Goal: Task Accomplishment & Management: Manage account settings

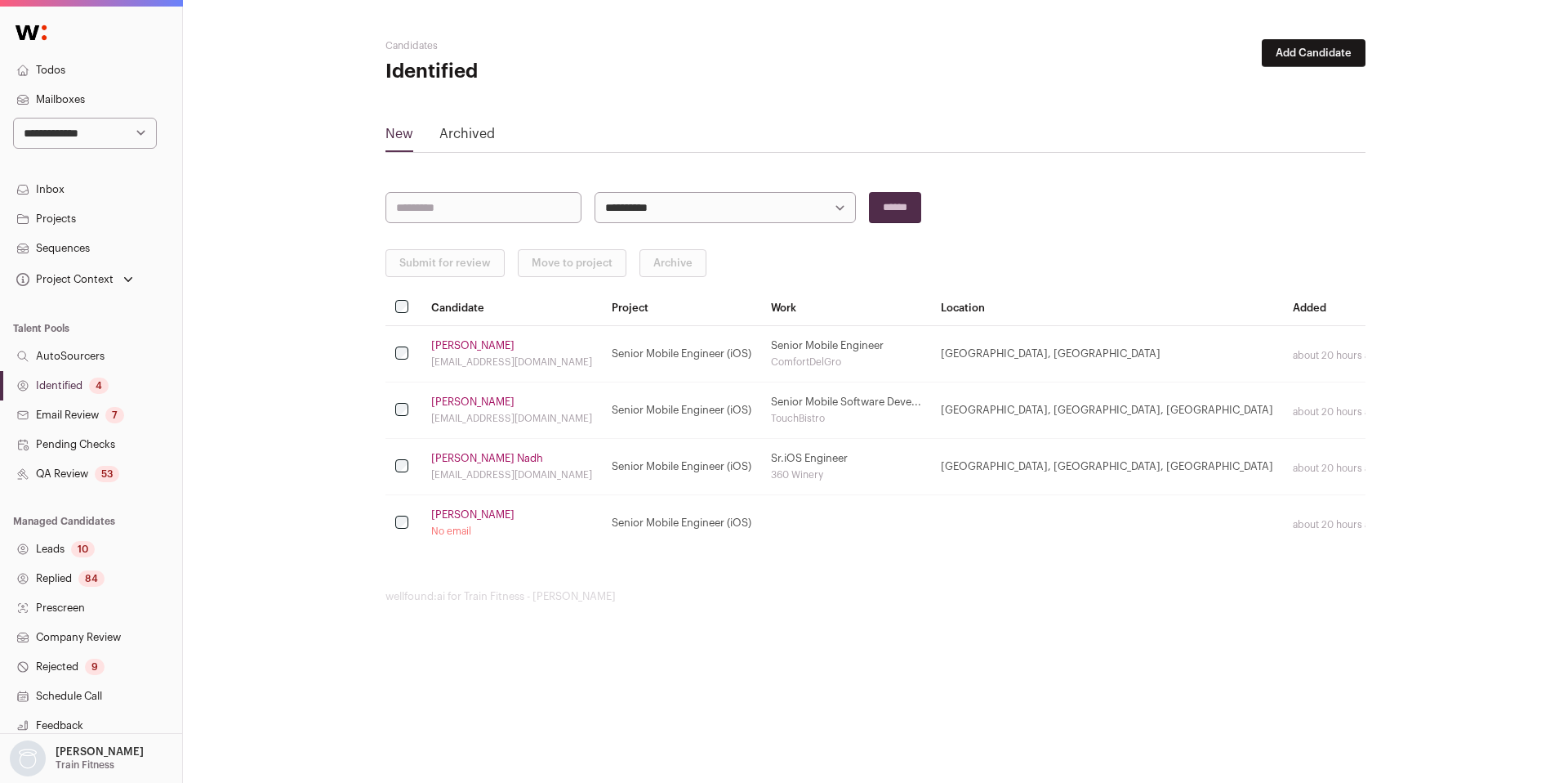
click at [83, 469] on link "QA Review 53" at bounding box center [91, 474] width 182 height 29
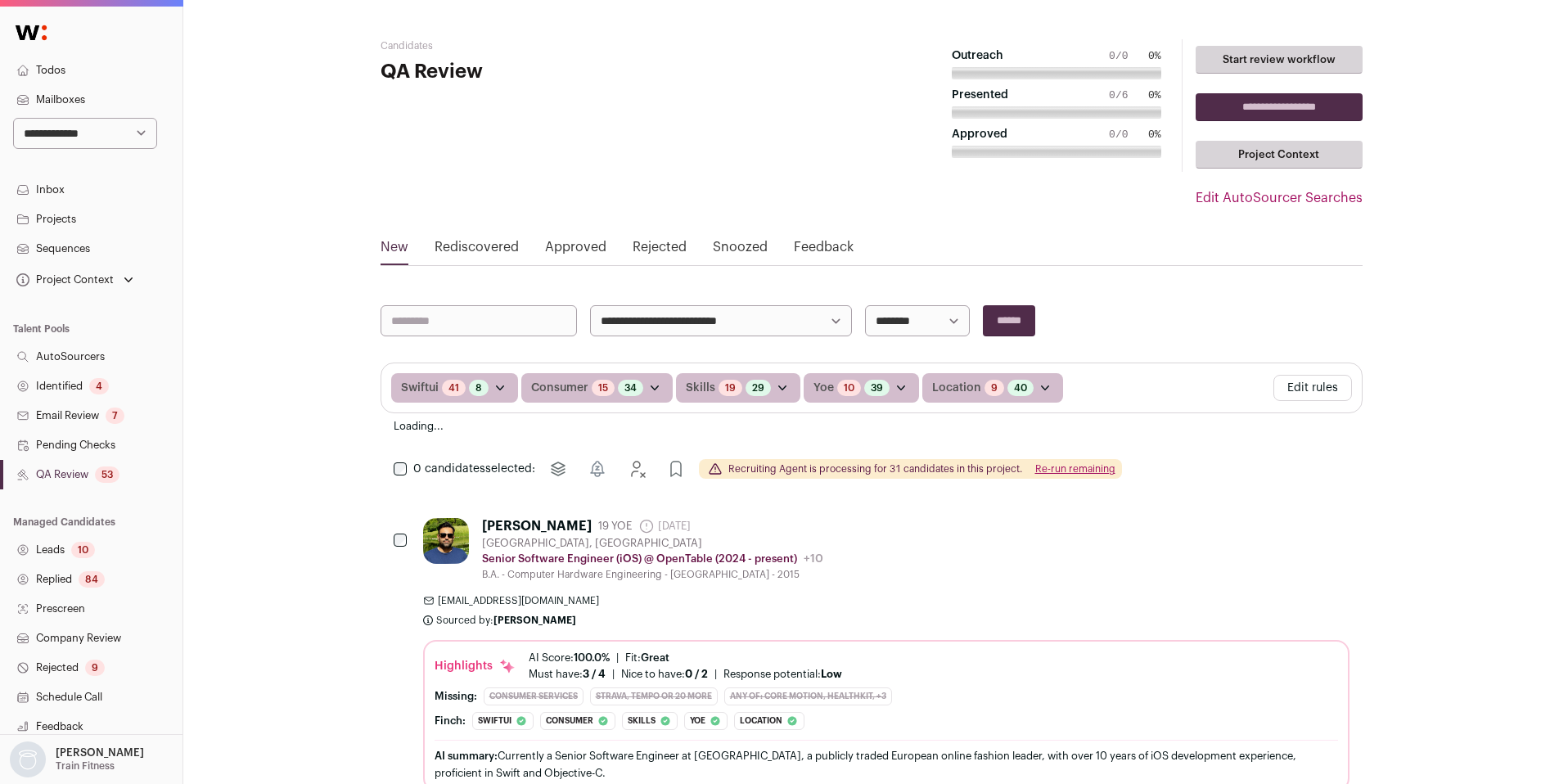
click at [70, 471] on link "QA Review 53" at bounding box center [91, 475] width 182 height 29
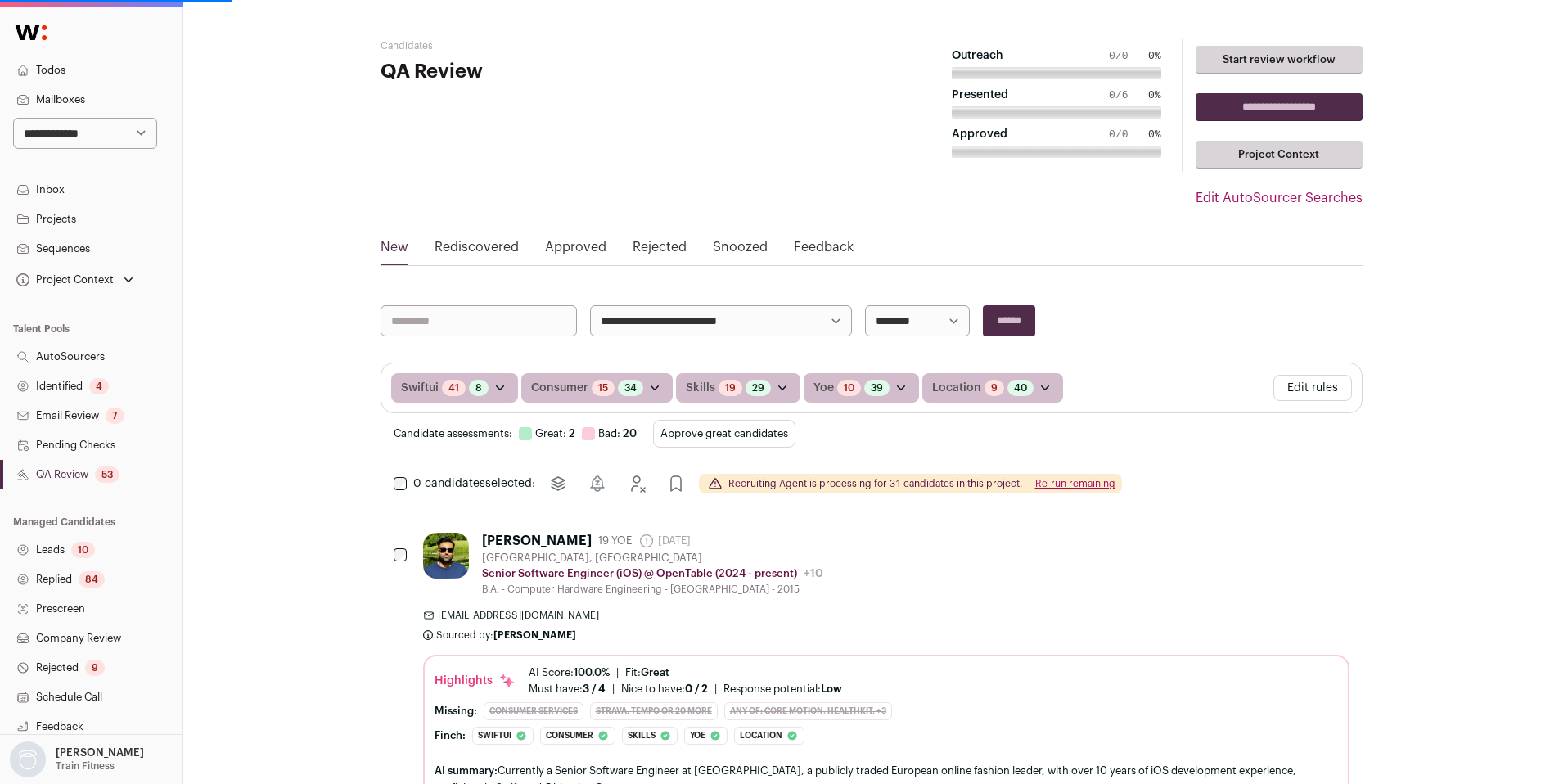
click at [1300, 389] on button "Edit rules" at bounding box center [1312, 388] width 78 height 26
click at [1321, 389] on button "Edit rules" at bounding box center [1312, 388] width 78 height 26
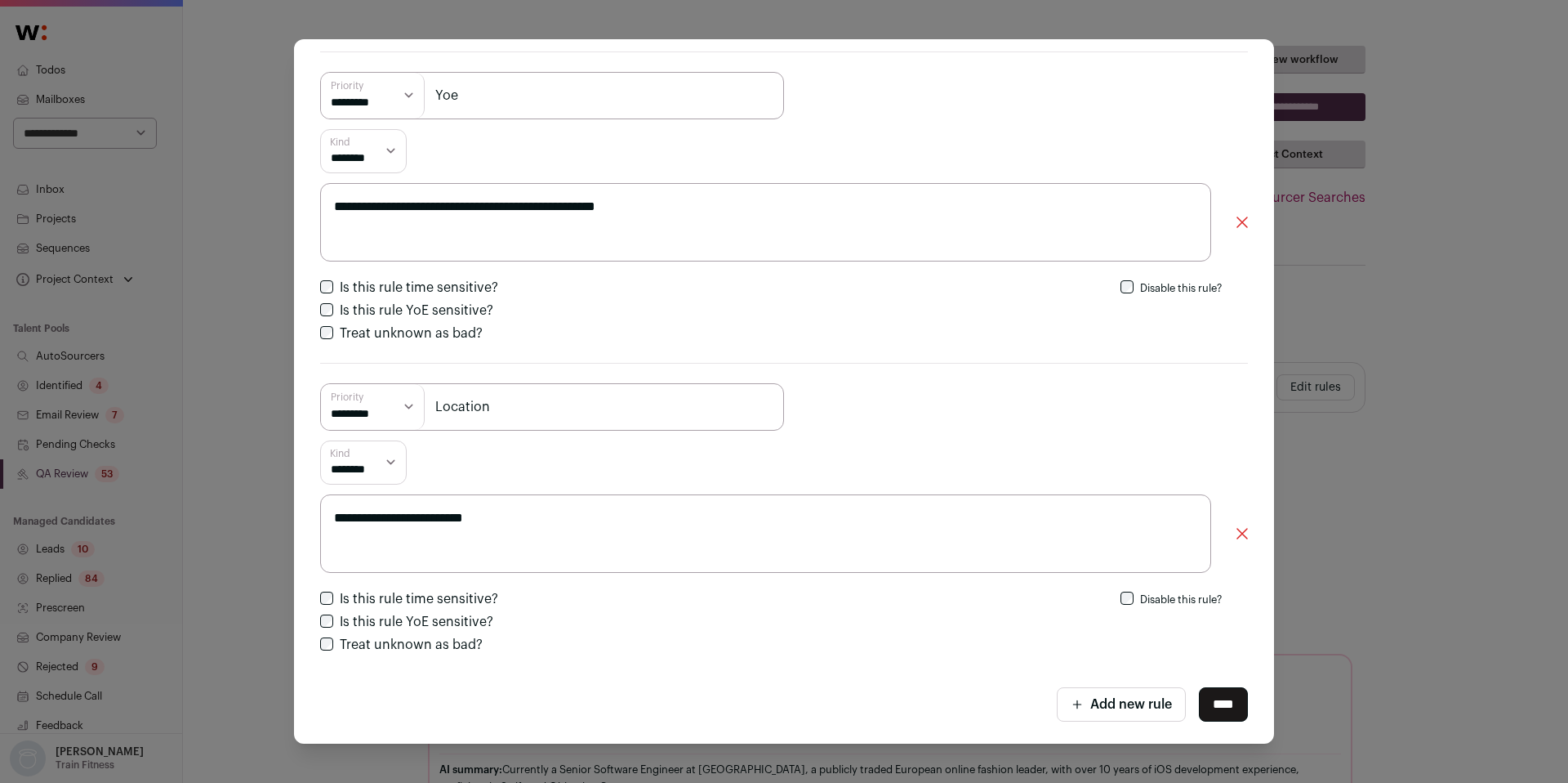
scroll to position [998, 0]
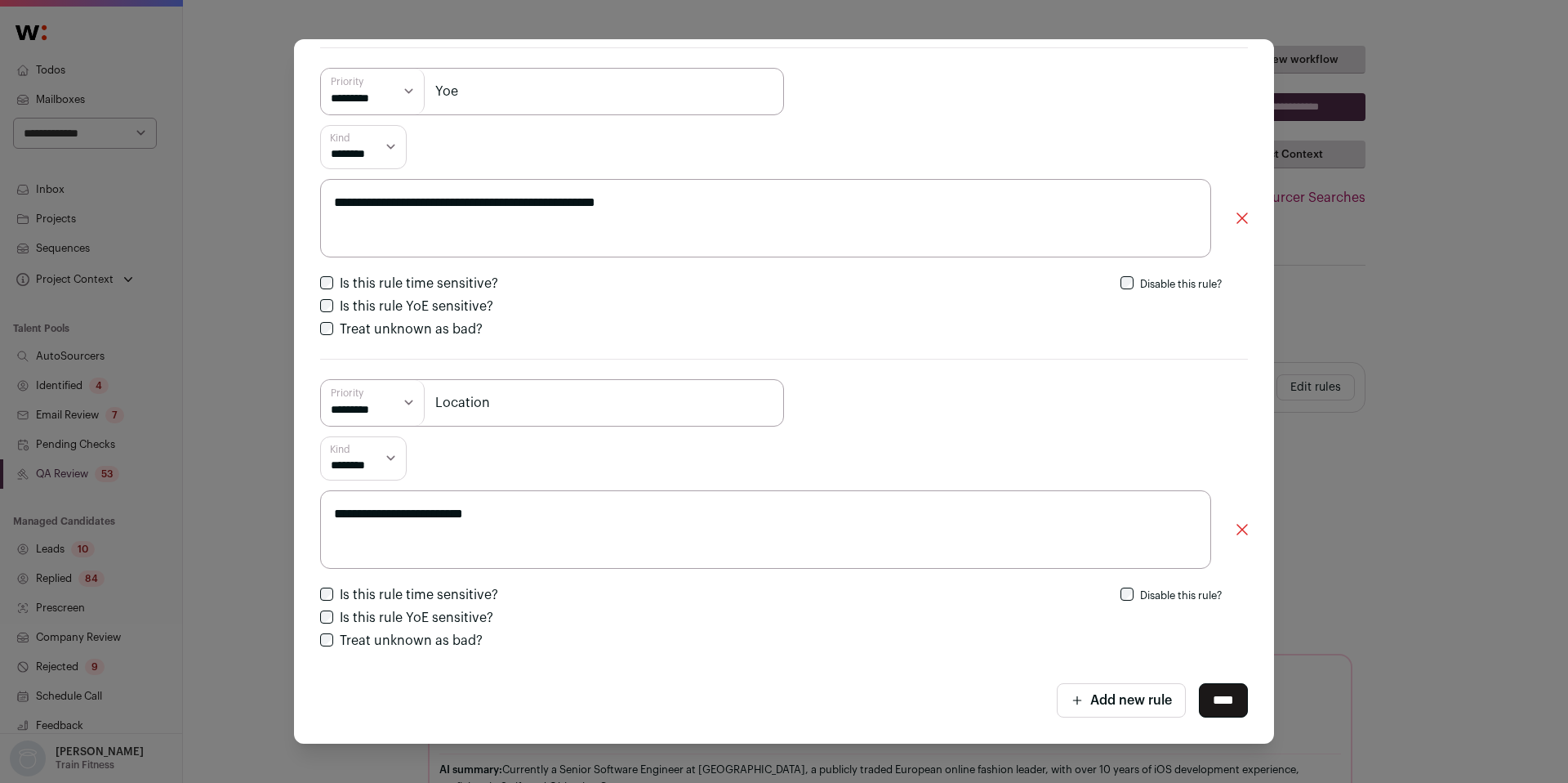
click at [59, 339] on div "**********" at bounding box center [784, 392] width 1568 height 783
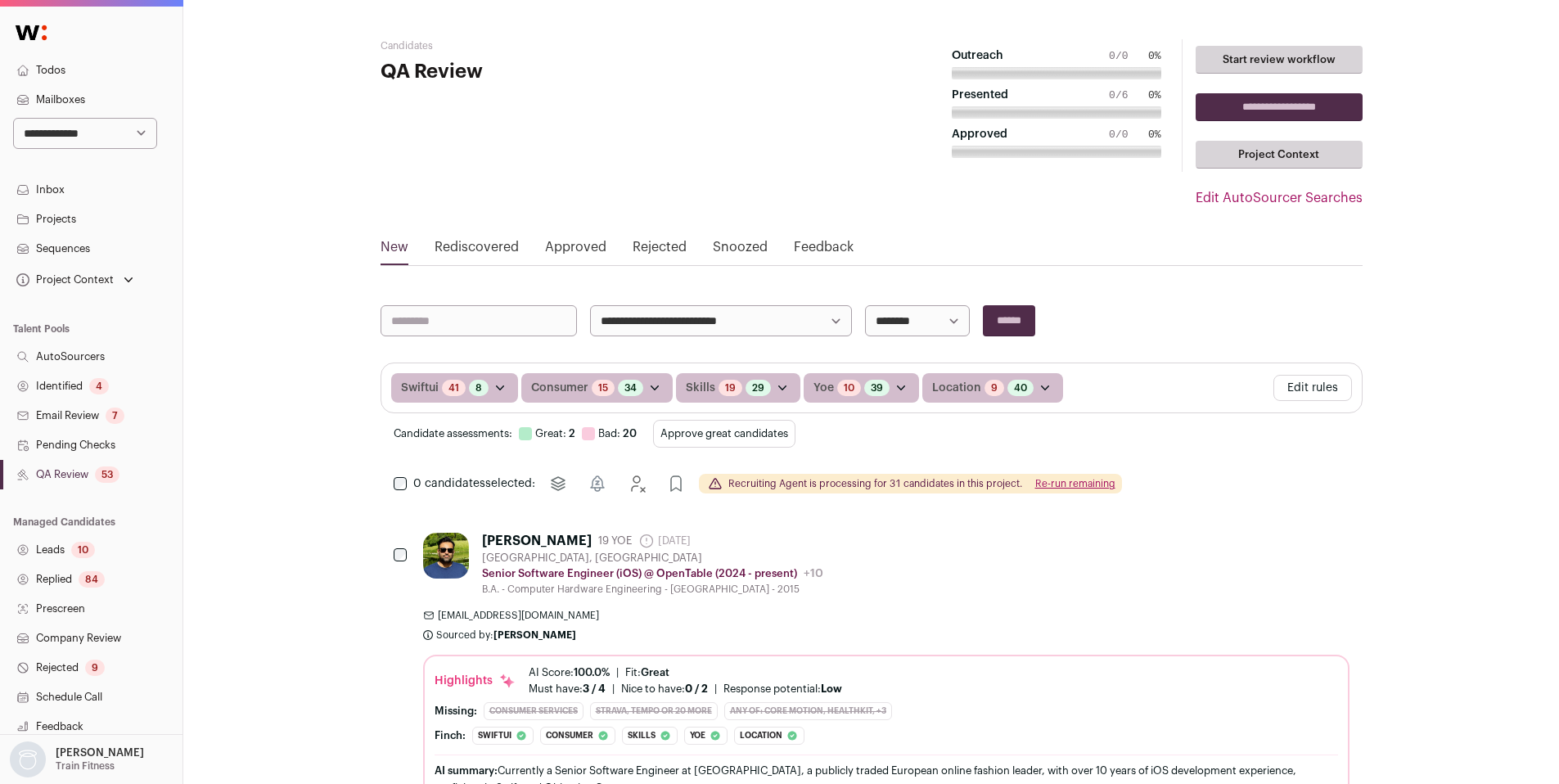
click at [71, 381] on link "Identified 4" at bounding box center [91, 386] width 182 height 29
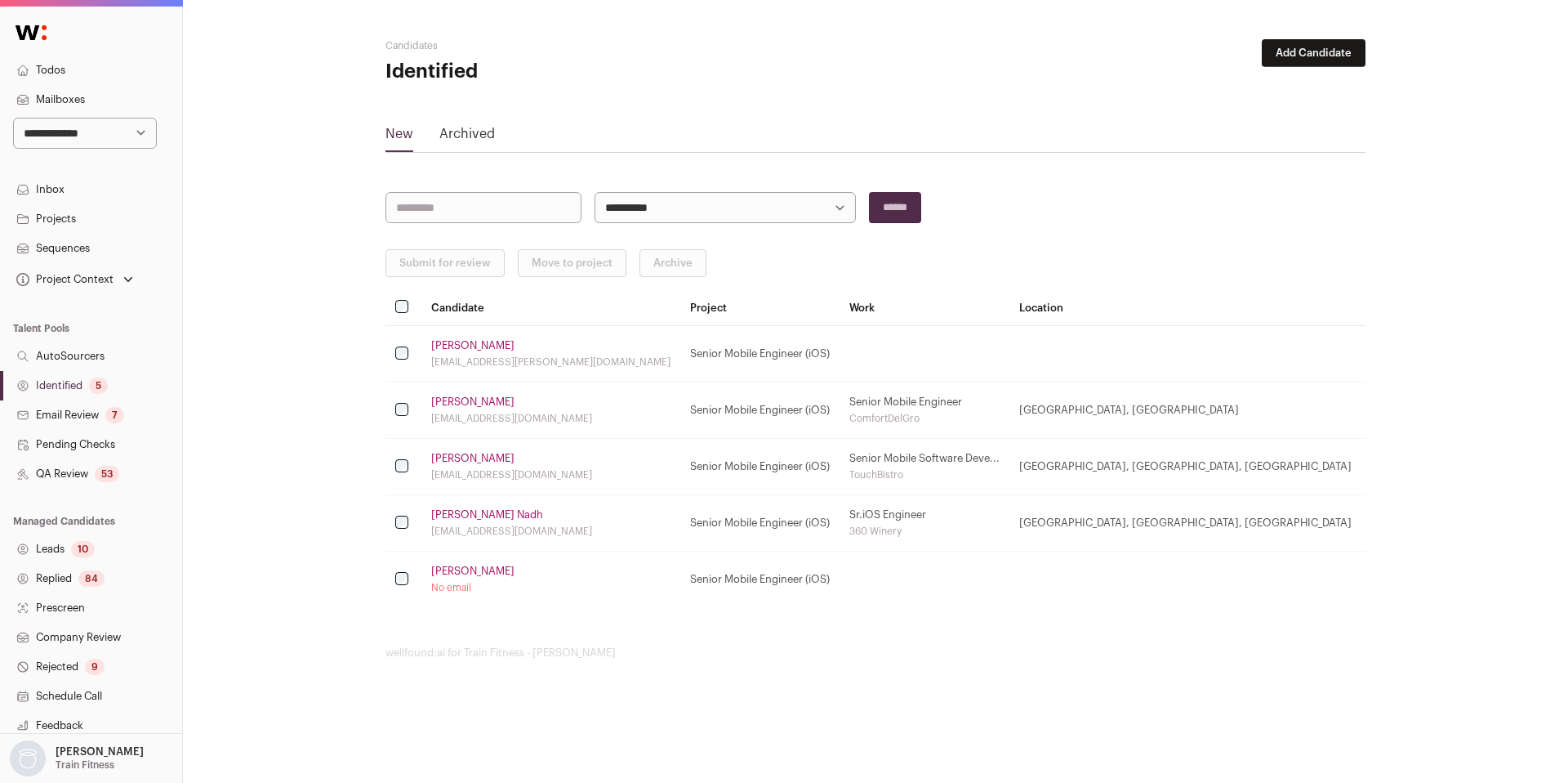
click at [472, 352] on td "Anton Gutkin anton.gutkin@gmail.com" at bounding box center [551, 355] width 259 height 57
click at [468, 344] on link "Anton Gutkin" at bounding box center [473, 345] width 83 height 13
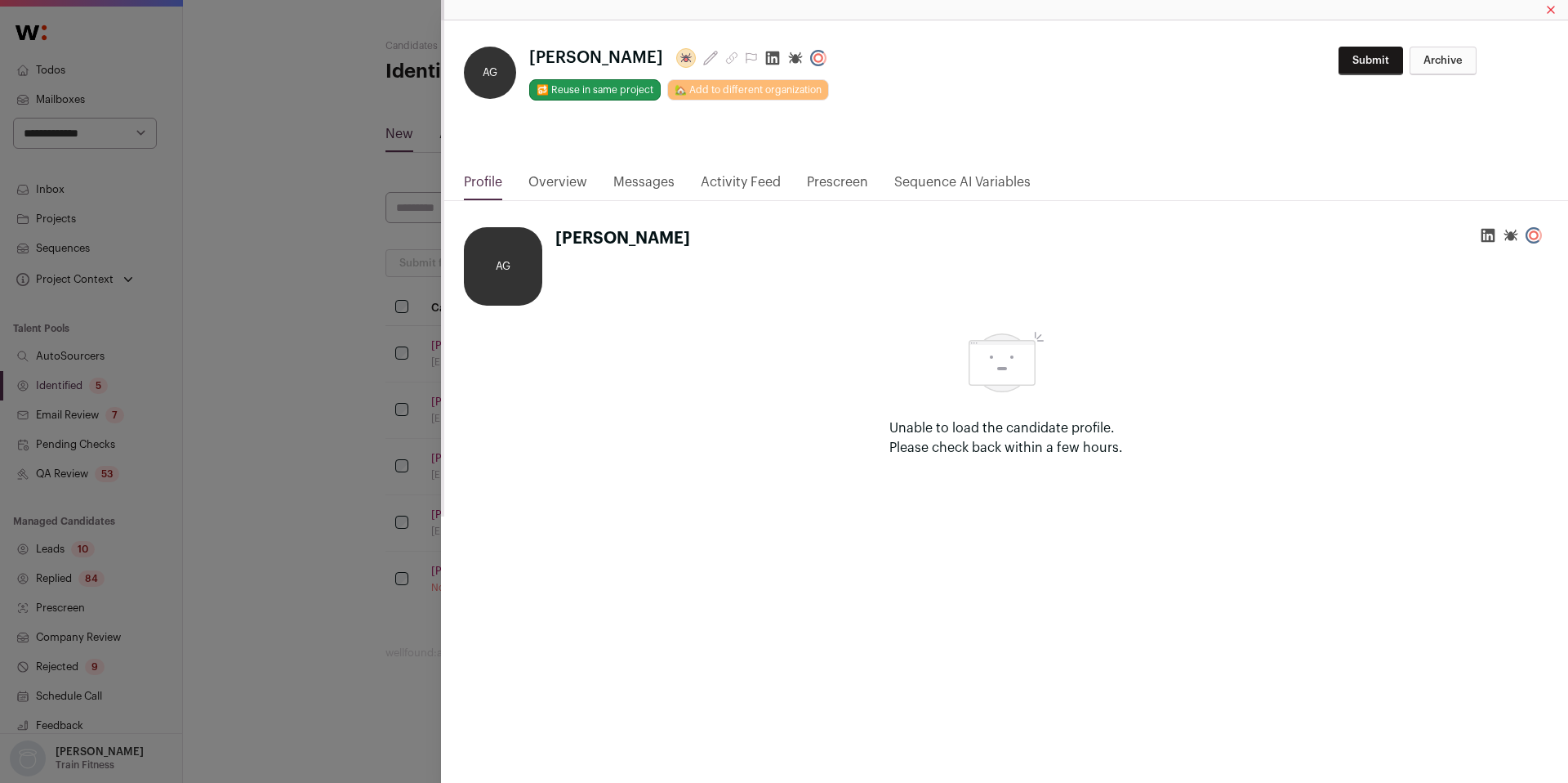
click at [278, 524] on div "**********" at bounding box center [784, 392] width 1568 height 783
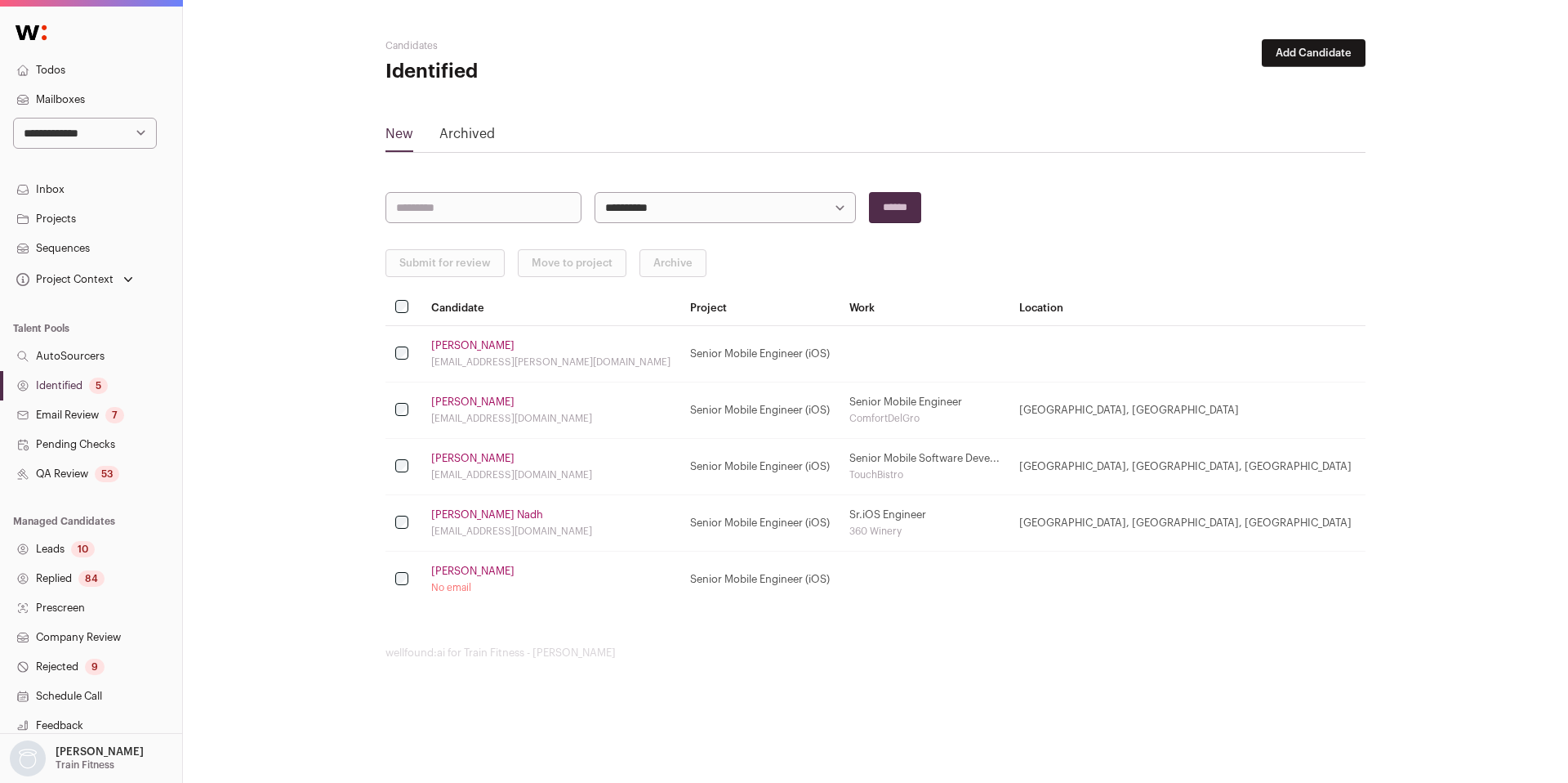
click at [451, 343] on link "Anton Gutkin" at bounding box center [473, 345] width 83 height 13
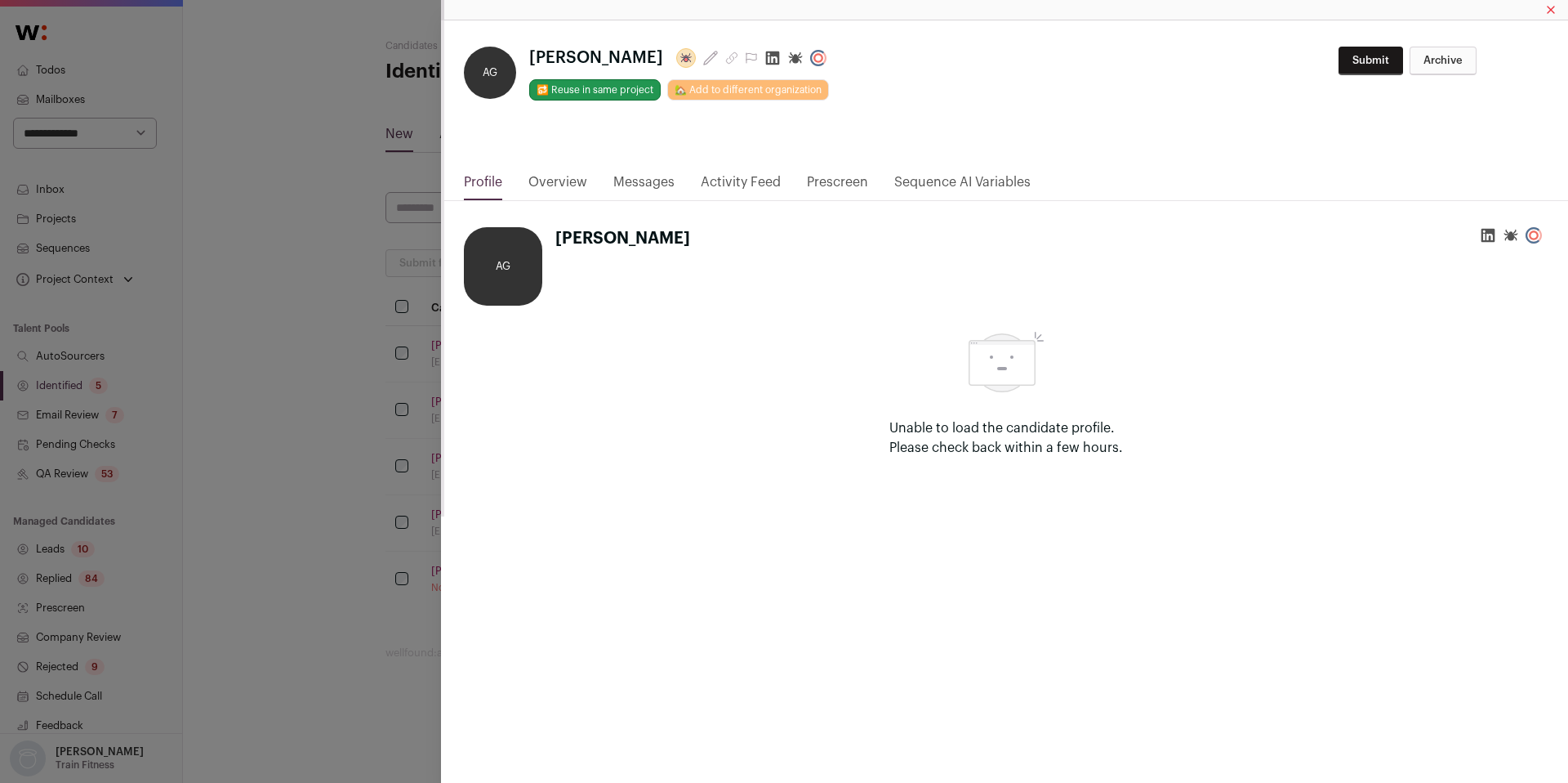
click at [290, 447] on div "**********" at bounding box center [784, 392] width 1568 height 783
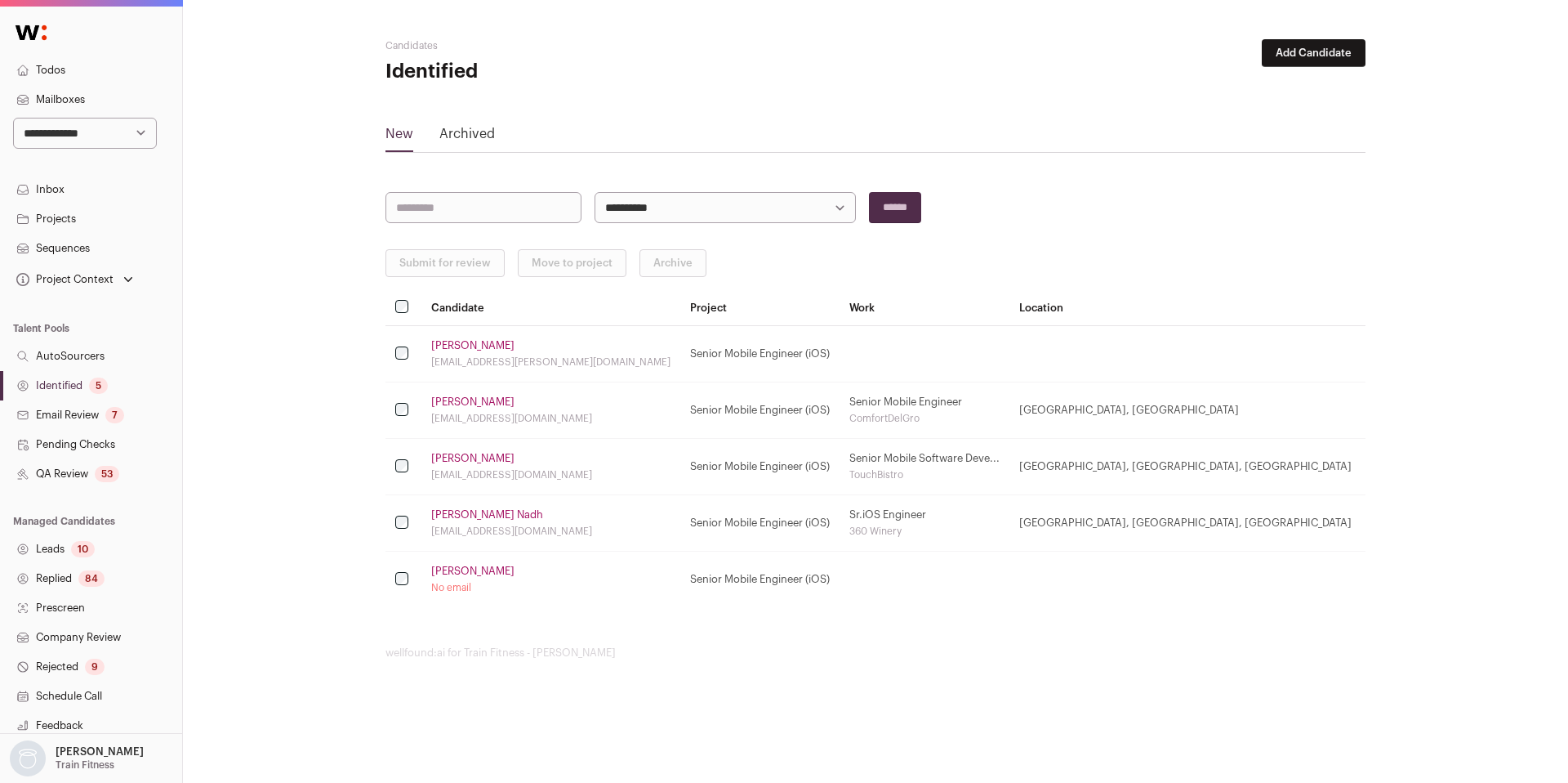
click at [39, 392] on link "Identified 5" at bounding box center [91, 385] width 182 height 29
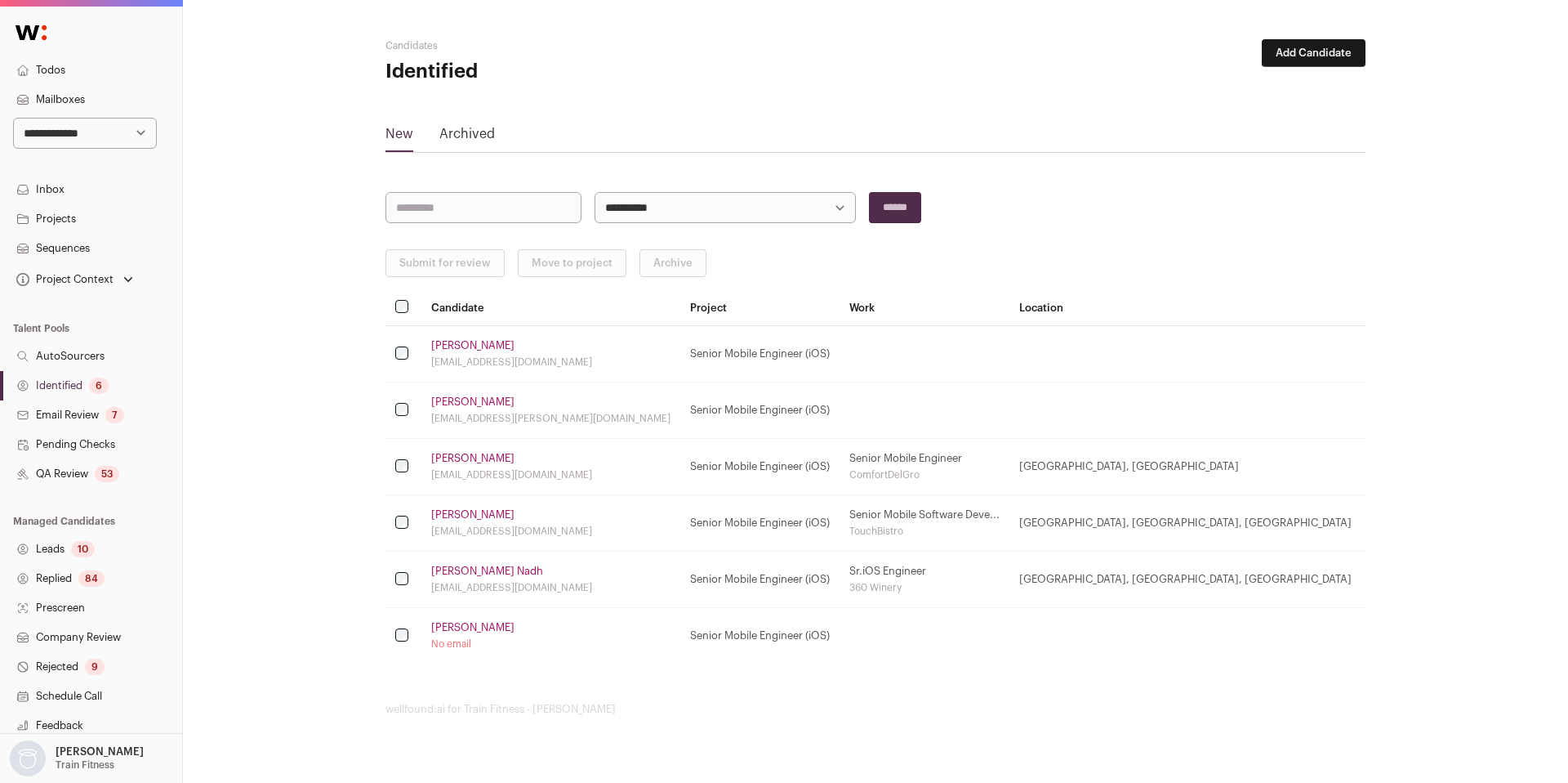
click at [465, 343] on link "Stella Wu" at bounding box center [473, 345] width 83 height 13
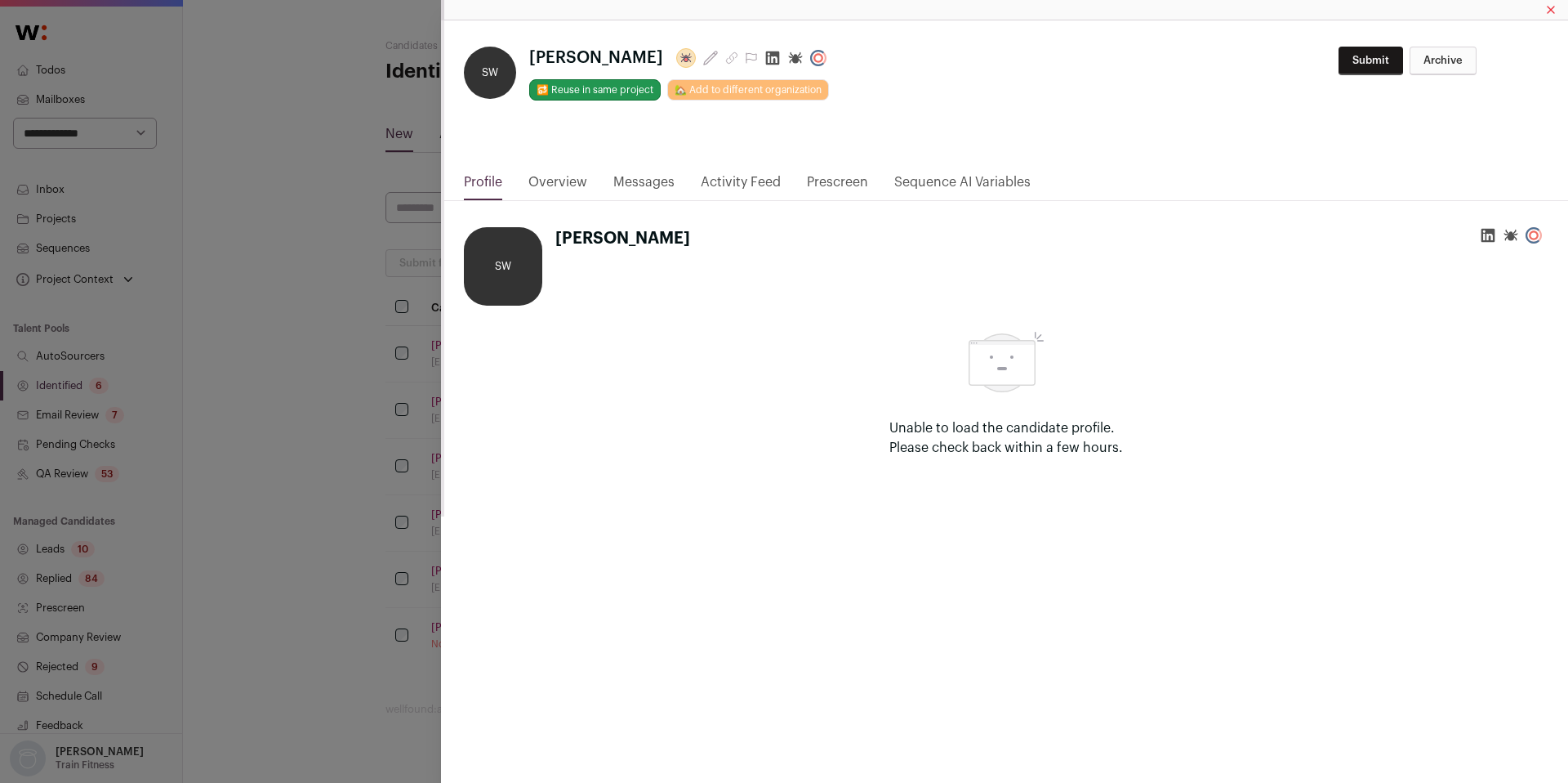
drag, startPoint x: 221, startPoint y: 508, endPoint x: 488, endPoint y: 67, distance: 515.5
click at [219, 508] on div "**********" at bounding box center [784, 392] width 1568 height 783
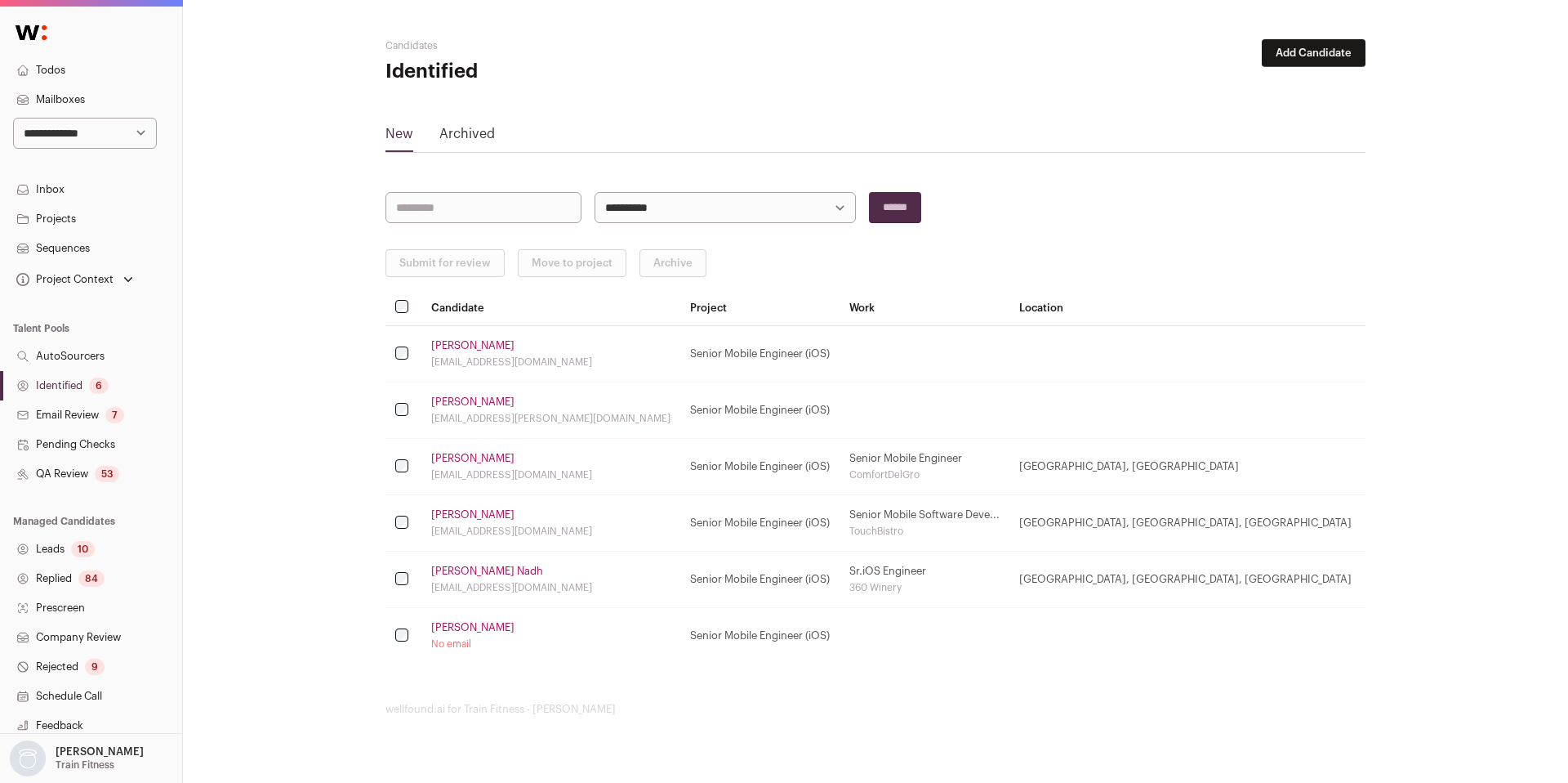
click at [86, 475] on link "QA Review 53" at bounding box center [91, 474] width 182 height 29
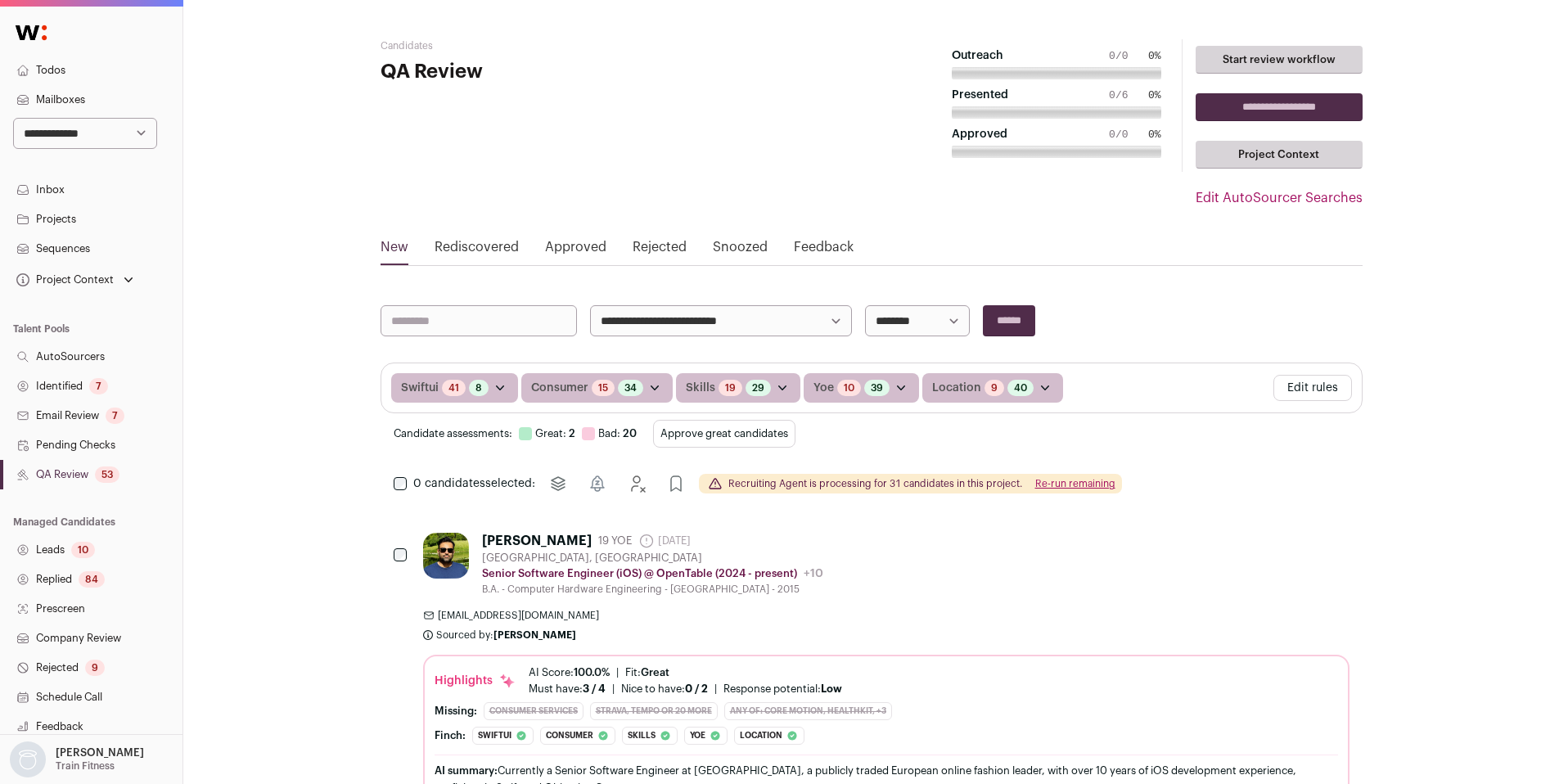
click at [1310, 391] on button "Edit rules" at bounding box center [1312, 388] width 78 height 26
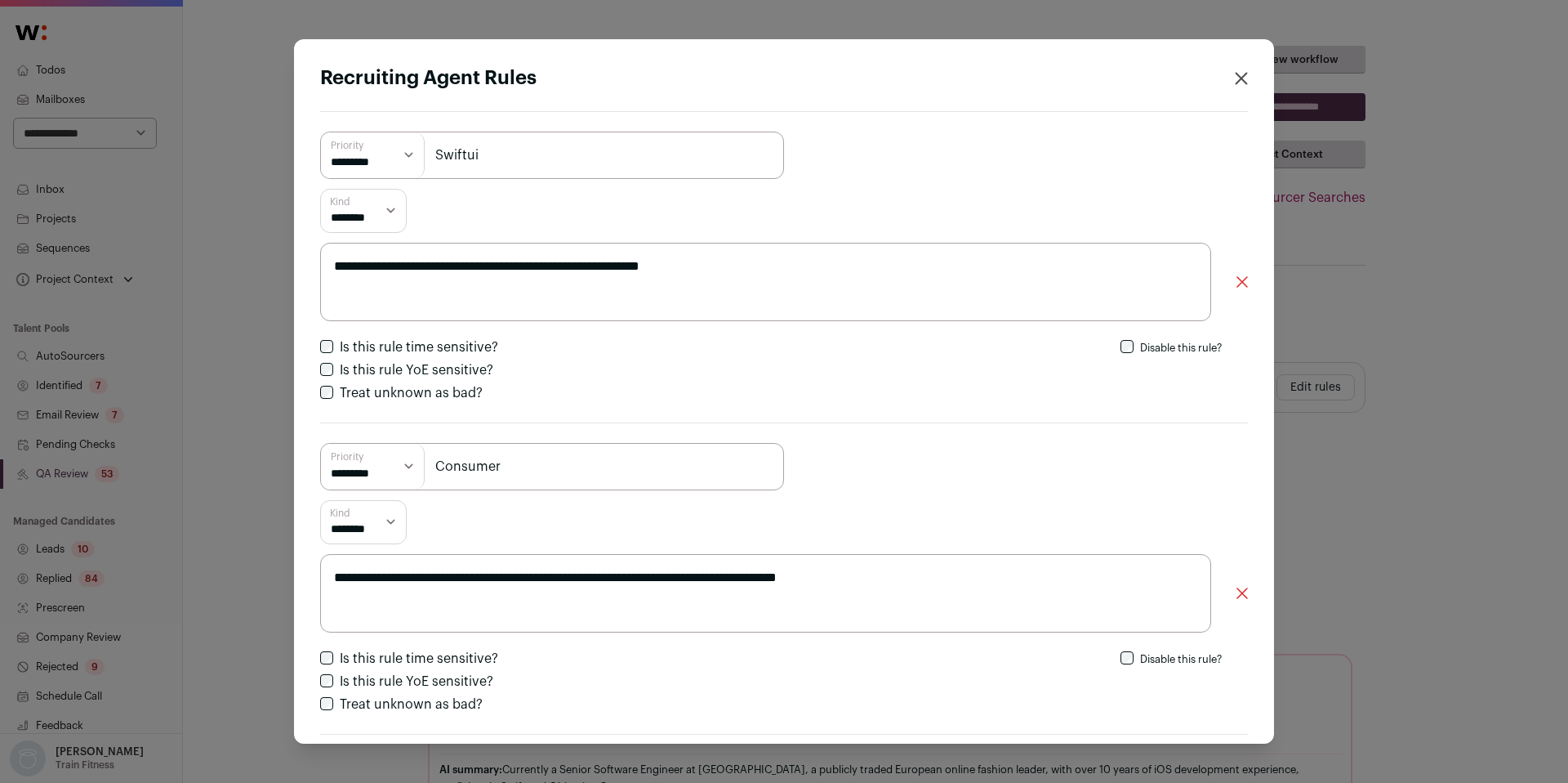
click at [105, 379] on div "**********" at bounding box center [784, 392] width 1568 height 783
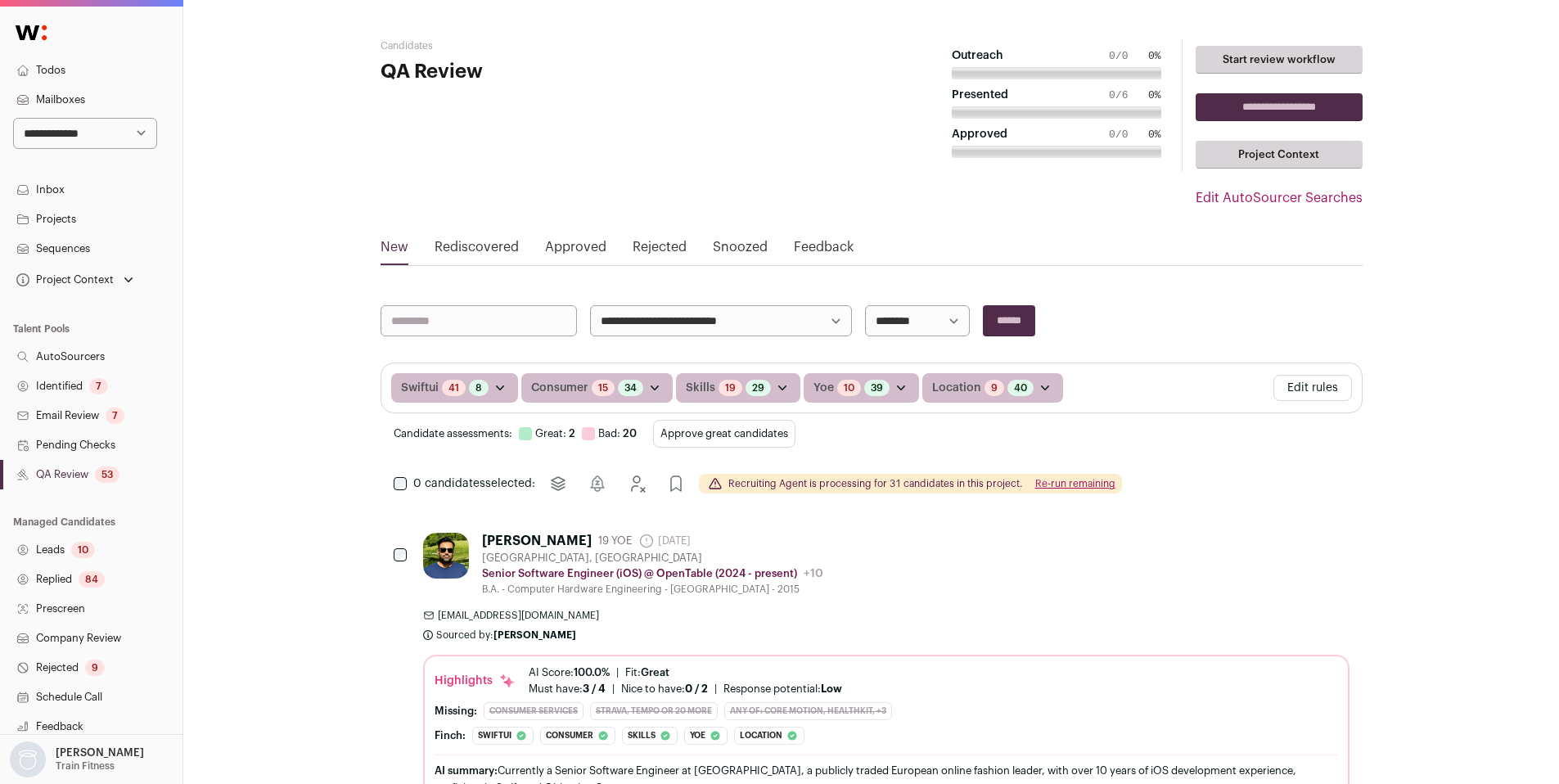
click at [95, 383] on div "7" at bounding box center [99, 386] width 19 height 16
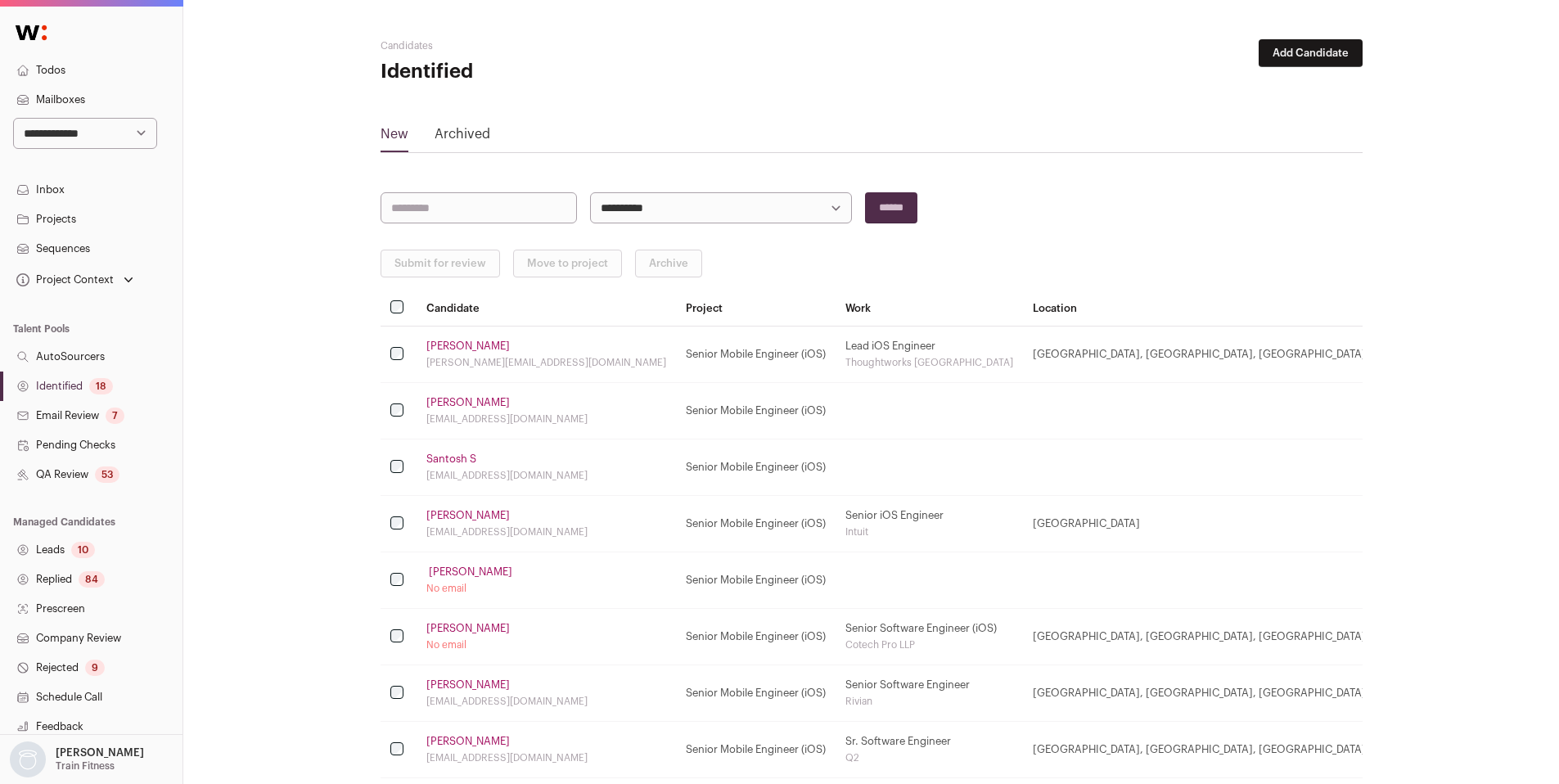
click at [103, 380] on div "18" at bounding box center [101, 386] width 24 height 16
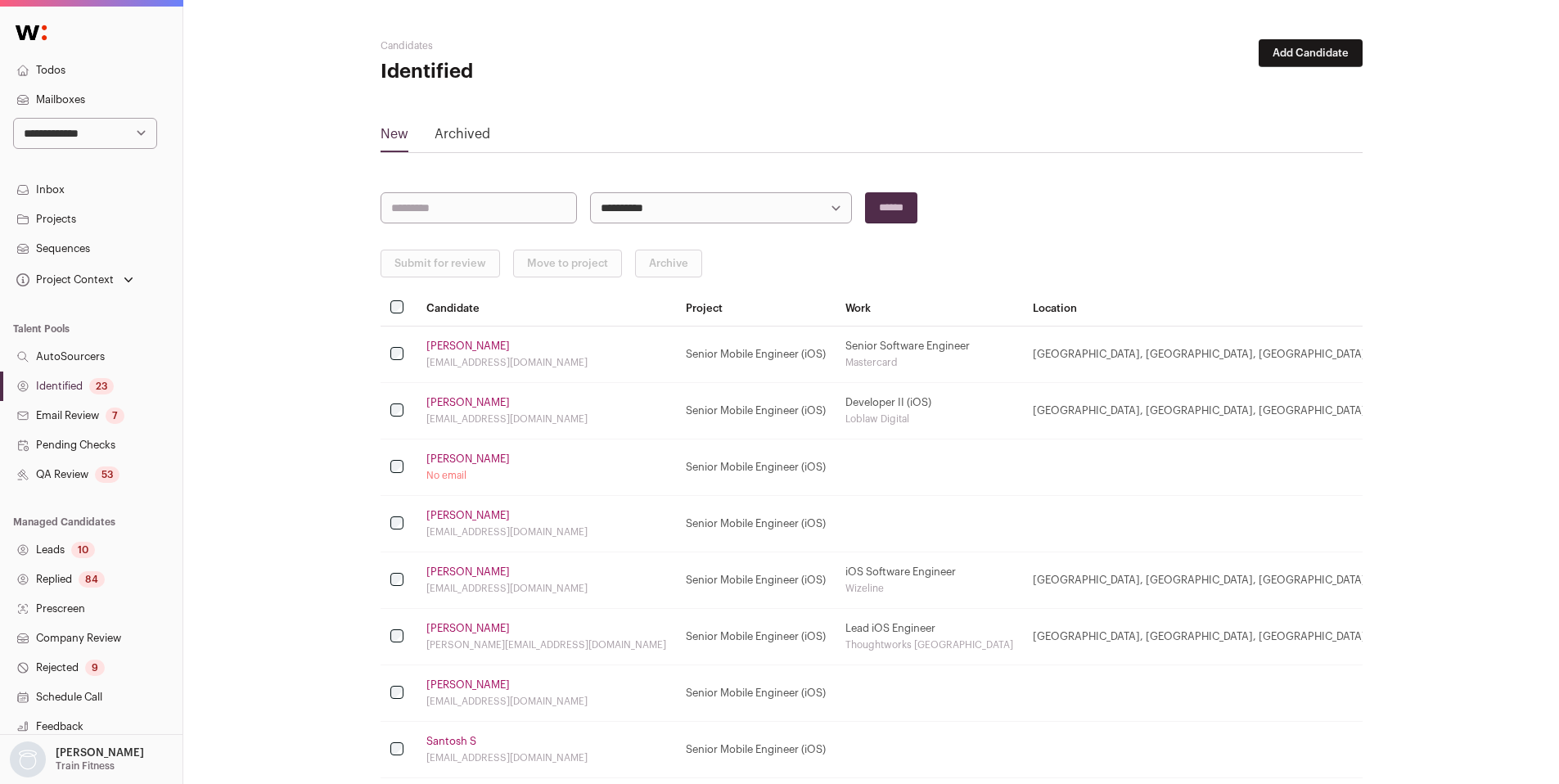
click at [484, 345] on link "Riddhi Thaker" at bounding box center [468, 346] width 83 height 13
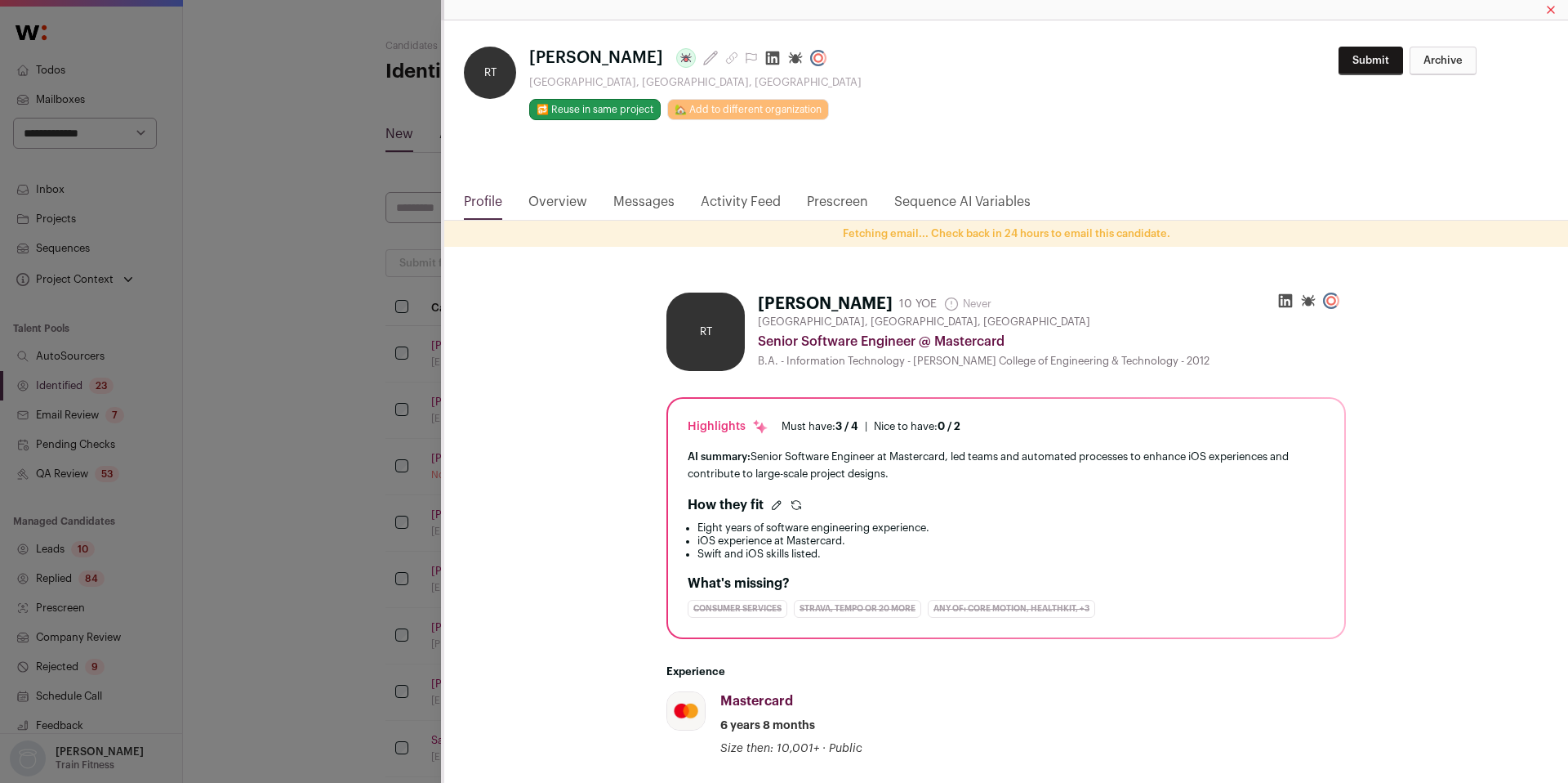
click at [765, 62] on icon "Close modal via background" at bounding box center [772, 58] width 16 height 16
click at [390, 444] on div "**********" at bounding box center [784, 392] width 1568 height 783
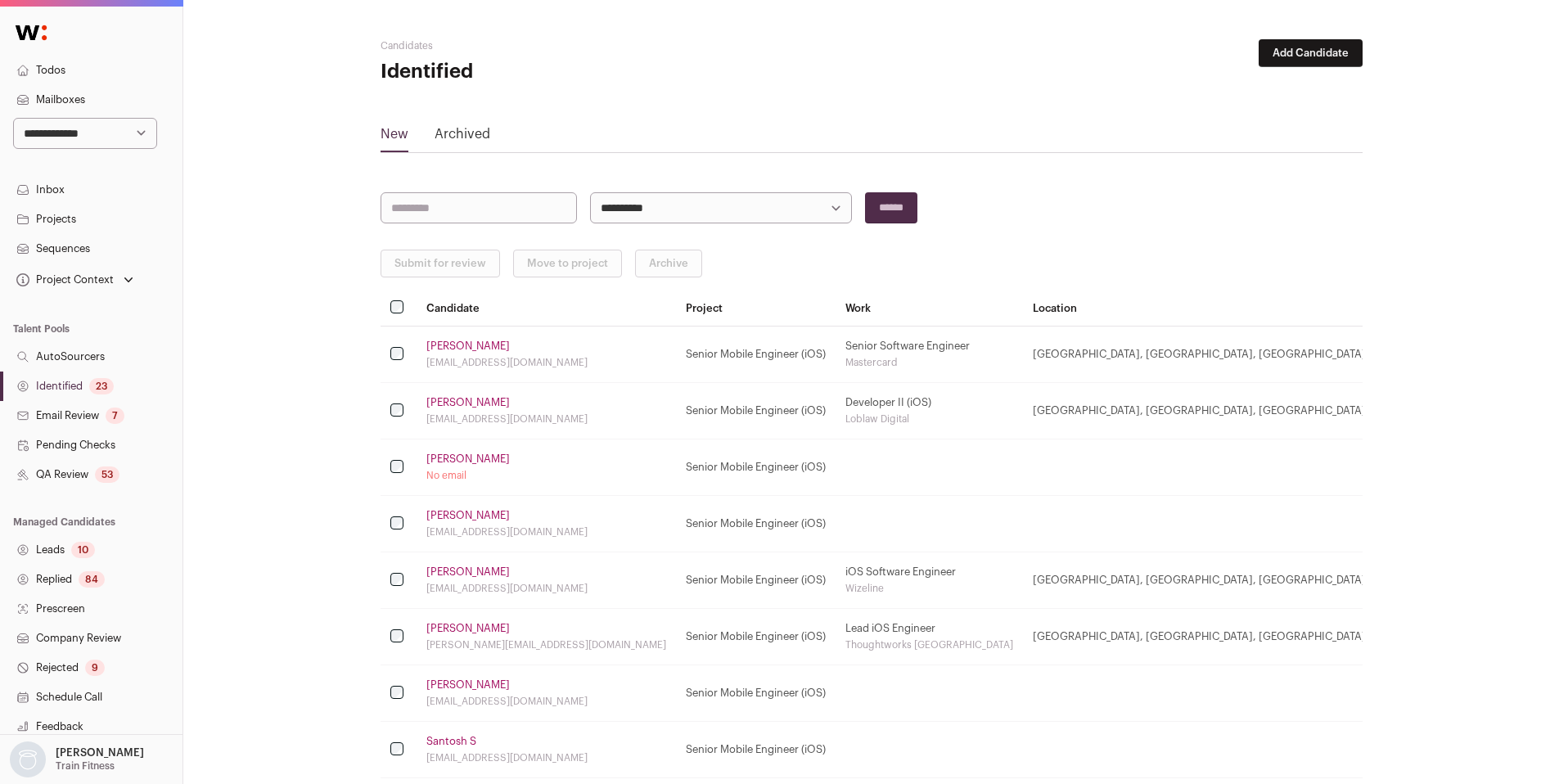
click at [459, 450] on td "Abanoub Ghaly No email" at bounding box center [546, 468] width 260 height 57
click at [463, 457] on link "Abanoub Ghaly" at bounding box center [468, 458] width 83 height 13
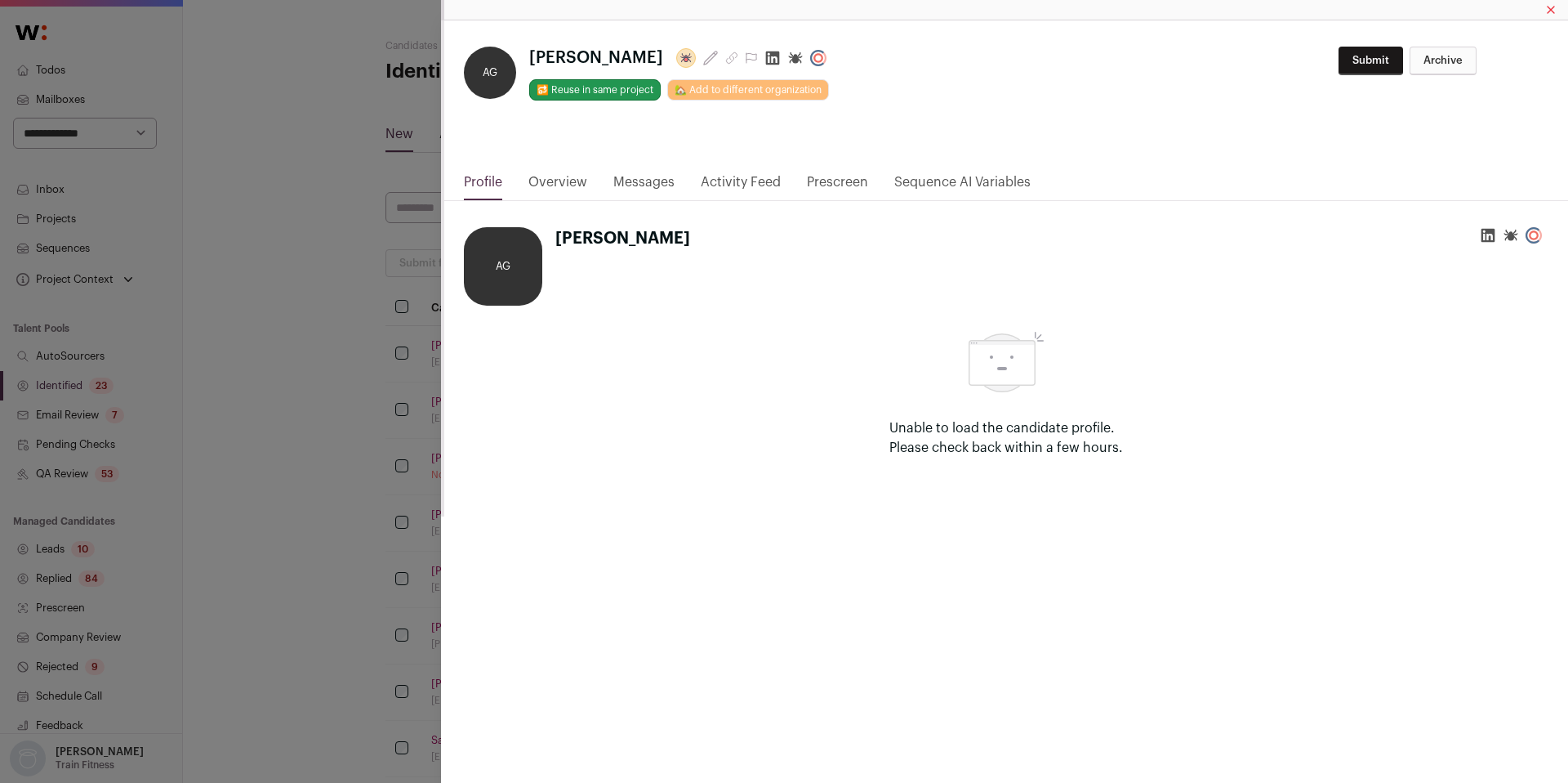
click at [765, 58] on icon "Close modal via background" at bounding box center [772, 58] width 16 height 16
click at [324, 382] on div "**********" at bounding box center [784, 392] width 1568 height 783
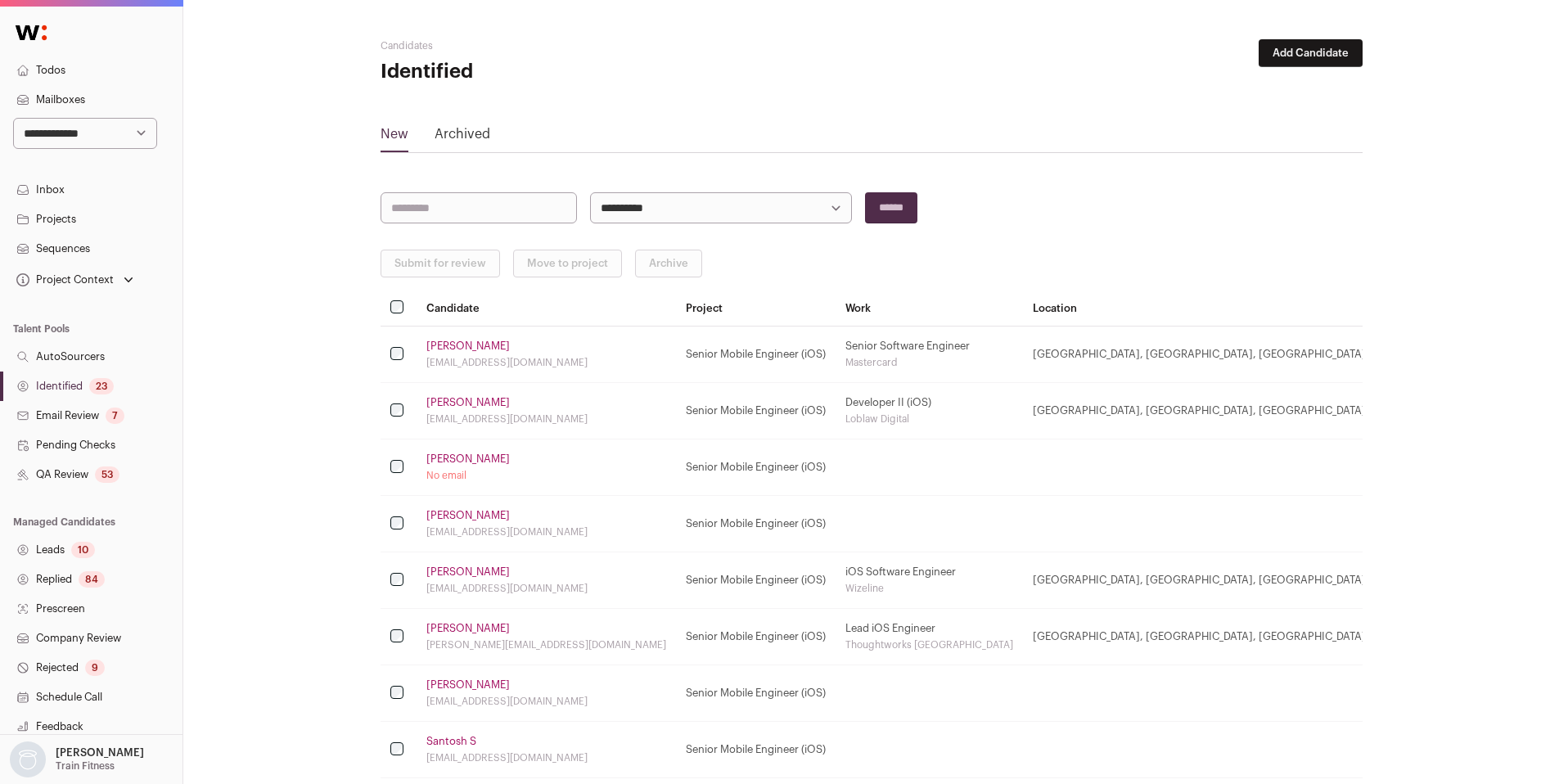
click at [451, 517] on link "Tarek S." at bounding box center [468, 515] width 83 height 13
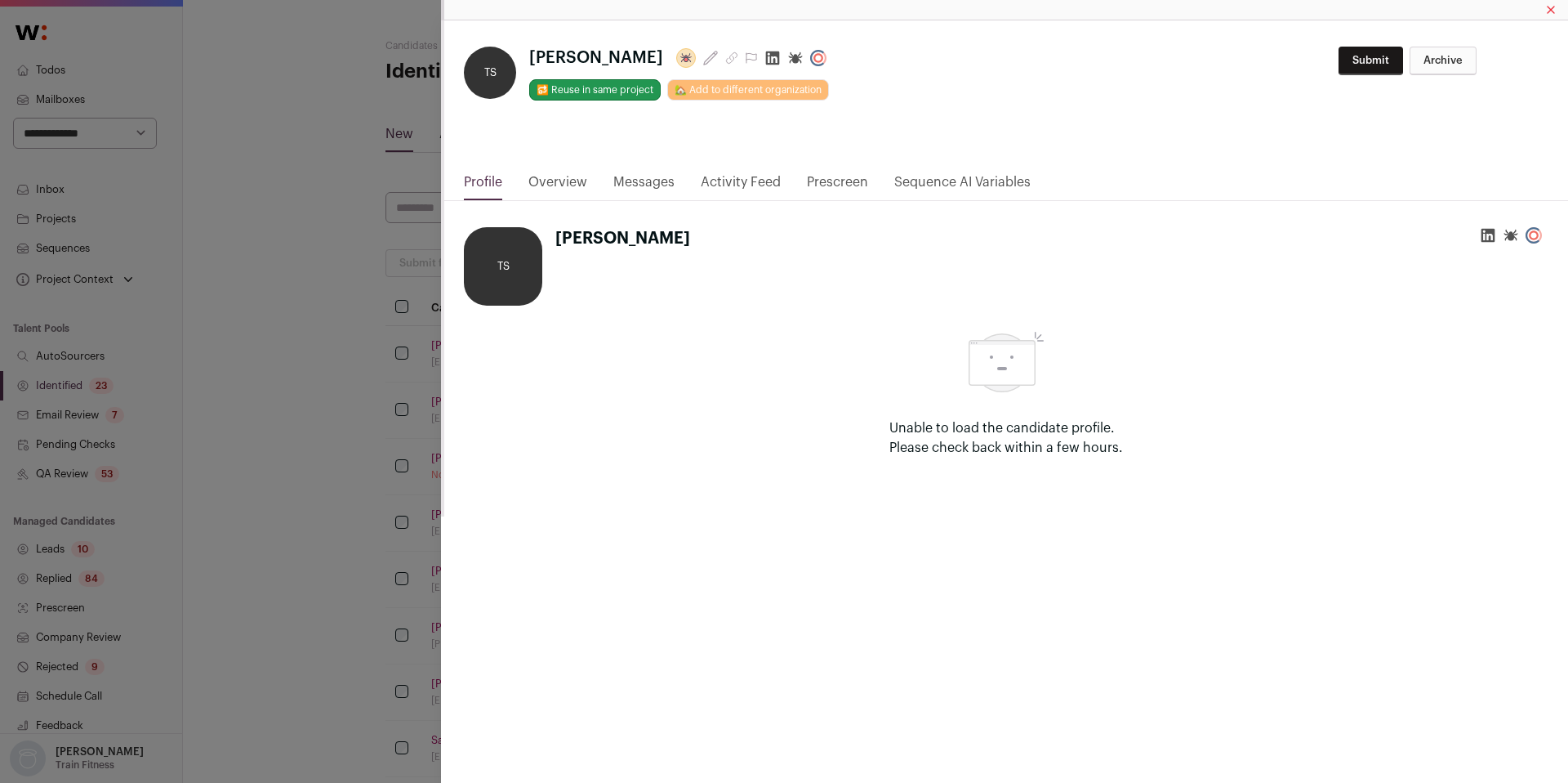
click at [765, 58] on icon "Close modal via background" at bounding box center [772, 58] width 16 height 16
click at [348, 404] on div "**********" at bounding box center [784, 392] width 1568 height 783
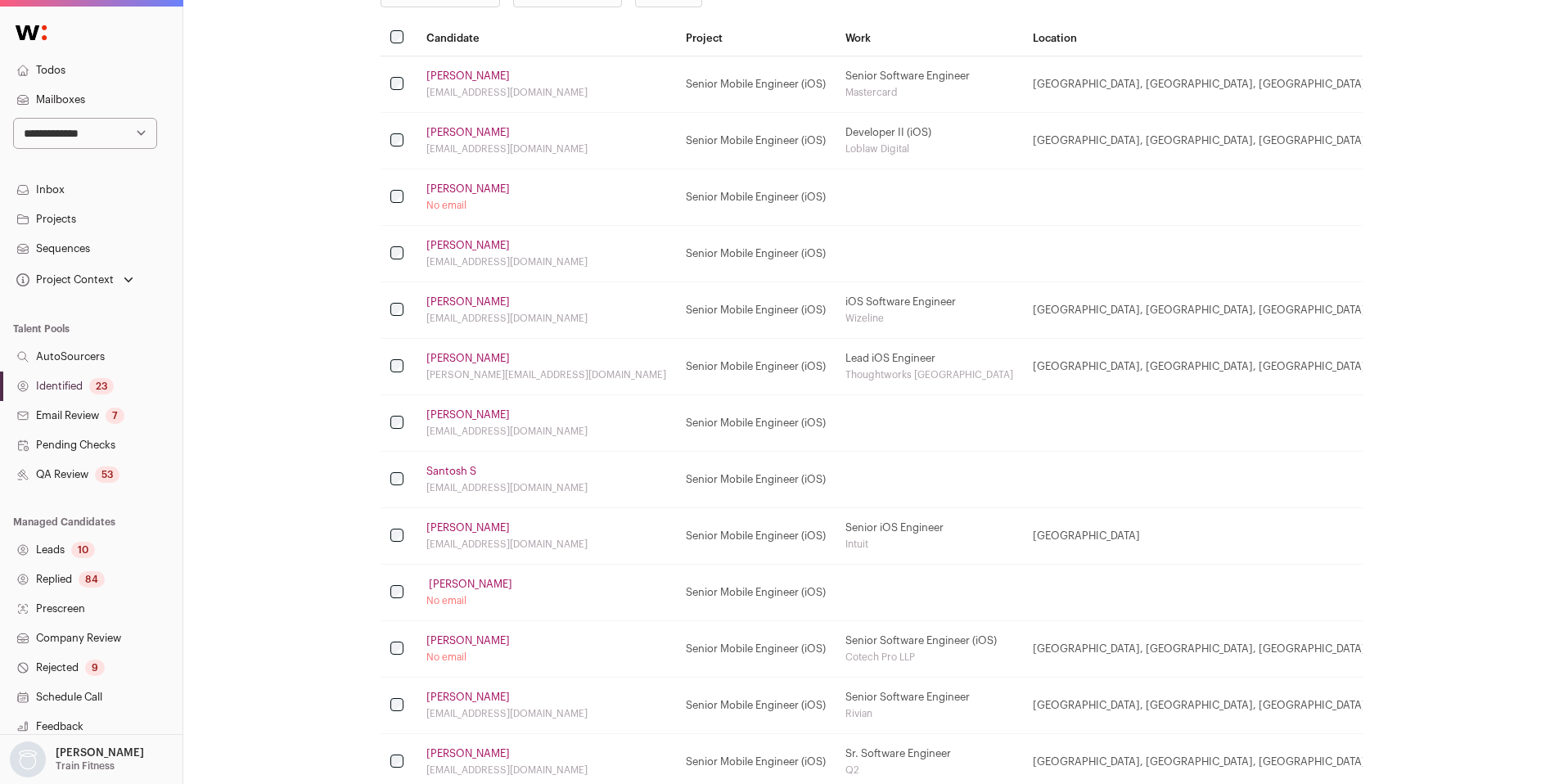
scroll to position [300, 0]
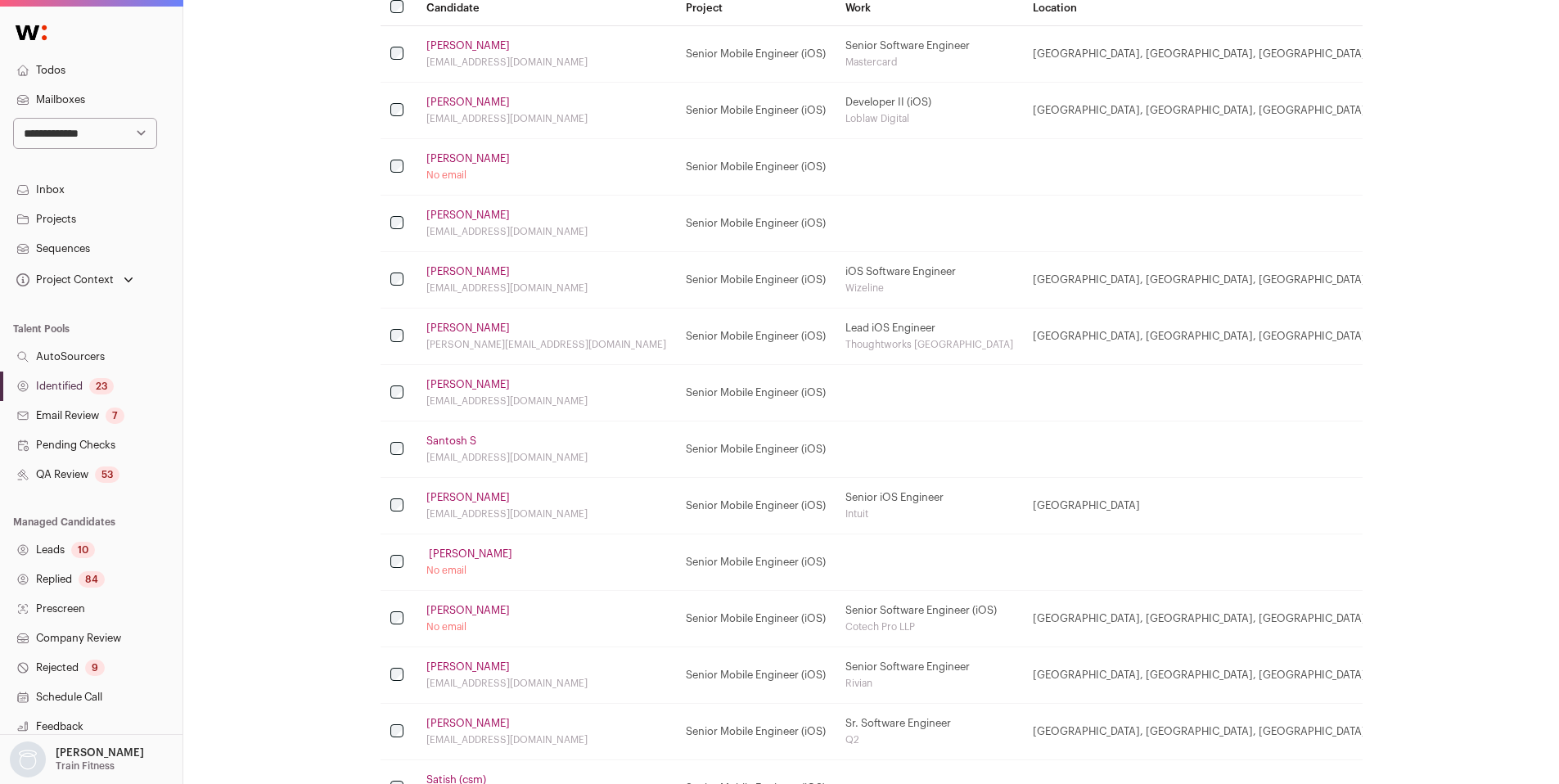
click at [445, 554] on link "‍ Beirne" at bounding box center [470, 554] width 86 height 13
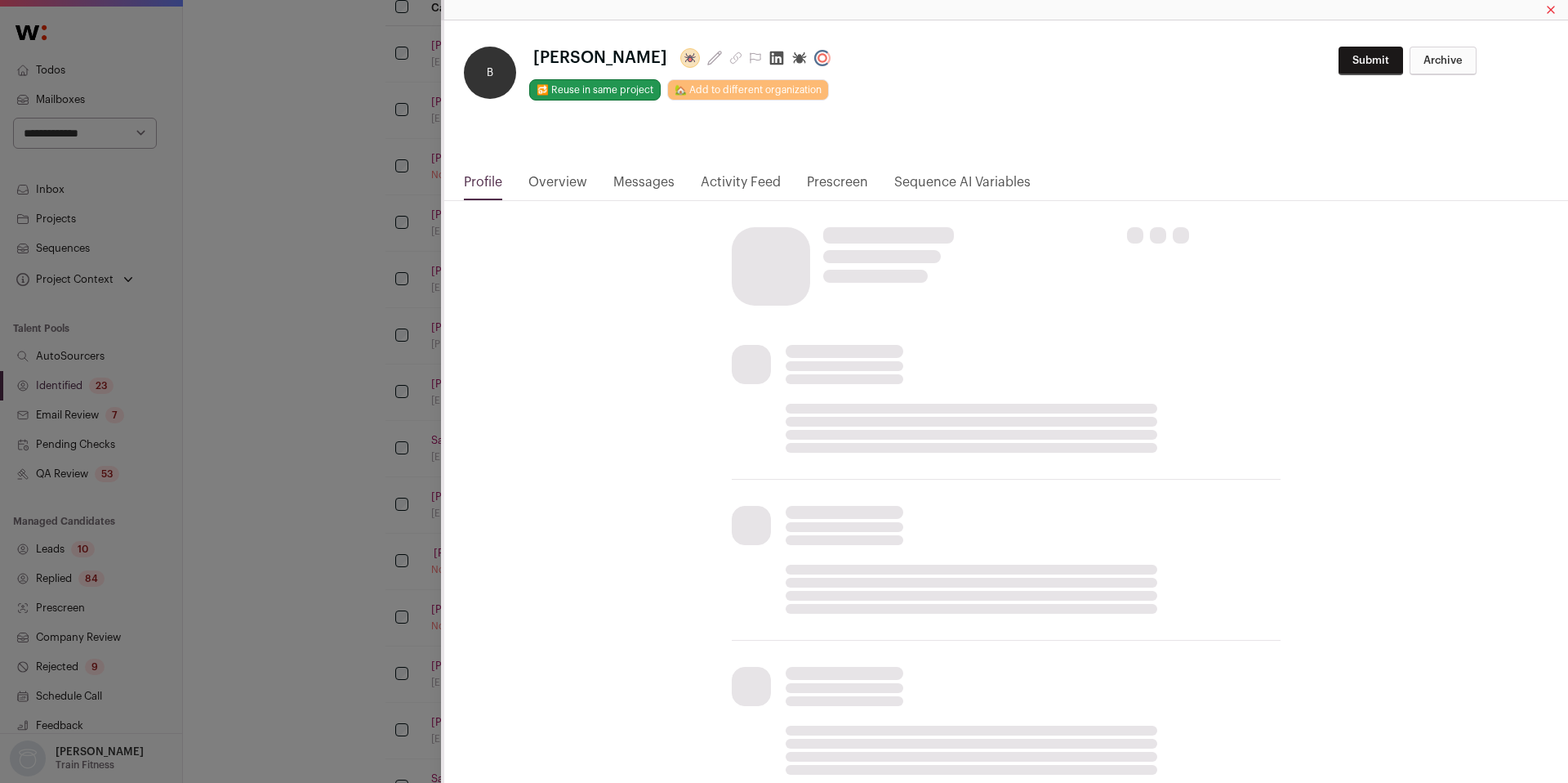
click at [770, 56] on icon "Close modal via background" at bounding box center [777, 58] width 14 height 14
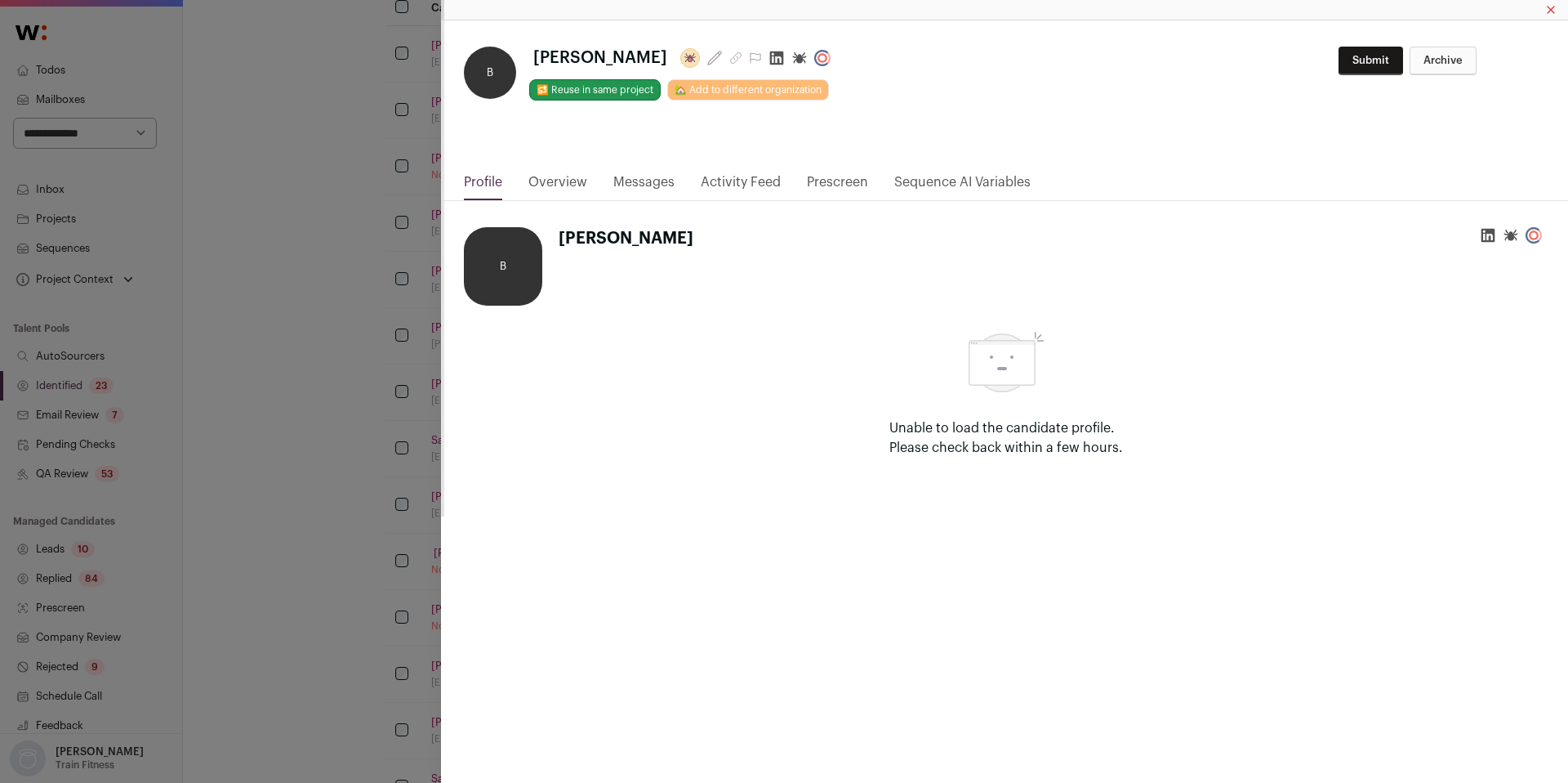
click at [352, 472] on div "**********" at bounding box center [784, 392] width 1568 height 783
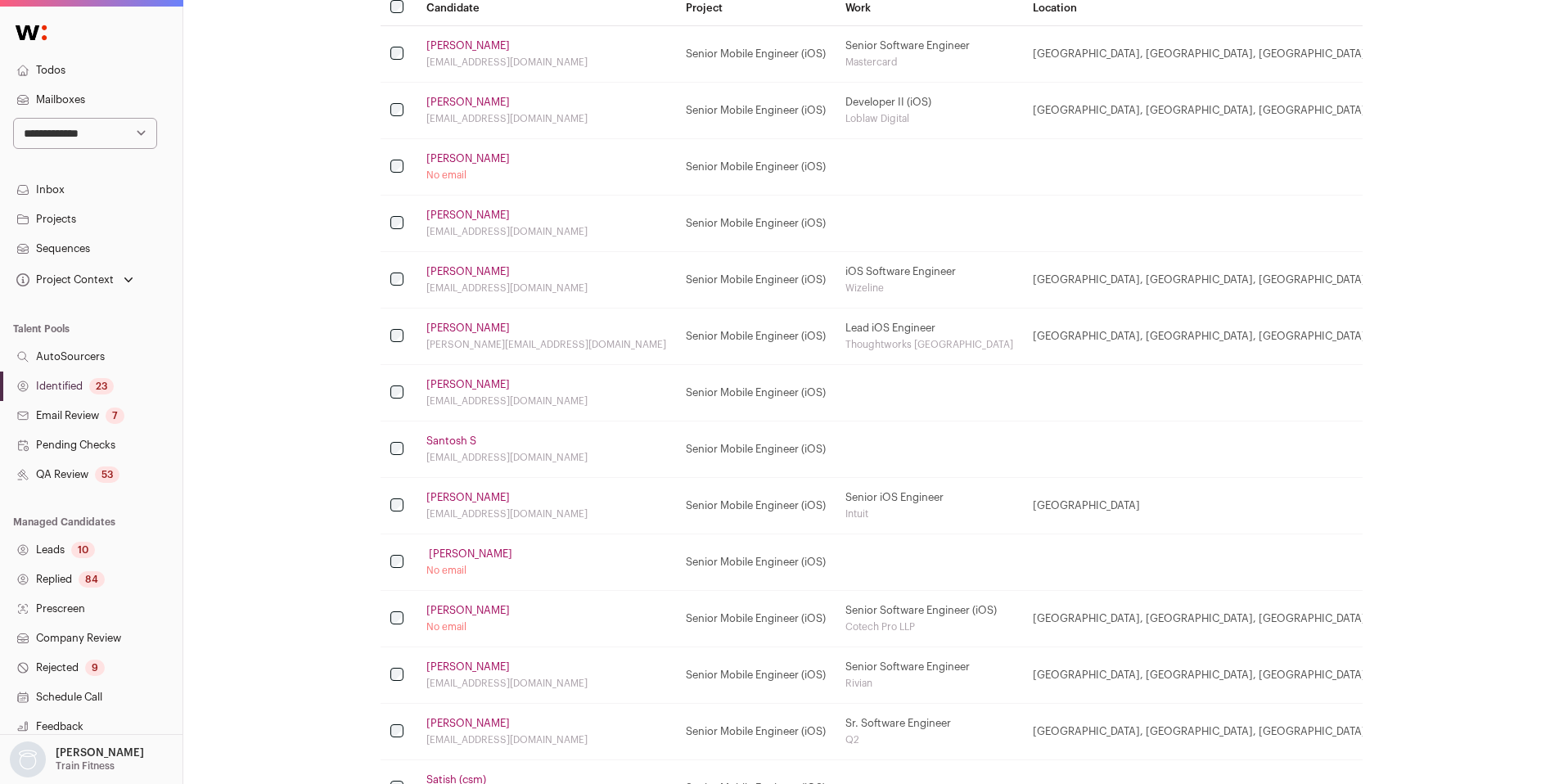
click at [457, 614] on link "Tarsem Singh" at bounding box center [468, 609] width 83 height 13
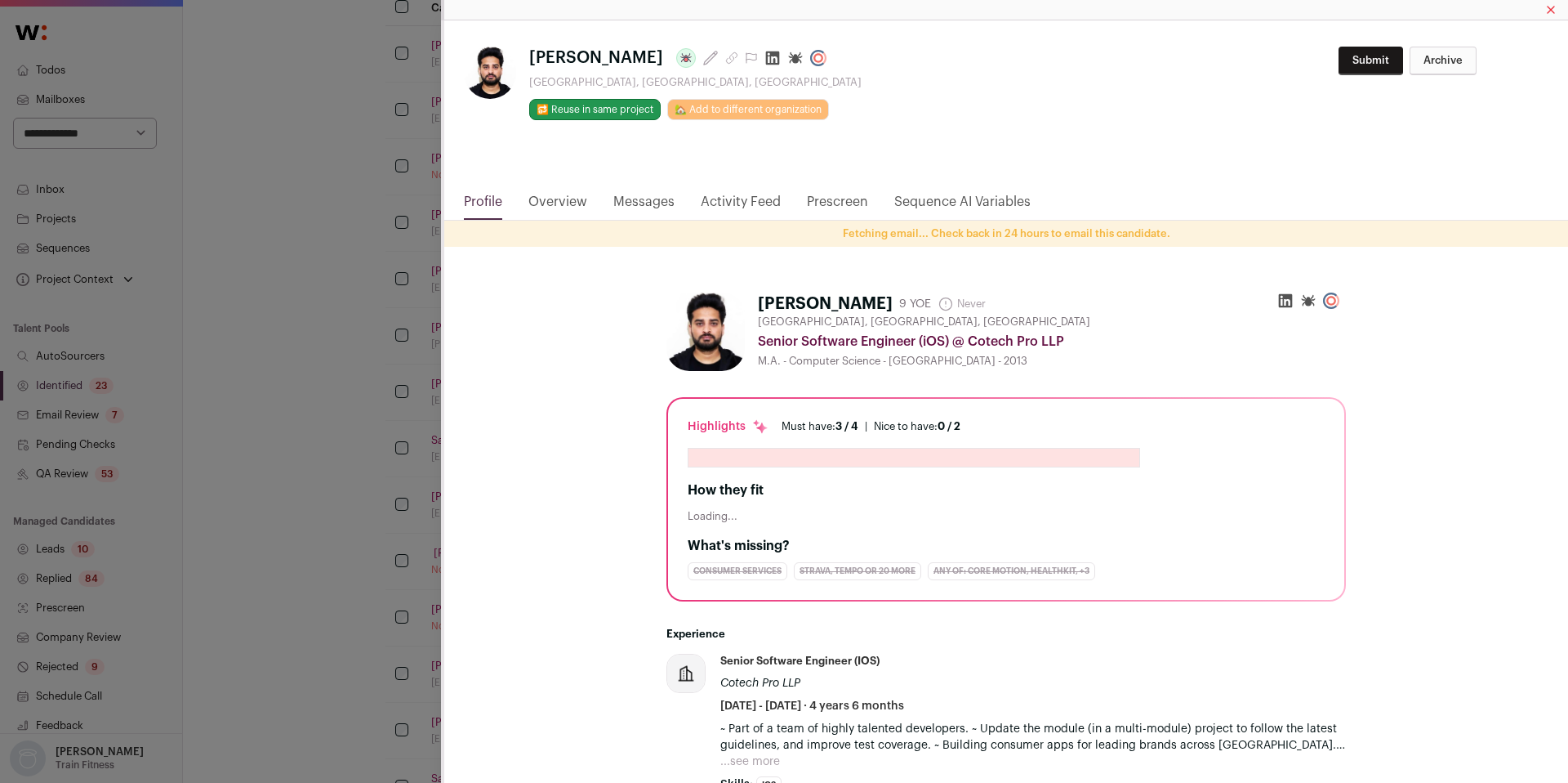
click at [765, 57] on icon "Close modal via background" at bounding box center [772, 58] width 16 height 16
click at [344, 408] on div "**********" at bounding box center [784, 392] width 1568 height 783
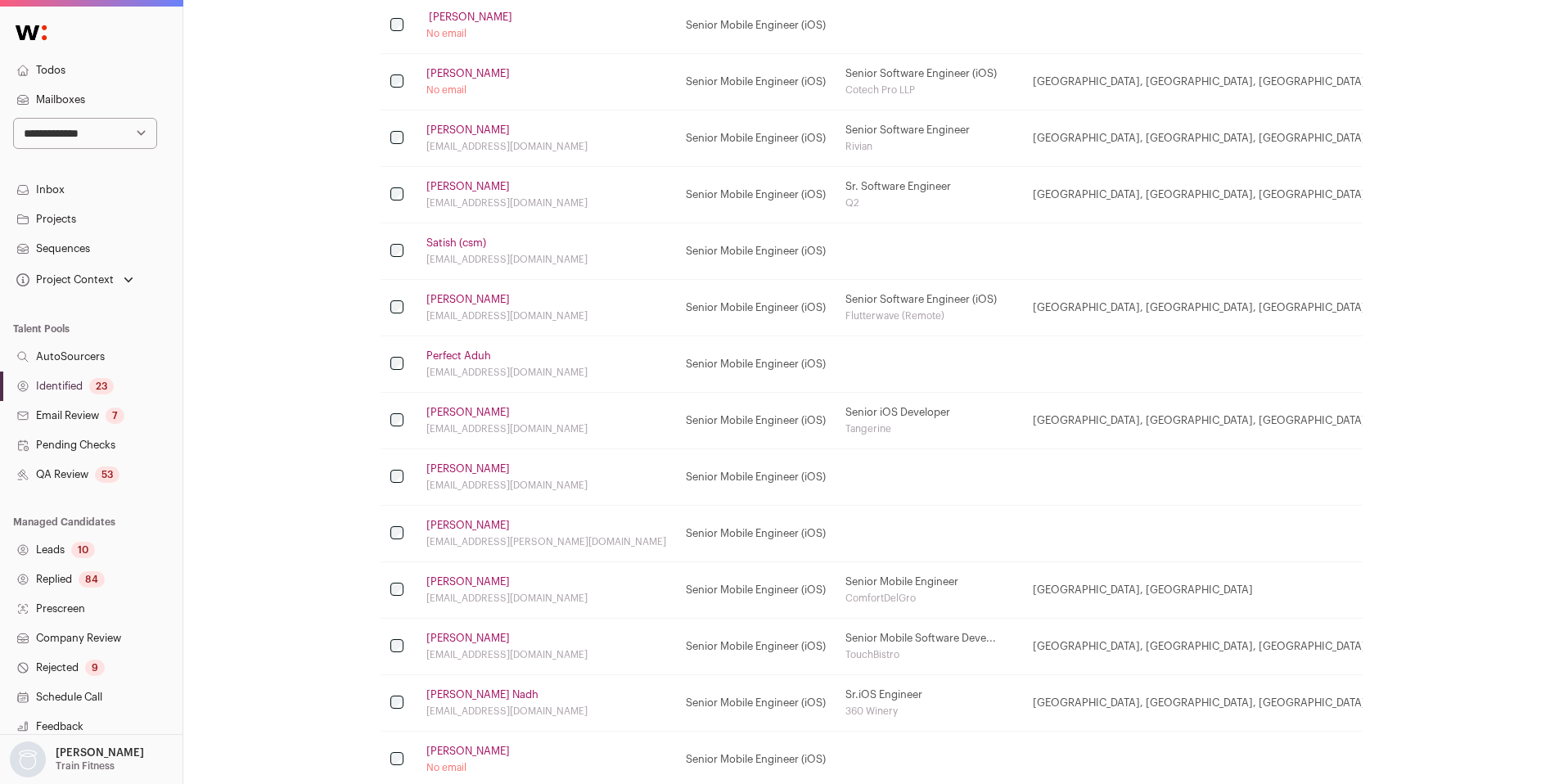
scroll to position [854, 0]
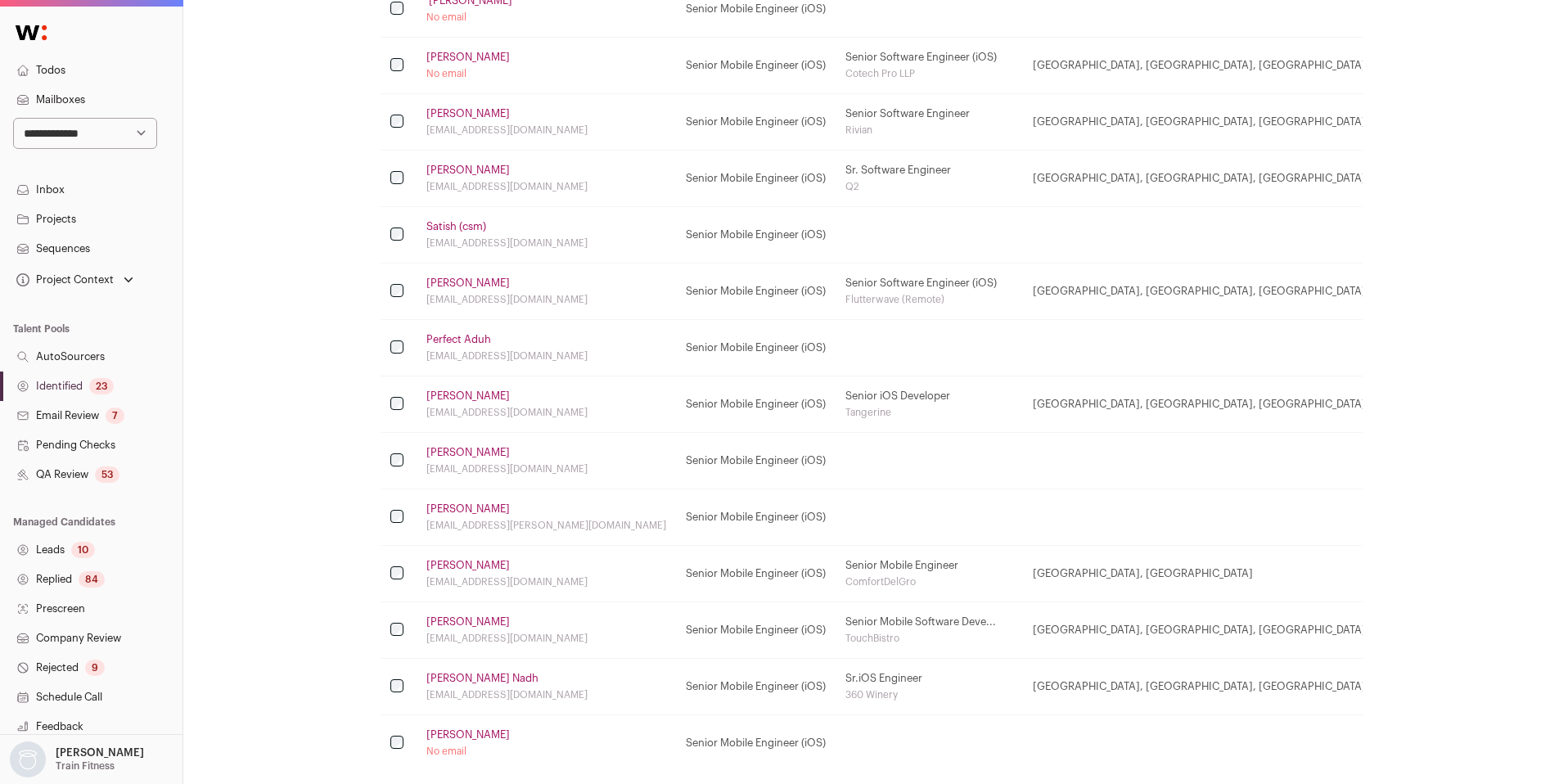
click at [439, 455] on link "Stella Wu" at bounding box center [468, 452] width 83 height 13
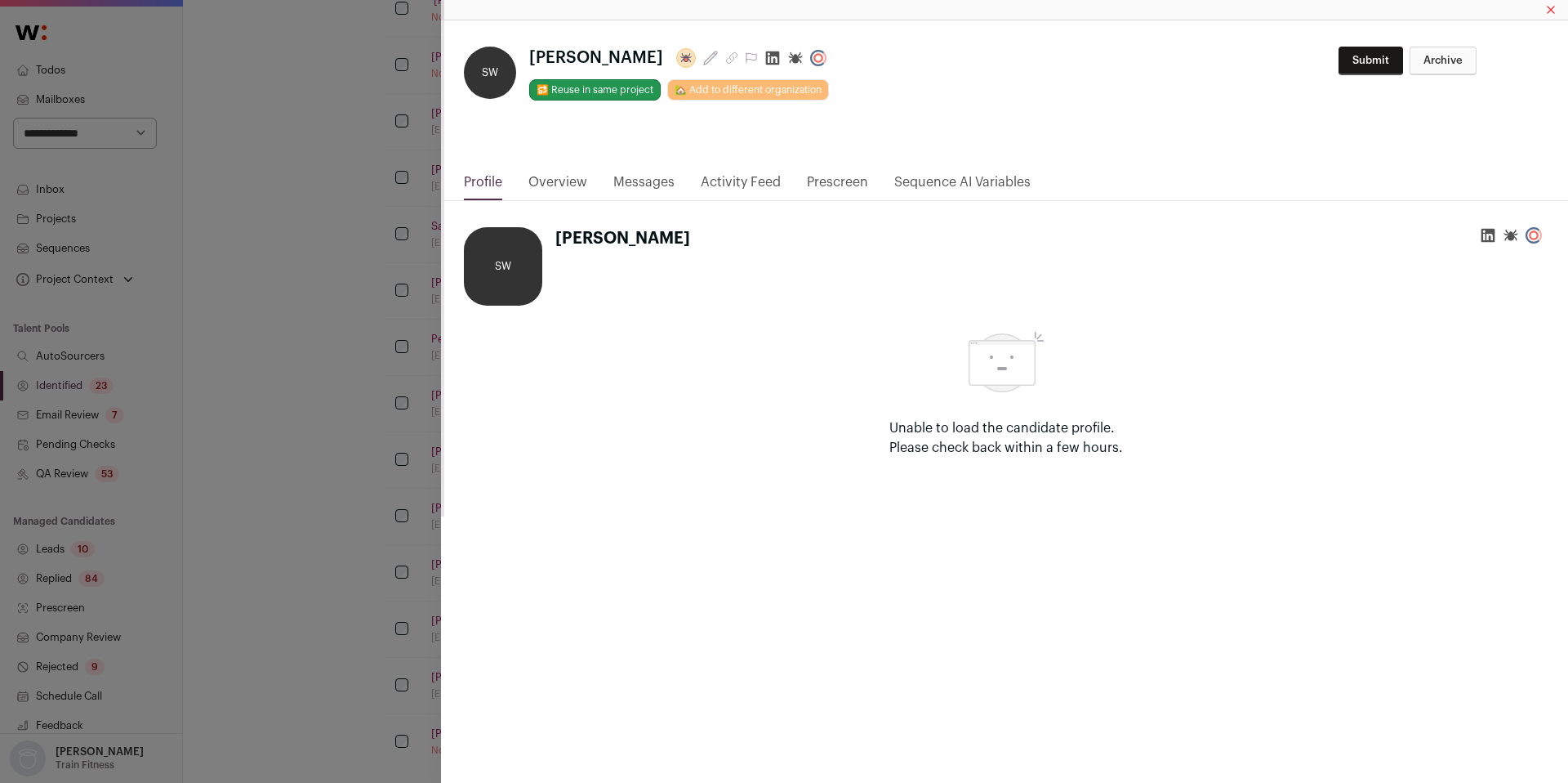
click at [766, 59] on icon "Close modal via background" at bounding box center [773, 58] width 14 height 14
click at [323, 501] on div "**********" at bounding box center [784, 392] width 1568 height 783
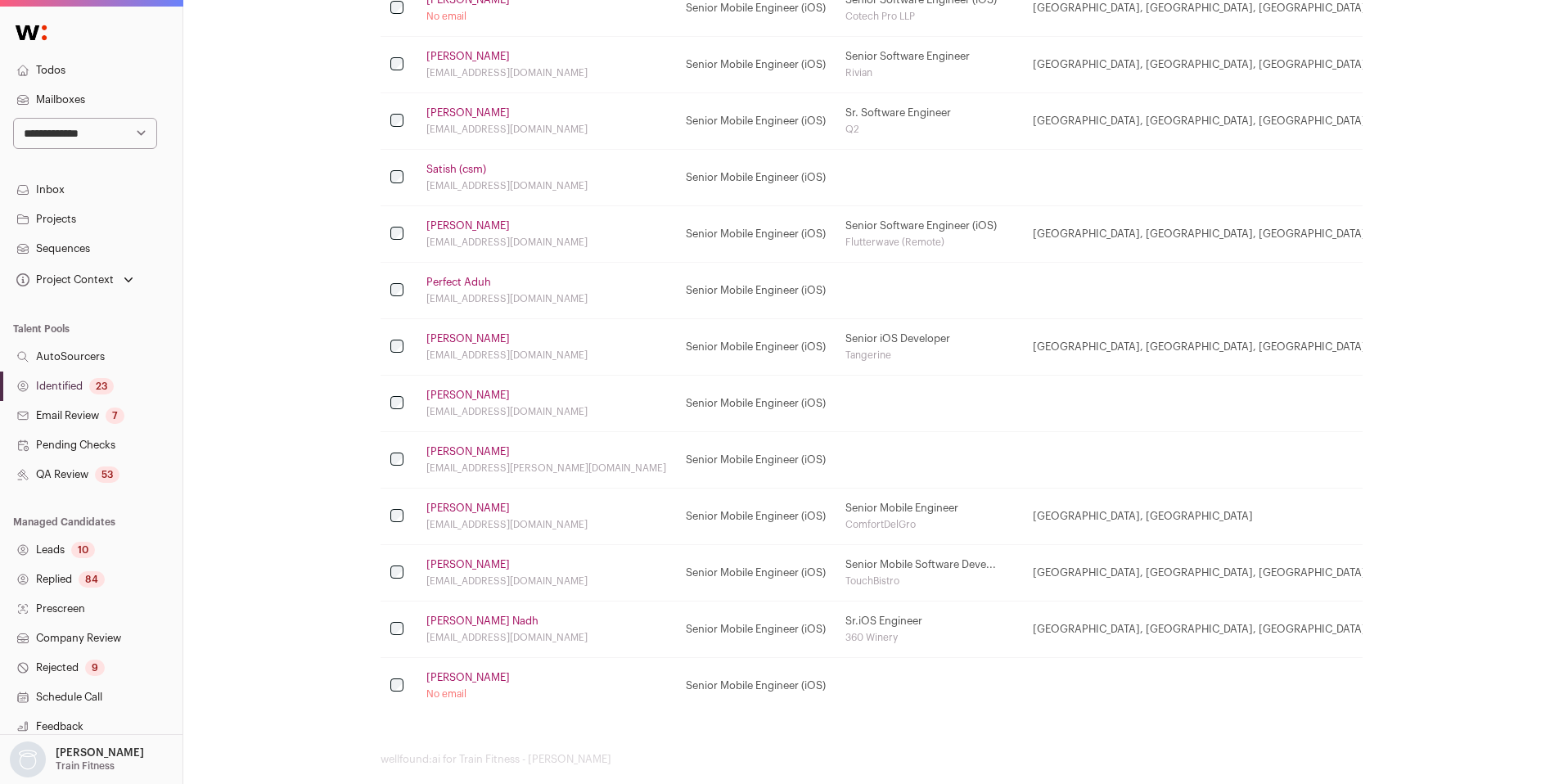
scroll to position [932, 0]
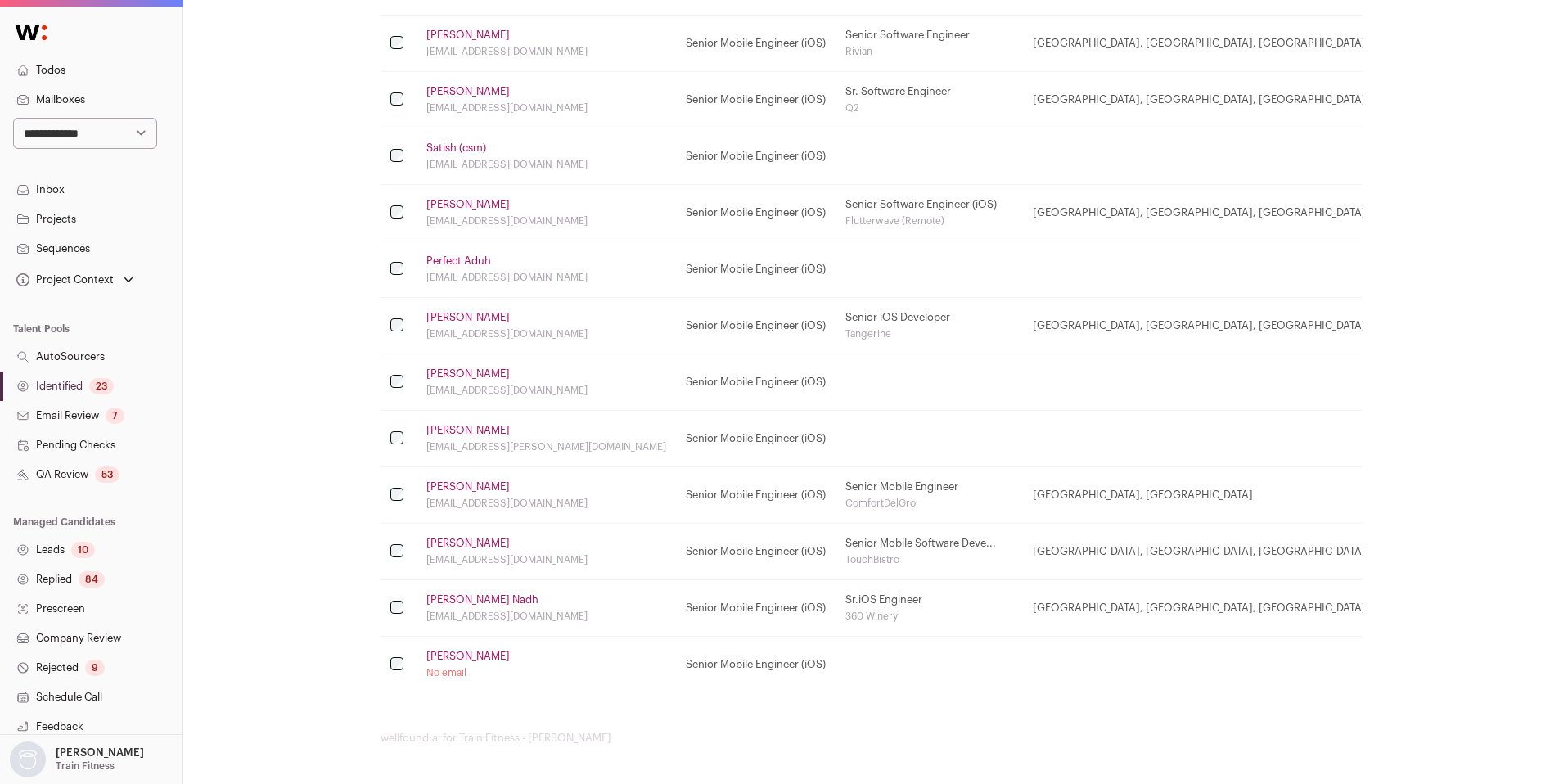
click at [470, 651] on link "Anubhav S." at bounding box center [468, 656] width 83 height 13
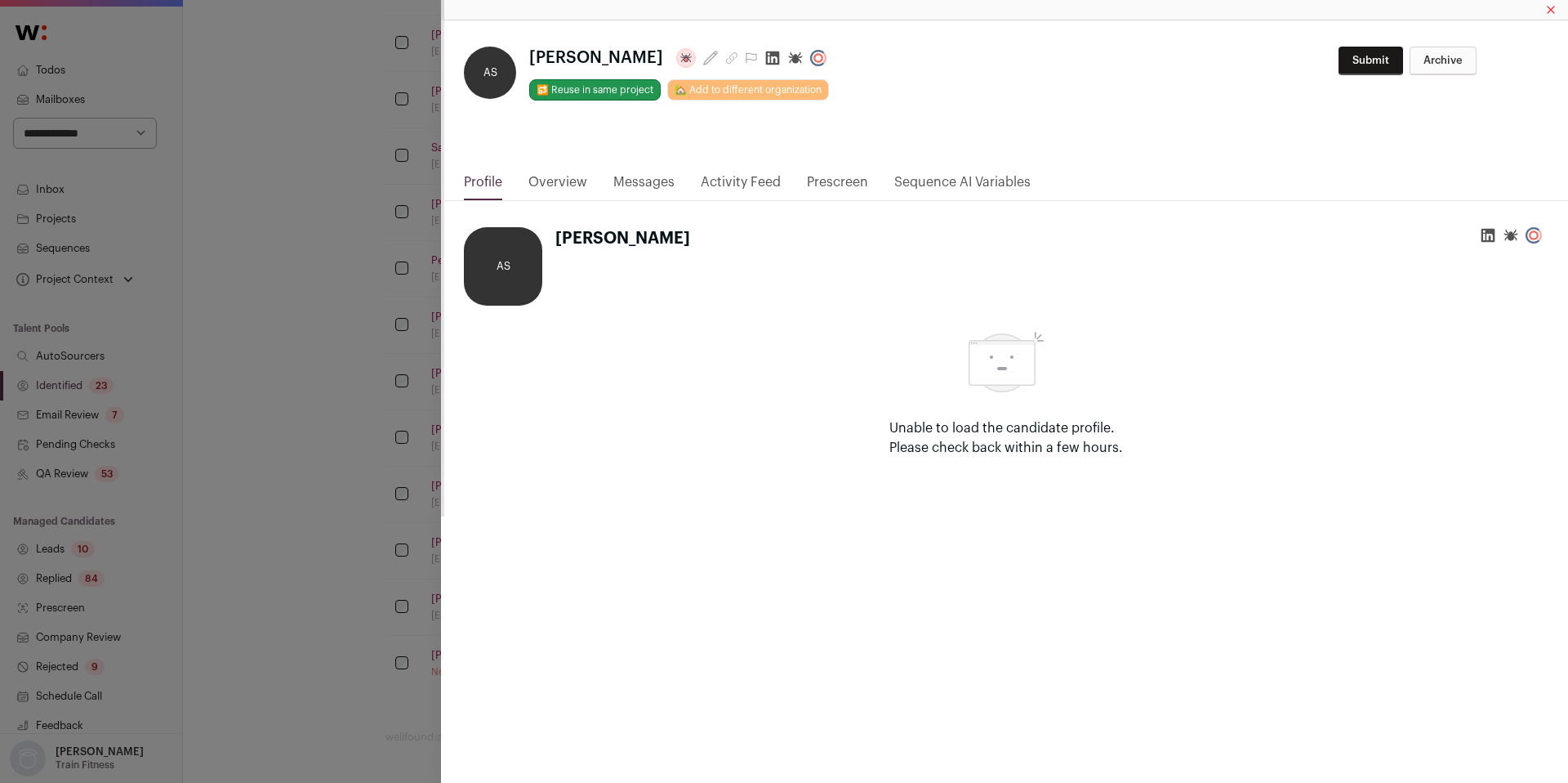
click at [765, 59] on icon "Close modal via background" at bounding box center [772, 58] width 16 height 16
click at [364, 210] on div "**********" at bounding box center [784, 392] width 1568 height 783
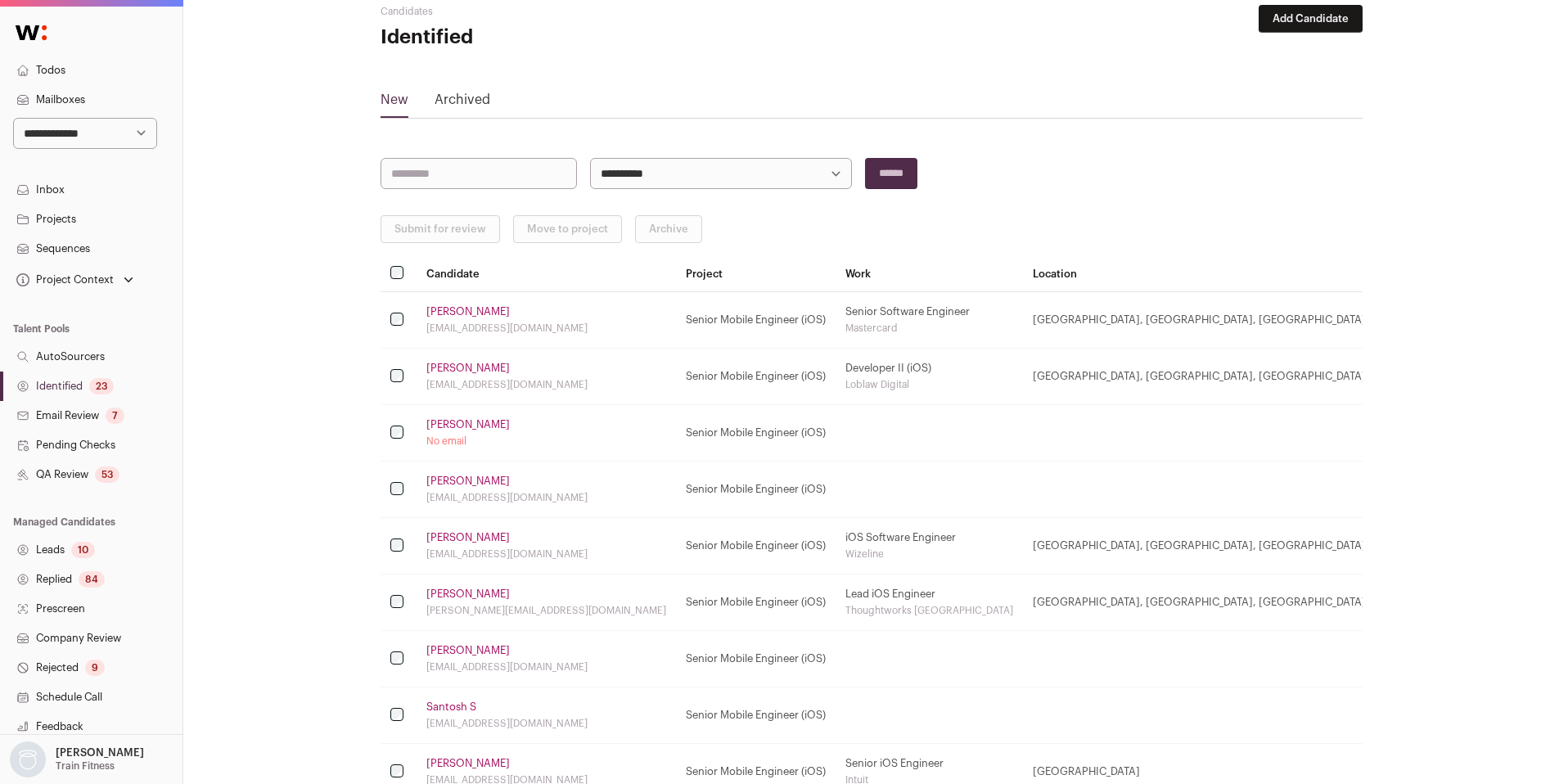
scroll to position [0, 0]
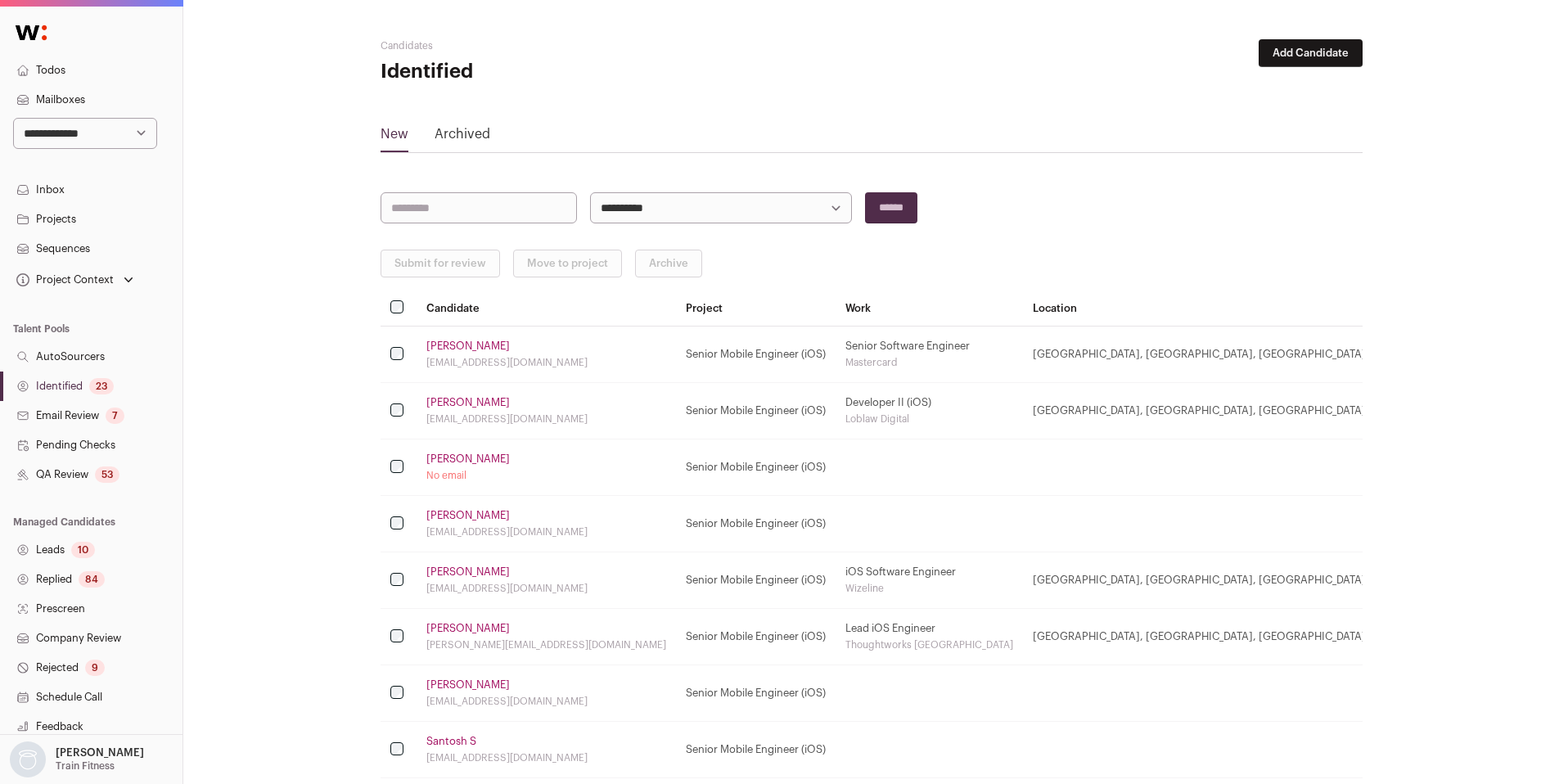
click at [454, 456] on link "Abanoub Ghaly" at bounding box center [468, 458] width 83 height 13
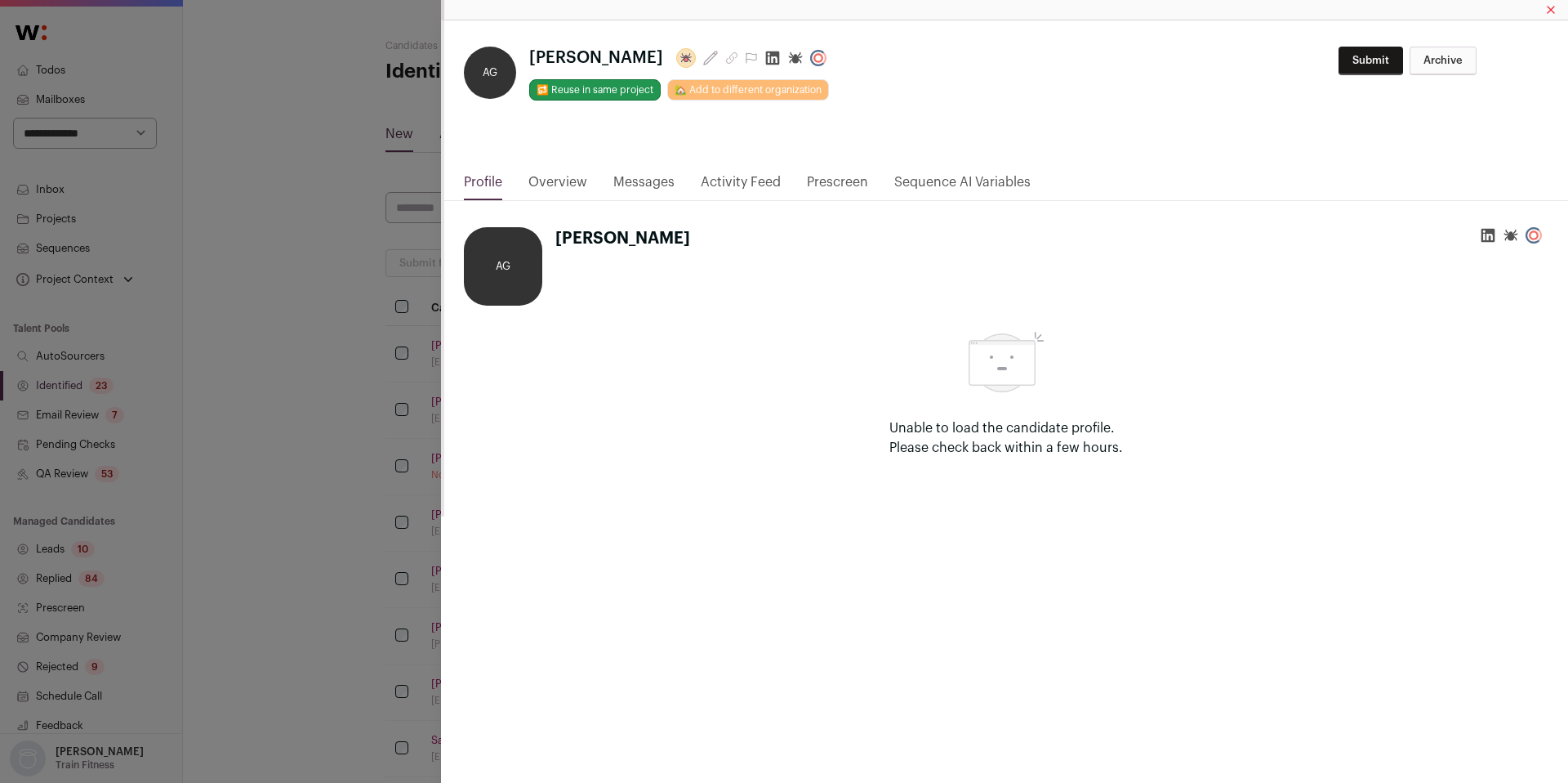
click at [765, 58] on icon "Close modal via background" at bounding box center [772, 58] width 16 height 16
click at [385, 260] on div "**********" at bounding box center [784, 392] width 1568 height 783
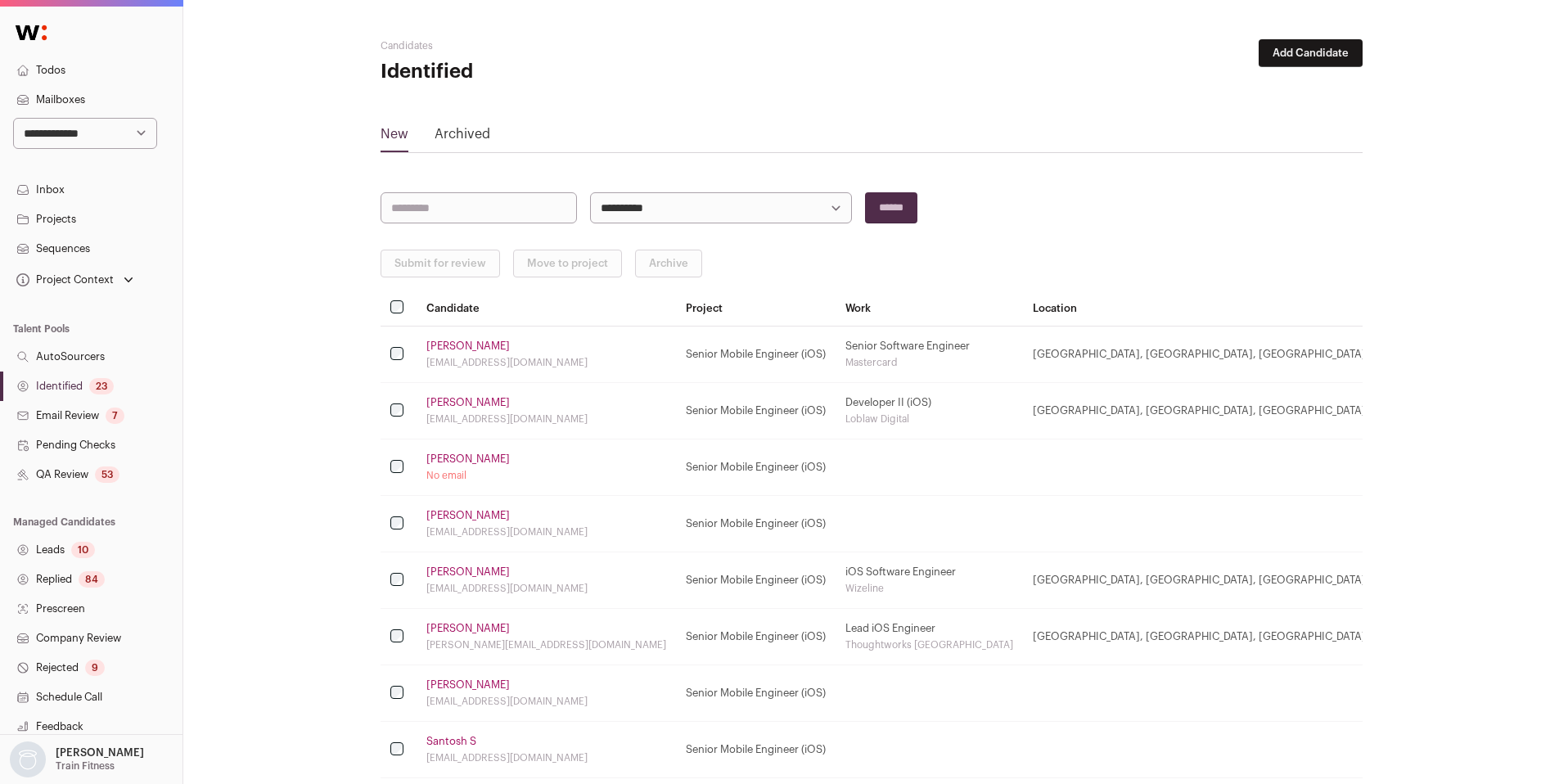
click at [77, 373] on link "Identified 23" at bounding box center [91, 386] width 182 height 29
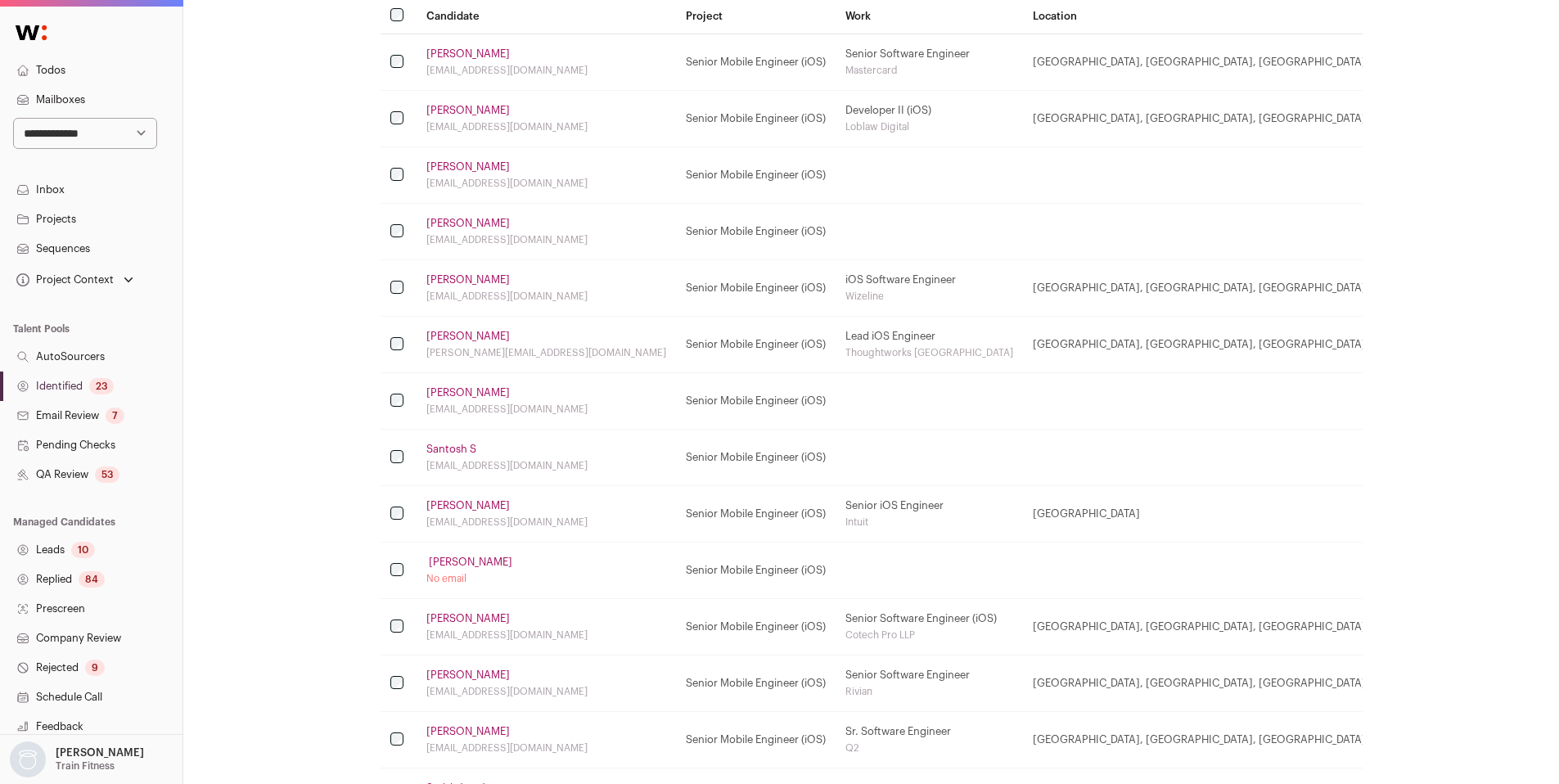
scroll to position [300, 0]
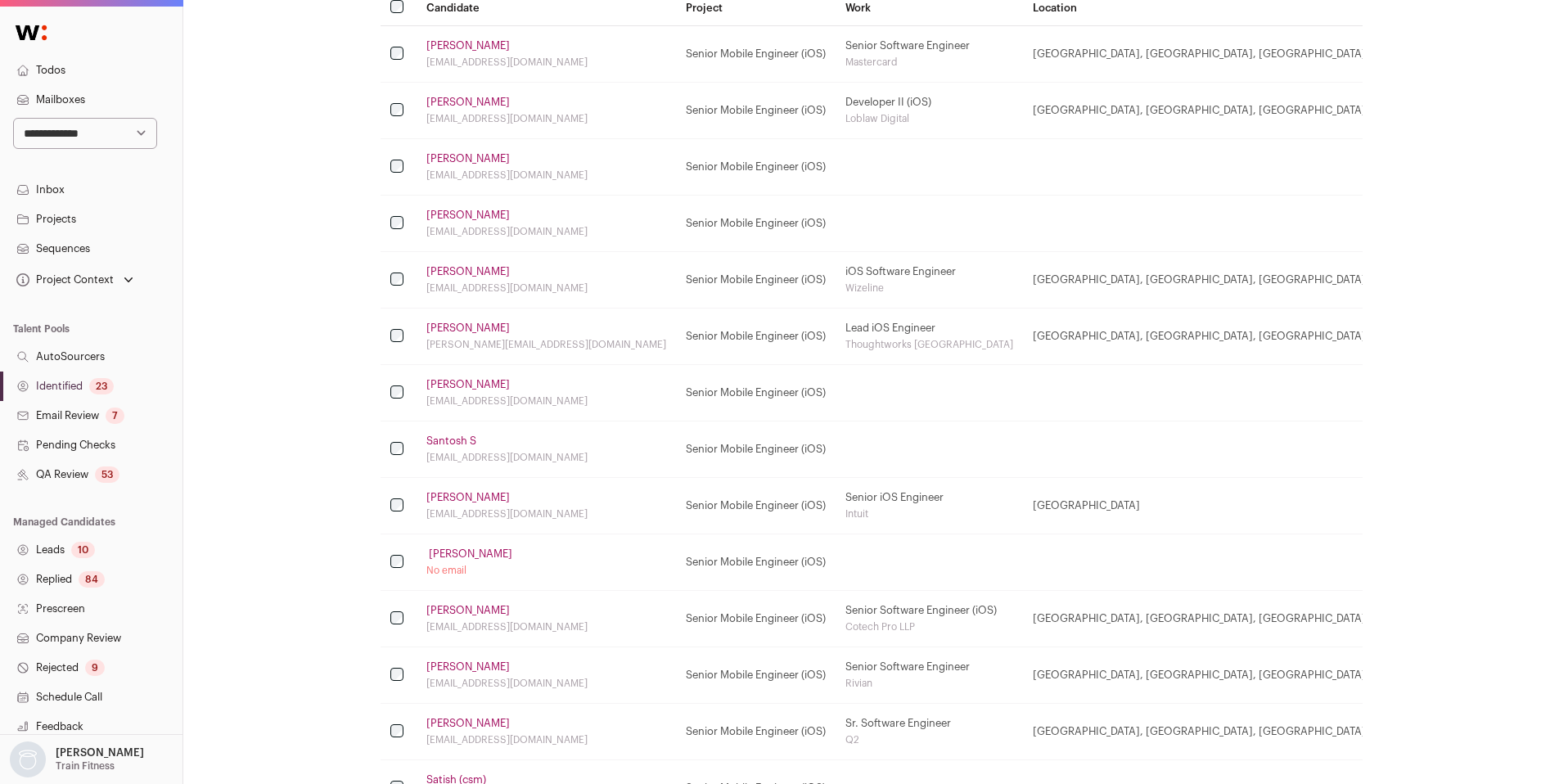
click at [443, 549] on link "‍ Beirne" at bounding box center [470, 554] width 86 height 13
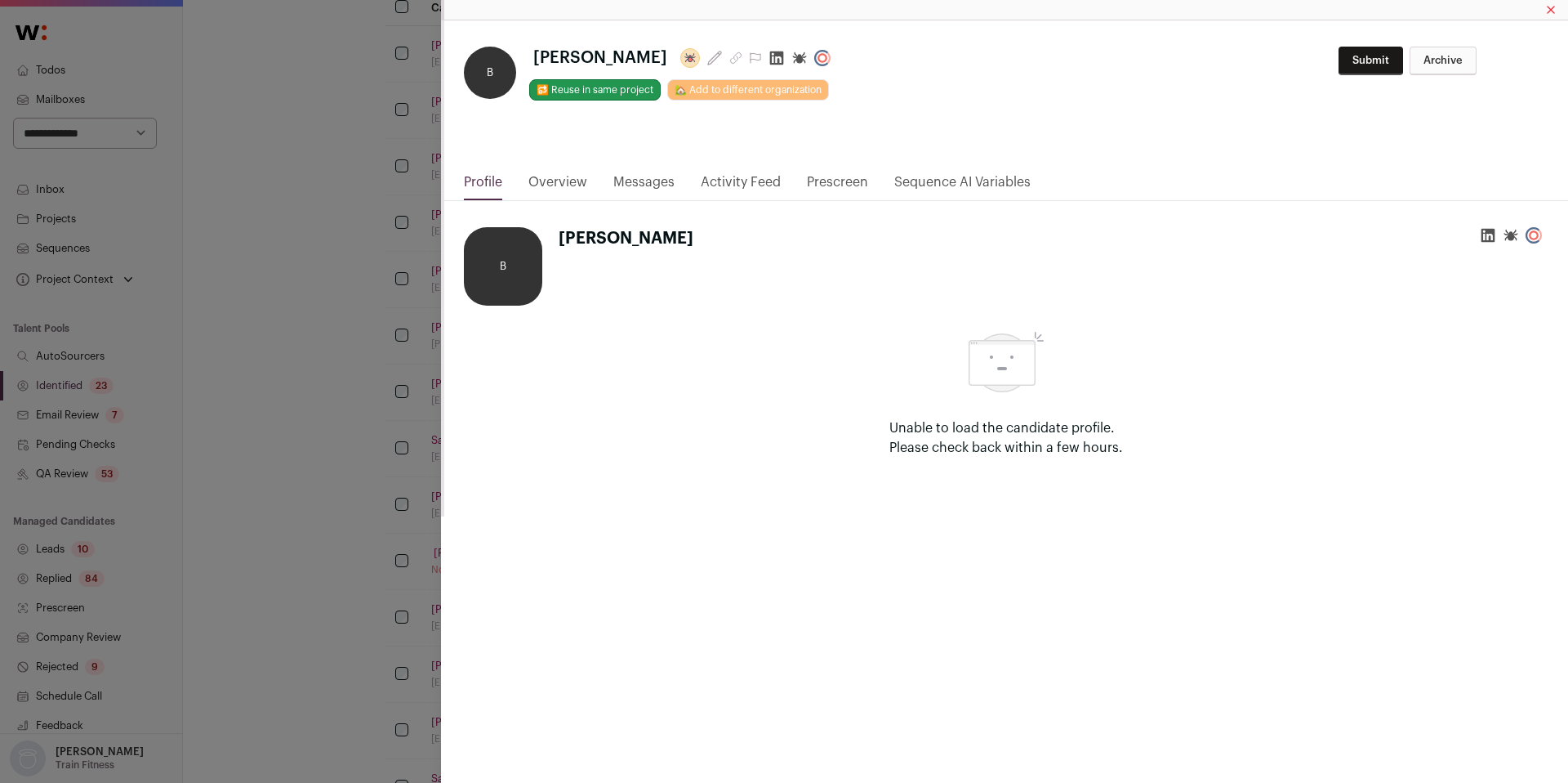
click at [769, 59] on icon "Close modal via background" at bounding box center [777, 58] width 16 height 16
click at [413, 256] on div "**********" at bounding box center [784, 392] width 1568 height 783
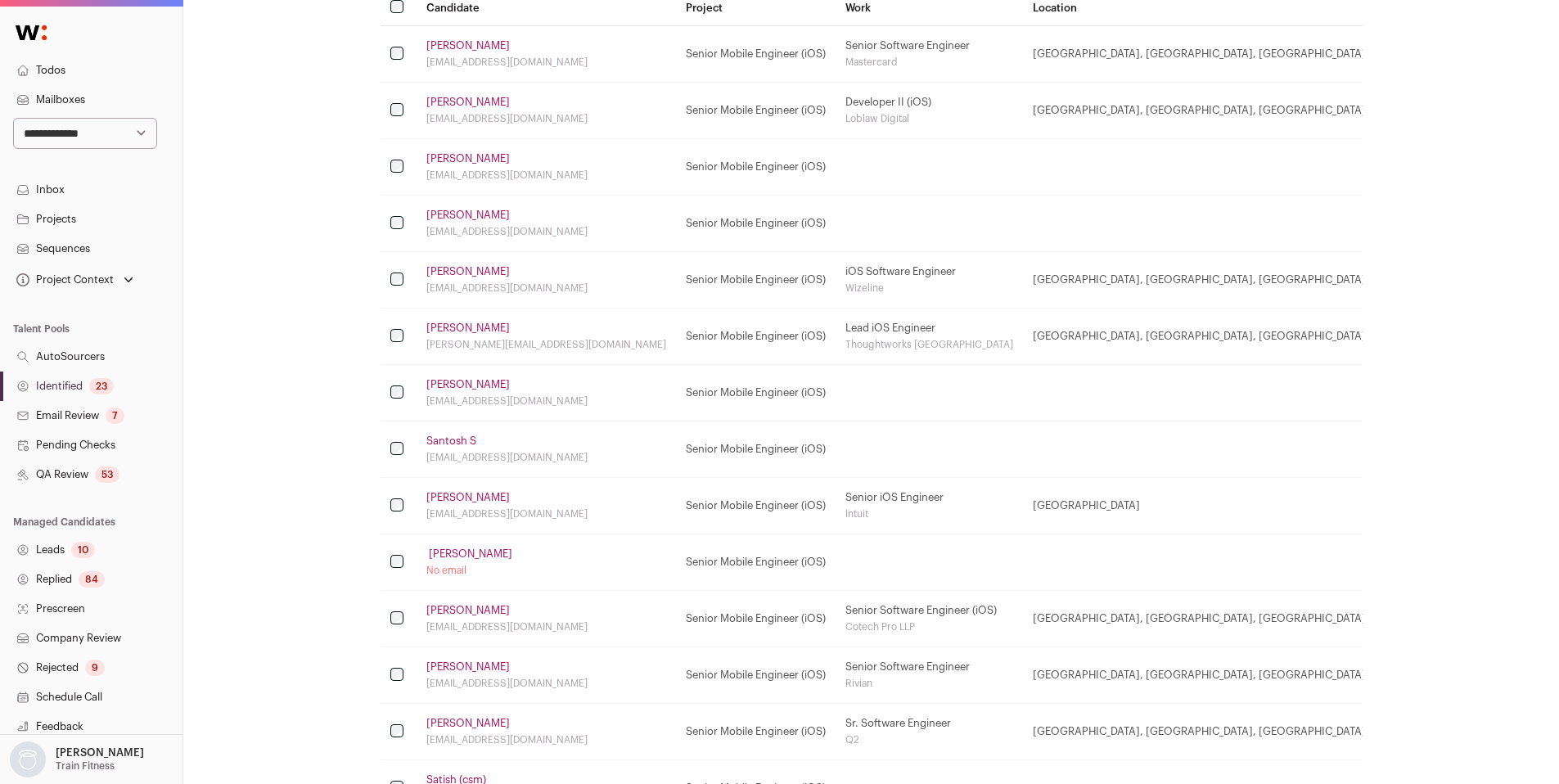
click at [439, 554] on link "‍ Beirne" at bounding box center [470, 554] width 86 height 13
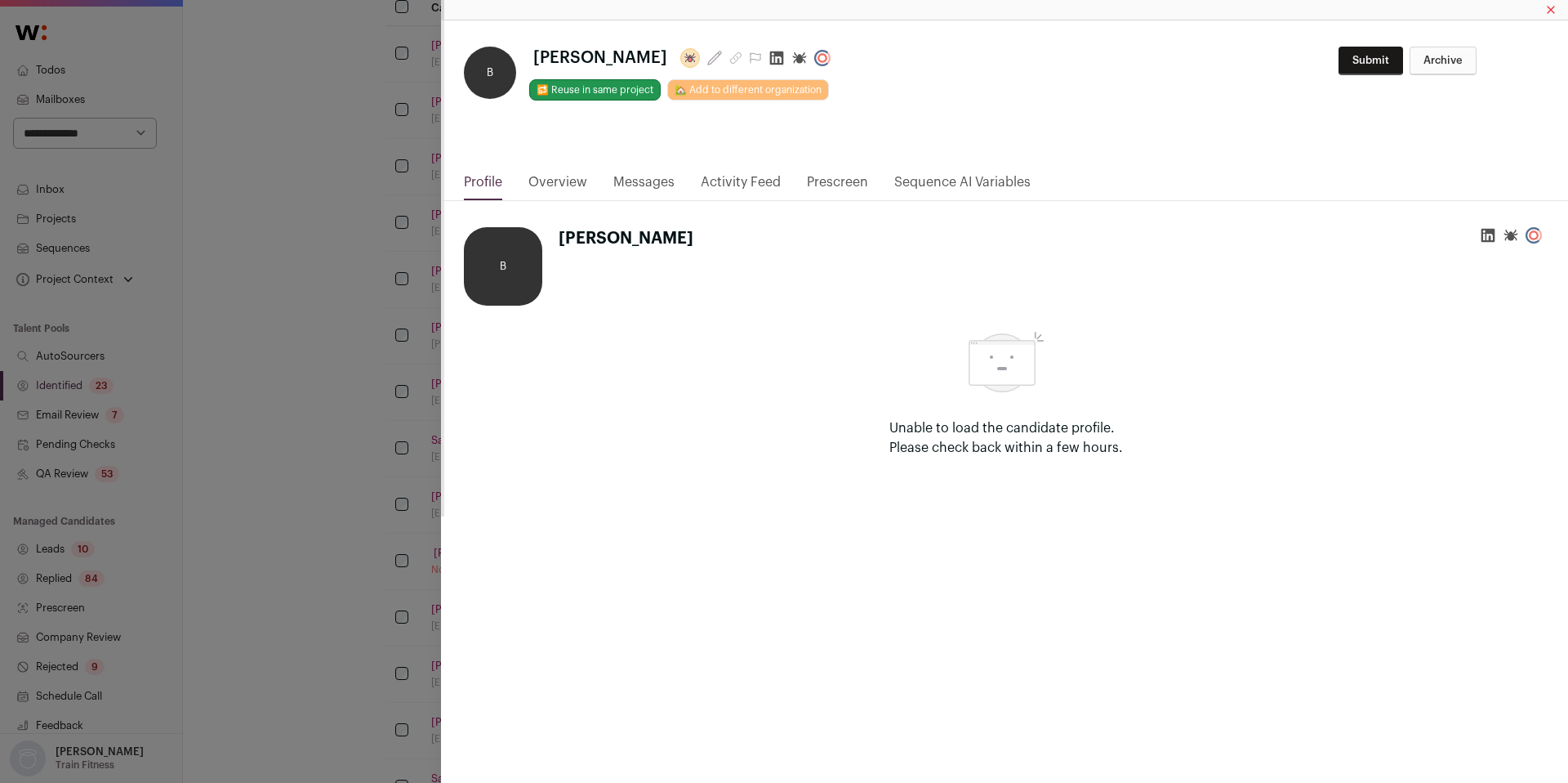
click at [568, 181] on link "Overview" at bounding box center [558, 186] width 59 height 27
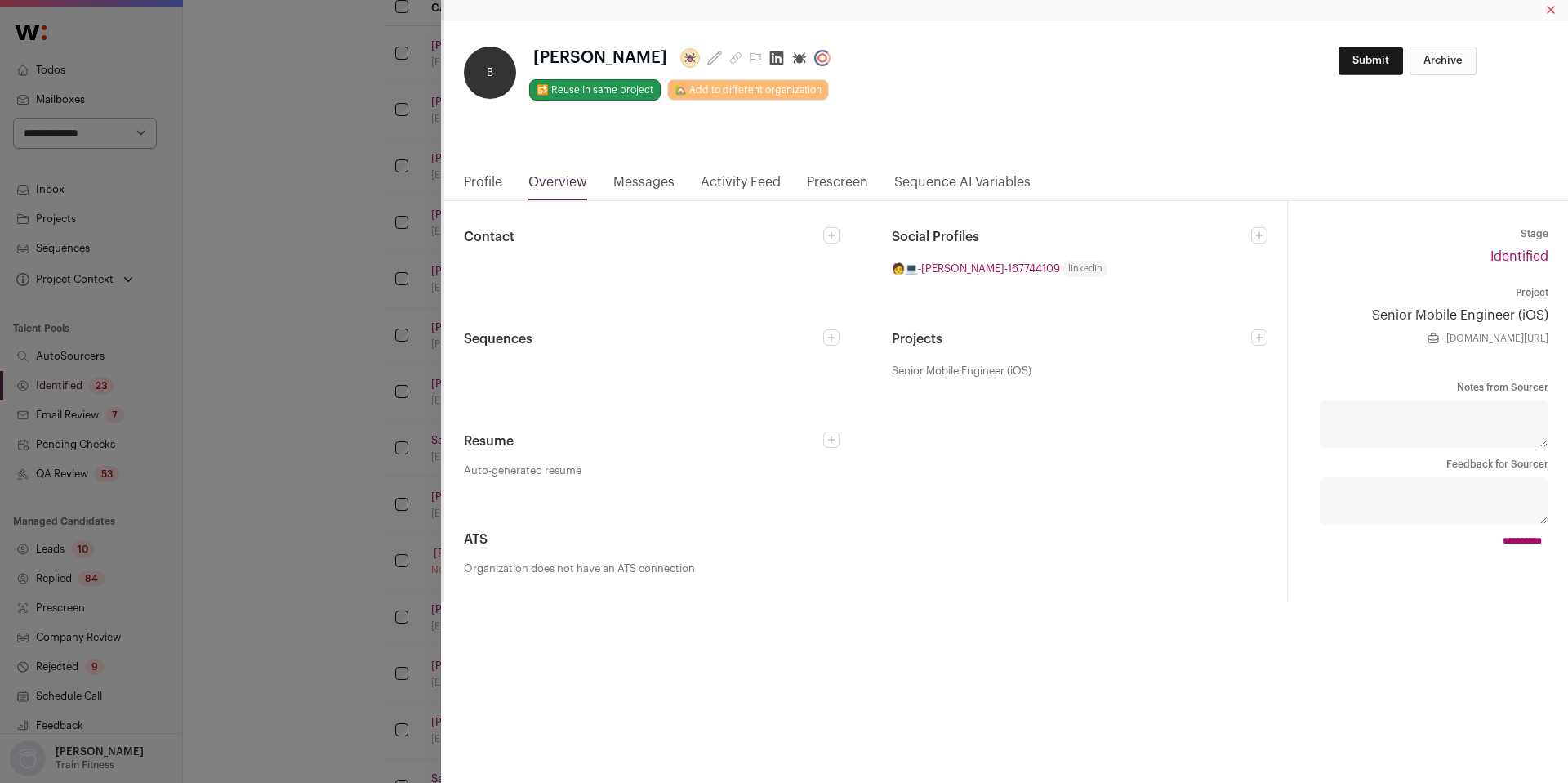
click at [939, 266] on link "🧑💻-nick-beirne-167744109" at bounding box center [976, 269] width 168 height 17
drag, startPoint x: 1037, startPoint y: 268, endPoint x: 923, endPoint y: 270, distance: 114.0
click at [923, 270] on li "🧑💻-nick-beirne-167744109 linkedin" at bounding box center [1080, 269] width 376 height 17
copy li "ck-beirne-167744109"
click at [288, 338] on div "**********" at bounding box center [784, 392] width 1568 height 783
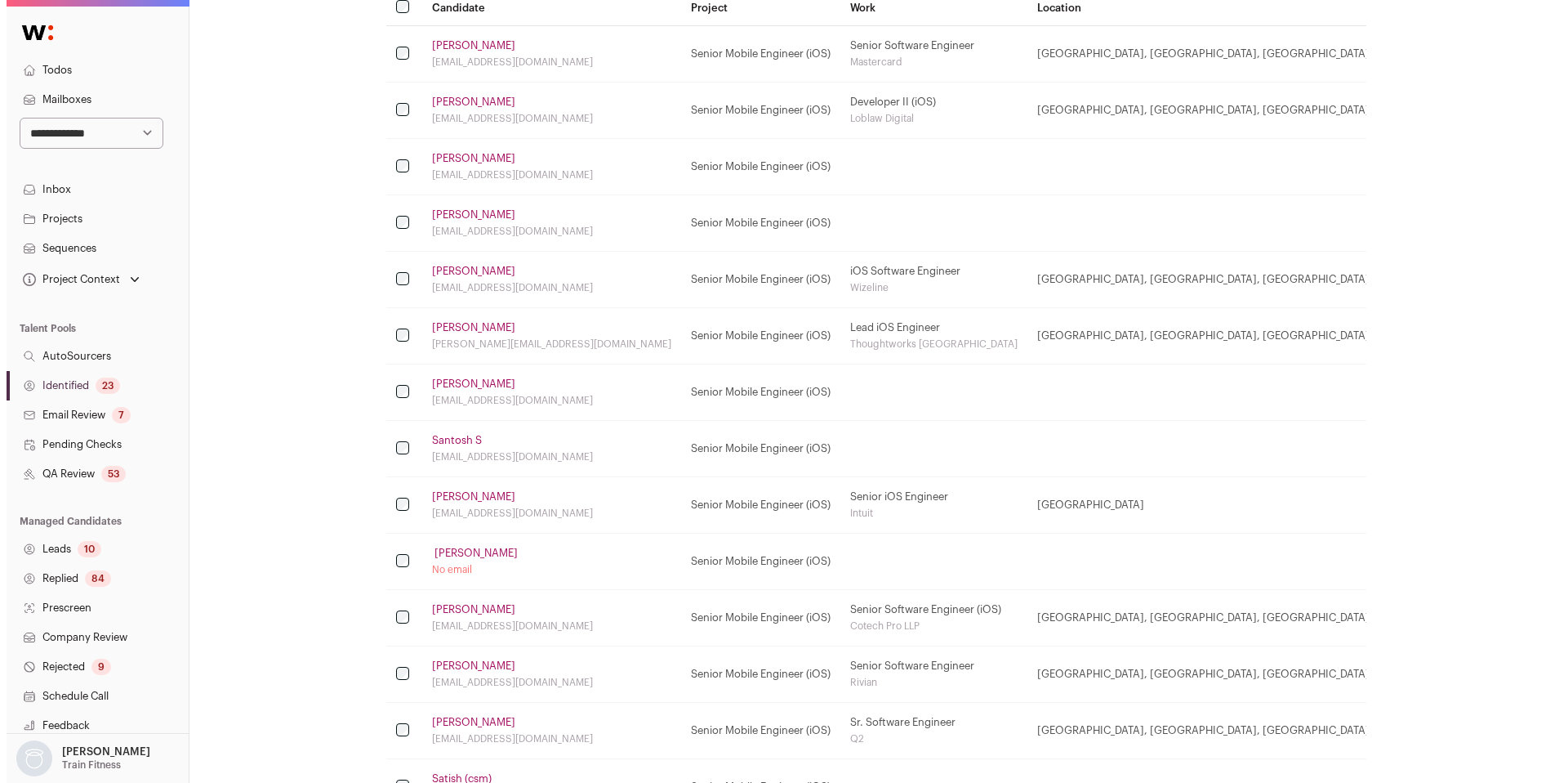
scroll to position [0, 0]
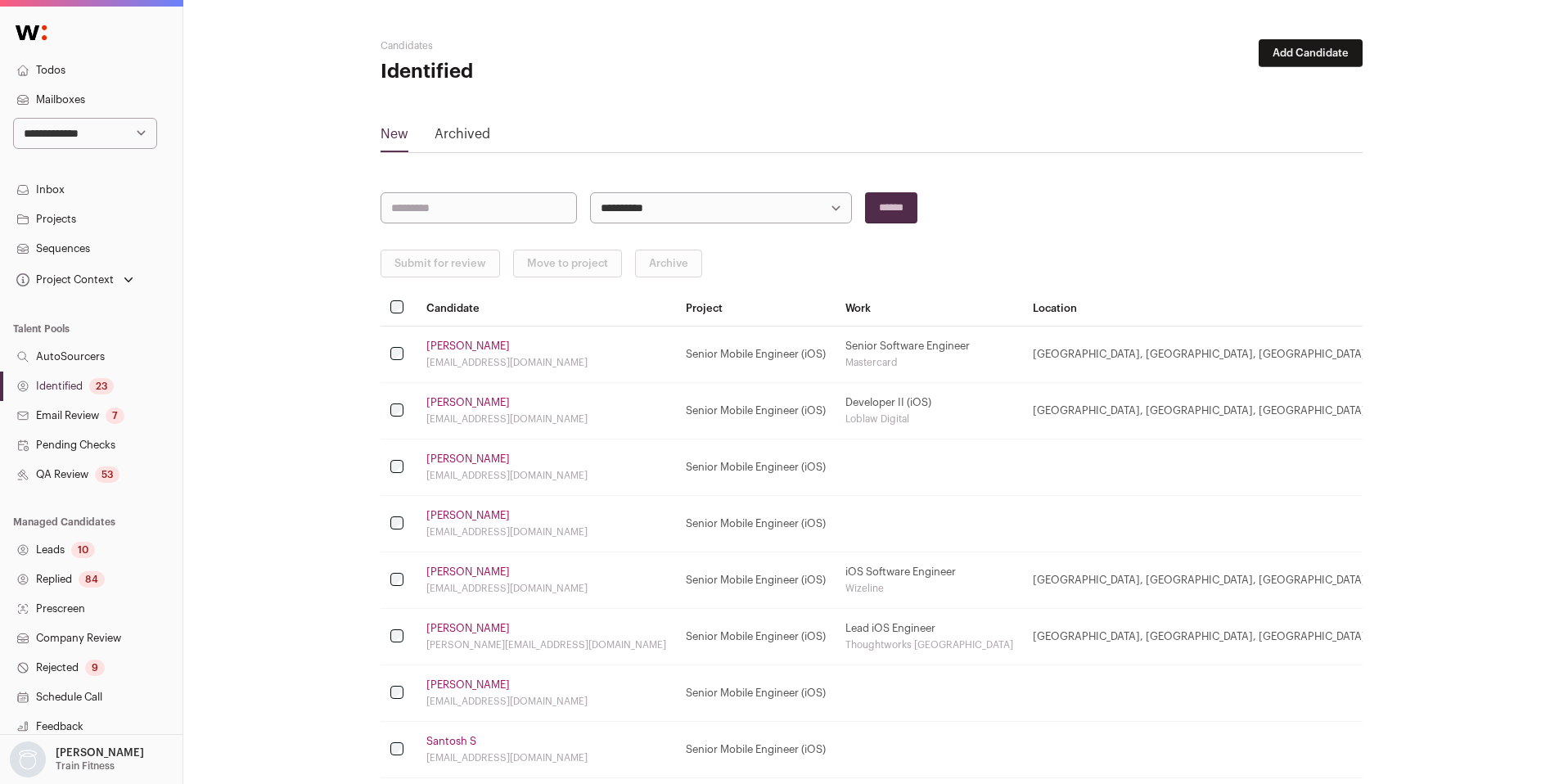
click at [1335, 45] on button "Add Candidate" at bounding box center [1310, 53] width 104 height 28
click at [1255, 92] on link "From public LinkedIn profile" at bounding box center [1267, 89] width 196 height 26
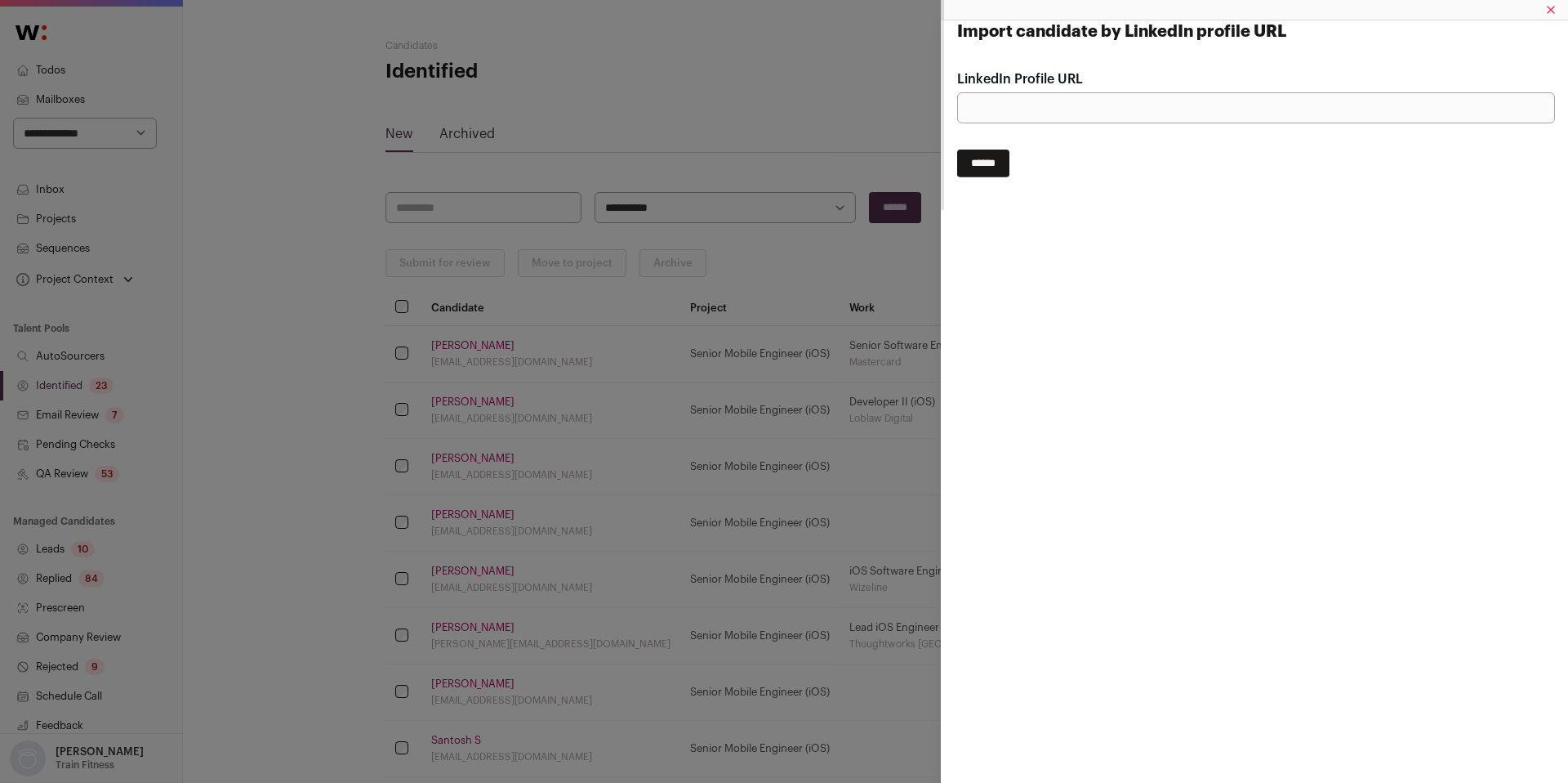
click at [1026, 112] on input "LinkedIn Profile URL" at bounding box center [1256, 108] width 598 height 31
paste input "**********"
type input "**********"
click at [993, 155] on input "******" at bounding box center [983, 163] width 52 height 27
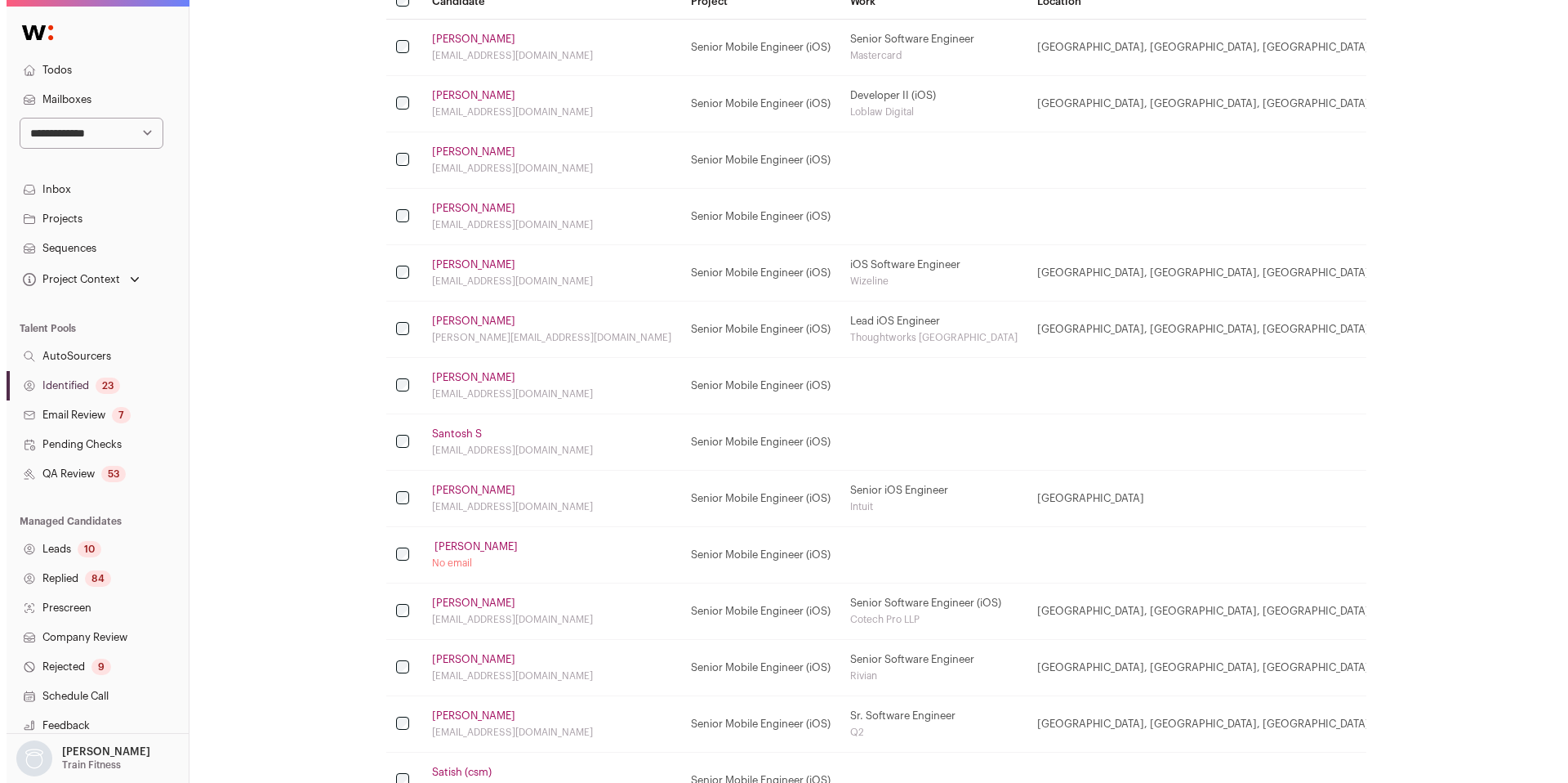
scroll to position [372, 0]
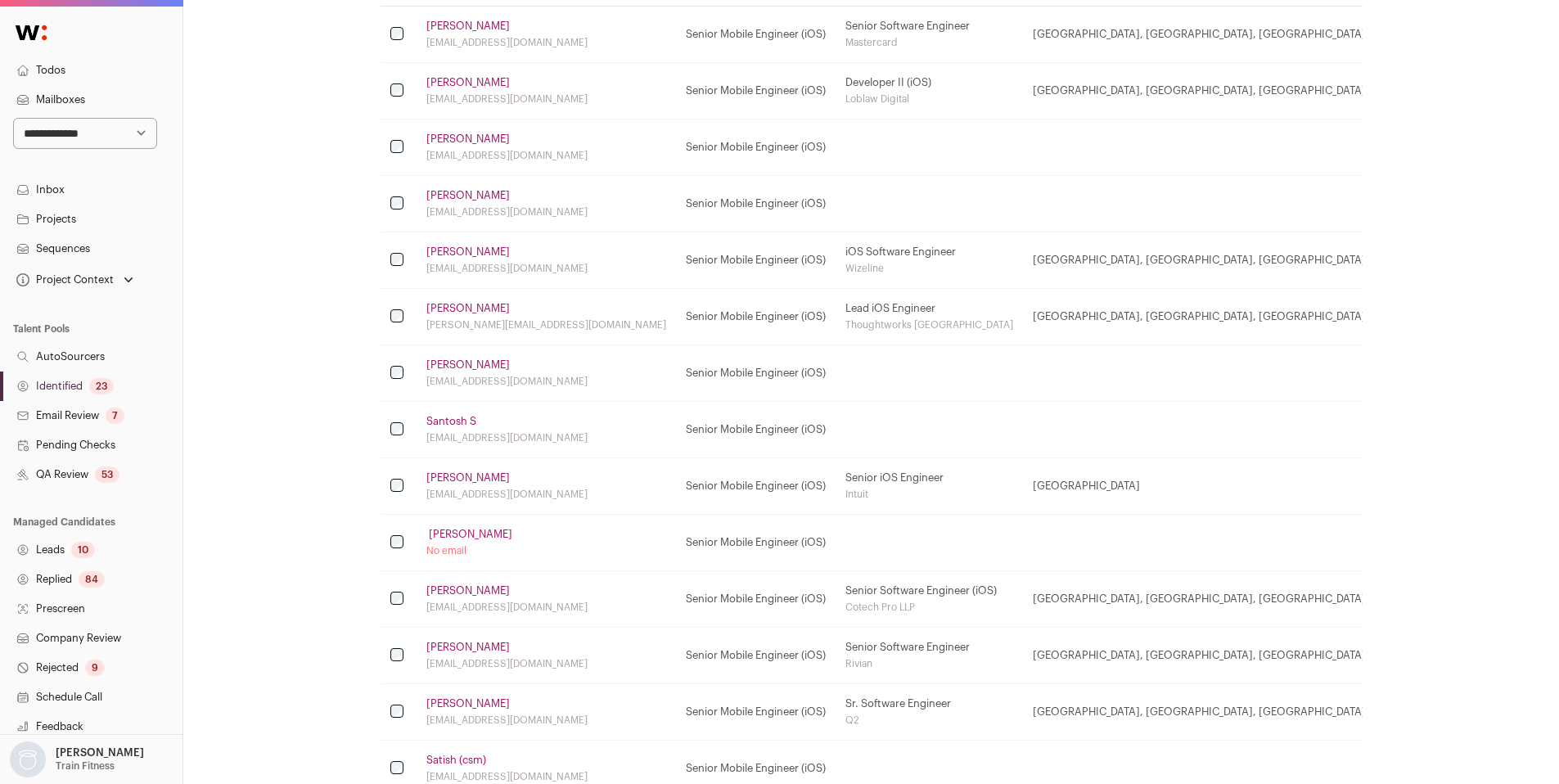
click at [449, 536] on link "‍ Beirne" at bounding box center [470, 534] width 86 height 13
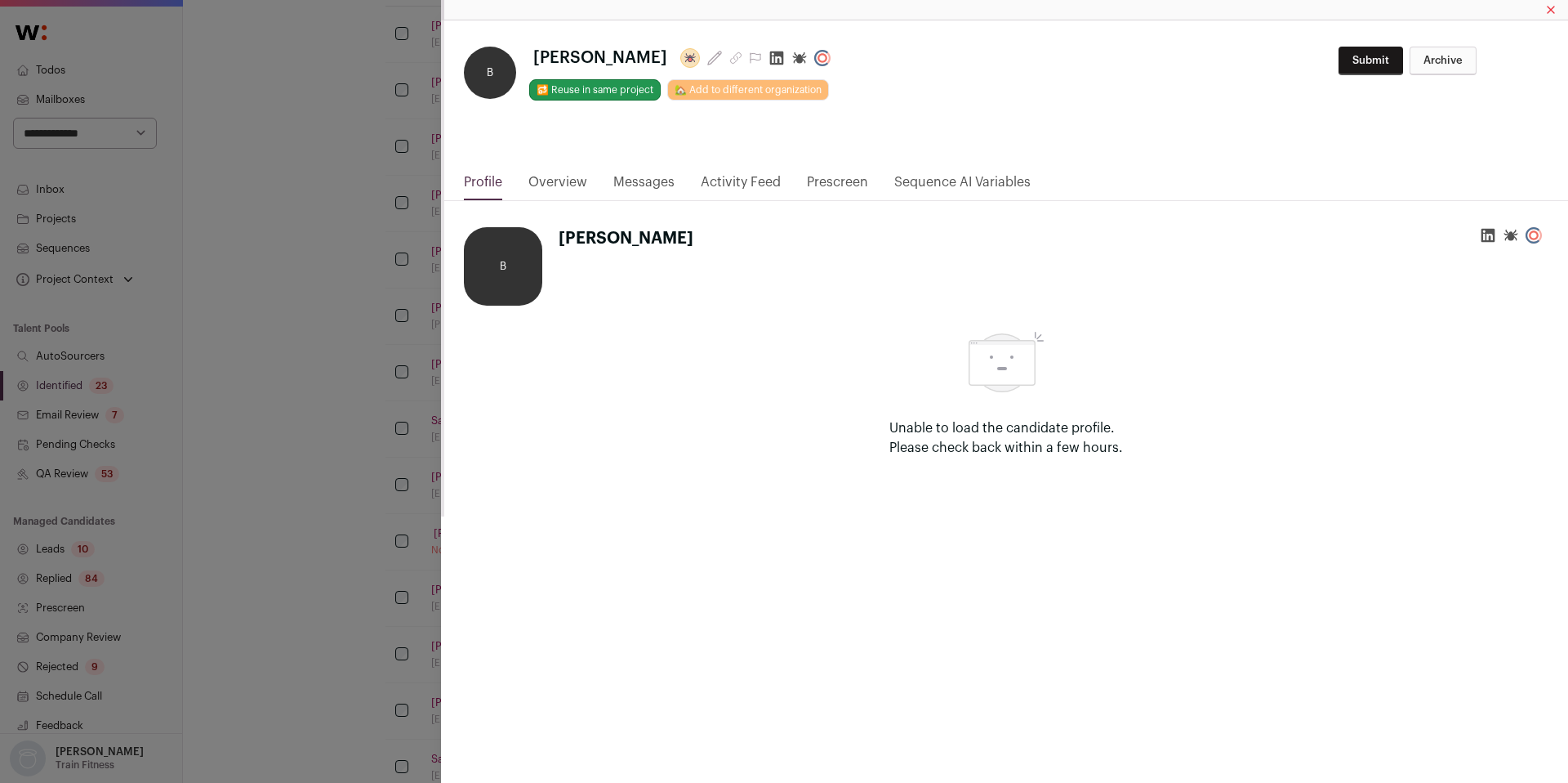
click at [740, 176] on link "Activity Feed" at bounding box center [741, 186] width 80 height 27
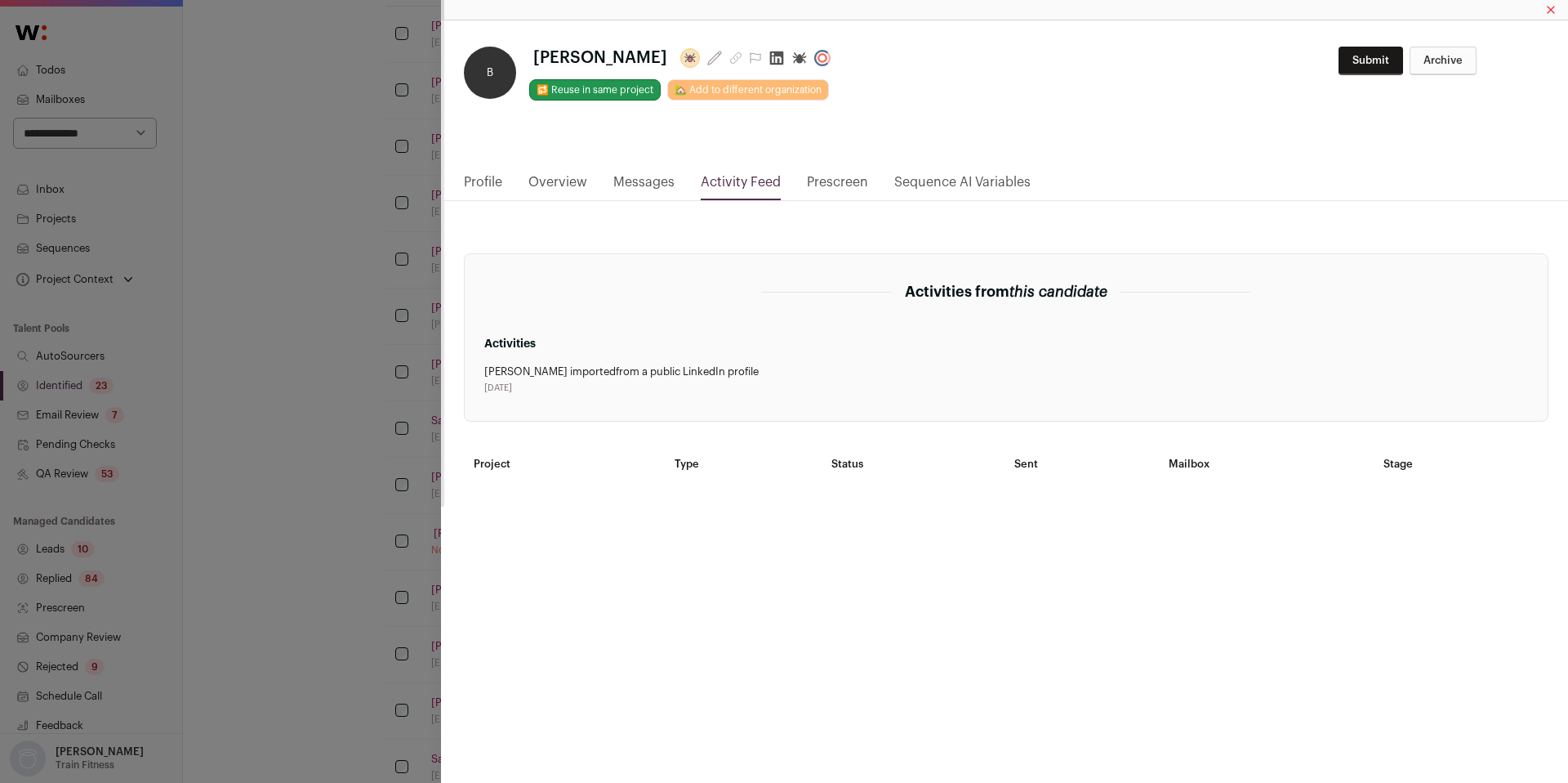
click at [566, 180] on link "Overview" at bounding box center [558, 186] width 59 height 27
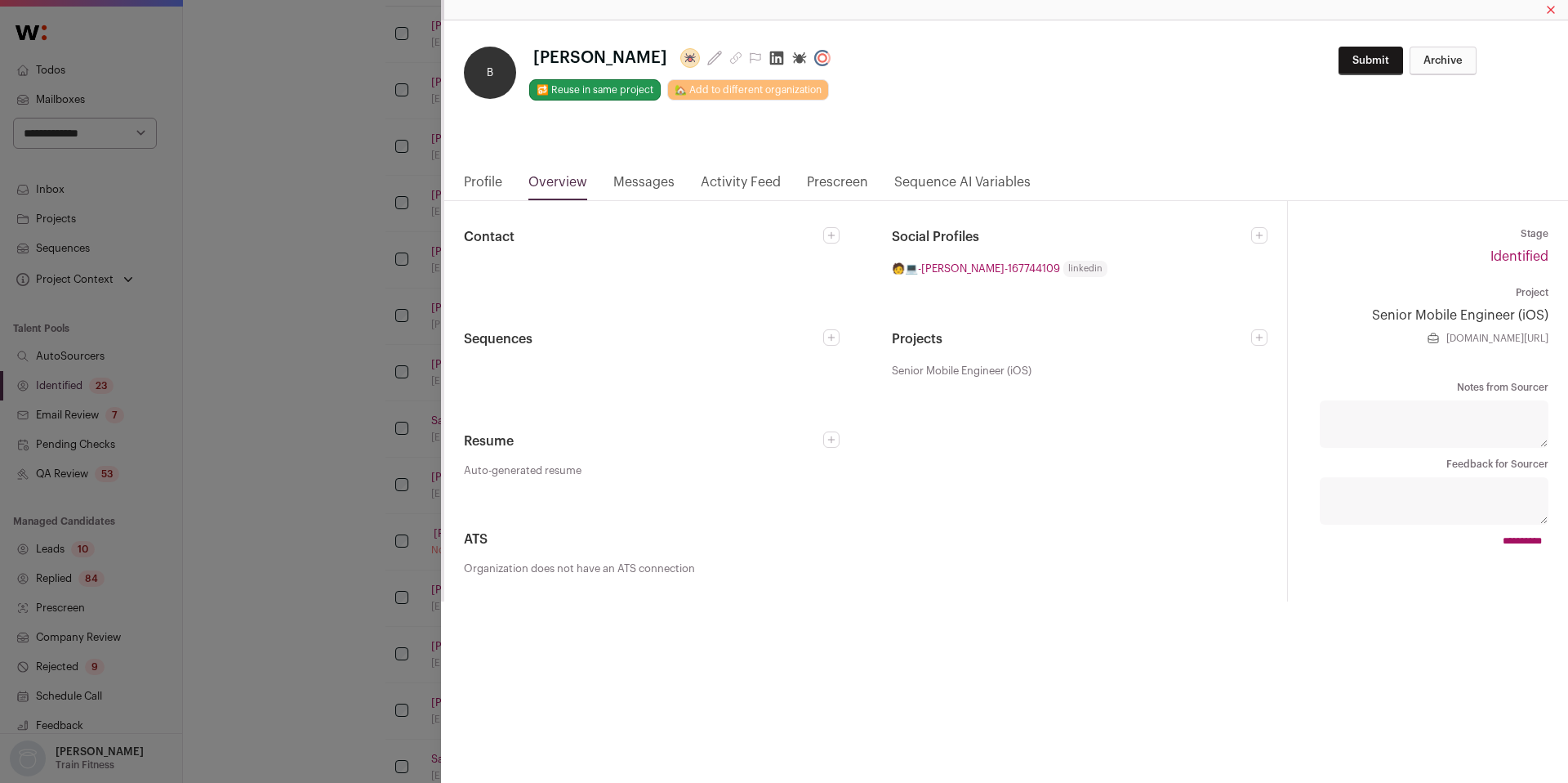
click at [1117, 266] on icon "Close modal via background" at bounding box center [1121, 268] width 9 height 9
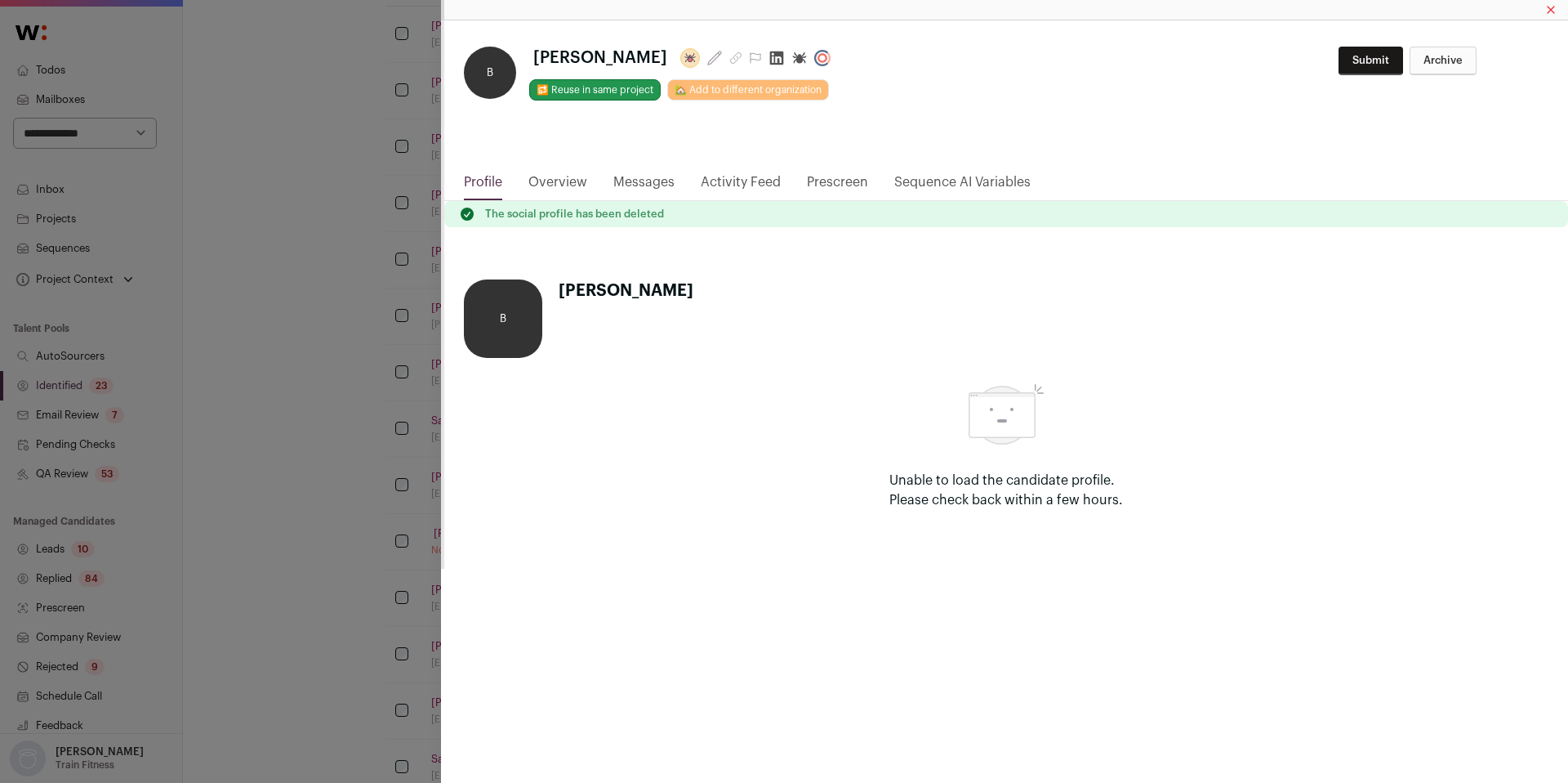
click at [572, 181] on link "Overview" at bounding box center [558, 186] width 59 height 27
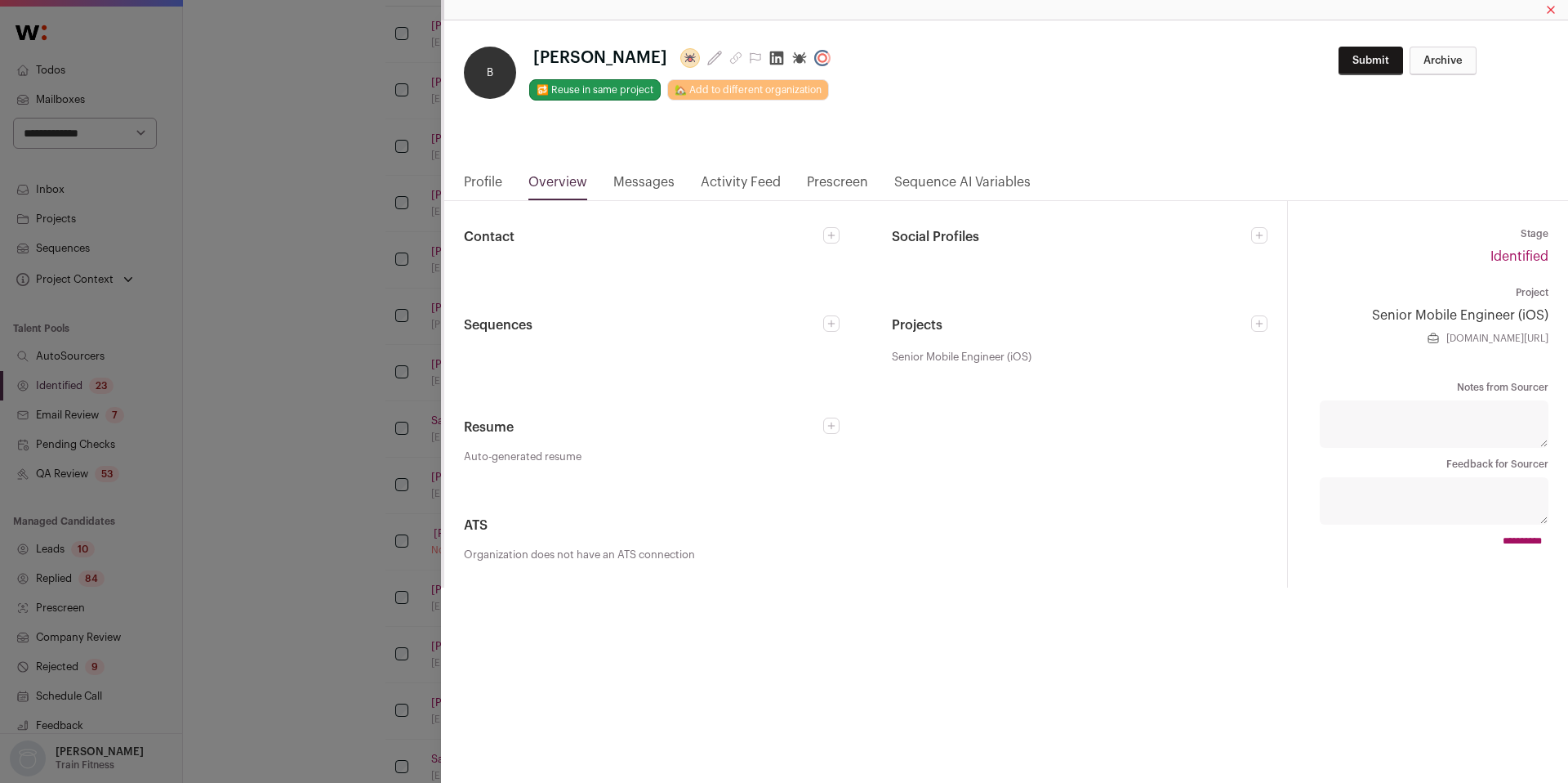
click at [1264, 239] on button "Close modal via background" at bounding box center [1259, 235] width 16 height 16
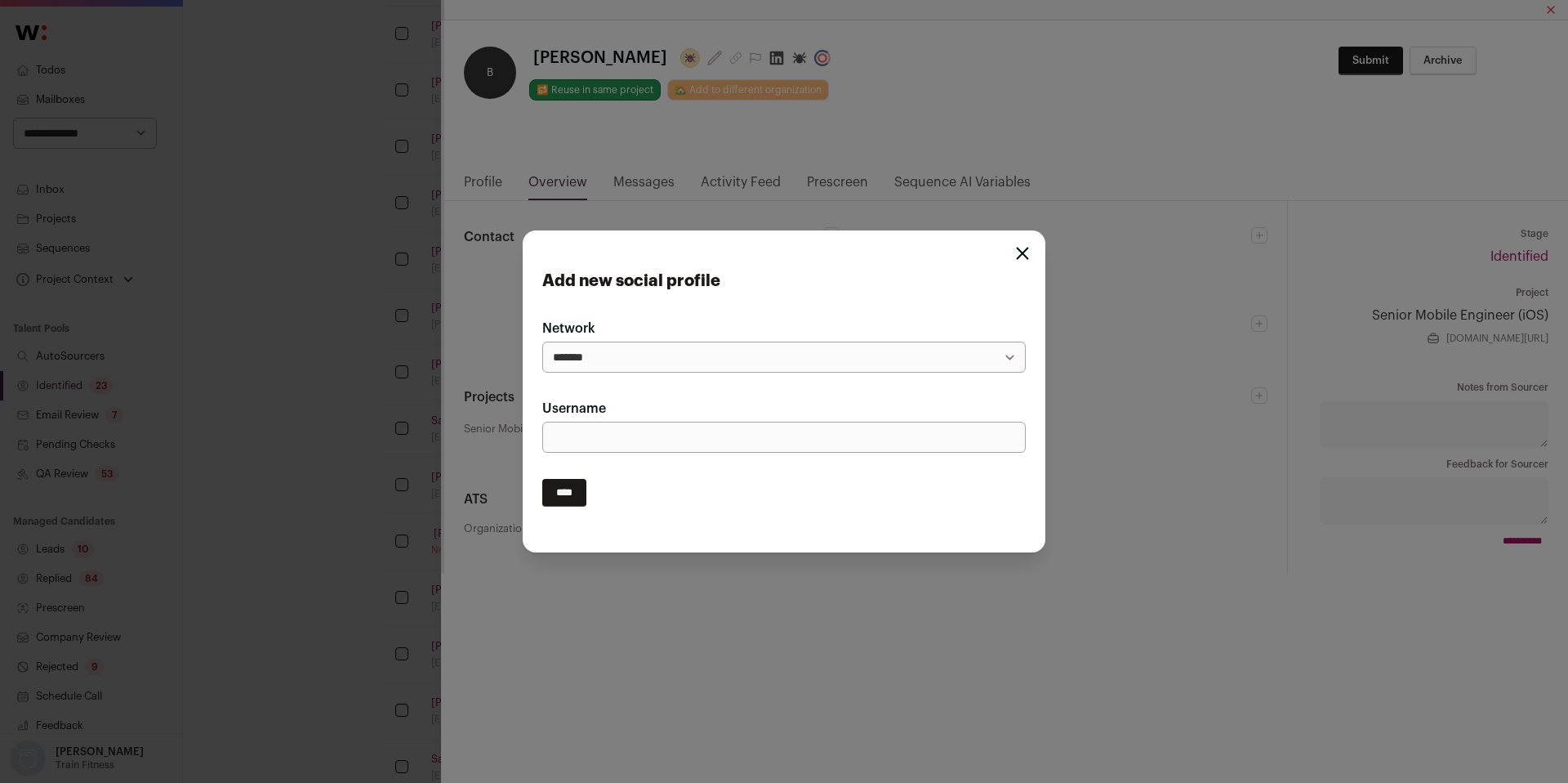
click at [621, 431] on input "Username" at bounding box center [784, 437] width 483 height 31
paste input "**********"
type input "**********"
click at [627, 361] on select "**********" at bounding box center [784, 357] width 483 height 31
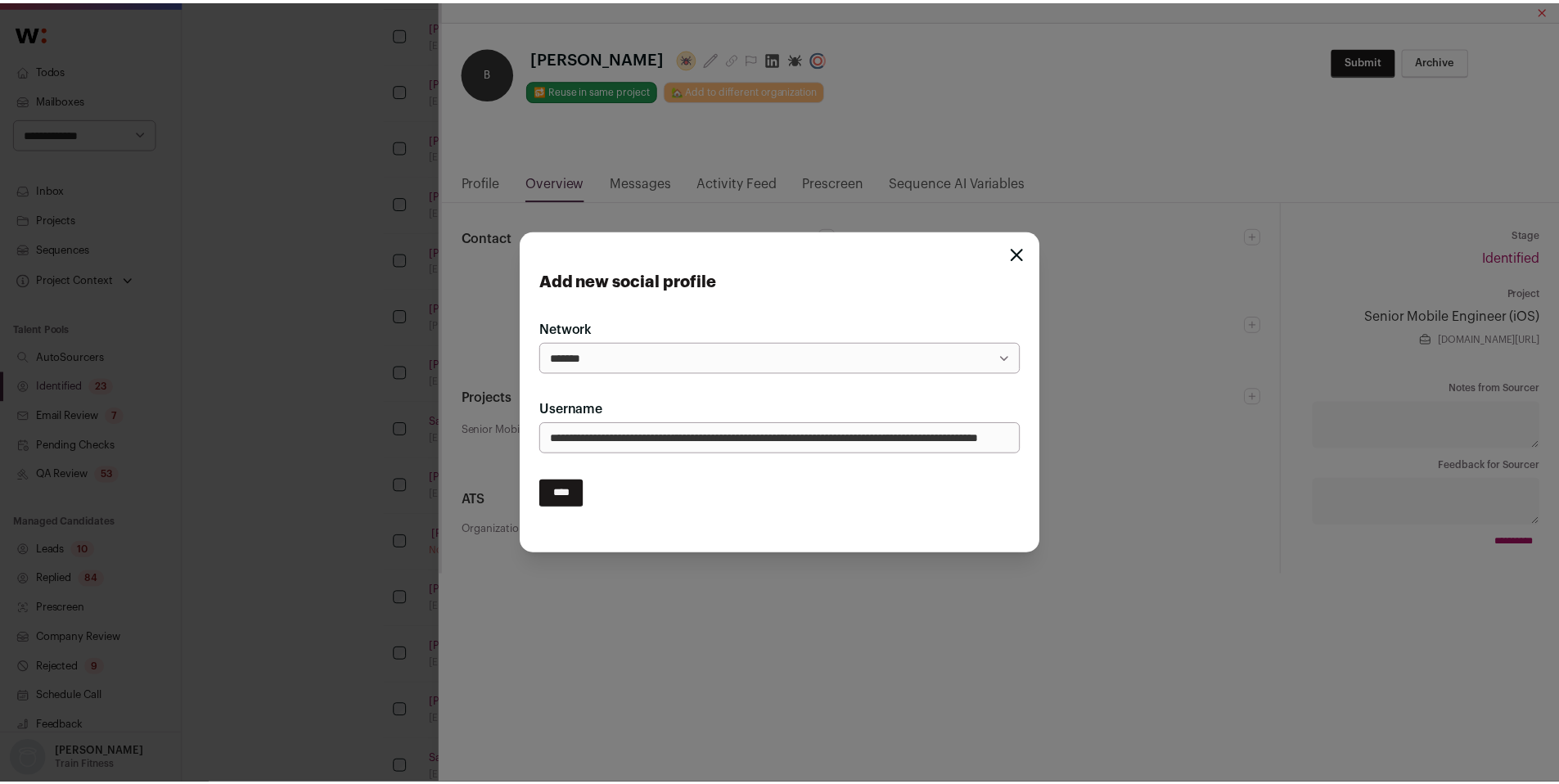
scroll to position [0, 0]
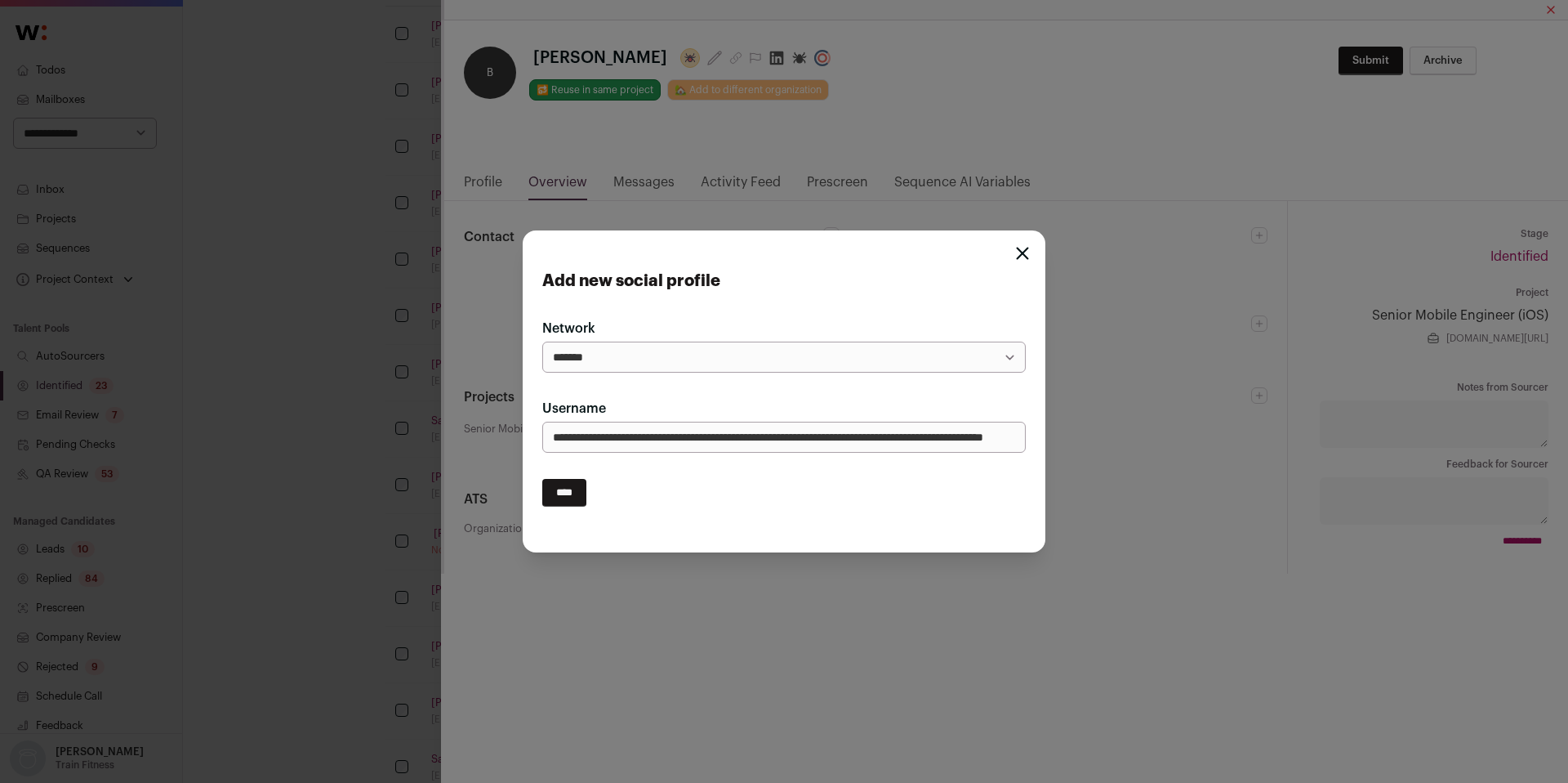
select select "********"
click at [542, 342] on select "**********" at bounding box center [784, 357] width 483 height 31
click at [578, 499] on input "****" at bounding box center [564, 493] width 44 height 27
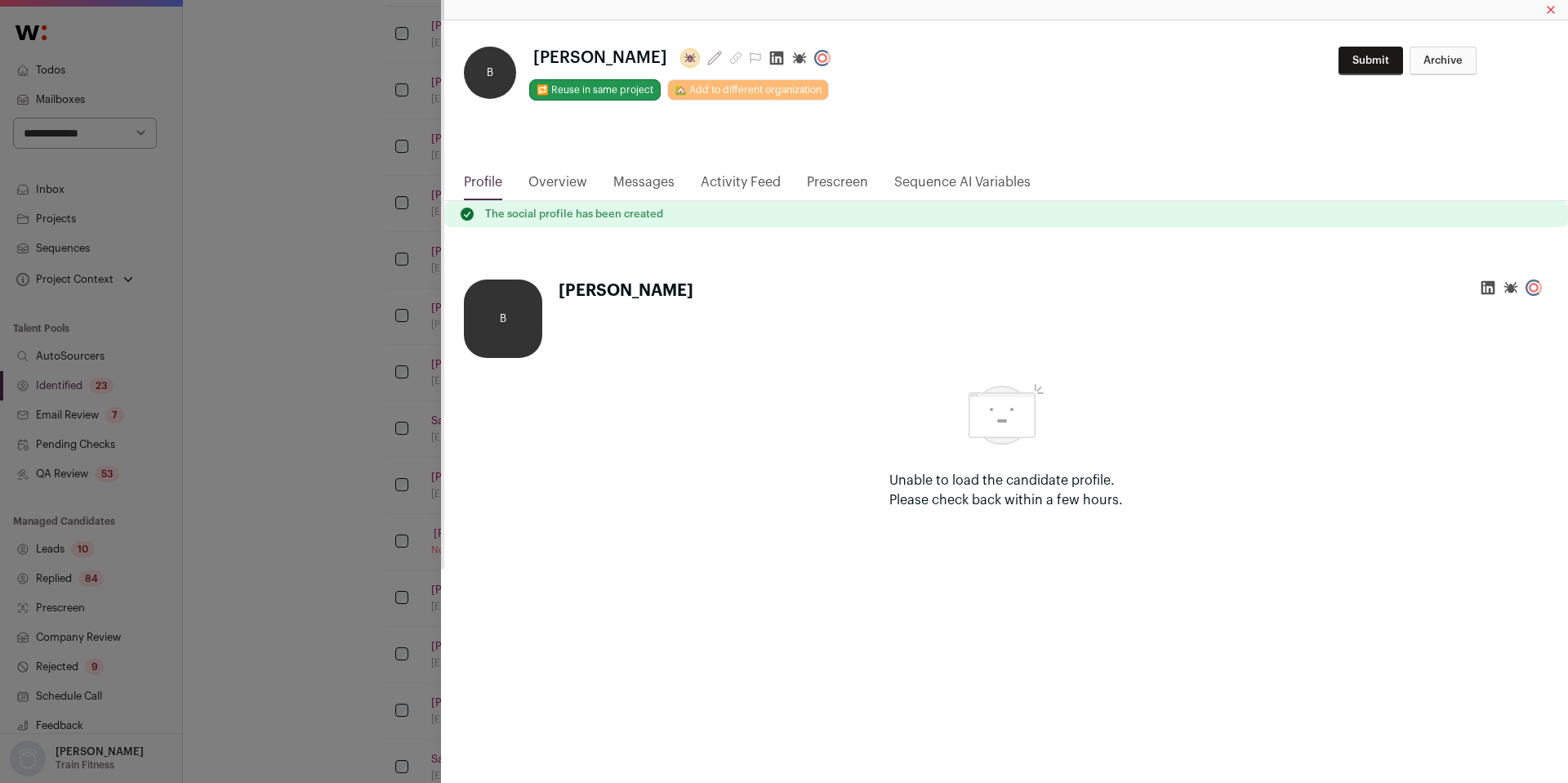
click at [276, 480] on div "**********" at bounding box center [784, 392] width 1568 height 783
click at [282, 448] on div "**********" at bounding box center [784, 392] width 1568 height 783
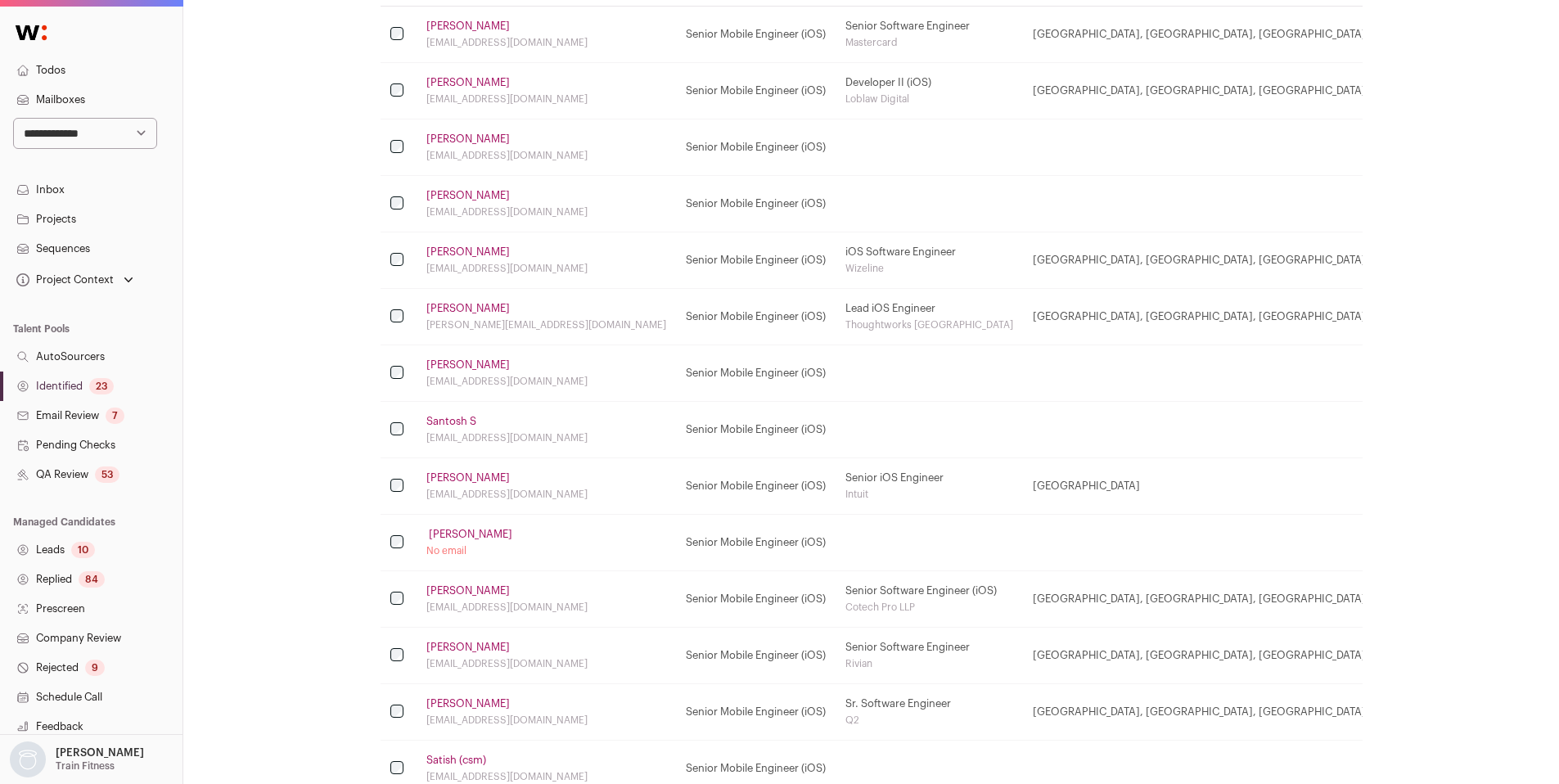
click at [449, 530] on link "‍ Beirne" at bounding box center [470, 534] width 86 height 13
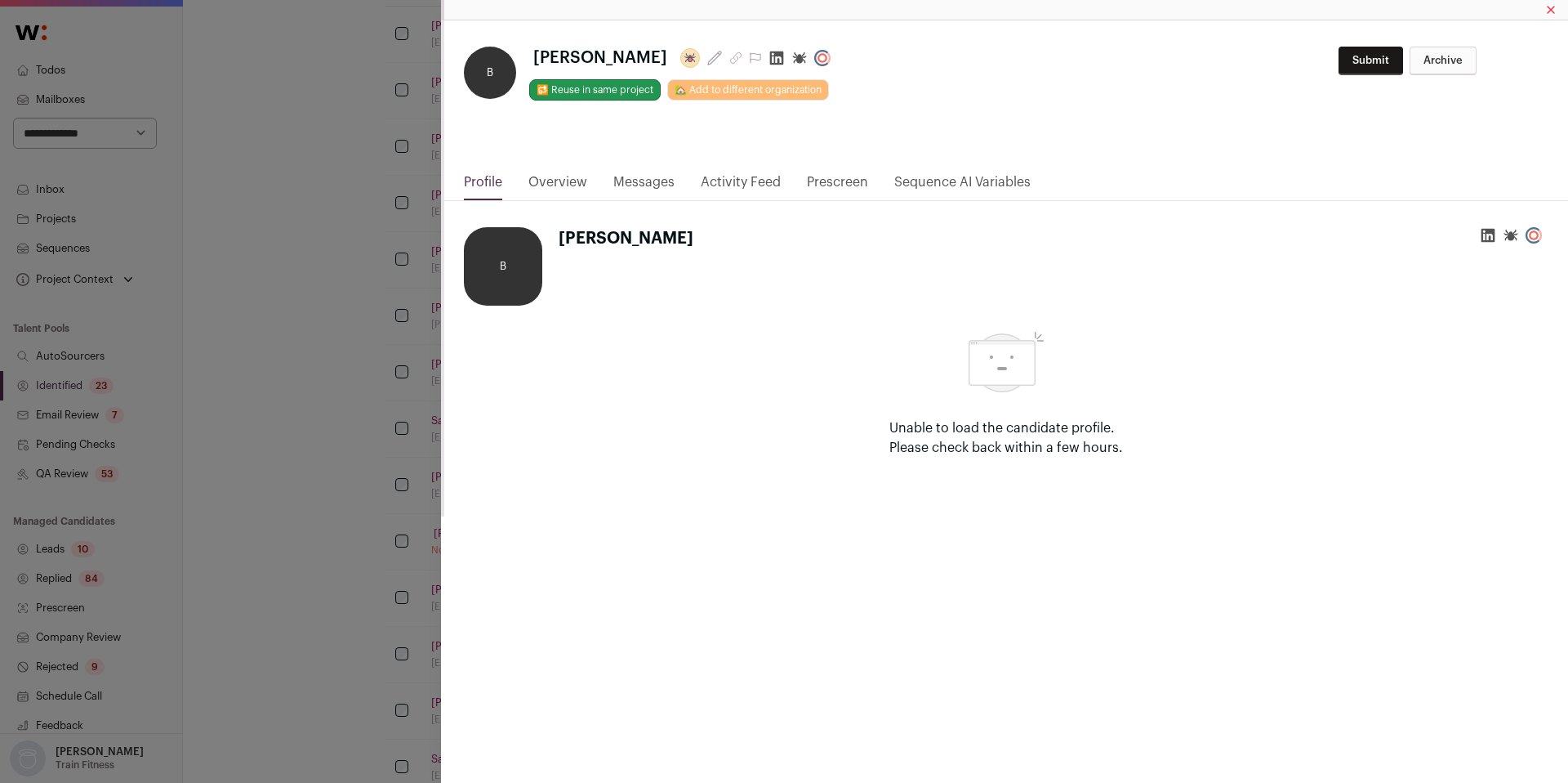
click at [769, 59] on icon "Close modal via background" at bounding box center [777, 58] width 16 height 16
click at [330, 188] on div "**********" at bounding box center [784, 392] width 1568 height 783
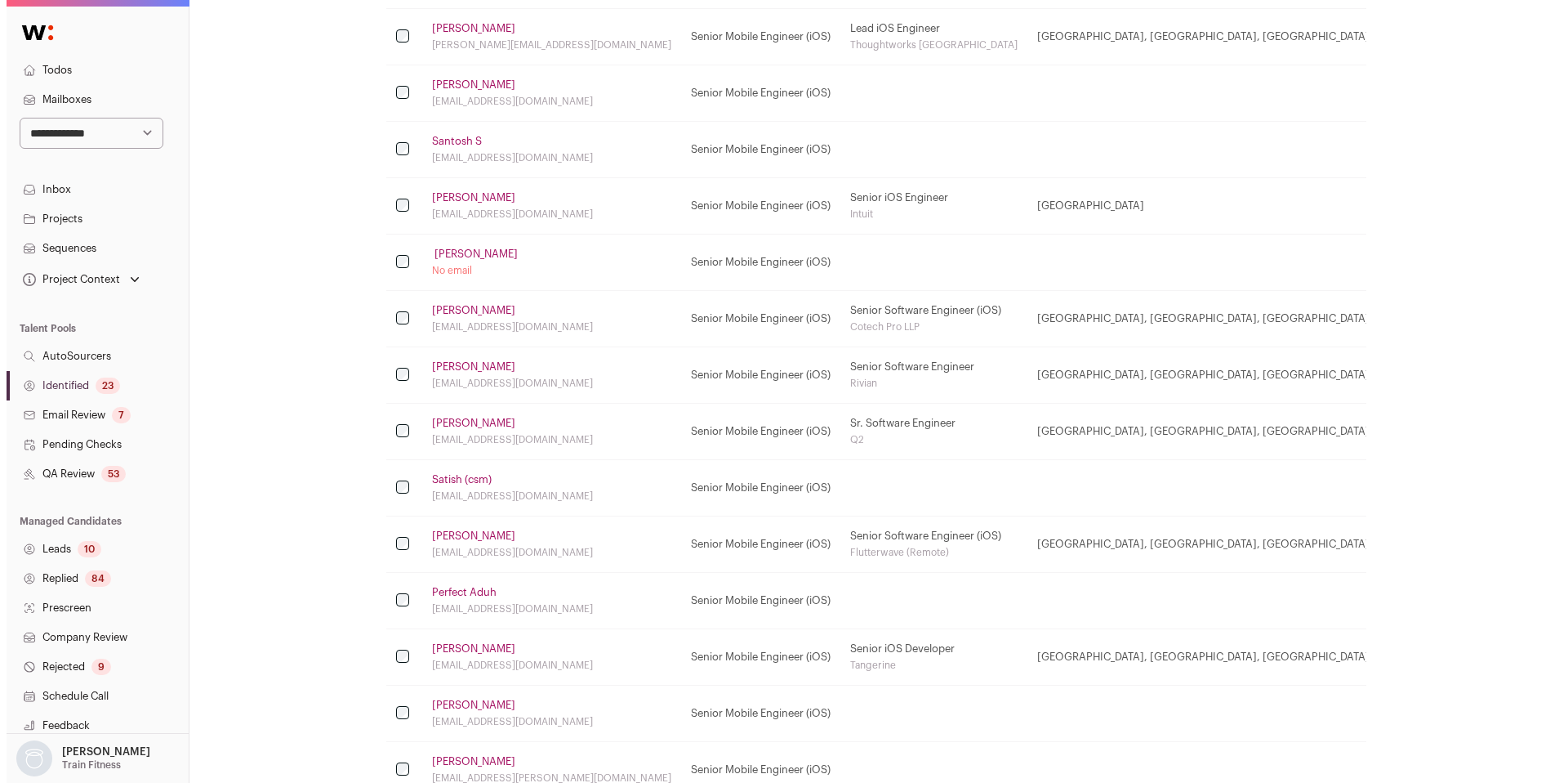
scroll to position [661, 0]
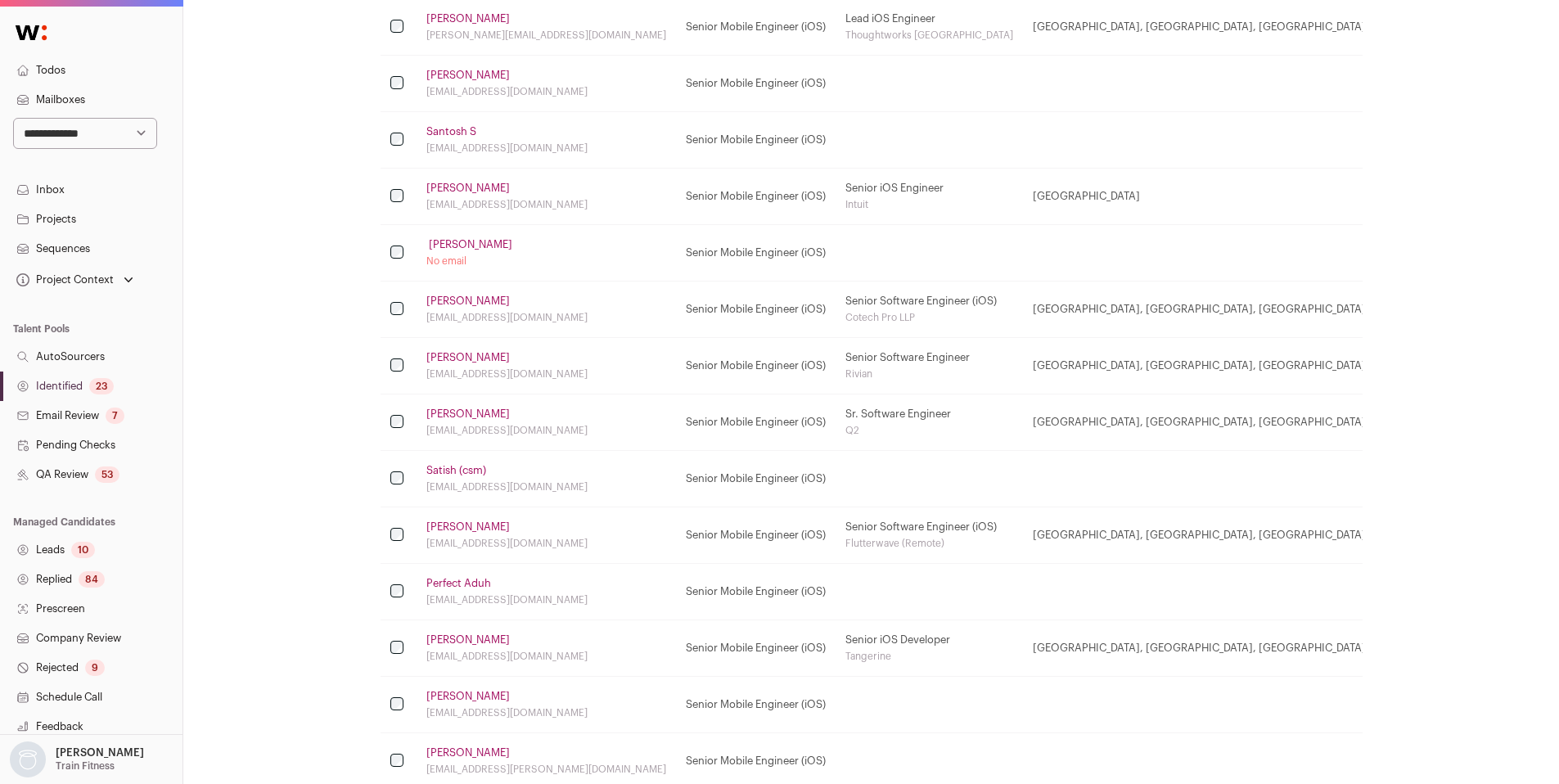
click at [444, 245] on link "‍ Beirne" at bounding box center [470, 244] width 86 height 13
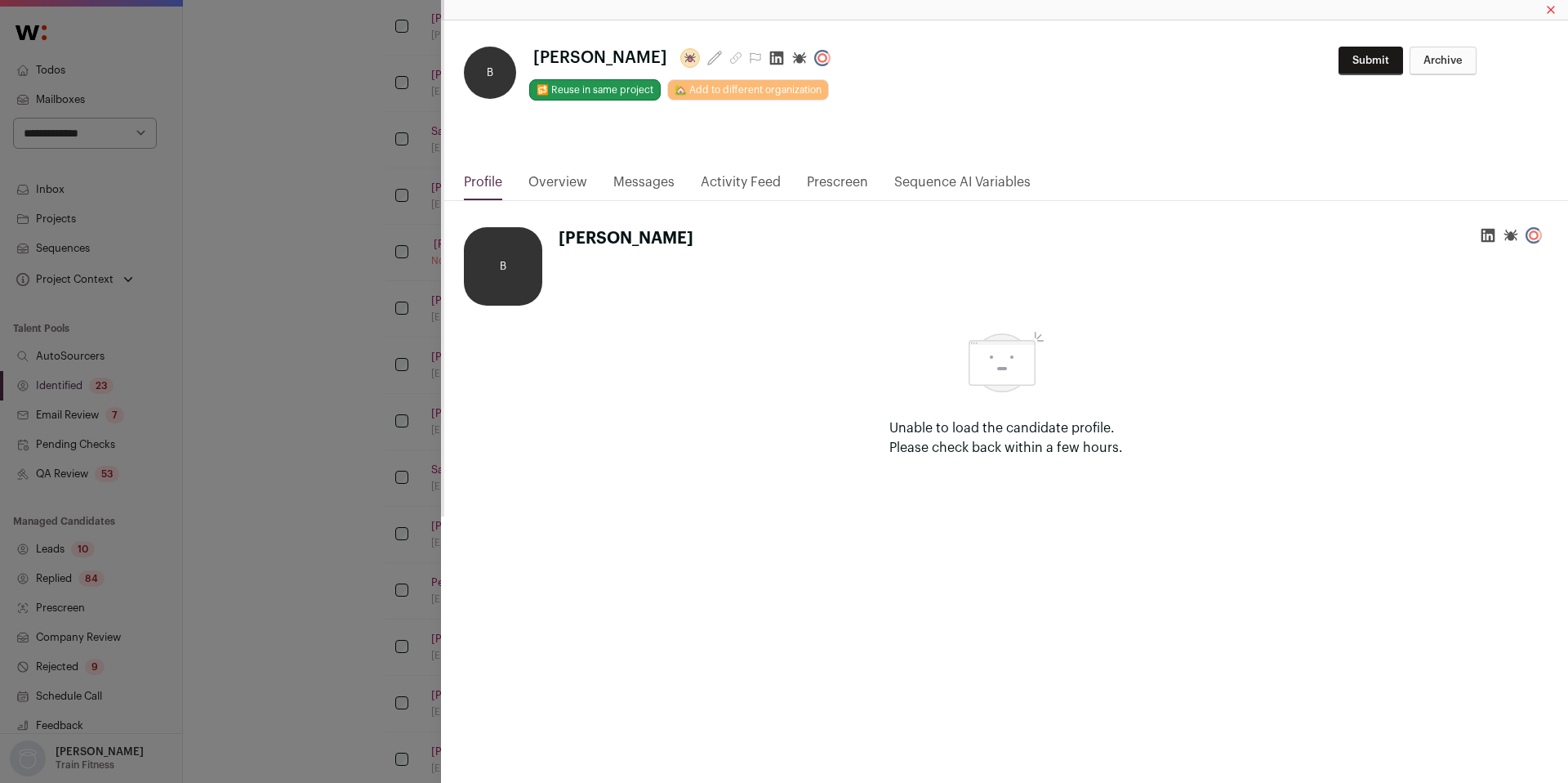
click at [571, 180] on link "Overview" at bounding box center [558, 186] width 59 height 27
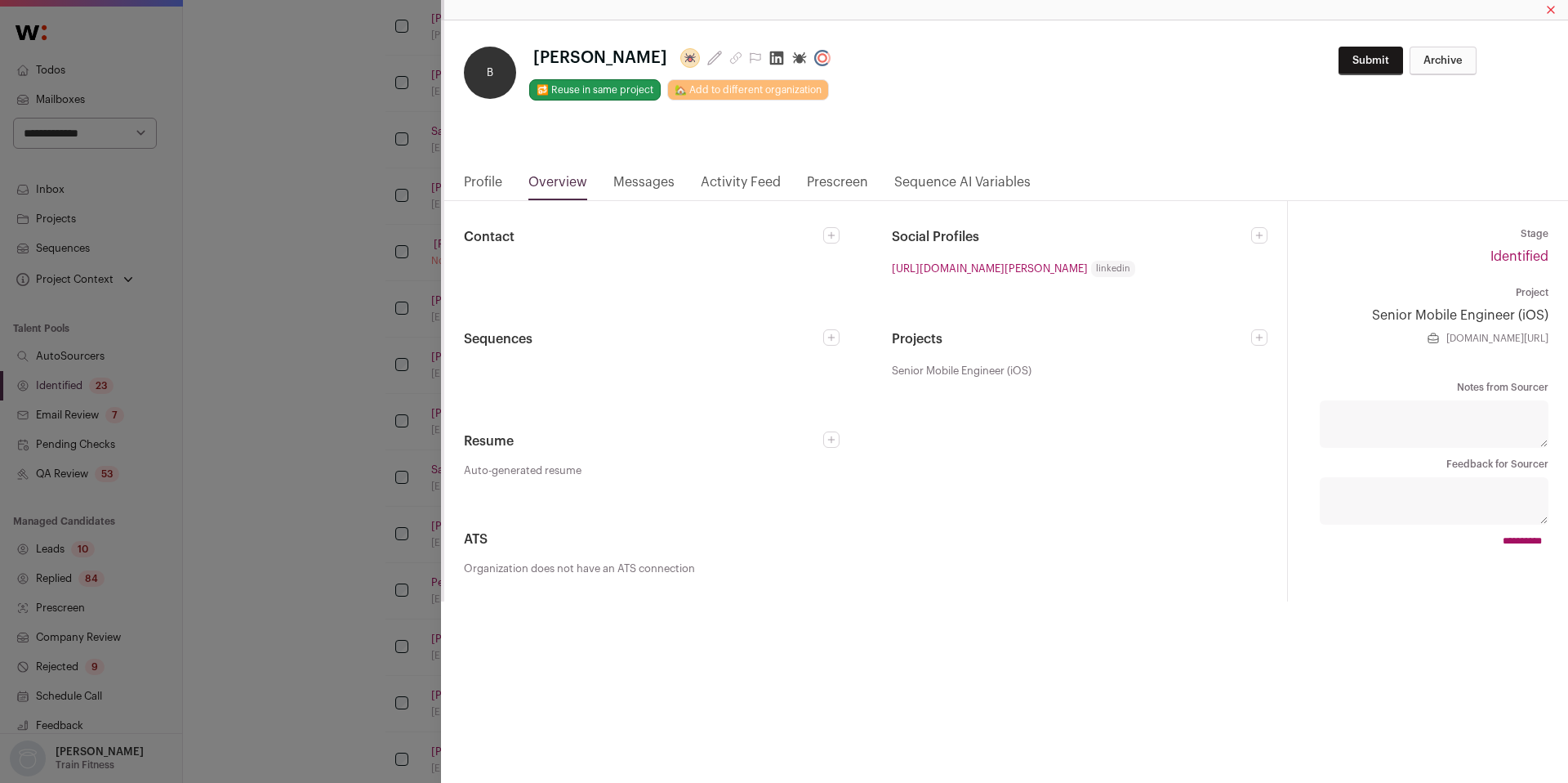
click at [836, 234] on icon "Close modal via background" at bounding box center [831, 234] width 9 height 9
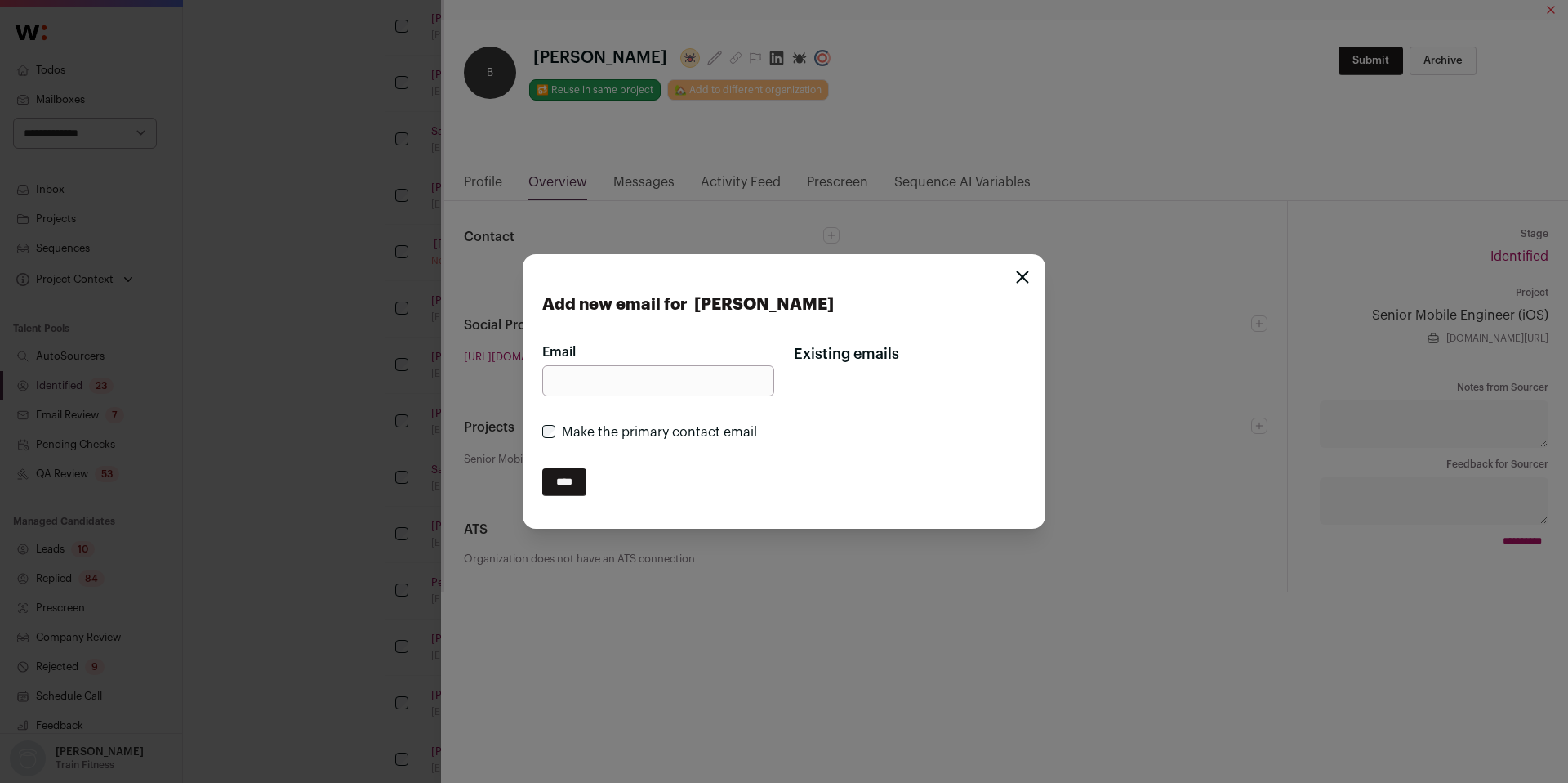
click at [603, 373] on input "Email" at bounding box center [658, 380] width 232 height 31
paste input "**********"
type input "**********"
click at [574, 488] on input "****" at bounding box center [564, 482] width 44 height 27
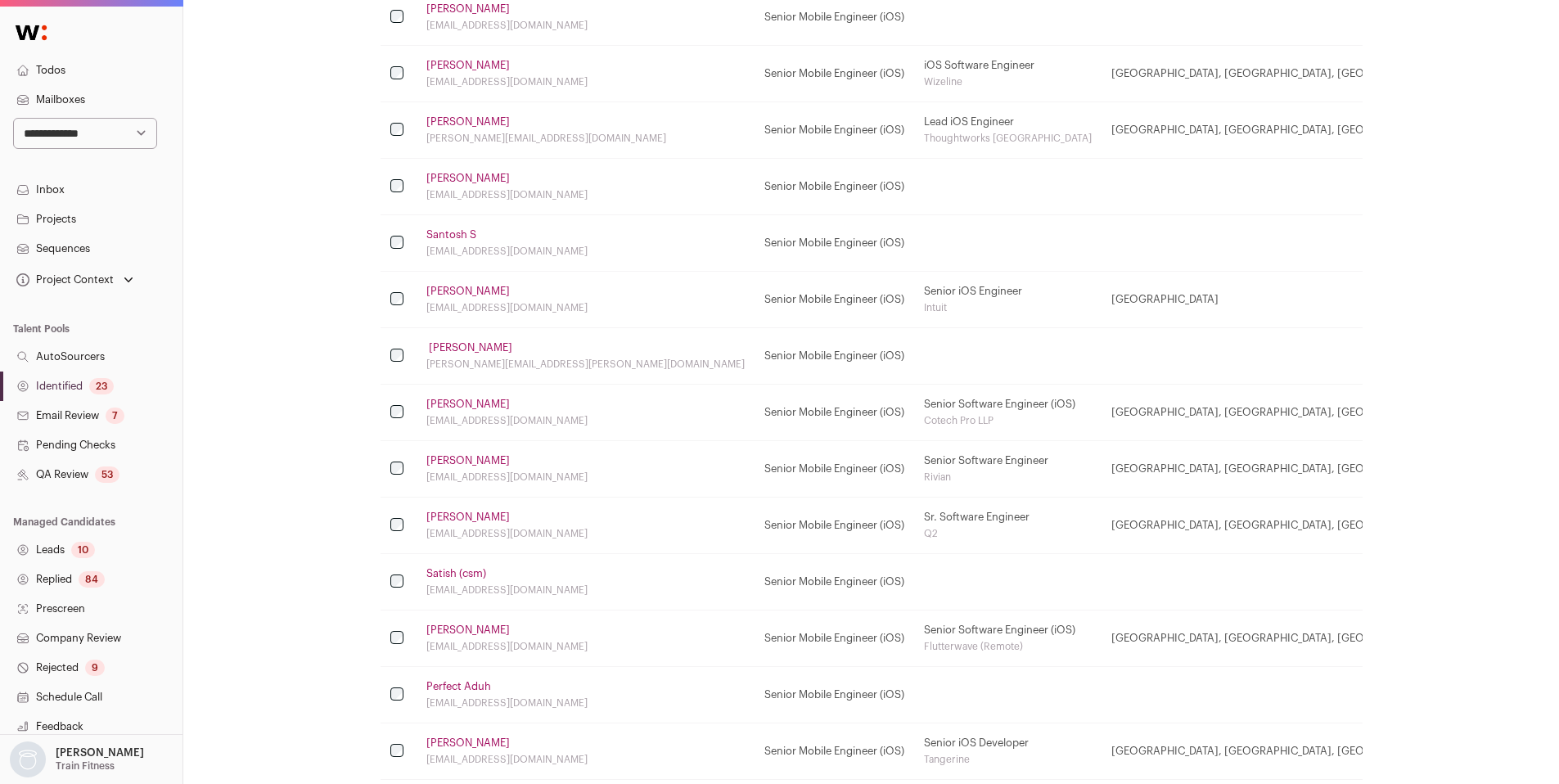
scroll to position [984, 0]
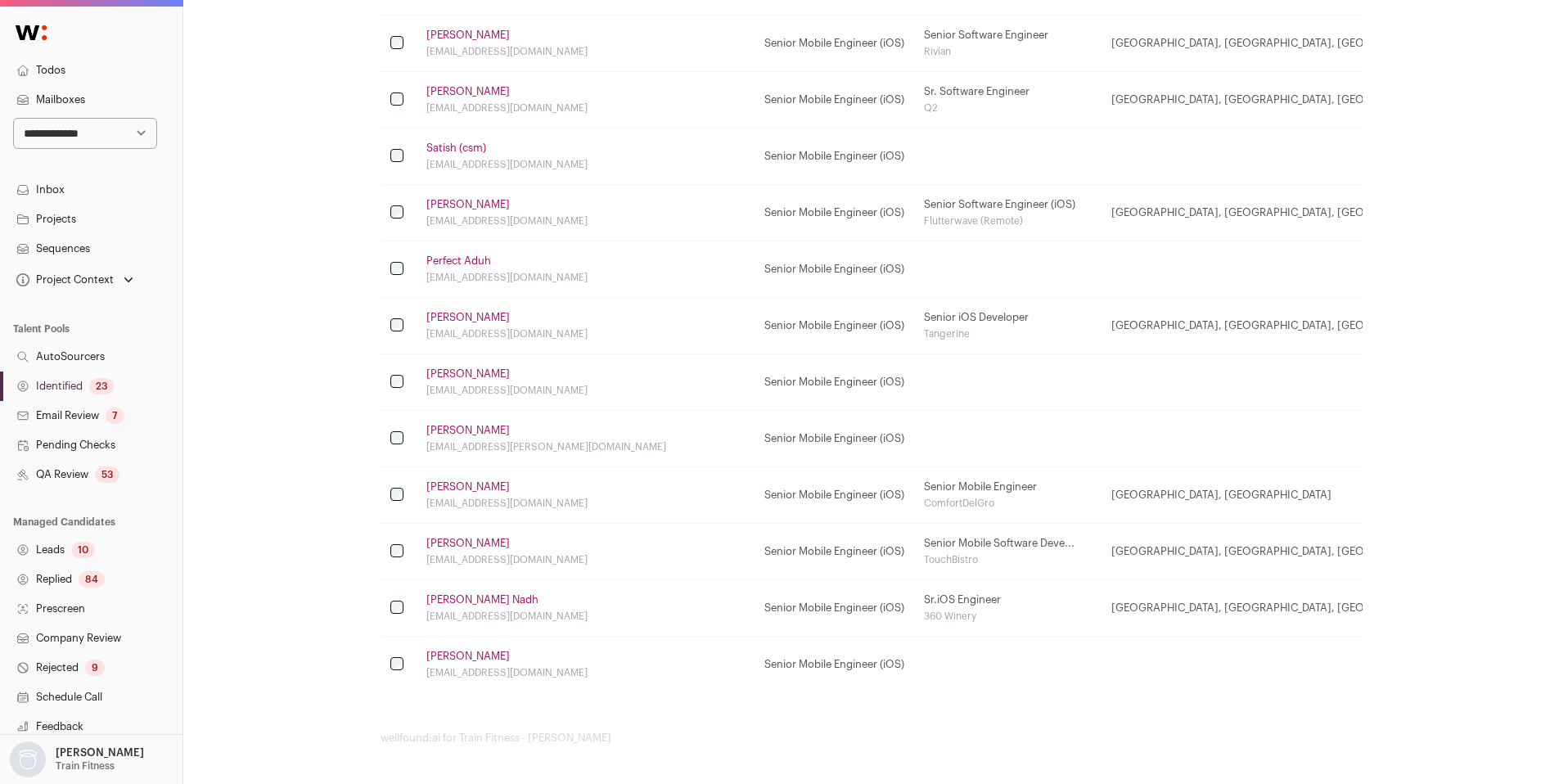
click at [468, 152] on link "Satish (csm)" at bounding box center [456, 148] width 59 height 13
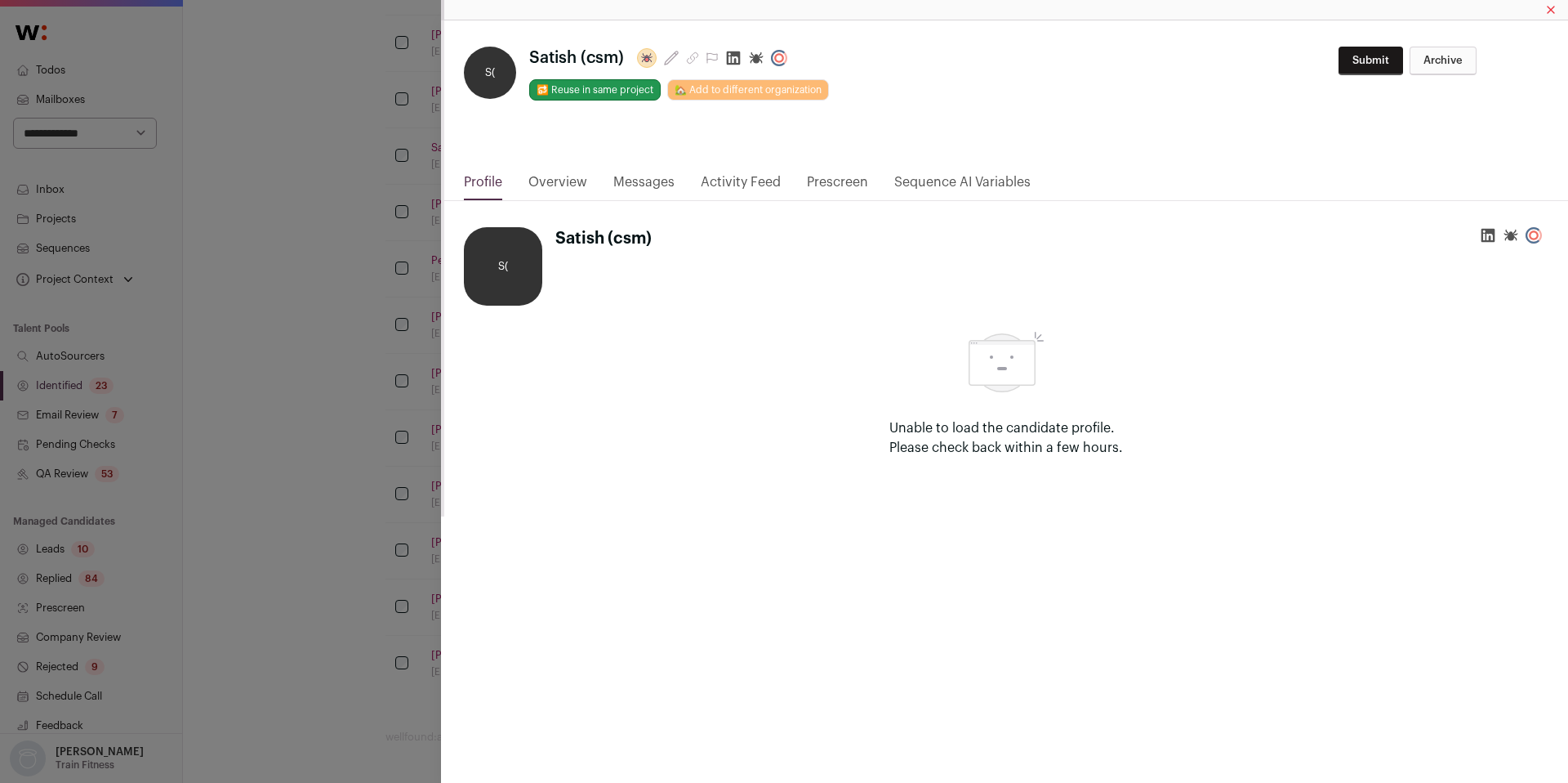
click at [735, 57] on icon "Close modal via background" at bounding box center [734, 58] width 14 height 14
click at [212, 250] on div "**********" at bounding box center [784, 392] width 1568 height 783
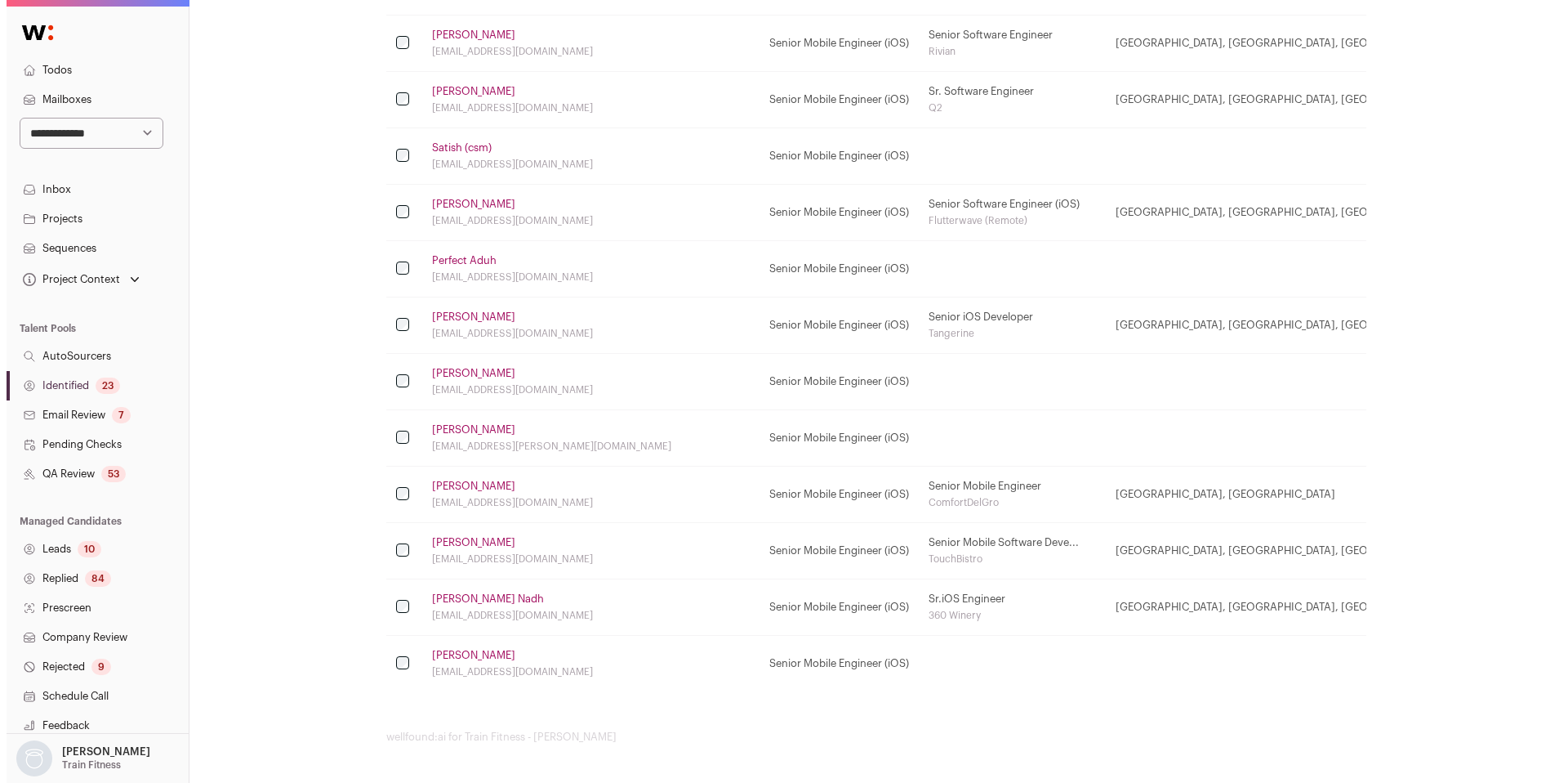
scroll to position [0, 0]
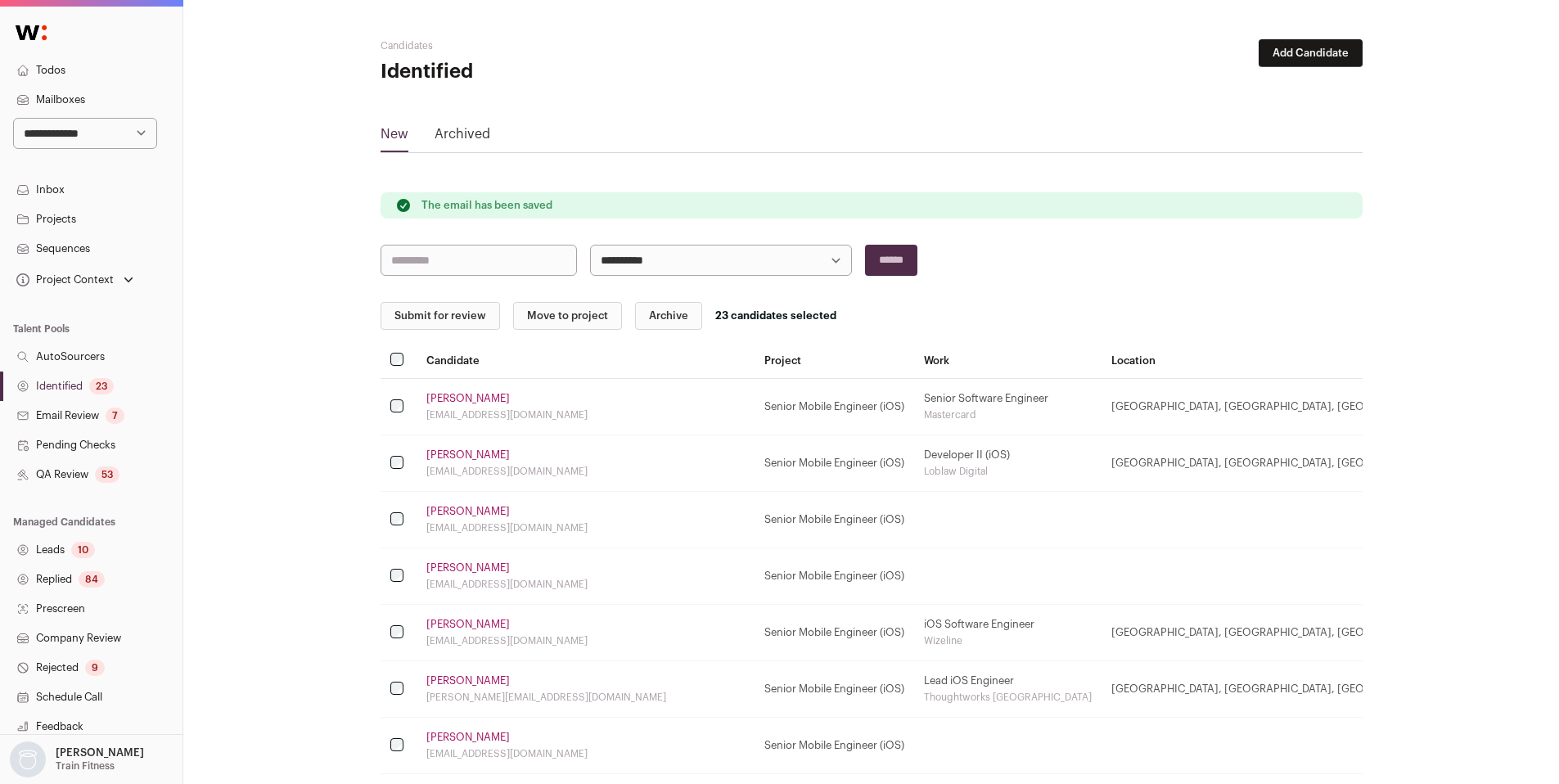
click at [432, 315] on button "Submit for review" at bounding box center [440, 315] width 120 height 28
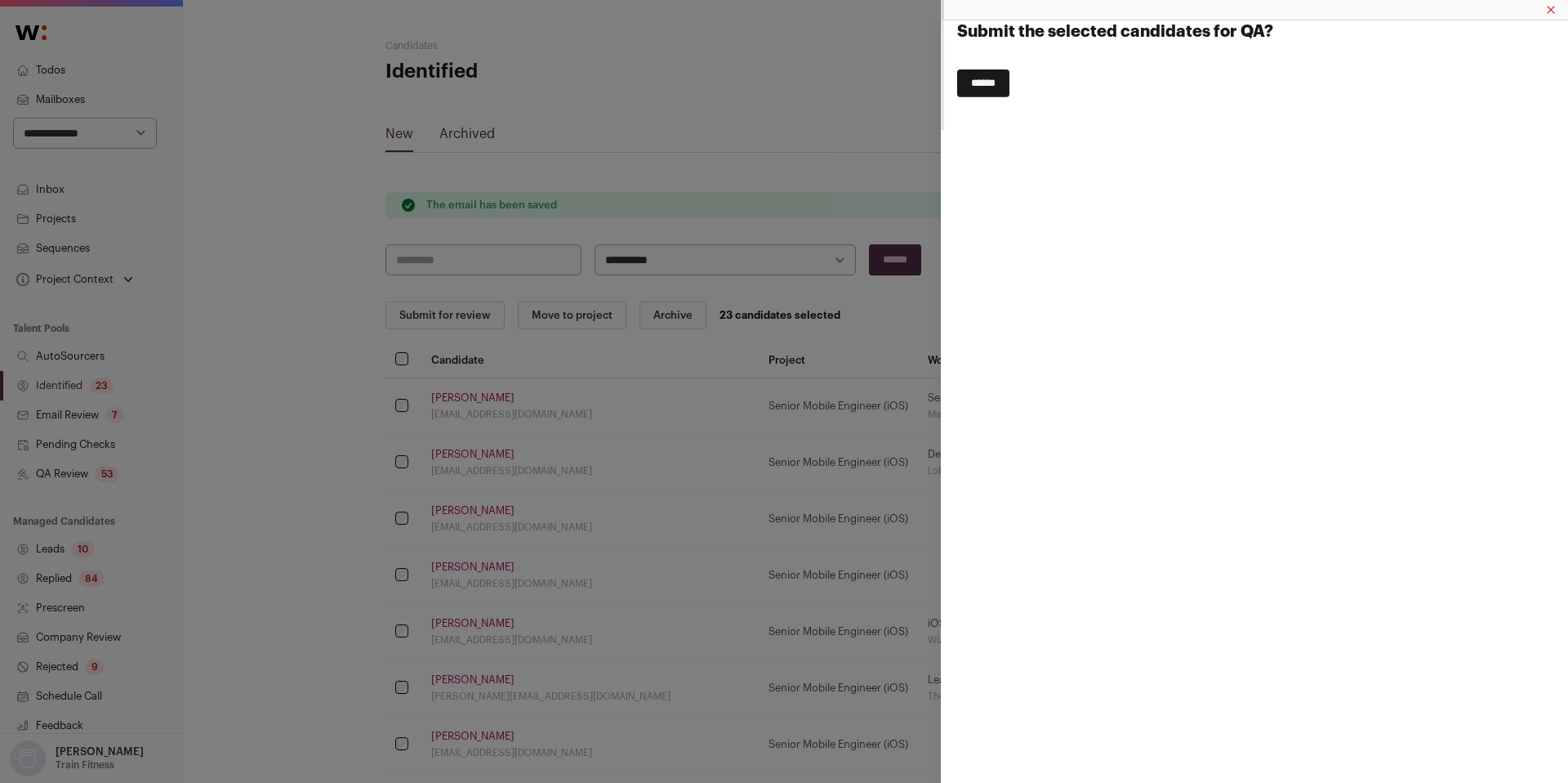
click at [997, 88] on input "******" at bounding box center [983, 83] width 52 height 27
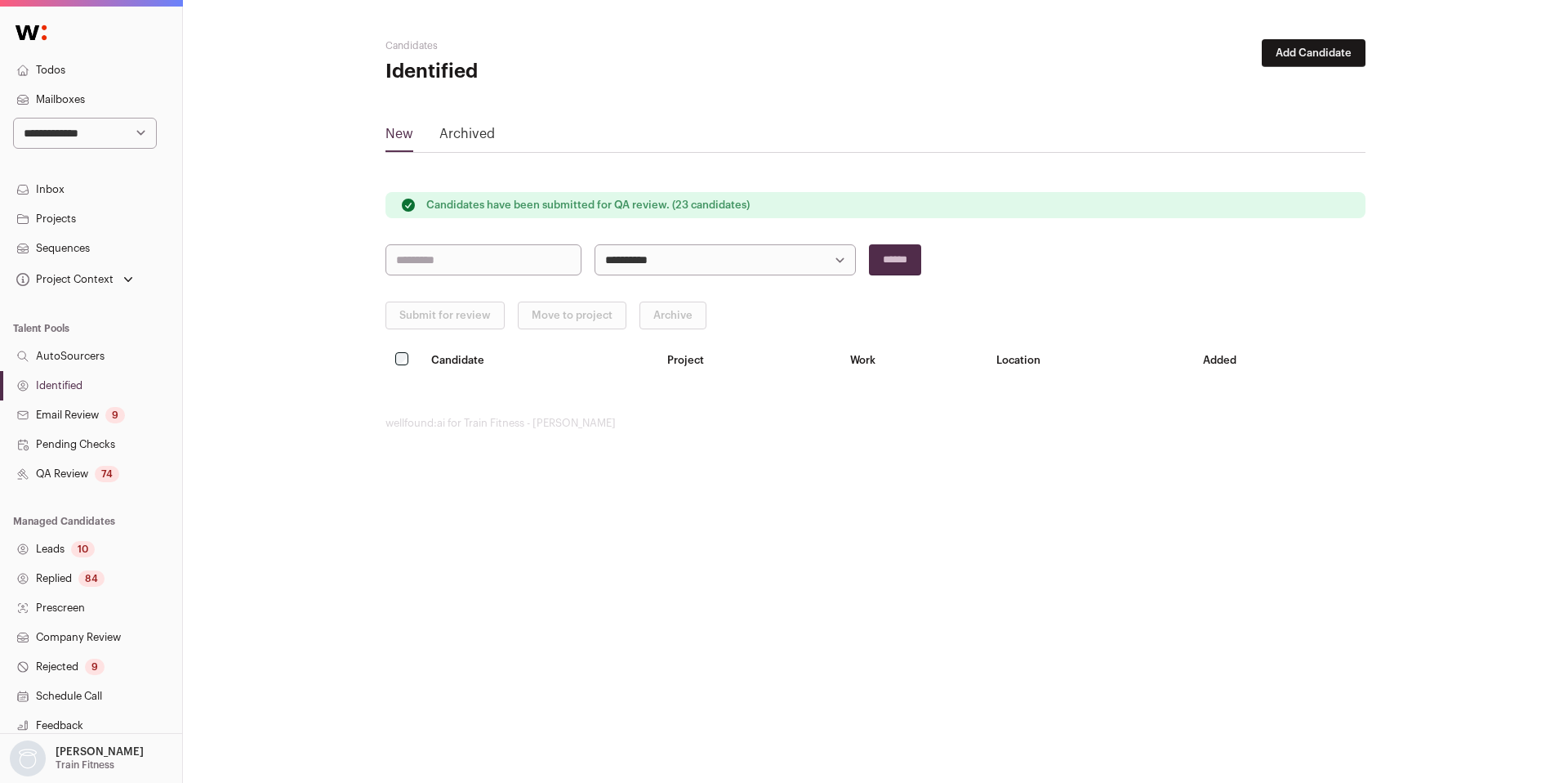
click at [65, 390] on link "Identified" at bounding box center [91, 385] width 182 height 29
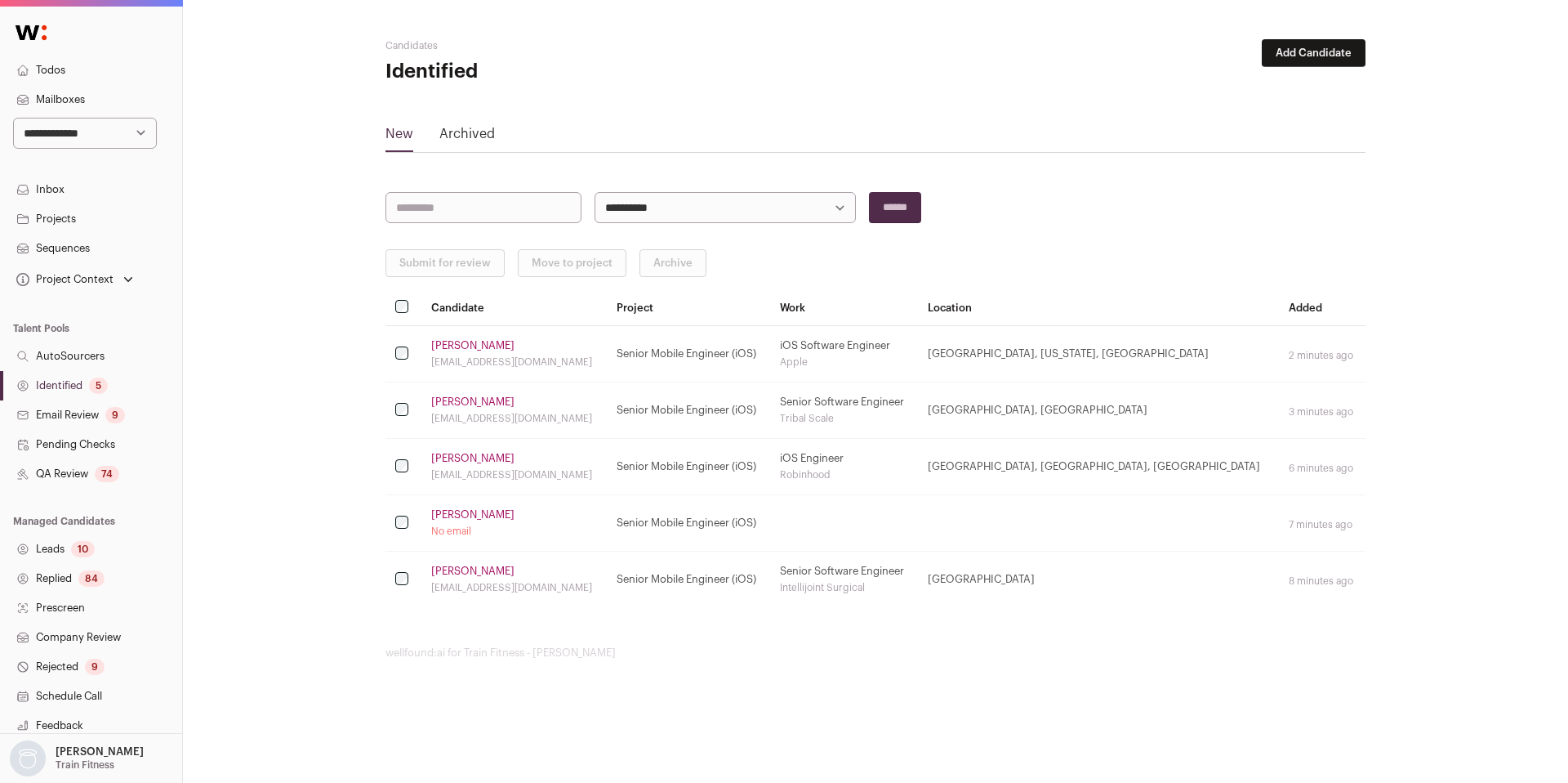
click at [459, 519] on link "Cam G." at bounding box center [473, 514] width 83 height 13
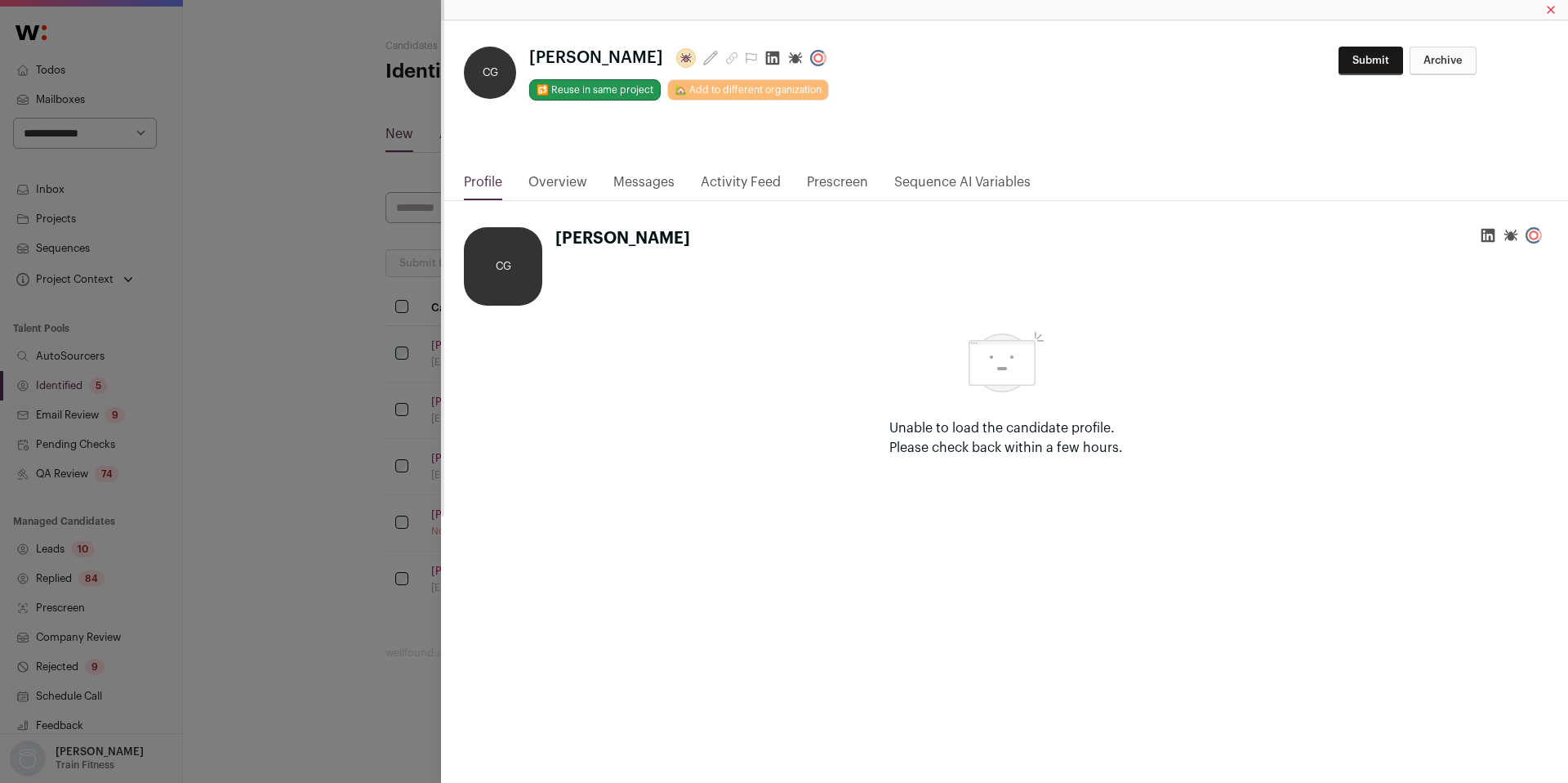
click at [765, 58] on icon "Close modal via background" at bounding box center [772, 58] width 16 height 16
click at [380, 324] on div "**********" at bounding box center [784, 392] width 1568 height 783
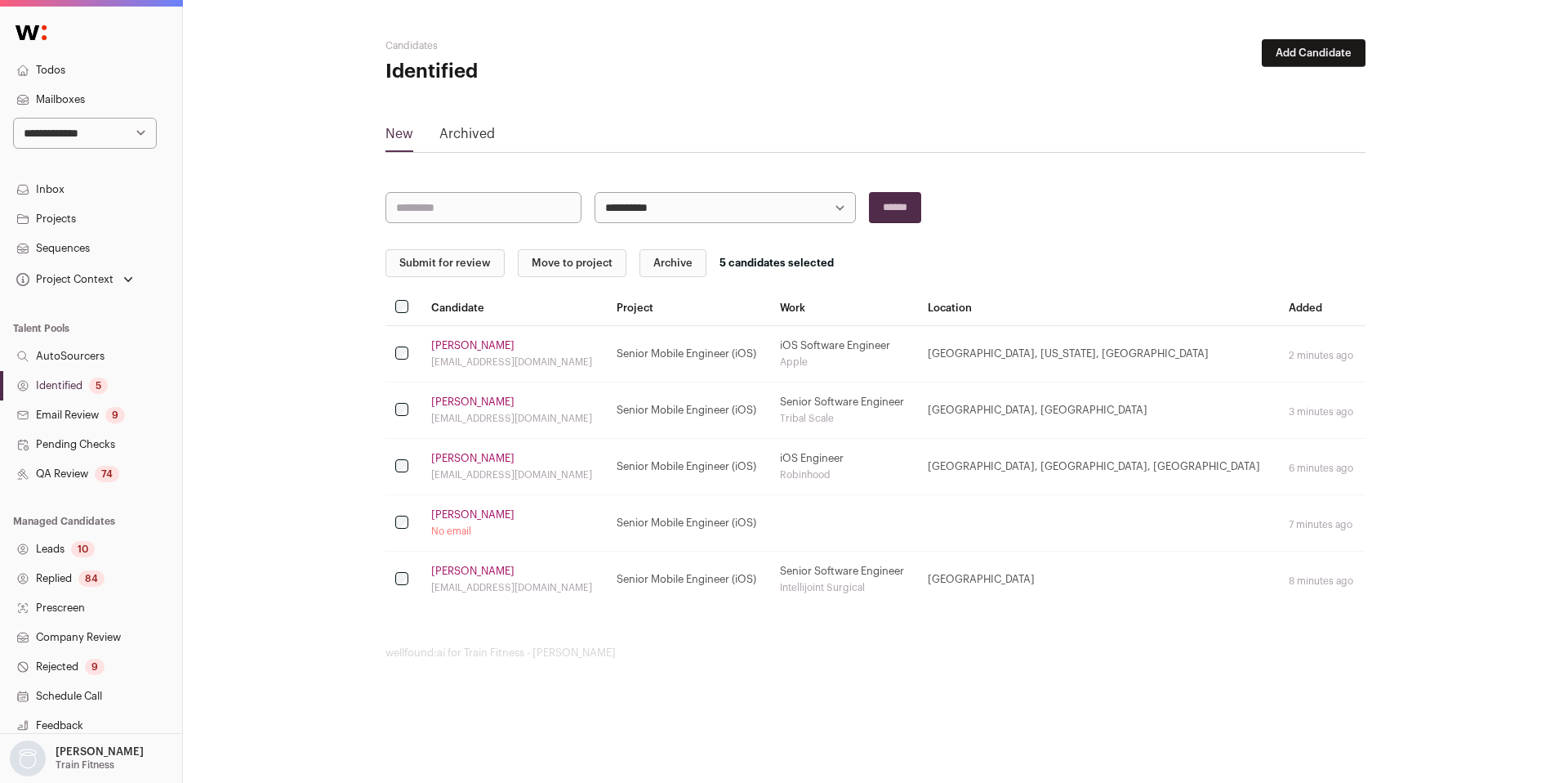
click at [433, 270] on button "Submit for review" at bounding box center [445, 263] width 119 height 27
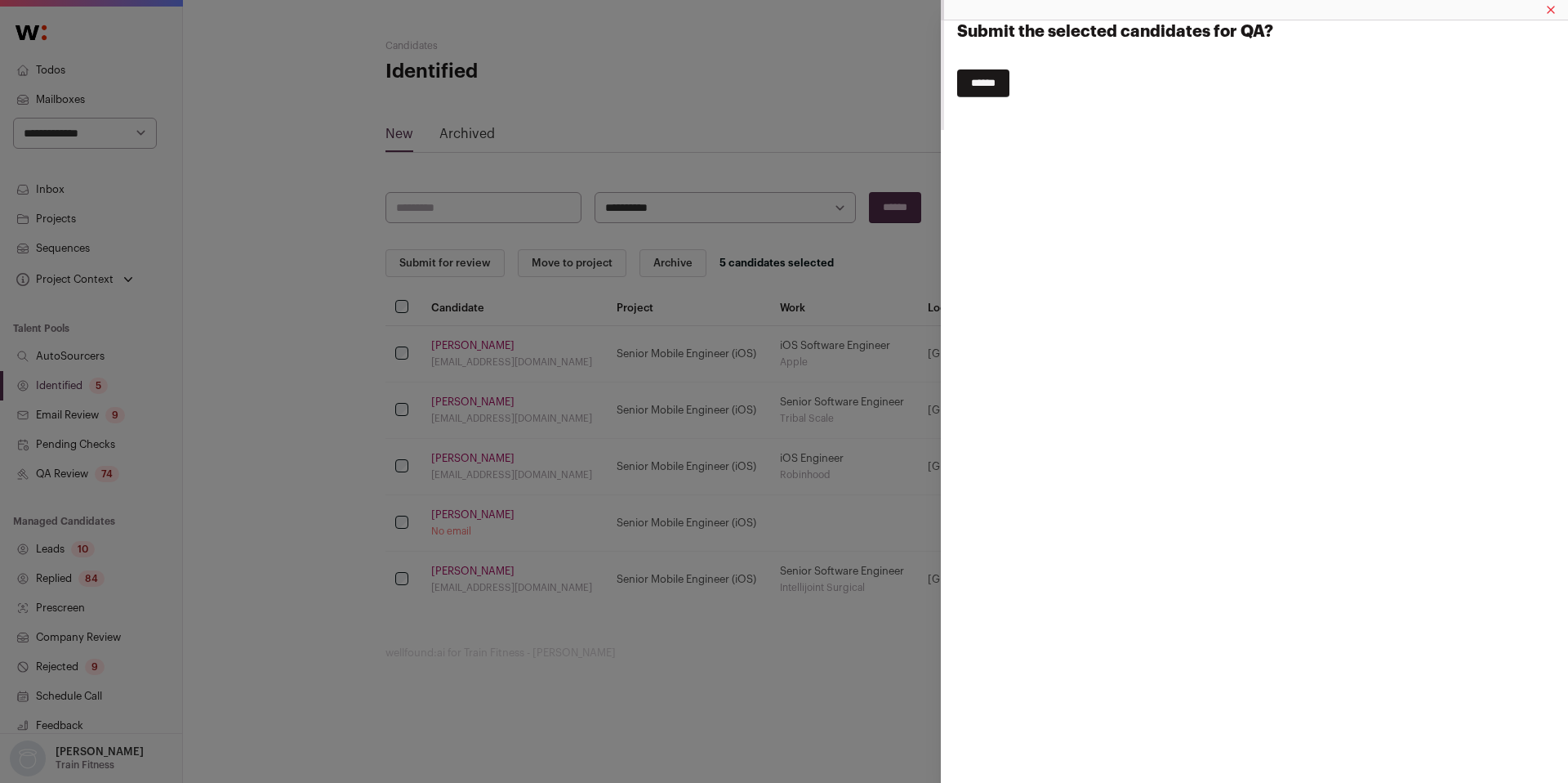
click at [970, 86] on input "******" at bounding box center [983, 83] width 52 height 27
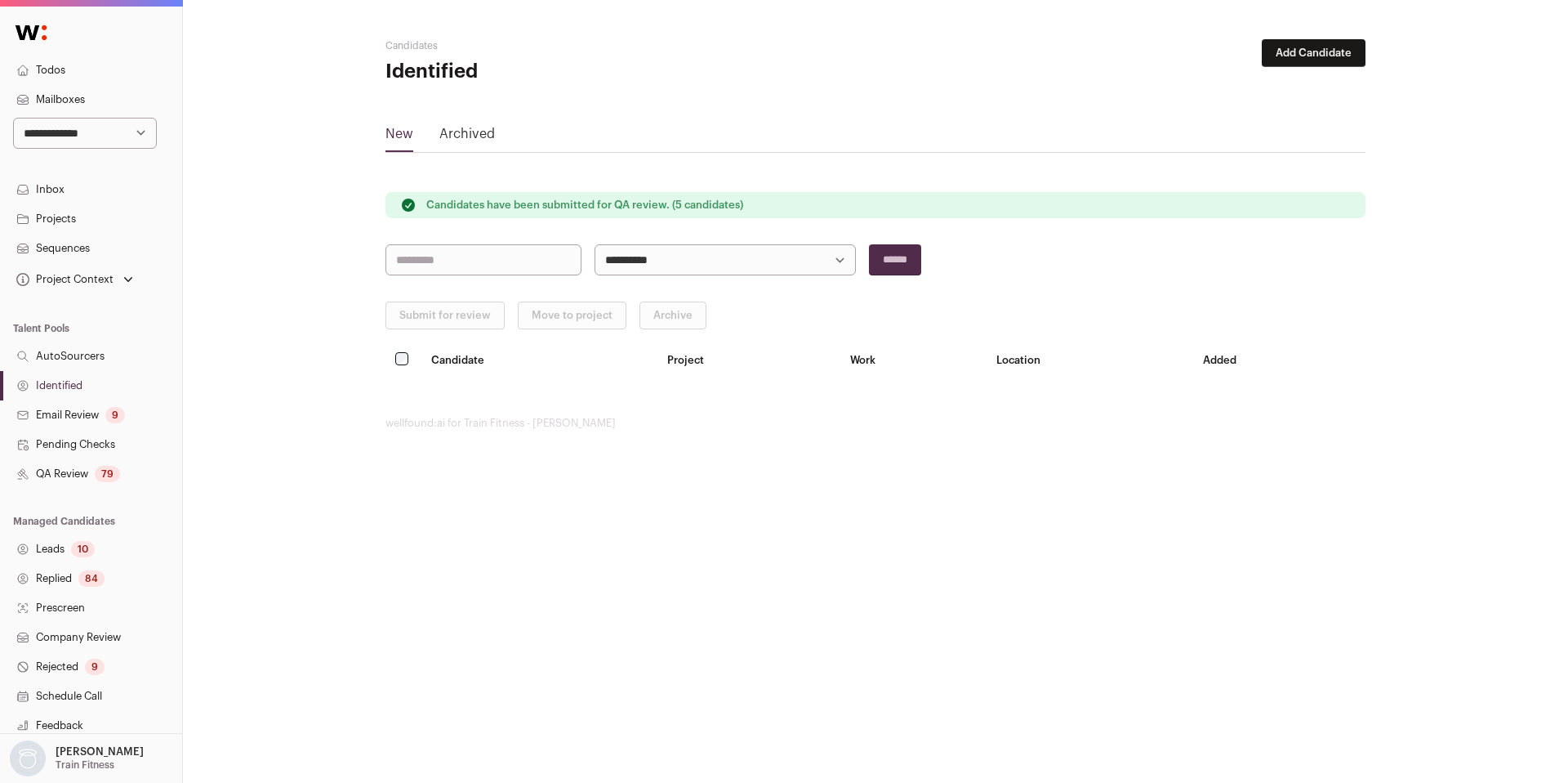
click at [99, 123] on select "**********" at bounding box center [85, 133] width 144 height 31
select select "*****"
click at [13, 118] on select "**********" at bounding box center [85, 133] width 144 height 31
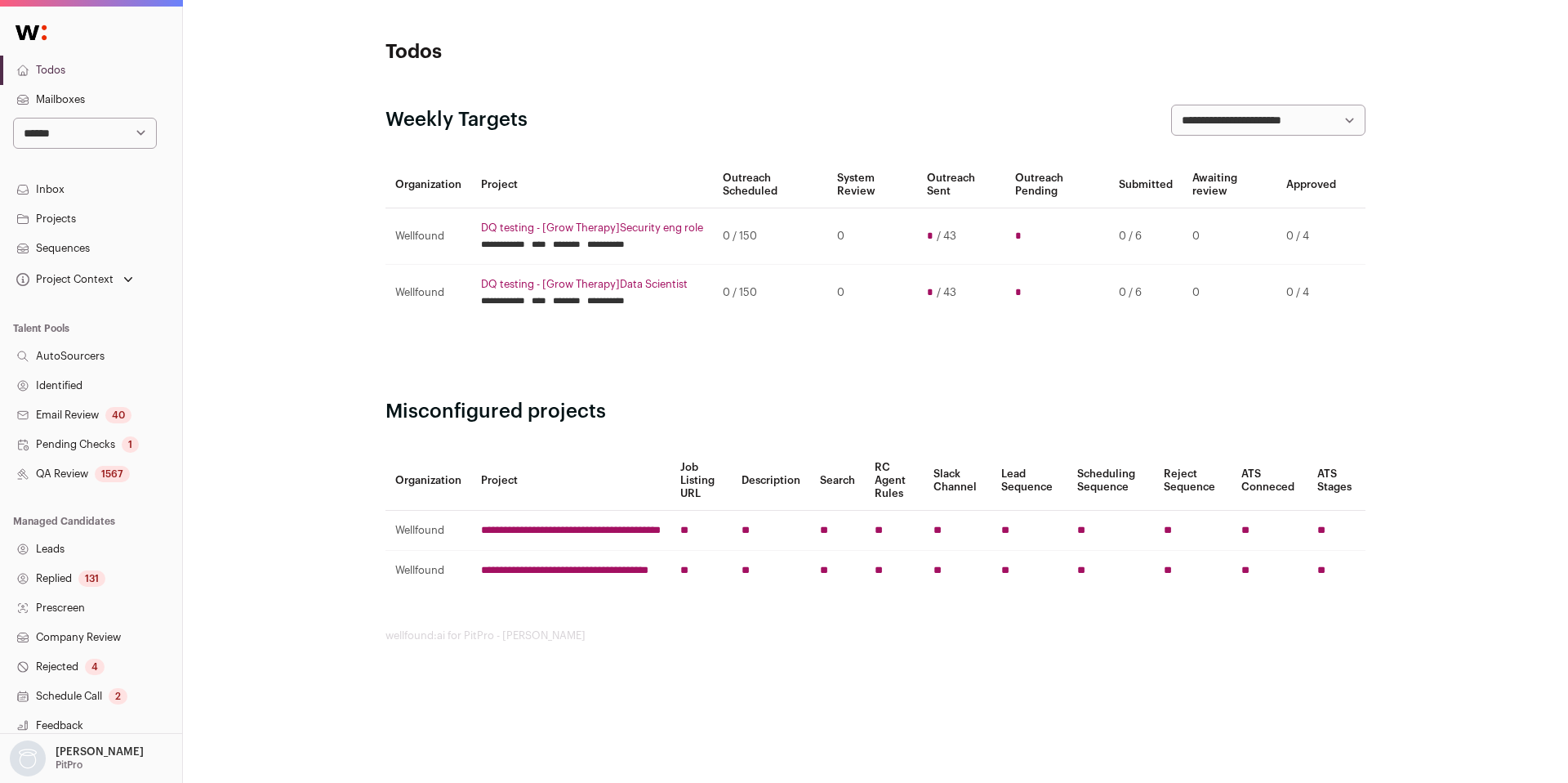
click at [73, 468] on link "QA Review 1567" at bounding box center [91, 474] width 182 height 29
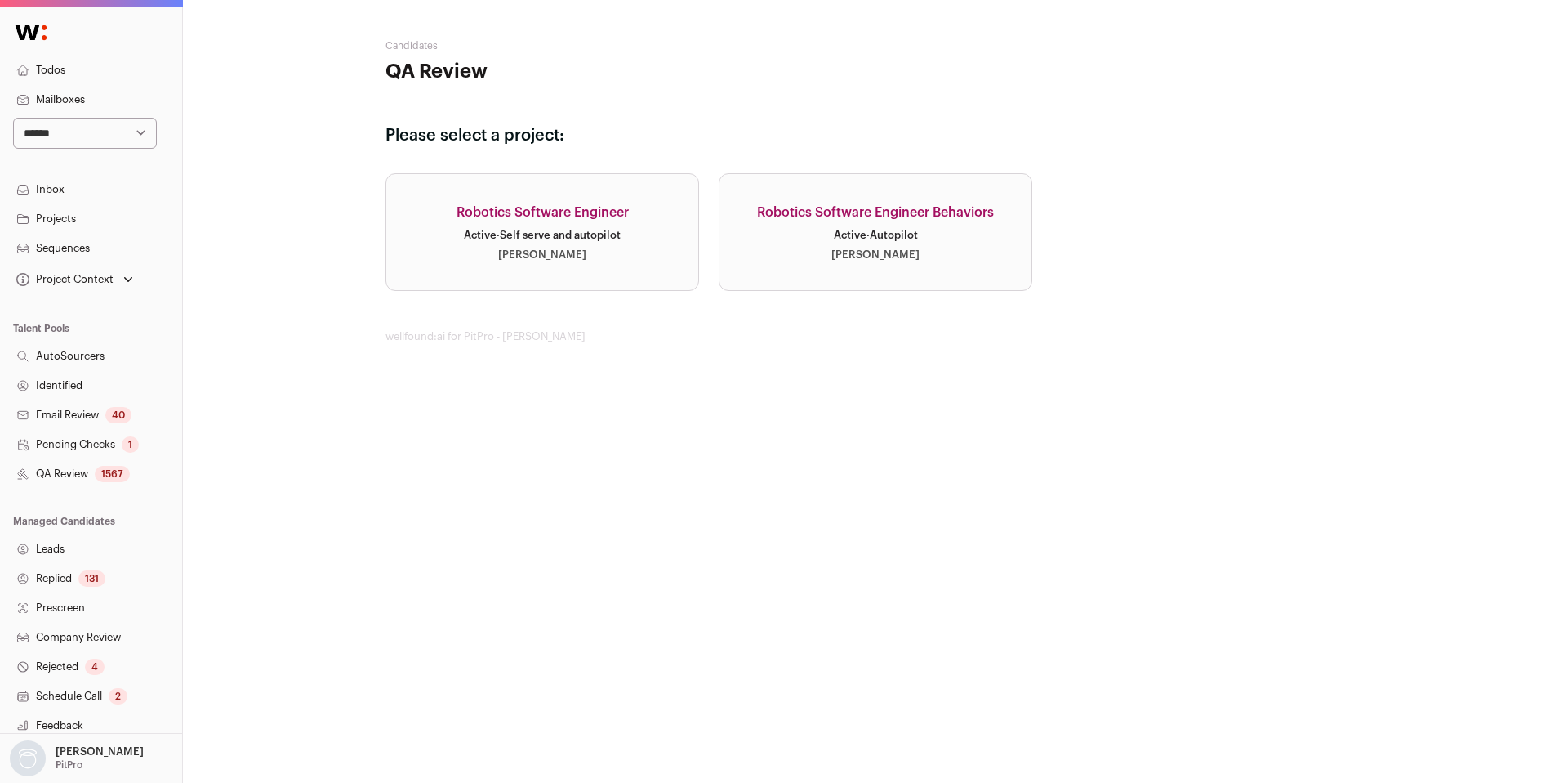
click at [550, 228] on div "Active · Self serve and autopilot" at bounding box center [542, 234] width 157 height 13
click at [880, 264] on link "Robotics Software Engineer Behaviors Active · Autopilot Drew Thompson" at bounding box center [875, 232] width 313 height 118
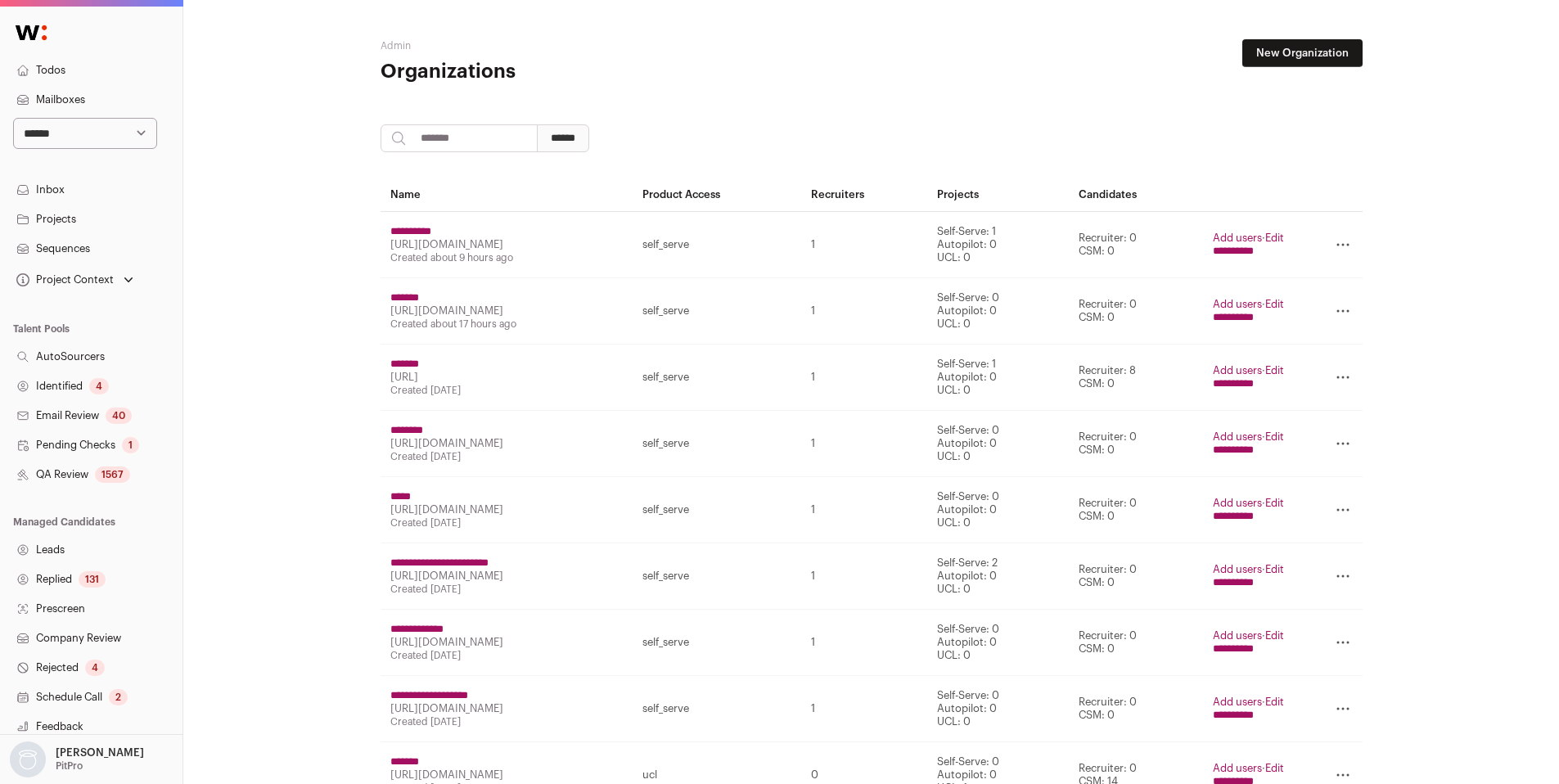
click at [425, 140] on input "search" at bounding box center [459, 138] width 157 height 28
type input "******"
click at [537, 125] on input "******" at bounding box center [562, 138] width 52 height 28
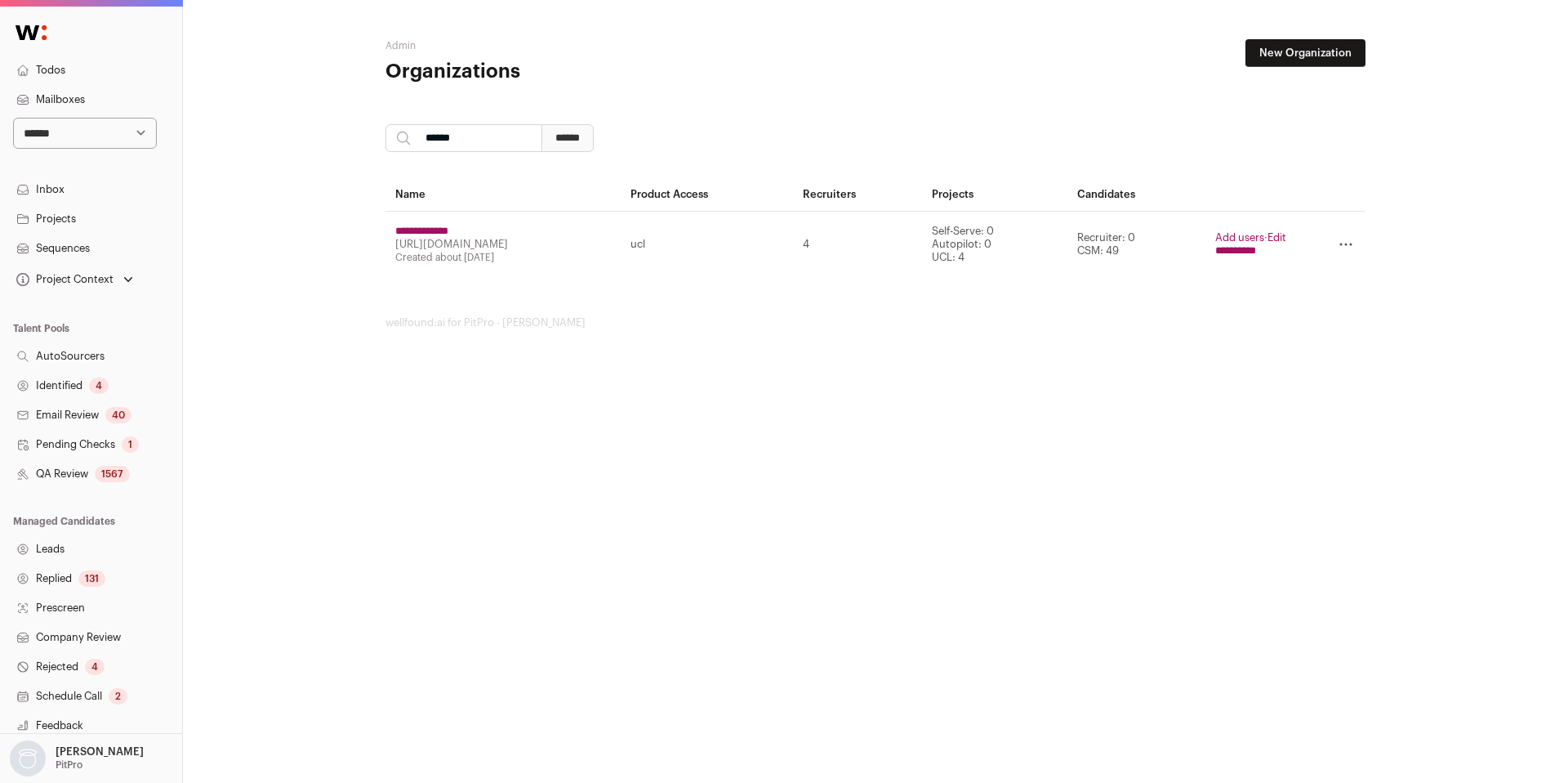
click at [1249, 247] on input "**********" at bounding box center [1236, 251] width 41 height 13
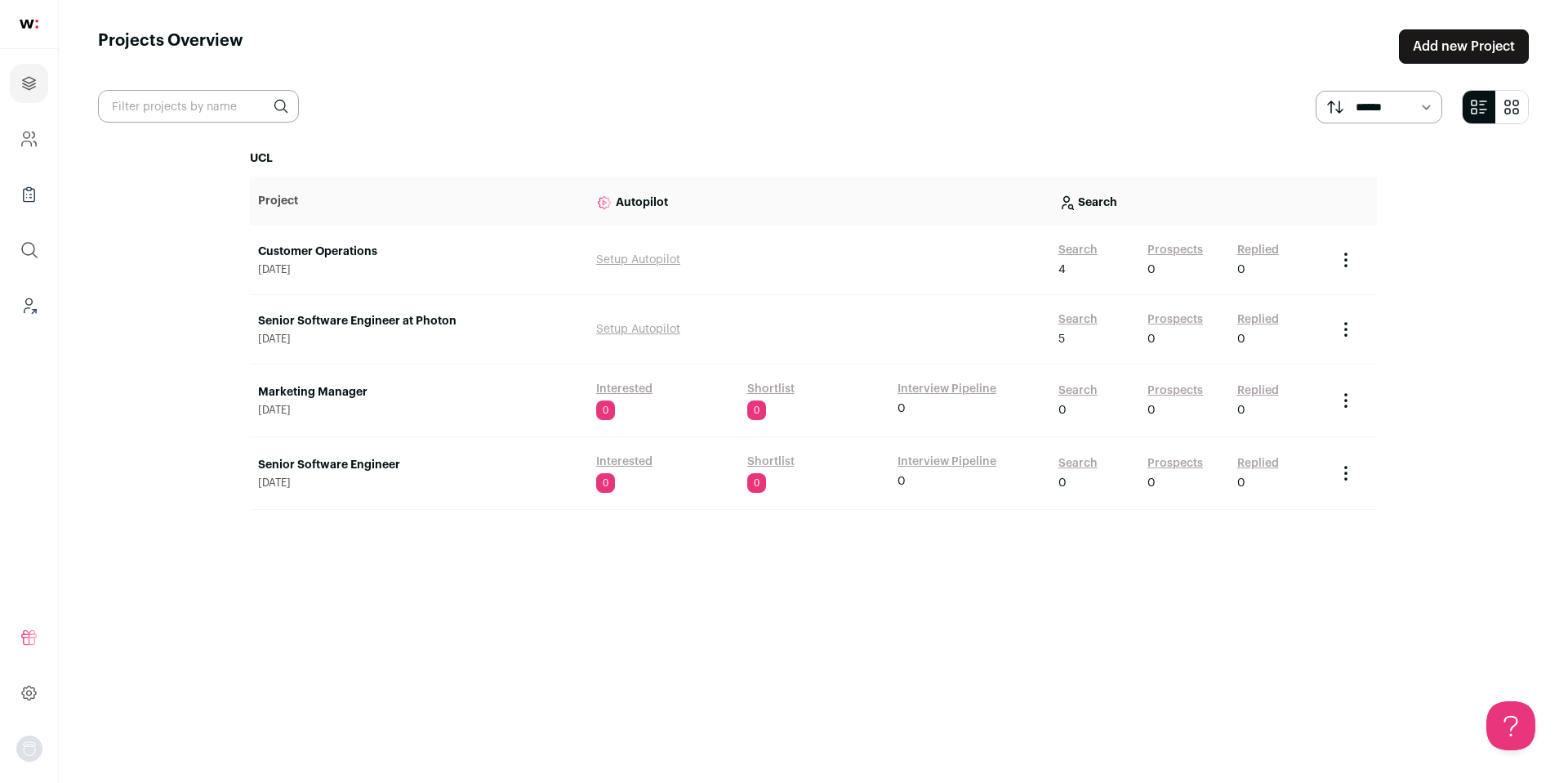
click at [1082, 248] on link "Search" at bounding box center [1078, 250] width 39 height 16
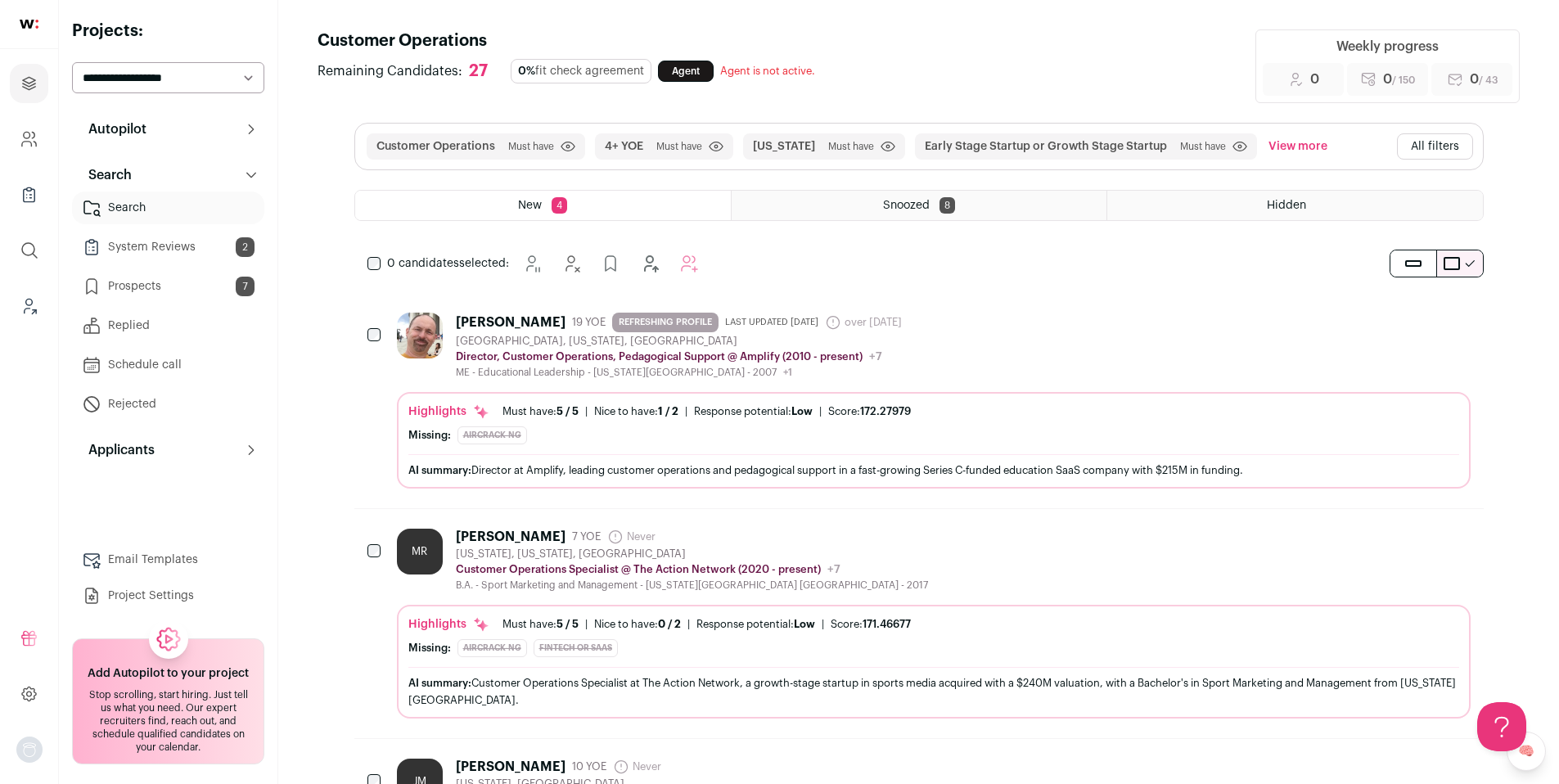
click at [168, 282] on link "Prospects 7" at bounding box center [169, 286] width 193 height 33
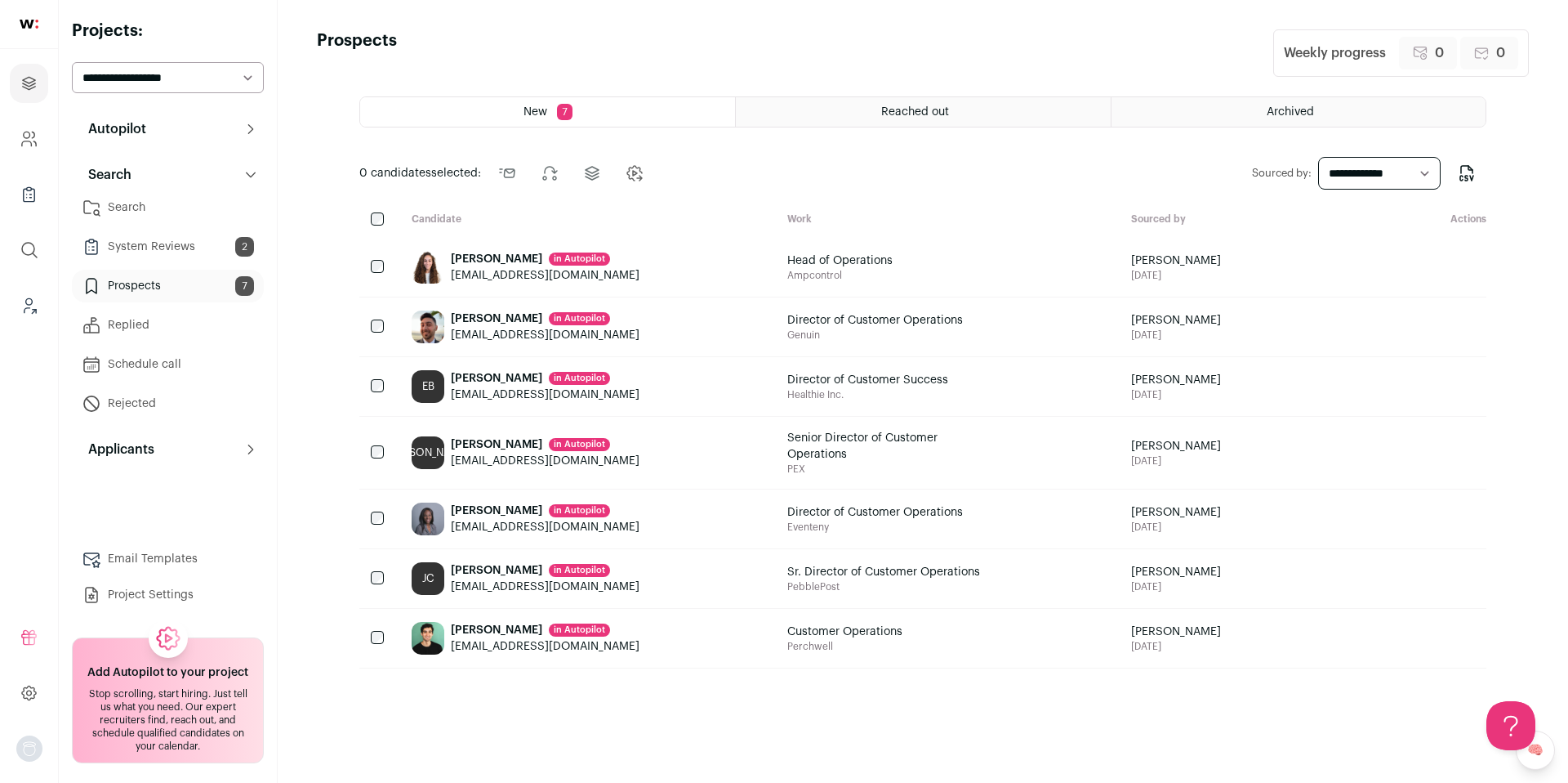
click at [167, 246] on link "System Reviews 2" at bounding box center [168, 246] width 192 height 33
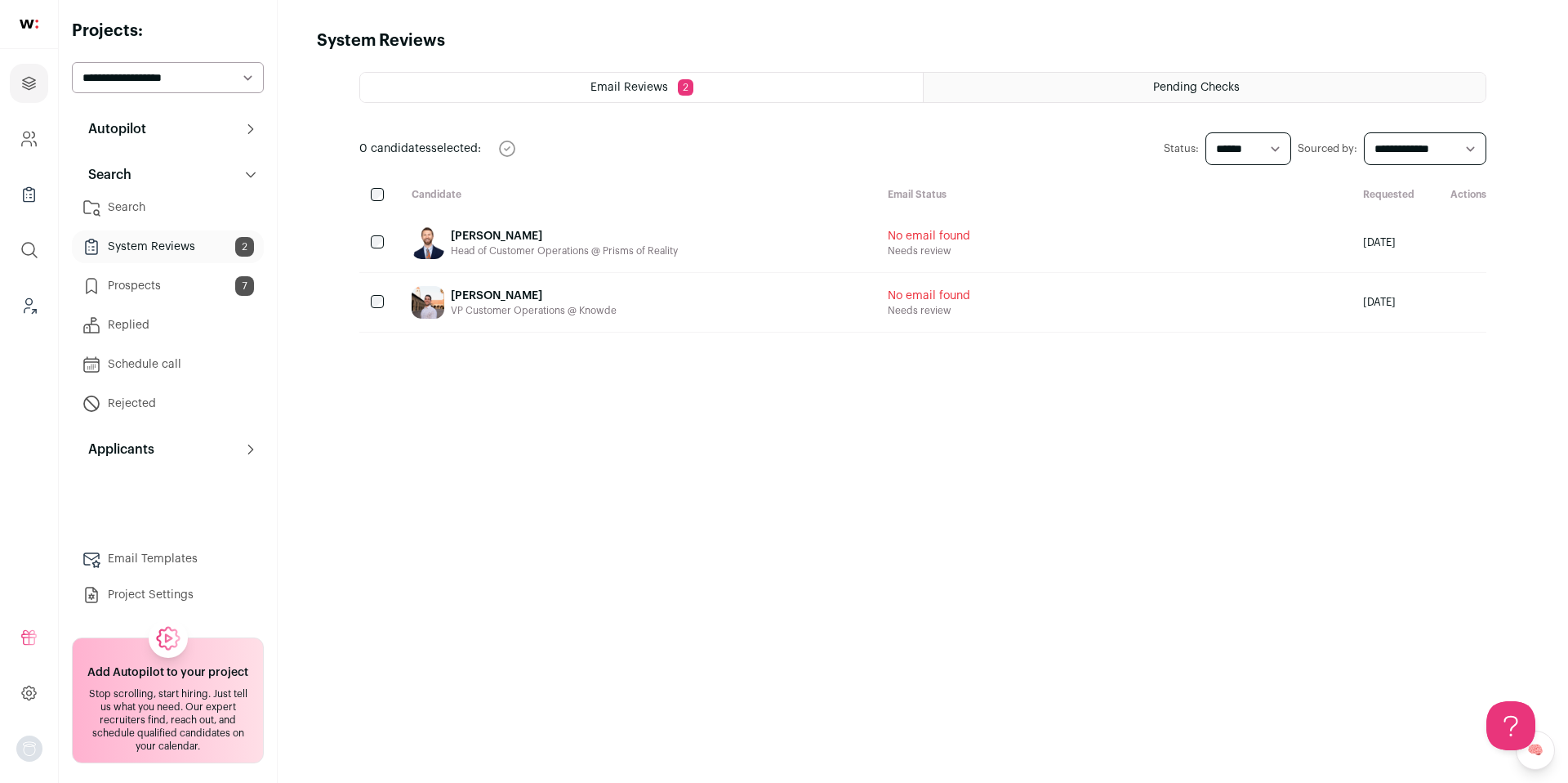
click at [168, 284] on link "Prospects 7" at bounding box center [168, 286] width 192 height 33
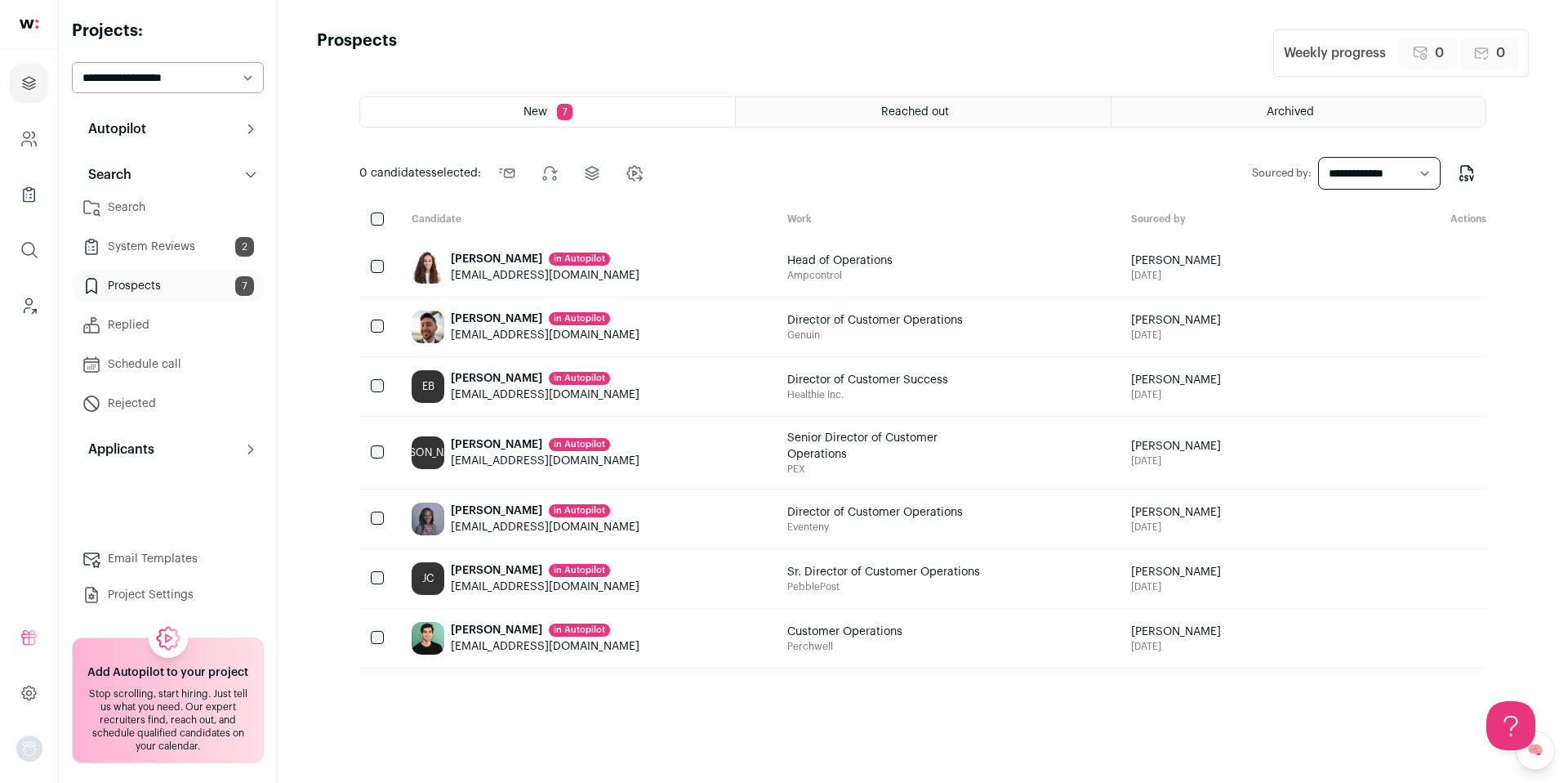
click at [166, 209] on link "Search" at bounding box center [168, 208] width 192 height 33
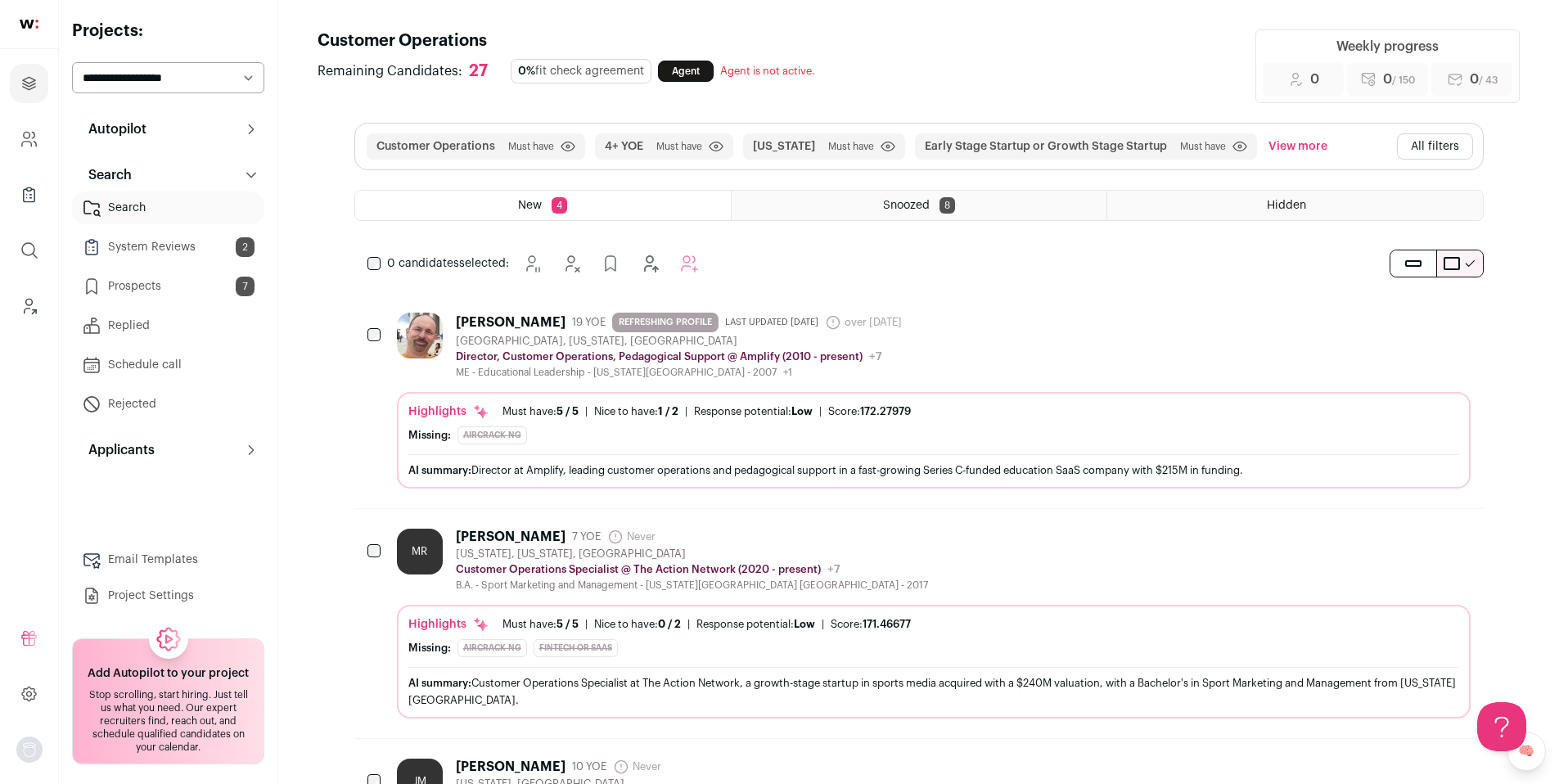
click at [199, 136] on html "Projects Company and ATS Settings Company Lists (Experimental) Global Search Le…" at bounding box center [779, 658] width 1559 height 1316
click at [28, 92] on icon "Projects" at bounding box center [29, 83] width 19 height 20
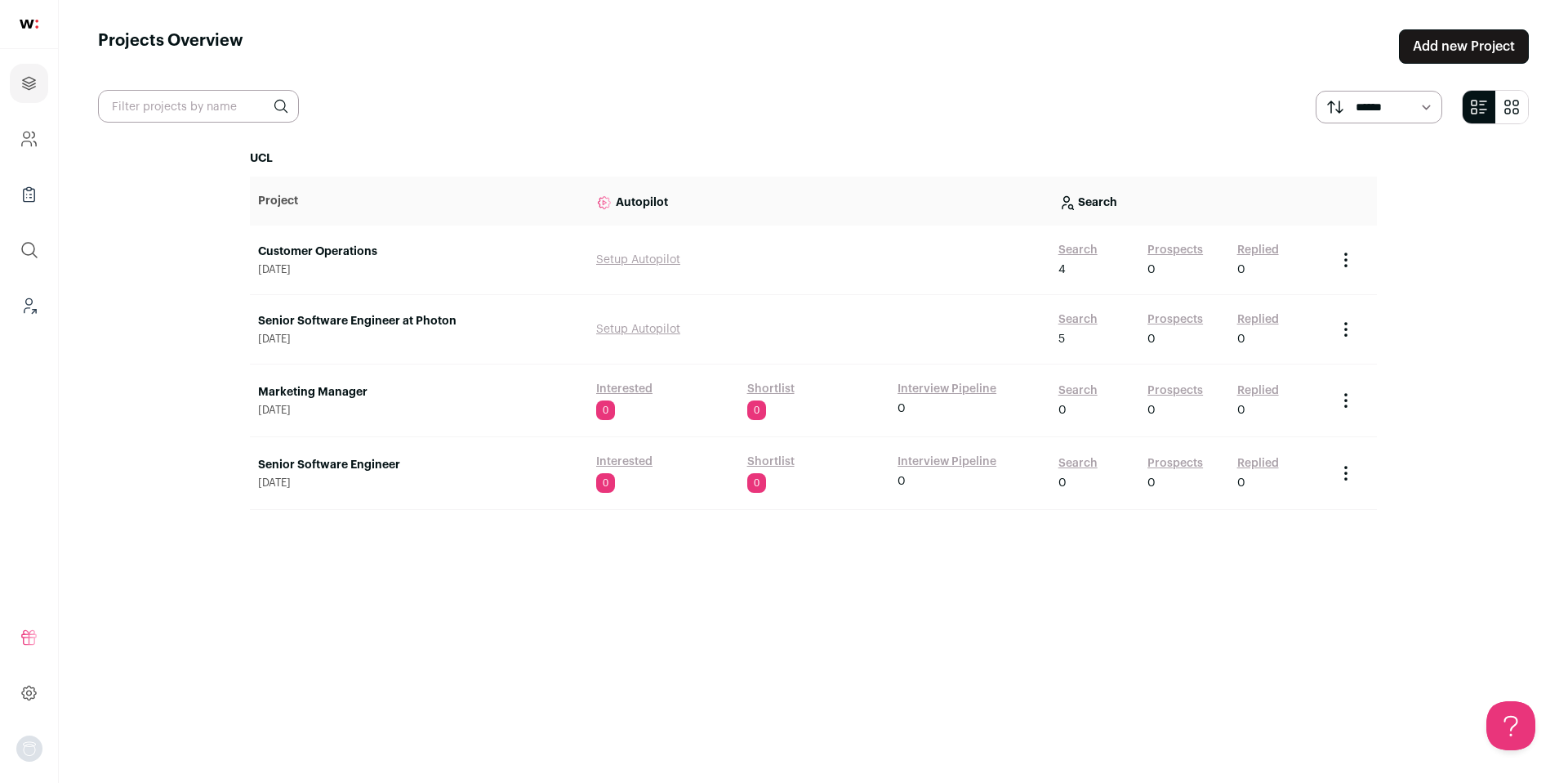
click at [1191, 252] on link "Prospects" at bounding box center [1175, 250] width 56 height 16
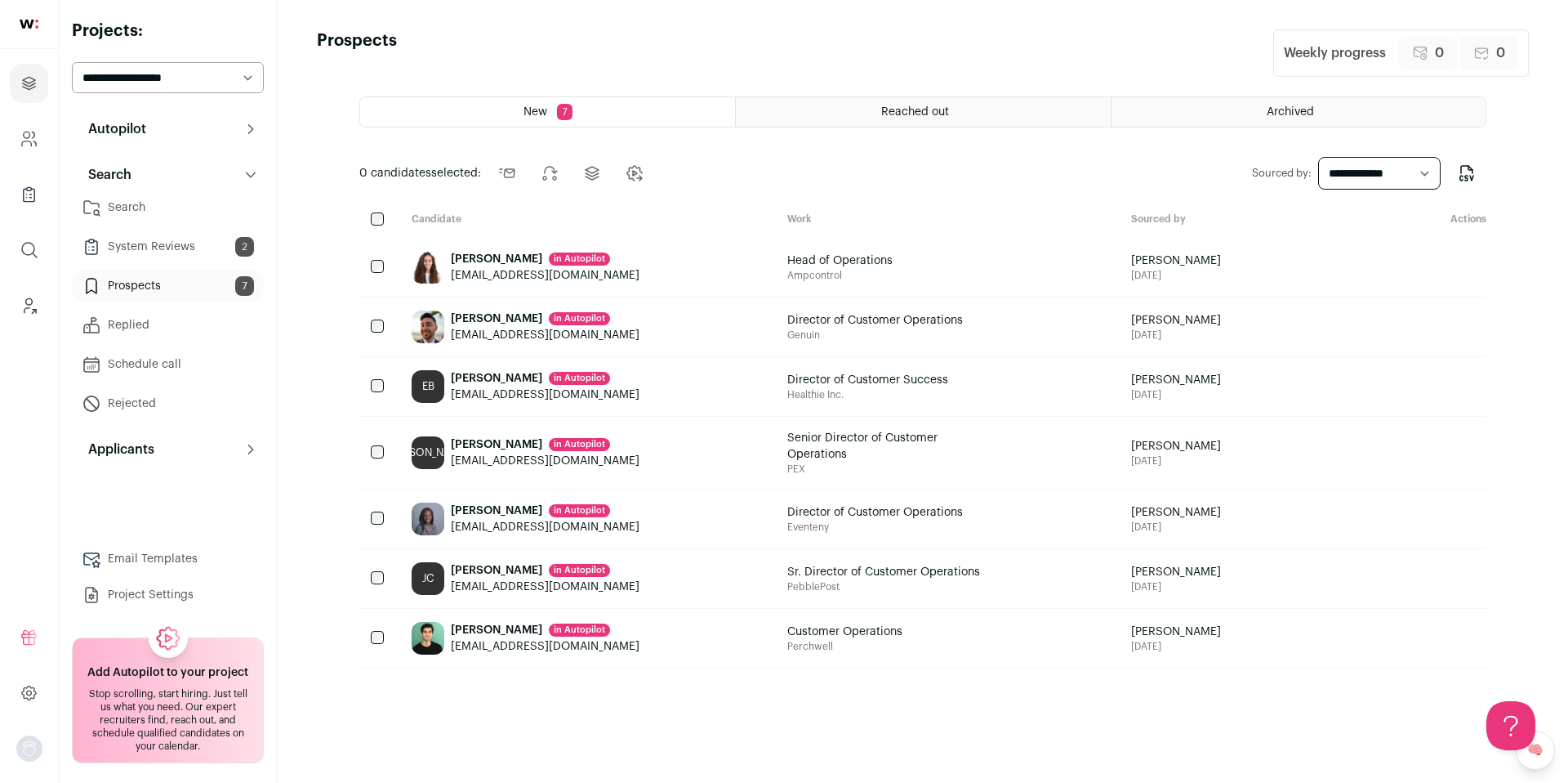
click at [199, 251] on link "System Reviews 2" at bounding box center [168, 246] width 192 height 33
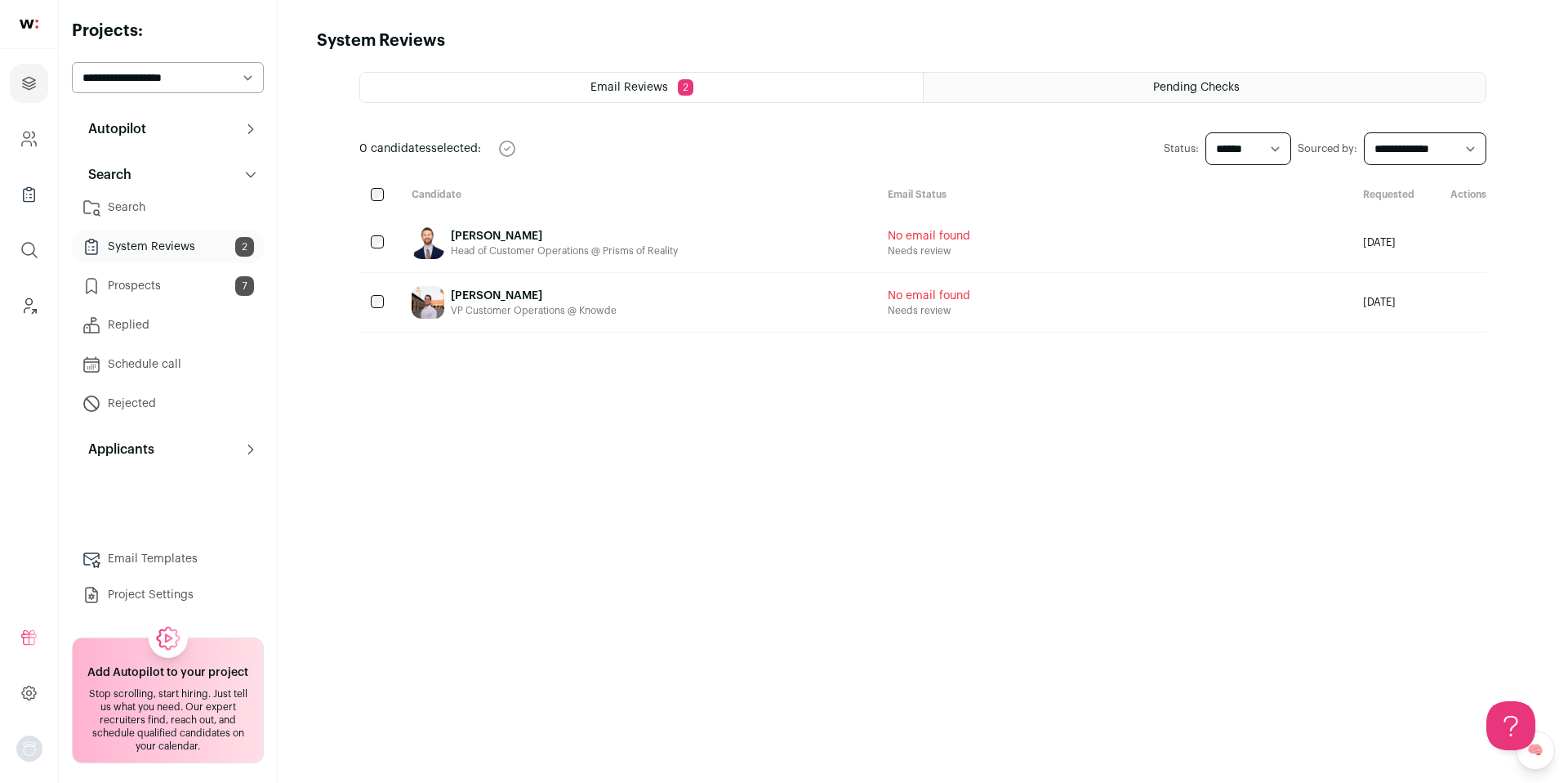
click at [509, 225] on div "Nathan Labarba Head of Customer Operations @ Prisms of Reality" at bounding box center [636, 242] width 476 height 59
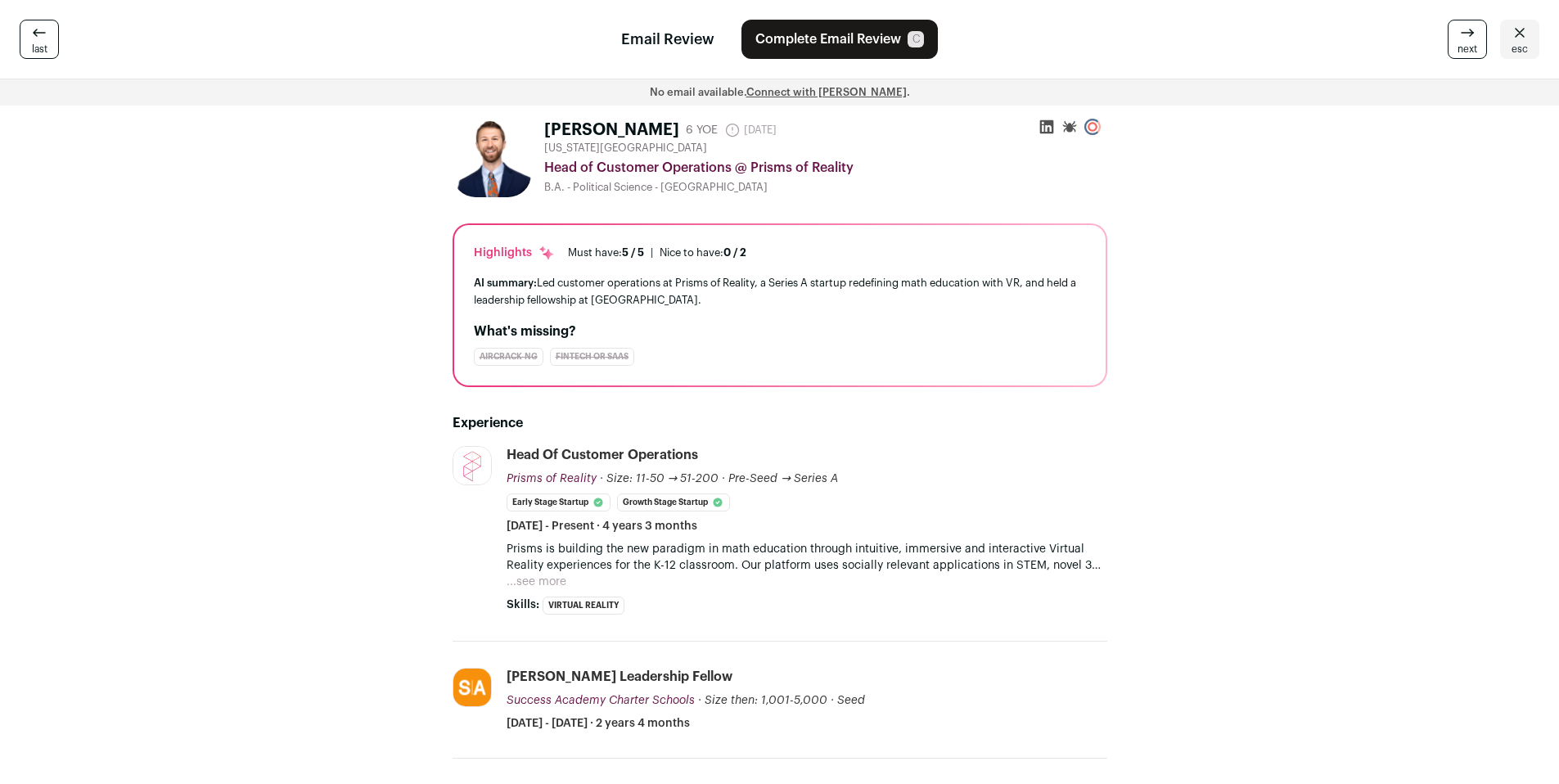
click at [1046, 127] on icon at bounding box center [1046, 126] width 16 height 16
click at [1519, 34] on icon at bounding box center [1519, 33] width 20 height 20
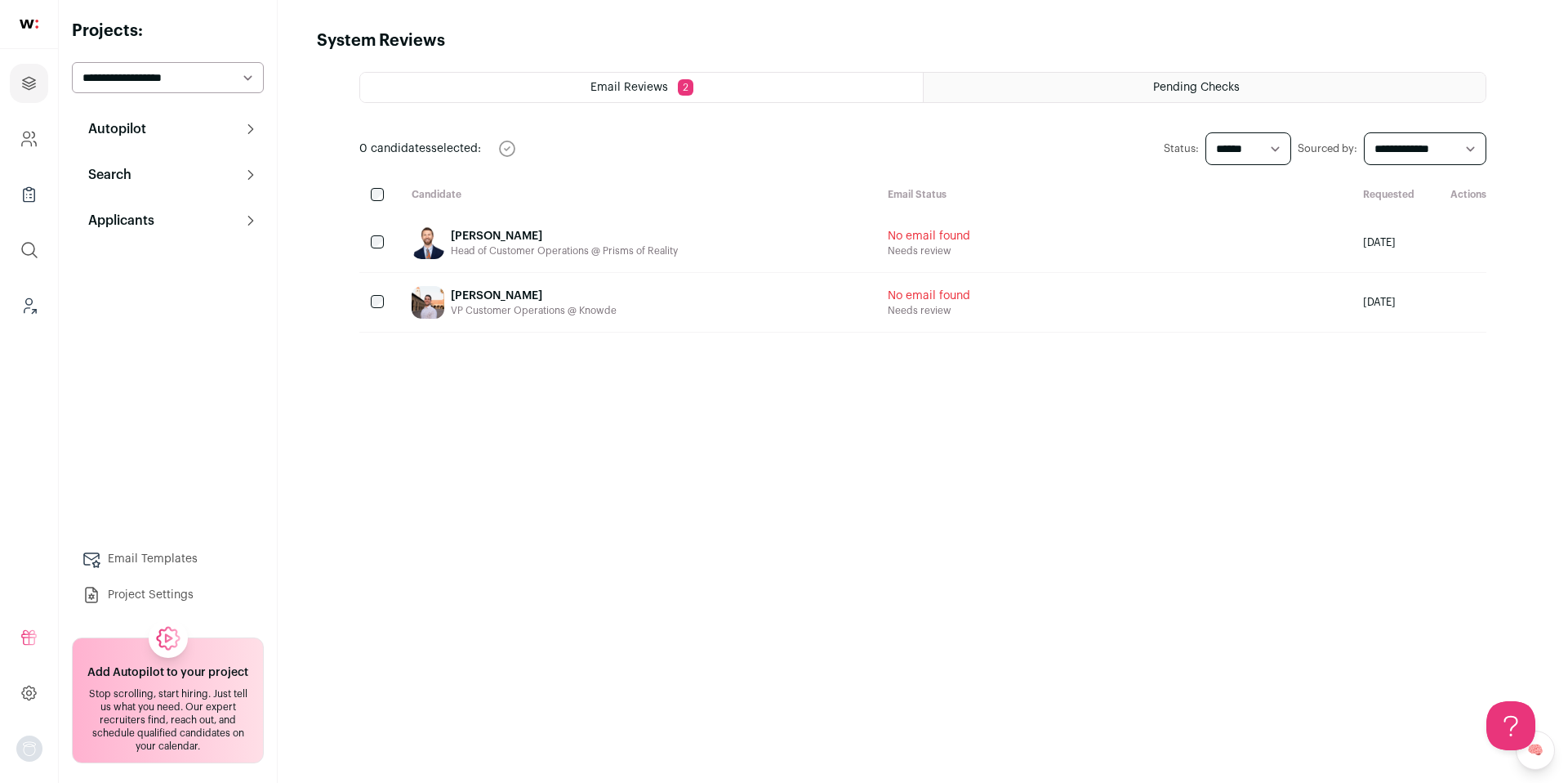
click at [503, 296] on div "[PERSON_NAME]" at bounding box center [533, 295] width 166 height 16
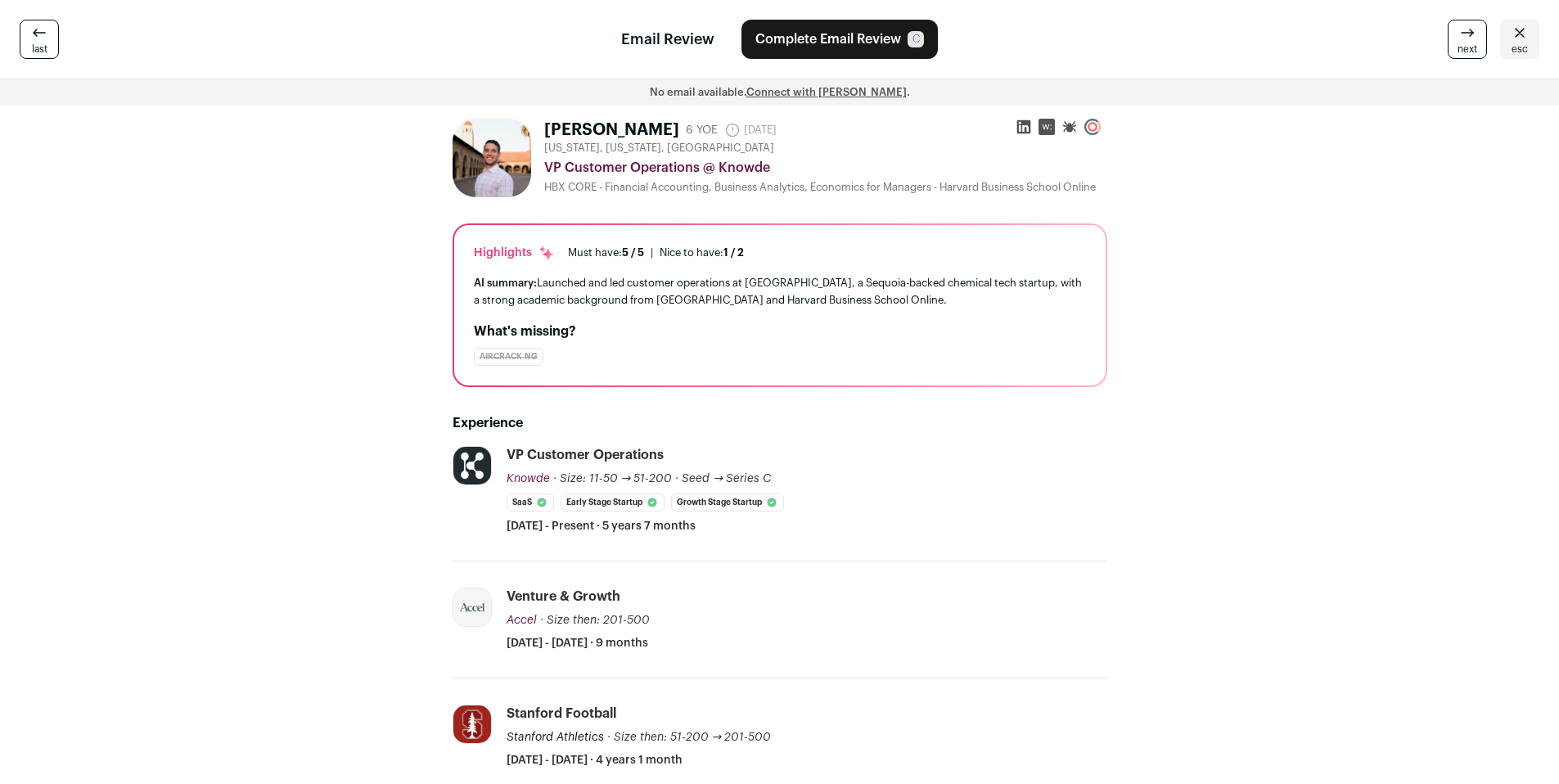
click at [1025, 124] on icon at bounding box center [1023, 127] width 14 height 14
click at [1519, 34] on icon at bounding box center [1519, 33] width 20 height 20
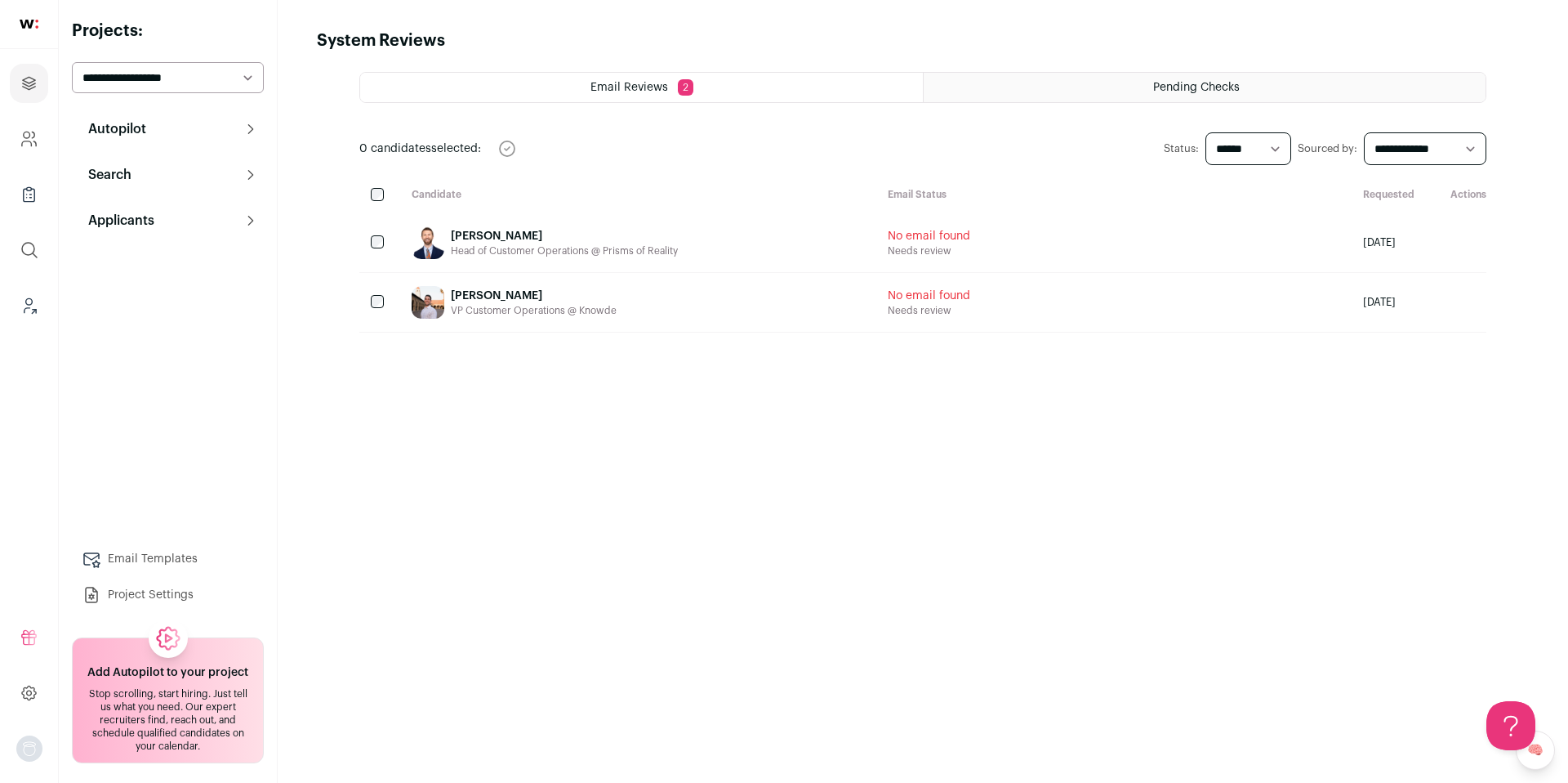
click at [132, 219] on p "Applicants" at bounding box center [116, 221] width 76 height 20
click at [148, 179] on button "Search" at bounding box center [168, 175] width 192 height 33
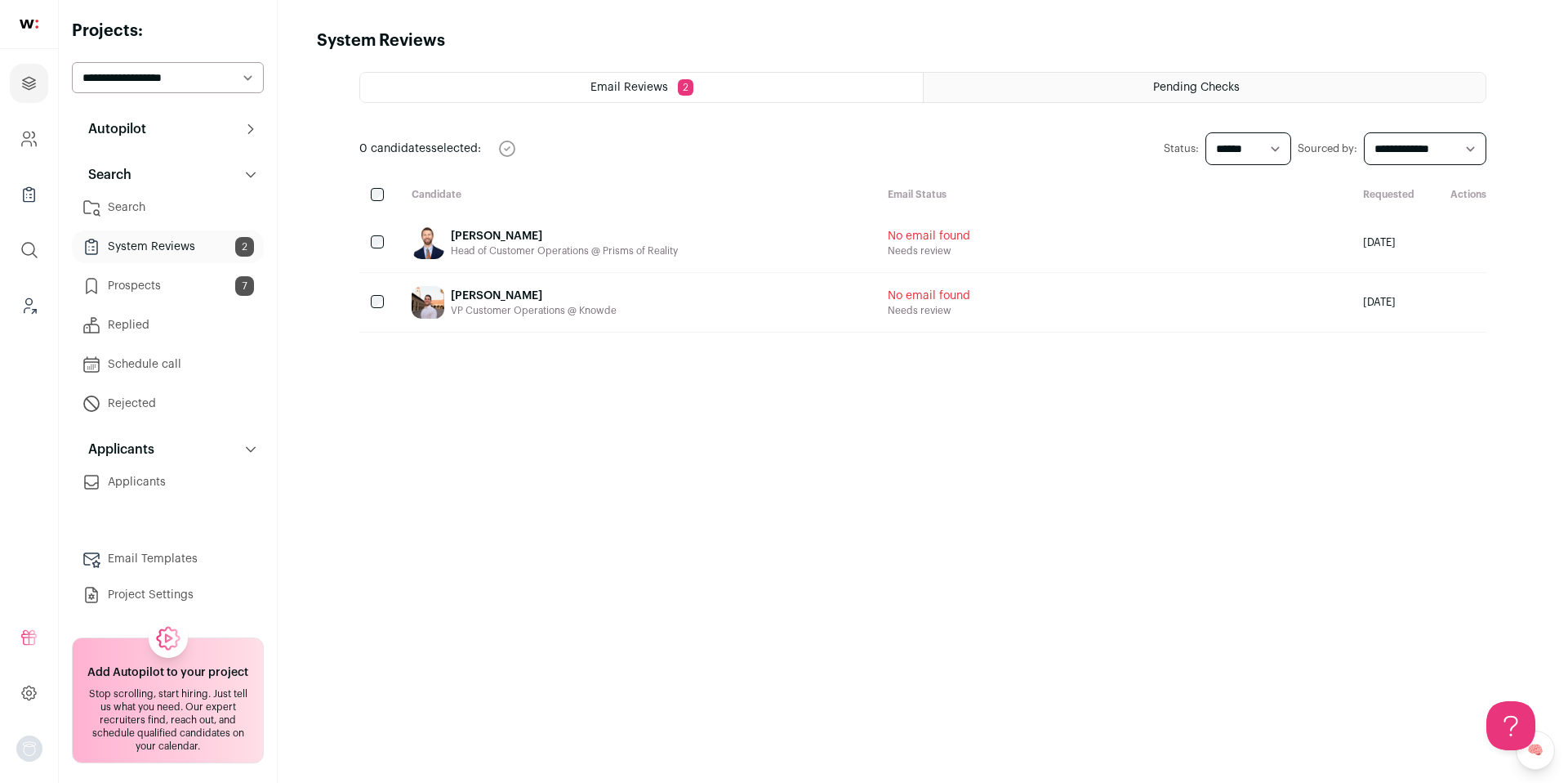
click at [146, 283] on link "Prospects 7" at bounding box center [168, 286] width 192 height 33
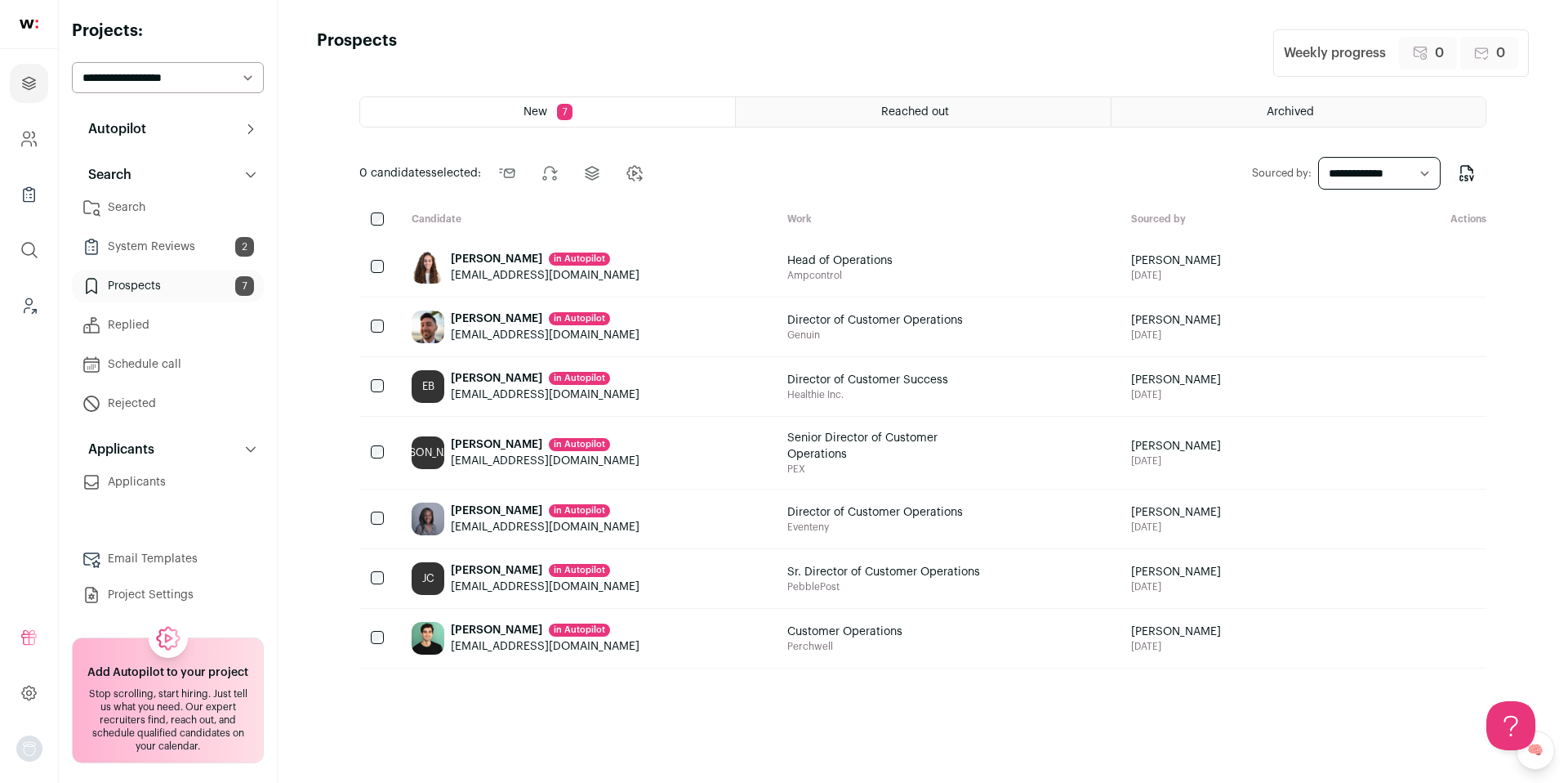
click at [395, 216] on div at bounding box center [379, 220] width 39 height 15
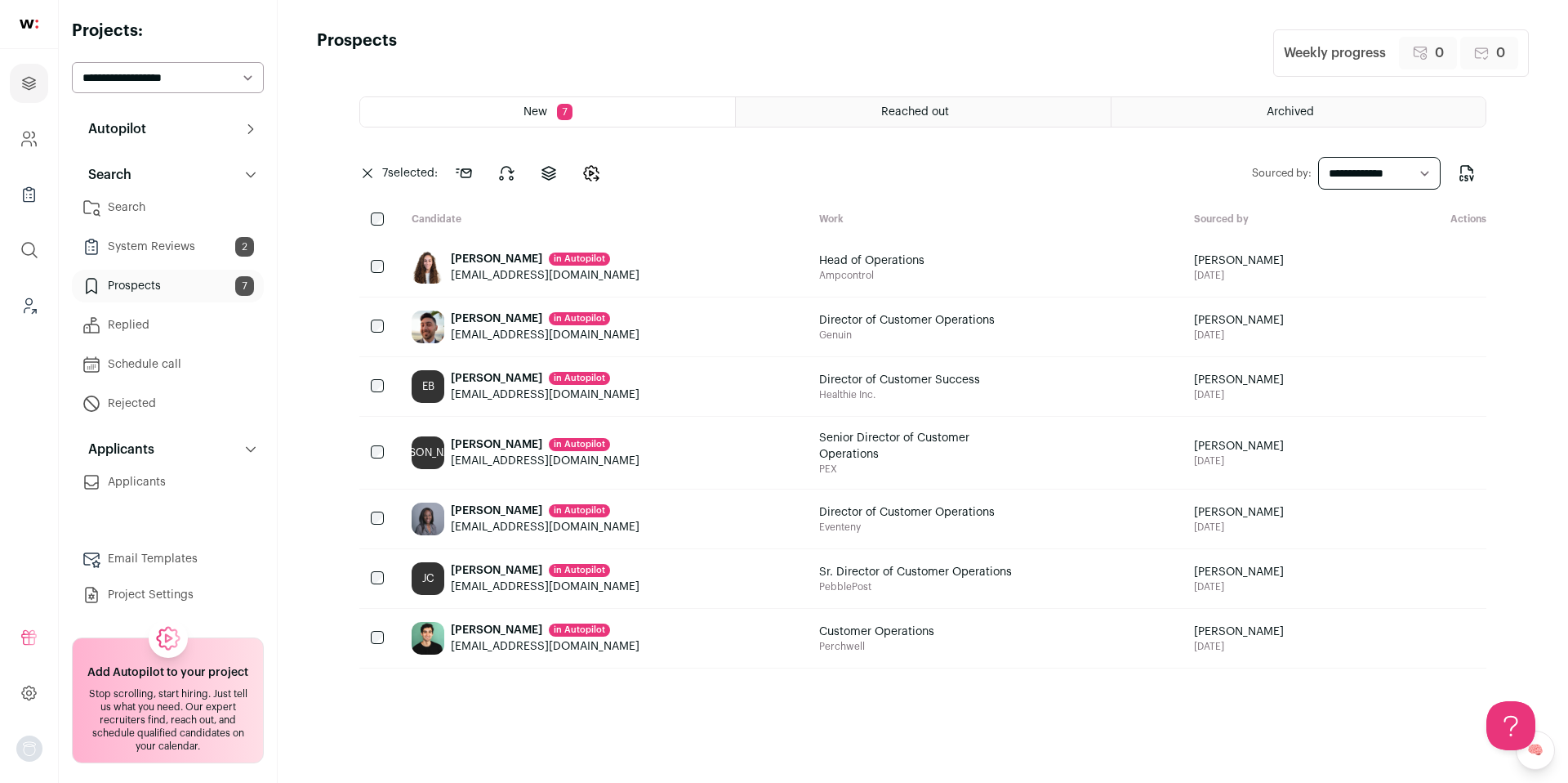
click at [491, 262] on div "[PERSON_NAME] in [GEOGRAPHIC_DATA]" at bounding box center [545, 258] width 189 height 16
click at [236, 453] on button "Applicants" at bounding box center [168, 449] width 192 height 33
click at [197, 129] on button "Autopilot" at bounding box center [168, 129] width 192 height 33
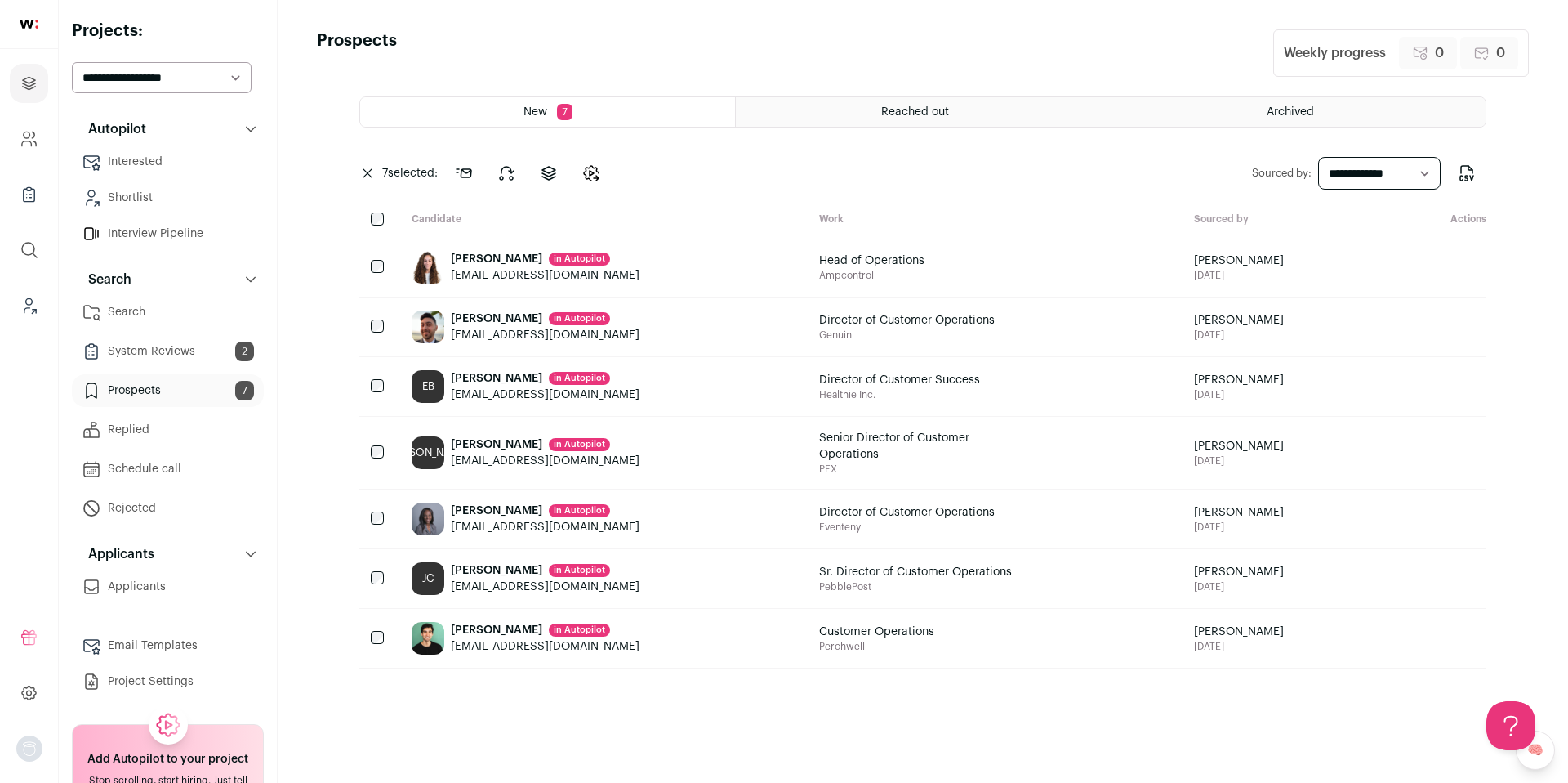
click at [145, 394] on link "Prospects 7" at bounding box center [168, 391] width 192 height 33
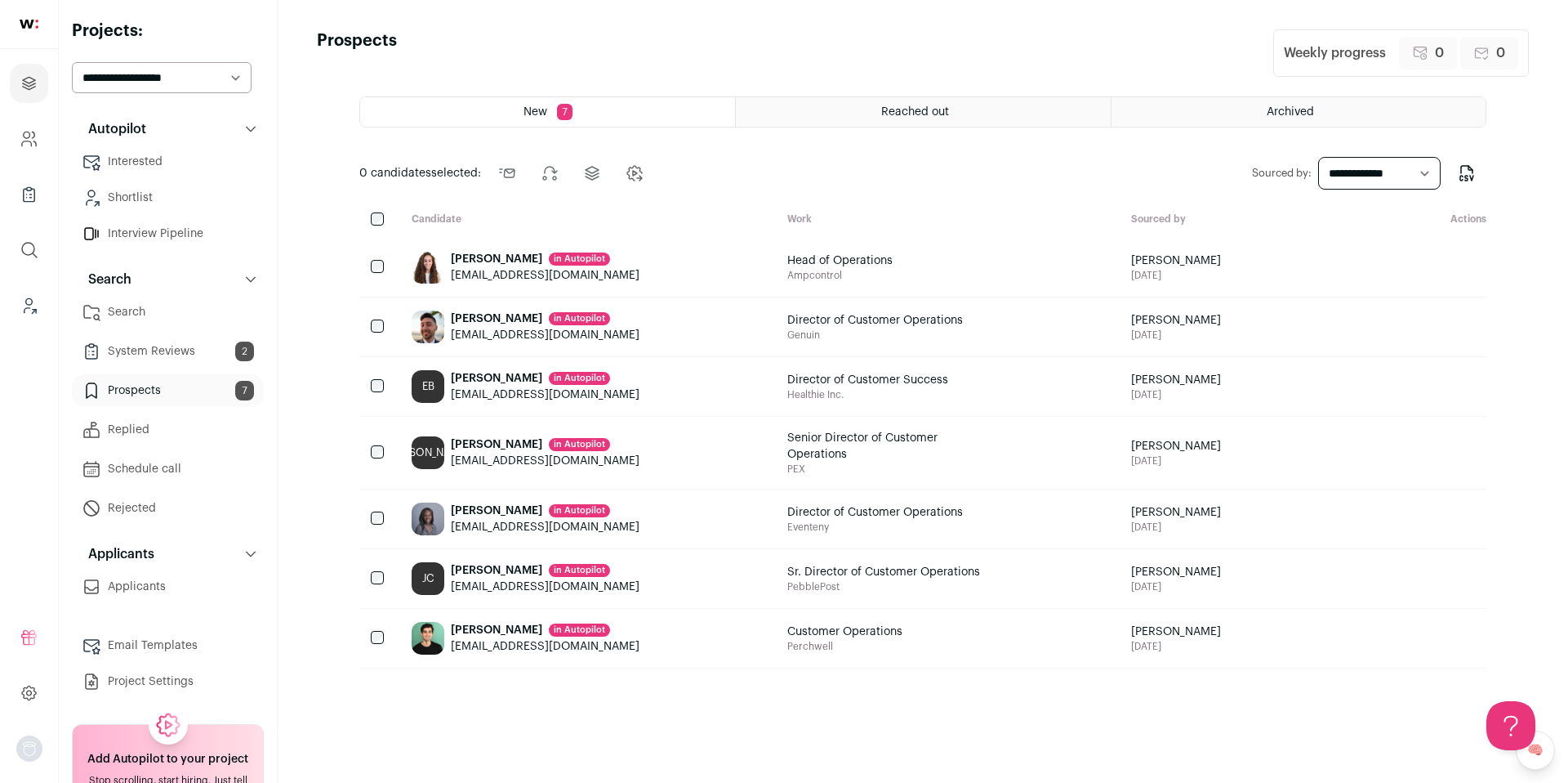
click at [518, 260] on div "Fadwa Kingsbury in Autopilot" at bounding box center [545, 258] width 189 height 16
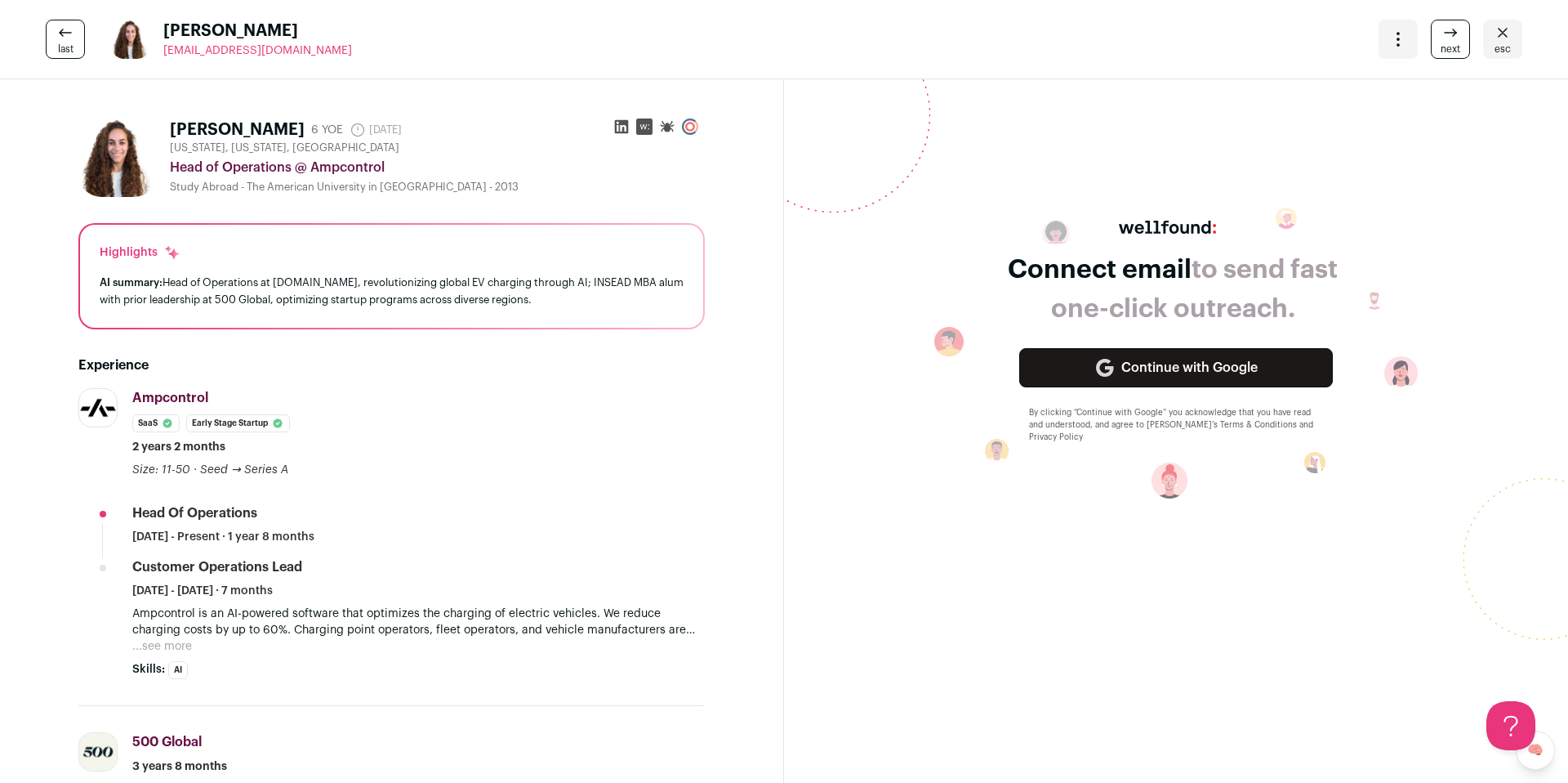
click at [1498, 38] on icon "Close" at bounding box center [1503, 33] width 20 height 20
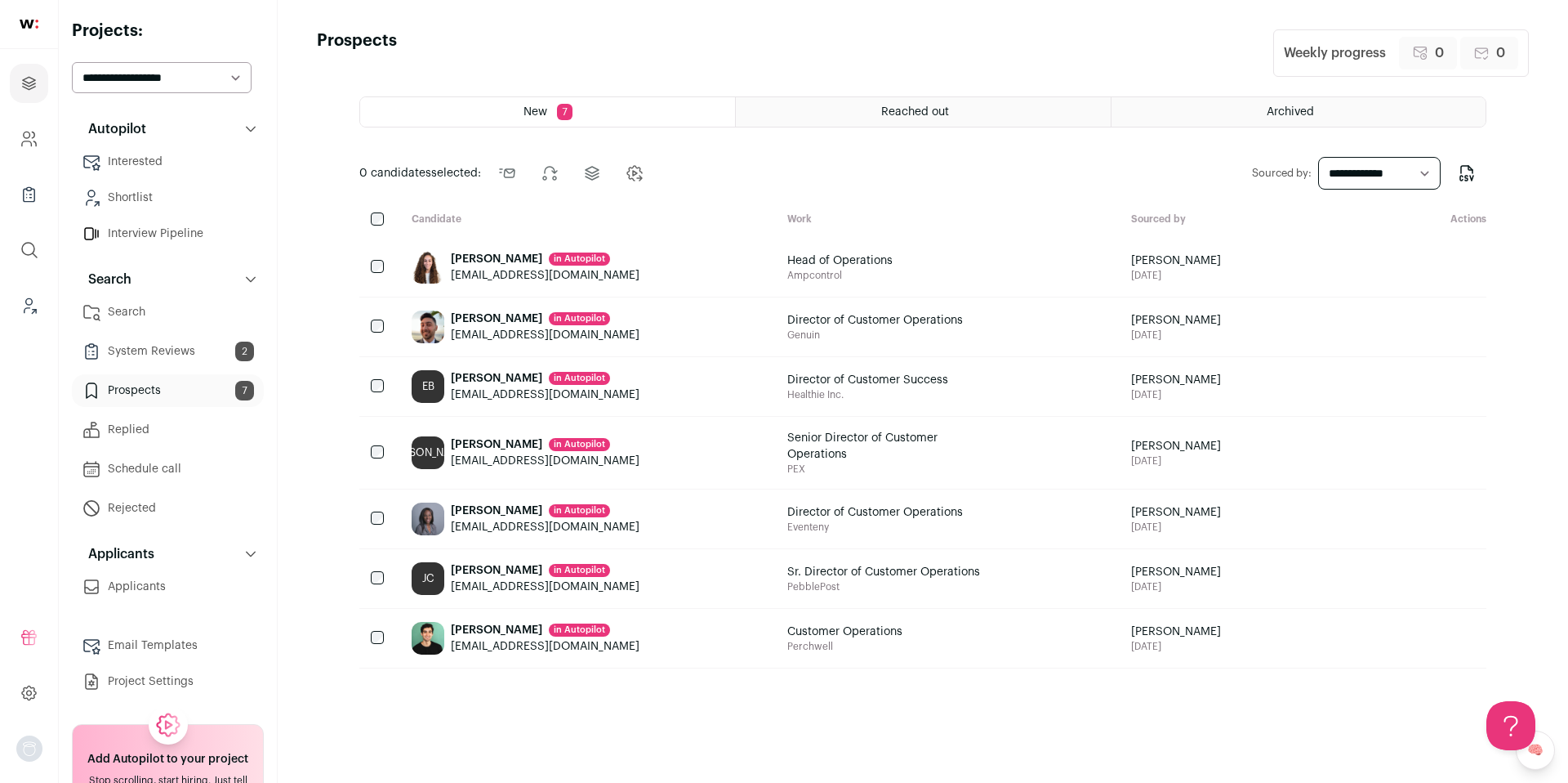
click at [155, 393] on link "Prospects 7" at bounding box center [168, 391] width 192 height 33
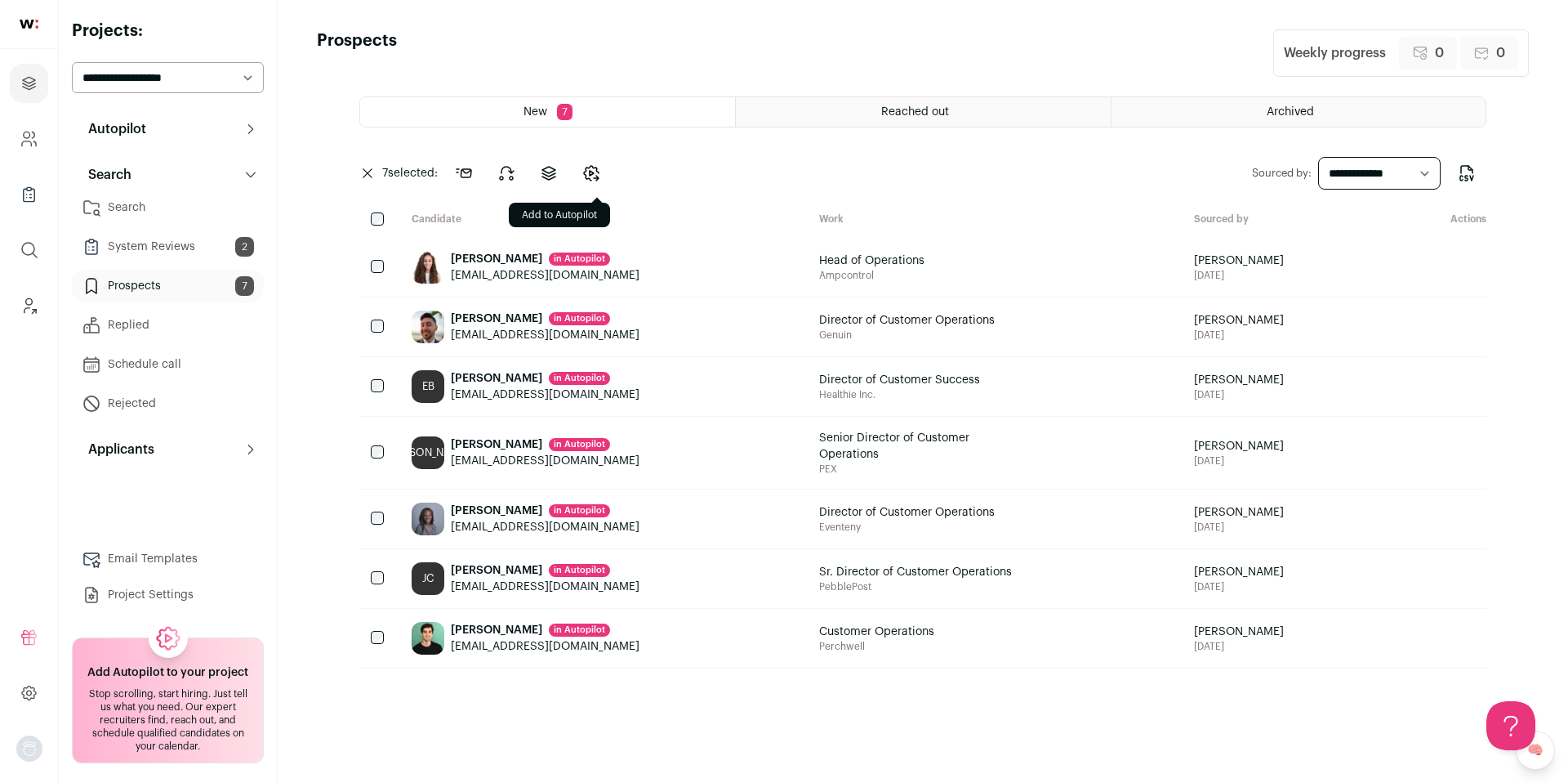
click at [598, 177] on icon "Change candidates stage" at bounding box center [591, 173] width 20 height 20
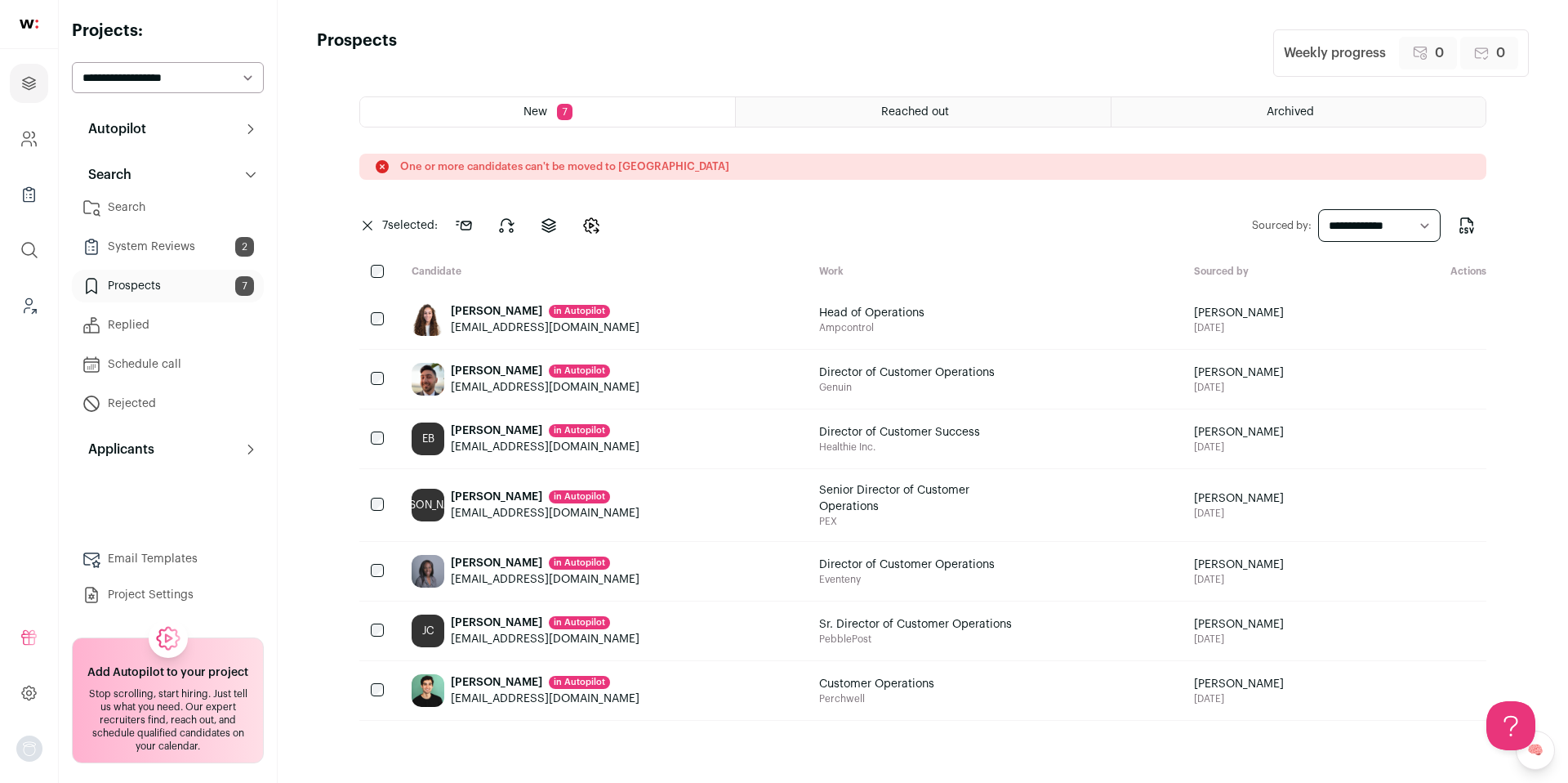
click at [169, 464] on button "Applicants" at bounding box center [168, 449] width 192 height 33
click at [167, 453] on button "Applicants" at bounding box center [168, 449] width 192 height 33
click at [149, 481] on link "Applicants" at bounding box center [168, 482] width 192 height 33
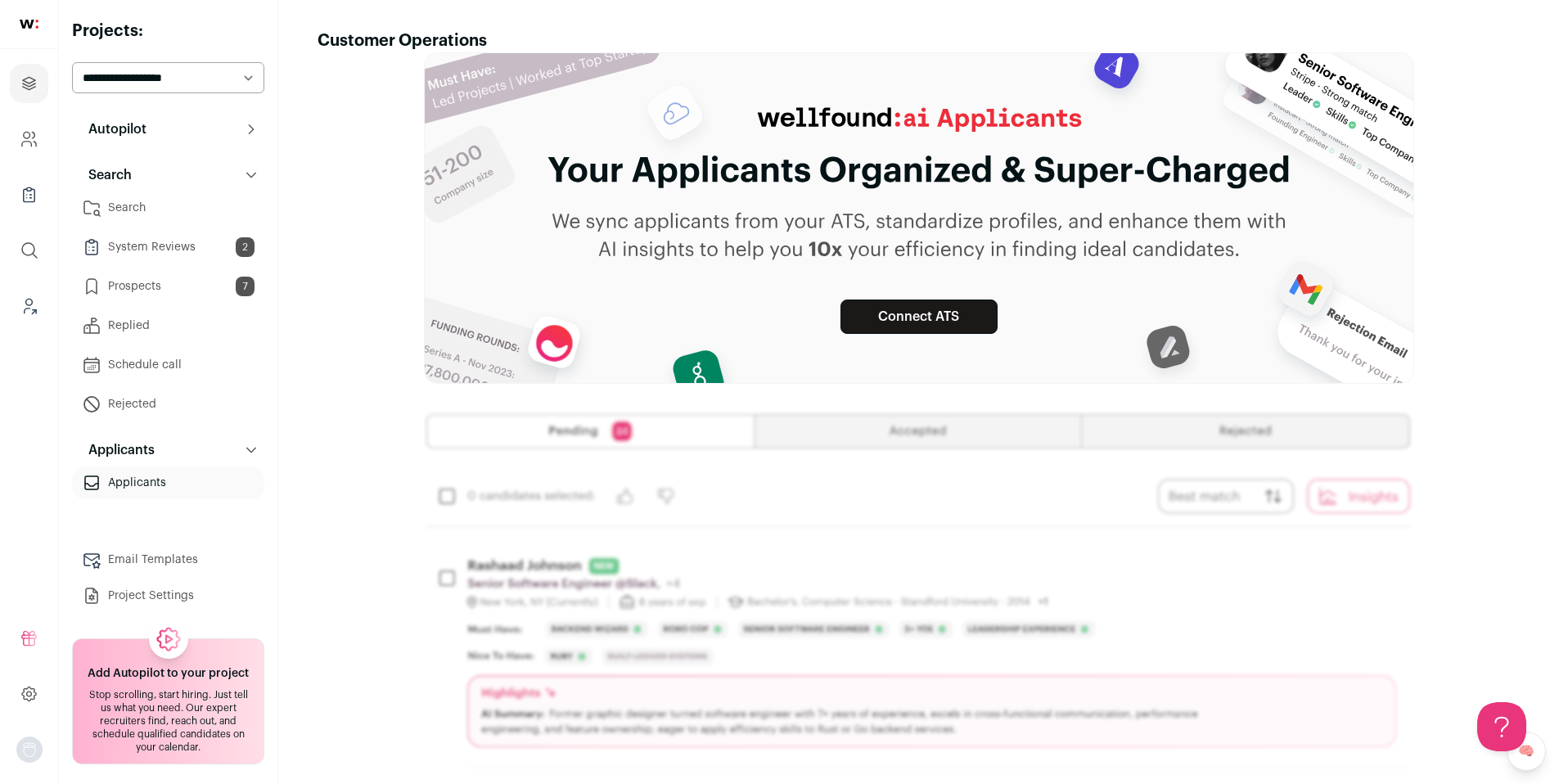
click at [137, 246] on link "System Reviews 2" at bounding box center [169, 247] width 193 height 33
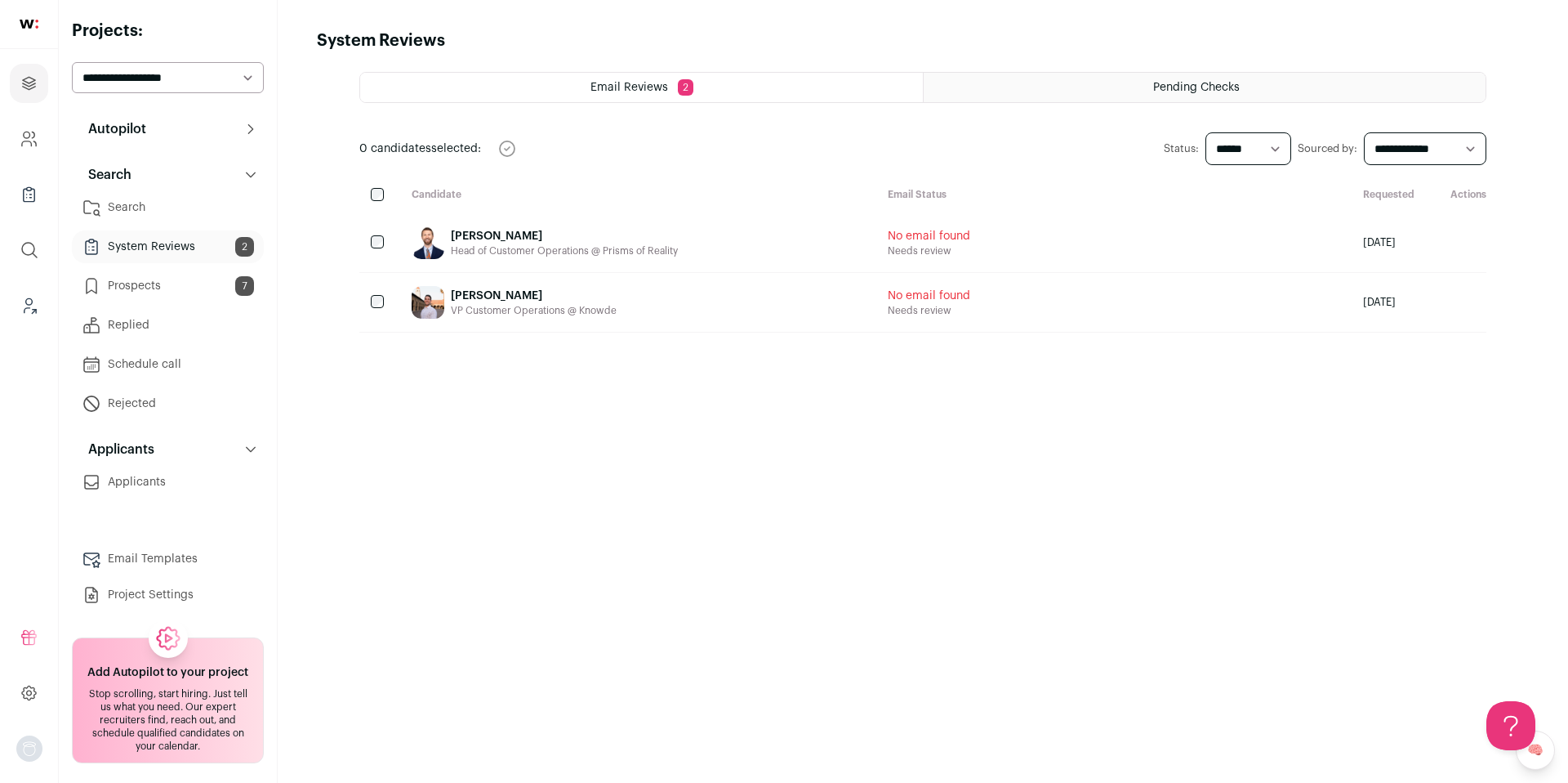
click at [140, 209] on html "Projects Company and ATS Settings Company Lists (Experimental) Global Search Le…" at bounding box center [784, 392] width 1568 height 783
click at [154, 133] on button "Autopilot" at bounding box center [168, 129] width 192 height 33
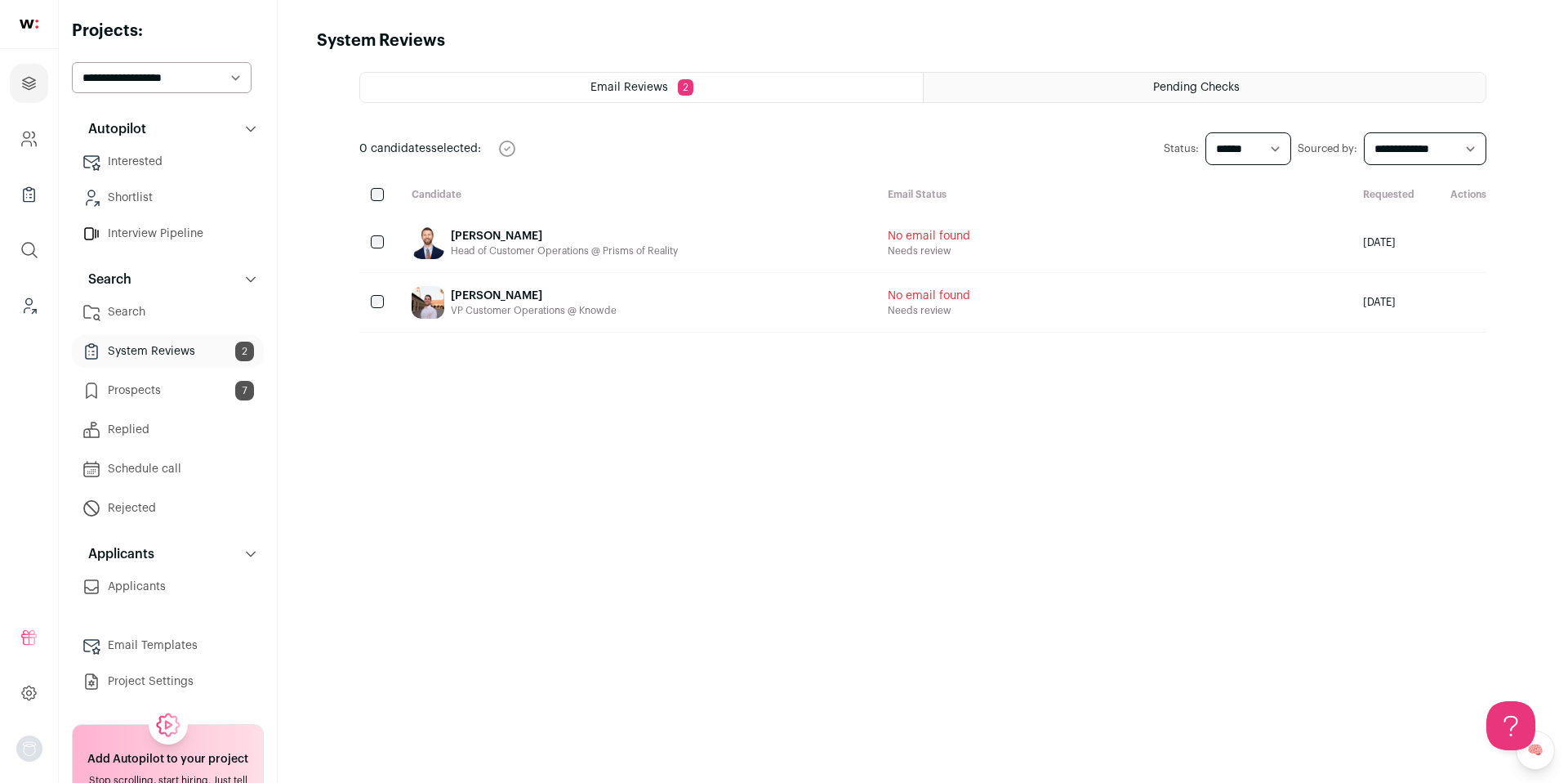
click at [143, 164] on link "Interested" at bounding box center [168, 161] width 192 height 33
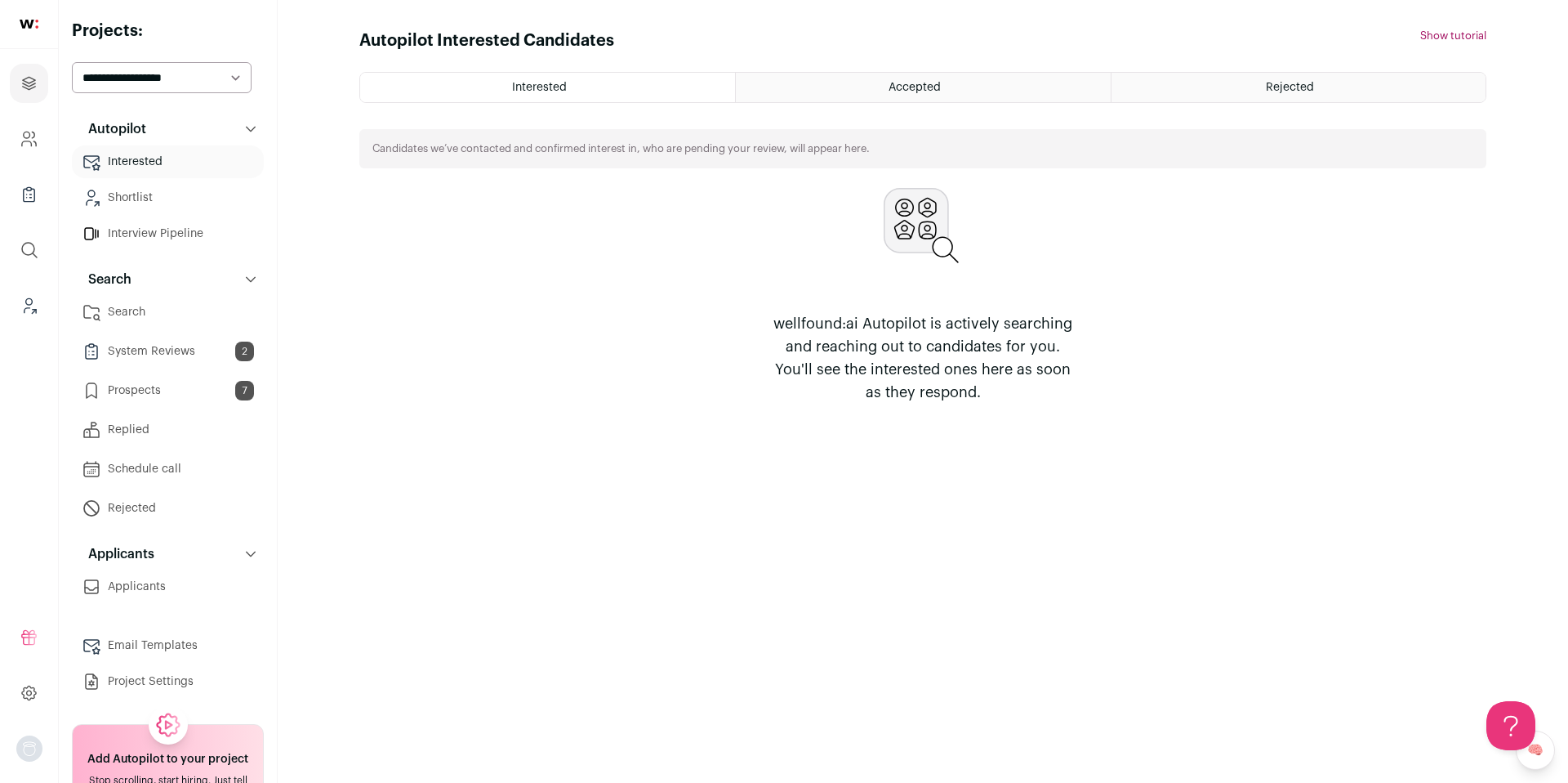
click at [182, 393] on link "Prospects 7" at bounding box center [168, 391] width 192 height 33
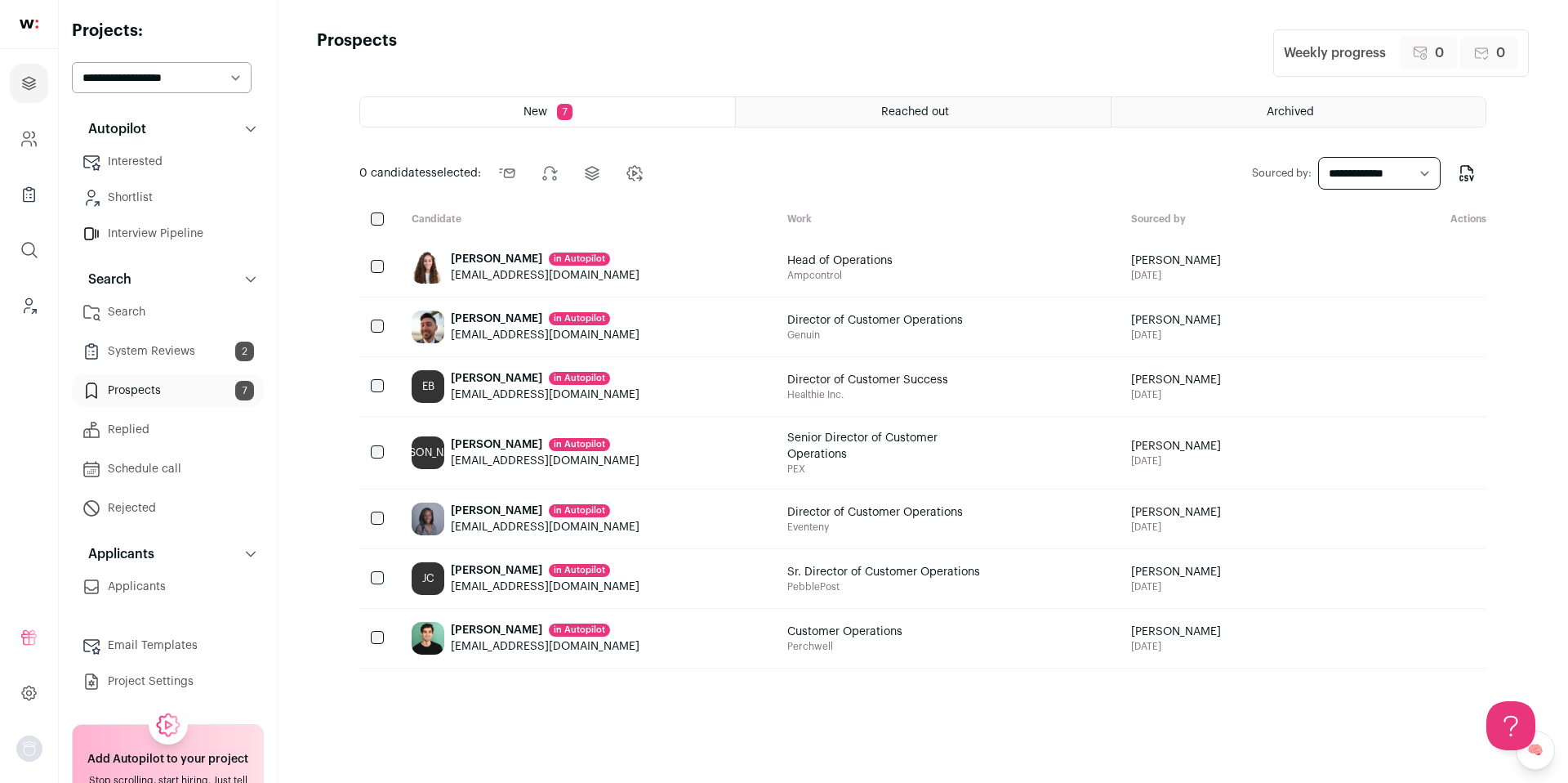
click at [1353, 182] on select "**********" at bounding box center [1379, 173] width 123 height 33
click at [26, 84] on icon "Projects" at bounding box center [29, 83] width 19 height 20
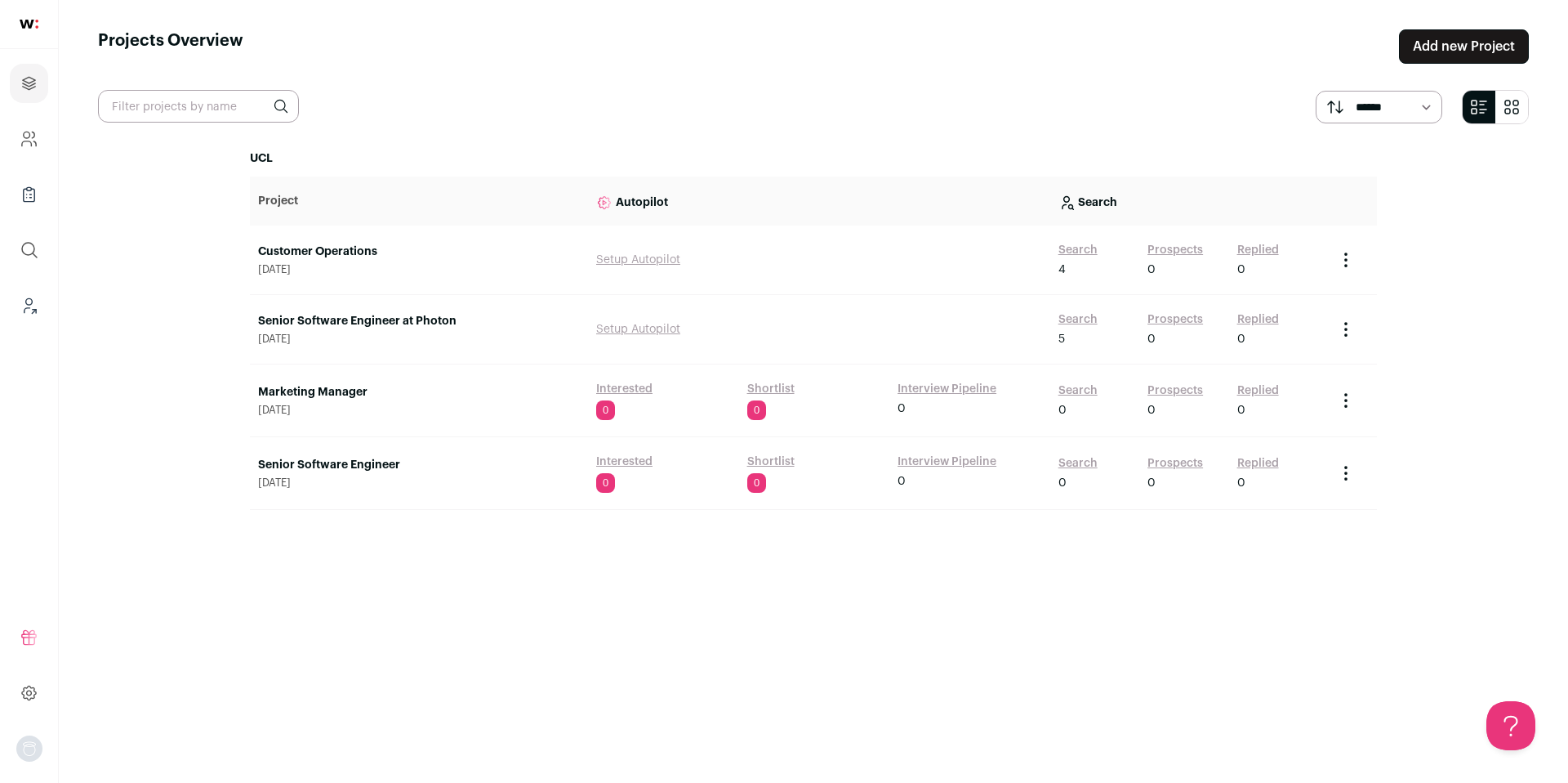
click at [1451, 52] on link "Add new Project" at bounding box center [1463, 46] width 130 height 34
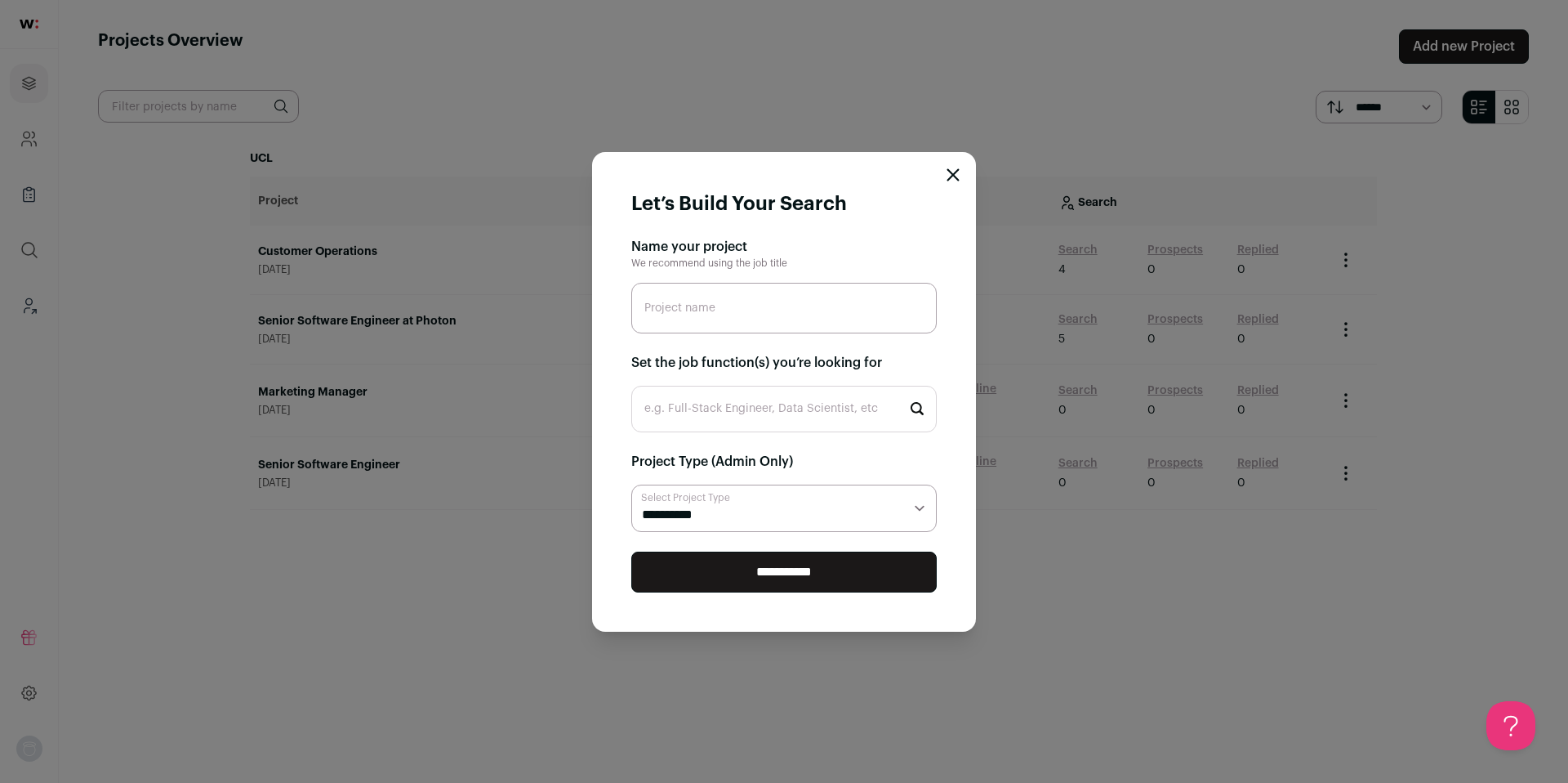
click at [783, 307] on input "Project name" at bounding box center [784, 307] width 306 height 51
type input "c"
type input "Customer Operation"
click at [695, 434] on section "**********" at bounding box center [784, 385] width 306 height 295
click at [699, 422] on input "e.g. Full-Stack Engineer, Data Scientist, etc" at bounding box center [784, 409] width 306 height 46
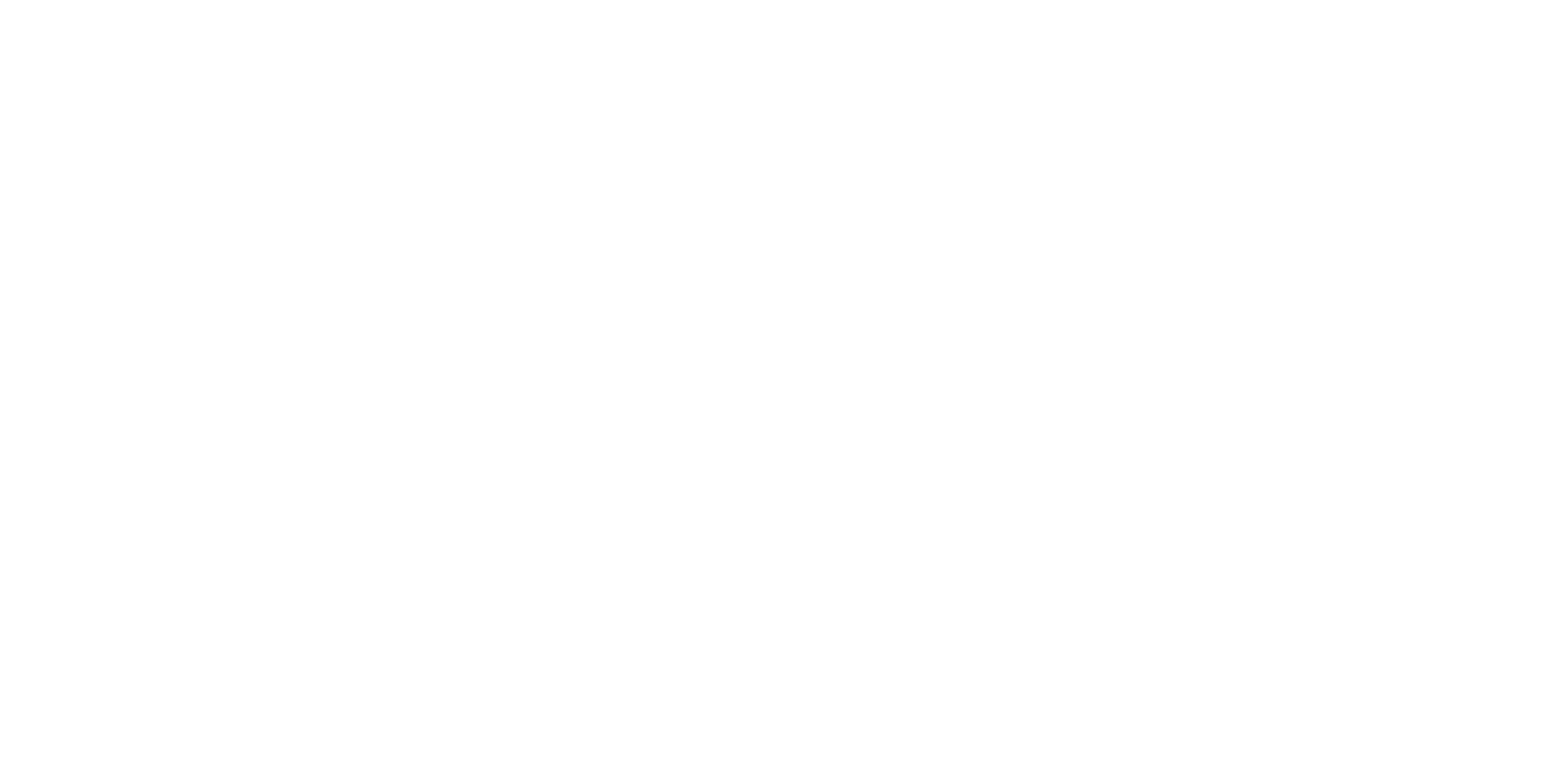
type input "custo"
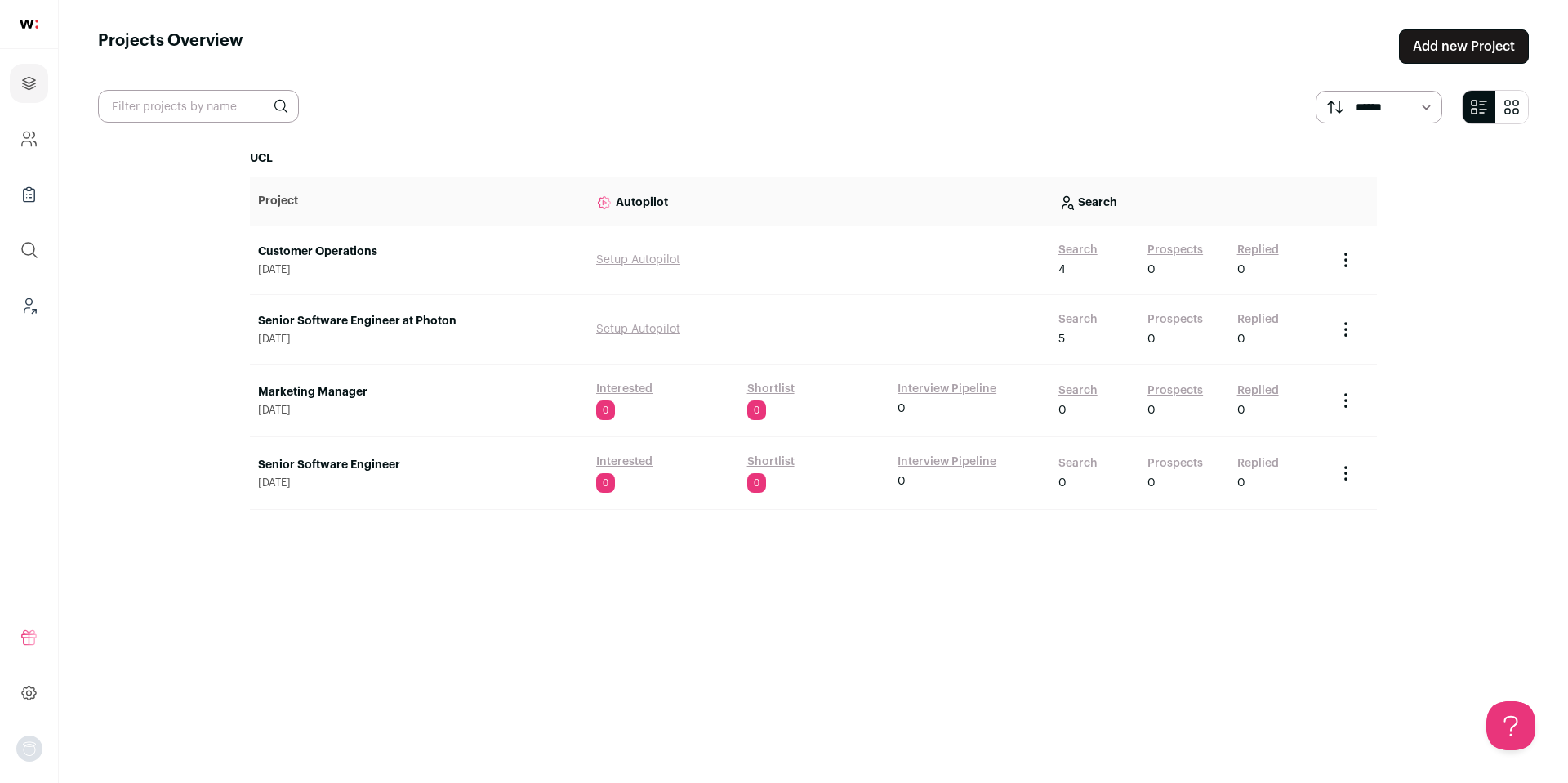
click at [1446, 45] on link "Add new Project" at bounding box center [1463, 46] width 130 height 34
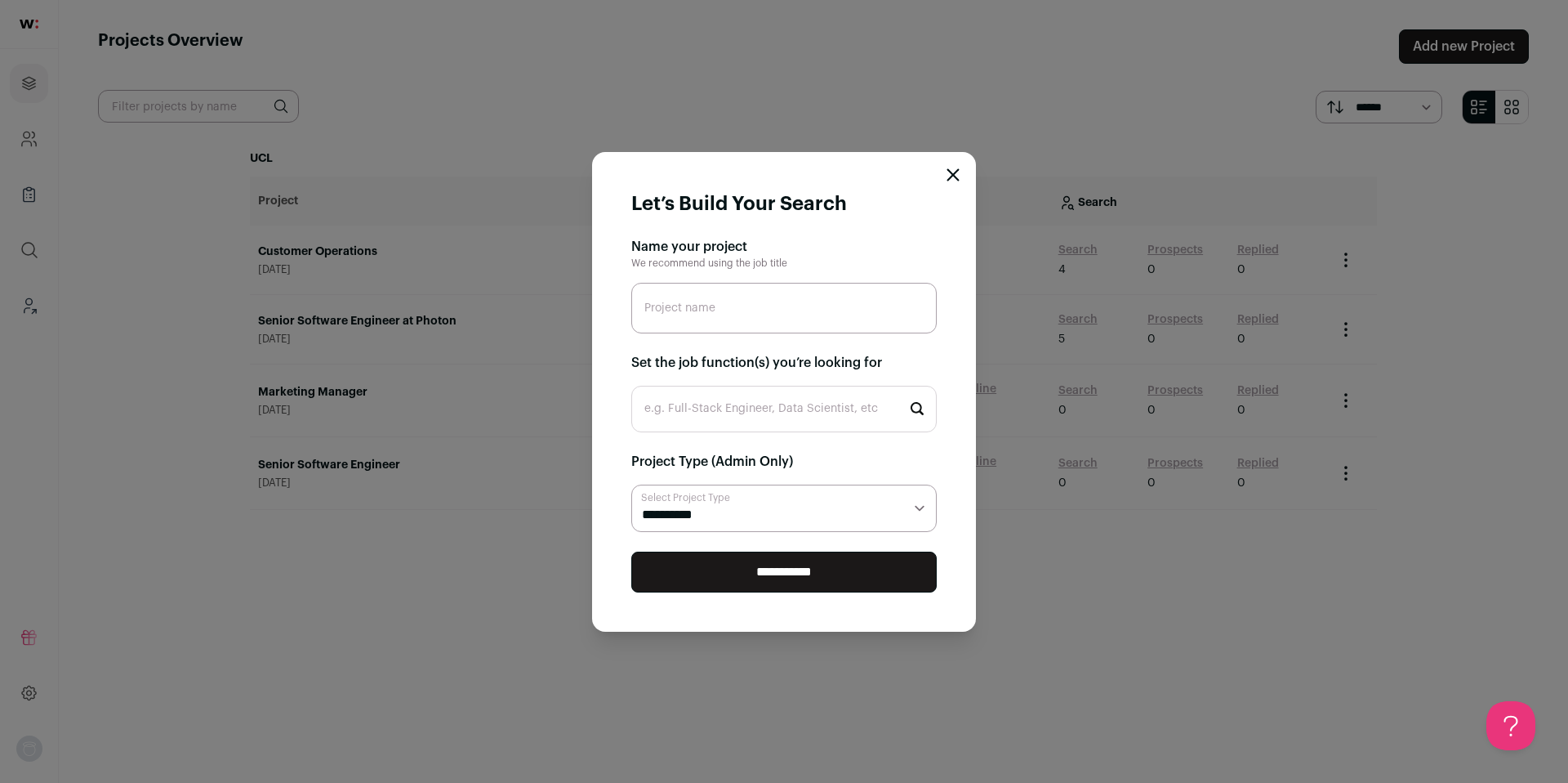
click at [712, 313] on input "Project name" at bounding box center [784, 307] width 306 height 51
type input "Customer Operation"
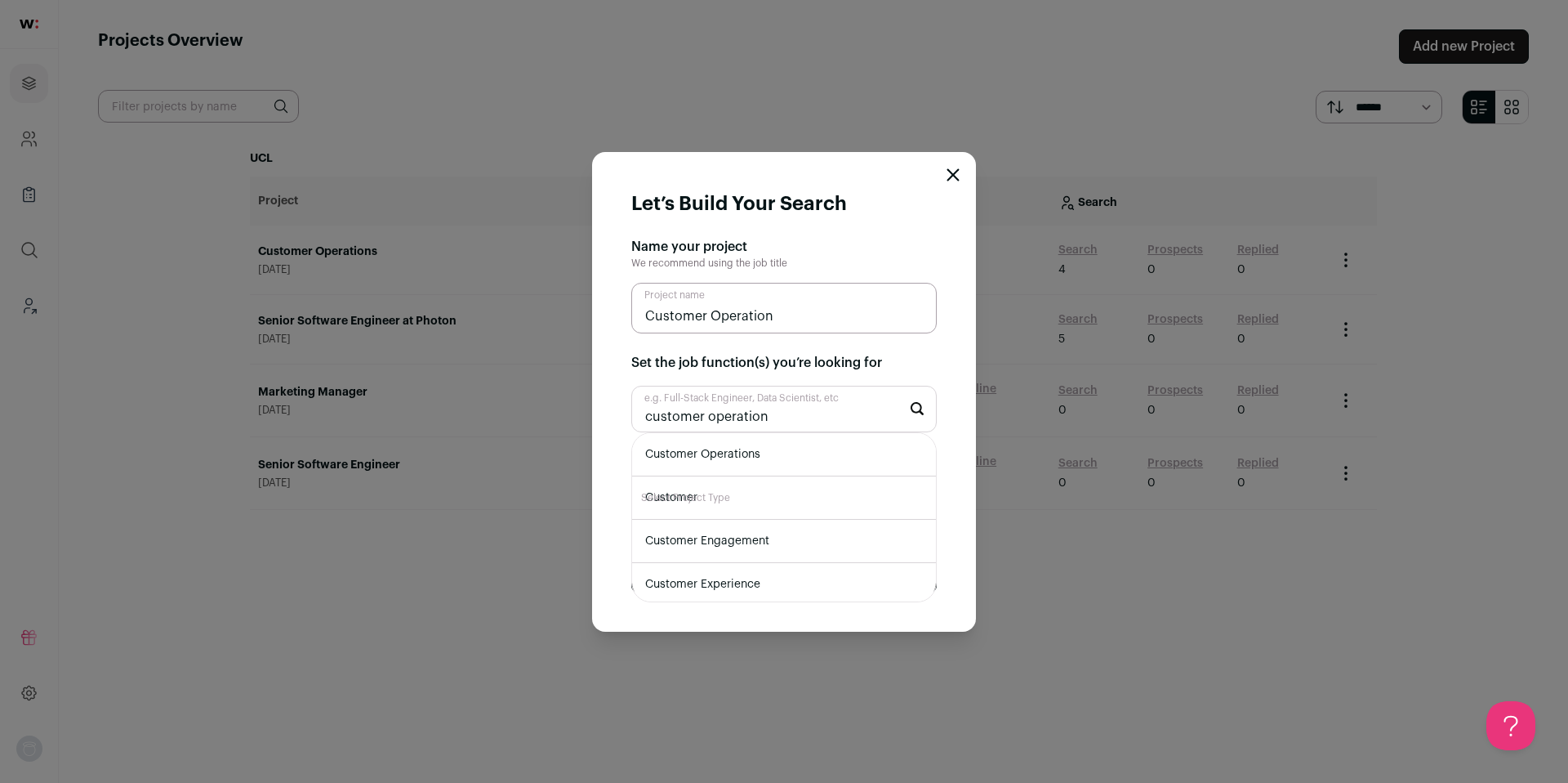
type input "customer operation"
click at [715, 456] on li "Customer Operations" at bounding box center [784, 454] width 304 height 43
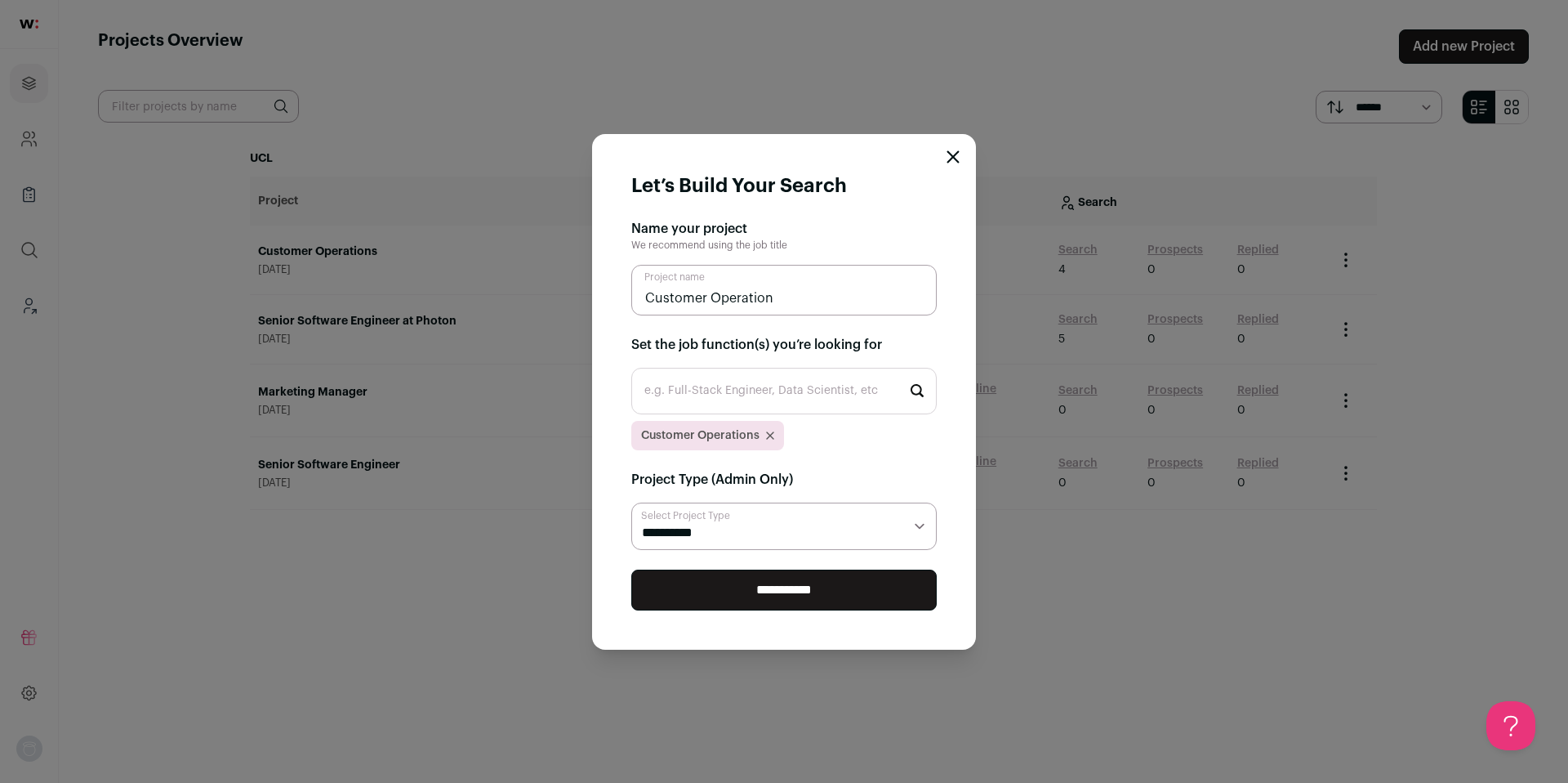
click at [697, 531] on select "**********" at bounding box center [784, 525] width 306 height 47
select select "***"
click at [632, 502] on select "**********" at bounding box center [784, 525] width 306 height 47
click at [790, 296] on input "Customer Operation" at bounding box center [784, 289] width 306 height 51
type input "Customer Operation- v2"
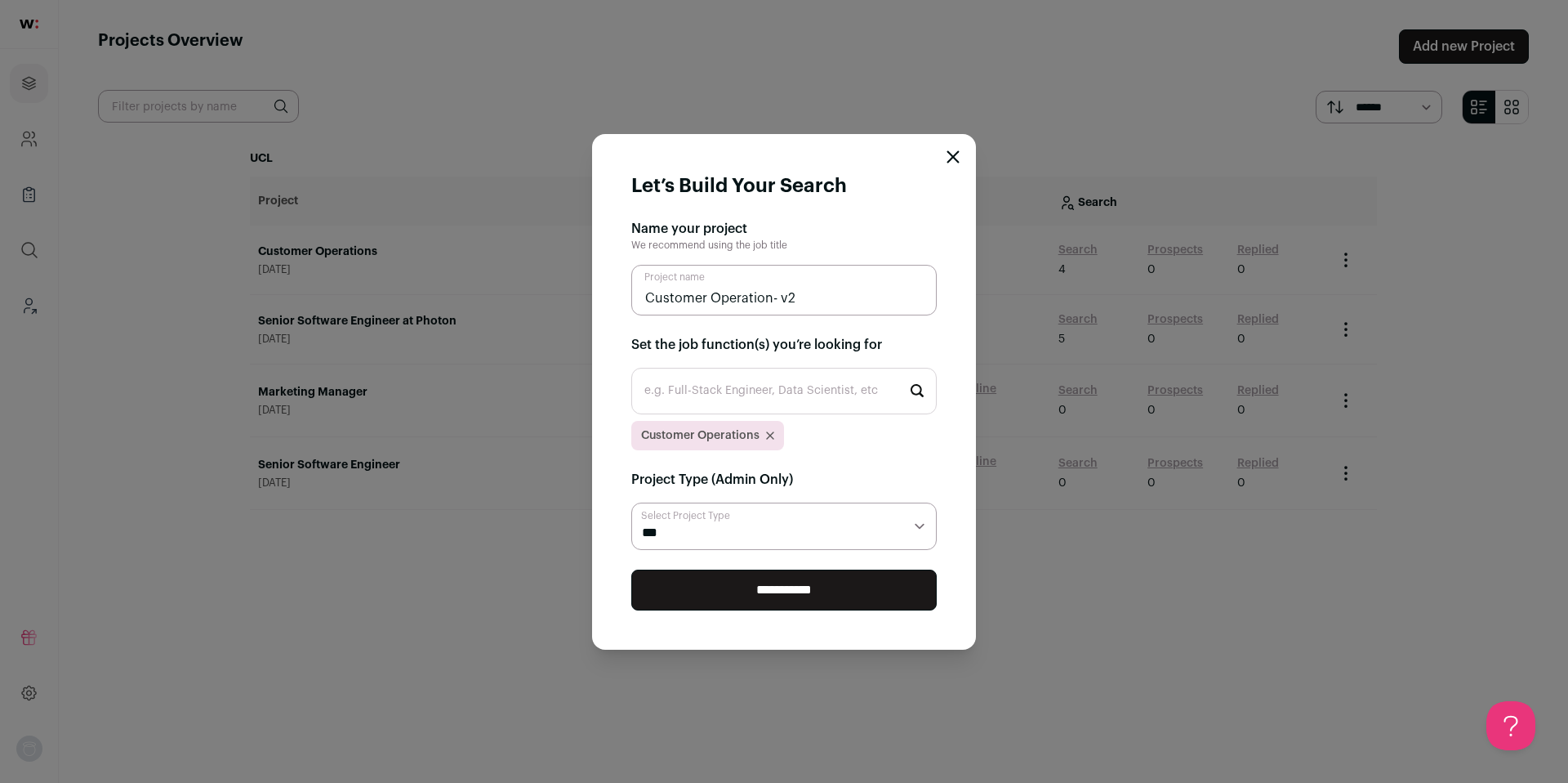
click at [799, 587] on input "**********" at bounding box center [784, 590] width 306 height 41
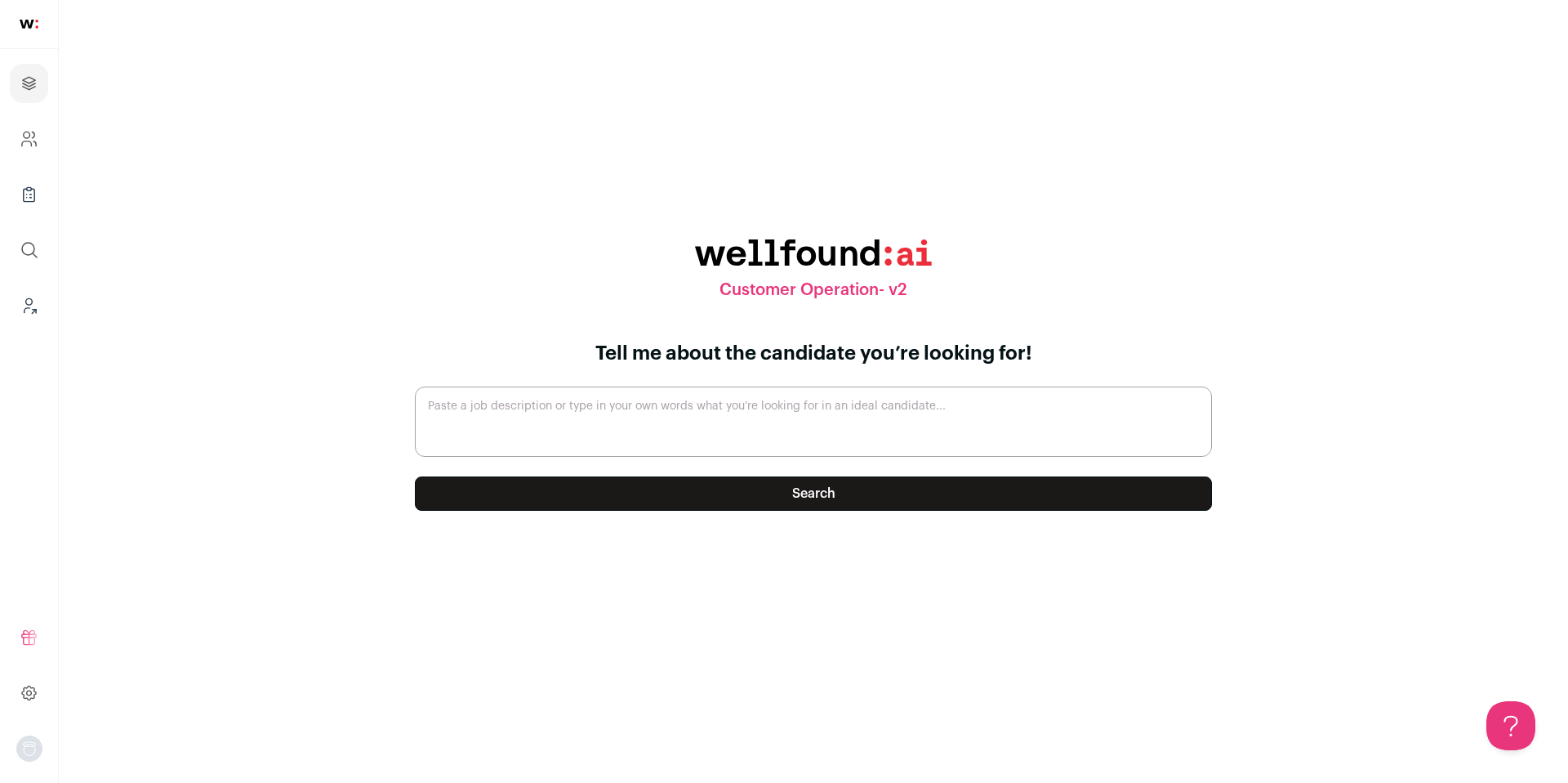
click at [820, 494] on button "Search" at bounding box center [813, 494] width 797 height 34
click at [842, 409] on textarea "Paste a job description or type in your own words what you’re looking for in an…" at bounding box center [813, 422] width 797 height 70
type textarea "customer operation"
click at [888, 503] on button "Search" at bounding box center [813, 494] width 797 height 34
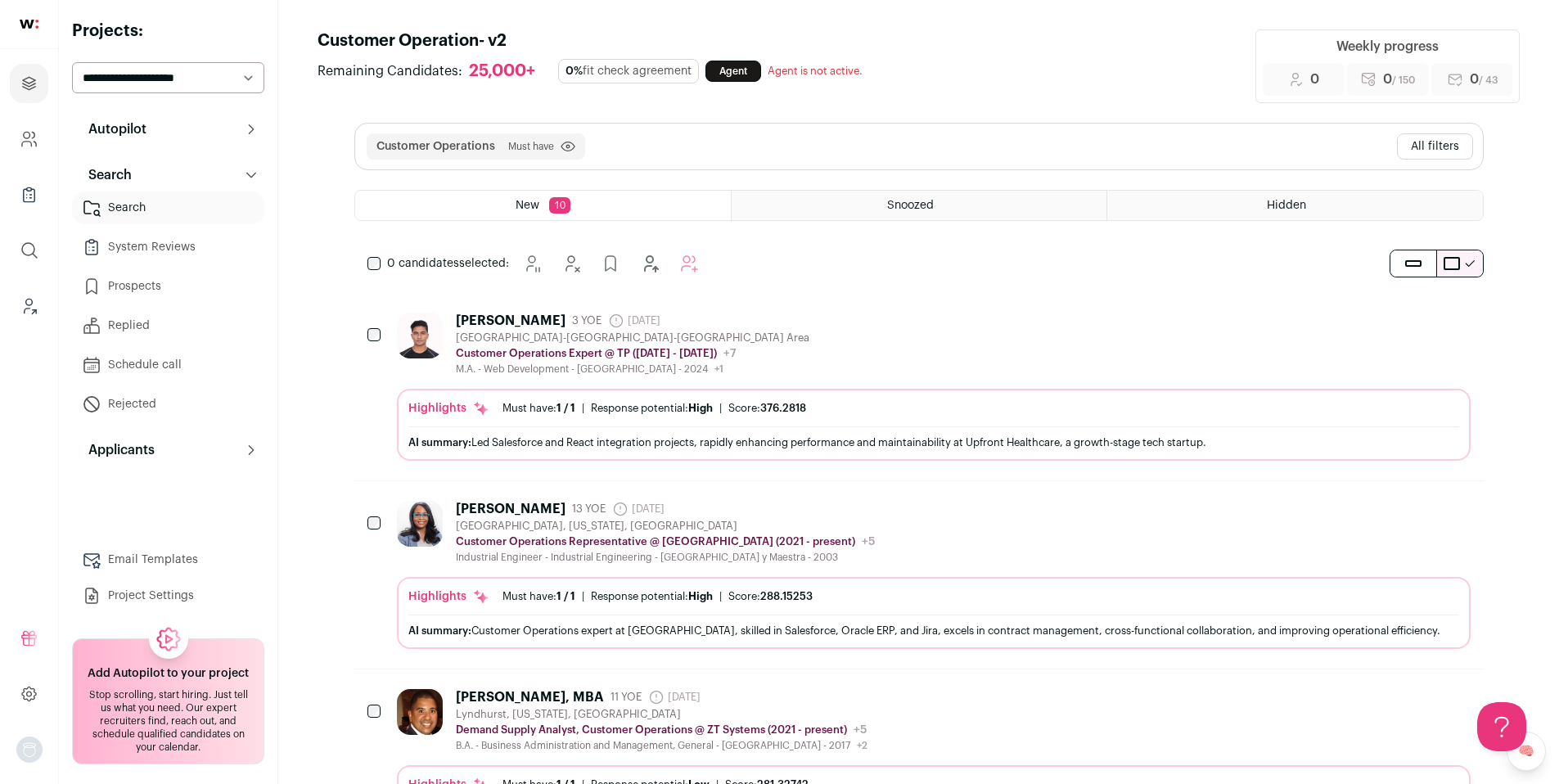
click at [527, 320] on div "[PERSON_NAME]" at bounding box center [511, 321] width 110 height 16
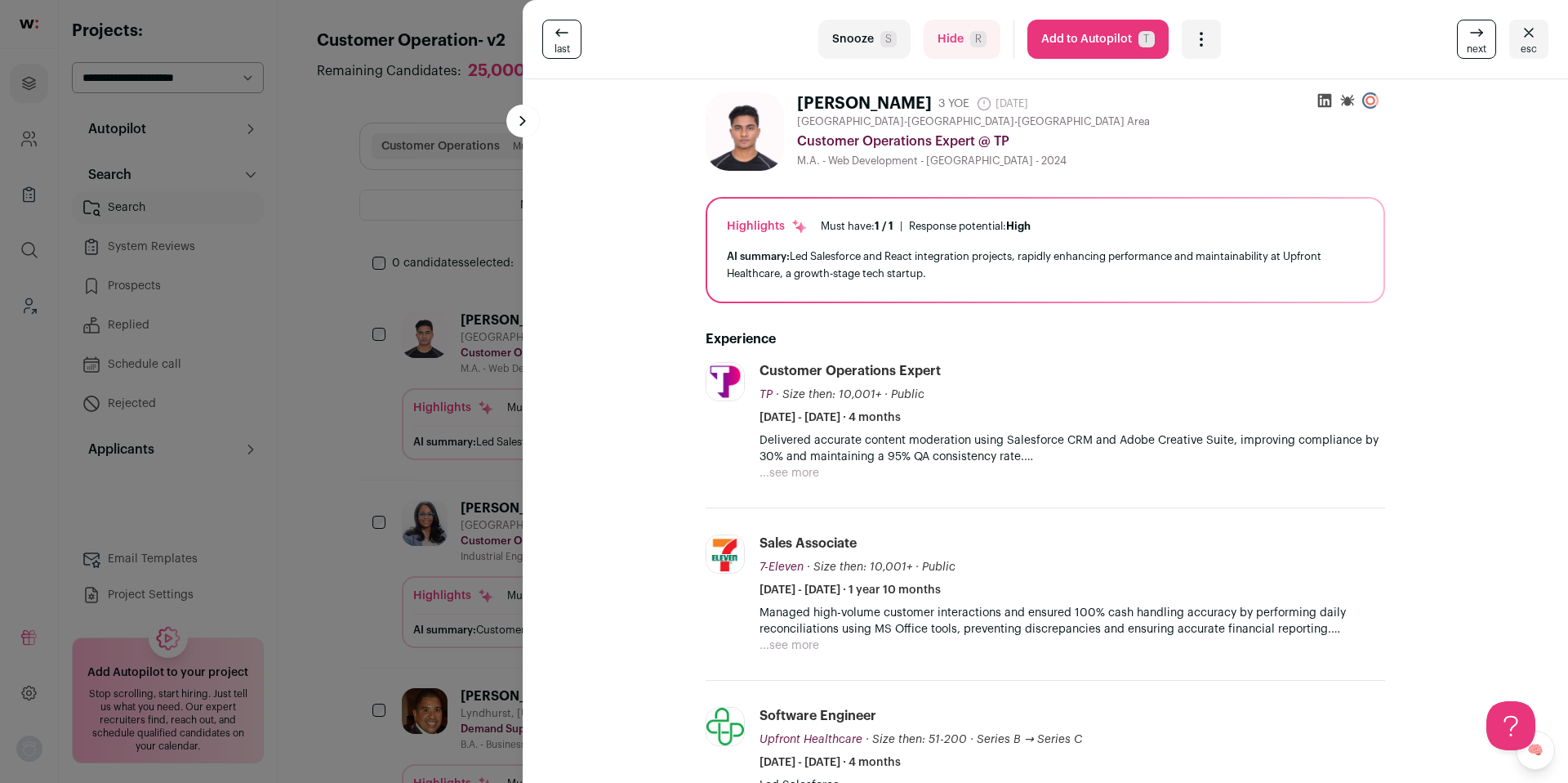
click at [341, 209] on div "last Snooze S Hide R Add to Autopilot T More actions Add to Shortlist Re-calibr…" at bounding box center [784, 392] width 1568 height 783
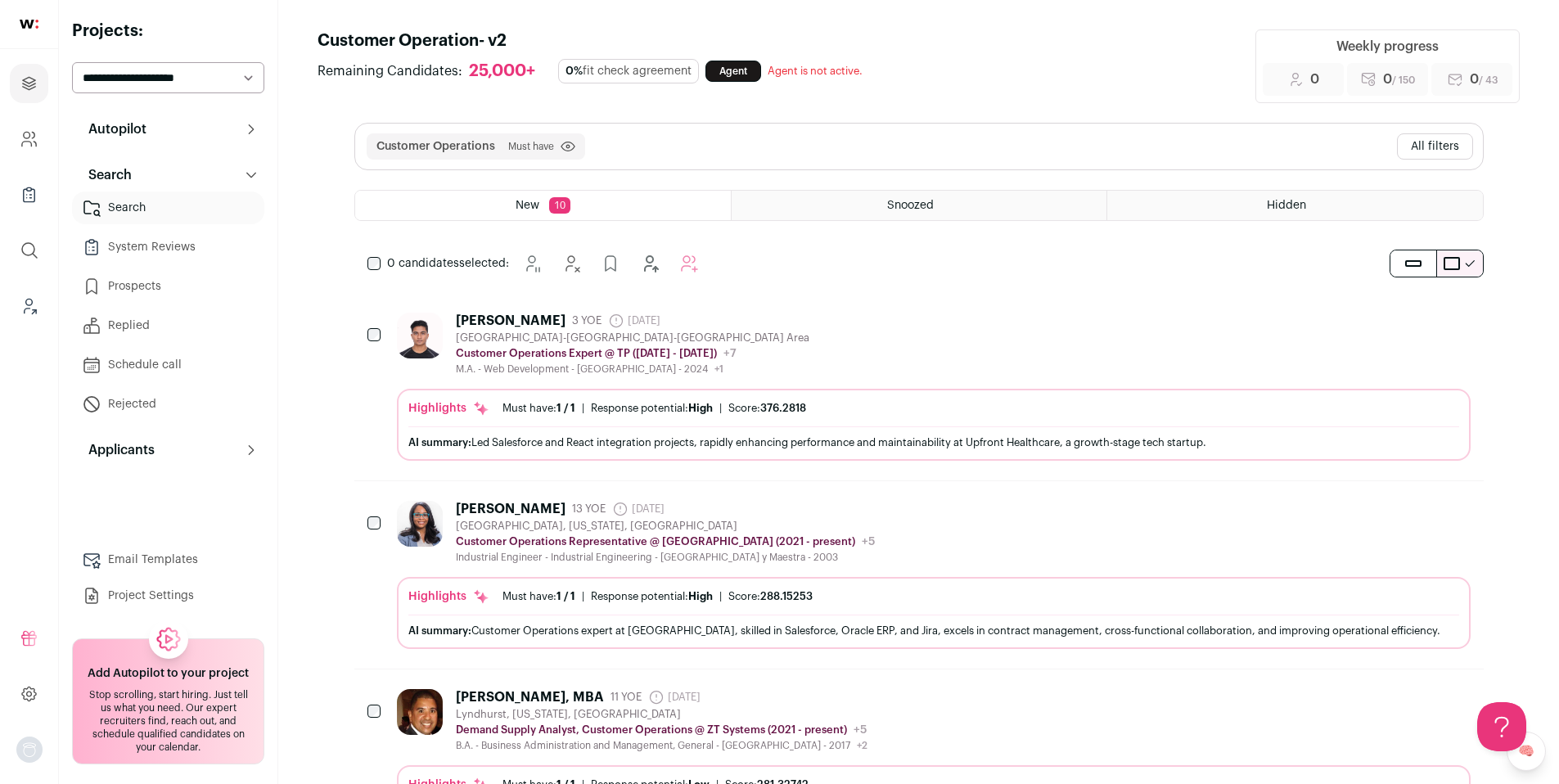
click at [1047, 329] on div "[PERSON_NAME] 3 YOE [DATE] Admin only. The last time the profile was scraped. […" at bounding box center [934, 344] width 1074 height 63
click at [976, 518] on div "Alina Vizcaino 13 YOE 5 days ago Admin only. The last time the profile was scra…" at bounding box center [934, 531] width 1074 height 63
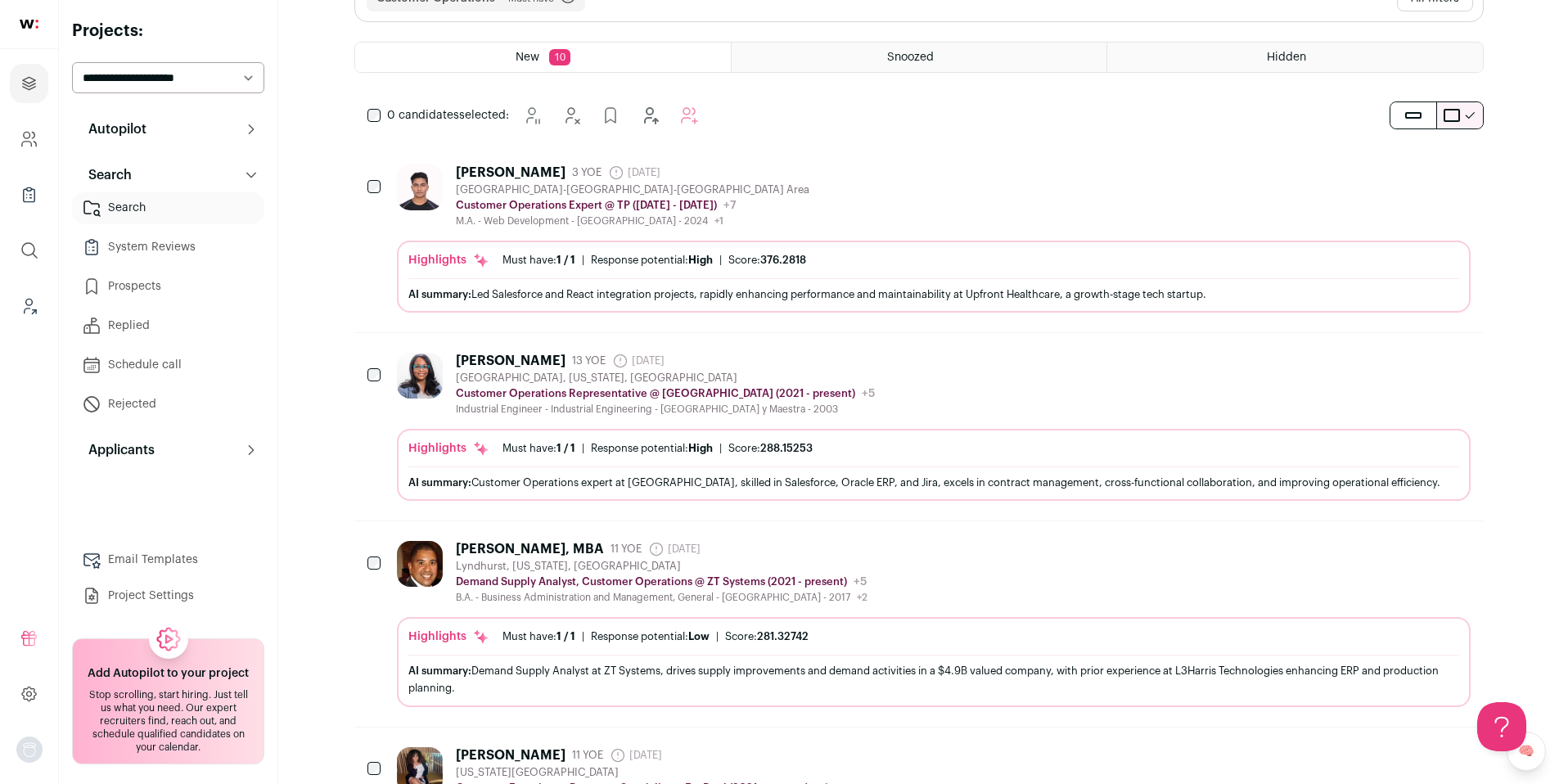
scroll to position [153, 0]
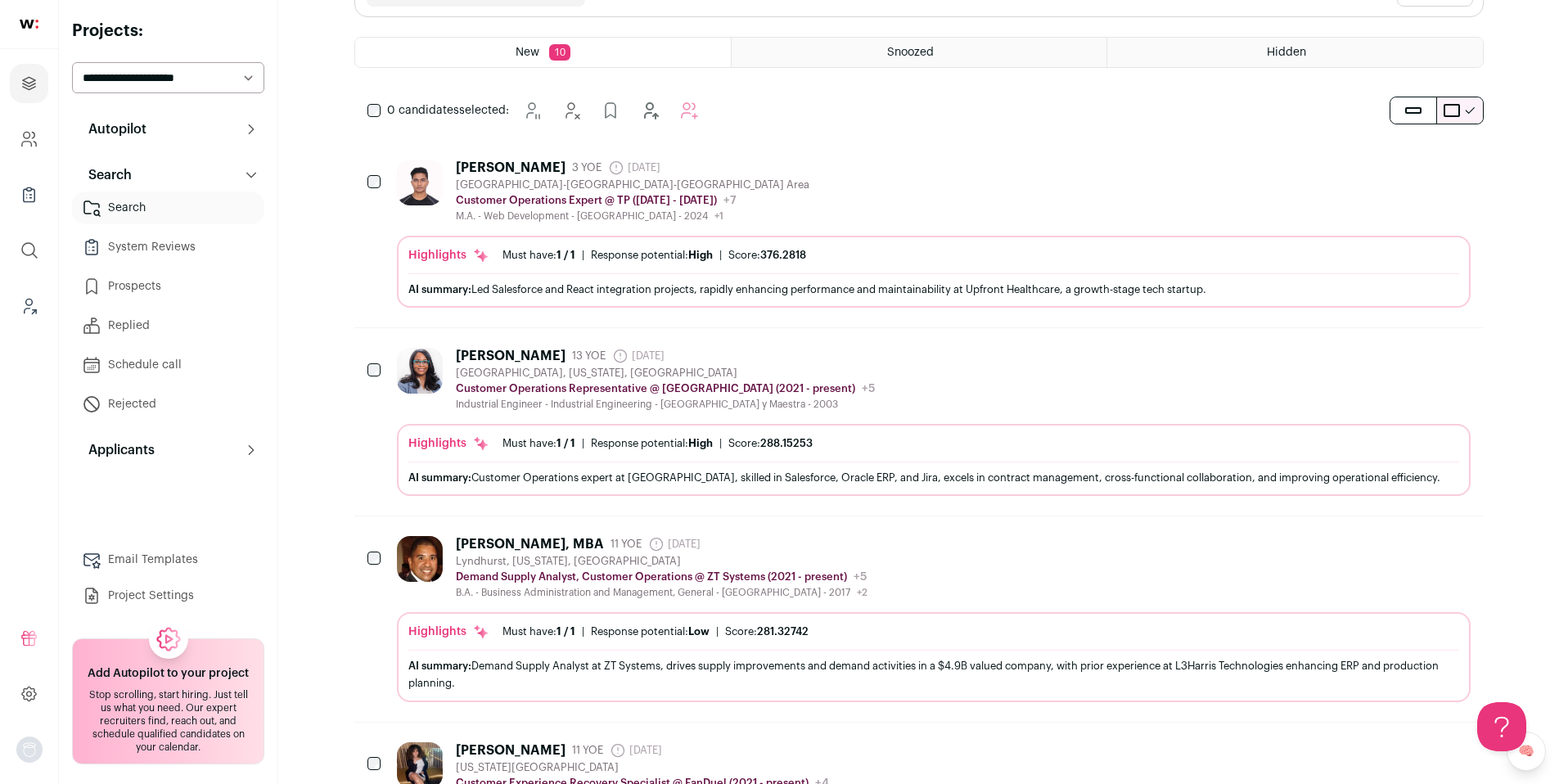
click at [954, 560] on div "Roy Granados, MBA 11 YOE 5 days ago Admin only. The last time the profile was s…" at bounding box center [934, 567] width 1074 height 63
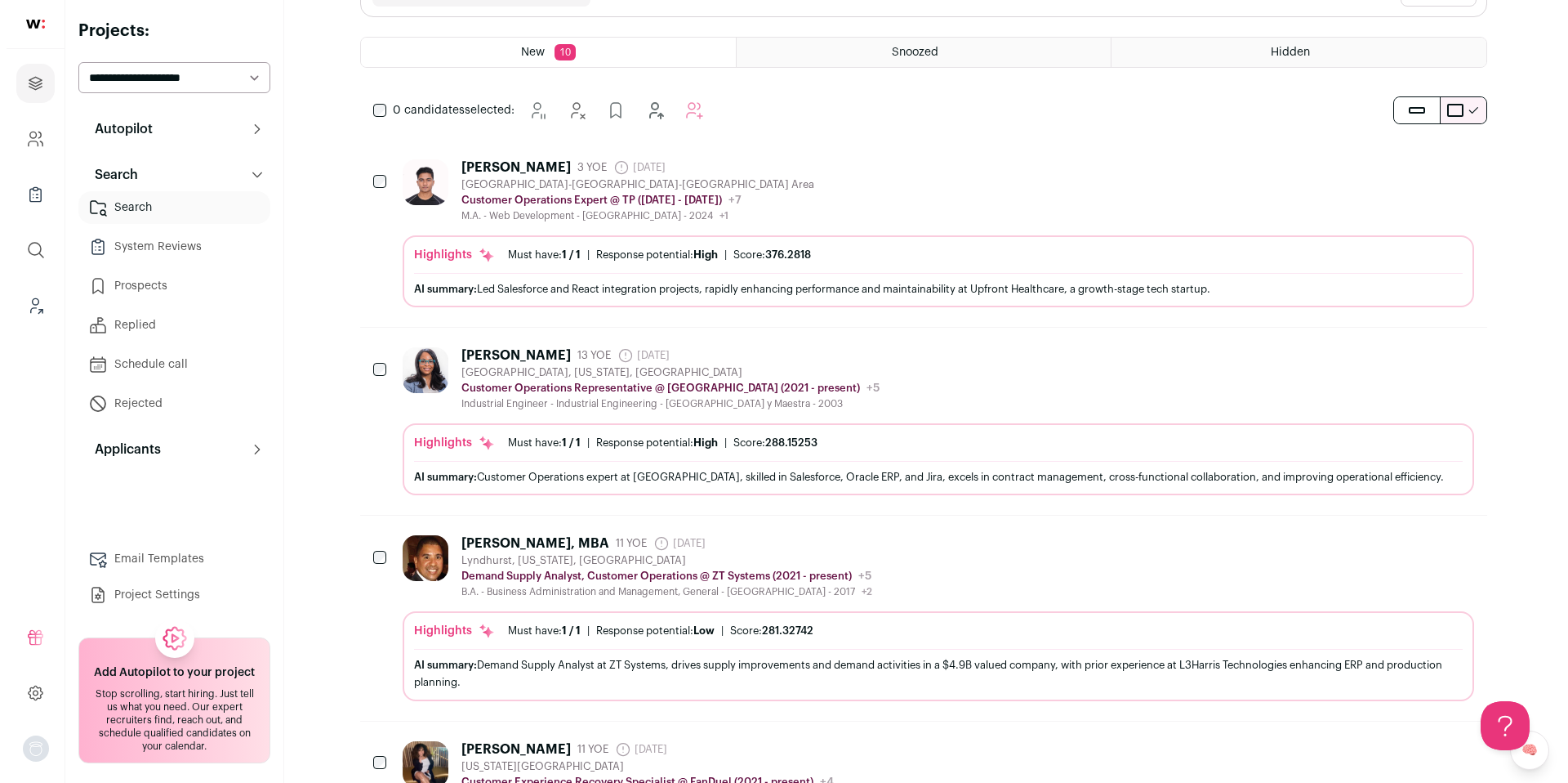
scroll to position [0, 0]
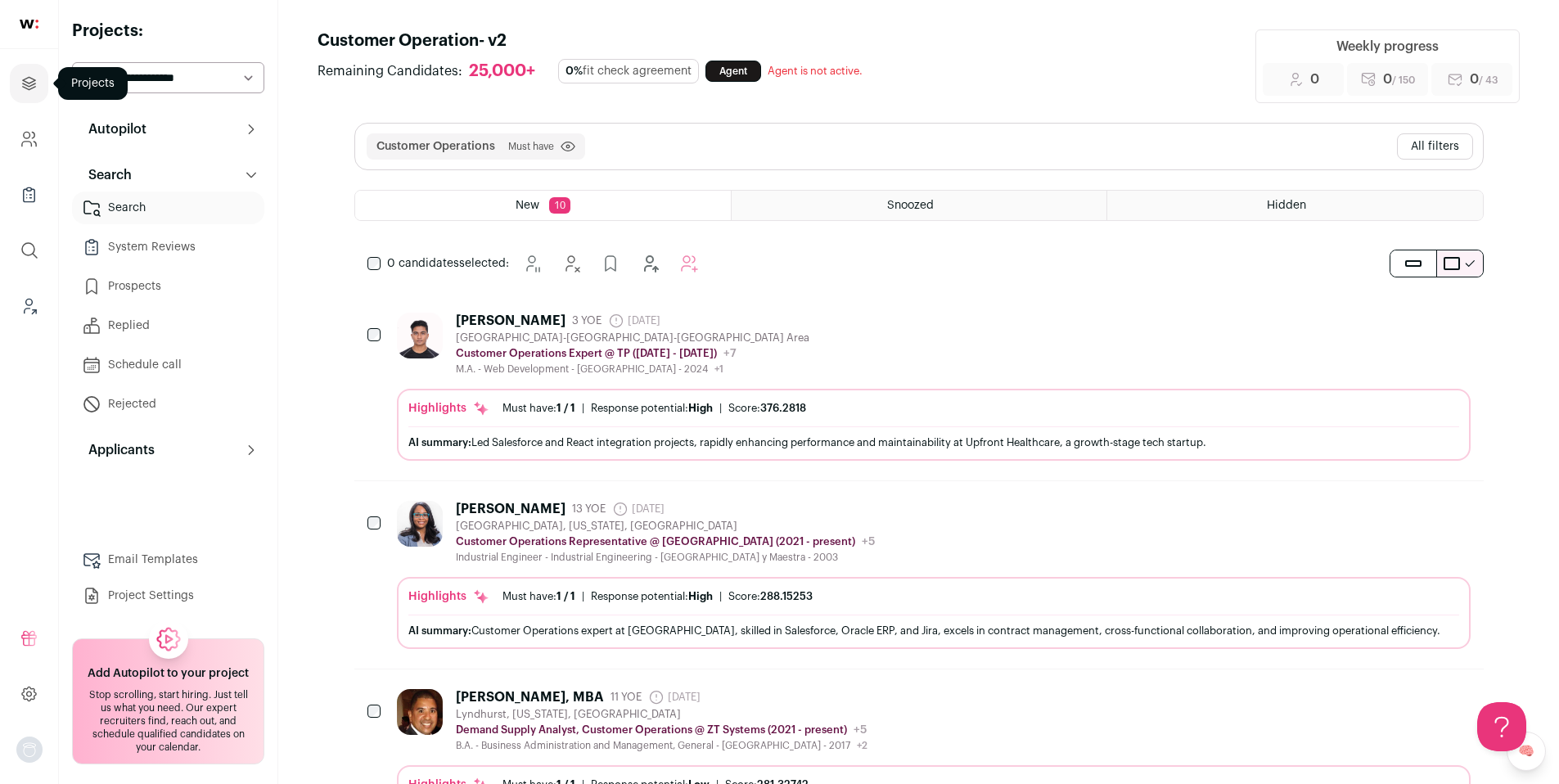
click at [37, 85] on icon "Projects" at bounding box center [29, 83] width 19 height 20
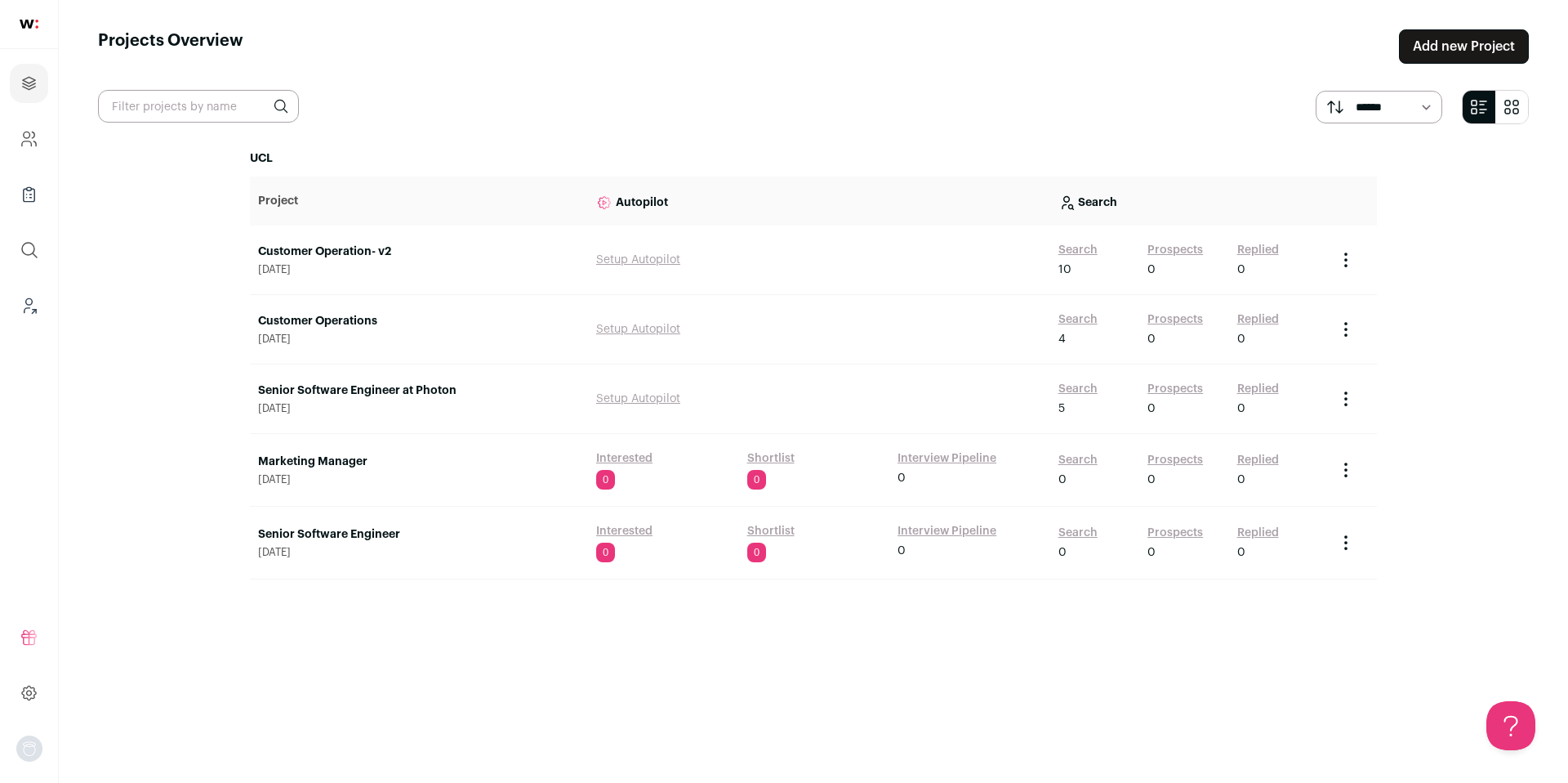
click at [1196, 319] on link "Prospects" at bounding box center [1175, 319] width 56 height 16
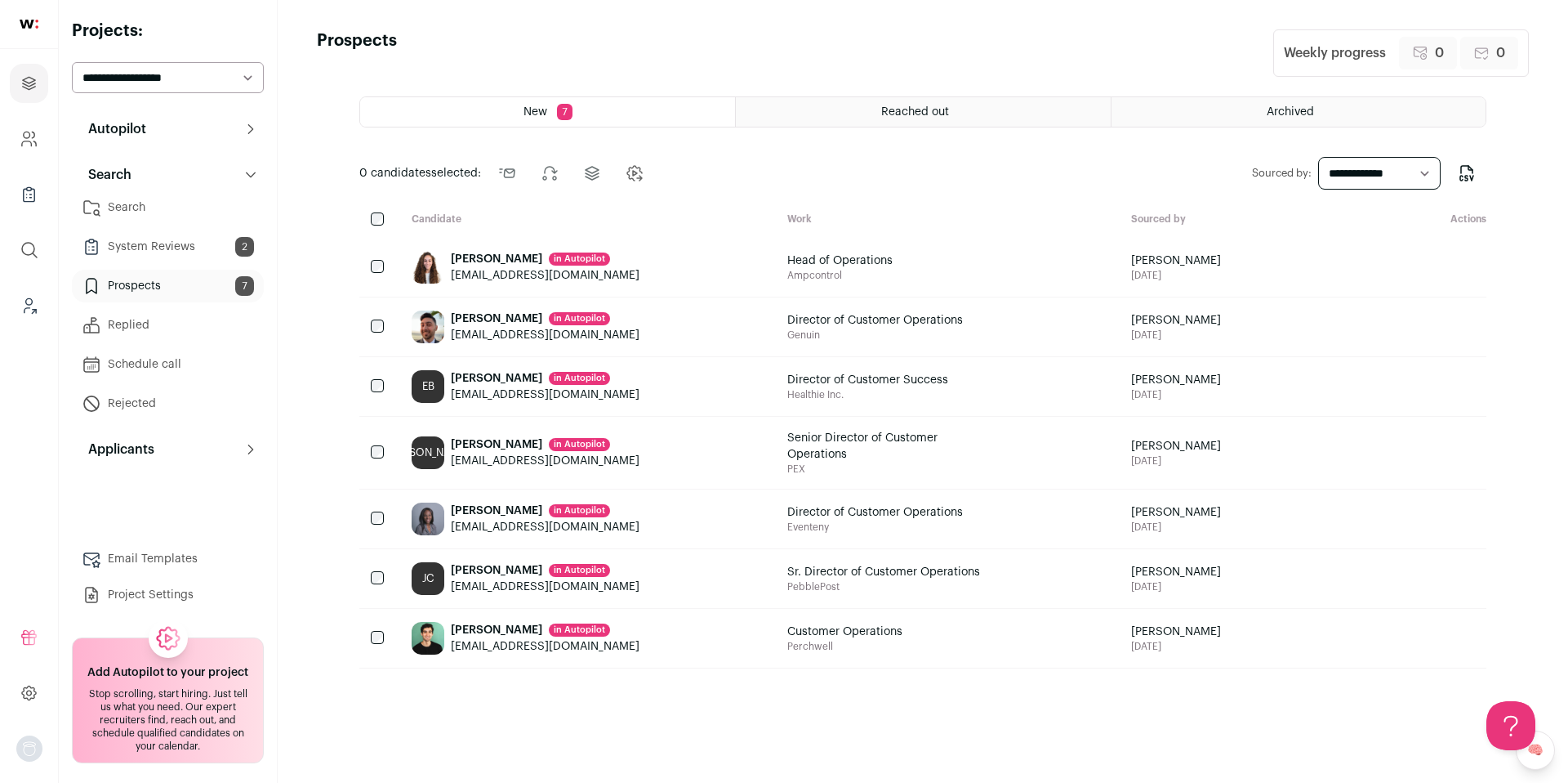
click at [499, 258] on div "[PERSON_NAME] in [GEOGRAPHIC_DATA]" at bounding box center [545, 258] width 189 height 16
click at [187, 131] on button "Autopilot" at bounding box center [168, 129] width 192 height 33
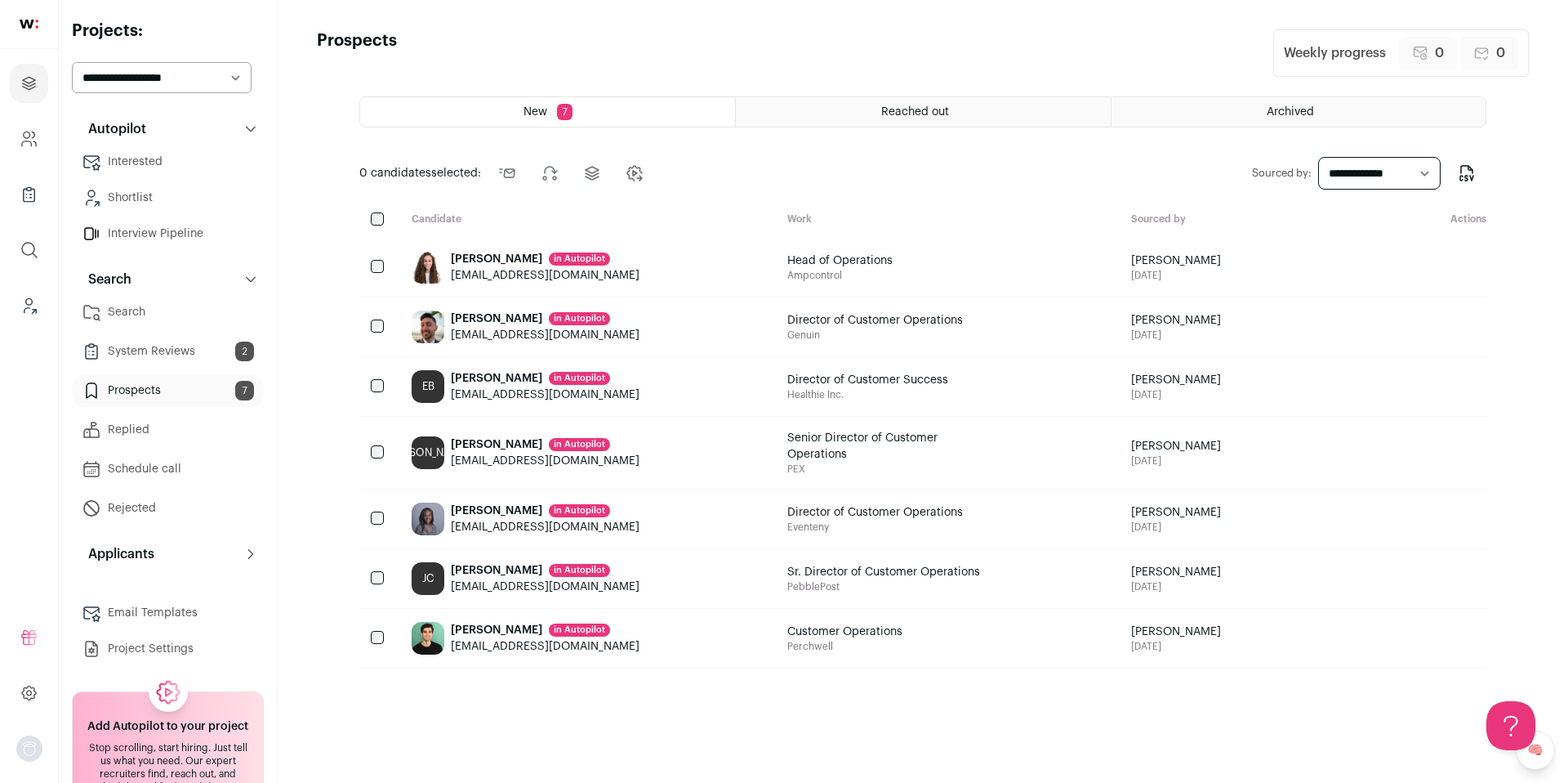
click at [232, 287] on button "Search" at bounding box center [168, 279] width 192 height 33
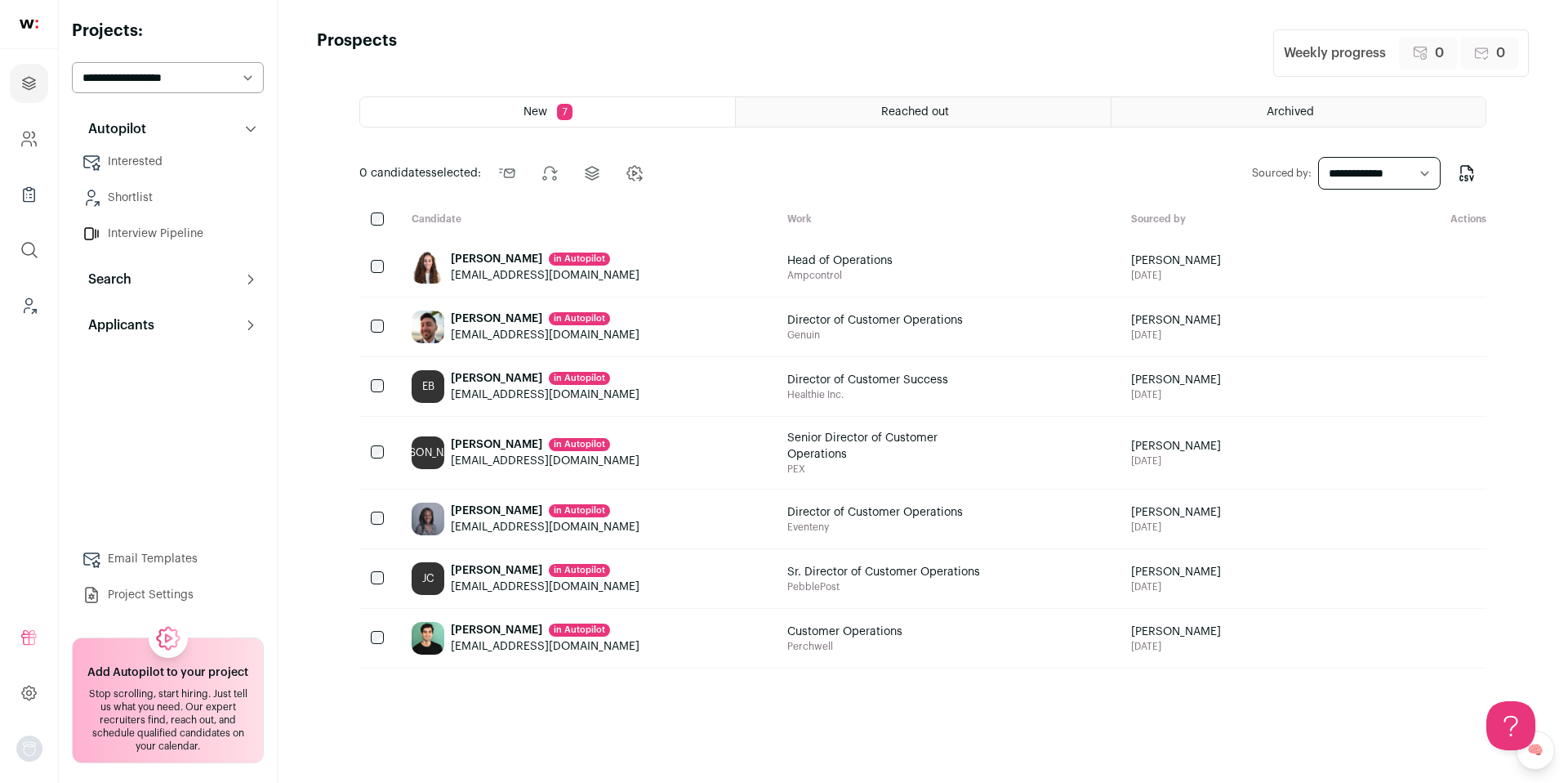
click at [233, 286] on button "Search" at bounding box center [168, 279] width 192 height 33
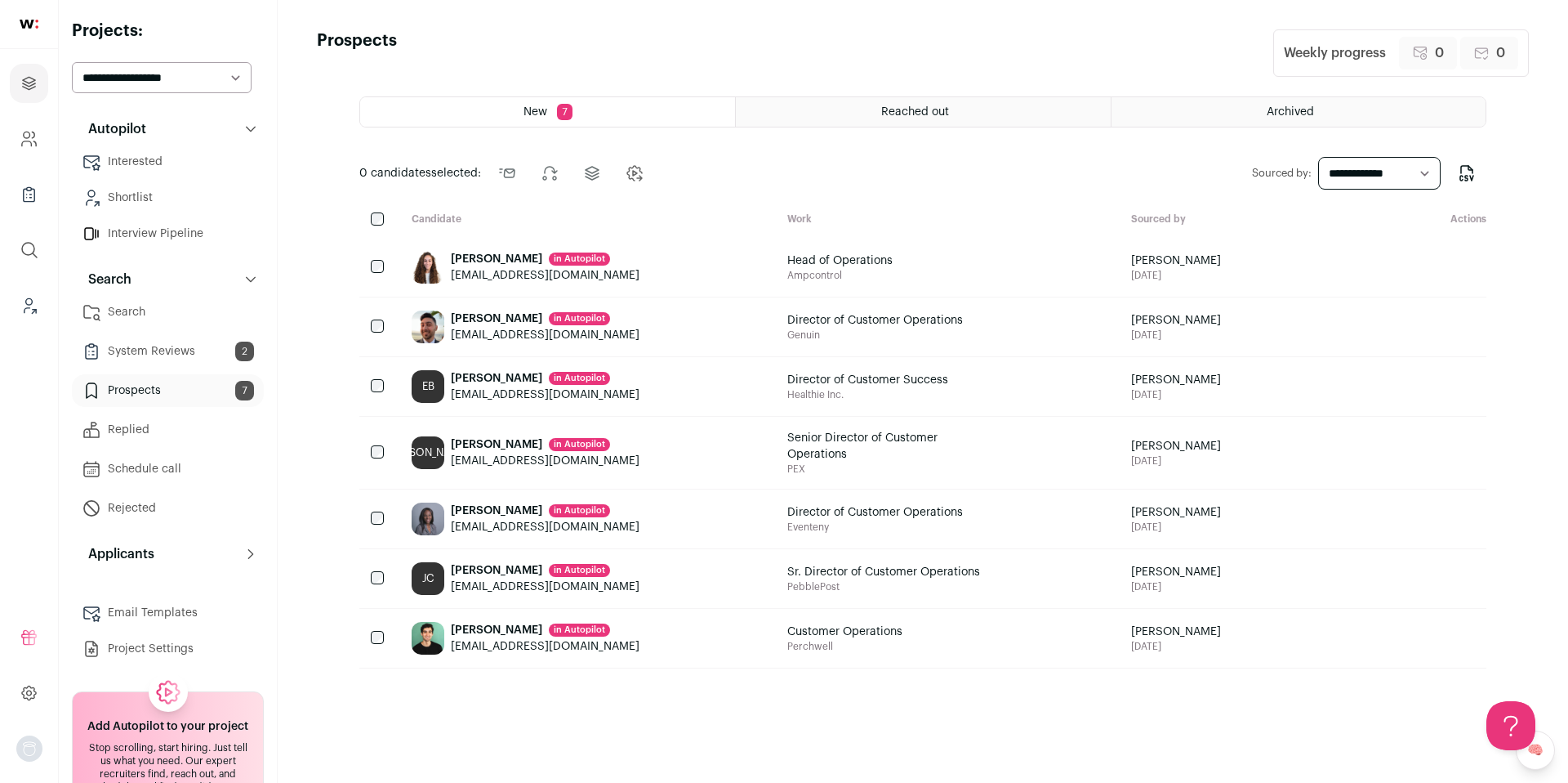
click at [176, 385] on link "Prospects 7" at bounding box center [168, 391] width 192 height 33
click at [148, 382] on link "Prospects 7" at bounding box center [168, 391] width 192 height 33
click at [1429, 268] on icon at bounding box center [1424, 267] width 13 height 13
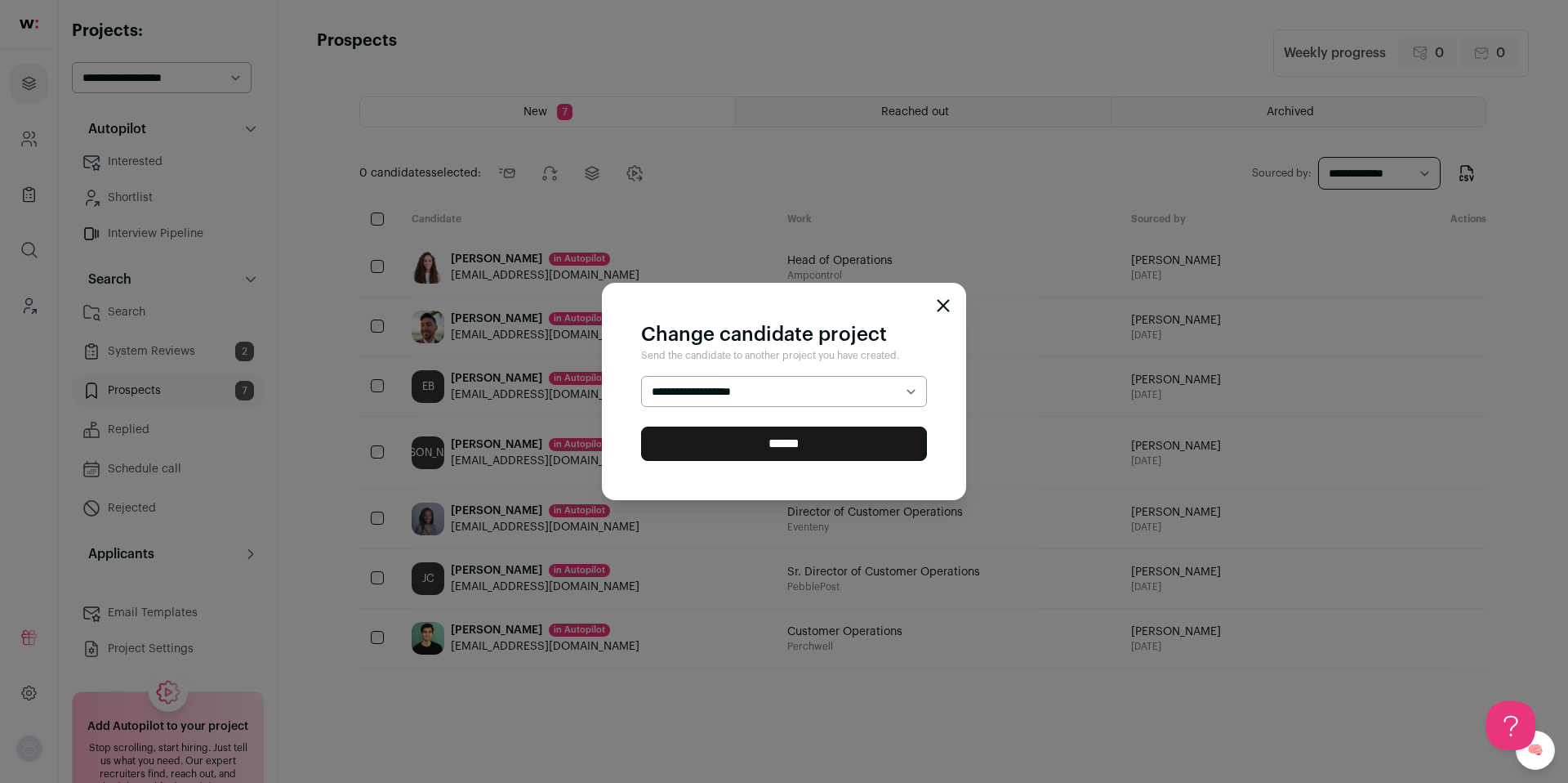
click at [881, 384] on select "**********" at bounding box center [784, 392] width 286 height 31
click at [947, 306] on icon "Close modal" at bounding box center [943, 305] width 13 height 13
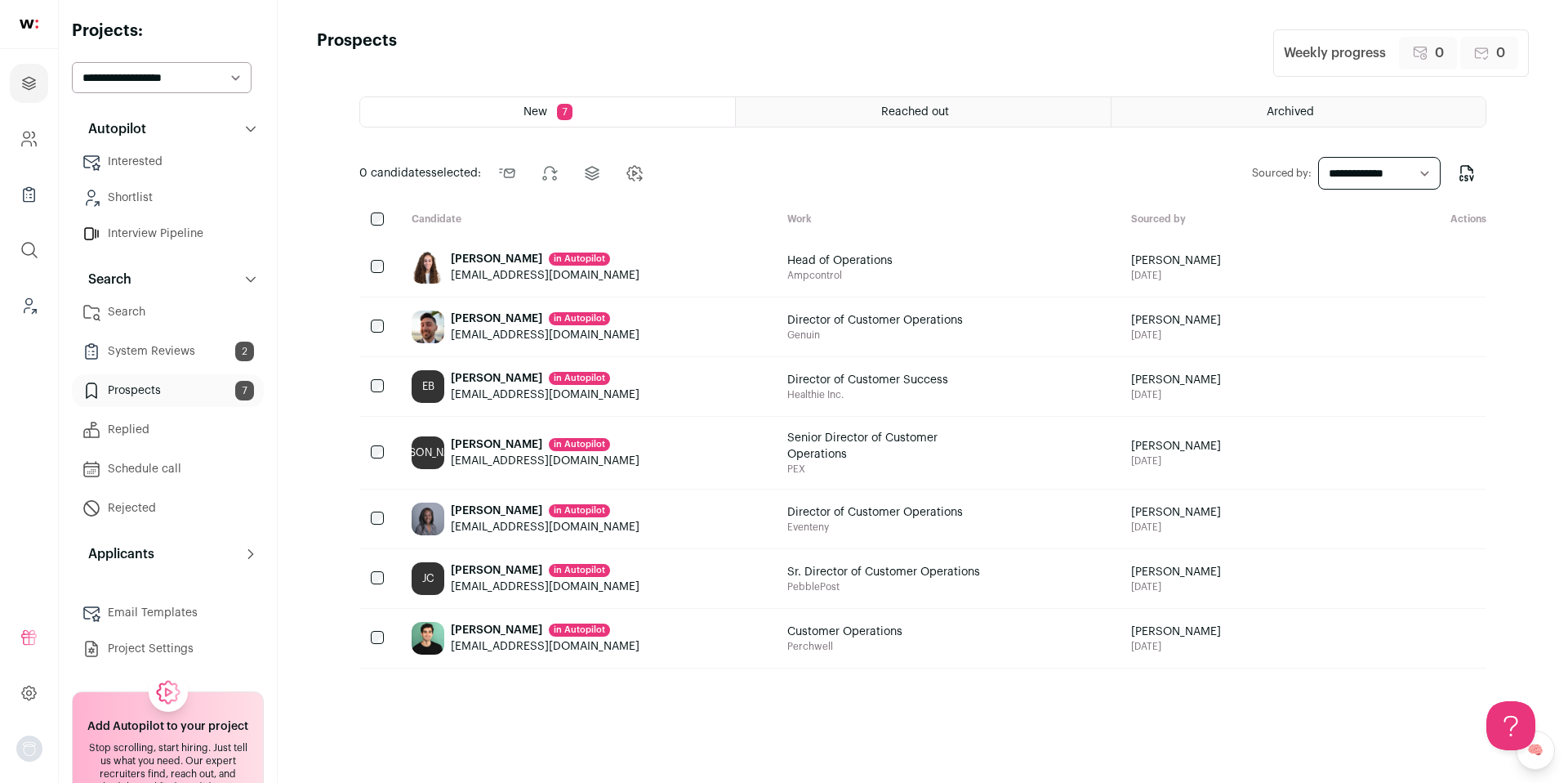
click at [139, 317] on link "Search" at bounding box center [168, 313] width 192 height 33
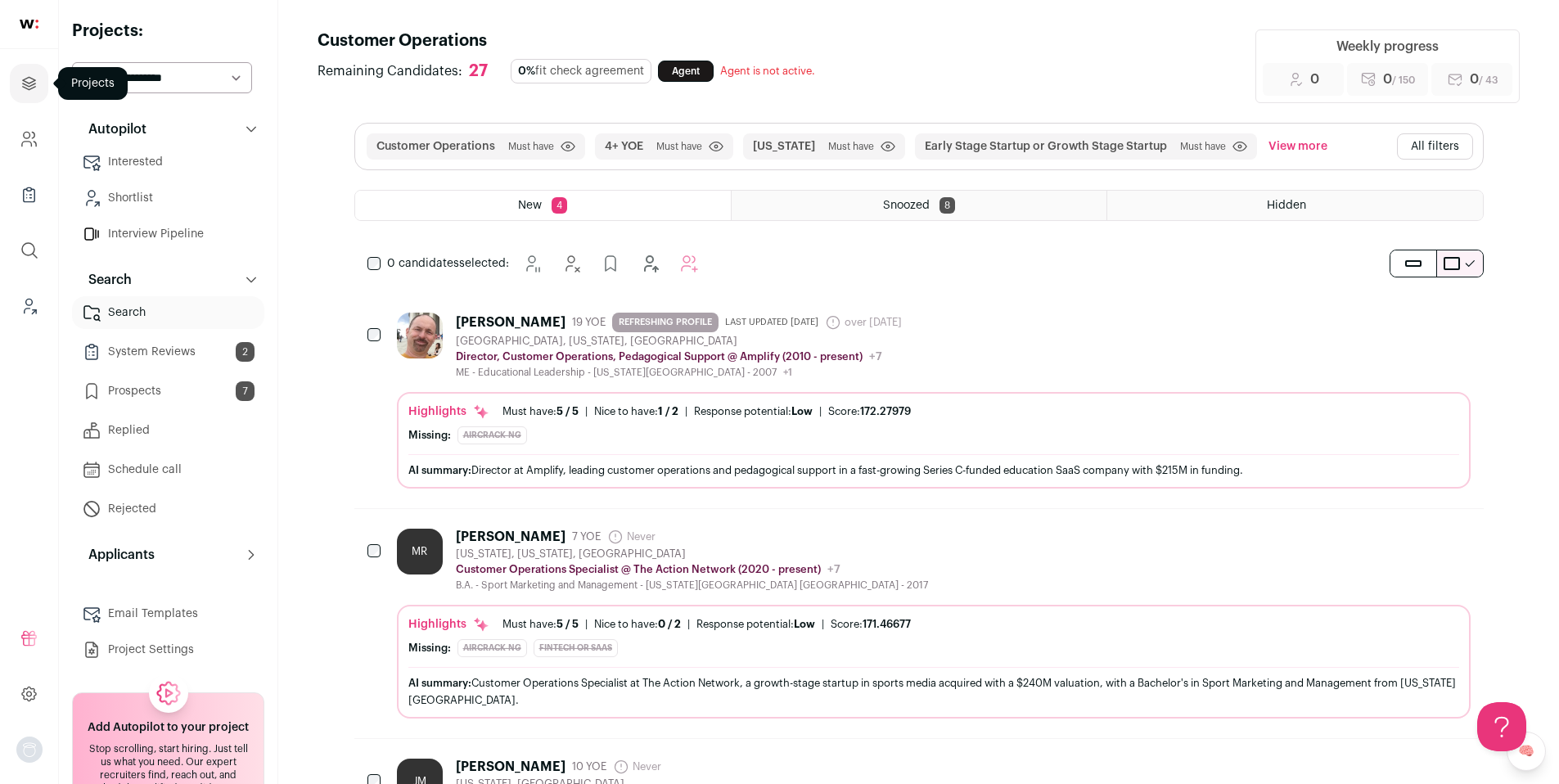
click at [41, 78] on link "Projects" at bounding box center [28, 83] width 39 height 40
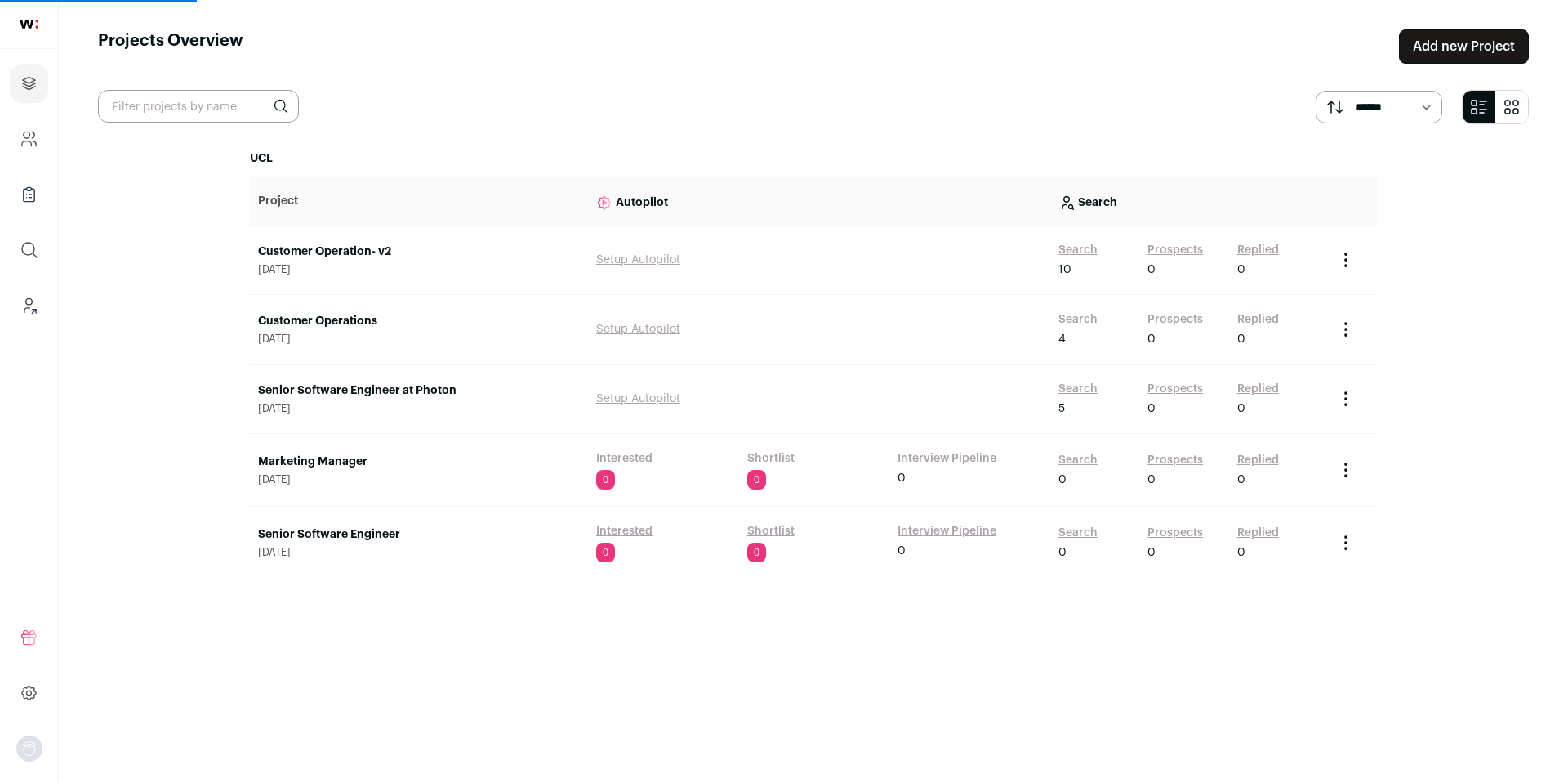
click at [1061, 252] on link "Search" at bounding box center [1078, 250] width 39 height 16
click at [1084, 246] on link "Search" at bounding box center [1078, 250] width 39 height 16
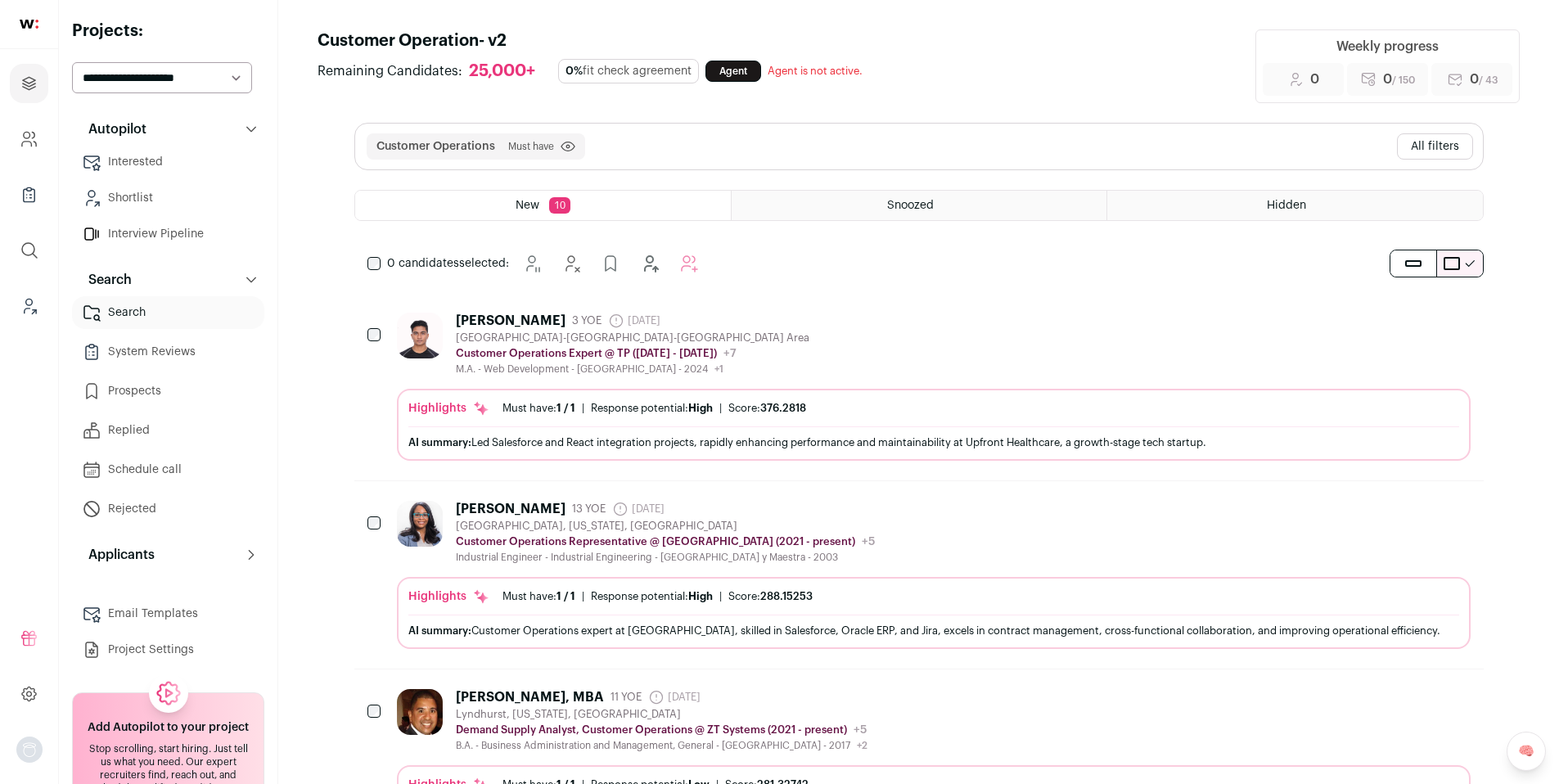
click at [1449, 150] on button "All filters" at bounding box center [1435, 146] width 77 height 26
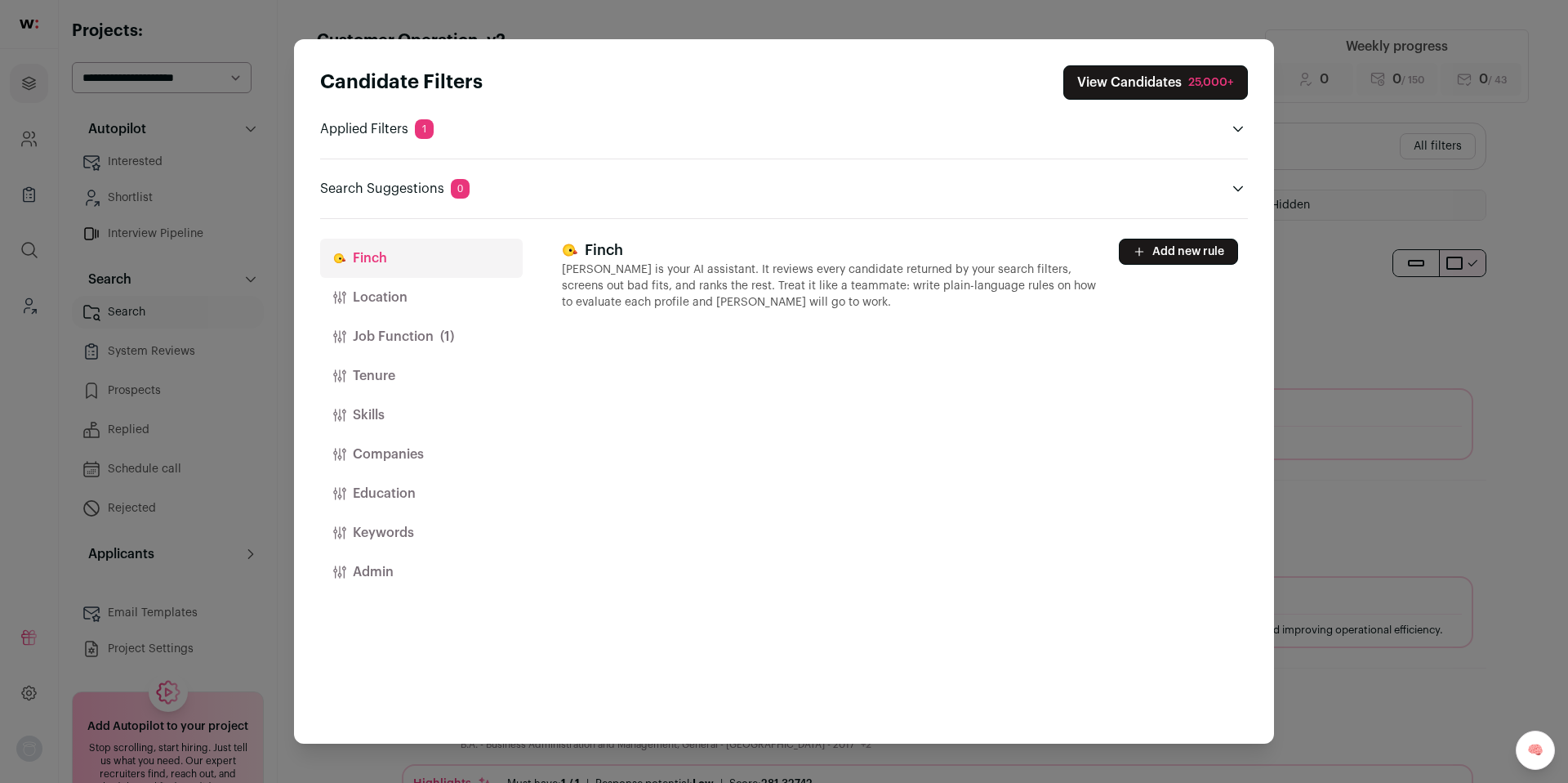
click at [1446, 185] on div "Candidate Filters View Candidates 25,000+ Applied Filters 1 Customer Operations…" at bounding box center [784, 392] width 1568 height 783
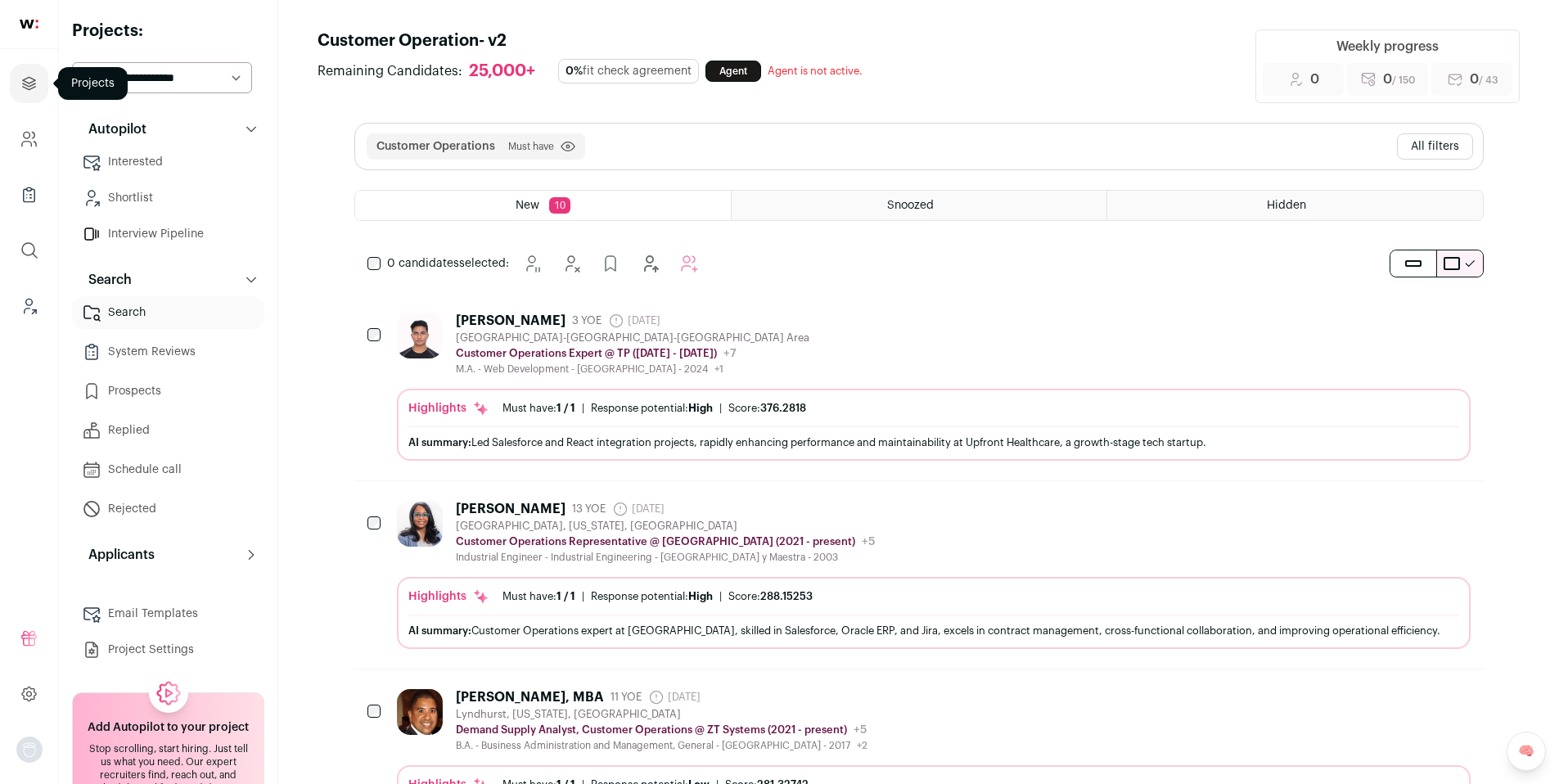
click at [21, 85] on icon "Projects" at bounding box center [29, 83] width 19 height 20
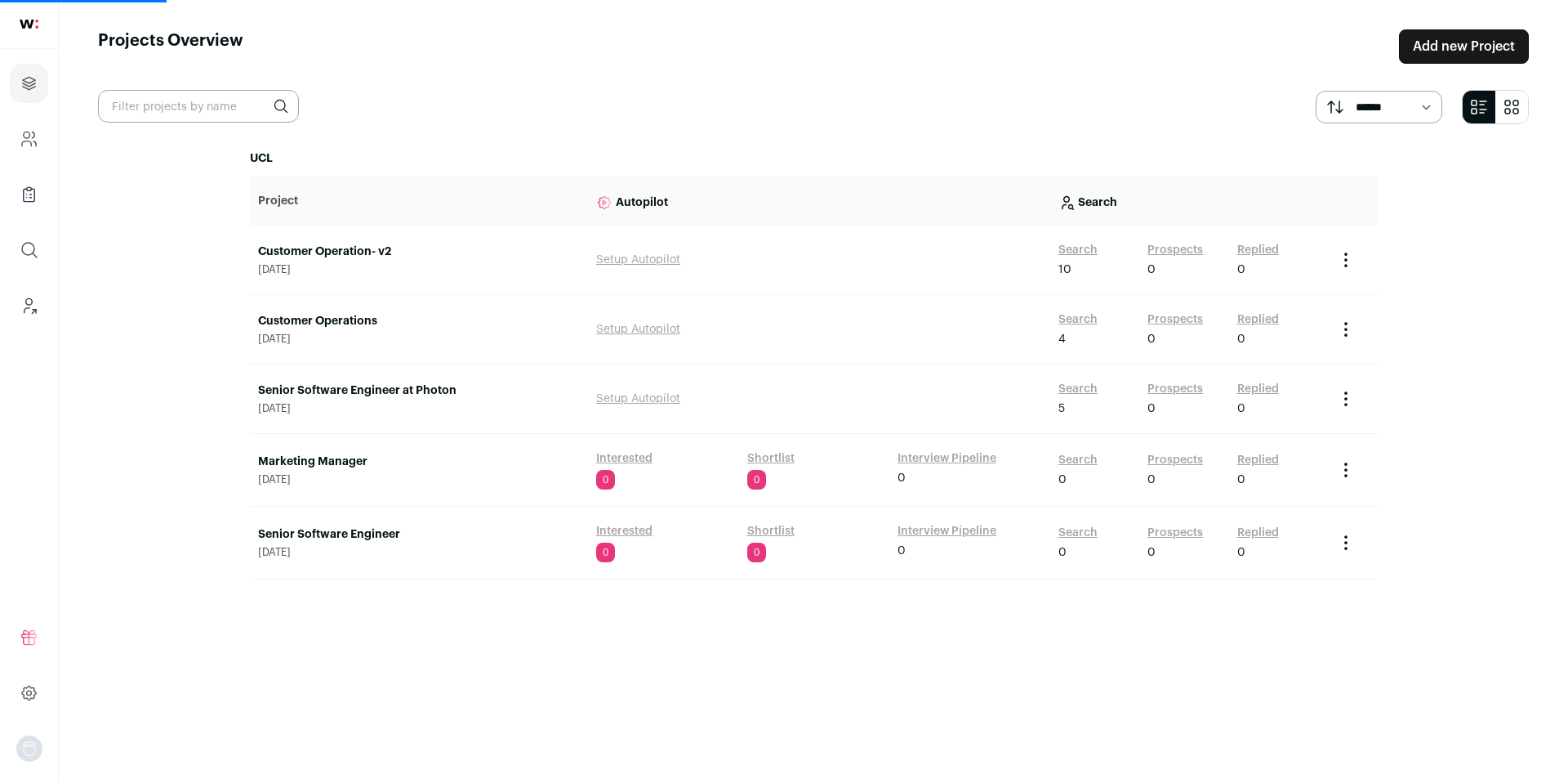
click at [1175, 319] on link "Prospects" at bounding box center [1175, 319] width 56 height 16
click at [328, 321] on link "Customer Operations" at bounding box center [419, 321] width 322 height 16
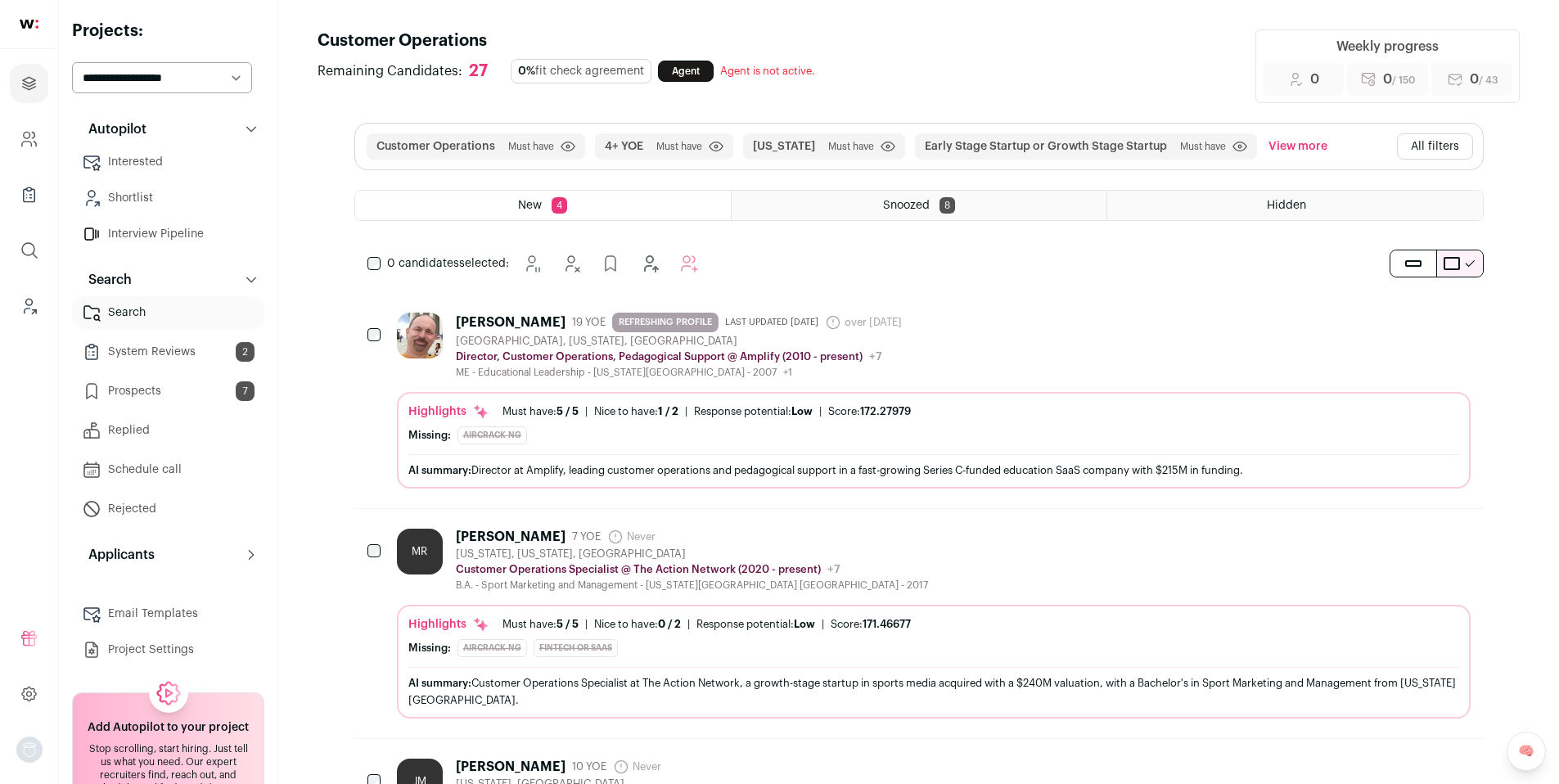
click at [1444, 145] on button "All filters" at bounding box center [1435, 146] width 77 height 26
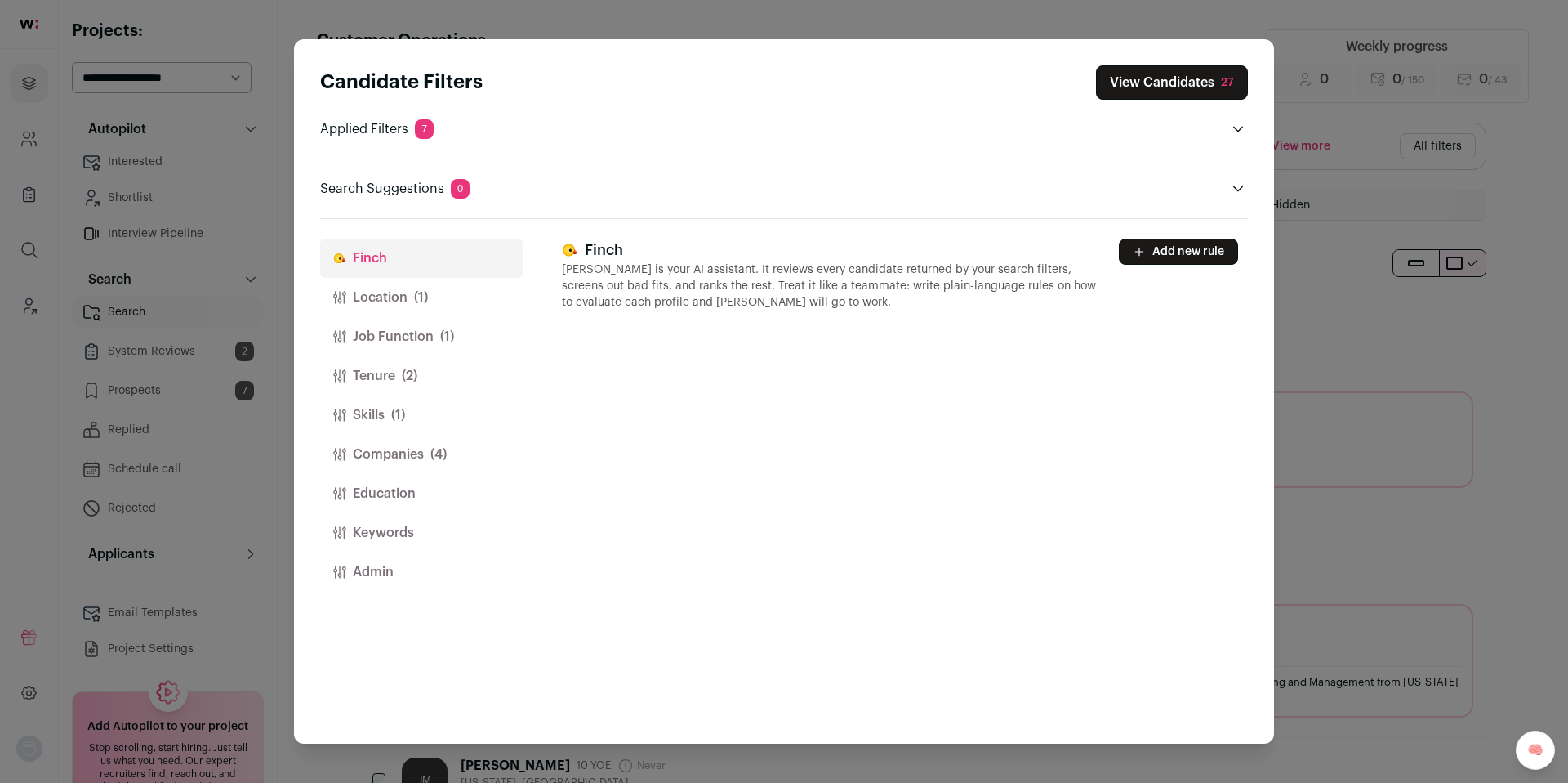
click at [417, 295] on span "(1)" at bounding box center [421, 297] width 14 height 20
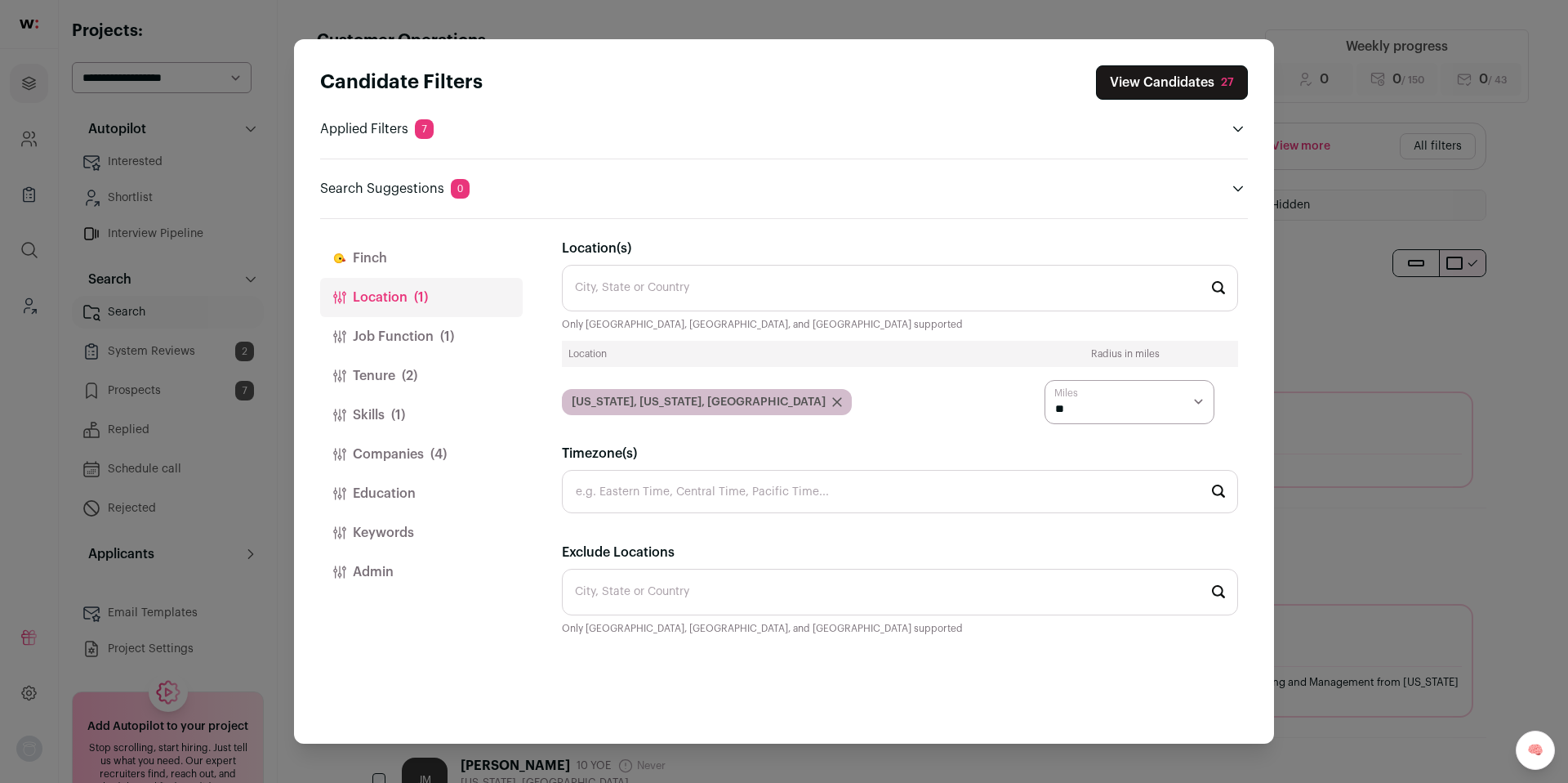
click at [403, 342] on button "Job Function (1)" at bounding box center [421, 337] width 203 height 39
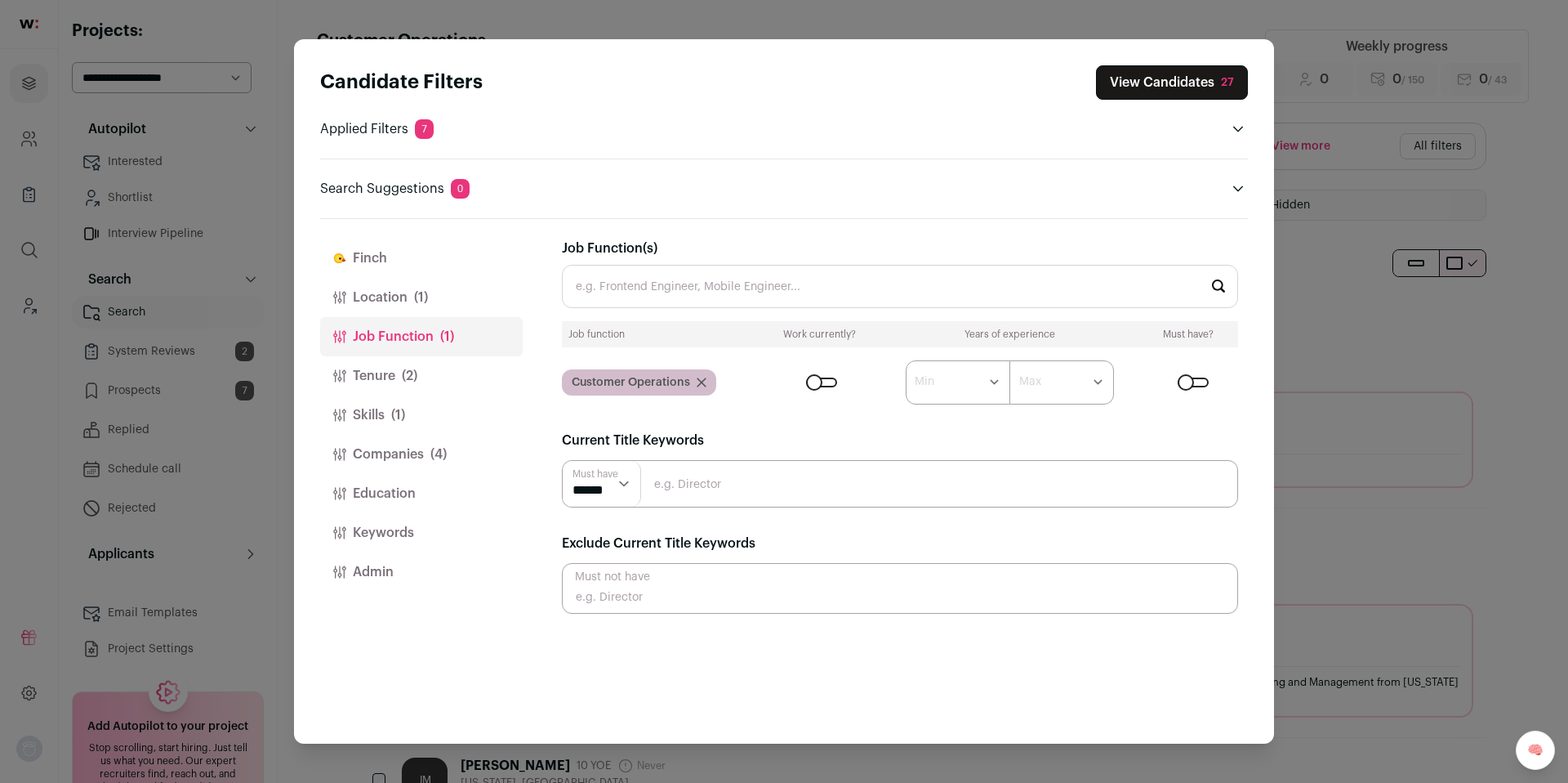
click at [399, 377] on button "Tenure (2)" at bounding box center [421, 376] width 203 height 39
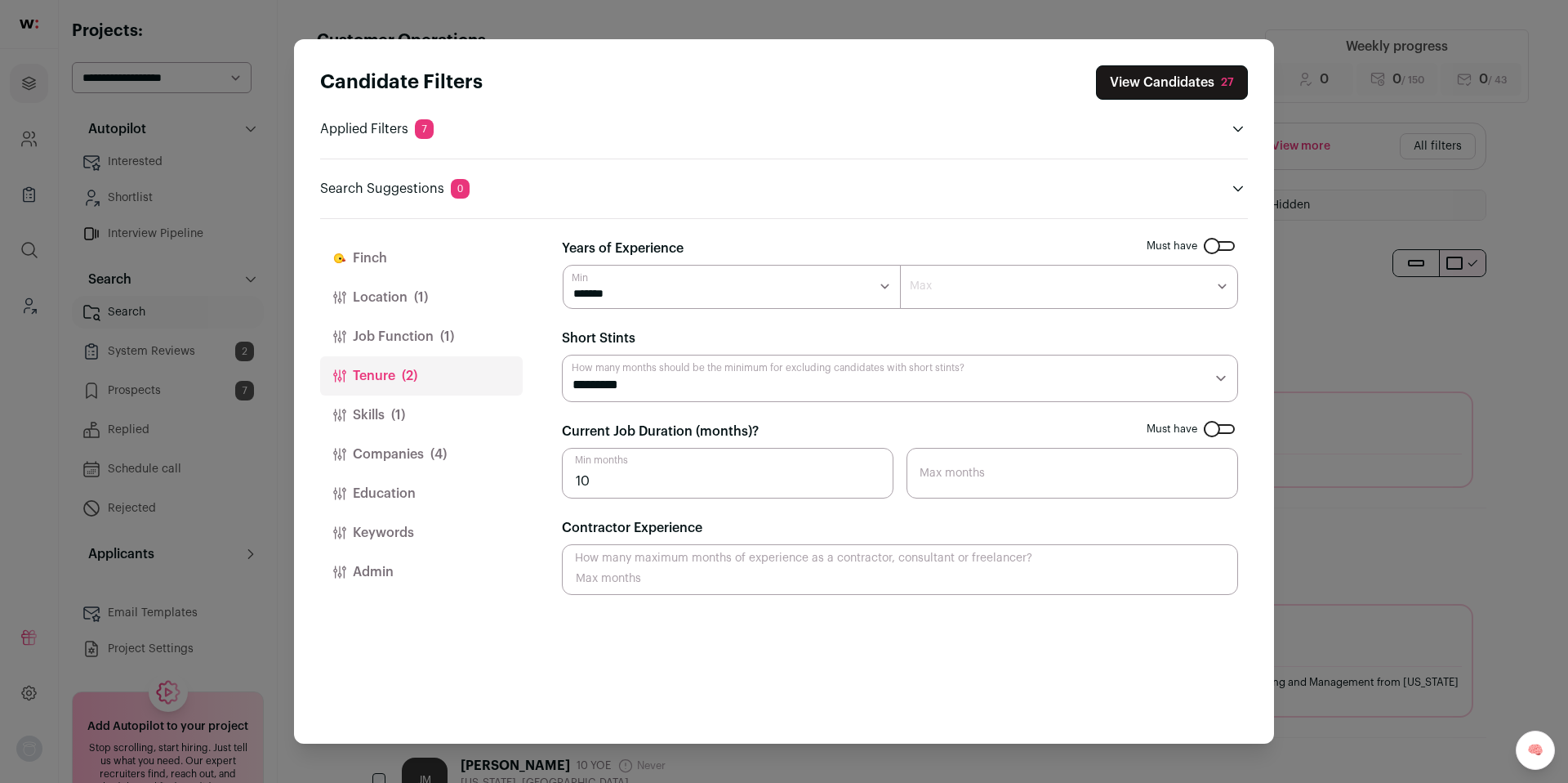
click at [387, 424] on button "Skills (1)" at bounding box center [421, 416] width 203 height 39
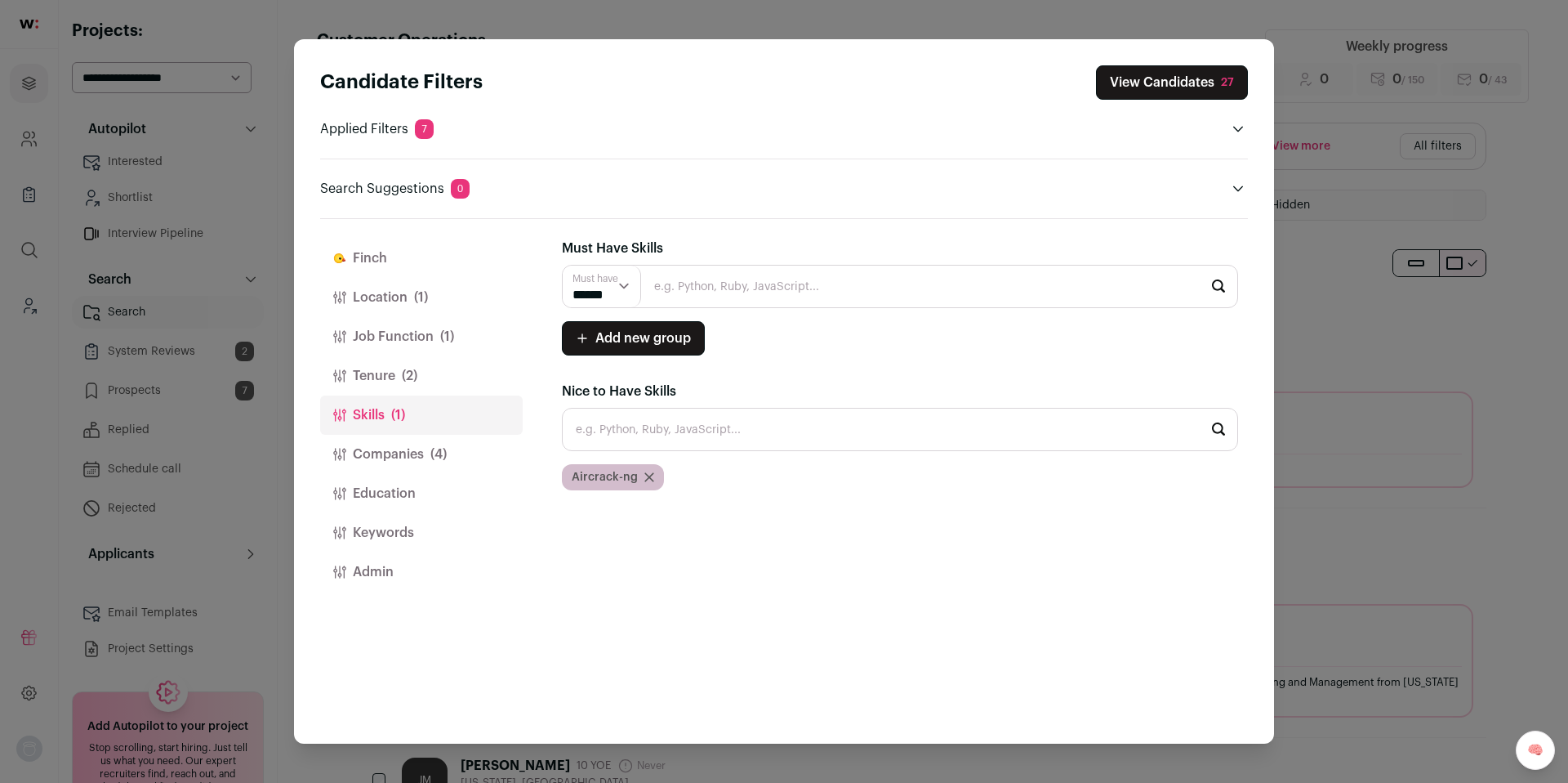
click at [387, 452] on button "Companies (4)" at bounding box center [421, 454] width 203 height 39
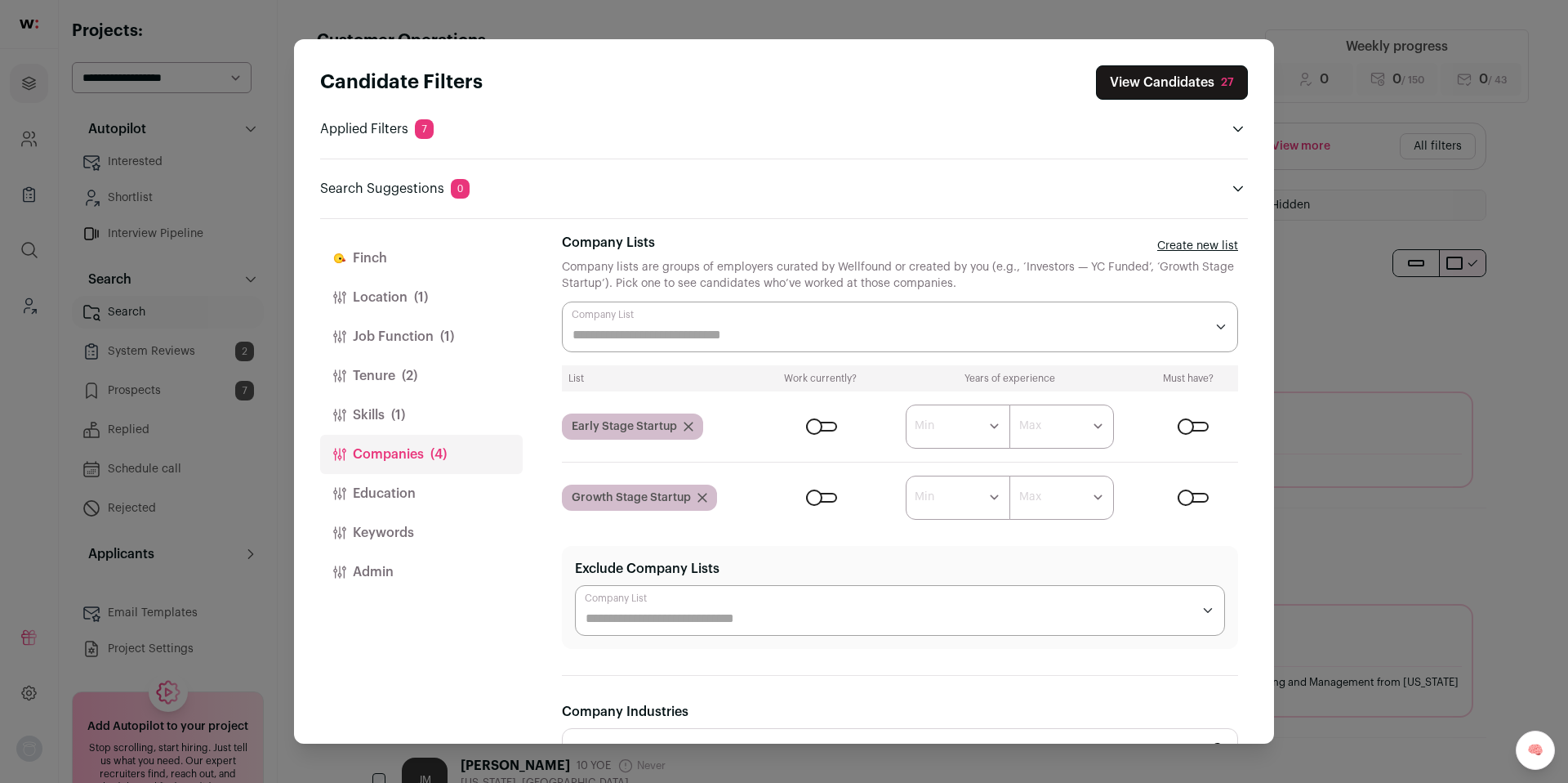
scroll to position [1, 0]
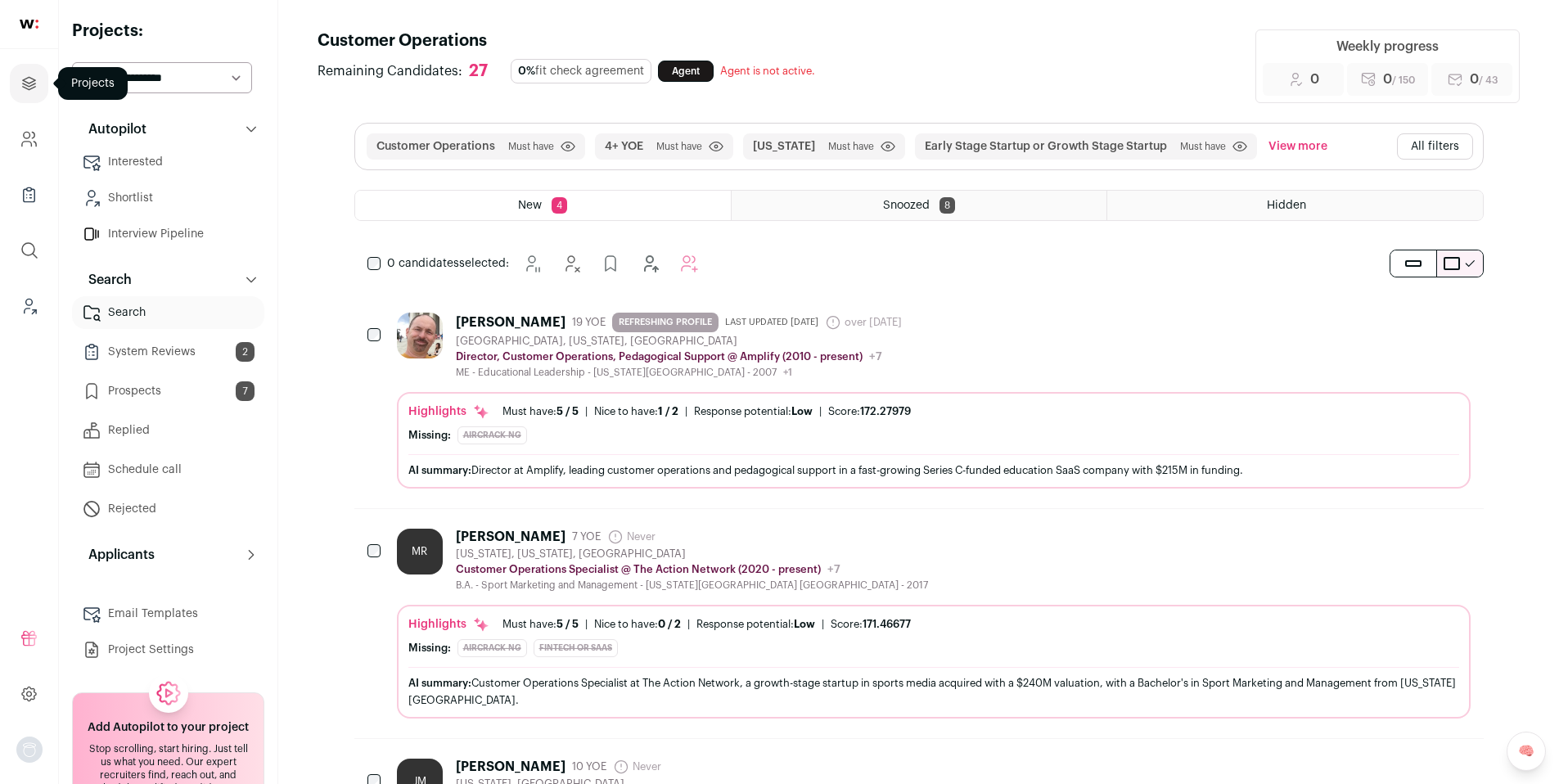
click at [31, 89] on icon "Projects" at bounding box center [29, 83] width 12 height 12
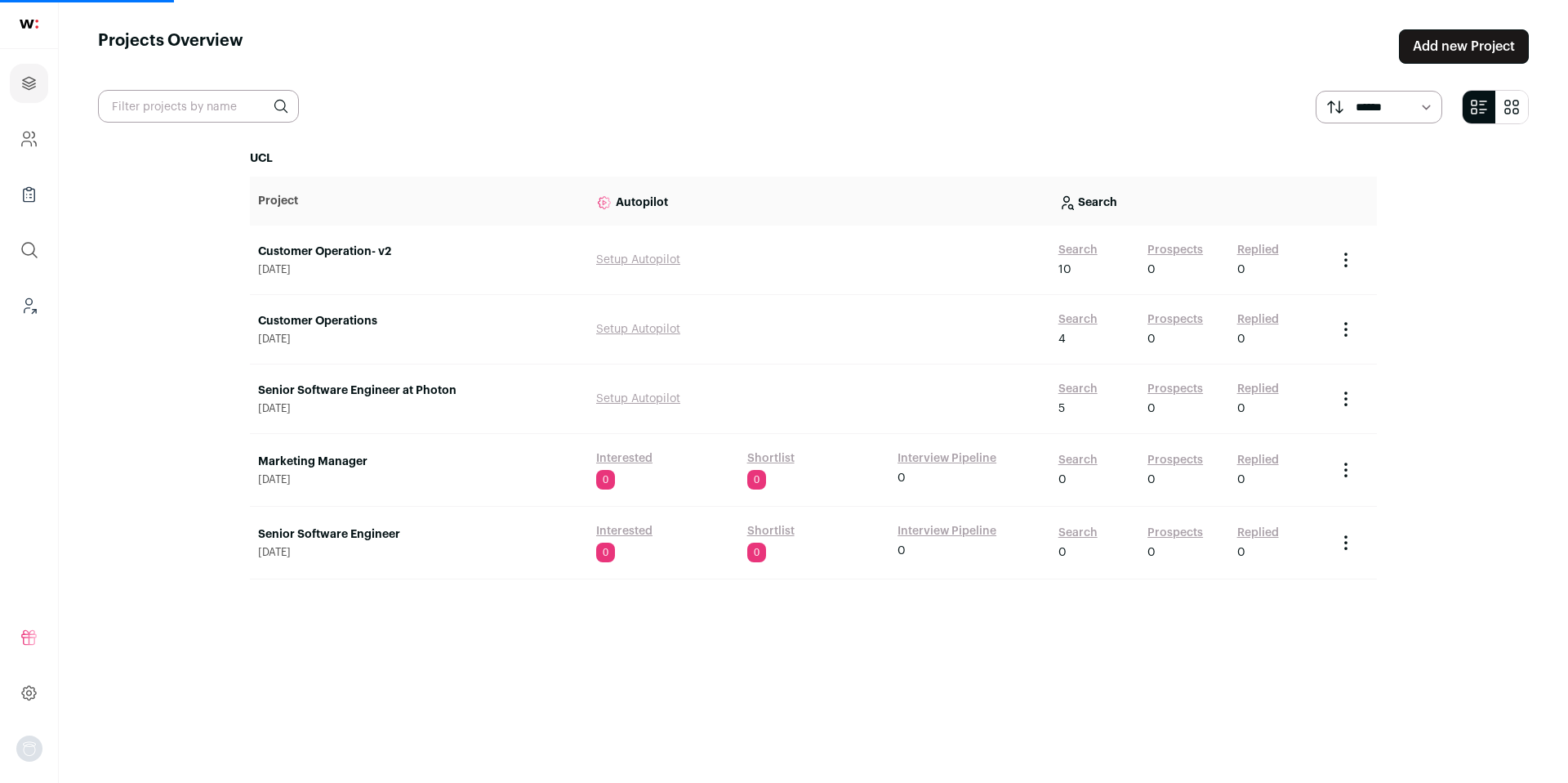
click at [1199, 247] on link "Prospects" at bounding box center [1175, 250] width 56 height 16
click at [336, 248] on link "Customer Operation- v2" at bounding box center [419, 252] width 322 height 16
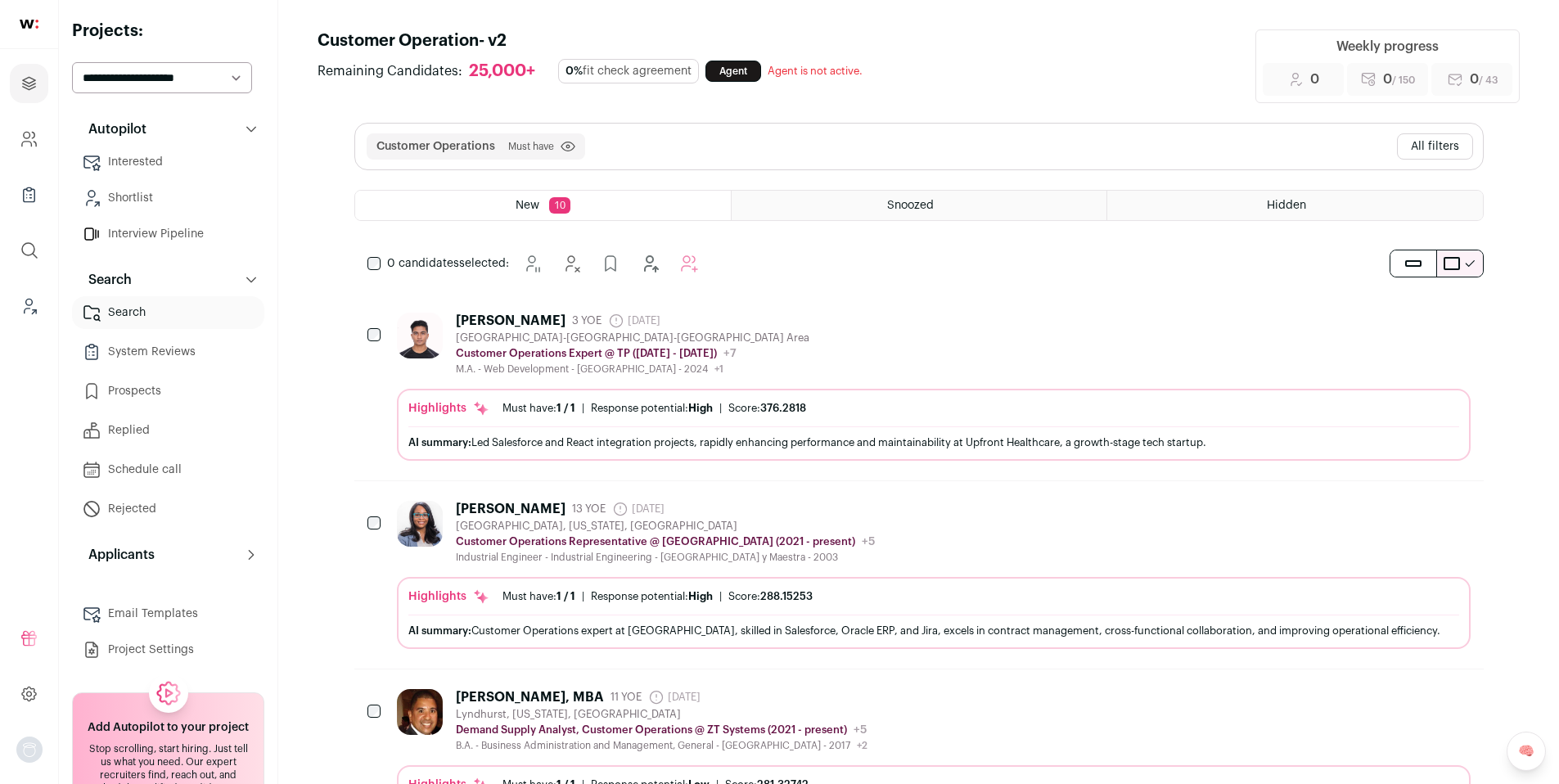
click at [1428, 138] on button "All filters" at bounding box center [1435, 146] width 77 height 26
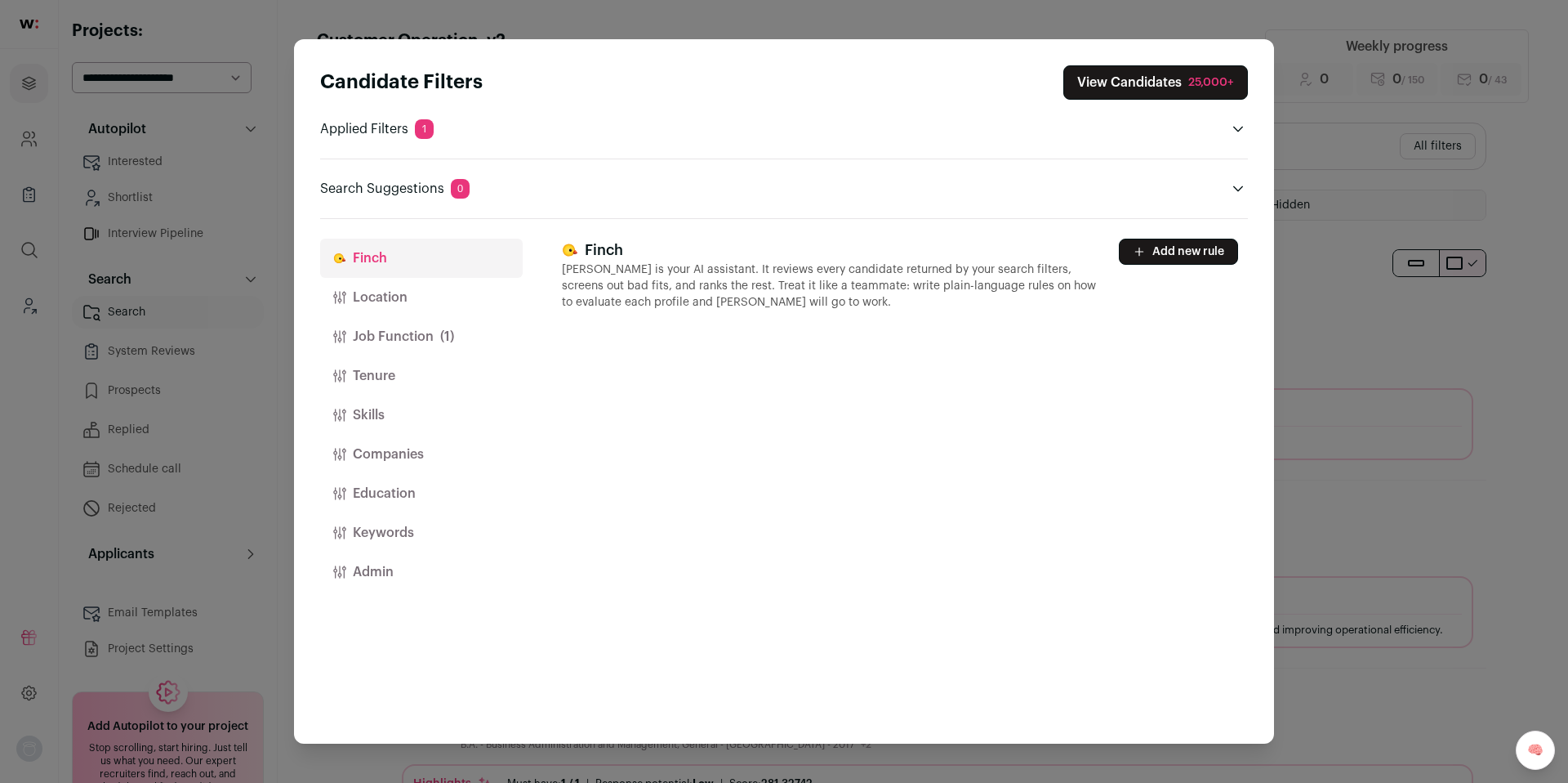
click at [390, 300] on button "Location" at bounding box center [421, 298] width 203 height 39
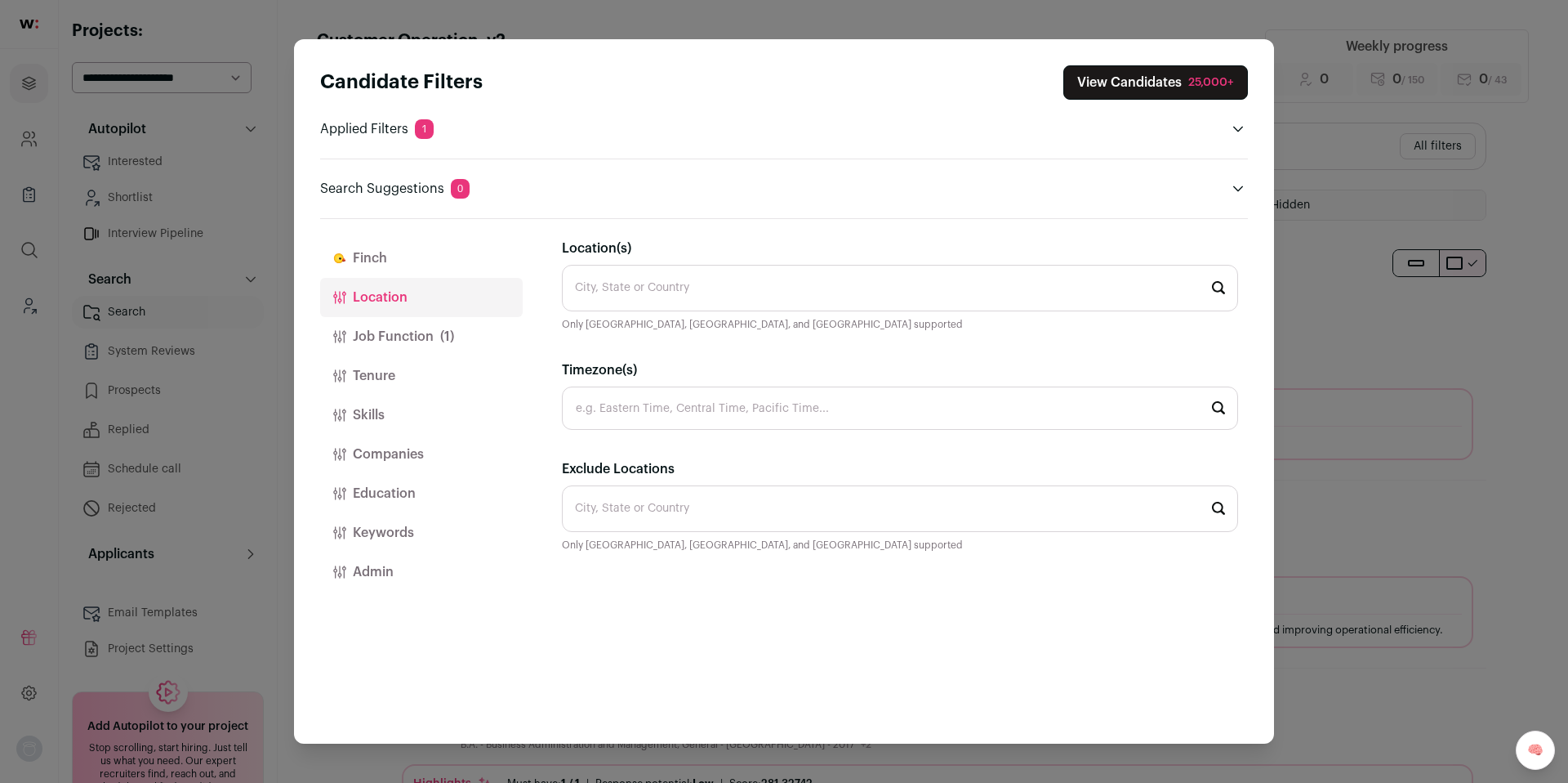
click at [676, 279] on input "Location(s)" at bounding box center [900, 288] width 676 height 46
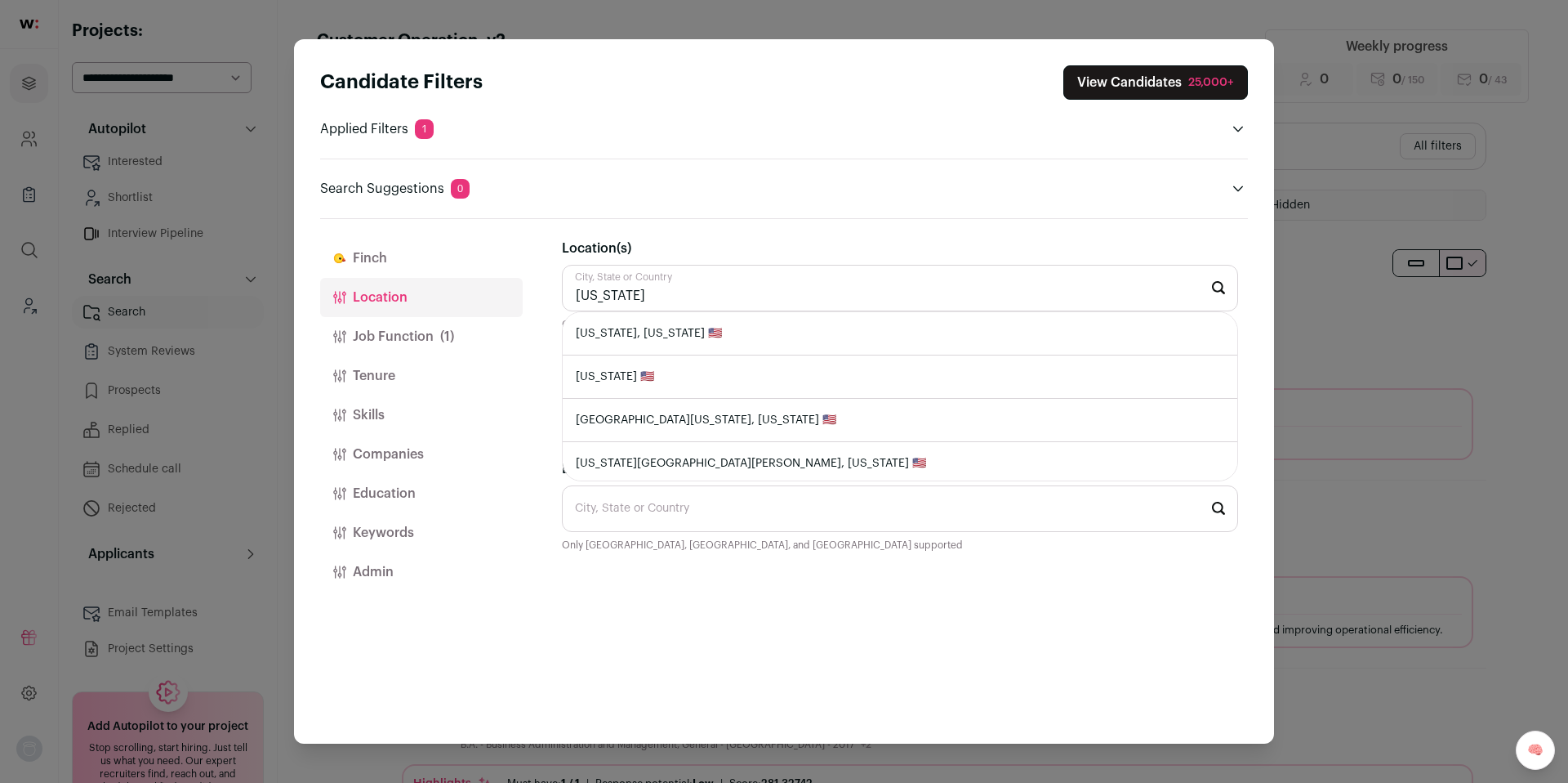
click at [668, 330] on li "New York, New York 🇺🇸" at bounding box center [900, 334] width 675 height 43
type input "New York, New York 🇺🇸"
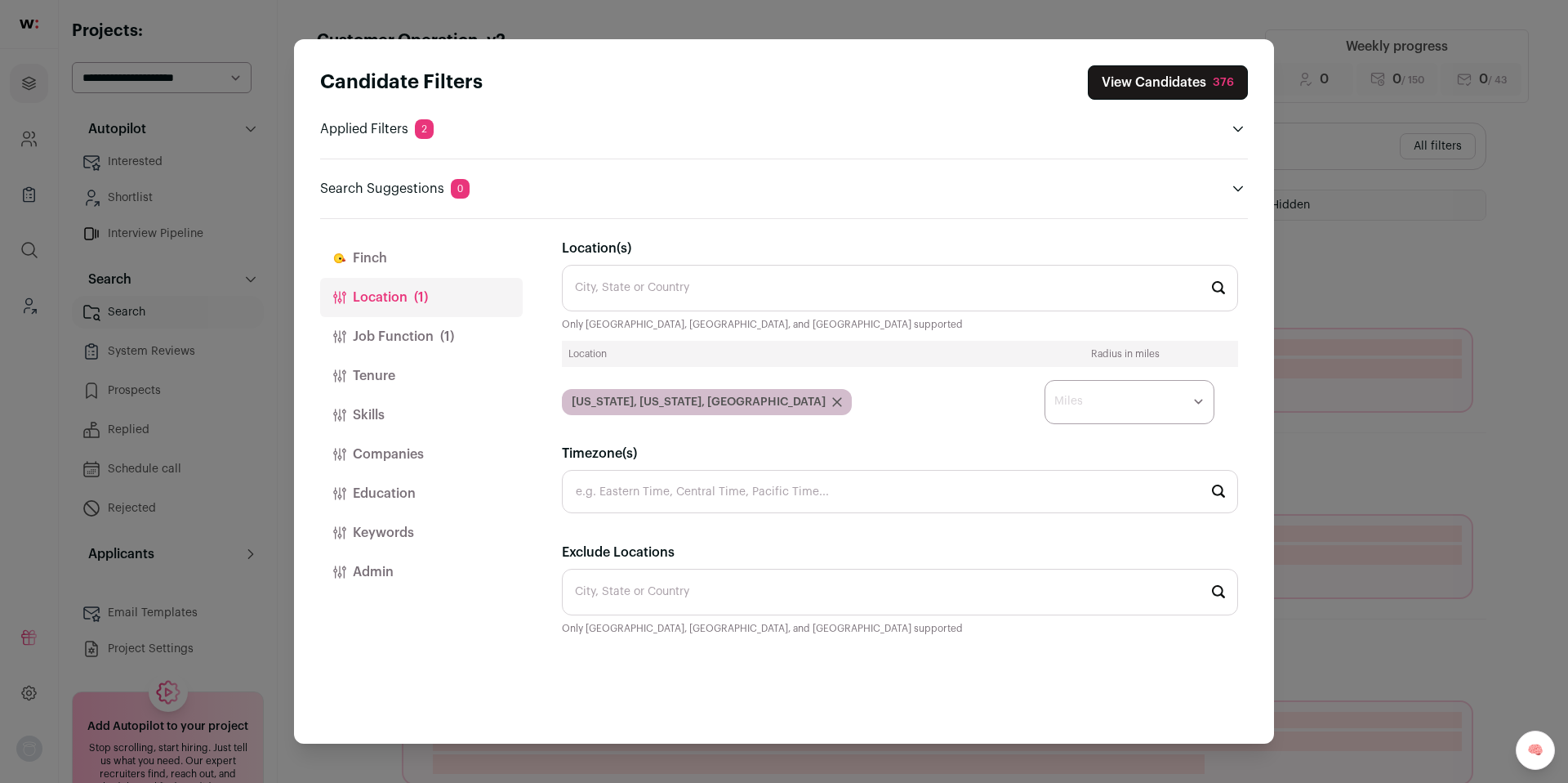
click at [1186, 407] on select "* ** ** **" at bounding box center [1129, 402] width 170 height 44
select select "****"
click at [1044, 380] on select "* ** ** **" at bounding box center [1129, 402] width 170 height 44
click at [396, 333] on button "Job Function (1)" at bounding box center [421, 337] width 203 height 39
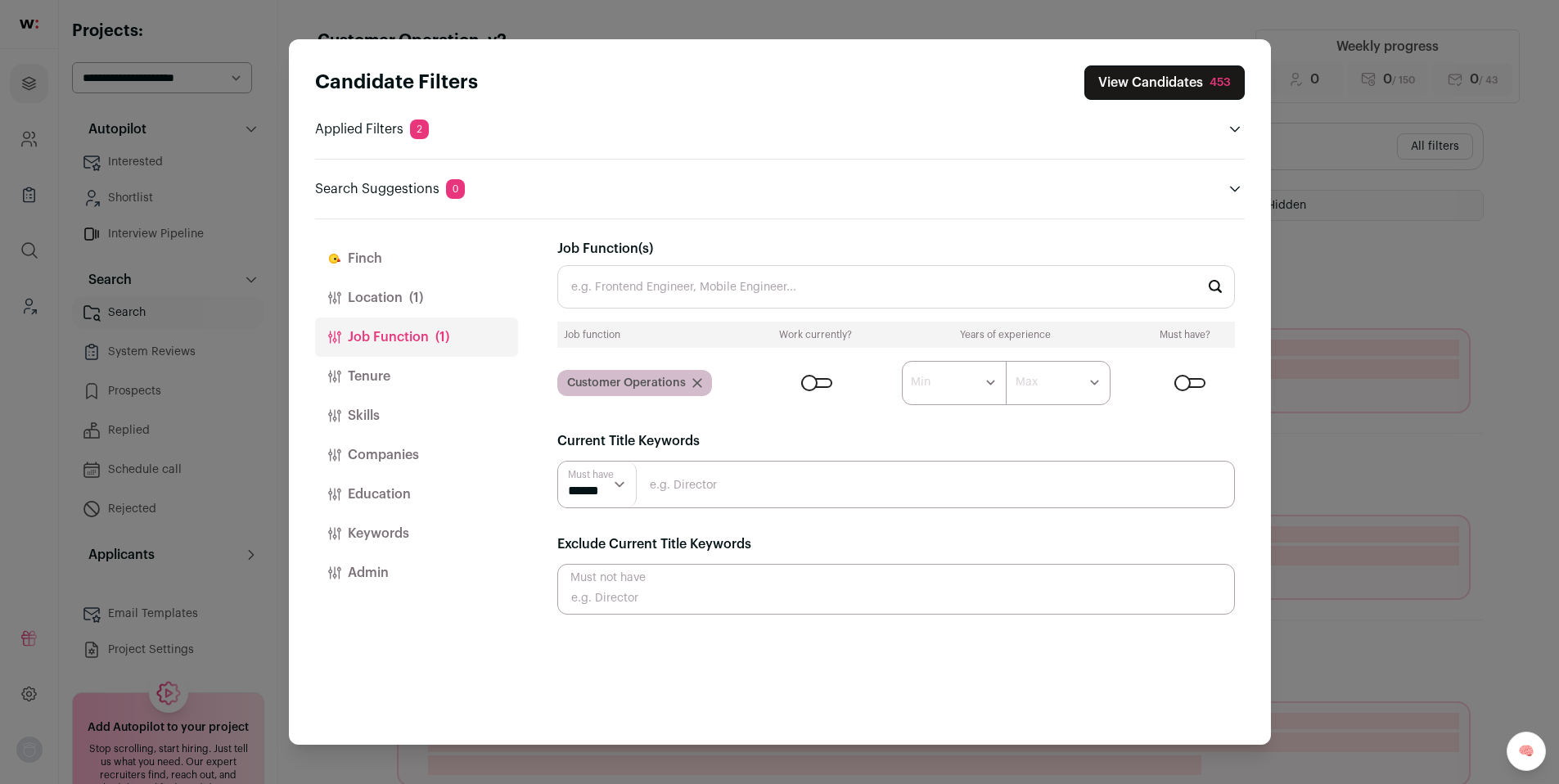
click at [380, 379] on button "Tenure" at bounding box center [416, 377] width 203 height 40
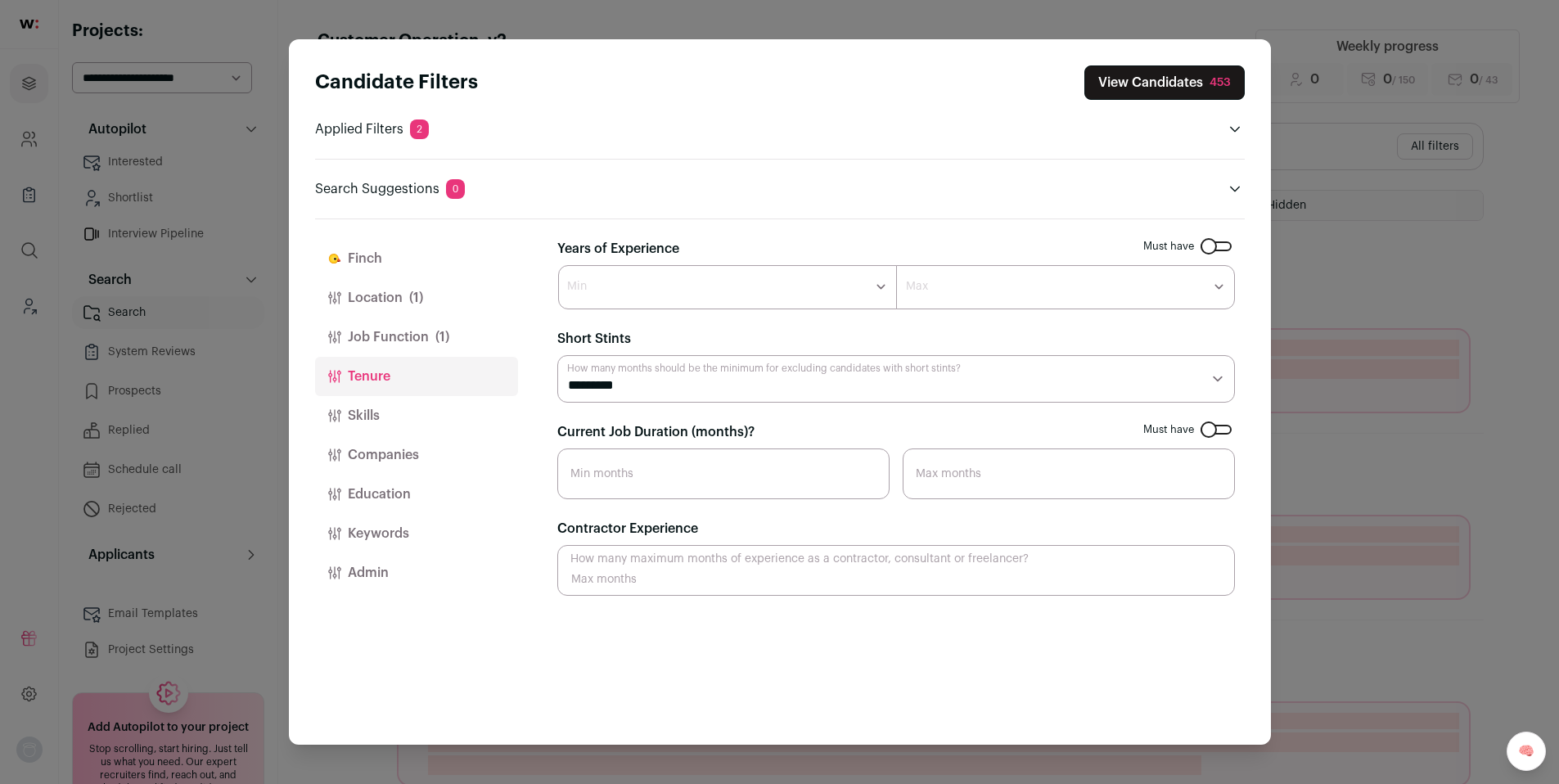
click at [654, 307] on select "******* ****** ******* ******* ******* ******* ******* ******* ******* ******* …" at bounding box center [727, 286] width 339 height 44
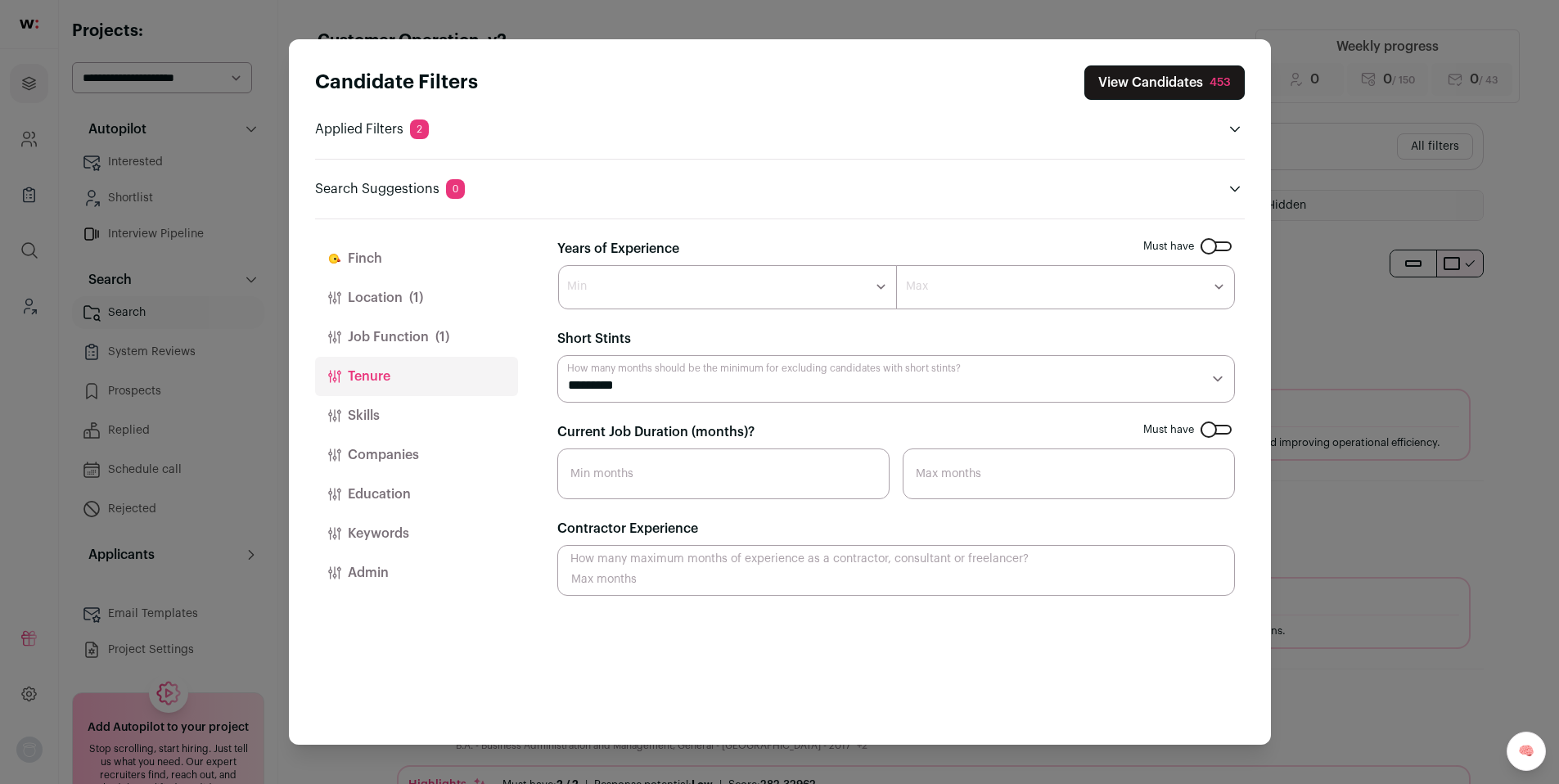
click at [627, 450] on input "Current Job Duration (months)?" at bounding box center [723, 474] width 332 height 51
type input "10"
click at [395, 463] on button "Companies" at bounding box center [416, 455] width 203 height 40
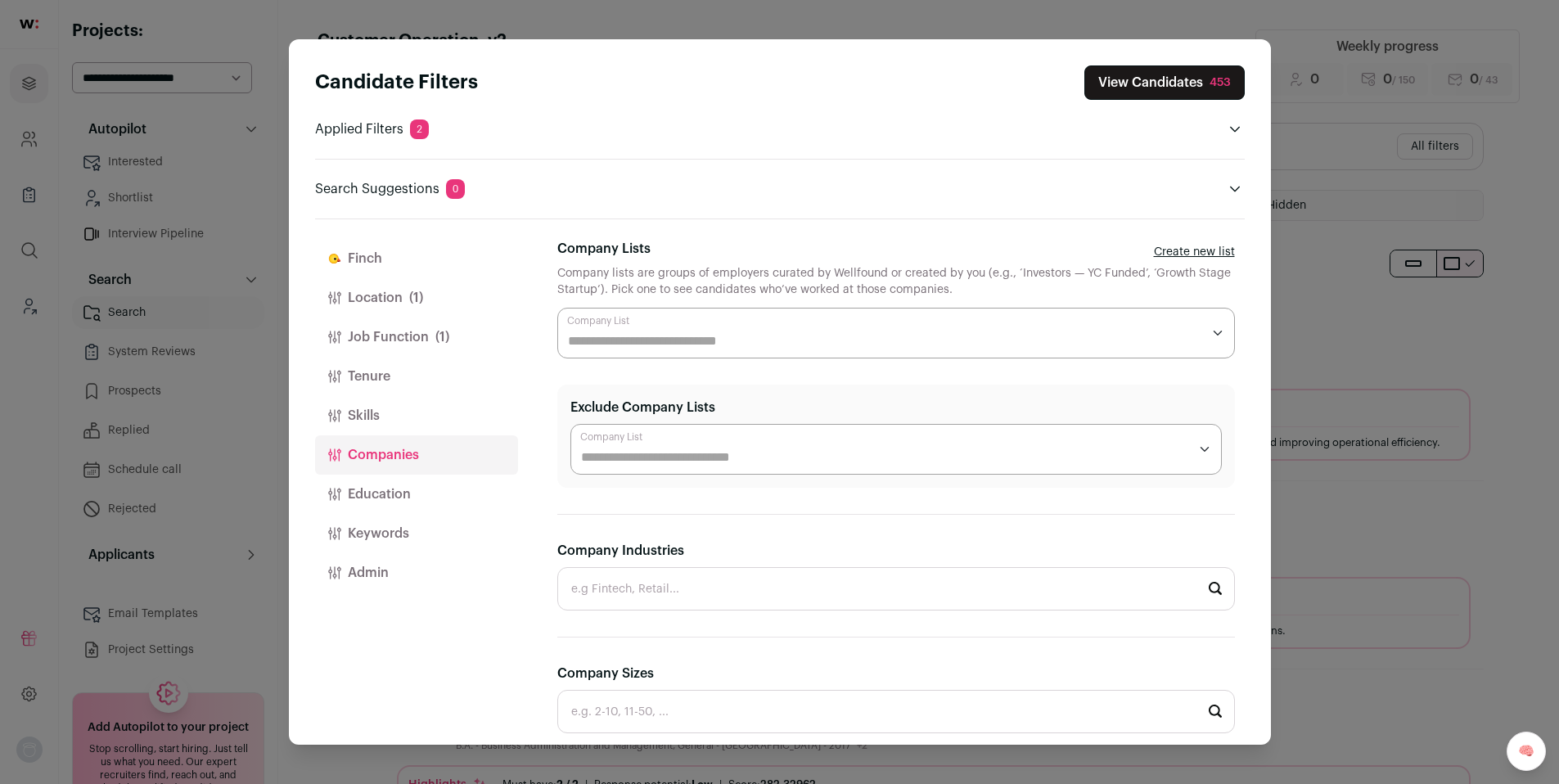
click at [644, 327] on div "Close modal via background" at bounding box center [896, 333] width 678 height 51
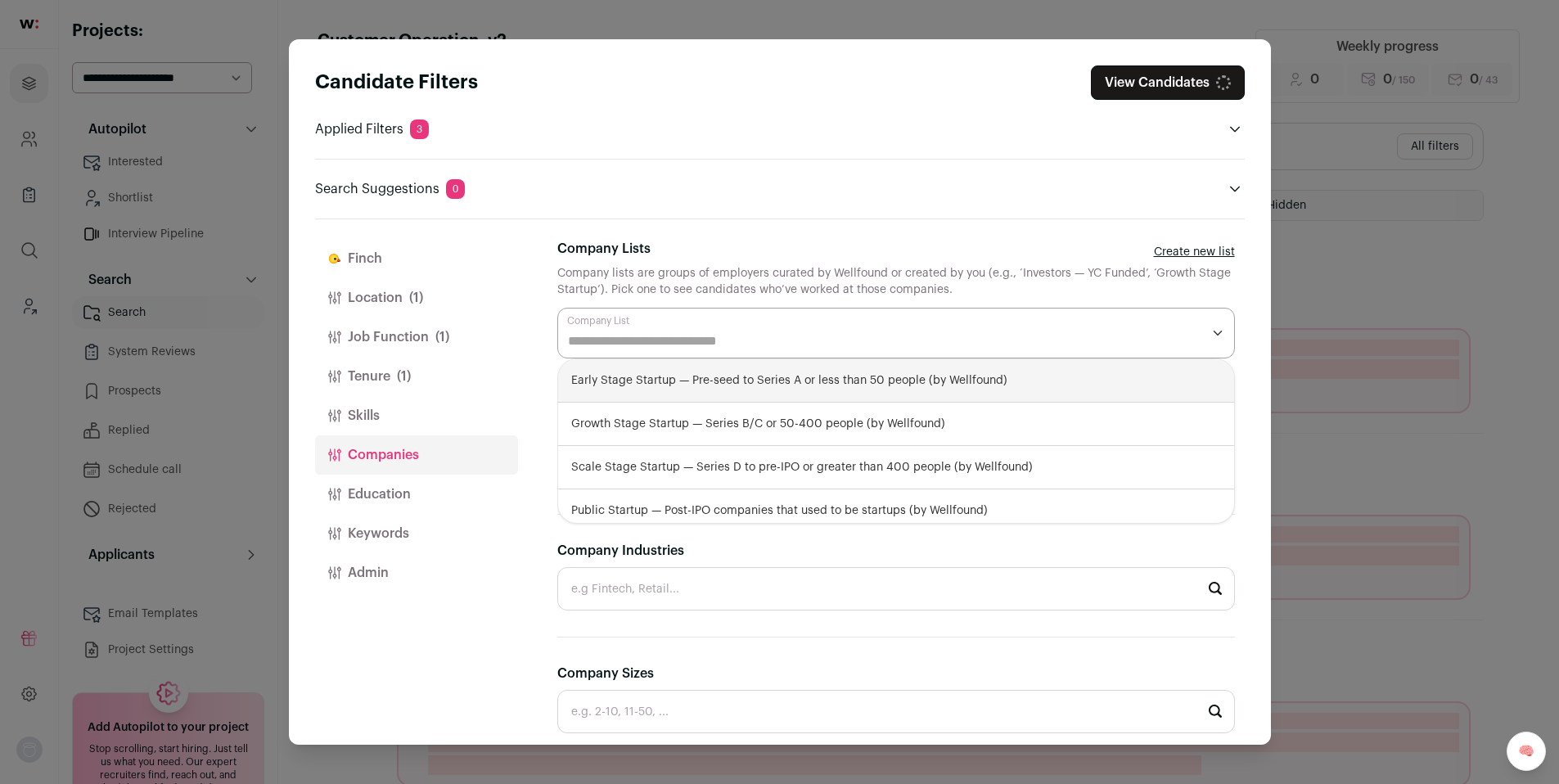
click at [629, 383] on div "Early Stage Startup — Pre-seed to Series A or less than 50 people (by Wellfound)" at bounding box center [896, 381] width 676 height 43
select select "**********"
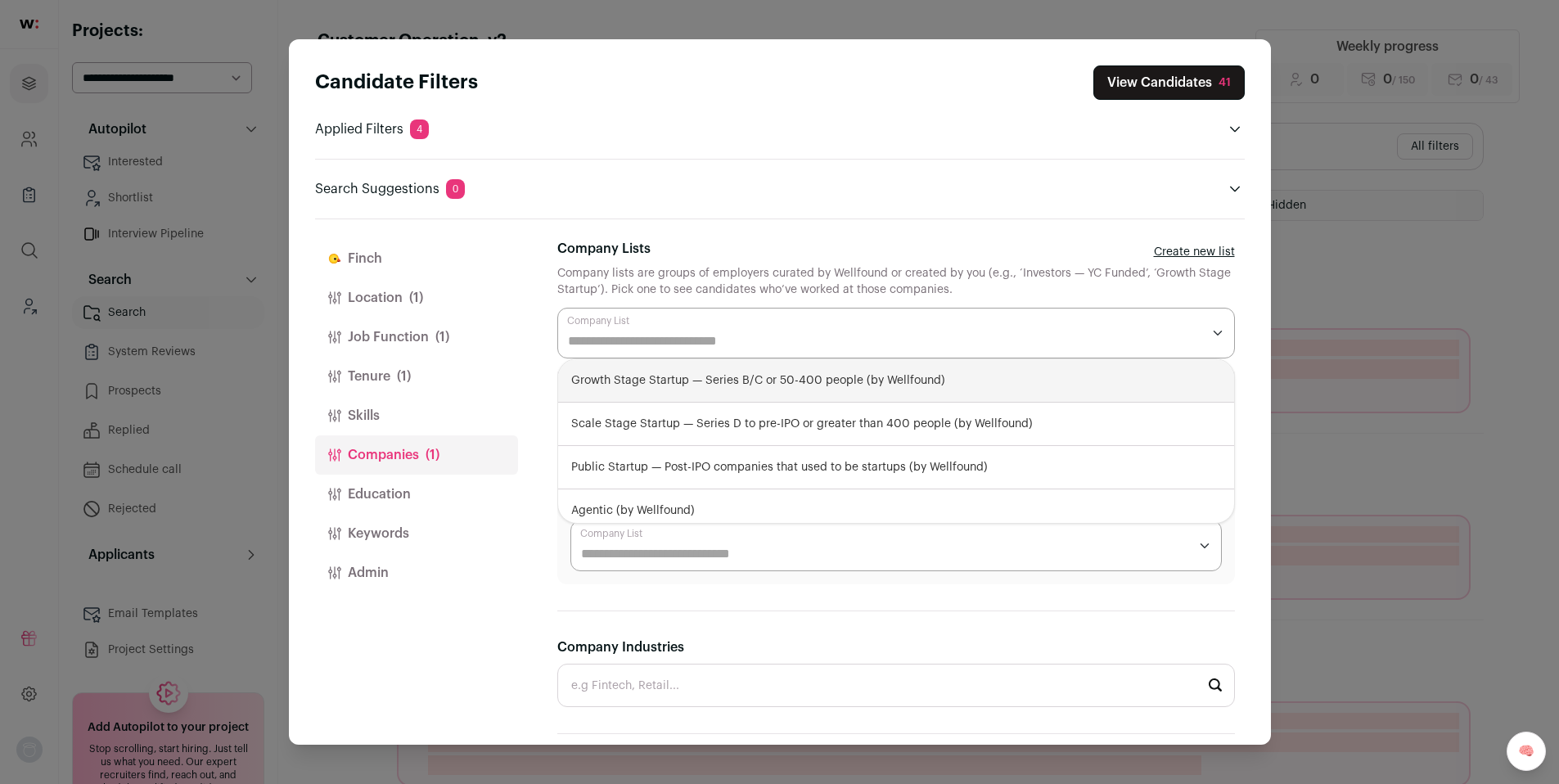
click at [619, 383] on div "Growth Stage Startup — Series B/C or 50-400 people (by Wellfound)" at bounding box center [896, 381] width 676 height 43
select select "**********"
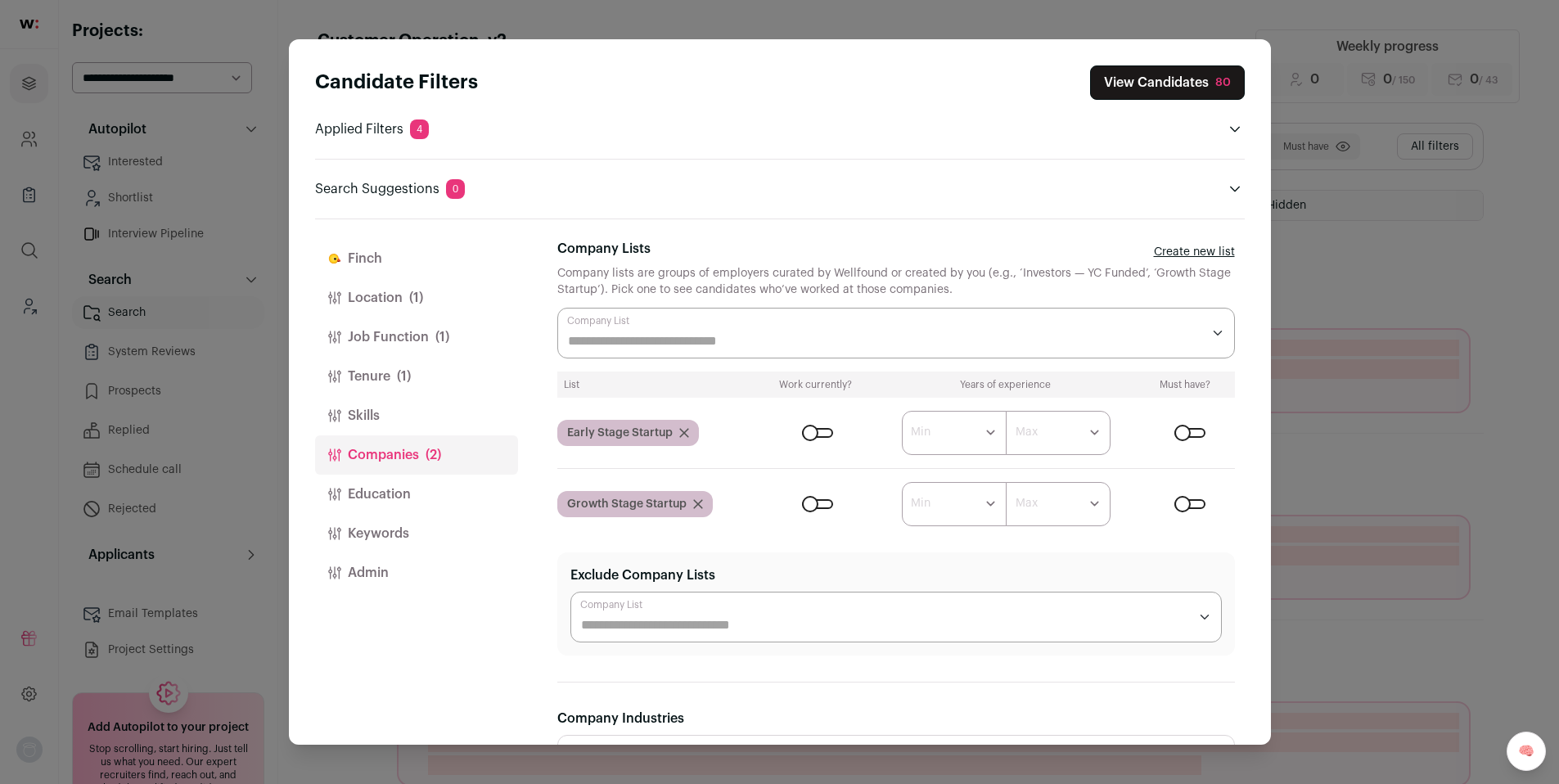
click at [1263, 346] on div "Candidate Filters View Candidates 80 Applied Filters 4 Customer Operations Must…" at bounding box center [780, 392] width 982 height 705
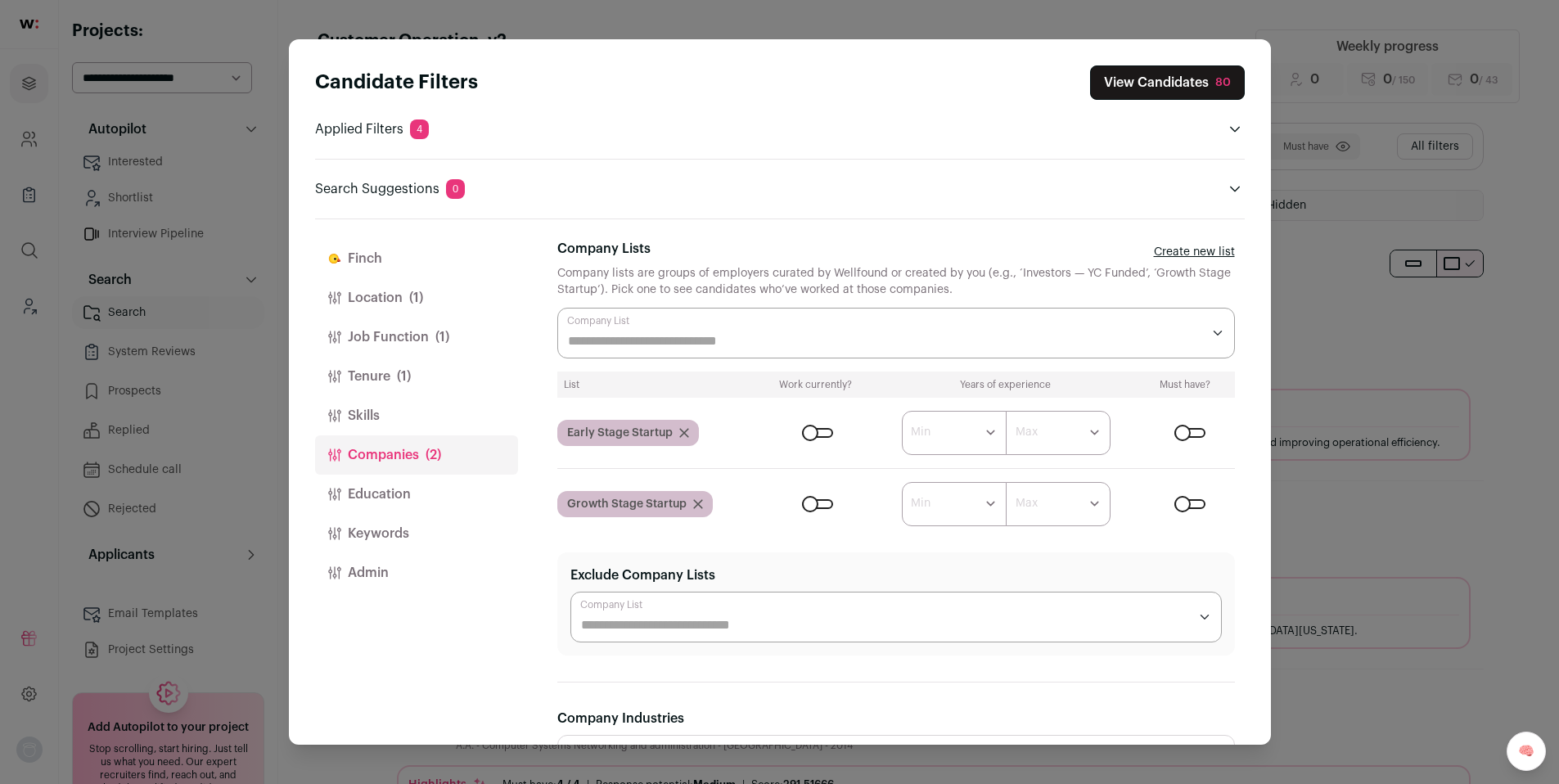
click at [817, 430] on div "Close modal via background" at bounding box center [818, 432] width 31 height 9
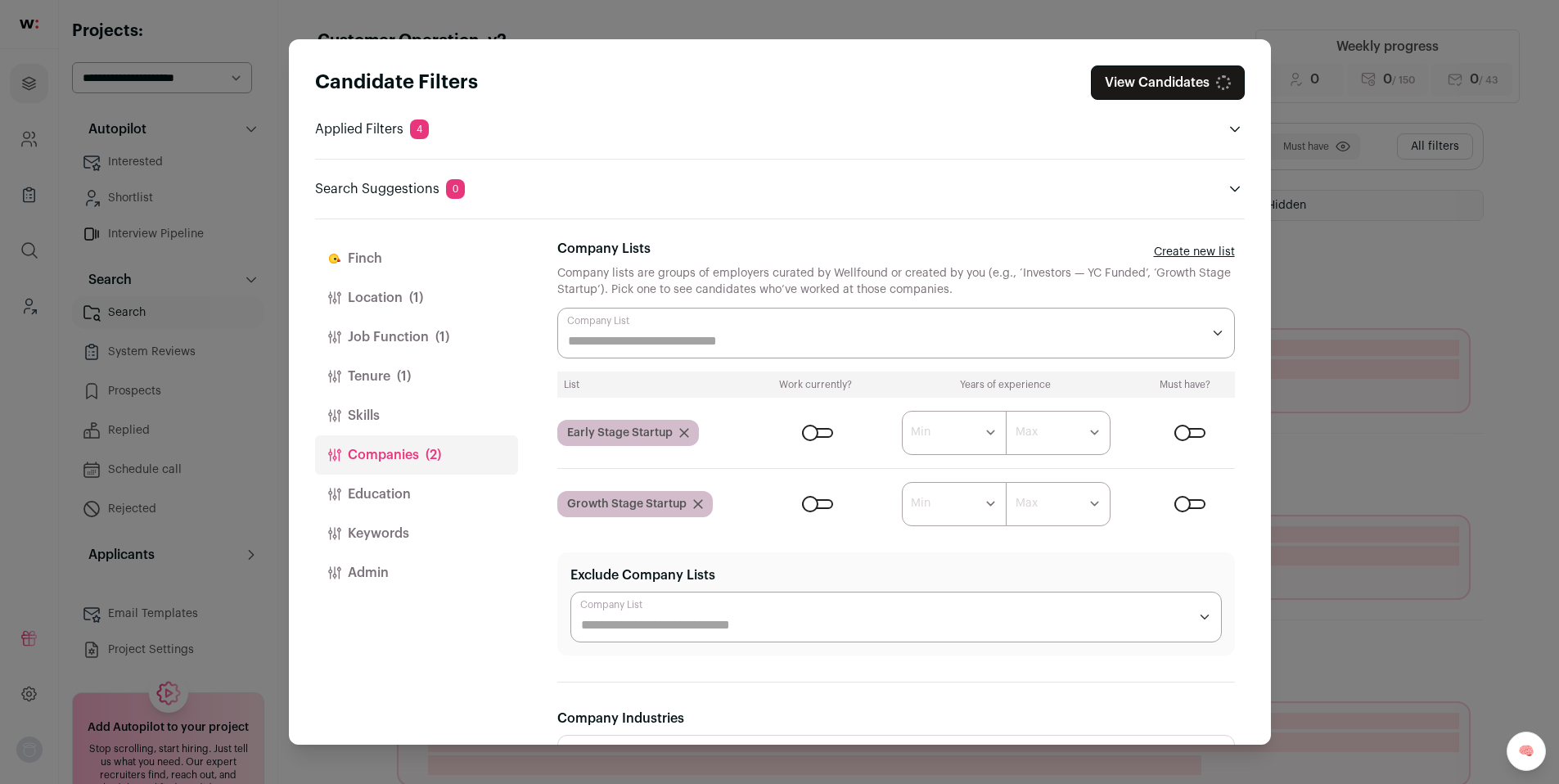
click at [815, 503] on div "Close modal via background" at bounding box center [818, 504] width 31 height 9
click at [229, 355] on div "Candidate Filters View Candidates Applied Filters 4 Customer Operations Must ha…" at bounding box center [779, 392] width 1559 height 784
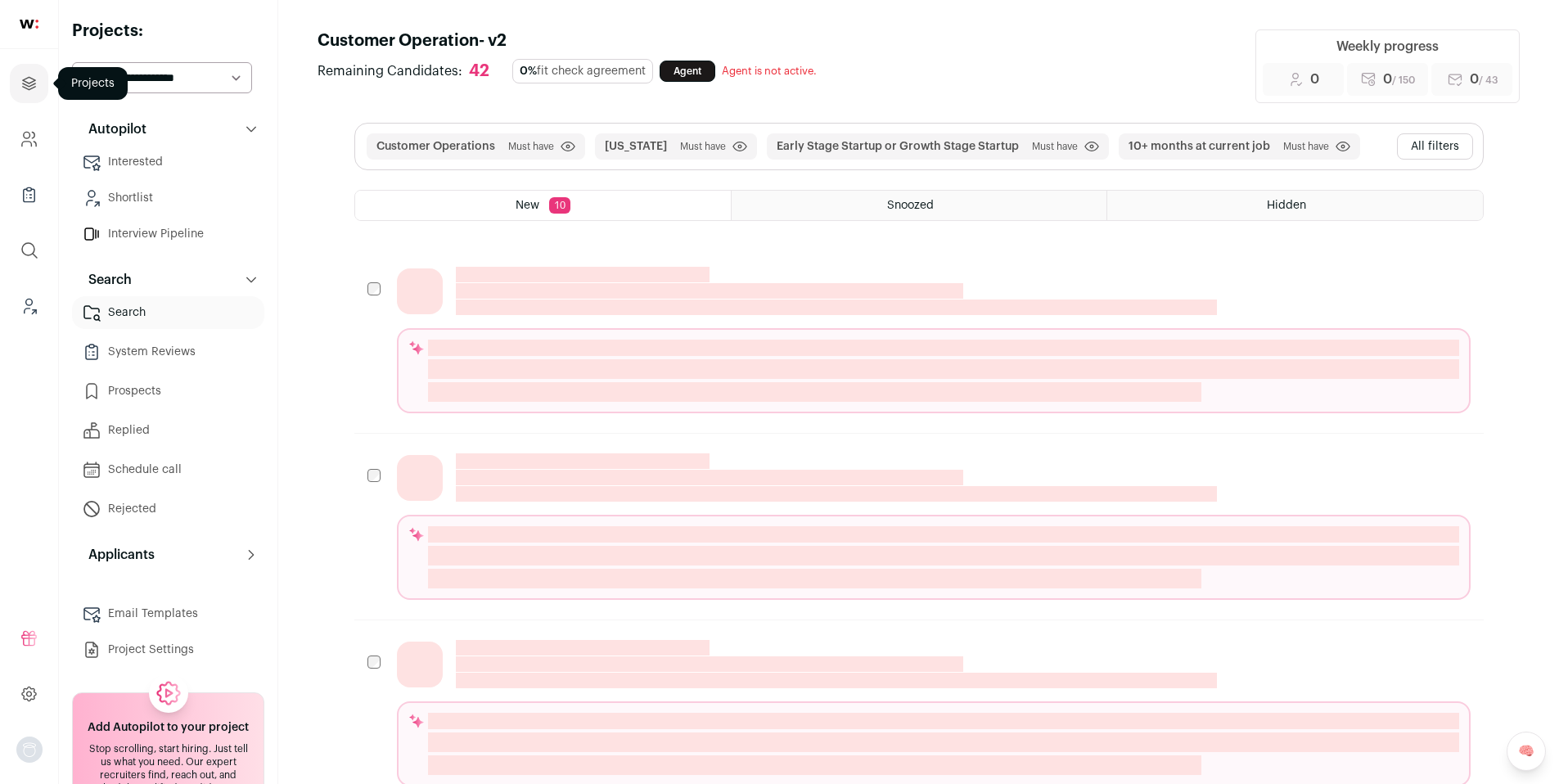
click at [23, 79] on icon "Projects" at bounding box center [29, 83] width 12 height 12
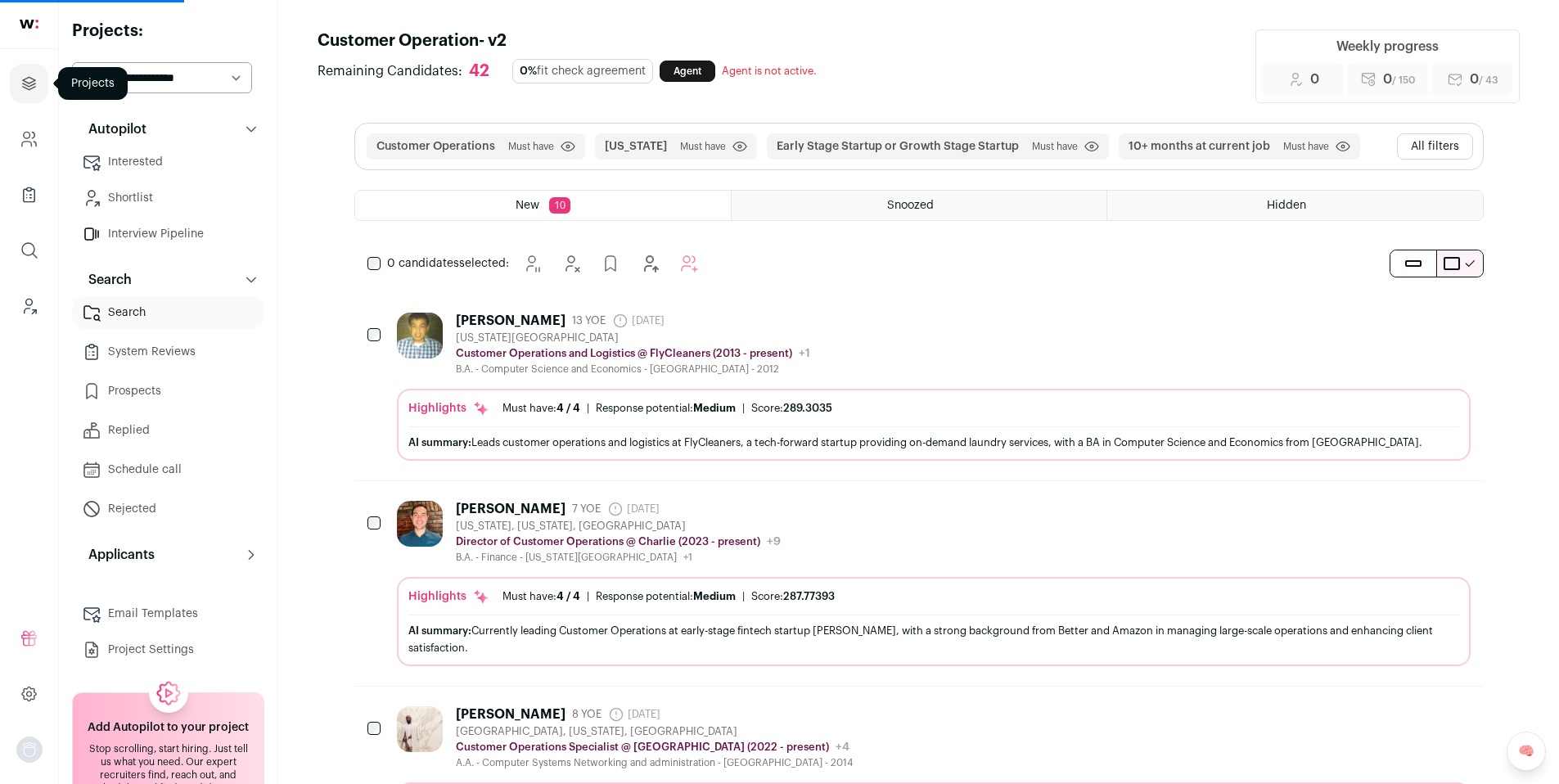
click at [33, 79] on icon "Projects" at bounding box center [29, 83] width 19 height 20
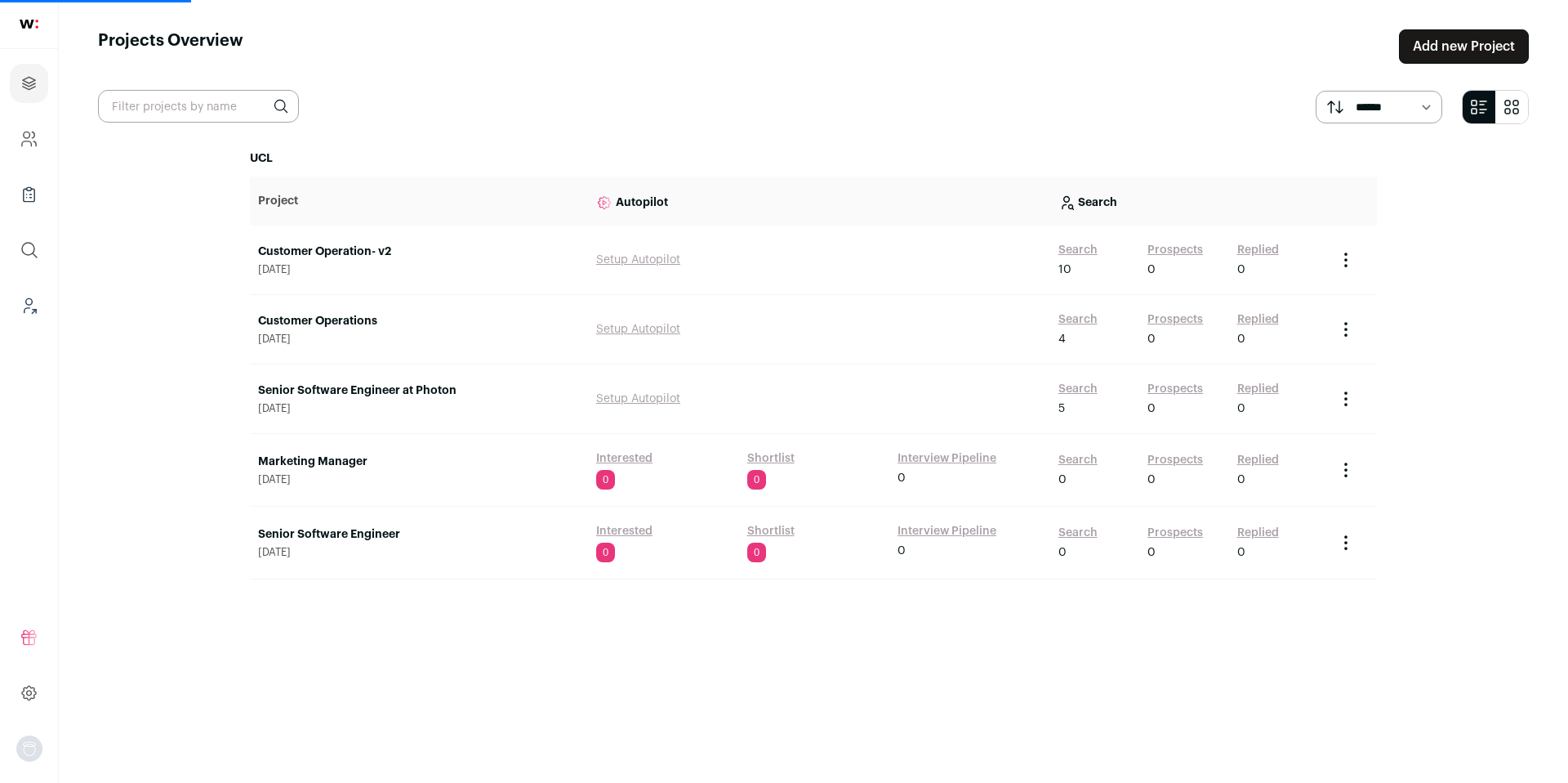
click at [304, 318] on link "Customer Operations" at bounding box center [419, 321] width 322 height 16
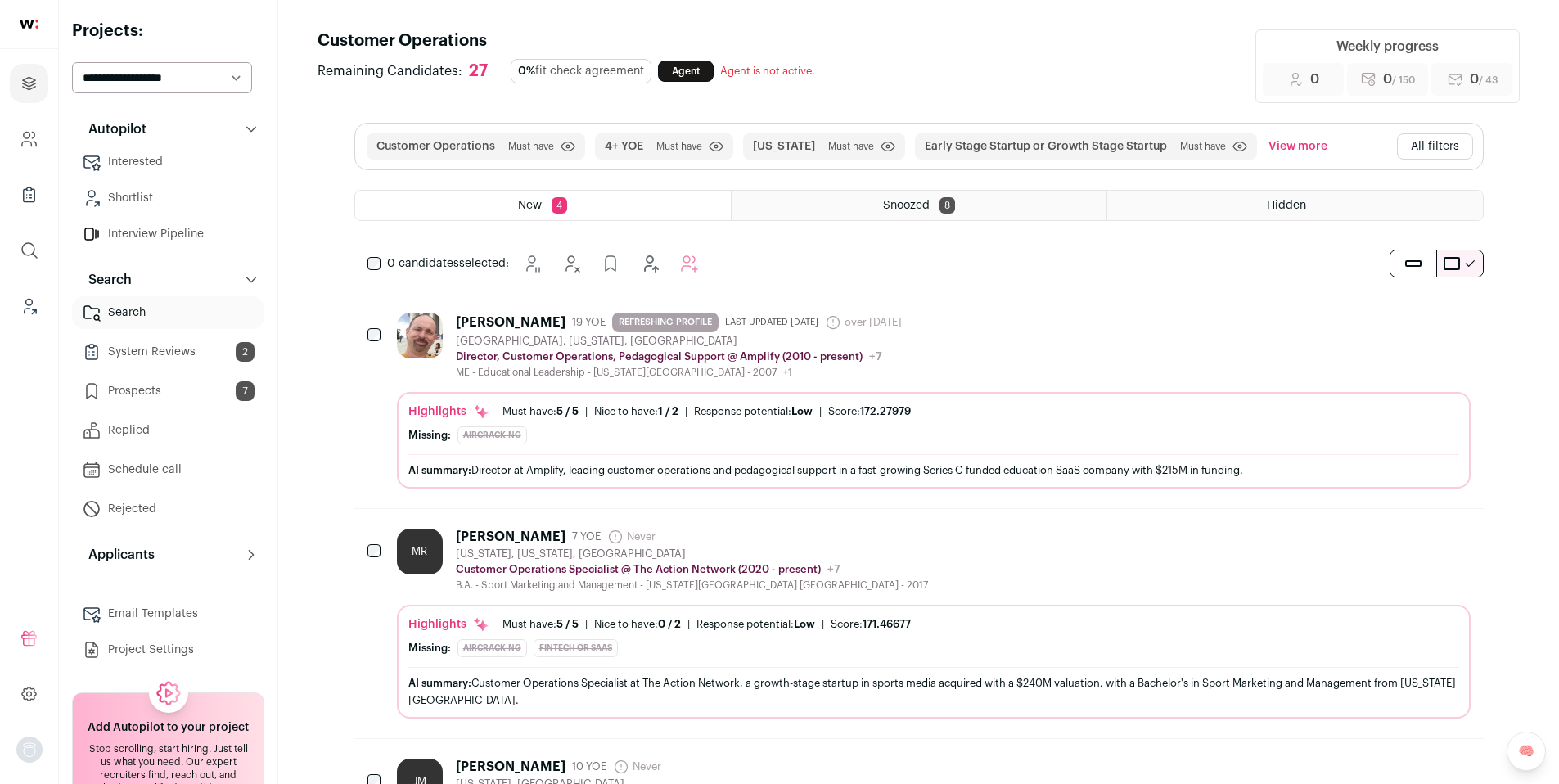
click at [1416, 150] on html "Projects Company and ATS Settings Company Lists (Experimental) Global Search Le…" at bounding box center [779, 658] width 1559 height 1316
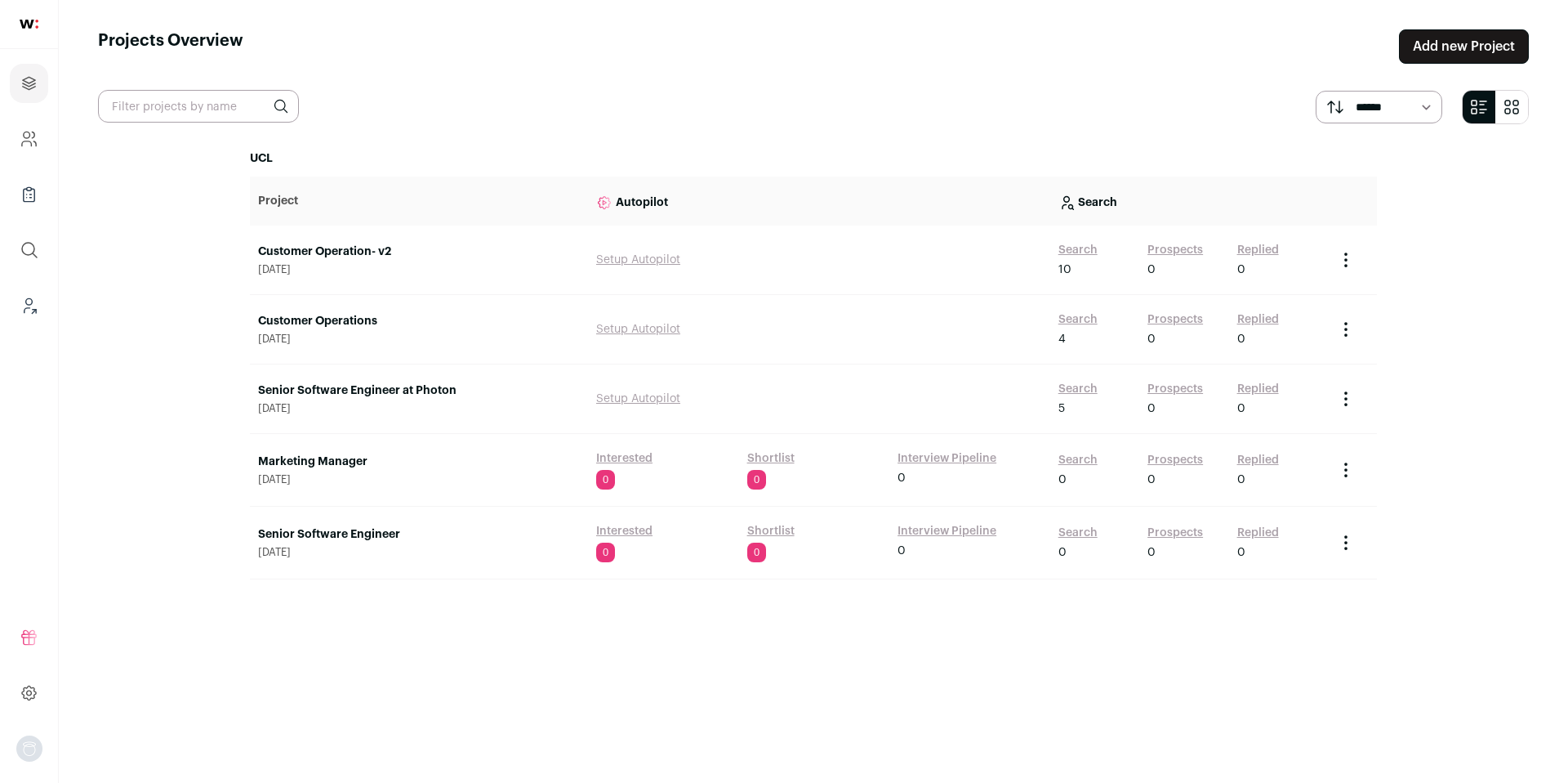
click at [1441, 141] on main "Projects Overview Add new Project ****** ******* UCL Project Autopilot Search C…" at bounding box center [814, 392] width 1510 height 783
click at [314, 318] on link "Customer Operations" at bounding box center [419, 321] width 322 height 16
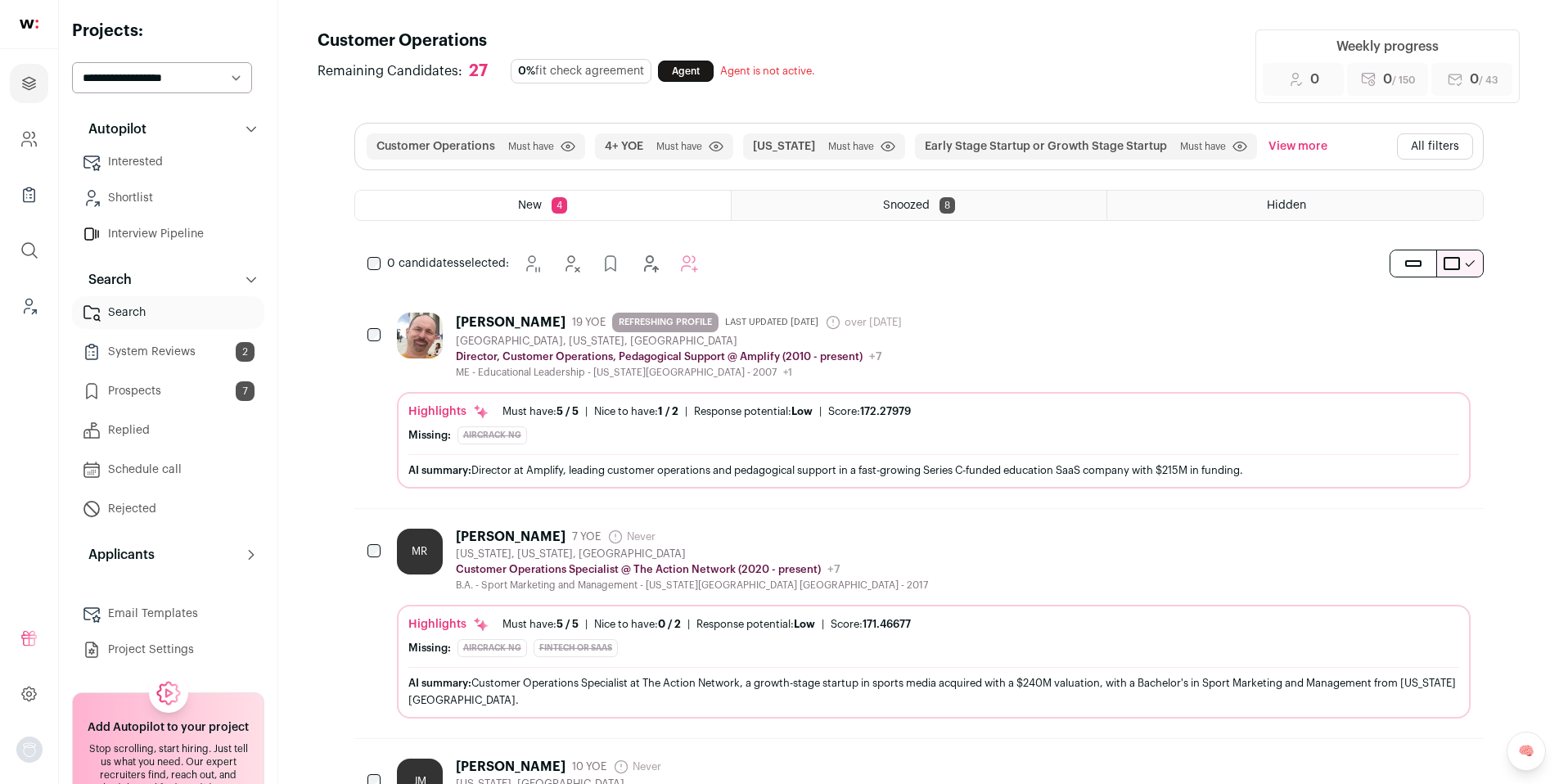
click at [1432, 149] on html "Projects Company and ATS Settings Company Lists (Experimental) Global Search Le…" at bounding box center [779, 658] width 1559 height 1316
click at [1433, 150] on button "All filters" at bounding box center [1435, 146] width 77 height 26
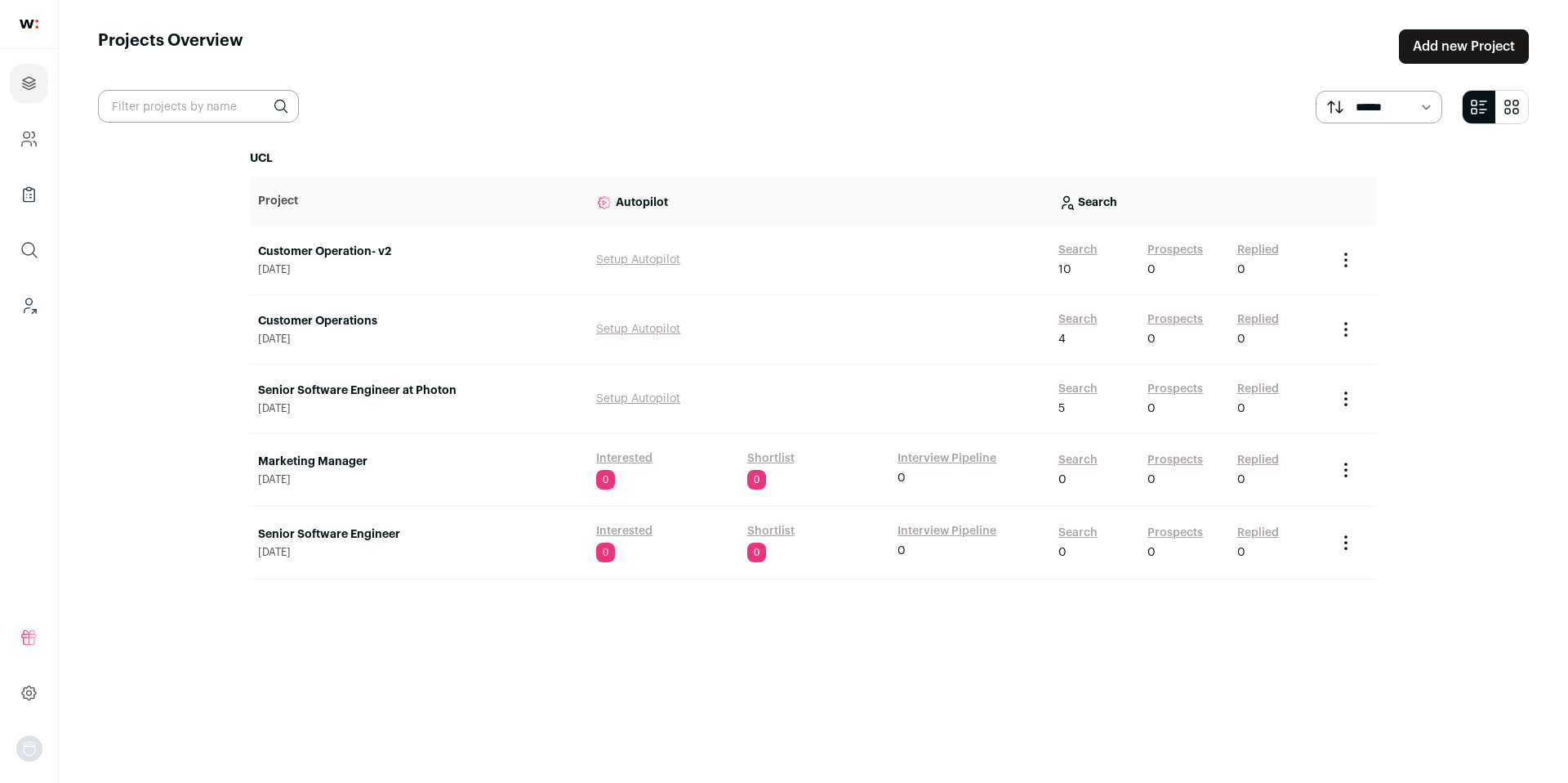
click at [340, 322] on link "Customer Operations" at bounding box center [419, 321] width 322 height 16
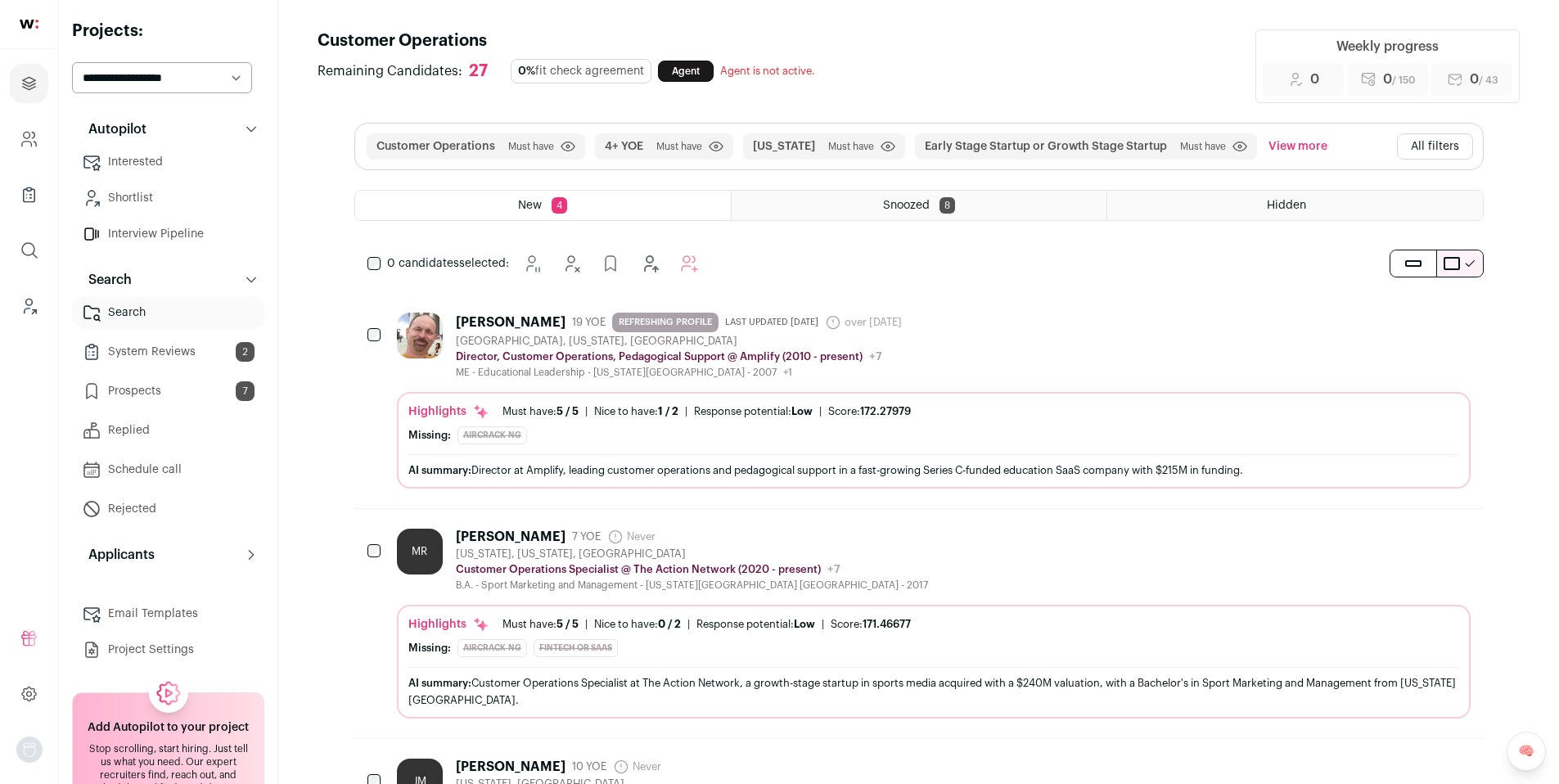
click at [1439, 144] on button "All filters" at bounding box center [1435, 146] width 77 height 26
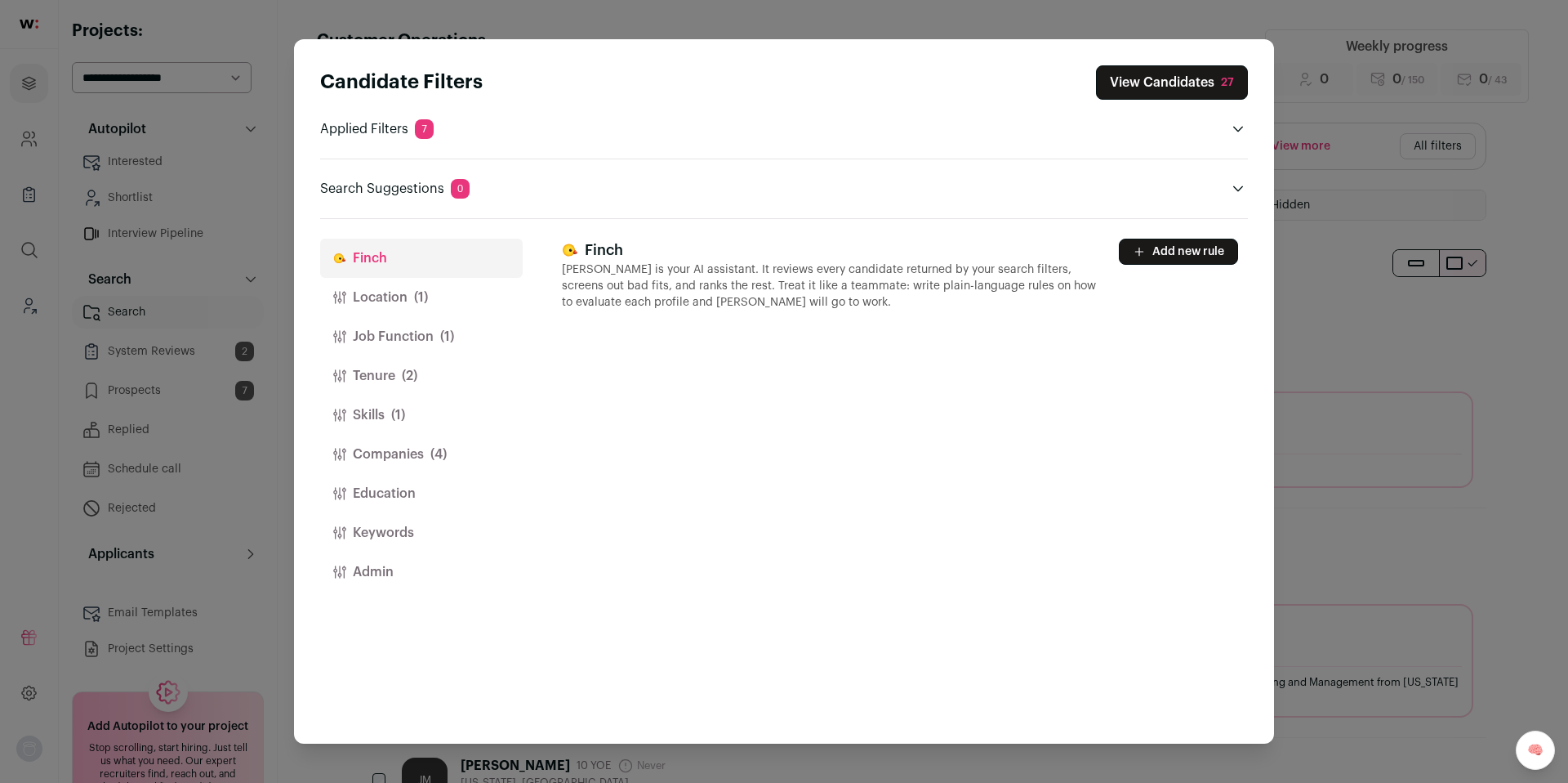
click at [408, 337] on button "Job Function (1)" at bounding box center [421, 337] width 203 height 39
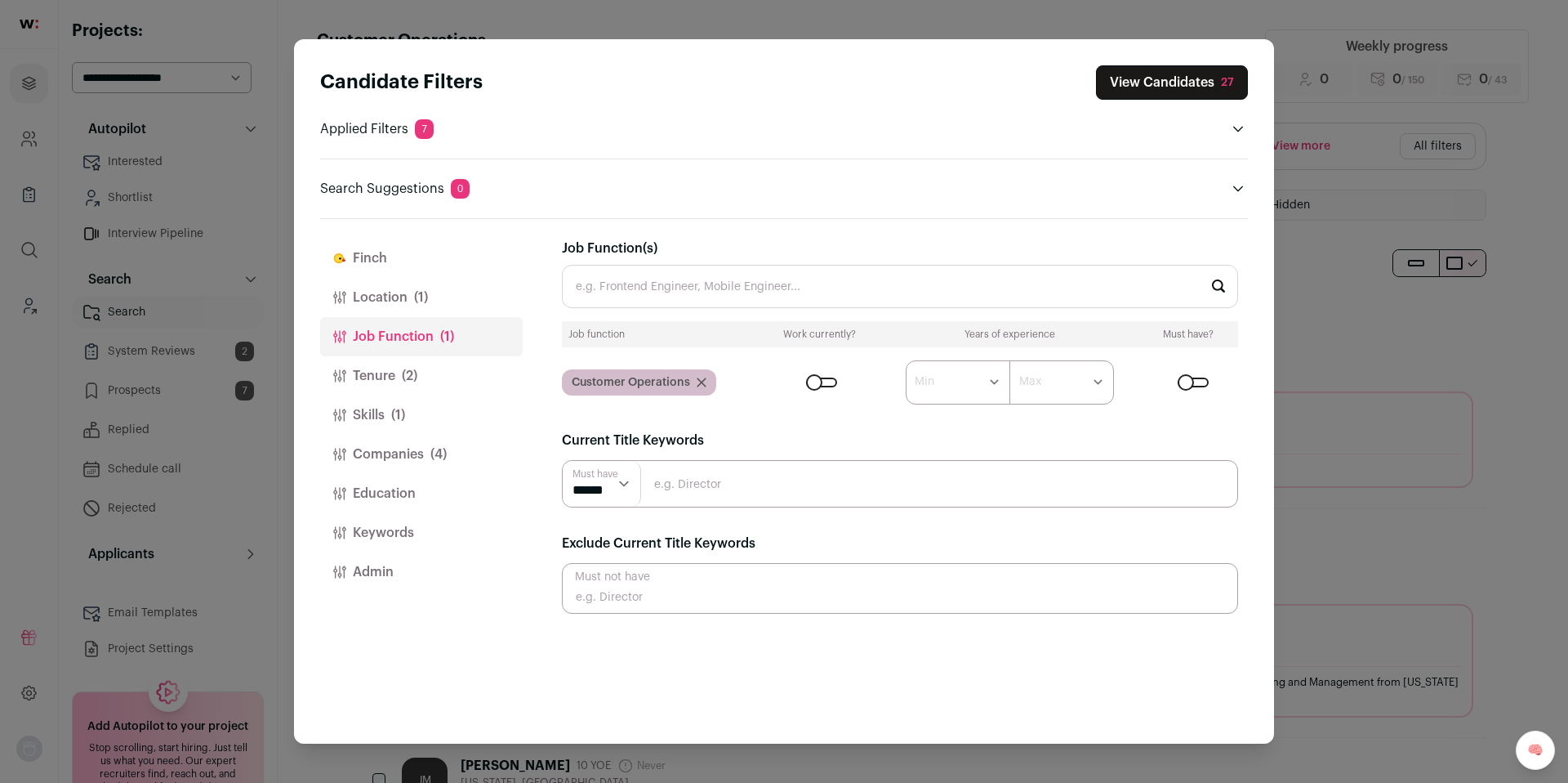
click at [380, 380] on button "Tenure (2)" at bounding box center [421, 376] width 203 height 39
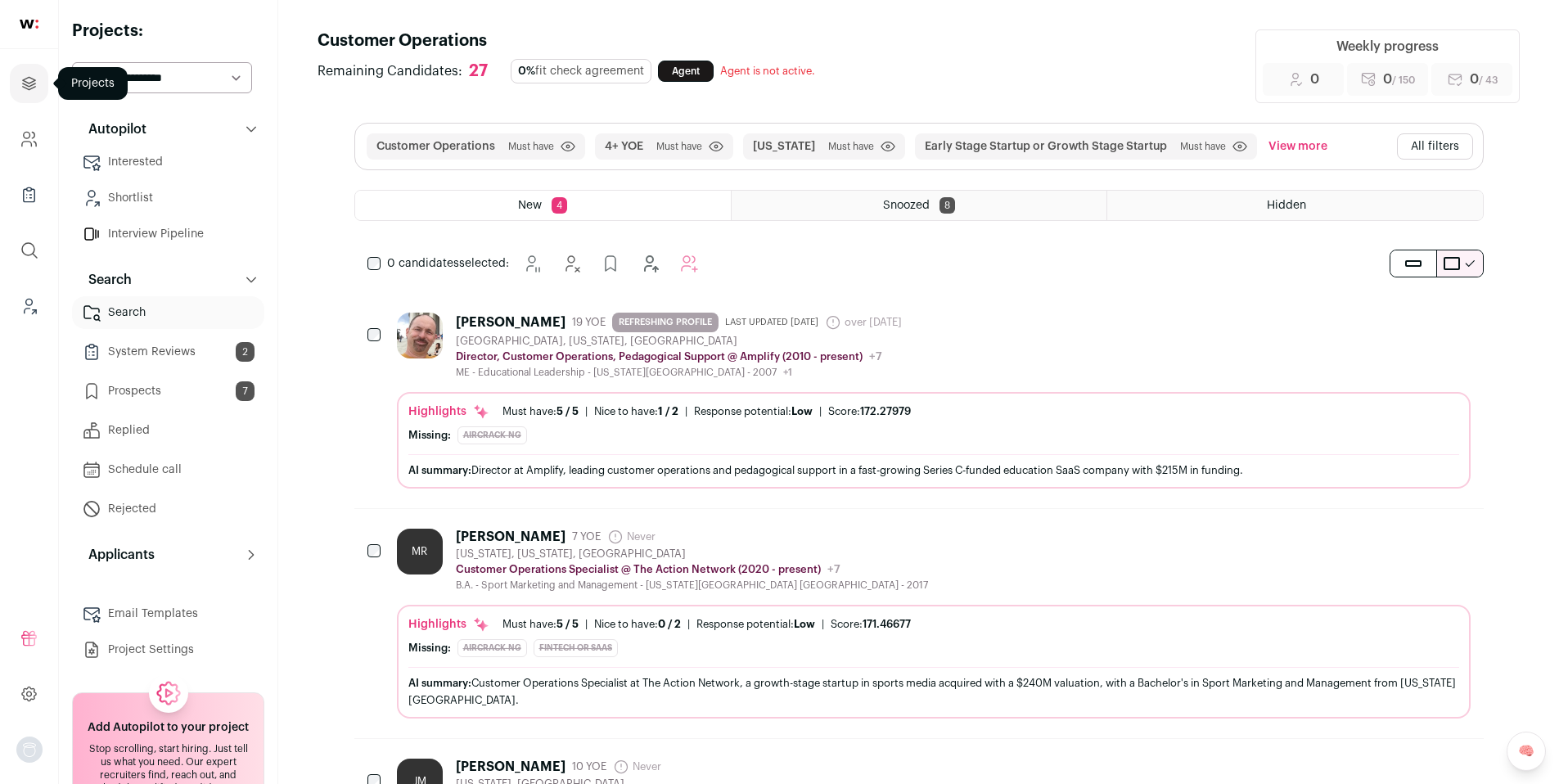
click at [30, 83] on icon "Projects" at bounding box center [29, 83] width 19 height 20
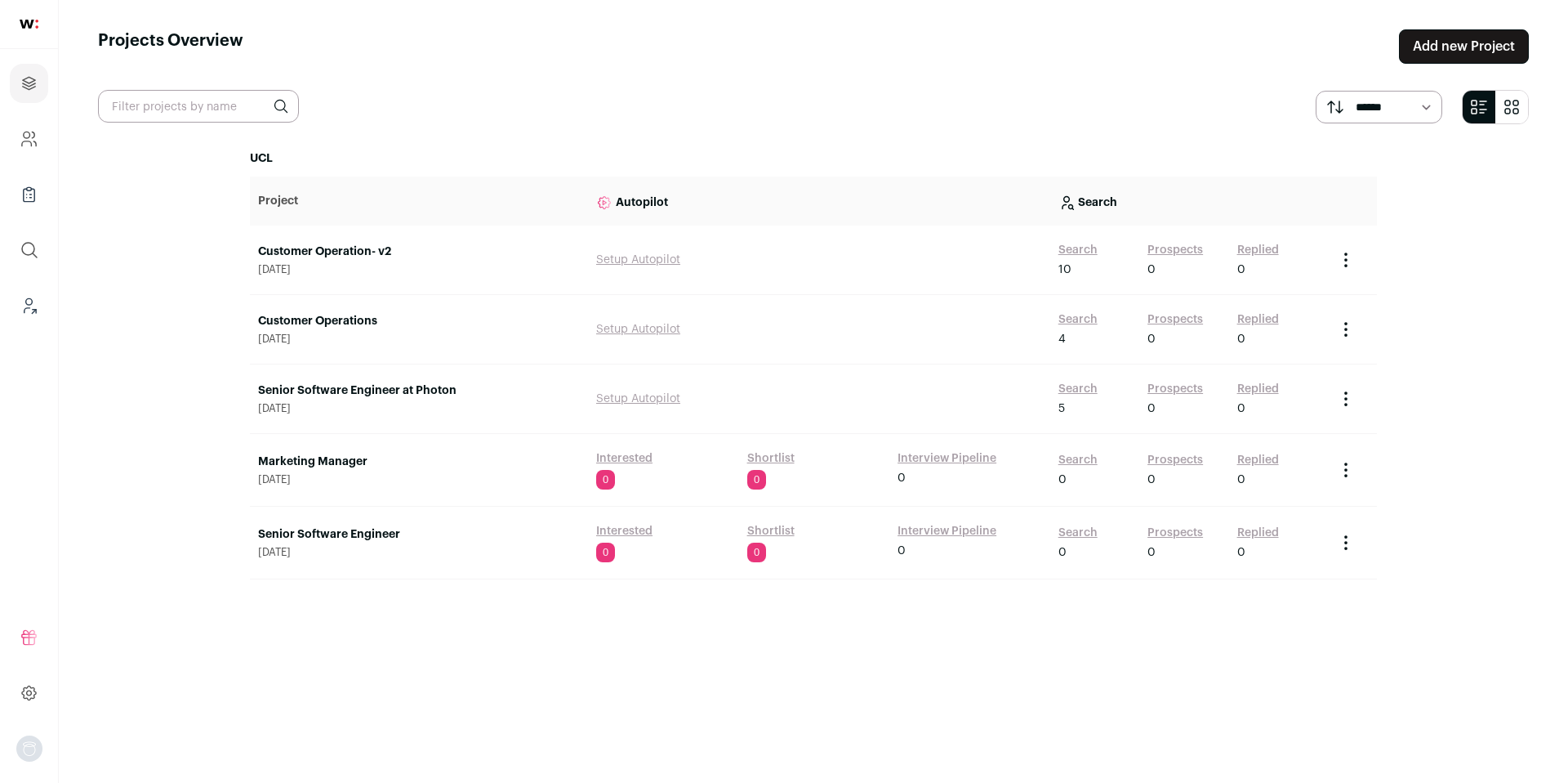
click at [333, 251] on link "Customer Operation- v2" at bounding box center [419, 252] width 322 height 16
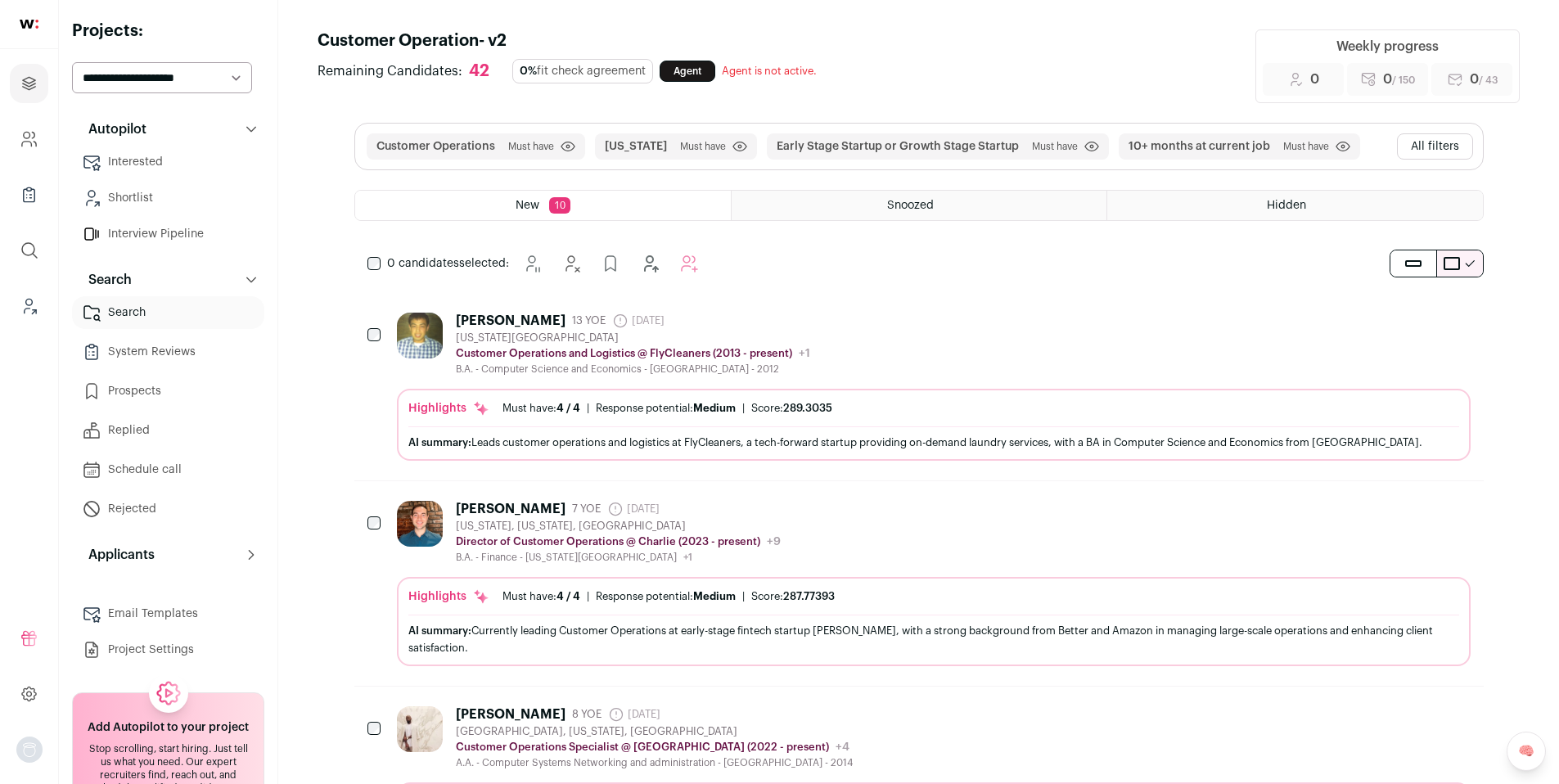
click at [1406, 146] on button "All filters" at bounding box center [1435, 146] width 77 height 26
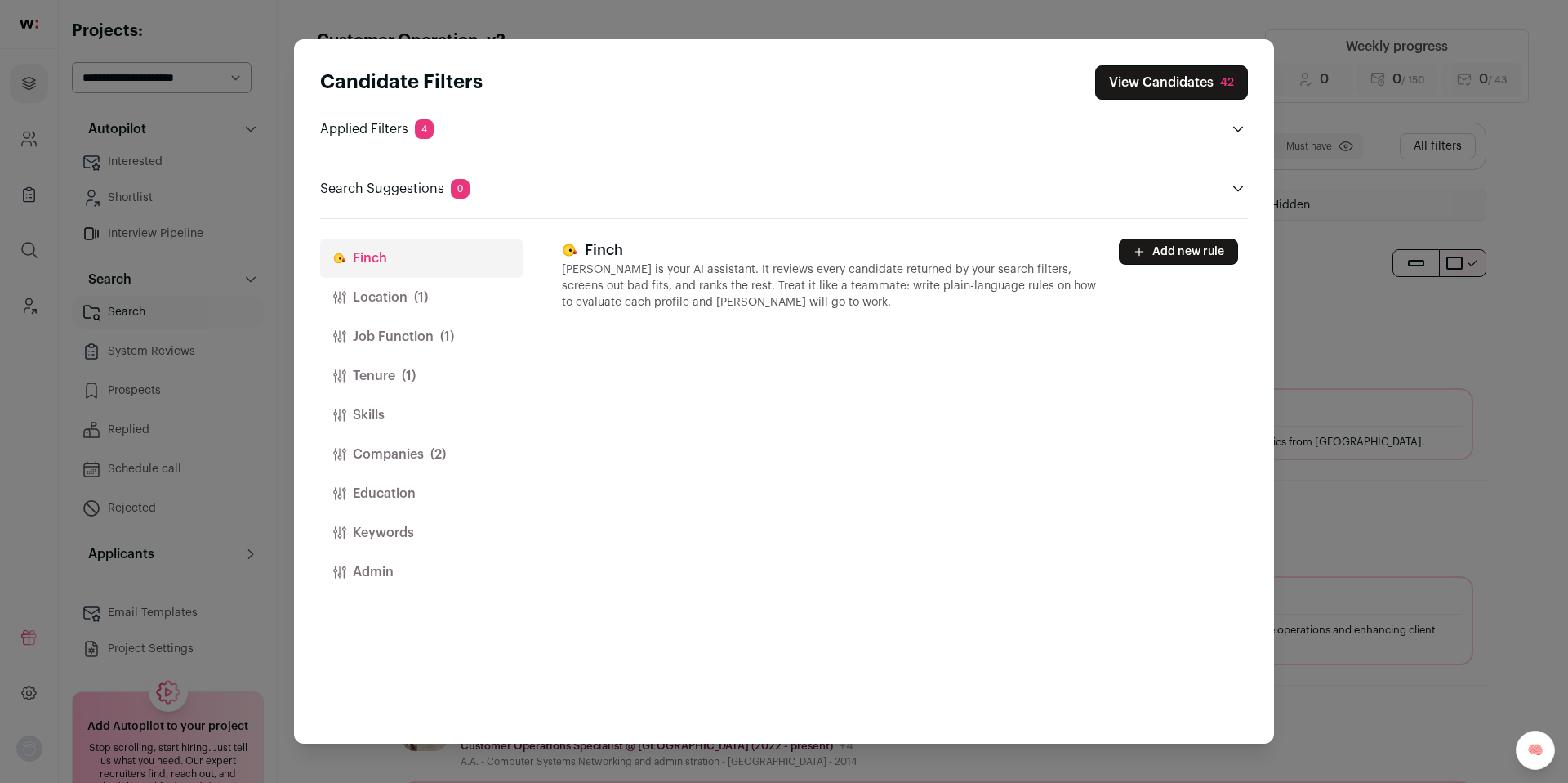
click at [412, 331] on button "Job Function (1)" at bounding box center [421, 337] width 203 height 39
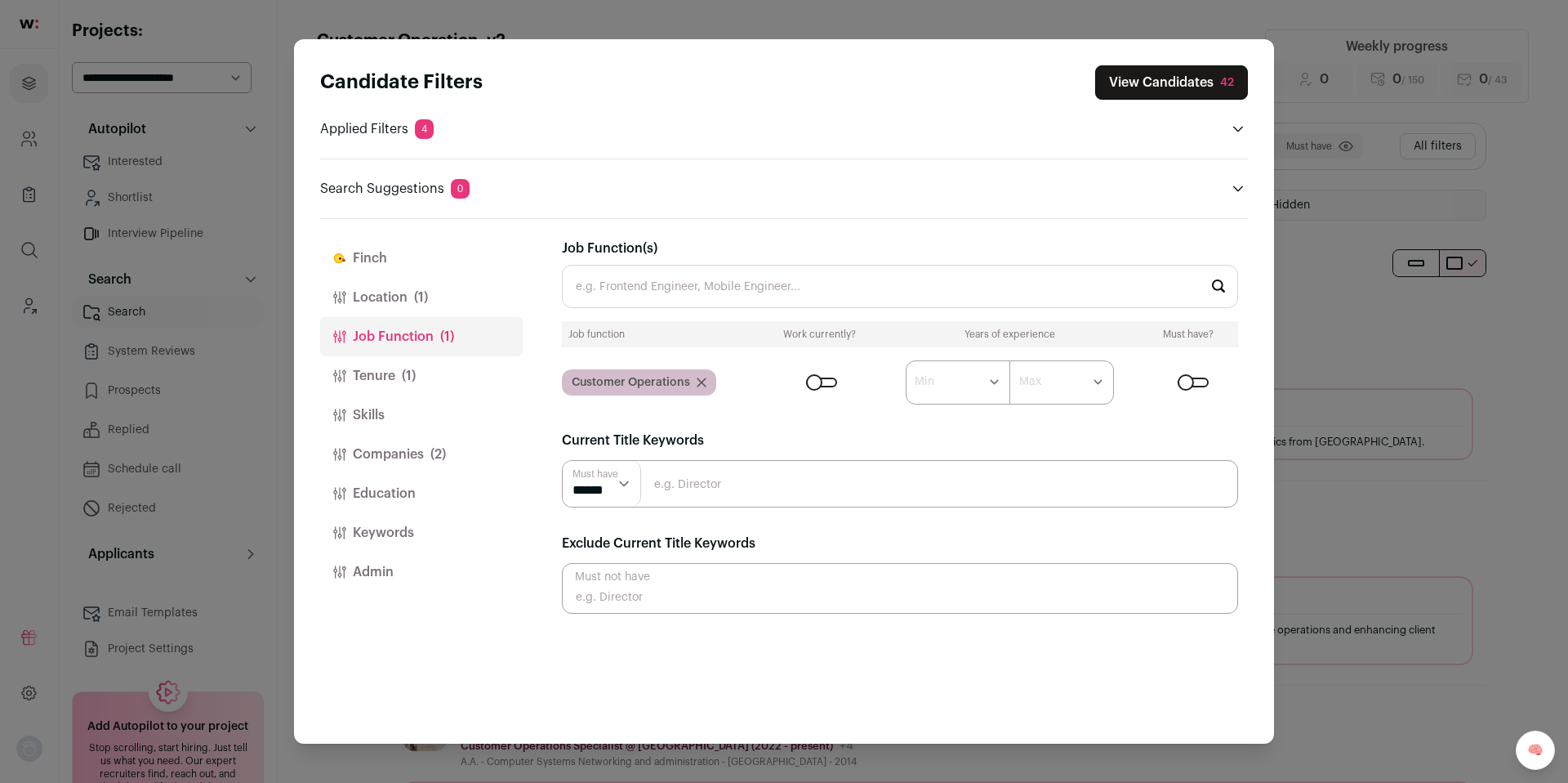
click at [397, 379] on button "Tenure (1)" at bounding box center [421, 376] width 203 height 39
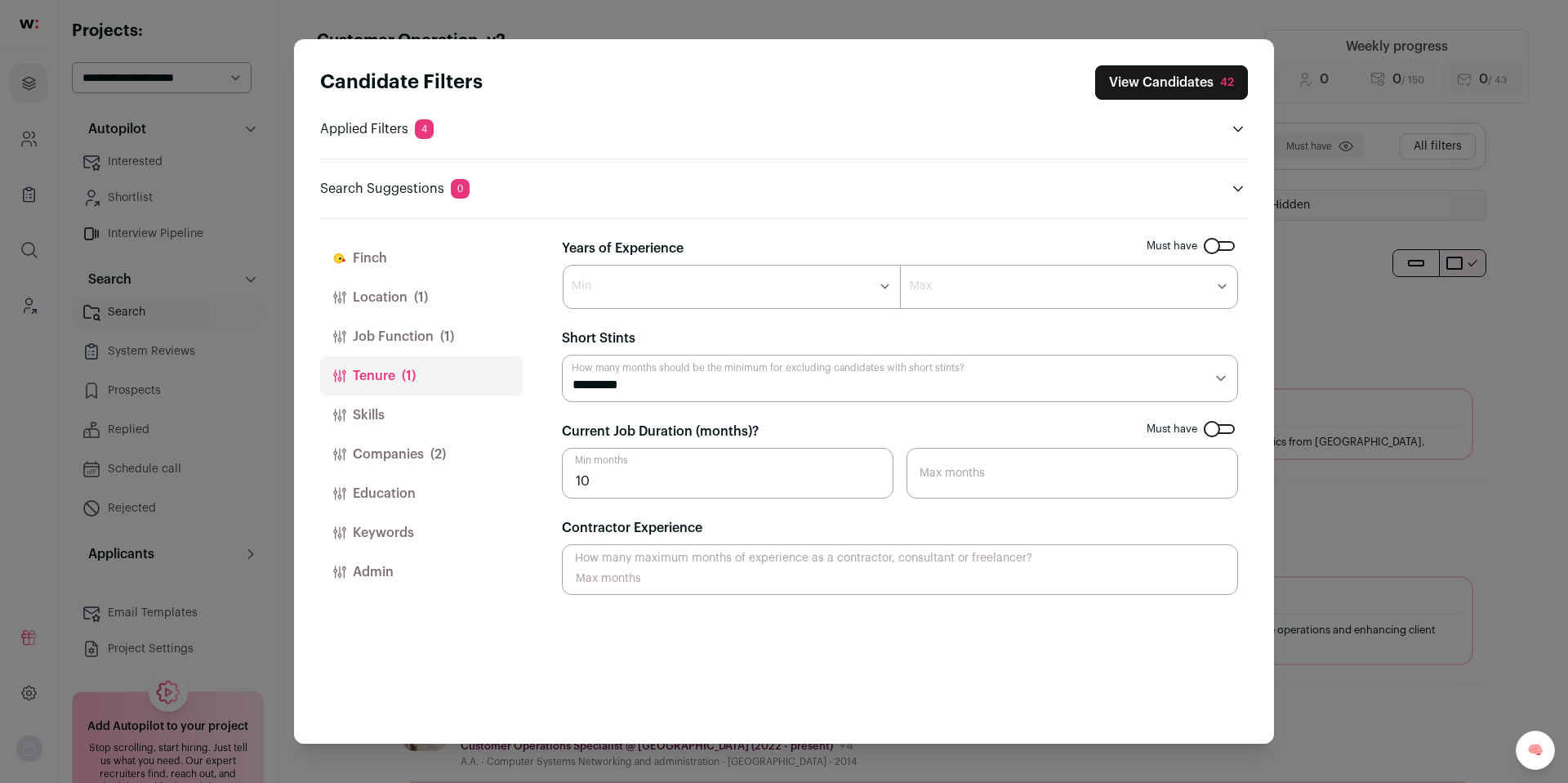
click at [654, 293] on select "******* ****** ******* ******* ******* ******* ******* ******* ******* ******* …" at bounding box center [732, 286] width 338 height 44
select select "*"
click at [563, 264] on select "******* ****** ******* ******* ******* ******* ******* ******* ******* ******* …" at bounding box center [732, 286] width 338 height 44
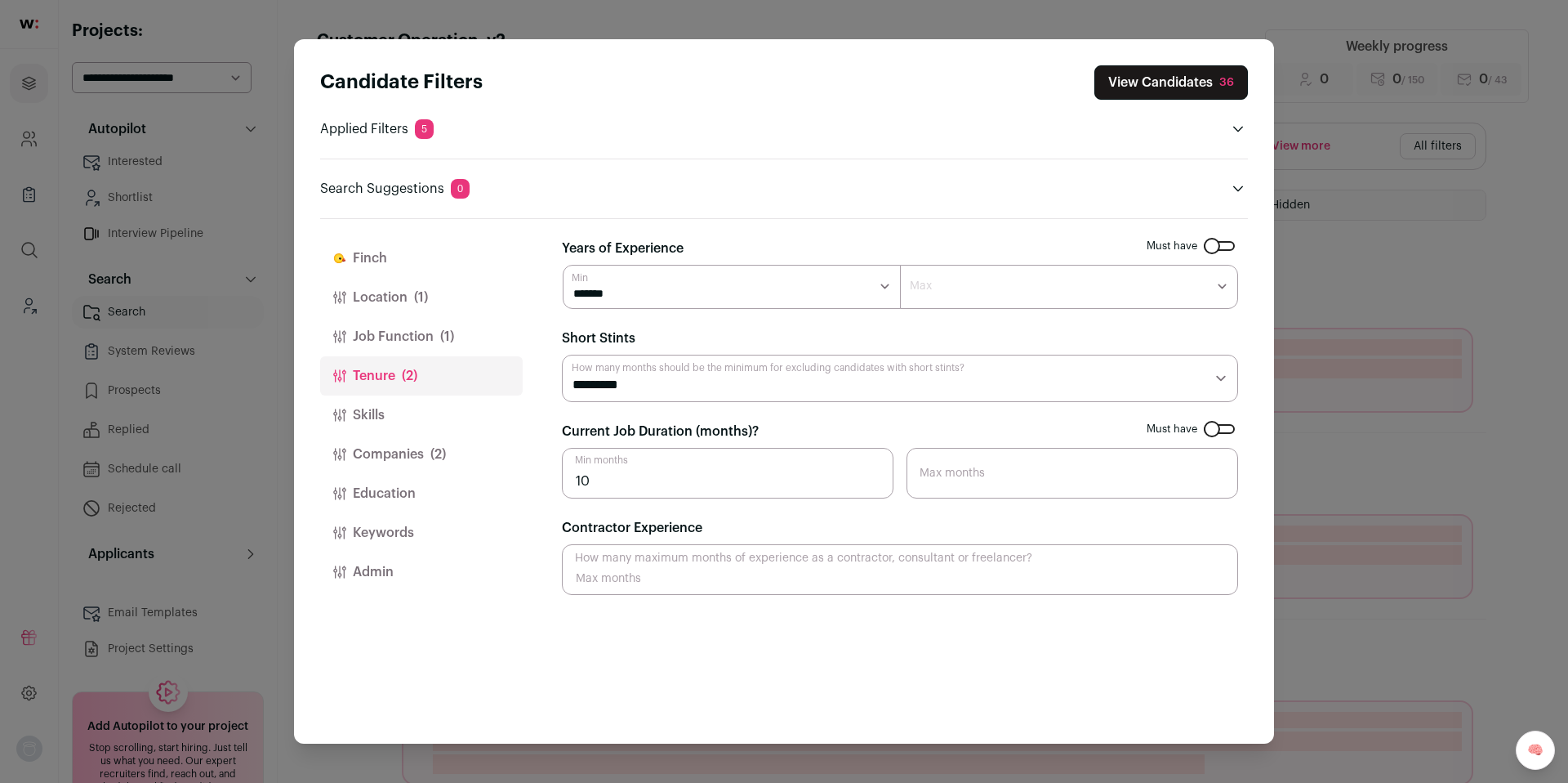
click at [1371, 273] on div "Candidate Filters View Candidates 36 Applied Filters 5 Customer Operations Must…" at bounding box center [784, 392] width 1568 height 783
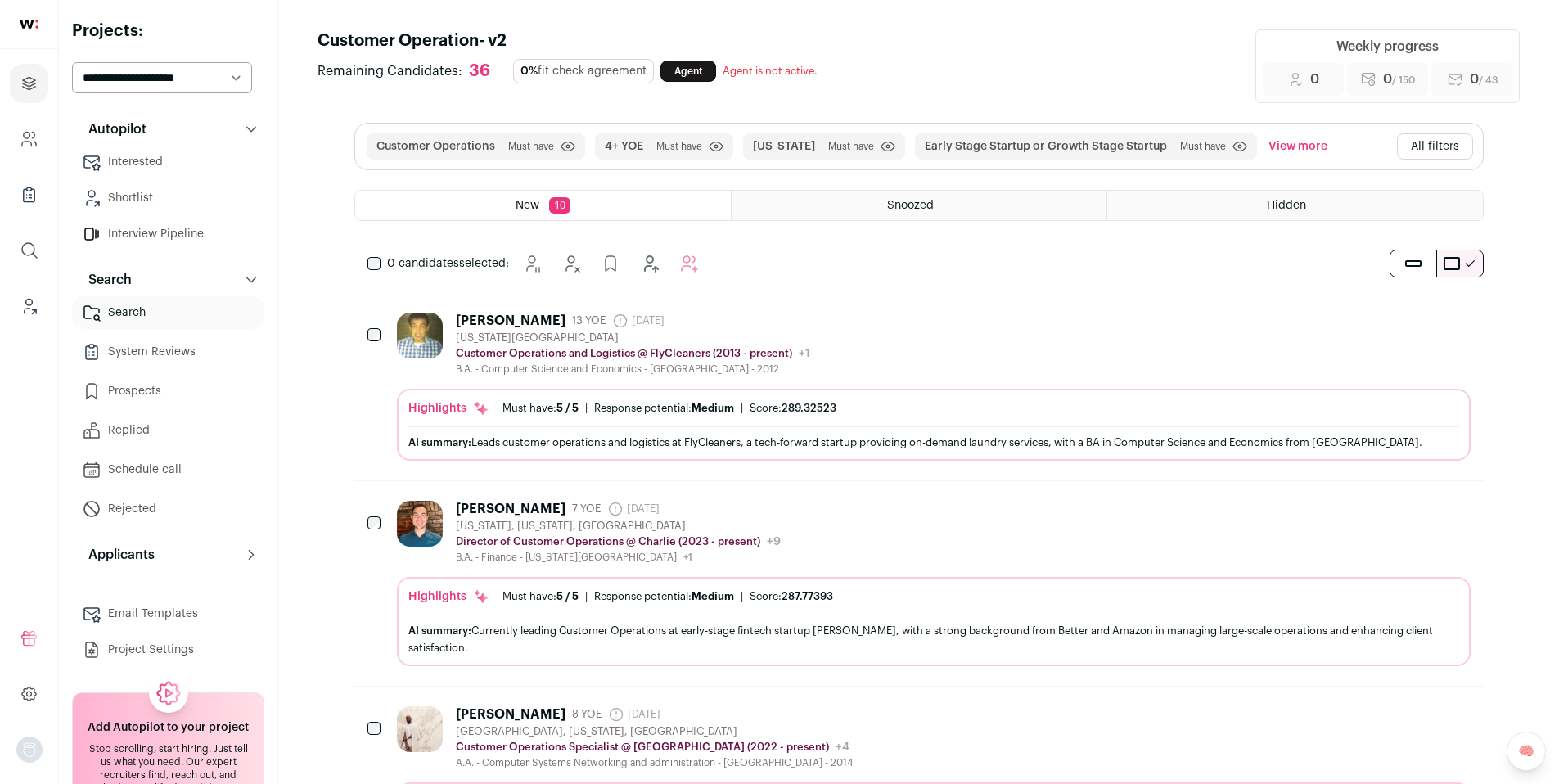
click at [959, 352] on div "Clayton Lee 13 YOE 5 days ago Admin only. The last time the profile was scraped…" at bounding box center [934, 344] width 1074 height 63
click at [992, 329] on div "Clayton Lee 13 YOE 5 days ago Admin only. The last time the profile was scraped…" at bounding box center [934, 344] width 1074 height 63
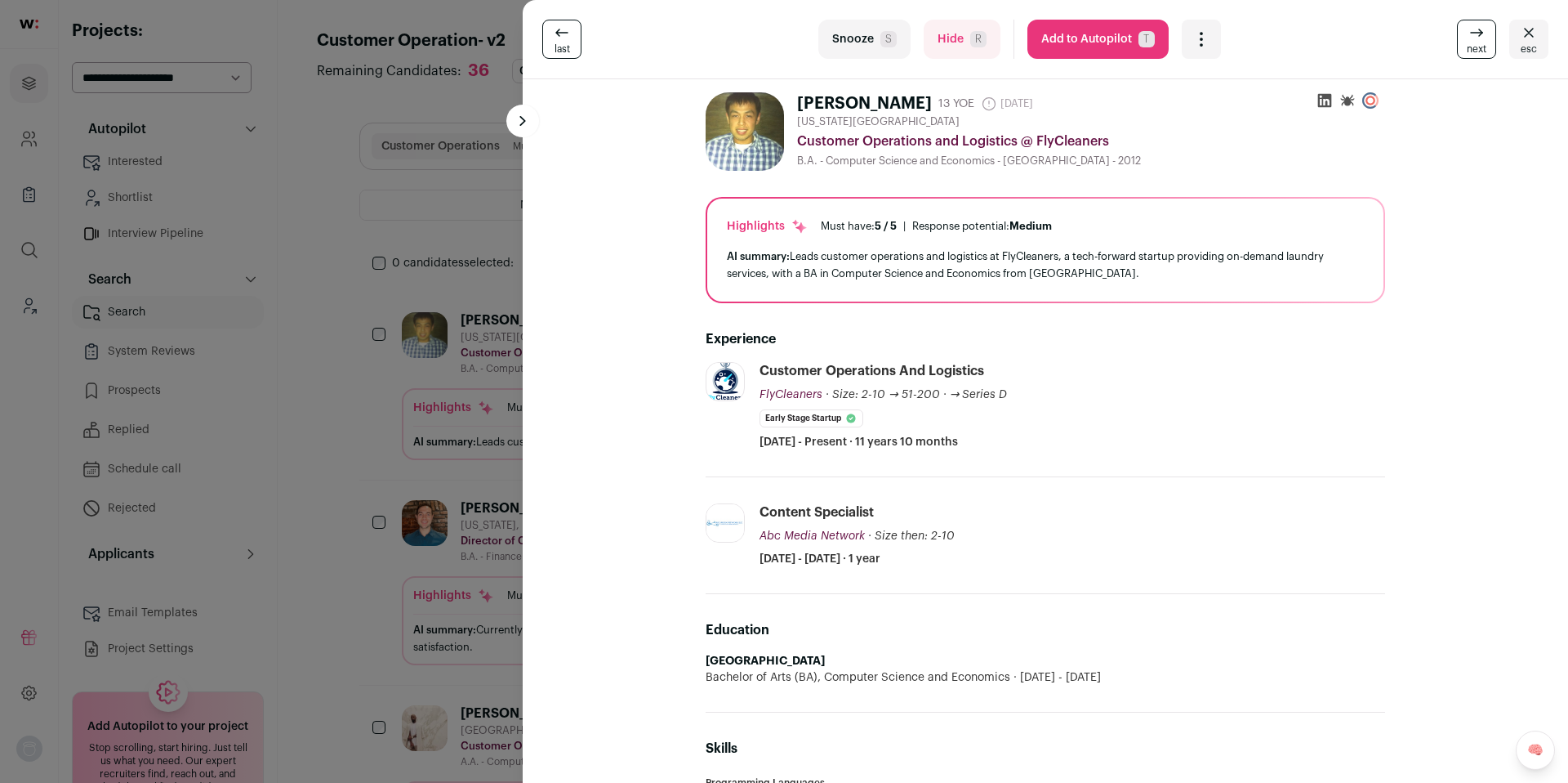
click at [971, 46] on span "R" at bounding box center [978, 39] width 16 height 16
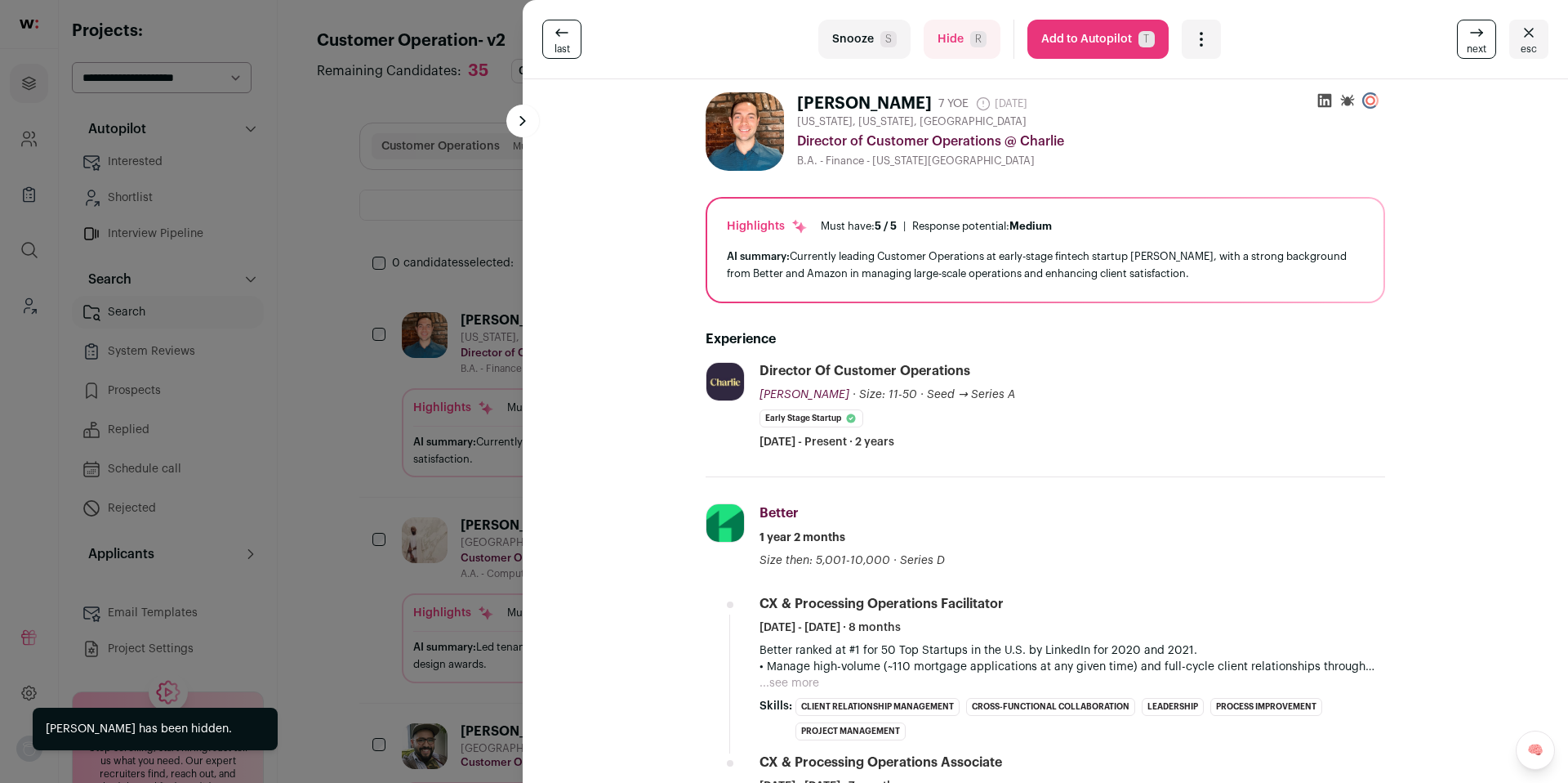
click at [971, 46] on span "R" at bounding box center [978, 39] width 16 height 16
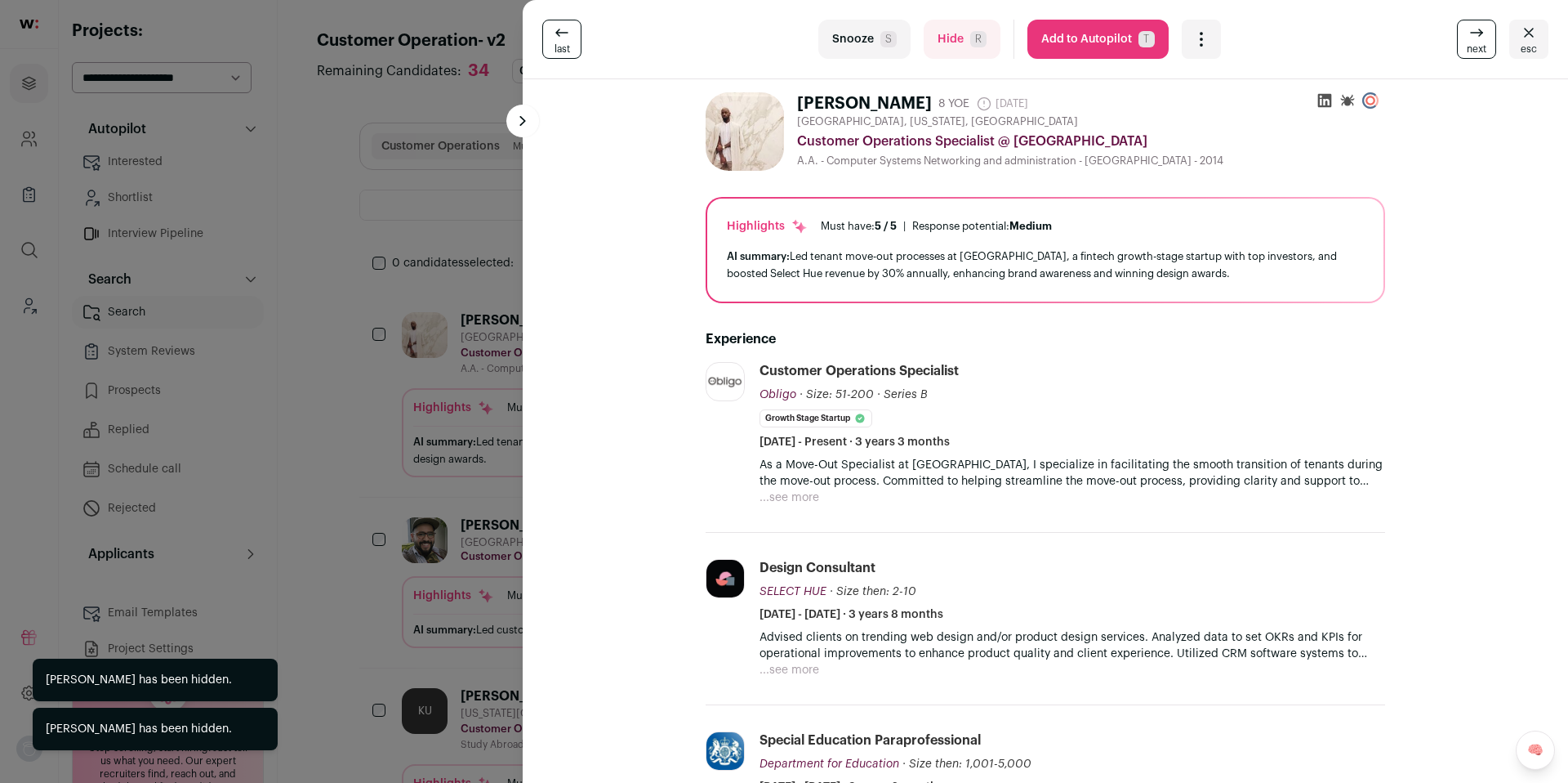
click at [971, 46] on span "R" at bounding box center [978, 39] width 16 height 16
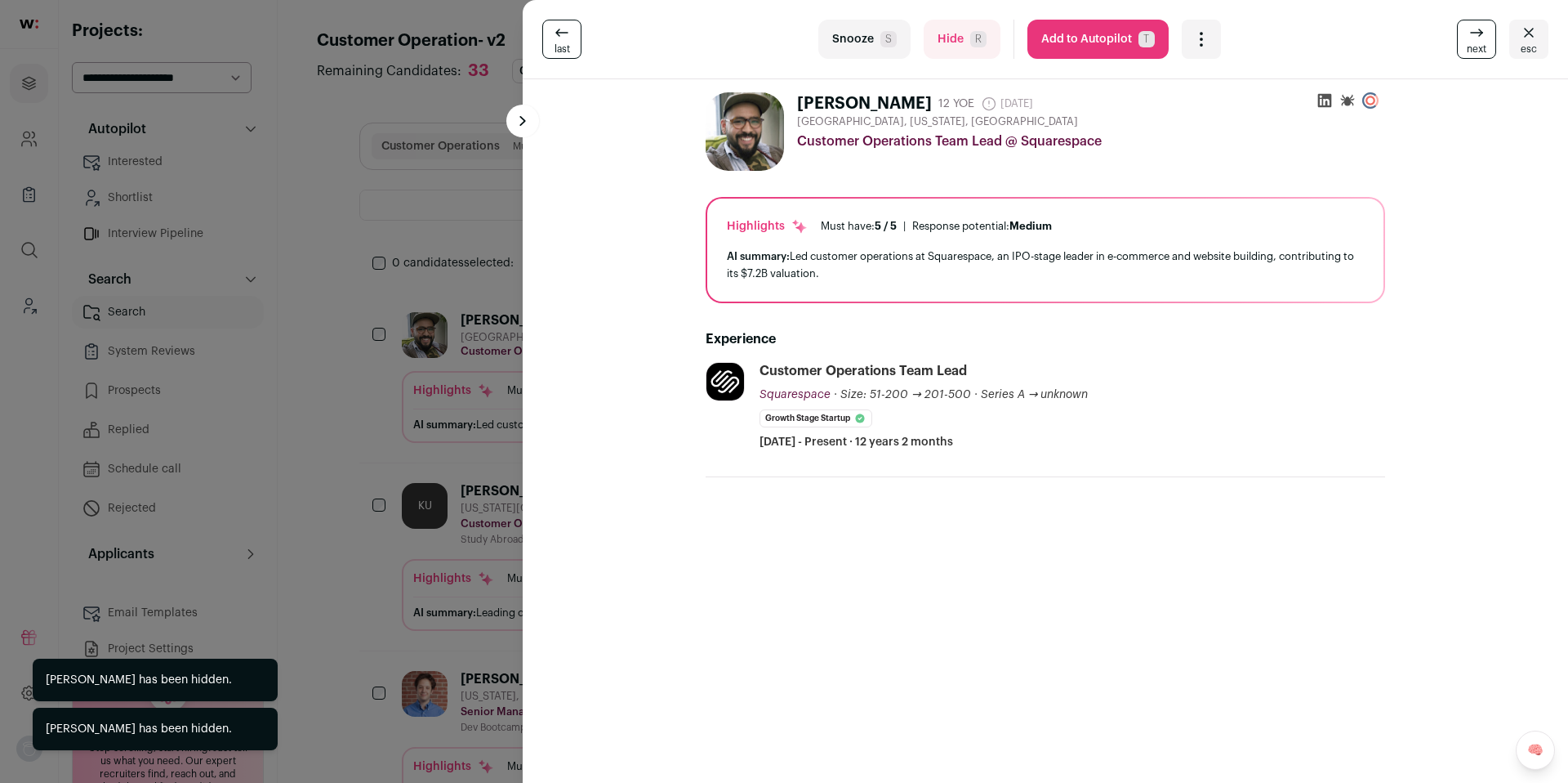
click at [971, 46] on span "R" at bounding box center [978, 39] width 16 height 16
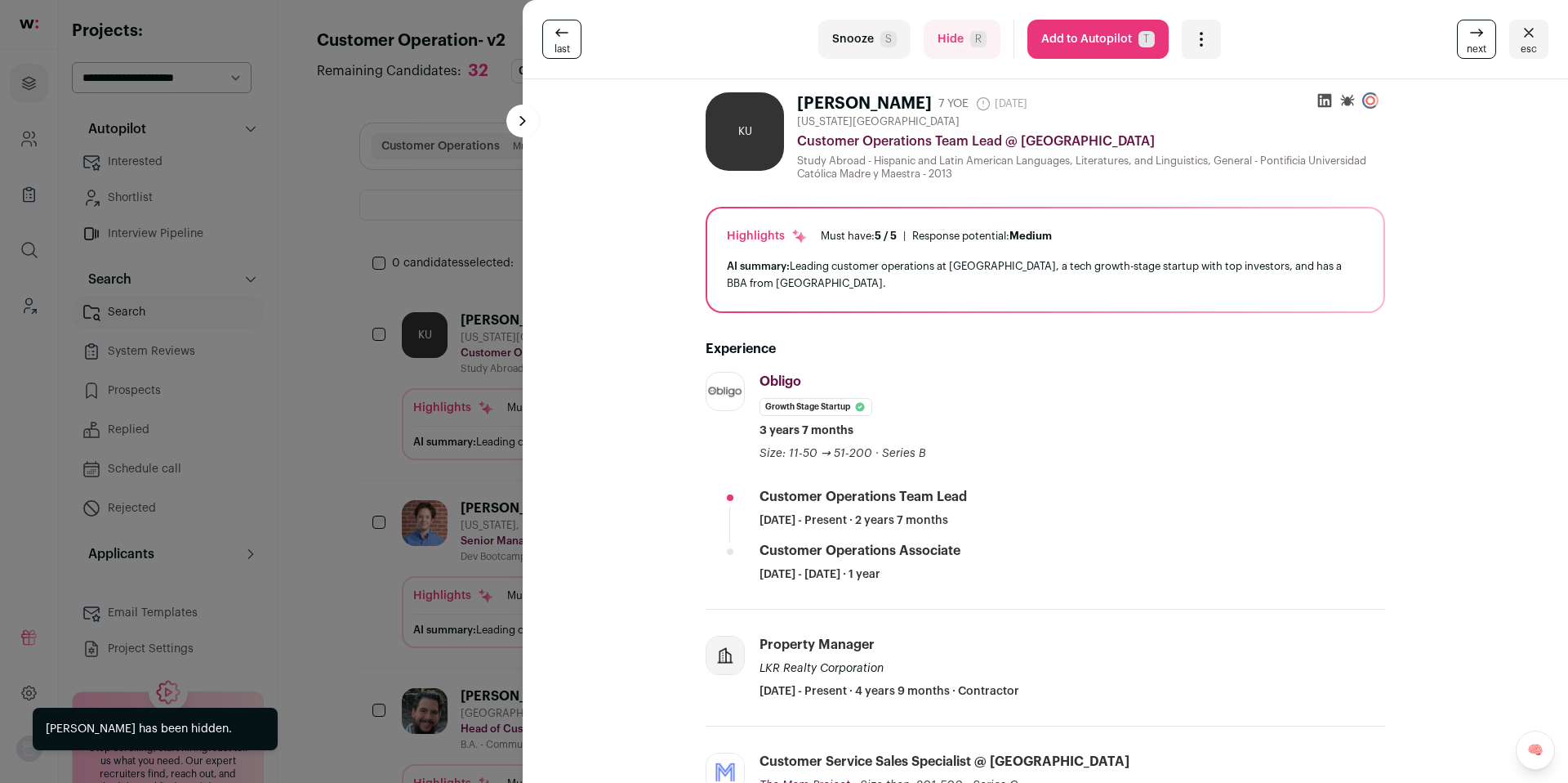
click at [1083, 44] on button "Add to Autopilot T" at bounding box center [1098, 39] width 142 height 39
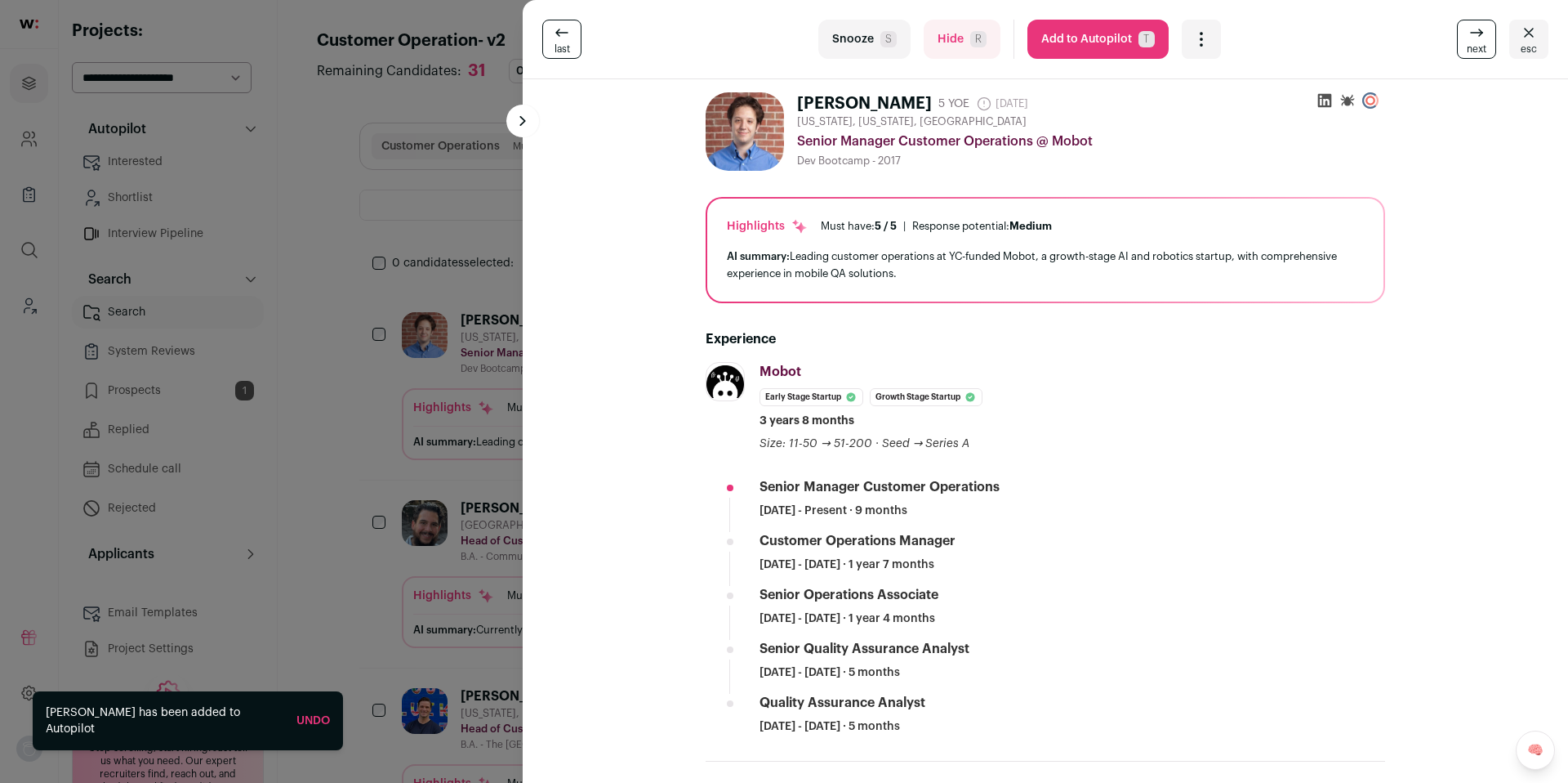
click at [142, 385] on div "last Snooze S Hide R Add to Autopilot T More actions Add to Shortlist Re-calibr…" at bounding box center [784, 392] width 1568 height 783
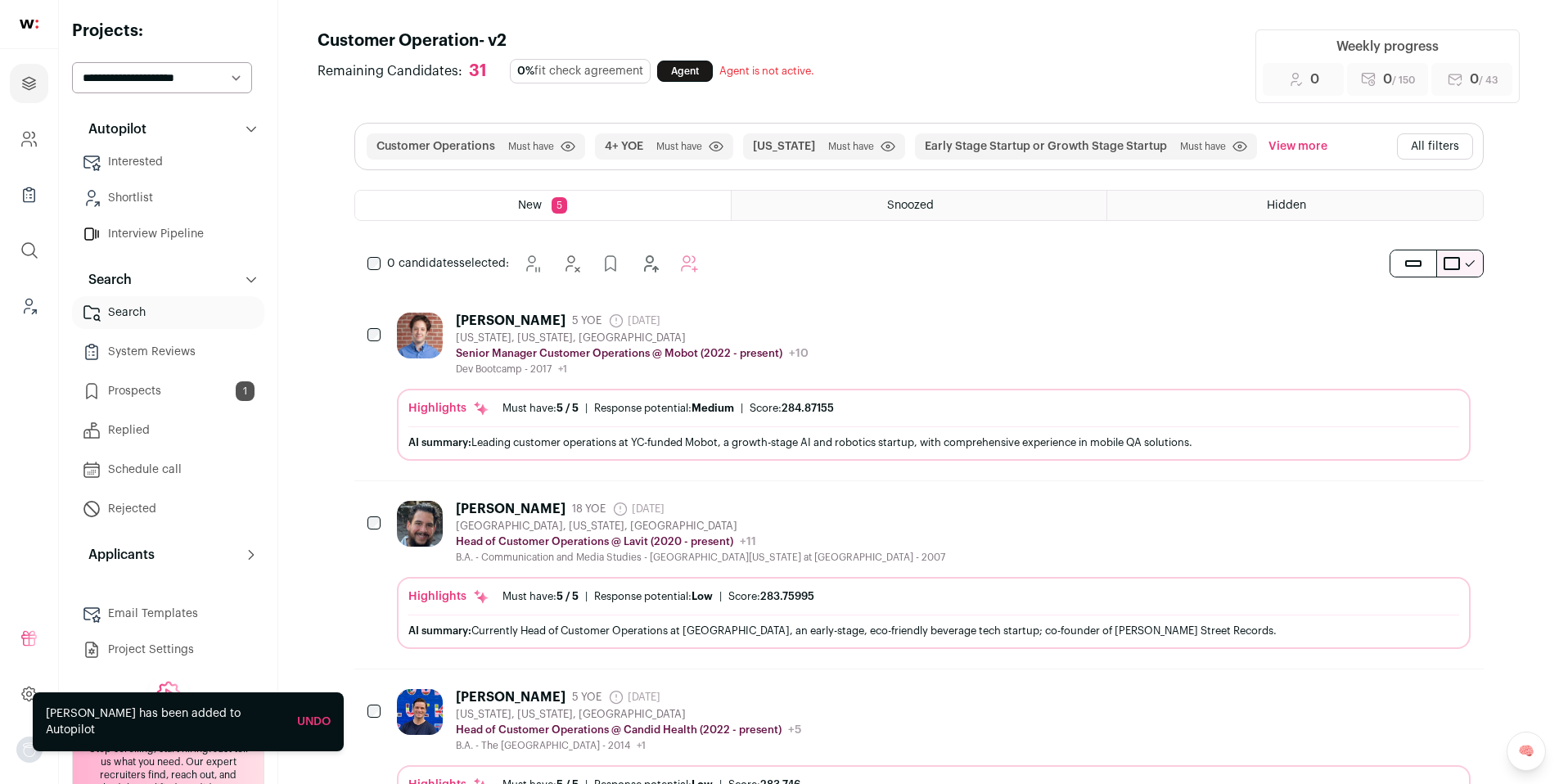
click at [148, 391] on link "Prospects 1" at bounding box center [169, 391] width 193 height 33
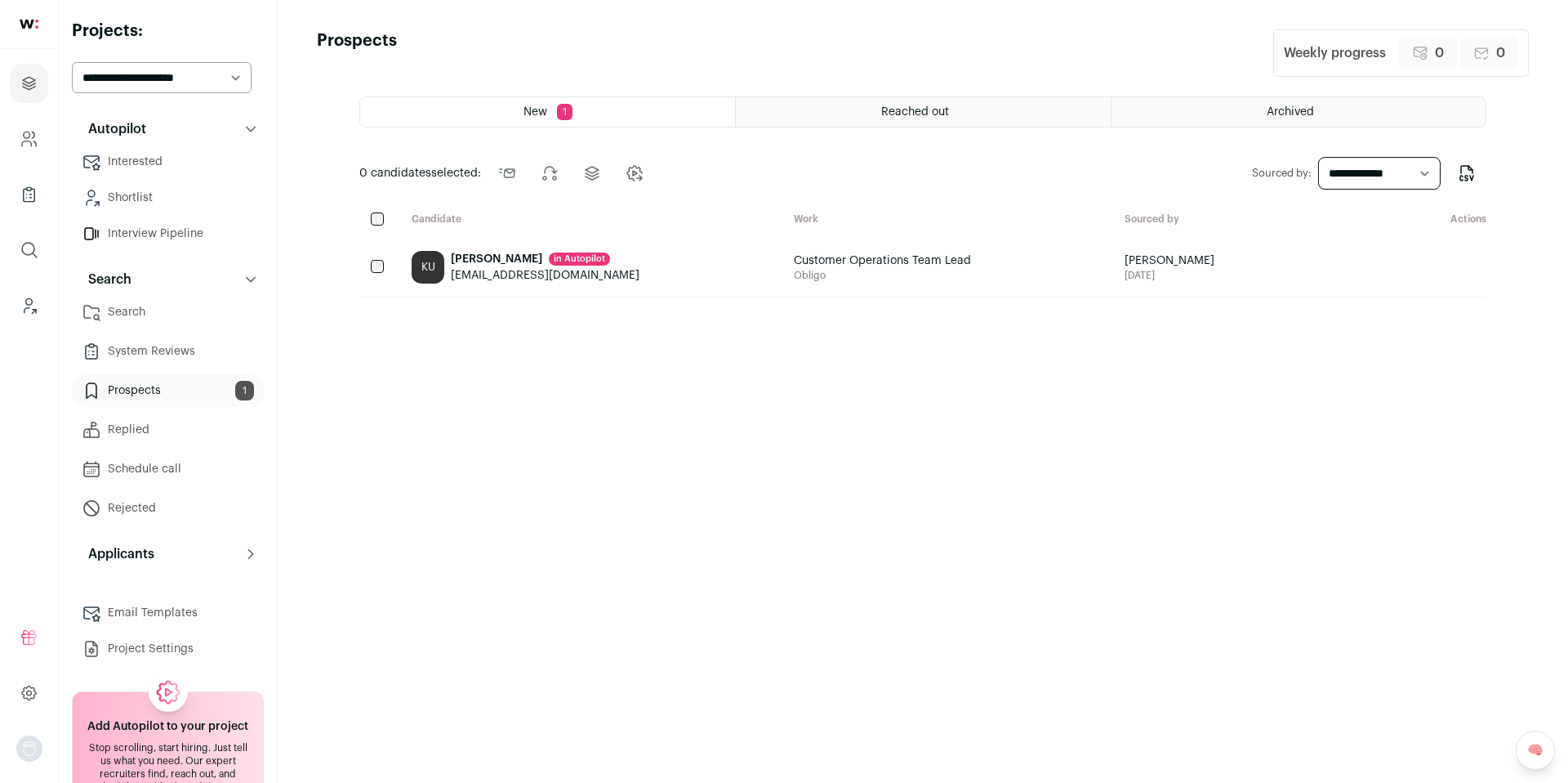
click at [144, 410] on ul "Search System Reviews Prospects 1 Replied Schedule call Rejected" at bounding box center [168, 410] width 192 height 228
click at [144, 432] on link "Replied" at bounding box center [168, 430] width 192 height 33
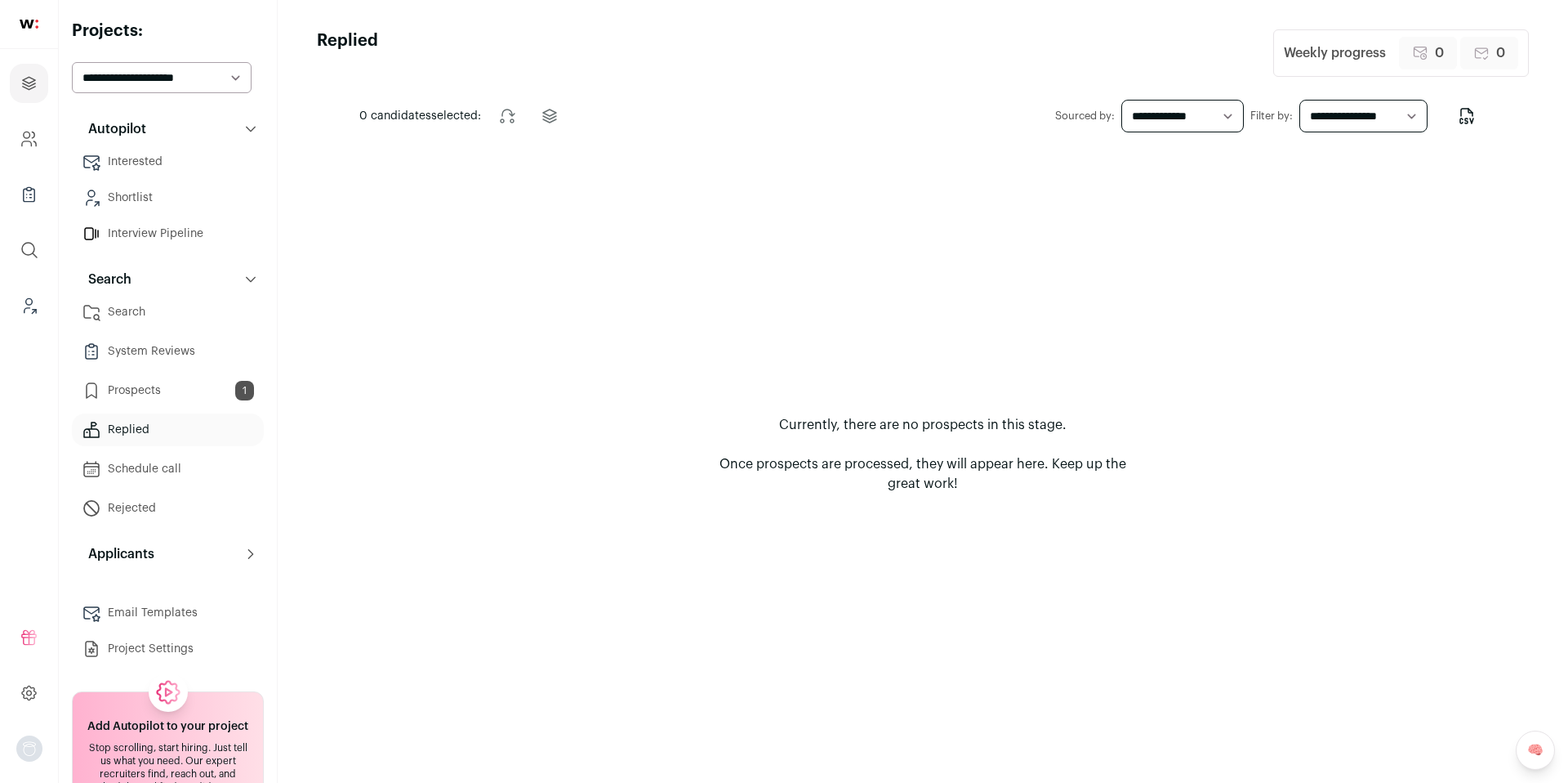
click at [141, 396] on html "Projects Company and ATS Settings Company Lists (Experimental) Global Search Le…" at bounding box center [784, 392] width 1568 height 783
click at [149, 394] on link "Prospects 1" at bounding box center [168, 391] width 192 height 33
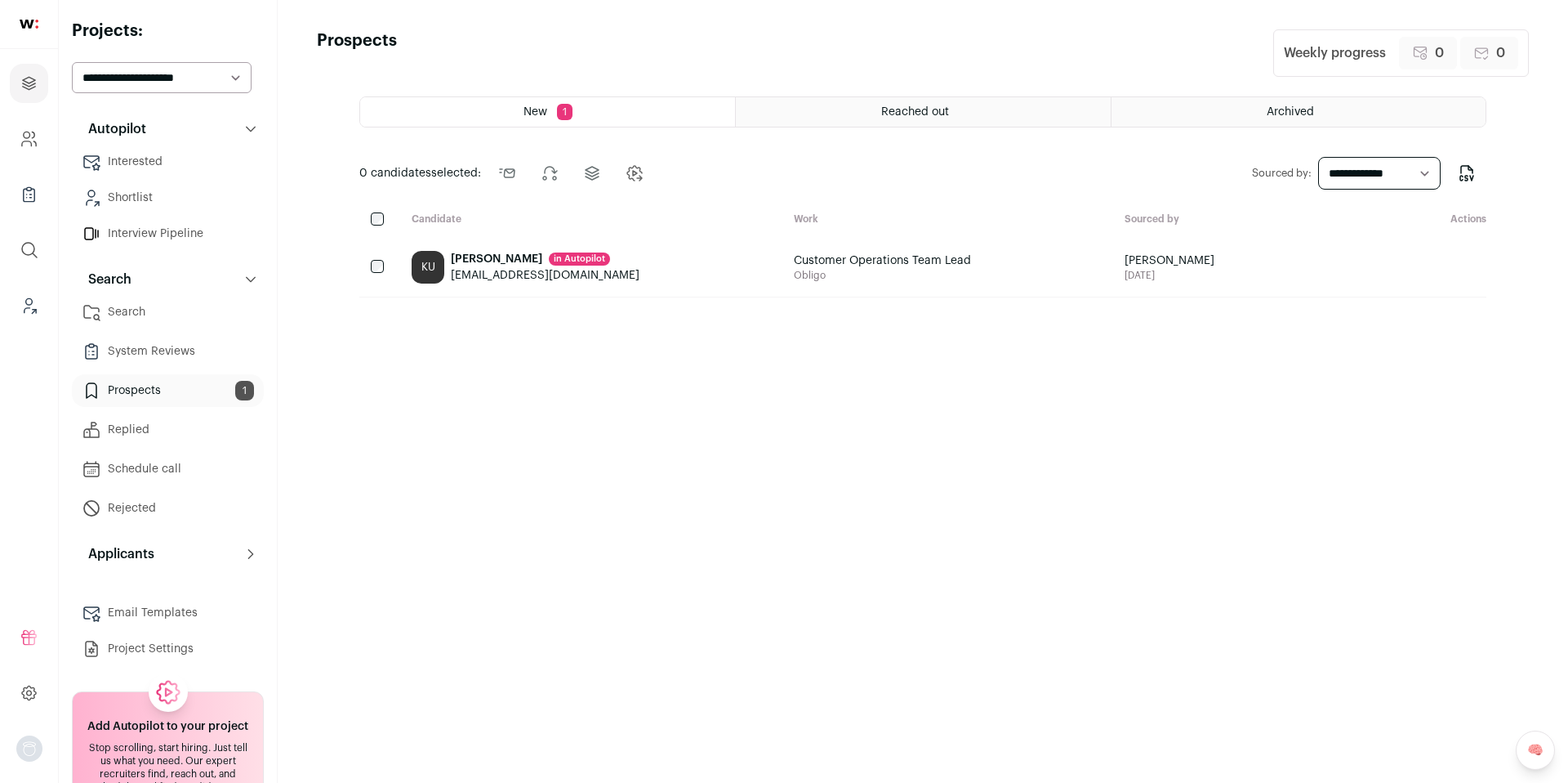
click at [864, 264] on span "Customer Operations Team Lead" at bounding box center [882, 260] width 178 height 16
click at [34, 139] on icon "Company and ATS Settings" at bounding box center [29, 138] width 19 height 20
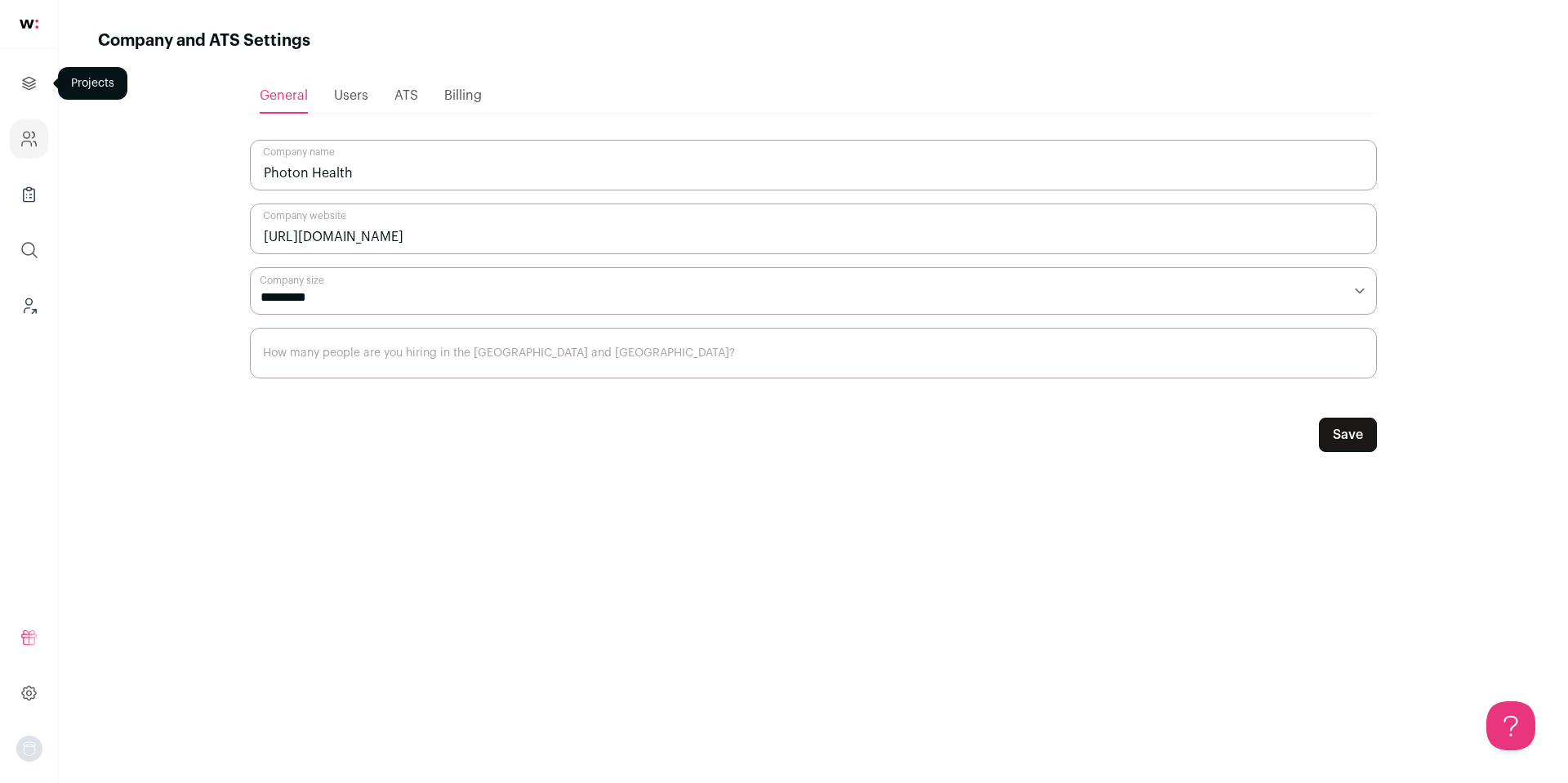
click at [37, 89] on icon "Projects" at bounding box center [29, 83] width 19 height 20
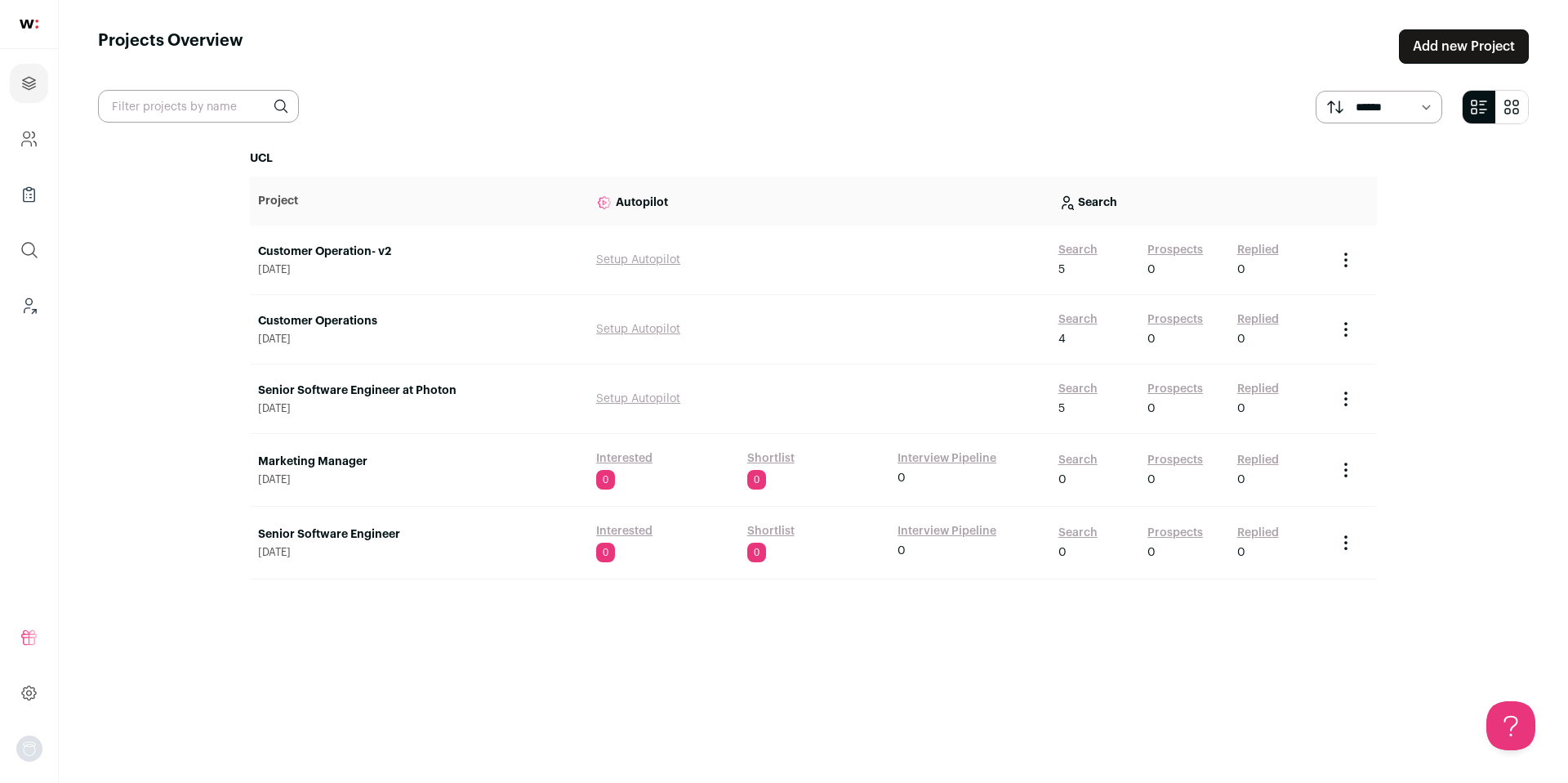
click at [341, 252] on link "Customer Operation- v2" at bounding box center [419, 252] width 322 height 16
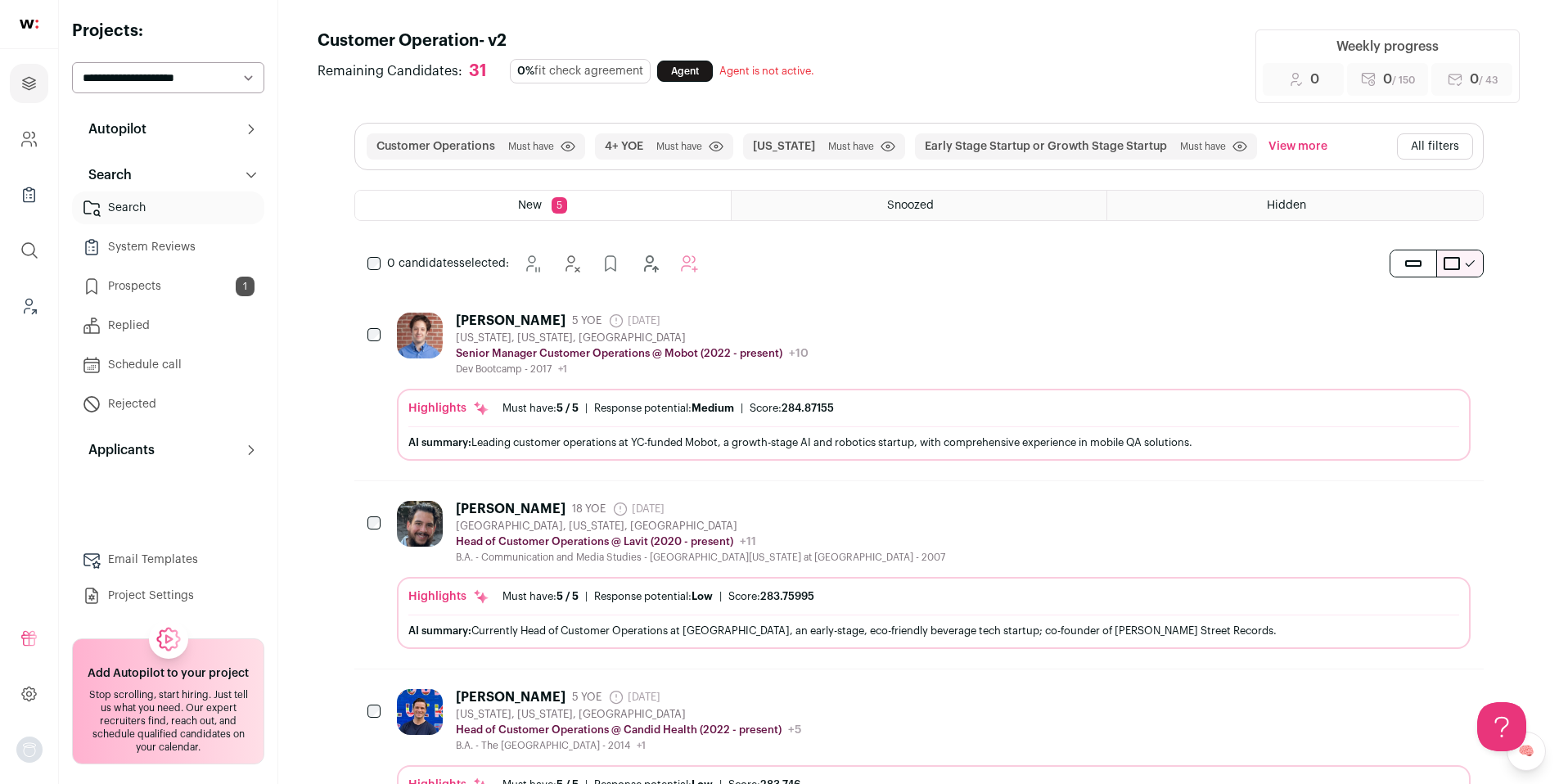
click at [982, 339] on div "[PERSON_NAME] 5 YOE [DATE] Admin only. The last time the profile was scraped. […" at bounding box center [934, 344] width 1074 height 63
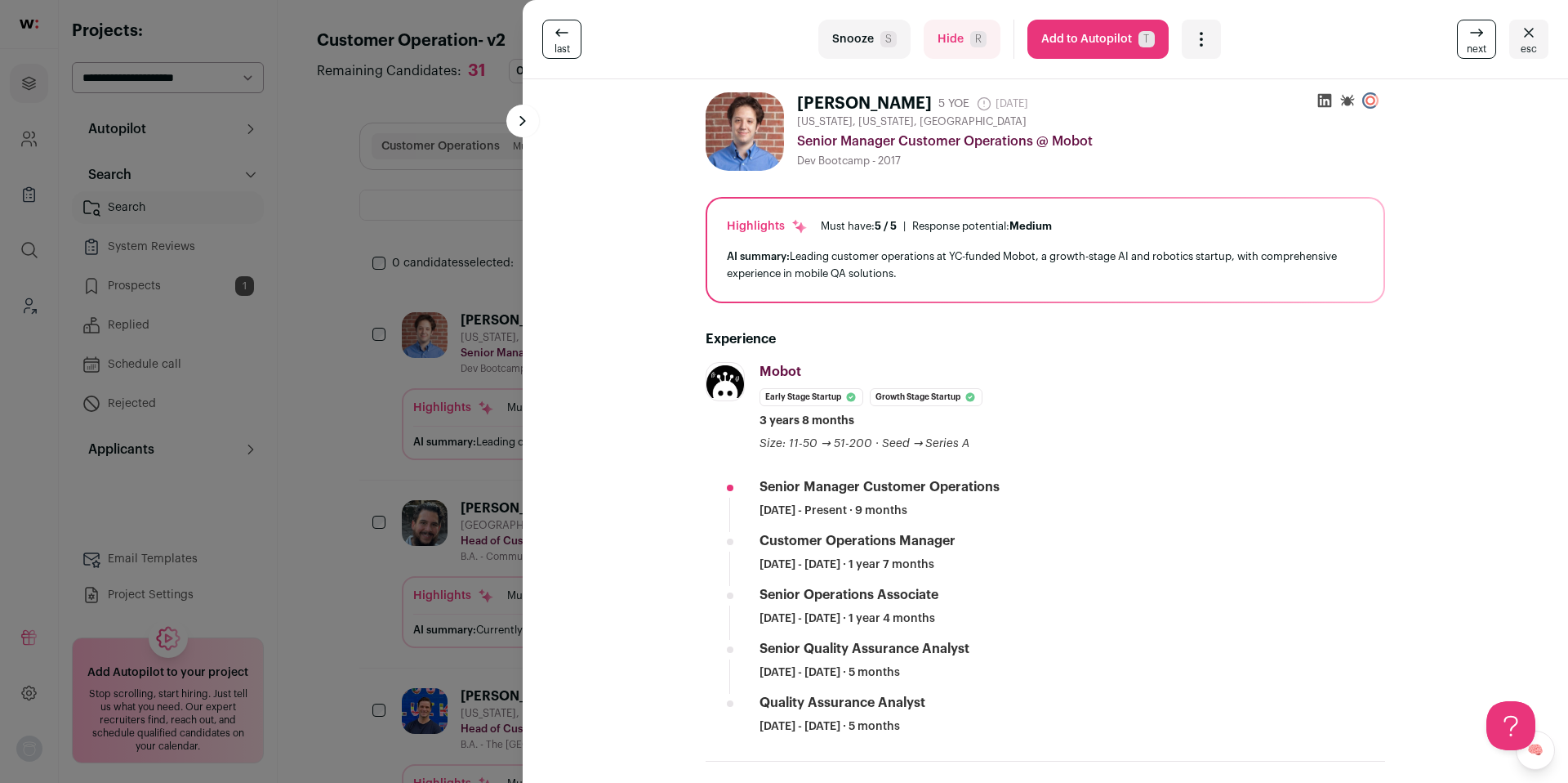
click at [328, 335] on div "last Snooze S Hide R Add to Autopilot T More actions Add to Shortlist Re-calibr…" at bounding box center [784, 392] width 1568 height 783
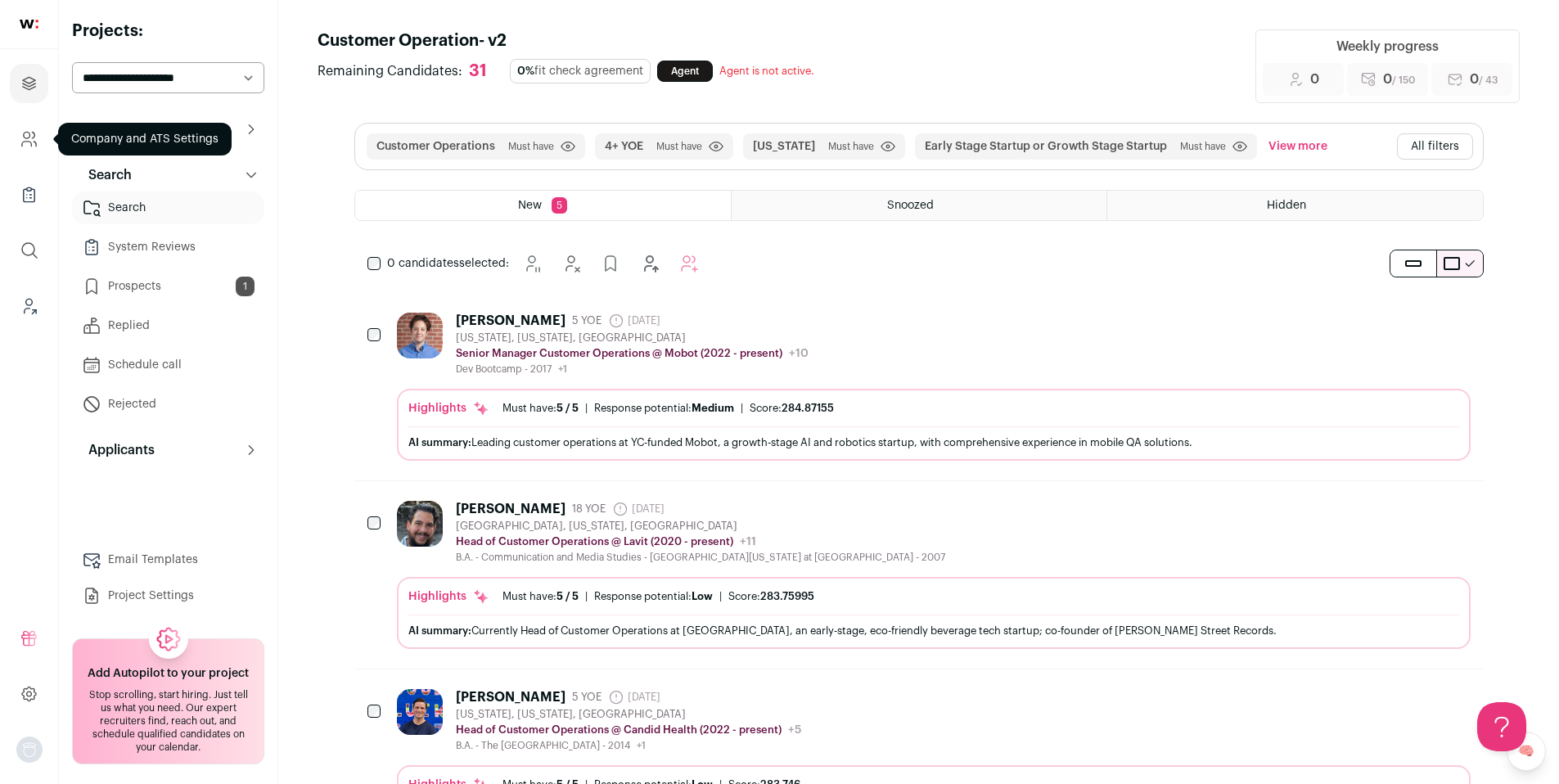
click at [28, 131] on icon "Company and ATS Settings" at bounding box center [29, 138] width 19 height 20
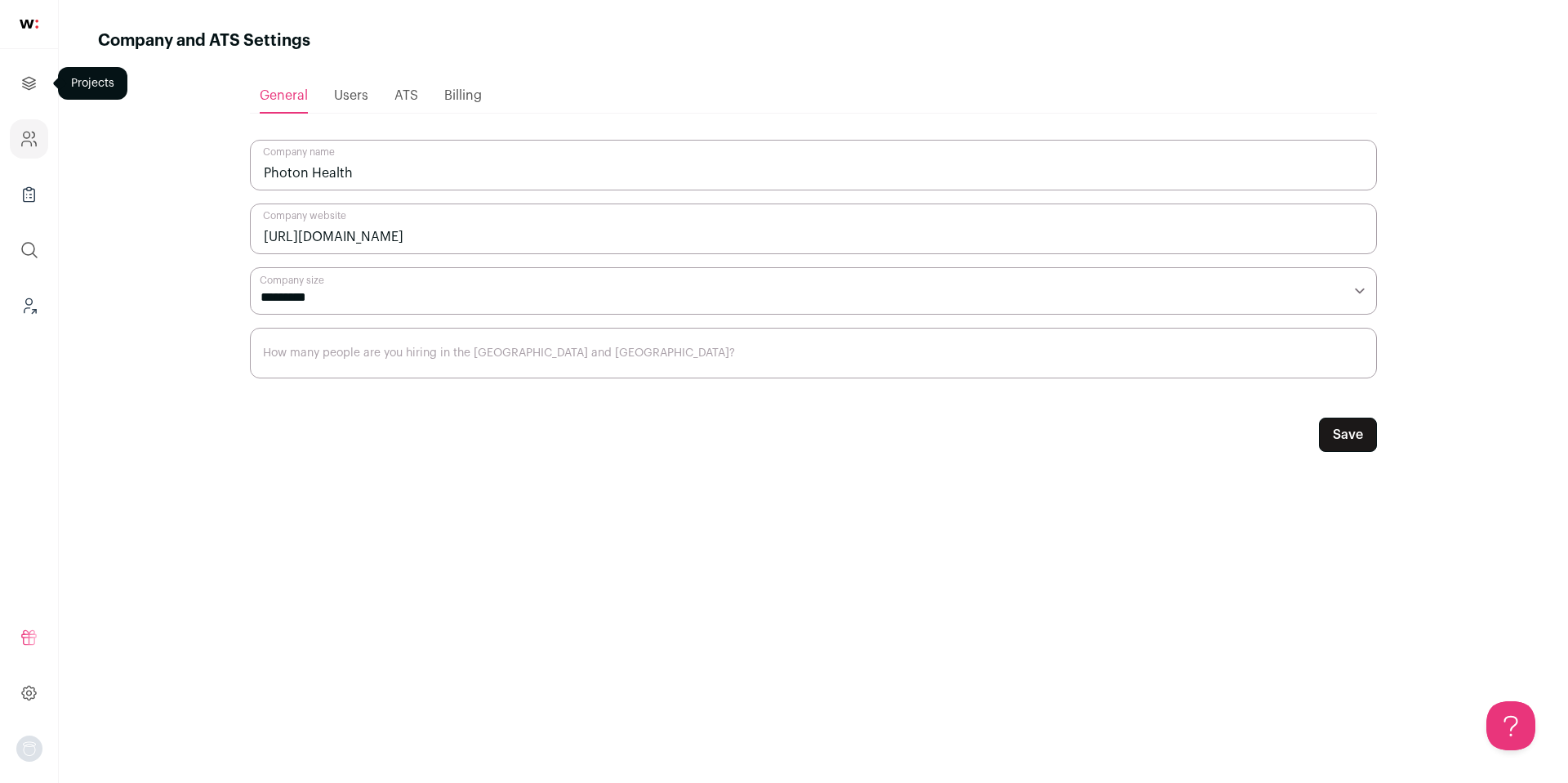
click at [30, 81] on icon "Projects" at bounding box center [29, 83] width 19 height 20
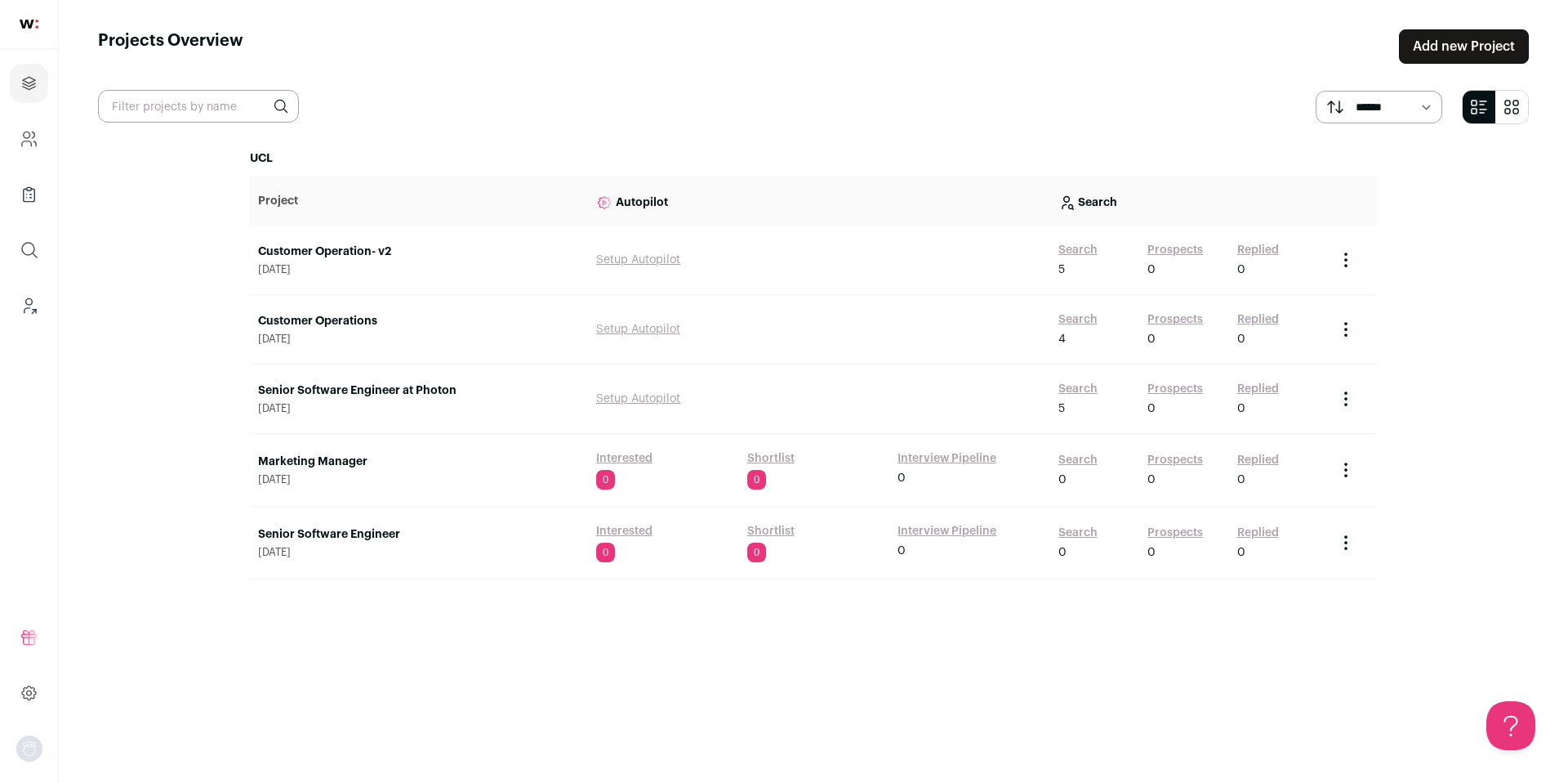
click at [1188, 249] on link "Prospects" at bounding box center [1175, 250] width 56 height 16
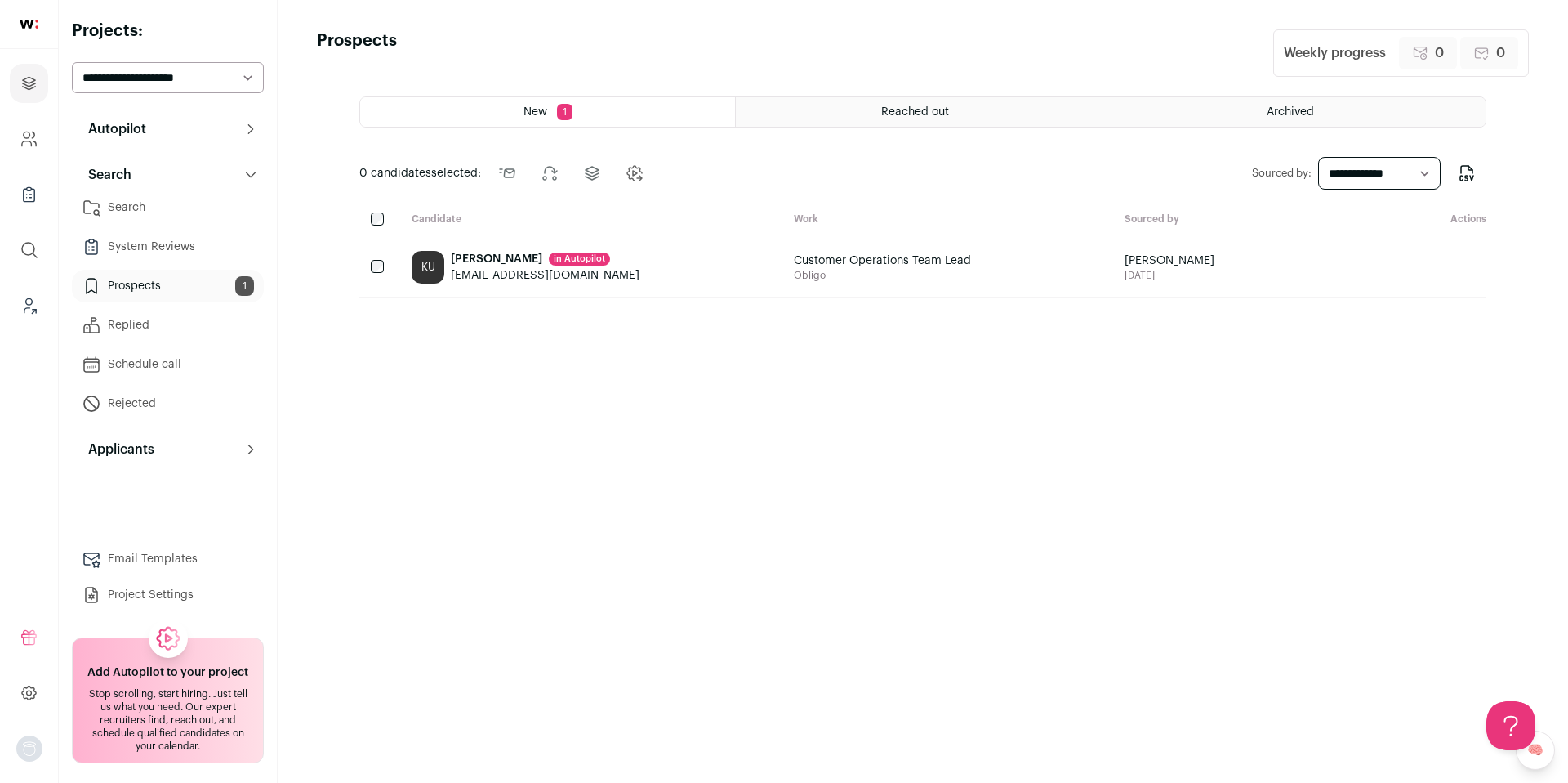
click at [455, 264] on div "Karolyn Urena in Autopilot" at bounding box center [545, 258] width 189 height 16
click at [112, 203] on link "Search" at bounding box center [168, 208] width 192 height 33
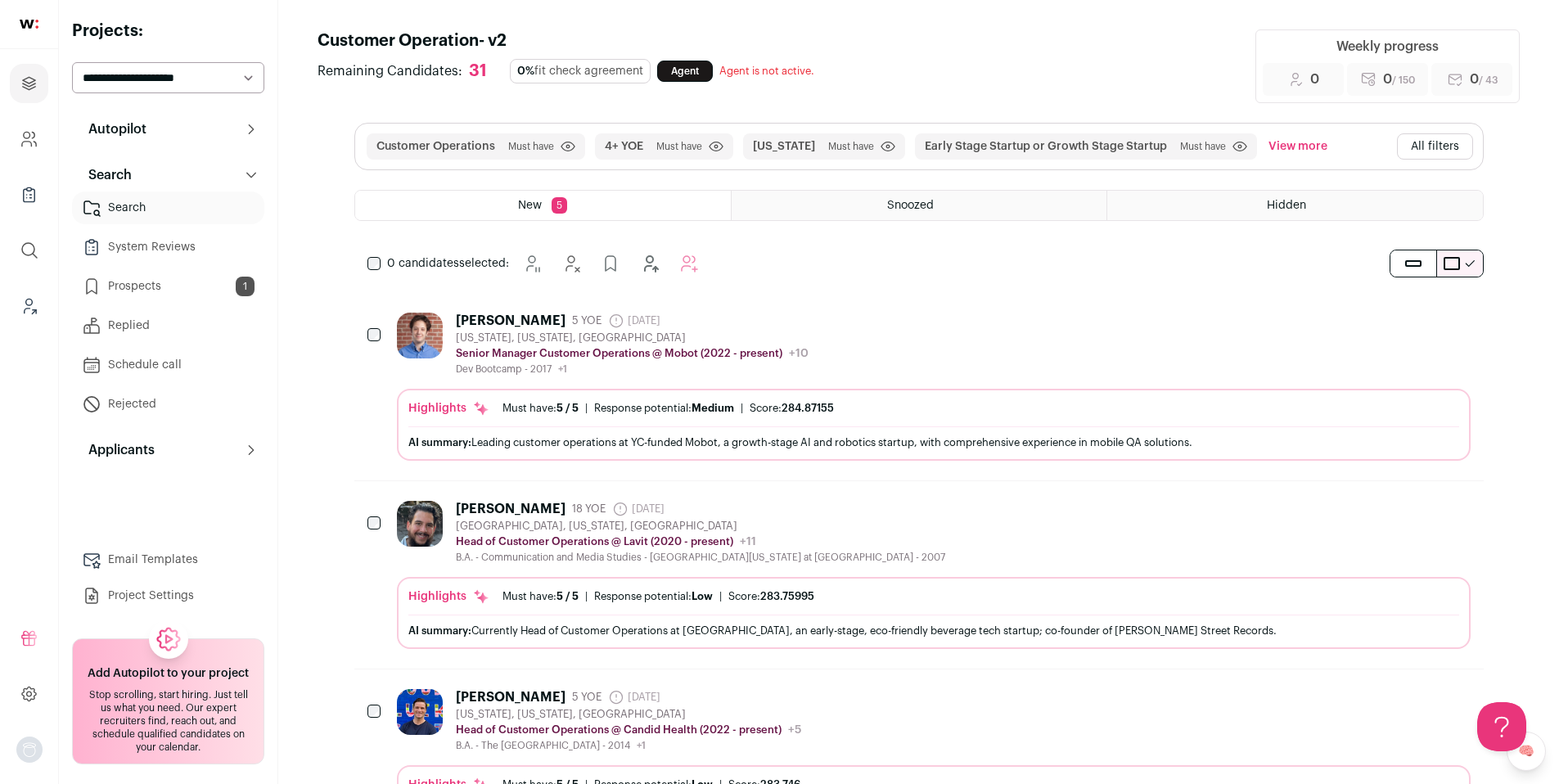
click at [991, 515] on div "Charles Haug 18 YOE 5 days ago Admin only. The last time the profile was scrape…" at bounding box center [934, 531] width 1074 height 63
click at [1409, 512] on icon "Add to Shortlist" at bounding box center [1412, 508] width 20 height 20
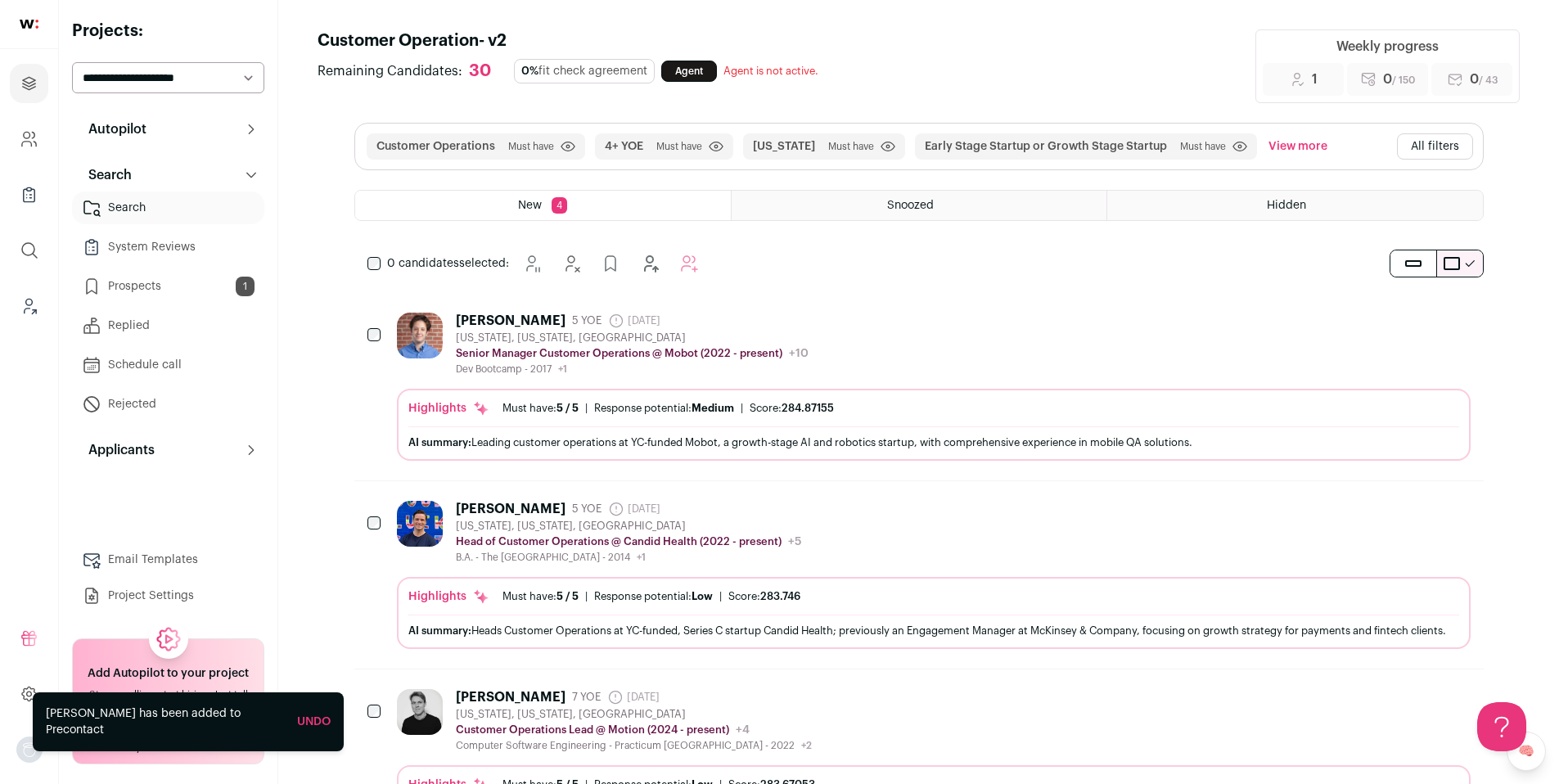
click at [197, 138] on button "Autopilot" at bounding box center [169, 129] width 193 height 33
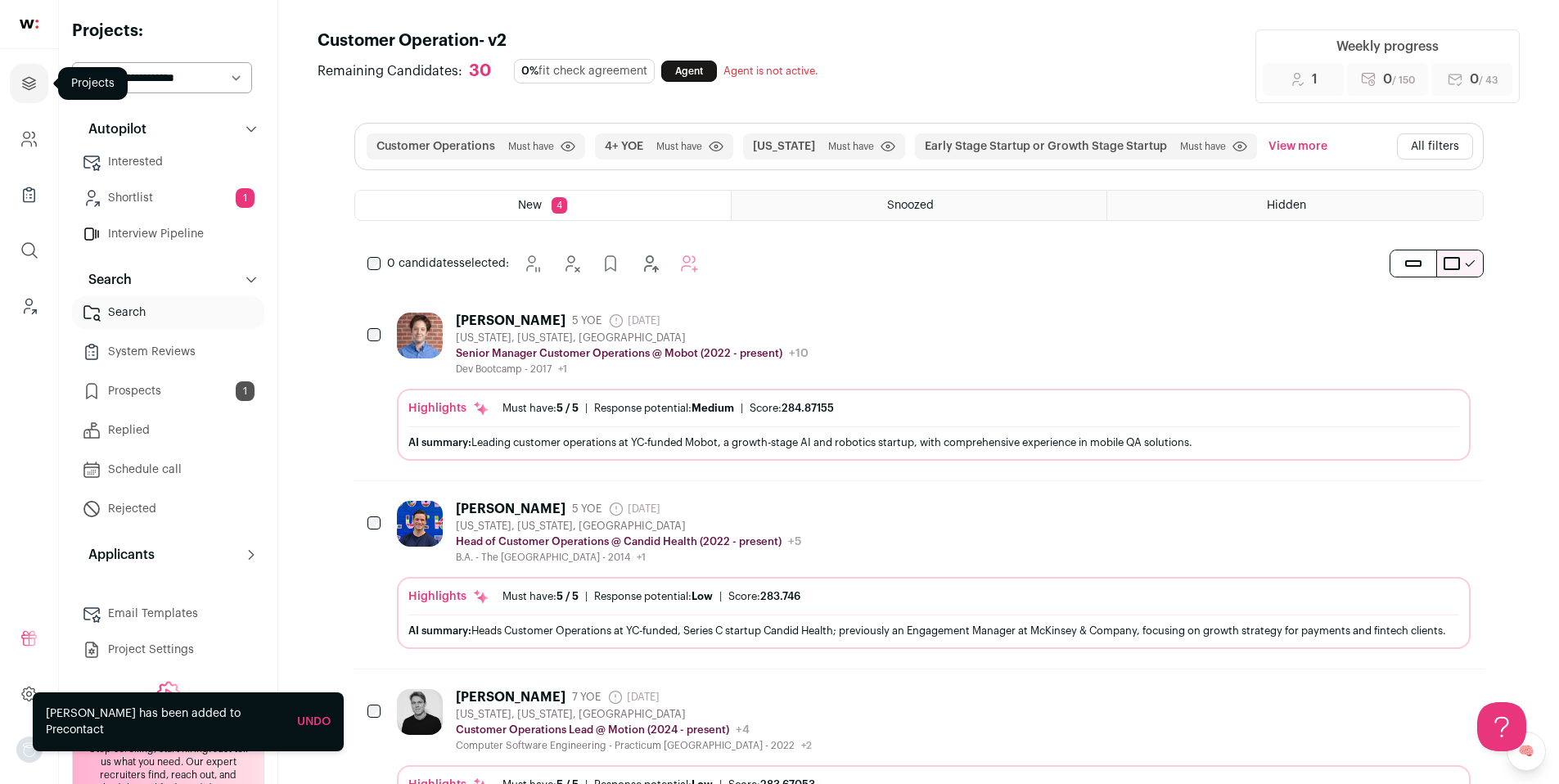
click at [33, 93] on icon "Projects" at bounding box center [29, 83] width 19 height 20
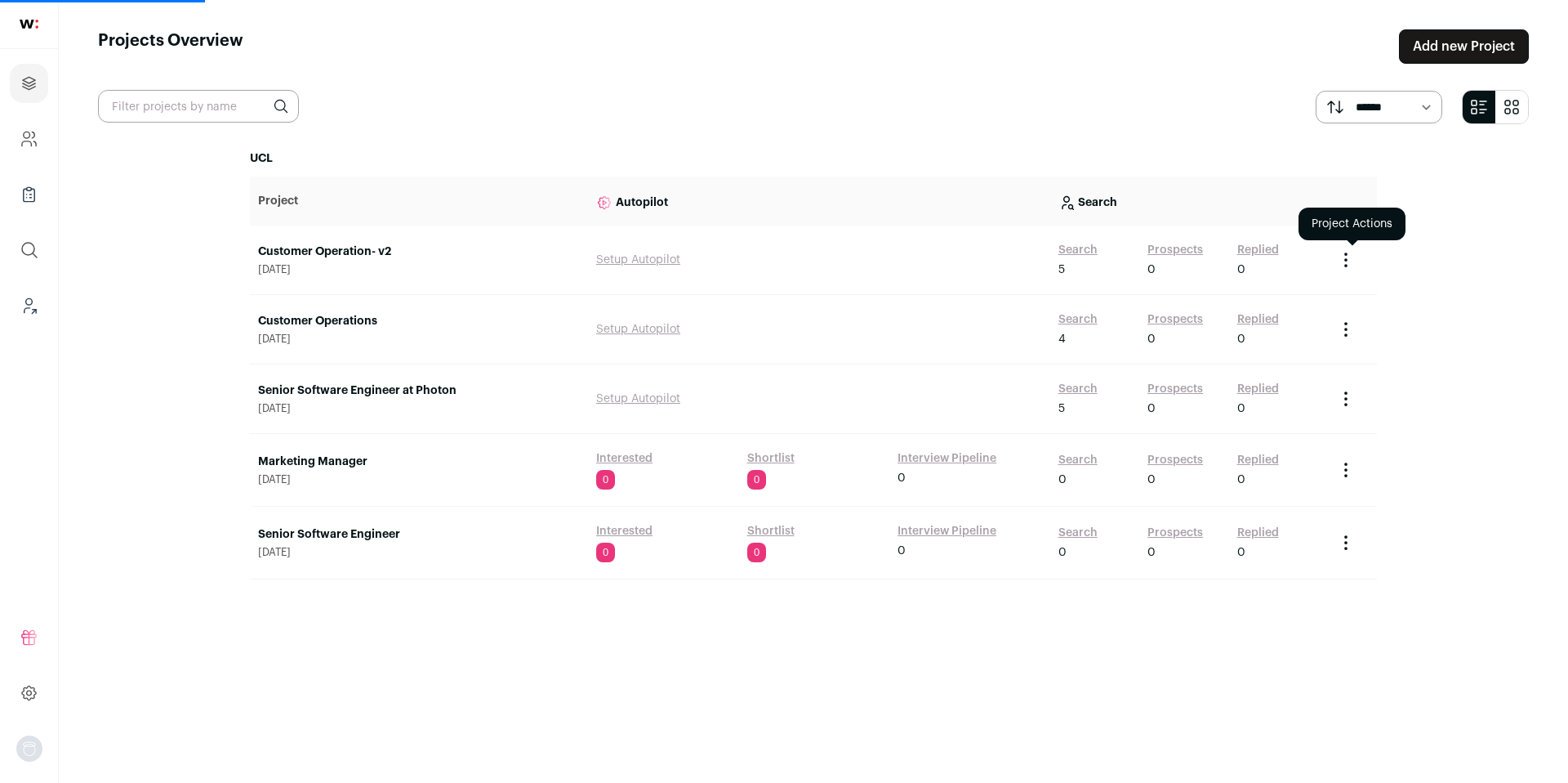
click at [1347, 253] on icon "Project Actions" at bounding box center [1346, 254] width 2 height 2
click at [1168, 252] on link "Prospects" at bounding box center [1175, 250] width 56 height 16
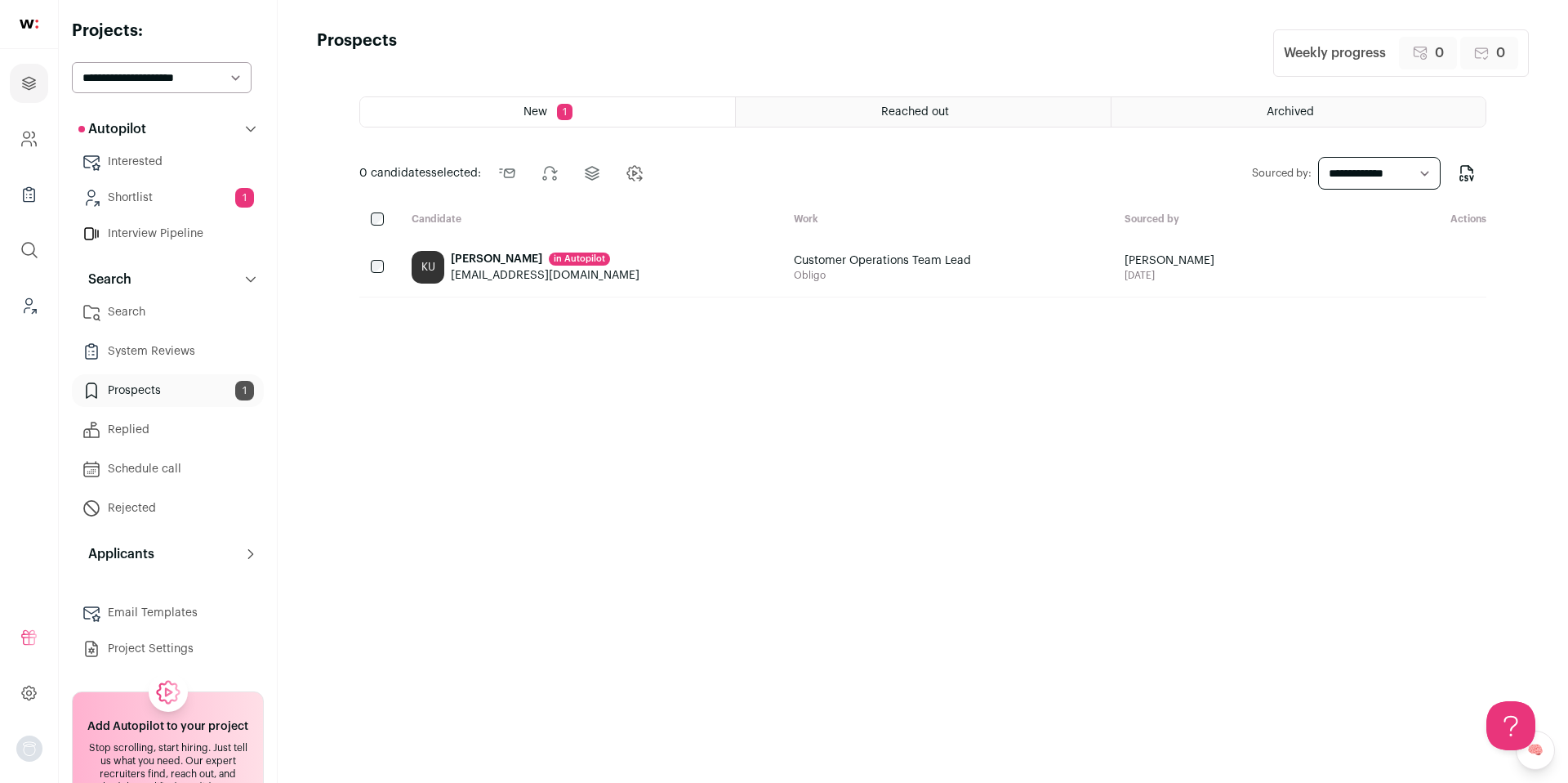
click at [168, 390] on link "Prospects 1" at bounding box center [168, 391] width 192 height 33
click at [159, 191] on link "Shortlist 1" at bounding box center [168, 197] width 192 height 33
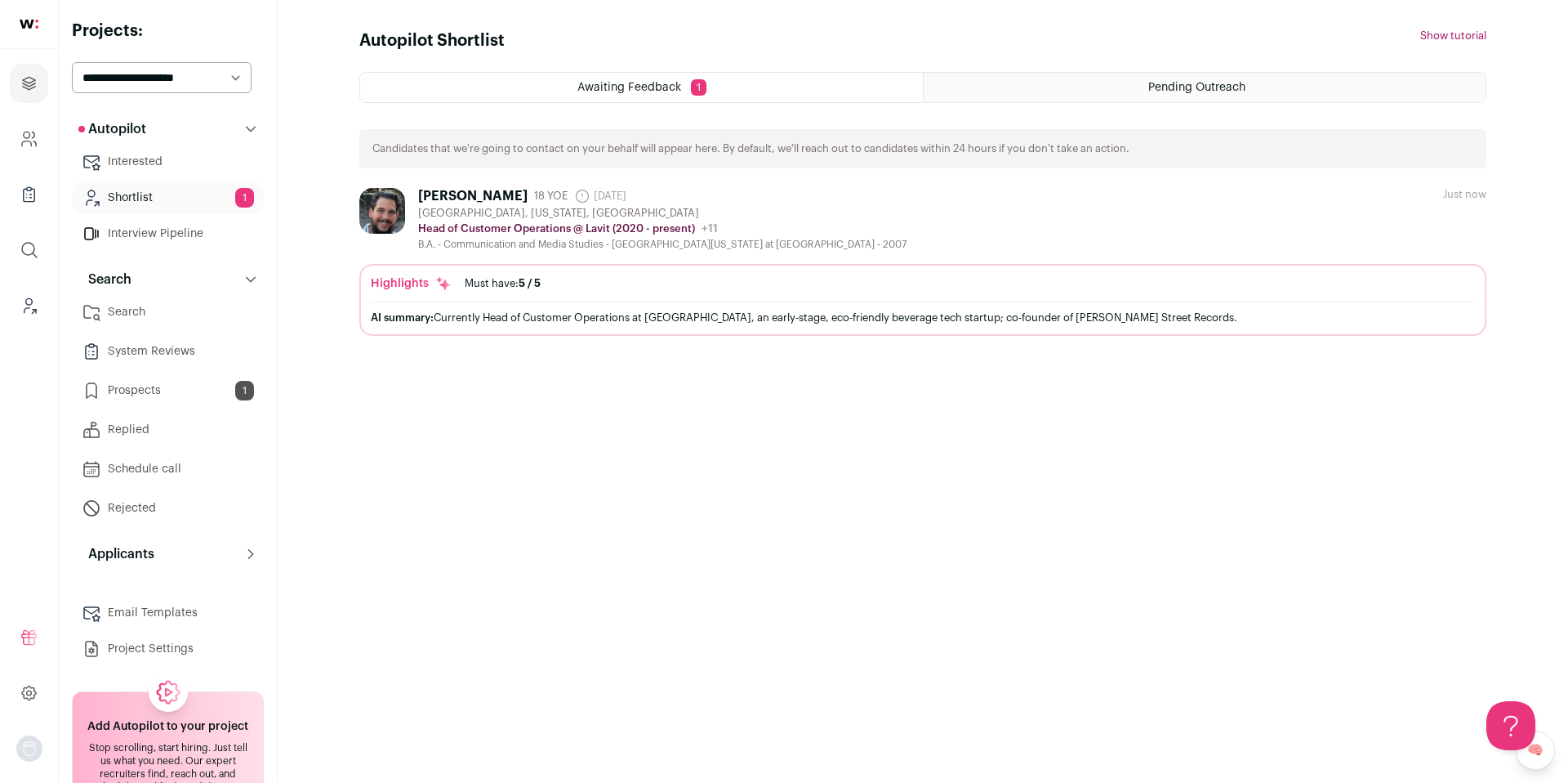
click at [3, 255] on ul "Projects Company and ATS Settings Company Lists (Experimental) Global Search Le…" at bounding box center [29, 194] width 58 height 291
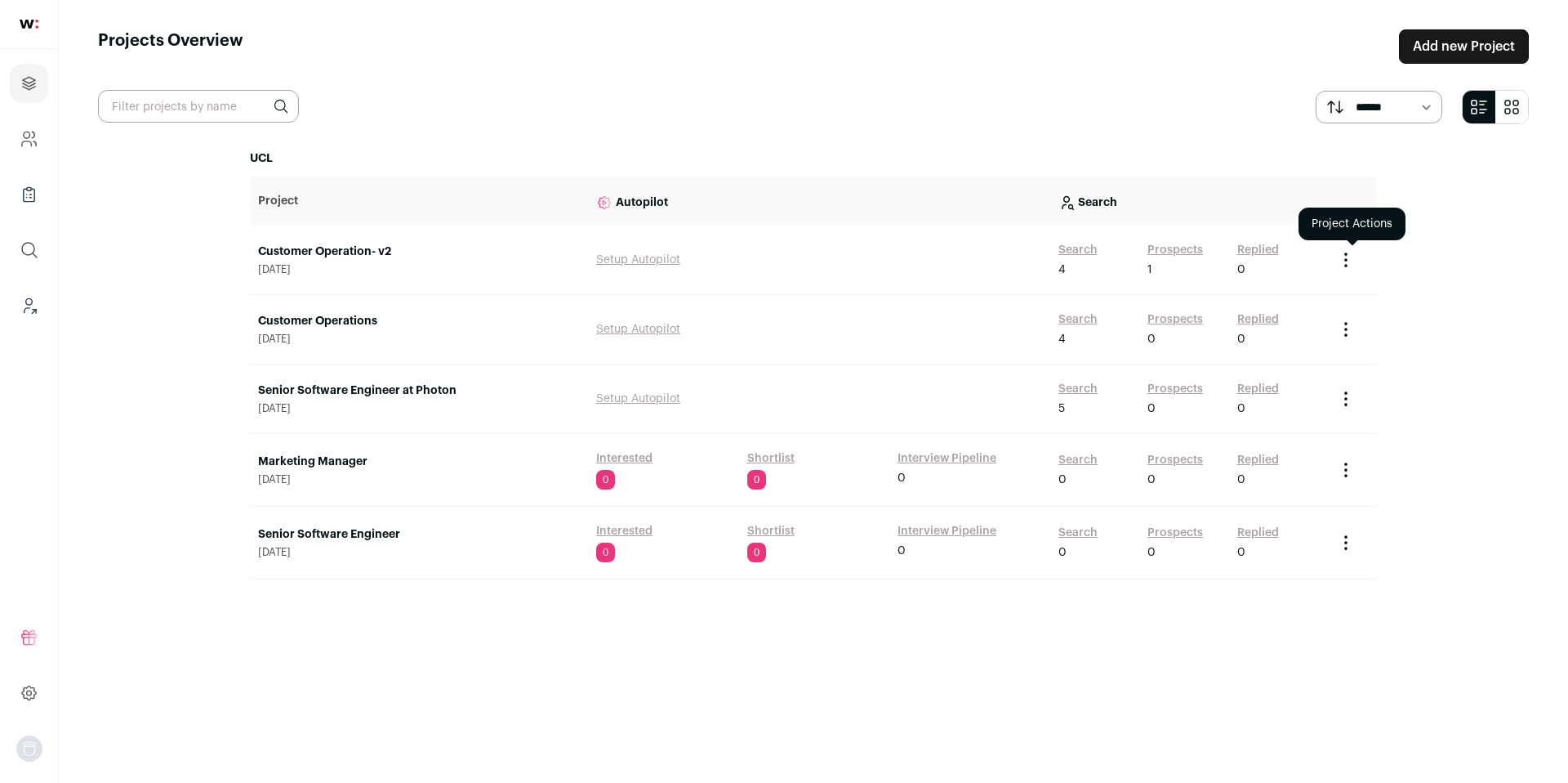
click at [1346, 262] on icon "Project Actions" at bounding box center [1346, 259] width 20 height 20
click at [1294, 340] on div "Archive Project Admin Only Create Share Link" at bounding box center [1310, 313] width 118 height 74
click at [1298, 332] on button "Create Share Link" at bounding box center [1310, 332] width 91 height 13
click at [1344, 254] on icon "Project Actions" at bounding box center [1346, 259] width 20 height 20
click at [1300, 331] on button "Copy Share Link" at bounding box center [1309, 332] width 82 height 13
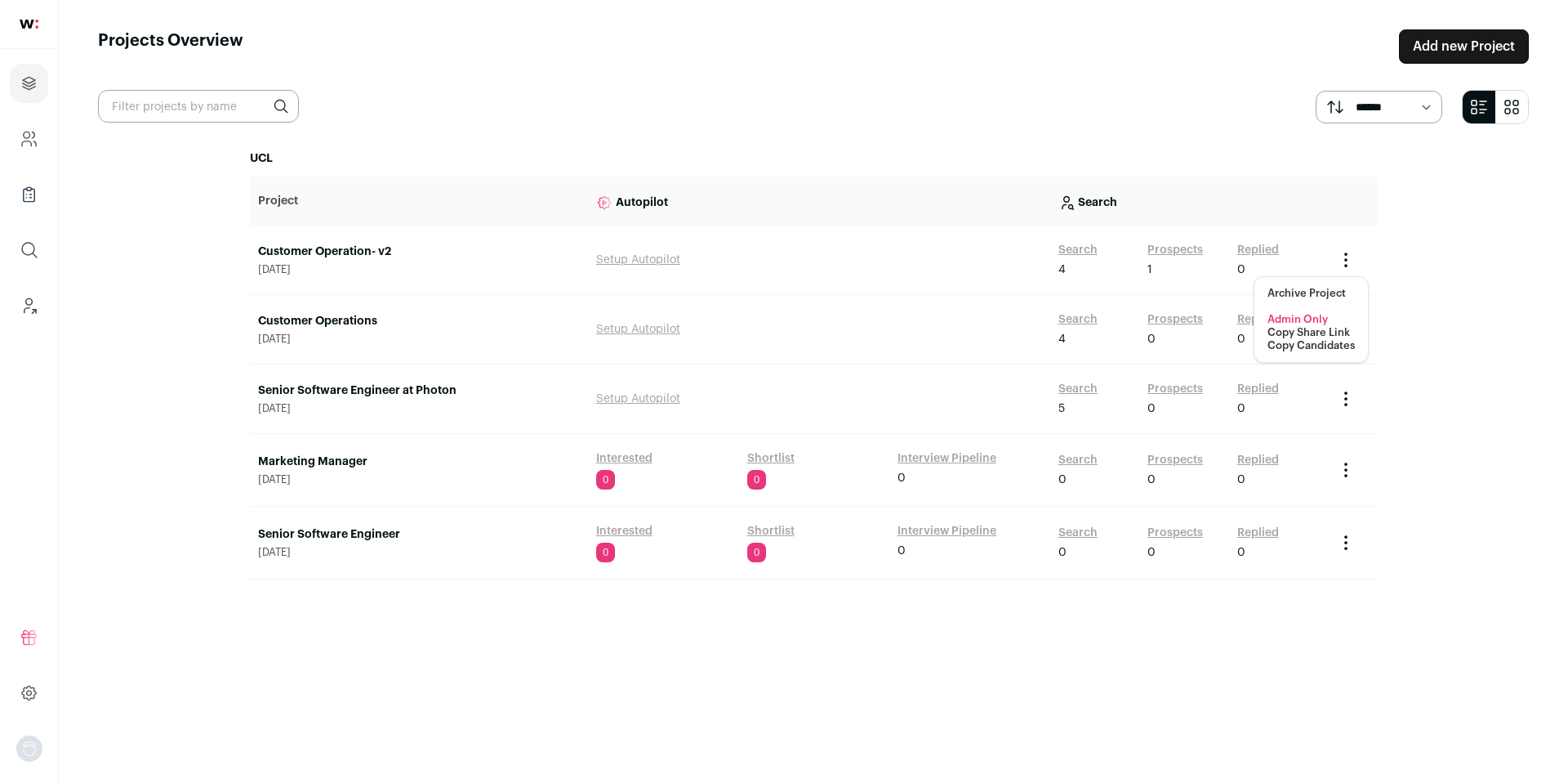
click at [336, 314] on link "Customer Operations" at bounding box center [419, 321] width 322 height 16
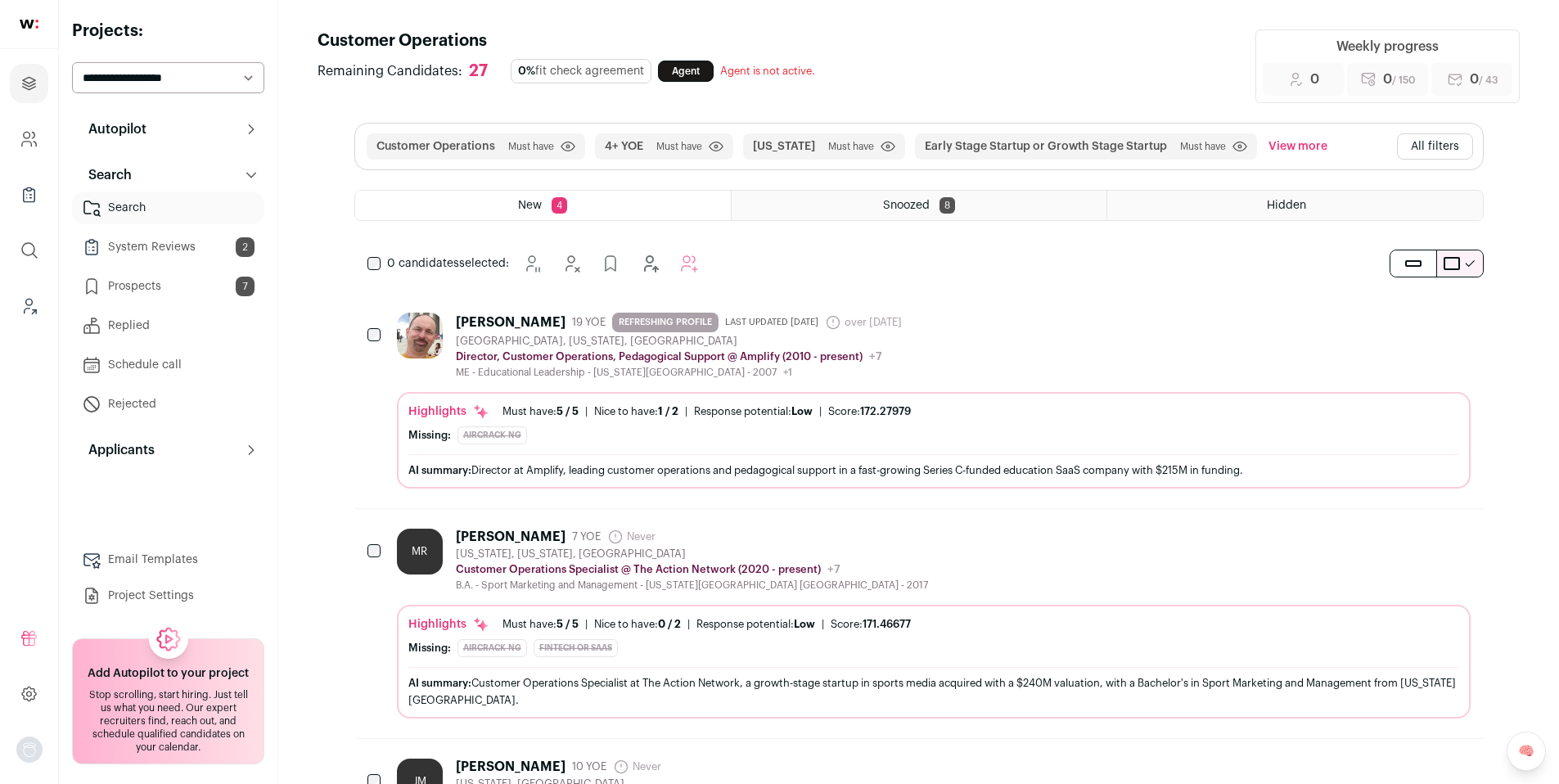
click at [203, 286] on link "Prospects 7" at bounding box center [169, 286] width 193 height 33
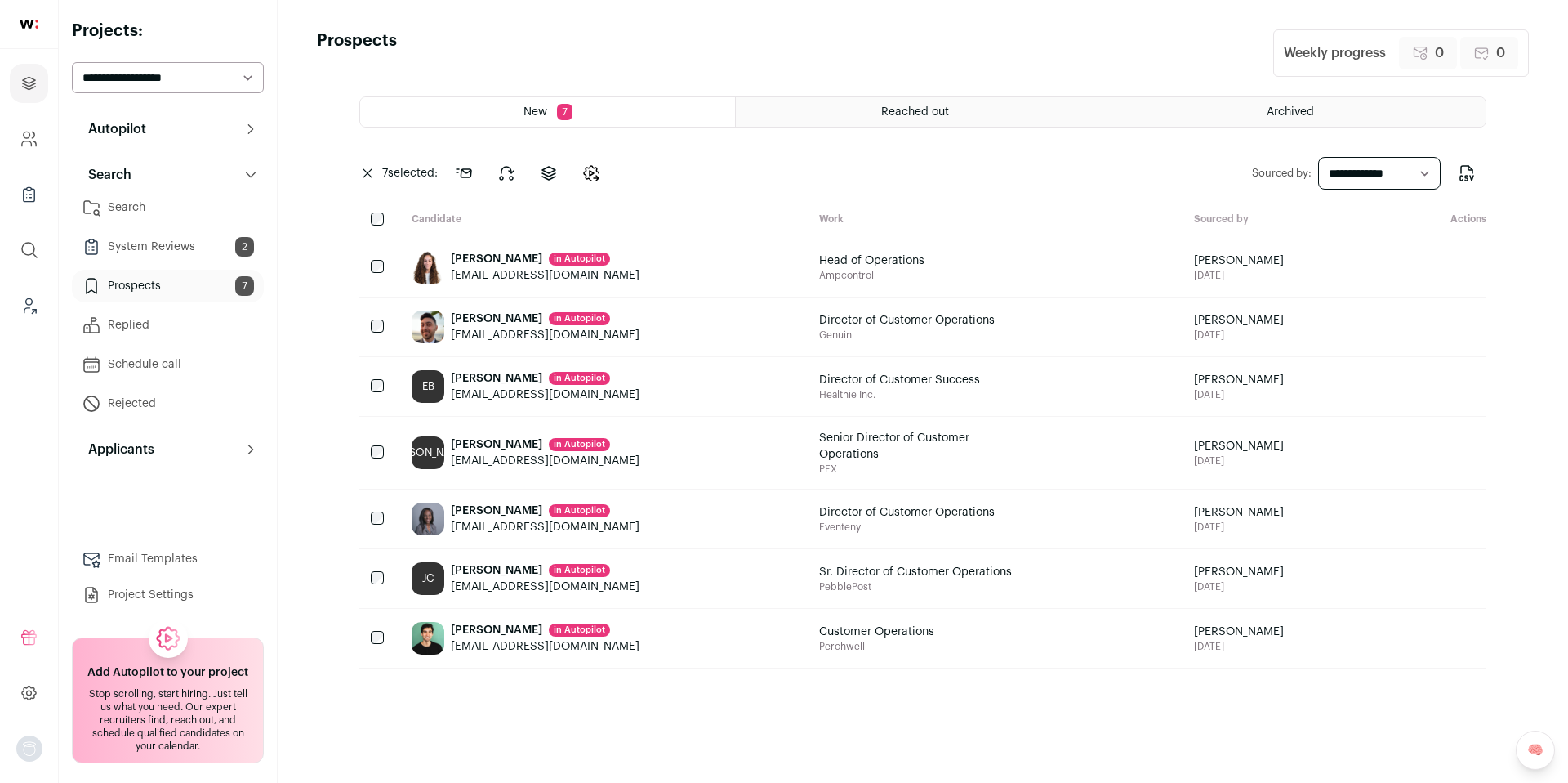
click at [1421, 176] on select "**********" at bounding box center [1379, 173] width 123 height 33
click at [1318, 157] on select "**********" at bounding box center [1379, 173] width 123 height 33
click at [1464, 178] on icon "Export to CSV" at bounding box center [1467, 173] width 20 height 20
click at [543, 173] on icon at bounding box center [548, 173] width 20 height 20
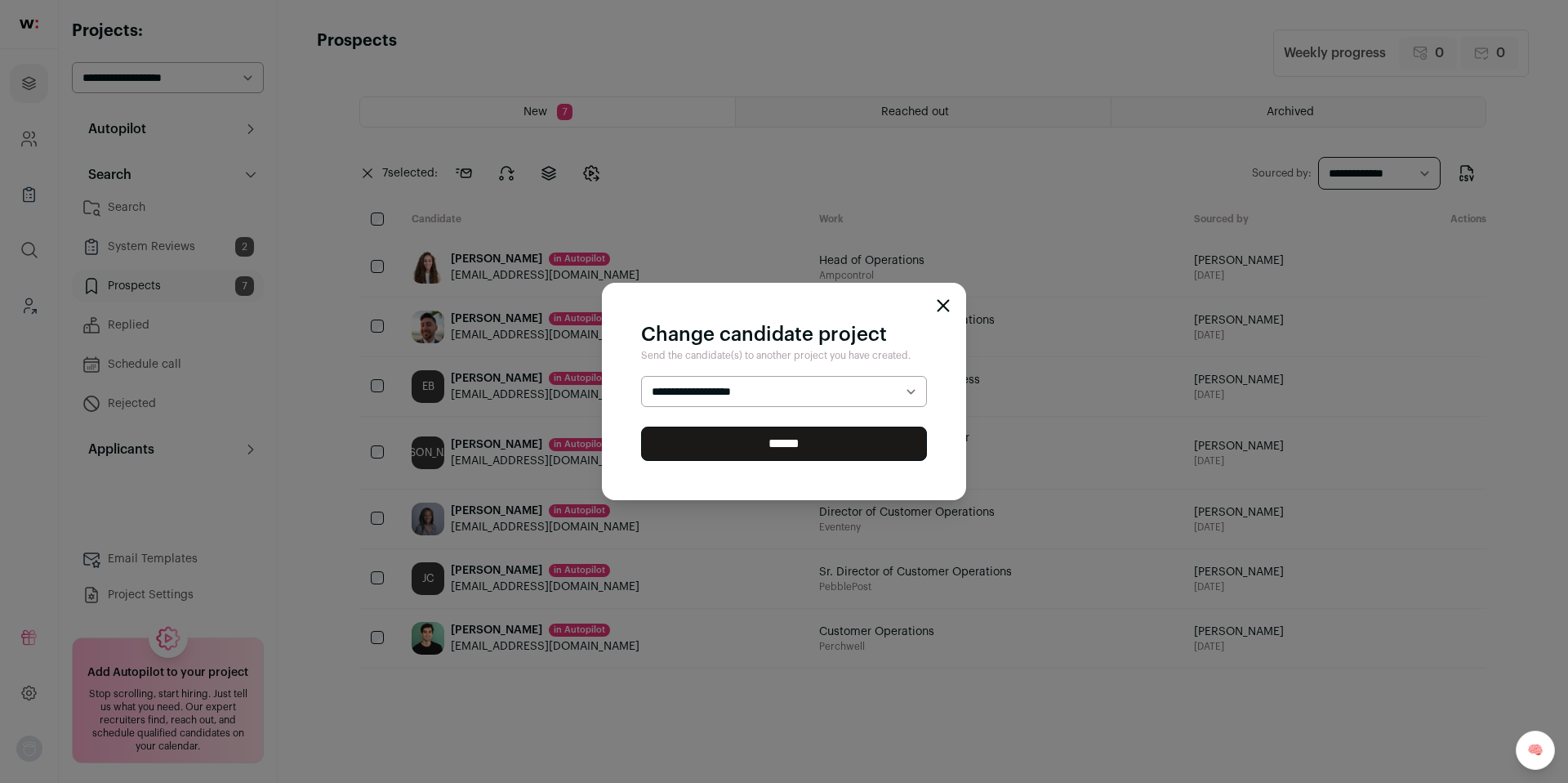
click at [755, 398] on select "**********" at bounding box center [784, 392] width 286 height 31
select select "*****"
click at [641, 376] on select "**********" at bounding box center [784, 392] width 286 height 31
click at [907, 391] on select "**********" at bounding box center [784, 392] width 286 height 31
click at [935, 312] on div "**********" at bounding box center [784, 391] width 364 height 217
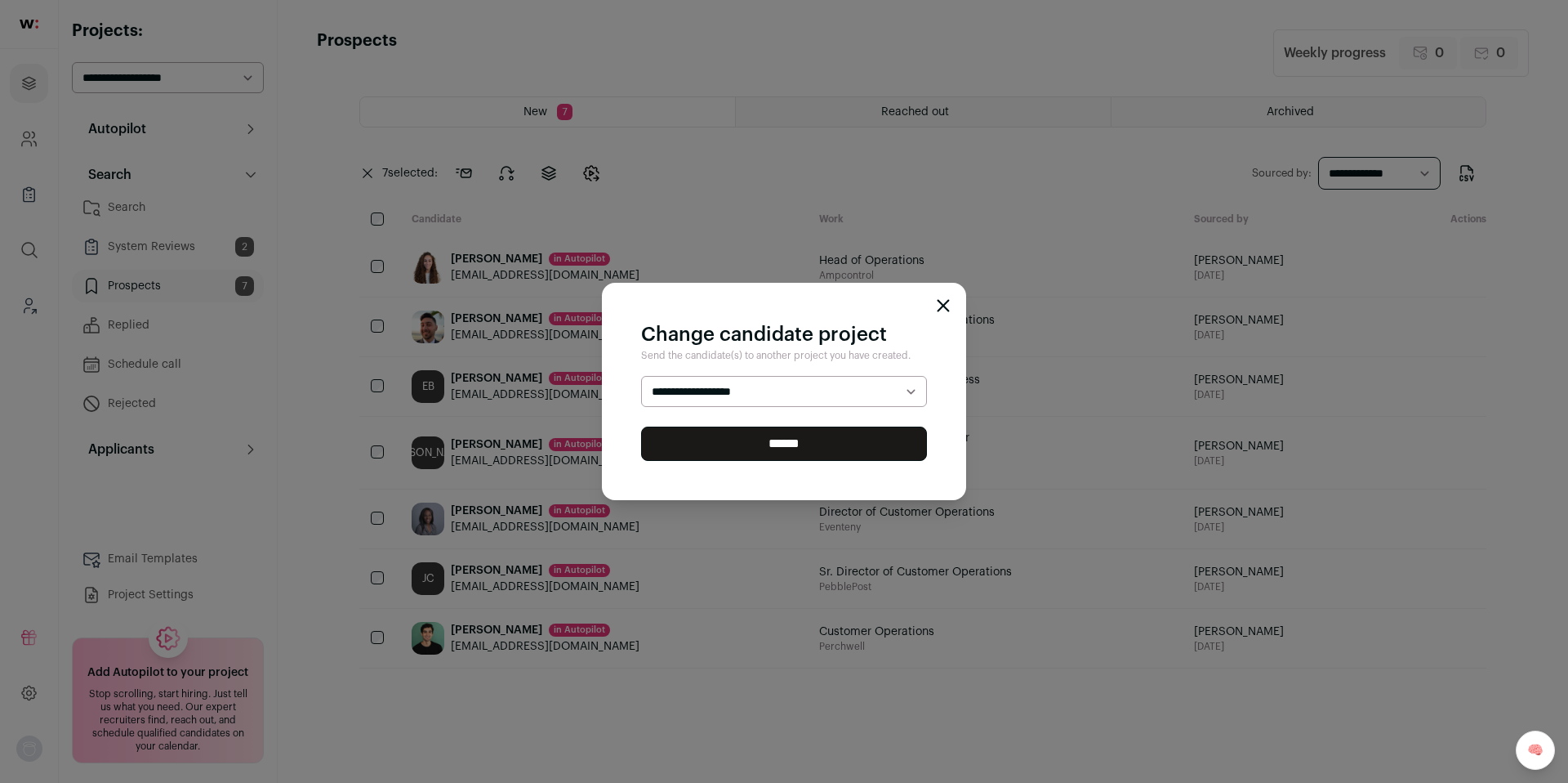
click at [946, 301] on icon "Close modal" at bounding box center [944, 306] width 10 height 10
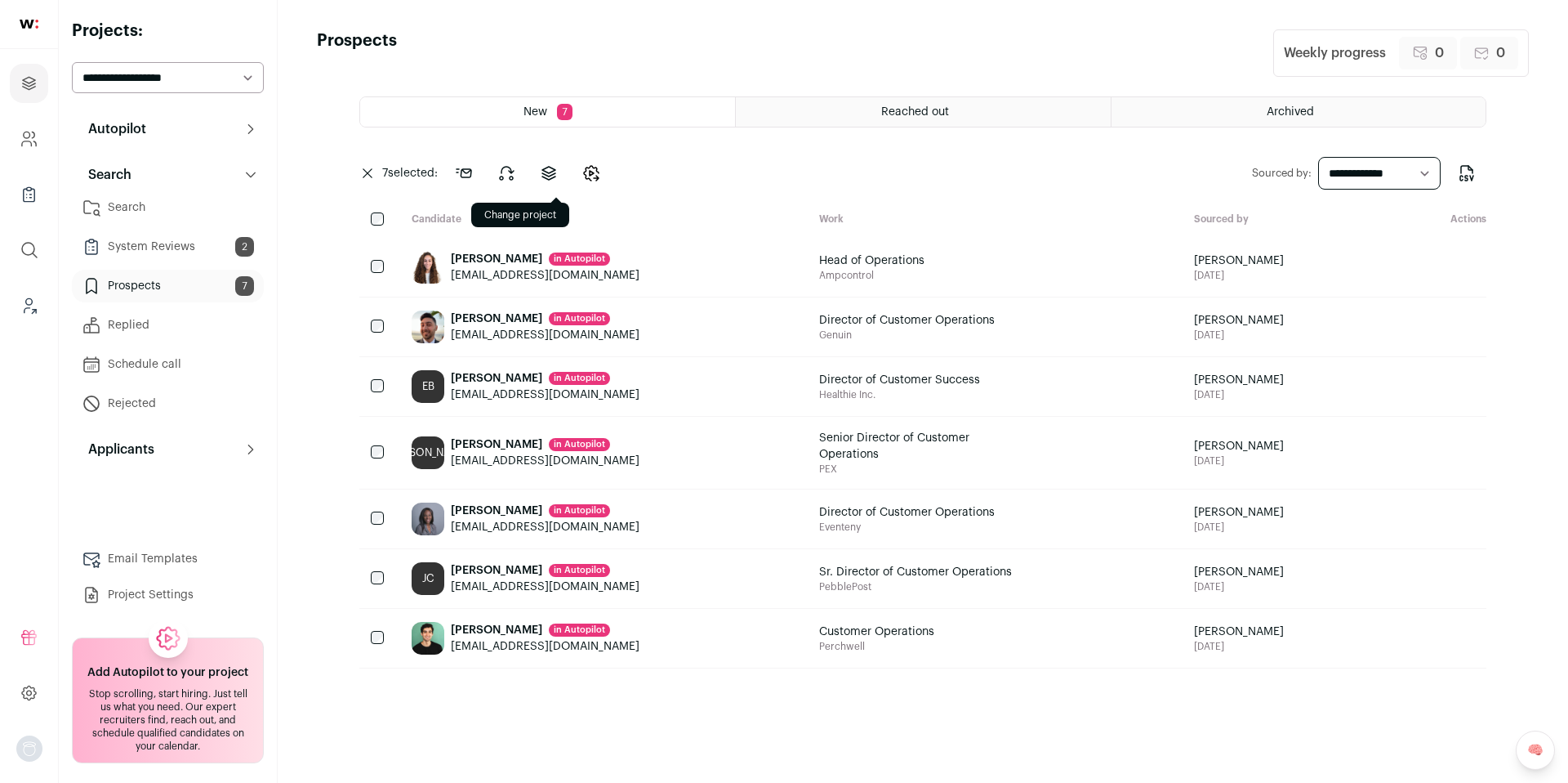
click at [557, 172] on icon at bounding box center [548, 173] width 20 height 20
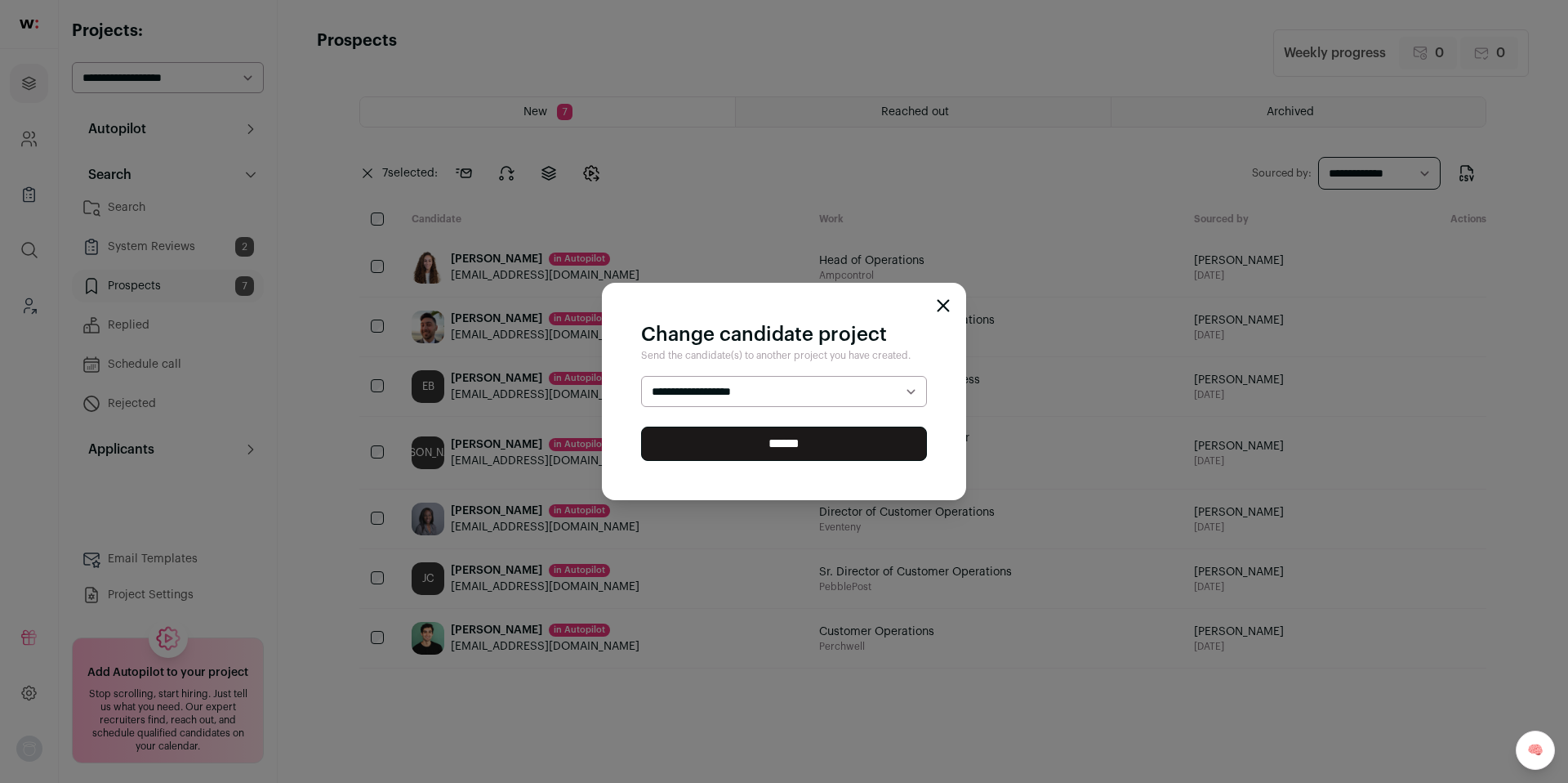
click at [534, 197] on div "**********" at bounding box center [784, 392] width 1568 height 783
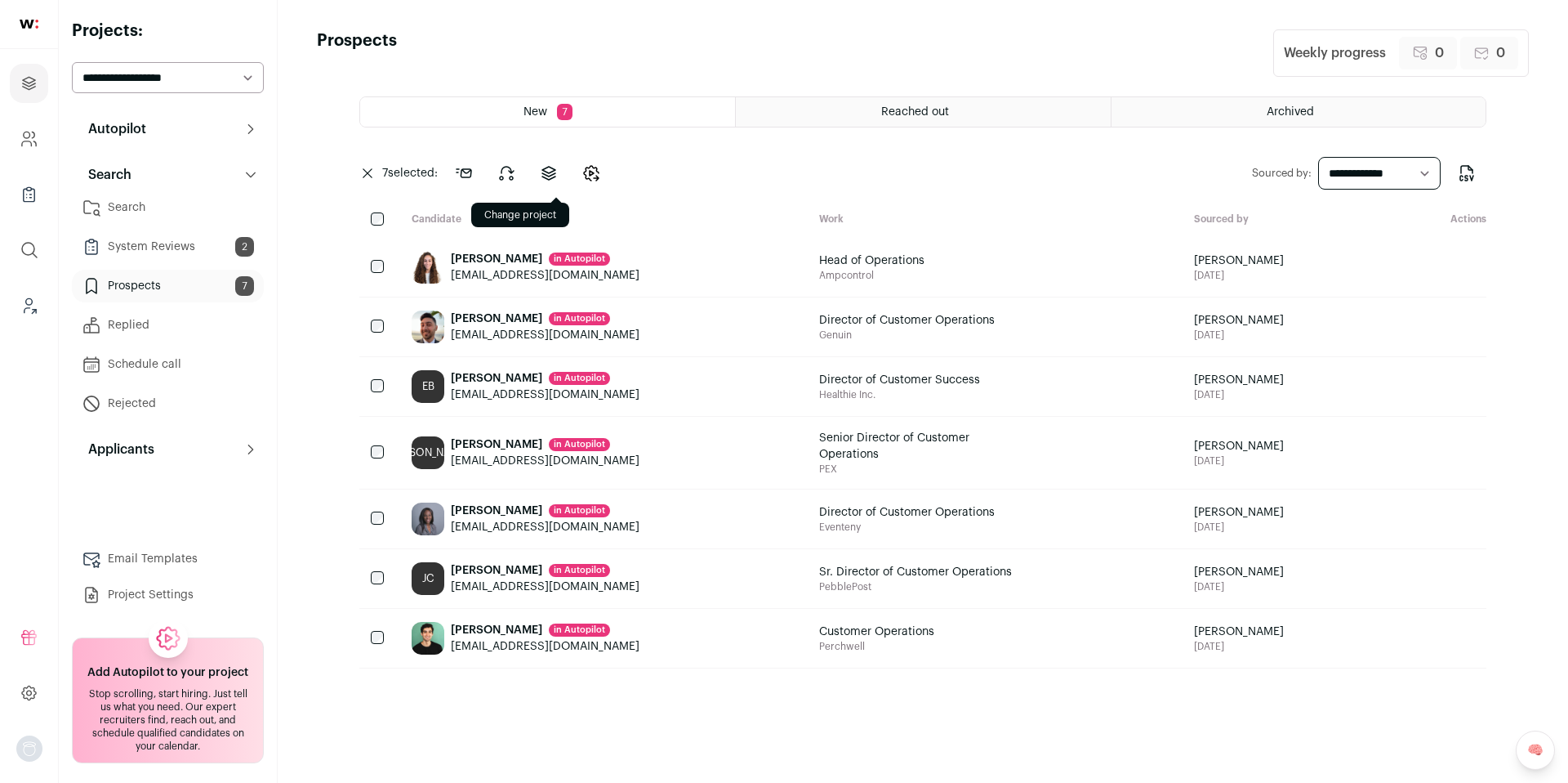
click at [544, 173] on icon at bounding box center [548, 173] width 13 height 13
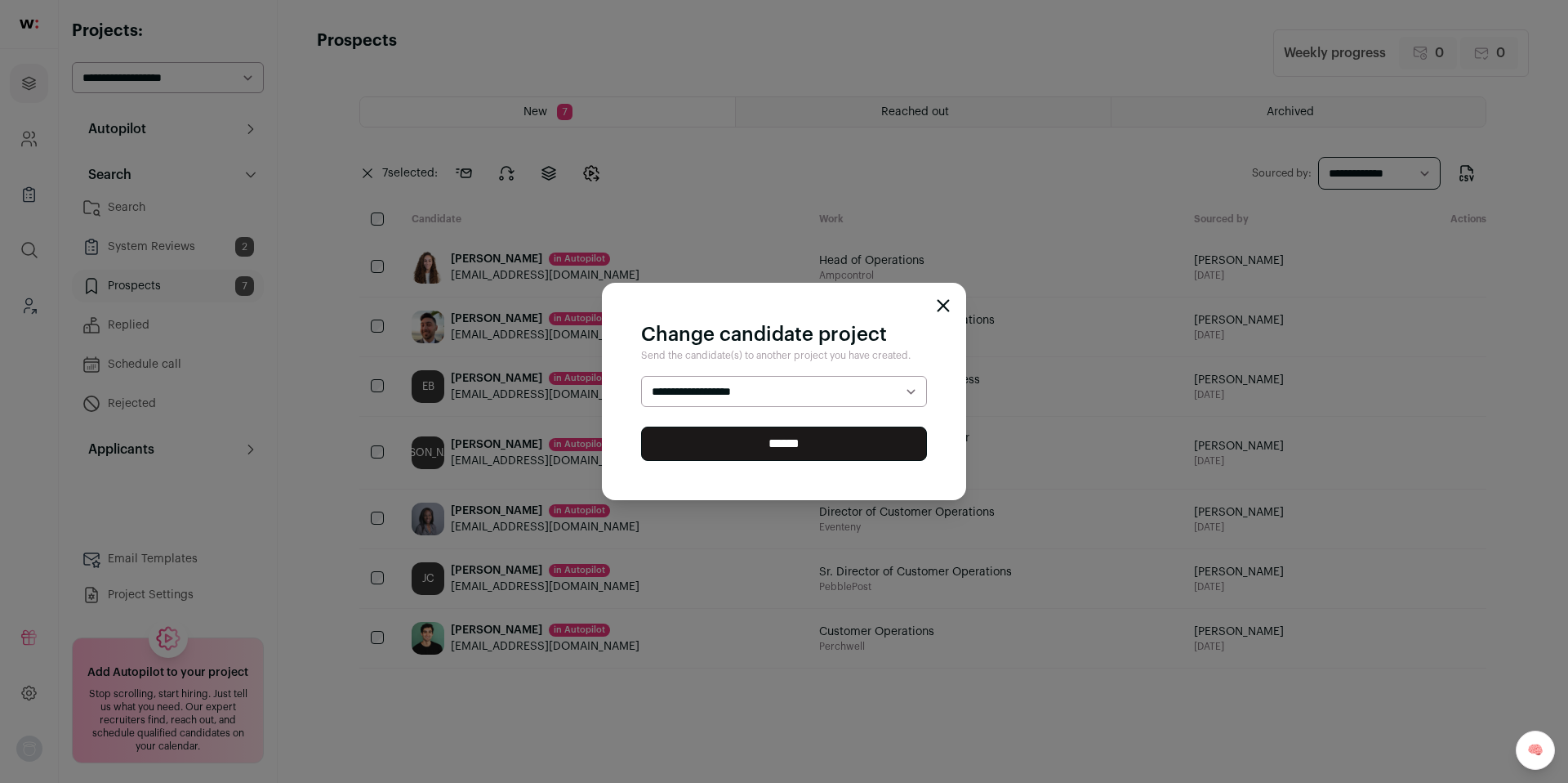
click at [781, 394] on select "**********" at bounding box center [784, 392] width 286 height 31
click at [947, 307] on icon "Close modal" at bounding box center [943, 305] width 13 height 13
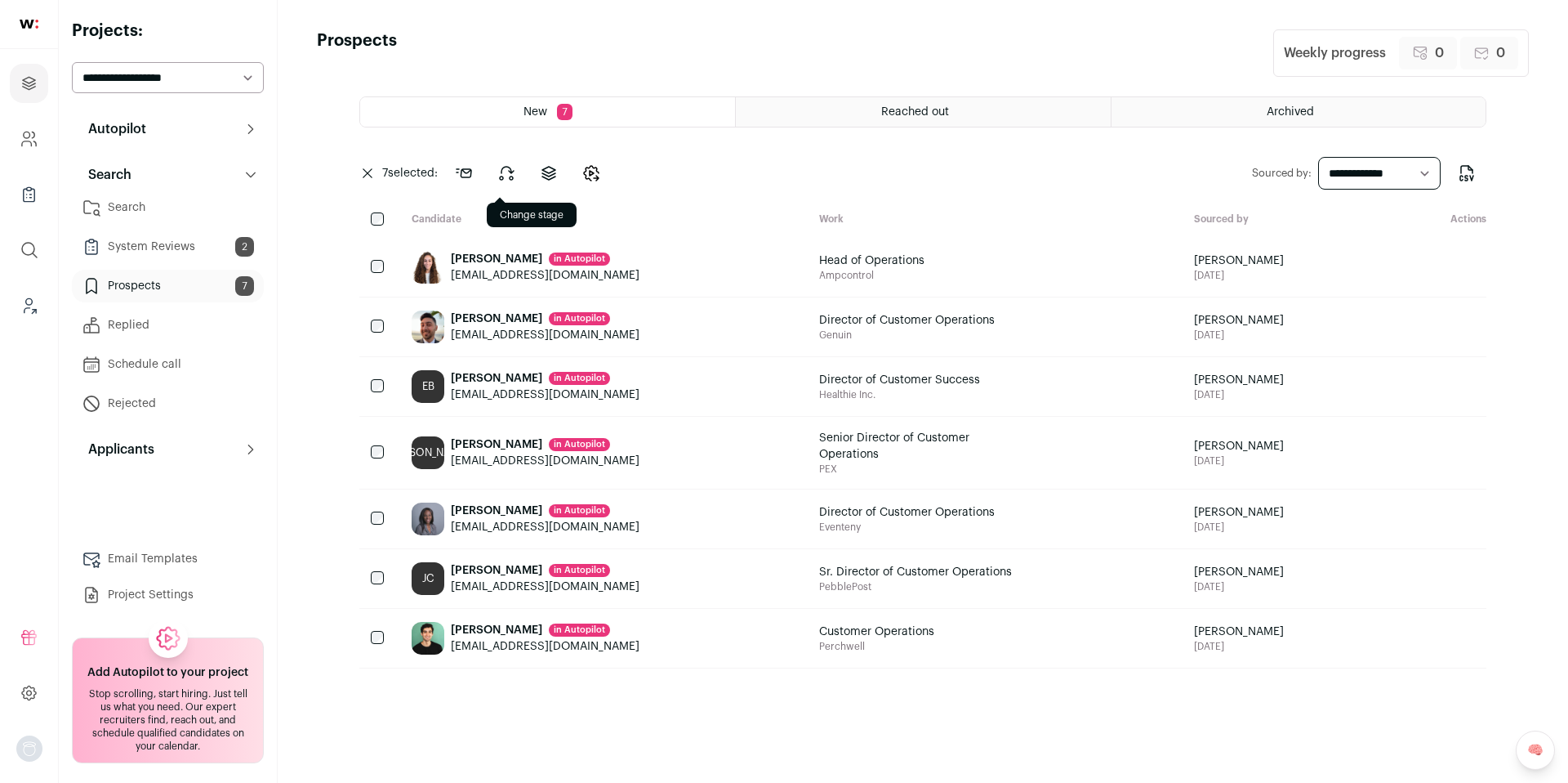
click at [506, 175] on icon at bounding box center [506, 173] width 20 height 20
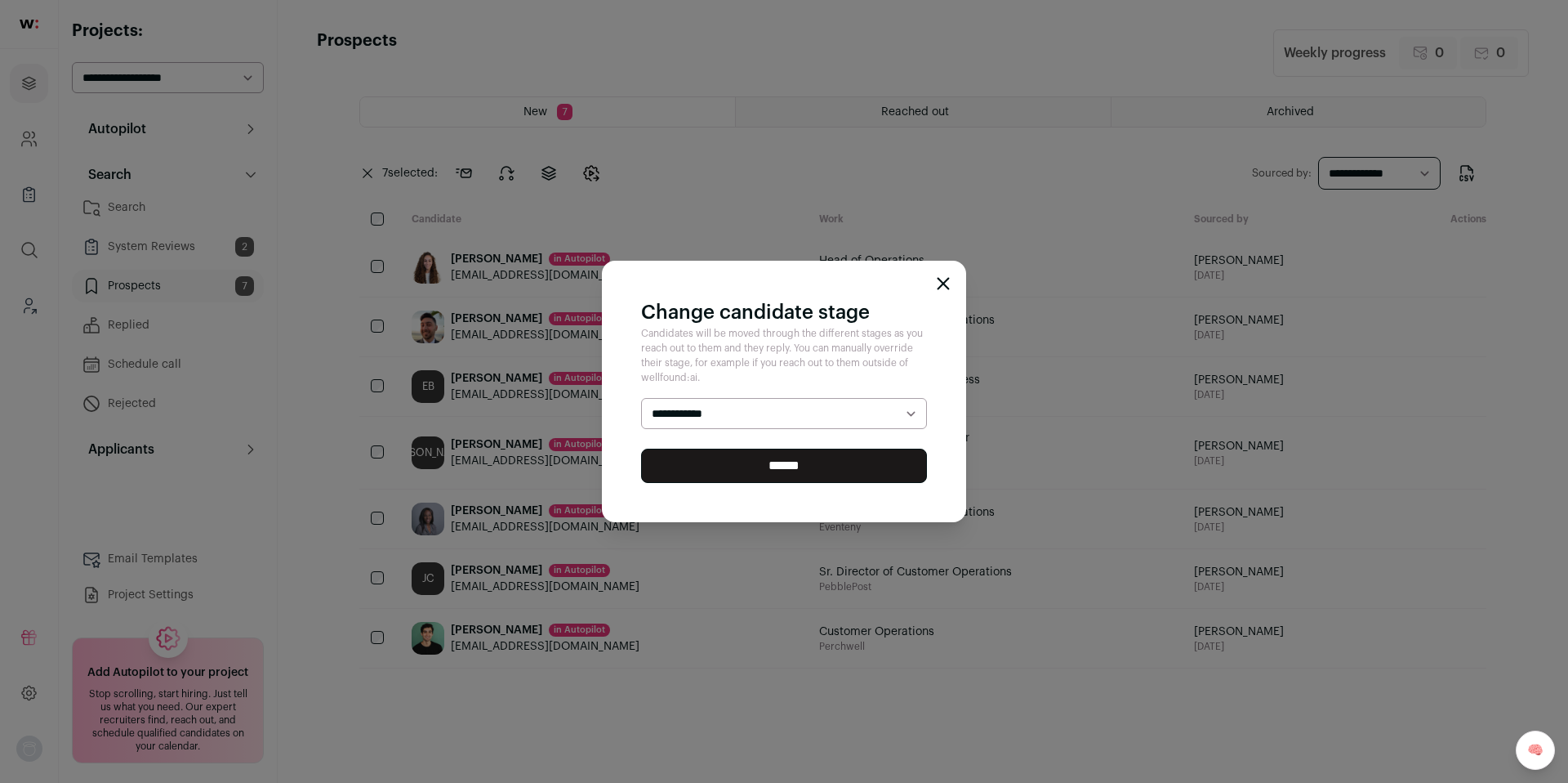
click at [742, 403] on select "**********" at bounding box center [784, 413] width 286 height 31
select select "********"
click at [641, 398] on select "**********" at bounding box center [784, 413] width 286 height 31
click at [769, 461] on input "******" at bounding box center [784, 465] width 286 height 34
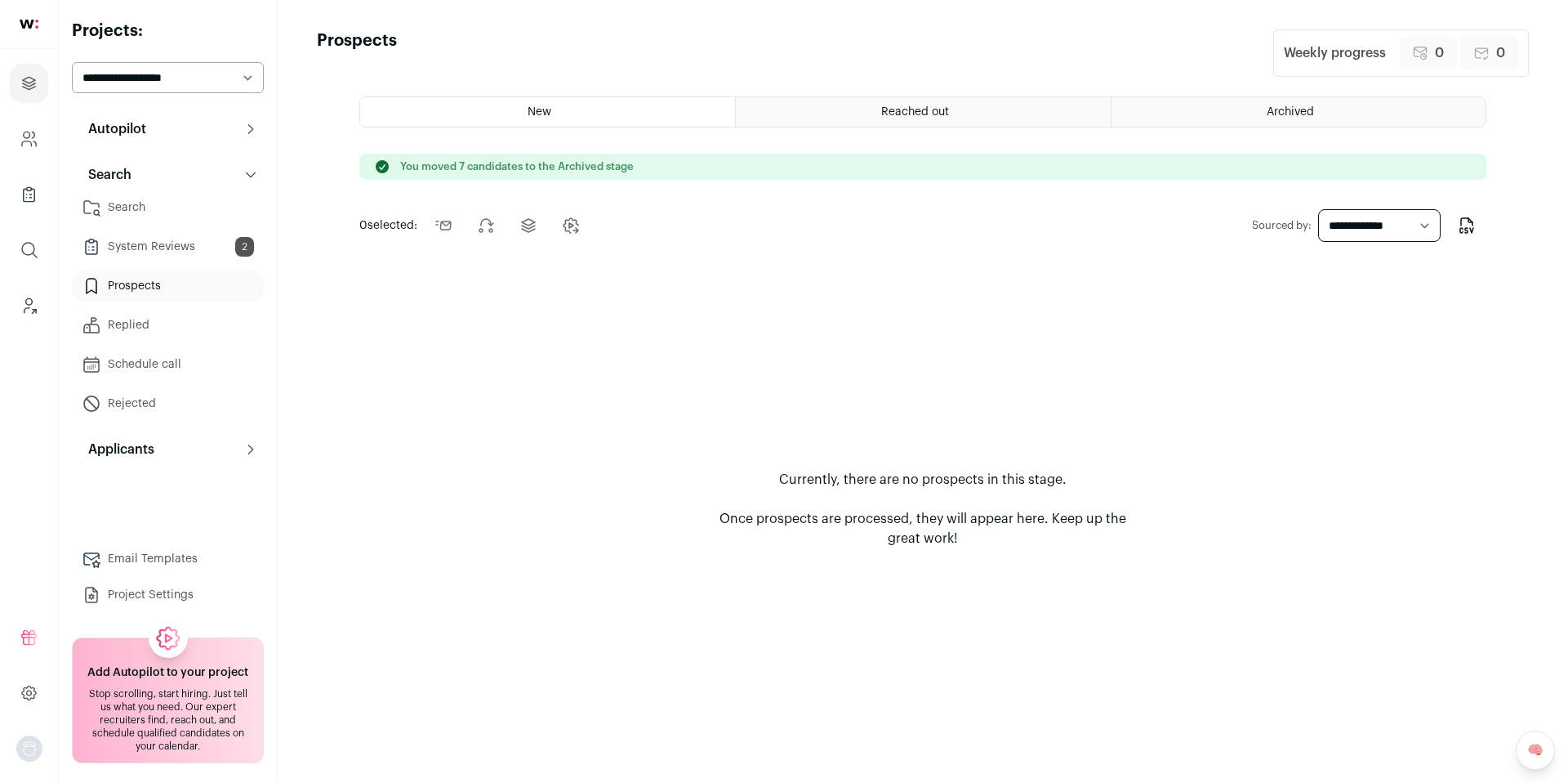
click at [177, 246] on link "System Reviews 2" at bounding box center [168, 246] width 192 height 33
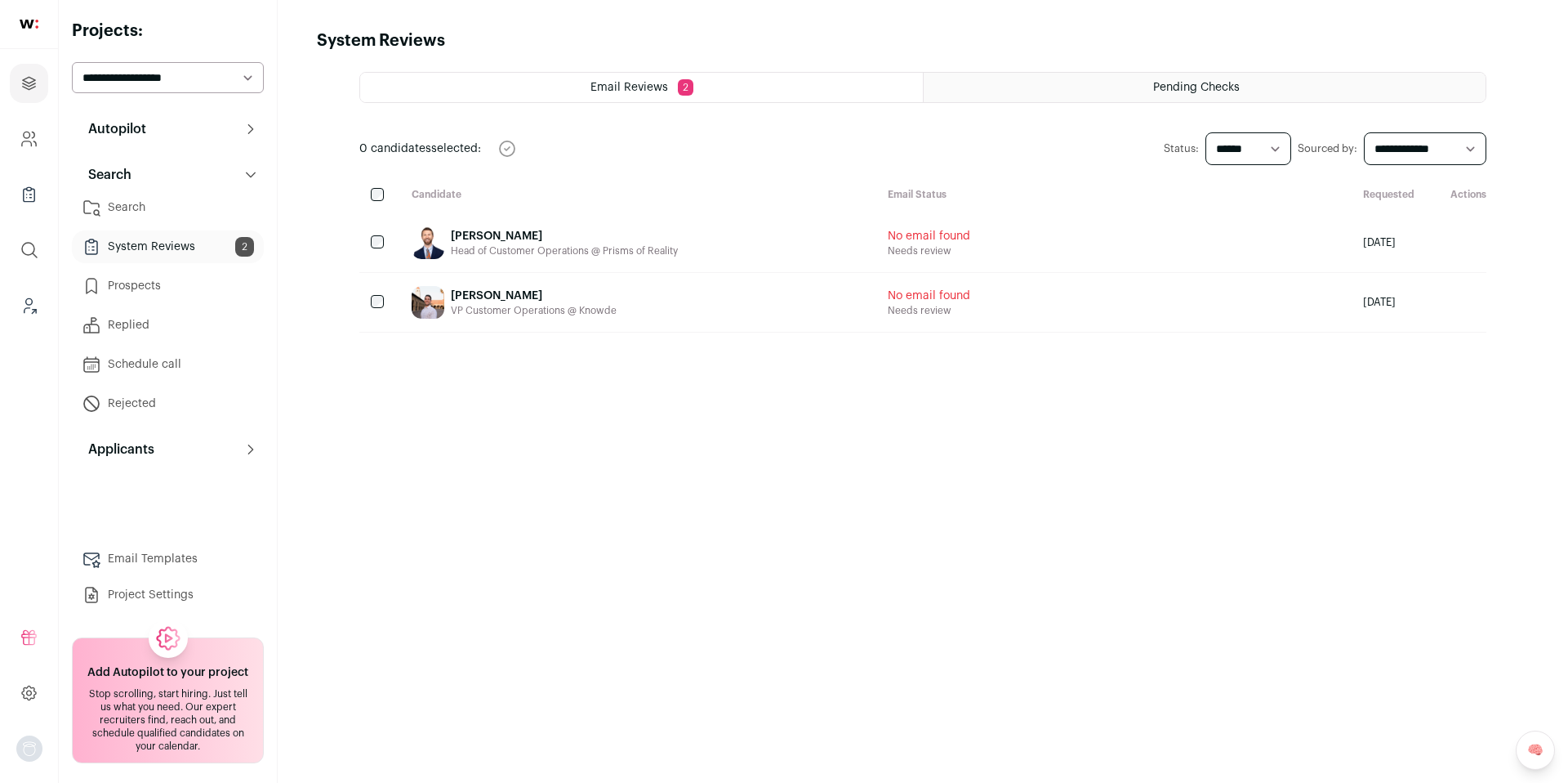
click at [160, 215] on html "Projects Company and ATS Settings Company Lists (Experimental) Global Search Le…" at bounding box center [784, 392] width 1568 height 783
click at [154, 205] on link "Search" at bounding box center [168, 208] width 192 height 33
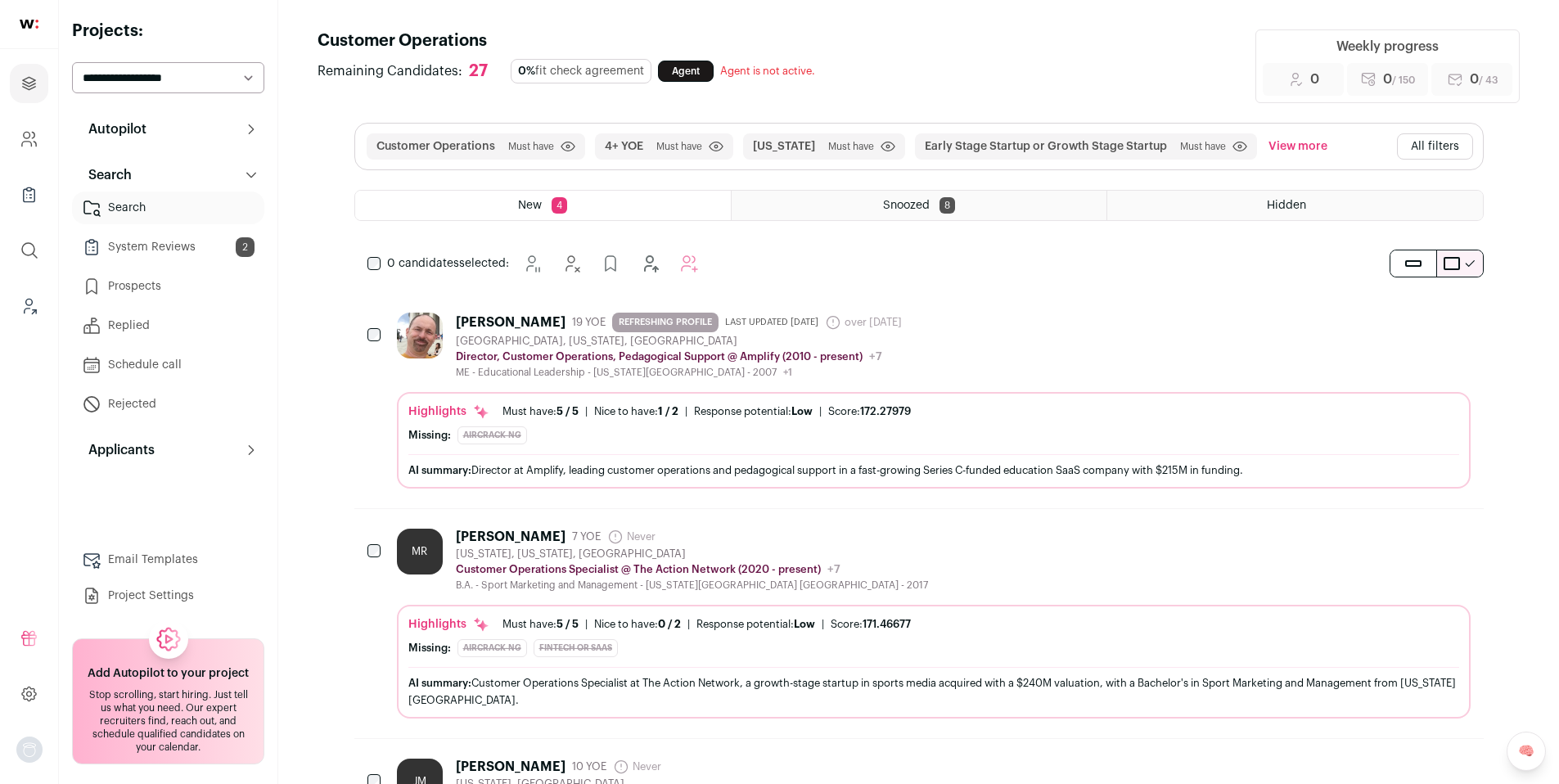
click at [1300, 203] on span "Hidden" at bounding box center [1286, 205] width 40 height 11
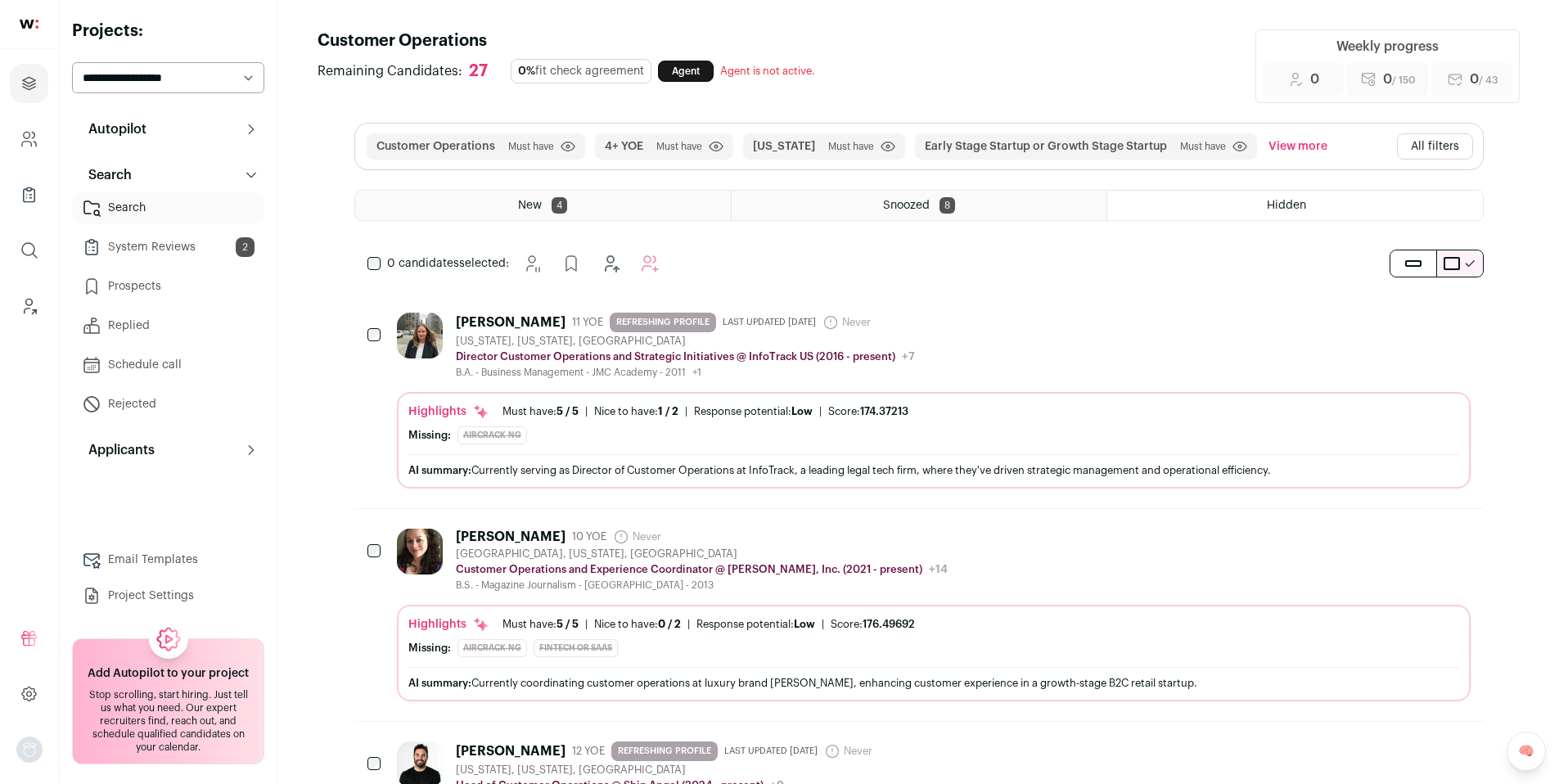
click at [1316, 211] on div "Hidden" at bounding box center [1295, 205] width 375 height 29
click at [165, 246] on link "System Reviews 2" at bounding box center [169, 247] width 193 height 33
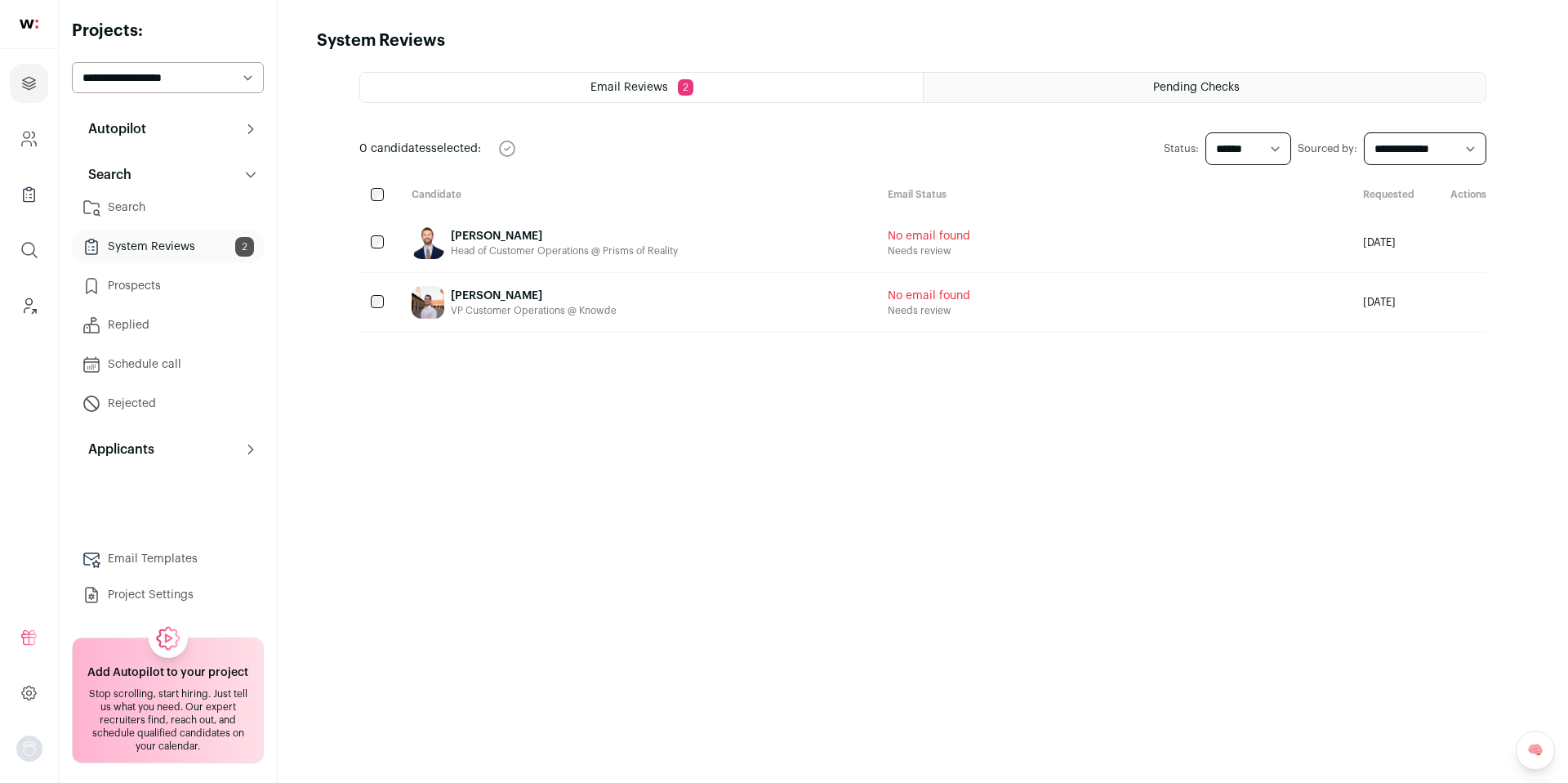
click at [141, 283] on link "Prospects" at bounding box center [168, 286] width 192 height 33
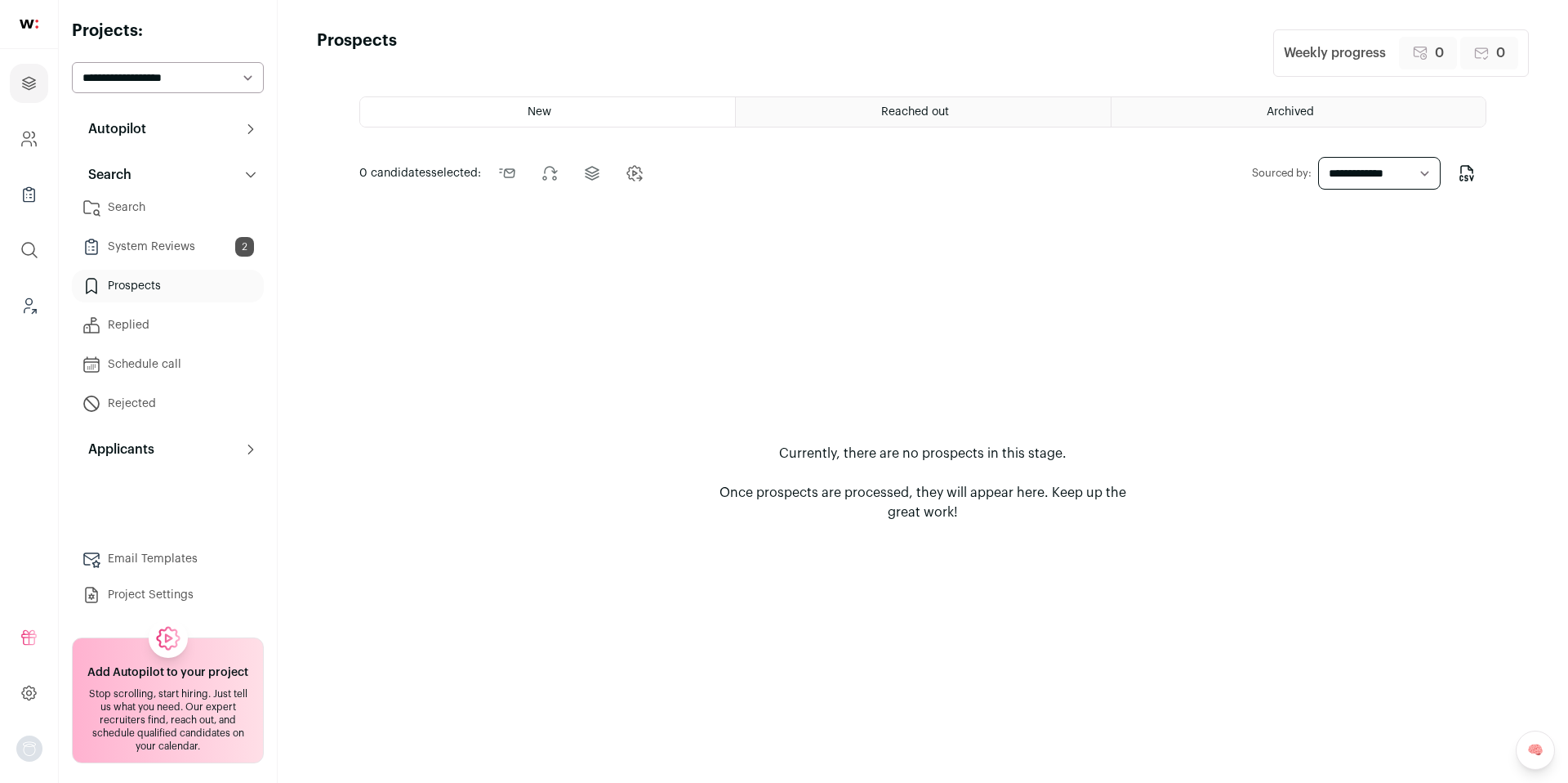
click at [144, 326] on link "Replied" at bounding box center [168, 325] width 192 height 33
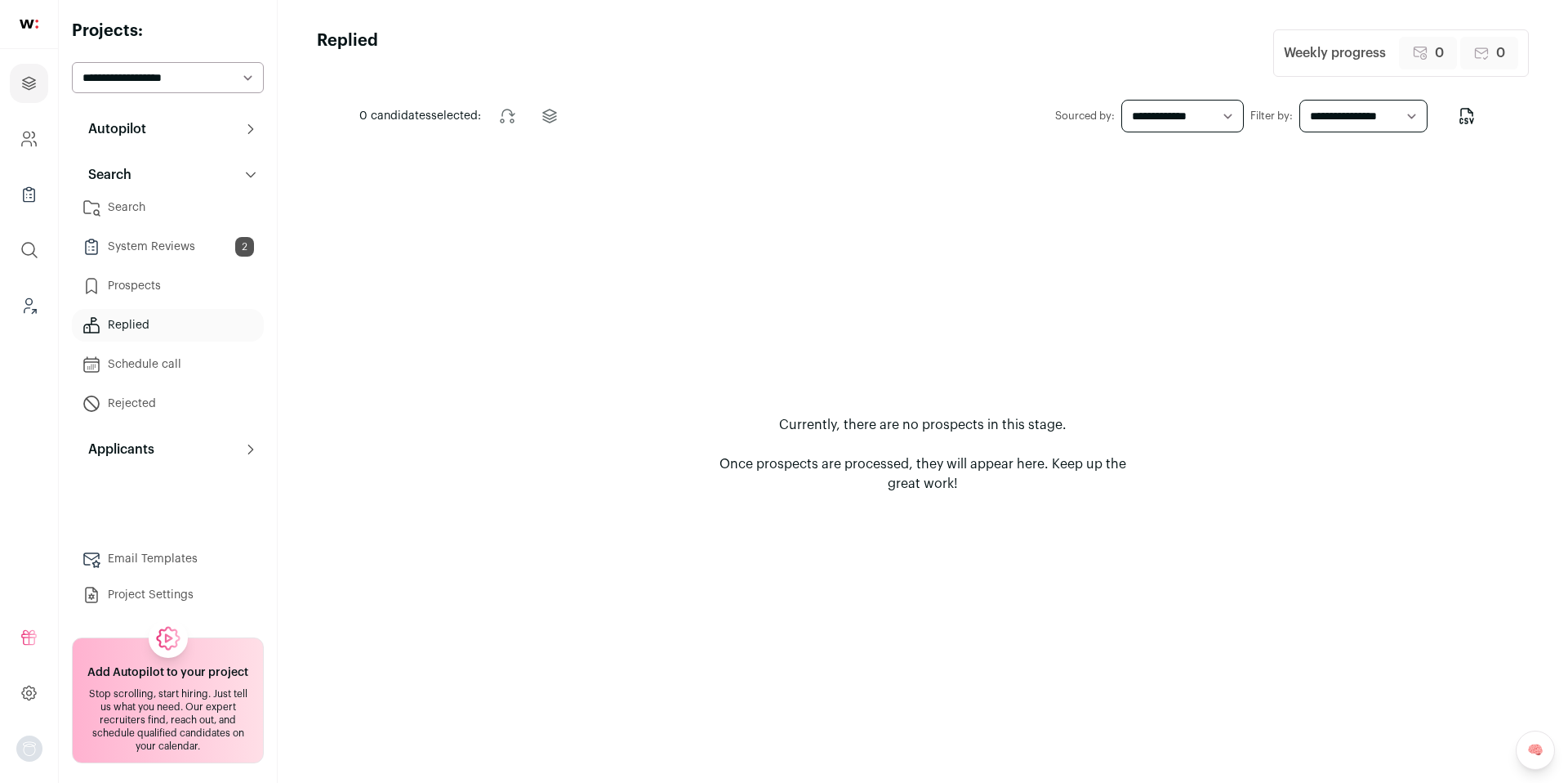
click at [135, 361] on link "Schedule call" at bounding box center [168, 364] width 192 height 33
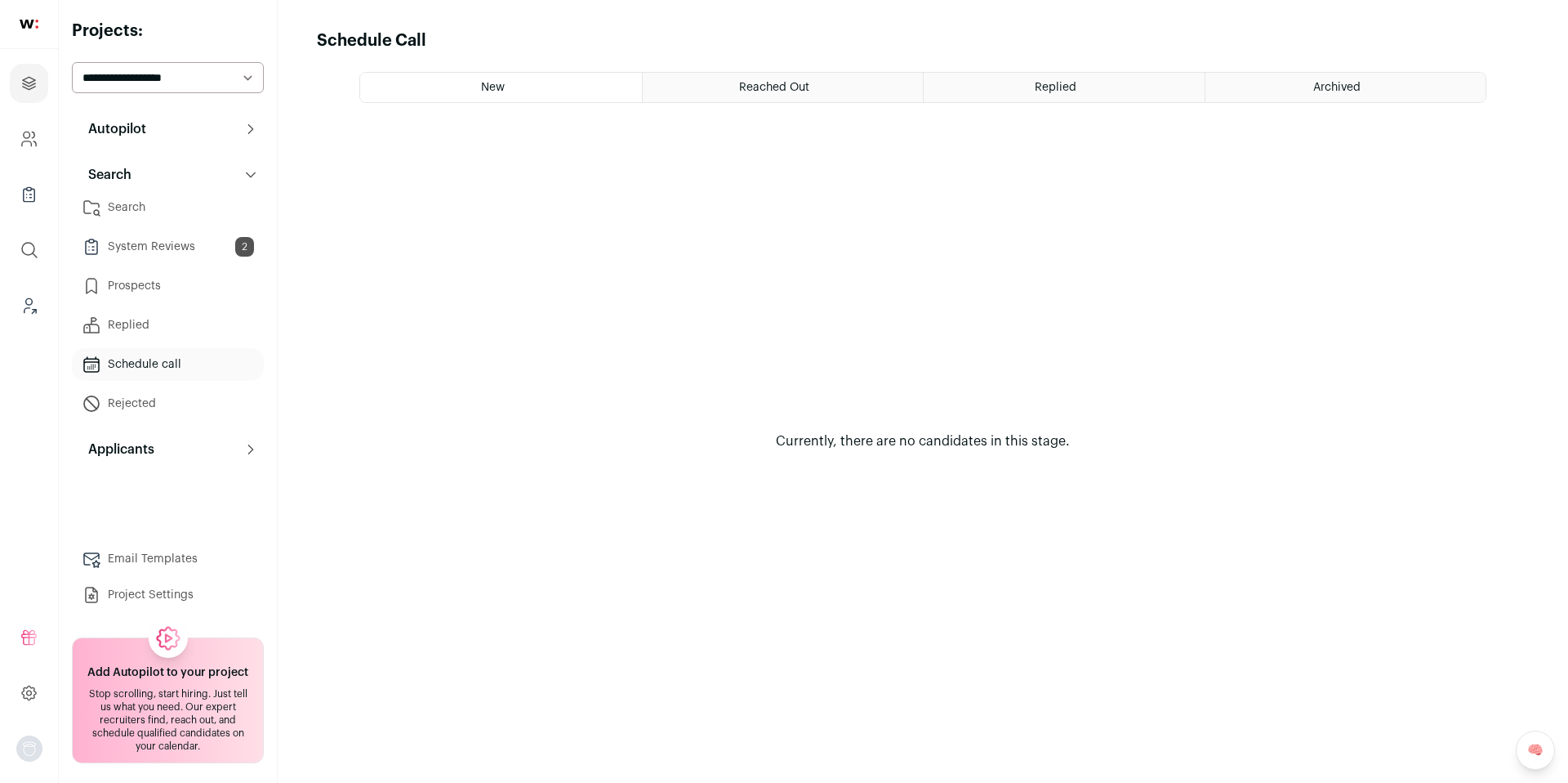
click at [137, 325] on link "Replied" at bounding box center [168, 325] width 192 height 33
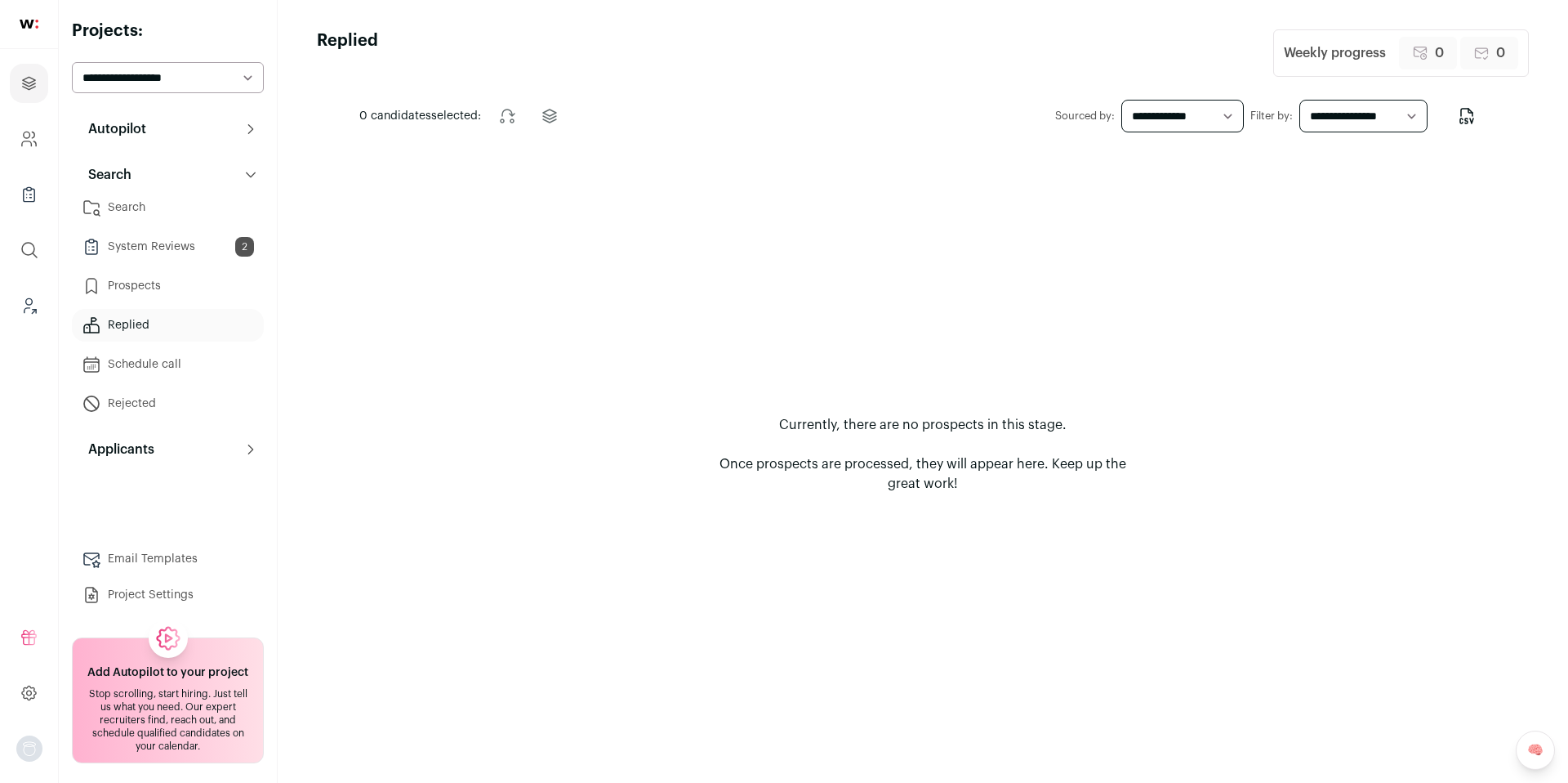
click at [137, 208] on link "Search" at bounding box center [168, 208] width 192 height 33
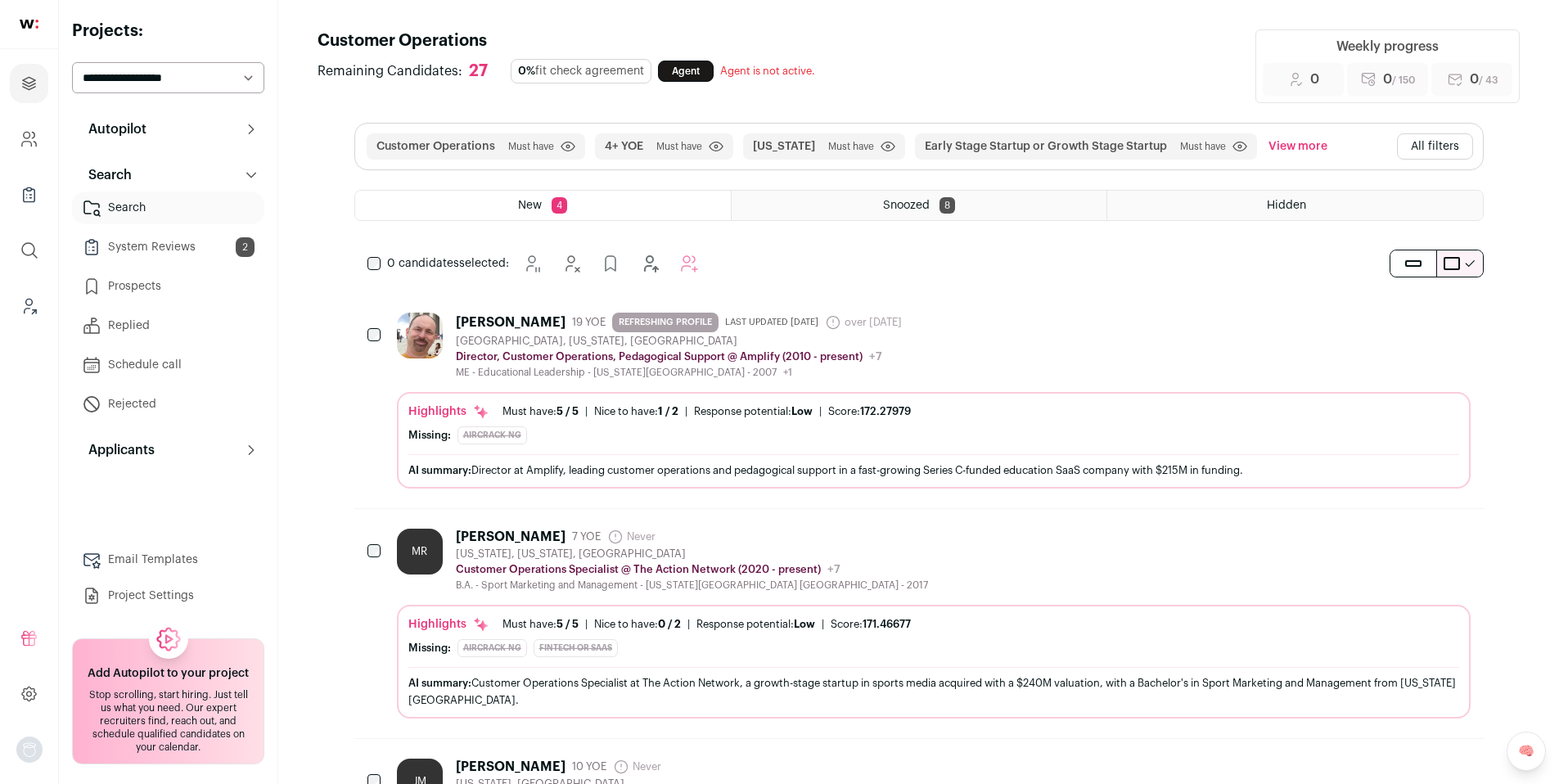
click at [880, 254] on div "0 candidates selected: Snooze Hide Add to Prospects" at bounding box center [918, 263] width 1129 height 33
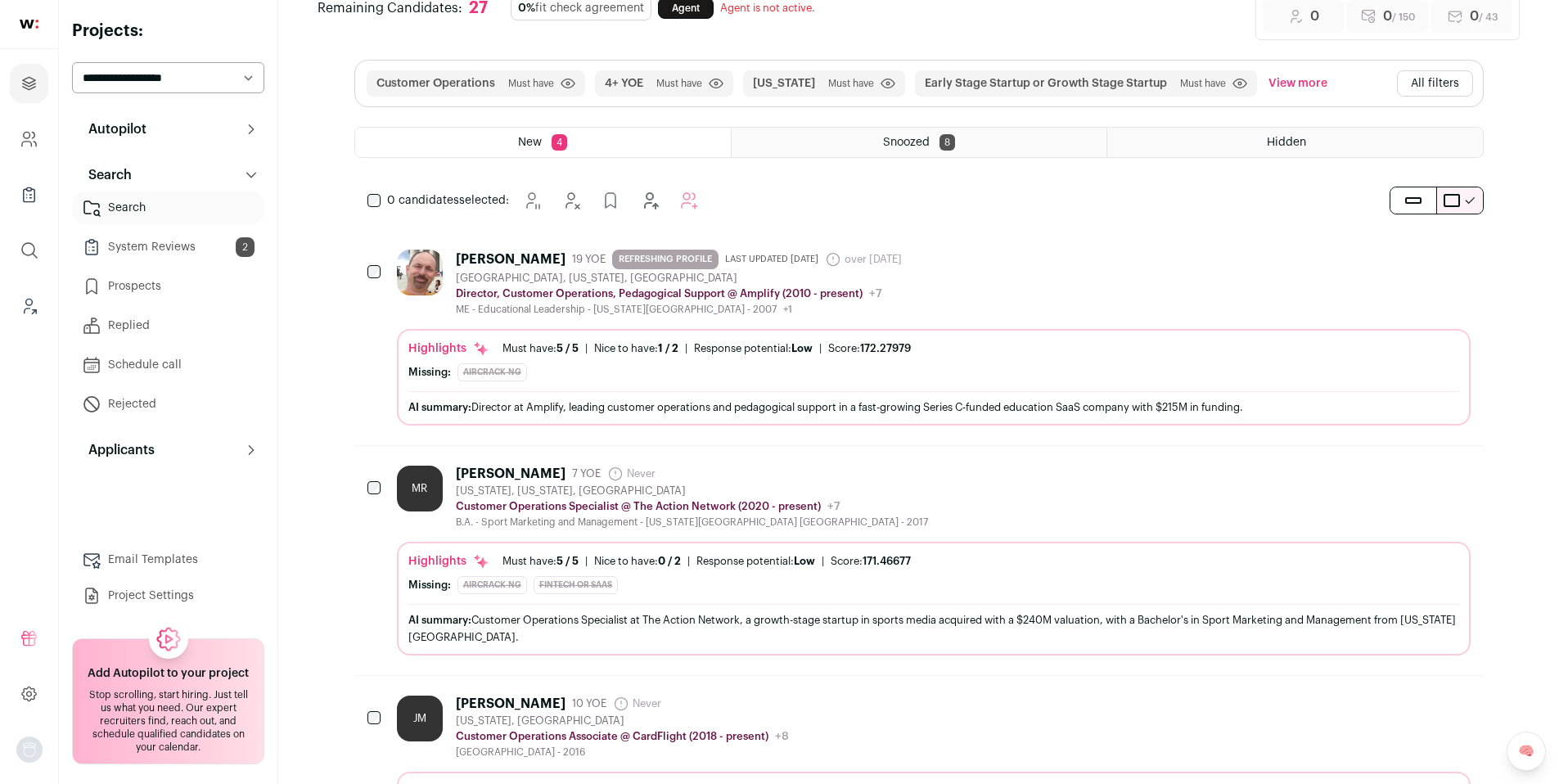
scroll to position [69, 0]
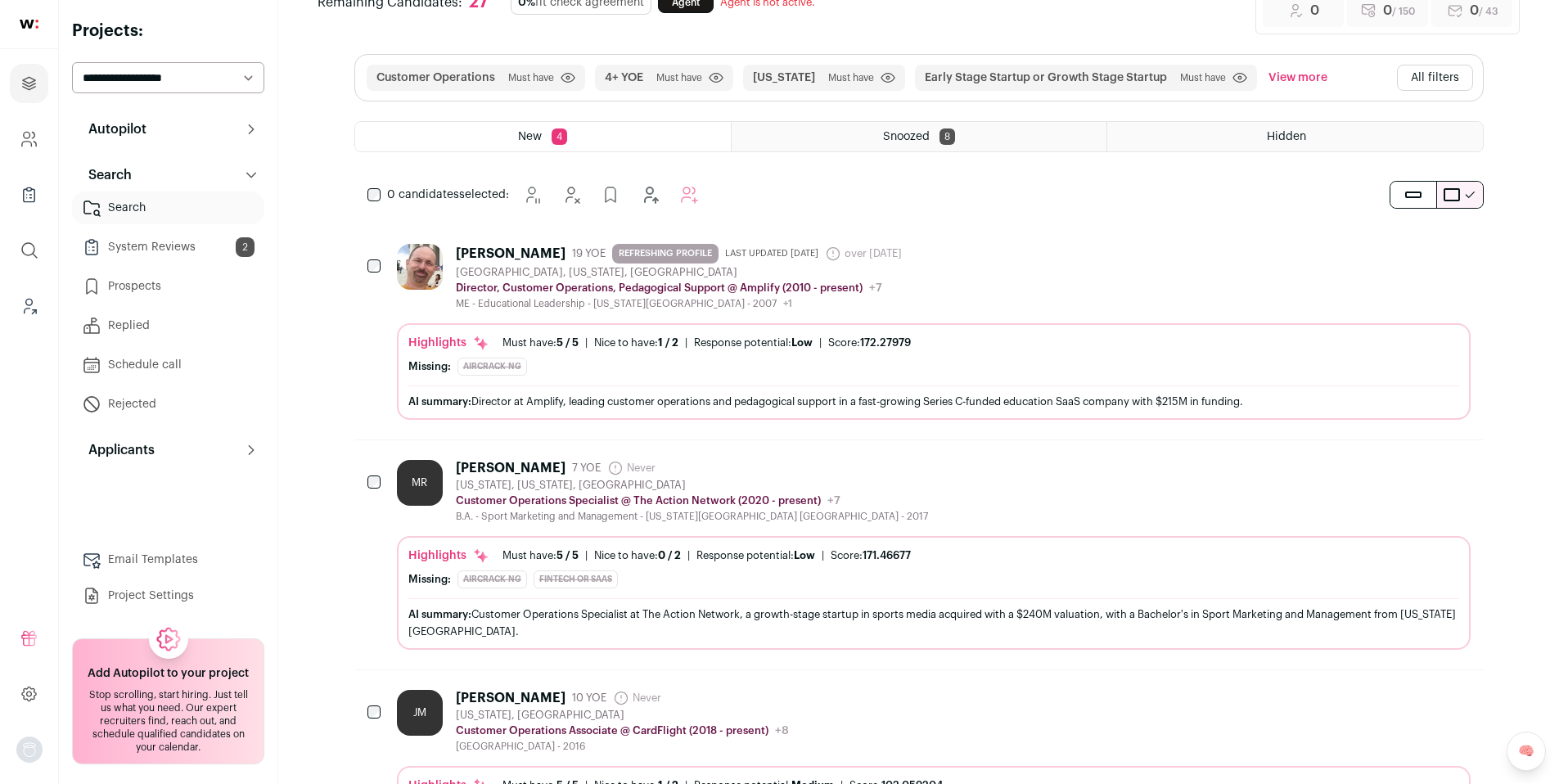
click at [190, 254] on link "System Reviews 2" at bounding box center [169, 247] width 193 height 33
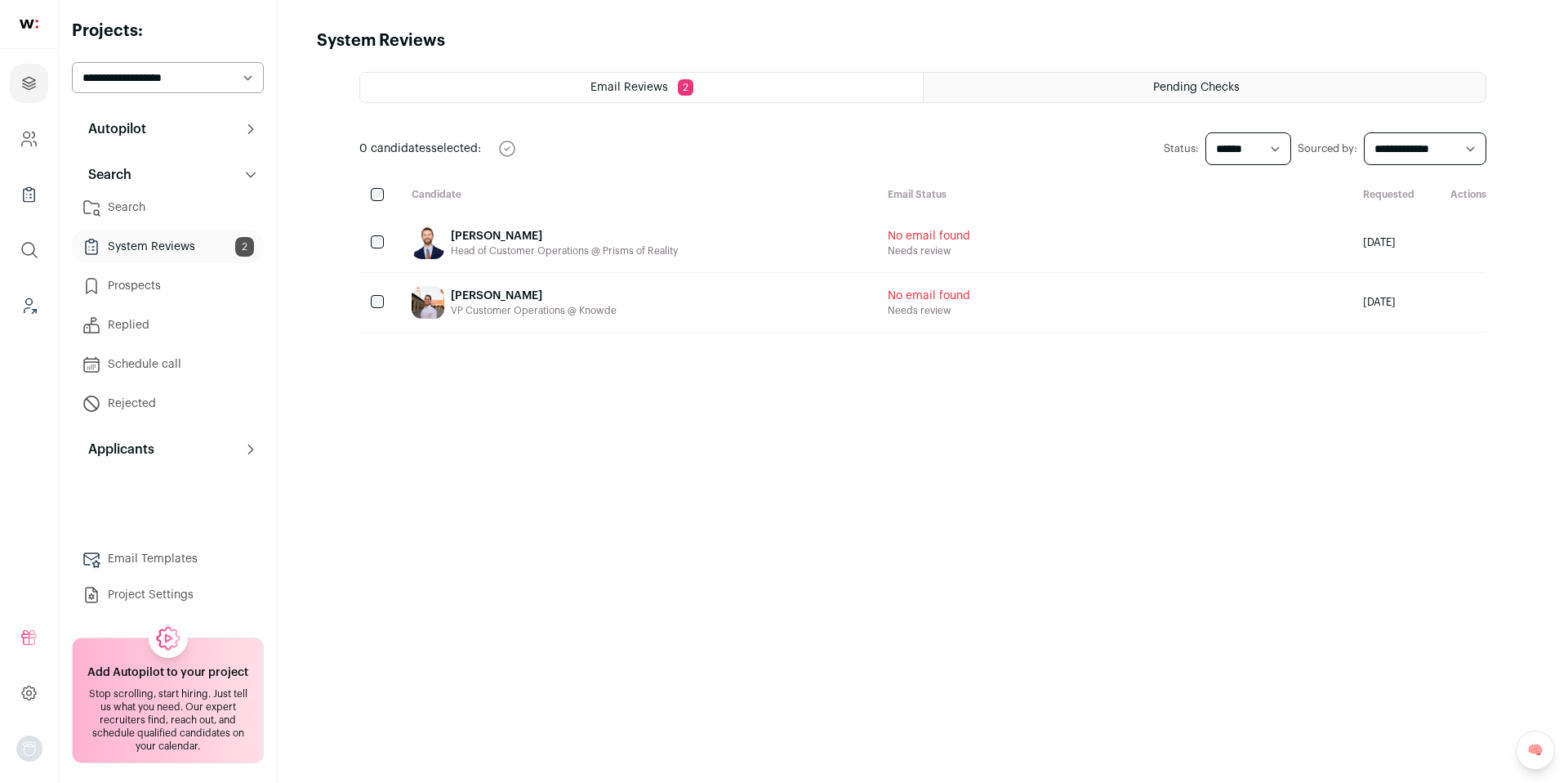
click at [174, 202] on link "Search" at bounding box center [168, 208] width 192 height 33
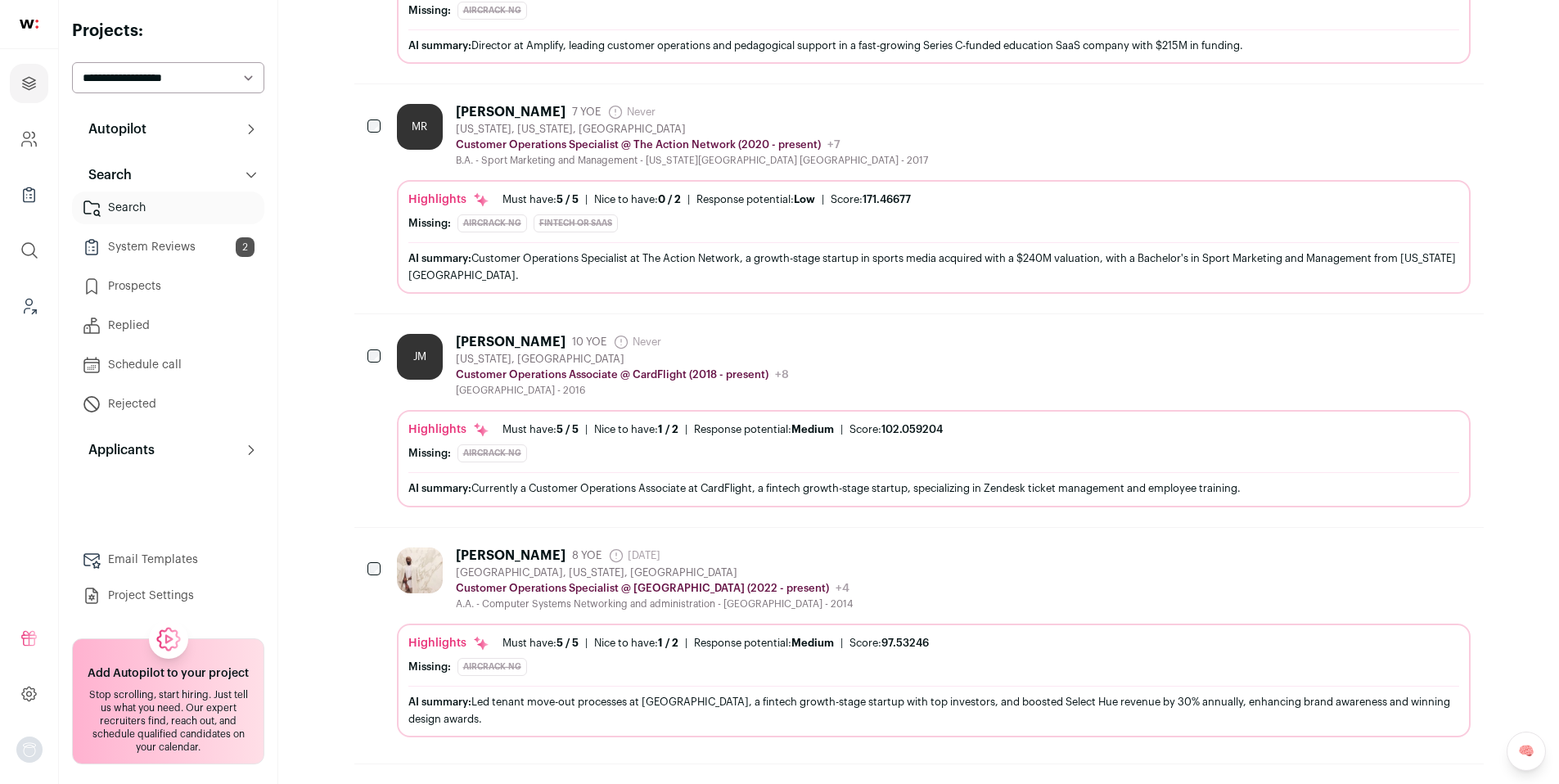
scroll to position [533, 0]
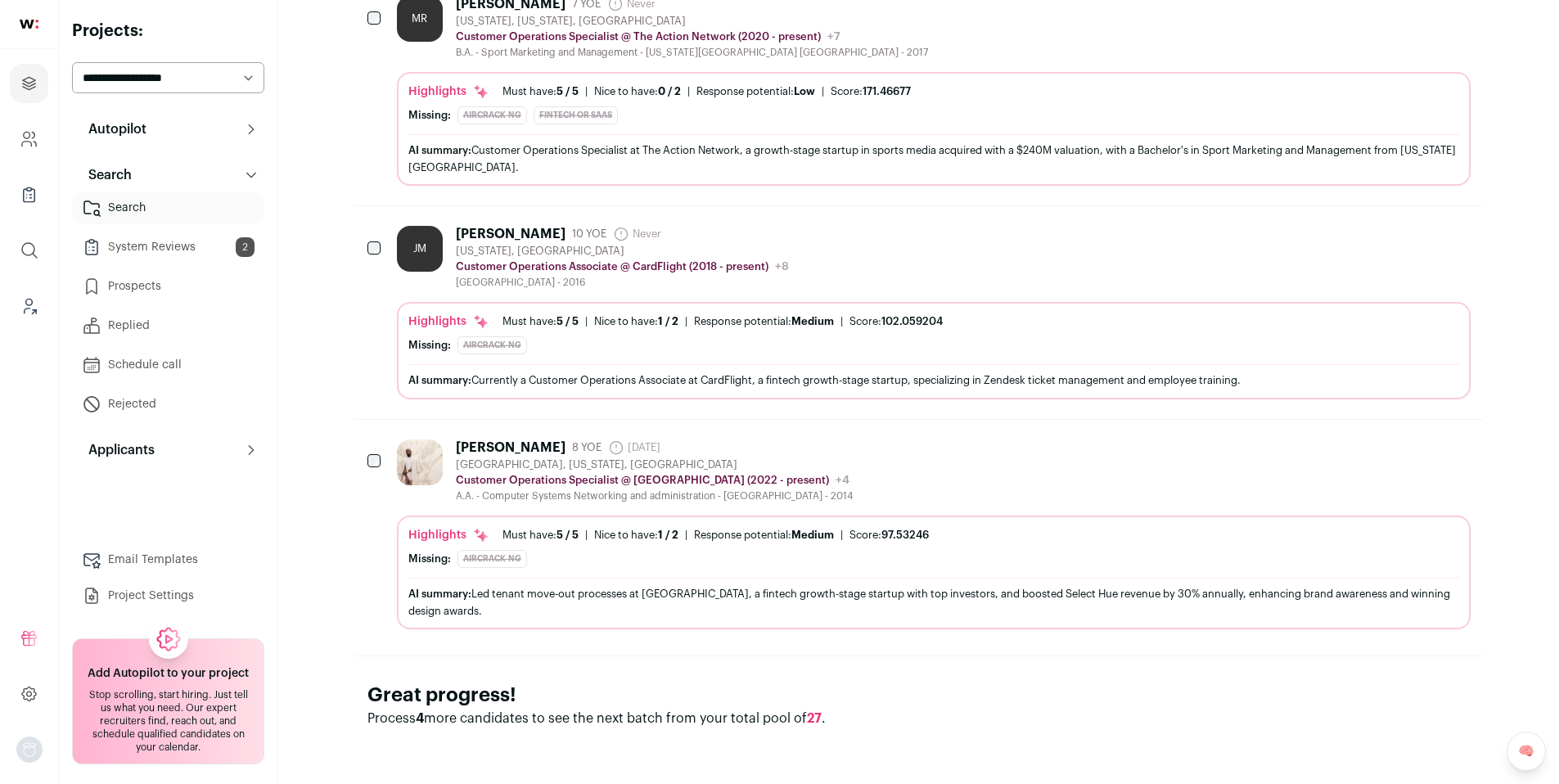
click at [1038, 347] on div "Missing: Aircrack-ng" at bounding box center [934, 345] width 1051 height 18
click at [886, 465] on div "Robert Mitchell 8 YOE 5 days ago Admin only. The last time the profile was scra…" at bounding box center [934, 470] width 1074 height 63
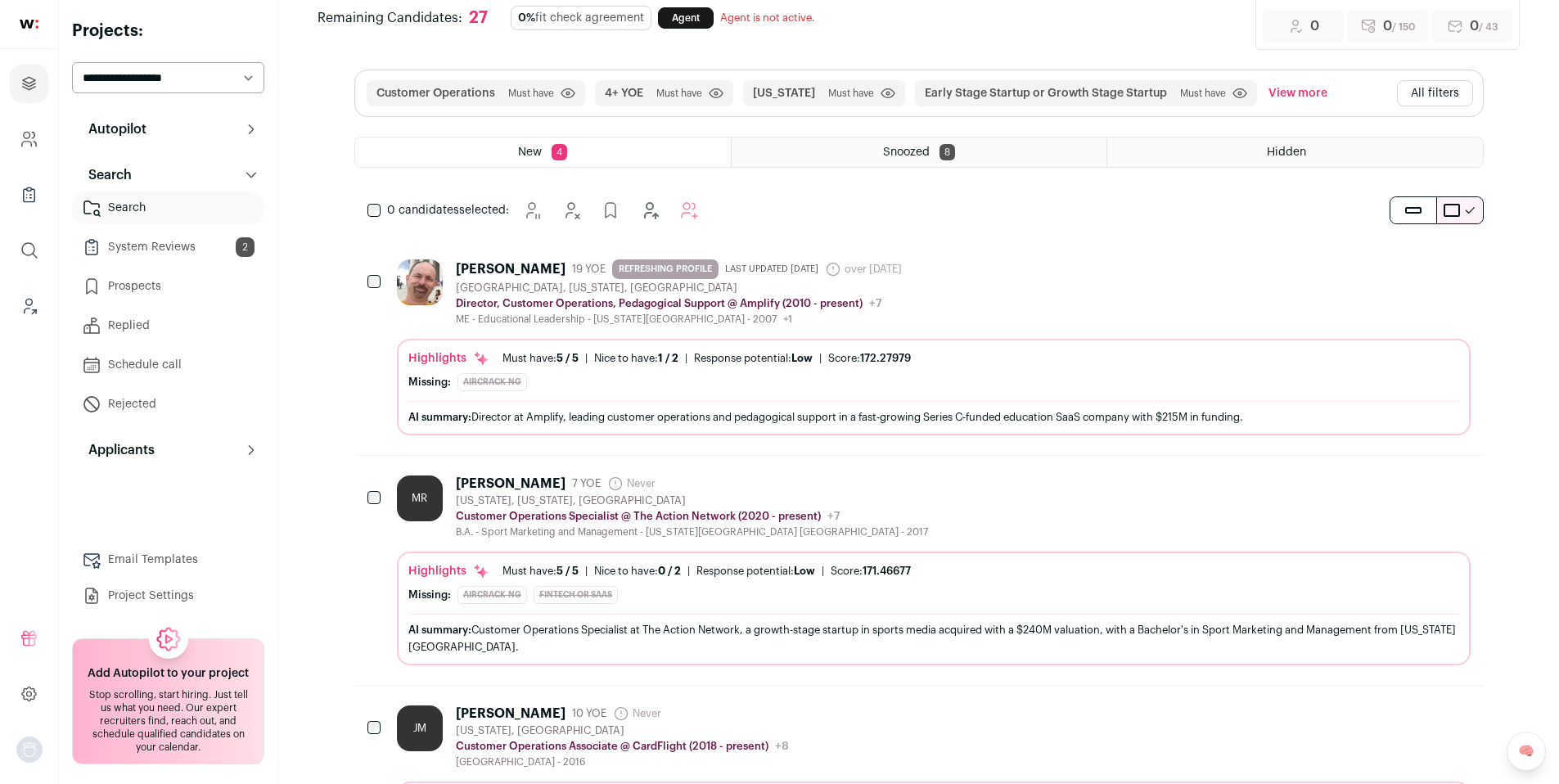
scroll to position [0, 0]
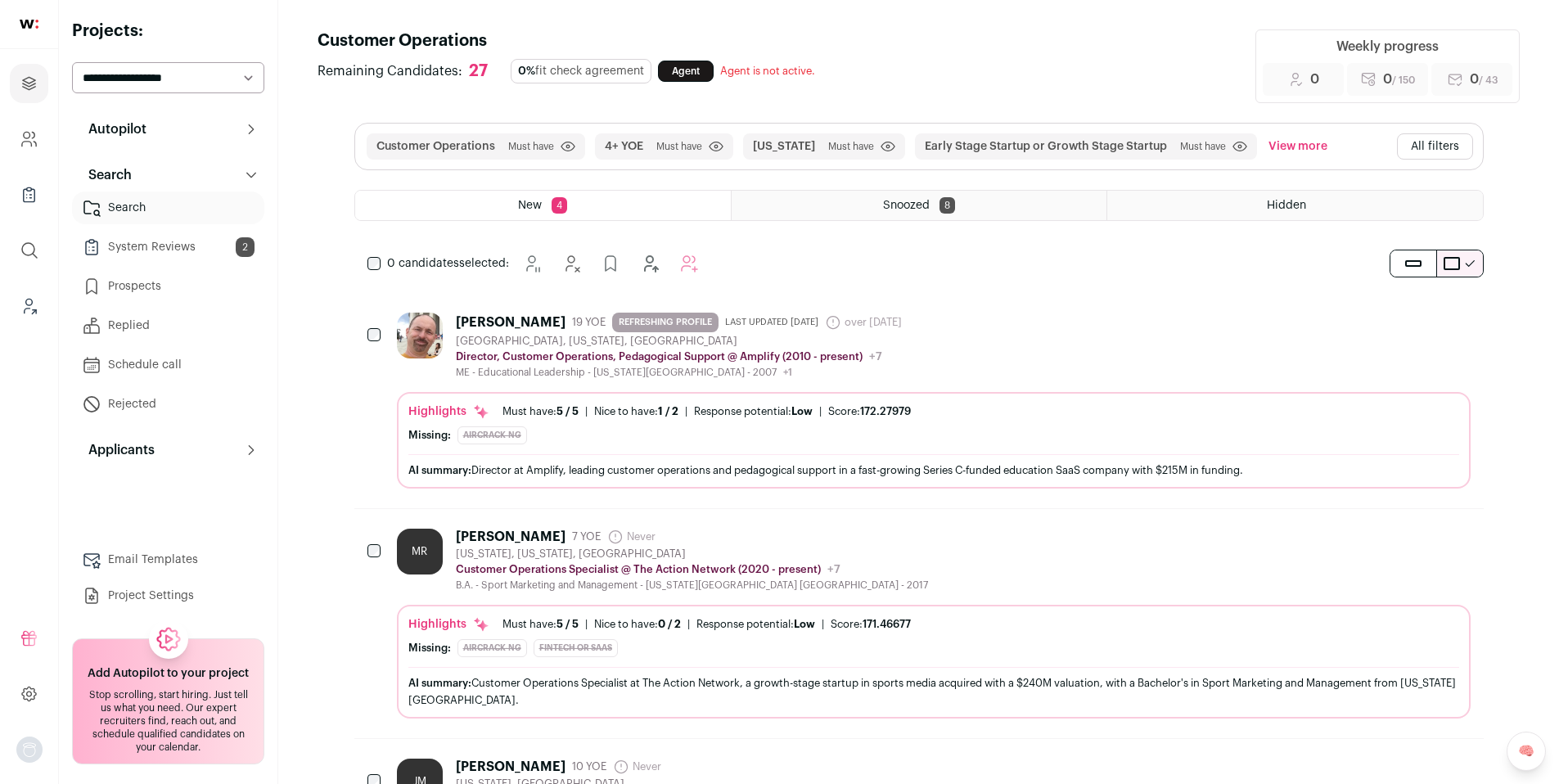
click at [185, 139] on button "Autopilot" at bounding box center [169, 129] width 193 height 33
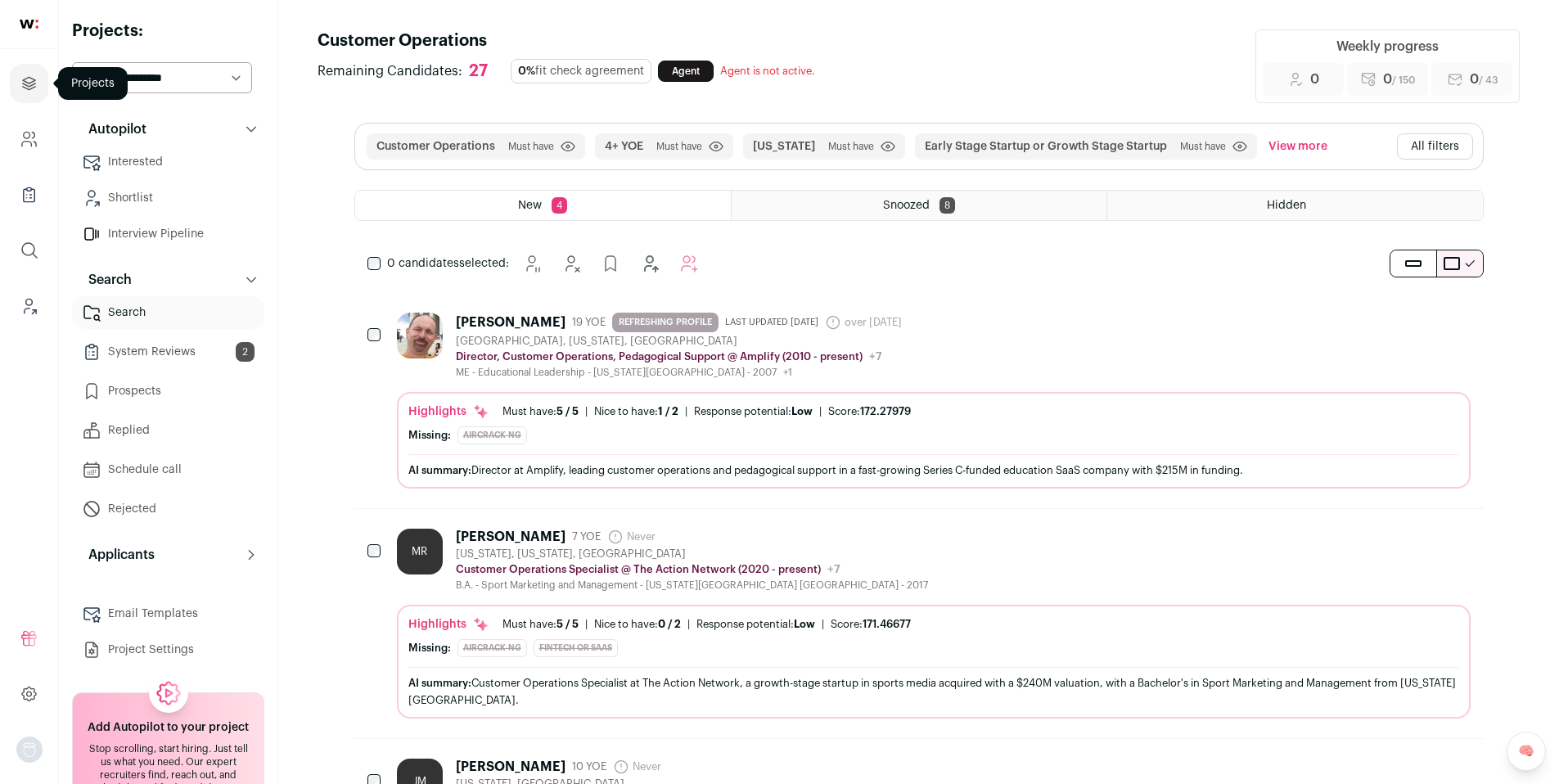
click at [31, 74] on icon "Projects" at bounding box center [29, 83] width 19 height 20
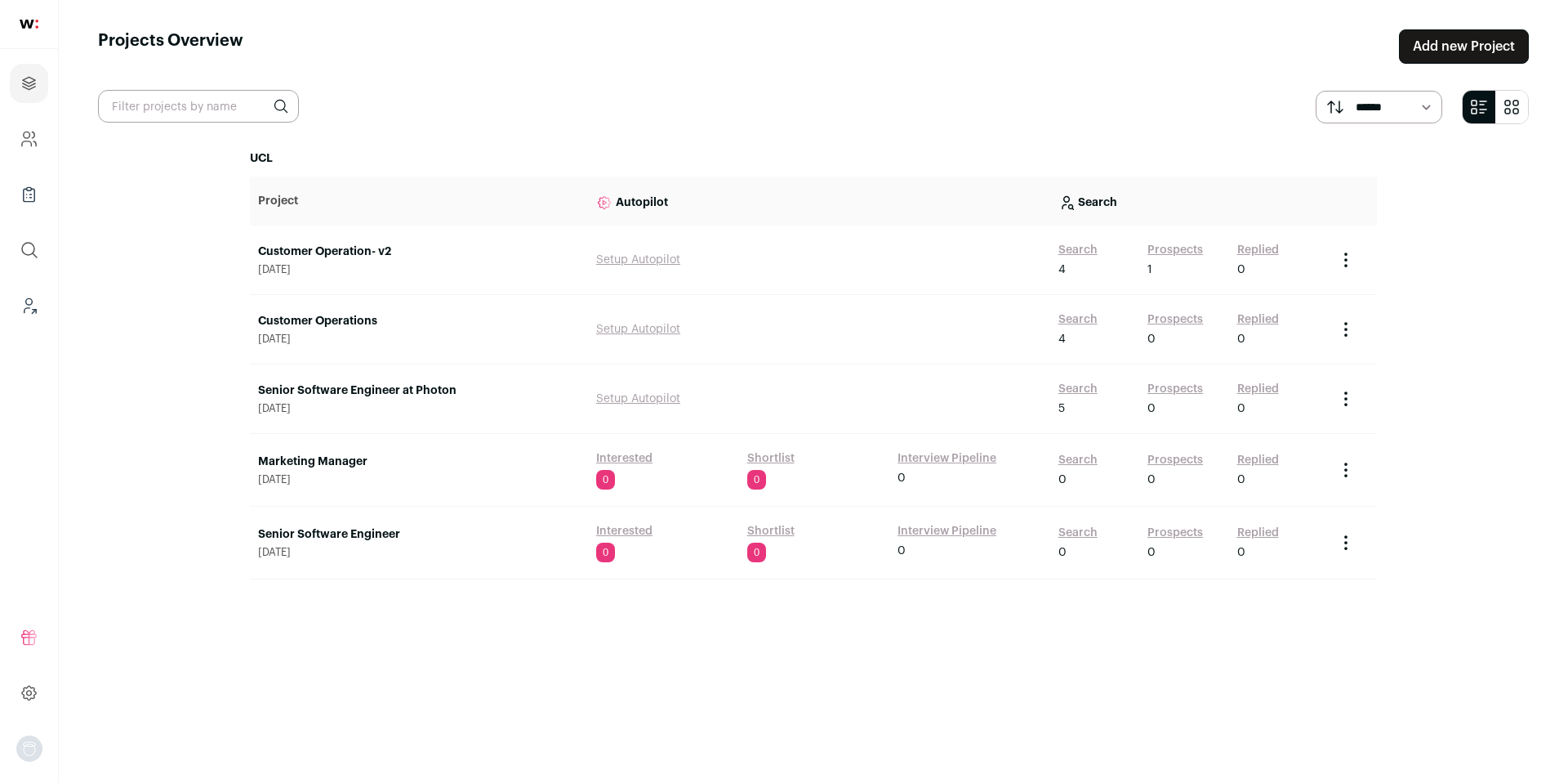
click at [367, 319] on link "Customer Operations" at bounding box center [419, 321] width 322 height 16
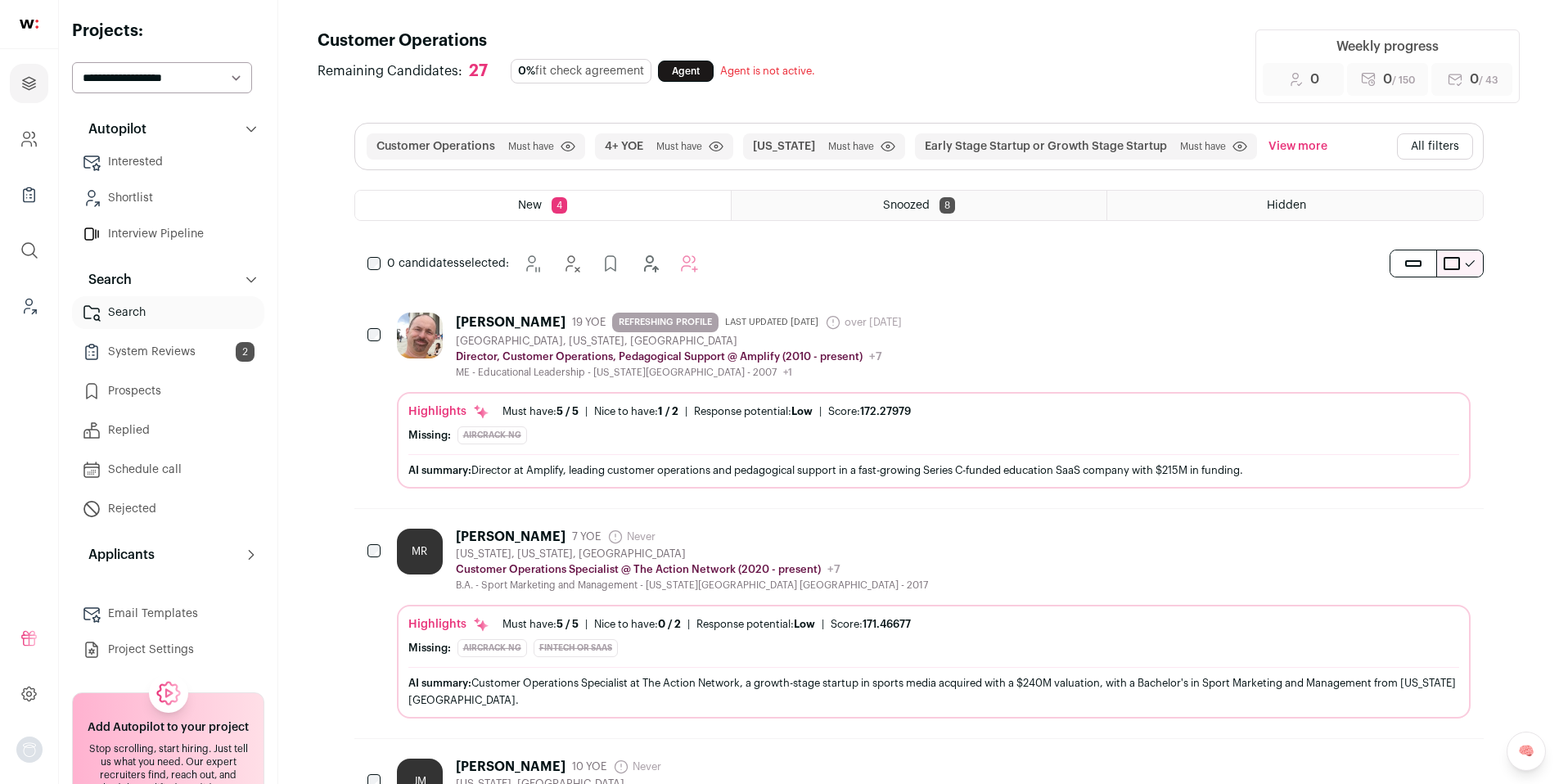
click at [153, 384] on link "Prospects" at bounding box center [169, 391] width 193 height 33
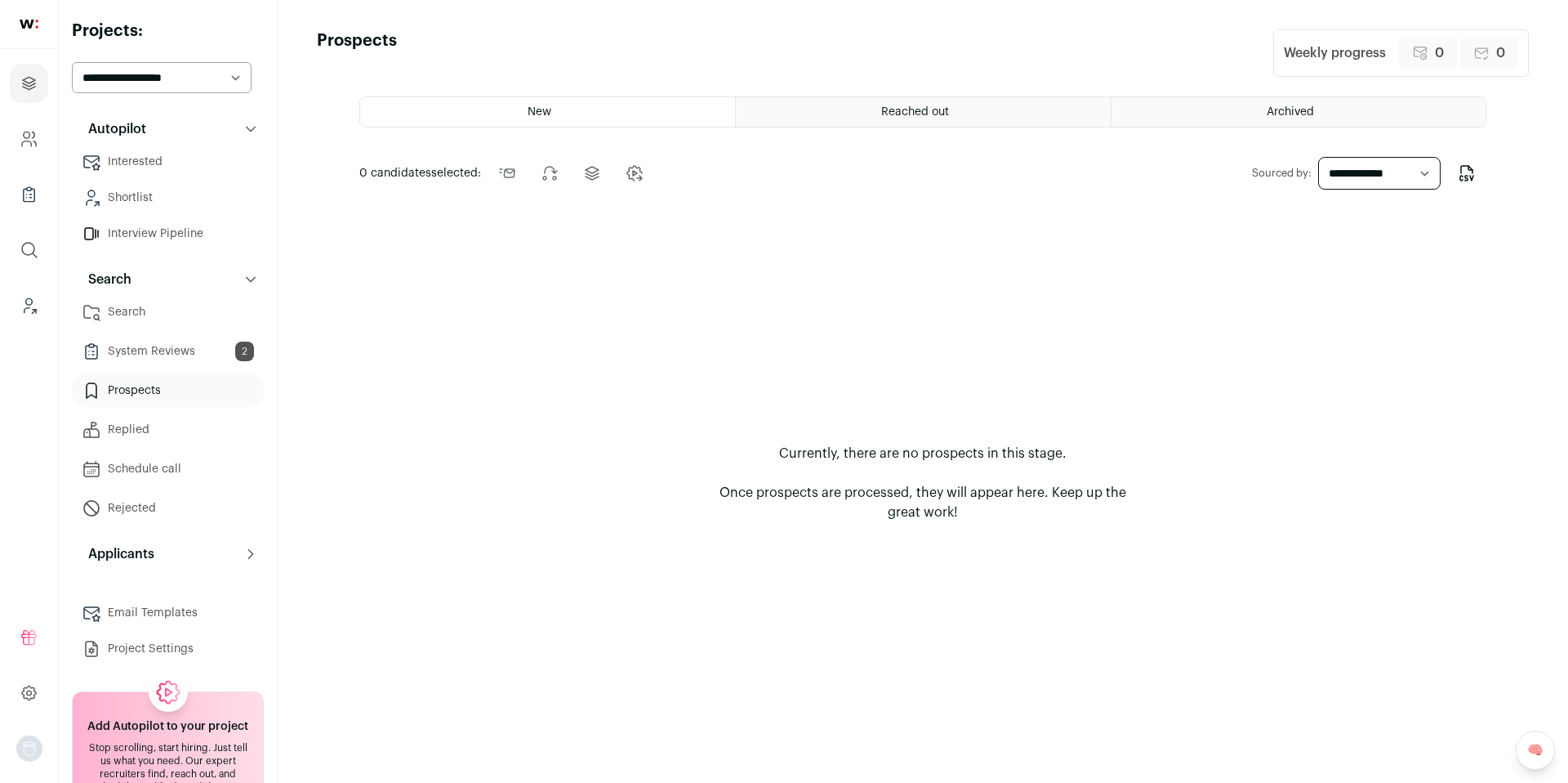
click at [1267, 110] on span "Archived" at bounding box center [1290, 112] width 47 height 11
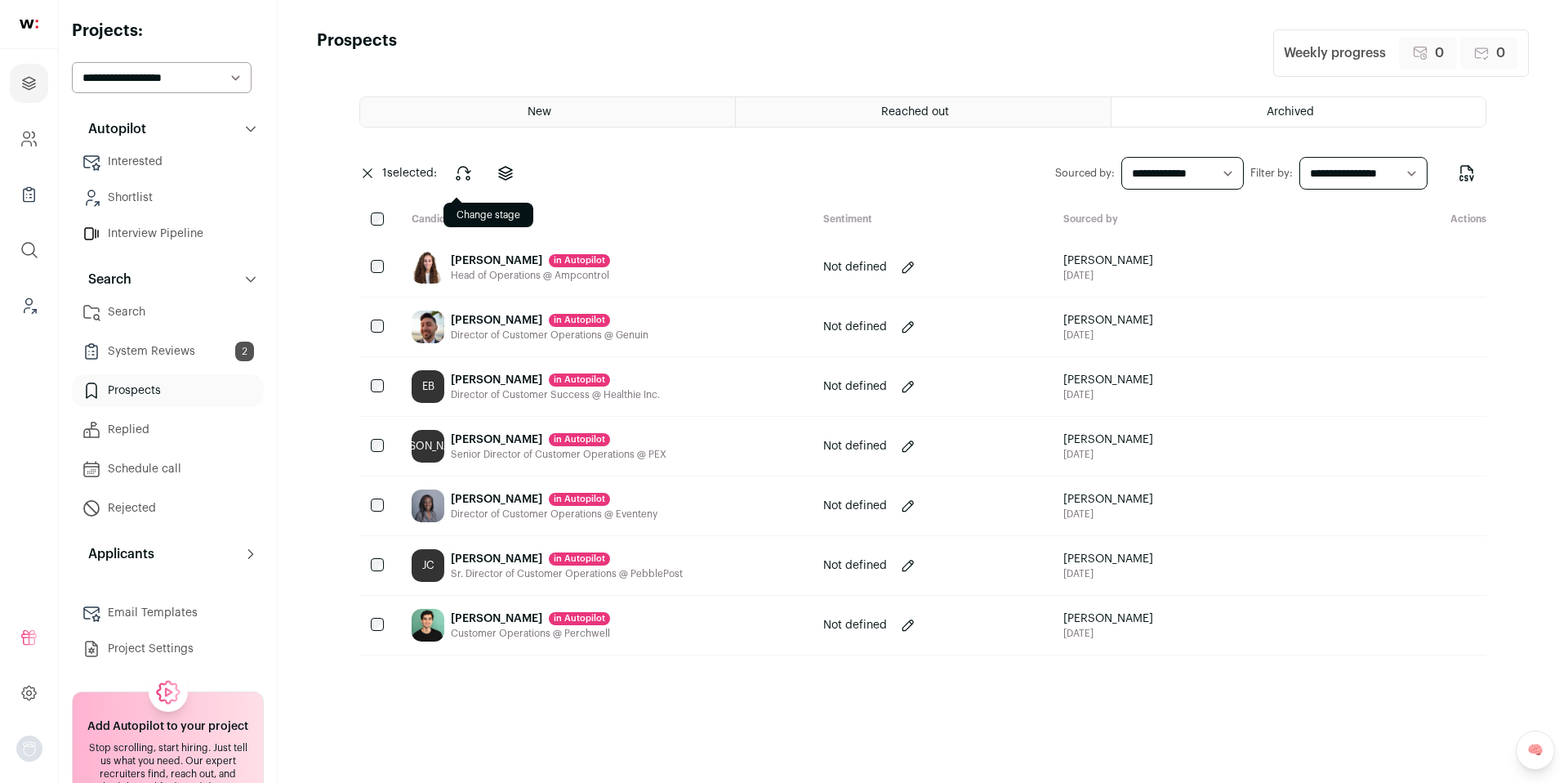
click at [471, 178] on icon at bounding box center [463, 173] width 20 height 20
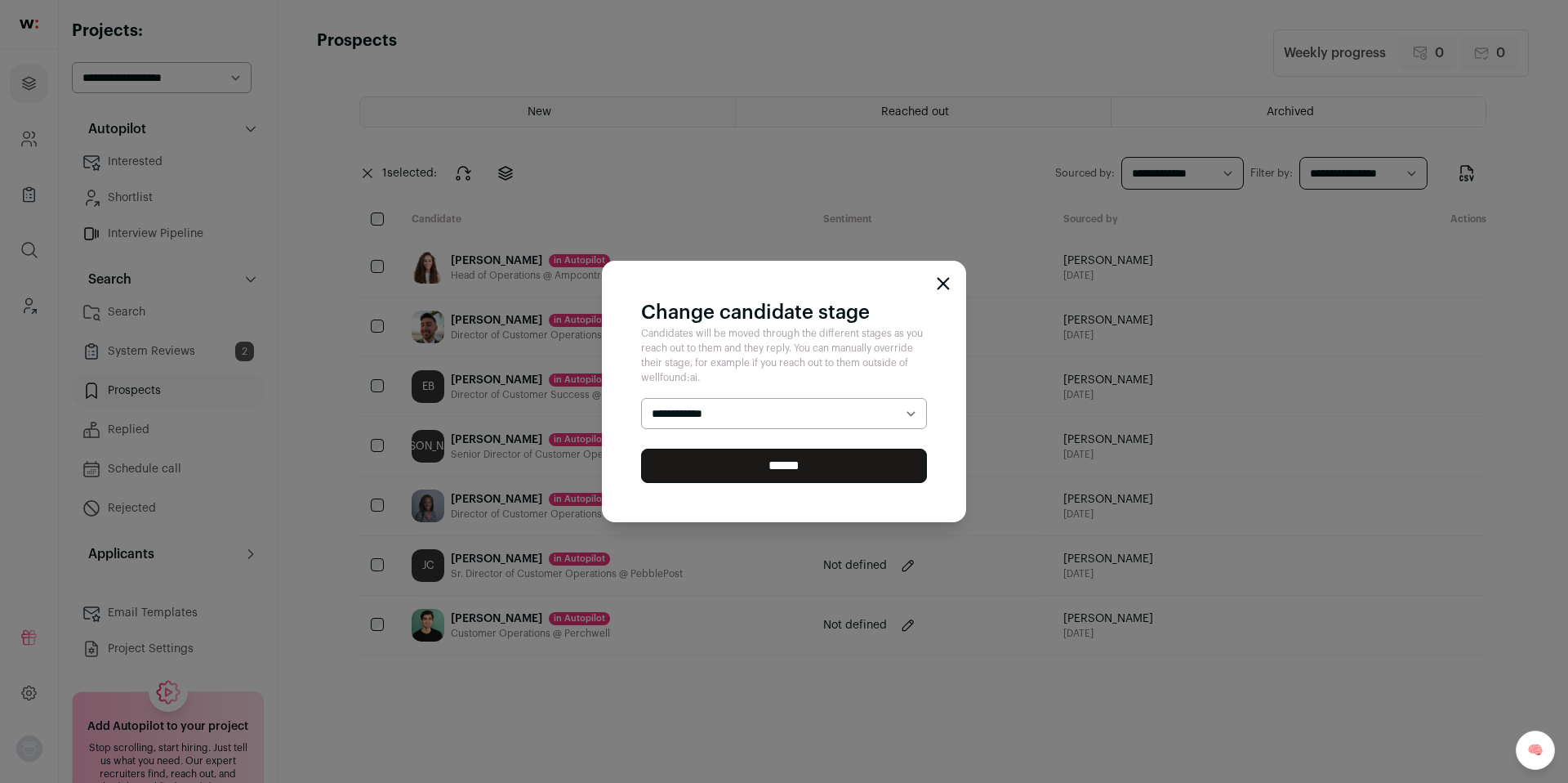
click at [802, 415] on select "**********" at bounding box center [784, 413] width 286 height 31
select select "***"
click at [641, 398] on select "**********" at bounding box center [784, 413] width 286 height 31
click at [940, 291] on div "**********" at bounding box center [784, 392] width 364 height 262
click at [771, 465] on input "******" at bounding box center [784, 465] width 286 height 34
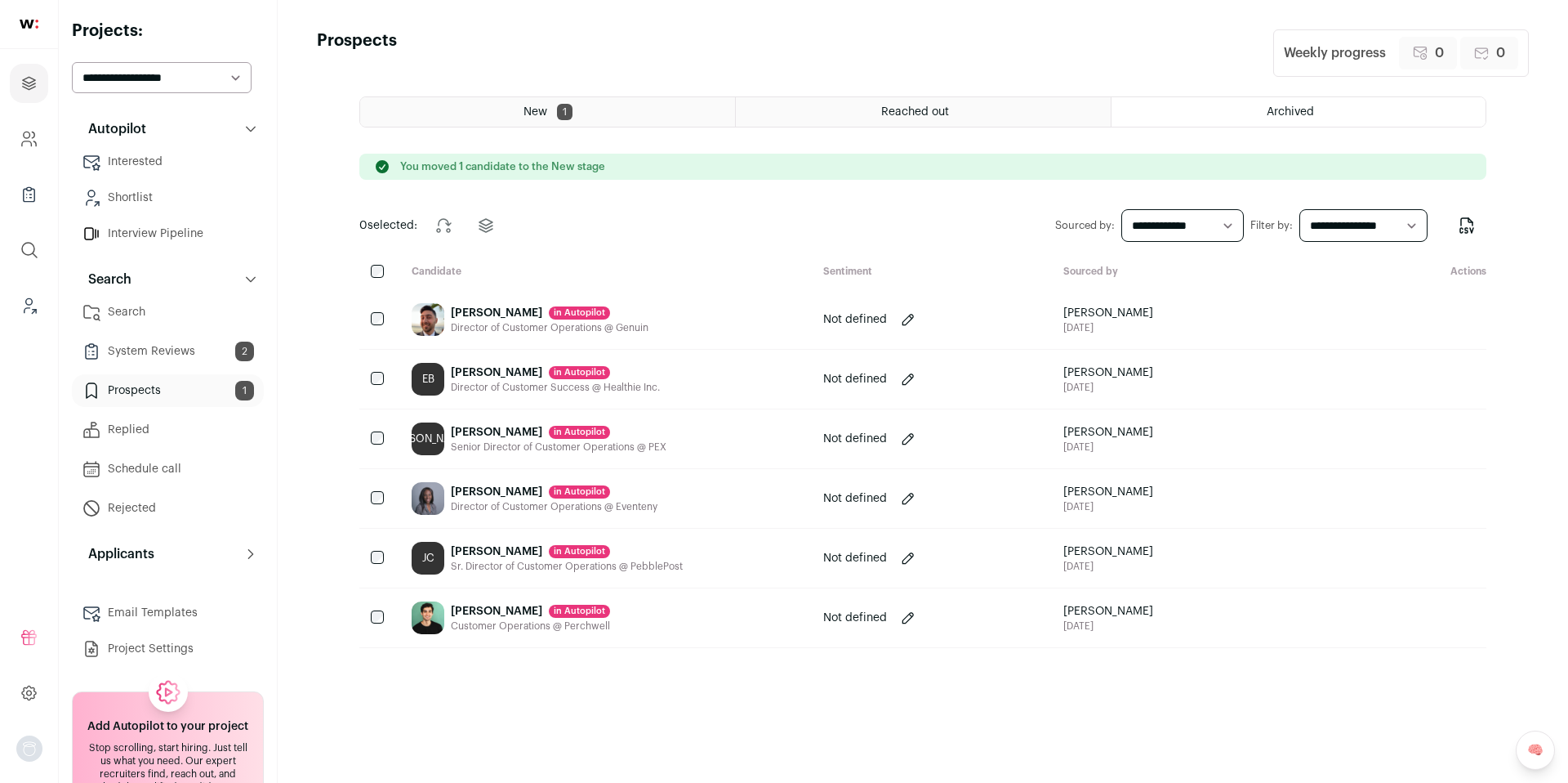
click at [160, 313] on link "Search" at bounding box center [168, 313] width 192 height 33
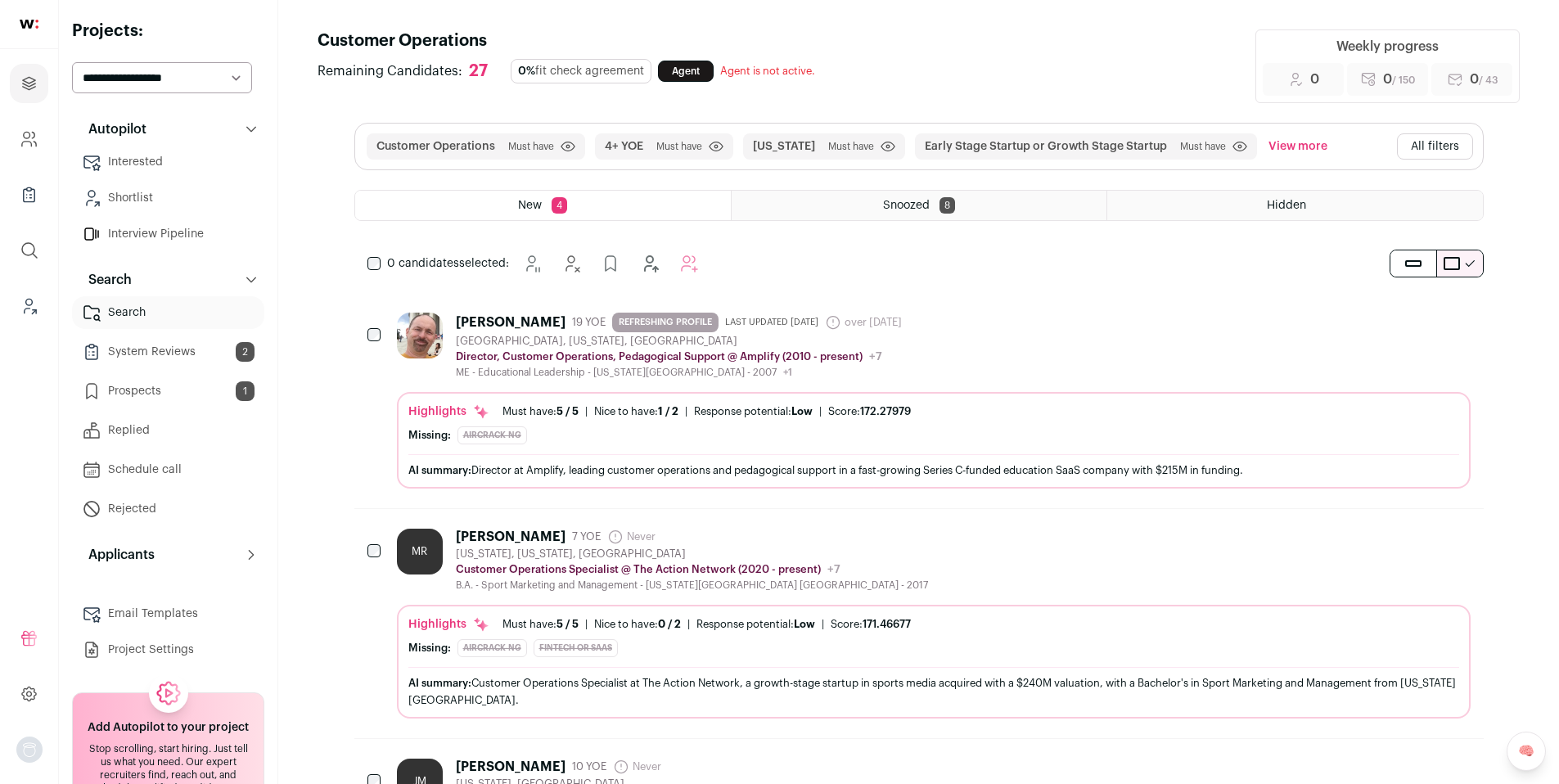
click at [150, 314] on link "Search" at bounding box center [169, 313] width 193 height 33
click at [142, 354] on link "System Reviews 2" at bounding box center [169, 352] width 193 height 33
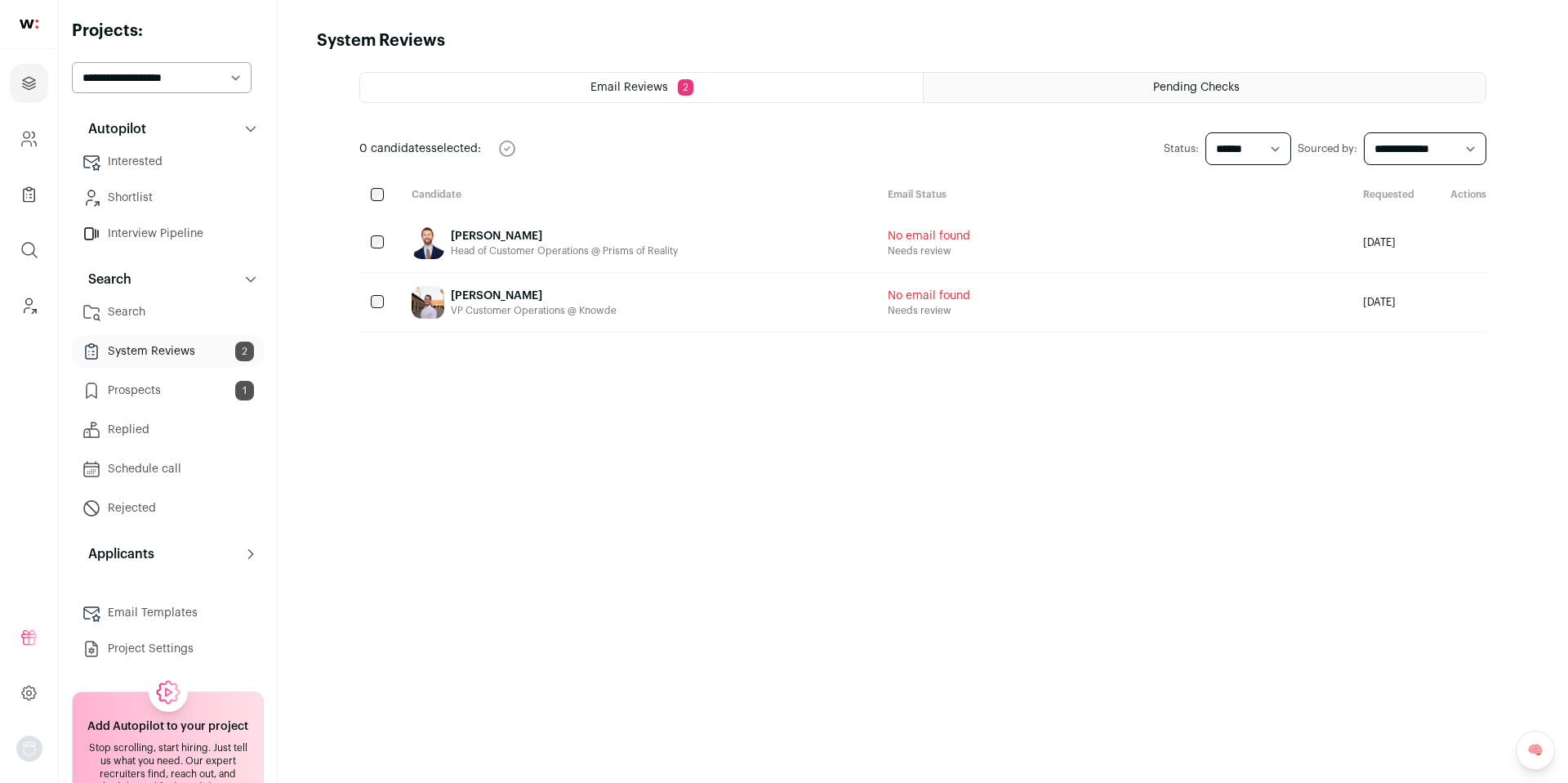
click at [166, 313] on link "Search" at bounding box center [168, 313] width 192 height 33
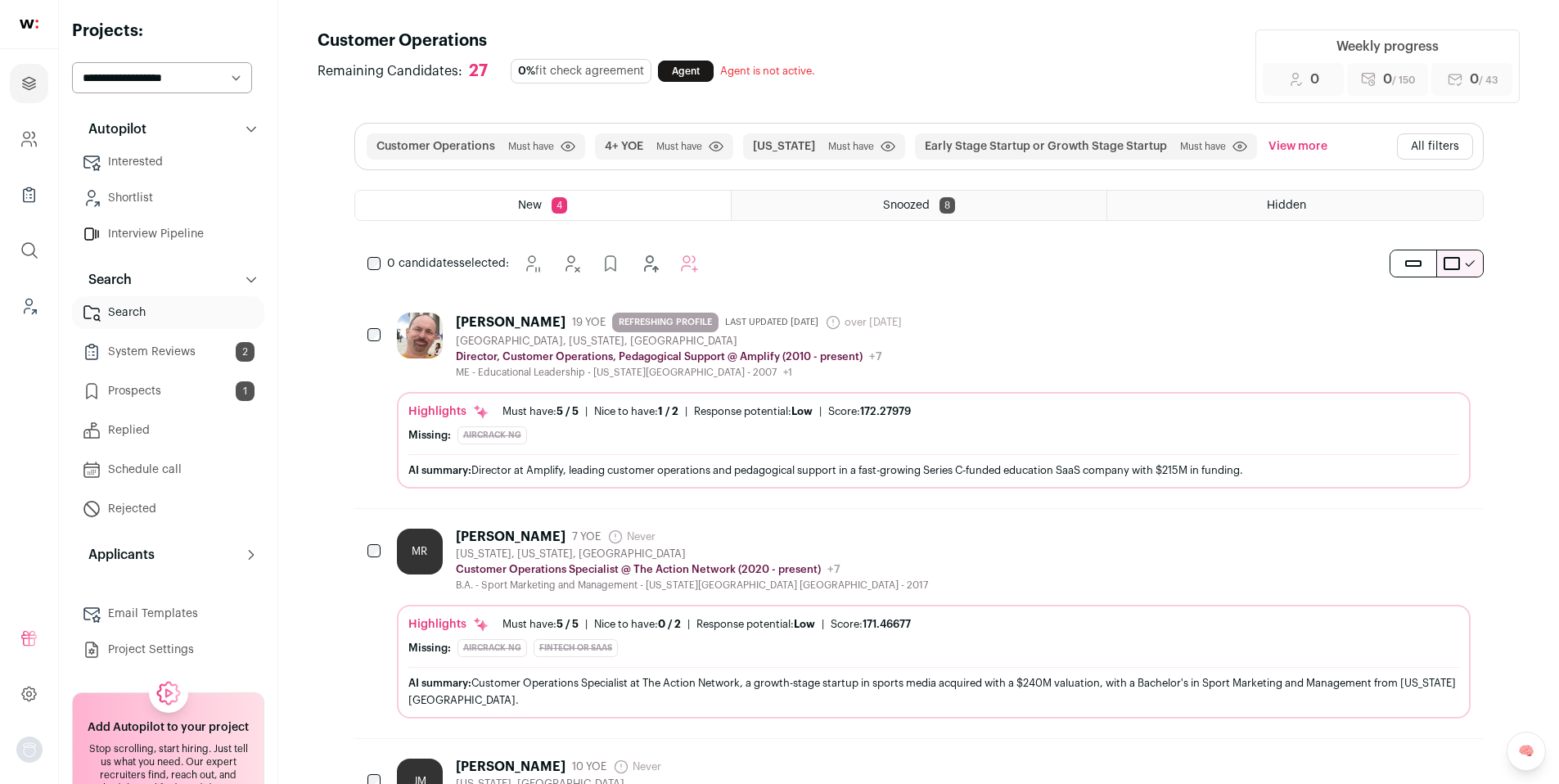
click at [169, 395] on link "Prospects 1" at bounding box center [169, 391] width 193 height 33
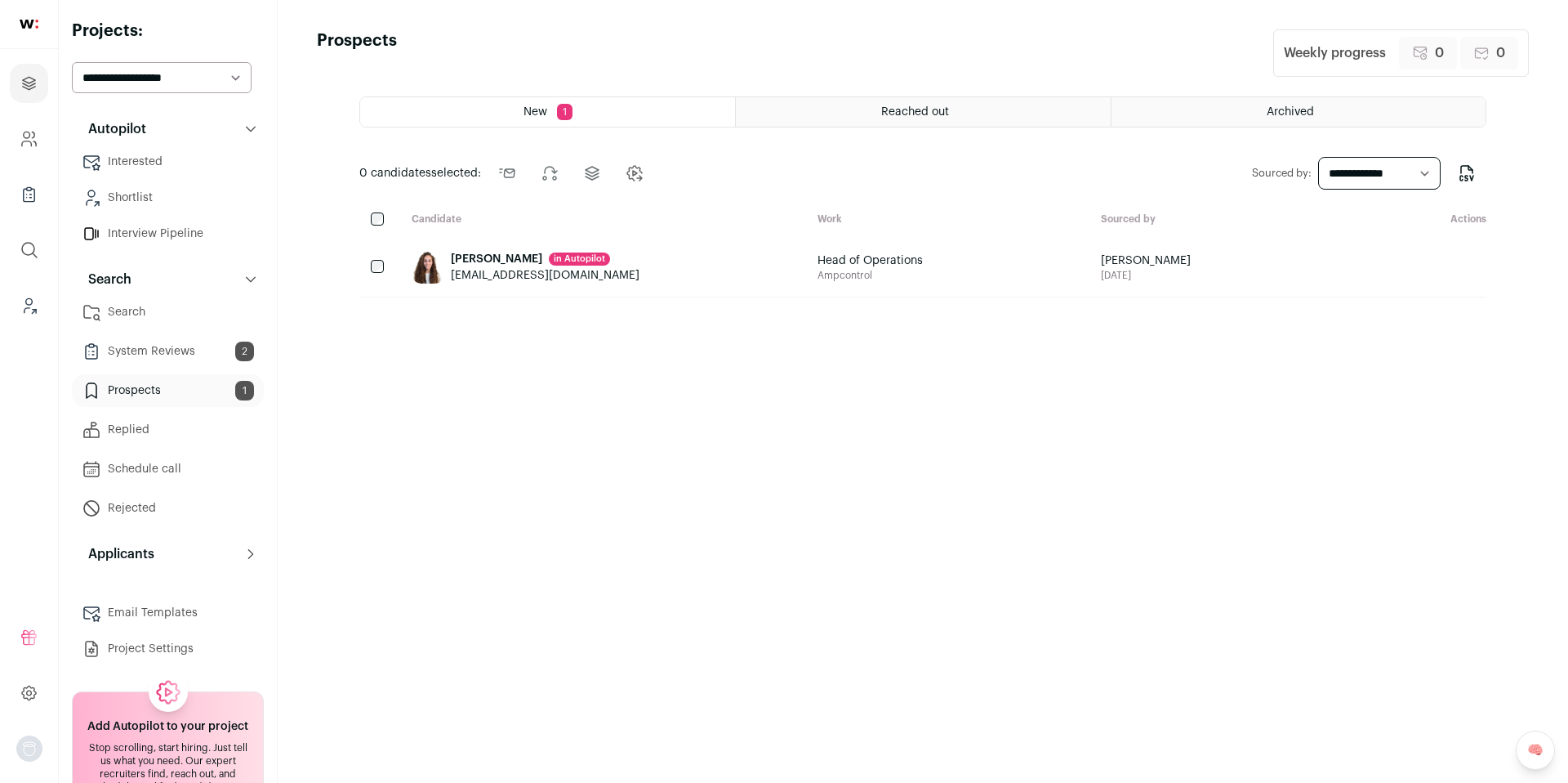
click at [491, 252] on div "Fadwa Kingsbury in Autopilot" at bounding box center [545, 258] width 189 height 16
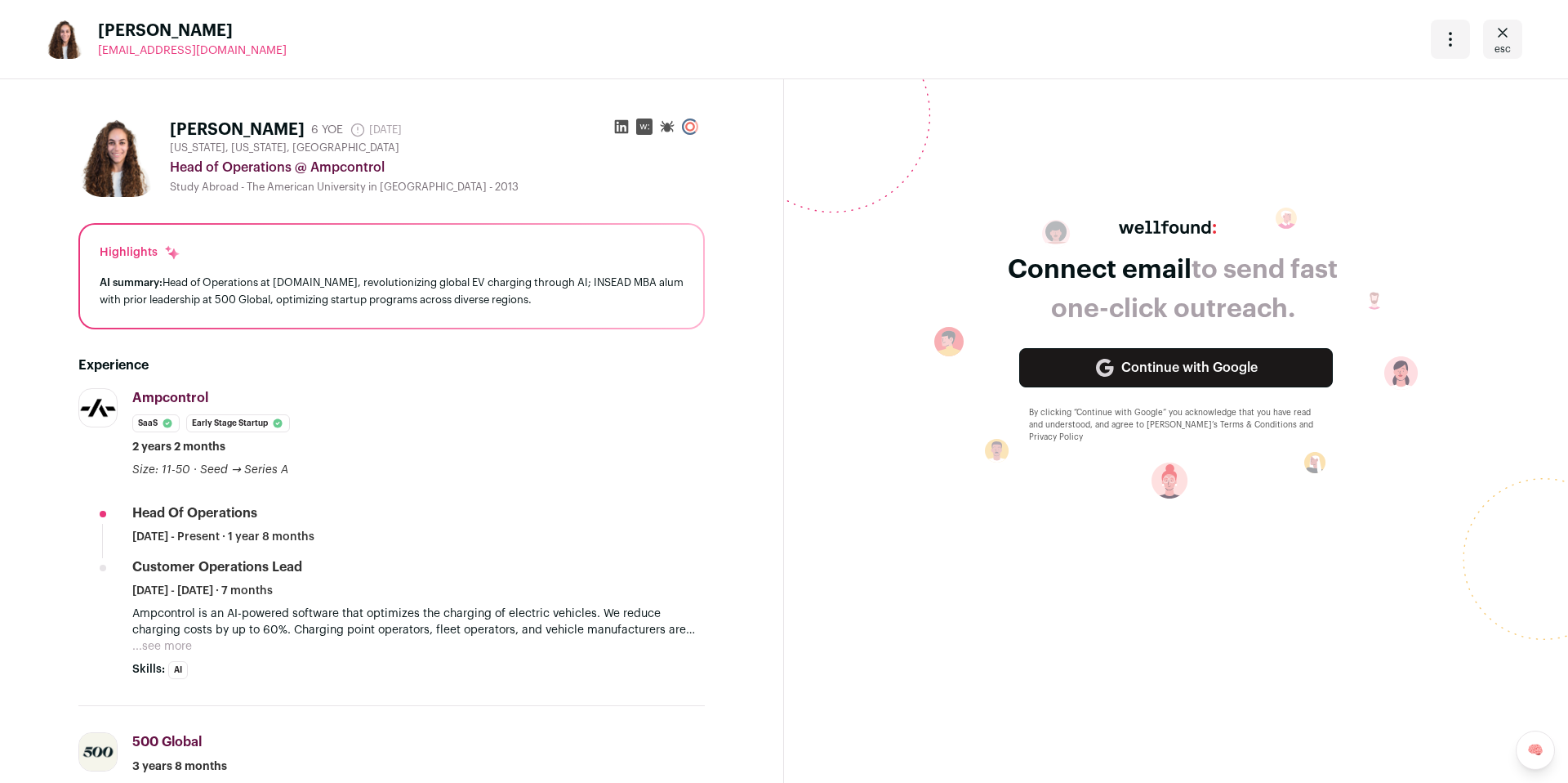
click at [1443, 51] on div "Open dropdown" at bounding box center [1450, 39] width 39 height 39
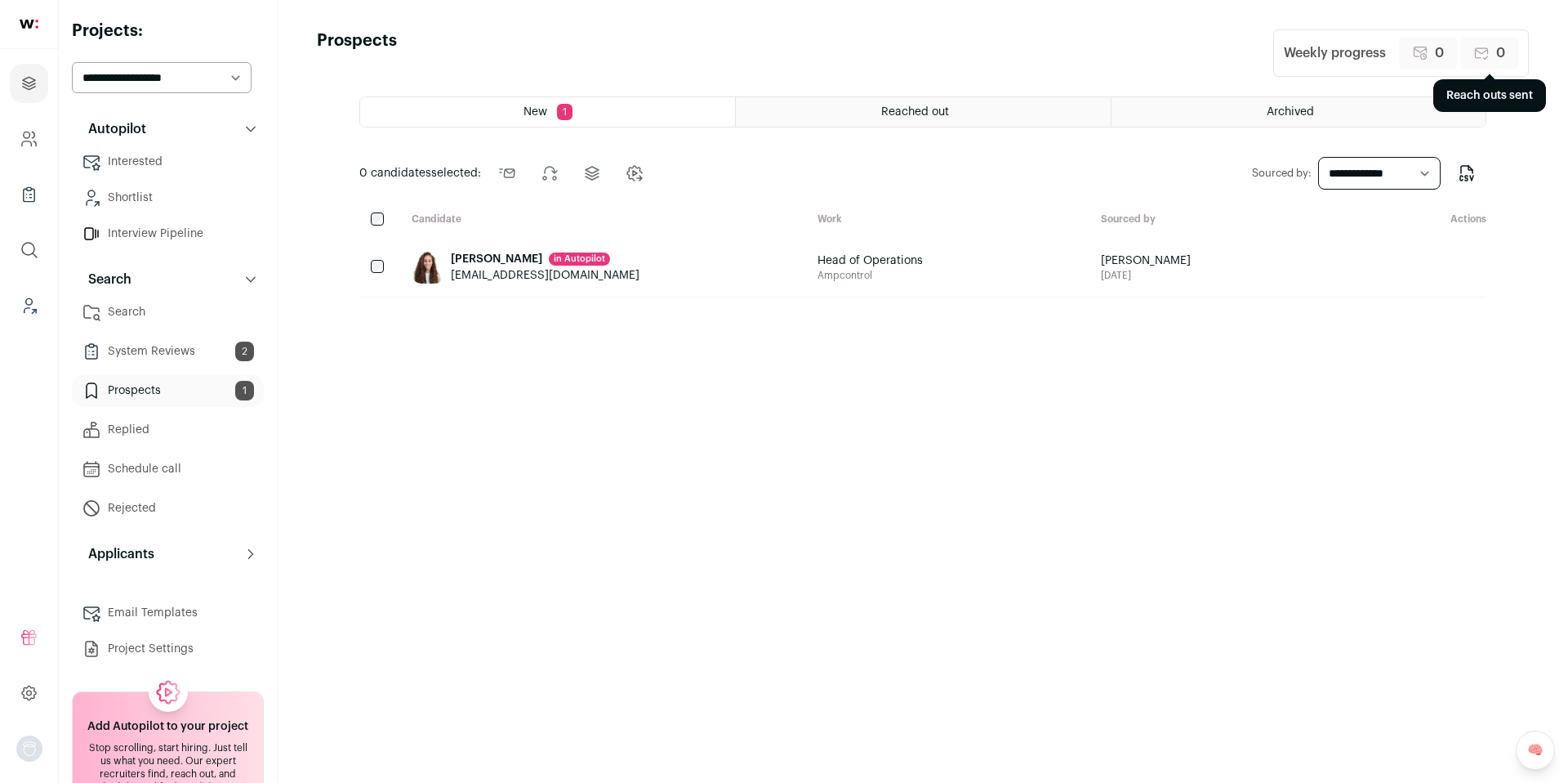
click at [1494, 39] on div "0" at bounding box center [1490, 53] width 58 height 33
click at [502, 253] on div "Fadwa Kingsbury in Autopilot" at bounding box center [545, 258] width 189 height 16
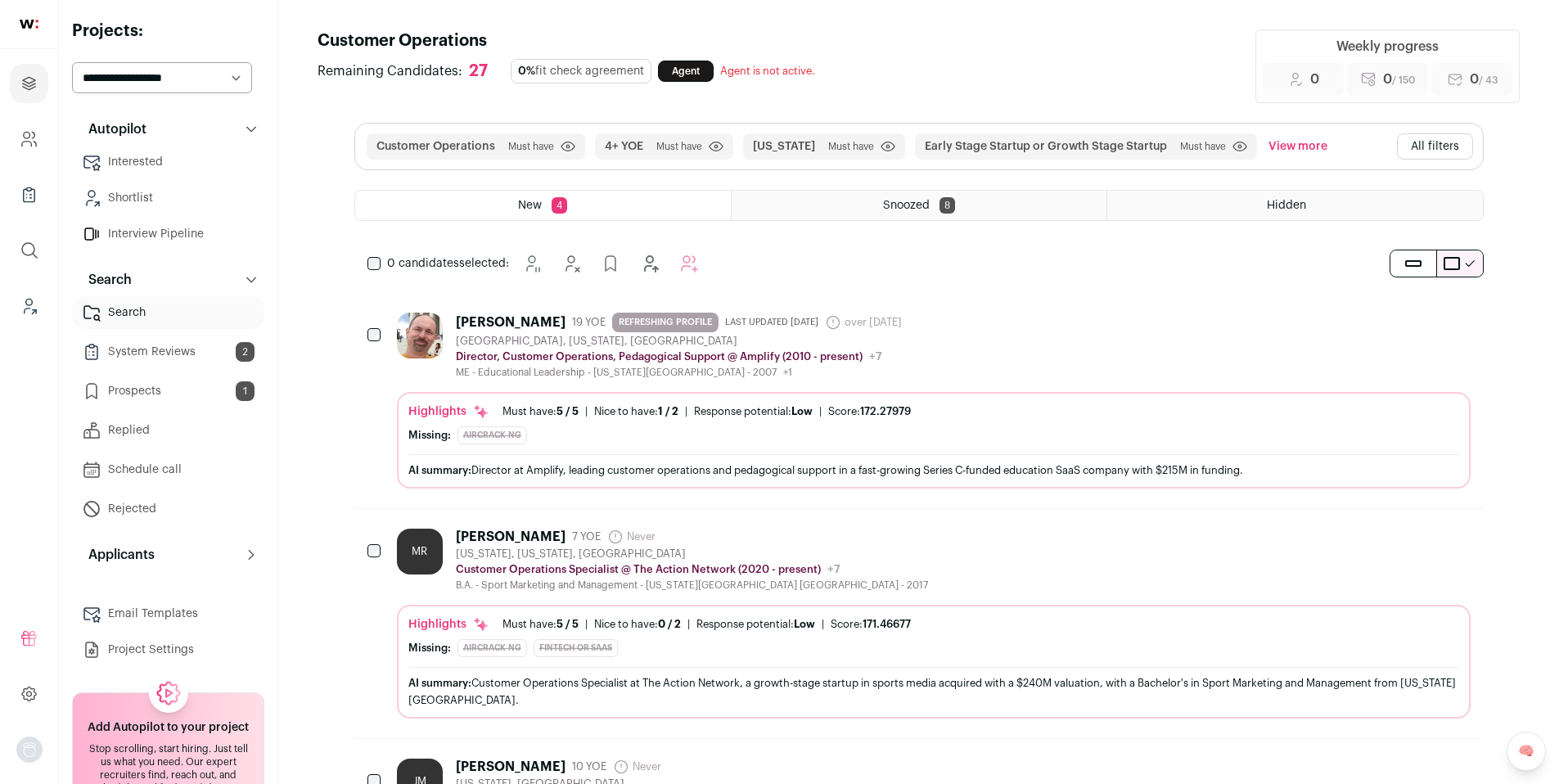
click at [1306, 148] on button "View more" at bounding box center [1298, 146] width 65 height 26
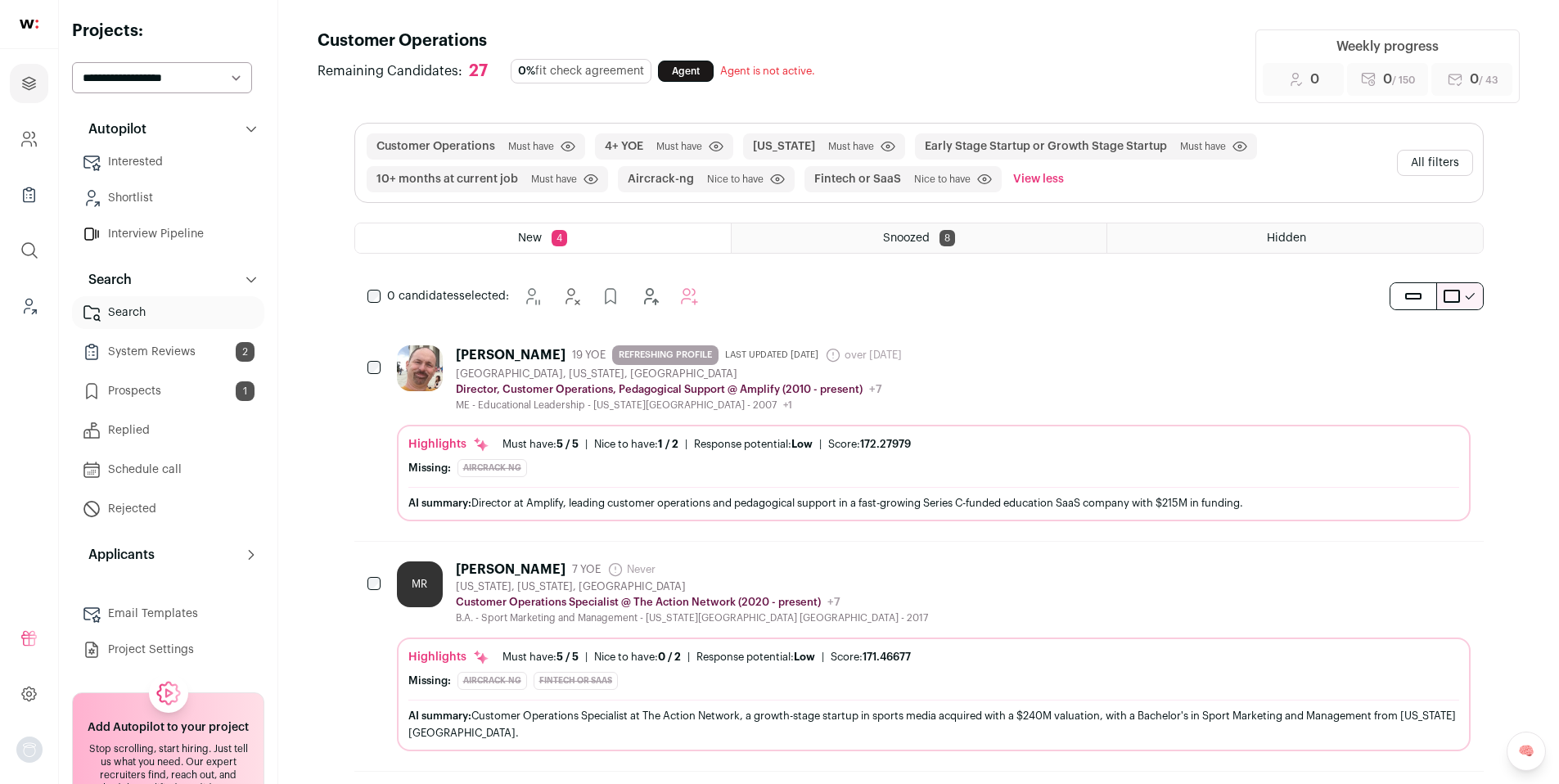
click at [1454, 170] on button "All filters" at bounding box center [1435, 162] width 77 height 26
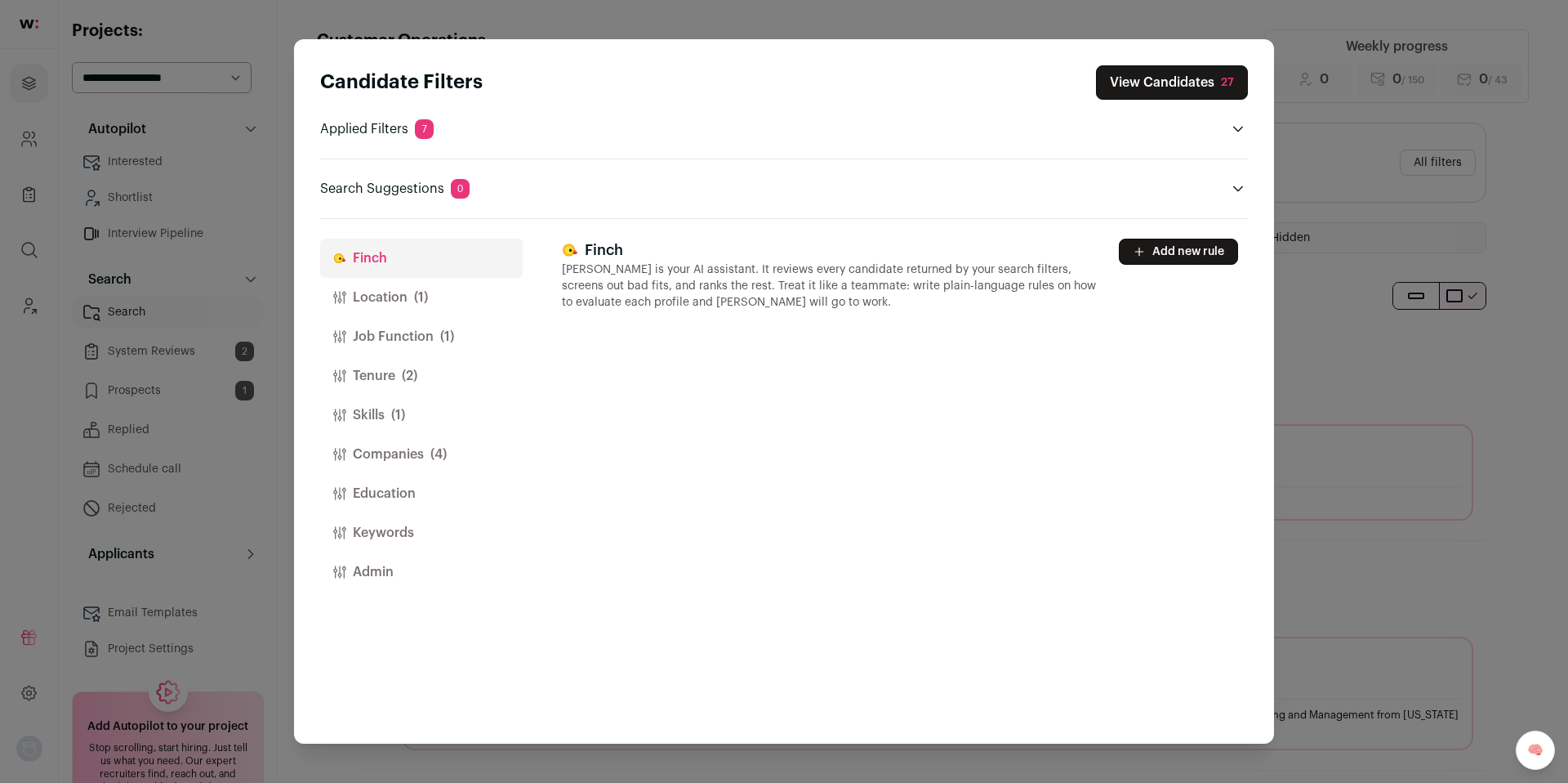
click at [1330, 143] on div "Candidate Filters View Candidates 27 Applied Filters 7 Customer Operations Must…" at bounding box center [784, 392] width 1568 height 783
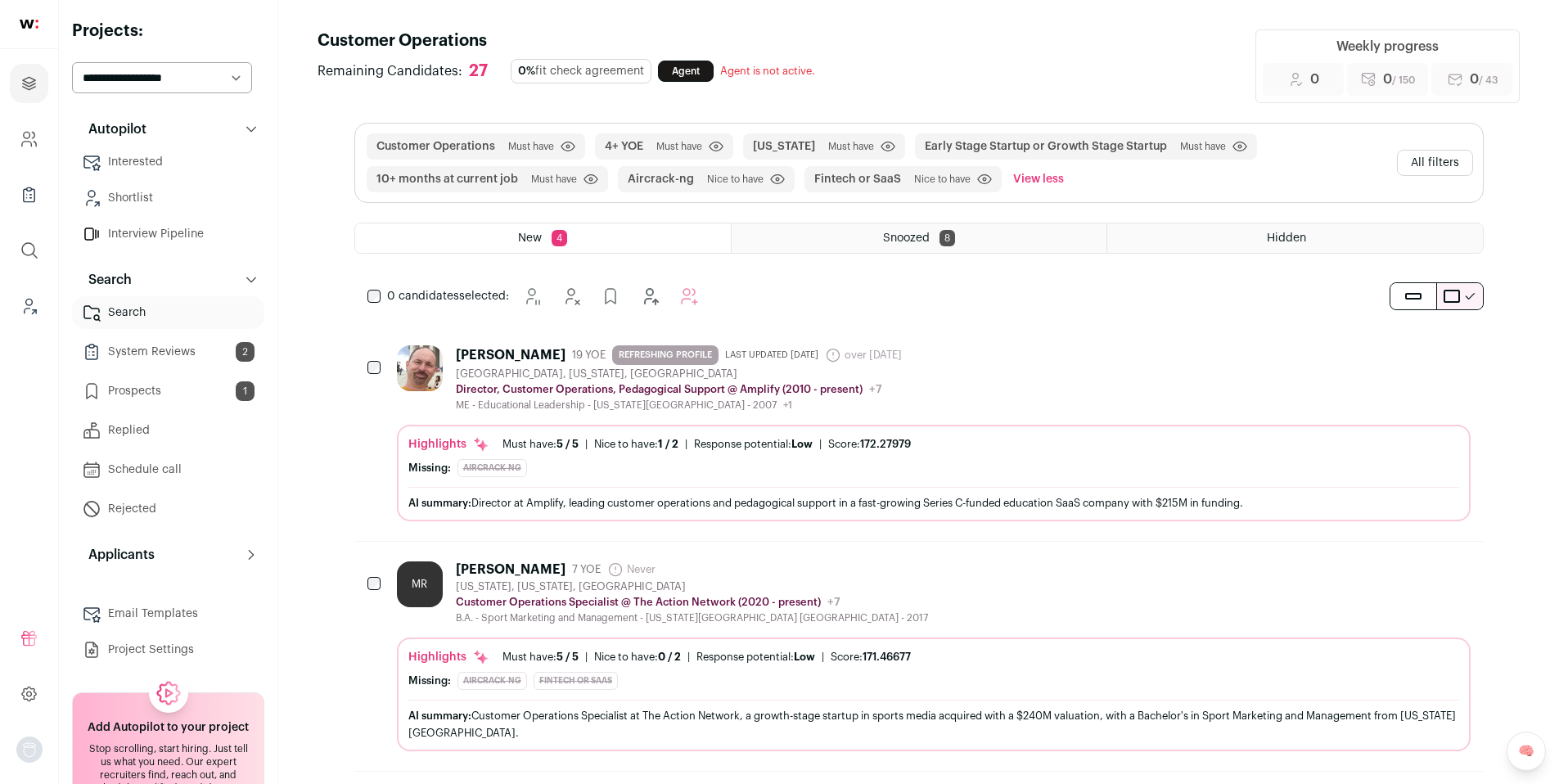
click at [174, 395] on link "Prospects 1" at bounding box center [169, 391] width 193 height 33
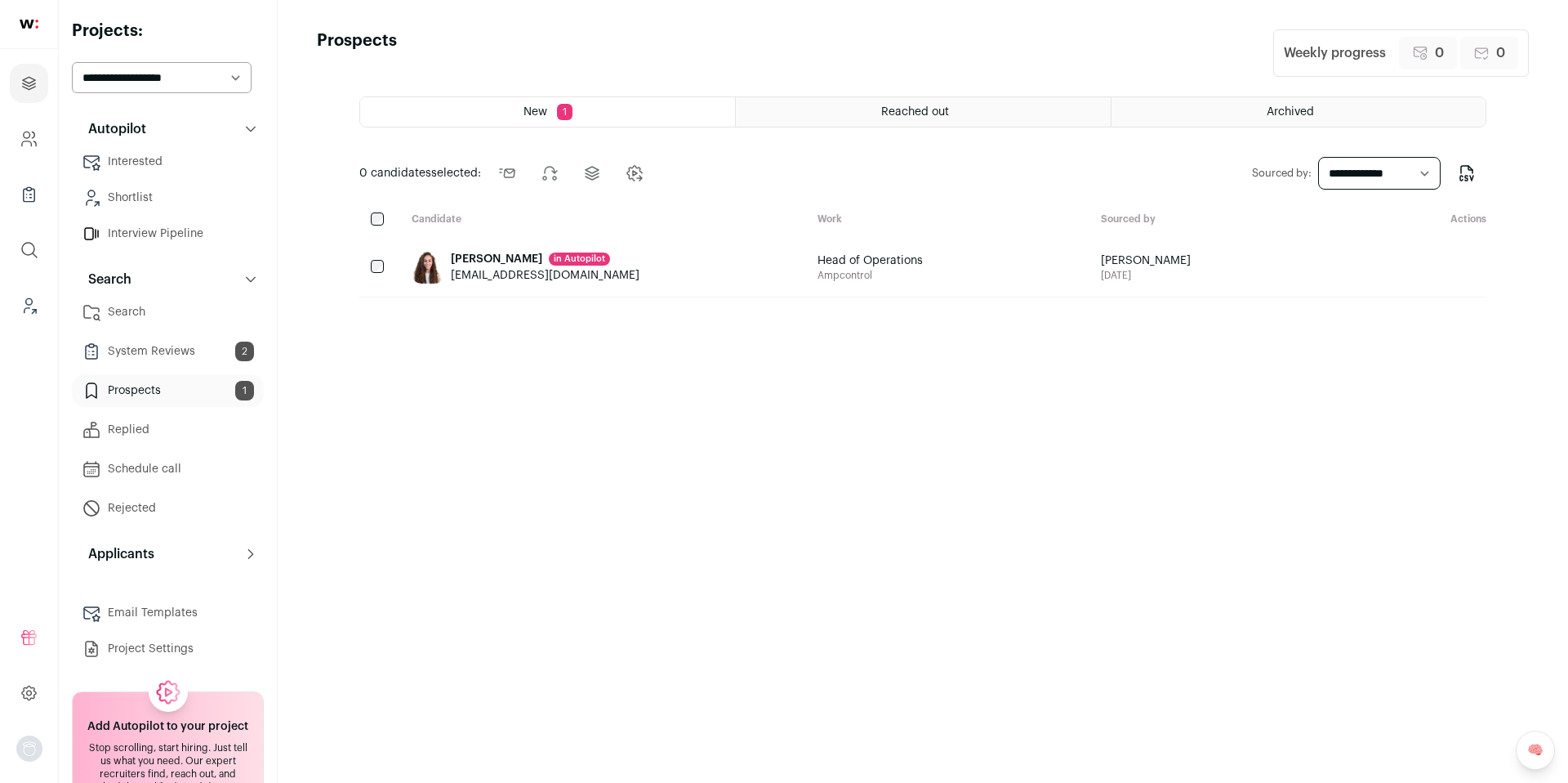
click at [1402, 271] on button at bounding box center [1392, 267] width 33 height 33
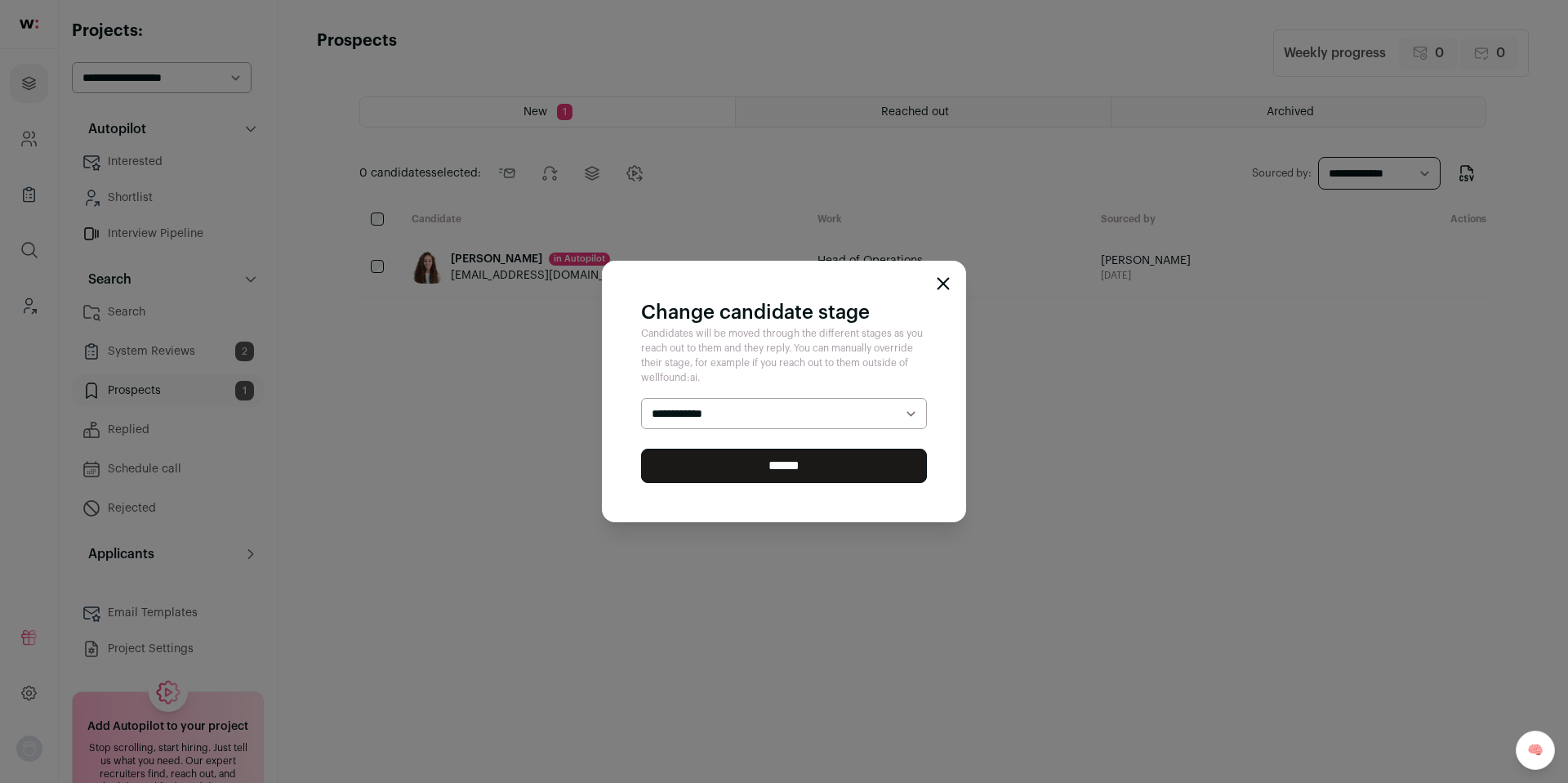
click at [723, 417] on select "**********" at bounding box center [784, 413] width 286 height 31
click at [1434, 177] on div "**********" at bounding box center [784, 392] width 1568 height 783
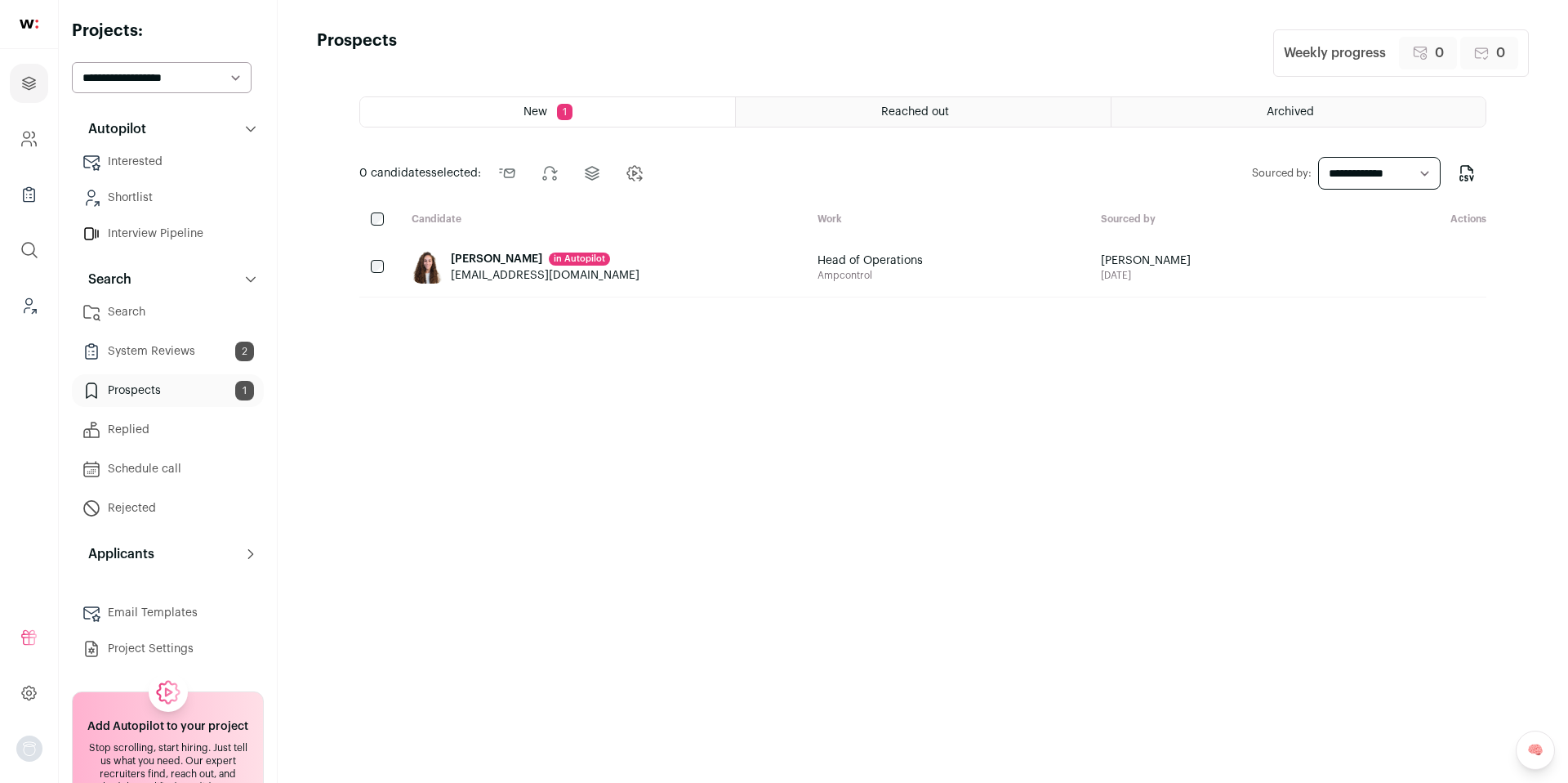
click at [1433, 177] on select "**********" at bounding box center [1379, 173] width 123 height 33
click at [386, 265] on div at bounding box center [379, 267] width 39 height 59
click at [548, 175] on icon at bounding box center [548, 173] width 13 height 13
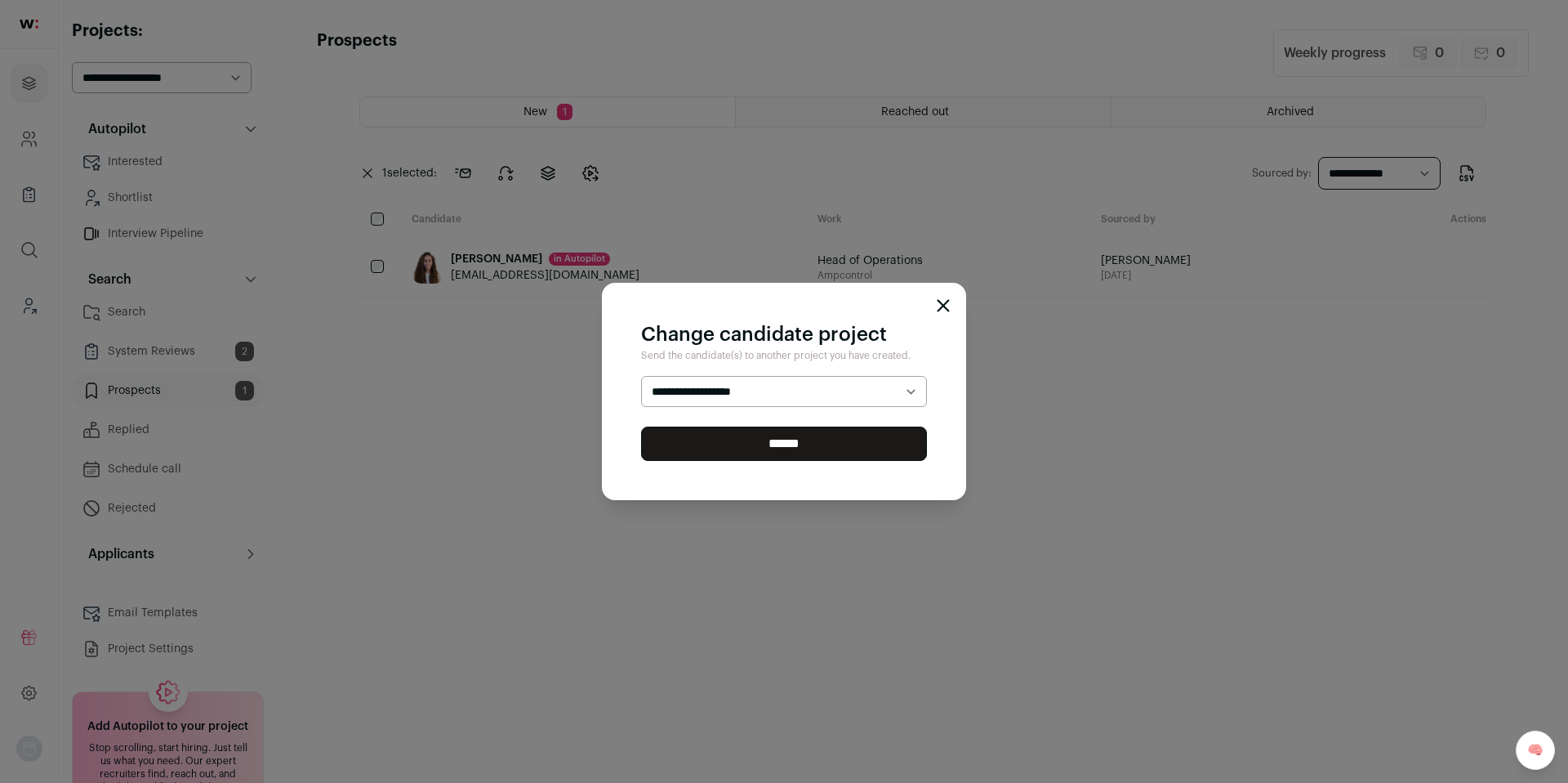
click at [938, 303] on icon "Close modal" at bounding box center [943, 305] width 13 height 13
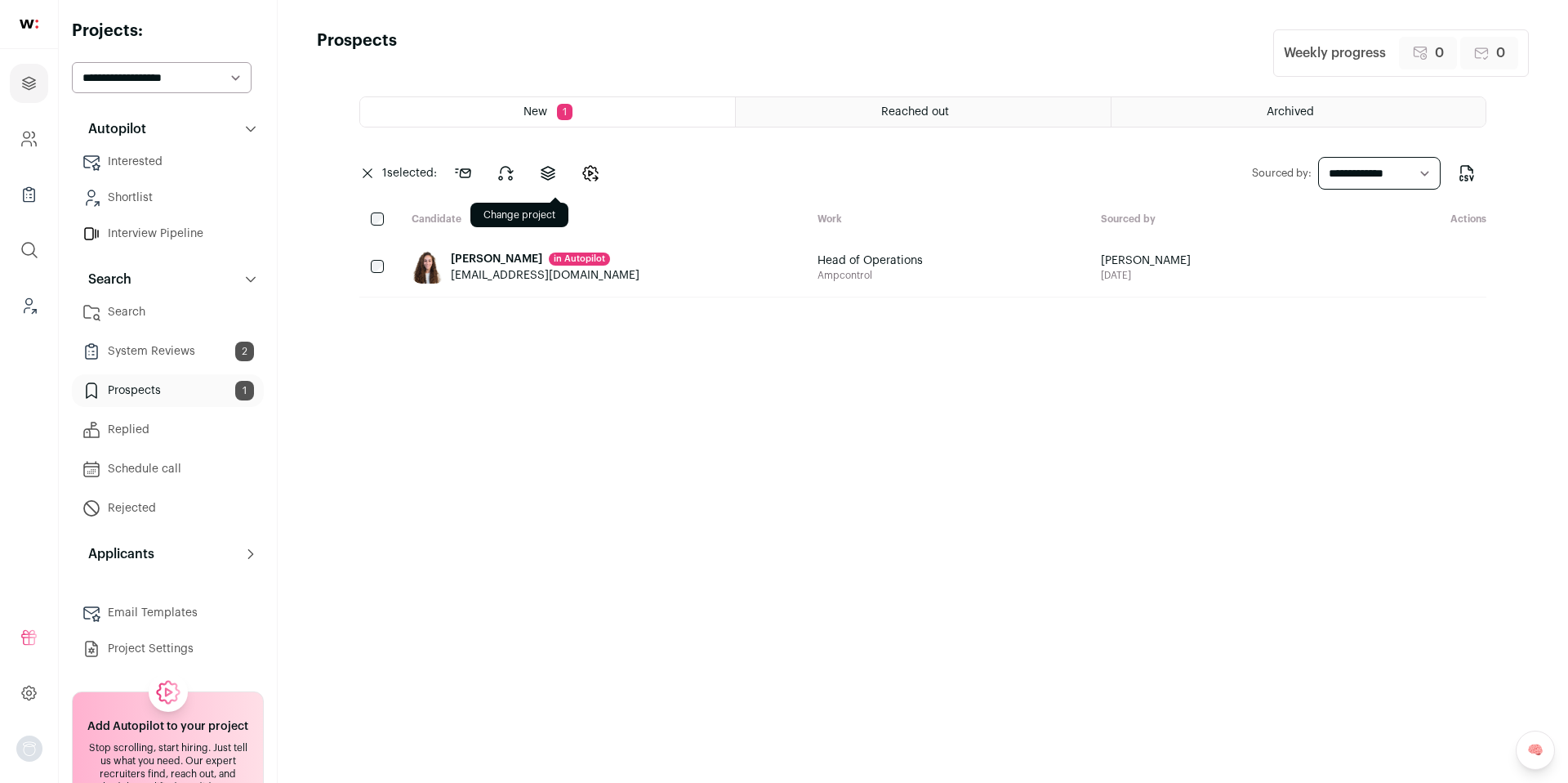
click at [542, 178] on icon at bounding box center [548, 173] width 20 height 20
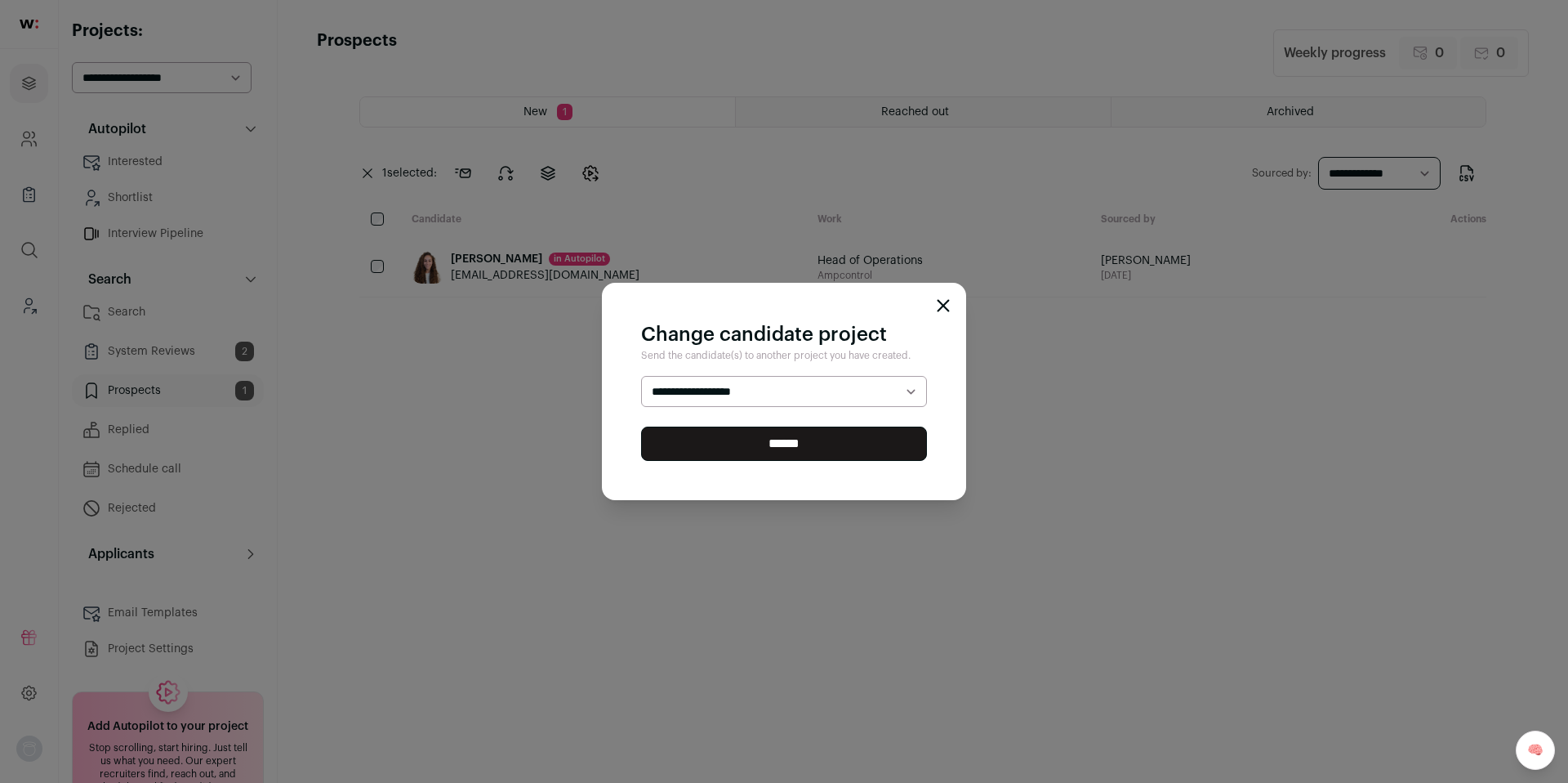
click at [907, 388] on select "**********" at bounding box center [784, 392] width 286 height 31
click at [934, 310] on div "**********" at bounding box center [784, 391] width 364 height 217
click at [937, 307] on icon "Close modal" at bounding box center [943, 305] width 13 height 13
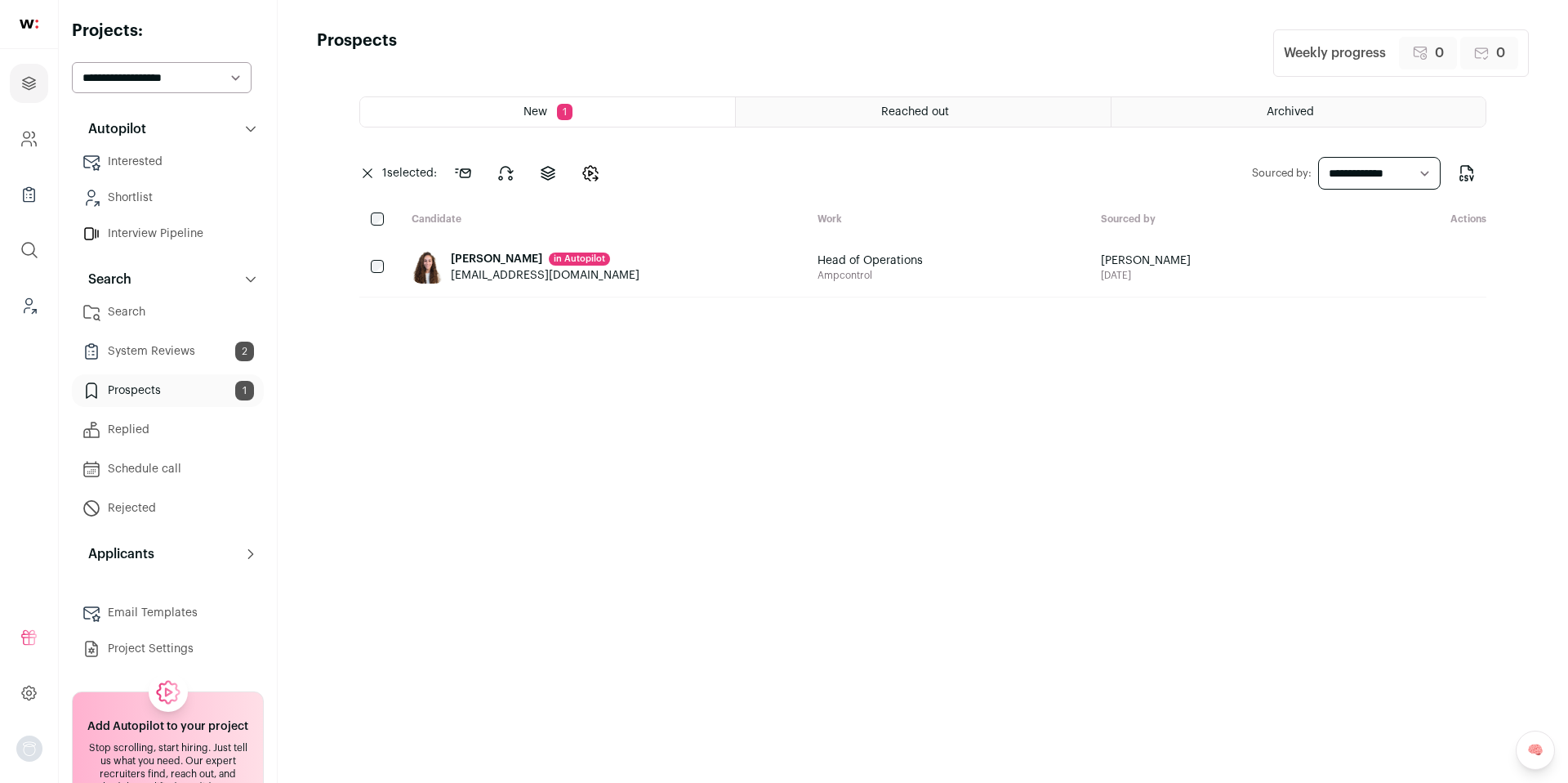
drag, startPoint x: 954, startPoint y: 311, endPoint x: 620, endPoint y: 287, distance: 334.9
click at [954, 311] on div "New 1 Reached out Archived 1 selected: Send outreach Change stage Change projec…" at bounding box center [923, 424] width 1127 height 657
click at [146, 203] on link "Shortlist" at bounding box center [168, 197] width 192 height 33
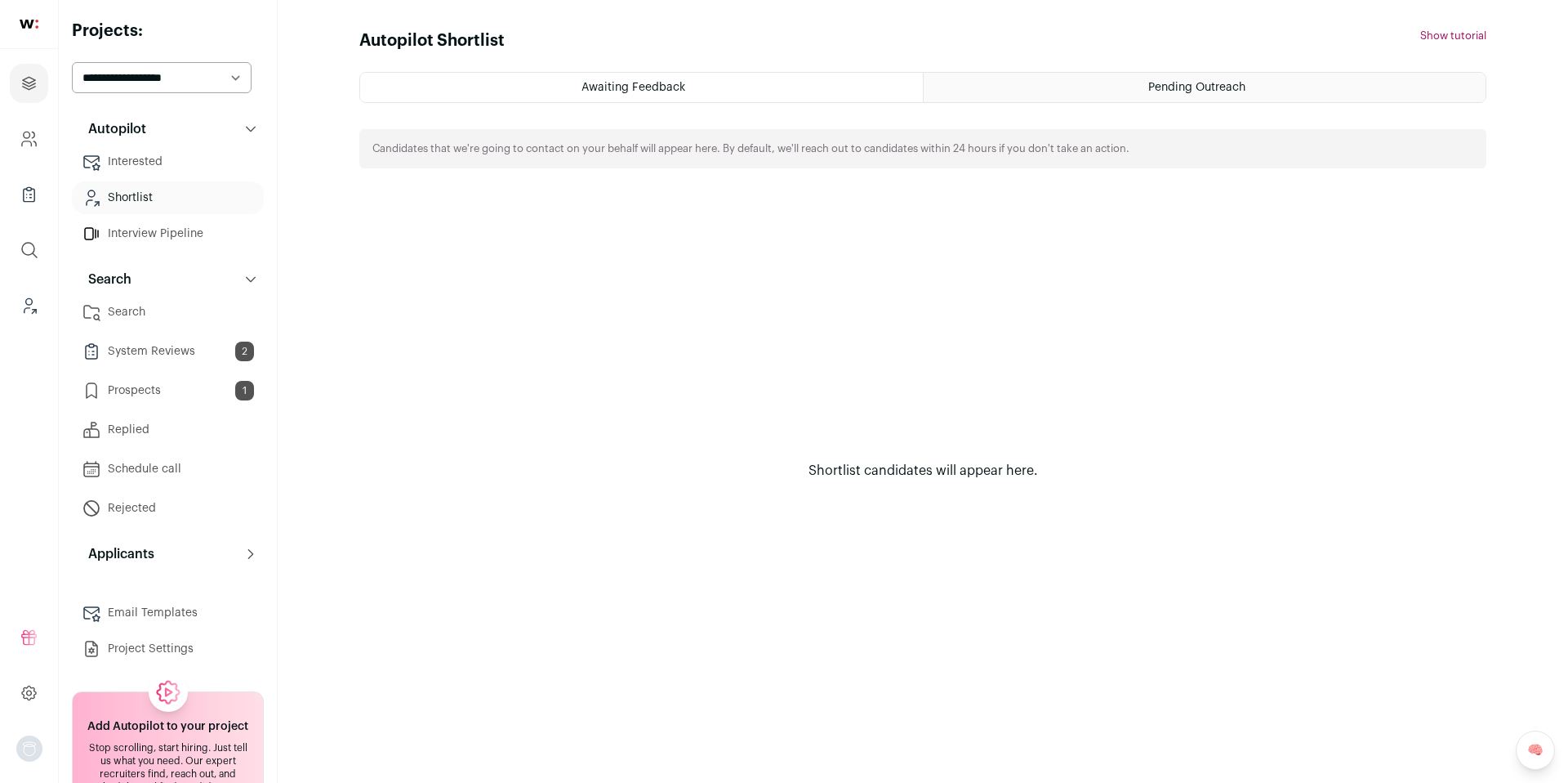
click at [1438, 35] on button "Show tutorial" at bounding box center [1453, 35] width 66 height 13
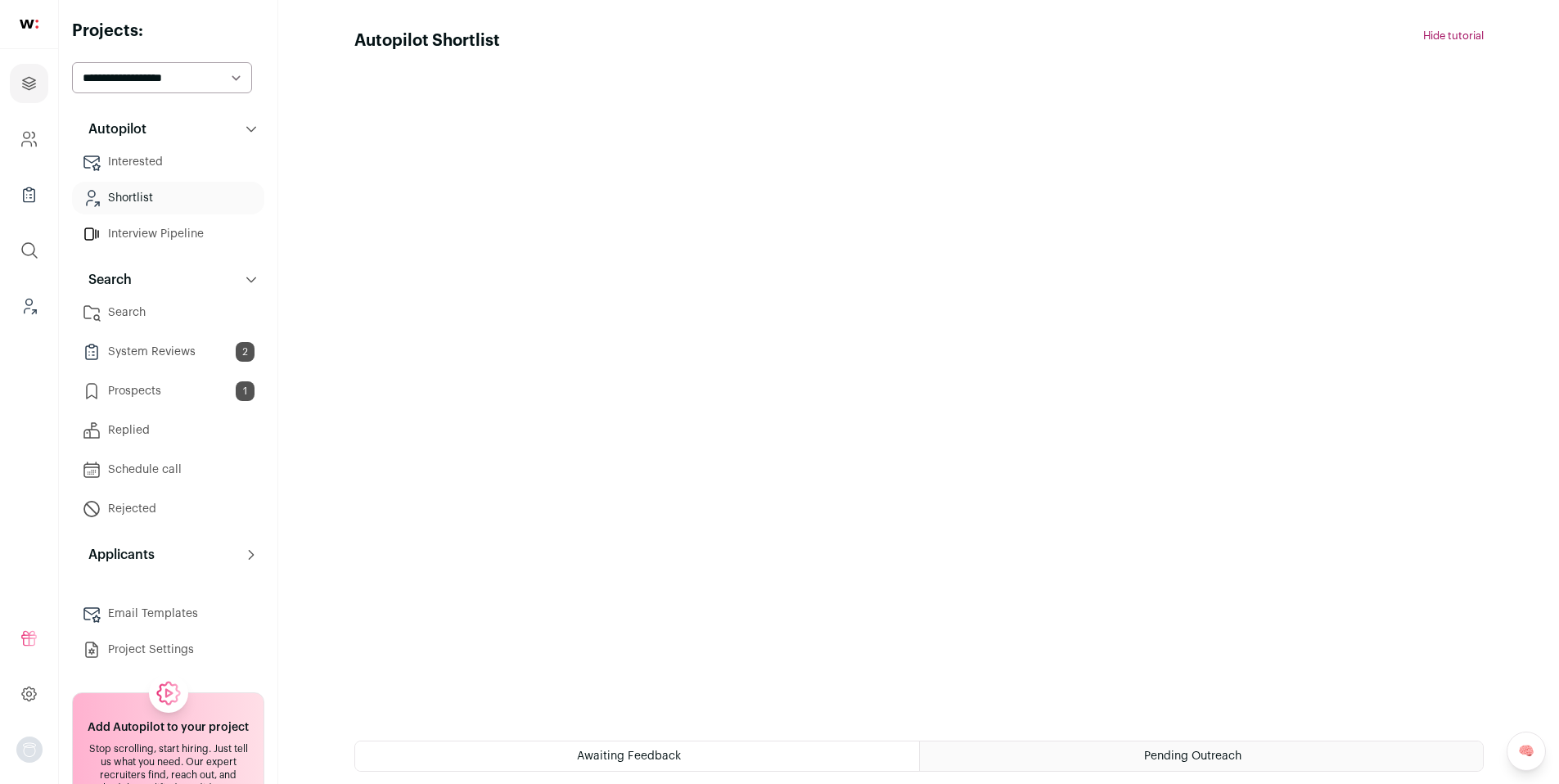
click at [175, 391] on link "Prospects 1" at bounding box center [169, 391] width 193 height 33
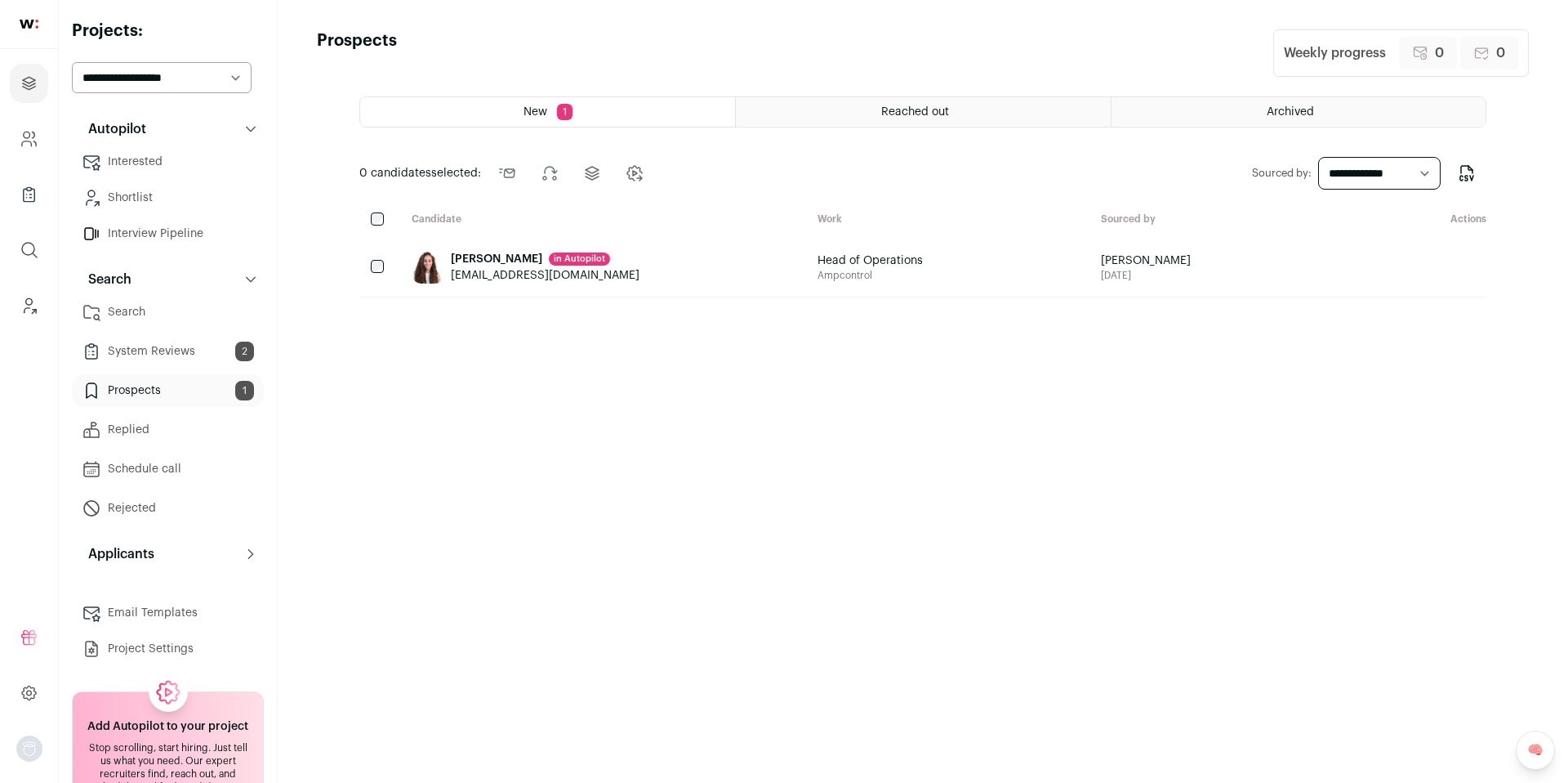
click at [163, 323] on link "Search" at bounding box center [168, 313] width 192 height 33
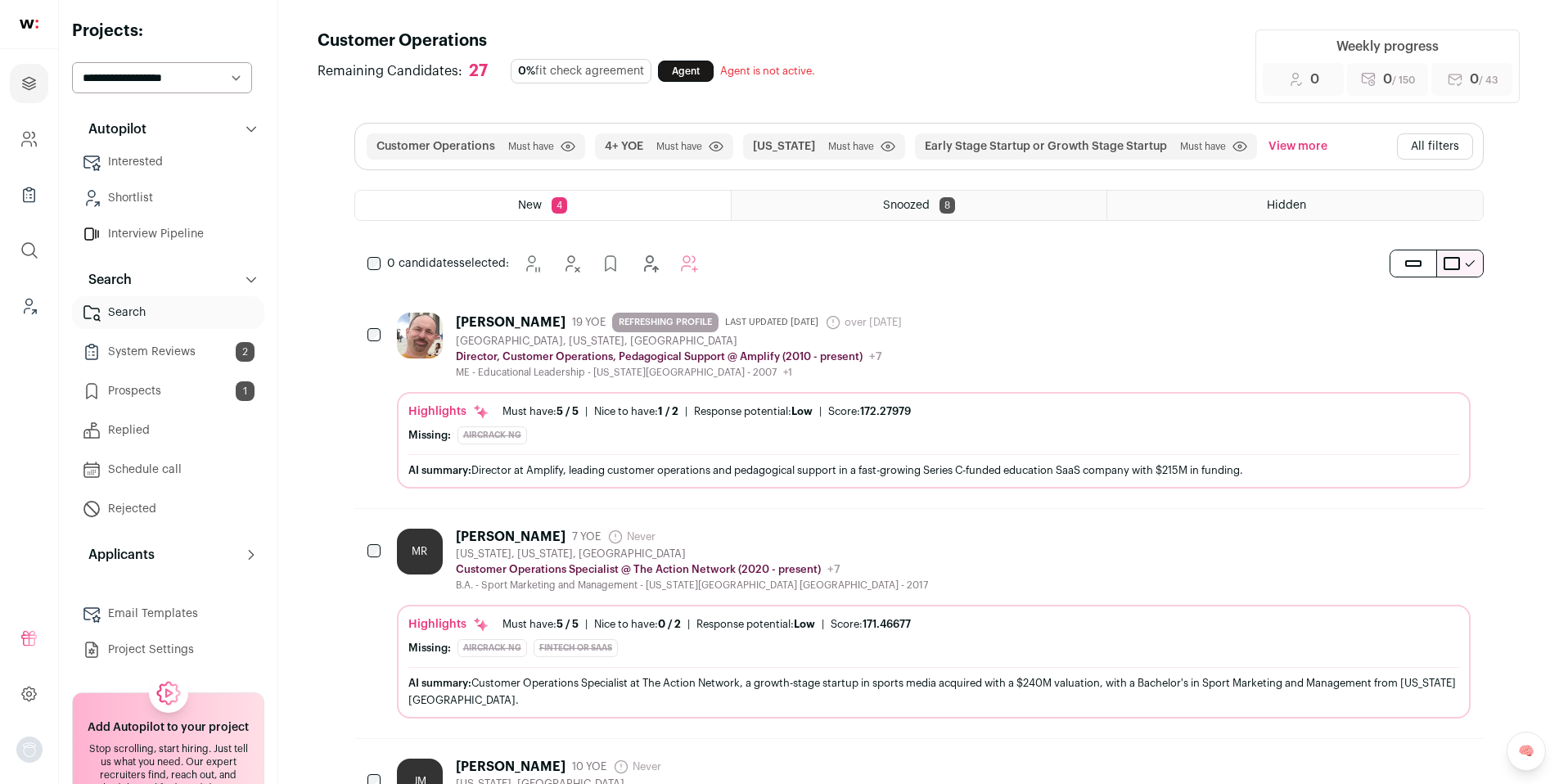
click at [925, 347] on html "Projects Company and ATS Settings Company Lists (Experimental) Global Search Le…" at bounding box center [779, 658] width 1559 height 1316
click at [1053, 337] on div "Thomas Hellmer 19 YOE REFRESHING PROFILE Last updated 8/16/2025 over 1 year ago…" at bounding box center [934, 346] width 1074 height 66
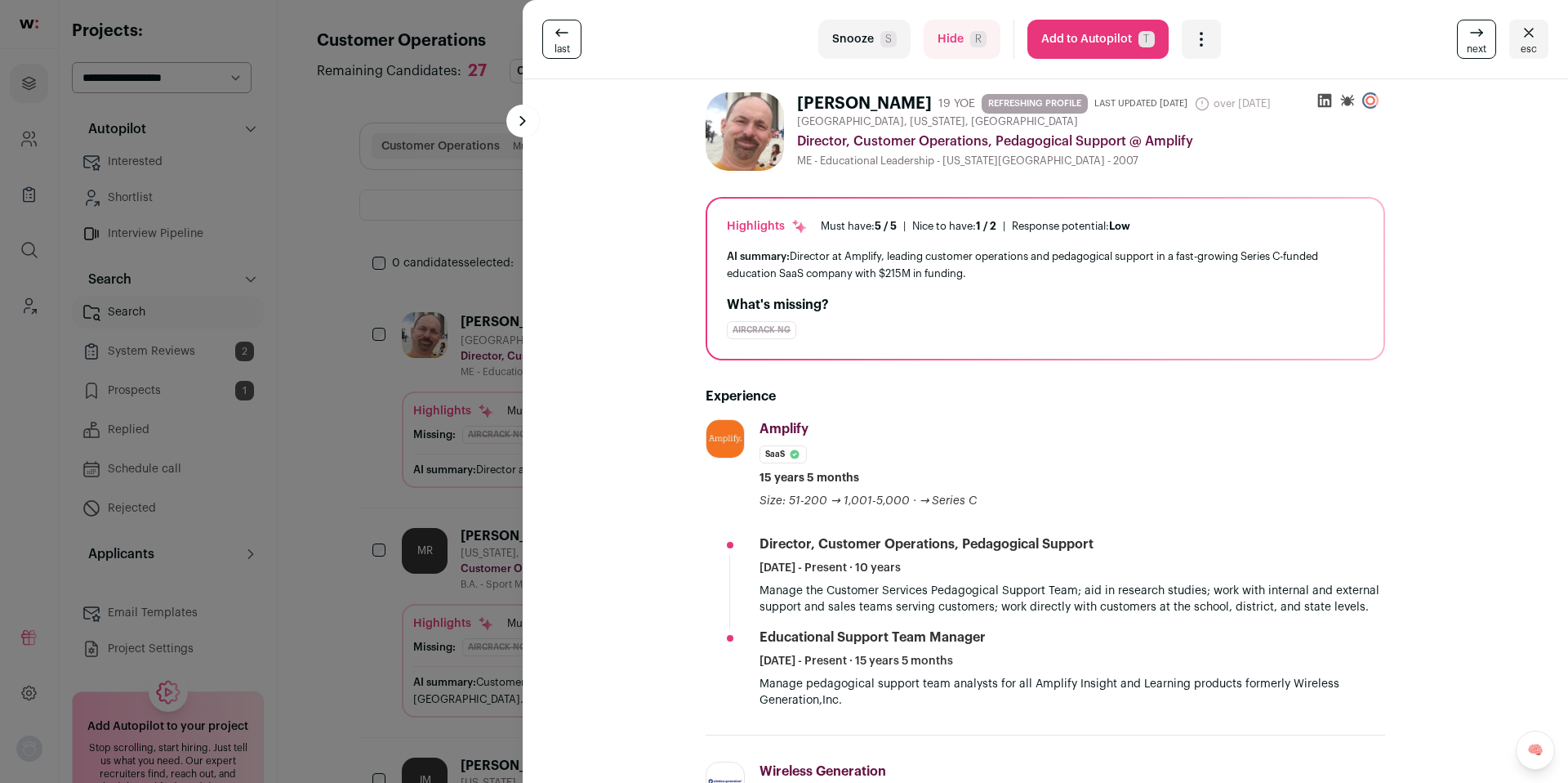
click at [1204, 47] on div "Open dropdown" at bounding box center [1202, 39] width 39 height 39
click at [1283, 35] on div "last Snooze S Hide R Add to Autopilot T More actions Add to Shortlist Re-calibr…" at bounding box center [1045, 39] width 1007 height 39
click at [1208, 35] on div "Open dropdown" at bounding box center [1202, 39] width 39 height 39
click at [331, 472] on div "last Snooze S Hide R Add to Autopilot T More actions Add to Shortlist Re-calibr…" at bounding box center [784, 392] width 1568 height 783
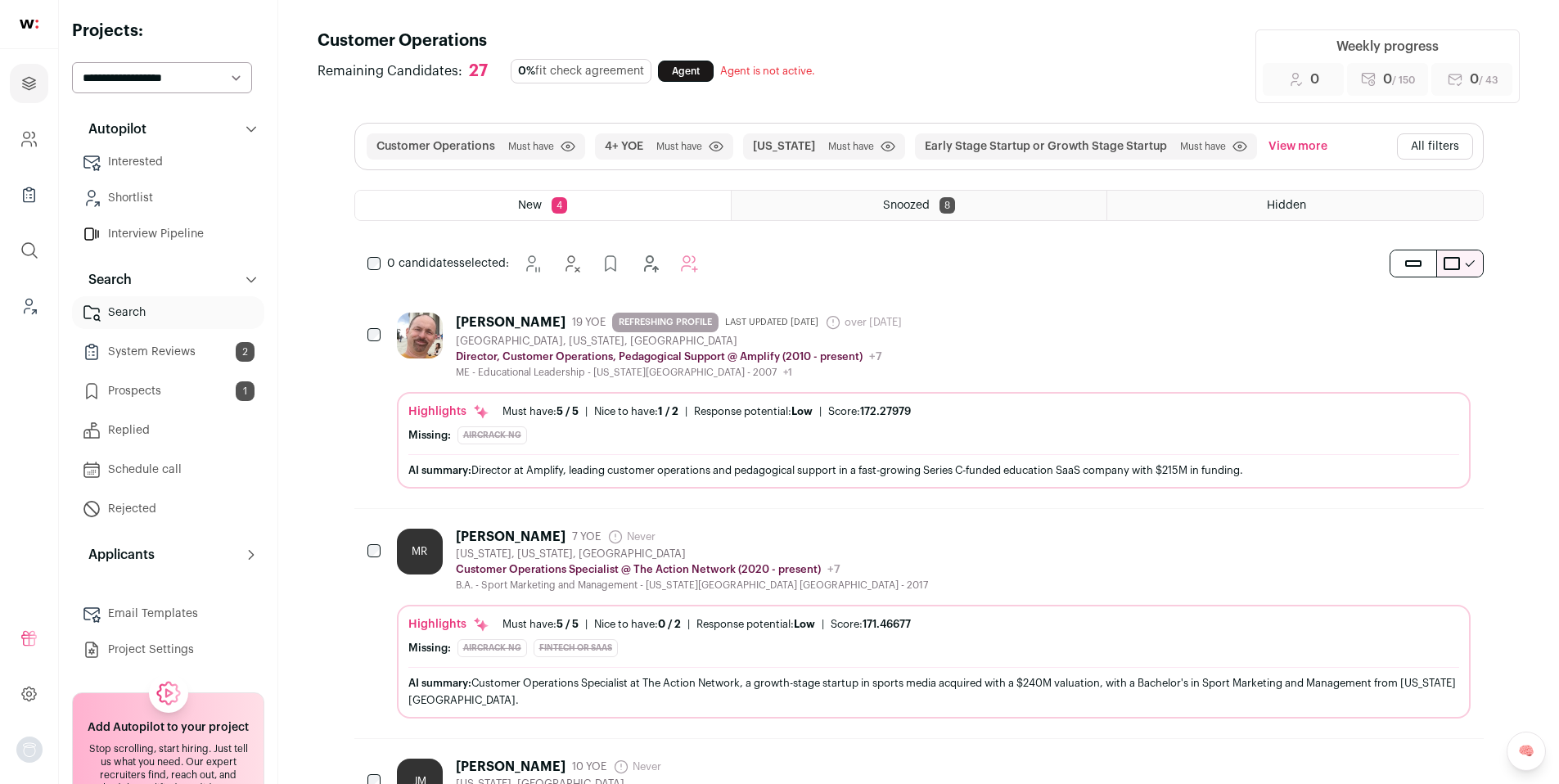
click at [167, 354] on link "System Reviews 2" at bounding box center [169, 352] width 193 height 33
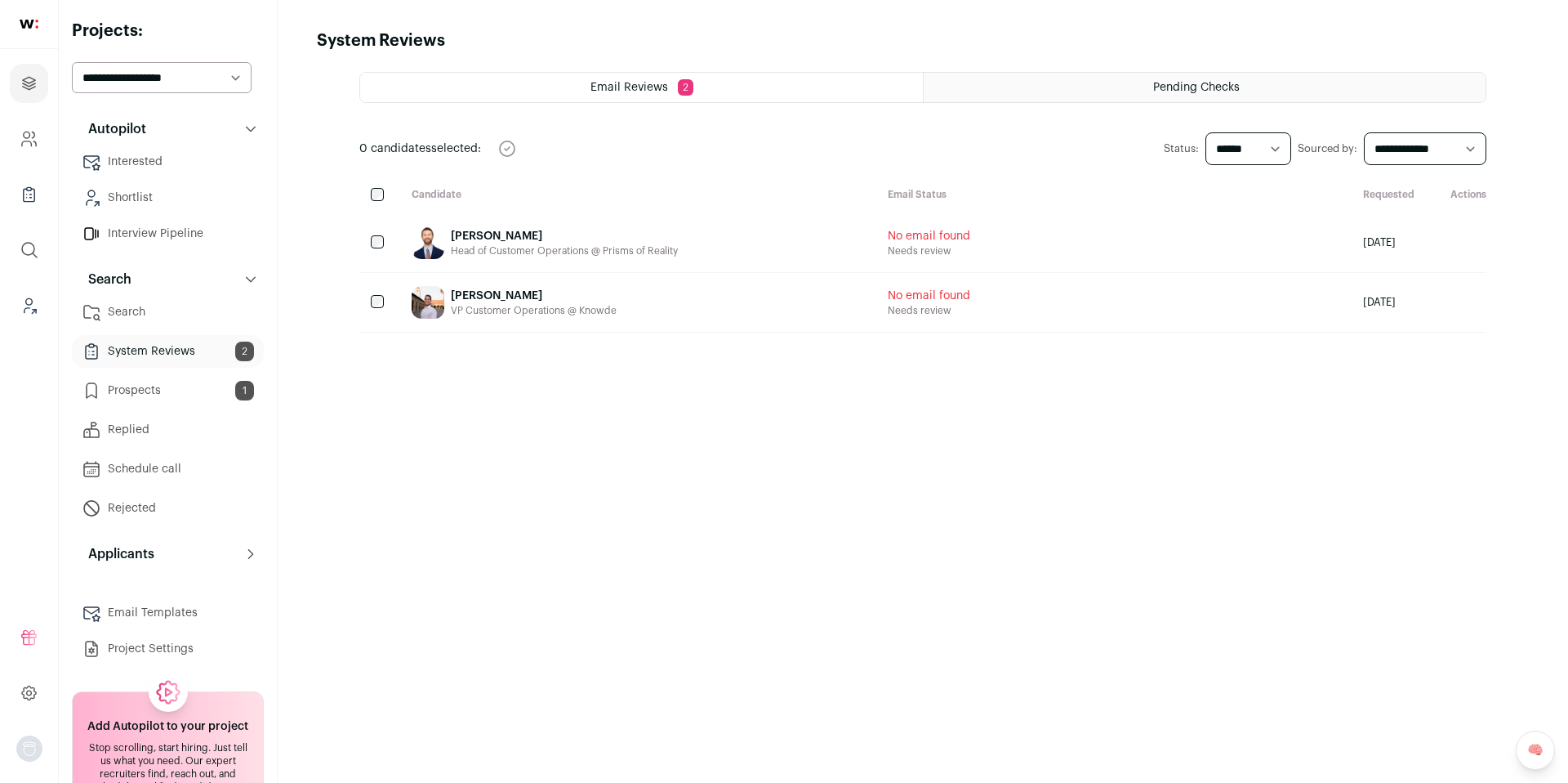
click at [166, 380] on link "Prospects 1" at bounding box center [168, 391] width 192 height 33
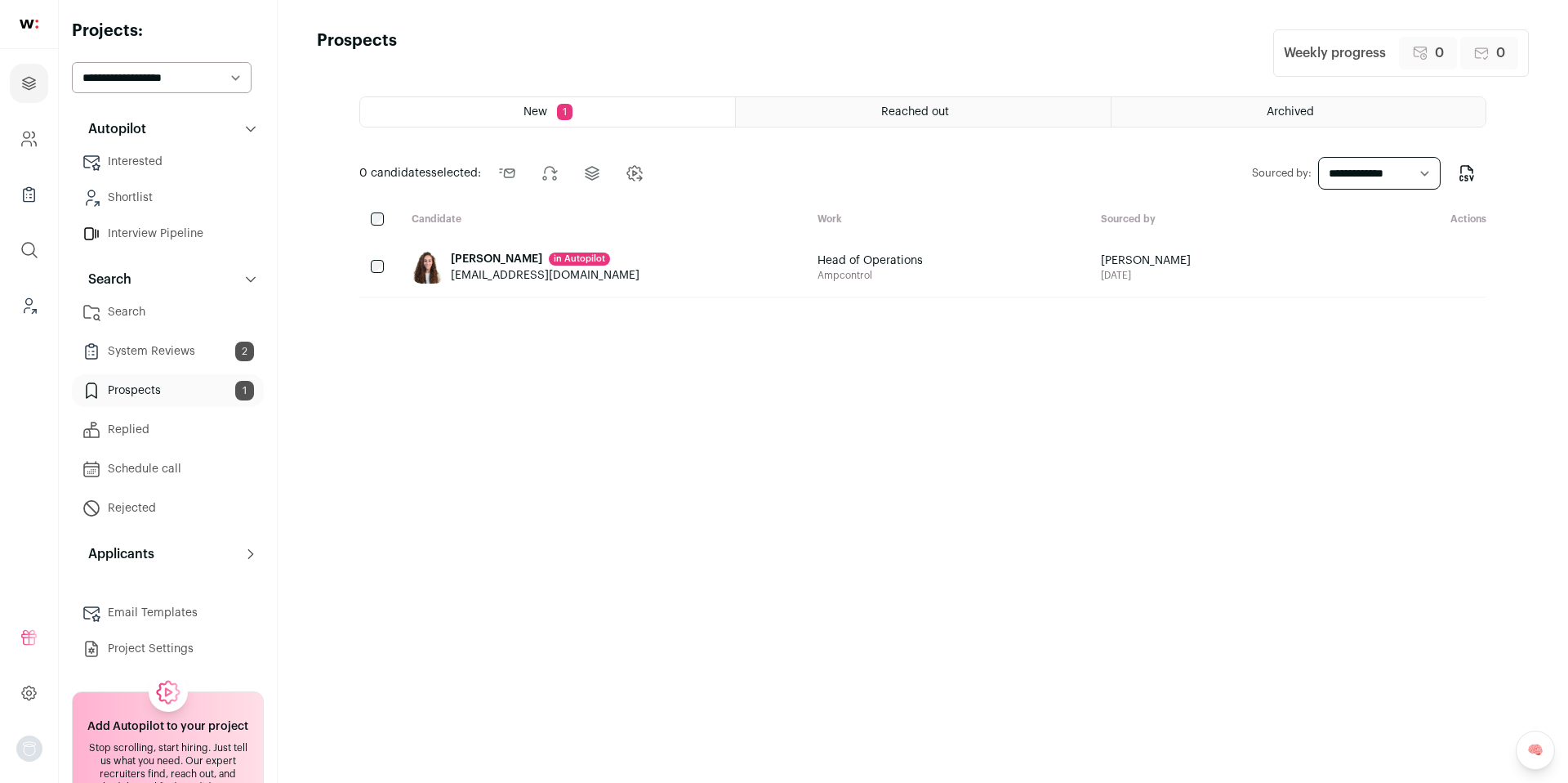
click at [173, 354] on link "System Reviews 2" at bounding box center [168, 351] width 192 height 33
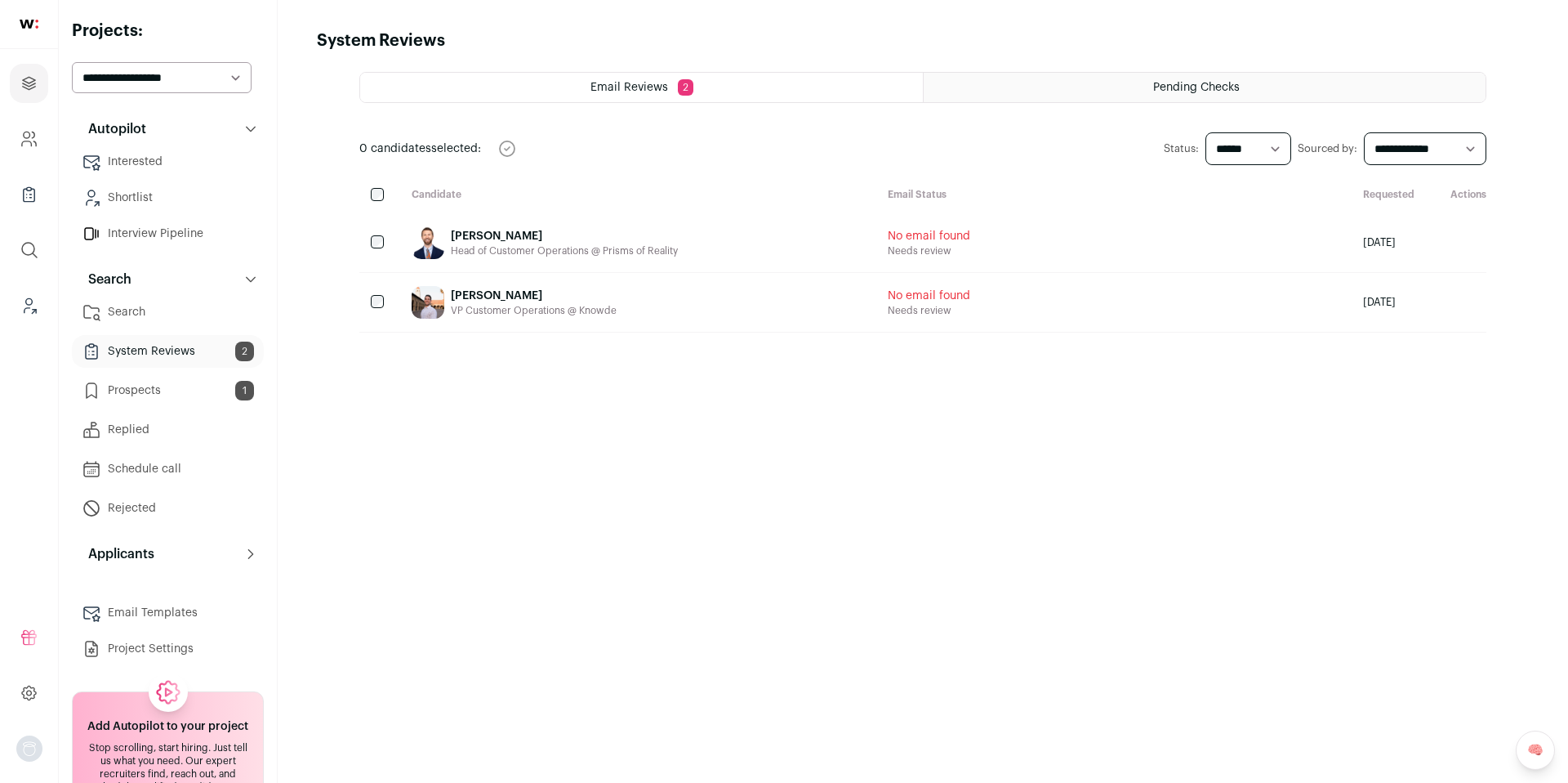
click at [168, 390] on link "Prospects 1" at bounding box center [168, 391] width 192 height 33
click at [30, 90] on icon "Projects" at bounding box center [29, 83] width 19 height 20
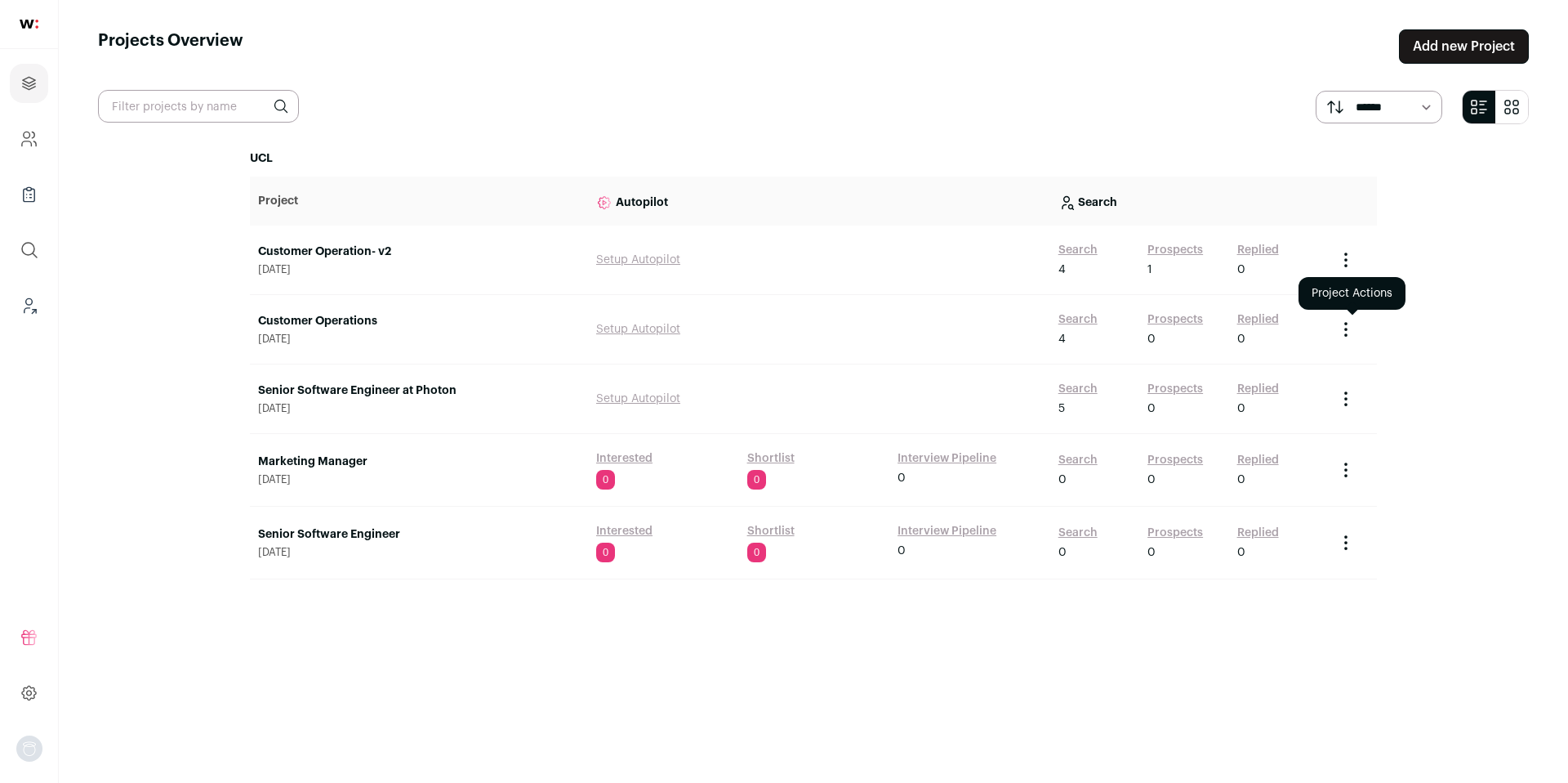
click at [1359, 326] on div at bounding box center [1353, 329] width 33 height 20
click at [362, 319] on link "Customer Operations" at bounding box center [419, 321] width 322 height 16
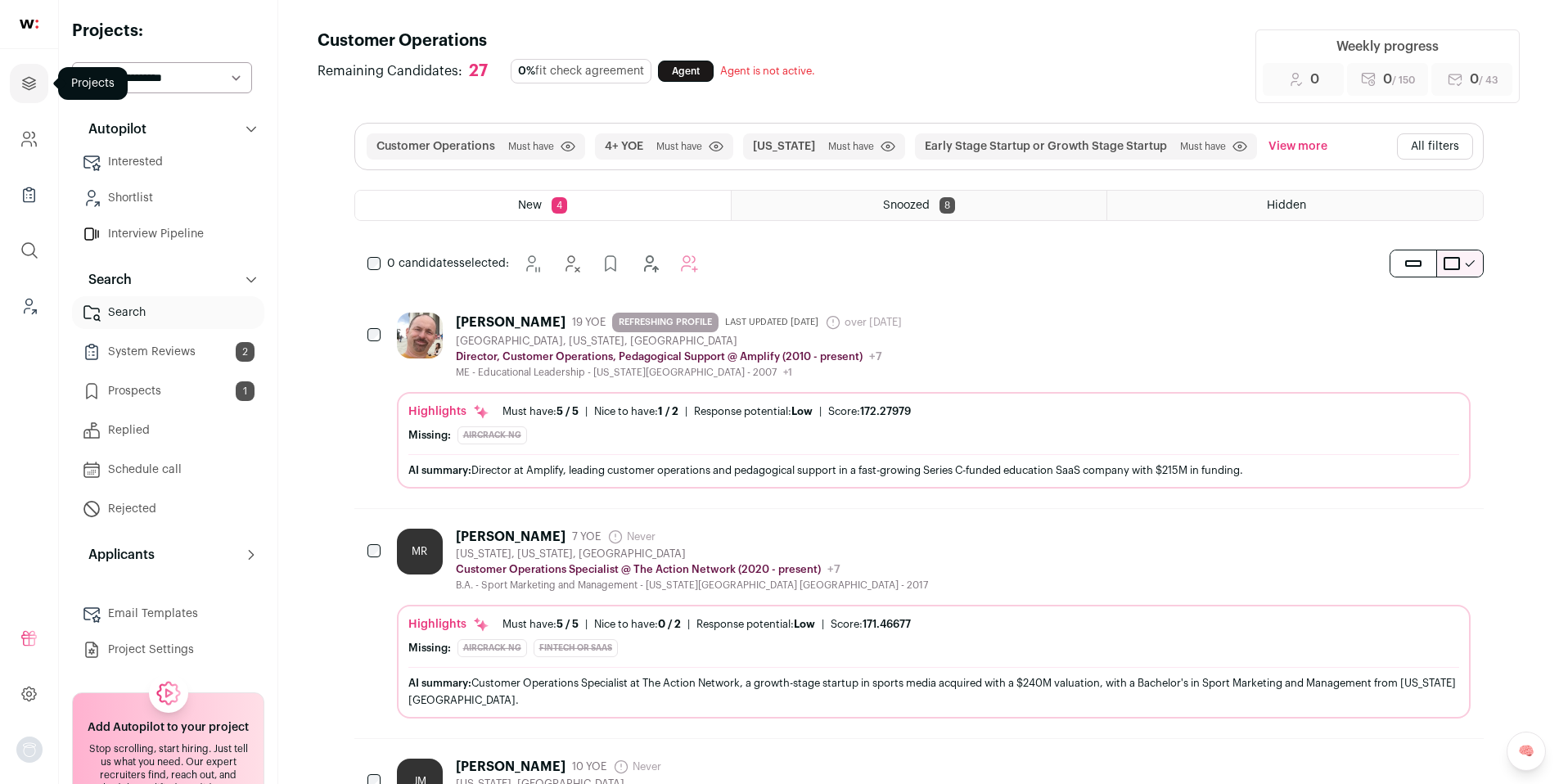
click at [16, 89] on link "Projects" at bounding box center [28, 83] width 39 height 40
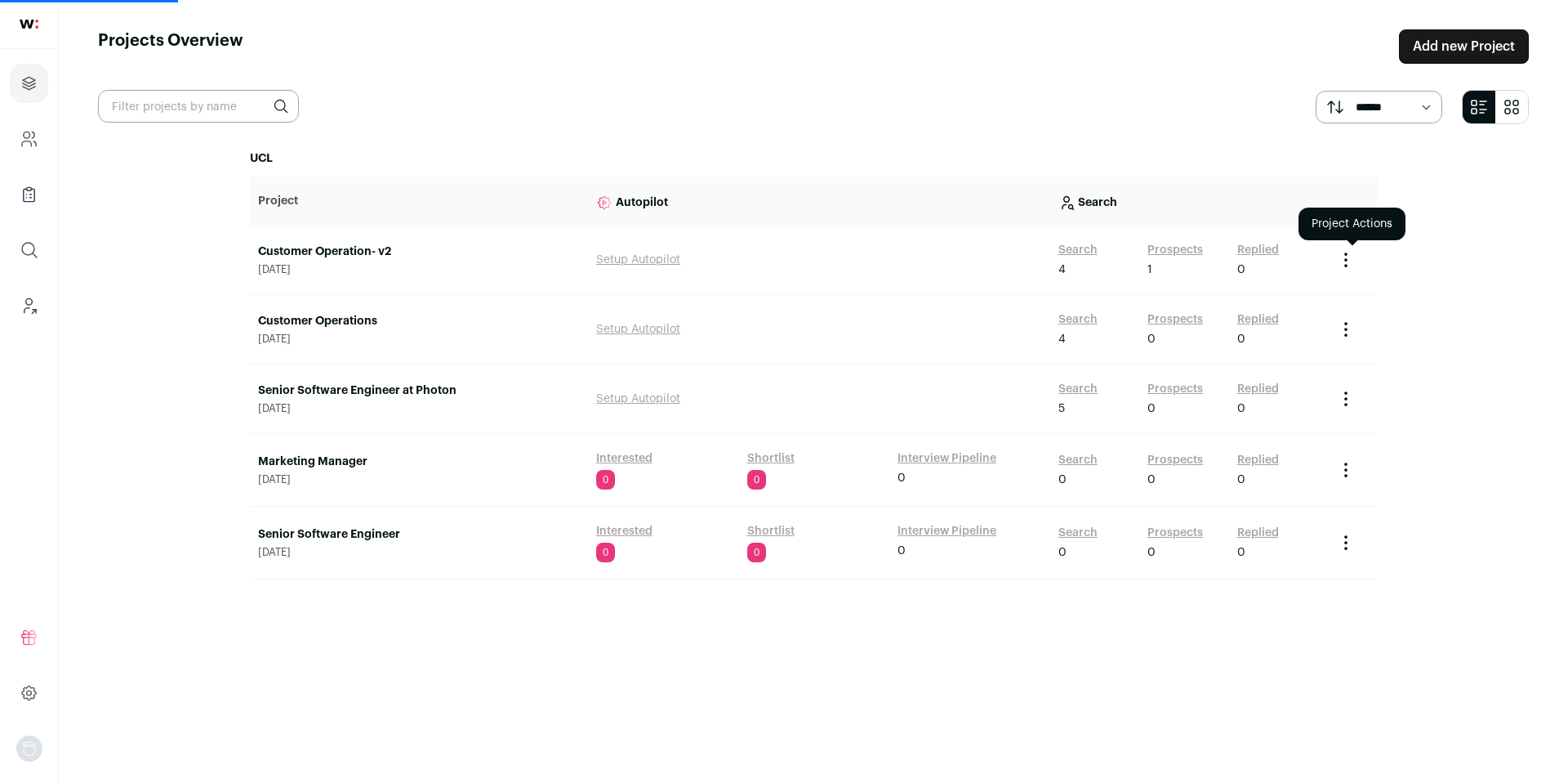
click at [1345, 264] on icon "Project Actions" at bounding box center [1346, 265] width 2 height 2
click at [1351, 255] on icon "Project Actions" at bounding box center [1346, 259] width 20 height 20
click at [351, 252] on link "Customer Operation- v2" at bounding box center [419, 252] width 322 height 16
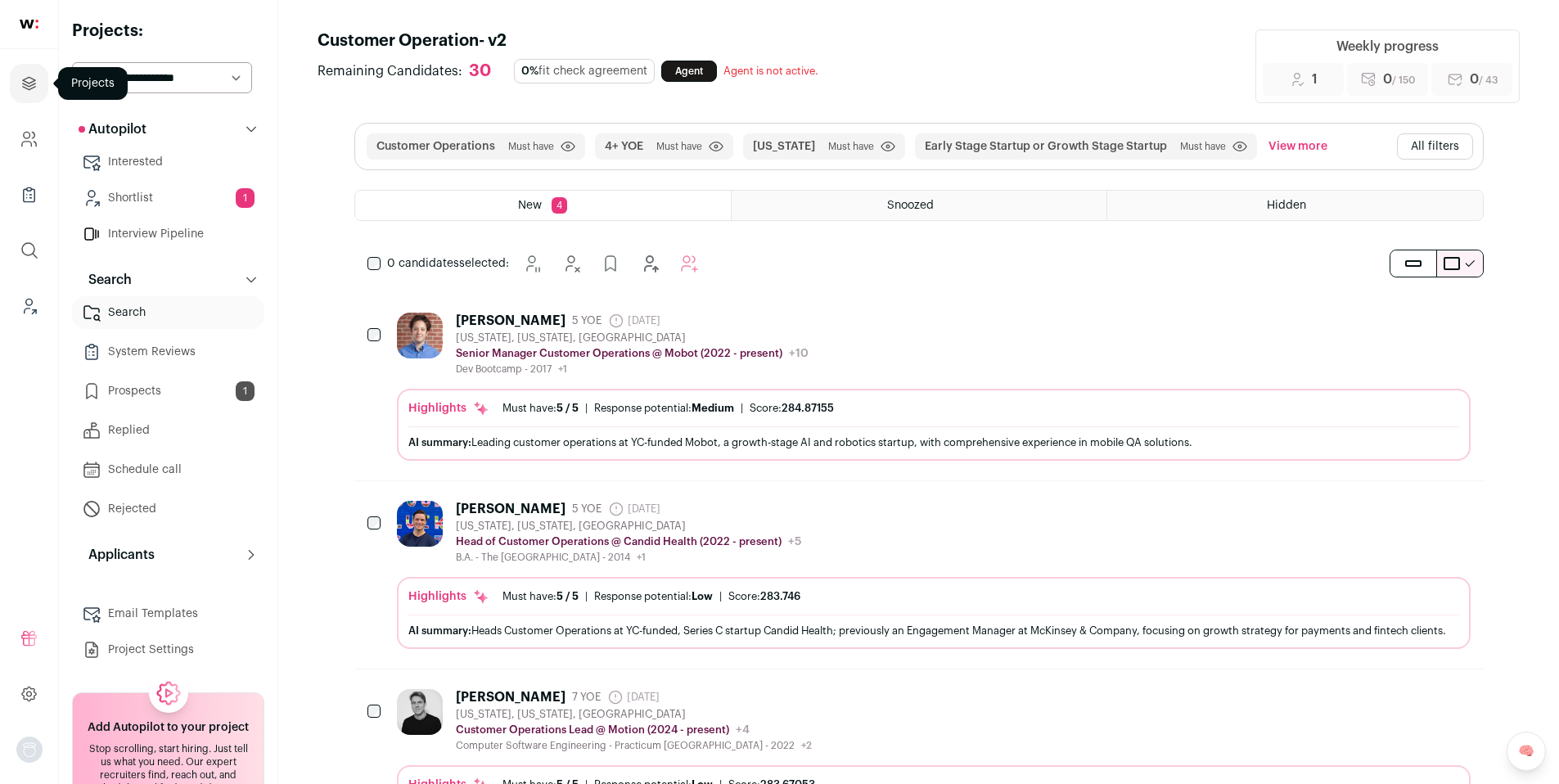
click at [24, 82] on icon "Projects" at bounding box center [29, 83] width 19 height 20
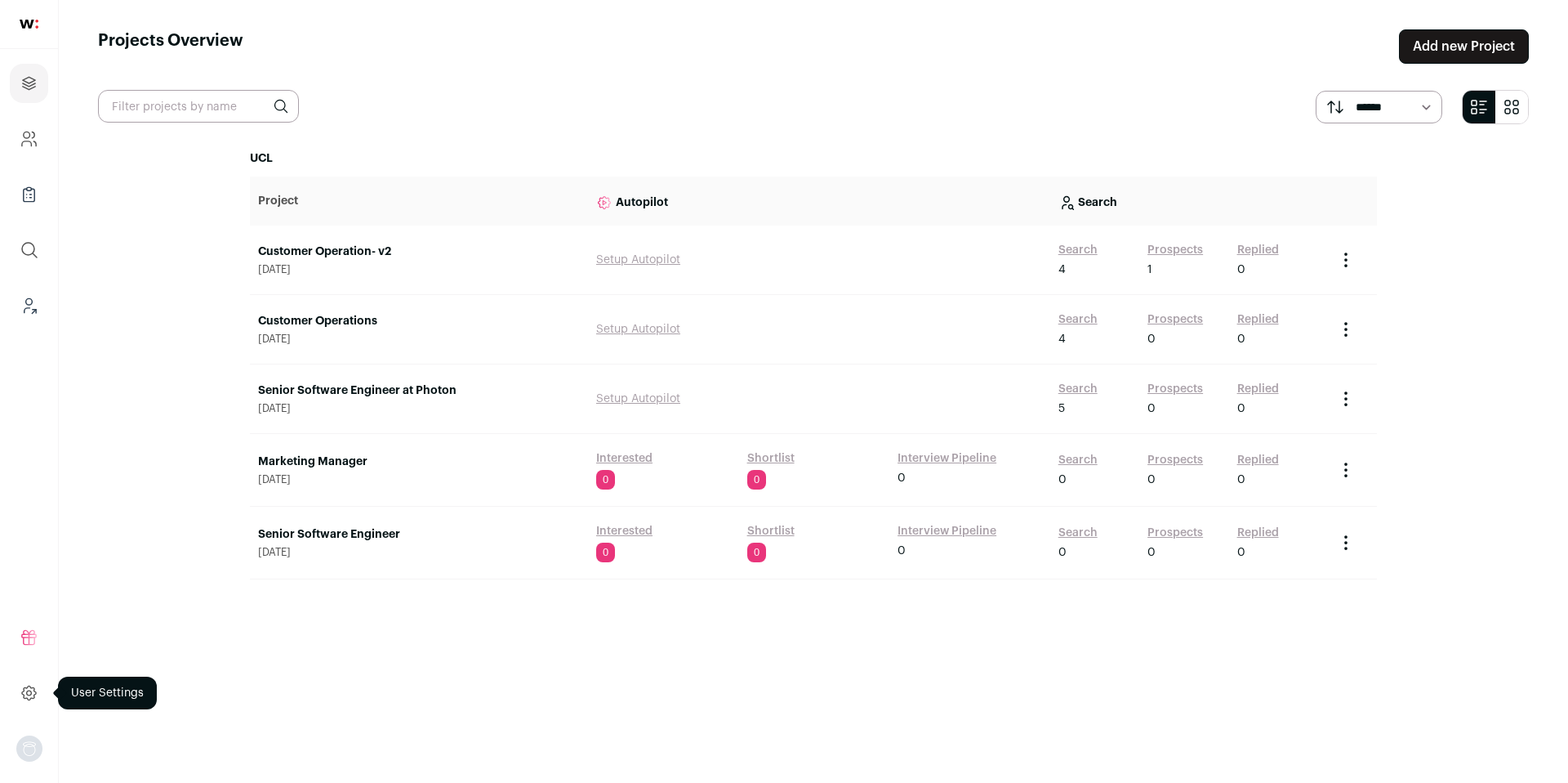
click at [33, 696] on icon at bounding box center [29, 693] width 19 height 20
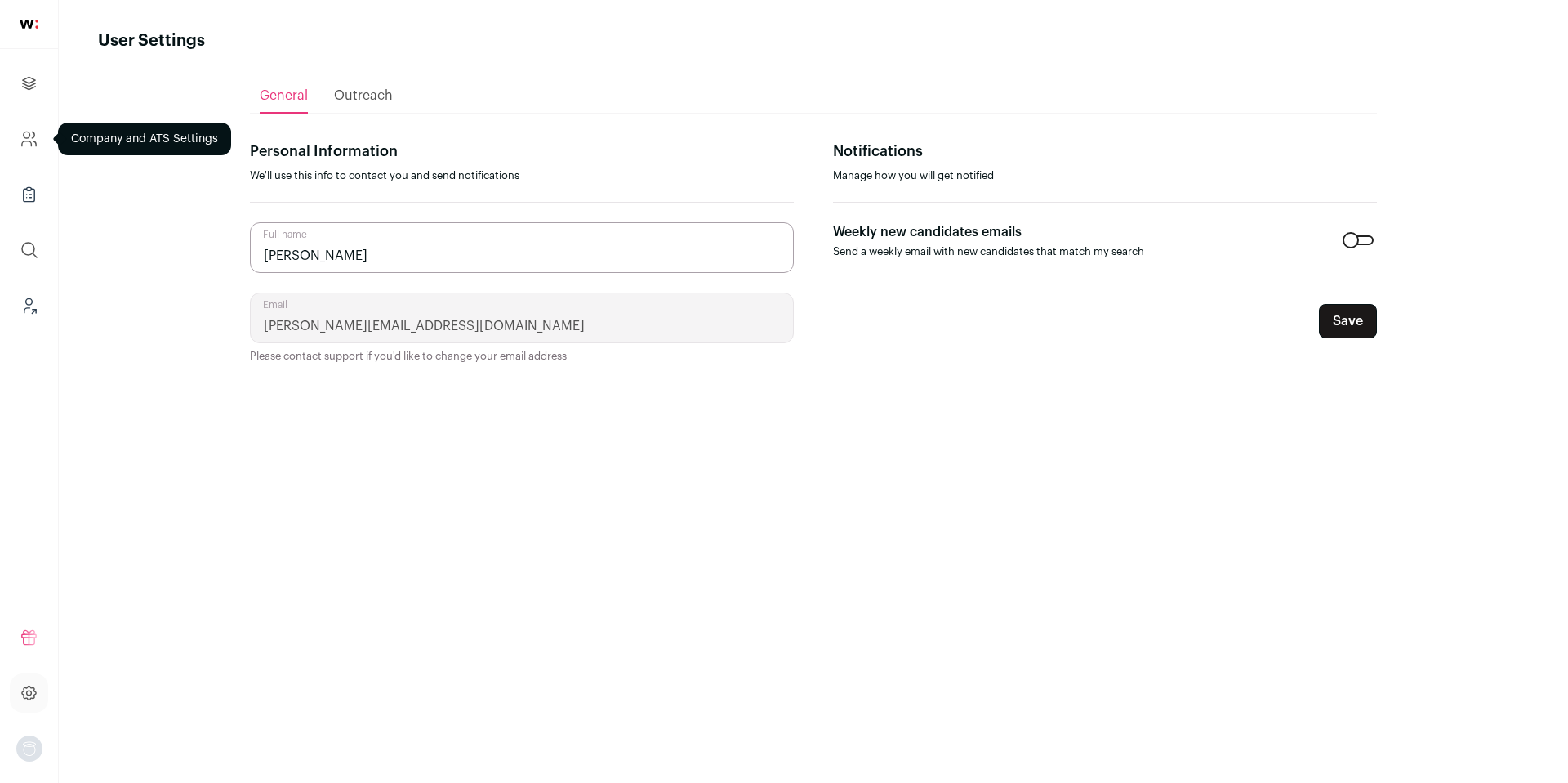
click at [33, 141] on icon "Company and ATS Settings" at bounding box center [29, 138] width 19 height 20
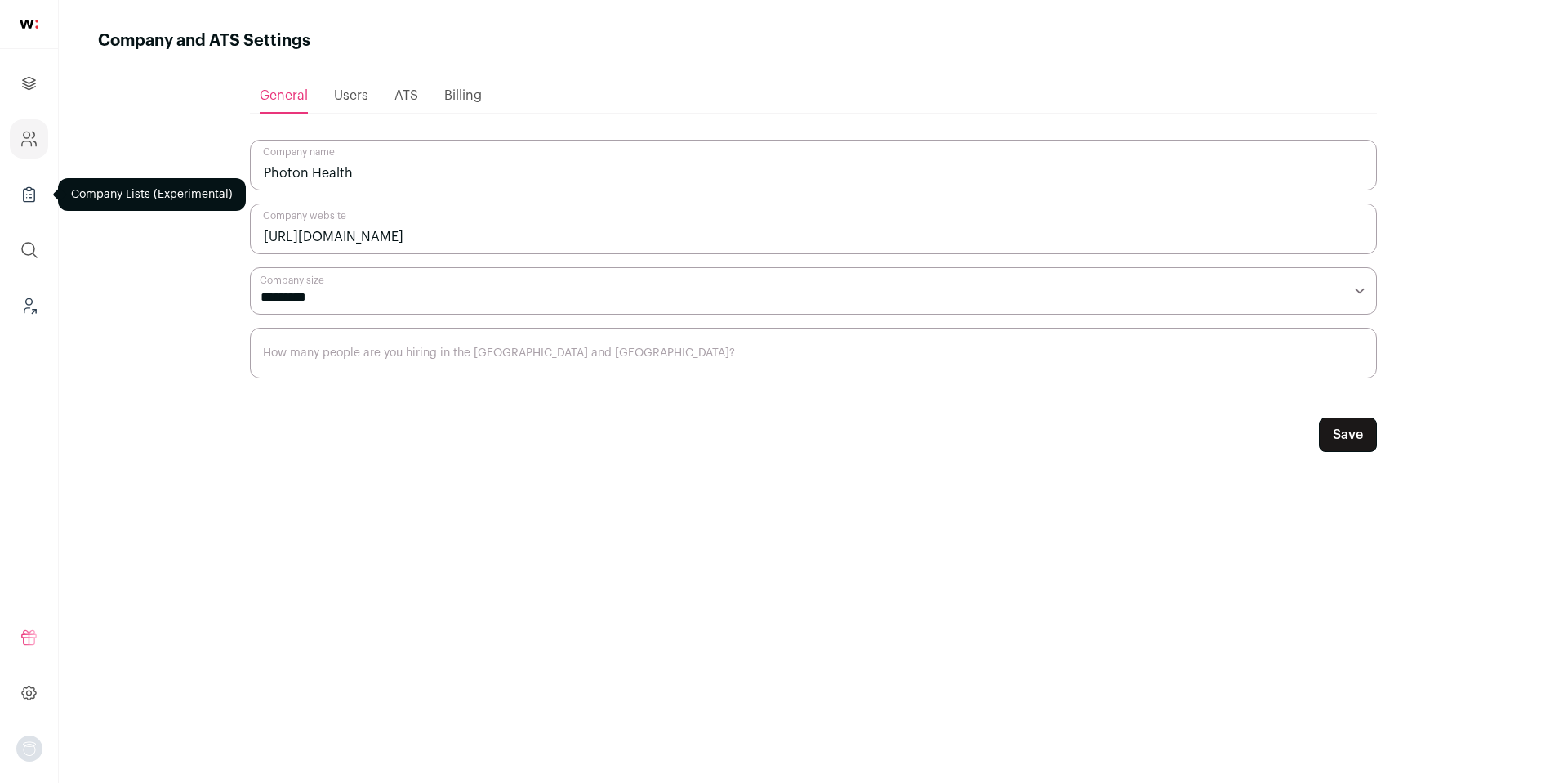
click at [28, 198] on icon "Company Lists" at bounding box center [29, 194] width 19 height 20
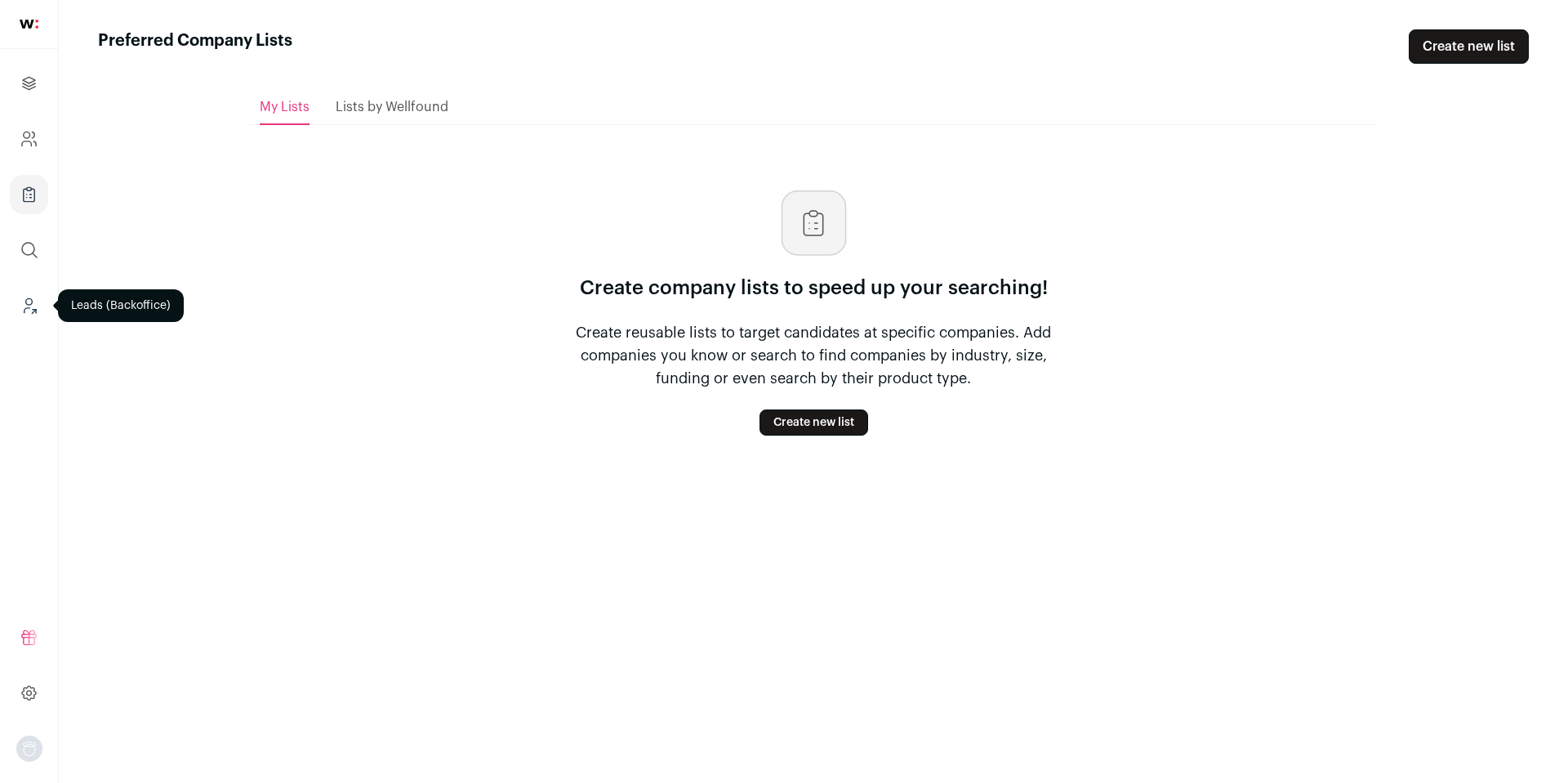
click at [34, 305] on icon "Leads (Backoffice)" at bounding box center [29, 306] width 19 height 20
click at [25, 88] on icon "Projects" at bounding box center [29, 82] width 12 height 12
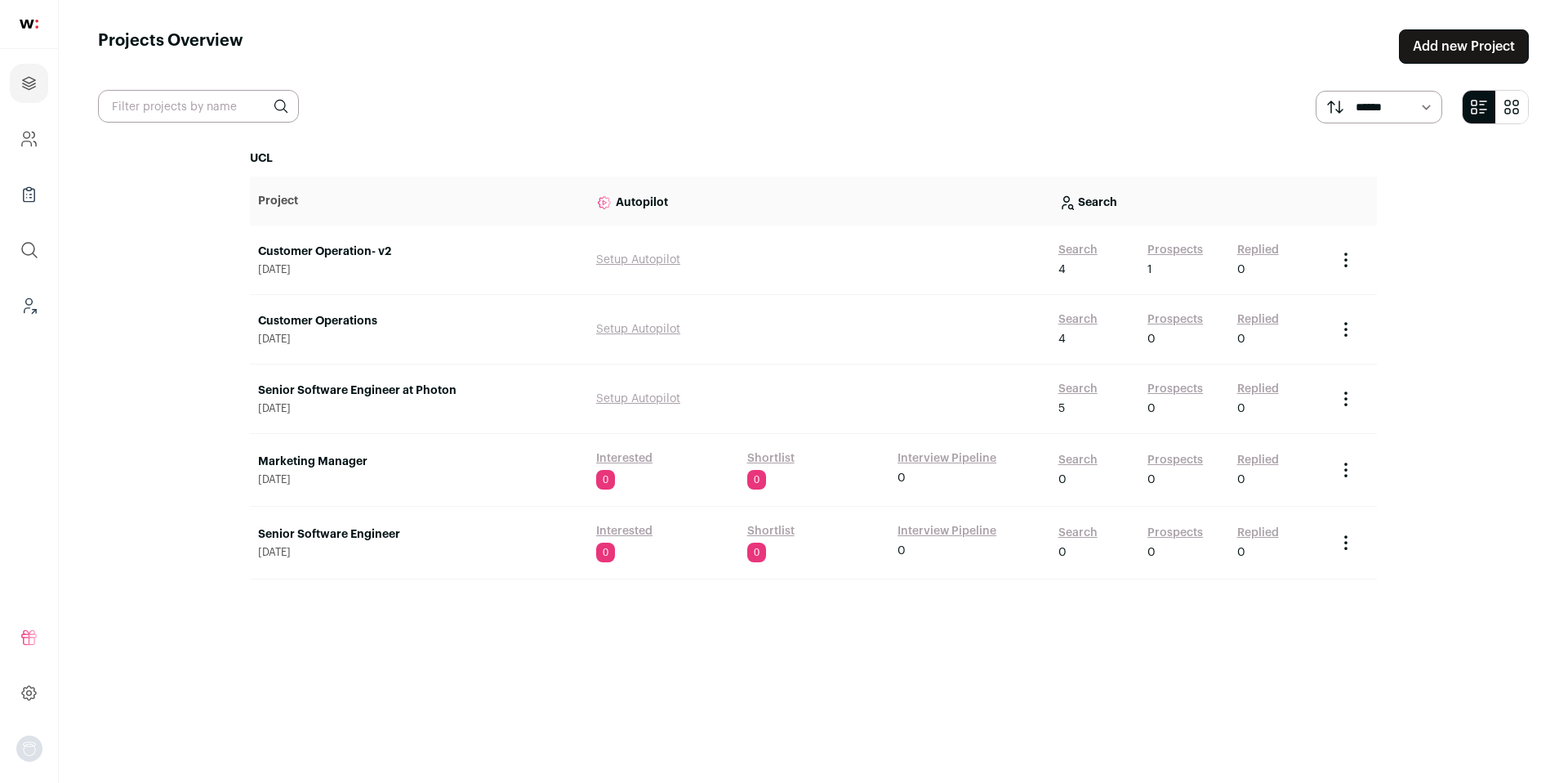
click at [347, 252] on link "Customer Operation- v2" at bounding box center [419, 252] width 322 height 16
click at [1348, 255] on icon "Project Actions" at bounding box center [1346, 259] width 20 height 20
click at [1312, 296] on button "Archive Project" at bounding box center [1306, 293] width 78 height 13
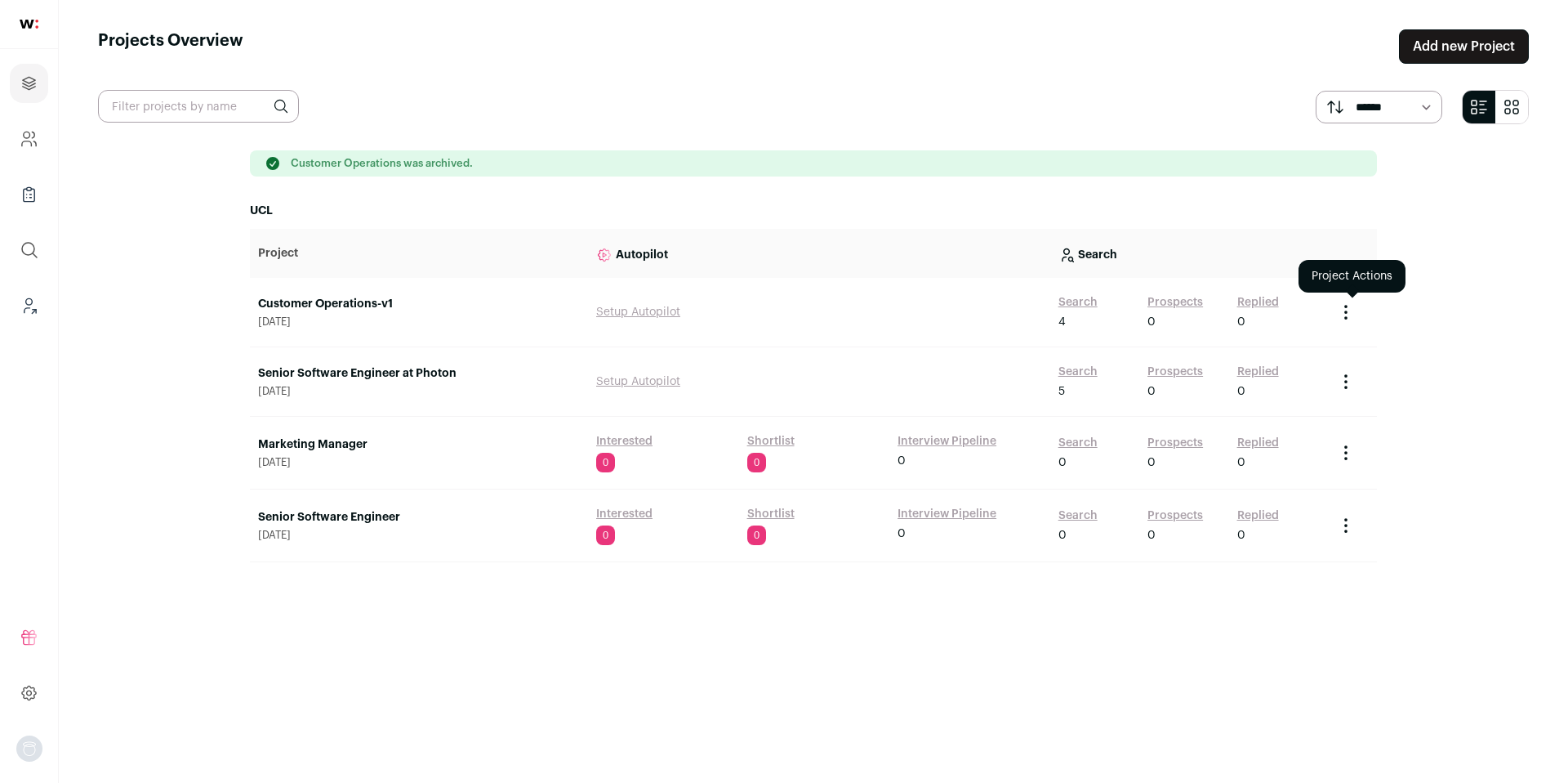
click at [1348, 313] on icon "Project Actions" at bounding box center [1346, 312] width 20 height 20
click at [1317, 346] on button "Archive Project" at bounding box center [1311, 345] width 78 height 13
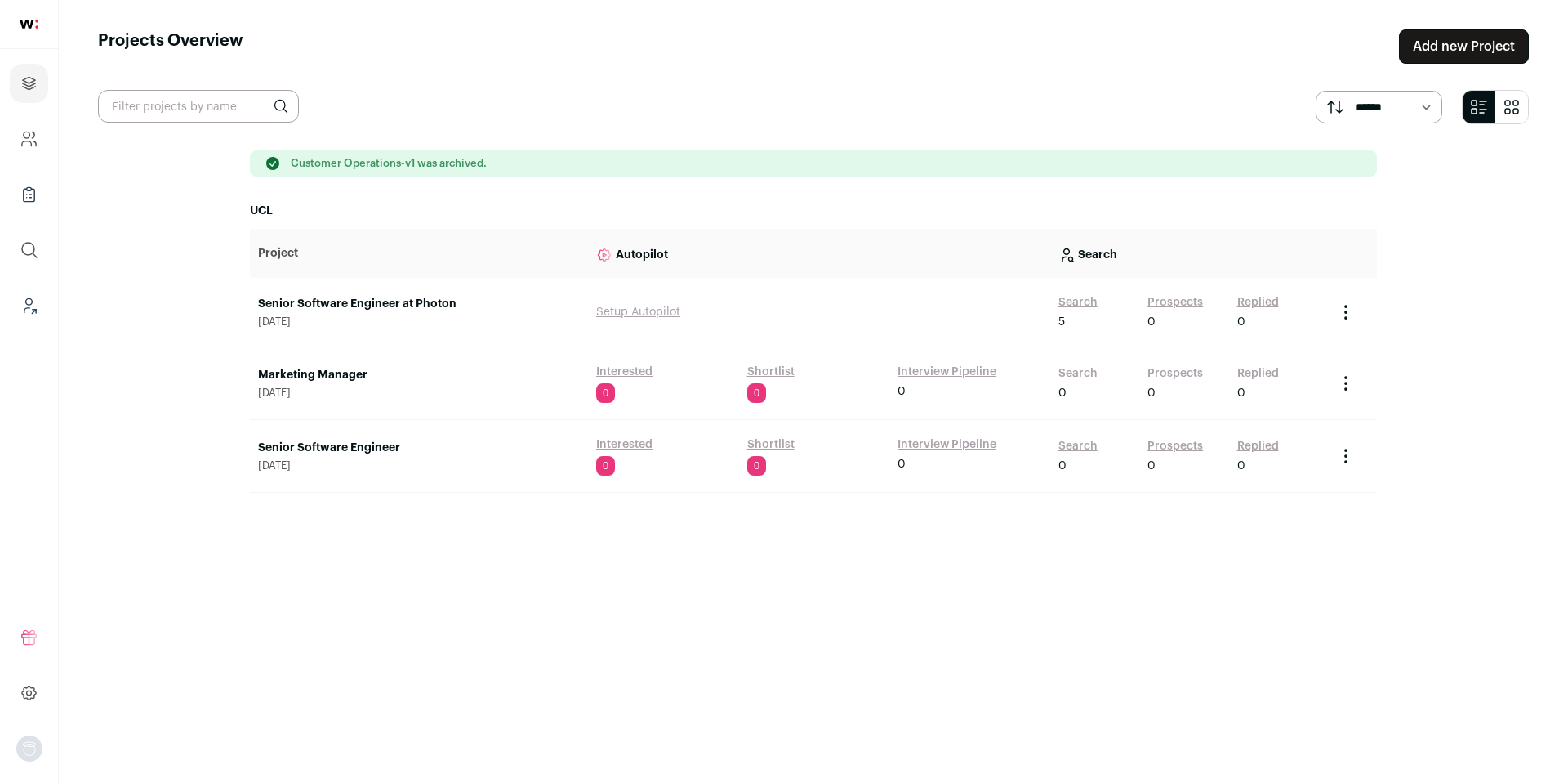
click at [1462, 48] on link "Add new Project" at bounding box center [1463, 46] width 130 height 34
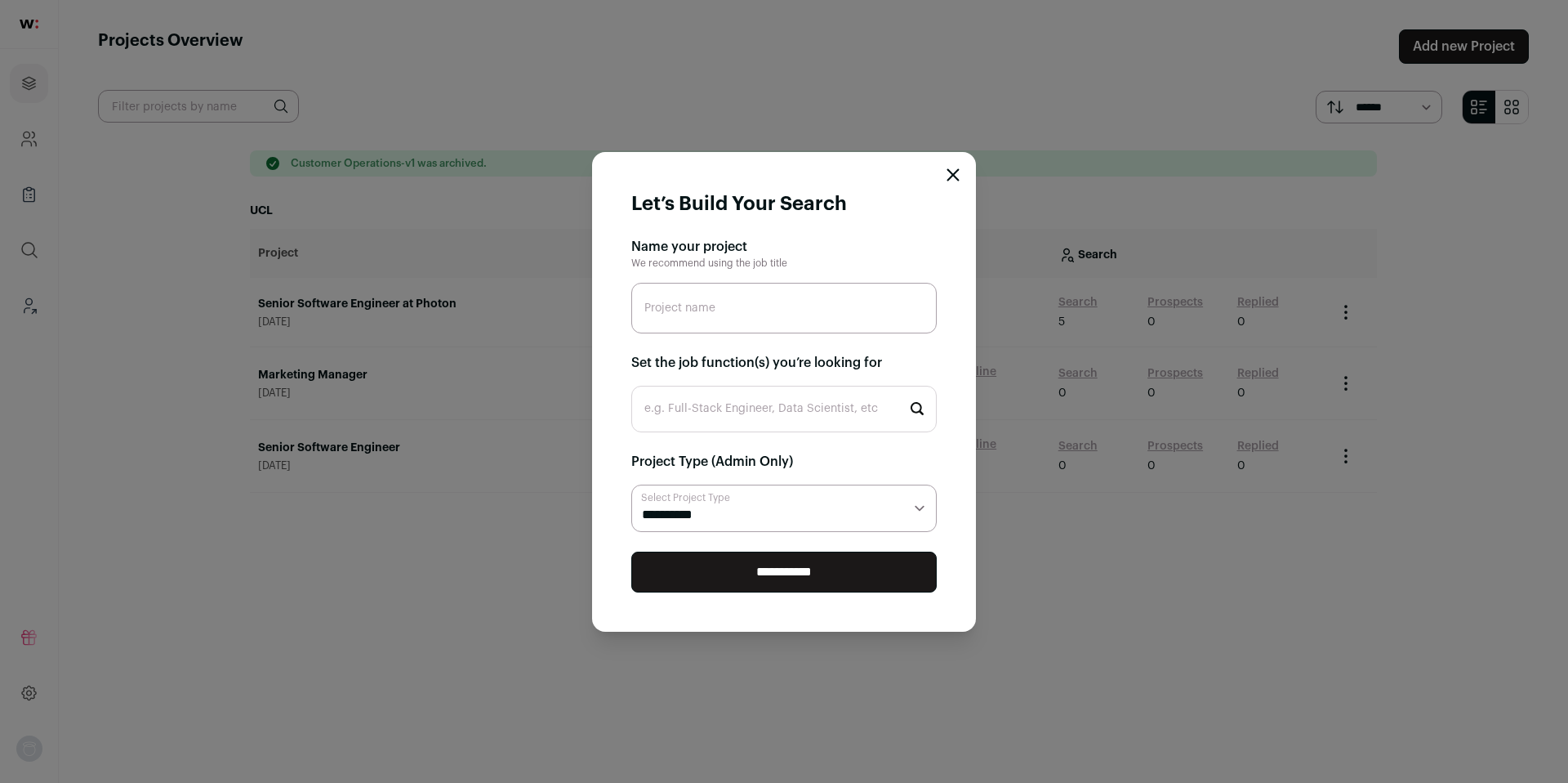
paste input "Customer Operations"
type input "Customer Operations"
click at [784, 422] on input "e.g. Full-Stack Engineer, Data Scientist, etc" at bounding box center [784, 409] width 306 height 46
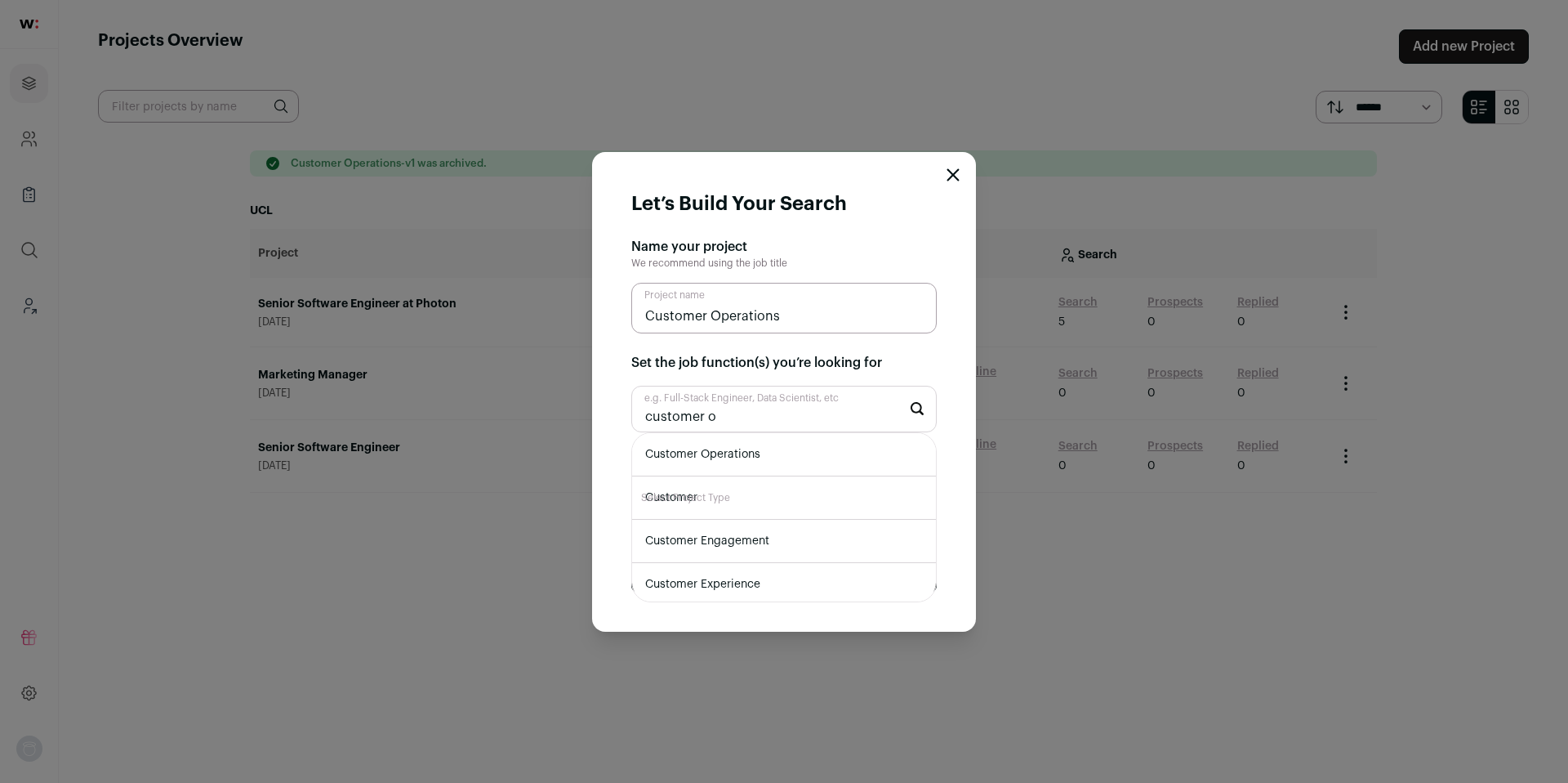
type input "customer o"
click at [787, 453] on li "Customer Operations" at bounding box center [784, 454] width 304 height 43
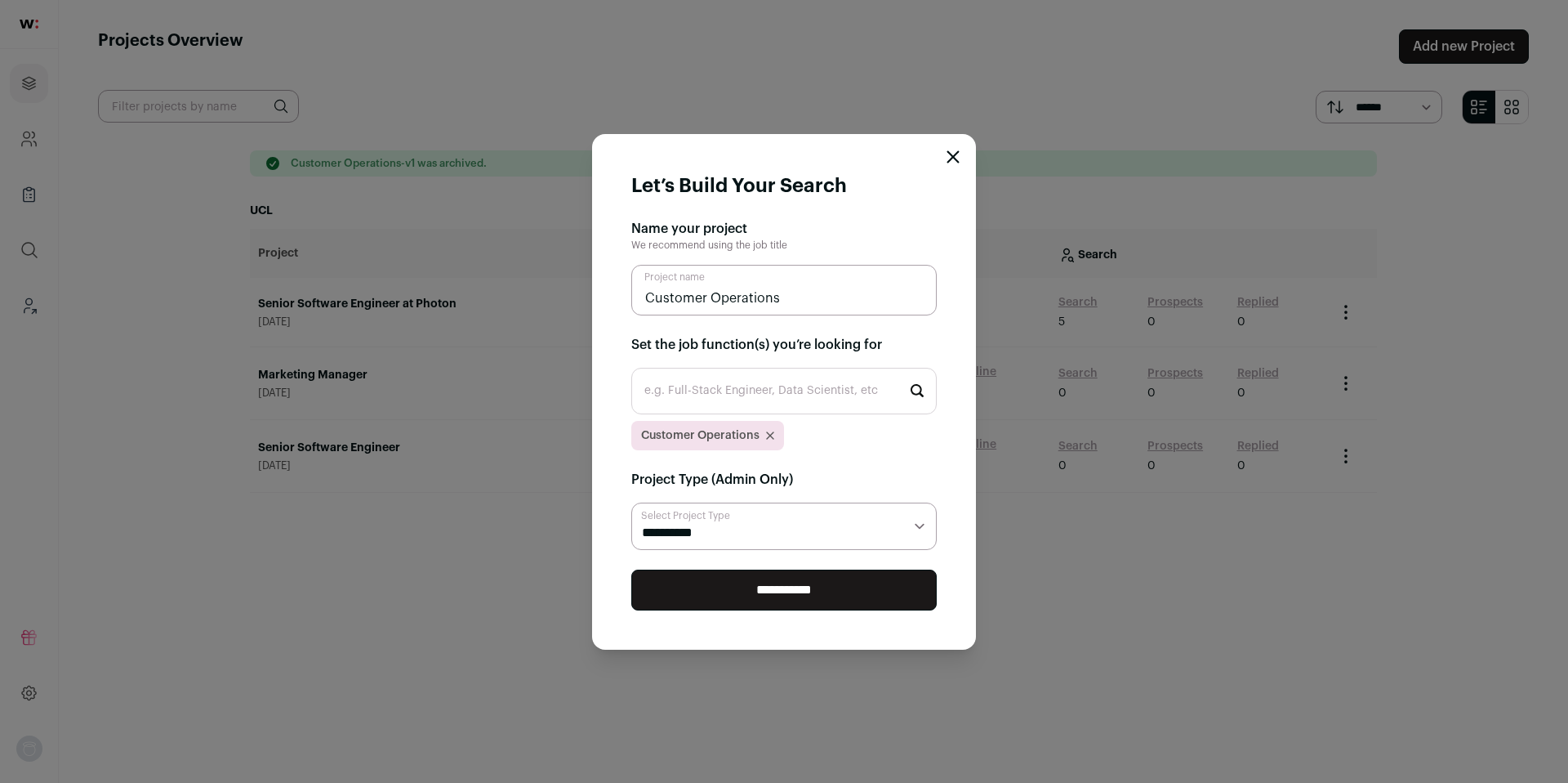
click at [775, 519] on select "**********" at bounding box center [784, 525] width 306 height 47
select select "***"
click at [632, 502] on select "**********" at bounding box center [784, 525] width 306 height 47
click at [762, 589] on input "**********" at bounding box center [784, 590] width 306 height 41
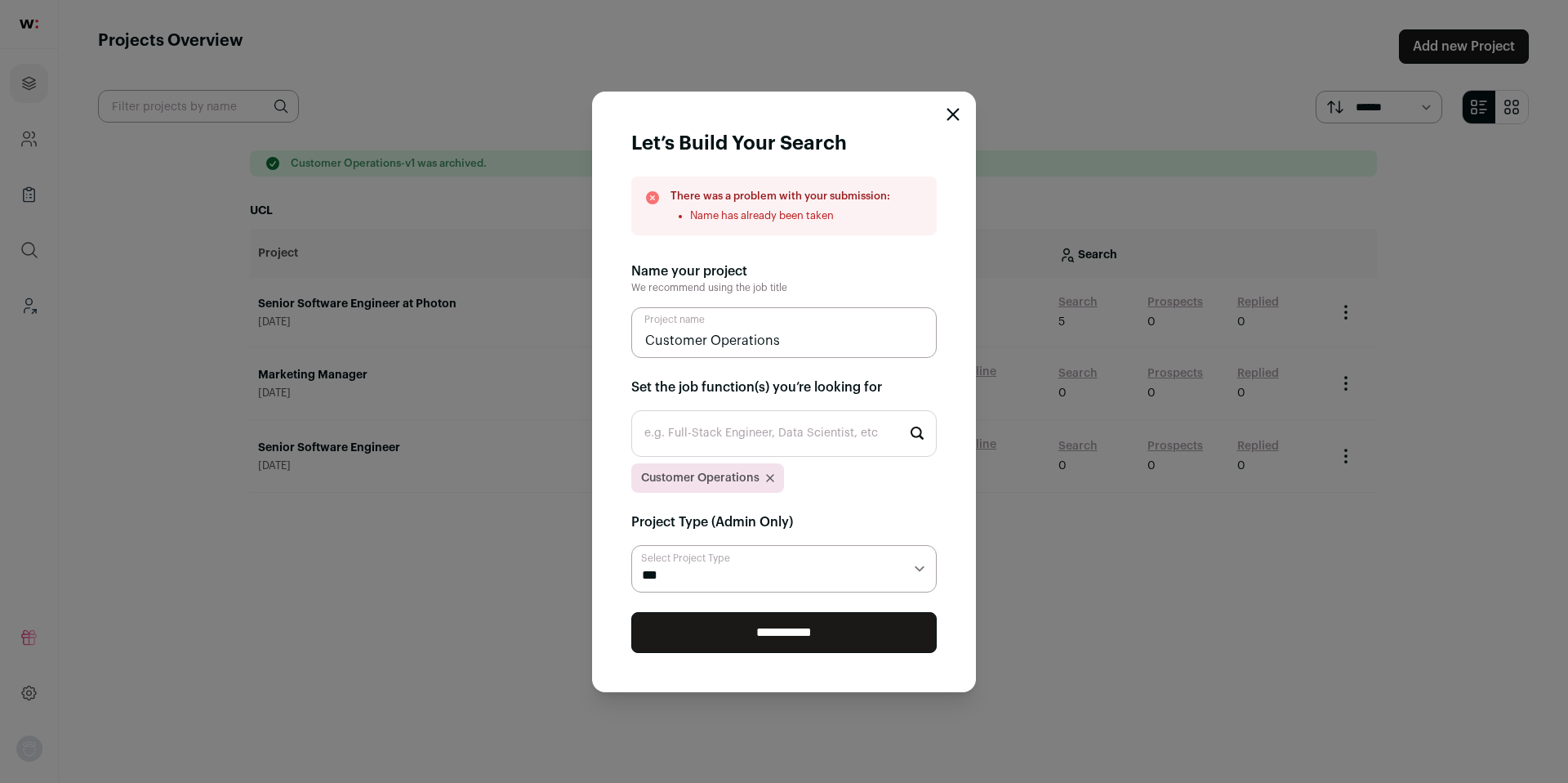
click at [751, 634] on input "**********" at bounding box center [784, 633] width 306 height 41
click at [952, 112] on icon "Close modal" at bounding box center [954, 114] width 10 height 10
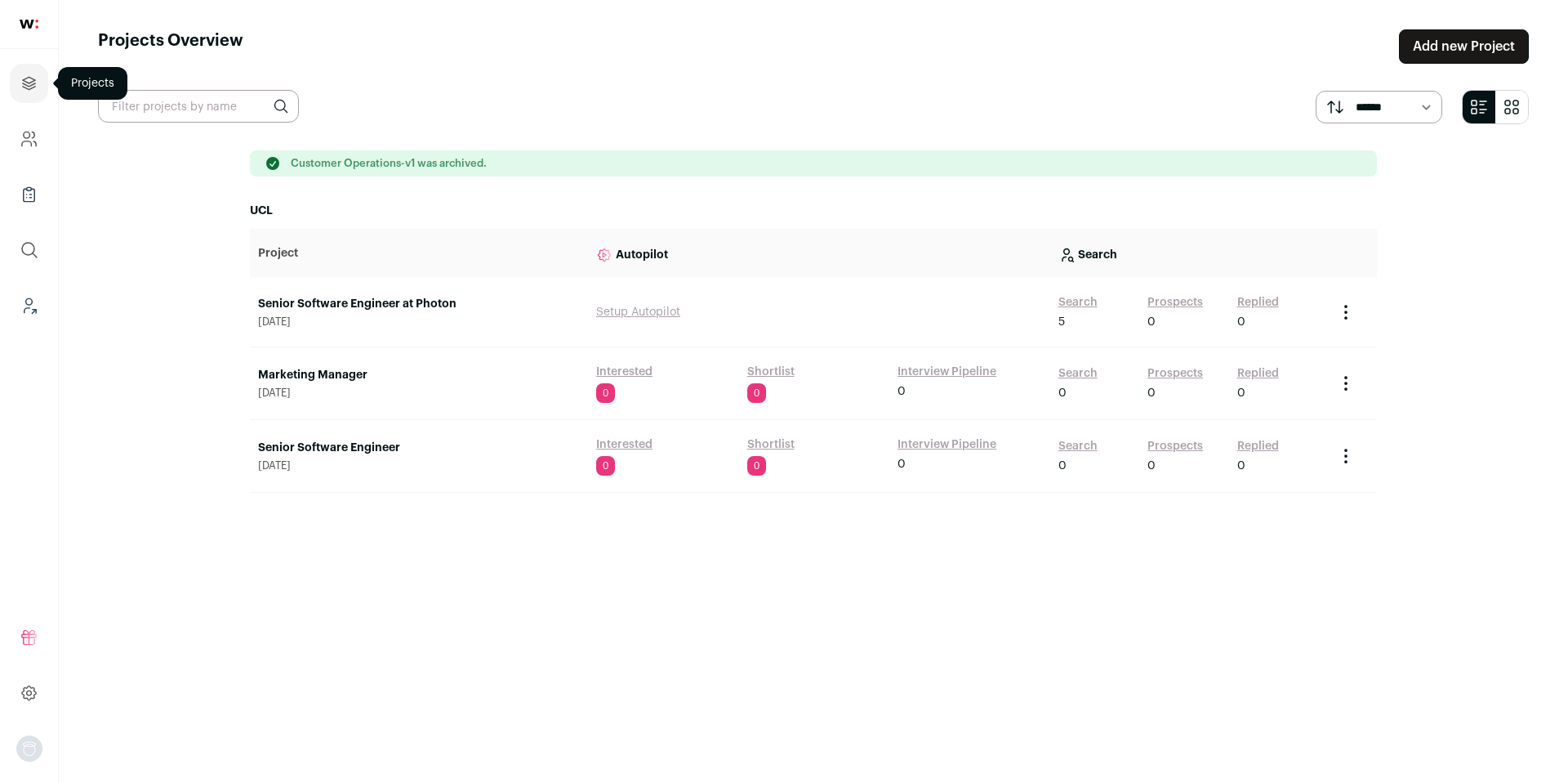
click at [27, 90] on icon "Projects" at bounding box center [29, 83] width 19 height 20
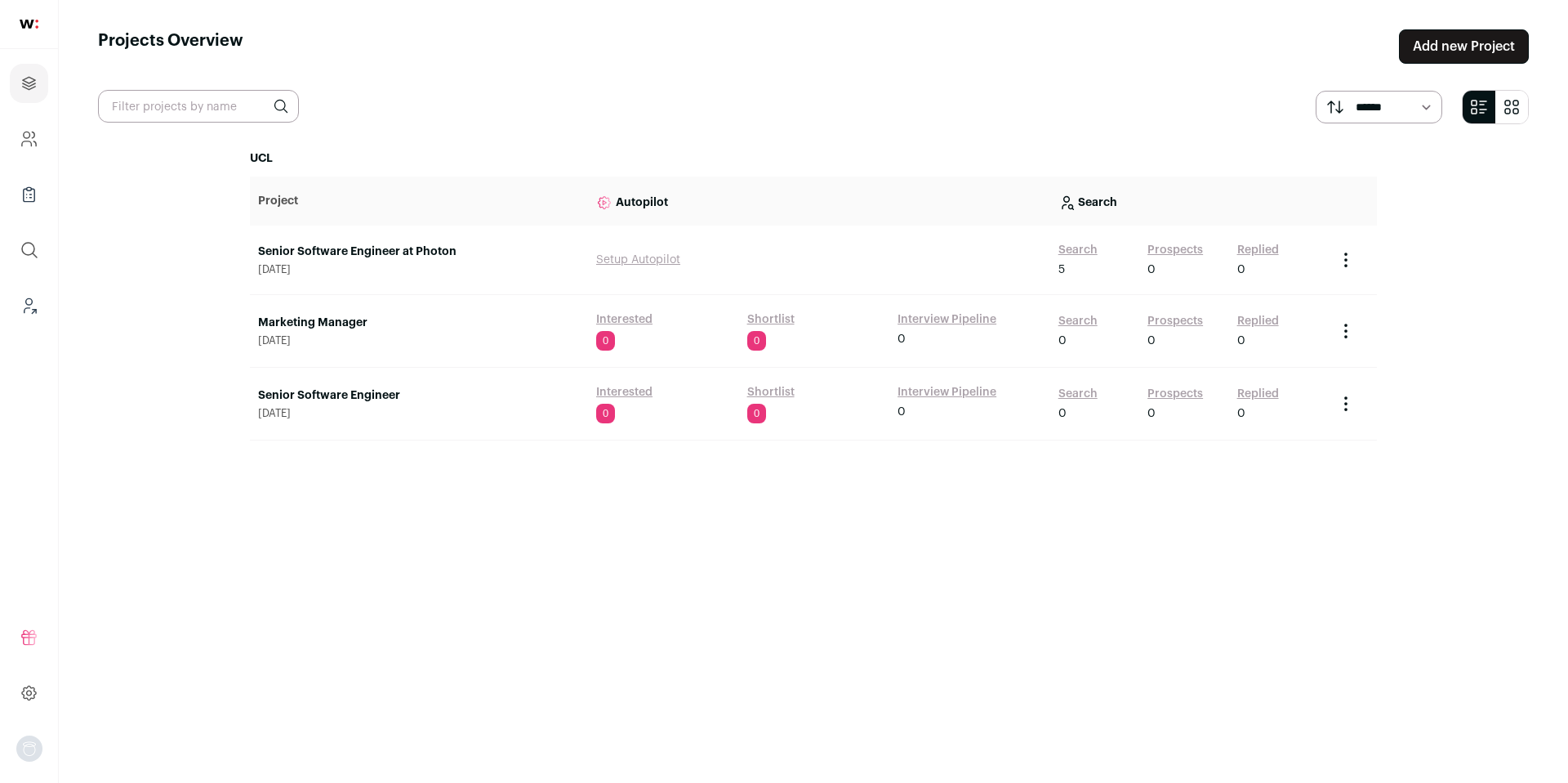
click at [1438, 112] on select "****** *******" at bounding box center [1379, 107] width 127 height 33
click at [34, 145] on icon "Company and ATS Settings" at bounding box center [29, 138] width 19 height 20
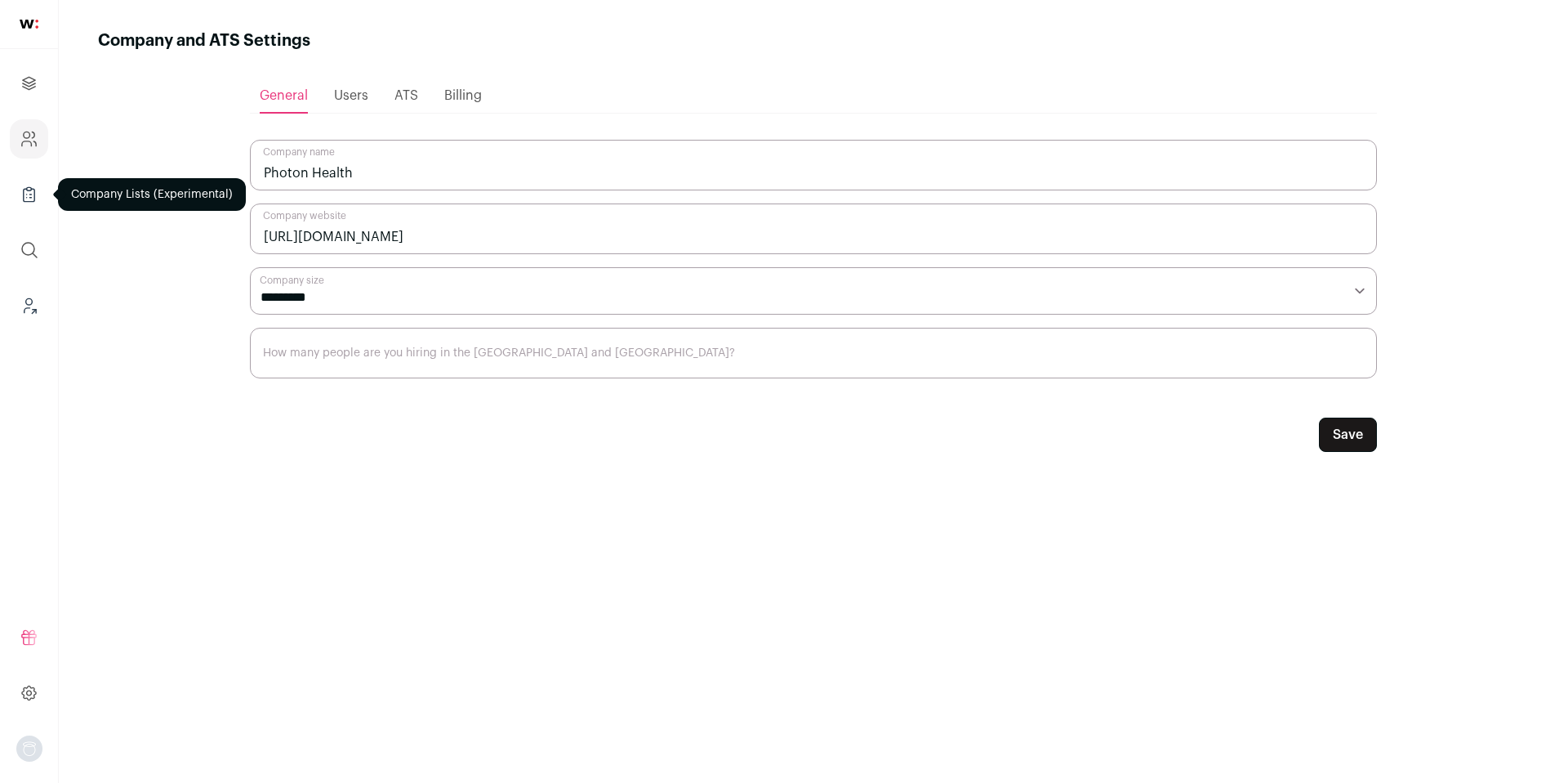
click at [27, 199] on icon "Company Lists" at bounding box center [29, 194] width 19 height 20
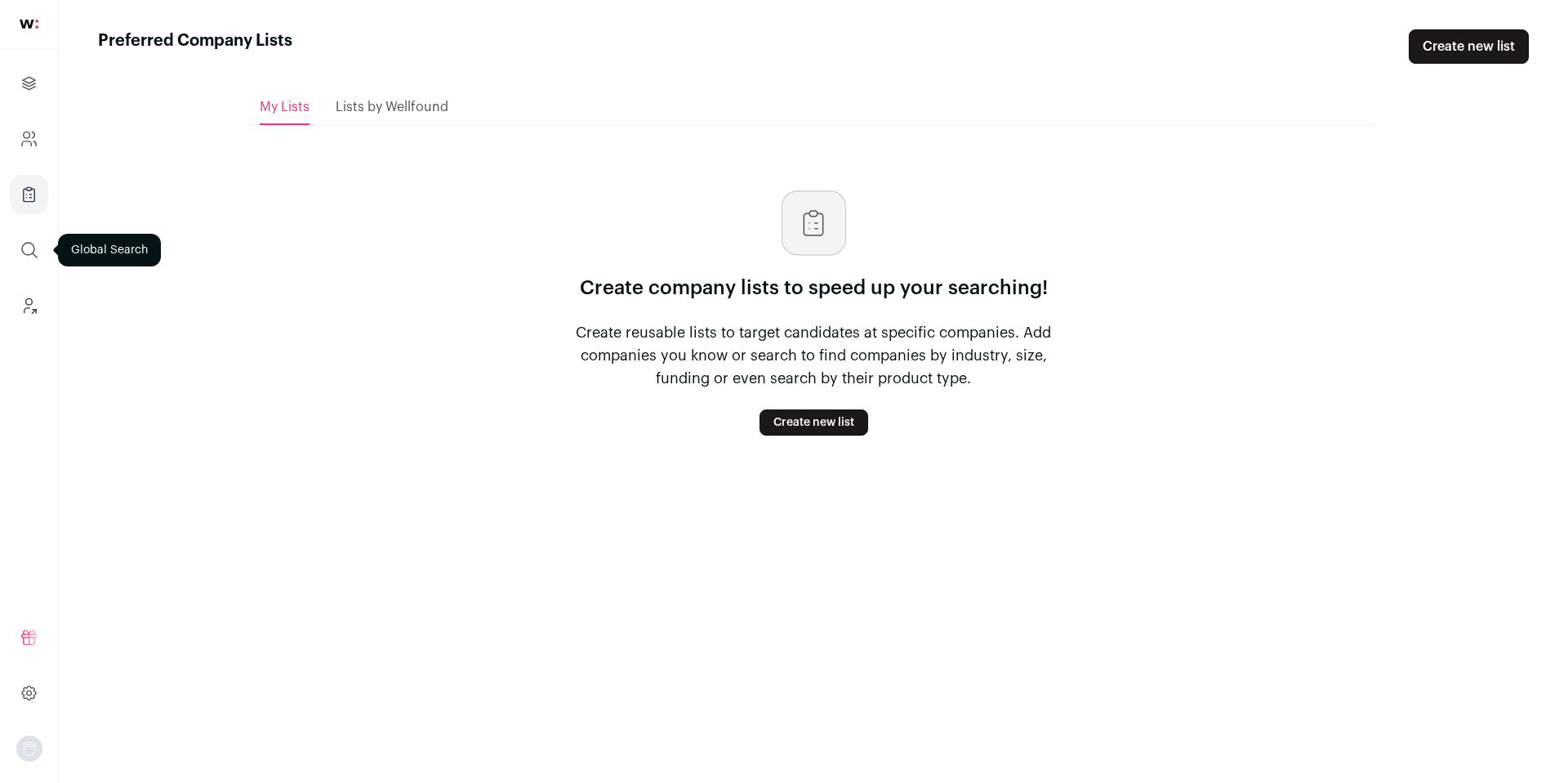
click at [26, 251] on icon "submit" at bounding box center [29, 250] width 20 height 20
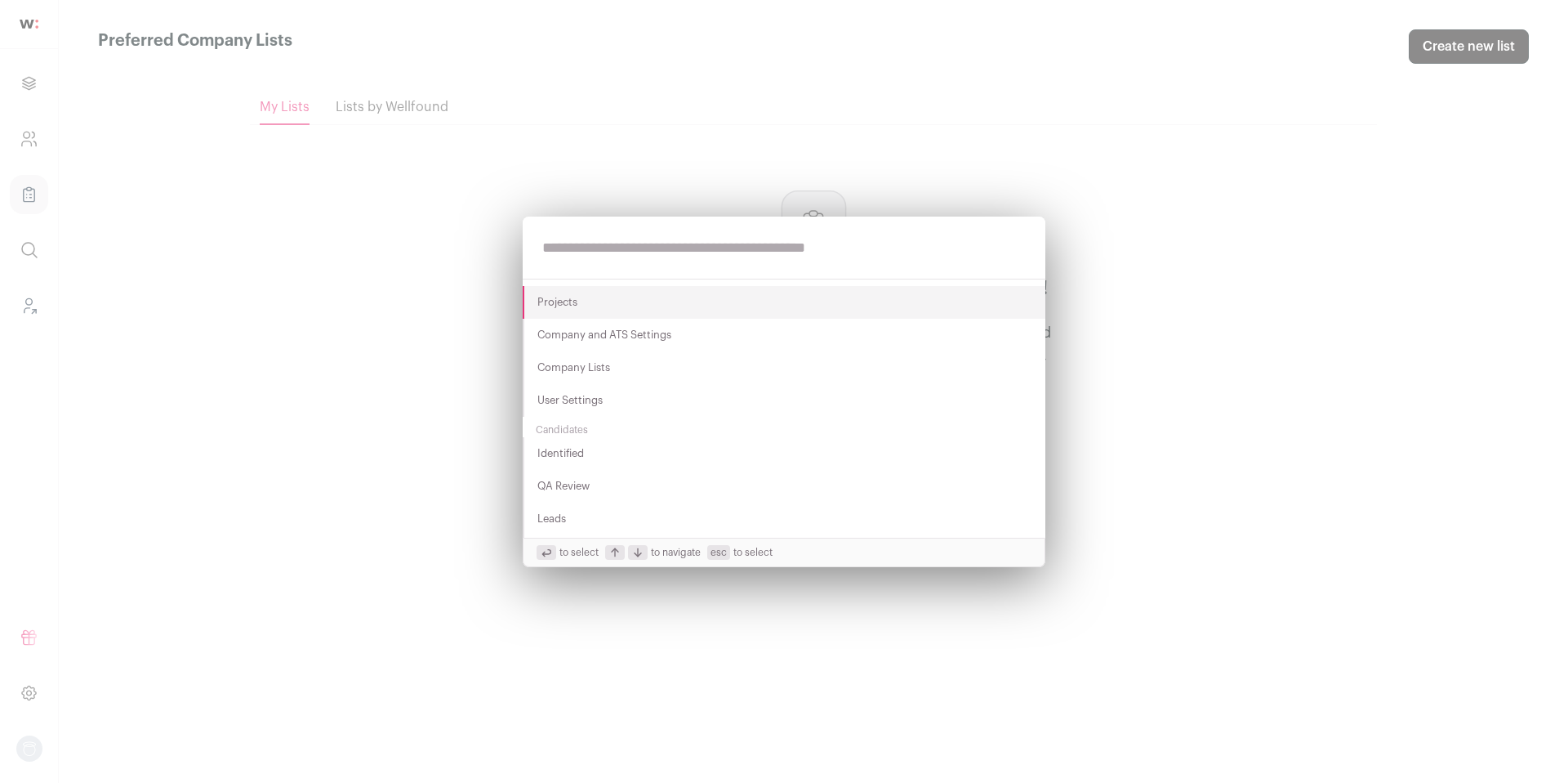
click at [12, 310] on div "Projects Company and ATS Settings Company Lists User Settings Candidates Identi…" at bounding box center [784, 392] width 1568 height 783
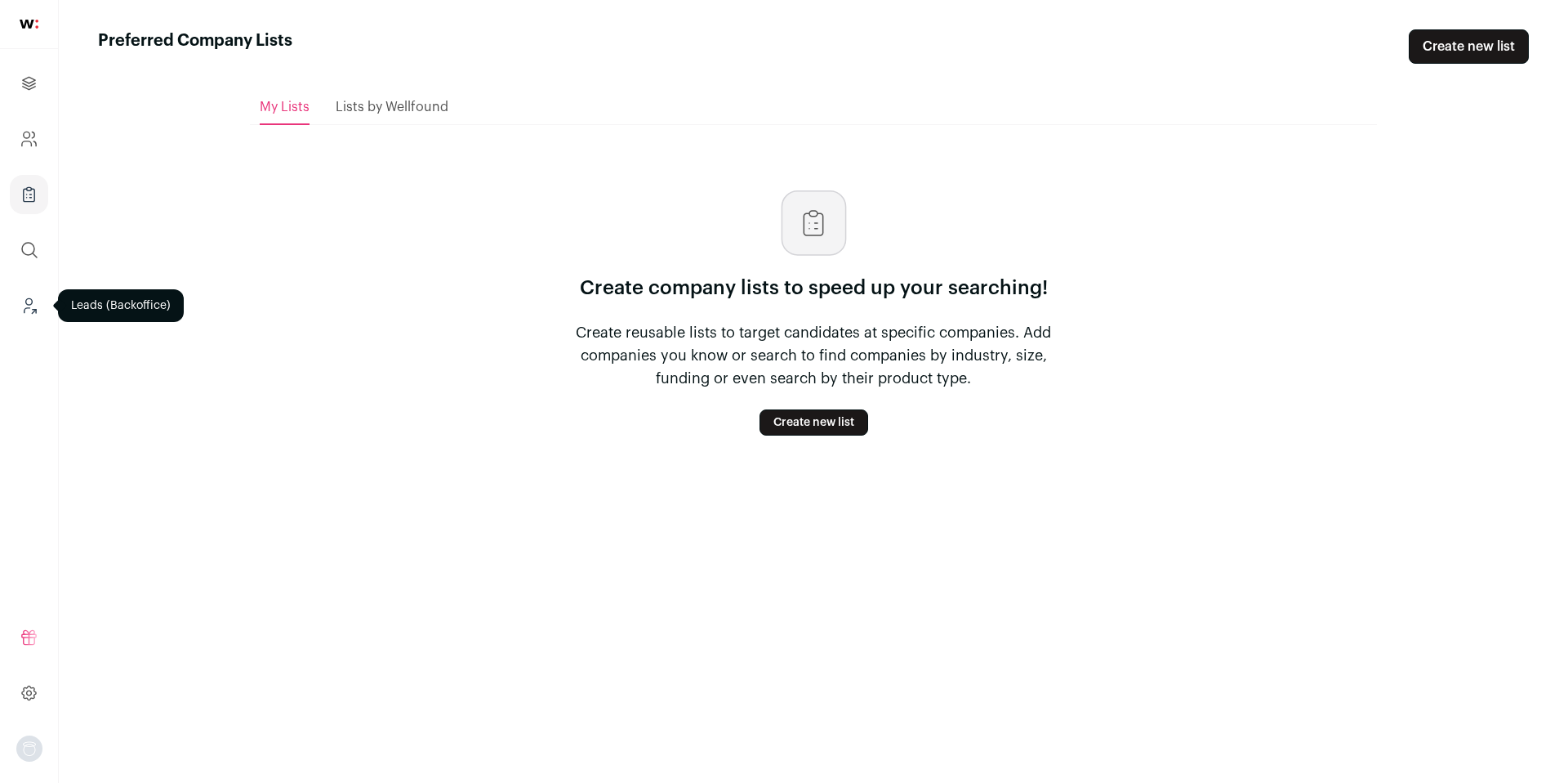
click at [28, 309] on icon "Leads (Backoffice)" at bounding box center [29, 306] width 19 height 20
click at [31, 688] on icon at bounding box center [29, 692] width 14 height 14
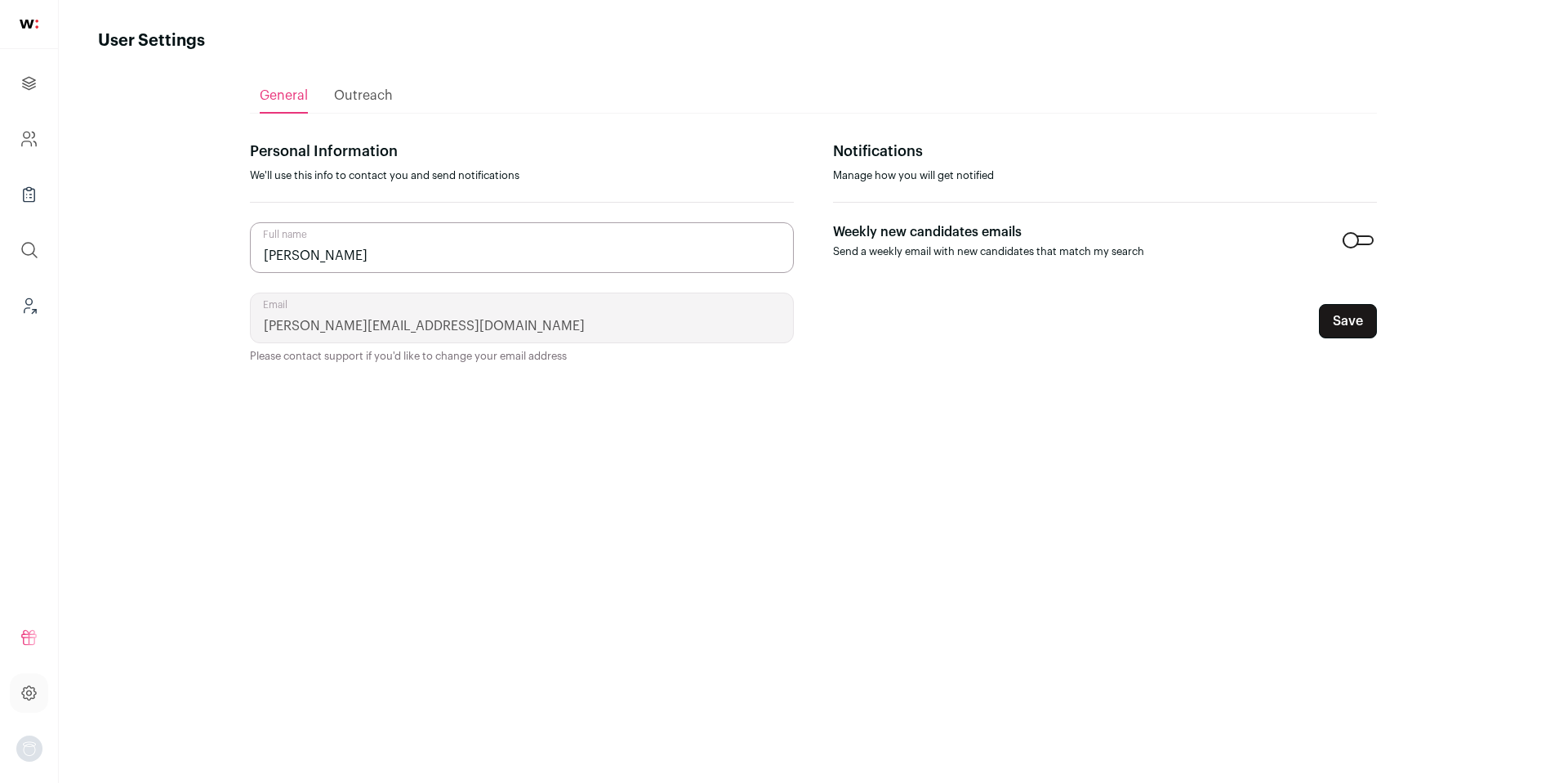
click at [366, 106] on div "Outreach" at bounding box center [363, 95] width 59 height 33
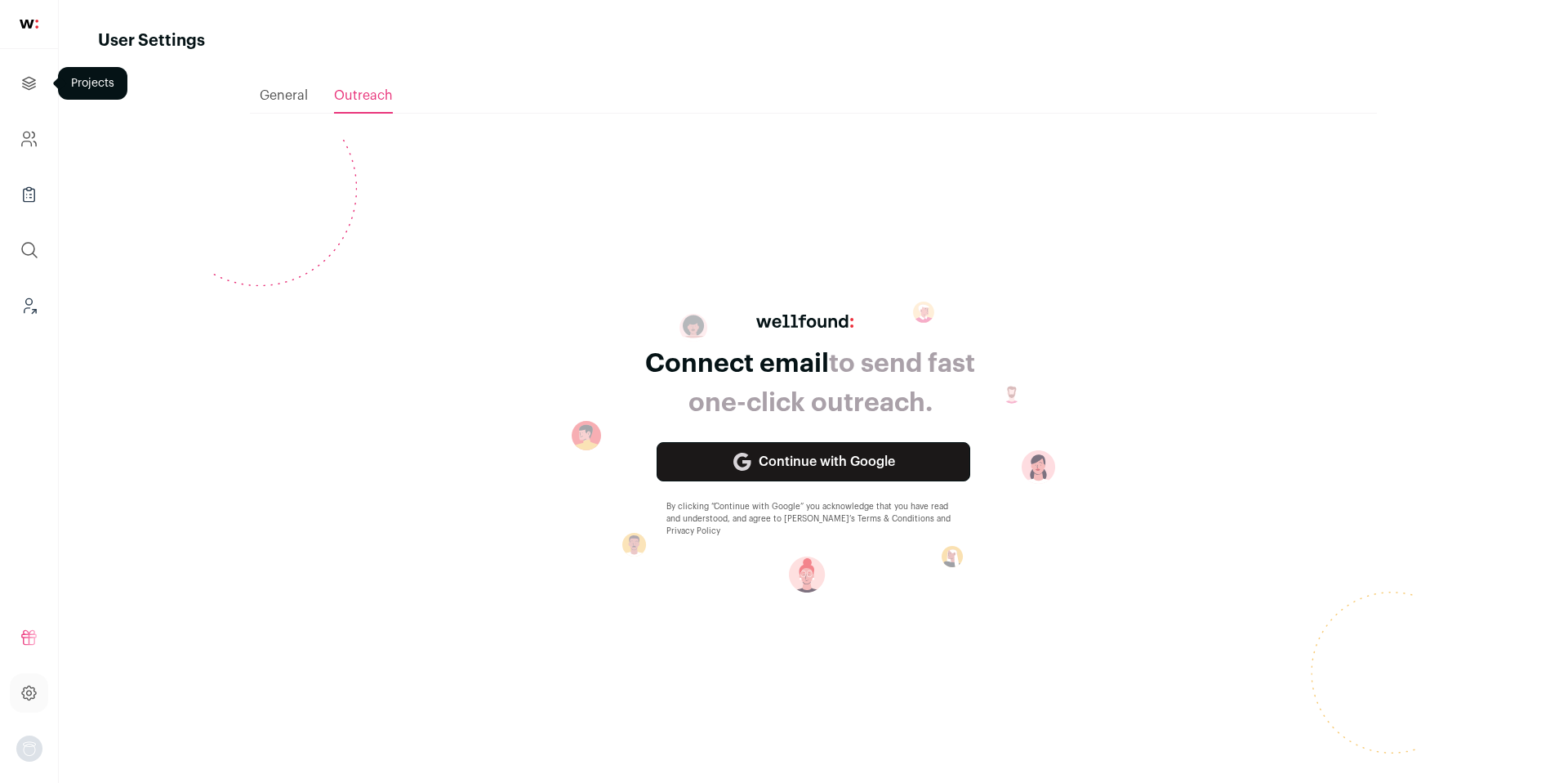
click at [29, 77] on icon "Projects" at bounding box center [29, 82] width 12 height 12
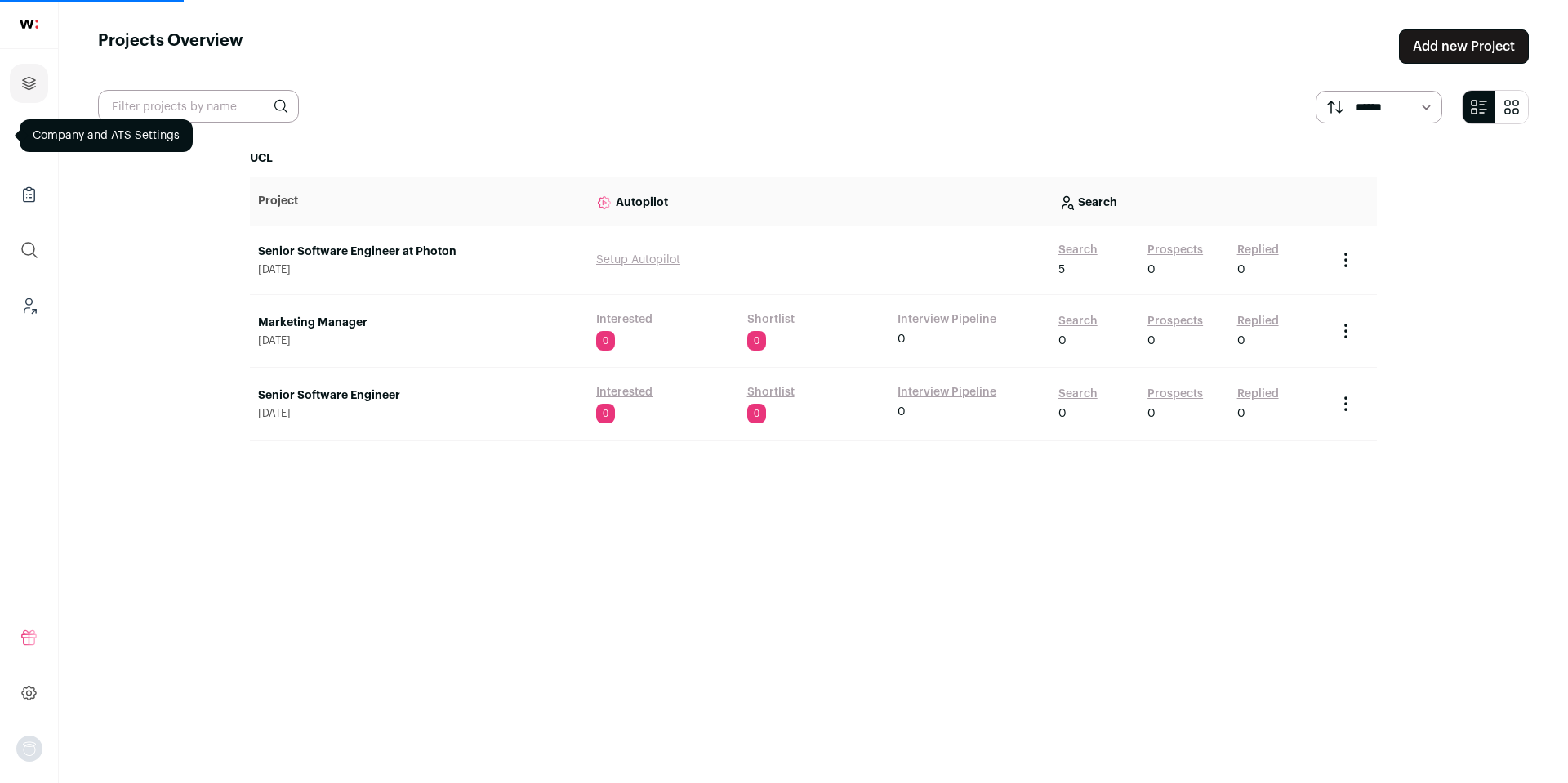
click at [321, 254] on link "Senior Software Engineer at Photon" at bounding box center [419, 252] width 322 height 16
click at [322, 263] on span "[DATE]" at bounding box center [419, 269] width 322 height 13
click at [330, 254] on link "Senior Software Engineer at Photon" at bounding box center [419, 252] width 322 height 16
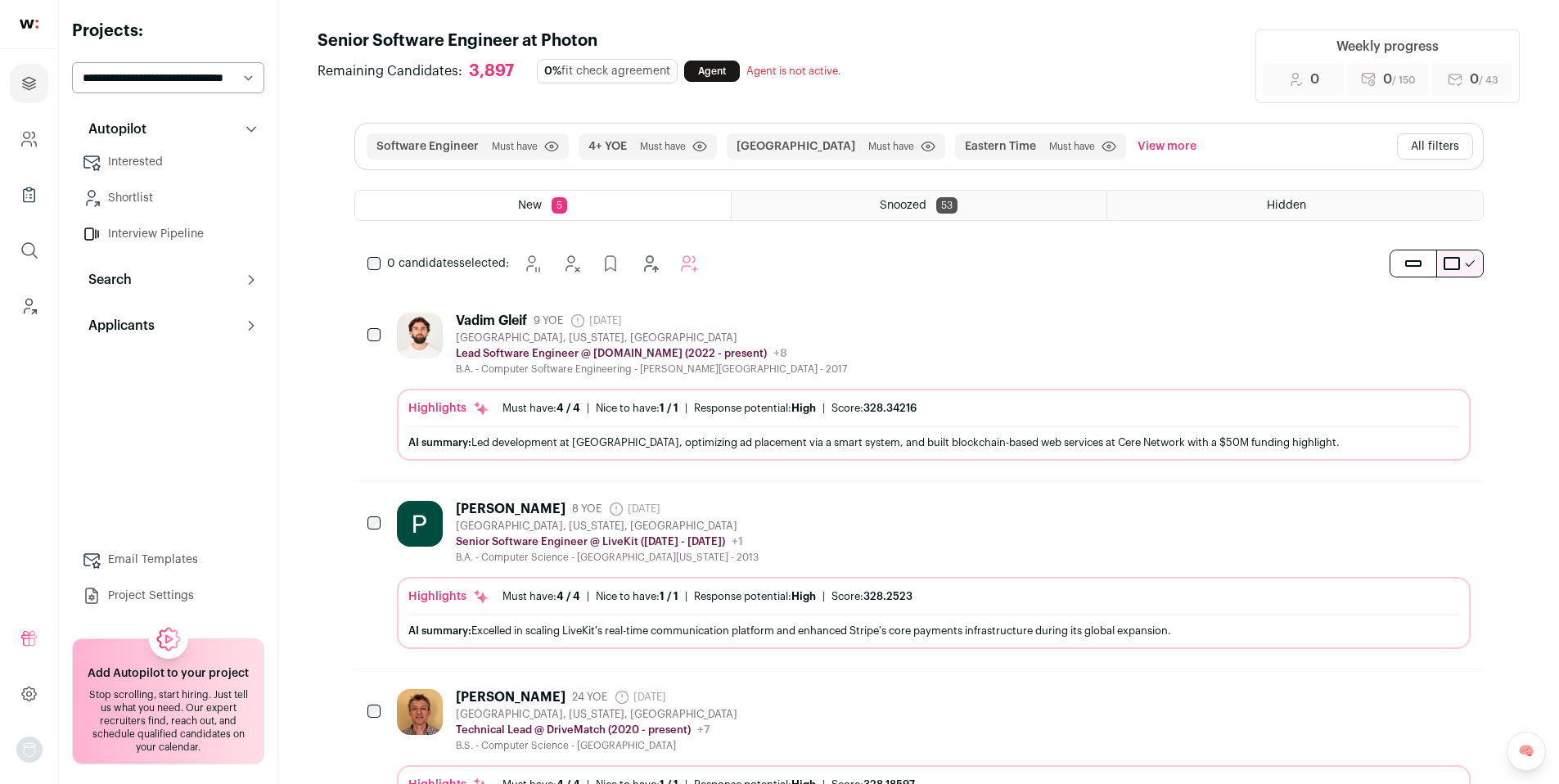
click at [148, 596] on link "Project Settings" at bounding box center [169, 596] width 193 height 33
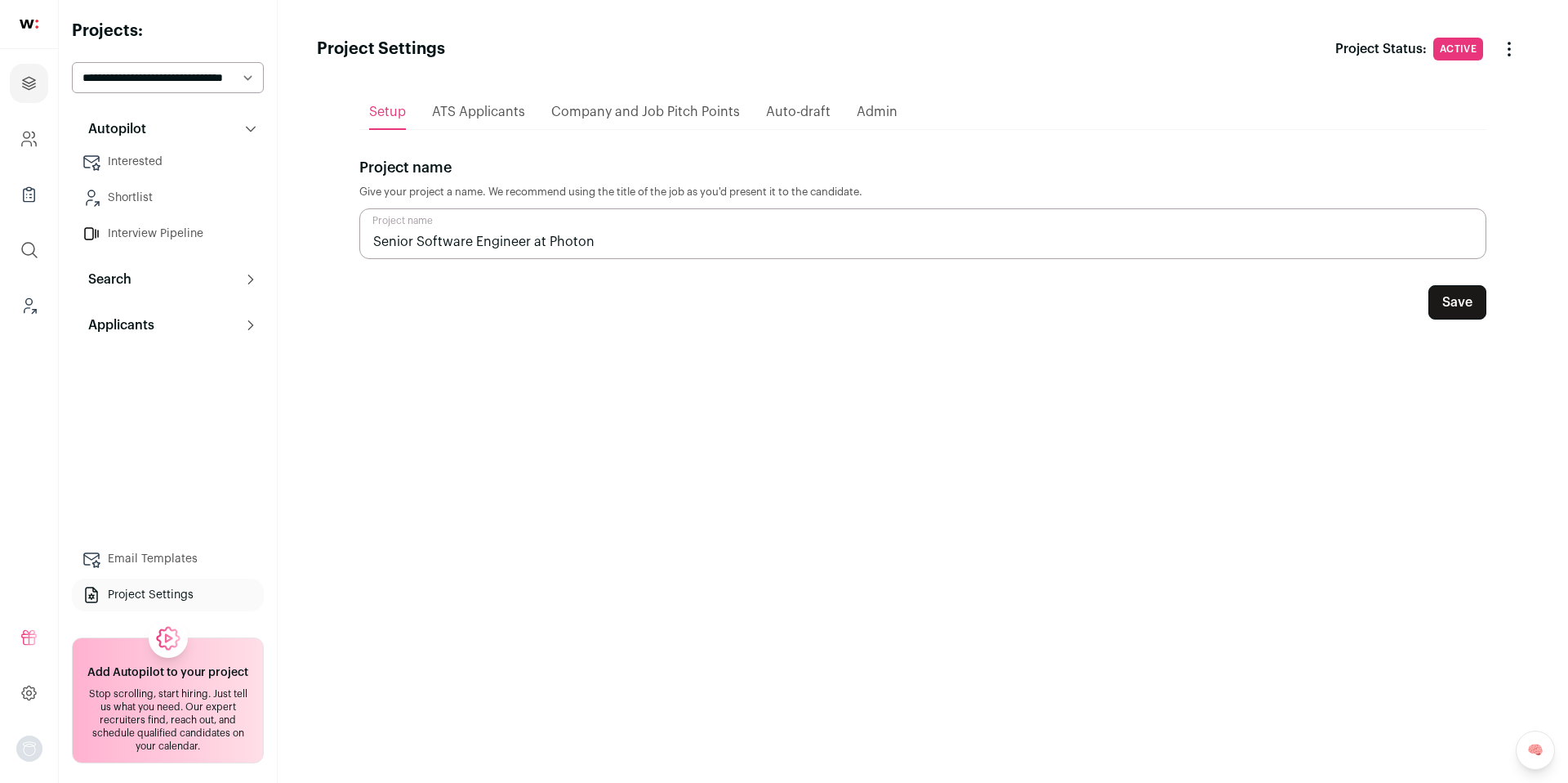
click at [177, 591] on link "Project Settings" at bounding box center [168, 595] width 192 height 33
click at [453, 112] on span "ATS Applicants" at bounding box center [478, 112] width 93 height 13
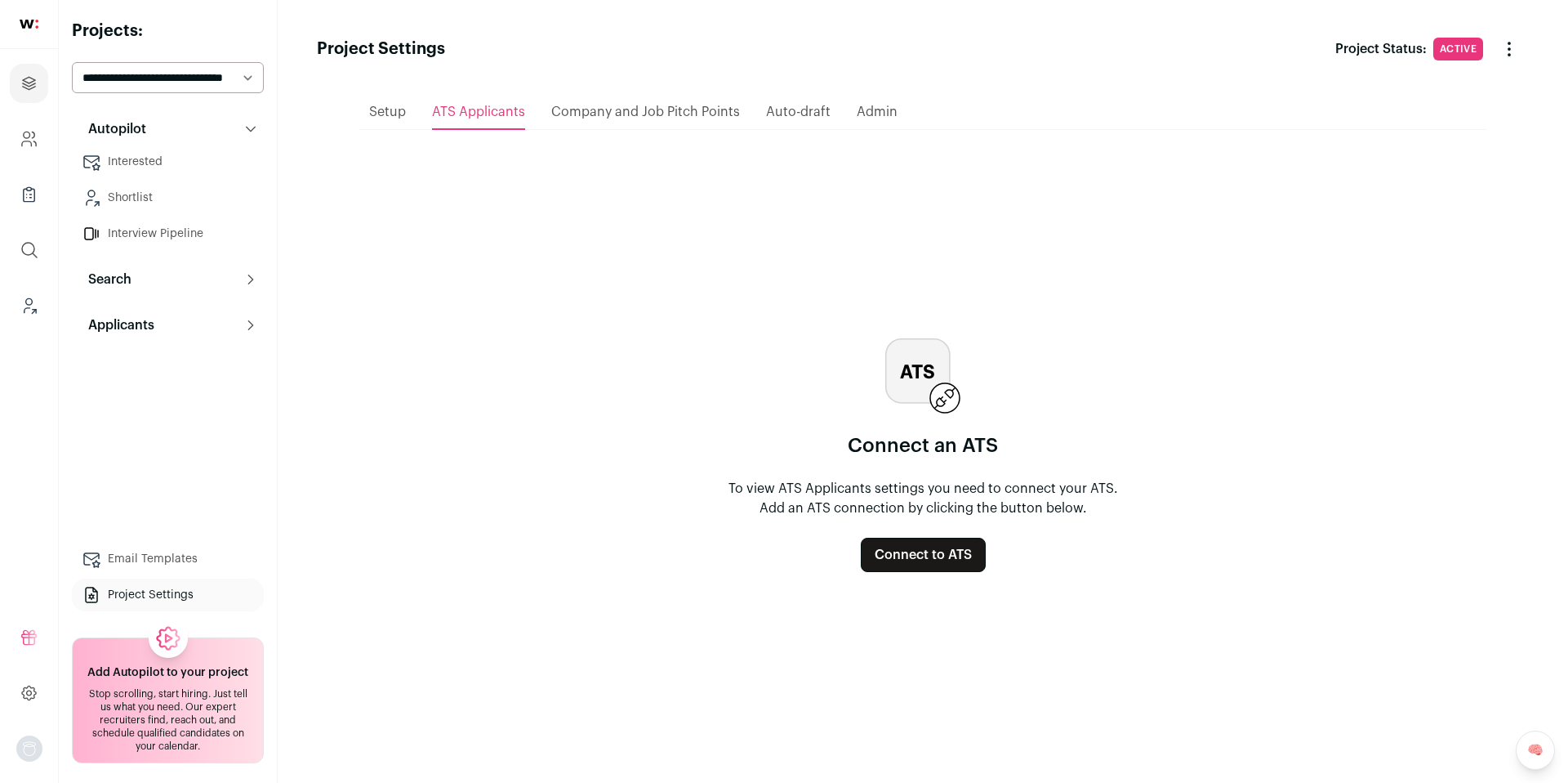
click at [860, 111] on html "Projects Company and ATS Settings Company Lists (Experimental) Global Search Le…" at bounding box center [784, 392] width 1568 height 783
click at [42, 91] on link "Projects" at bounding box center [28, 83] width 39 height 39
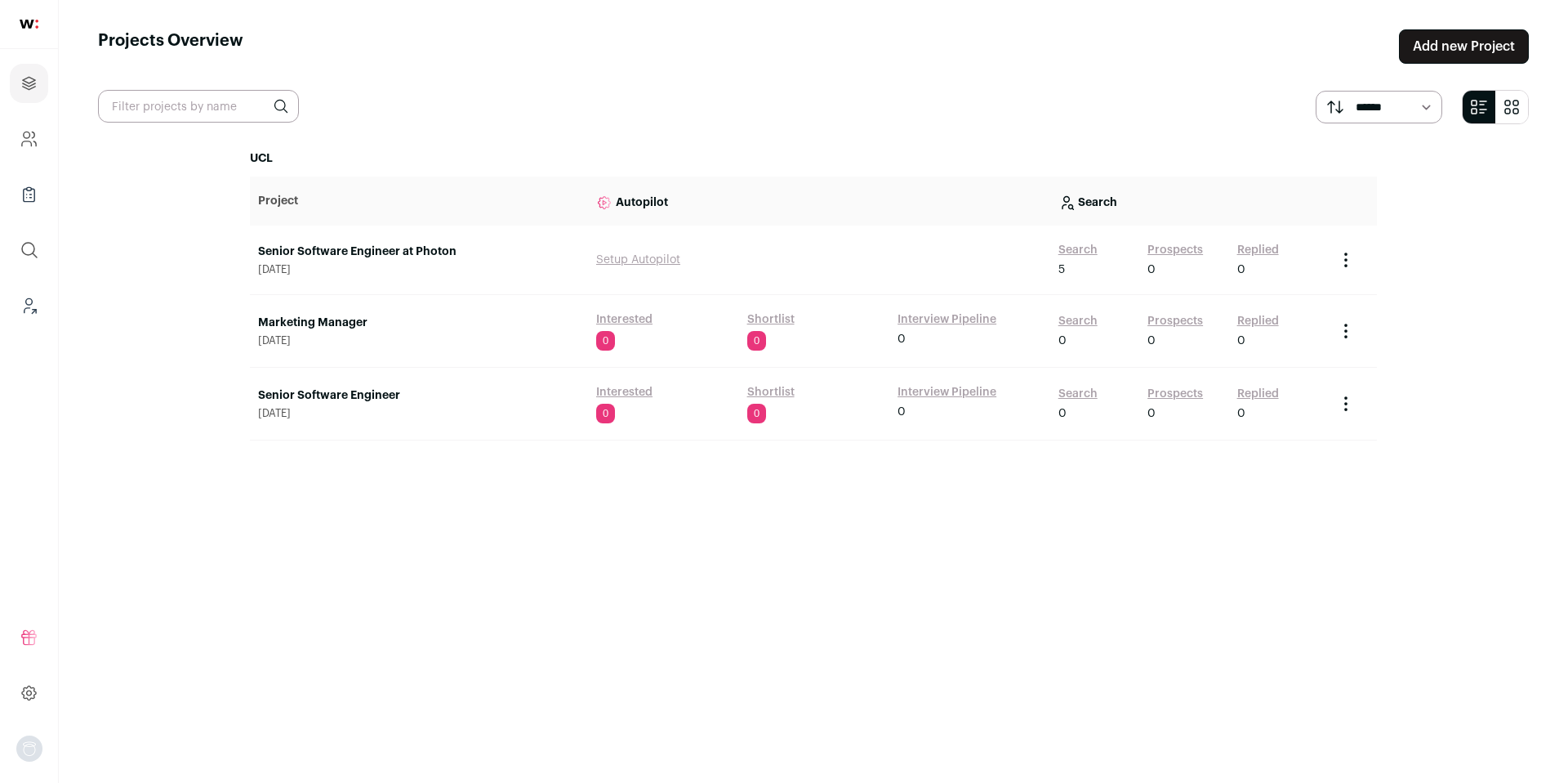
click at [1420, 120] on select "****** *******" at bounding box center [1379, 107] width 127 height 33
select select "****"
click at [1316, 91] on select "****** *******" at bounding box center [1379, 107] width 127 height 33
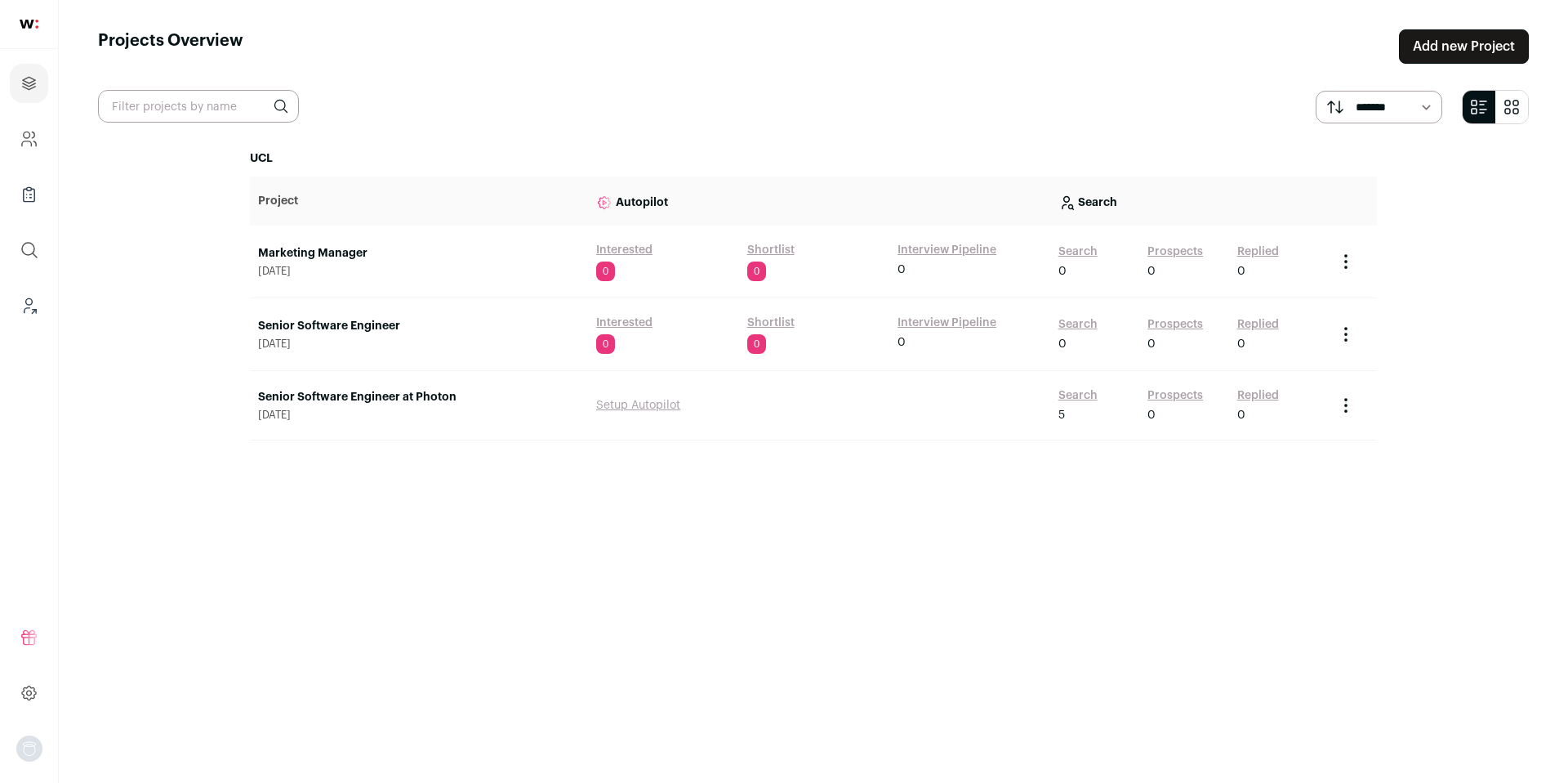
click at [1427, 114] on select "****** *******" at bounding box center [1379, 107] width 127 height 33
select select "******"
click at [1316, 91] on select "****** *******" at bounding box center [1379, 107] width 127 height 33
click at [219, 109] on input "text" at bounding box center [198, 106] width 201 height 33
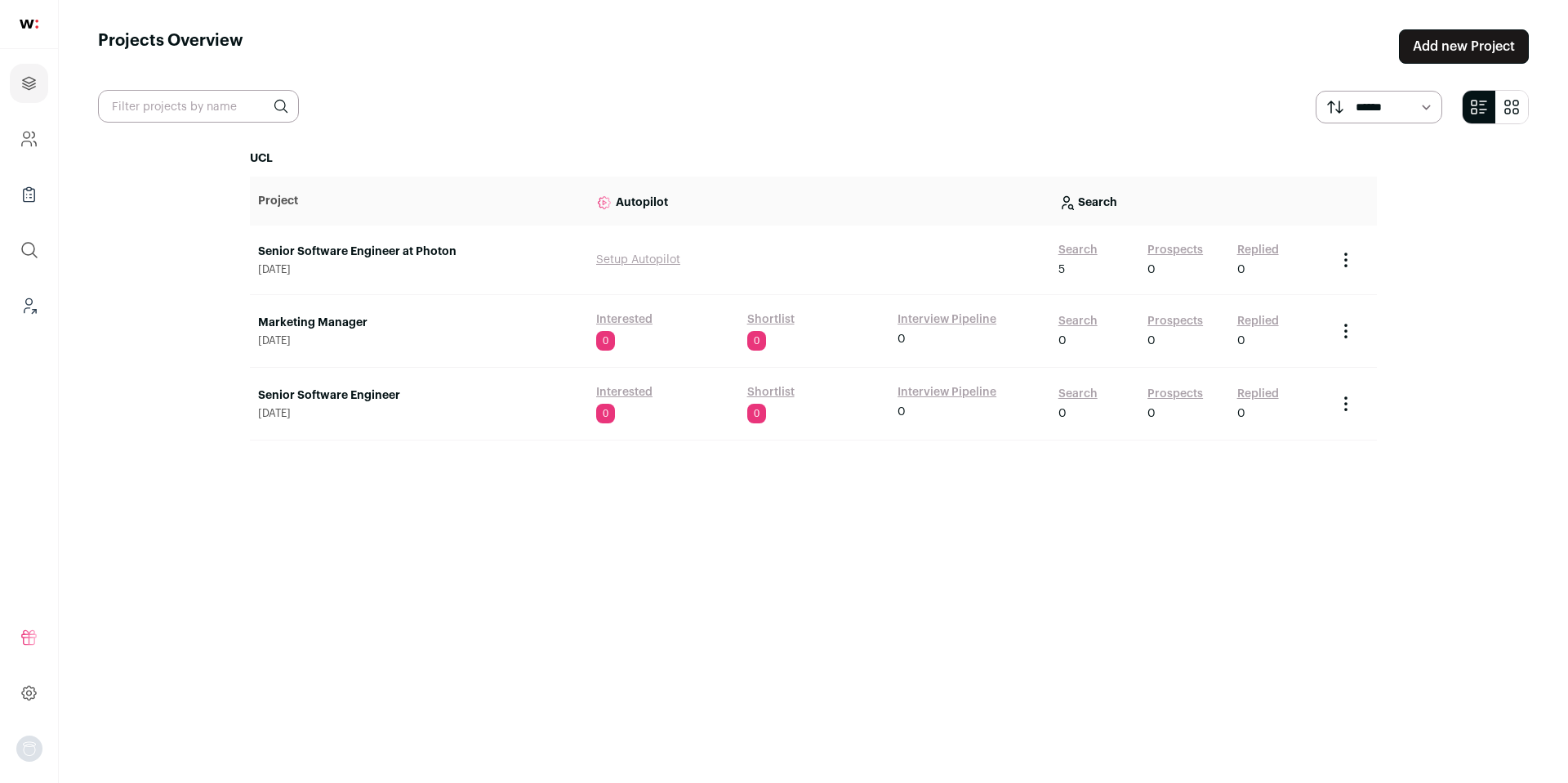
click at [219, 109] on input "text" at bounding box center [198, 106] width 201 height 33
type input "customer"
click at [281, 106] on icon at bounding box center [281, 106] width 16 height 16
drag, startPoint x: 275, startPoint y: 107, endPoint x: 286, endPoint y: 101, distance: 12.5
click at [275, 107] on icon at bounding box center [281, 106] width 16 height 16
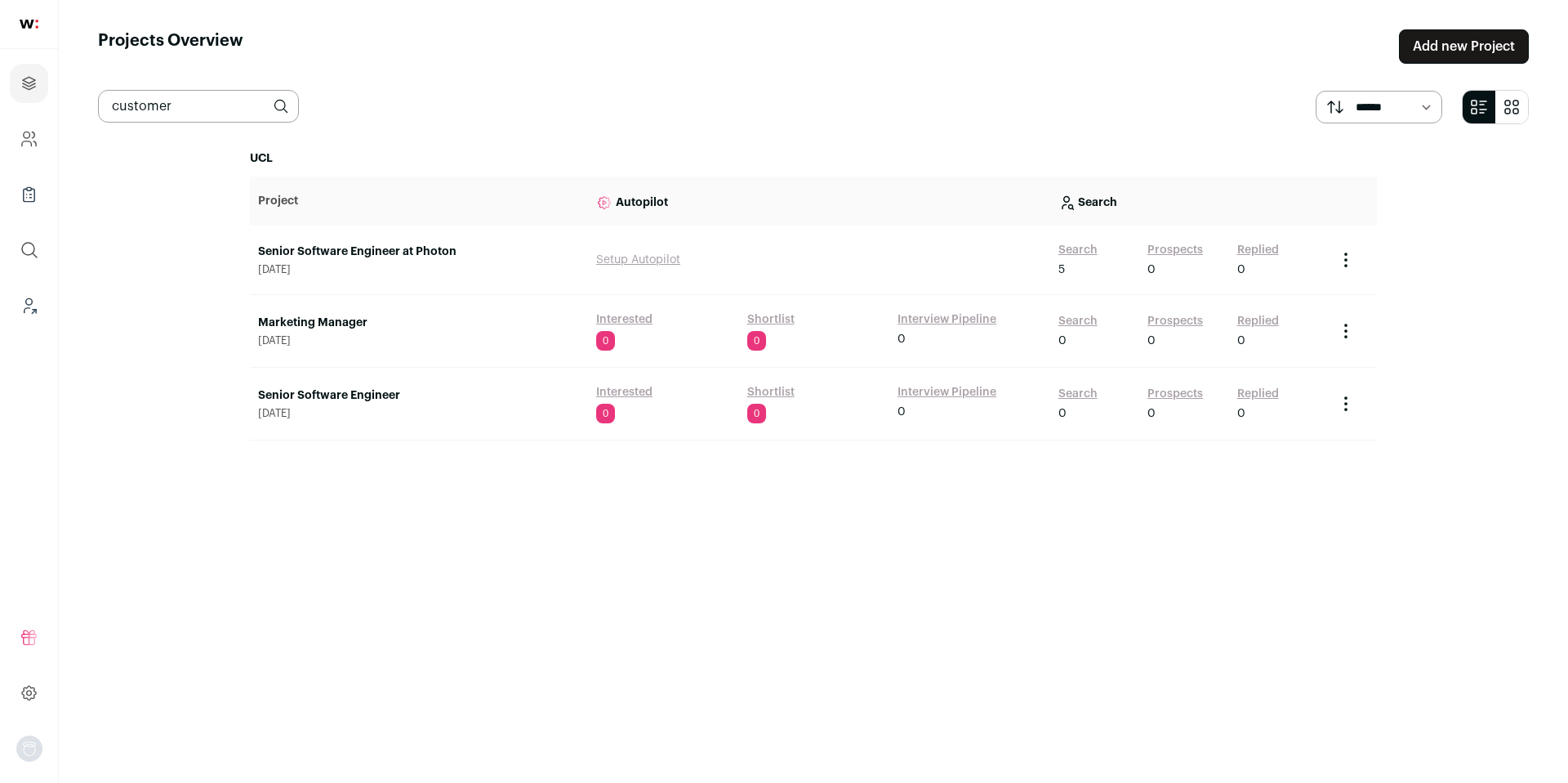
click at [260, 110] on input "customer" at bounding box center [198, 106] width 201 height 33
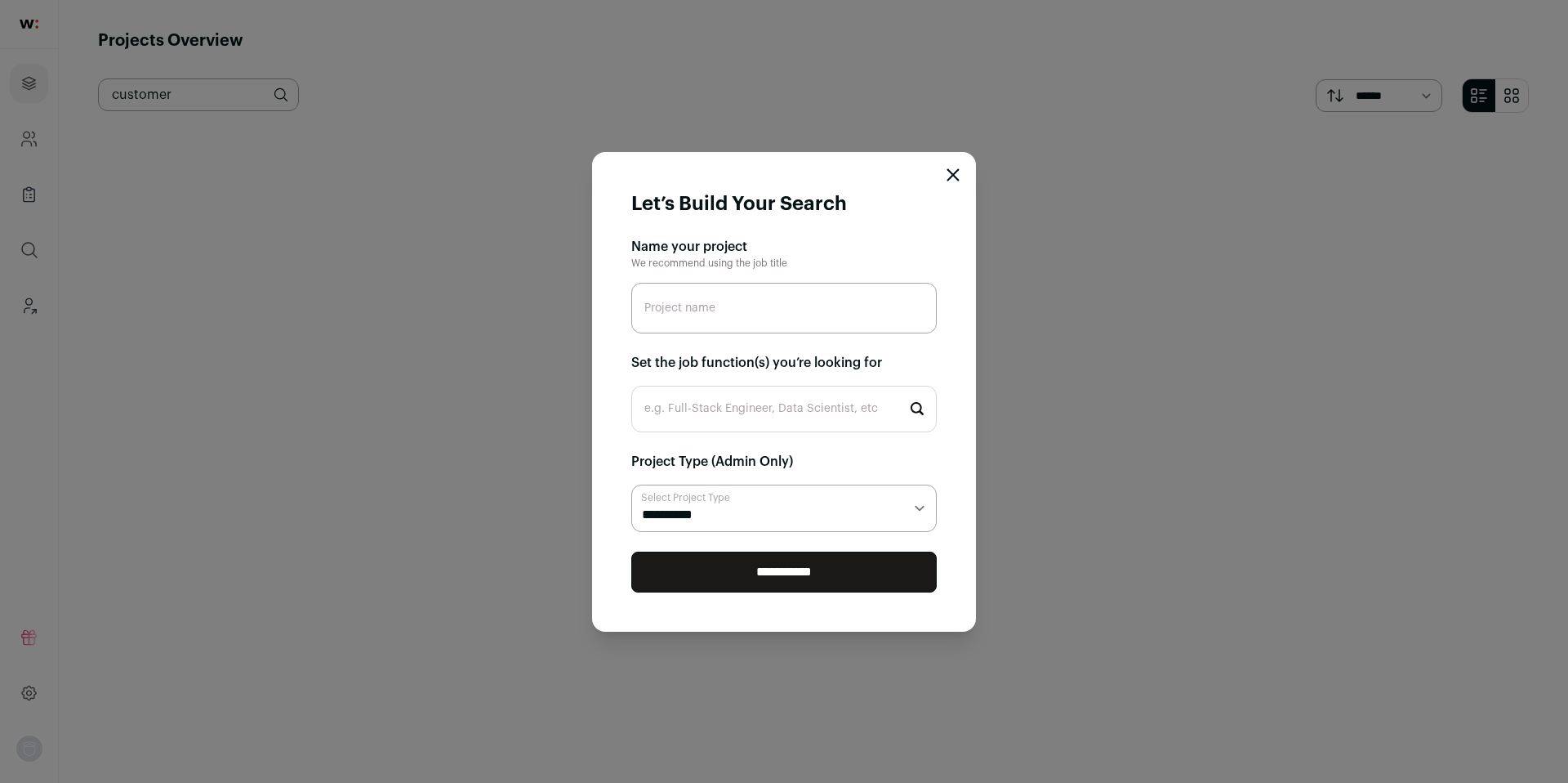
click at [949, 176] on icon "Close modal" at bounding box center [953, 174] width 13 height 13
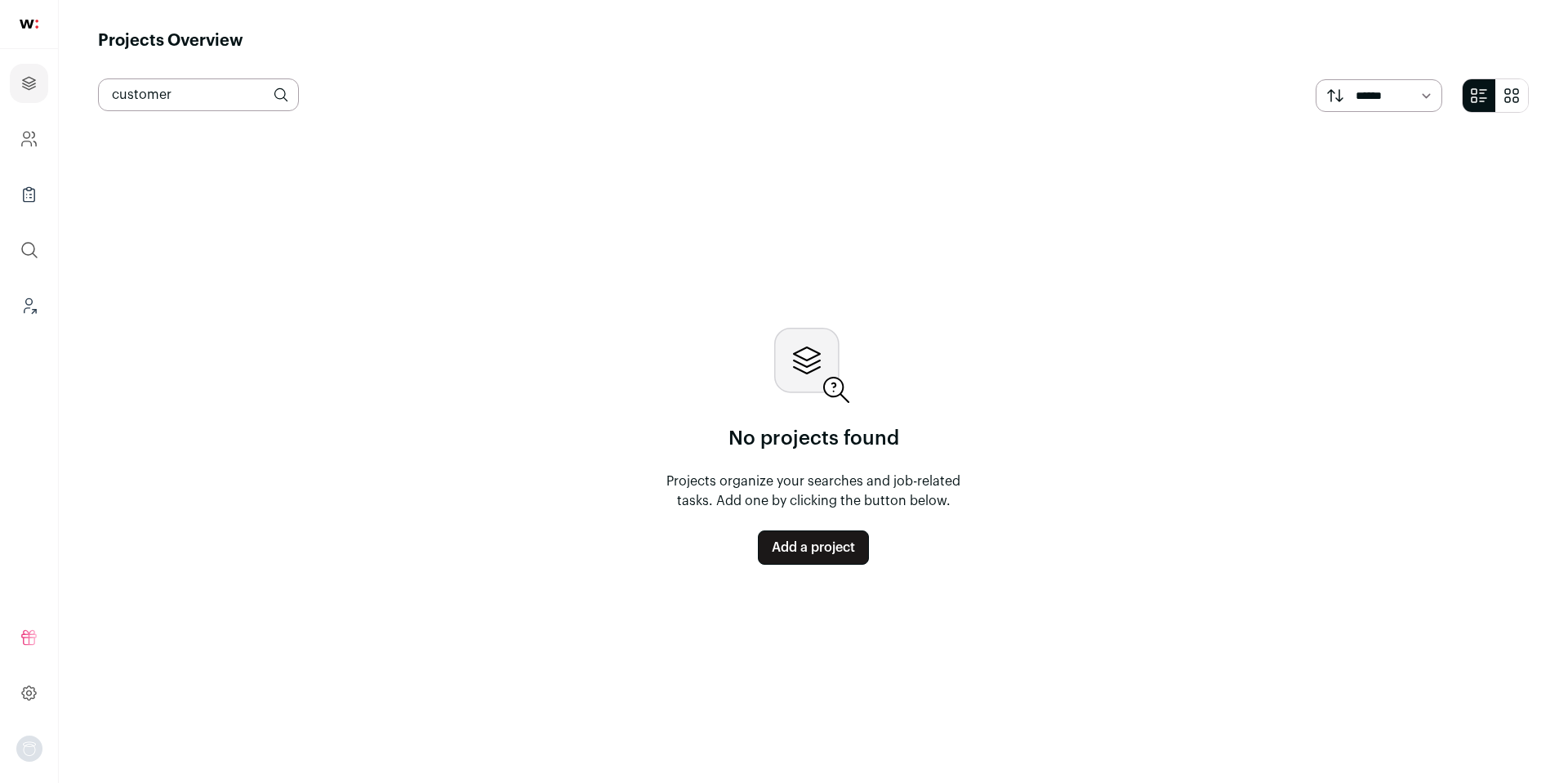
click at [37, 752] on img "Open dropdown" at bounding box center [29, 749] width 26 height 26
click at [123, 633] on button "Admin" at bounding box center [147, 634] width 180 height 16
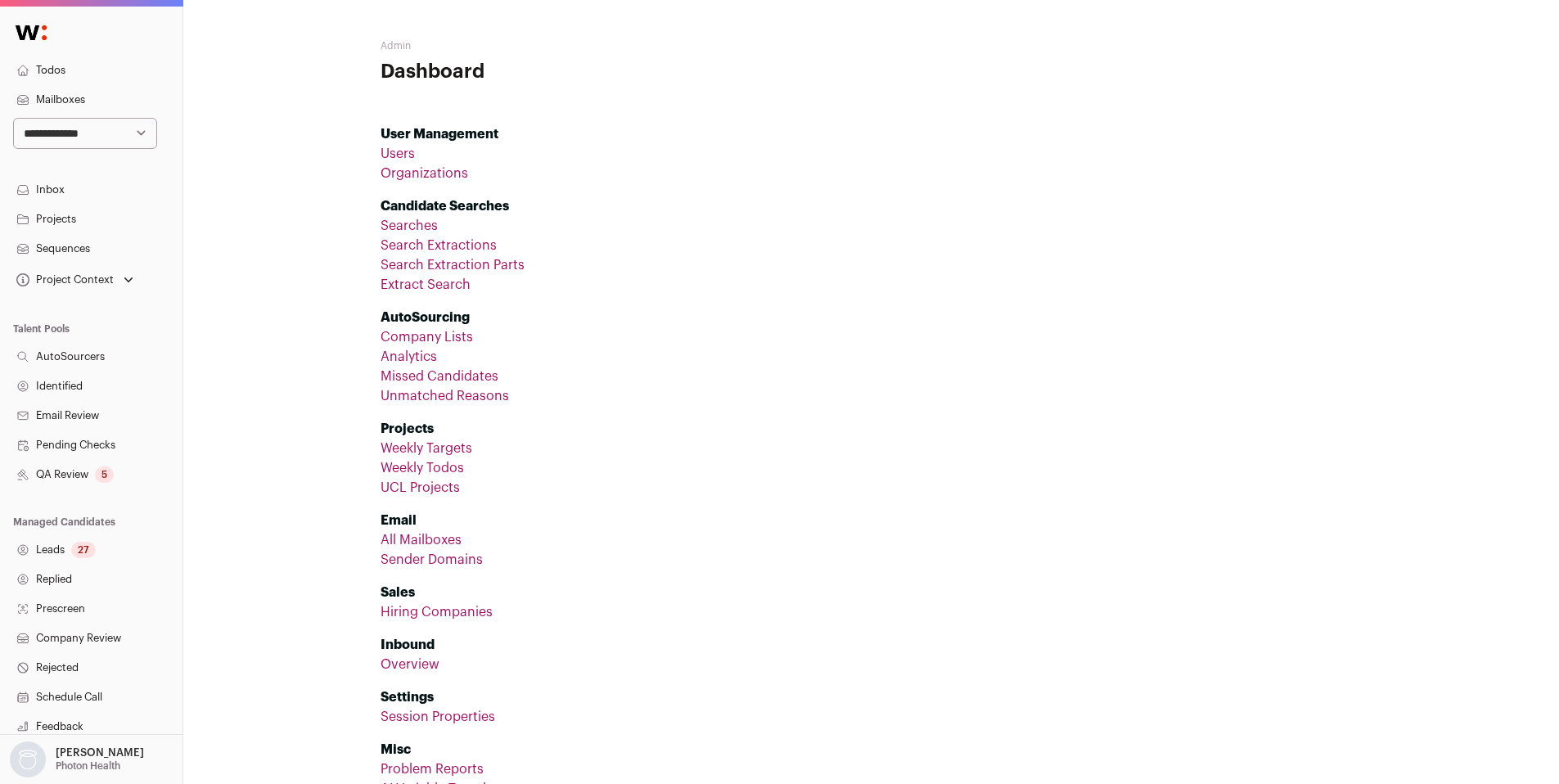
click at [423, 487] on link "UCL Projects" at bounding box center [420, 487] width 79 height 13
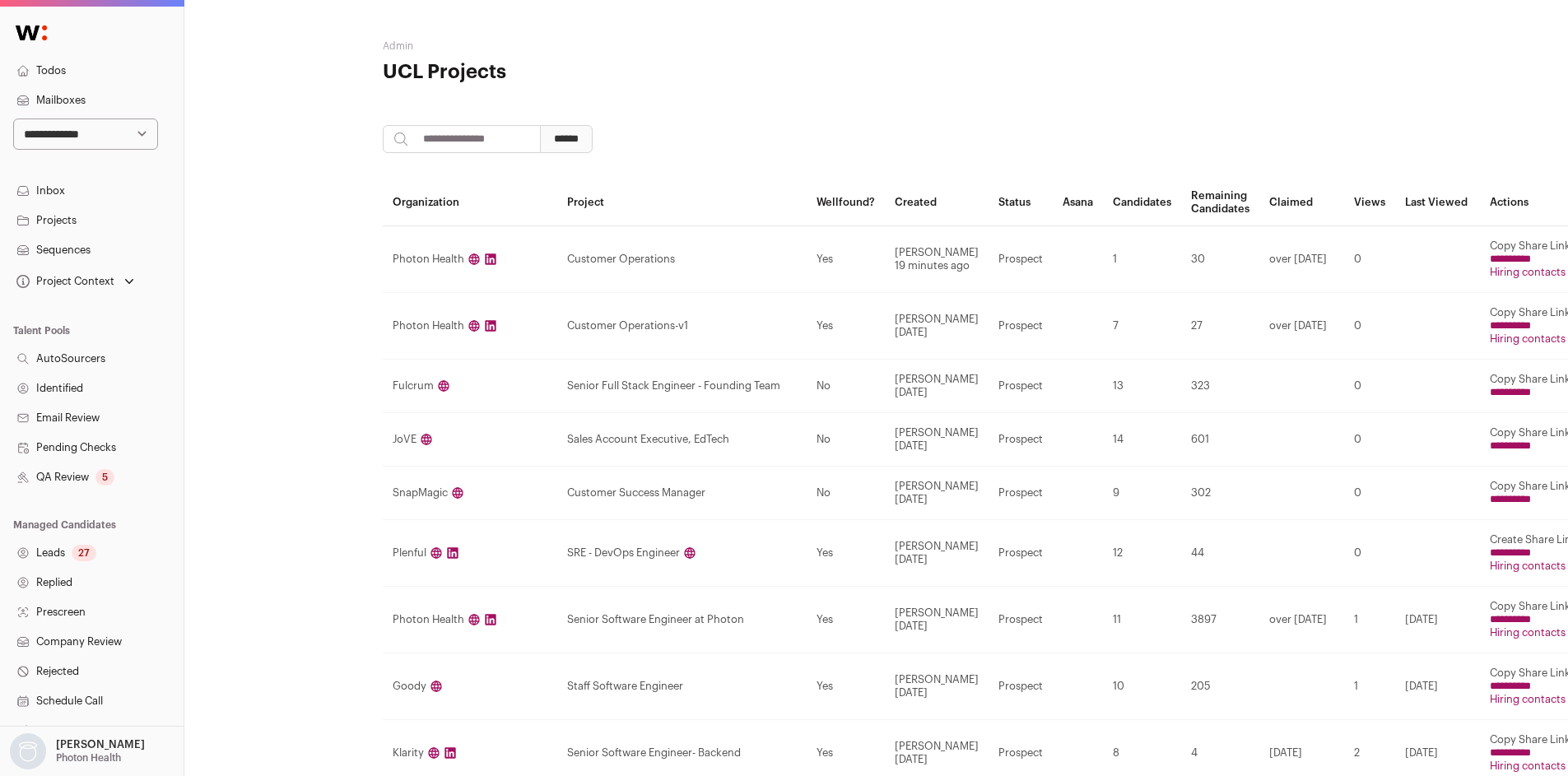
click at [654, 253] on div "Customer Operations" at bounding box center [682, 259] width 230 height 13
click at [989, 260] on td "Sarah Xue 19 minutes ago" at bounding box center [937, 260] width 104 height 67
click at [1181, 264] on td "1" at bounding box center [1142, 260] width 78 height 67
click at [449, 256] on div "Photon Health" at bounding box center [470, 259] width 155 height 13
click at [1395, 262] on td "0" at bounding box center [1369, 260] width 51 height 67
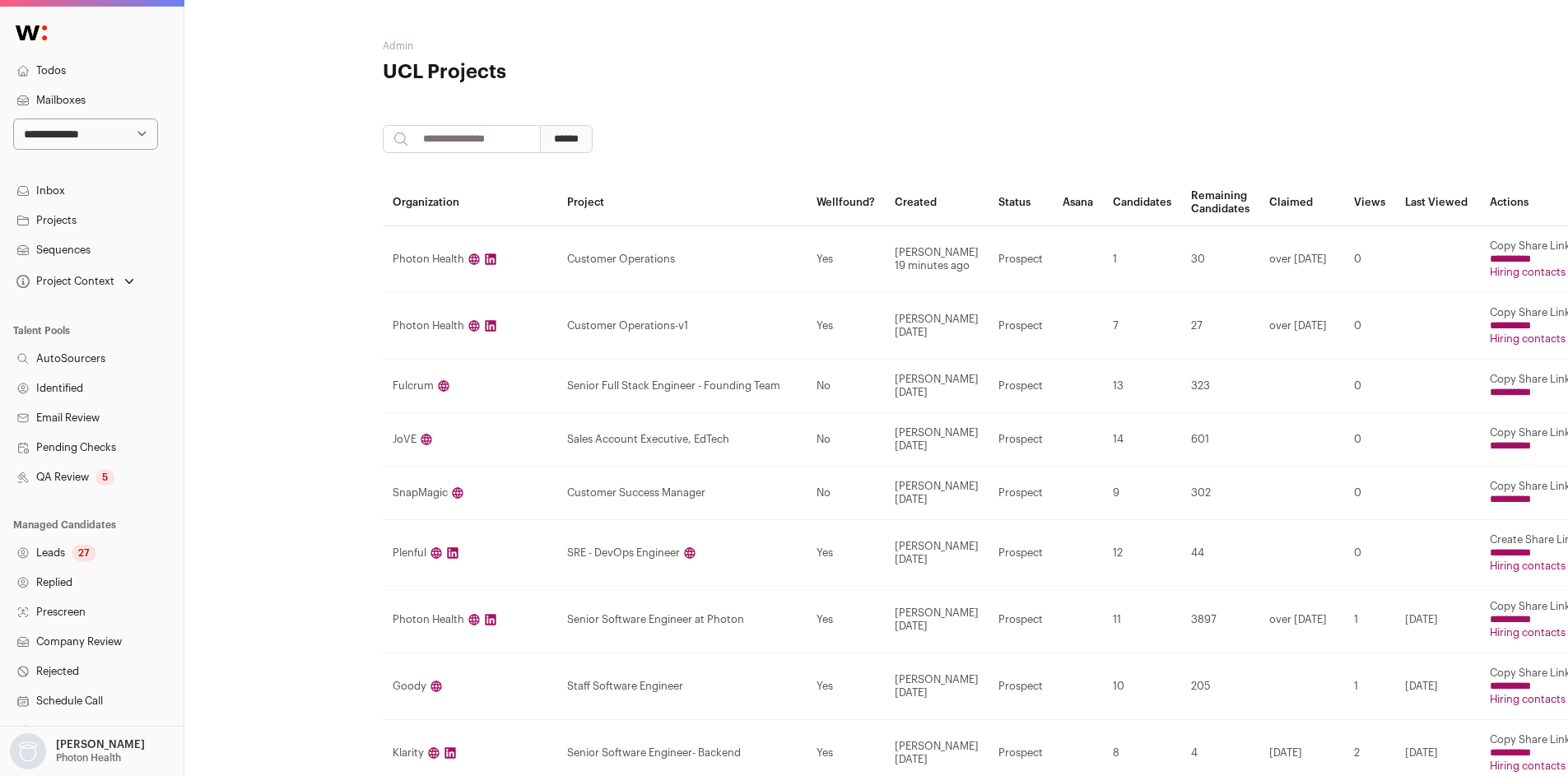
click at [833, 273] on td "Yes" at bounding box center [846, 260] width 78 height 67
click at [432, 264] on div "Photon Health" at bounding box center [470, 259] width 155 height 13
click at [430, 264] on div "Photon Health" at bounding box center [470, 259] width 155 height 13
click at [443, 203] on th "Organization" at bounding box center [470, 202] width 175 height 47
click at [508, 133] on input "search" at bounding box center [462, 139] width 158 height 28
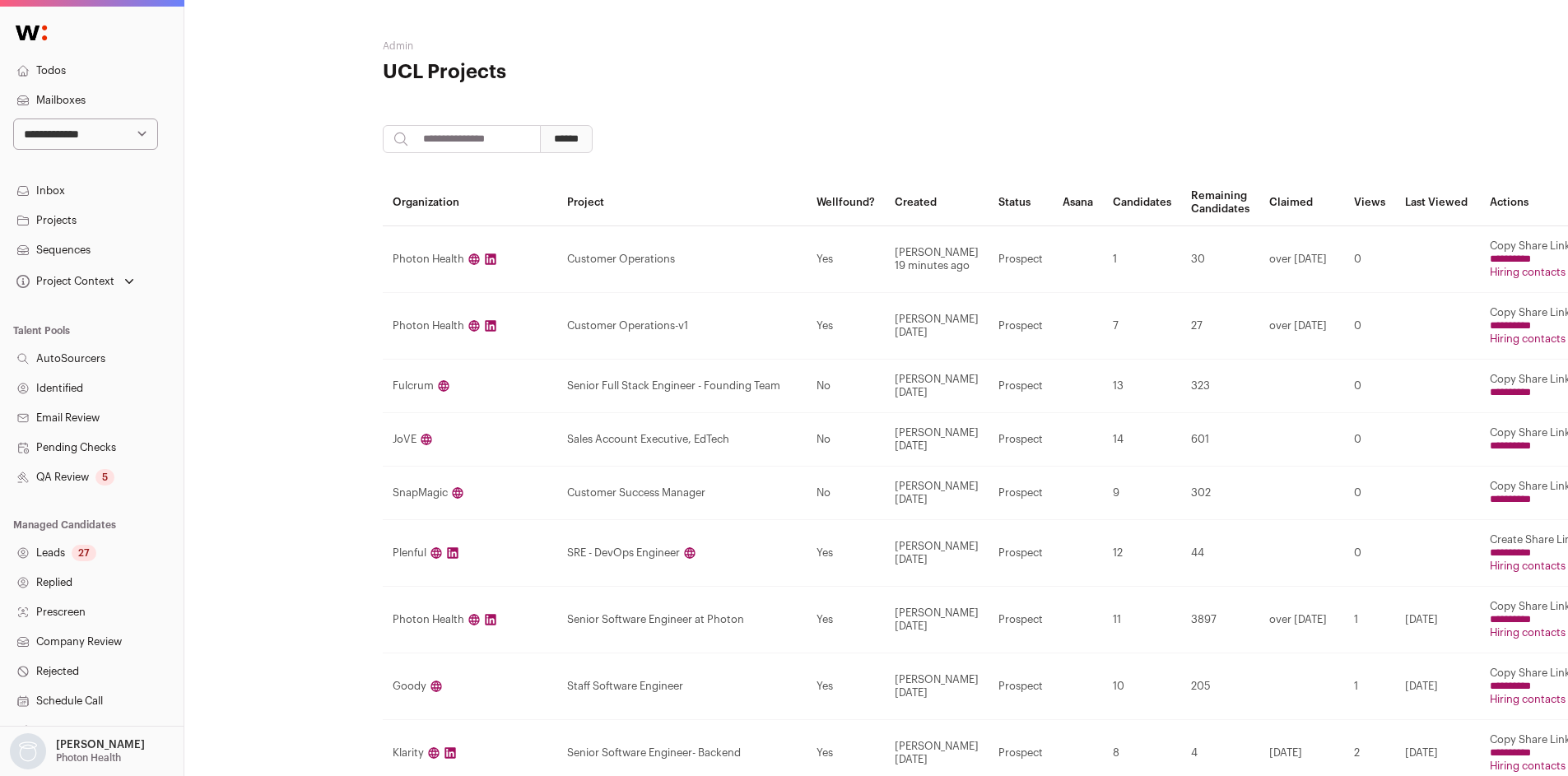
click at [488, 260] on icon at bounding box center [490, 259] width 10 height 10
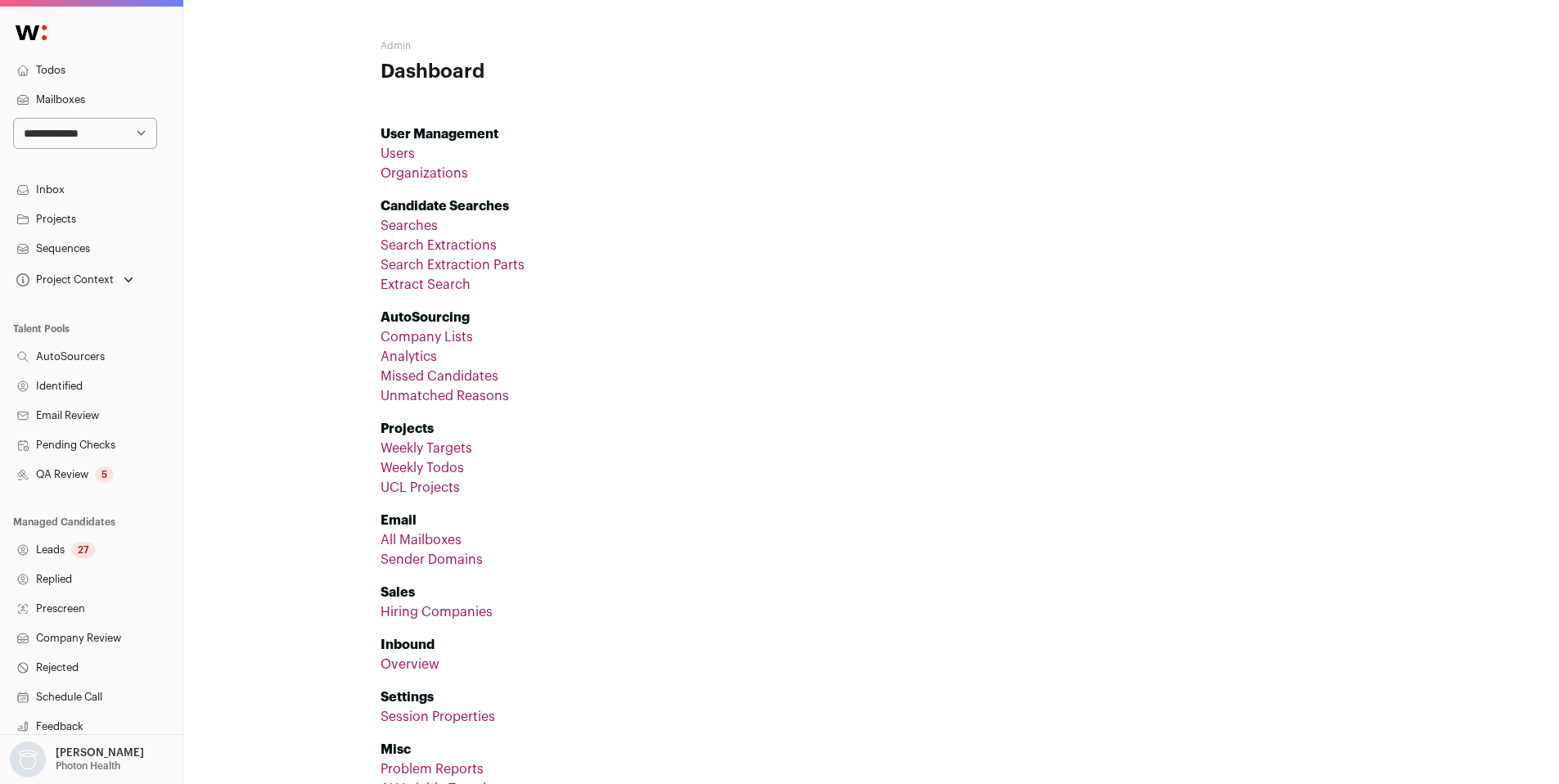
click at [456, 177] on link "Organizations" at bounding box center [425, 173] width 88 height 13
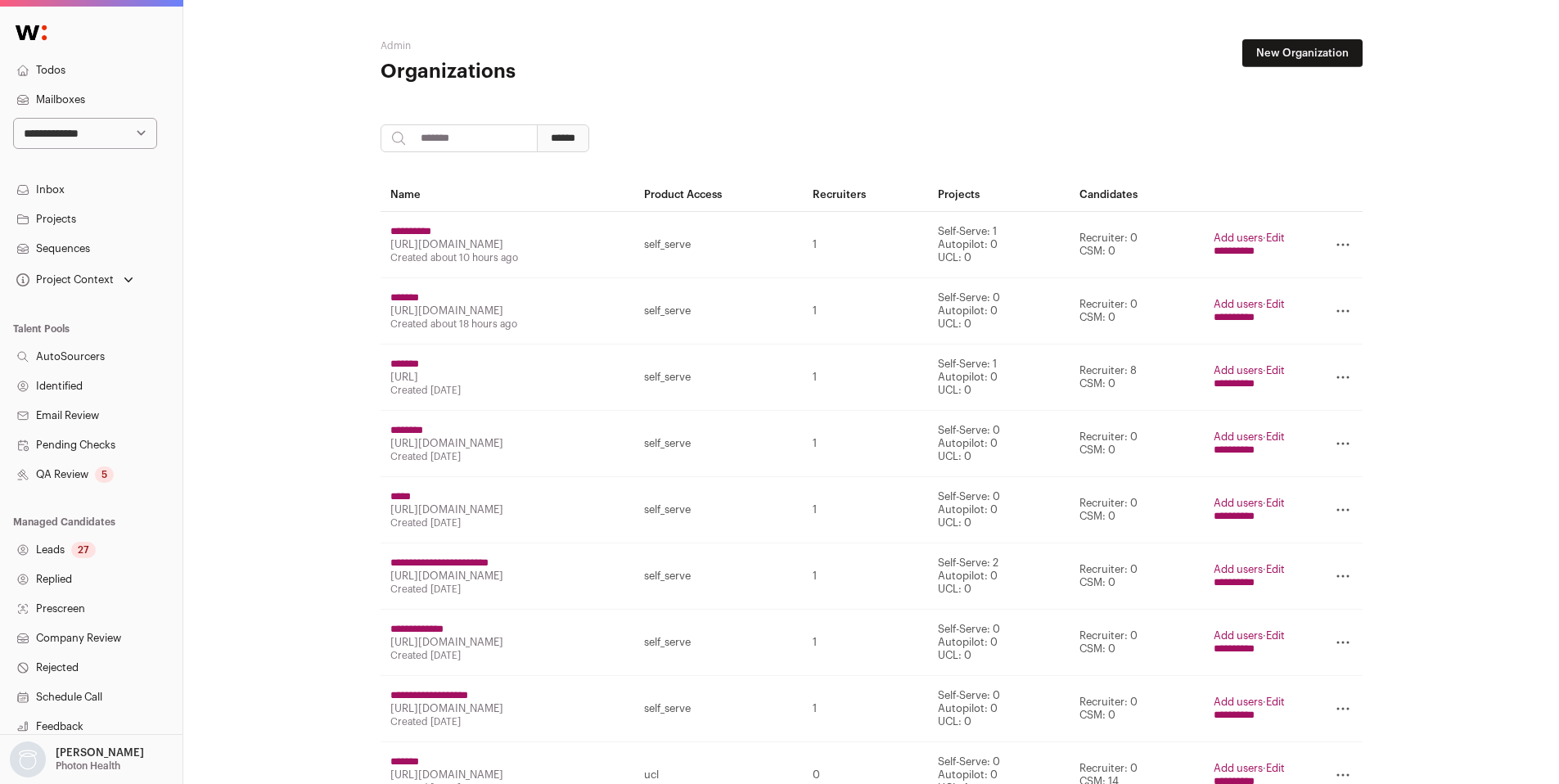
click at [470, 131] on input "search" at bounding box center [459, 138] width 157 height 28
type input "******"
click at [537, 125] on input "******" at bounding box center [562, 138] width 52 height 28
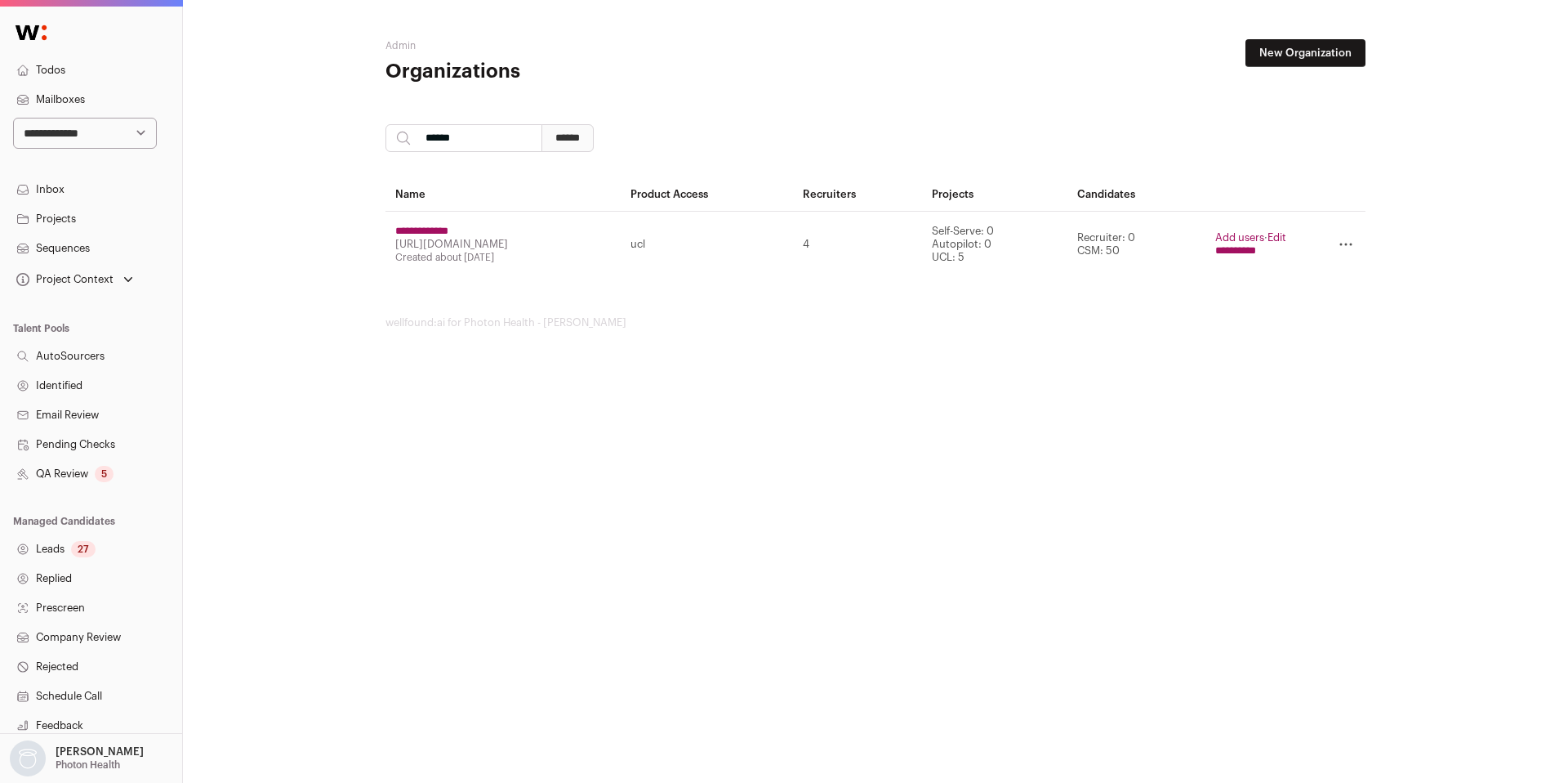
click at [1291, 239] on td "**********" at bounding box center [1251, 244] width 91 height 66
click at [1283, 237] on link "Edit" at bounding box center [1277, 237] width 19 height 10
click at [442, 228] on input "**********" at bounding box center [422, 231] width 53 height 13
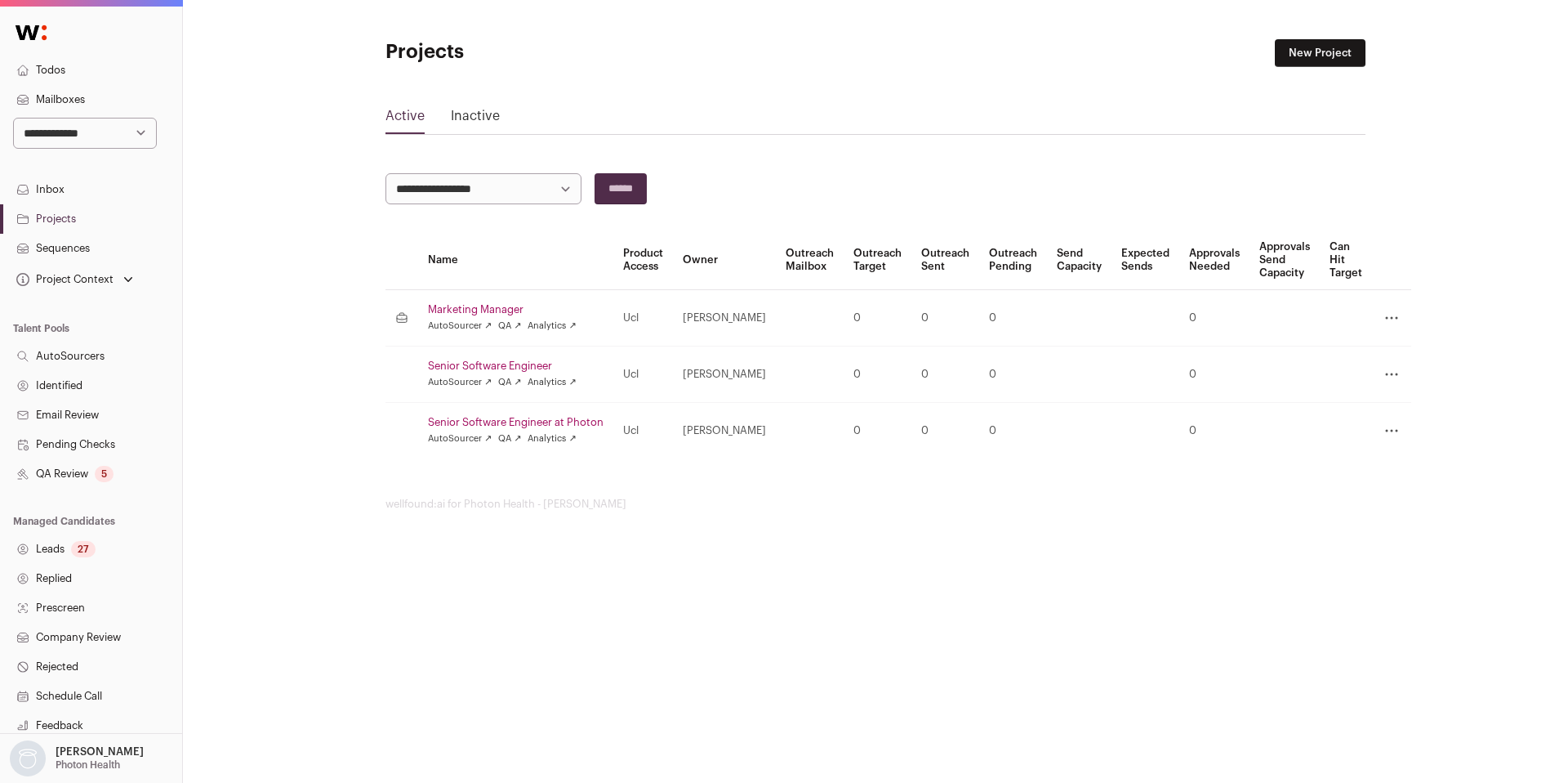
click at [480, 114] on link "Inactive" at bounding box center [475, 119] width 49 height 26
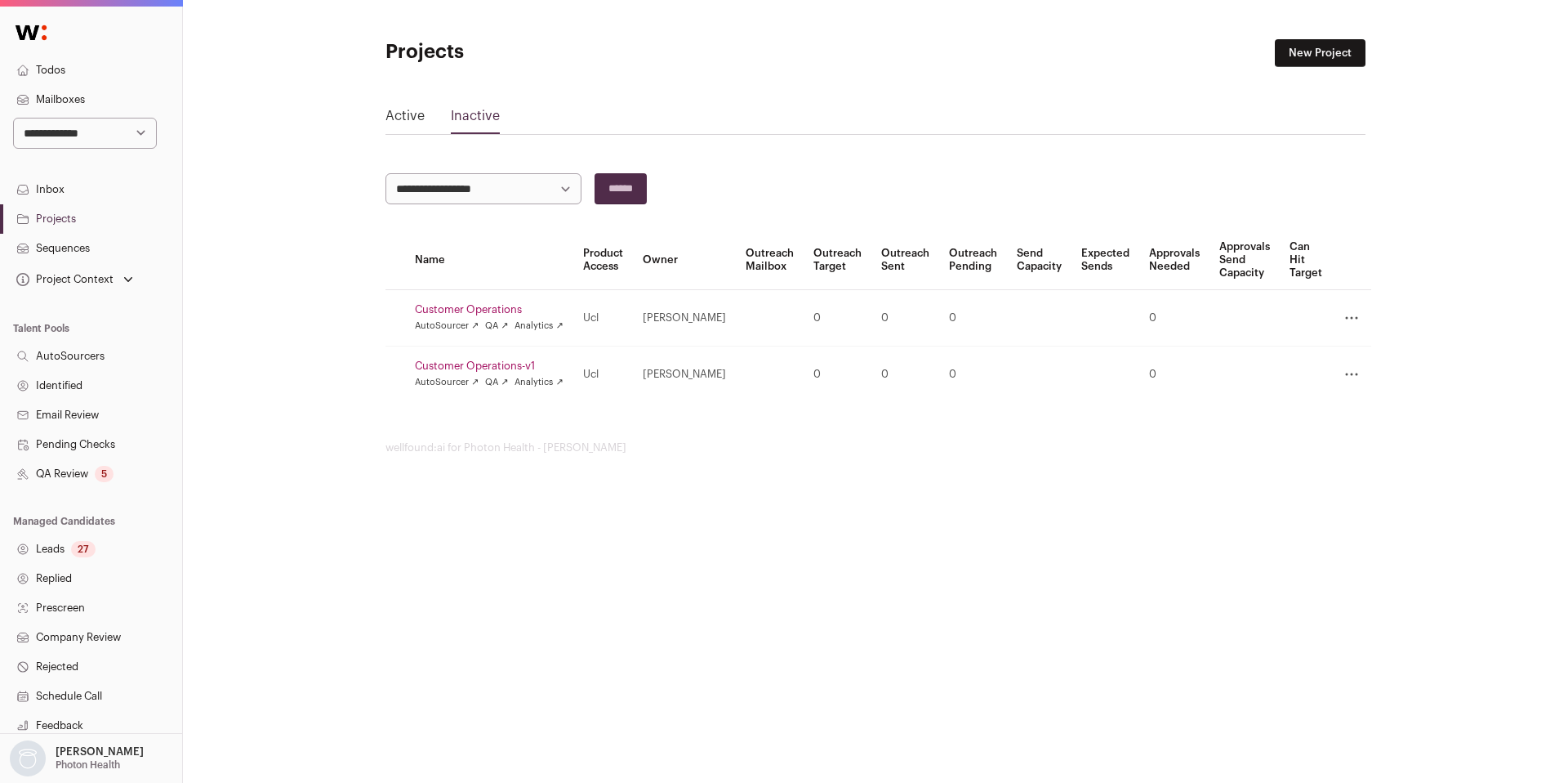
click at [1344, 313] on icon at bounding box center [1352, 318] width 20 height 20
click at [507, 312] on link "Customer Operations" at bounding box center [488, 309] width 148 height 13
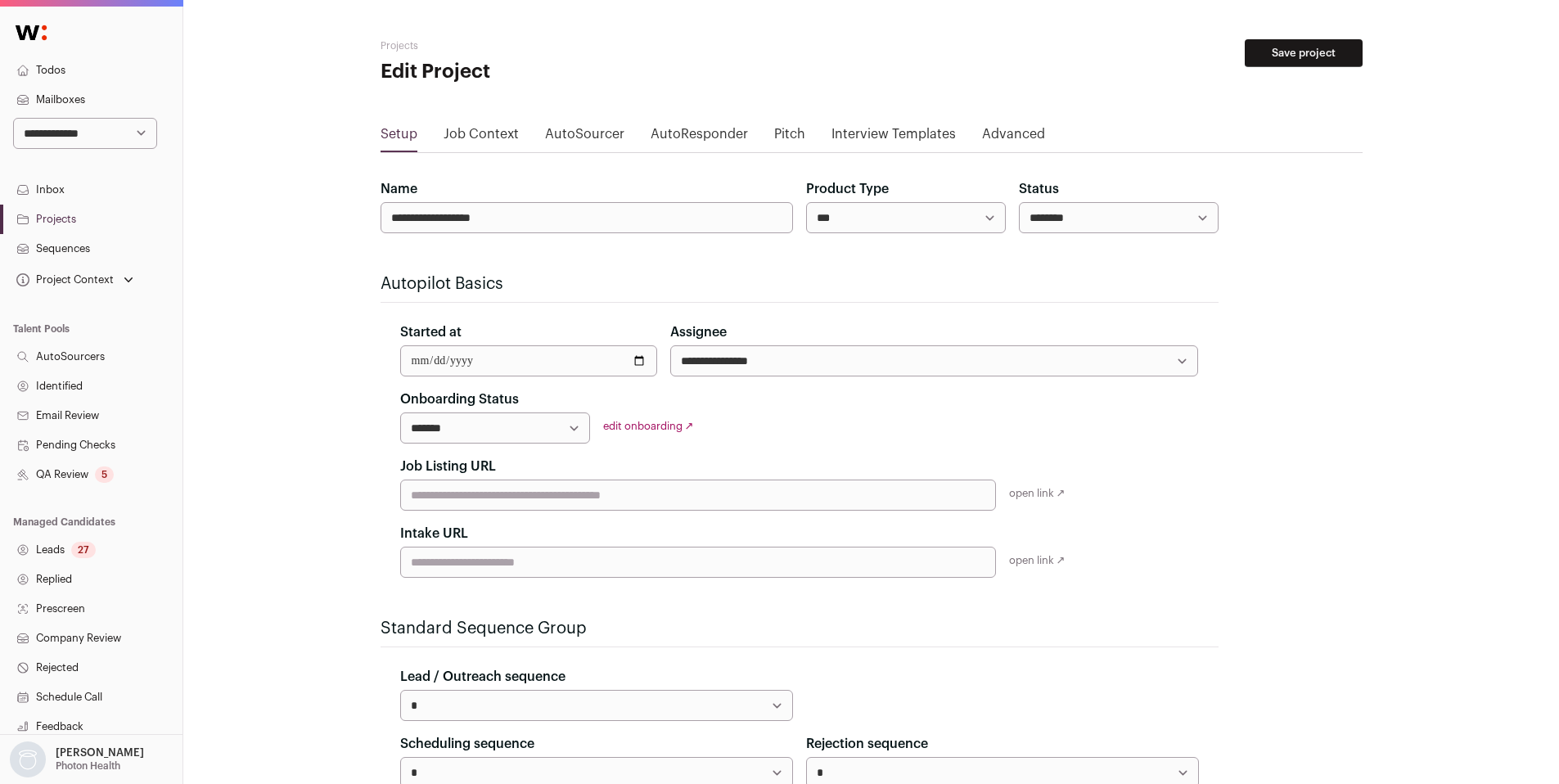
click at [555, 223] on input "**********" at bounding box center [587, 217] width 413 height 31
type input "**********"
click at [1349, 50] on button "Save project" at bounding box center [1304, 53] width 118 height 28
click at [978, 372] on select "**********" at bounding box center [934, 361] width 528 height 31
select select "***"
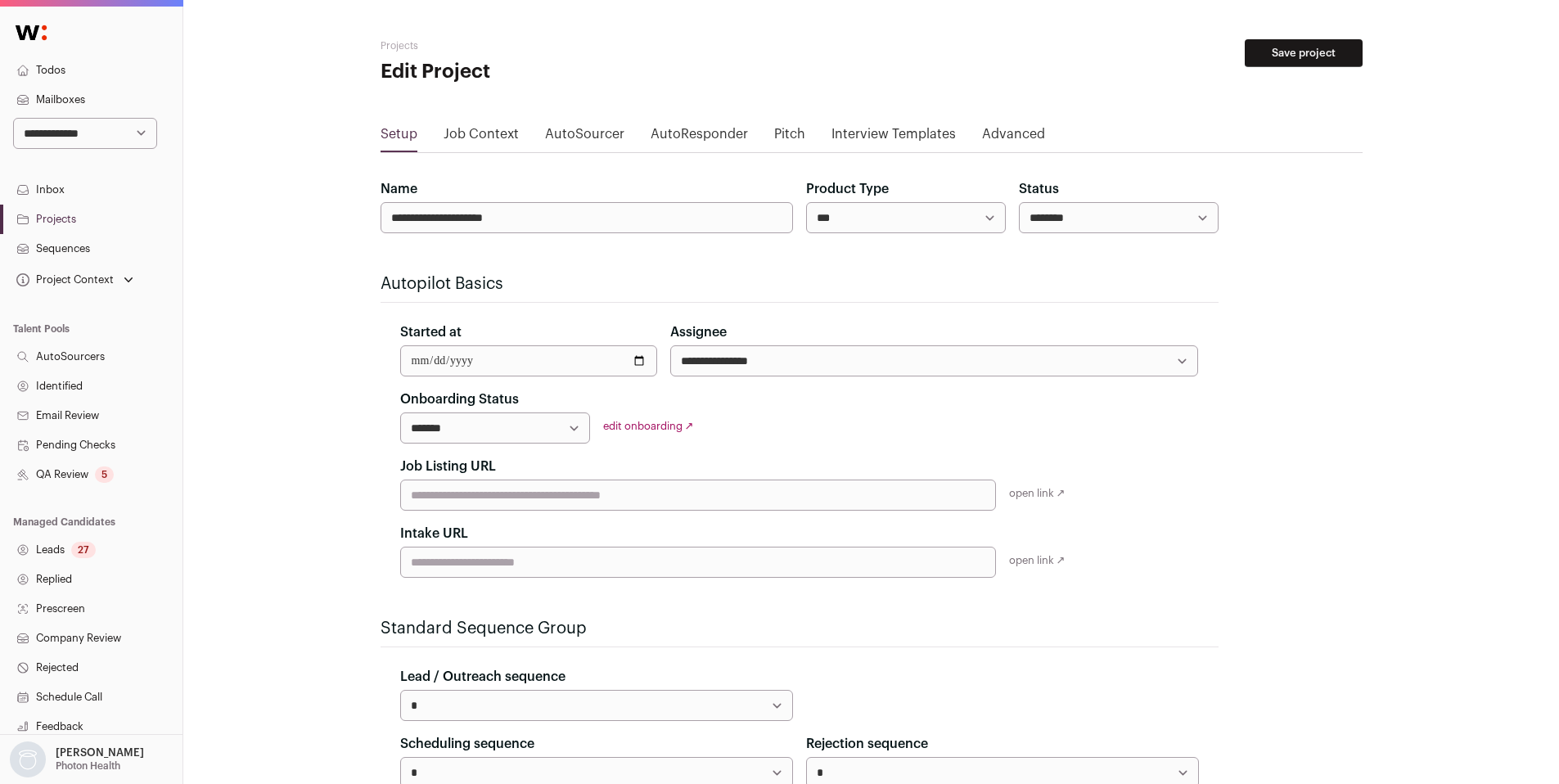
click at [670, 346] on select "**********" at bounding box center [934, 361] width 528 height 31
click at [1278, 59] on button "Save project" at bounding box center [1304, 53] width 118 height 28
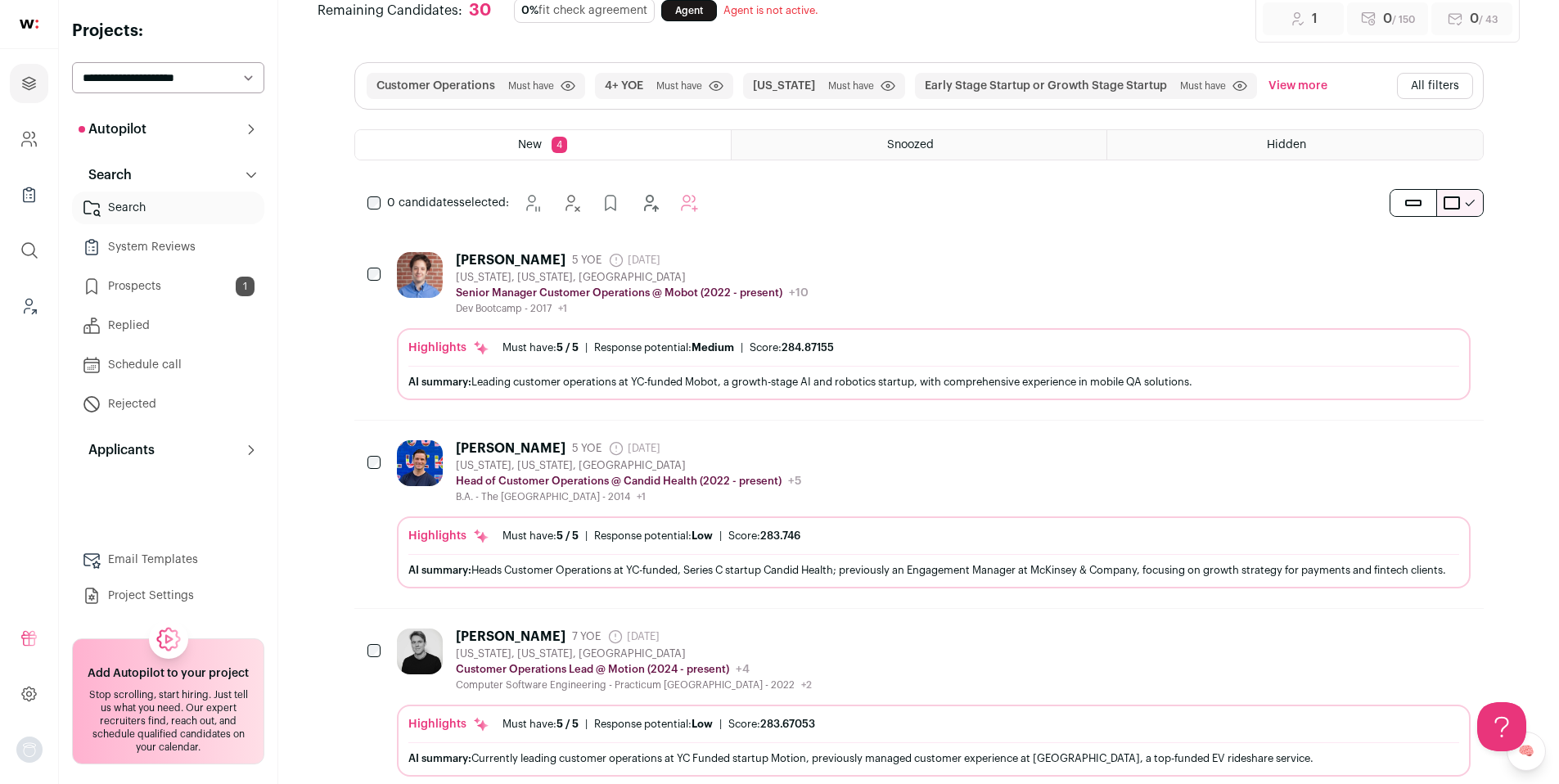
scroll to position [69, 0]
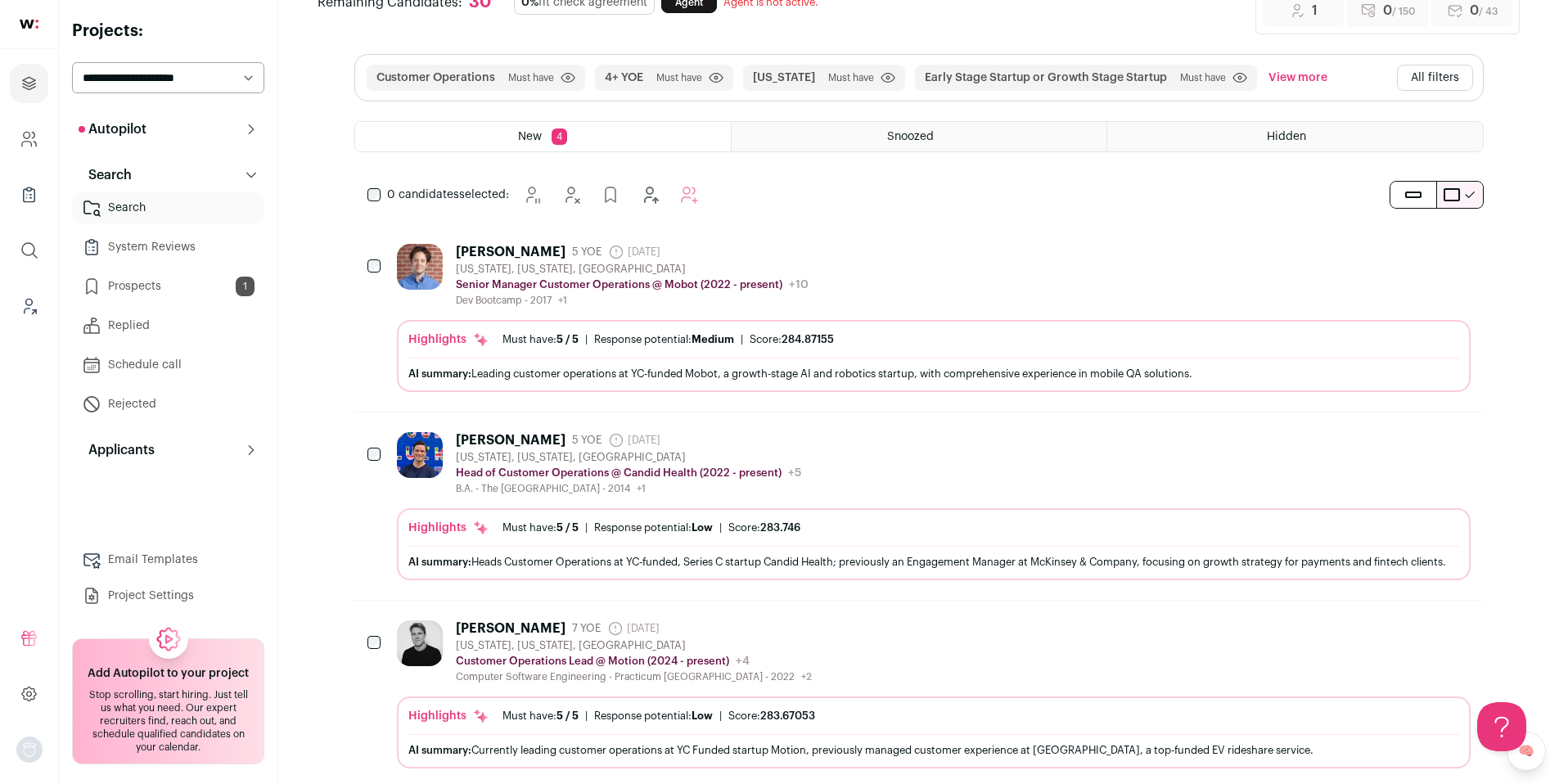
click at [149, 594] on link "Project Settings" at bounding box center [169, 596] width 193 height 33
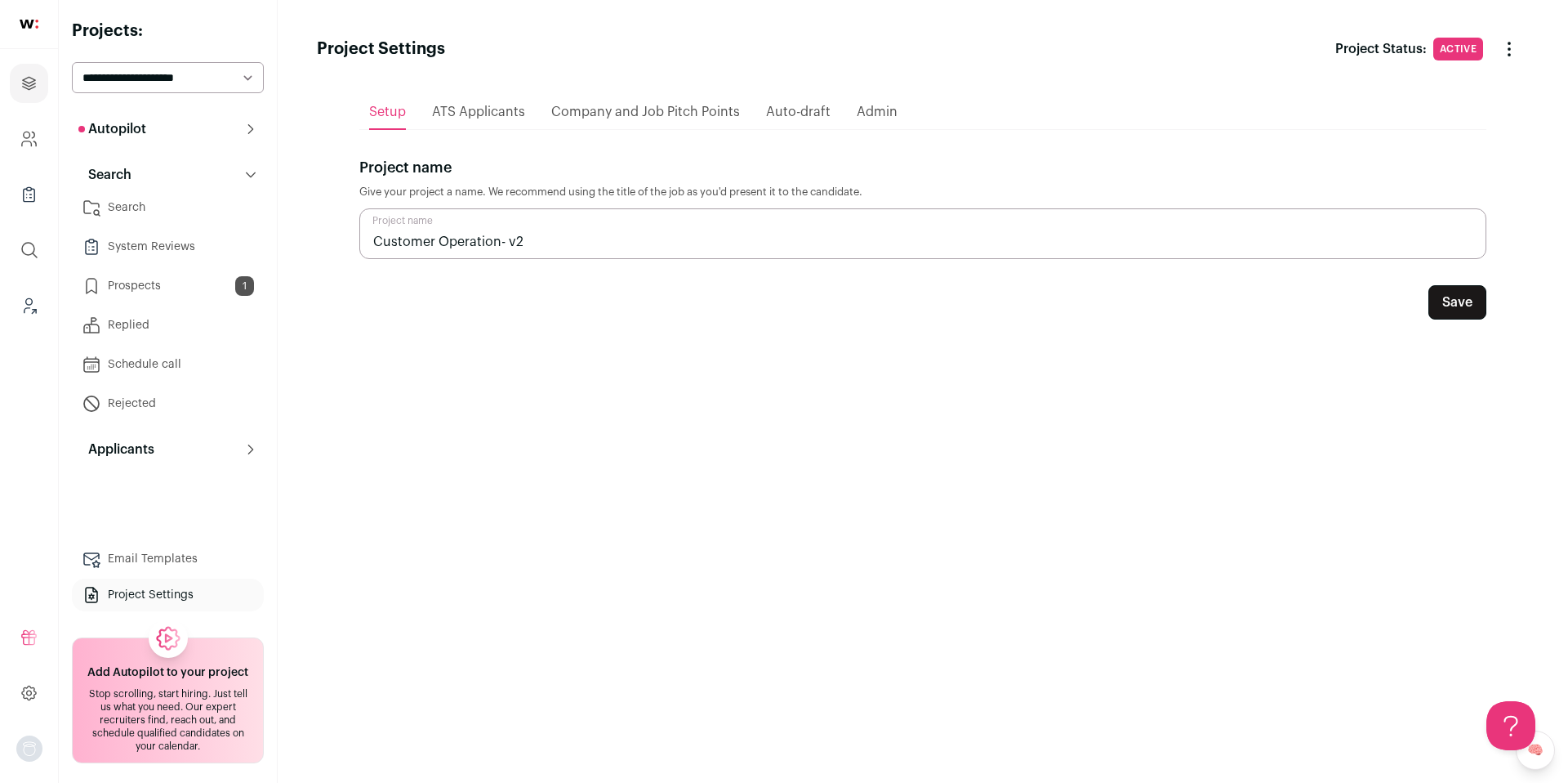
click at [536, 244] on input "Customer Operation- v2" at bounding box center [923, 234] width 1127 height 51
click at [39, 83] on link "Projects" at bounding box center [28, 83] width 39 height 39
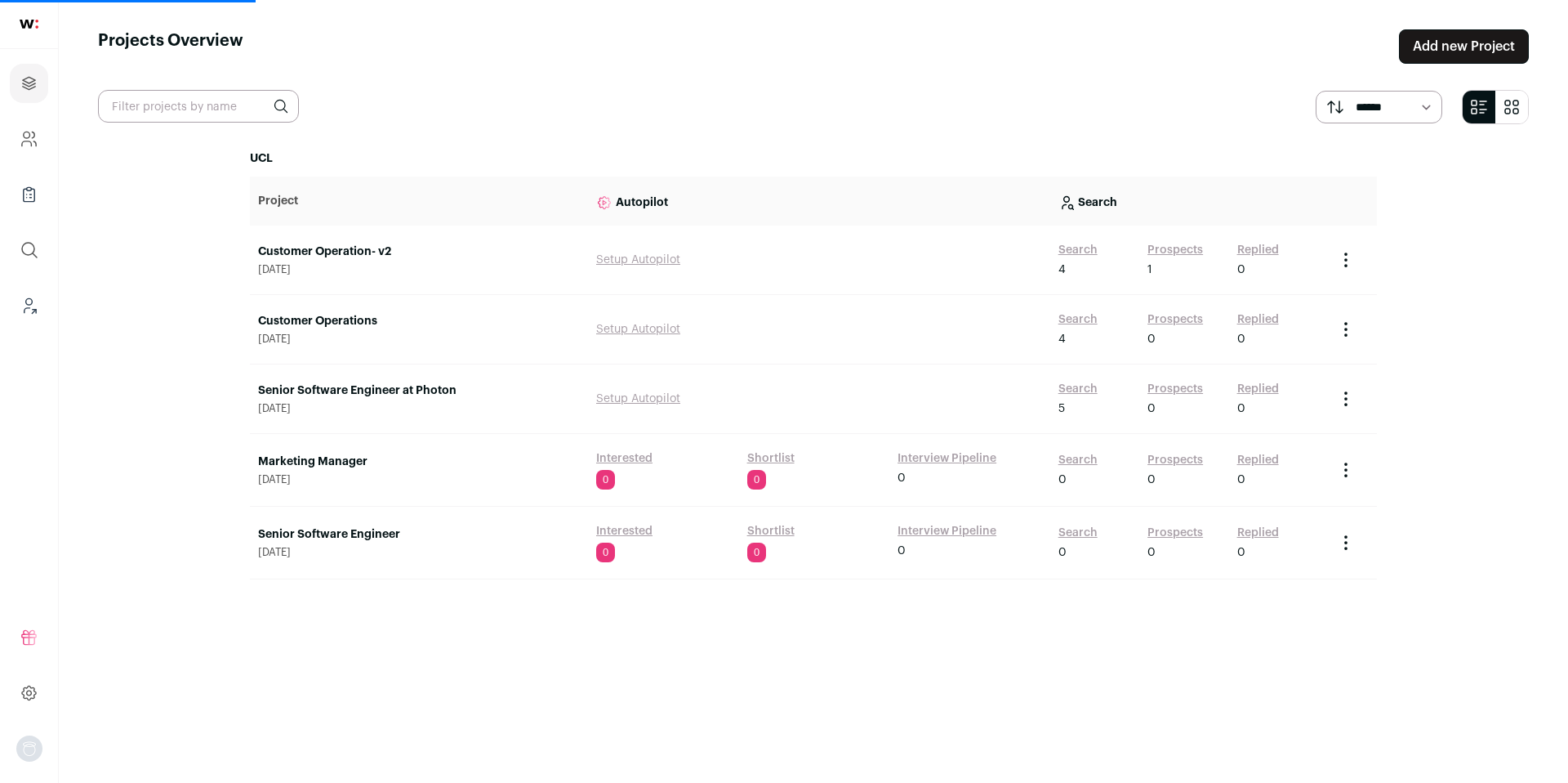
click at [324, 313] on link "Customer Operations" at bounding box center [419, 321] width 322 height 16
click at [325, 320] on link "Customer Operations" at bounding box center [419, 321] width 322 height 16
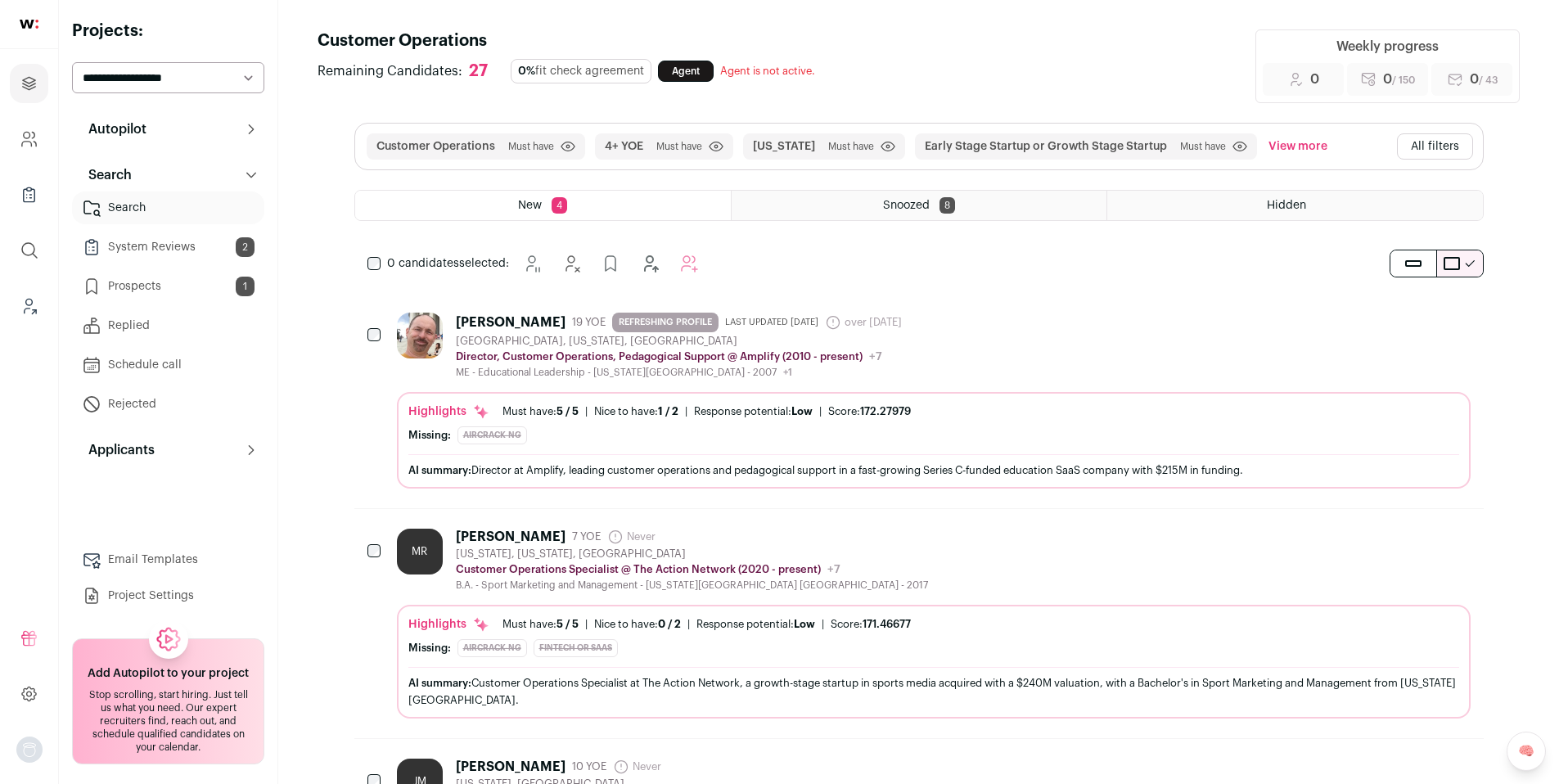
click at [157, 598] on link "Project Settings" at bounding box center [169, 596] width 193 height 33
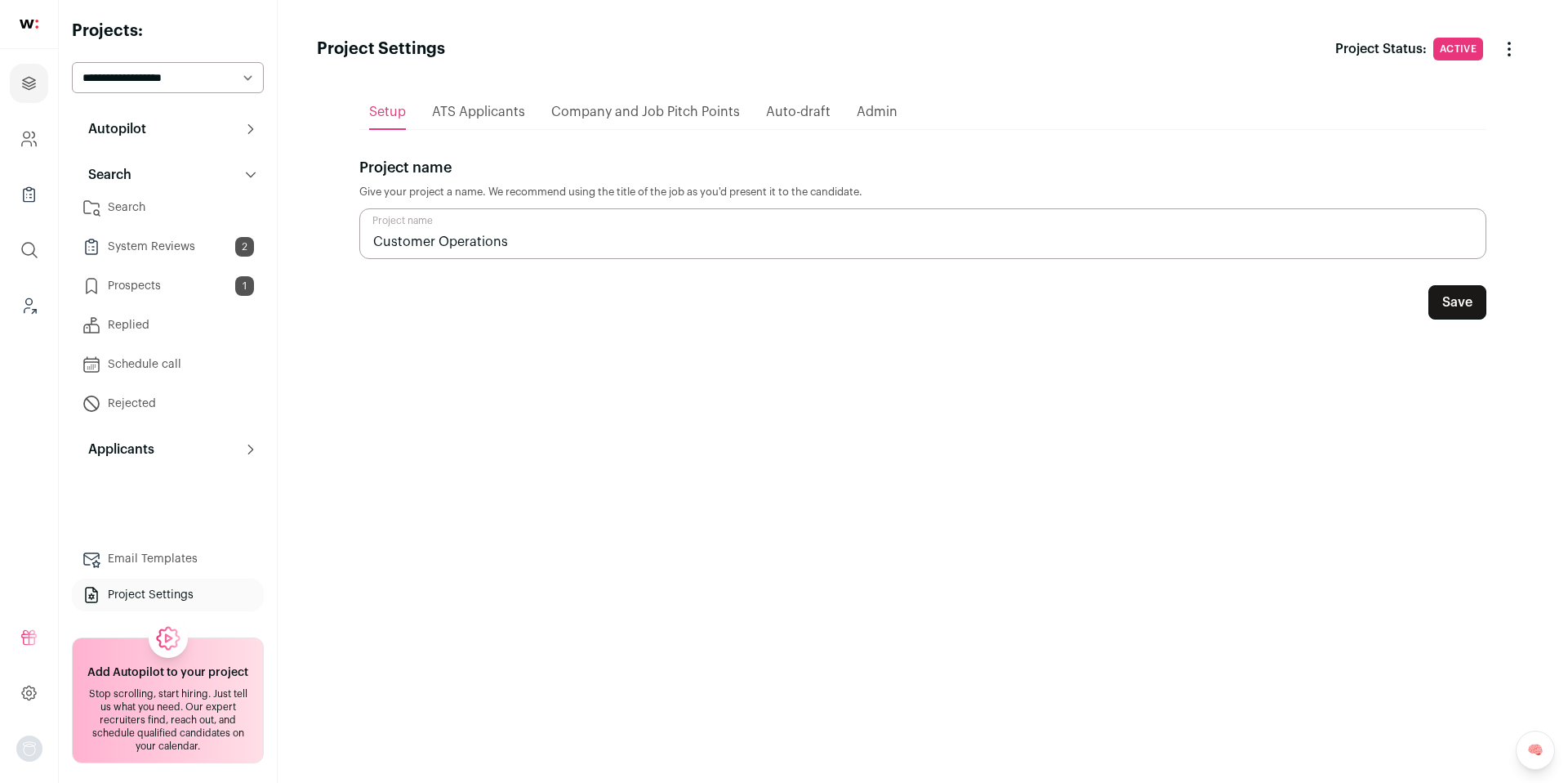
click at [515, 244] on input "Customer Operations" at bounding box center [923, 234] width 1127 height 51
type input "Customer Operations-v1"
click at [1462, 279] on form "Project name Give your project a name. We recommend using the title of the job …" at bounding box center [923, 238] width 1127 height 163
click at [1458, 308] on button "Save" at bounding box center [1458, 302] width 58 height 34
click at [30, 77] on icon "Projects" at bounding box center [29, 82] width 12 height 12
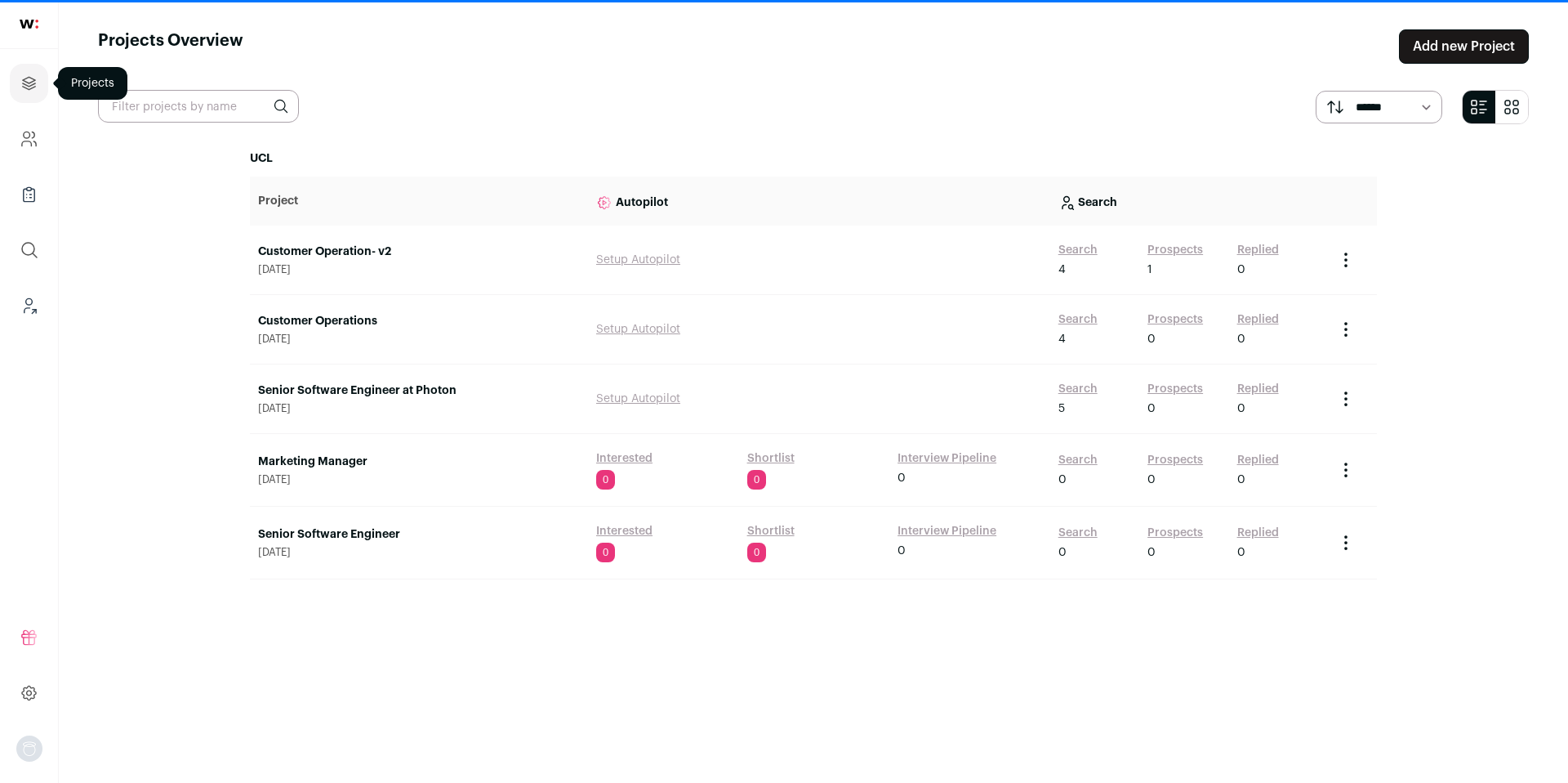
click at [30, 78] on icon "Projects" at bounding box center [29, 83] width 19 height 20
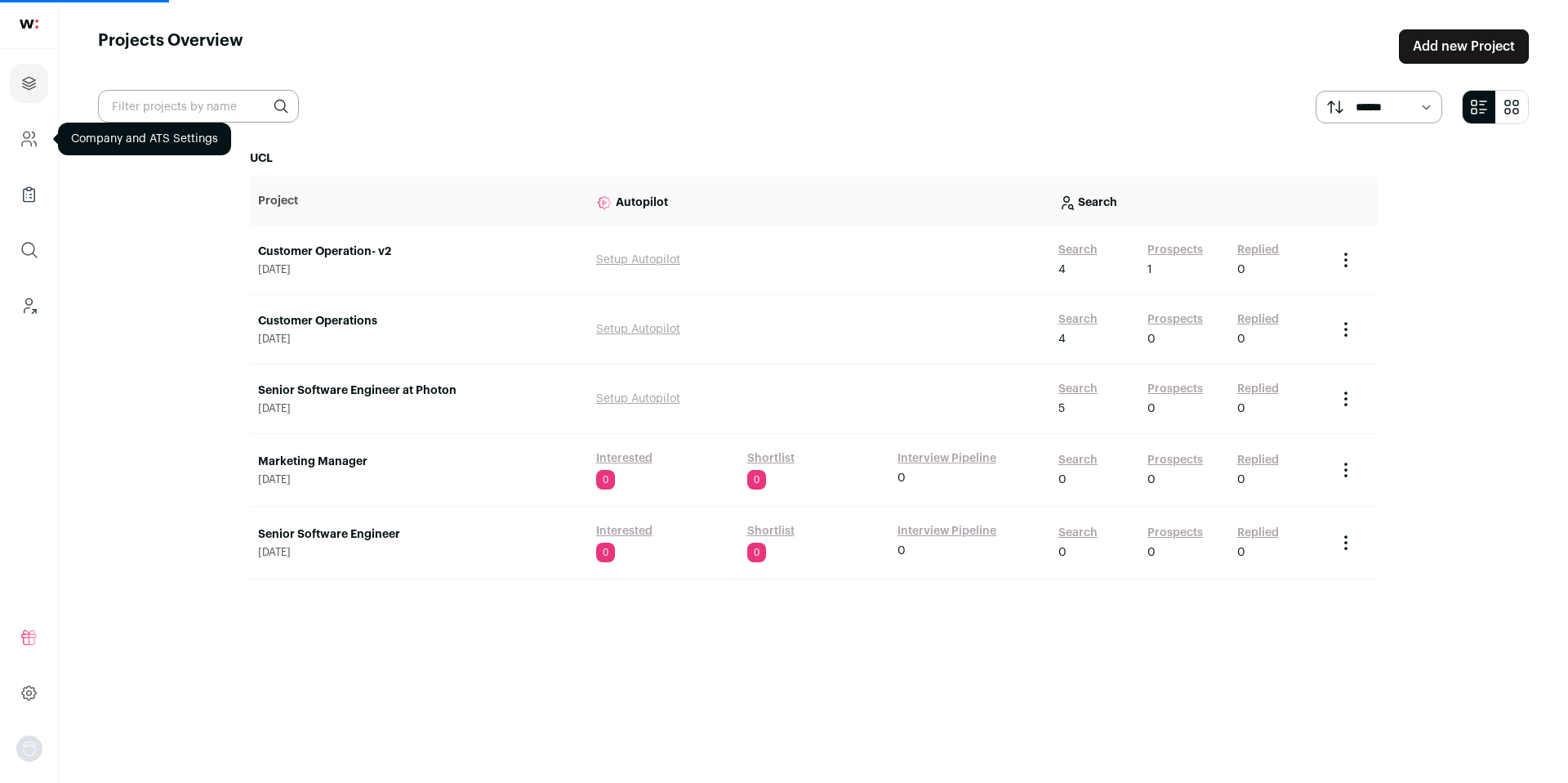
click at [26, 131] on icon "Company and ATS Settings" at bounding box center [27, 135] width 7 height 7
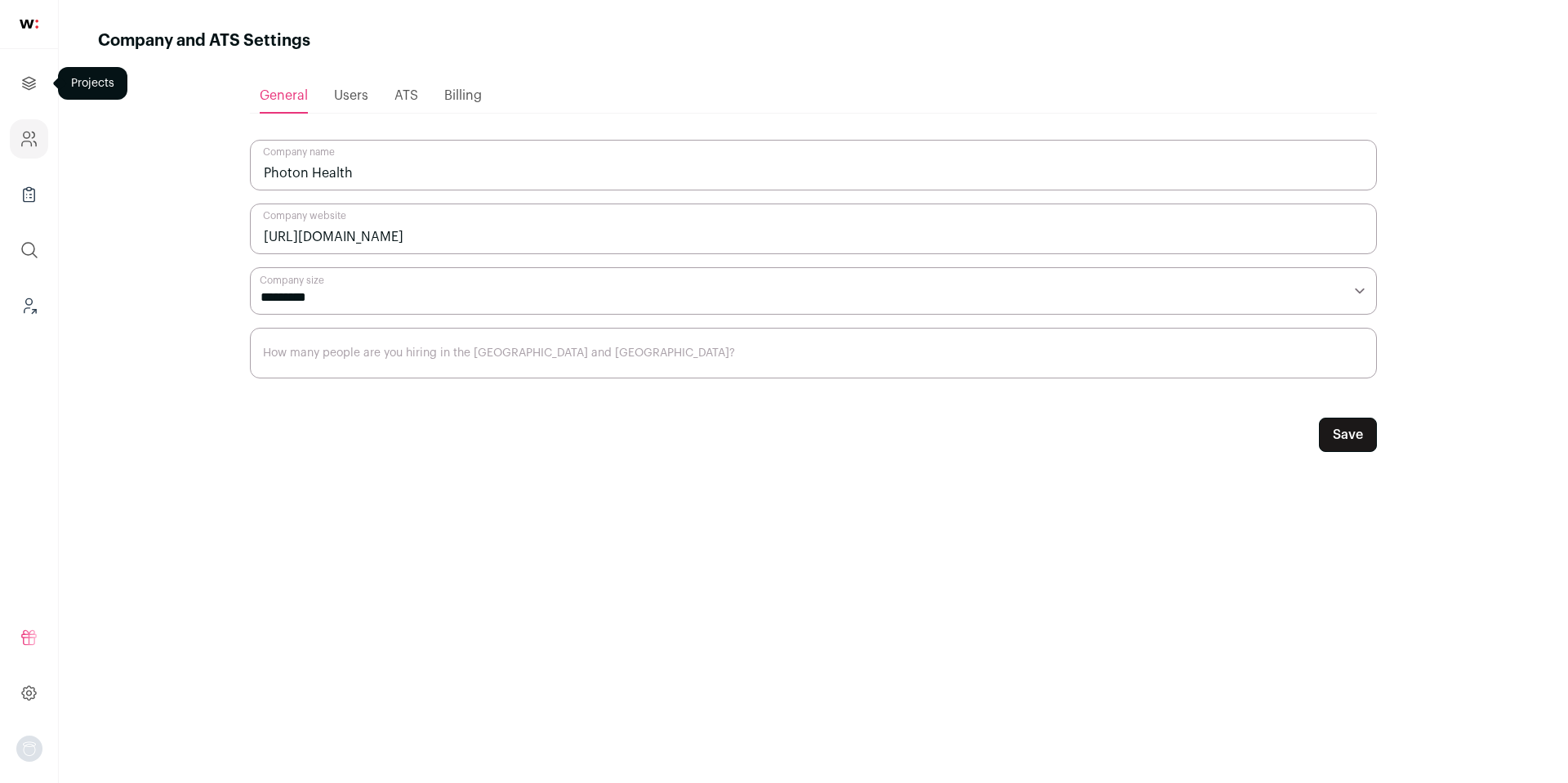
click at [28, 84] on icon "Projects" at bounding box center [29, 83] width 19 height 20
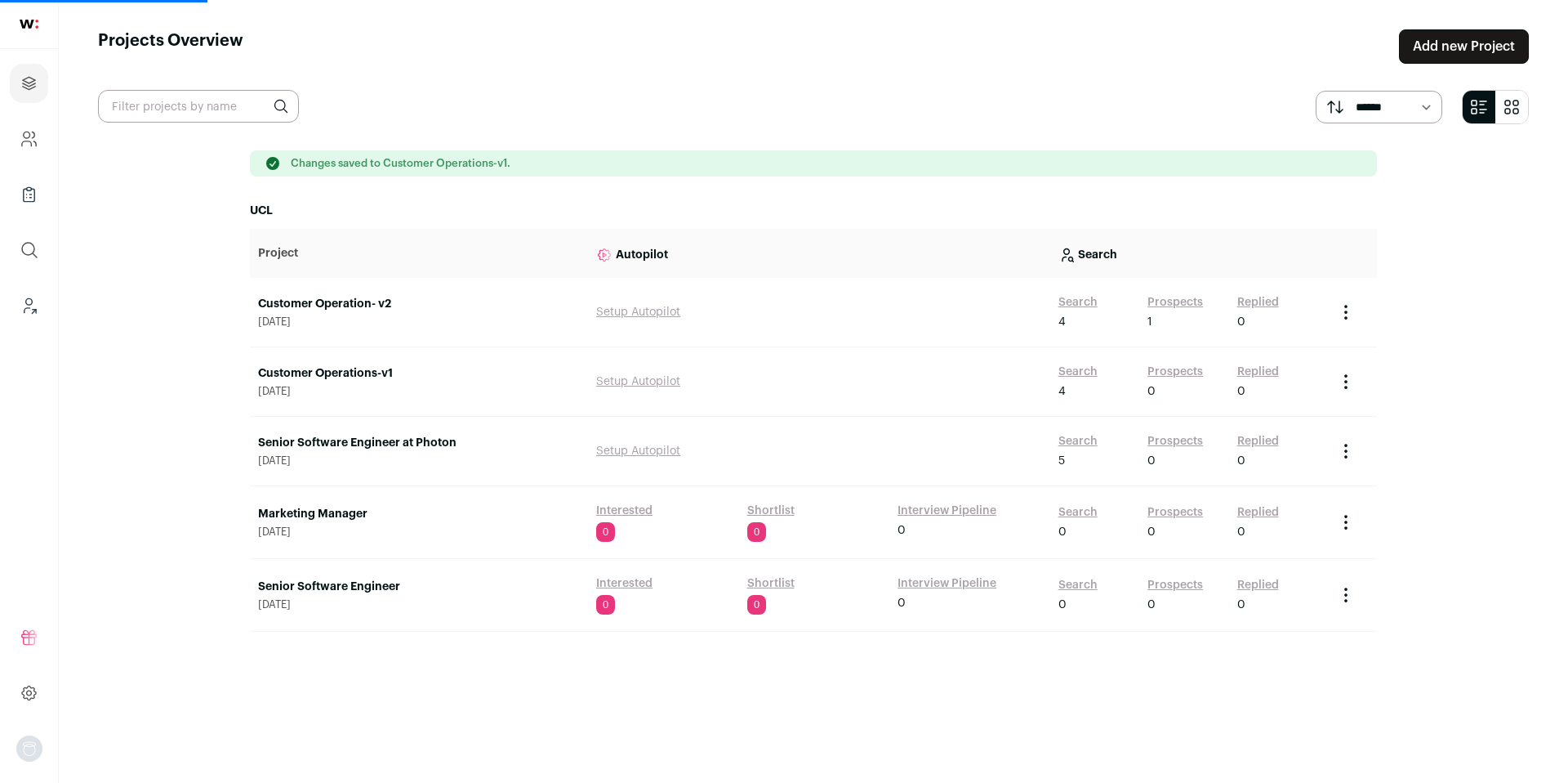
click at [376, 302] on link "Customer Operation- v2" at bounding box center [419, 304] width 322 height 16
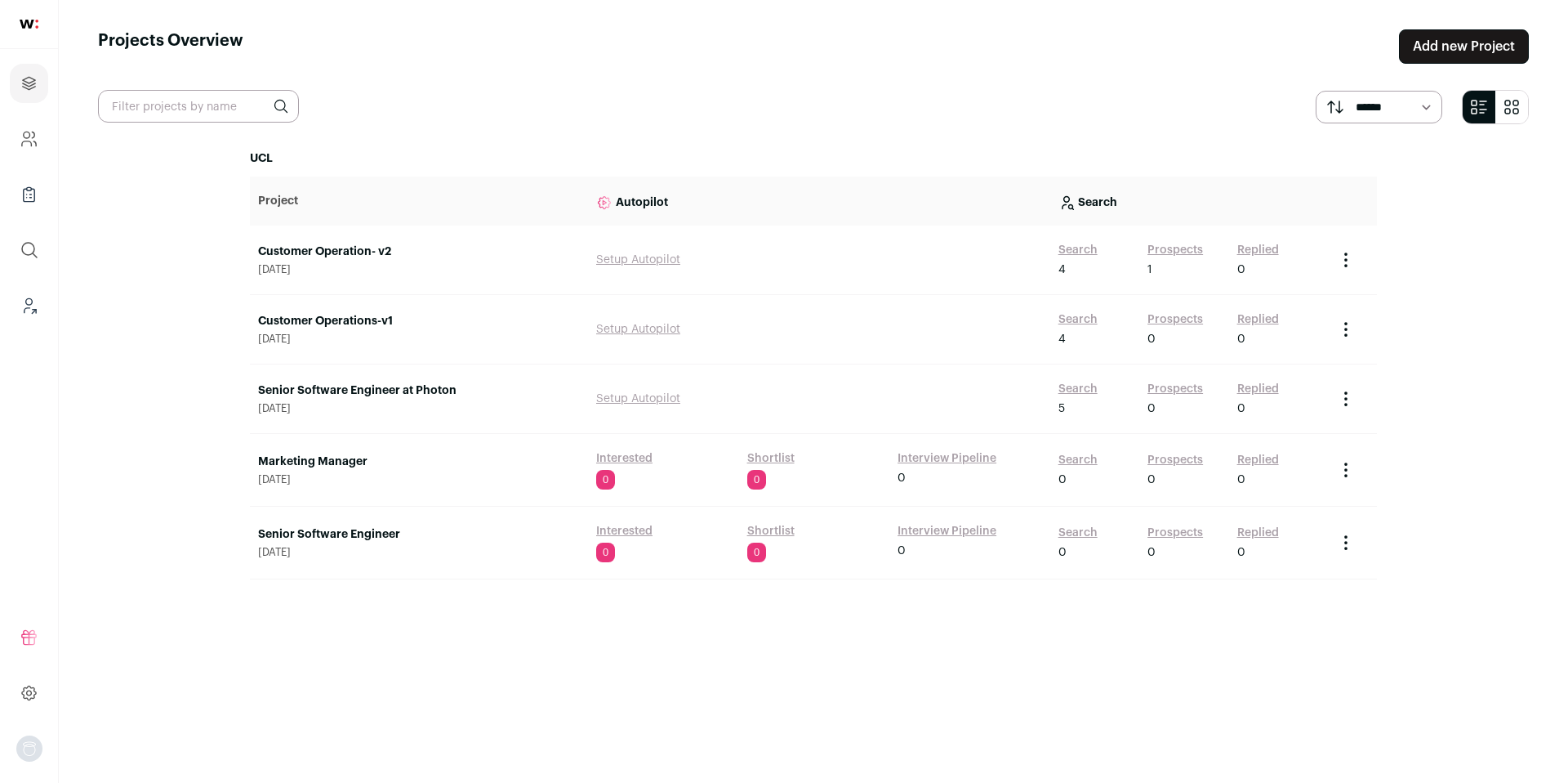
click at [317, 249] on link "Customer Operation- v2" at bounding box center [419, 252] width 322 height 16
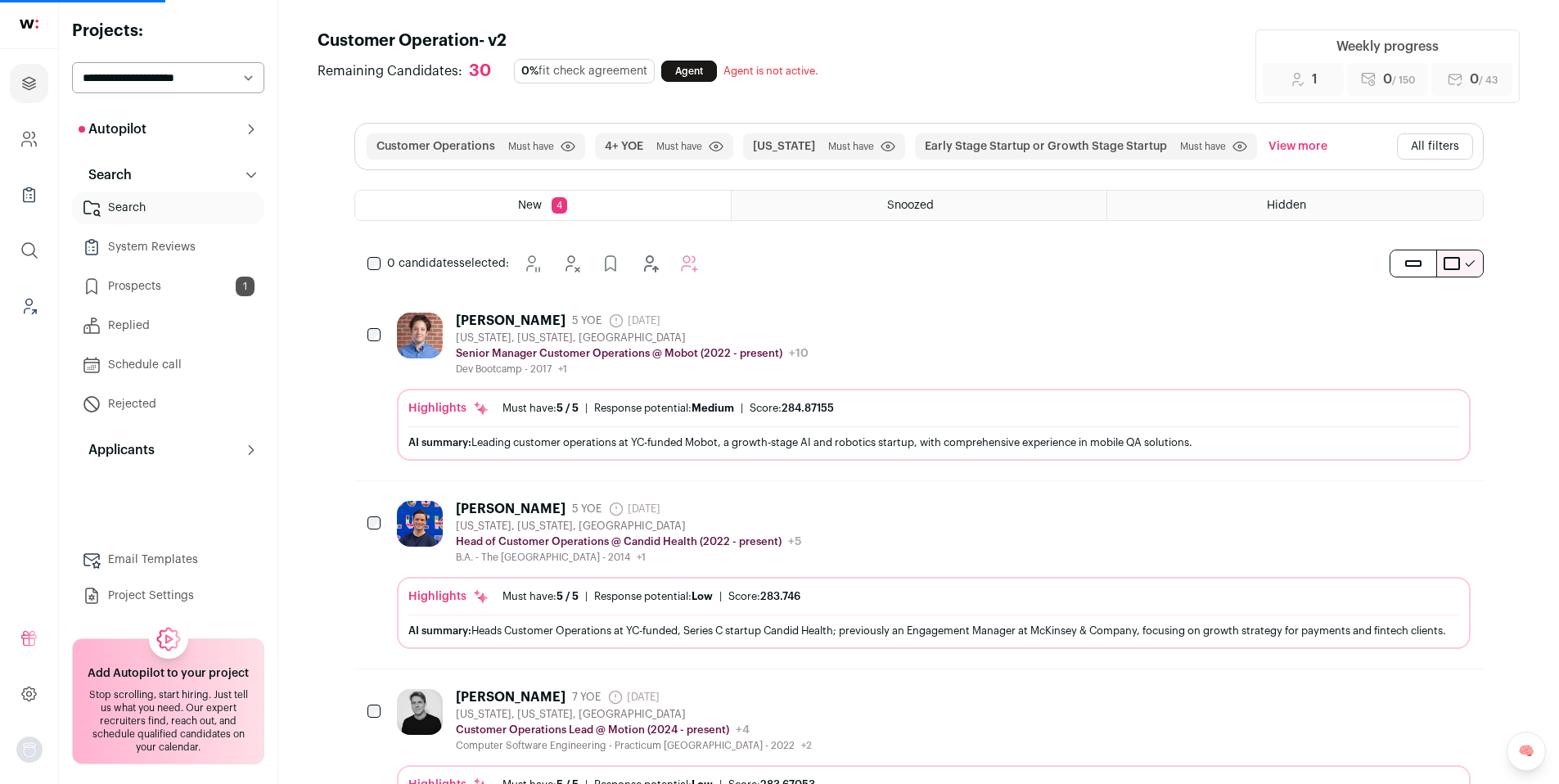
click at [144, 591] on link "Project Settings" at bounding box center [169, 596] width 193 height 33
click at [150, 601] on link "Project Settings" at bounding box center [169, 596] width 193 height 33
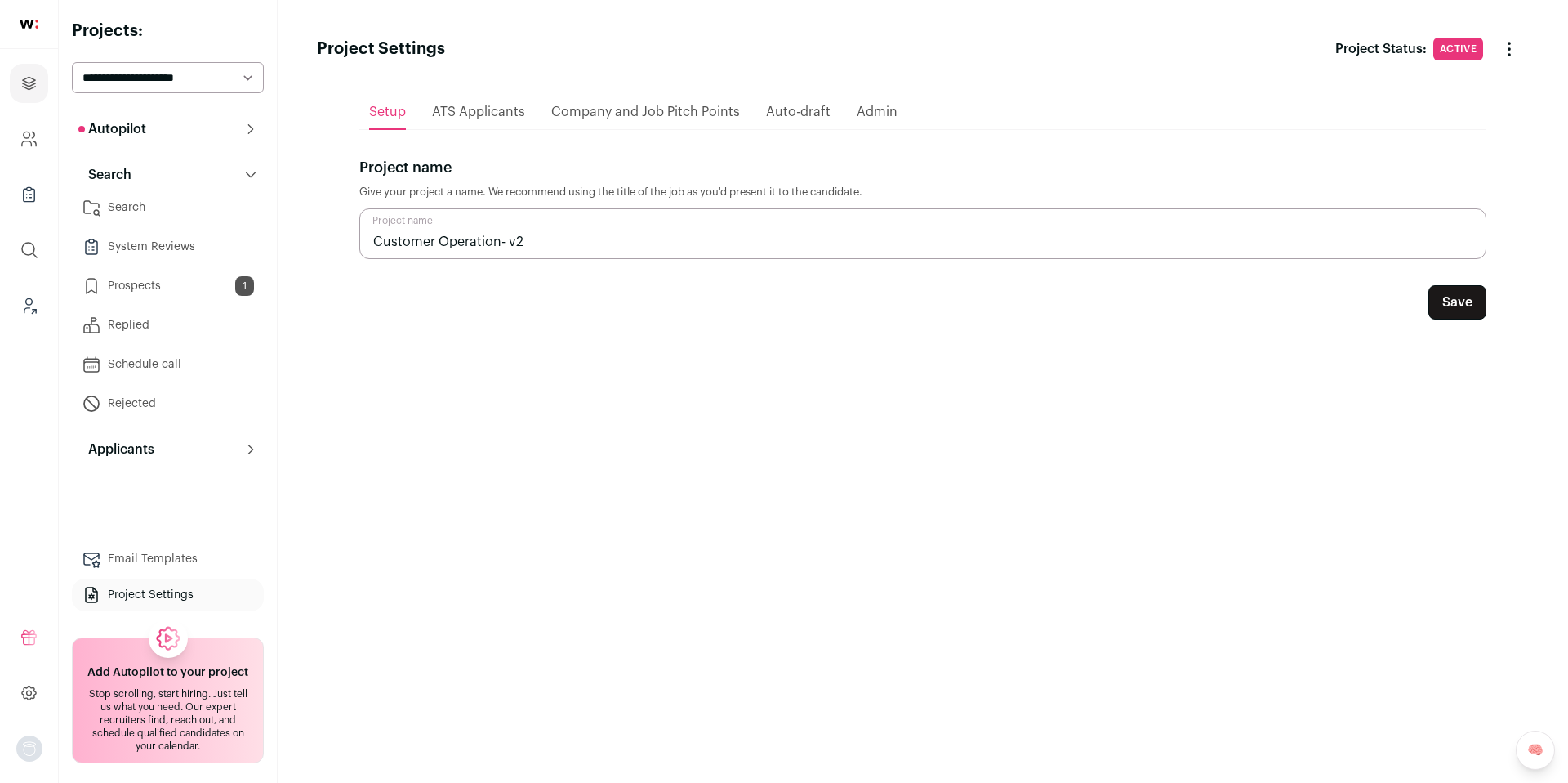
click at [558, 234] on html "Projects Company and ATS Settings Company Lists (Experimental) Global Search Le…" at bounding box center [784, 392] width 1568 height 783
click at [558, 234] on input "Customer Operation- v2" at bounding box center [923, 234] width 1127 height 51
click at [1474, 299] on button "Save" at bounding box center [1458, 302] width 58 height 34
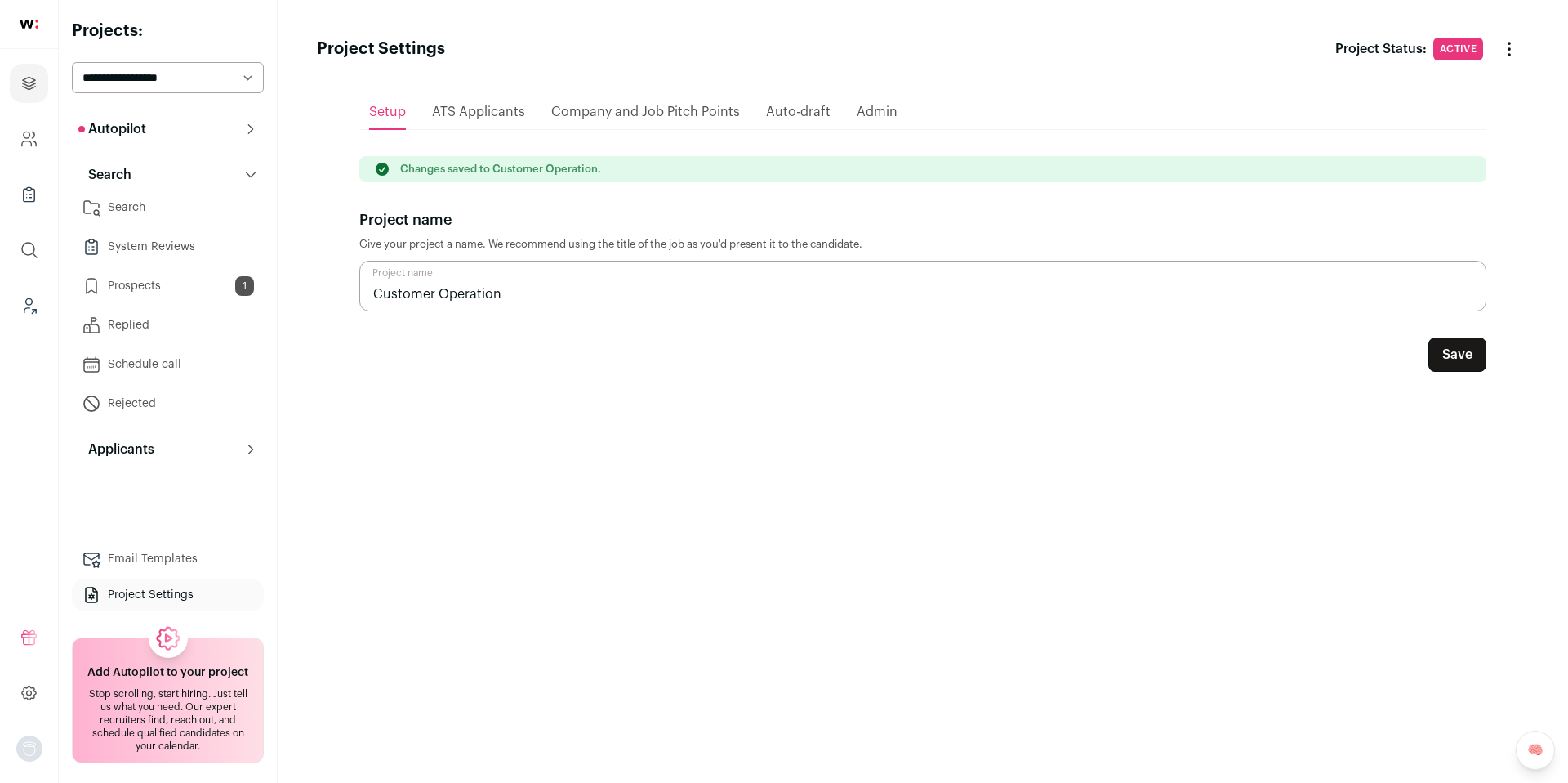
click at [580, 294] on input "Customer Operation" at bounding box center [923, 286] width 1127 height 51
type input "Customer Operations"
click at [1463, 355] on button "Save" at bounding box center [1458, 355] width 58 height 34
click at [28, 143] on icon "Company and ATS Settings" at bounding box center [29, 138] width 19 height 20
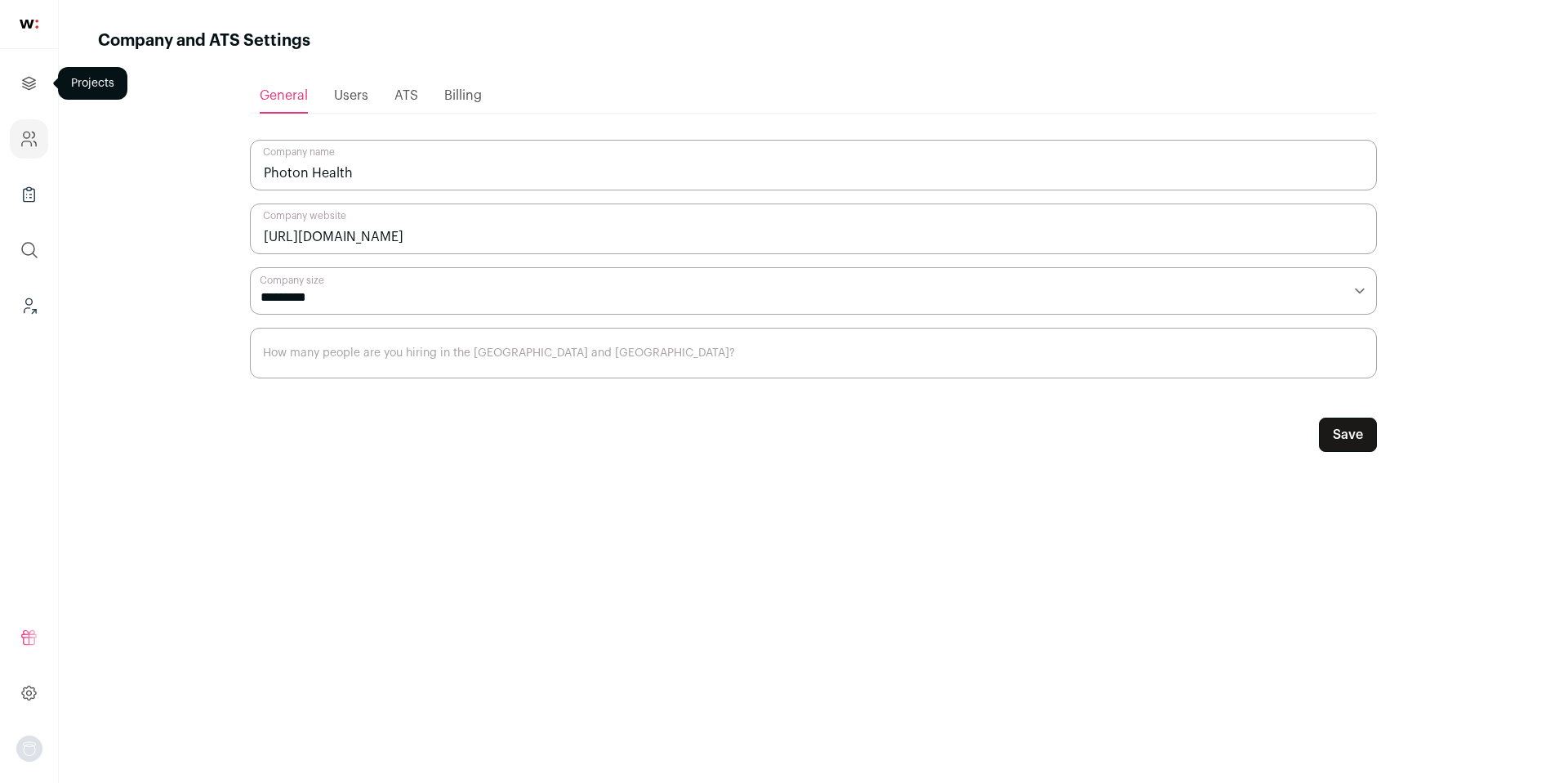
click at [30, 92] on icon "Projects" at bounding box center [29, 83] width 19 height 20
click at [28, 82] on icon "Projects" at bounding box center [29, 83] width 19 height 20
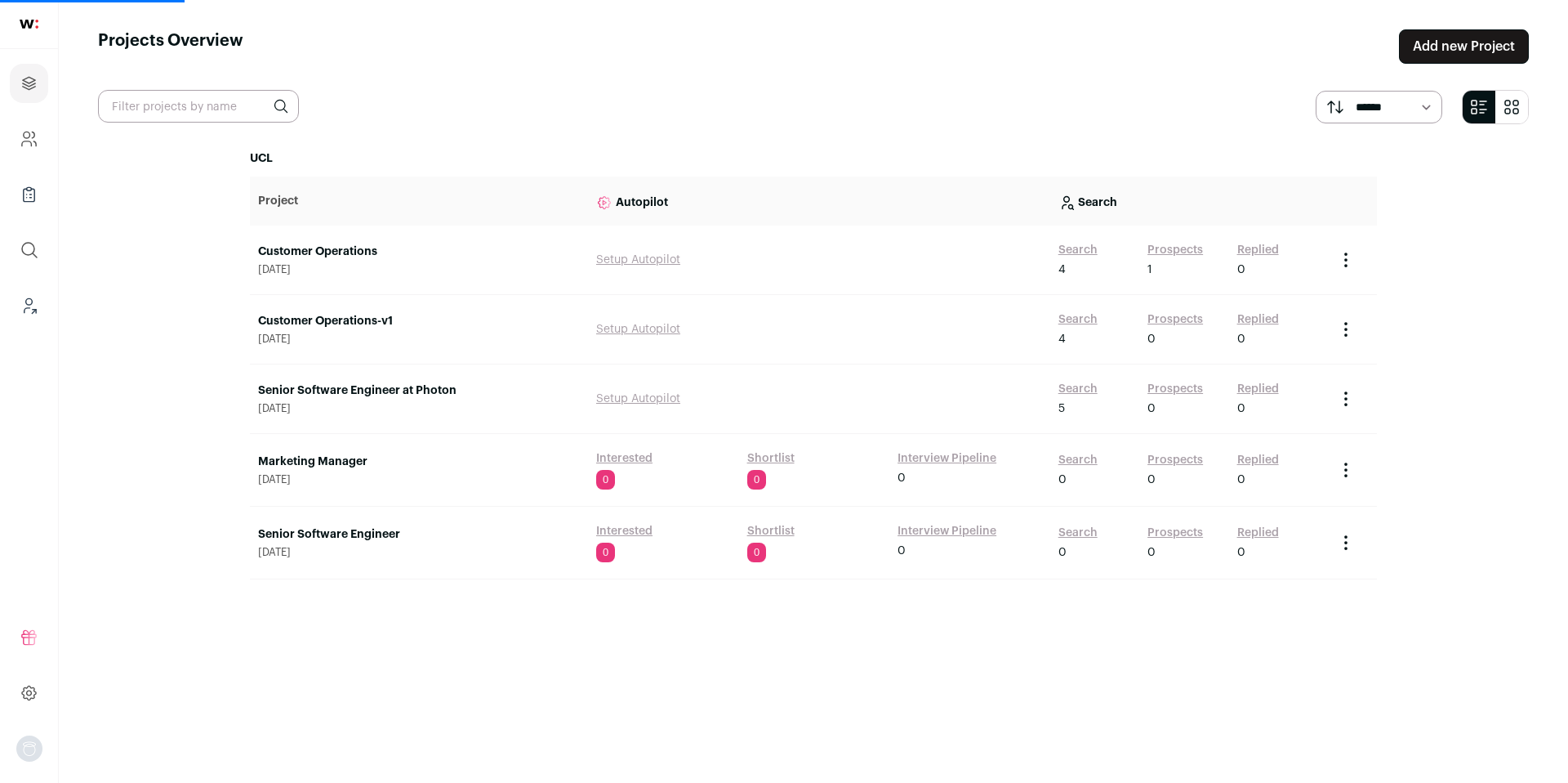
click at [307, 249] on link "Customer Operations" at bounding box center [419, 252] width 322 height 16
click at [363, 258] on link "Customer Operations" at bounding box center [419, 252] width 322 height 16
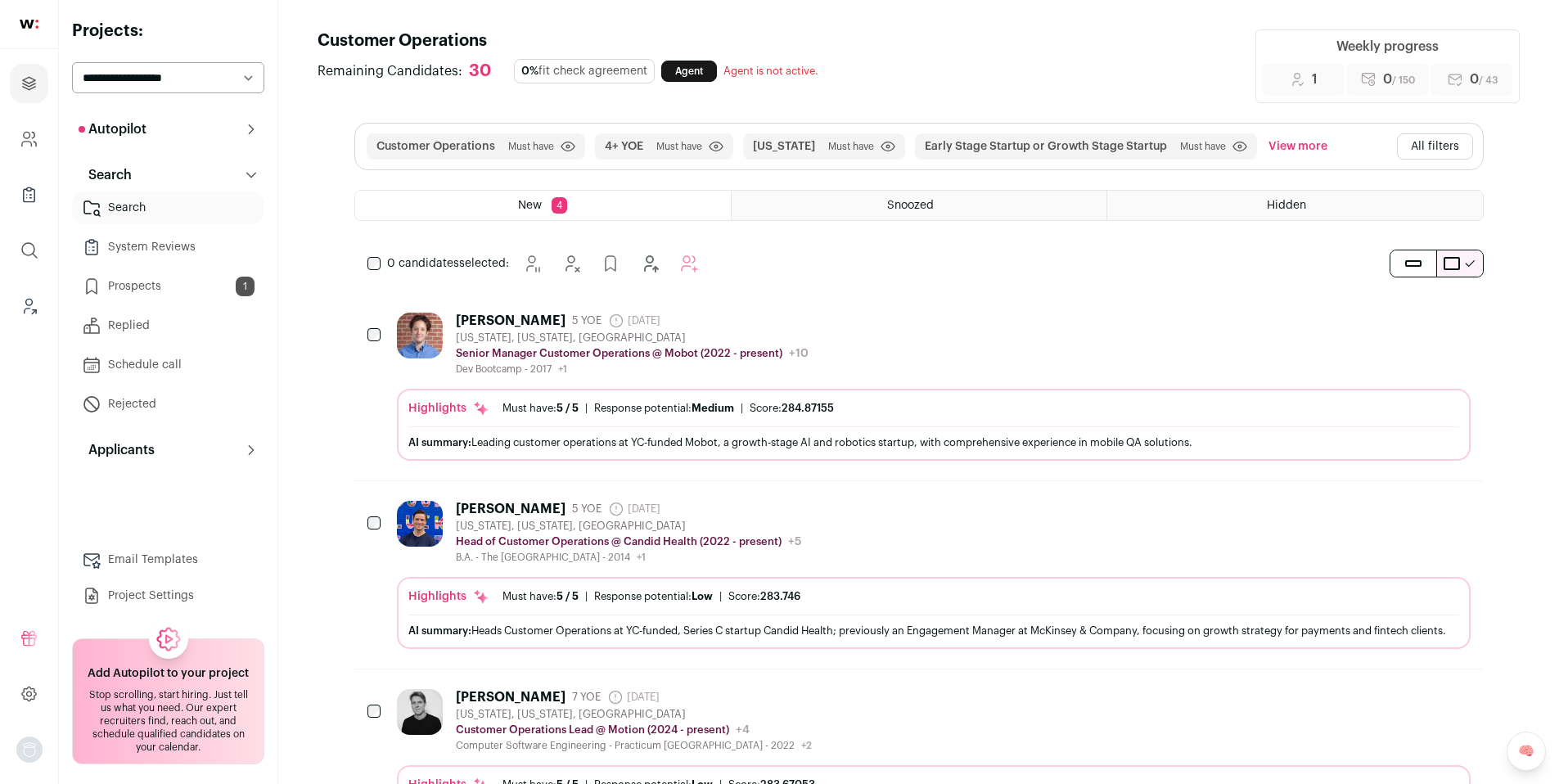
click at [249, 137] on button "Autopilot" at bounding box center [169, 129] width 193 height 33
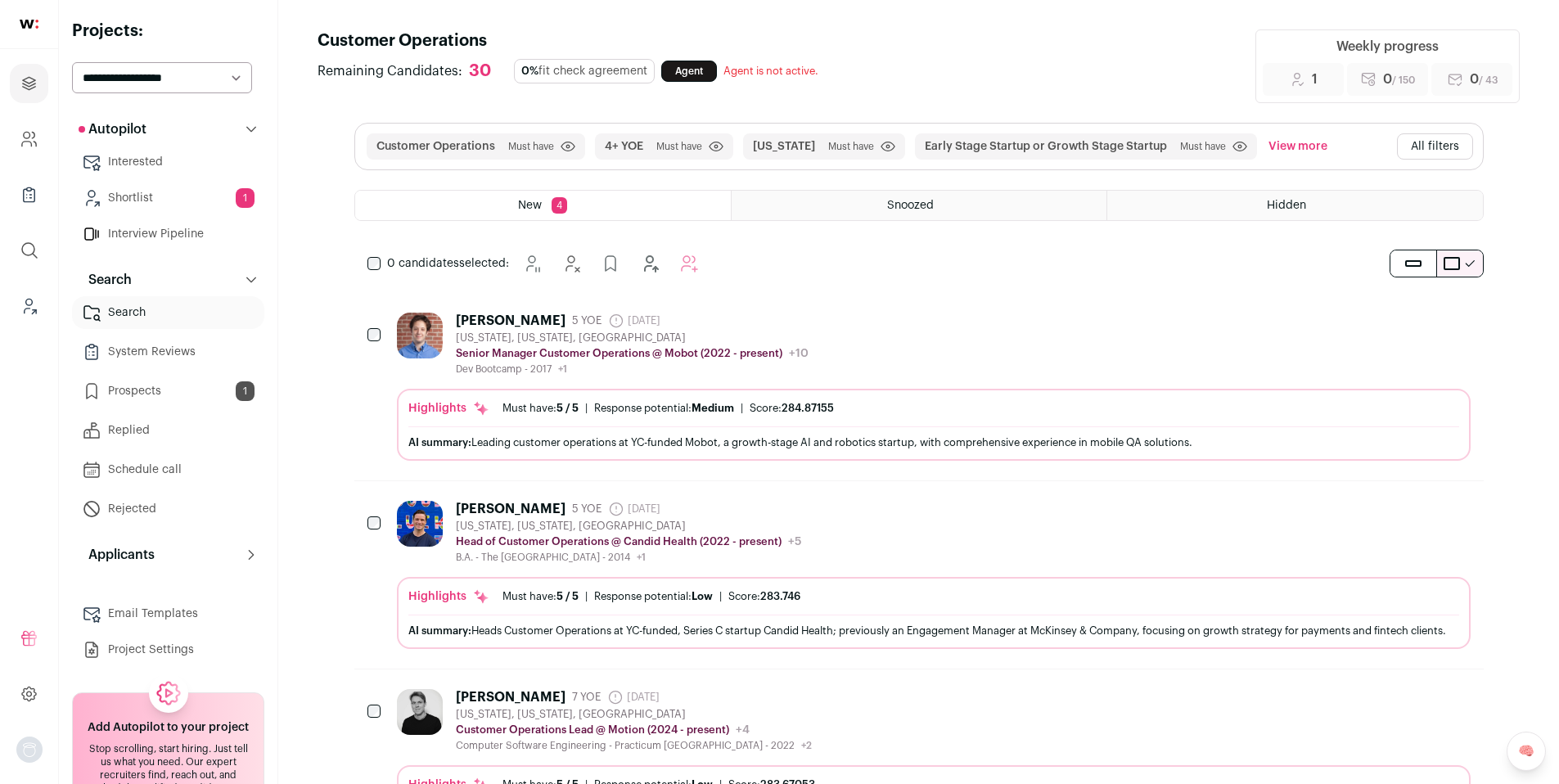
click at [192, 193] on link "Shortlist 1" at bounding box center [169, 198] width 193 height 33
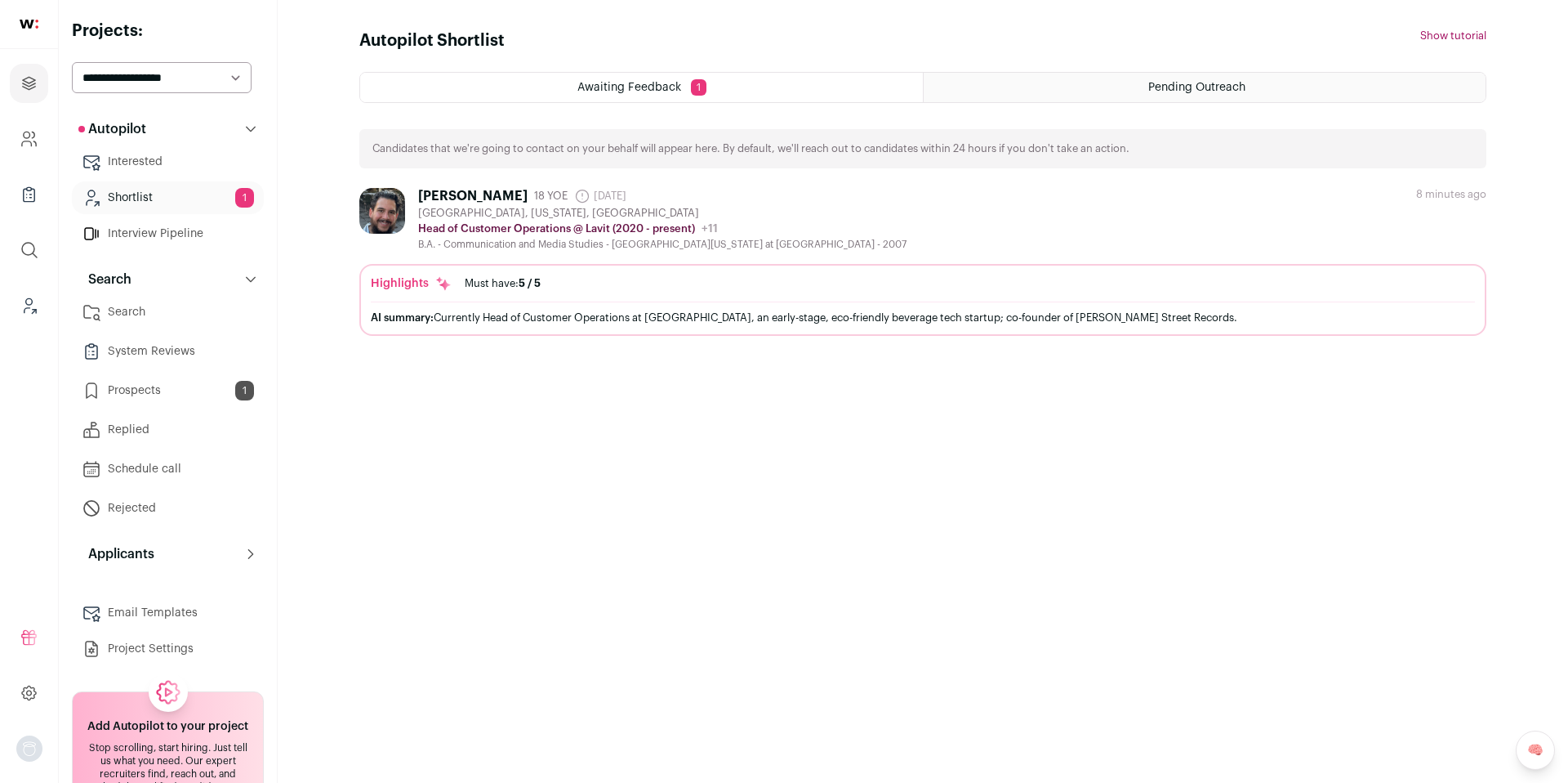
click at [1075, 228] on div "[PERSON_NAME] 18 YOE [DATE] Admin only. The last time the profile was scraped. …" at bounding box center [923, 219] width 1127 height 63
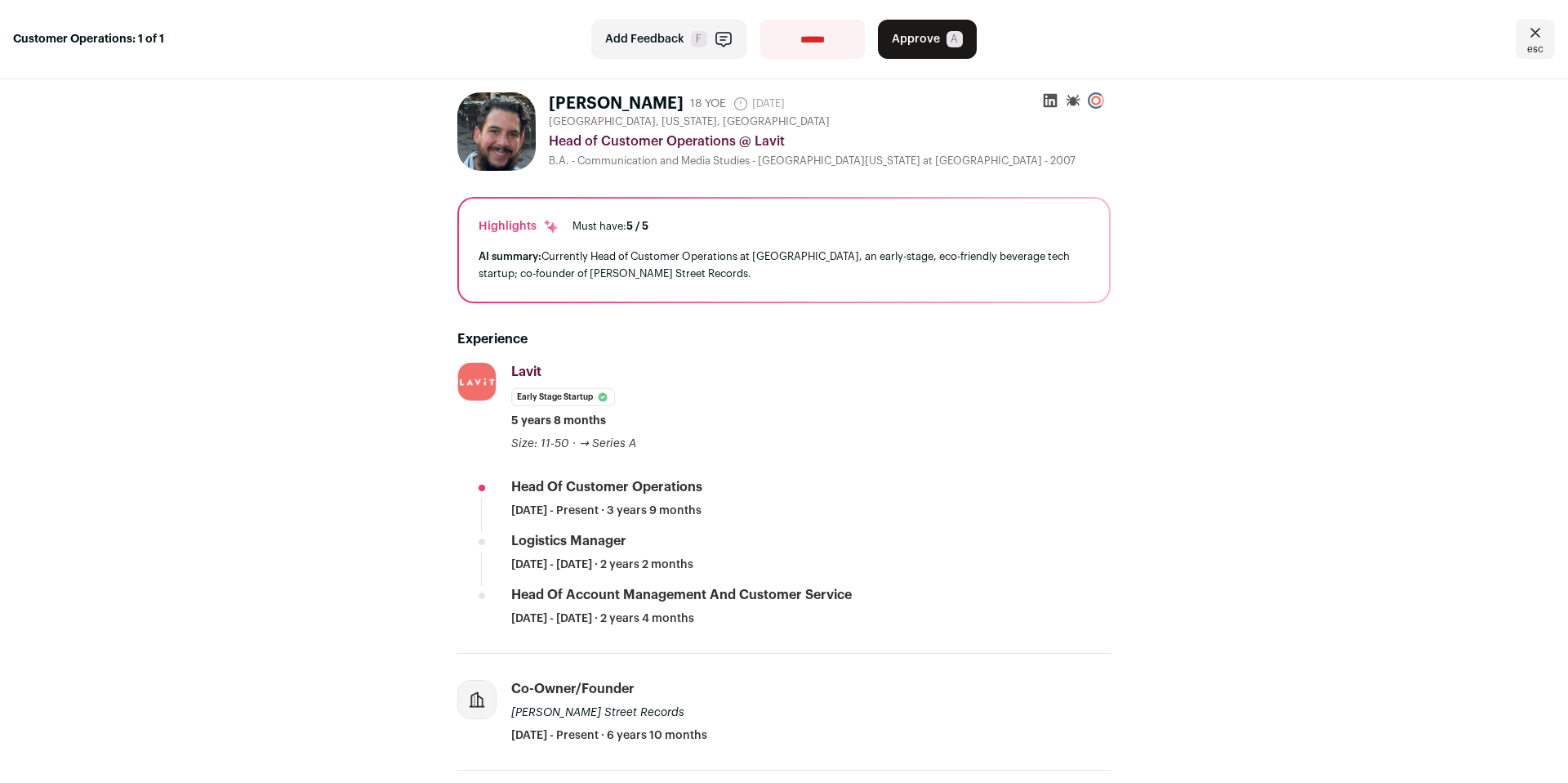
click at [1526, 41] on icon "Close" at bounding box center [1535, 33] width 20 height 20
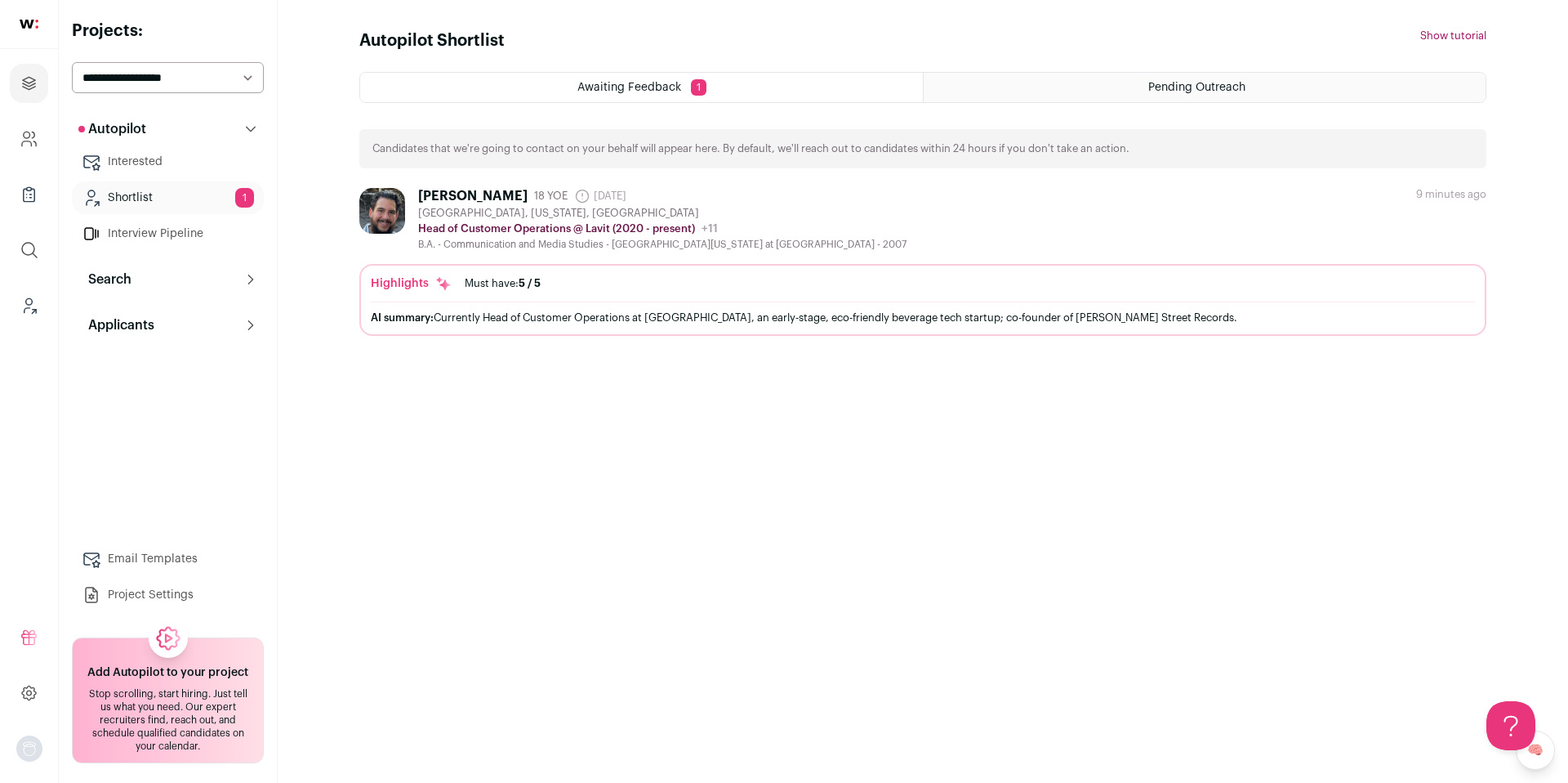
click at [155, 165] on link "Interested" at bounding box center [168, 161] width 192 height 33
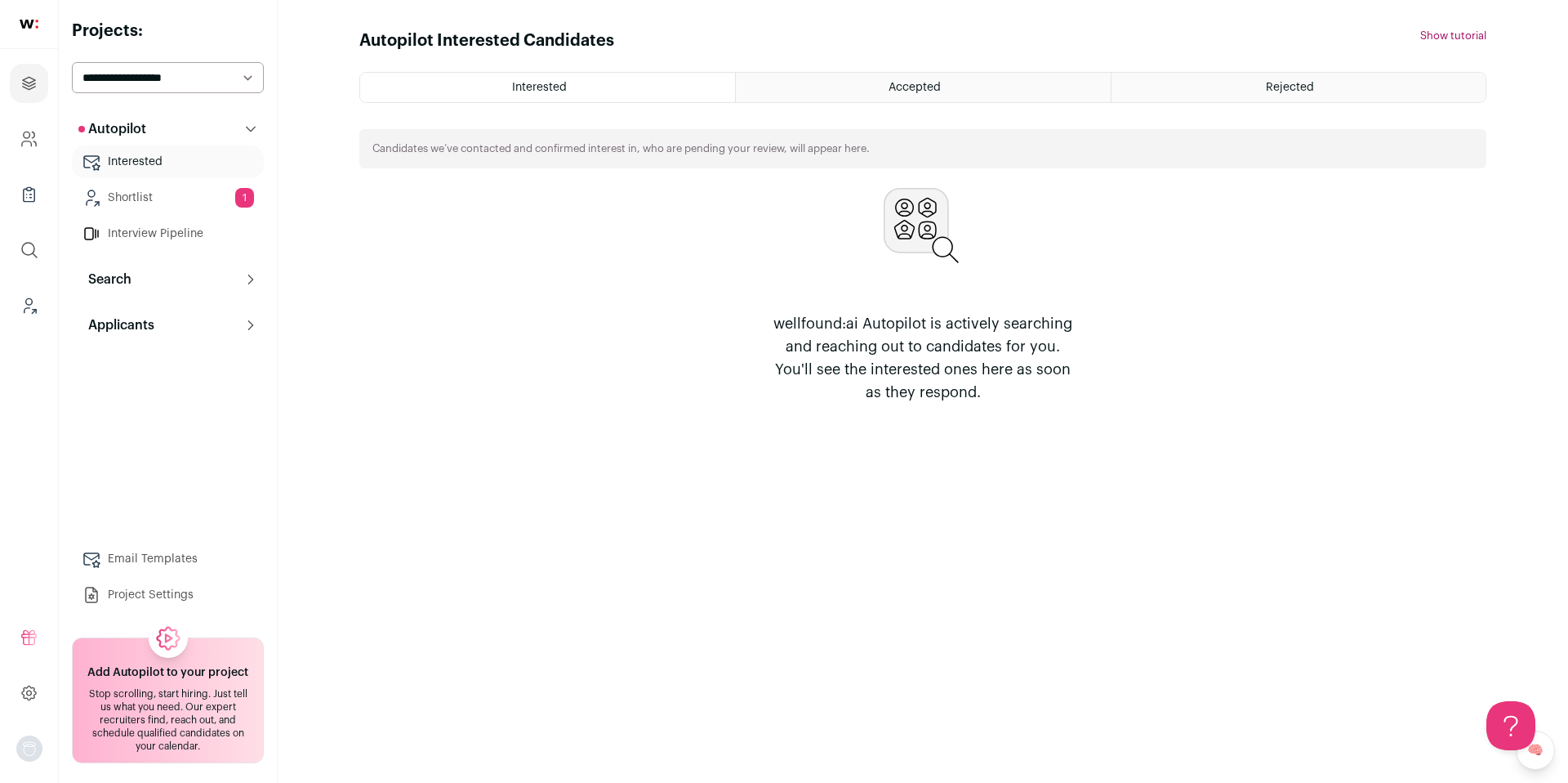
click at [144, 189] on link "Shortlist 1" at bounding box center [168, 197] width 192 height 33
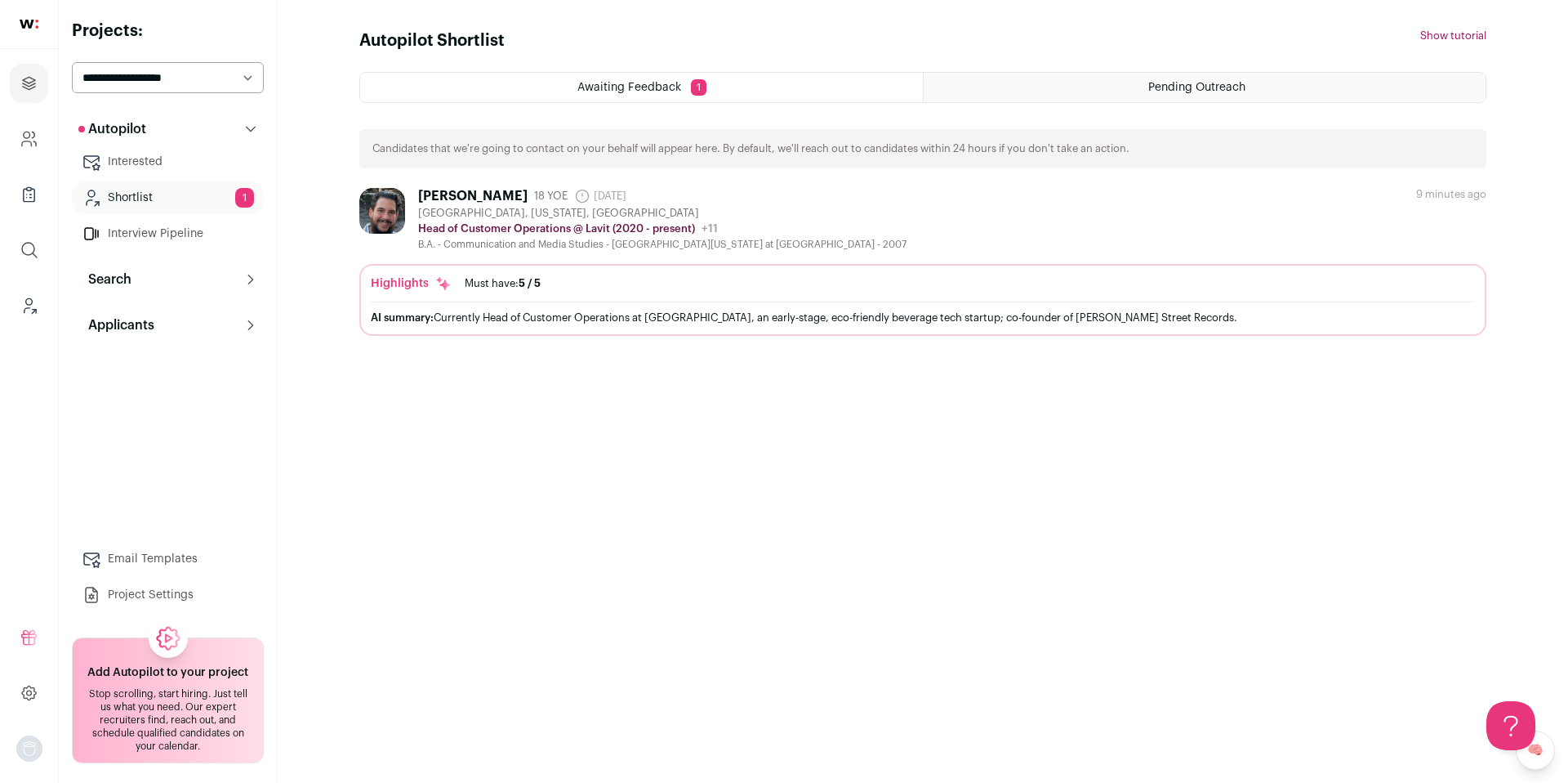
click at [1122, 87] on div "Pending Outreach" at bounding box center [1204, 88] width 562 height 29
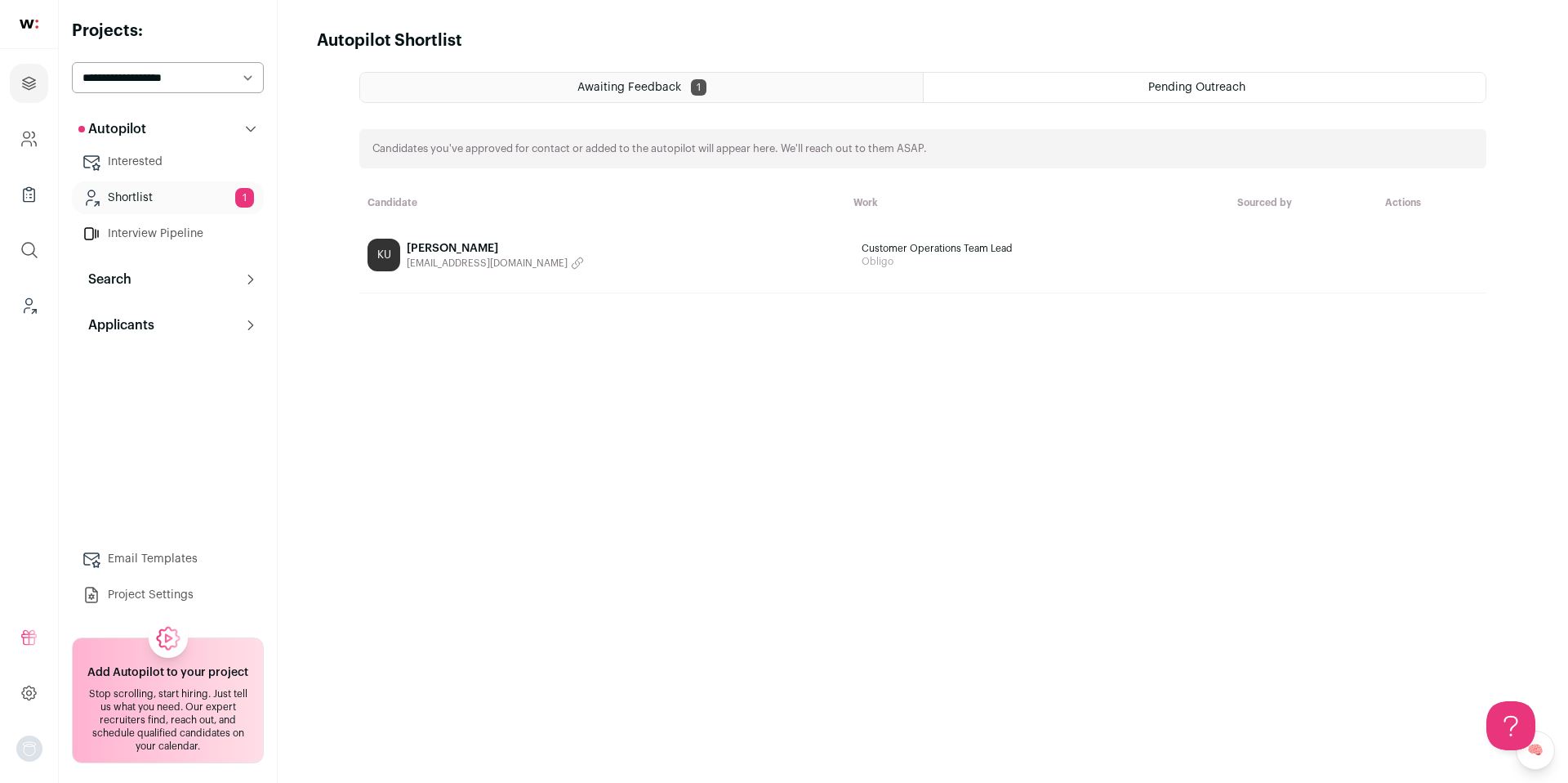
click at [742, 108] on div "Awaiting Feedback 1 Pending Outreach Candidates you've approved for contact or …" at bounding box center [923, 413] width 1127 height 682
click at [741, 82] on div "Awaiting Feedback 1" at bounding box center [642, 88] width 563 height 29
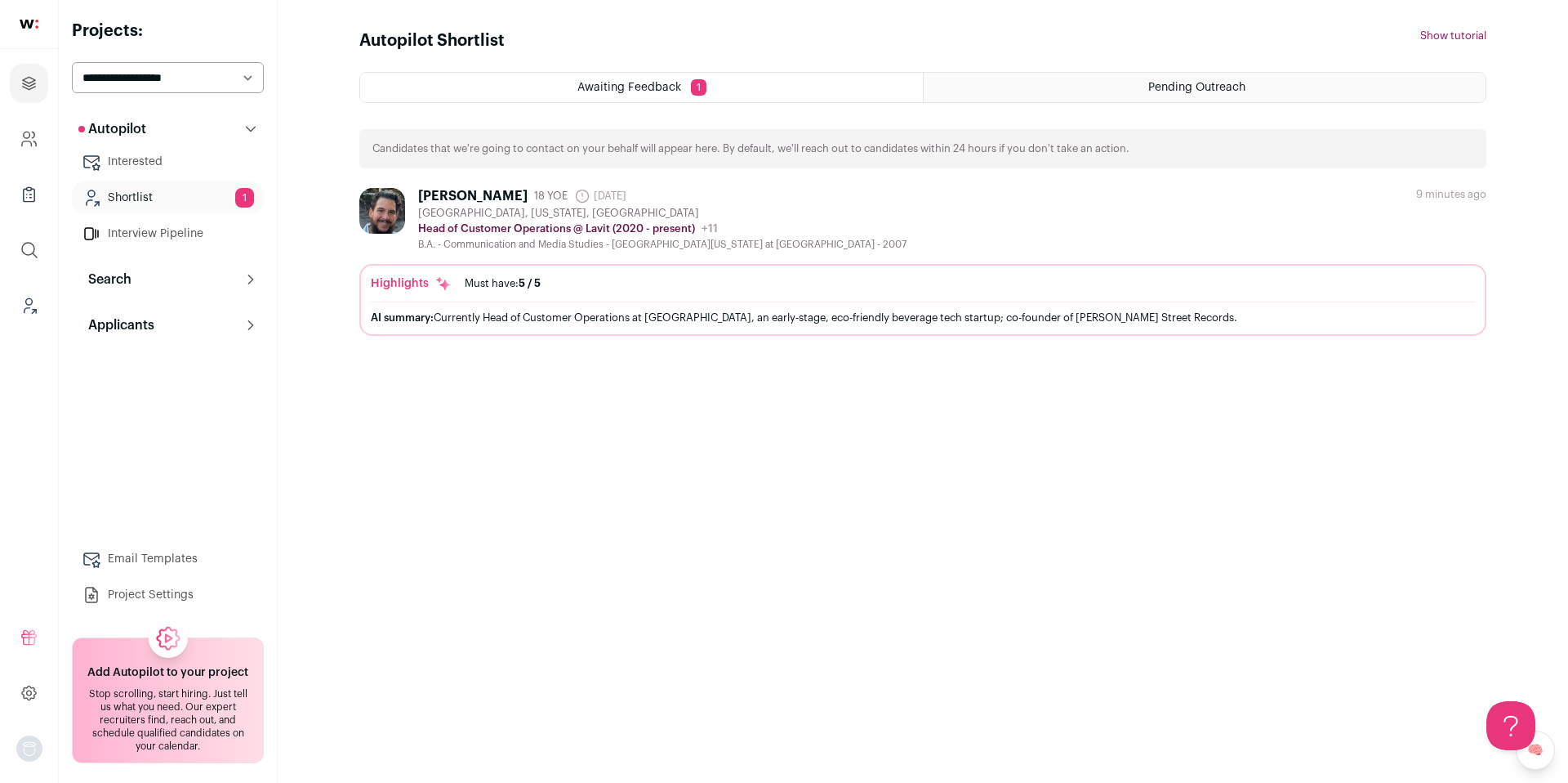
click at [179, 160] on link "Interested" at bounding box center [168, 161] width 192 height 33
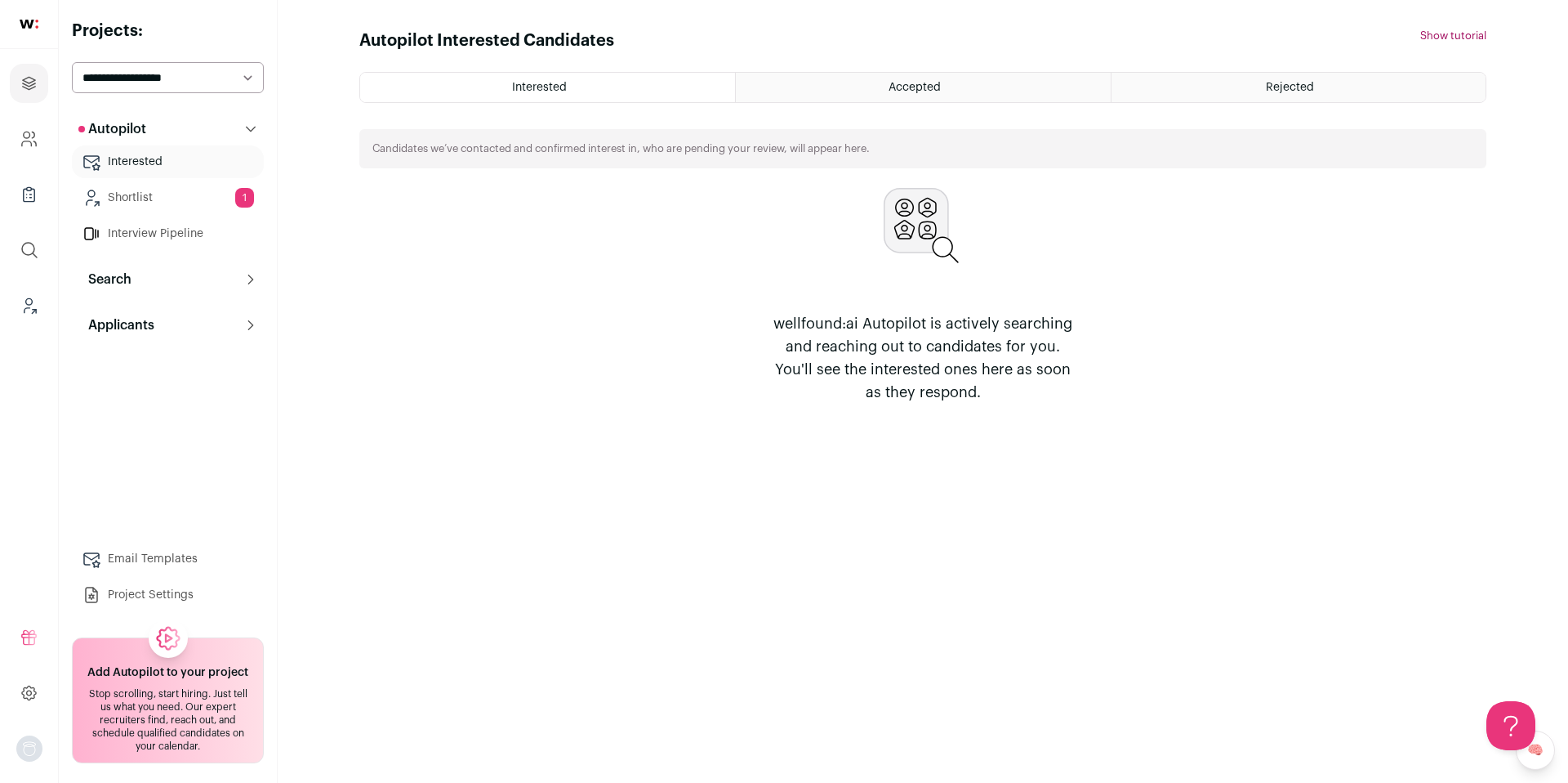
click at [149, 202] on html "Projects Company and ATS Settings Company Lists (Experimental) Global Search Le…" at bounding box center [784, 392] width 1568 height 783
click at [153, 196] on link "Shortlist 1" at bounding box center [168, 197] width 192 height 33
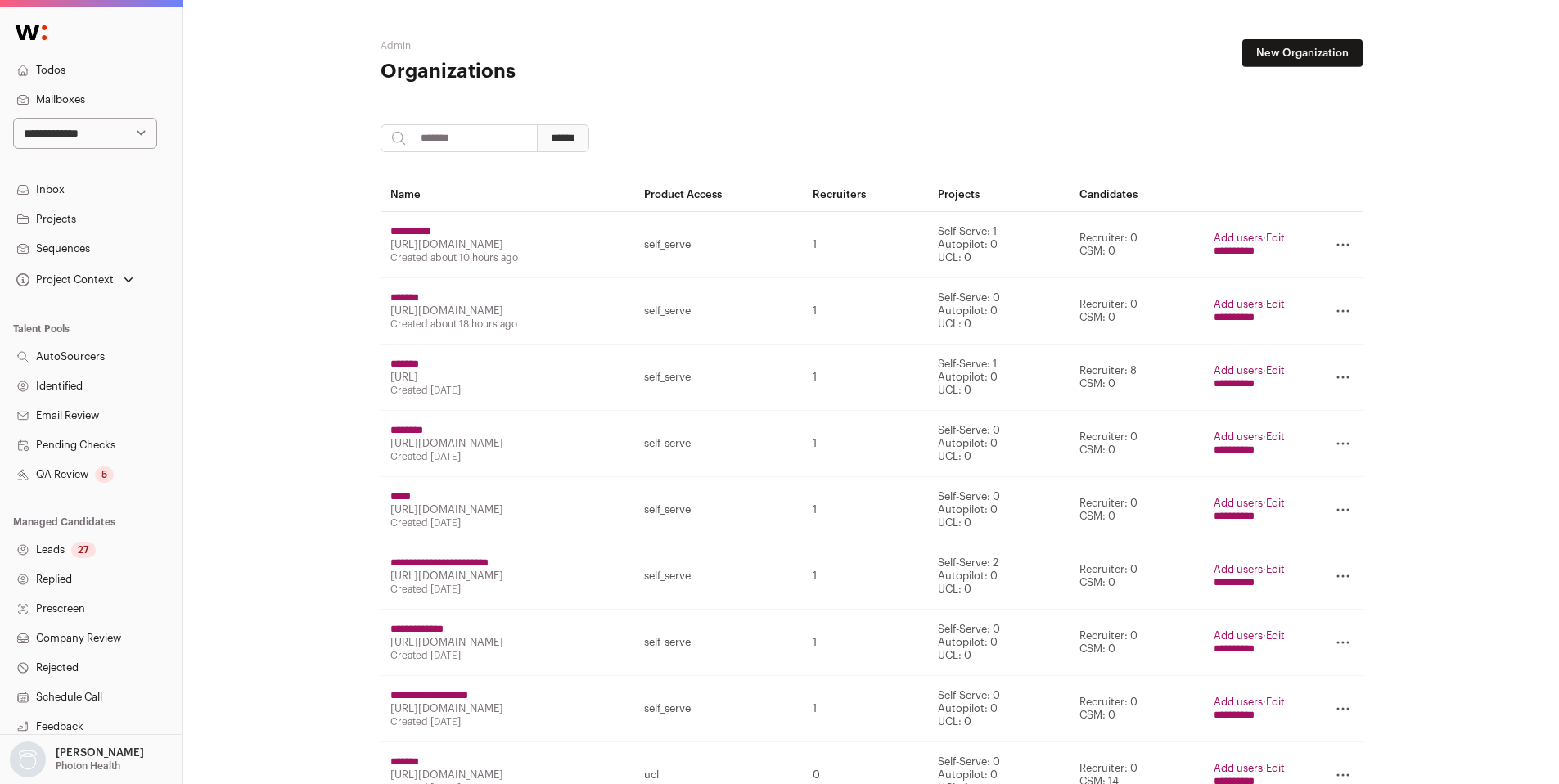
click at [433, 147] on input "search" at bounding box center [459, 138] width 157 height 28
type input "******"
click at [589, 140] on input "******" at bounding box center [562, 138] width 52 height 28
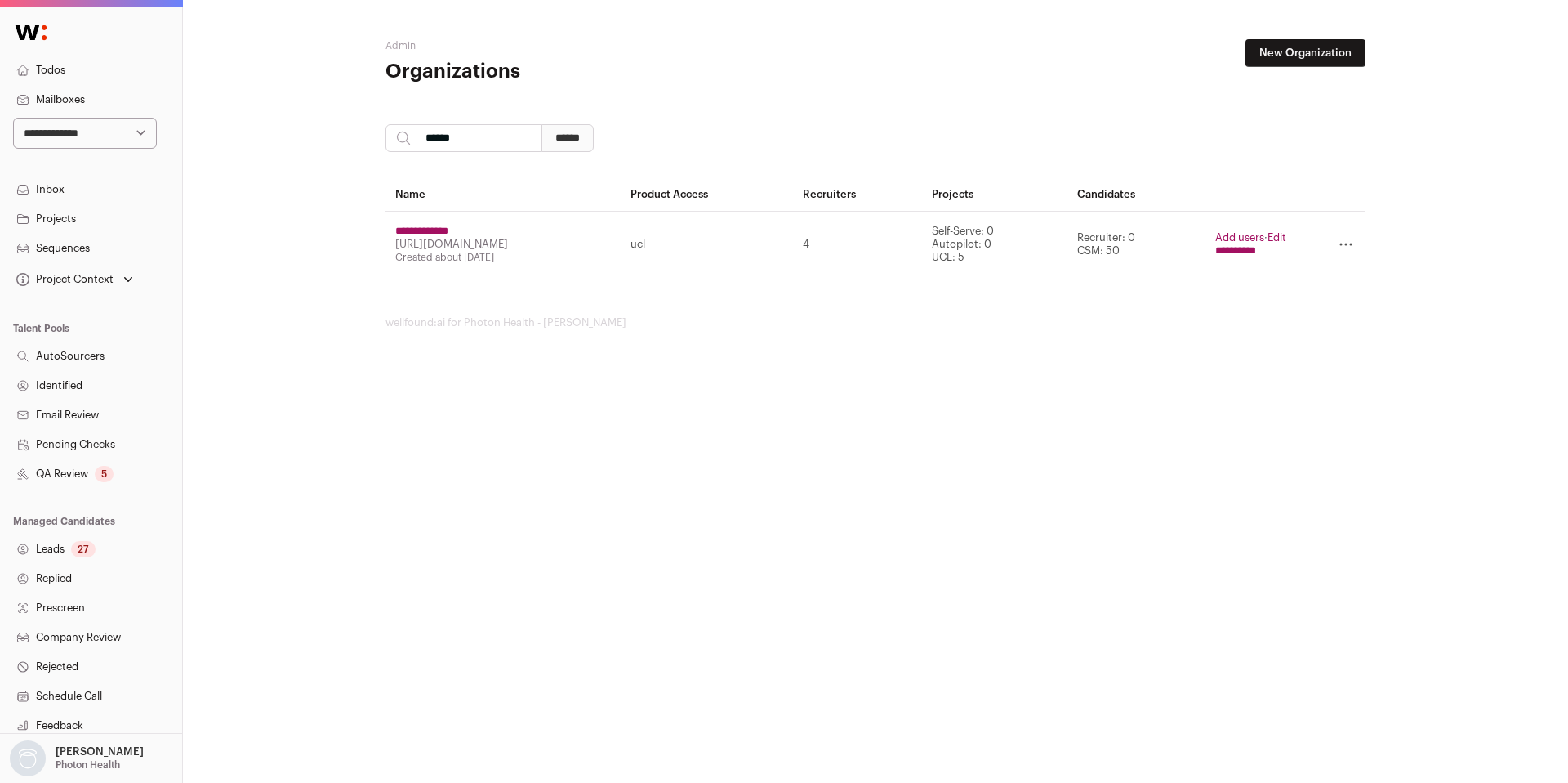
click at [1237, 246] on input "**********" at bounding box center [1236, 251] width 41 height 13
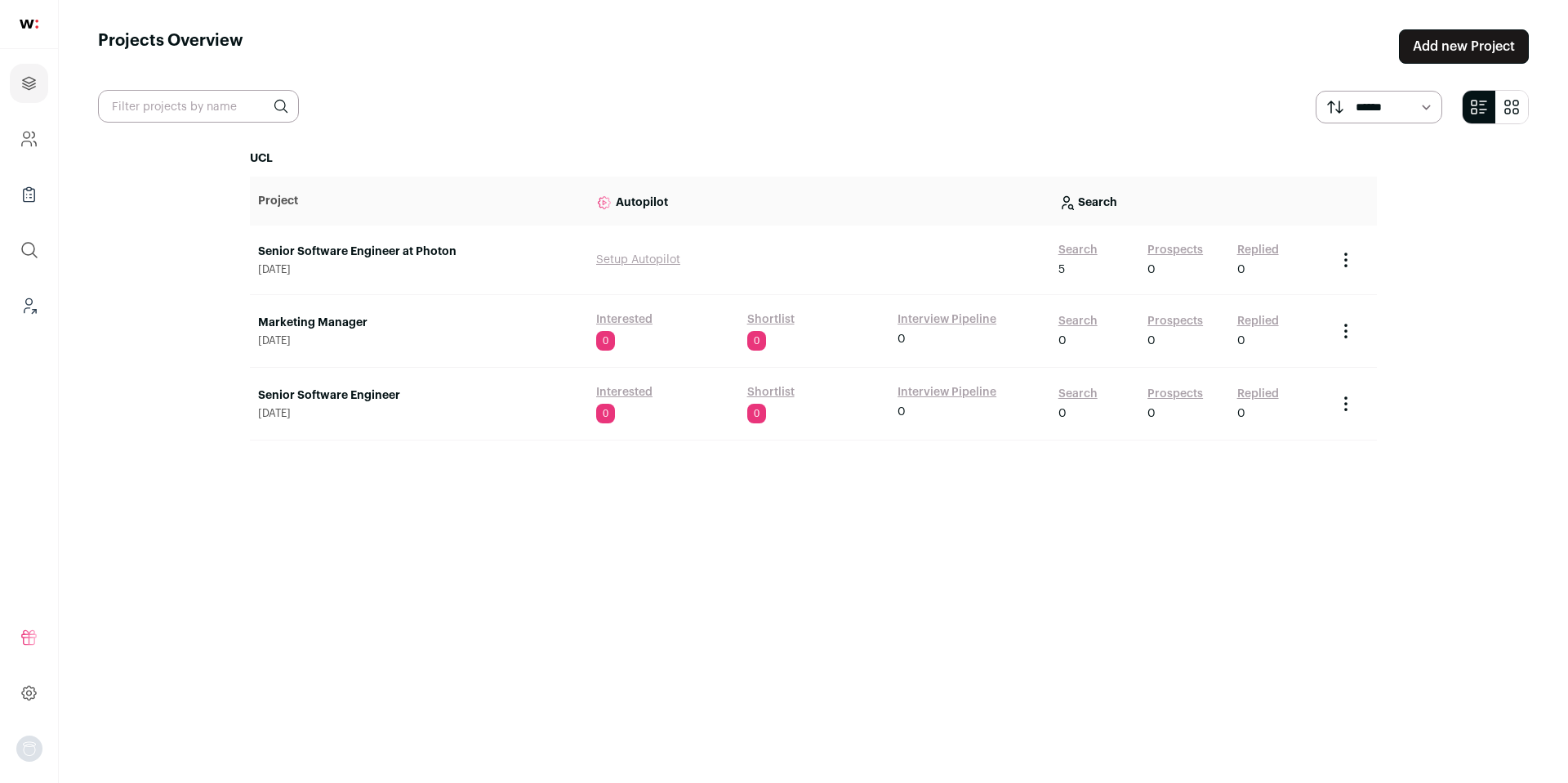
click at [1441, 58] on link "Add new Project" at bounding box center [1463, 46] width 130 height 34
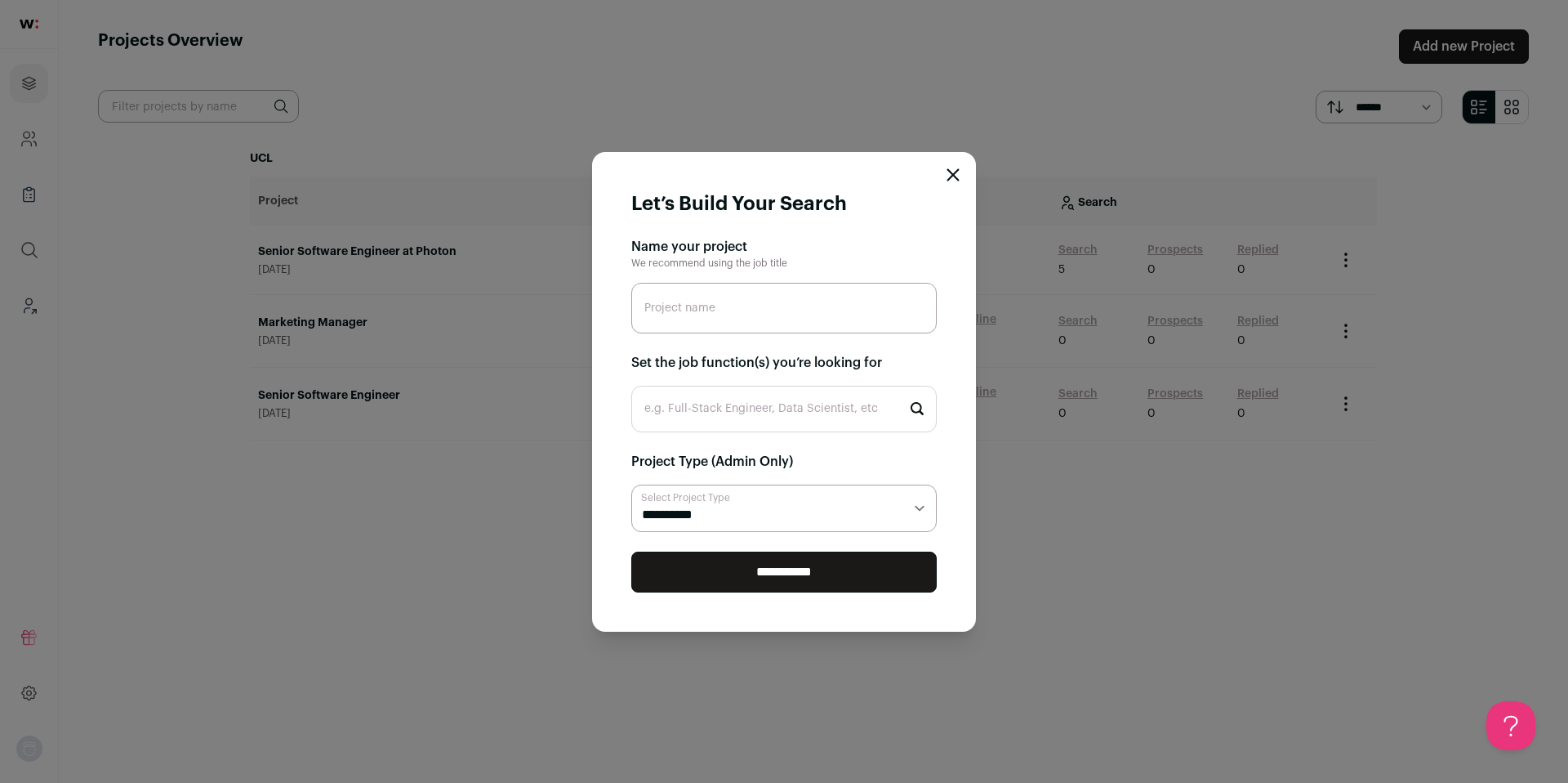
paste input "Customer Operations"
type input "Customer Operations"
click at [742, 398] on input "e.g. Full-Stack Engineer, Data Scientist, etc" at bounding box center [784, 409] width 306 height 46
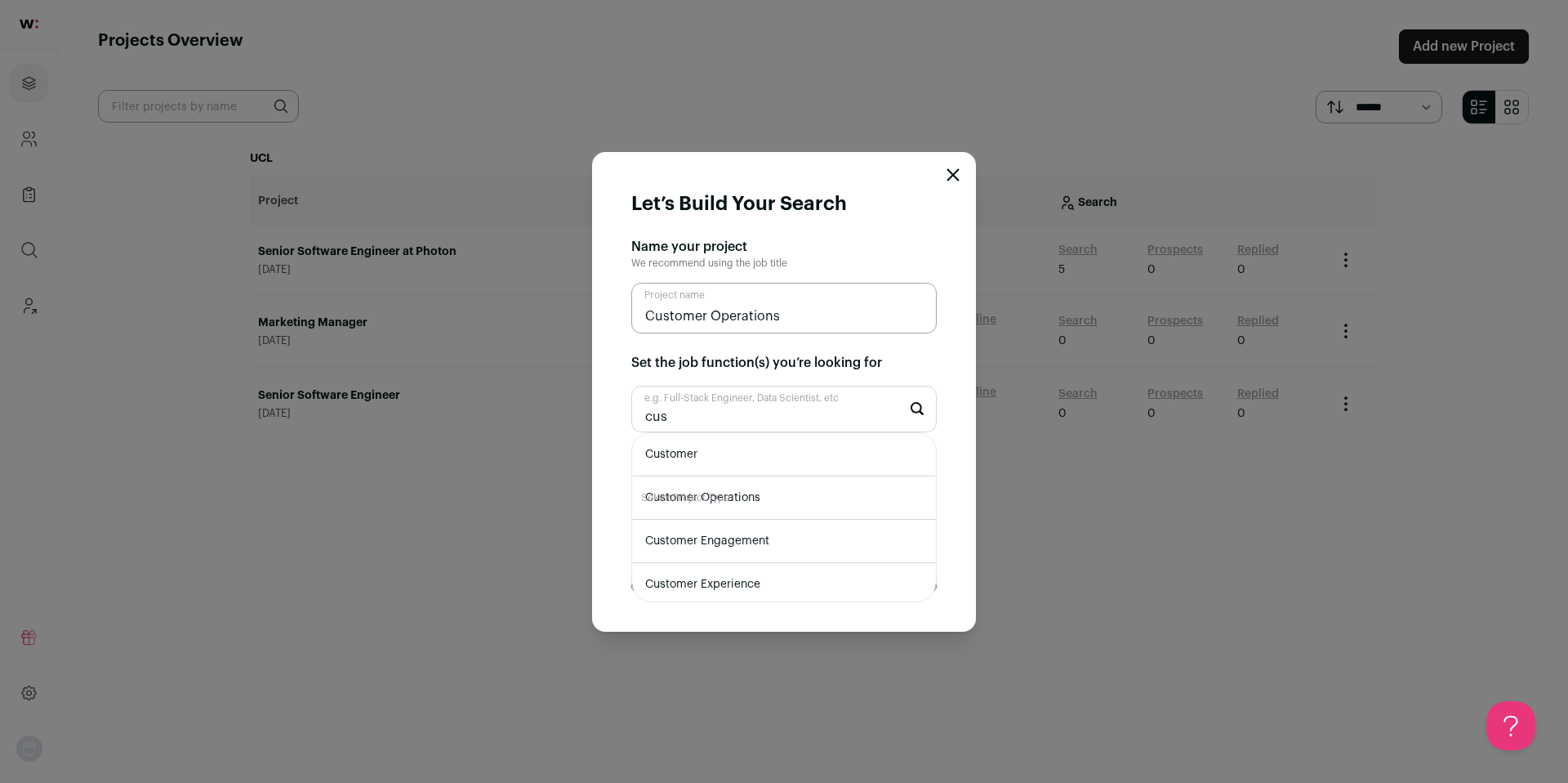
type input "cus"
click at [754, 488] on li "Customer Operations" at bounding box center [784, 498] width 304 height 43
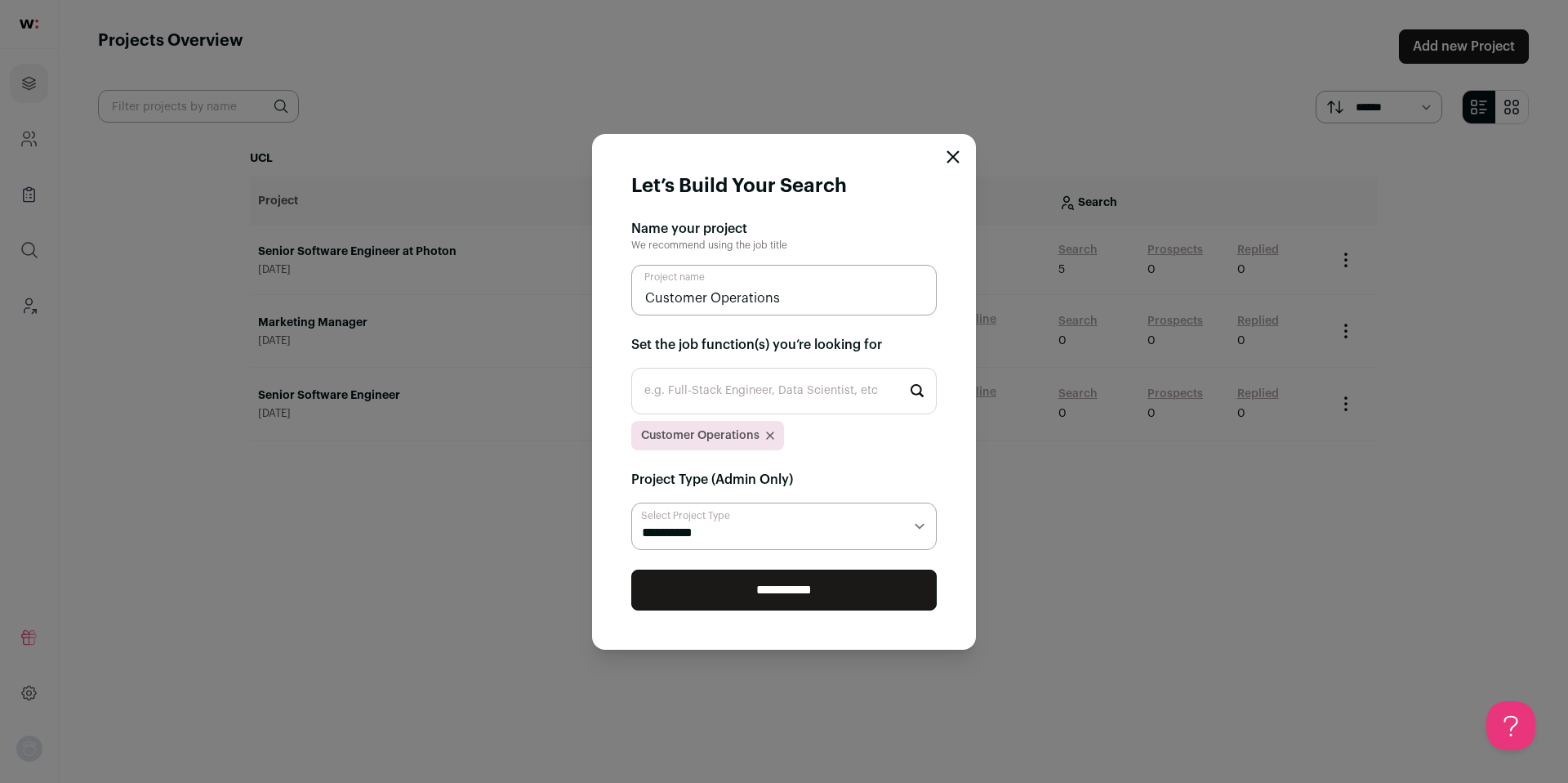
click at [732, 513] on select "**********" at bounding box center [784, 525] width 306 height 47
select select "***"
click at [632, 502] on select "**********" at bounding box center [784, 525] width 306 height 47
click at [733, 599] on input "**********" at bounding box center [784, 590] width 306 height 41
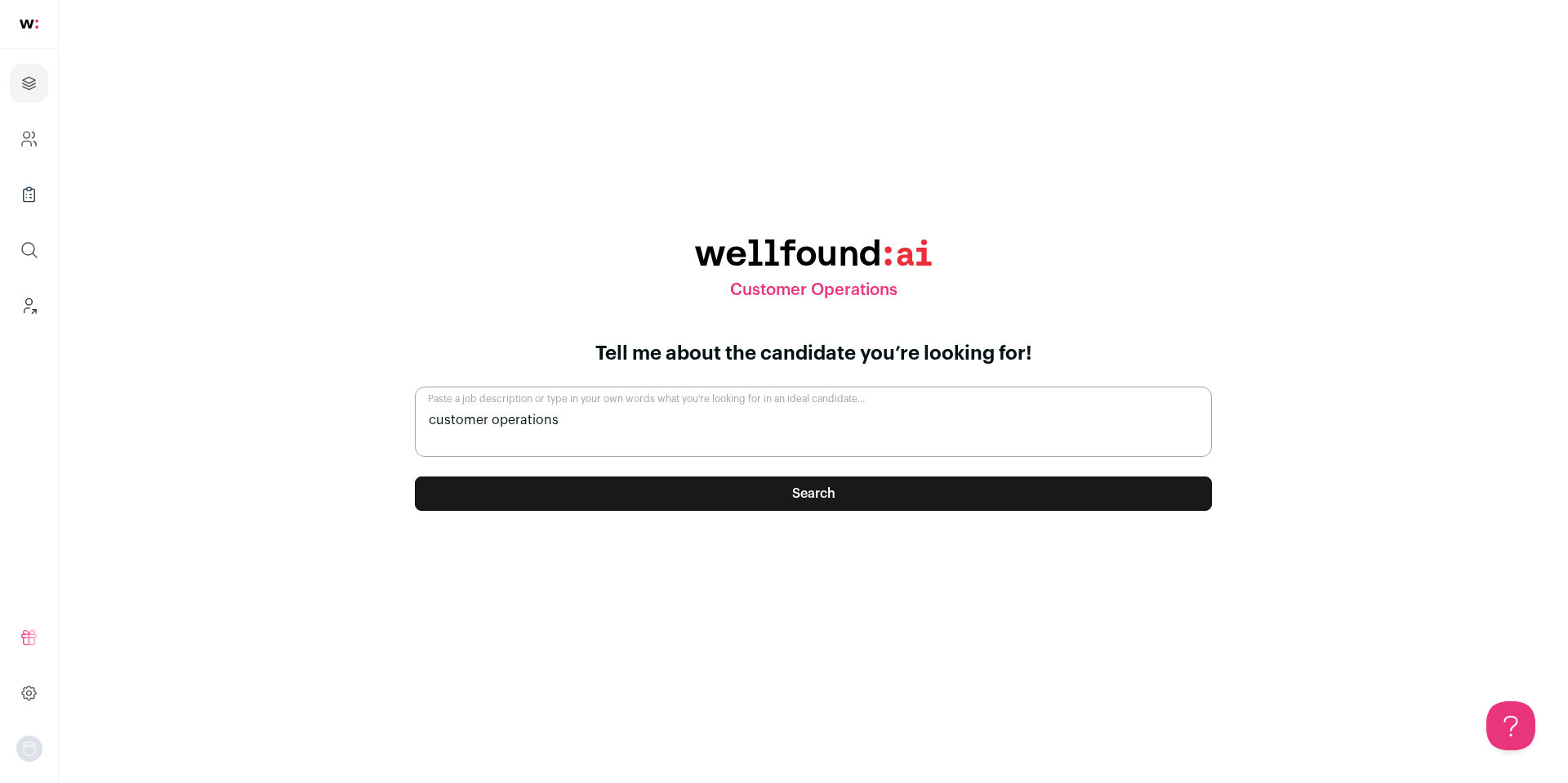
type textarea "customer operations"
click at [896, 482] on button "Search" at bounding box center [813, 494] width 797 height 34
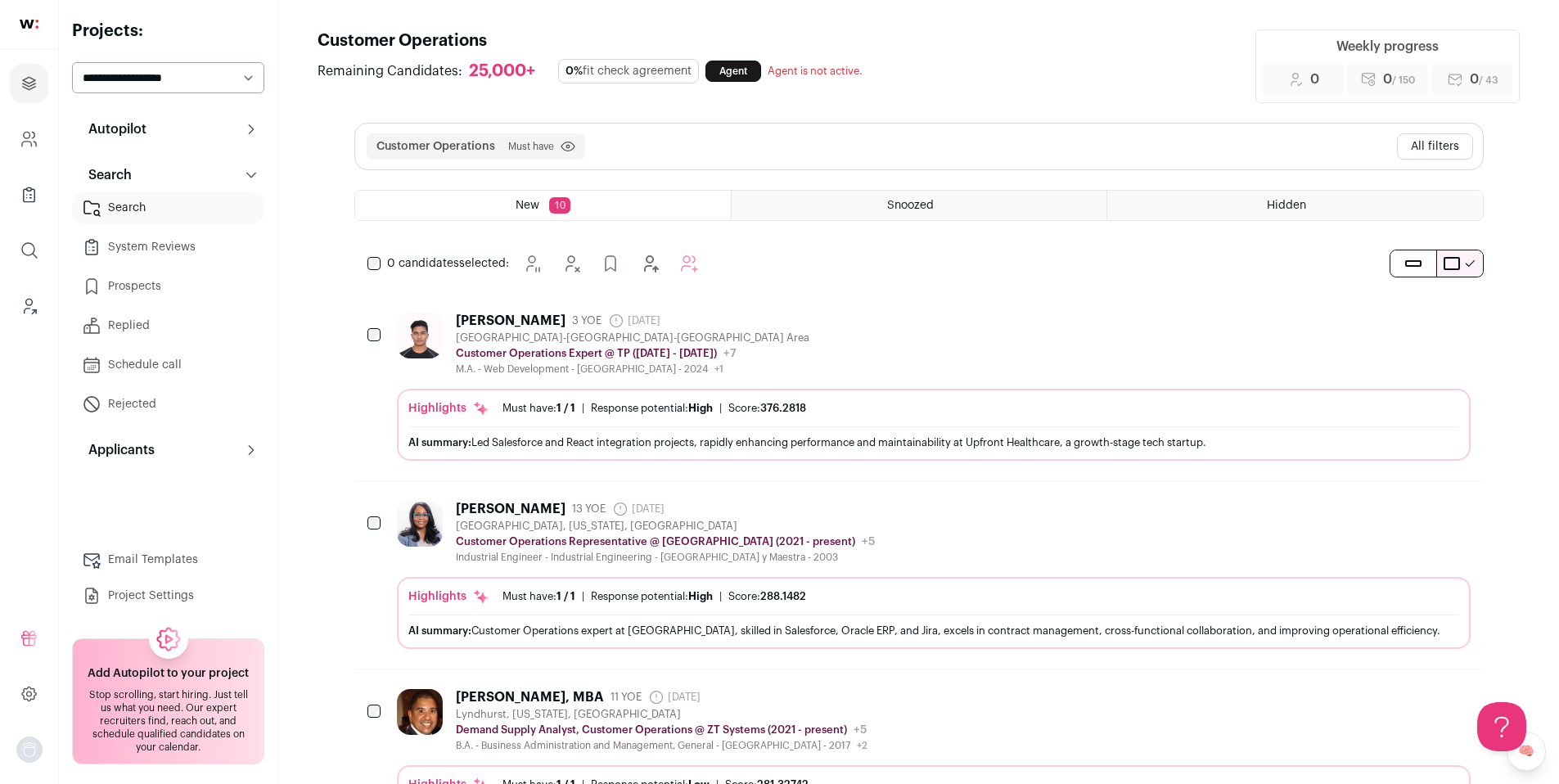
click at [1453, 143] on button "All filters" at bounding box center [1435, 146] width 77 height 26
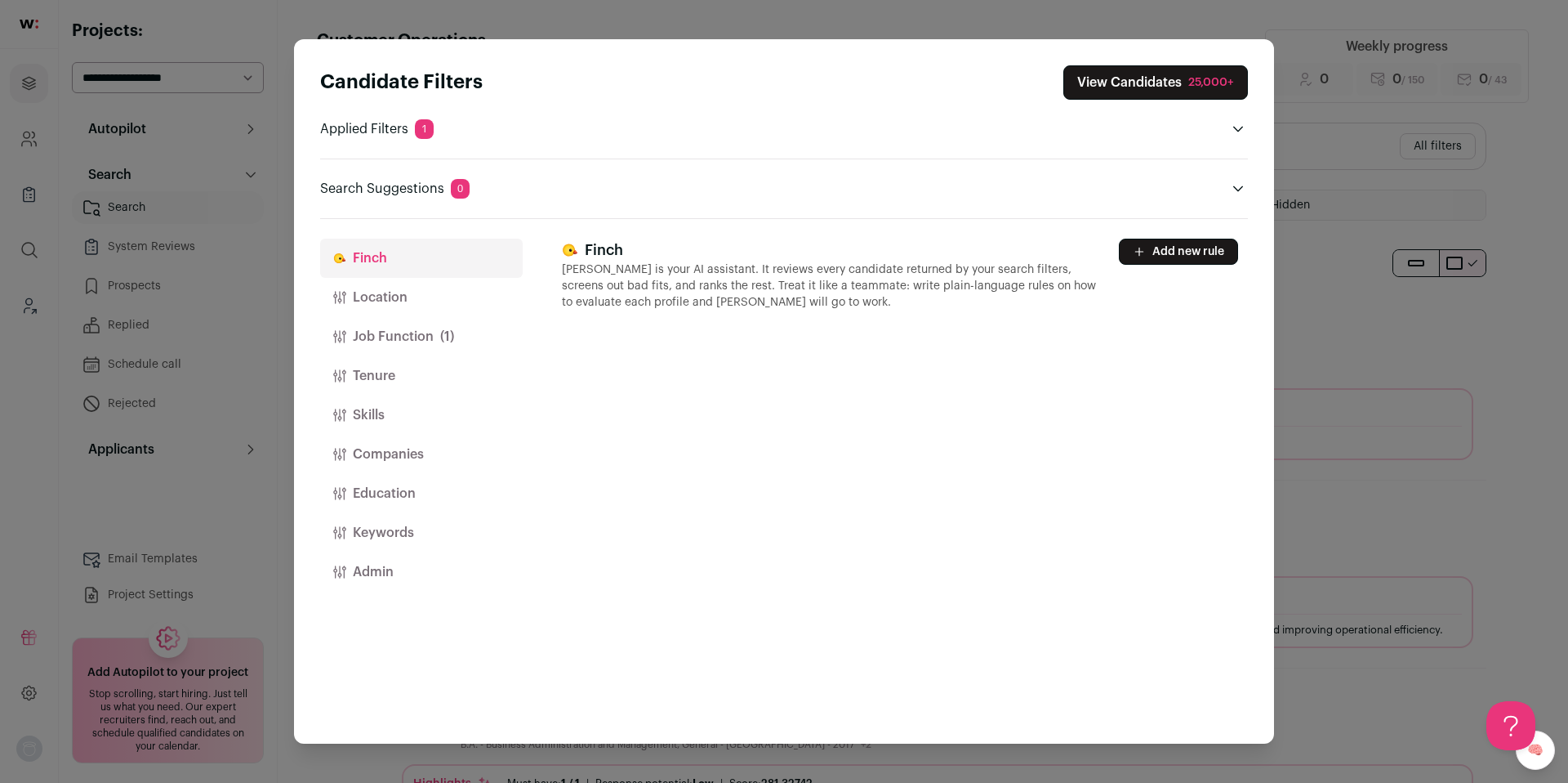
click at [397, 301] on button "Location" at bounding box center [421, 298] width 203 height 39
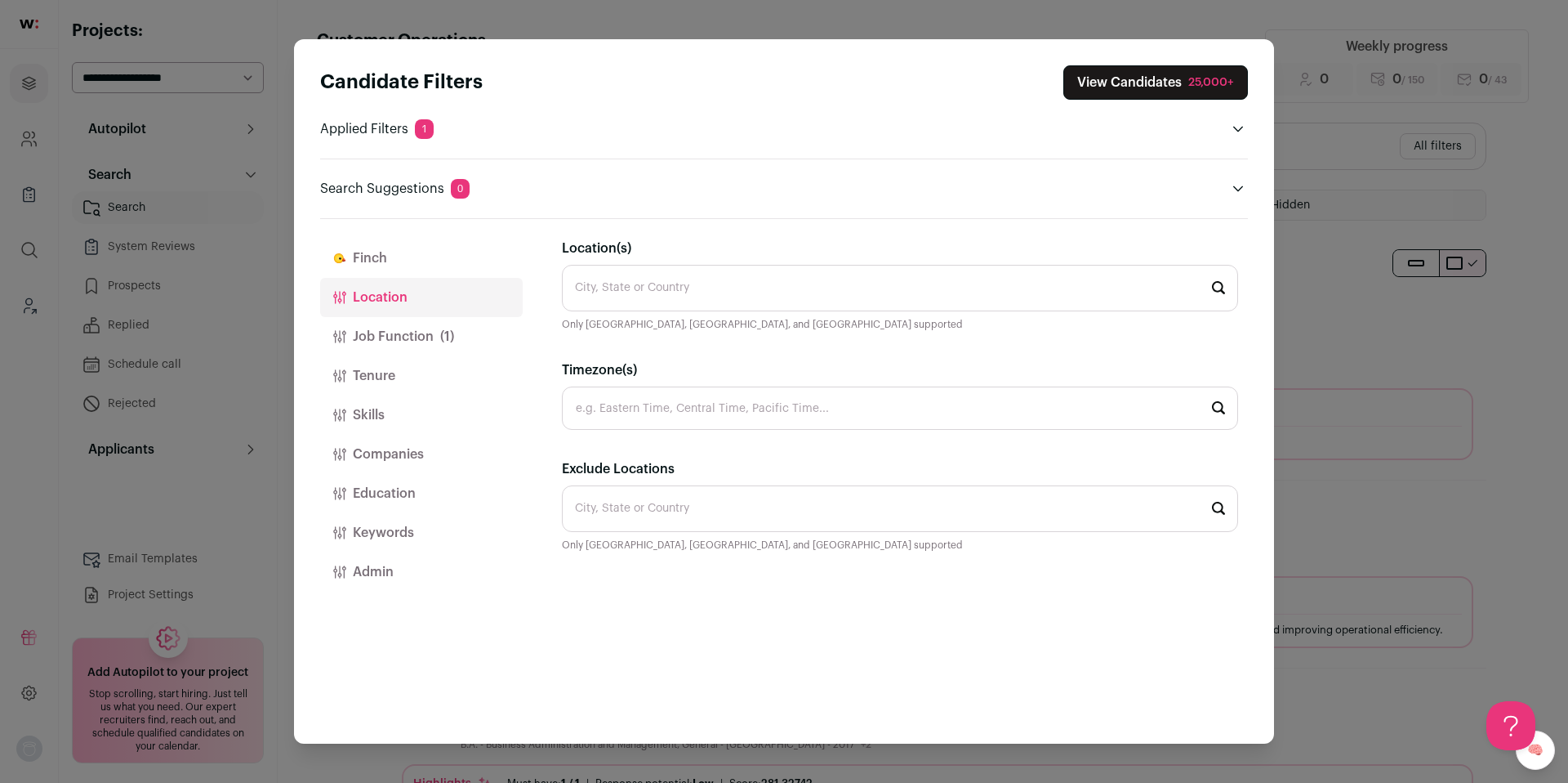
click at [681, 276] on input "Location(s)" at bounding box center [900, 288] width 676 height 46
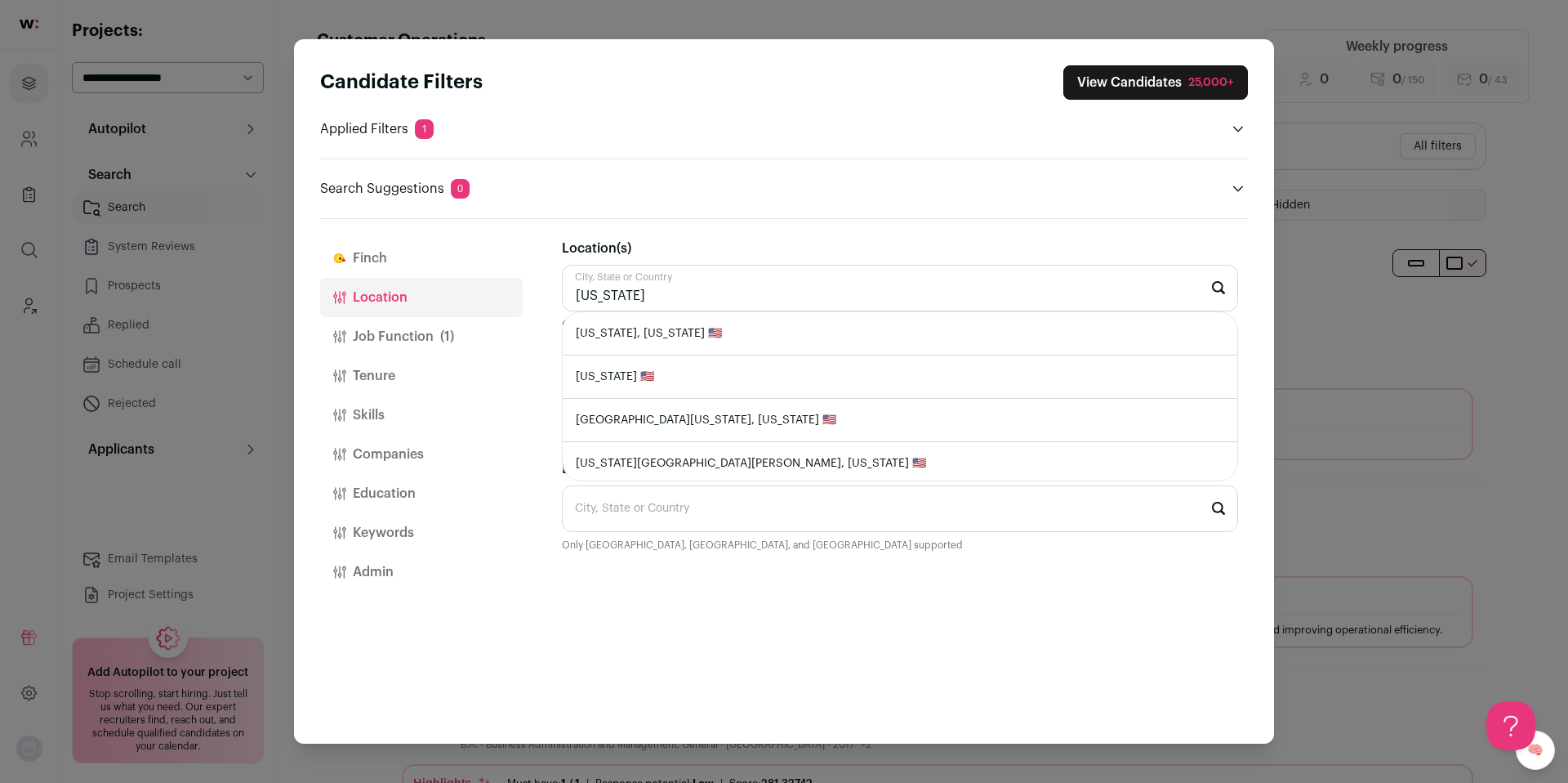
click at [685, 342] on li "New York, New York 🇺🇸" at bounding box center [900, 334] width 675 height 43
type input "New York, New York 🇺🇸"
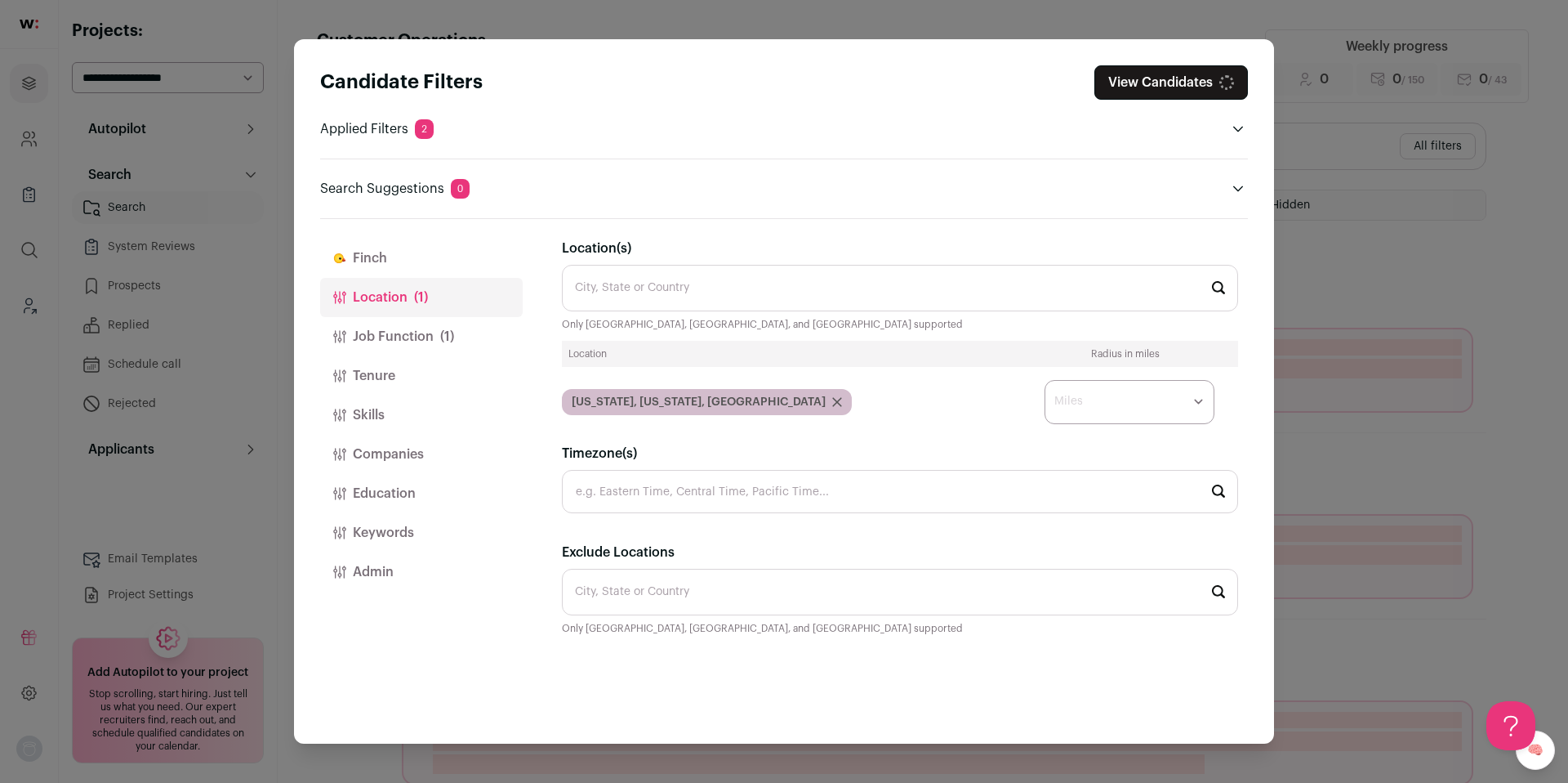
click at [1129, 404] on select "* ** ** **" at bounding box center [1129, 402] width 170 height 44
select select "****"
click at [1044, 380] on select "* ** ** **" at bounding box center [1129, 402] width 170 height 44
click at [397, 343] on button "Job Function (1)" at bounding box center [421, 337] width 203 height 39
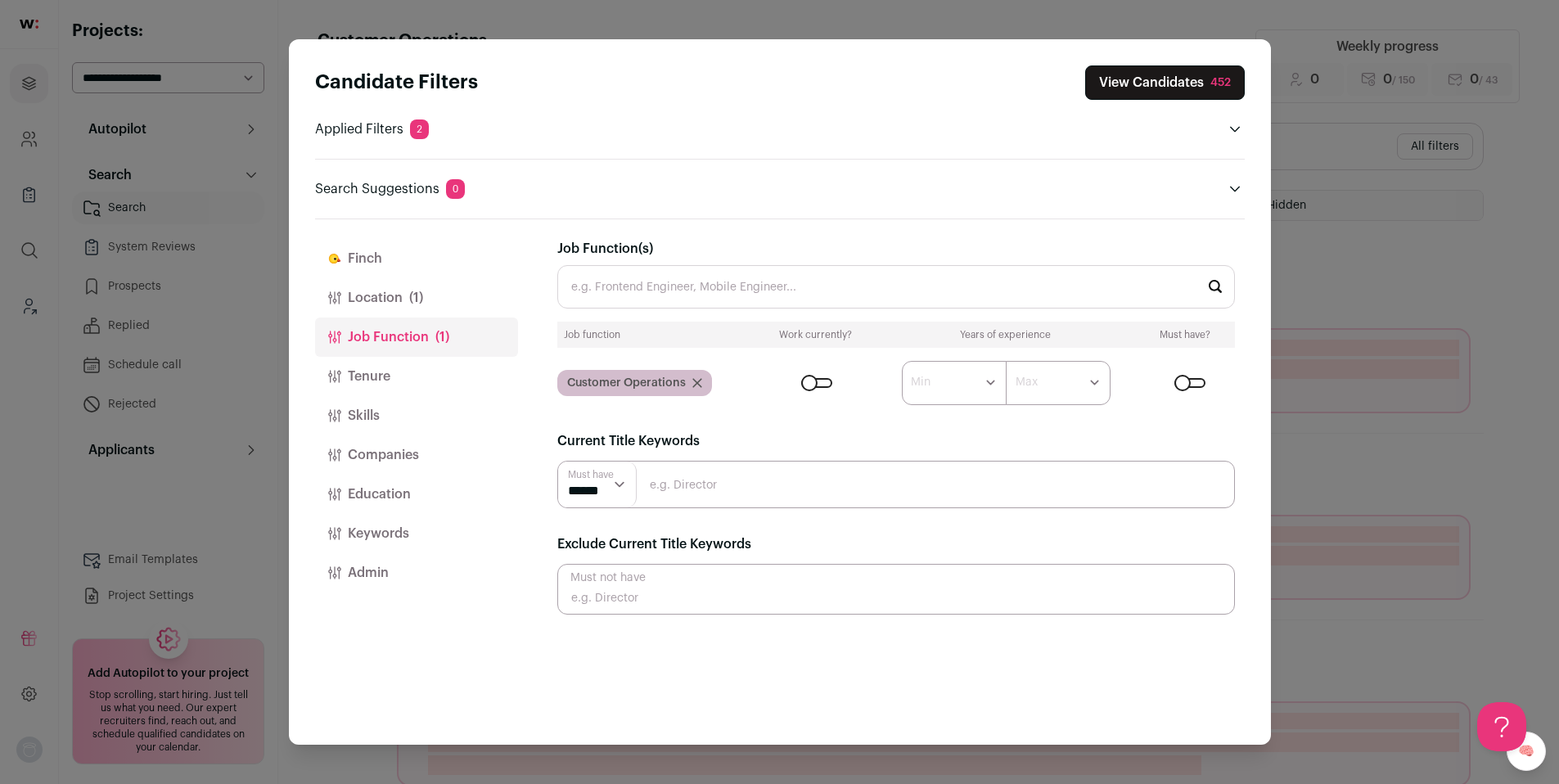
click at [371, 378] on button "Tenure" at bounding box center [416, 377] width 203 height 40
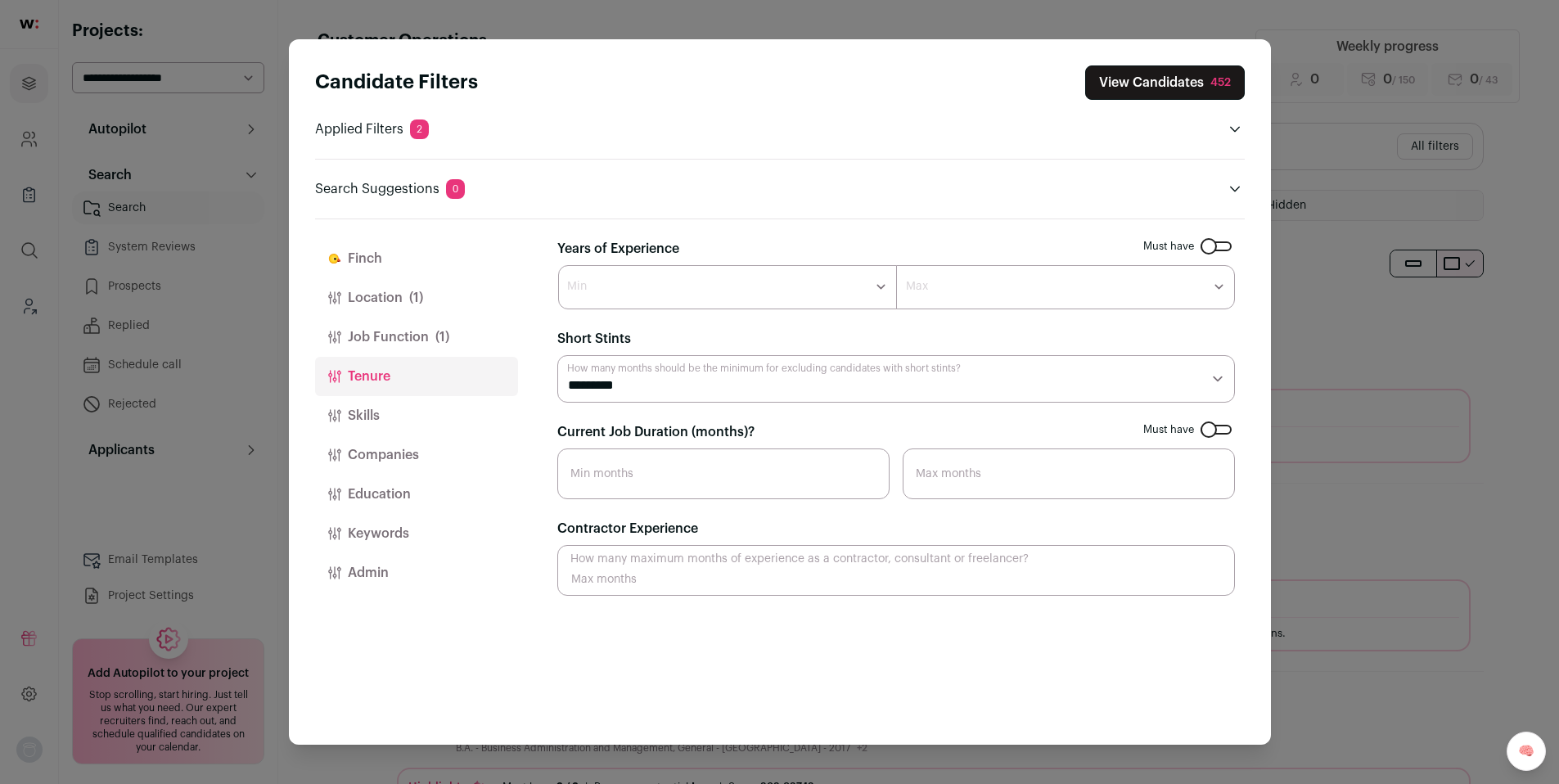
click at [629, 297] on select "******* ****** ******* ******* ******* ******* ******* ******* ******* ******* …" at bounding box center [727, 286] width 339 height 44
select select "*"
click at [558, 265] on select "******* ****** ******* ******* ******* ******* ******* ******* ******* ******* …" at bounding box center [727, 286] width 339 height 44
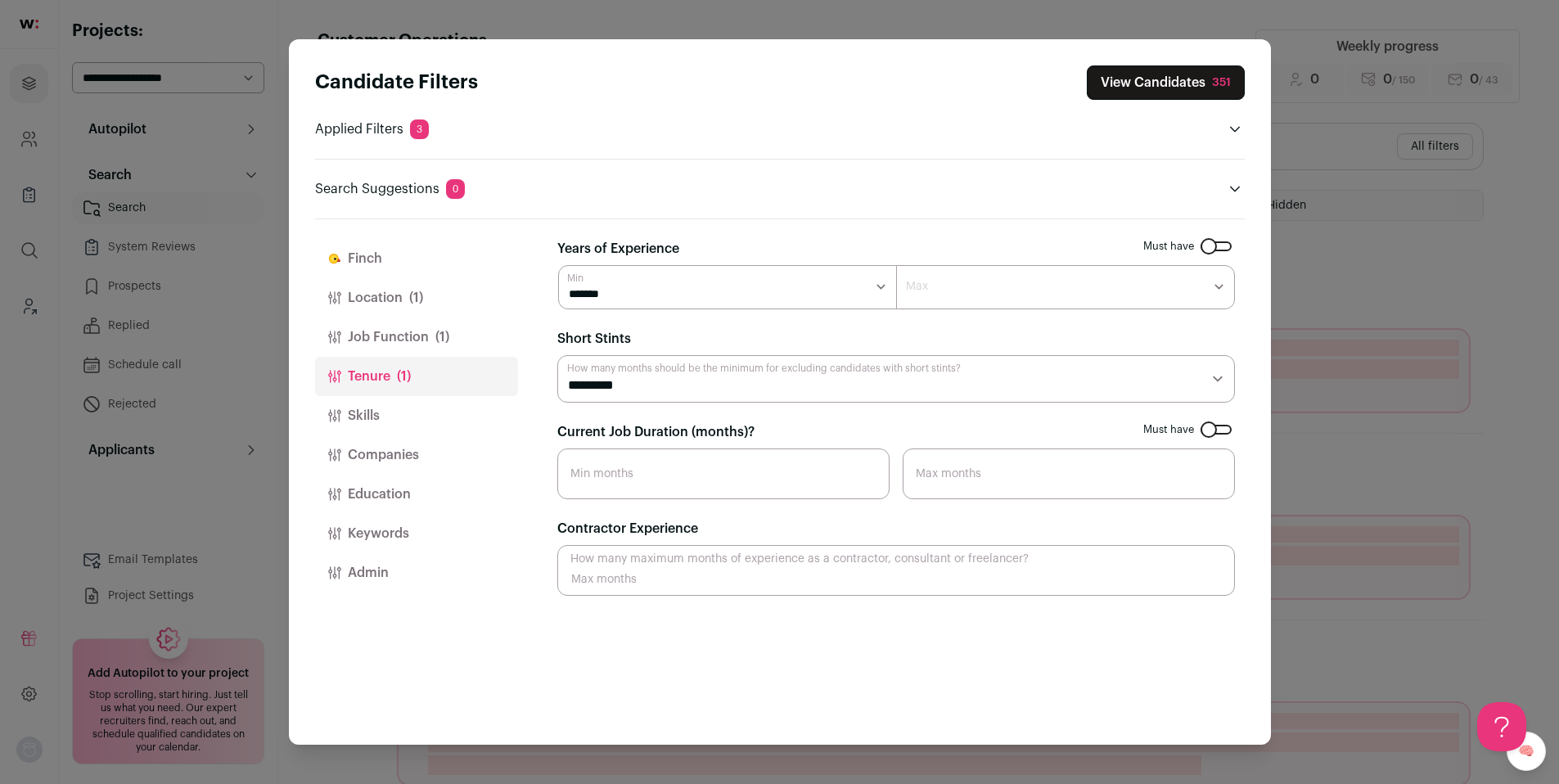
click at [623, 468] on input "Current Job Duration (months)?" at bounding box center [723, 474] width 332 height 51
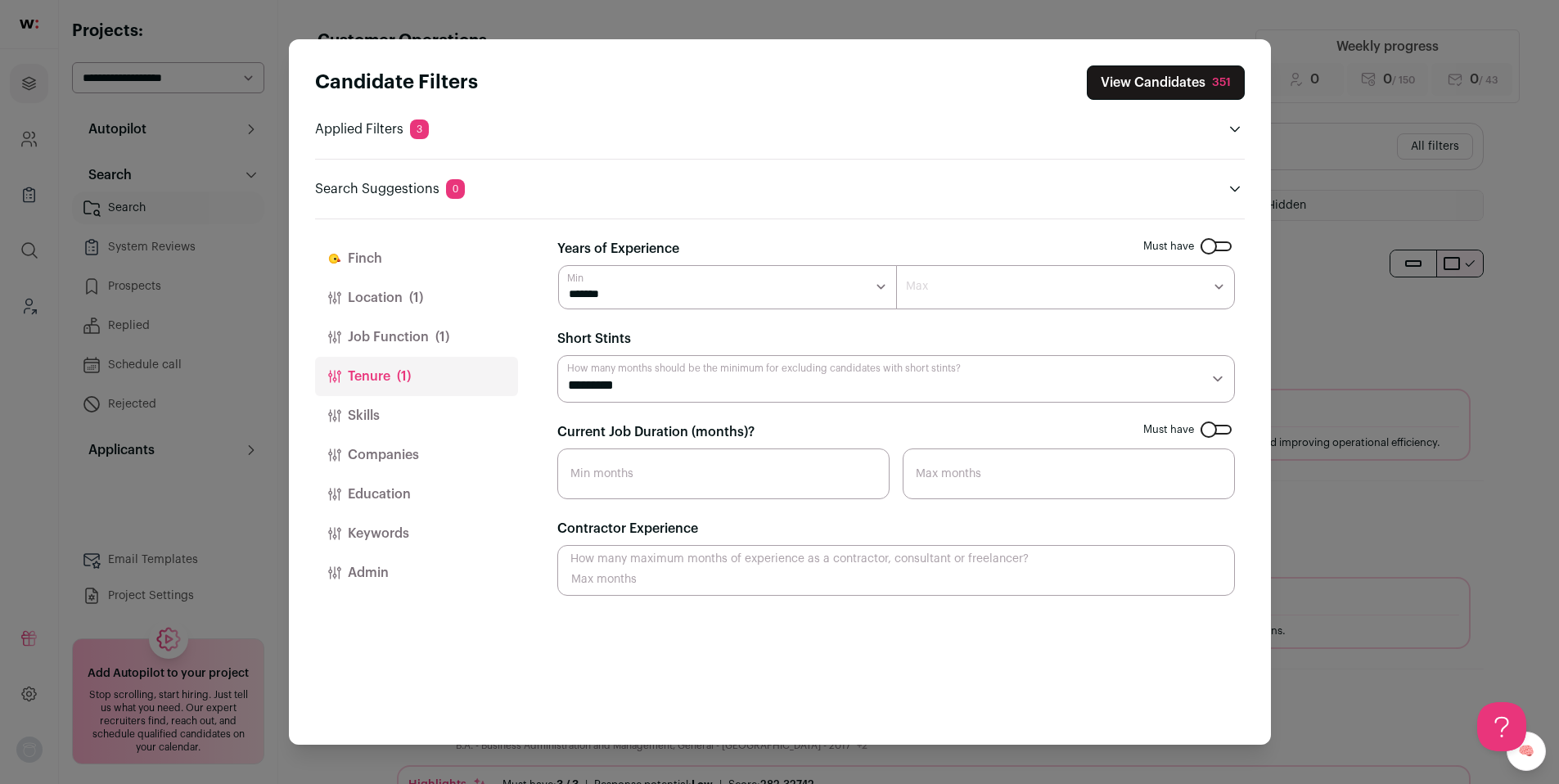
click at [628, 475] on input "Current Job Duration (months)?" at bounding box center [723, 474] width 332 height 51
type input "10"
click at [418, 445] on button "Companies" at bounding box center [416, 455] width 203 height 40
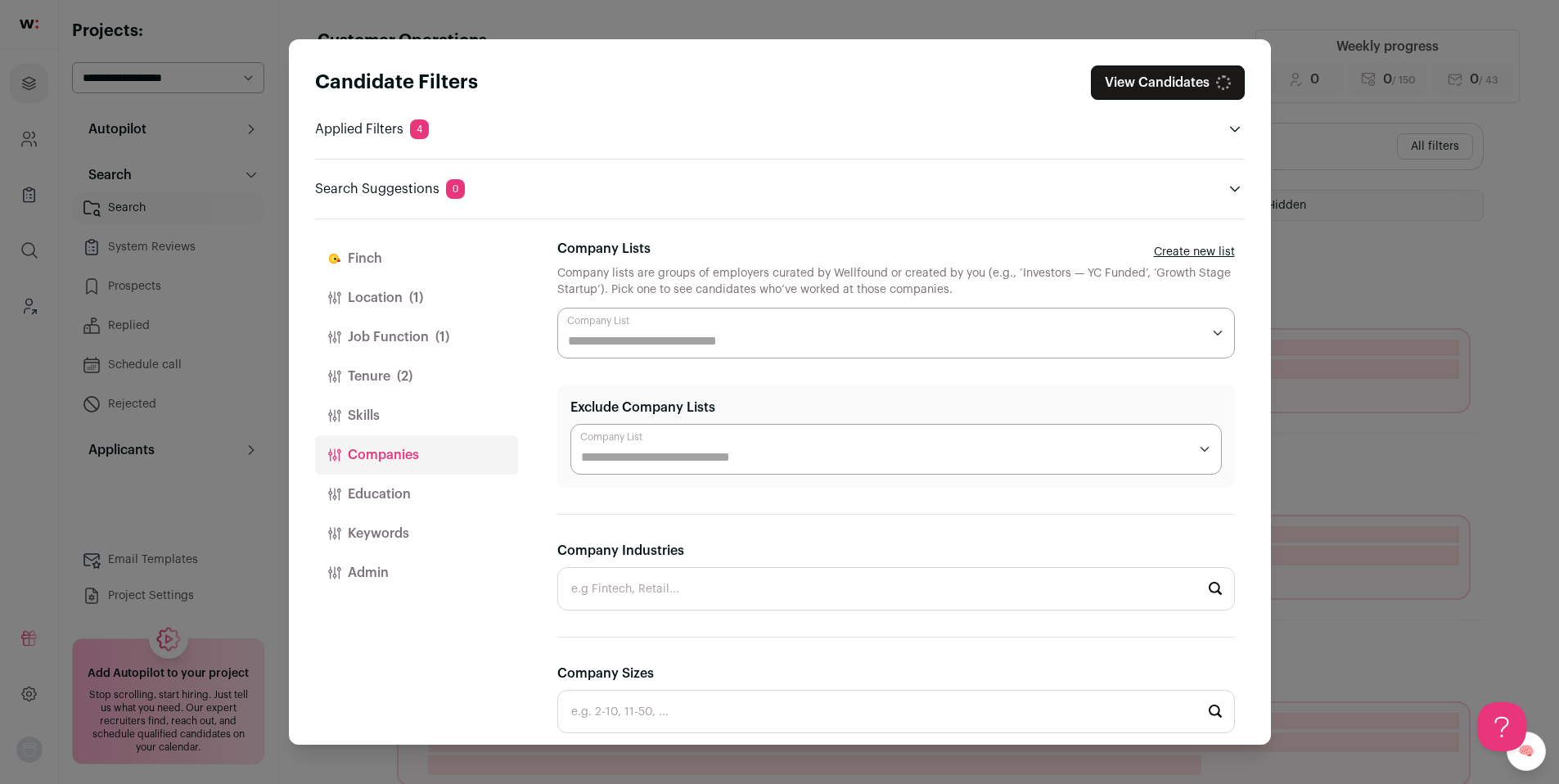
click at [612, 321] on div "Close modal via background" at bounding box center [896, 333] width 678 height 51
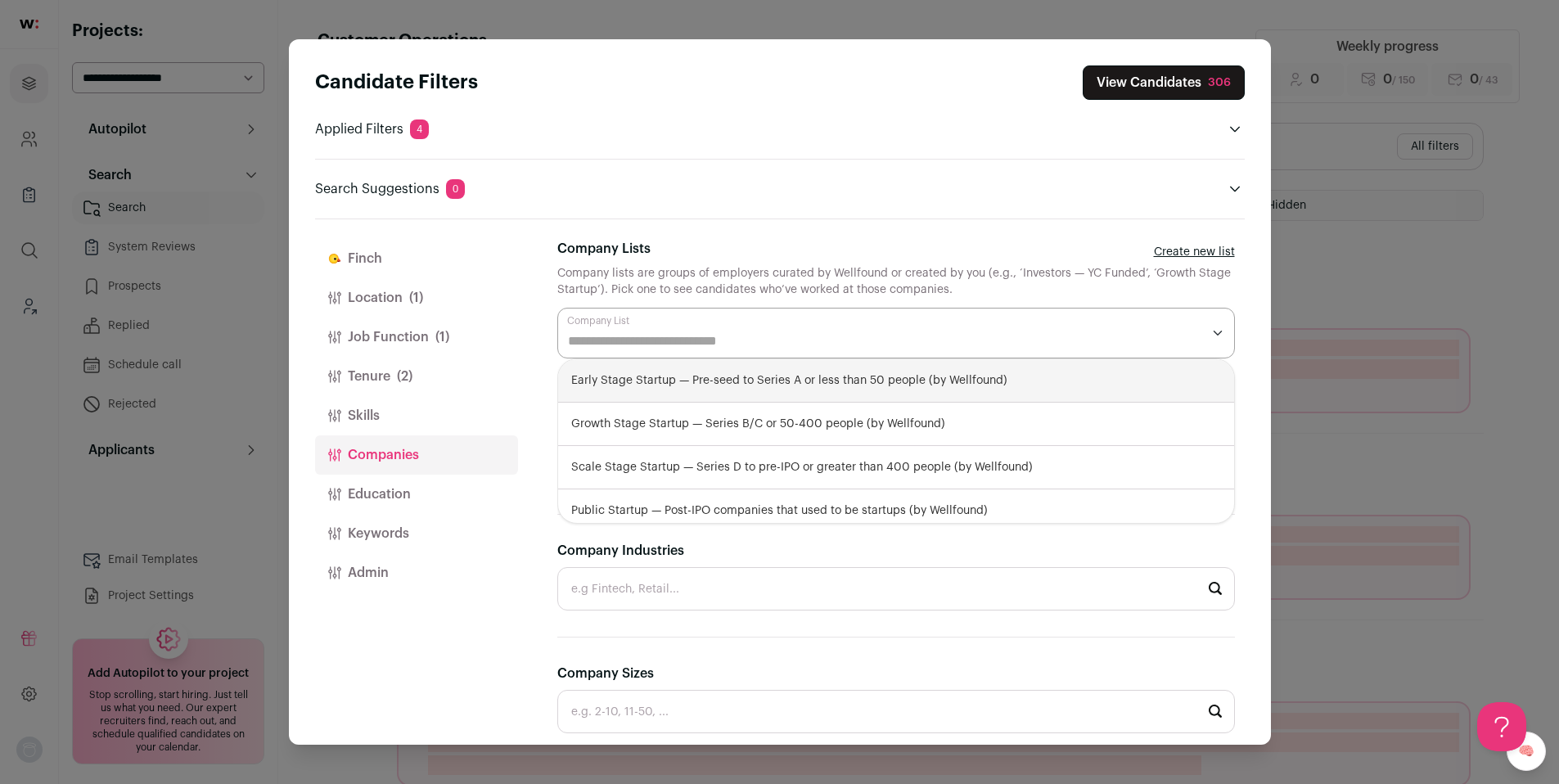
click at [668, 384] on div "Early Stage Startup — Pre-seed to Series A or less than 50 people (by Wellfound)" at bounding box center [896, 381] width 676 height 43
select select "**********"
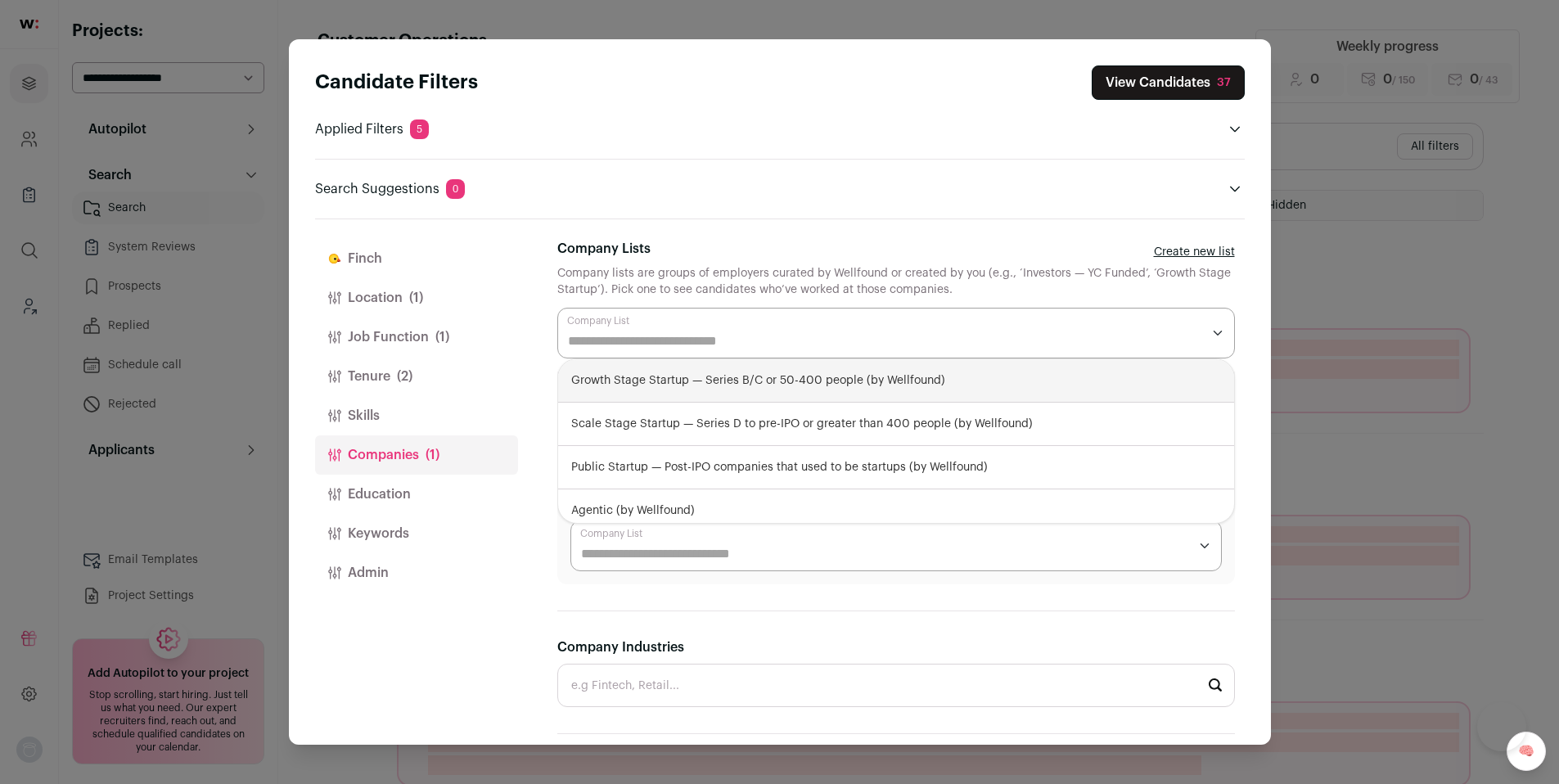
click at [691, 387] on div "Growth Stage Startup — Series B/C or 50-400 people (by Wellfound)" at bounding box center [896, 381] width 676 height 43
select select "**********"
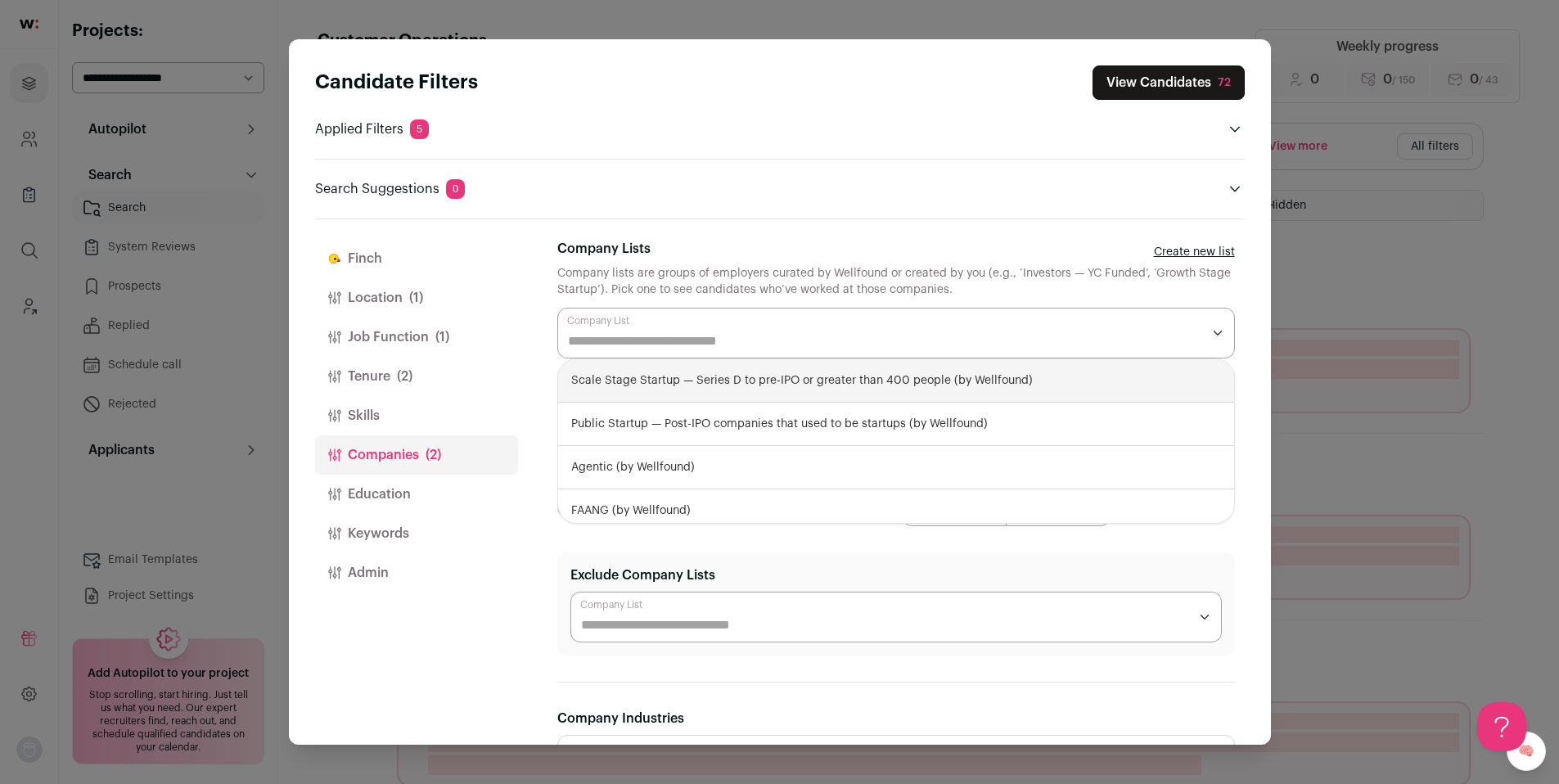
click at [1260, 354] on div "Candidate Filters View Candidates 72 Applied Filters 5 Customer Operations Must…" at bounding box center [780, 392] width 982 height 705
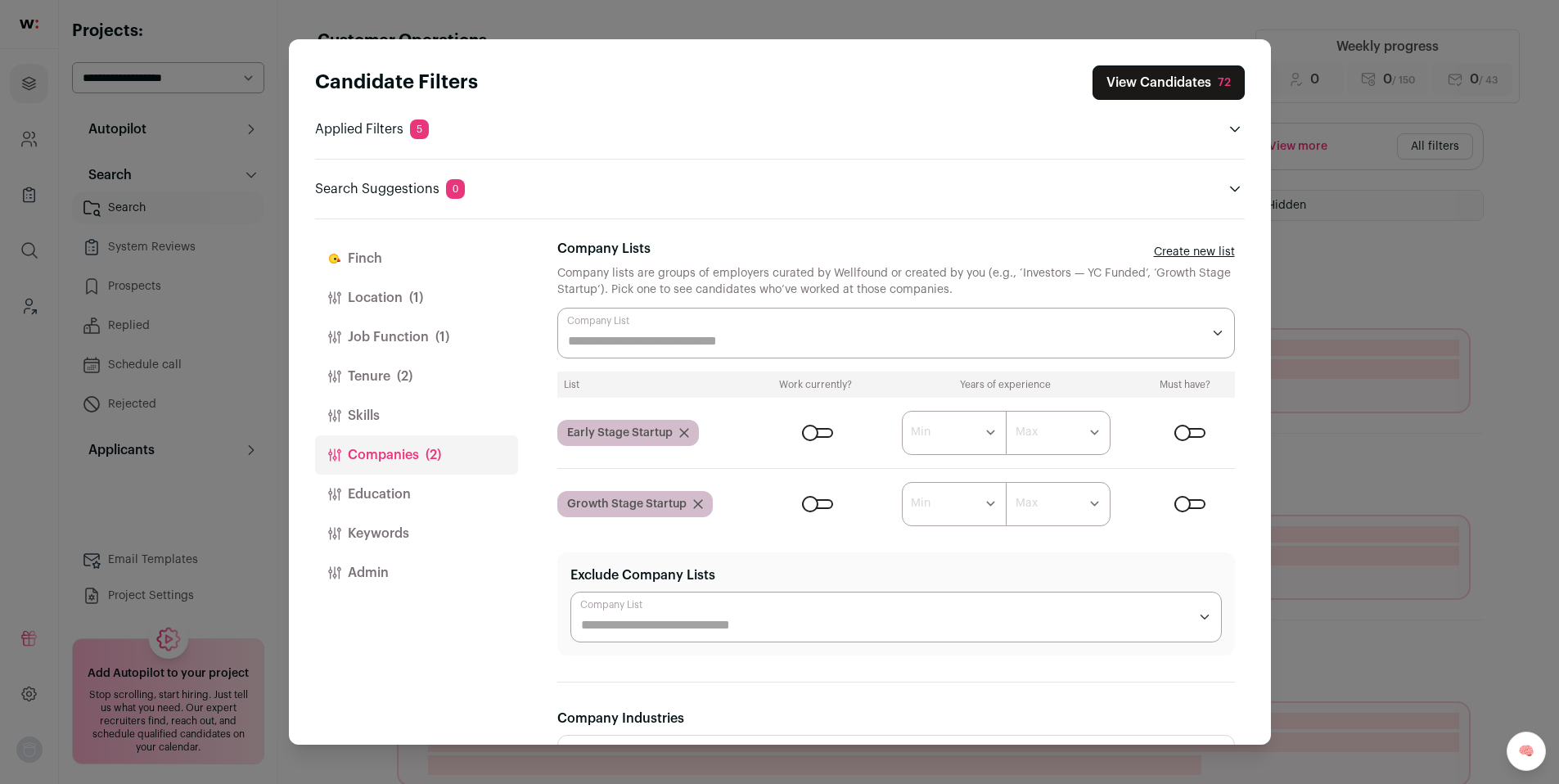
click at [811, 432] on div "Close modal via background" at bounding box center [818, 432] width 31 height 9
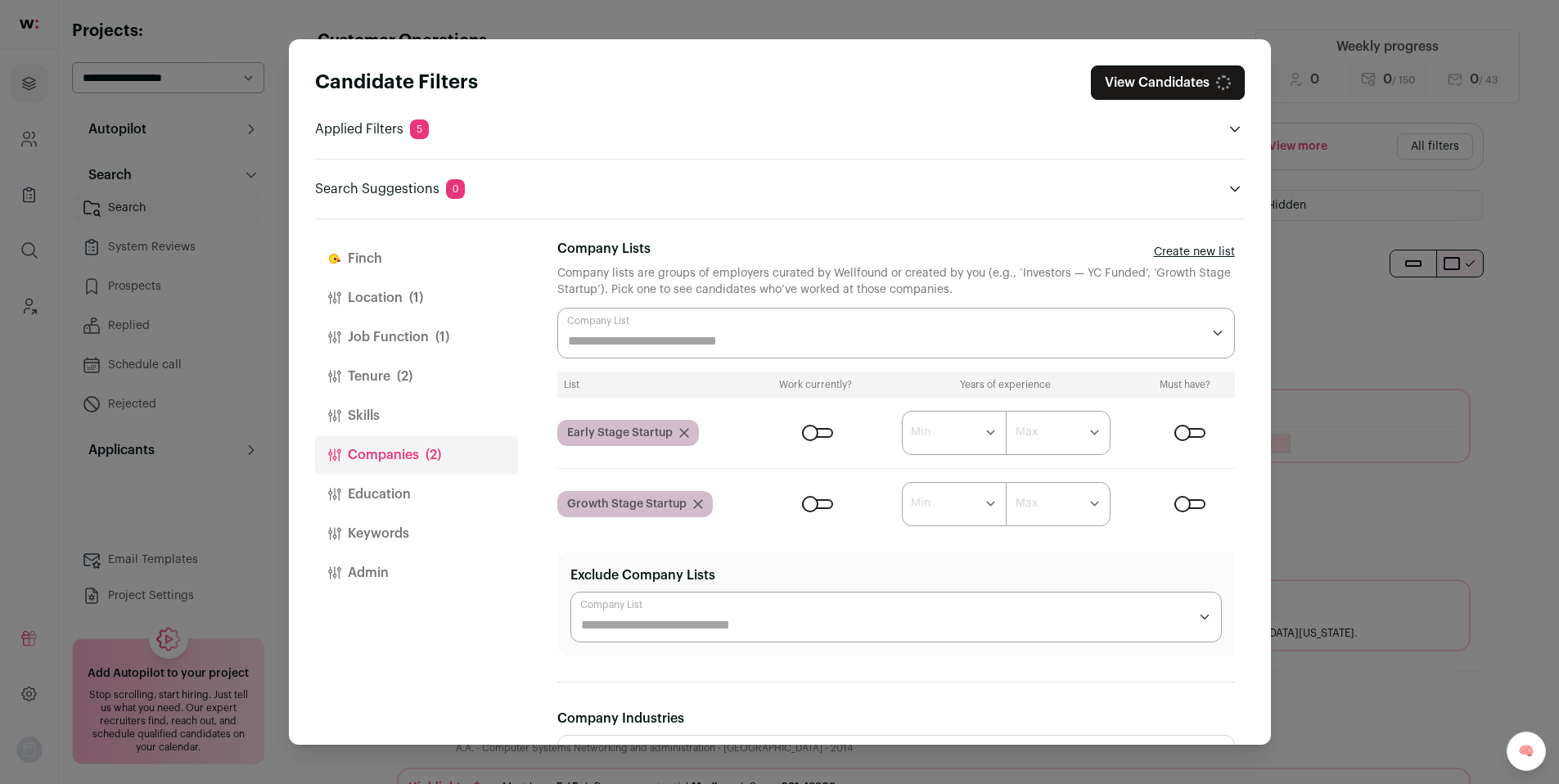
click at [819, 502] on div "Close modal via background" at bounding box center [818, 504] width 31 height 9
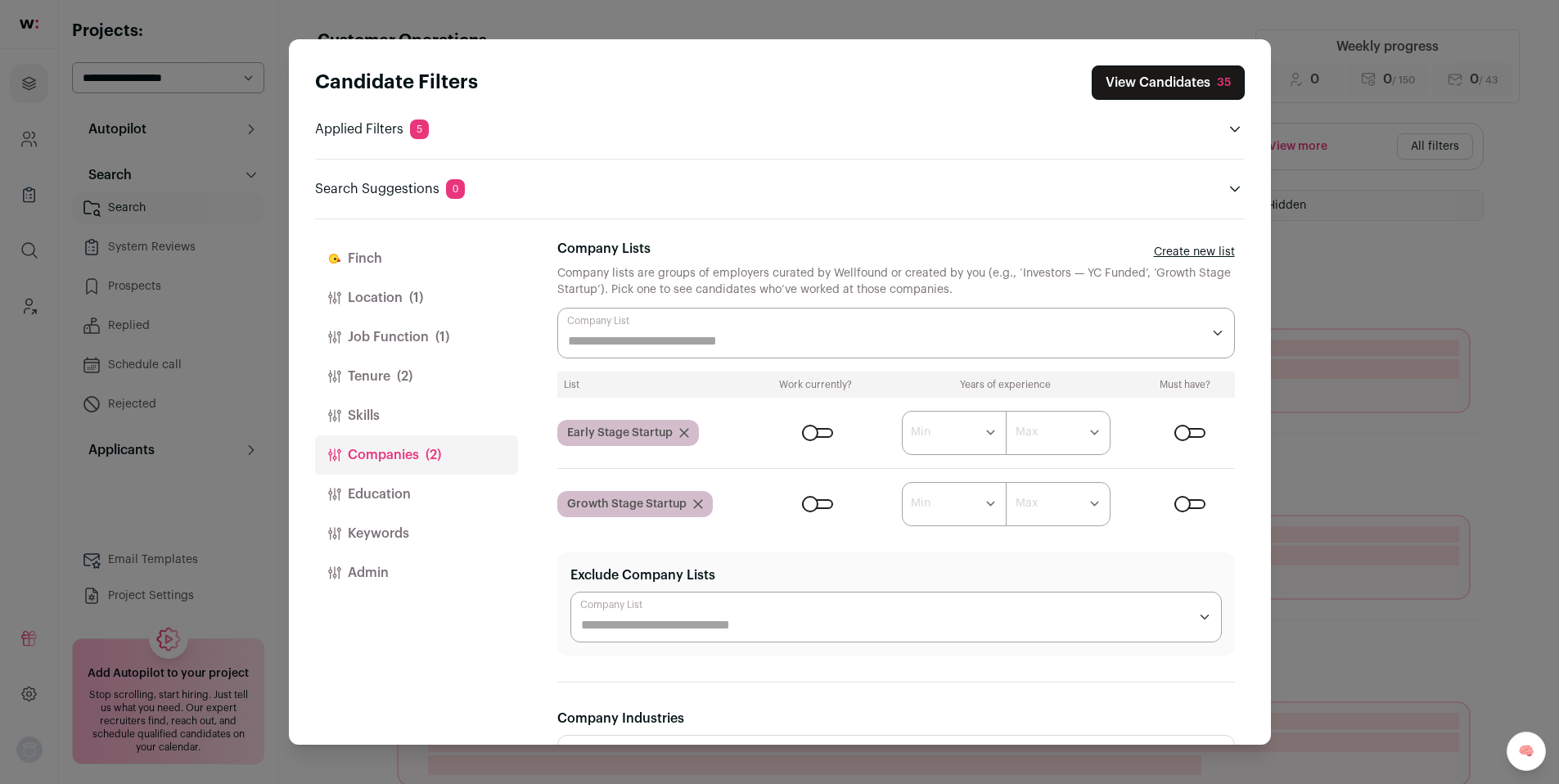
click at [1185, 68] on button "View Candidates 35" at bounding box center [1169, 83] width 153 height 34
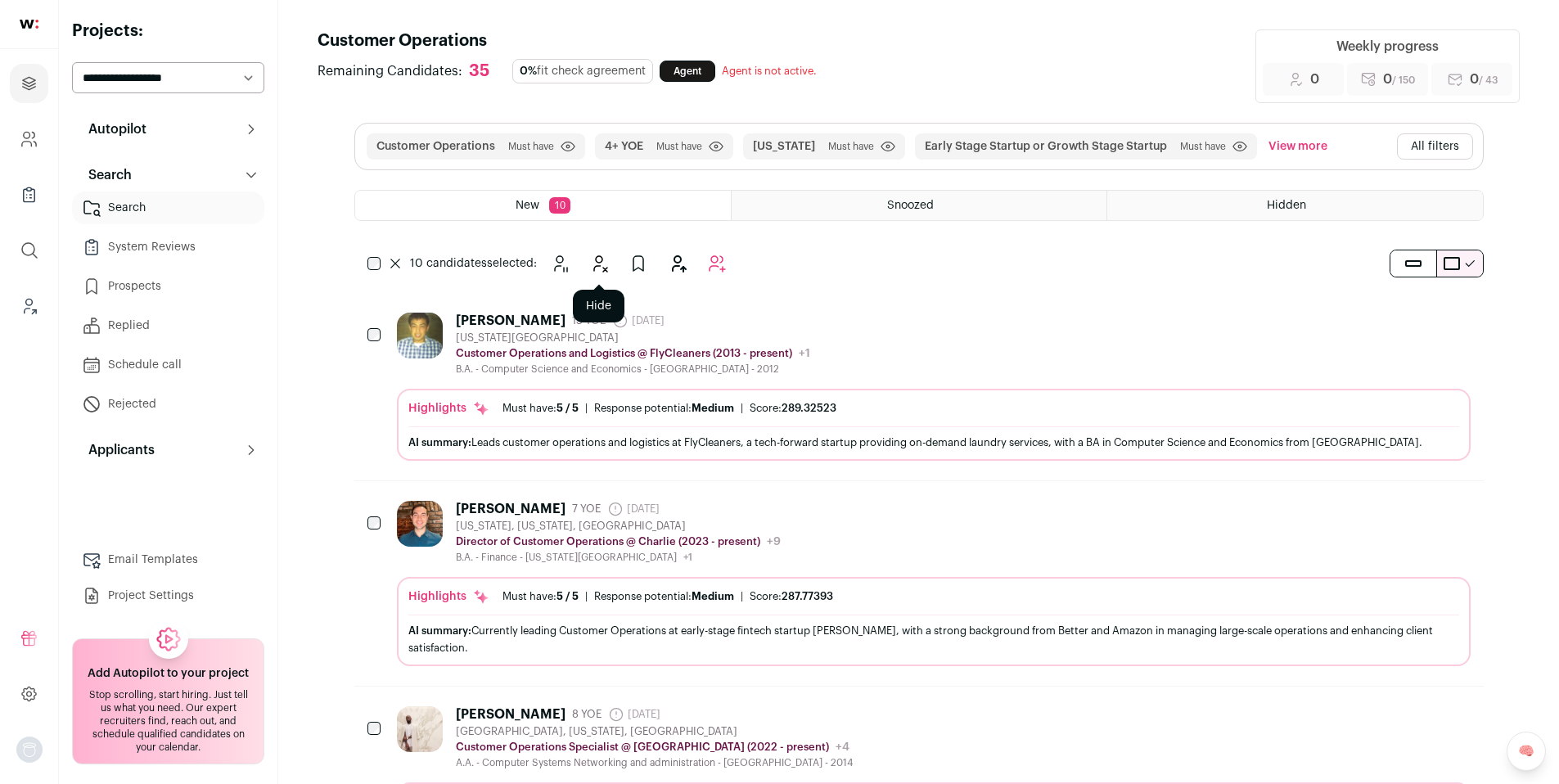
click at [602, 266] on icon "Hide" at bounding box center [598, 263] width 20 height 20
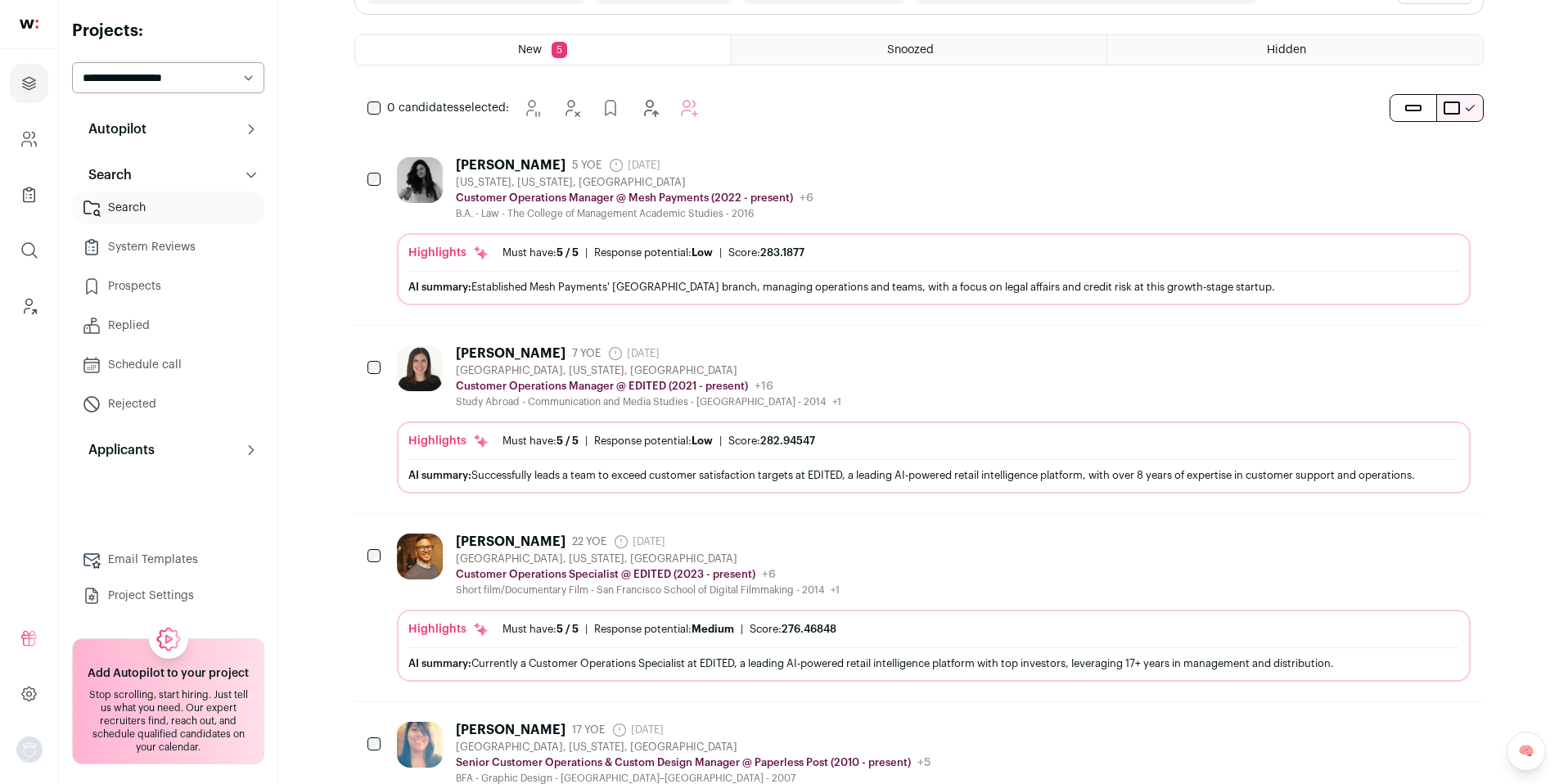
scroll to position [147, 0]
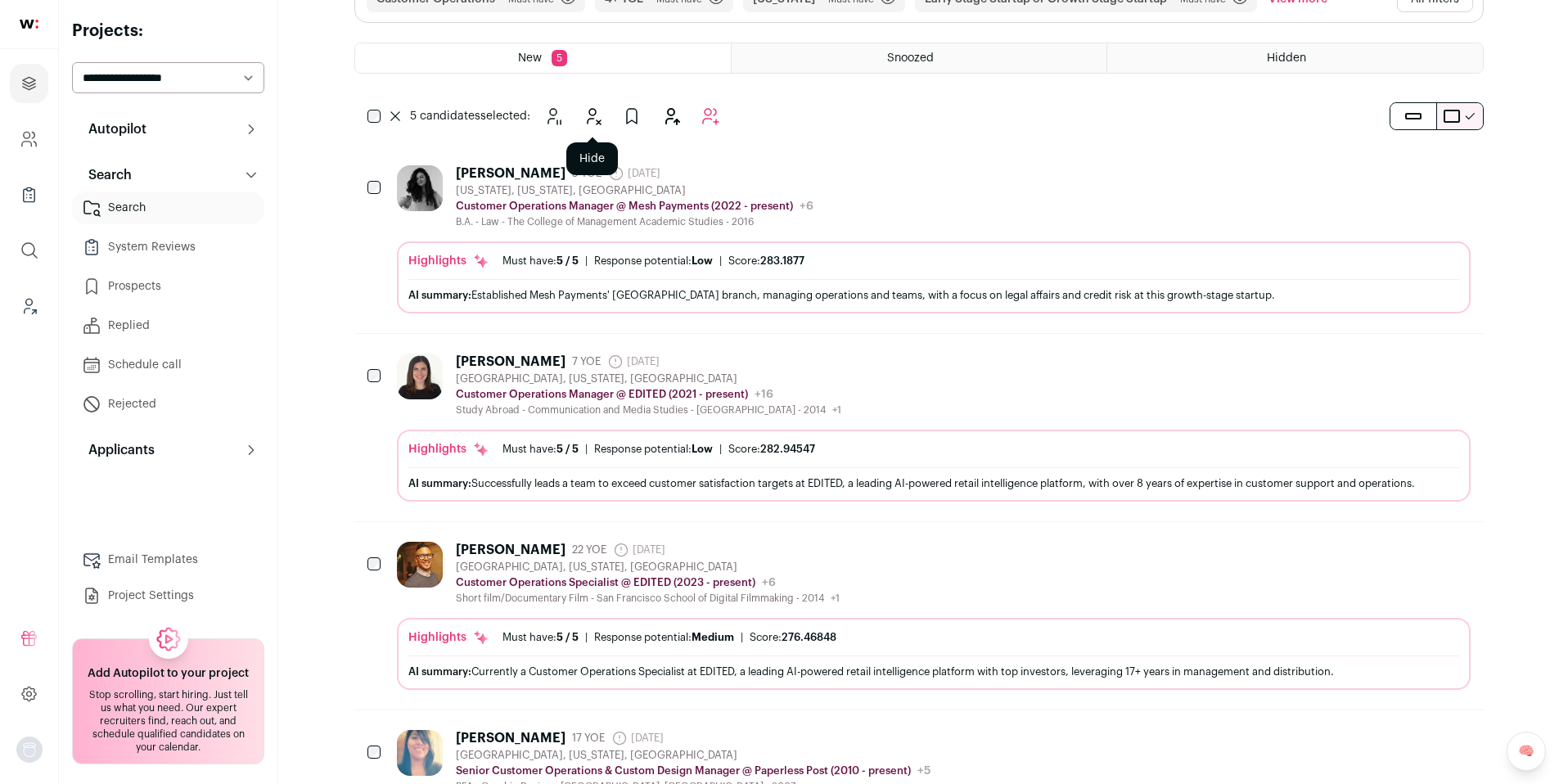
click at [597, 121] on icon "Hide" at bounding box center [592, 116] width 20 height 20
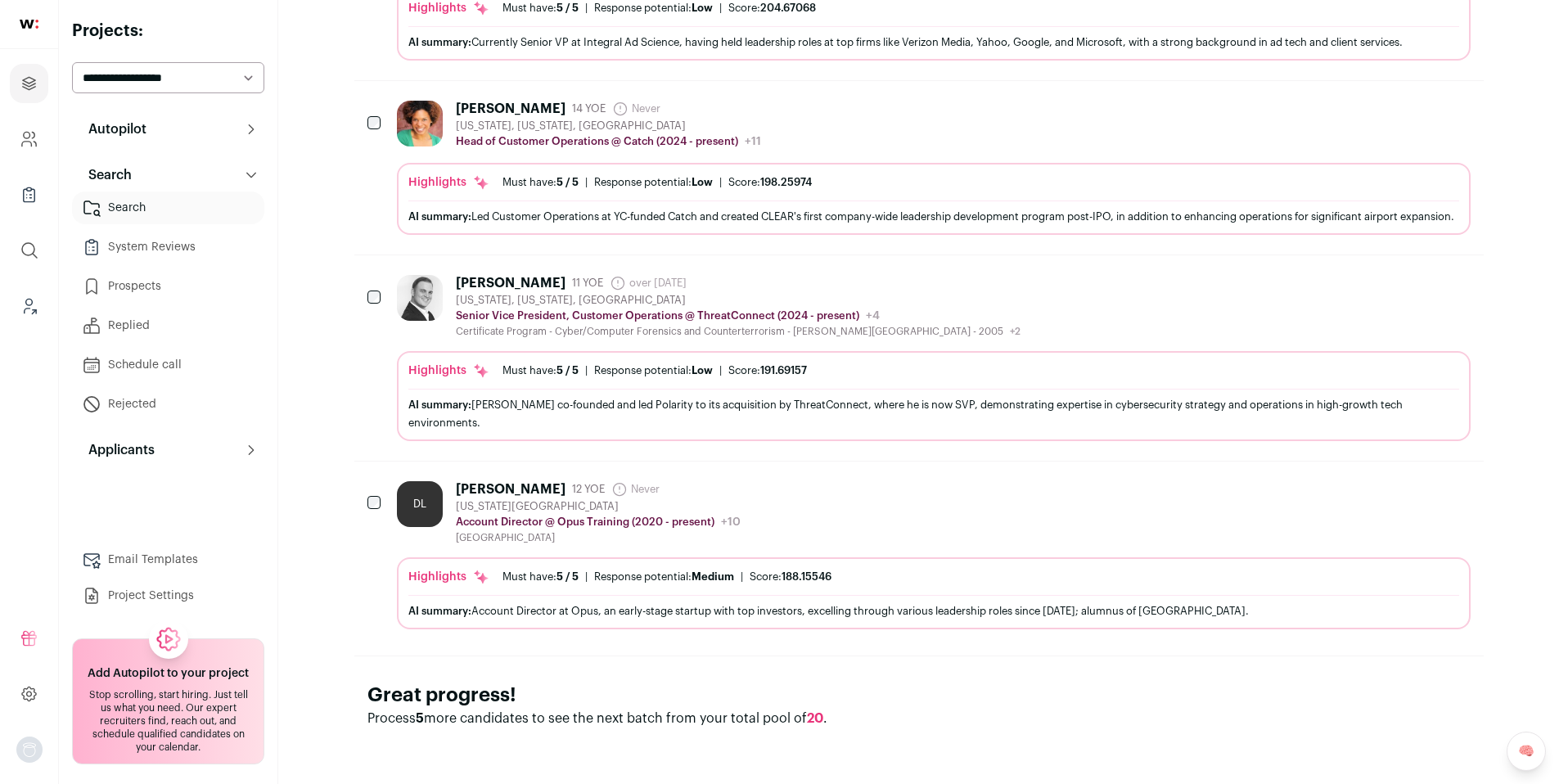
scroll to position [0, 0]
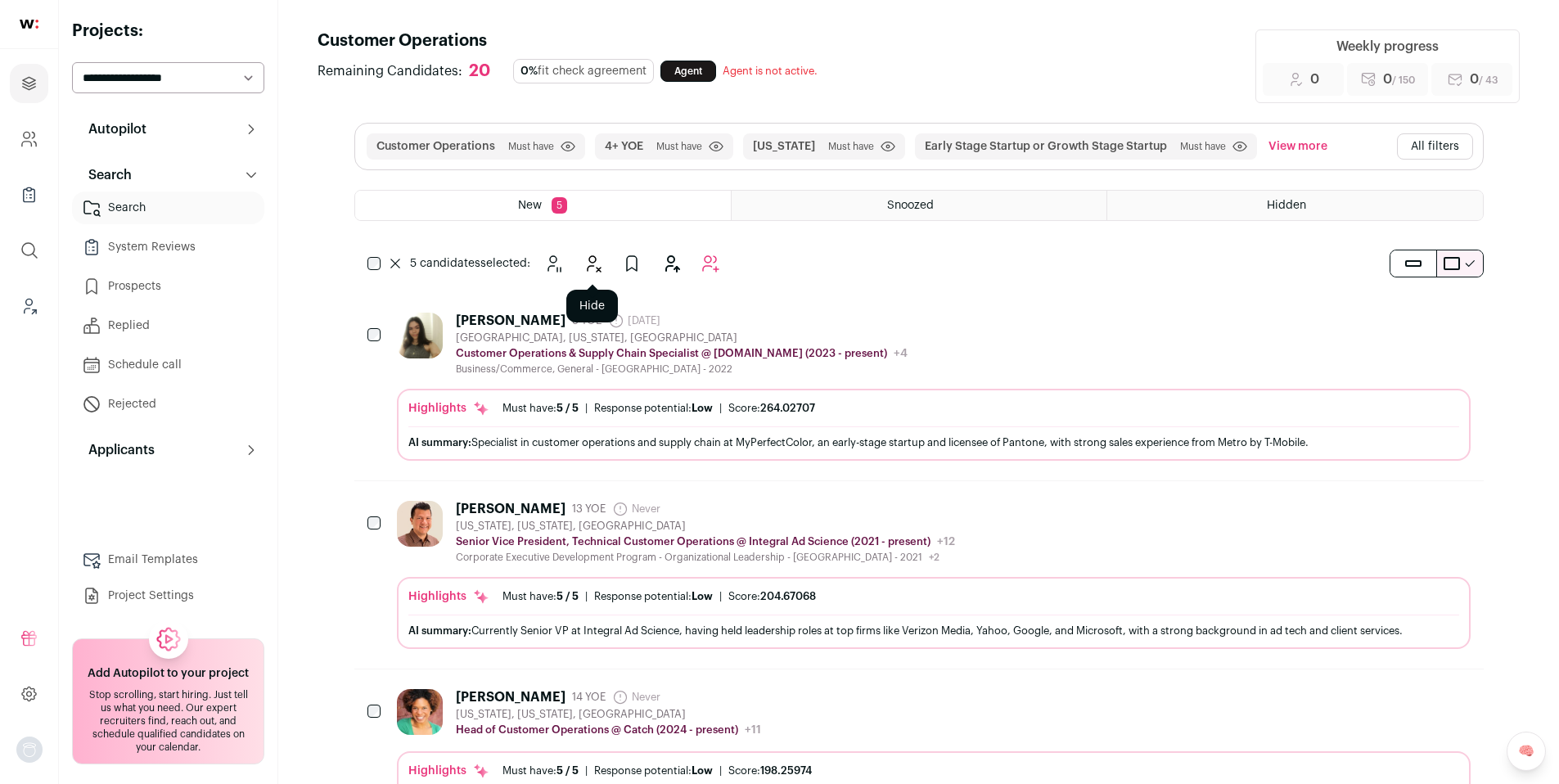
click at [601, 262] on icon "Hide" at bounding box center [592, 263] width 20 height 20
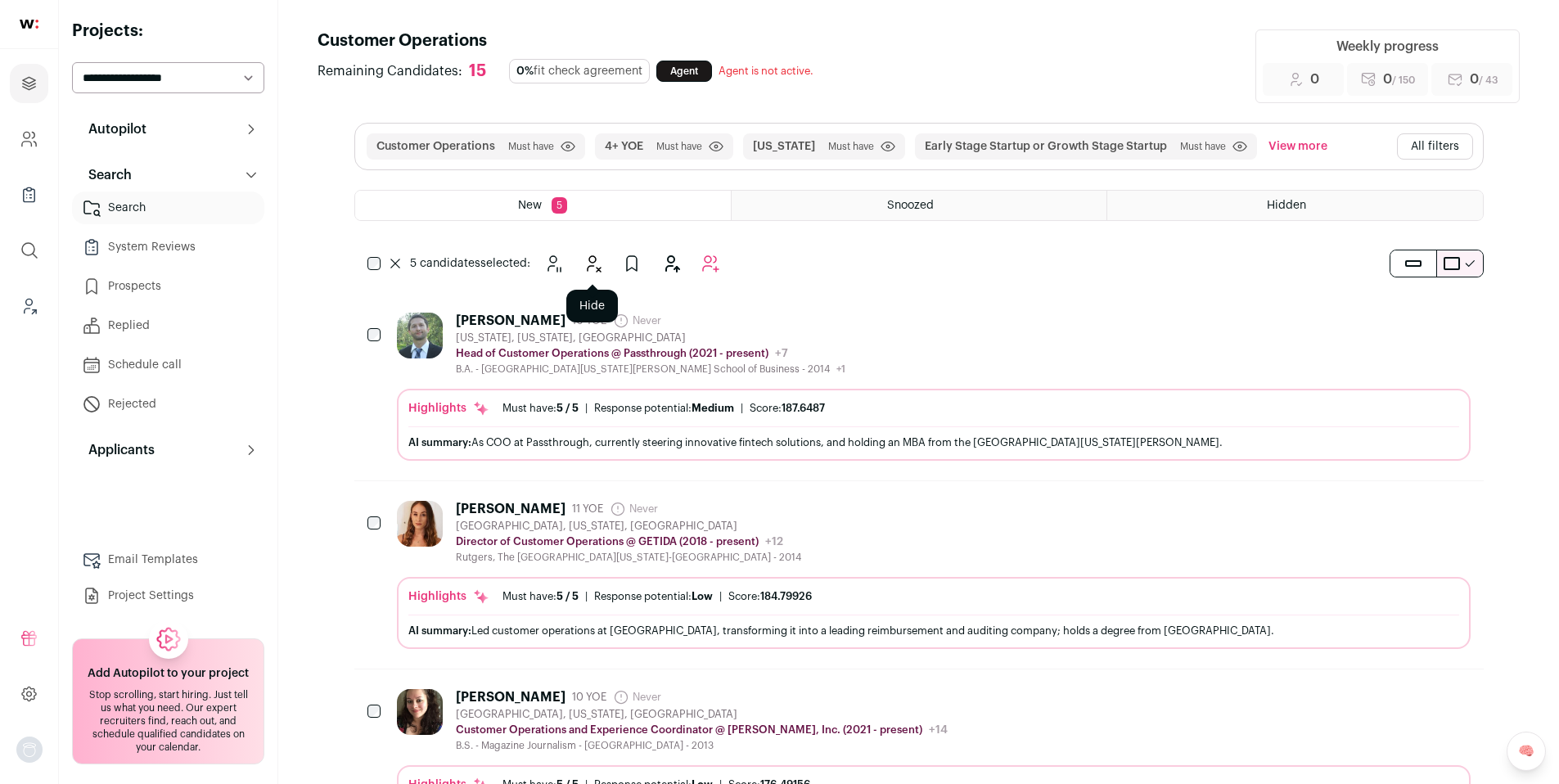
click at [601, 275] on button "Hide" at bounding box center [592, 263] width 33 height 33
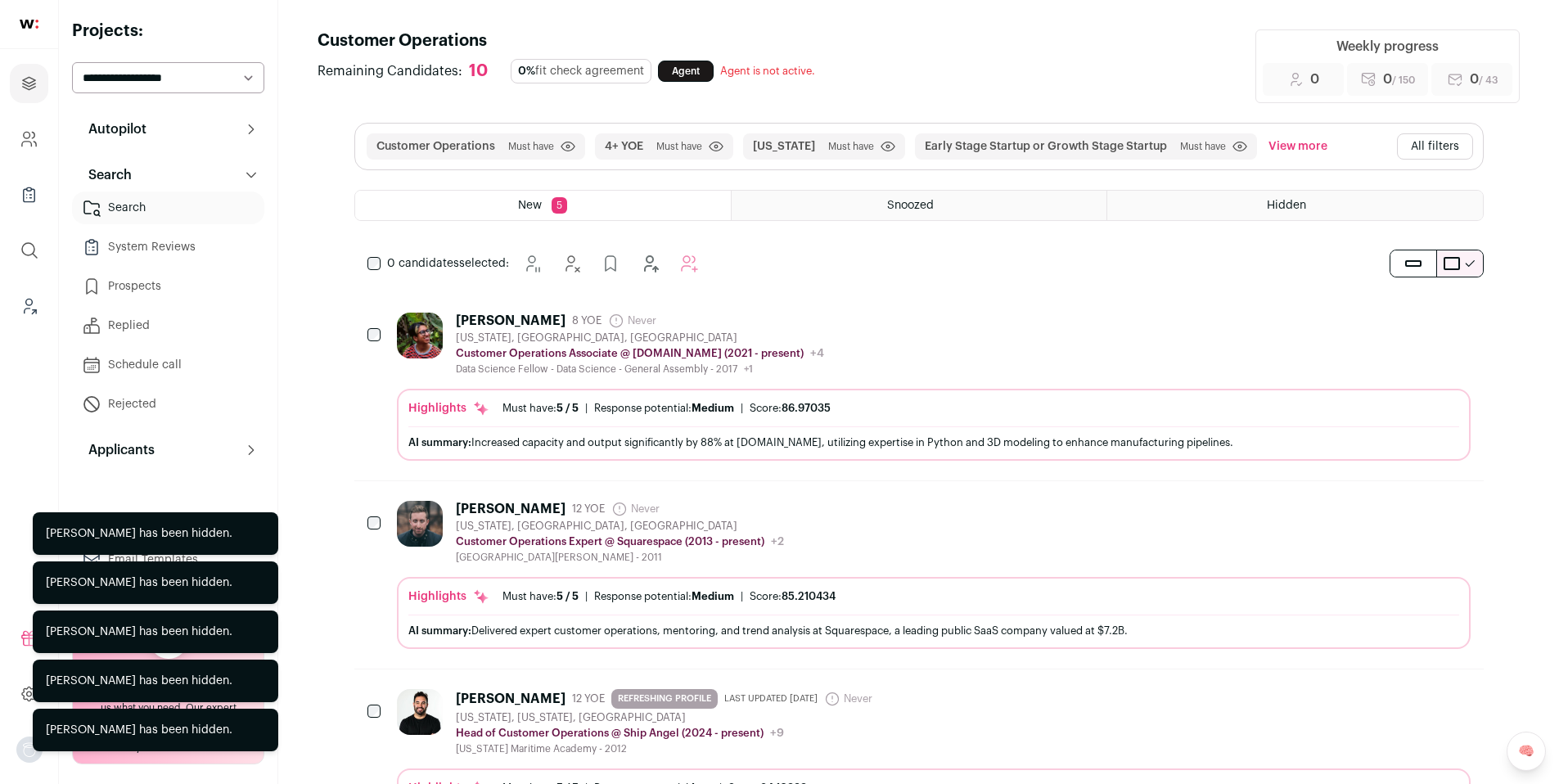
click at [1093, 56] on header "Customer Operations Remaining Candidates: 10 0% fit check agreement Agent Agent…" at bounding box center [918, 66] width 1202 height 74
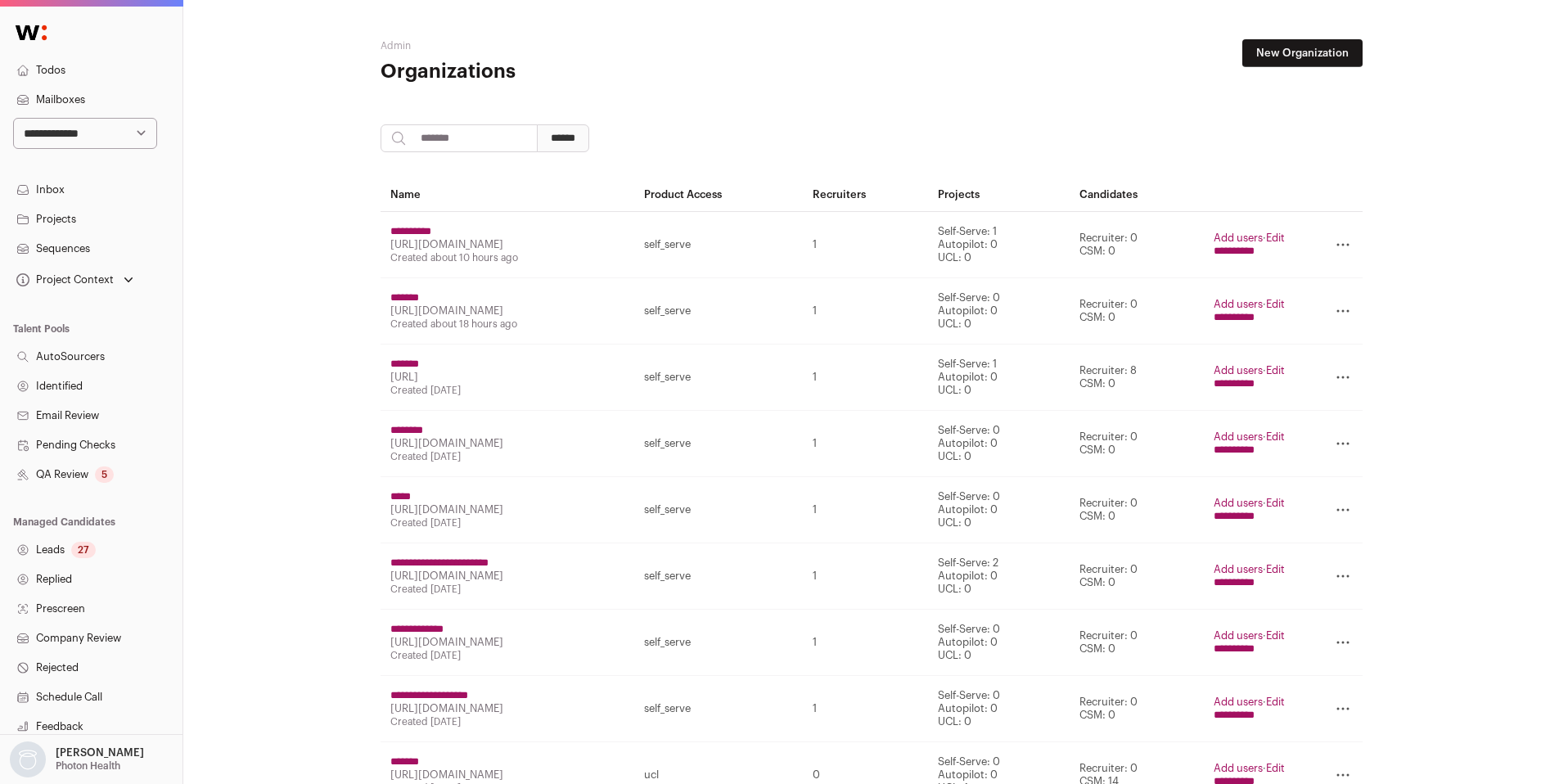
click at [491, 145] on input "search" at bounding box center [459, 138] width 157 height 28
type input "******"
click at [537, 125] on input "******" at bounding box center [562, 138] width 52 height 28
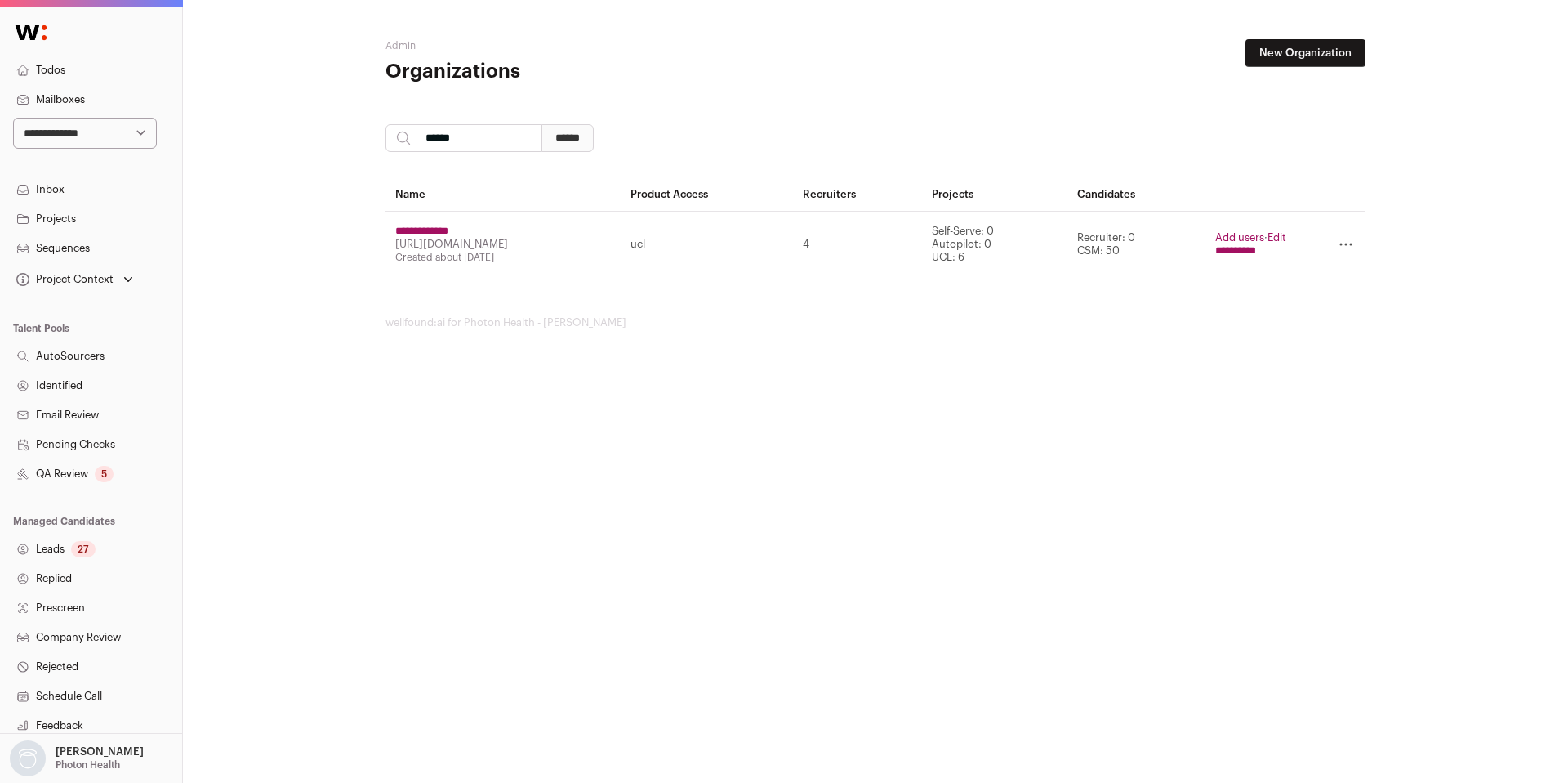
click at [448, 231] on input "**********" at bounding box center [422, 231] width 53 height 13
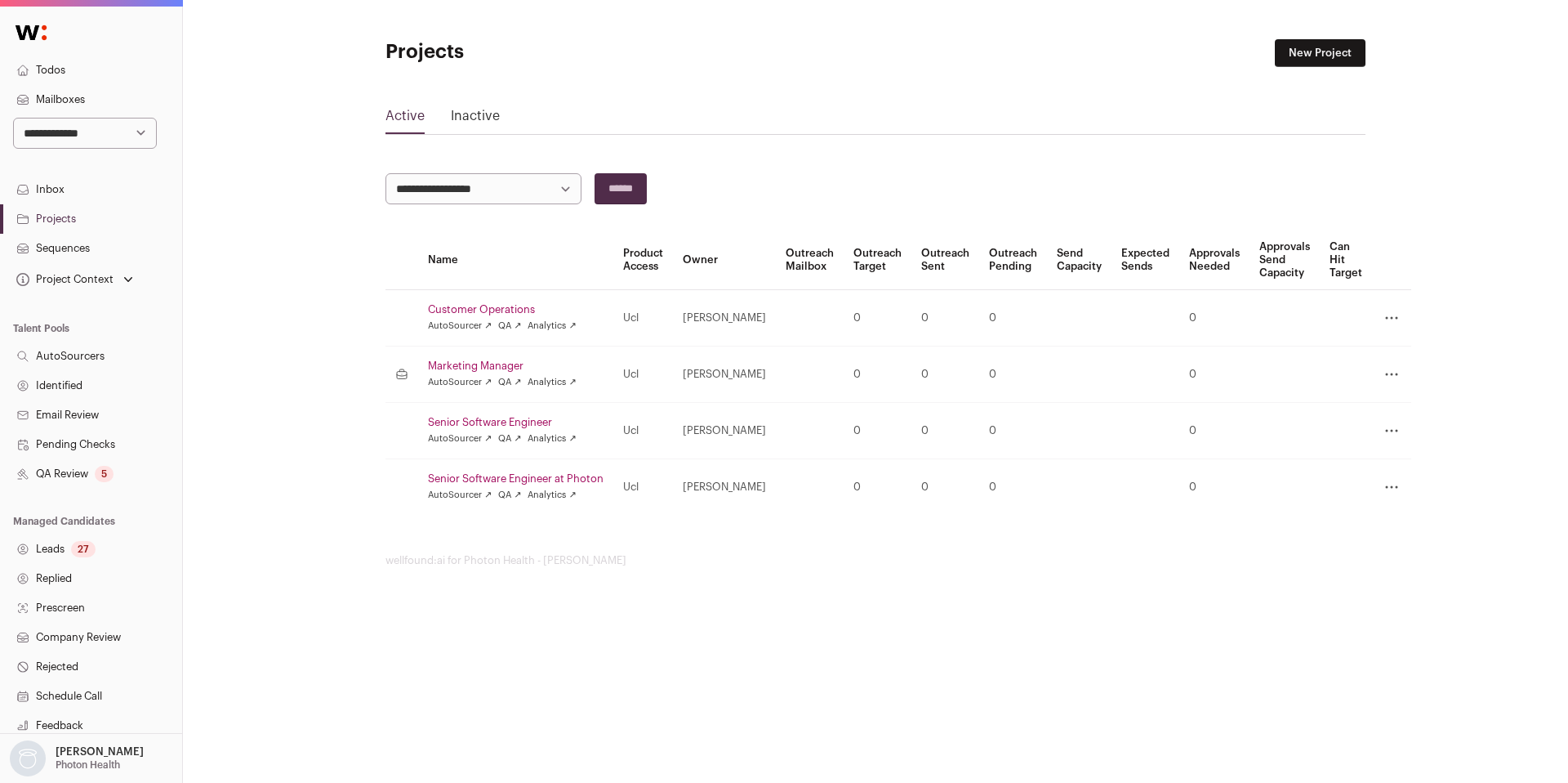
click at [469, 120] on link "Inactive" at bounding box center [475, 119] width 49 height 26
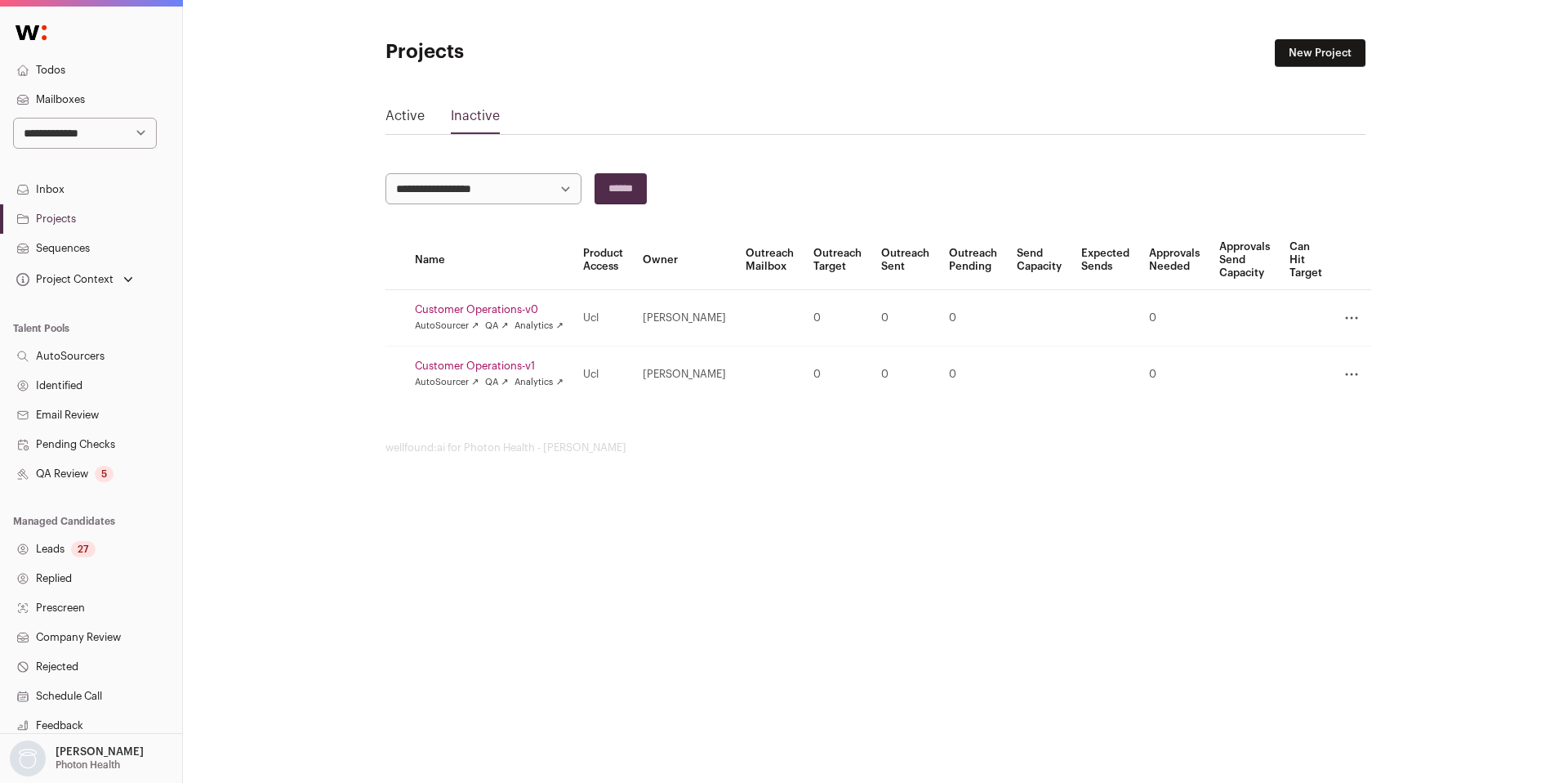
click at [1351, 317] on icon at bounding box center [1351, 318] width 11 height 2
click at [1266, 371] on link "Restore" at bounding box center [1283, 367] width 155 height 26
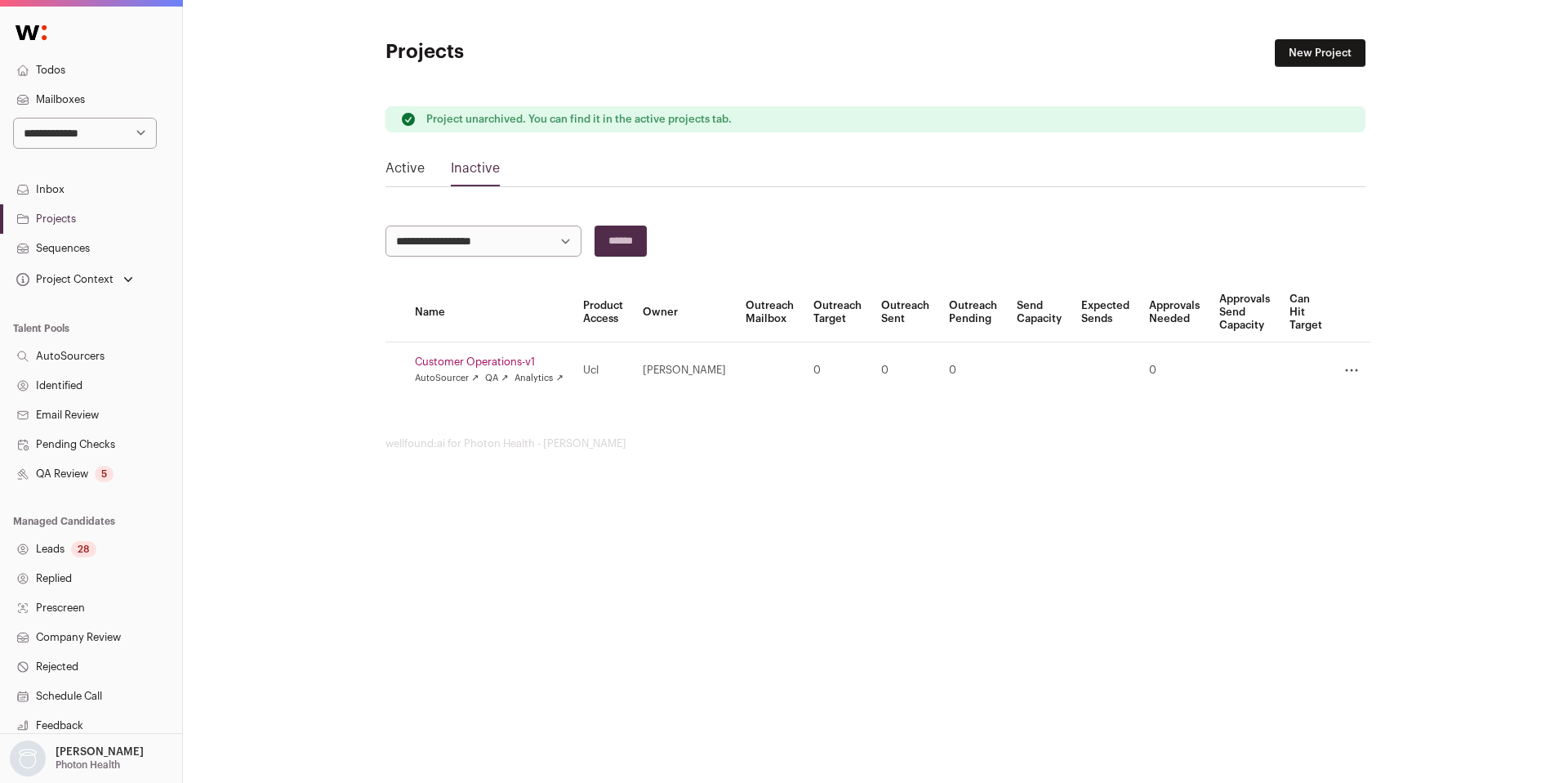
click at [1342, 367] on icon at bounding box center [1352, 370] width 20 height 20
click at [1272, 413] on link "Restore" at bounding box center [1283, 420] width 155 height 26
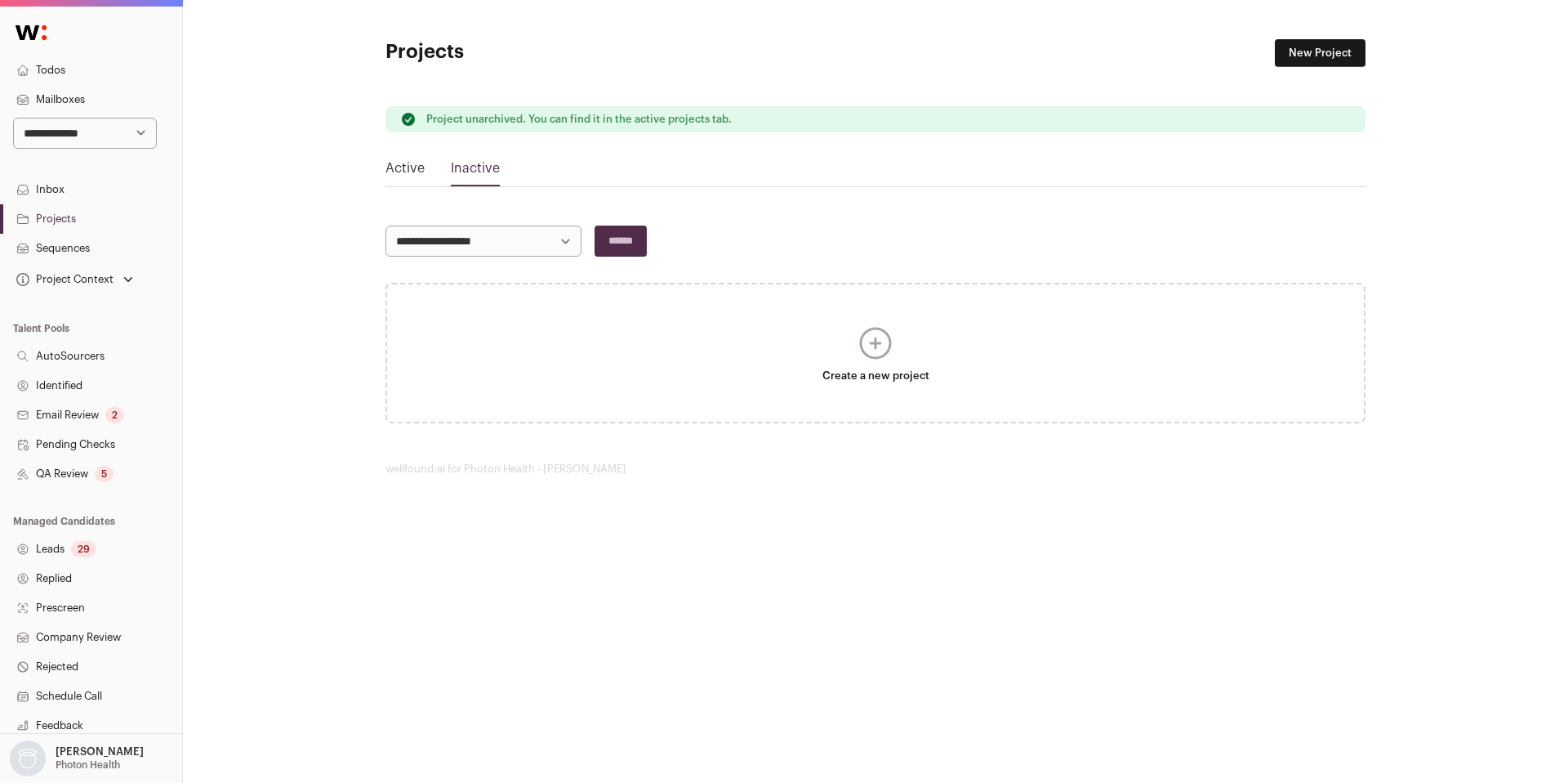
click at [407, 166] on link "Active" at bounding box center [405, 172] width 39 height 26
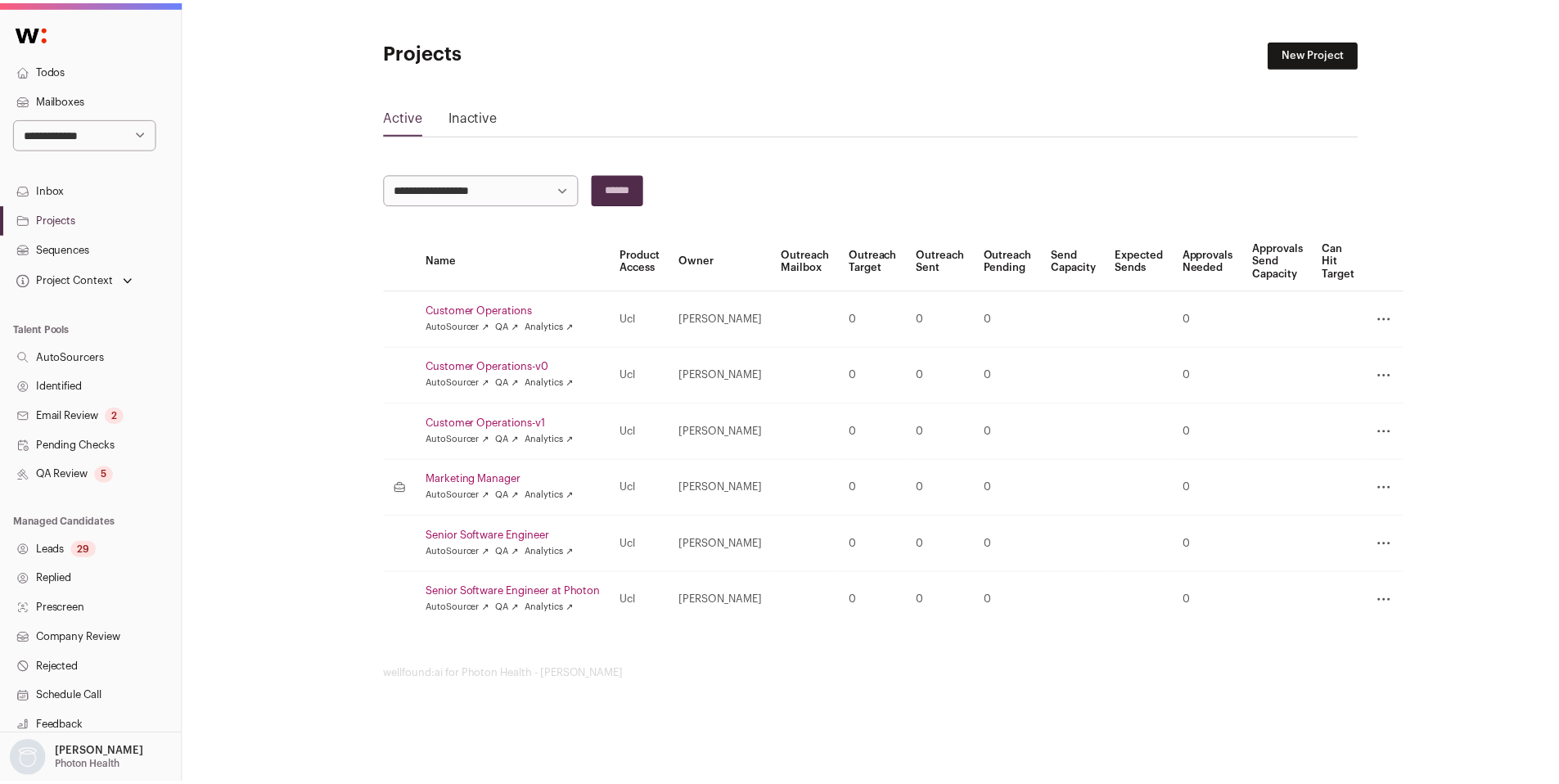
scroll to position [158, 0]
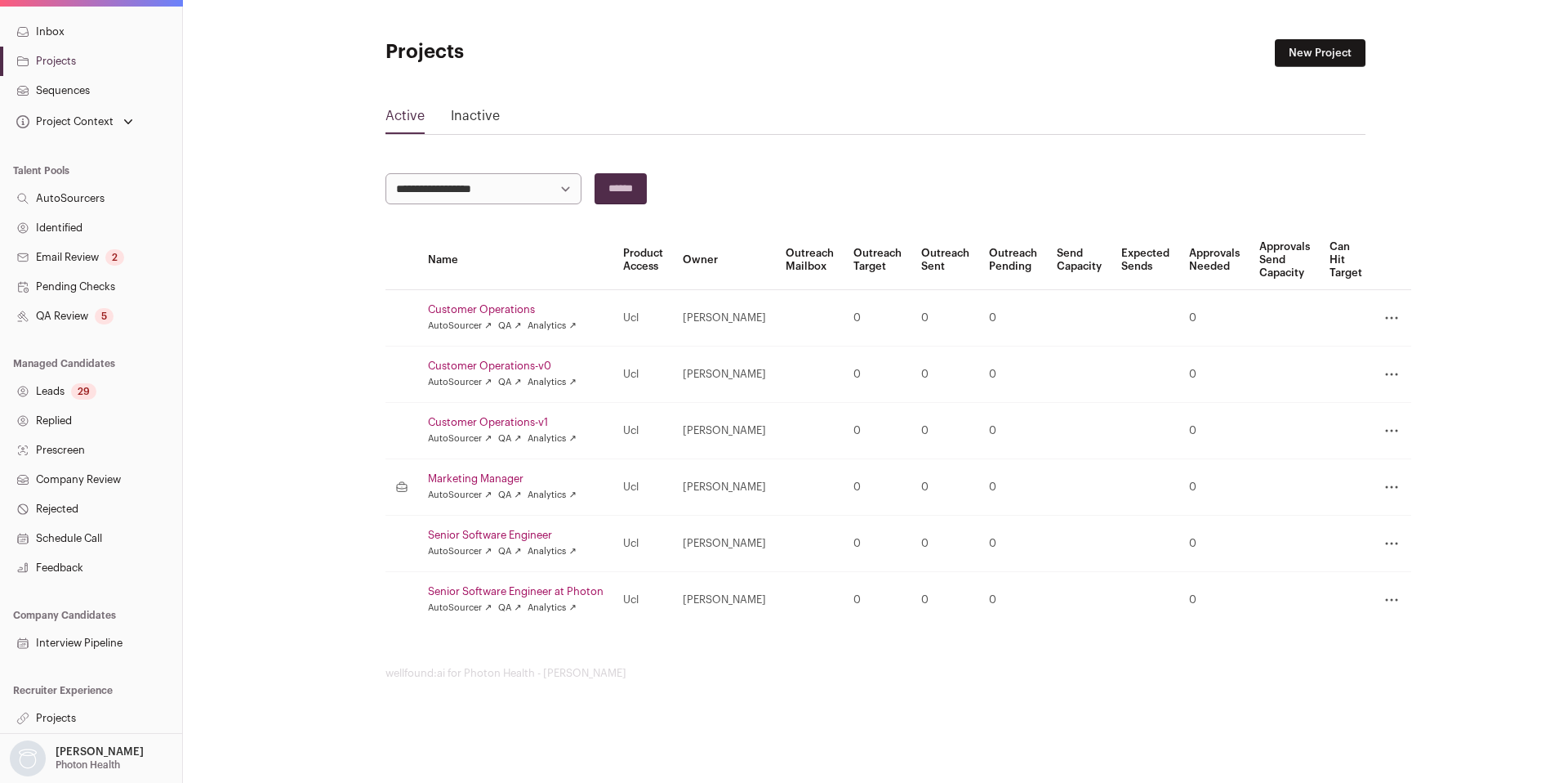
click at [73, 722] on link "Projects" at bounding box center [91, 718] width 182 height 29
click at [83, 750] on p "[PERSON_NAME]" at bounding box center [100, 751] width 88 height 13
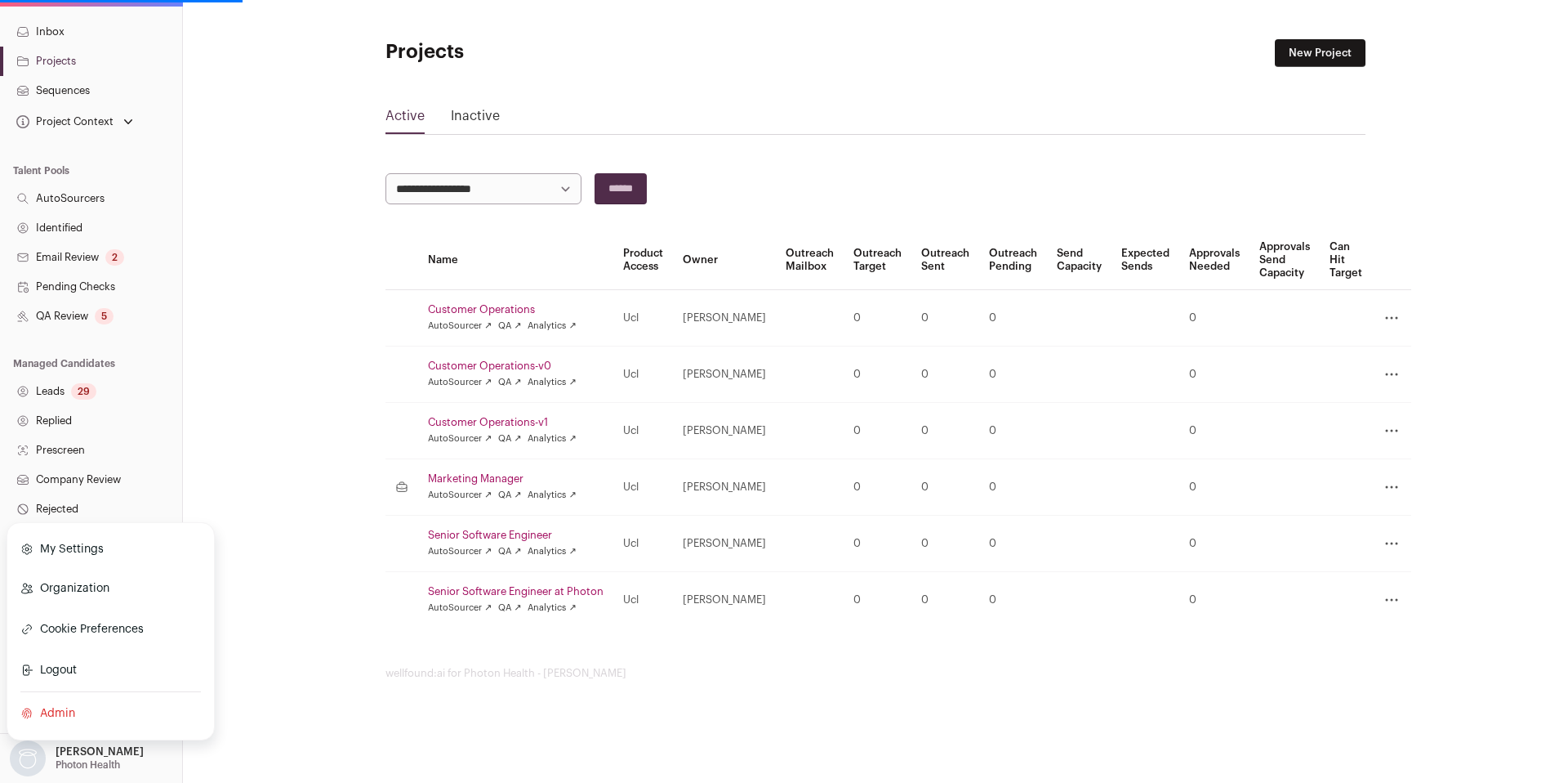
click at [83, 588] on link "Organization" at bounding box center [111, 588] width 180 height 36
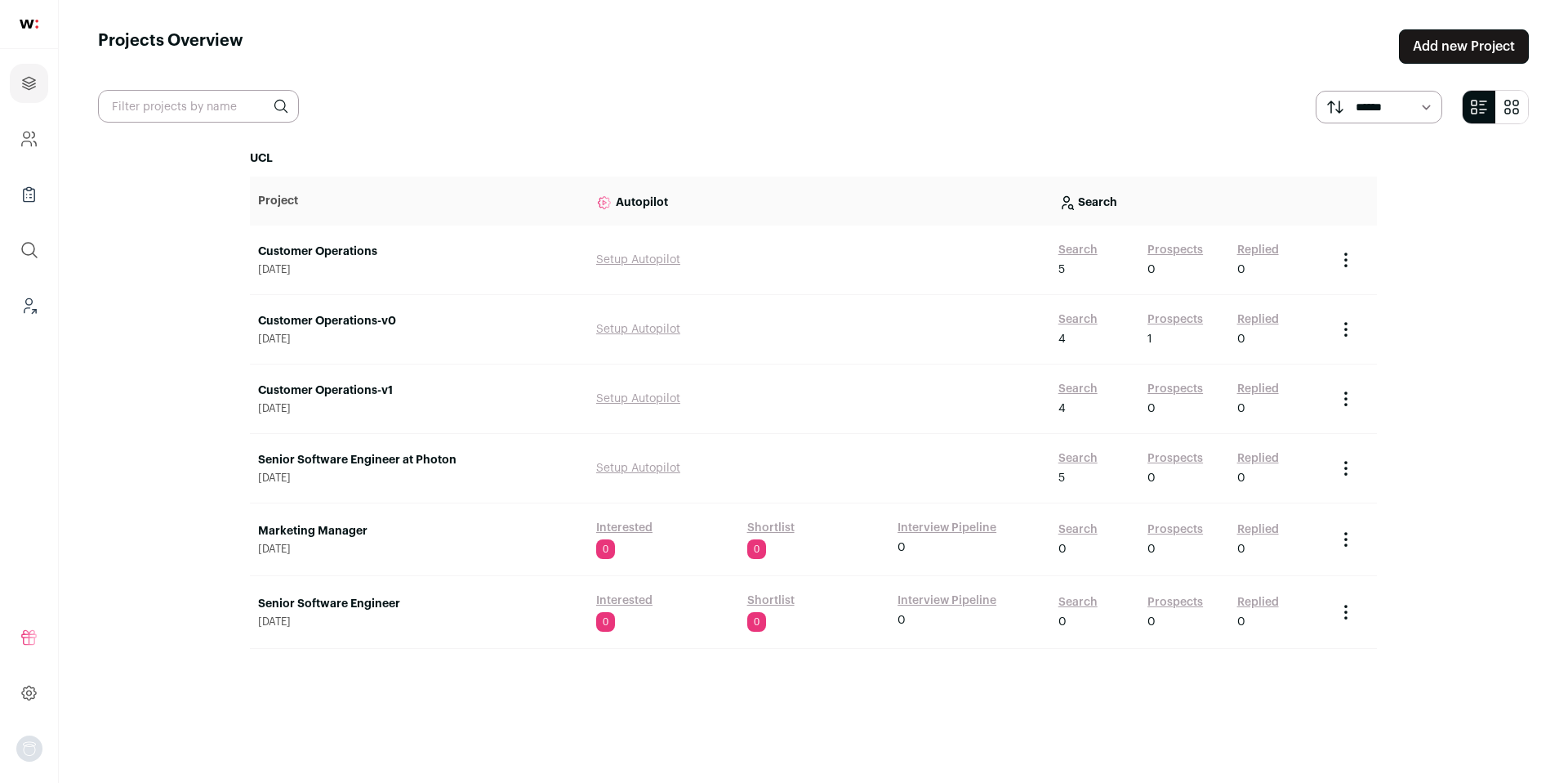
click at [364, 385] on link "Customer Operations-v1" at bounding box center [419, 390] width 322 height 16
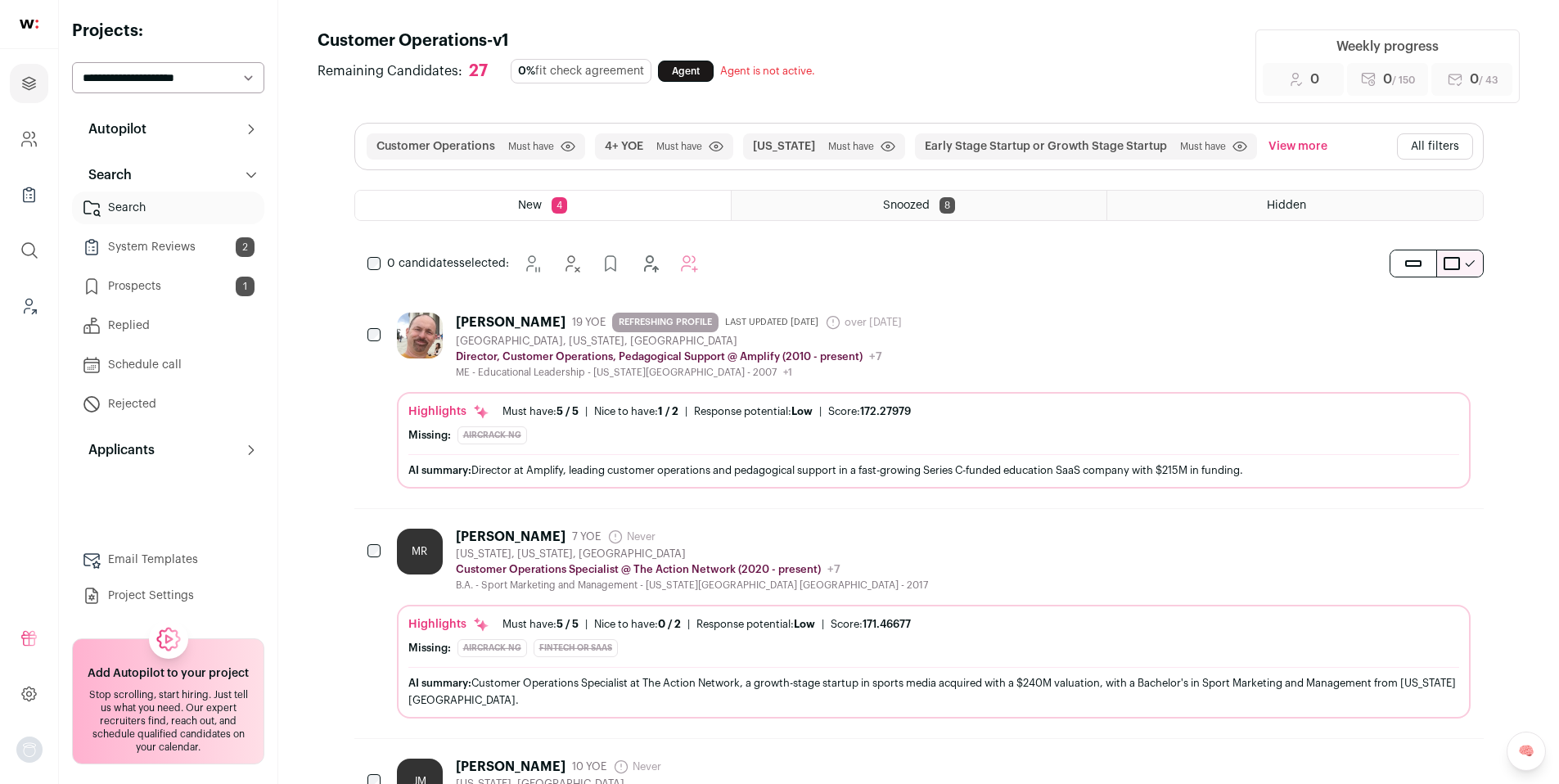
click at [181, 283] on link "Prospects 1" at bounding box center [169, 286] width 193 height 33
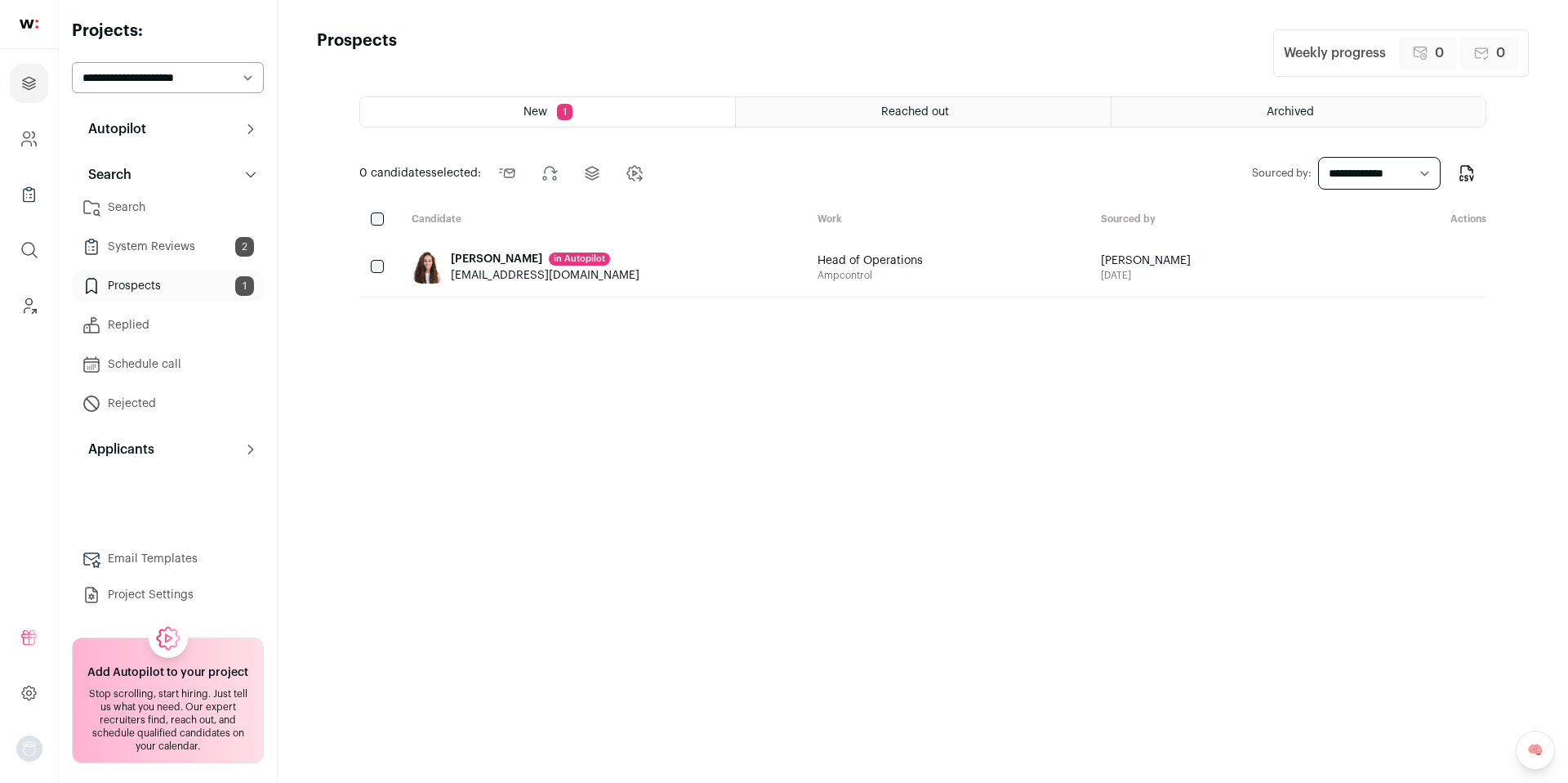
click at [384, 222] on div at bounding box center [379, 220] width 39 height 15
click at [561, 176] on button at bounding box center [548, 173] width 39 height 39
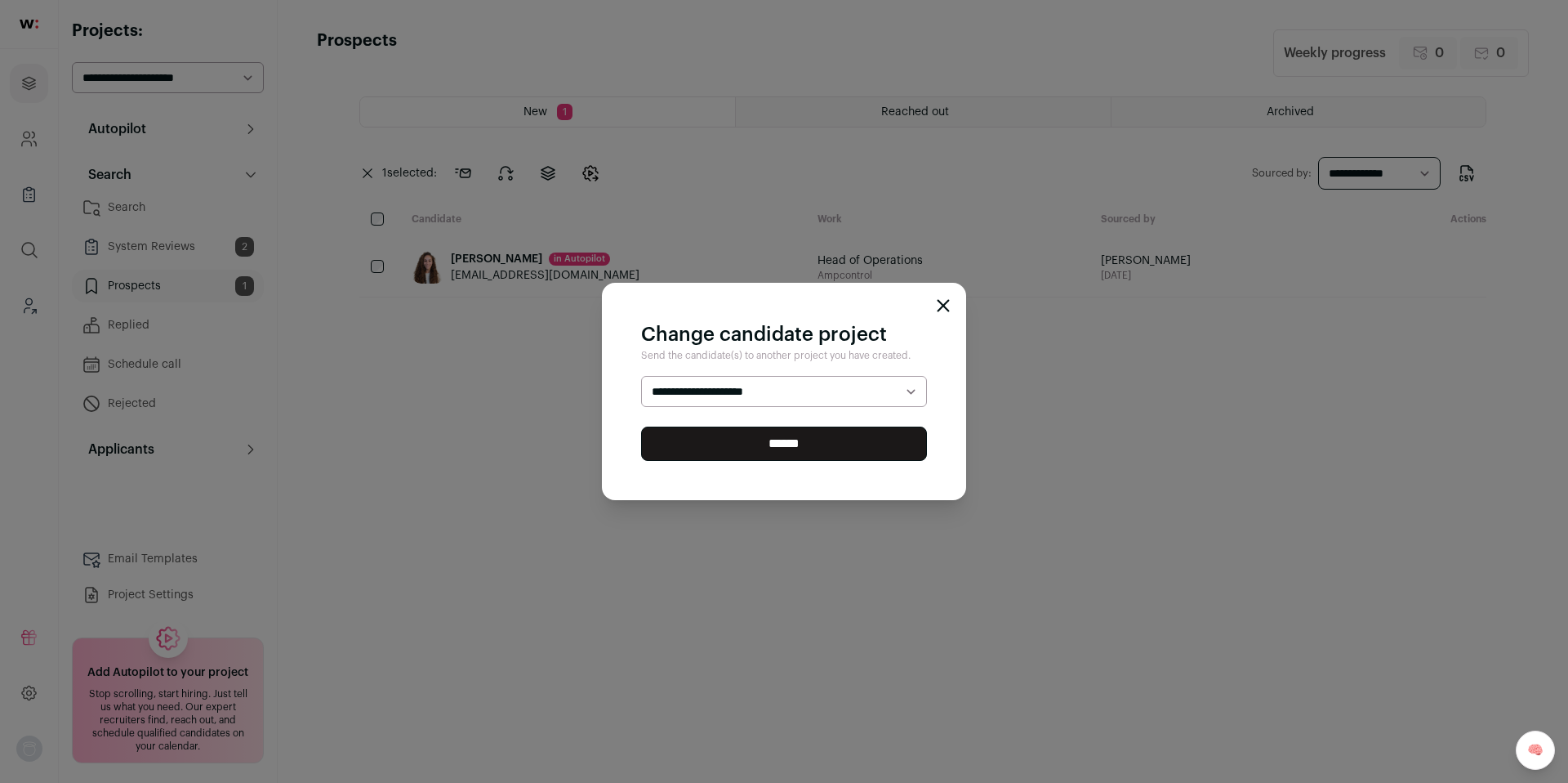
click at [689, 398] on select "**********" at bounding box center [784, 392] width 286 height 31
click at [1440, 226] on div "**********" at bounding box center [784, 392] width 1568 height 783
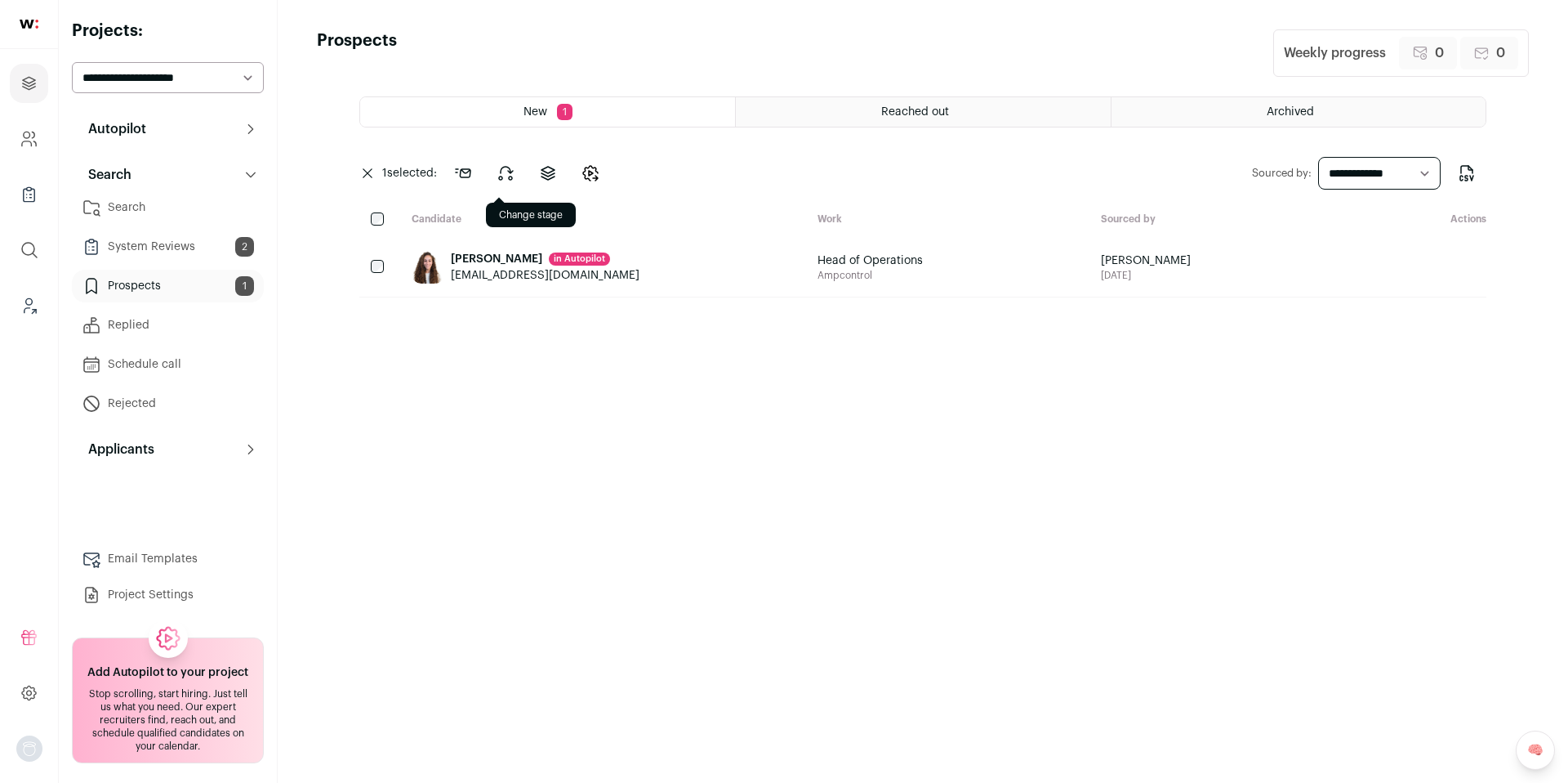
click at [517, 182] on button at bounding box center [506, 173] width 39 height 39
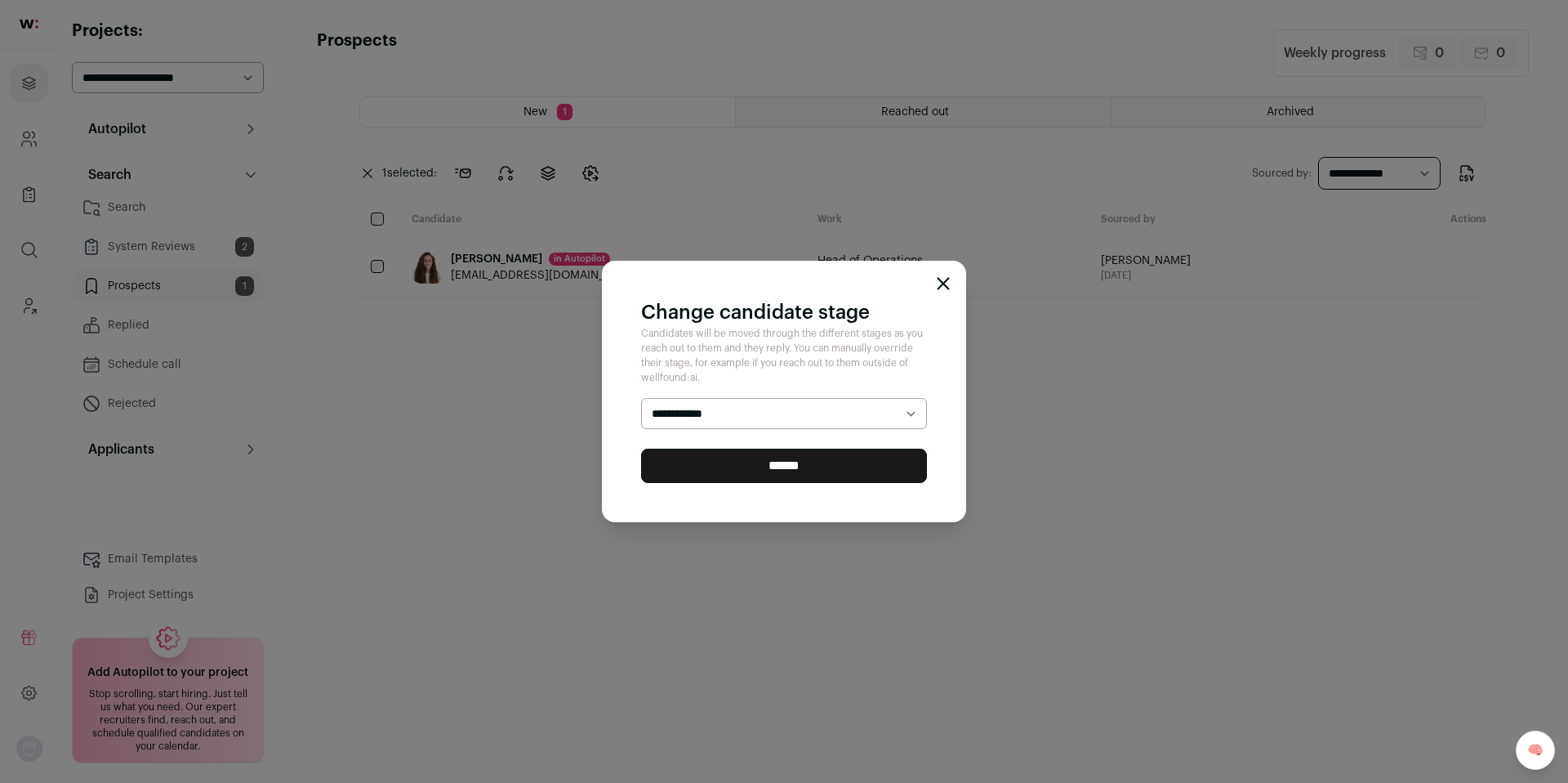
click at [803, 416] on select "**********" at bounding box center [784, 413] width 286 height 31
select select "********"
click at [641, 398] on select "**********" at bounding box center [784, 413] width 286 height 31
click at [767, 464] on input "******" at bounding box center [784, 465] width 286 height 34
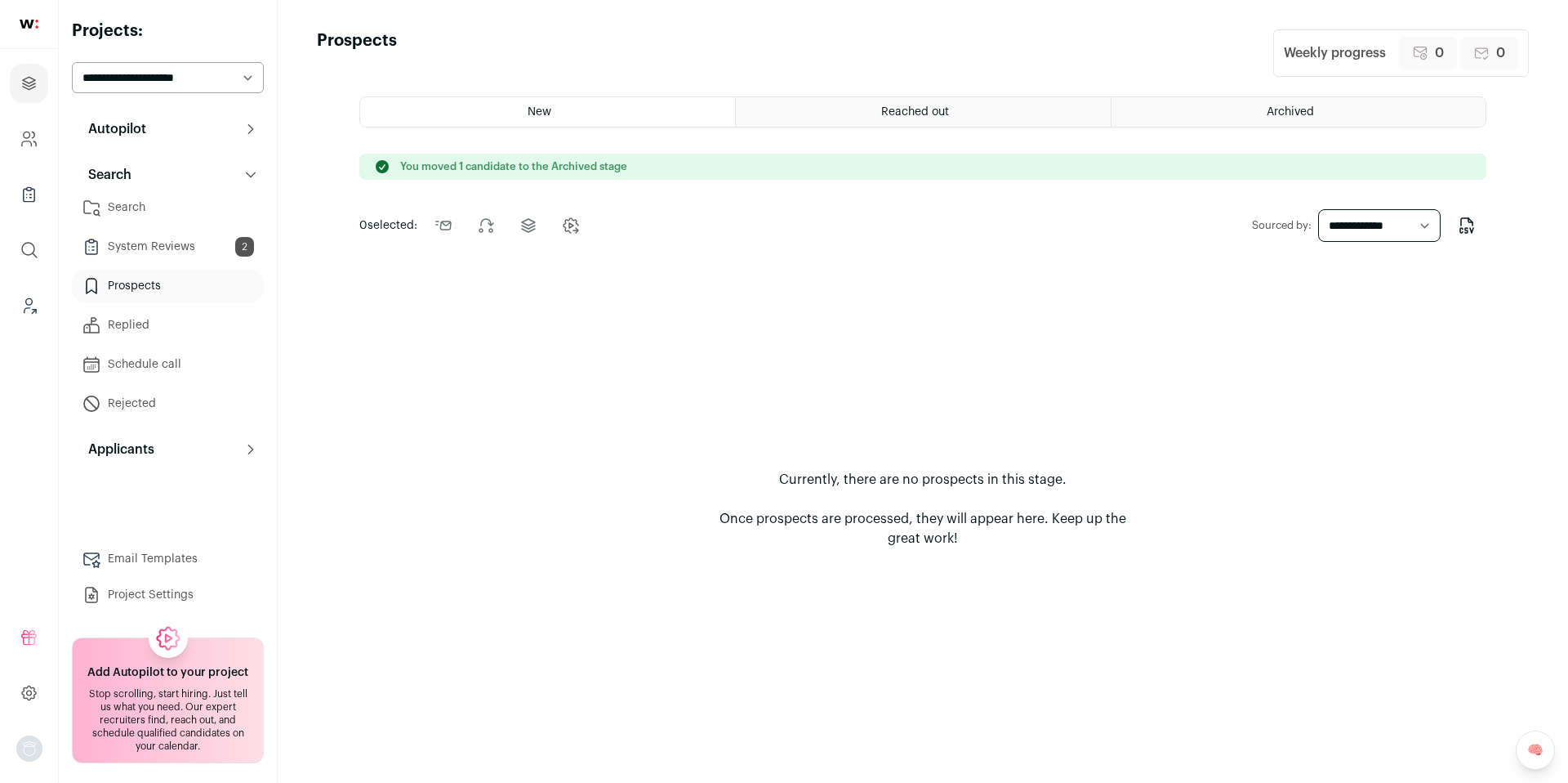
click at [162, 245] on link "System Reviews 2" at bounding box center [168, 246] width 192 height 33
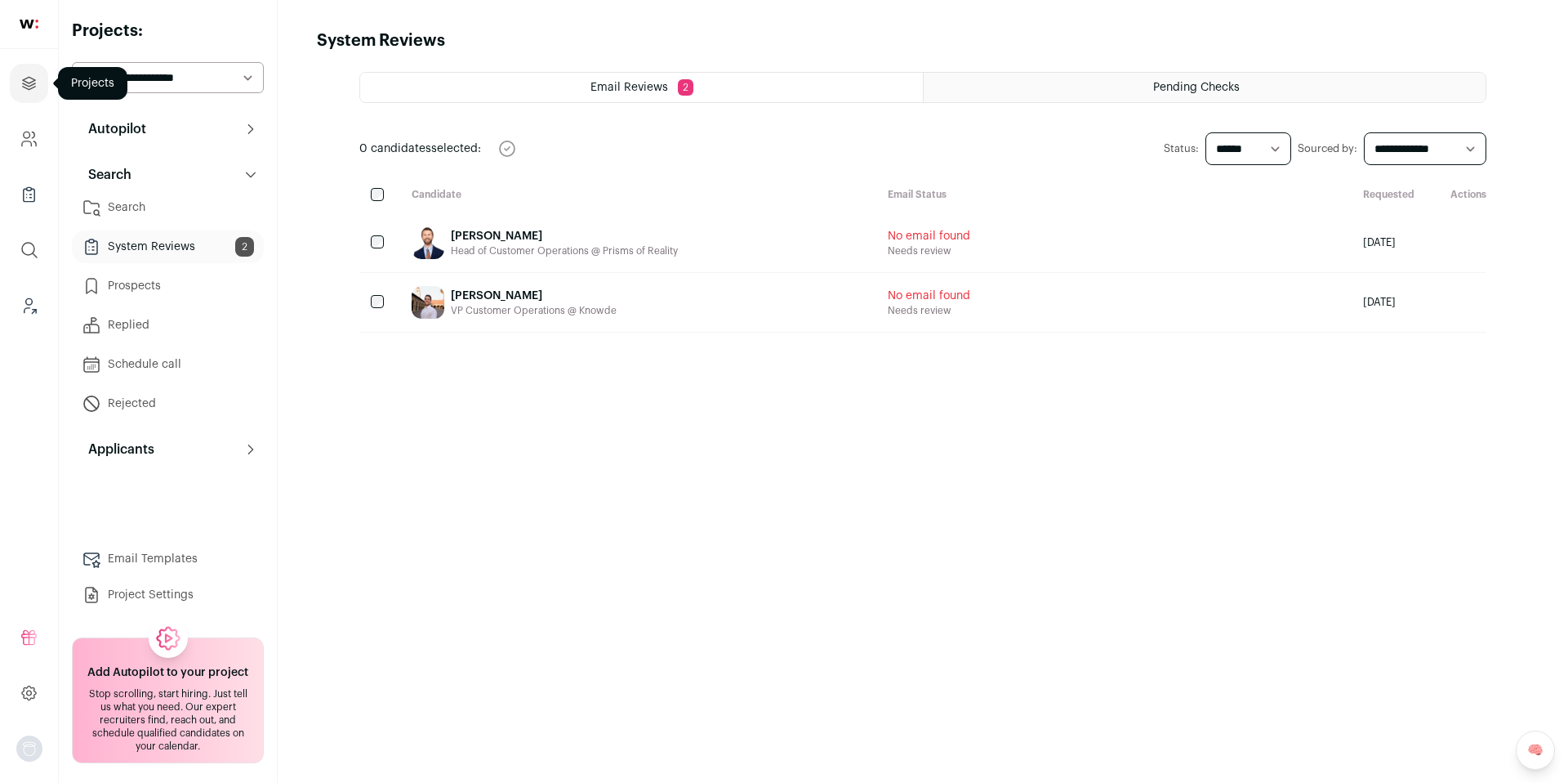
click at [26, 91] on icon "Projects" at bounding box center [29, 83] width 19 height 20
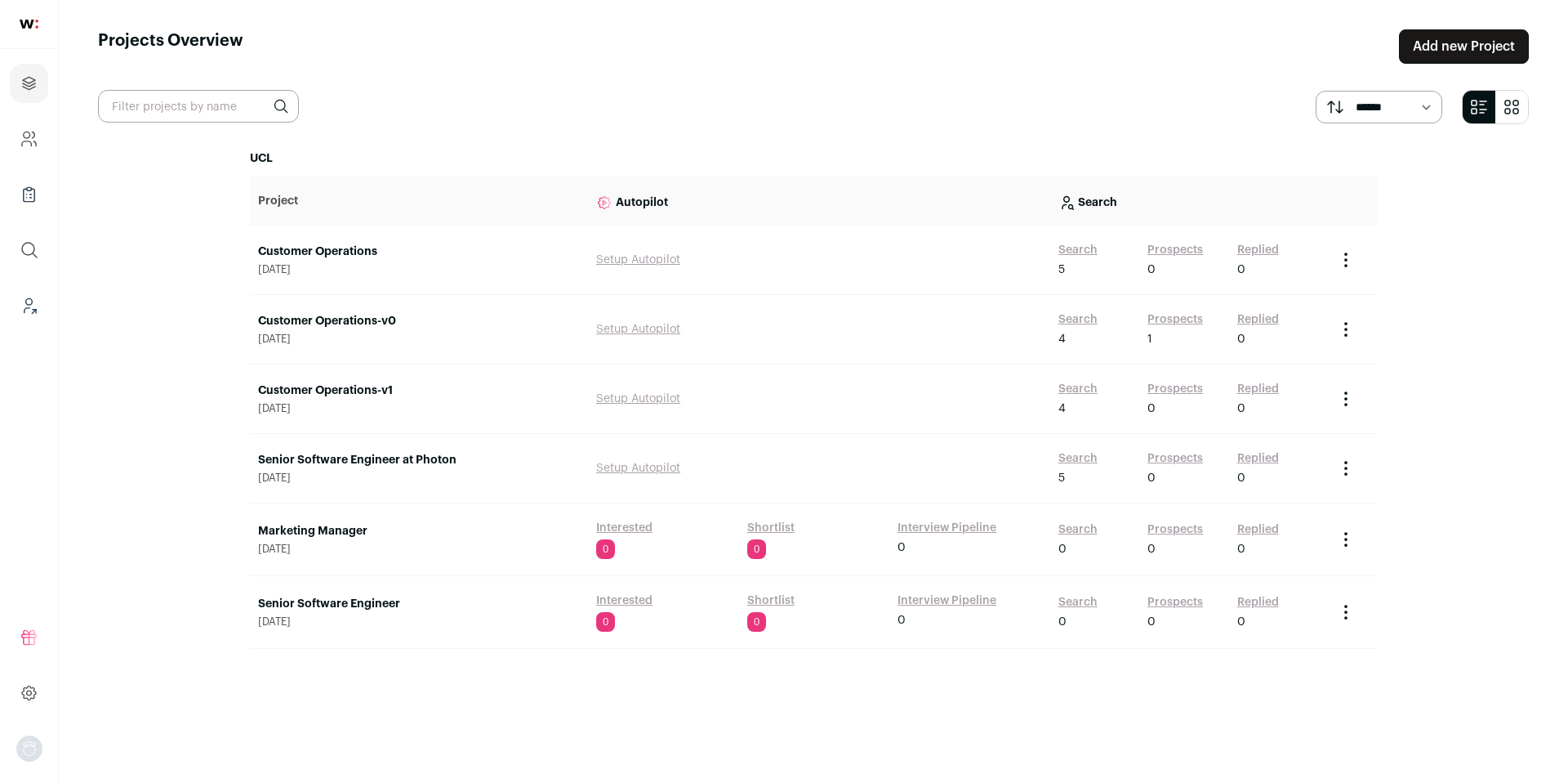
click at [341, 389] on link "Customer Operations-v1" at bounding box center [419, 390] width 322 height 16
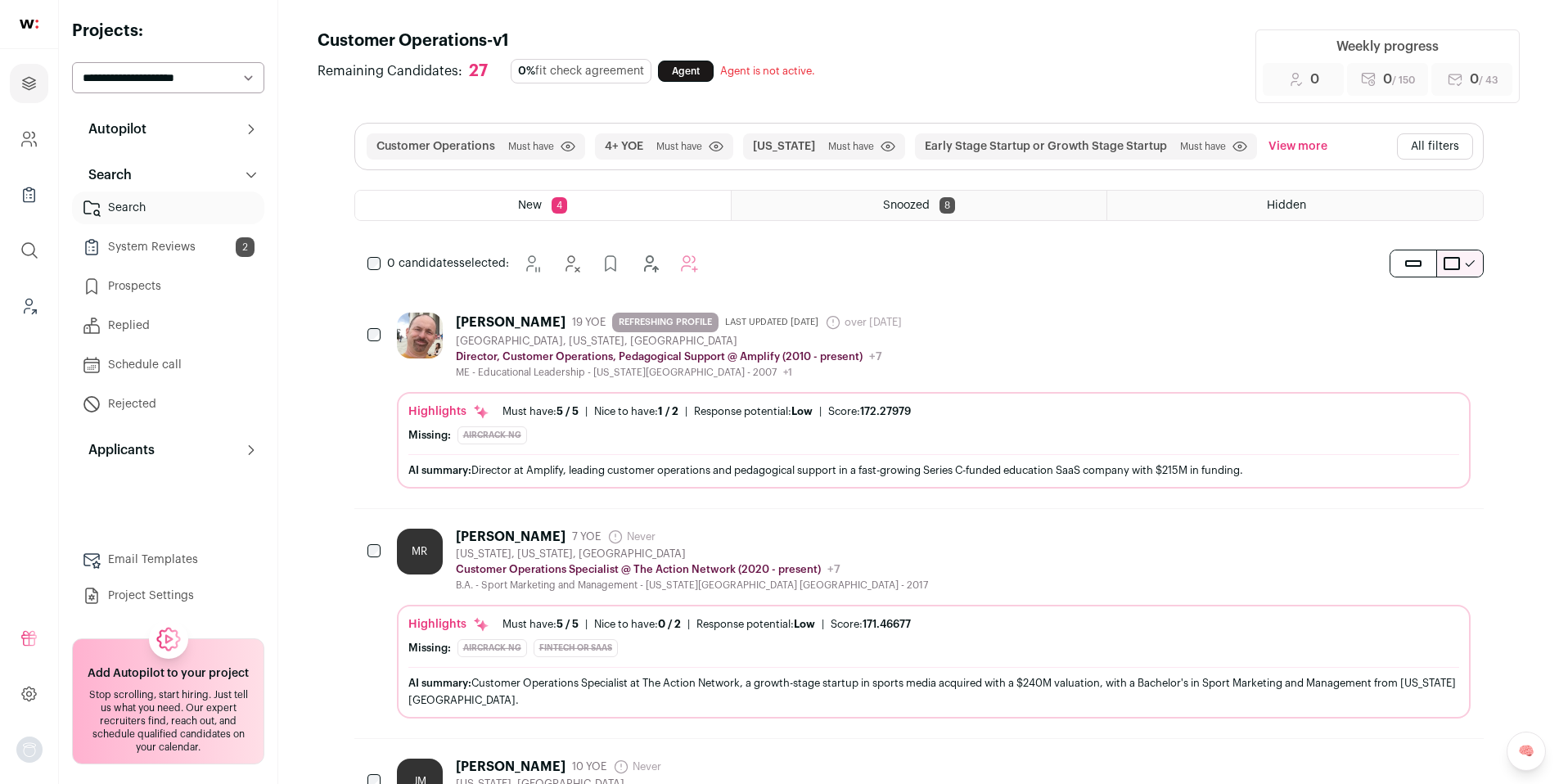
click at [148, 244] on link "System Reviews 2" at bounding box center [169, 247] width 193 height 33
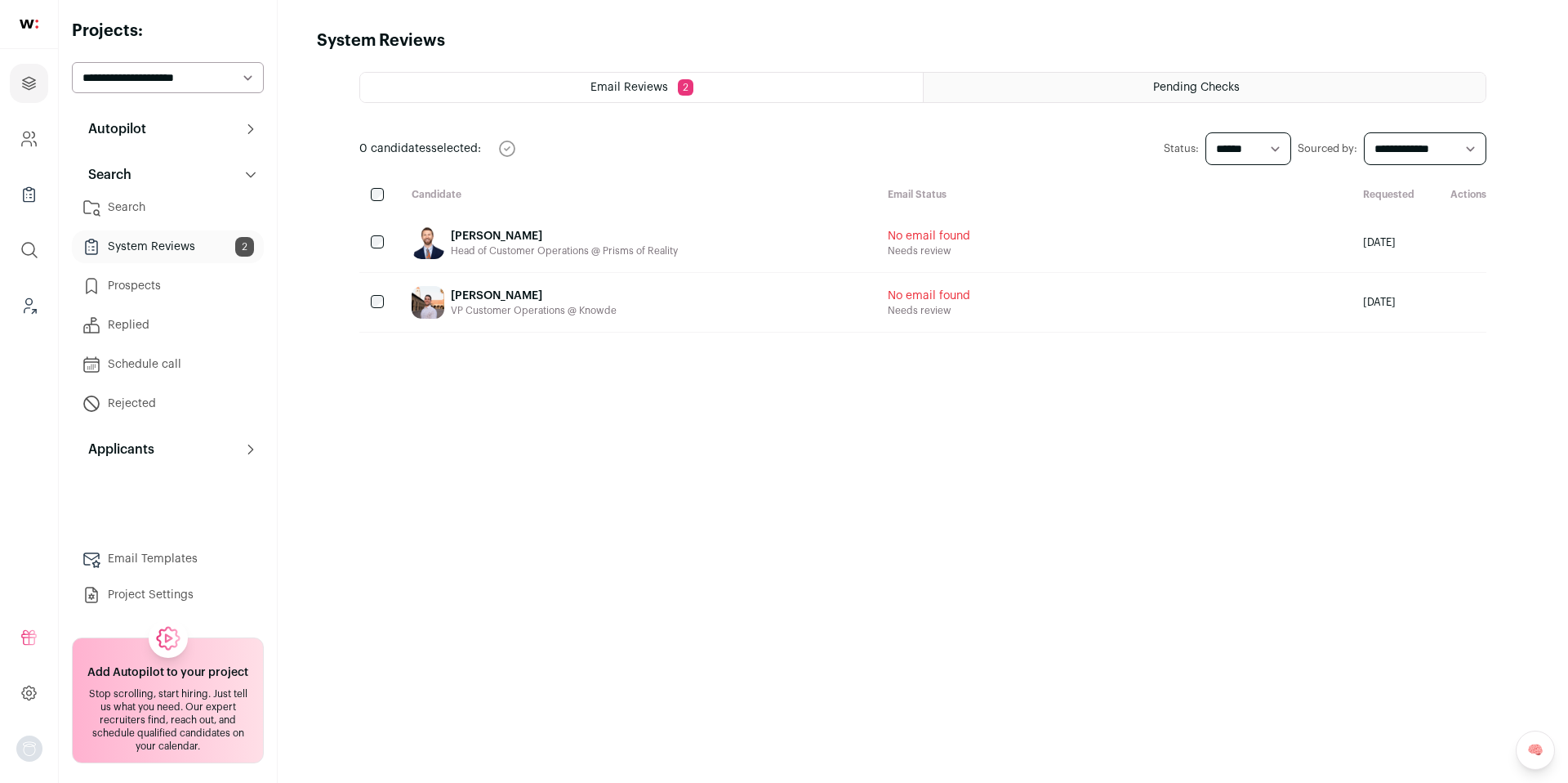
click at [147, 289] on link "Prospects" at bounding box center [168, 286] width 192 height 33
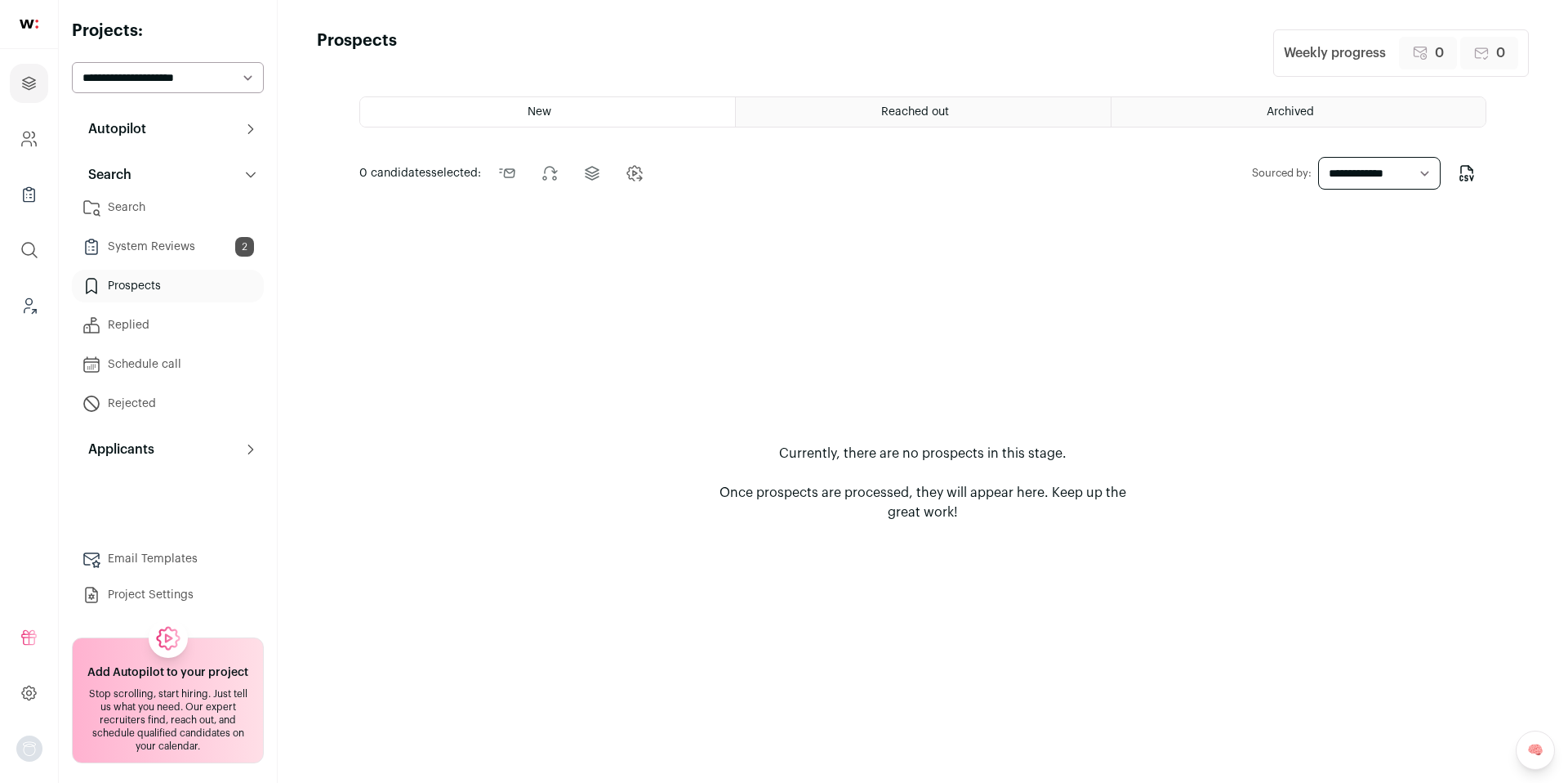
click at [153, 258] on link "System Reviews 2" at bounding box center [168, 246] width 192 height 33
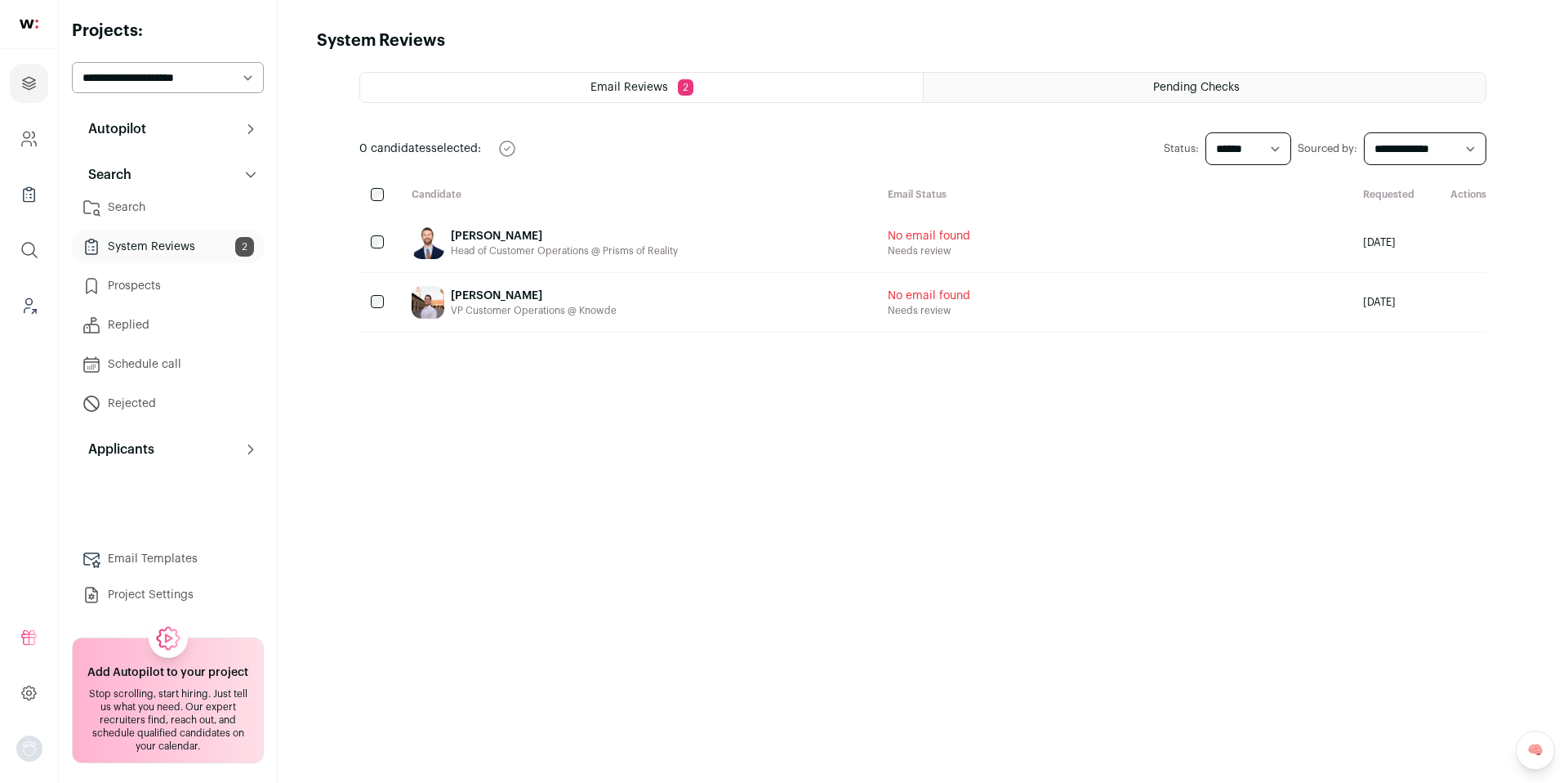
click at [1159, 94] on div "Pending Checks" at bounding box center [1204, 88] width 562 height 29
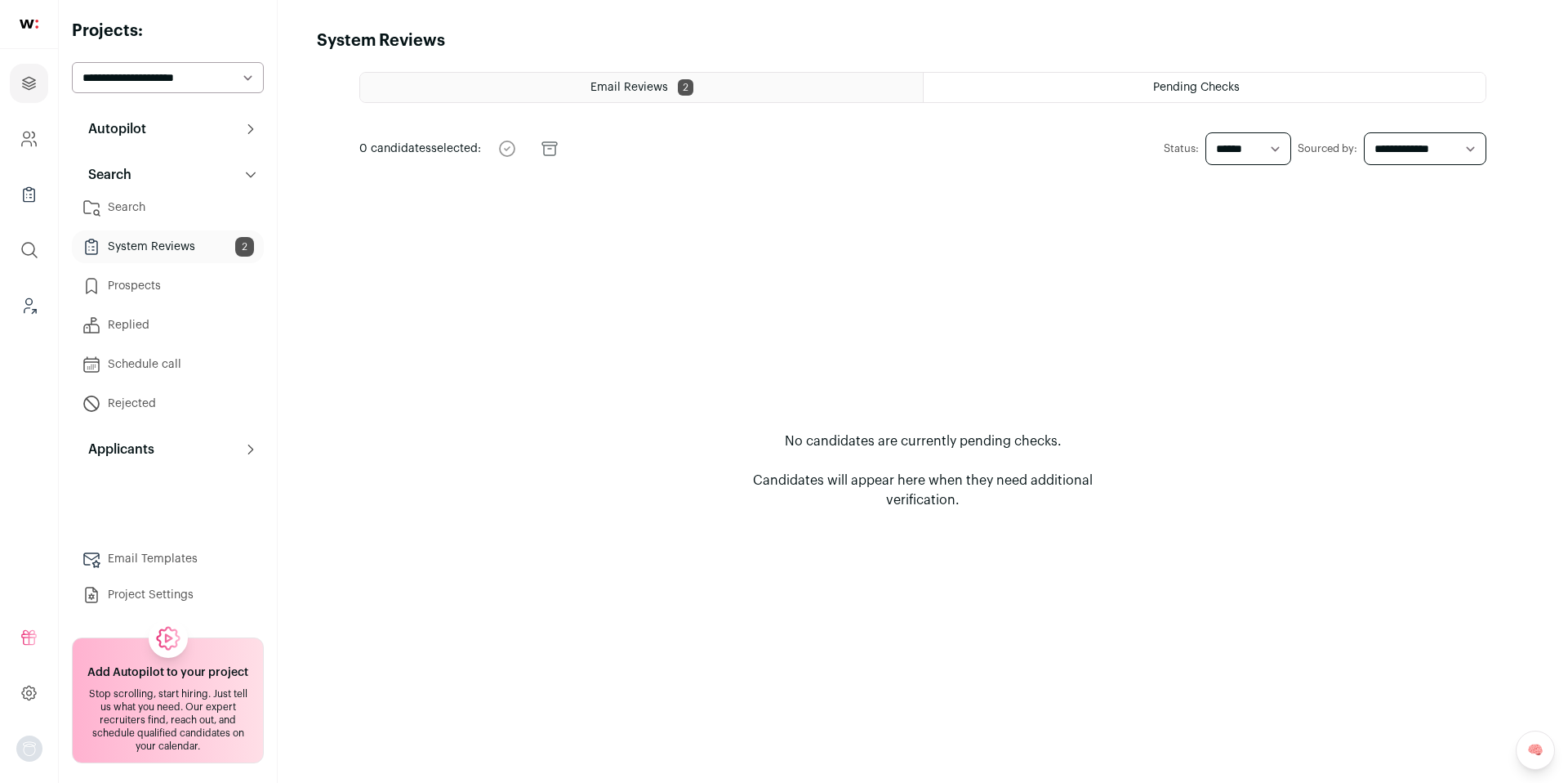
click at [138, 193] on link "Search" at bounding box center [168, 208] width 192 height 33
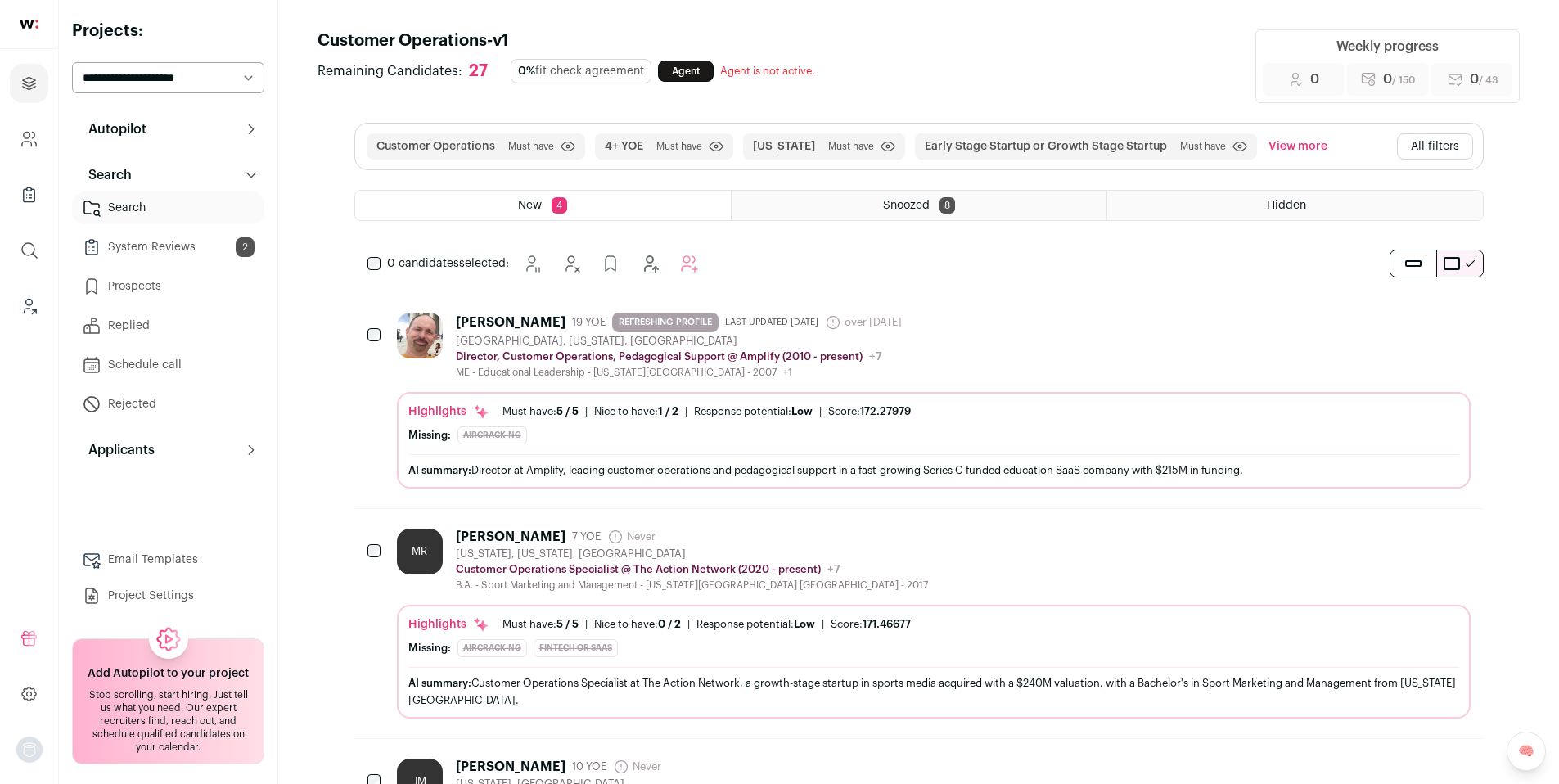
click at [168, 136] on button "Autopilot" at bounding box center [169, 129] width 193 height 33
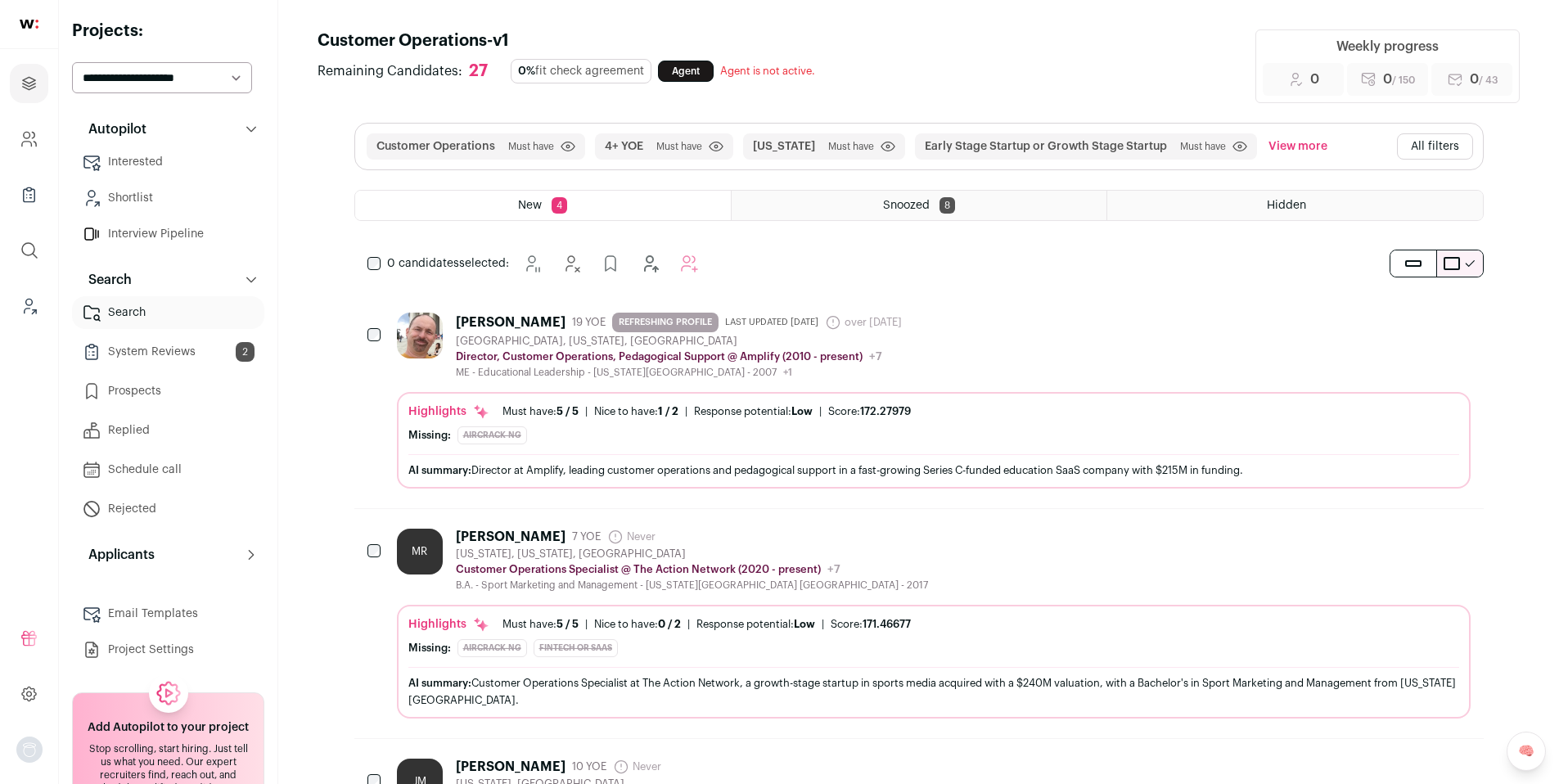
click at [153, 204] on link "Shortlist" at bounding box center [169, 198] width 193 height 33
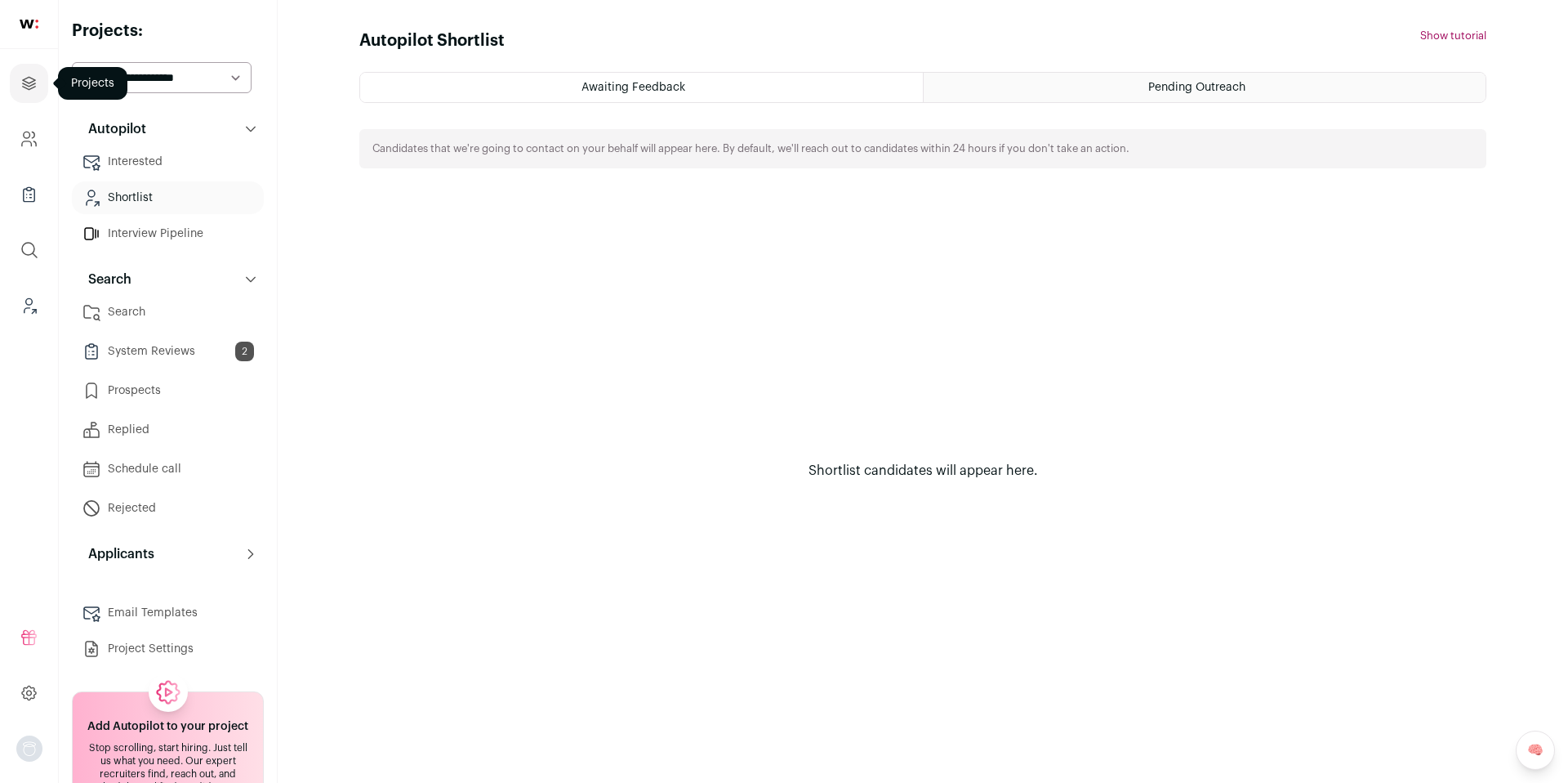
click at [18, 79] on link "Projects" at bounding box center [28, 83] width 39 height 39
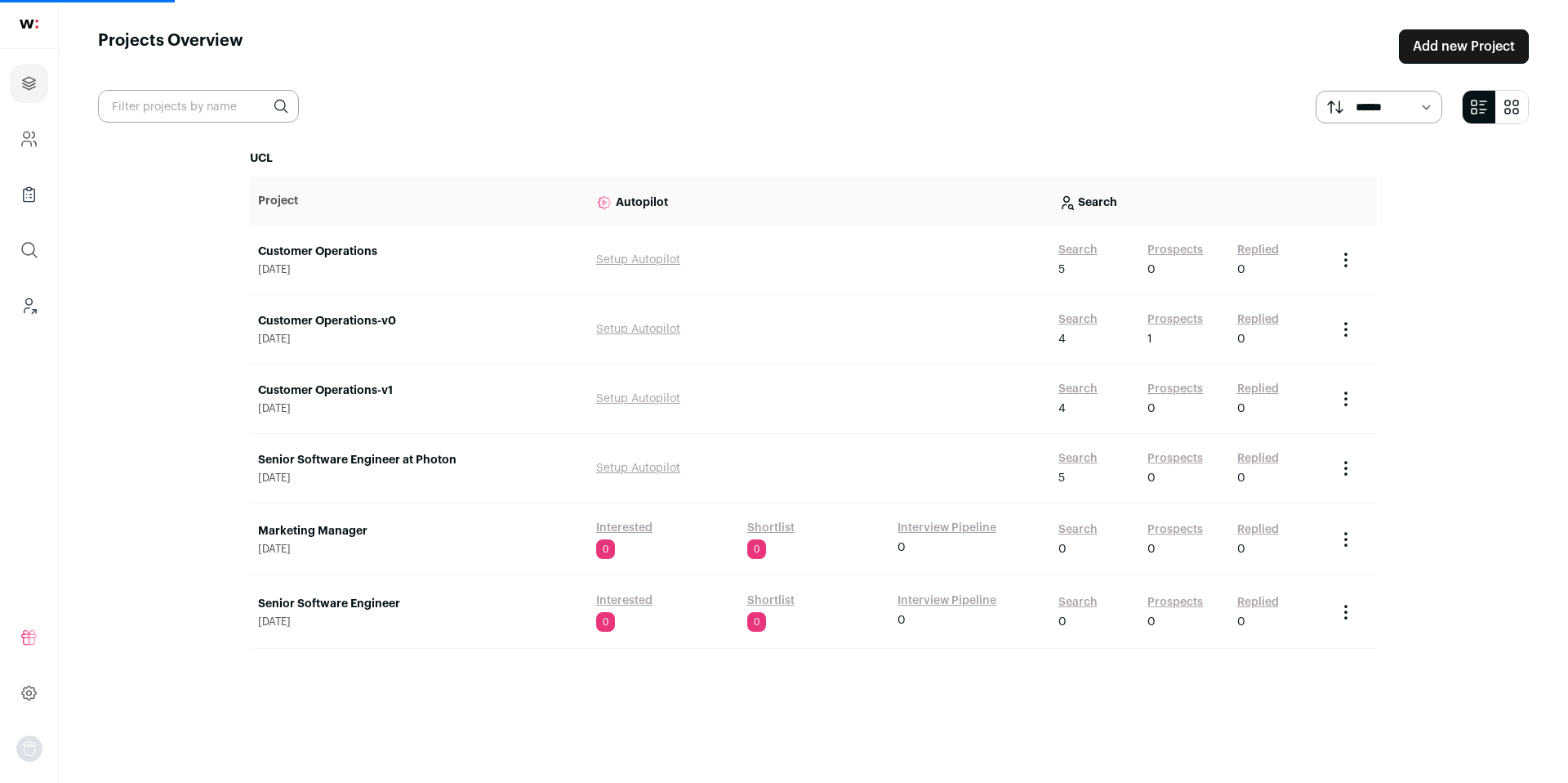
click at [353, 320] on link "Customer Operations-v0" at bounding box center [419, 321] width 322 height 16
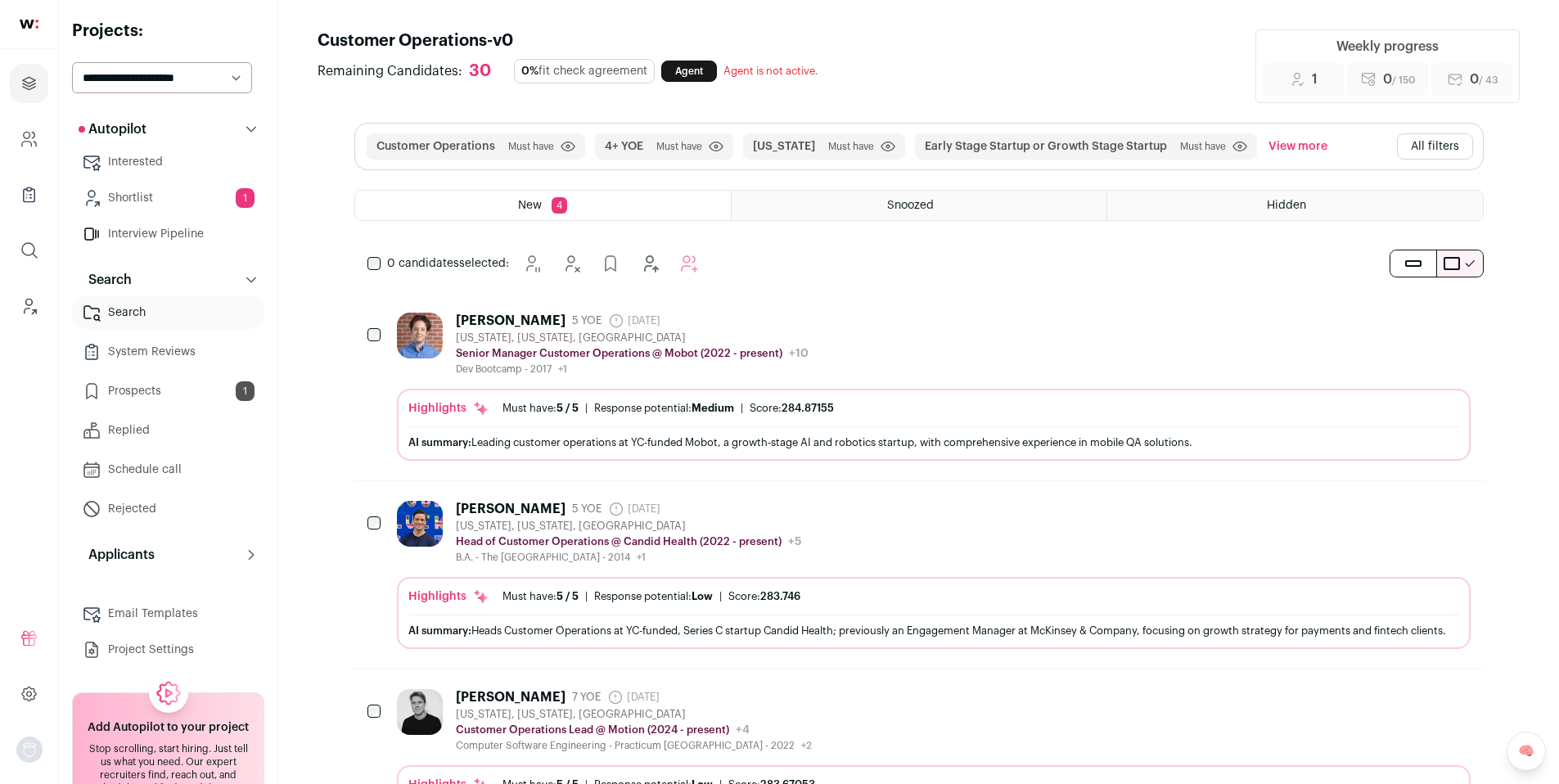
click at [177, 202] on link "Shortlist 1" at bounding box center [169, 198] width 193 height 33
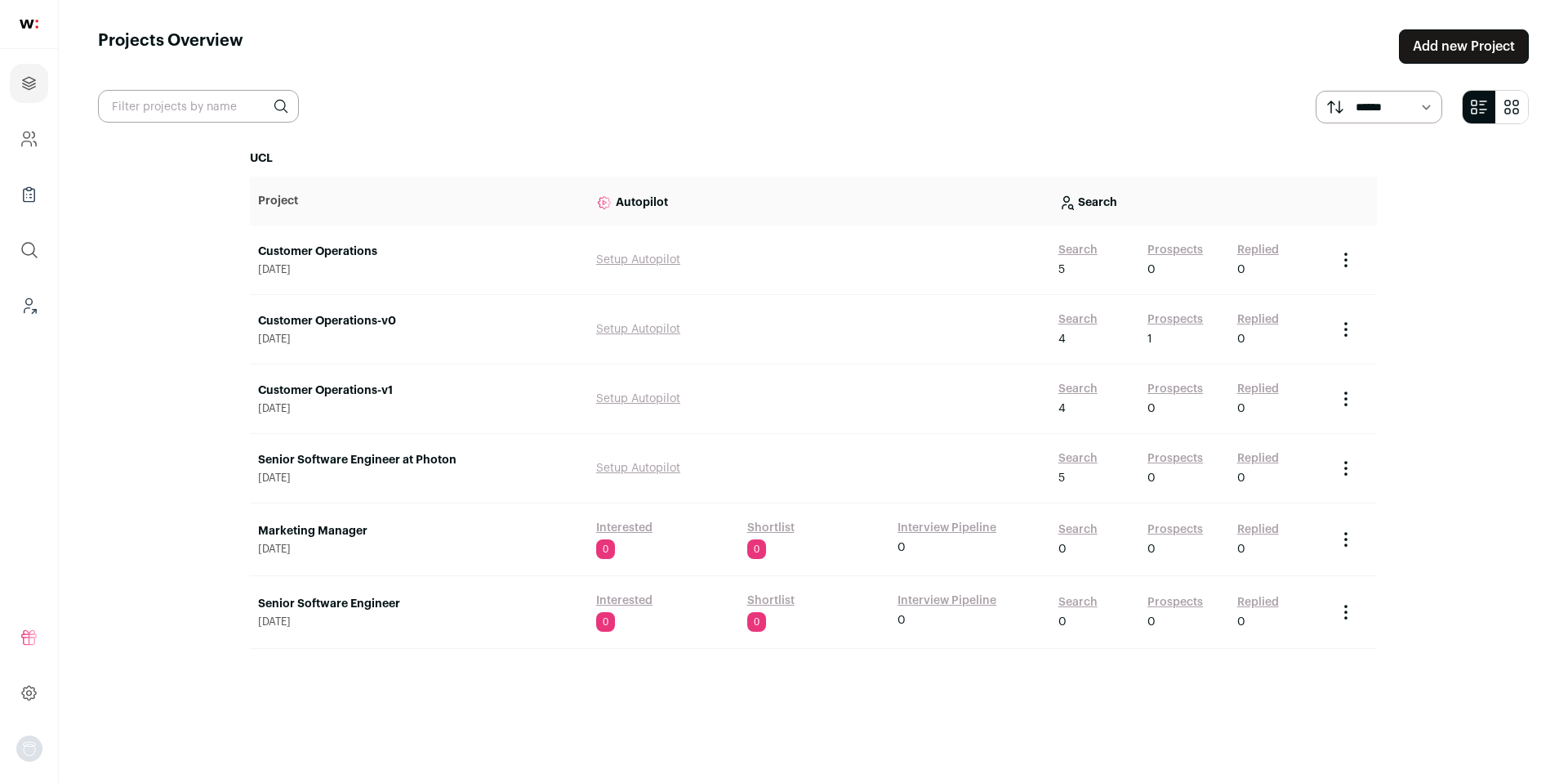
click at [318, 246] on link "Customer Operations" at bounding box center [419, 252] width 322 height 16
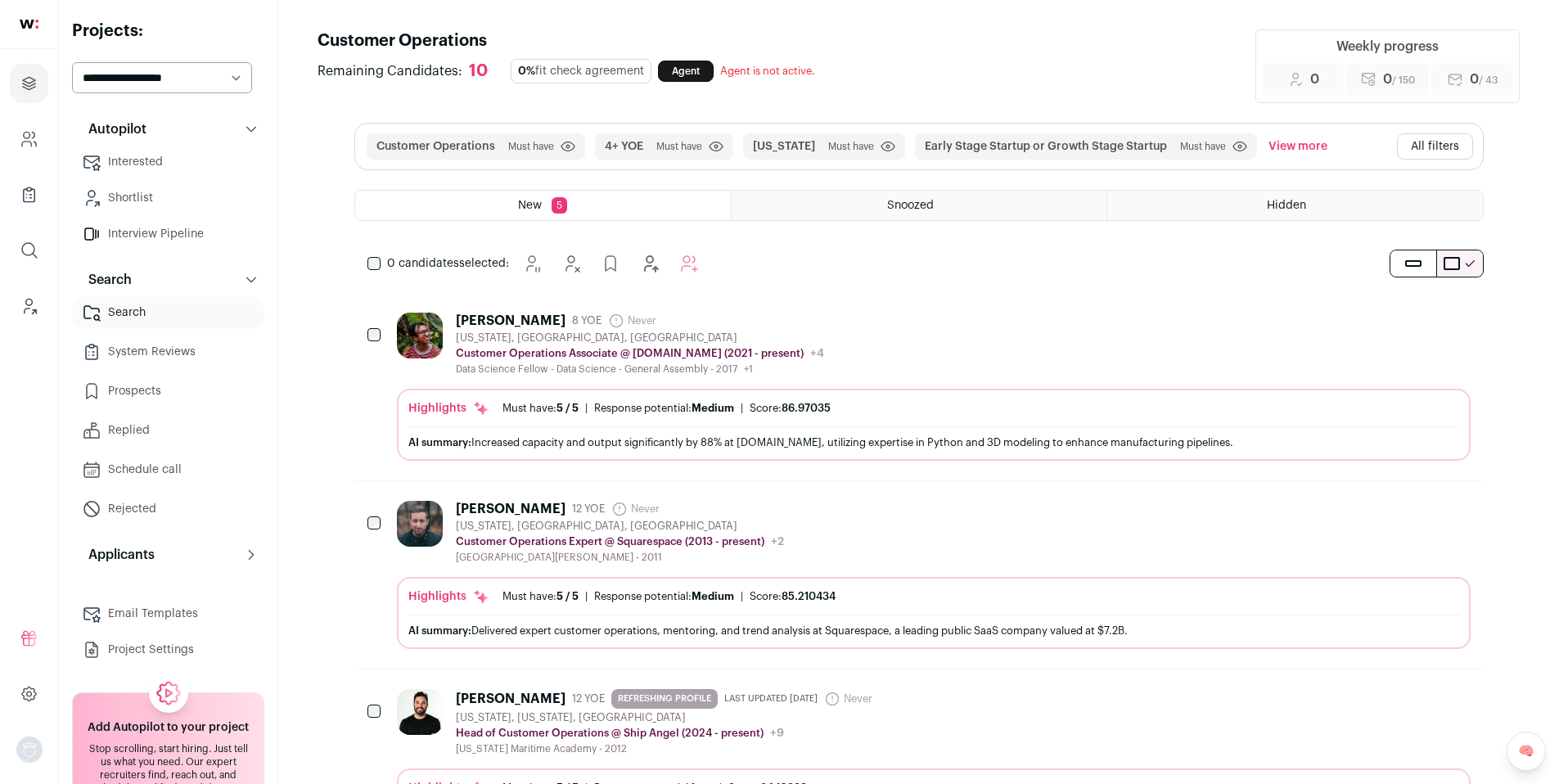
click at [150, 384] on link "Prospects" at bounding box center [169, 391] width 193 height 33
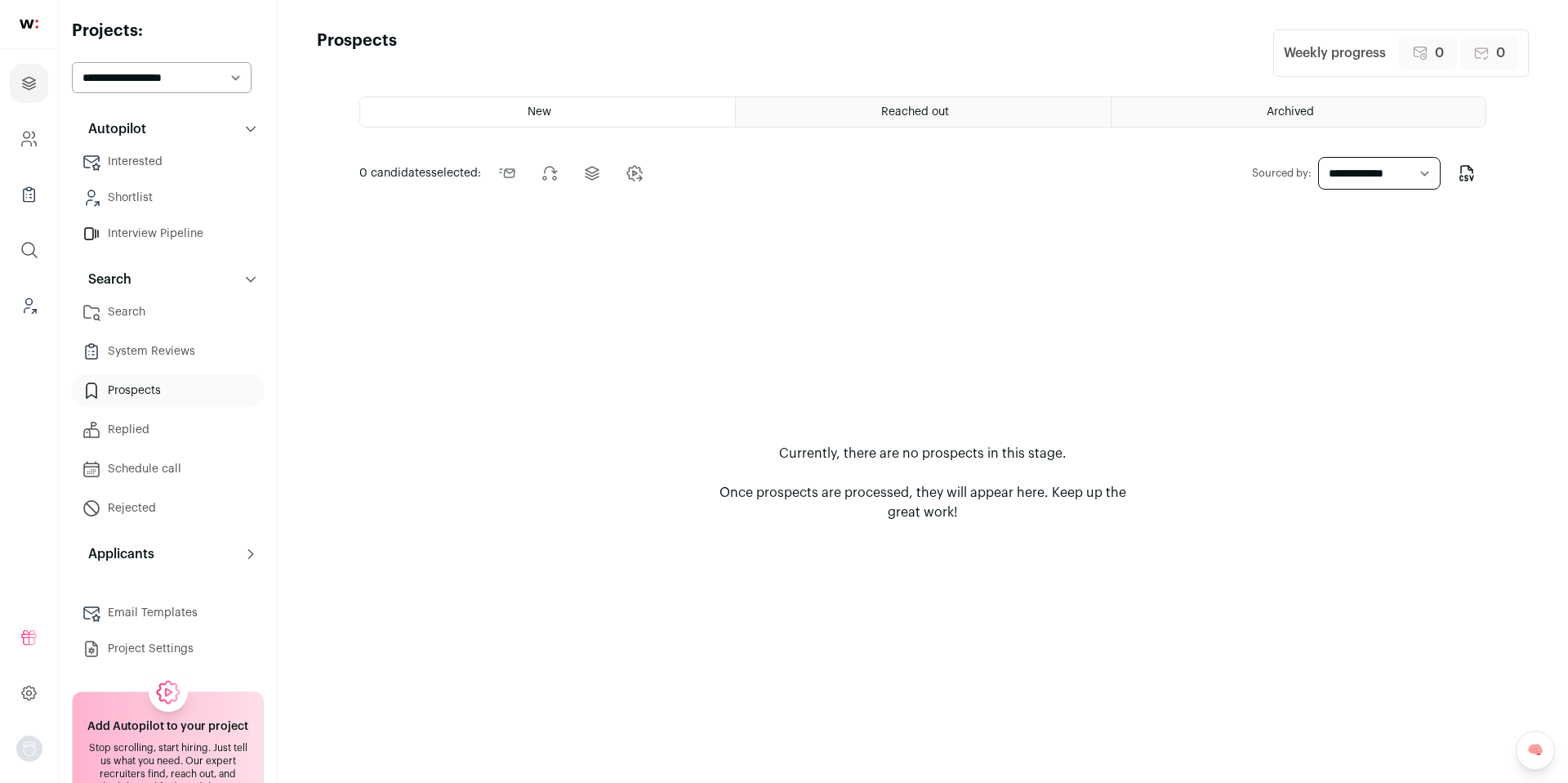
click at [150, 307] on html "Projects Company and ATS Settings Company Lists (Experimental) Global Search Le…" at bounding box center [784, 392] width 1568 height 783
click at [152, 313] on link "Search" at bounding box center [168, 313] width 192 height 33
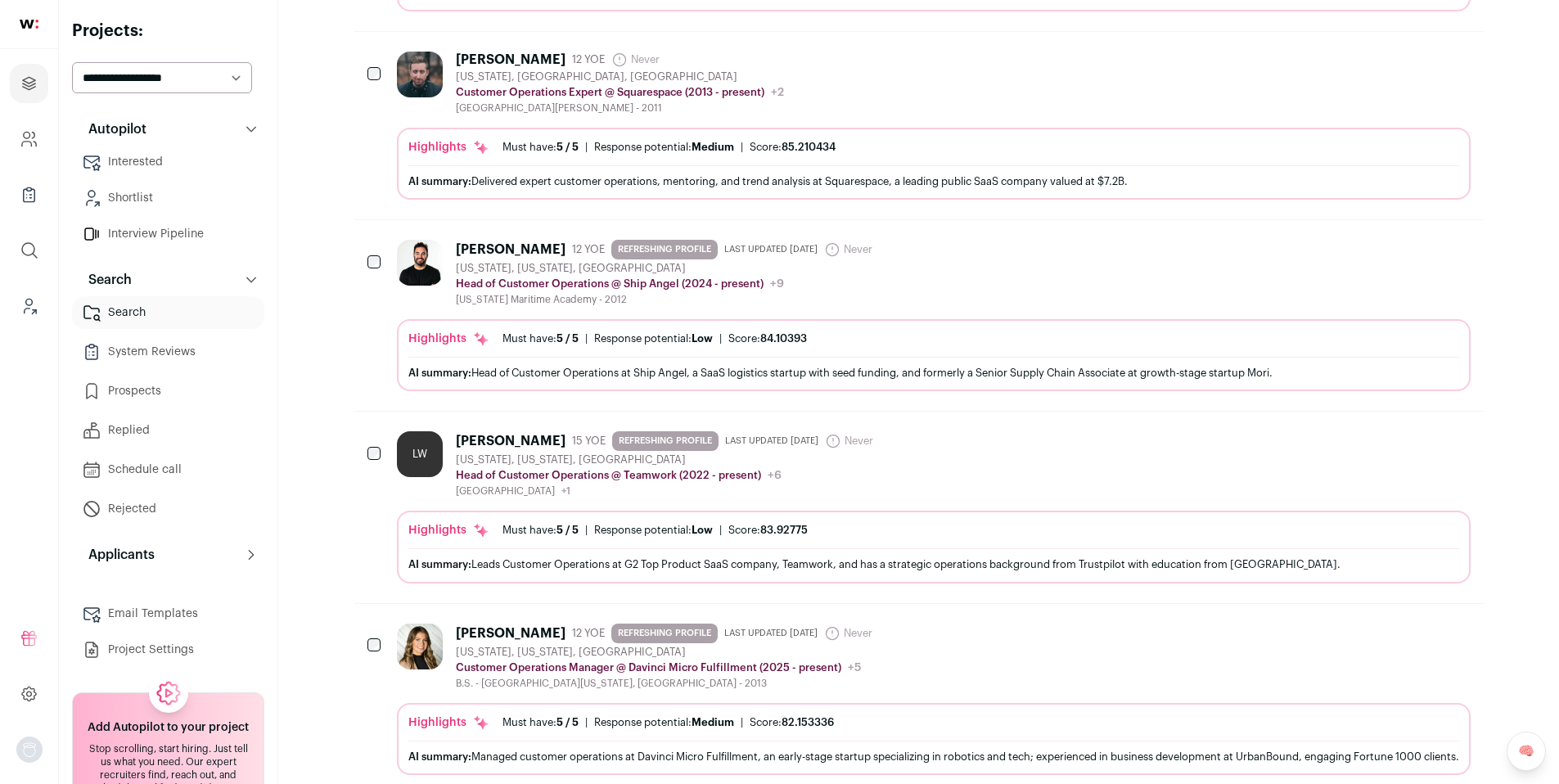
scroll to position [454, 0]
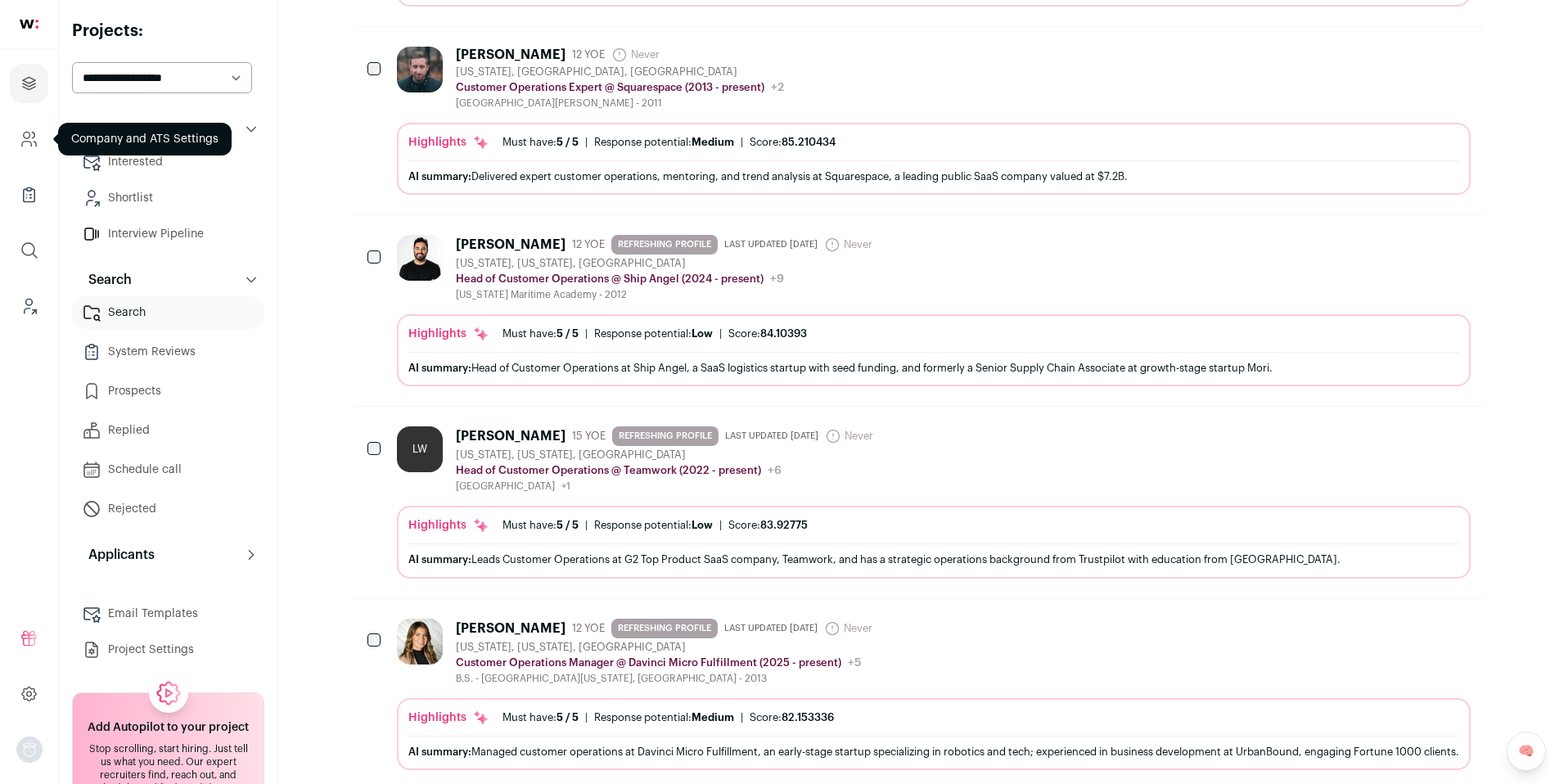
click at [21, 141] on icon "Company and ATS Settings" at bounding box center [29, 138] width 19 height 20
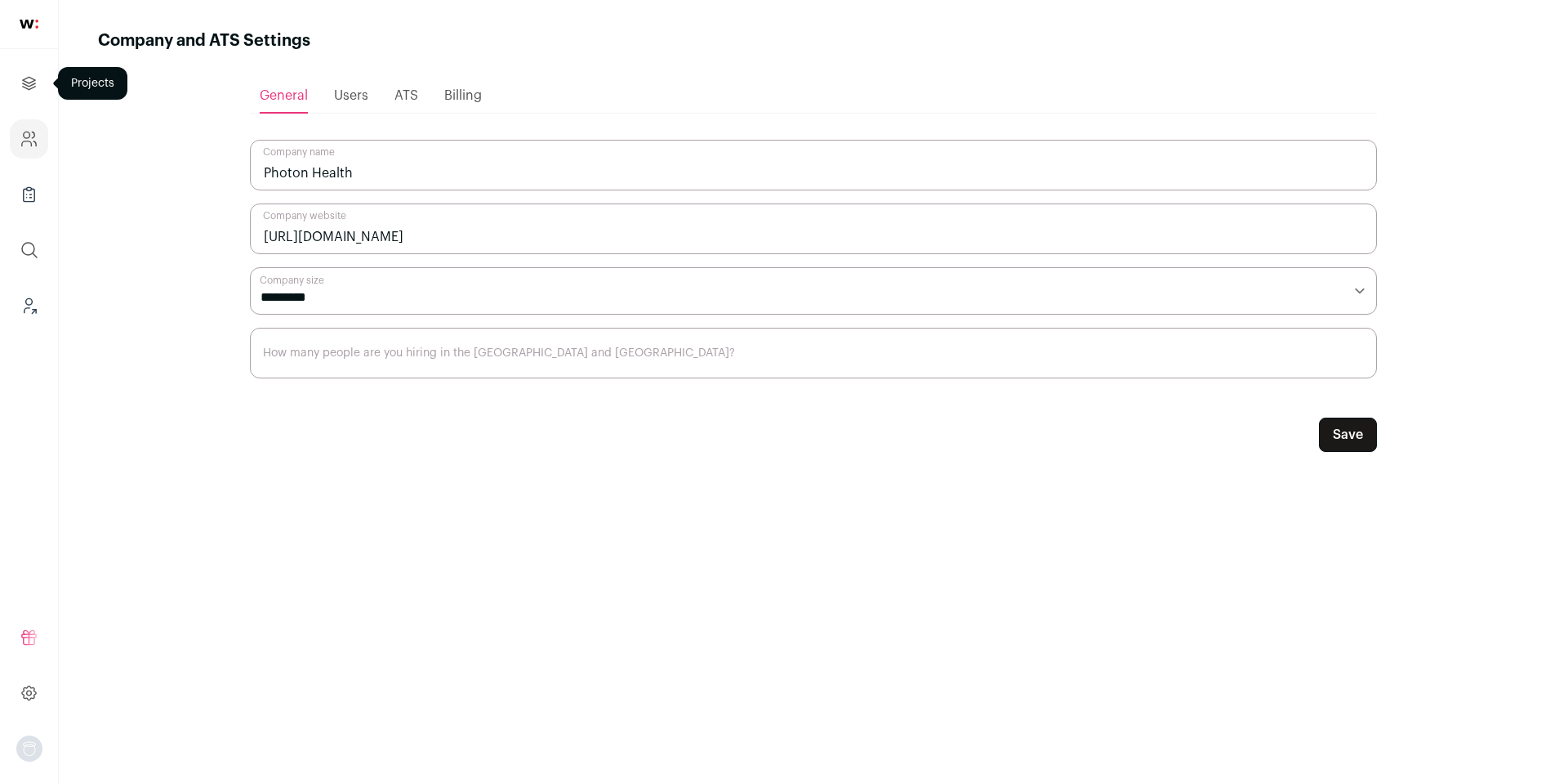
click at [24, 83] on icon "Projects" at bounding box center [29, 82] width 12 height 12
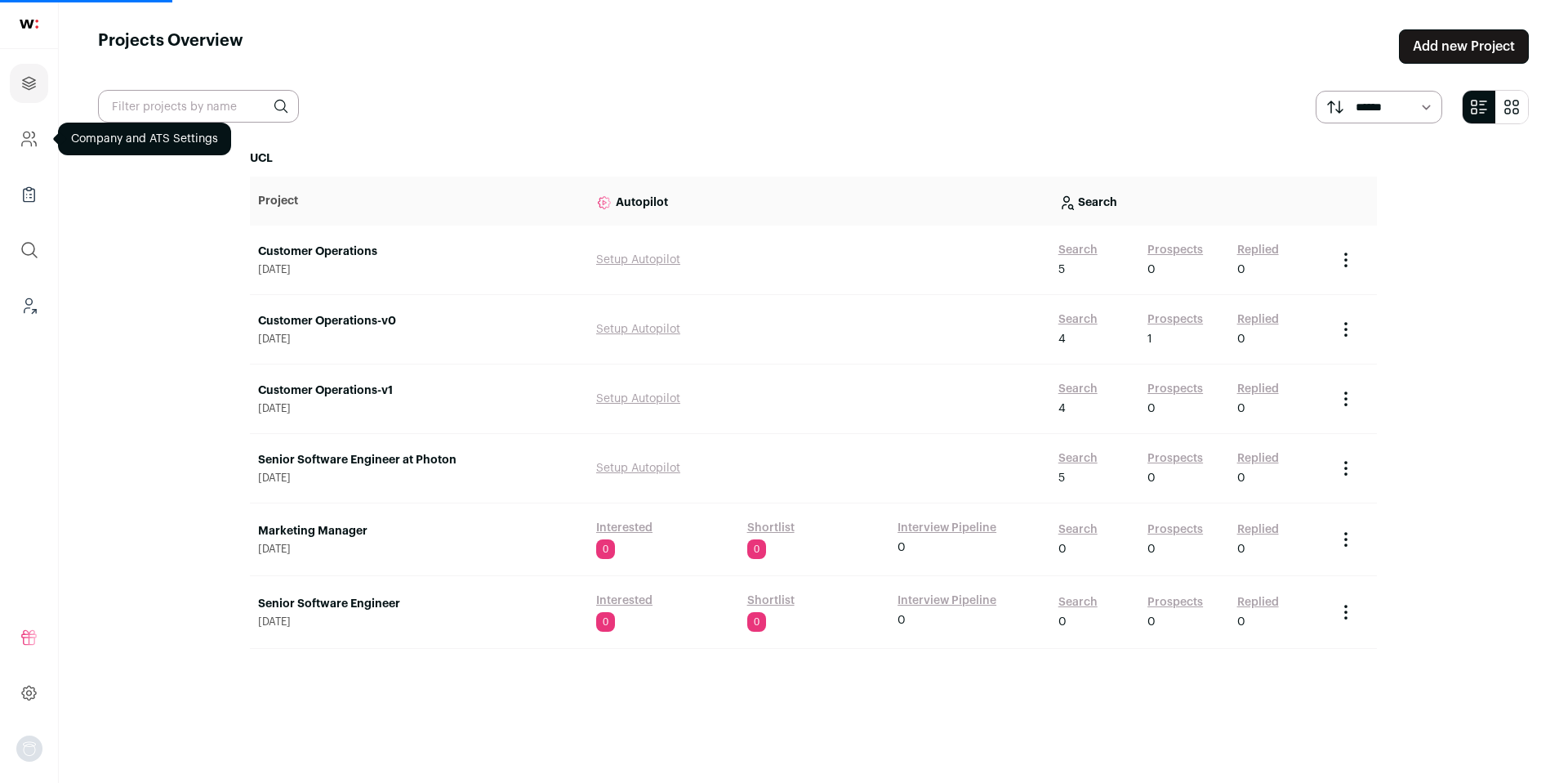
click at [27, 142] on icon "Company and ATS Settings" at bounding box center [27, 144] width 9 height 5
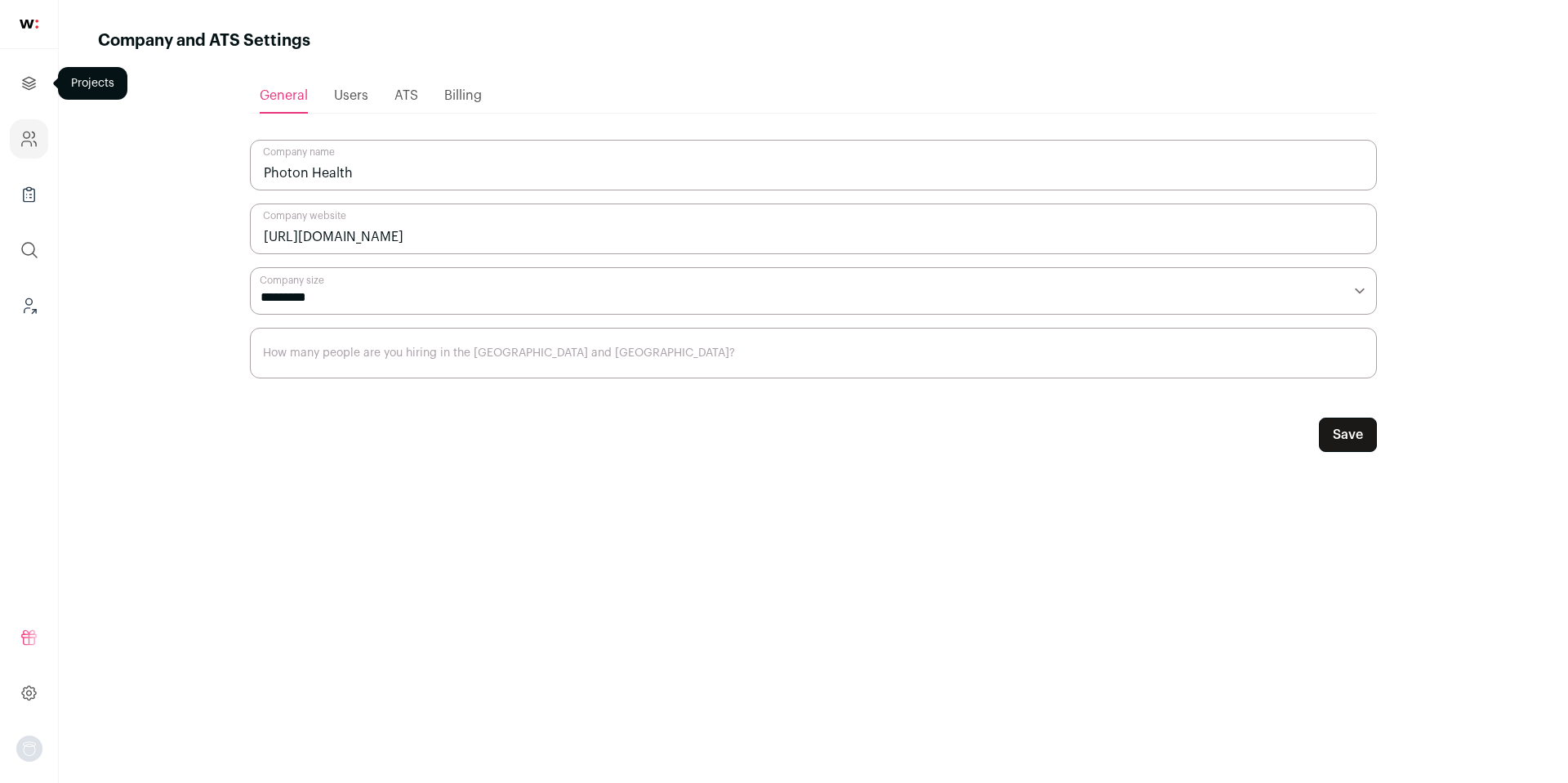
click at [37, 82] on icon "Projects" at bounding box center [29, 83] width 19 height 20
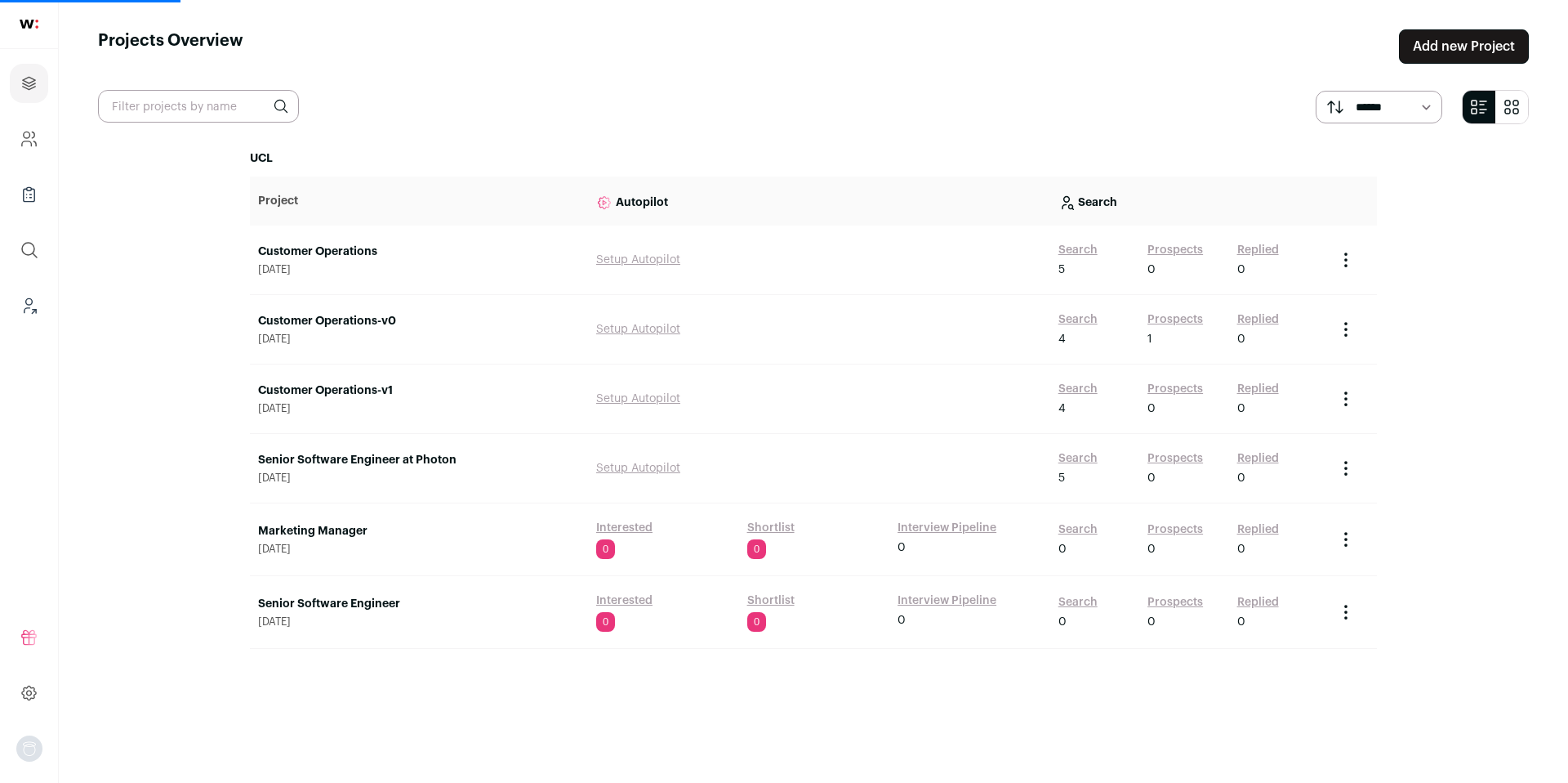
click at [330, 250] on link "Customer Operations" at bounding box center [419, 252] width 322 height 16
click at [345, 392] on link "Customer Operations-v1" at bounding box center [419, 390] width 322 height 16
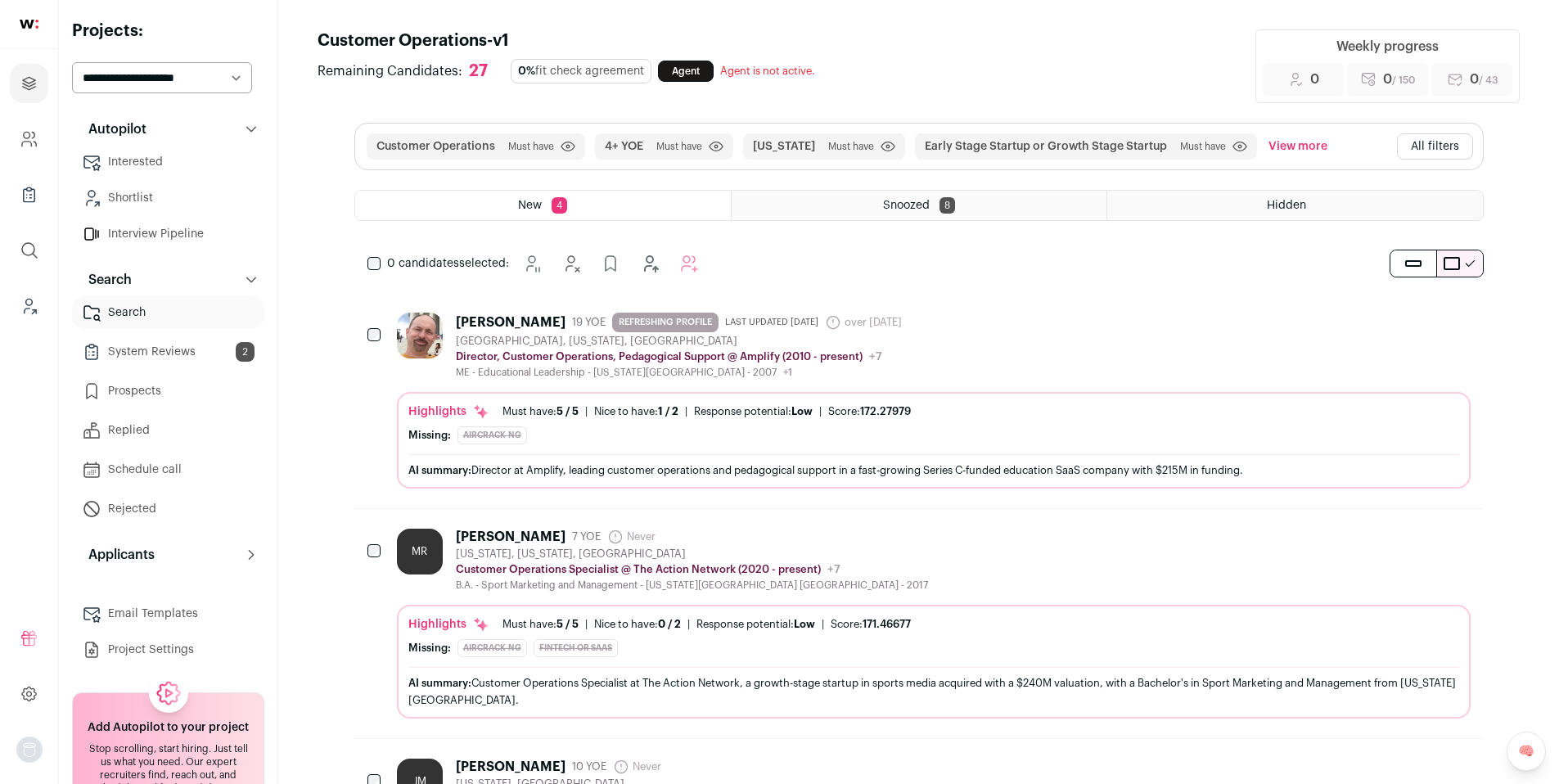
click at [177, 352] on link "System Reviews 2" at bounding box center [169, 352] width 193 height 33
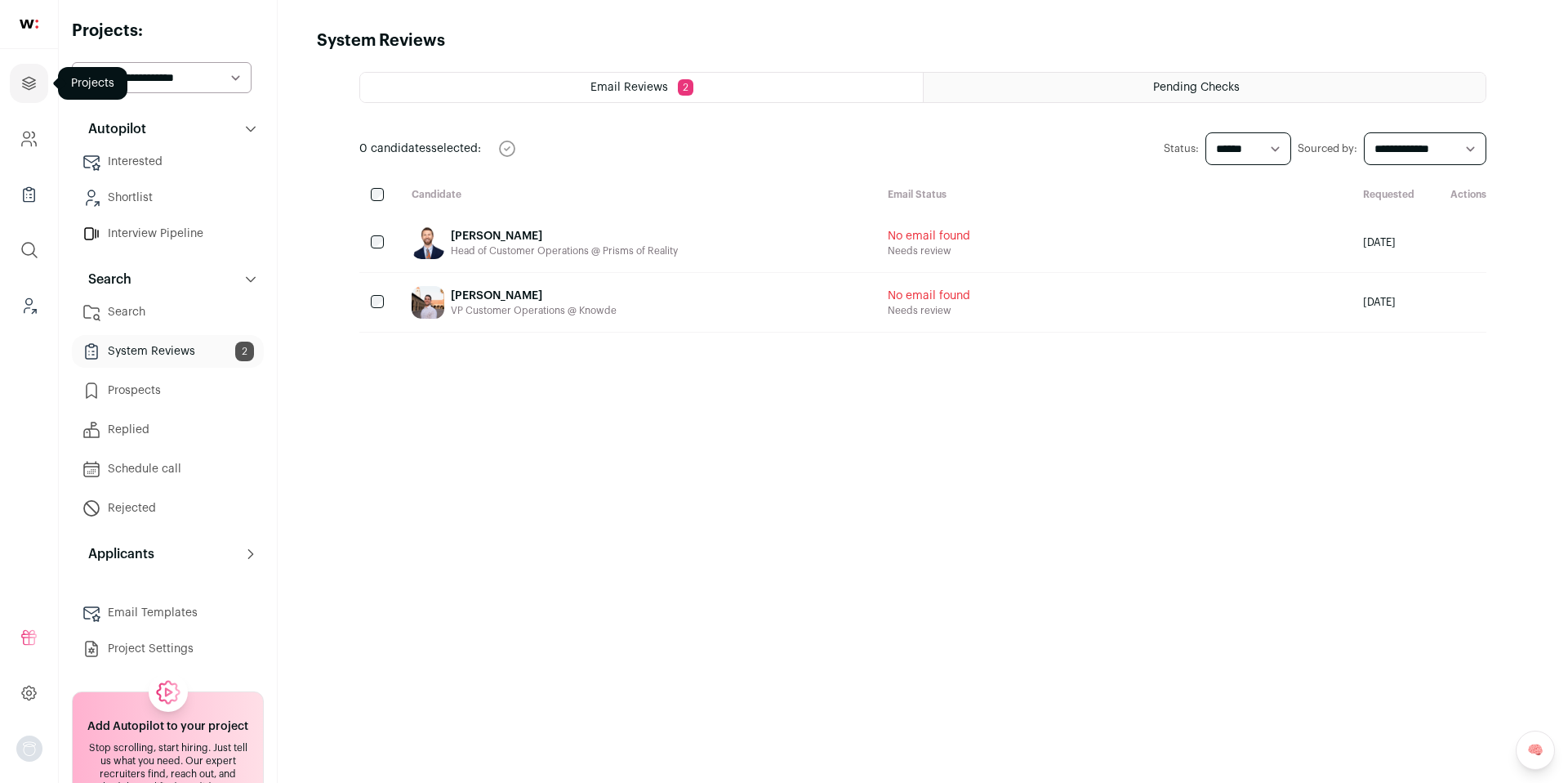
click at [39, 84] on link "Projects" at bounding box center [28, 83] width 39 height 39
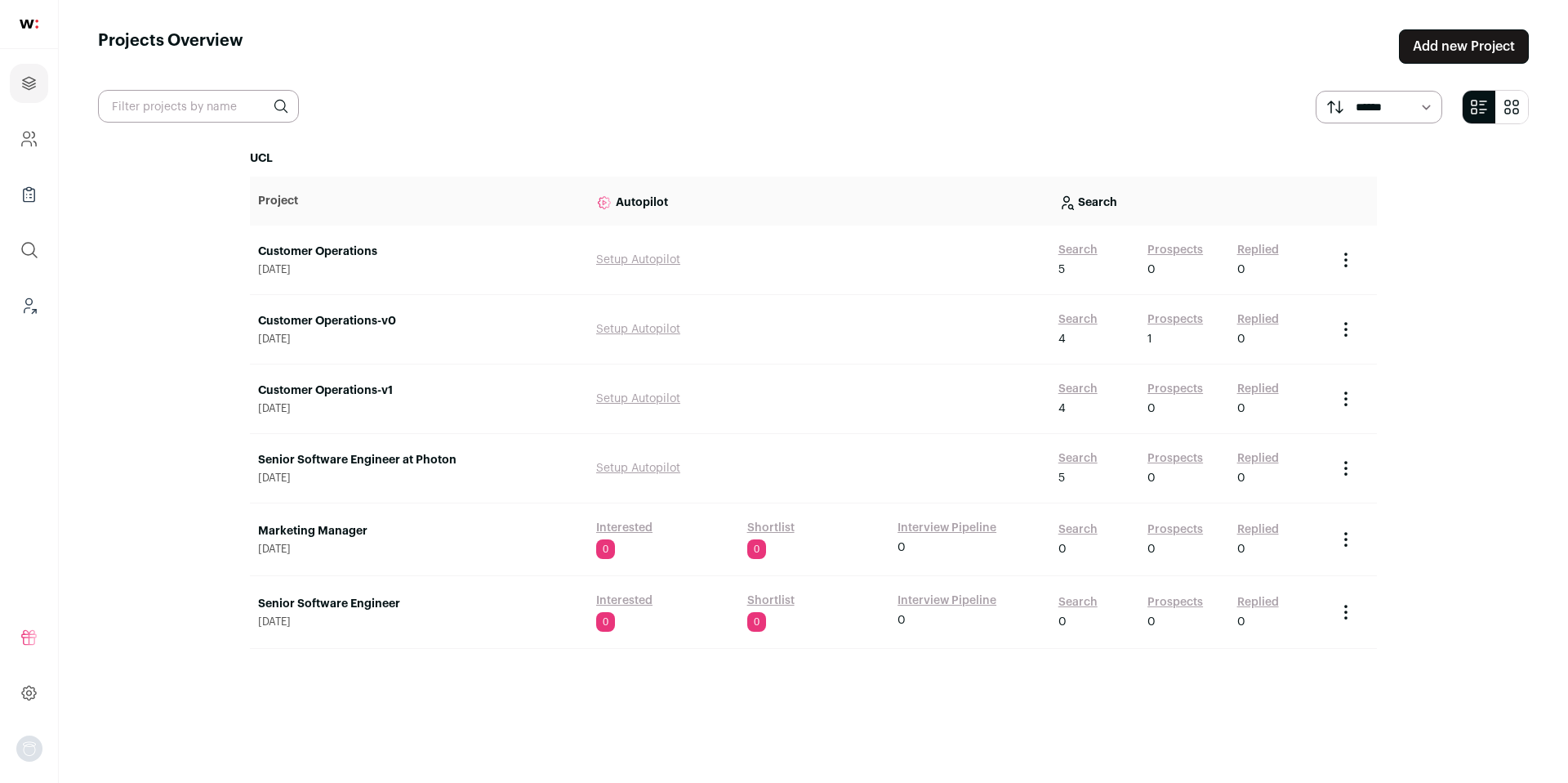
click at [354, 325] on link "Customer Operations-v0" at bounding box center [419, 321] width 322 height 16
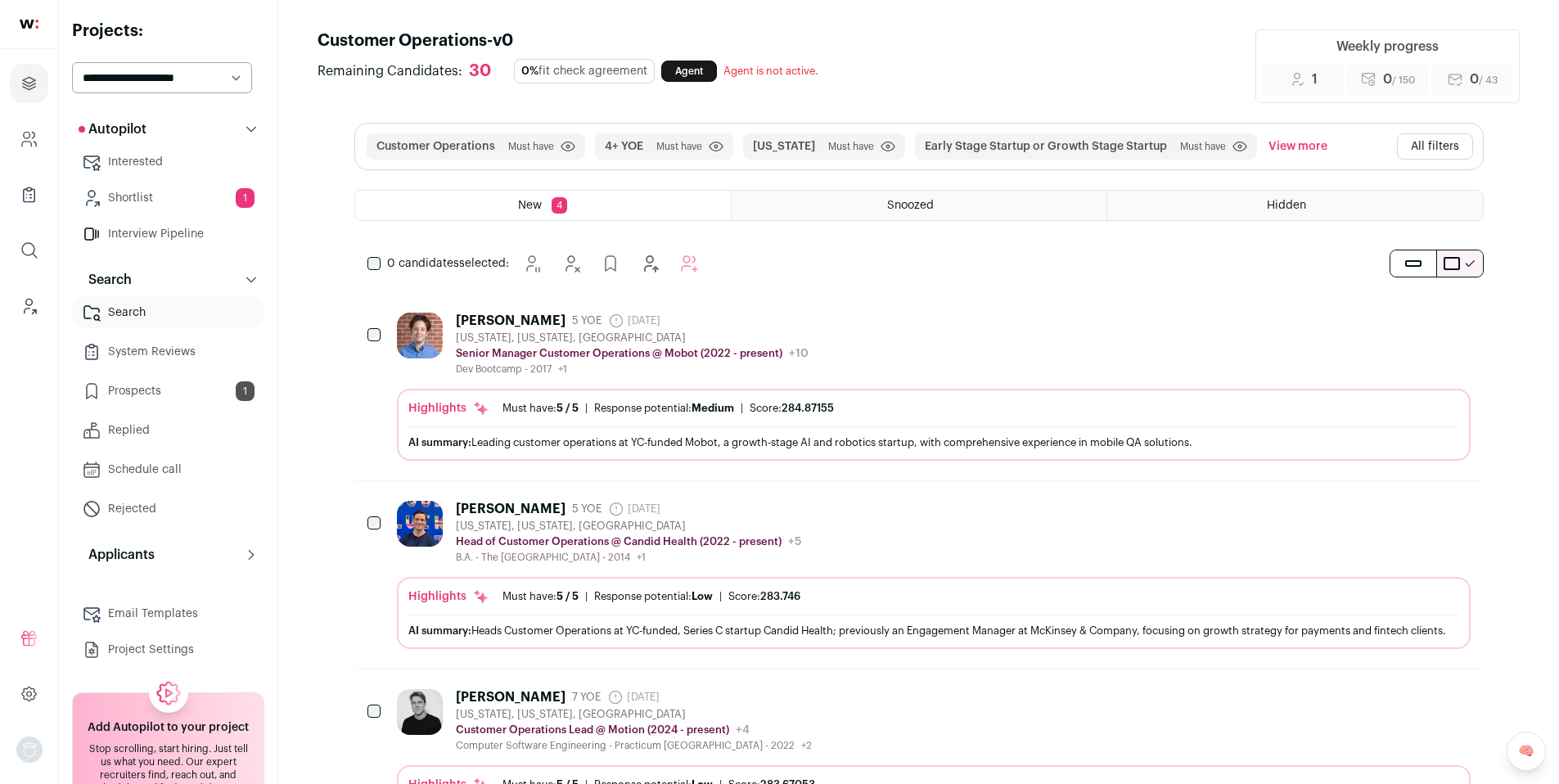
click at [141, 388] on link "Prospects 1" at bounding box center [169, 391] width 193 height 33
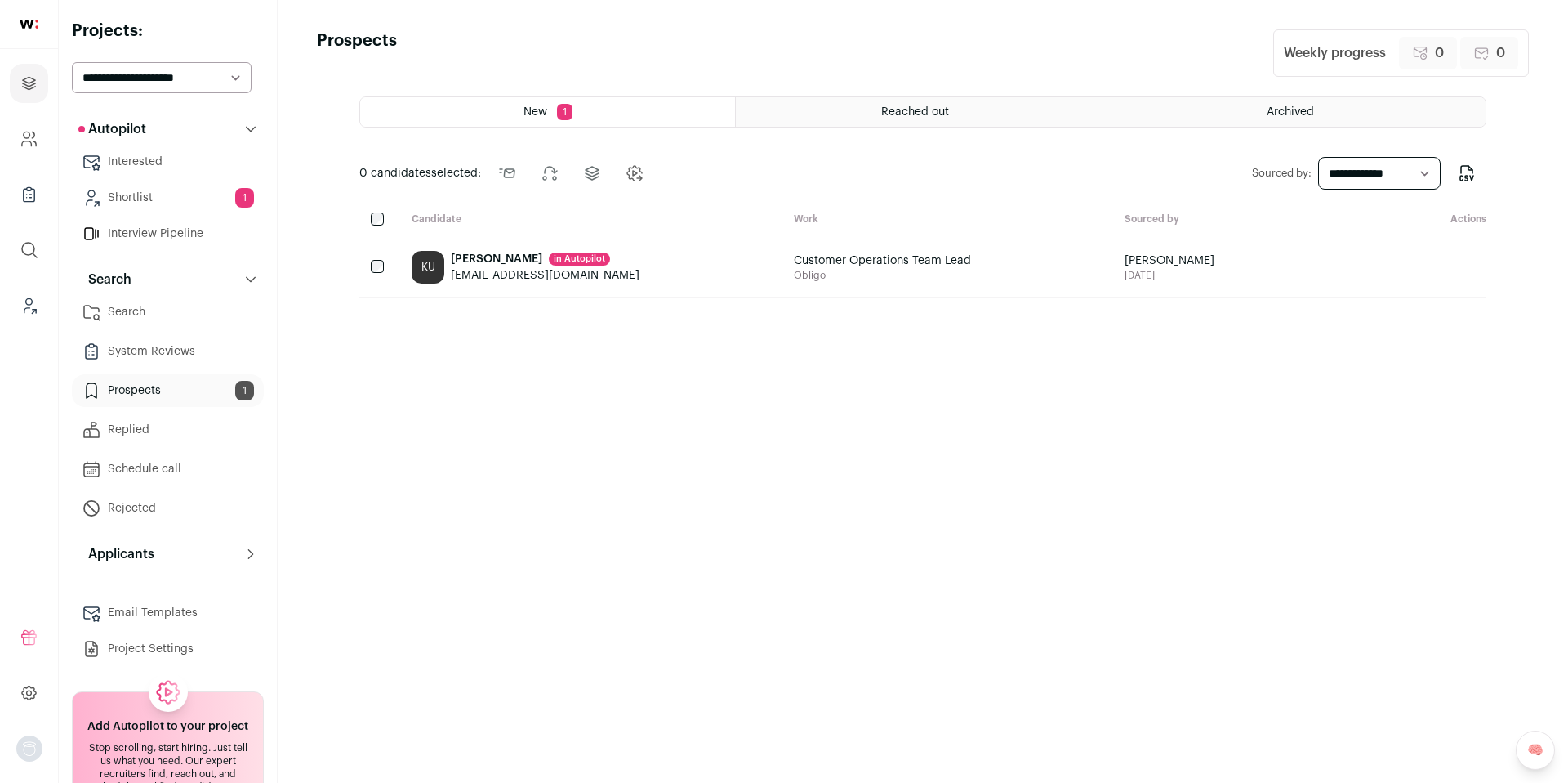
click at [384, 222] on div at bounding box center [379, 220] width 39 height 15
click at [538, 168] on button at bounding box center [548, 173] width 39 height 39
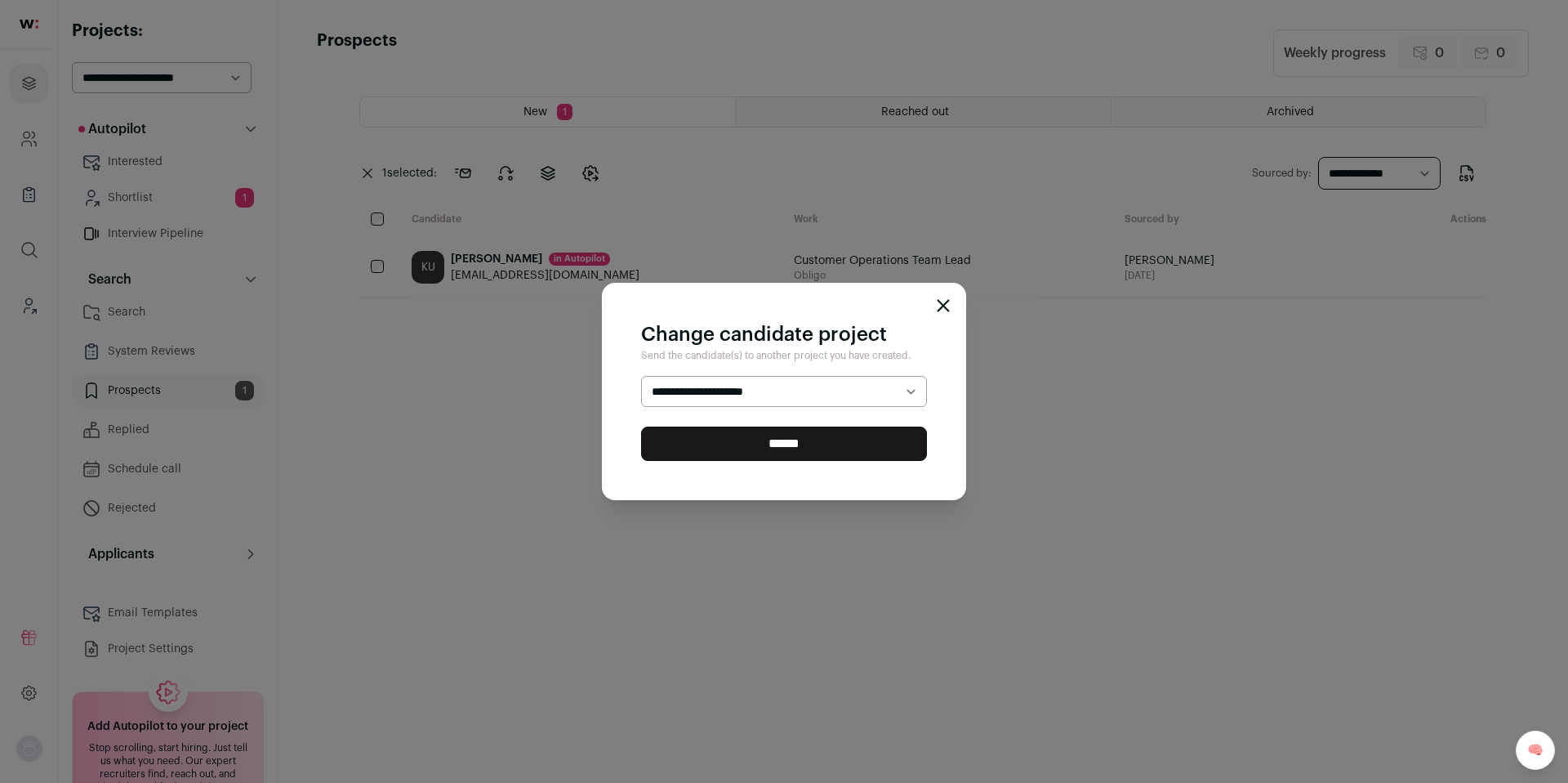
click at [758, 397] on select "**********" at bounding box center [784, 392] width 286 height 31
click at [941, 304] on icon "Close modal" at bounding box center [944, 306] width 10 height 10
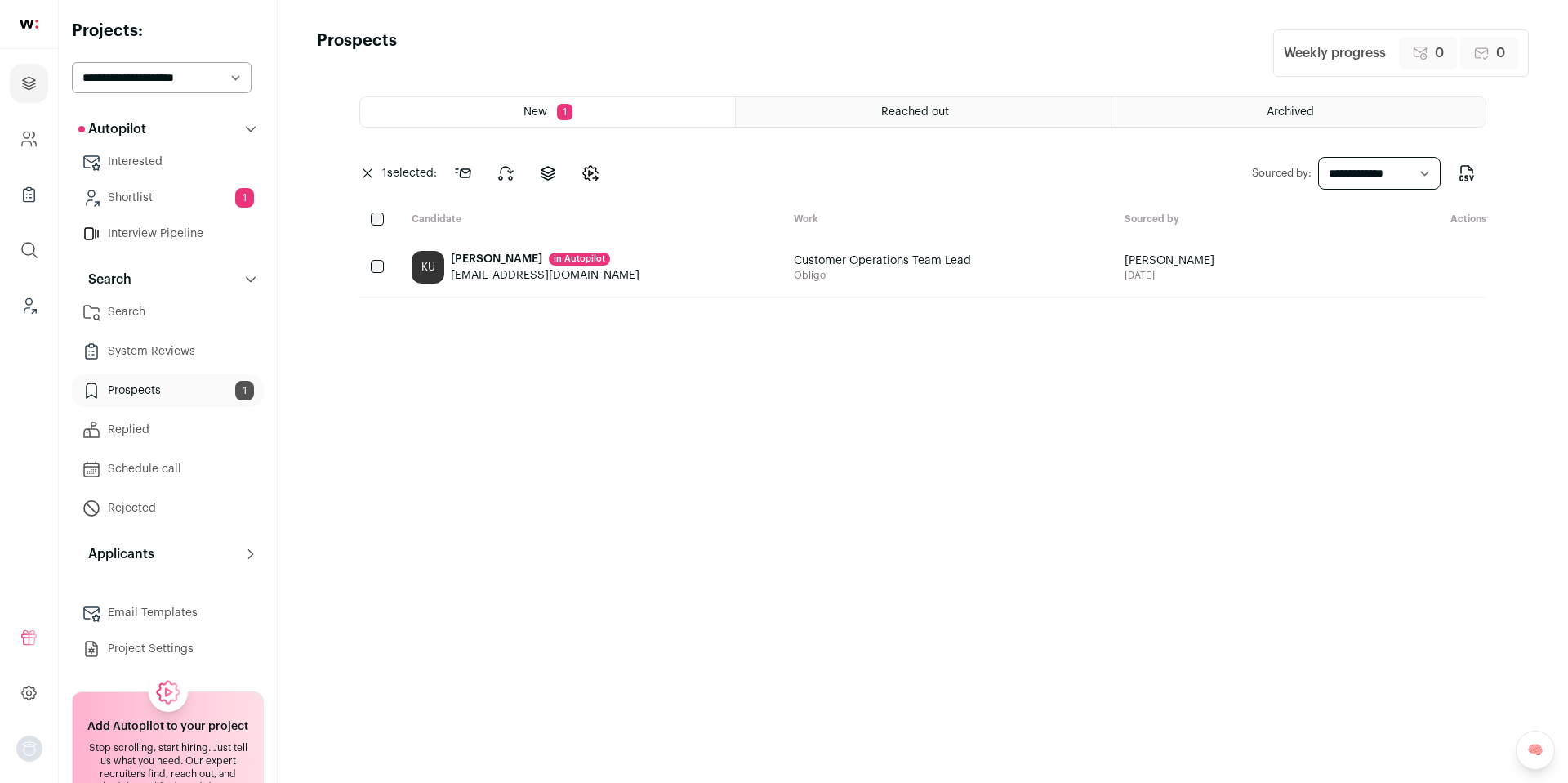
click at [506, 270] on div "[EMAIL_ADDRESS][DOMAIN_NAME]" at bounding box center [545, 275] width 189 height 16
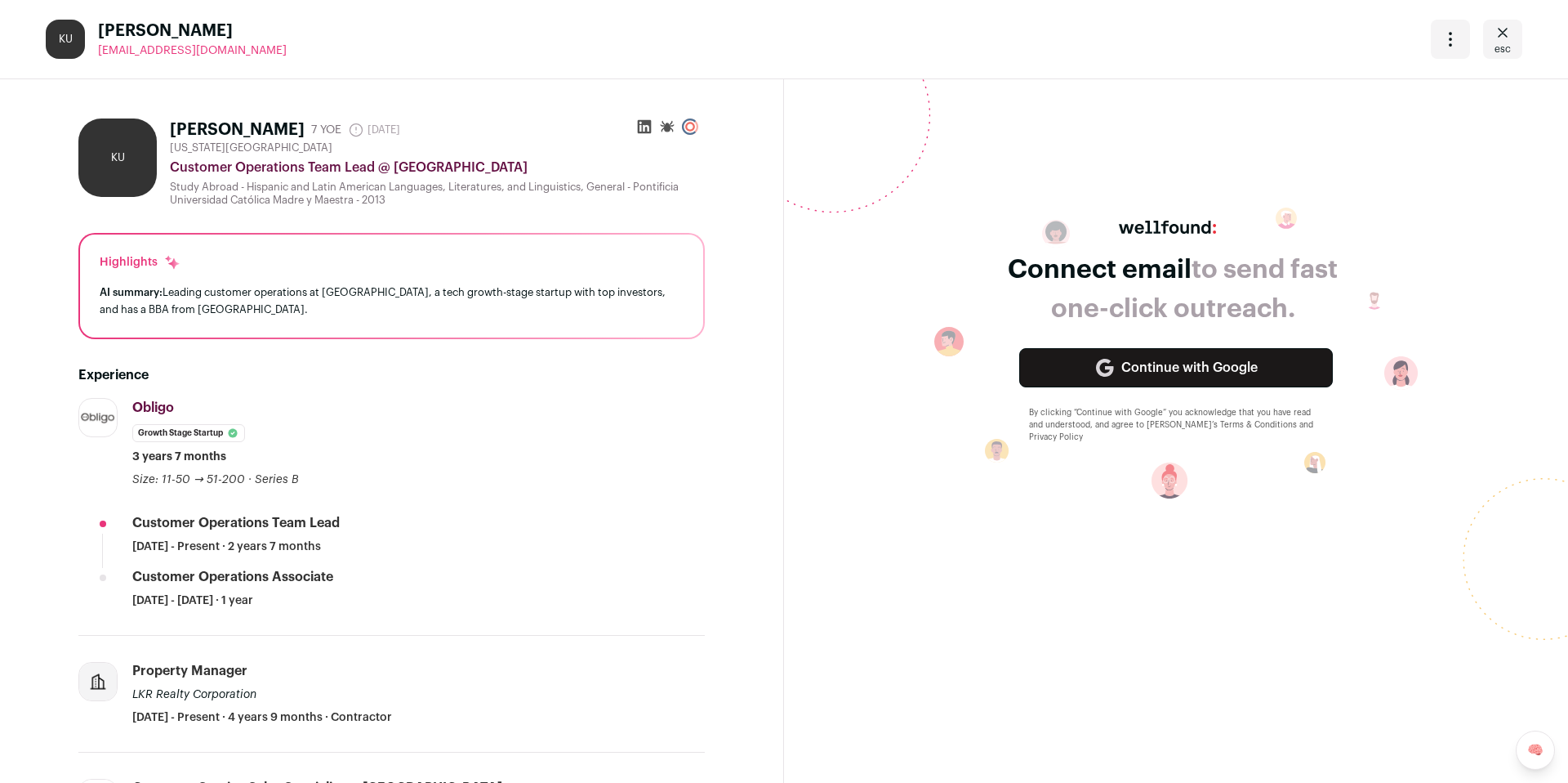
click at [1441, 42] on icon "Open dropdown" at bounding box center [1450, 39] width 20 height 20
click at [1498, 35] on icon "Close" at bounding box center [1502, 32] width 9 height 9
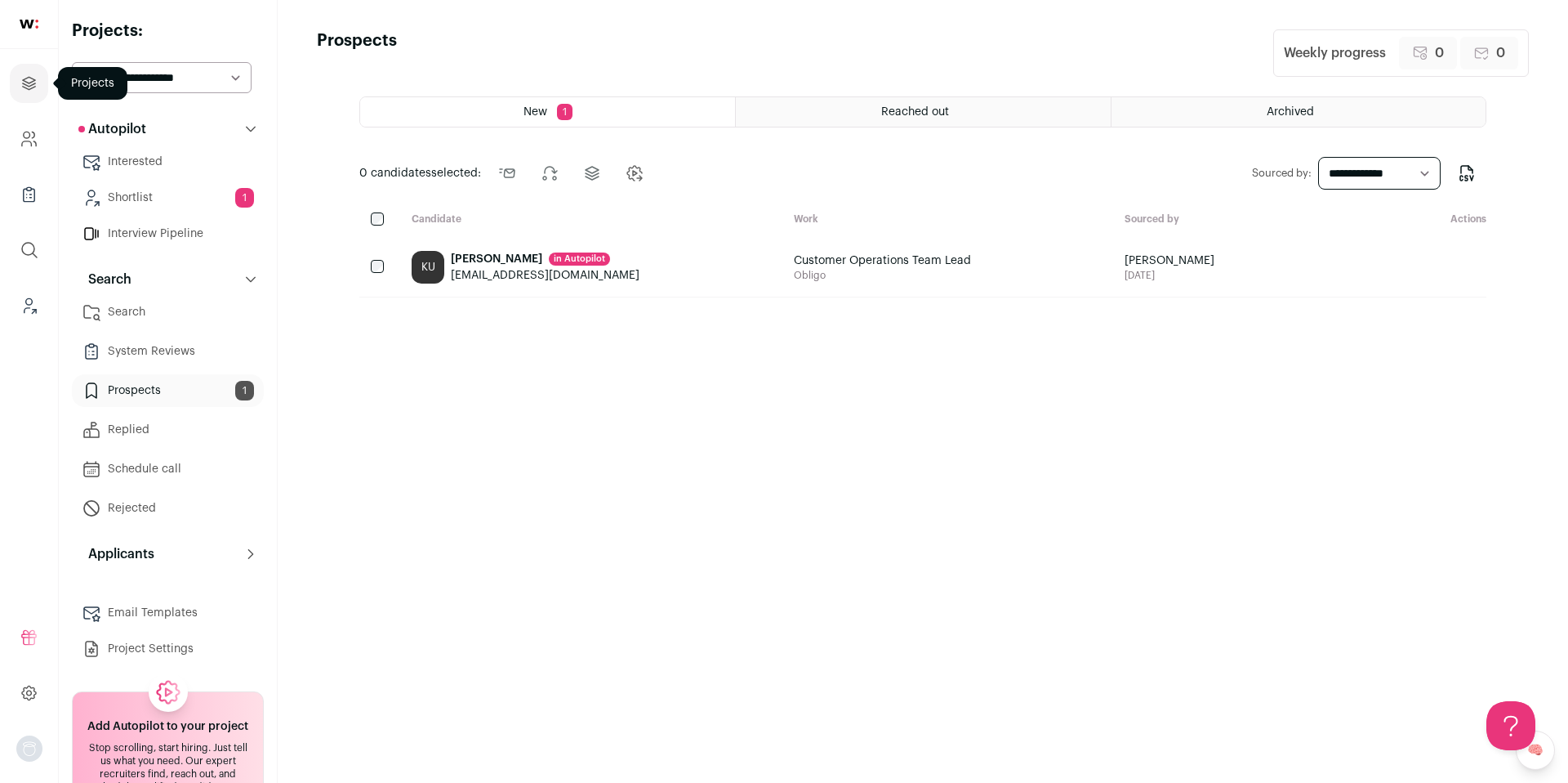
click at [27, 94] on link "Projects" at bounding box center [28, 83] width 39 height 39
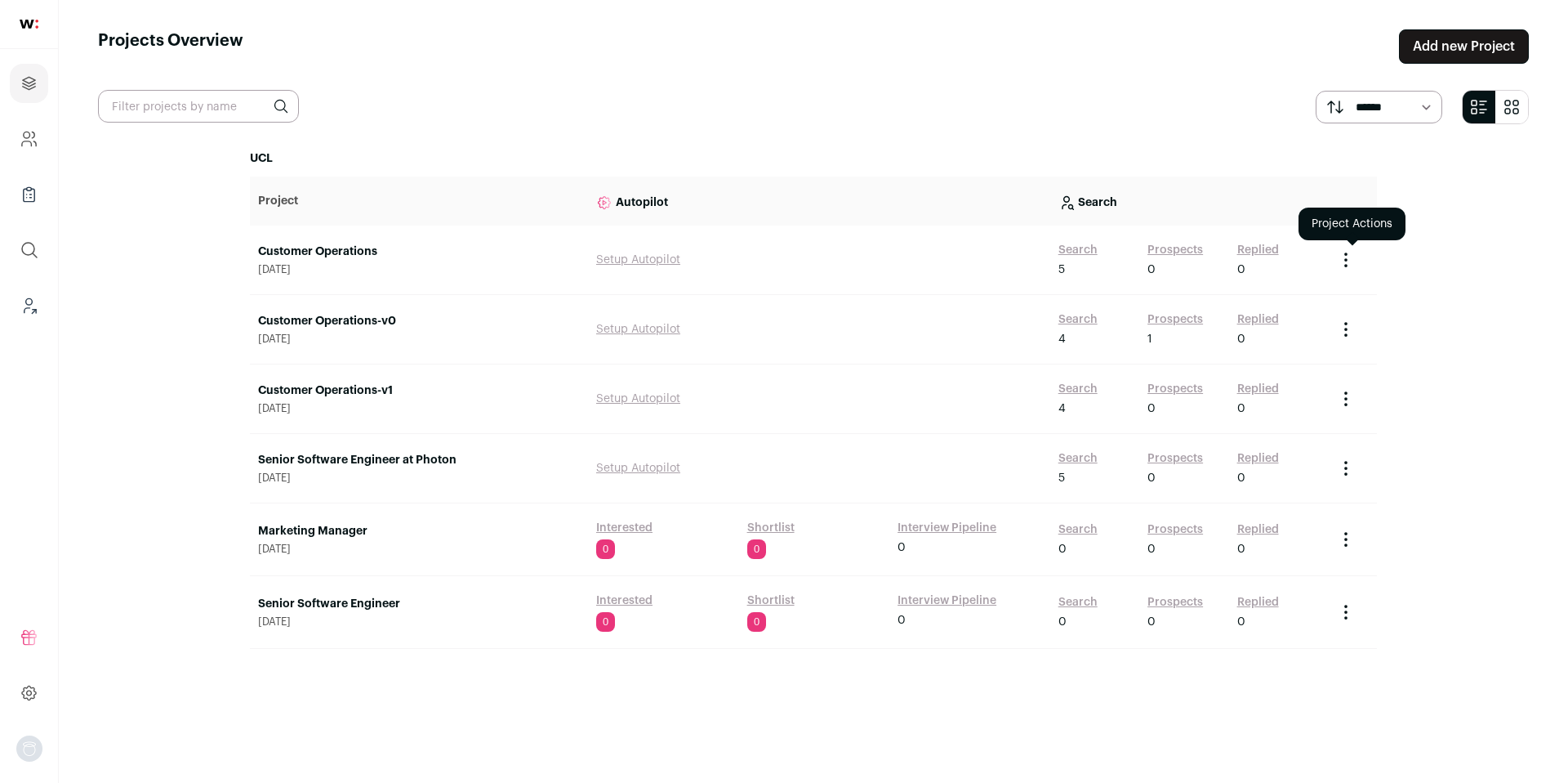
click at [1352, 265] on icon "Project Actions" at bounding box center [1346, 259] width 20 height 20
click at [1320, 337] on button "Create Share Link" at bounding box center [1310, 332] width 91 height 13
click at [1347, 262] on icon "Project Actions" at bounding box center [1346, 259] width 20 height 20
click at [1347, 263] on icon "Project Actions" at bounding box center [1346, 259] width 20 height 20
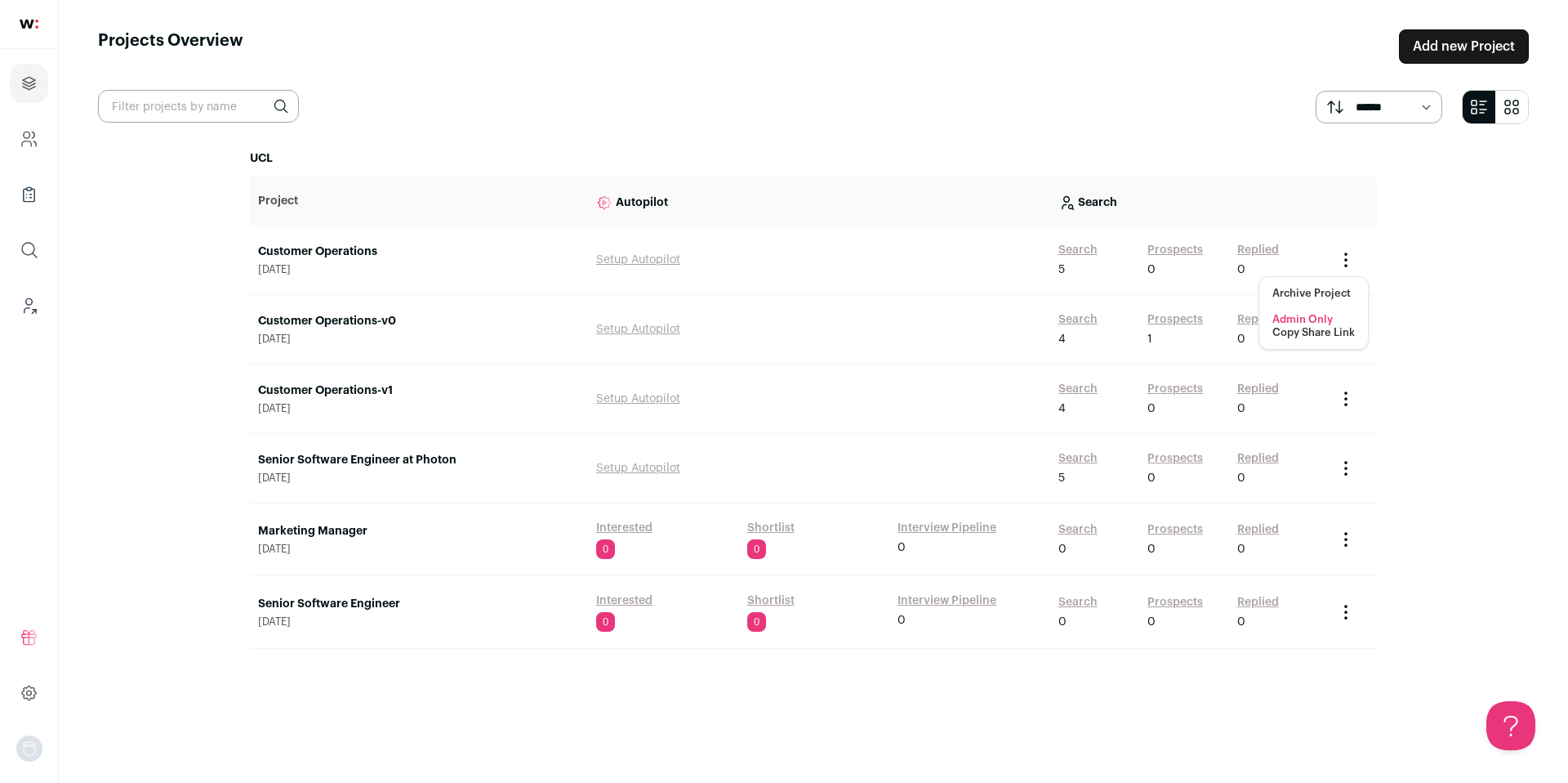
click at [1313, 330] on button "Copy Share Link" at bounding box center [1314, 332] width 82 height 13
click at [324, 244] on link "Customer Operations" at bounding box center [419, 252] width 322 height 16
click at [340, 322] on link "Customer Operations-v0" at bounding box center [419, 321] width 322 height 16
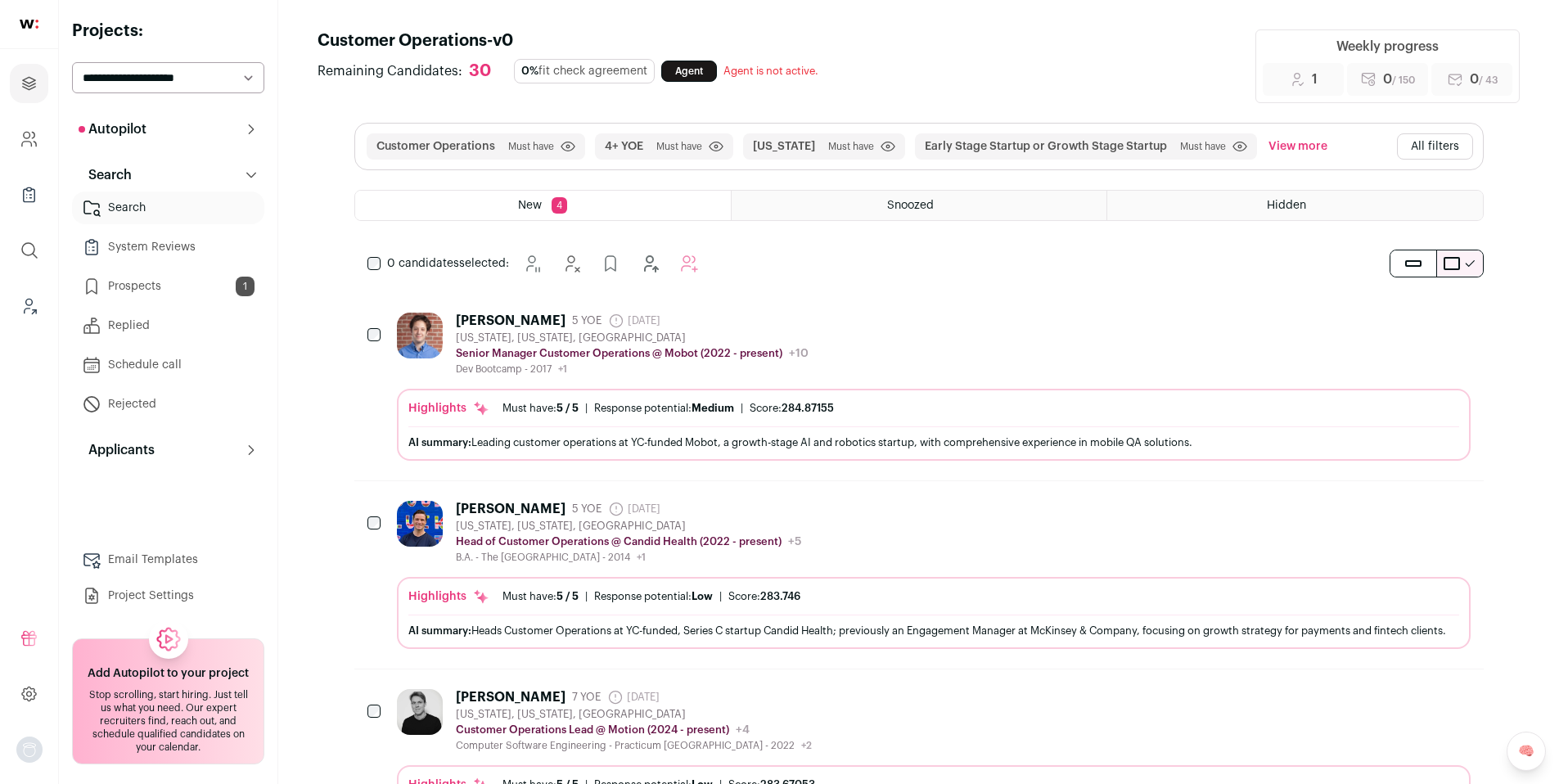
click at [913, 347] on div "[PERSON_NAME] 5 YOE [DATE] Admin only. The last time the profile was scraped. […" at bounding box center [934, 344] width 1074 height 63
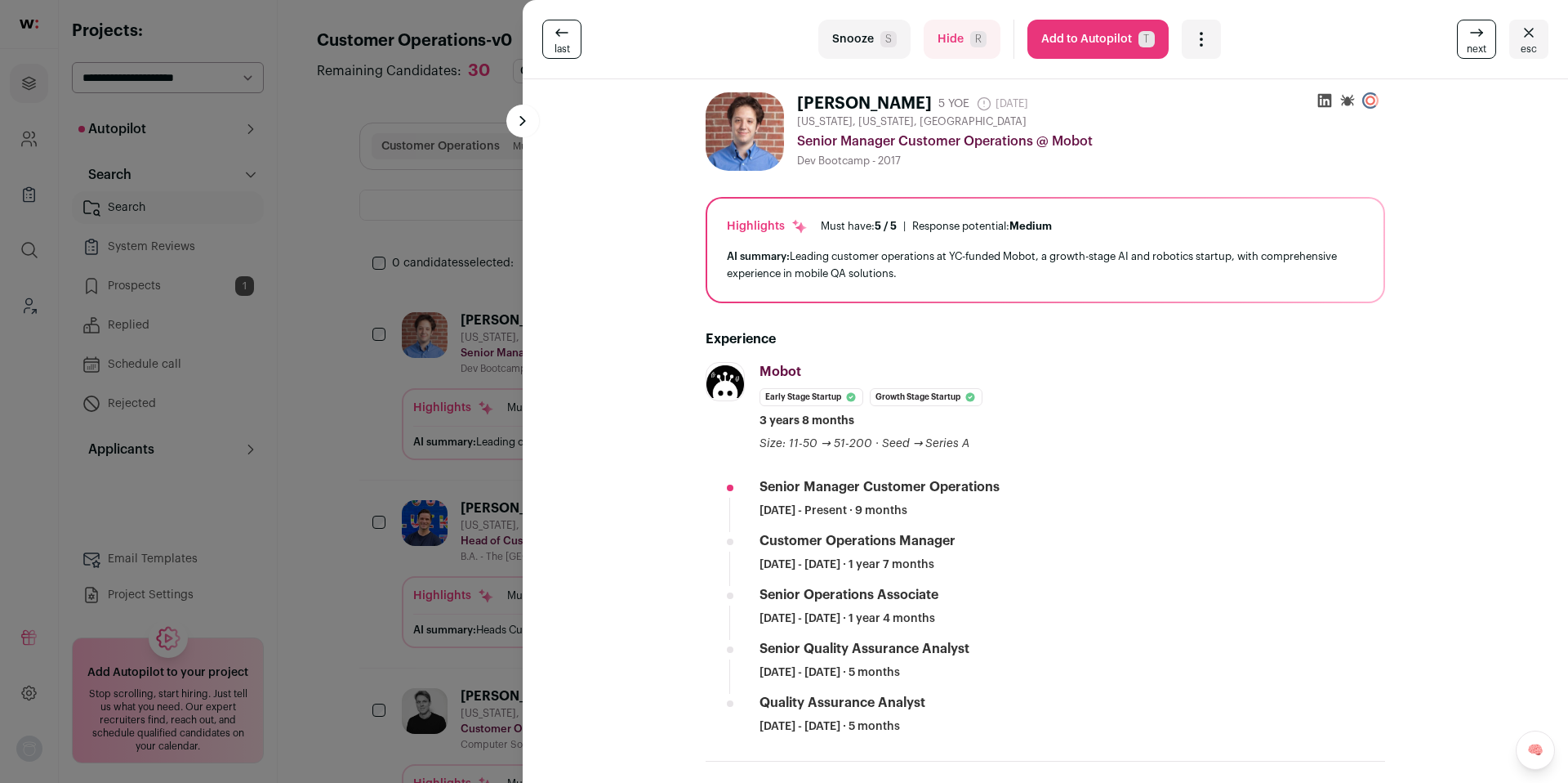
click at [1209, 34] on div "Open dropdown" at bounding box center [1202, 39] width 39 height 39
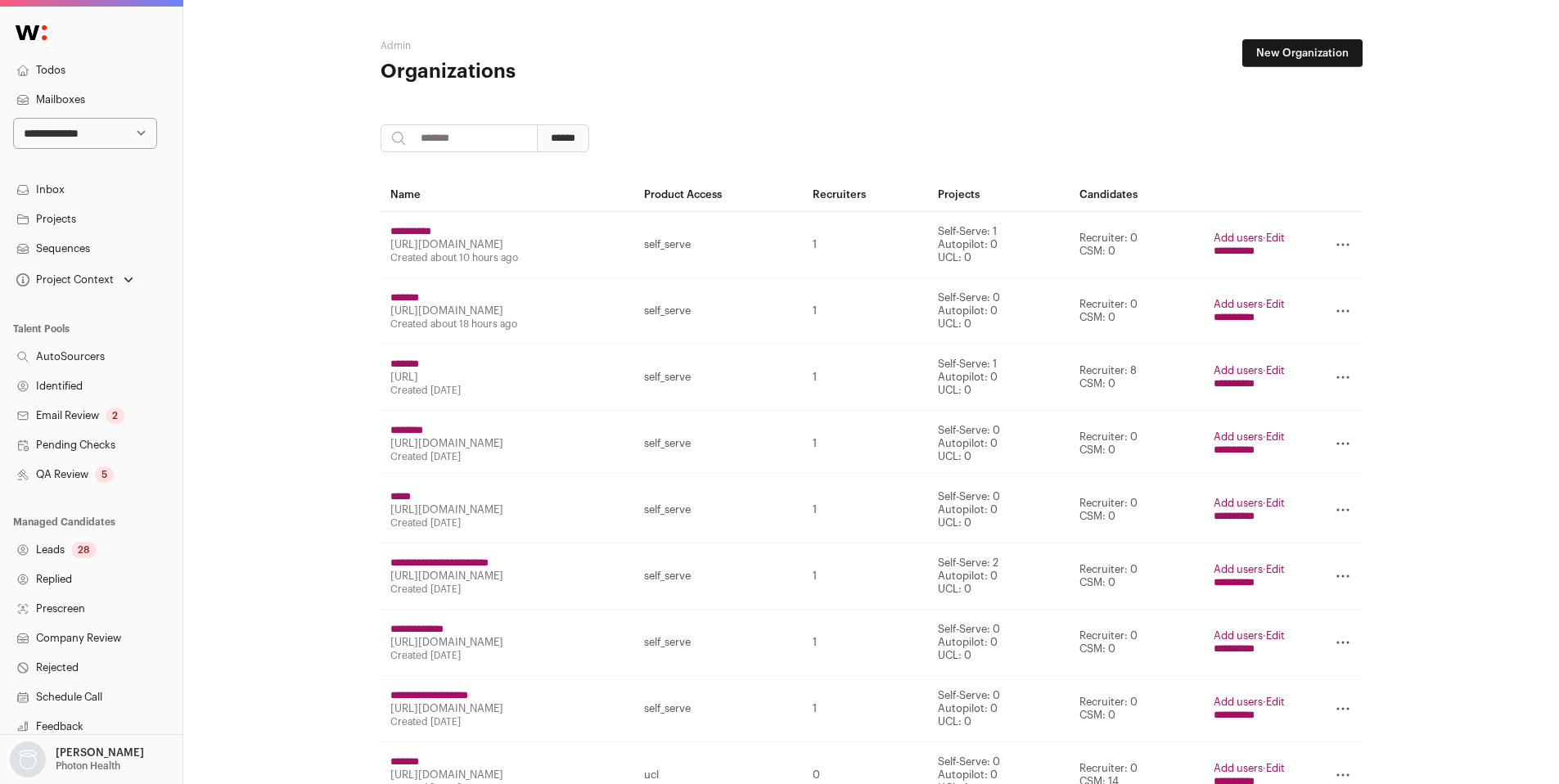
click at [461, 144] on input "search" at bounding box center [459, 138] width 157 height 28
type input "**********"
click at [537, 125] on input "******" at bounding box center [562, 138] width 52 height 28
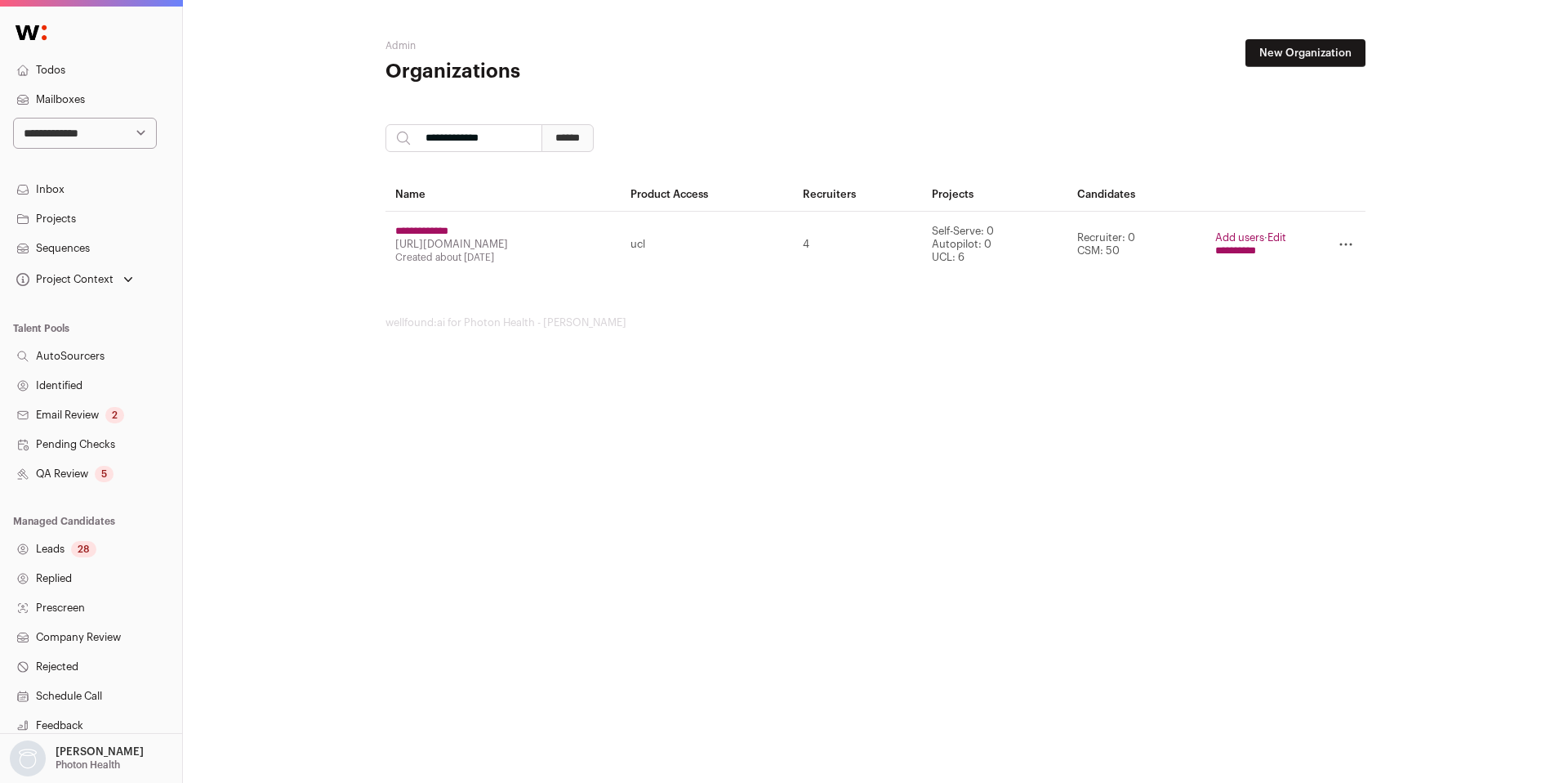
click at [448, 227] on input "**********" at bounding box center [422, 231] width 53 height 13
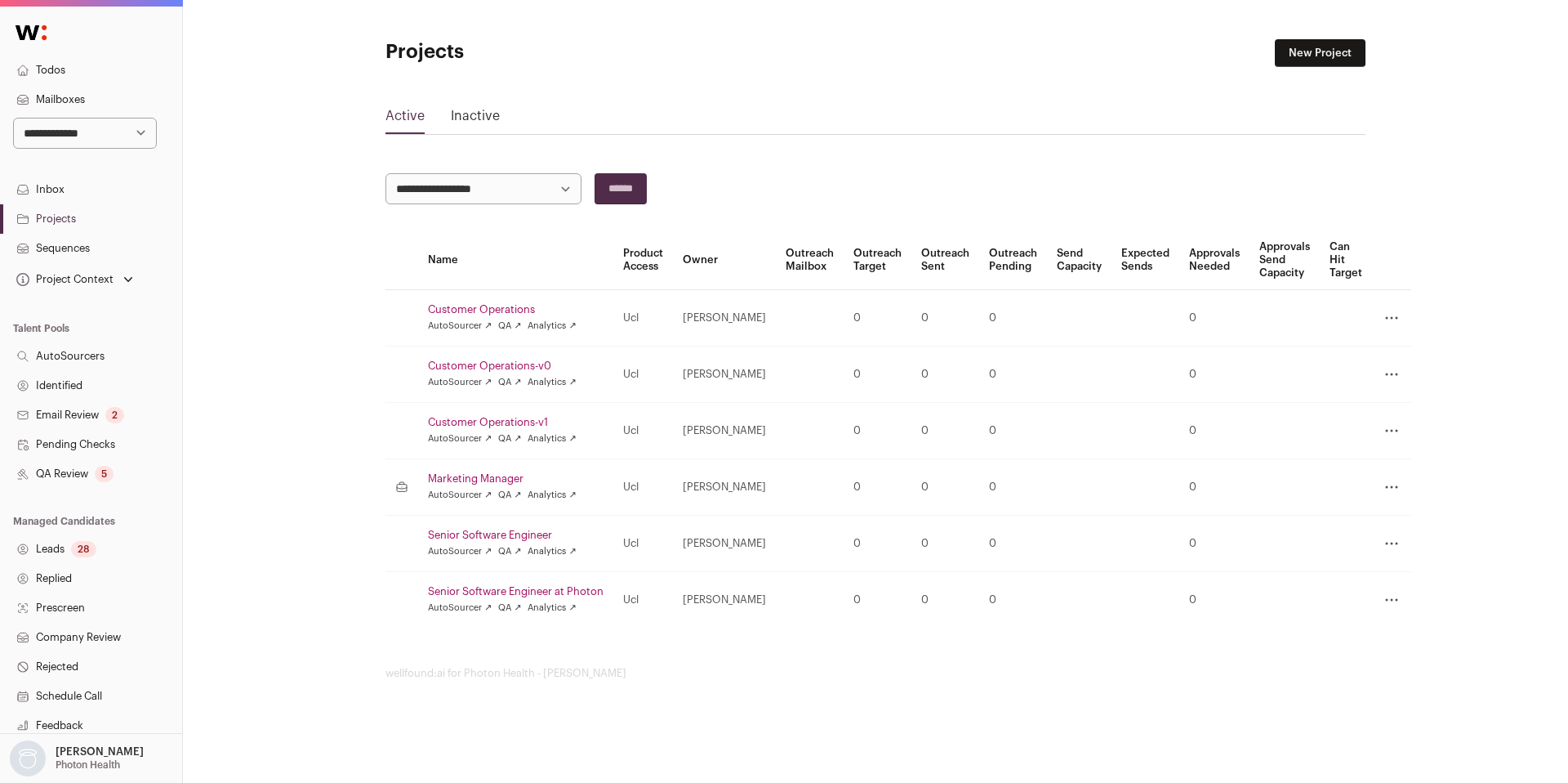
click at [1393, 378] on icon at bounding box center [1391, 373] width 20 height 20
click at [851, 652] on main "**********" at bounding box center [875, 360] width 980 height 719
click at [524, 367] on link "Customer Operations-v0" at bounding box center [516, 366] width 176 height 13
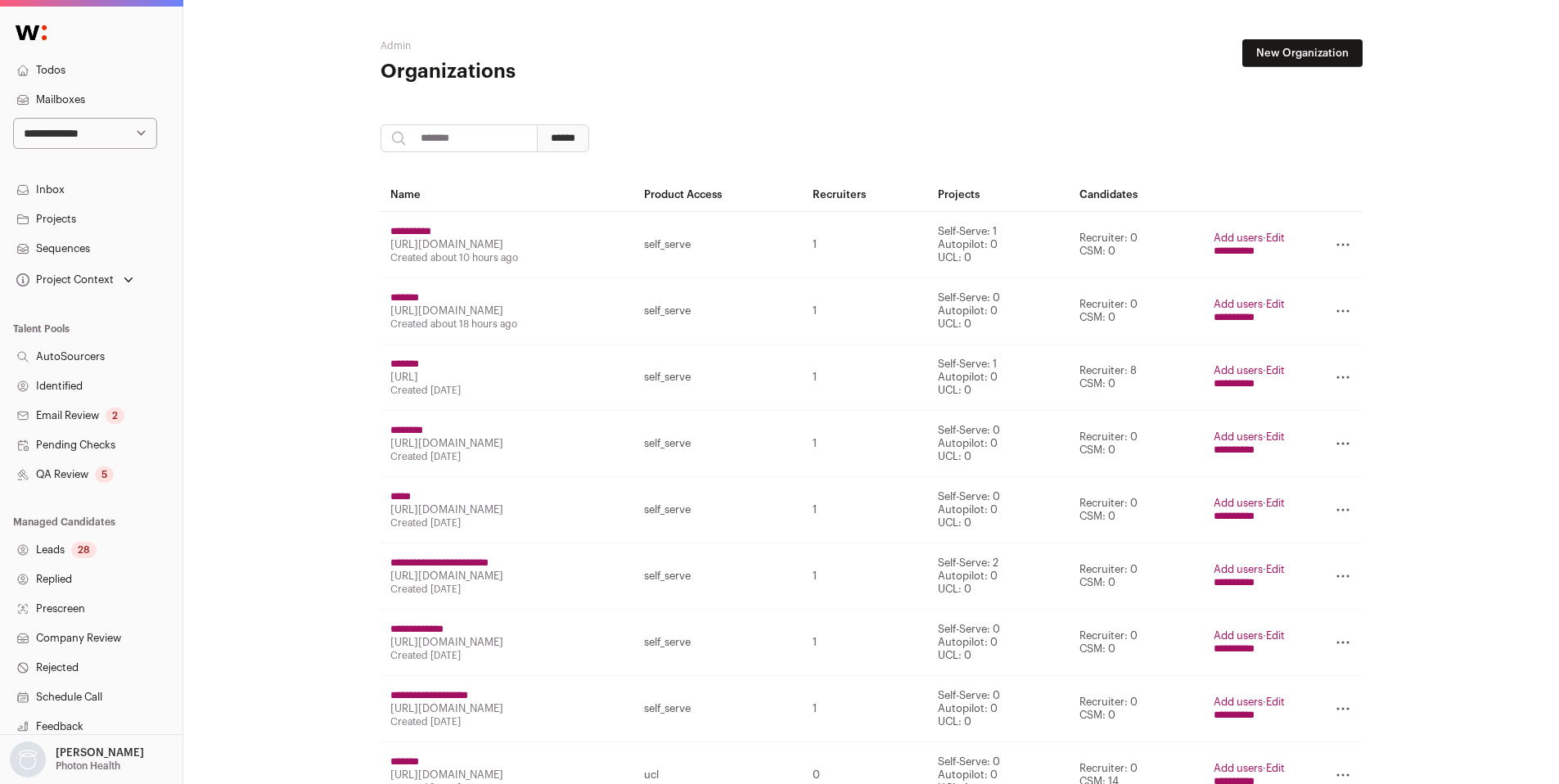
click at [483, 145] on input "search" at bounding box center [459, 138] width 157 height 28
type input "*****"
click at [537, 125] on input "******" at bounding box center [562, 138] width 52 height 28
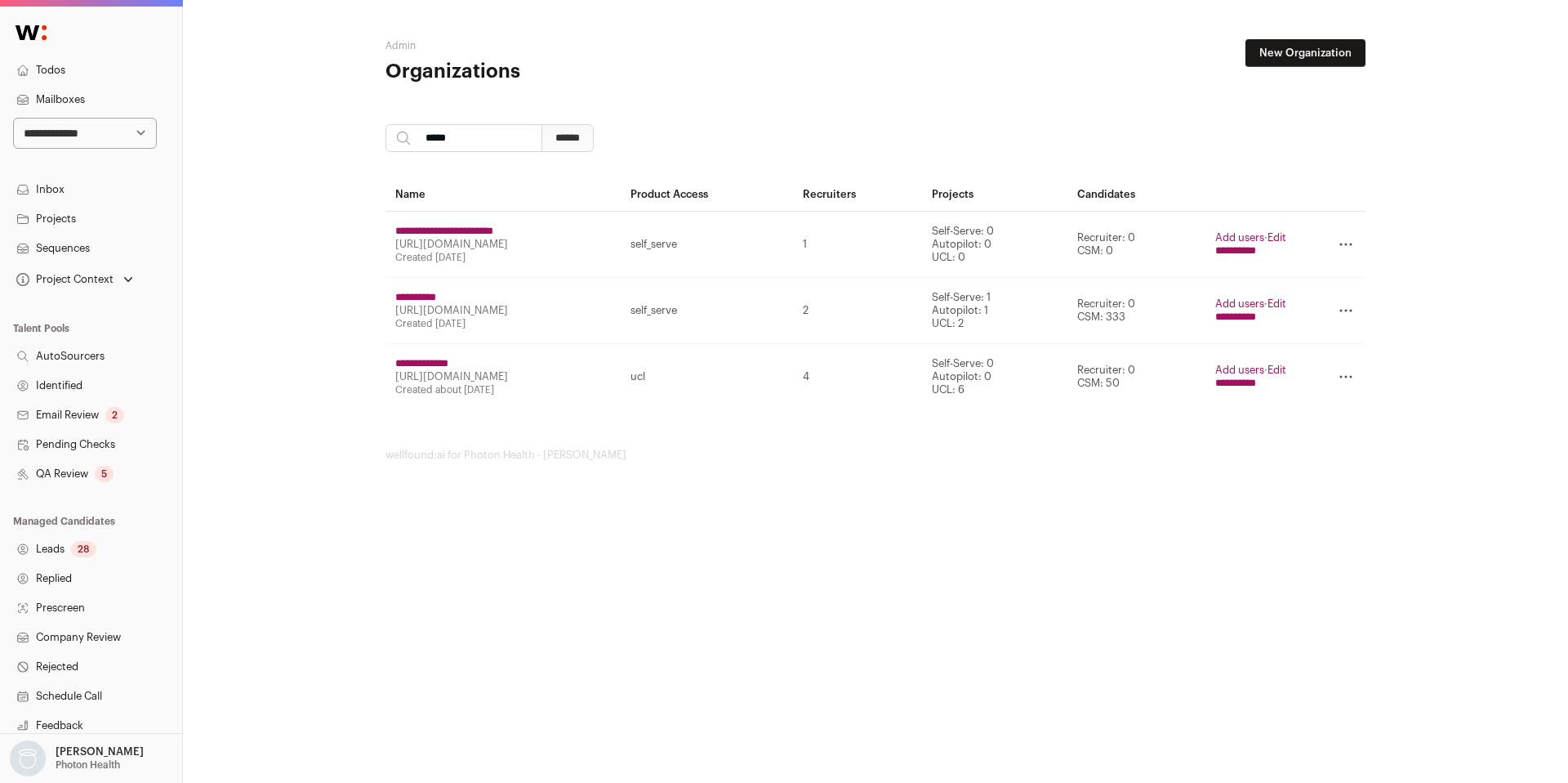
click at [1246, 385] on input "**********" at bounding box center [1236, 383] width 41 height 13
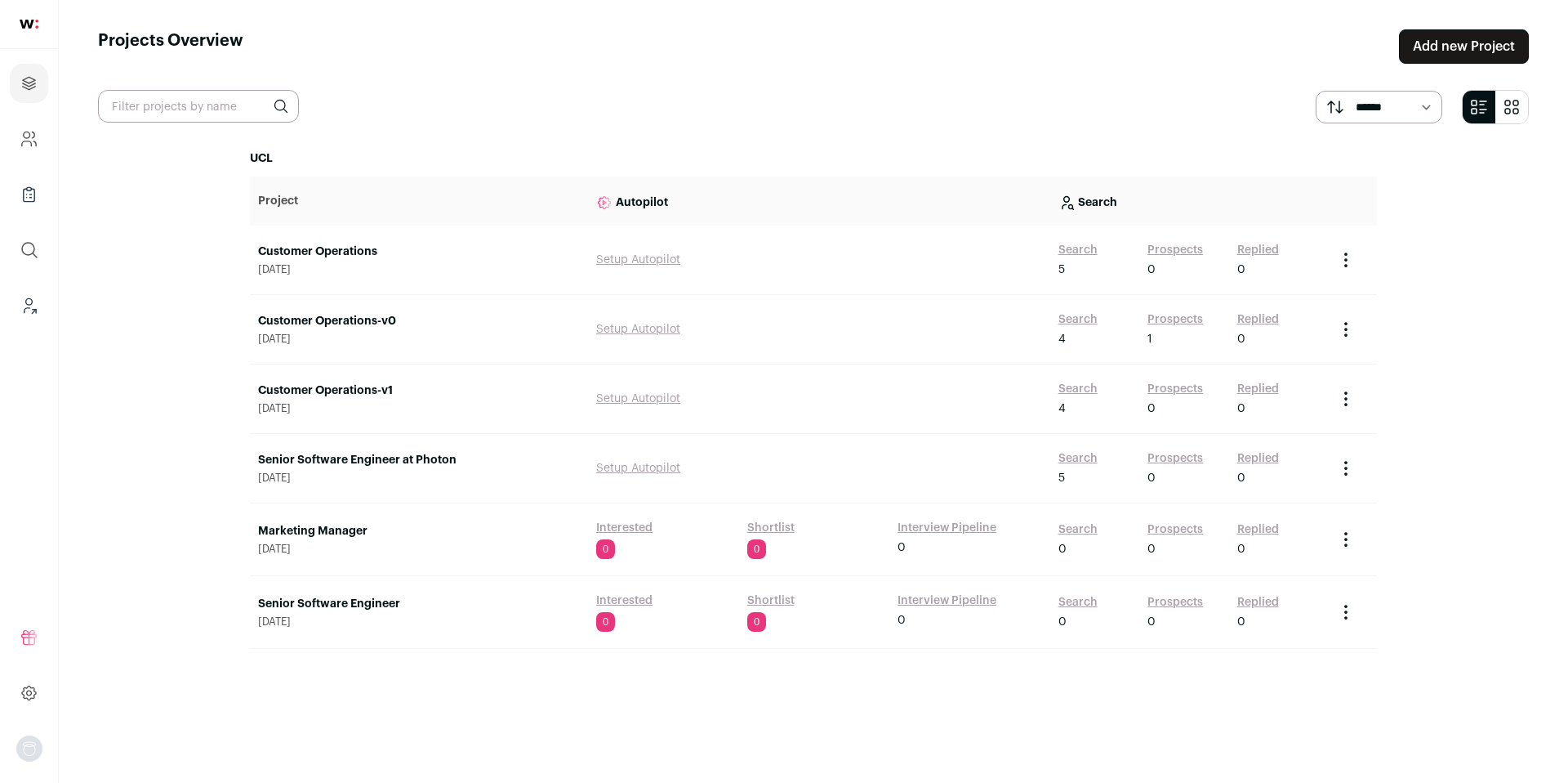
click at [340, 258] on link "Customer Operations" at bounding box center [419, 252] width 322 height 16
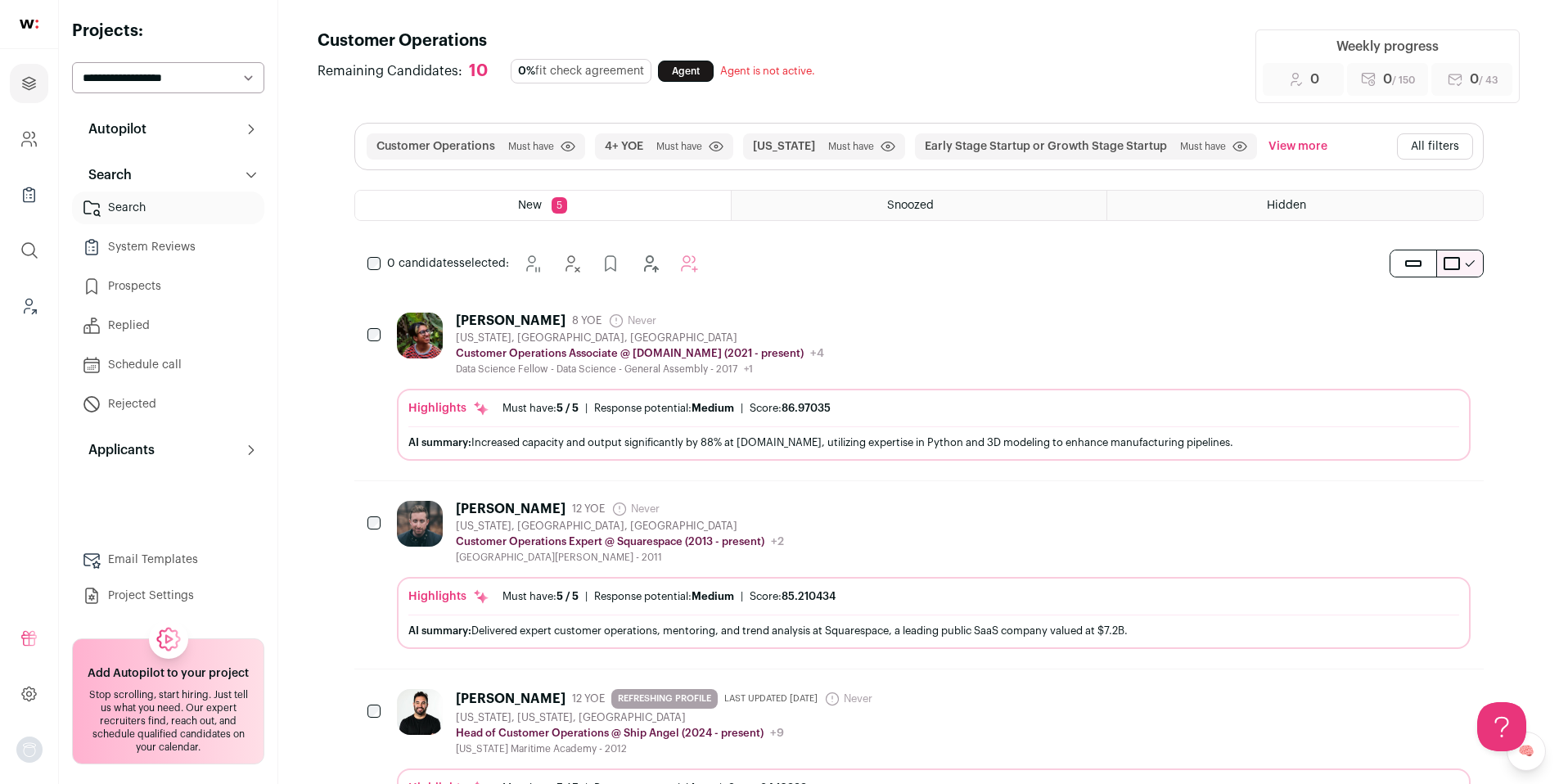
click at [962, 347] on div "Calil Singla 8 YOE Never Admin only. The last time the profile was scraped. New…" at bounding box center [934, 344] width 1074 height 63
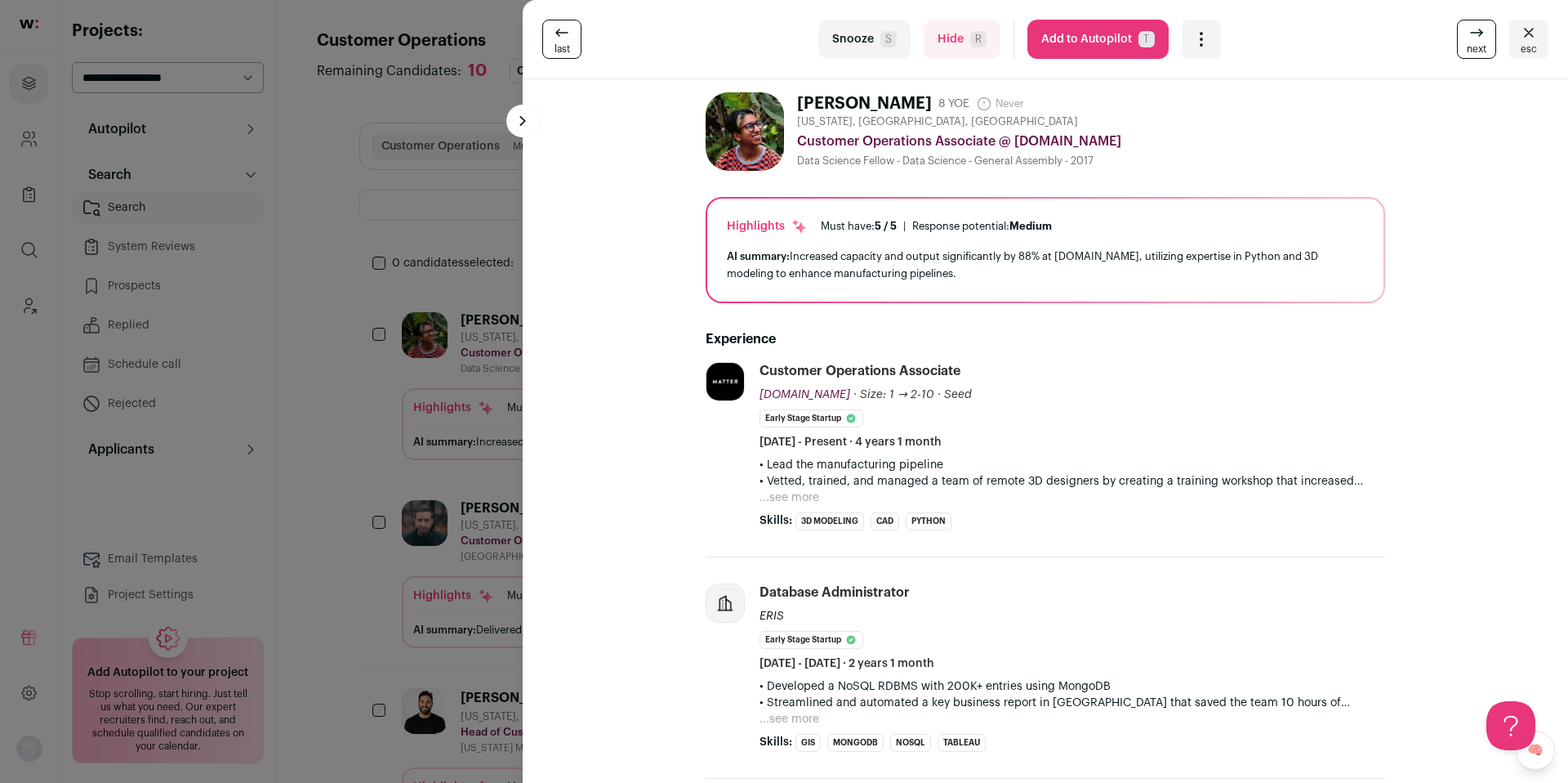
click at [330, 474] on div "last Snooze S Hide R Add to Autopilot T More actions Add to Shortlist Re-calibr…" at bounding box center [784, 392] width 1568 height 783
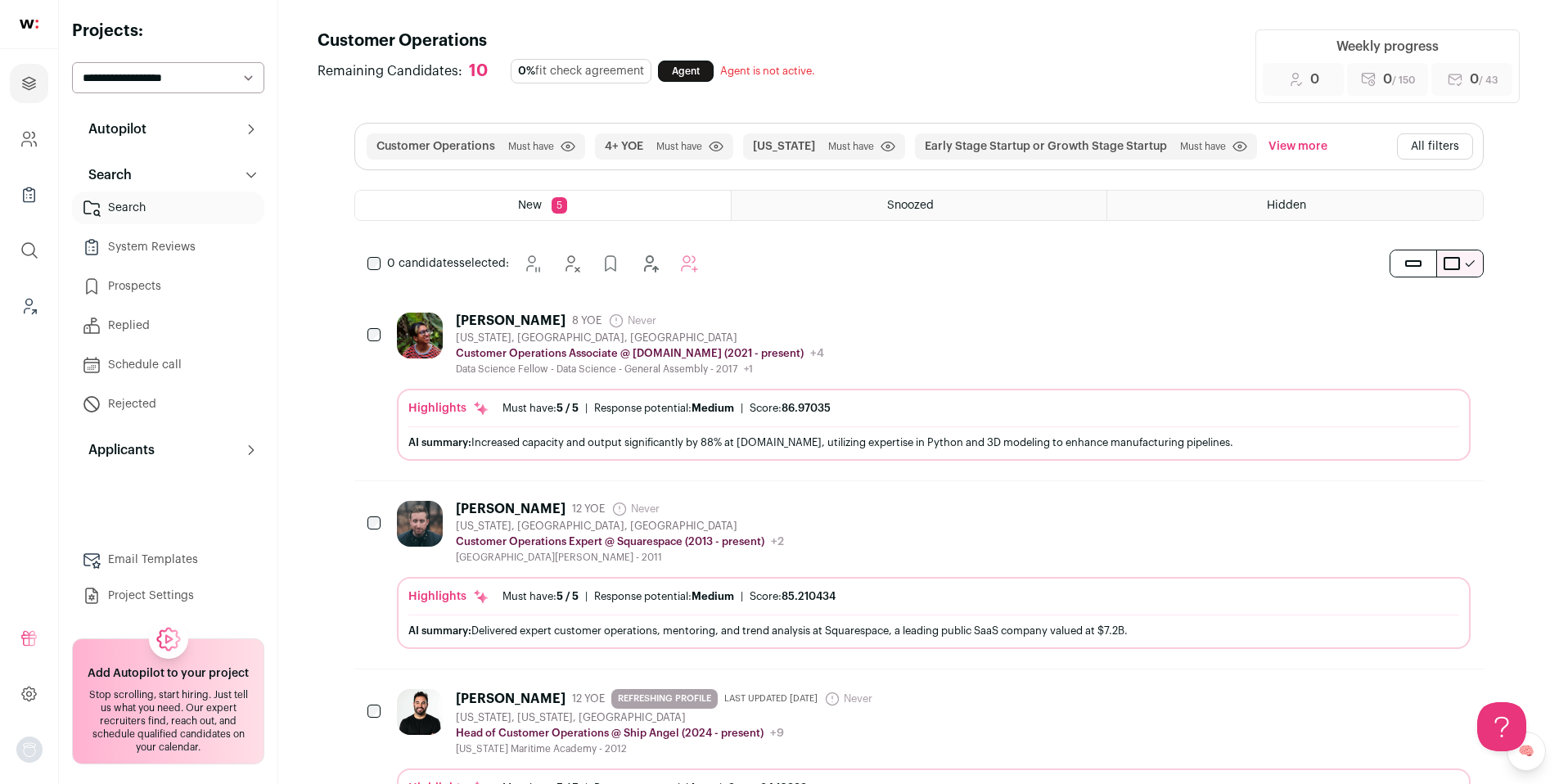
click at [944, 364] on div "Calil Singla 8 YOE Never Admin only. The last time the profile was scraped. New…" at bounding box center [934, 344] width 1074 height 63
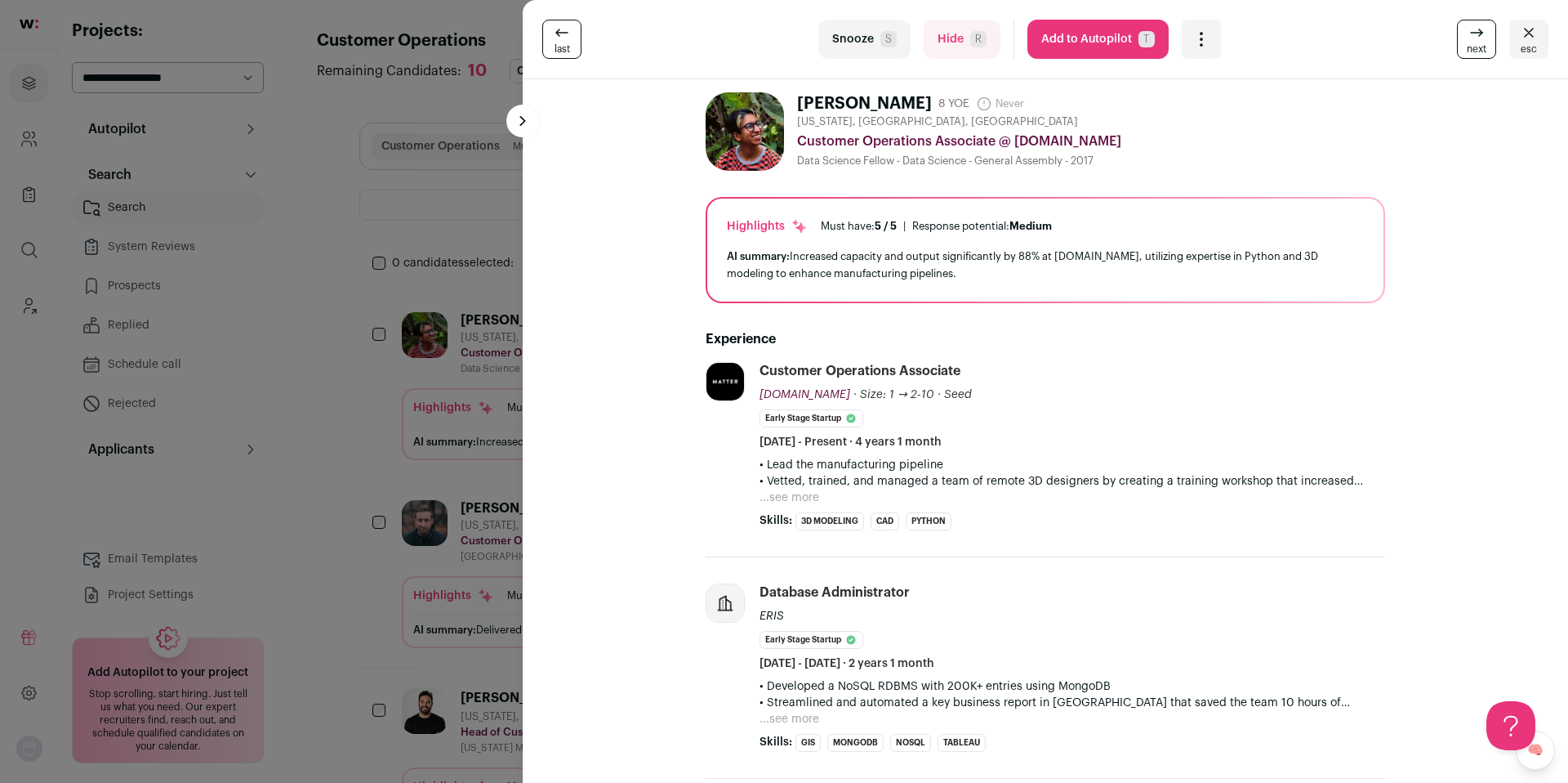
click at [313, 470] on div "last Snooze S Hide R Add to Autopilot T More actions Add to Shortlist Re-calibr…" at bounding box center [784, 392] width 1568 height 783
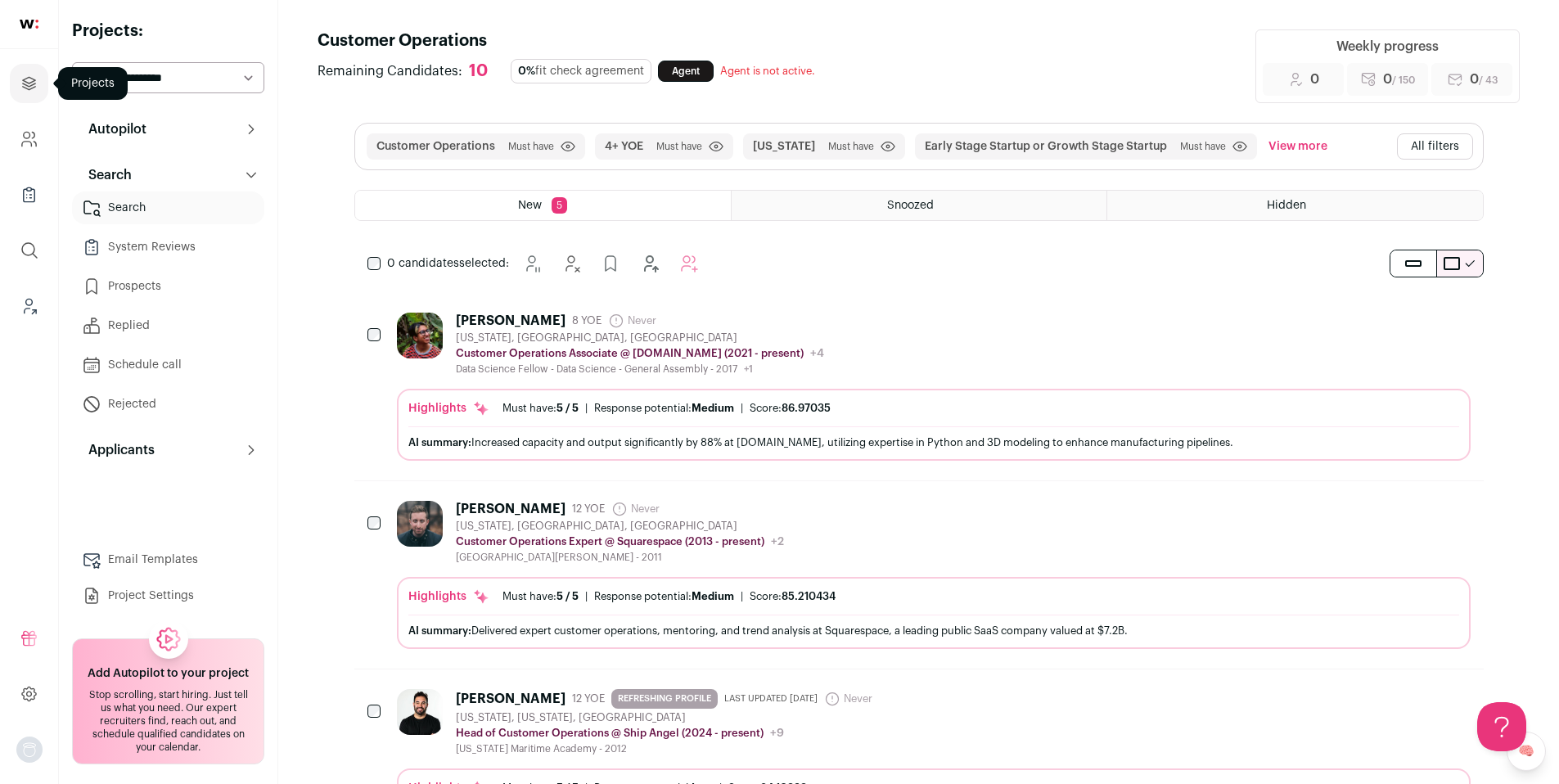
click at [27, 78] on icon "Projects" at bounding box center [29, 83] width 19 height 20
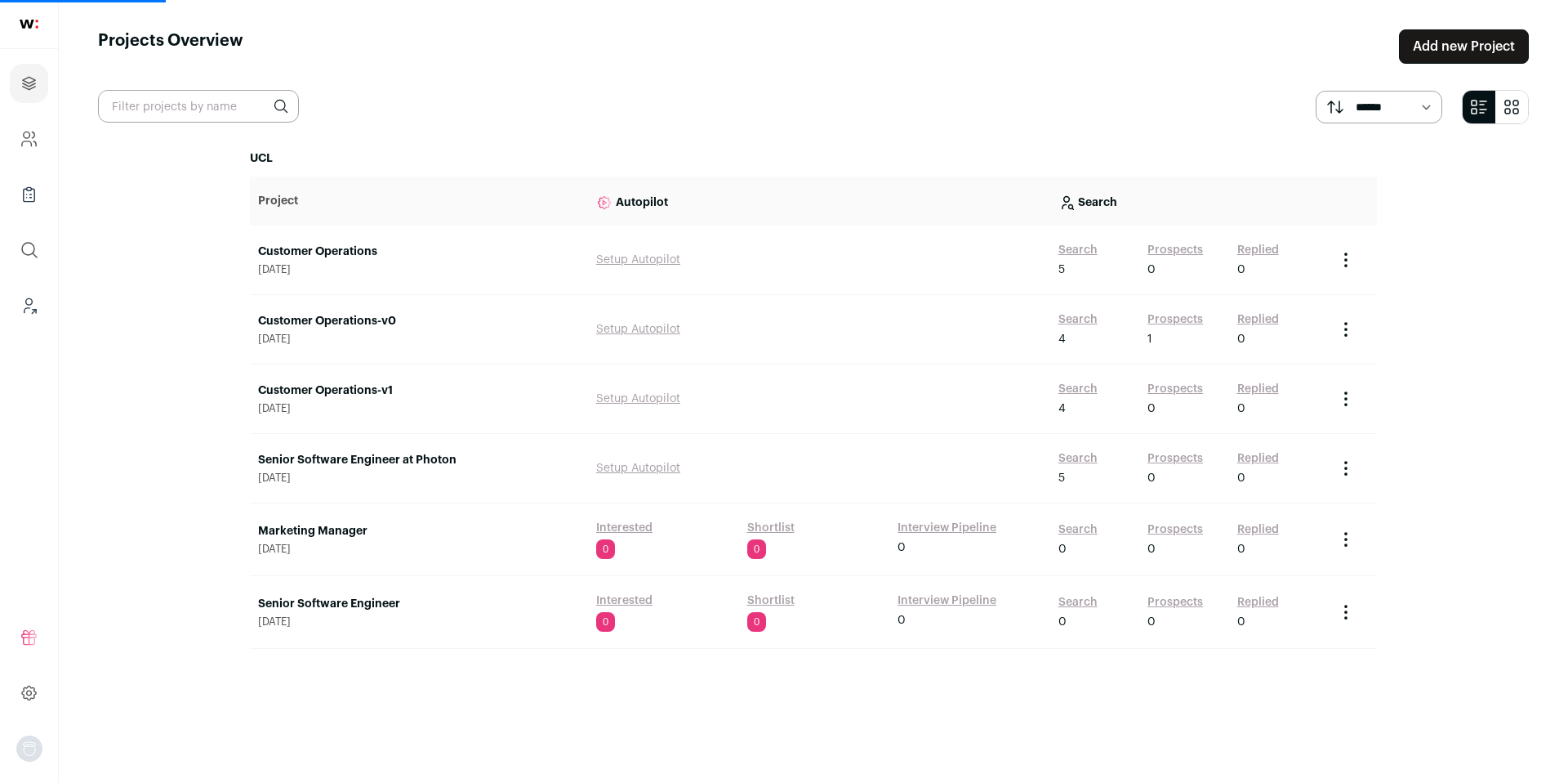
click at [354, 319] on link "Customer Operations-v0" at bounding box center [419, 321] width 322 height 16
click at [173, 119] on input "text" at bounding box center [198, 106] width 201 height 33
click at [330, 329] on link "Customer Operations-v0" at bounding box center [419, 321] width 322 height 16
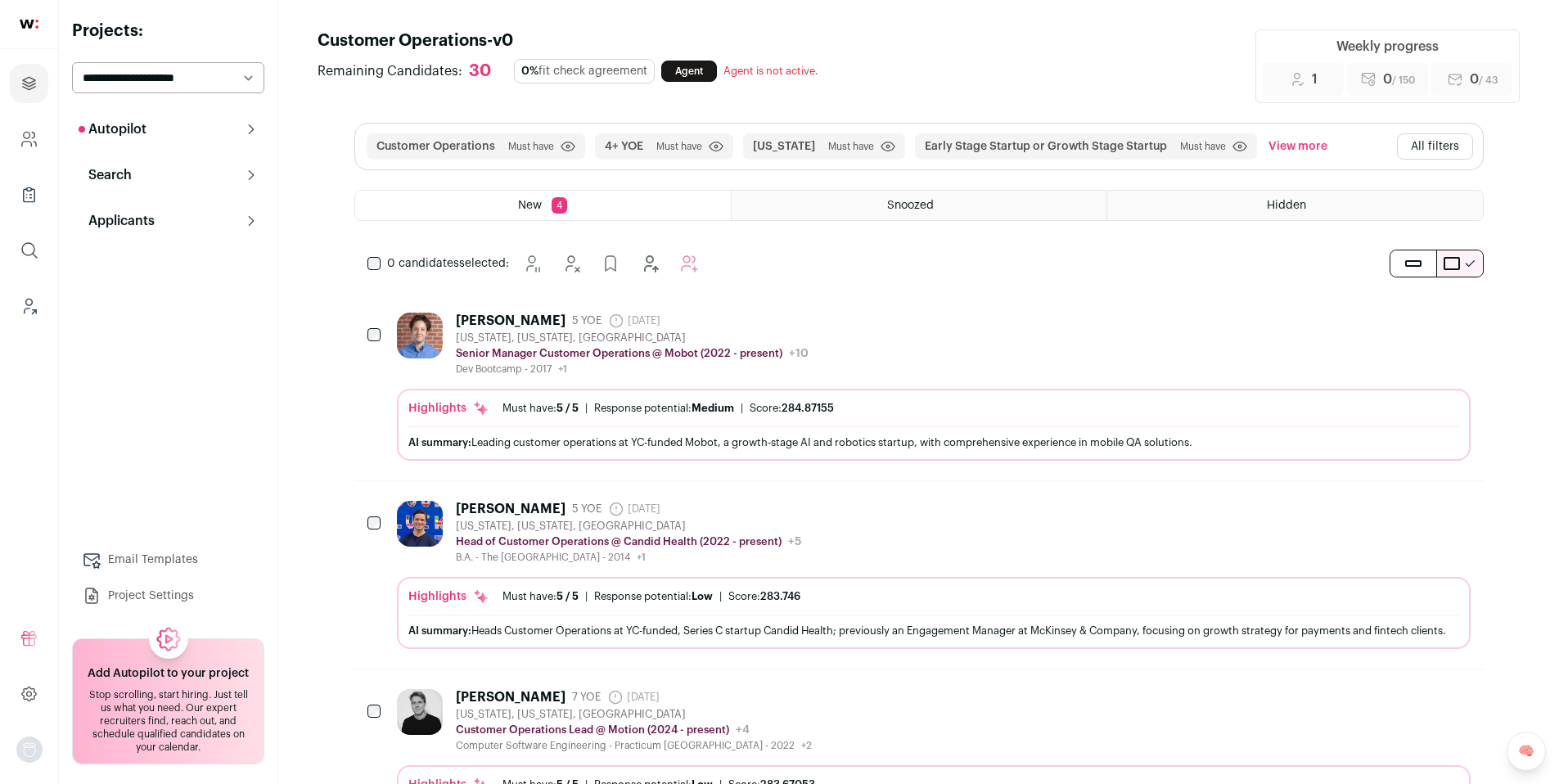
click at [201, 129] on button "Autopilot" at bounding box center [169, 129] width 193 height 33
click at [1062, 332] on div "Kevin Cross 5 YOE 5 days ago Admin only. The last time the profile was scraped.…" at bounding box center [934, 344] width 1074 height 63
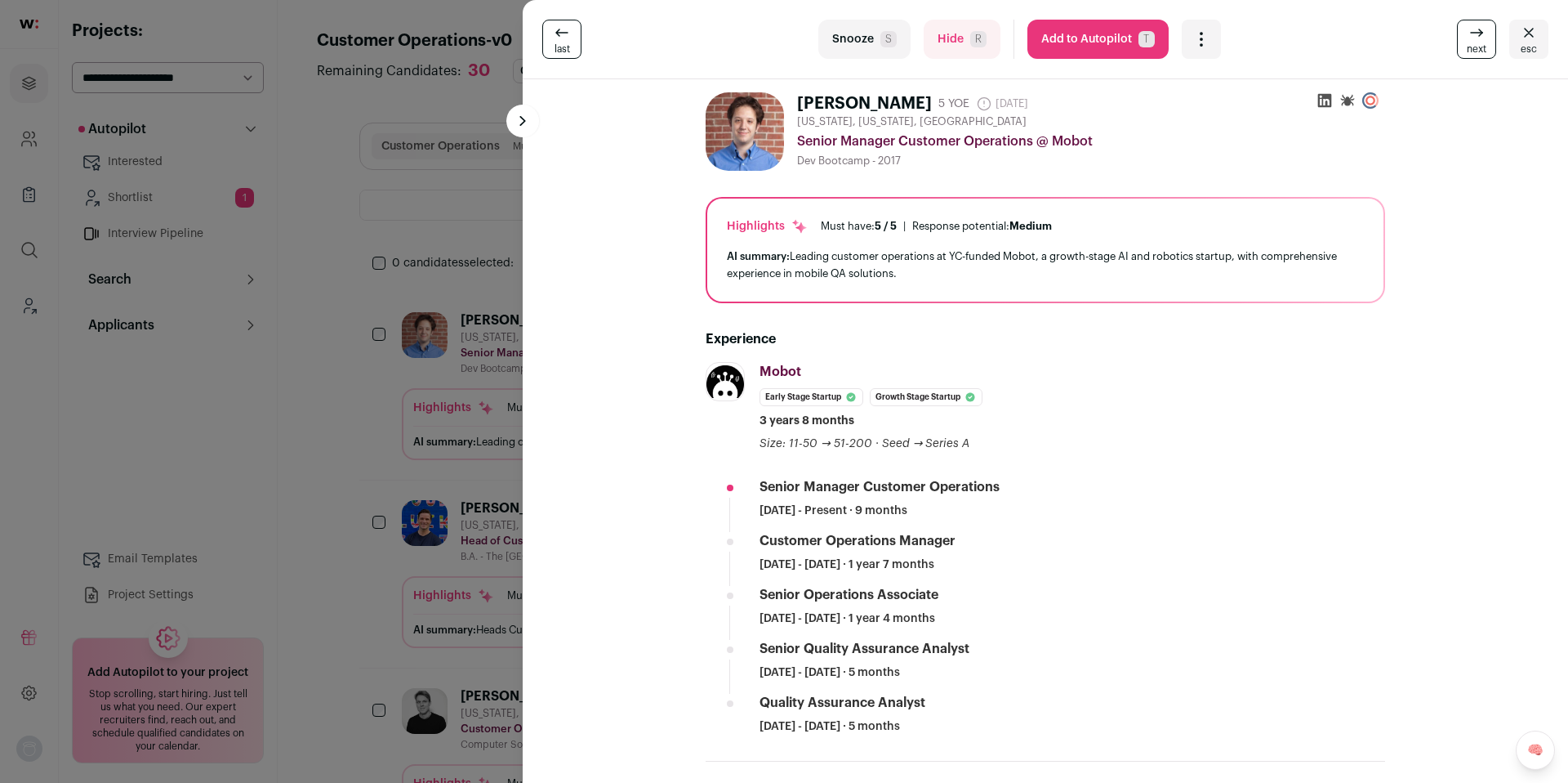
click at [1047, 55] on button "Add to Autopilot T" at bounding box center [1098, 39] width 142 height 39
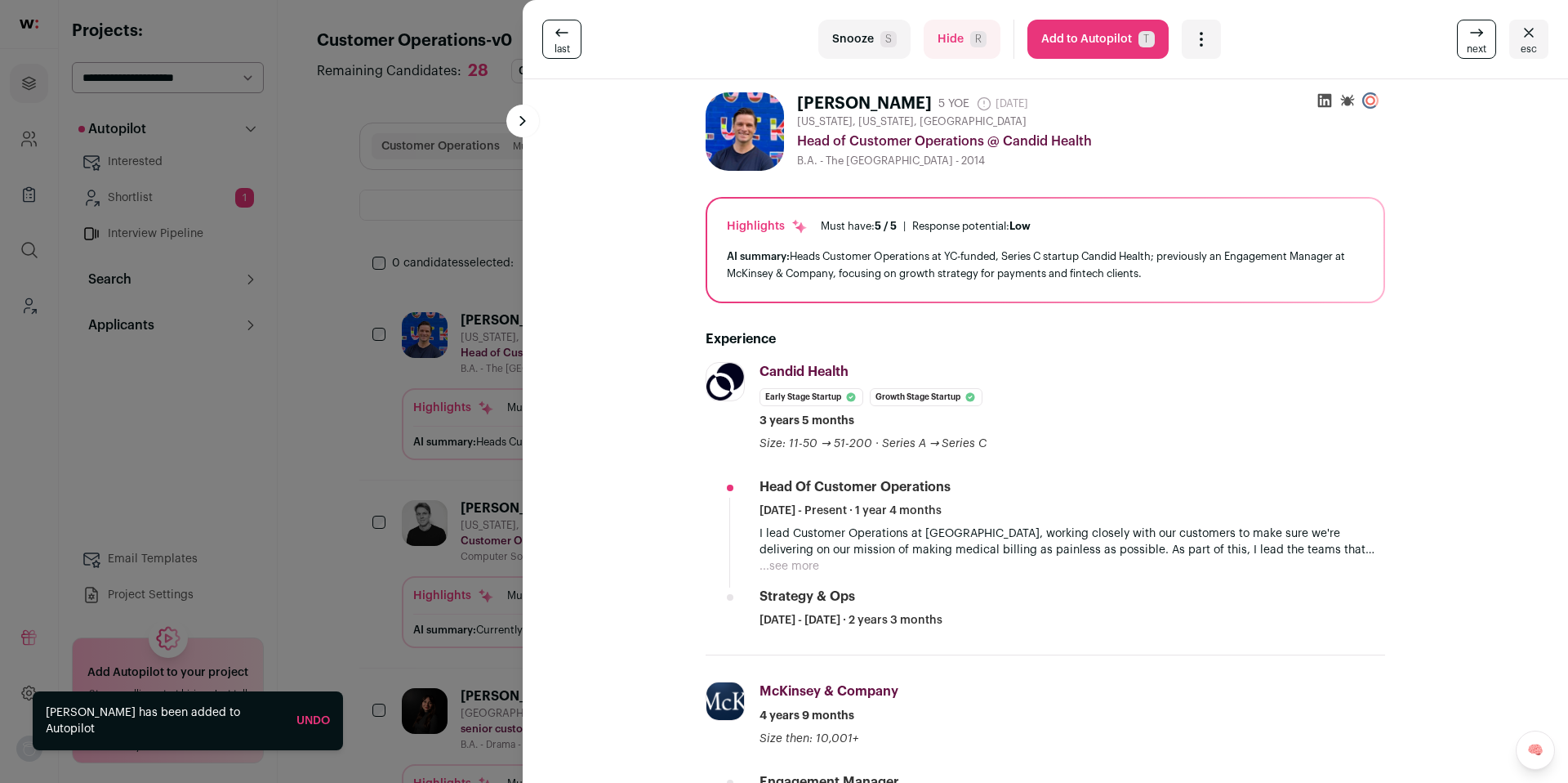
click at [245, 404] on div "last Snooze S Hide R Add to Autopilot T More actions Add to Shortlist Re-calibr…" at bounding box center [784, 392] width 1568 height 783
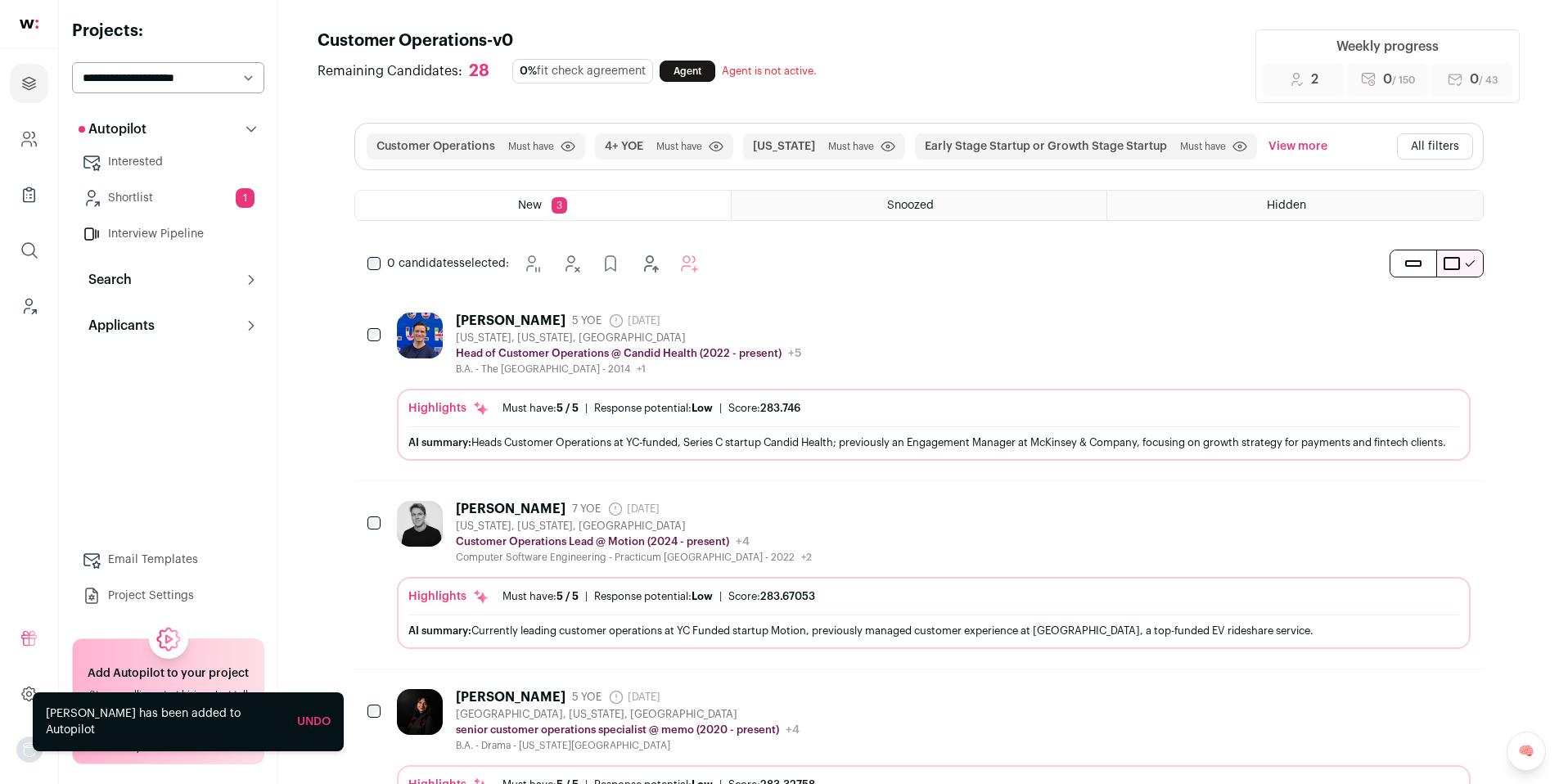
click at [118, 124] on p "Autopilot" at bounding box center [112, 129] width 68 height 20
click at [195, 126] on button "Autopilot" at bounding box center [169, 129] width 193 height 33
click at [194, 276] on button "Search" at bounding box center [169, 279] width 193 height 33
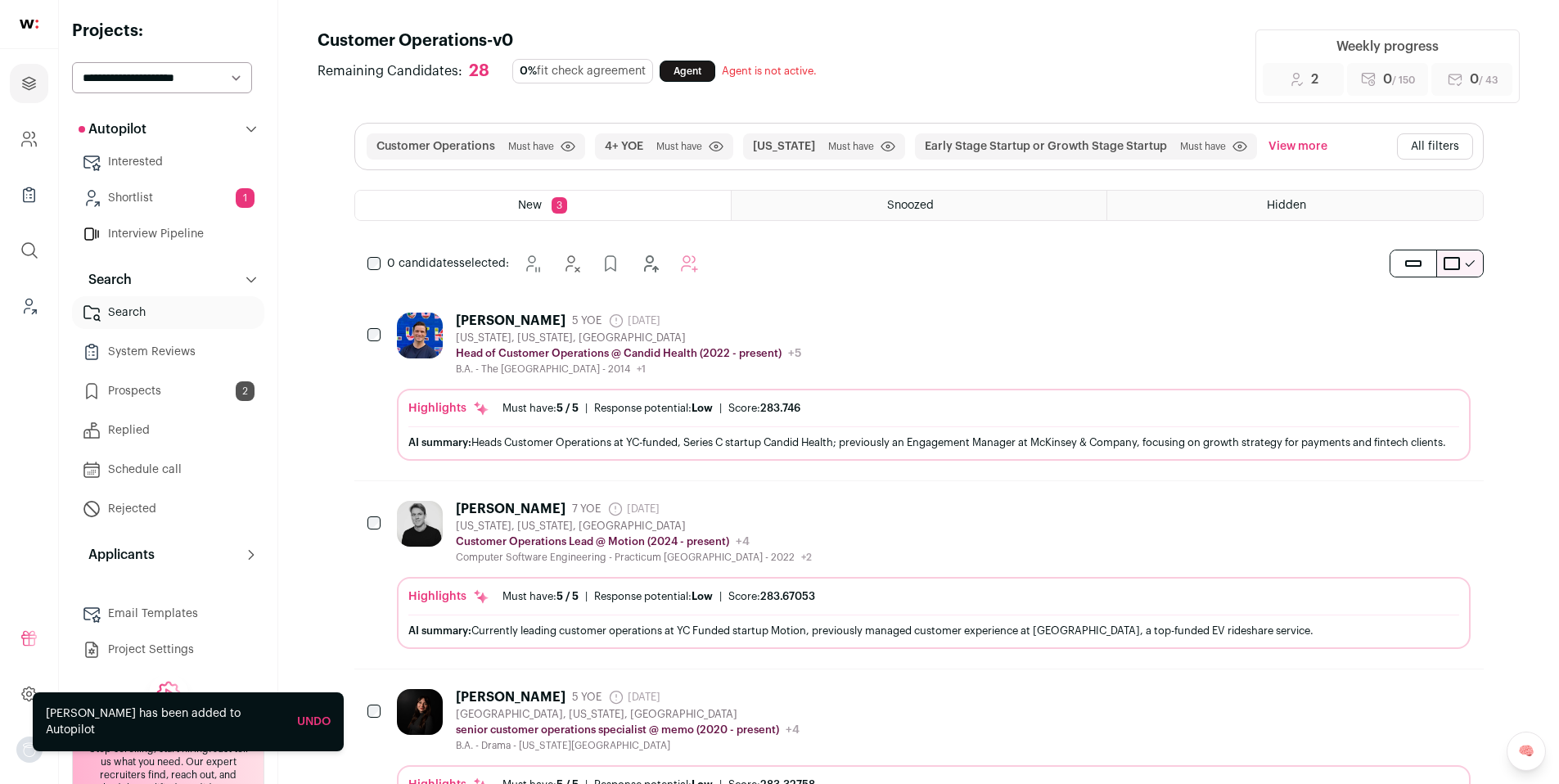
click at [164, 390] on link "Prospects 2" at bounding box center [169, 391] width 193 height 33
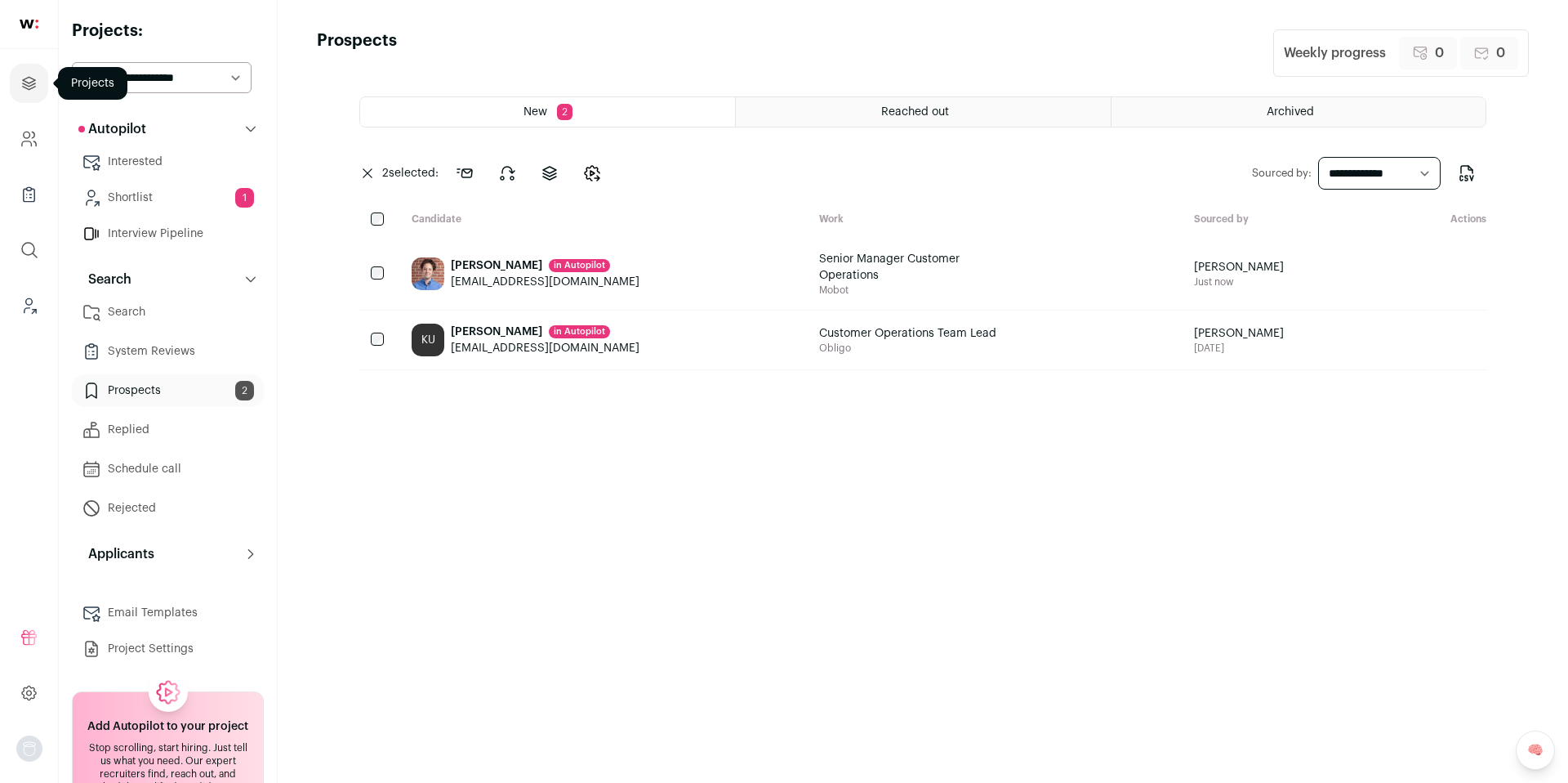
click at [22, 90] on icon "Projects" at bounding box center [29, 83] width 19 height 20
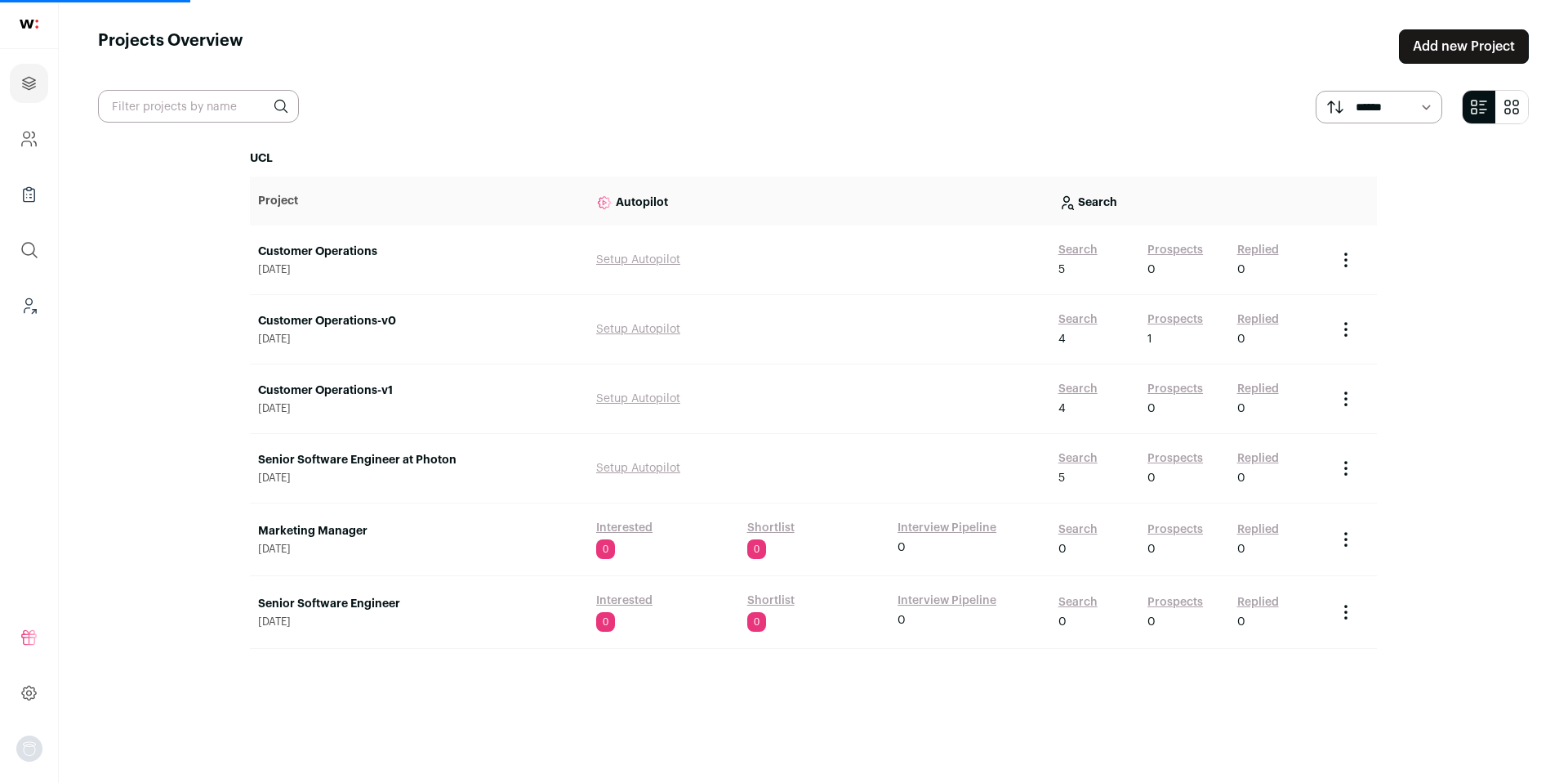
click at [349, 256] on link "Customer Operations" at bounding box center [419, 252] width 322 height 16
click at [336, 256] on link "Customer Operations" at bounding box center [419, 252] width 322 height 16
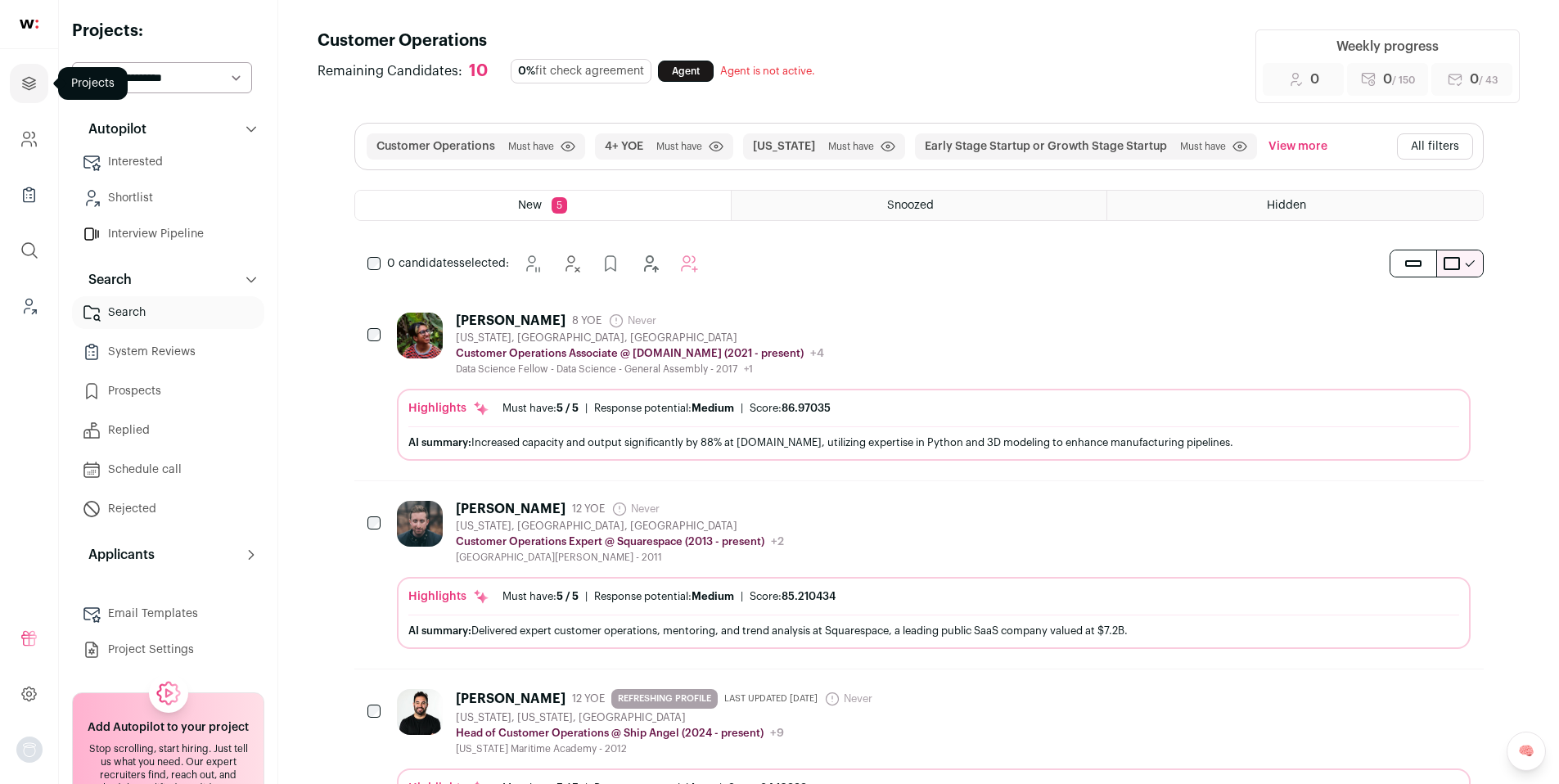
click at [43, 89] on link "Projects" at bounding box center [28, 83] width 39 height 40
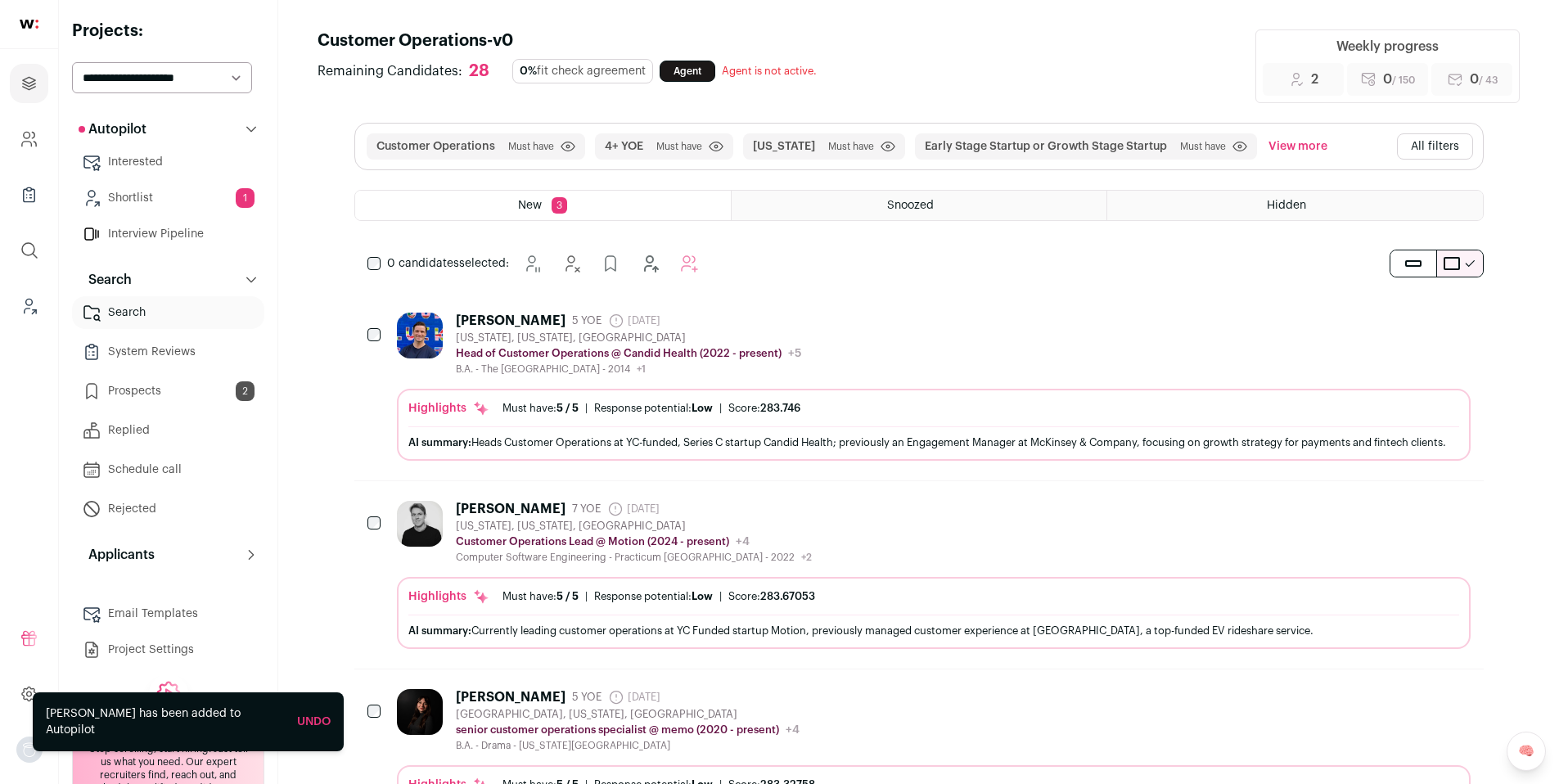
click at [148, 386] on link "Prospects 2" at bounding box center [169, 391] width 193 height 33
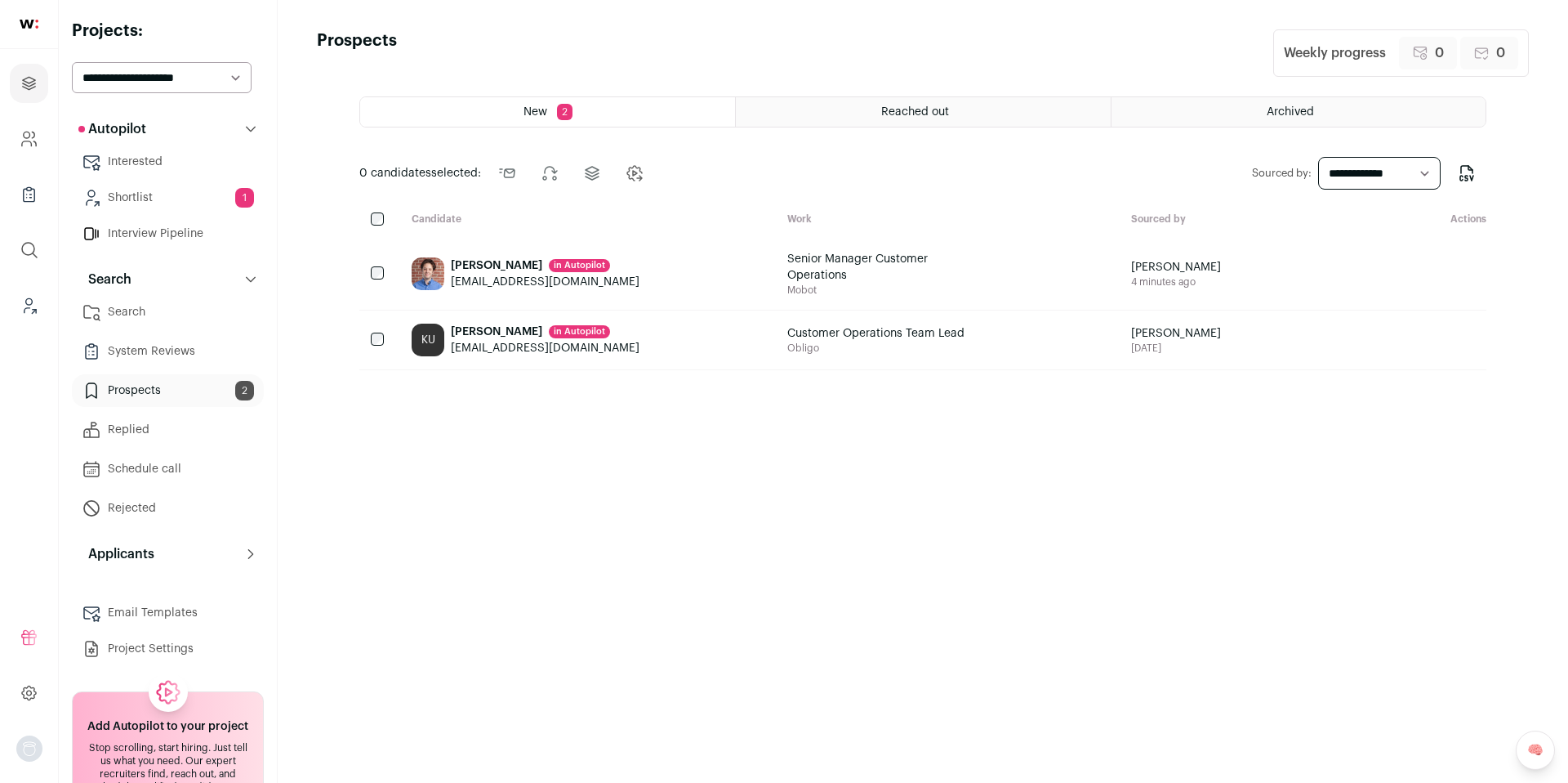
click at [1336, 112] on div "Archived" at bounding box center [1299, 112] width 374 height 29
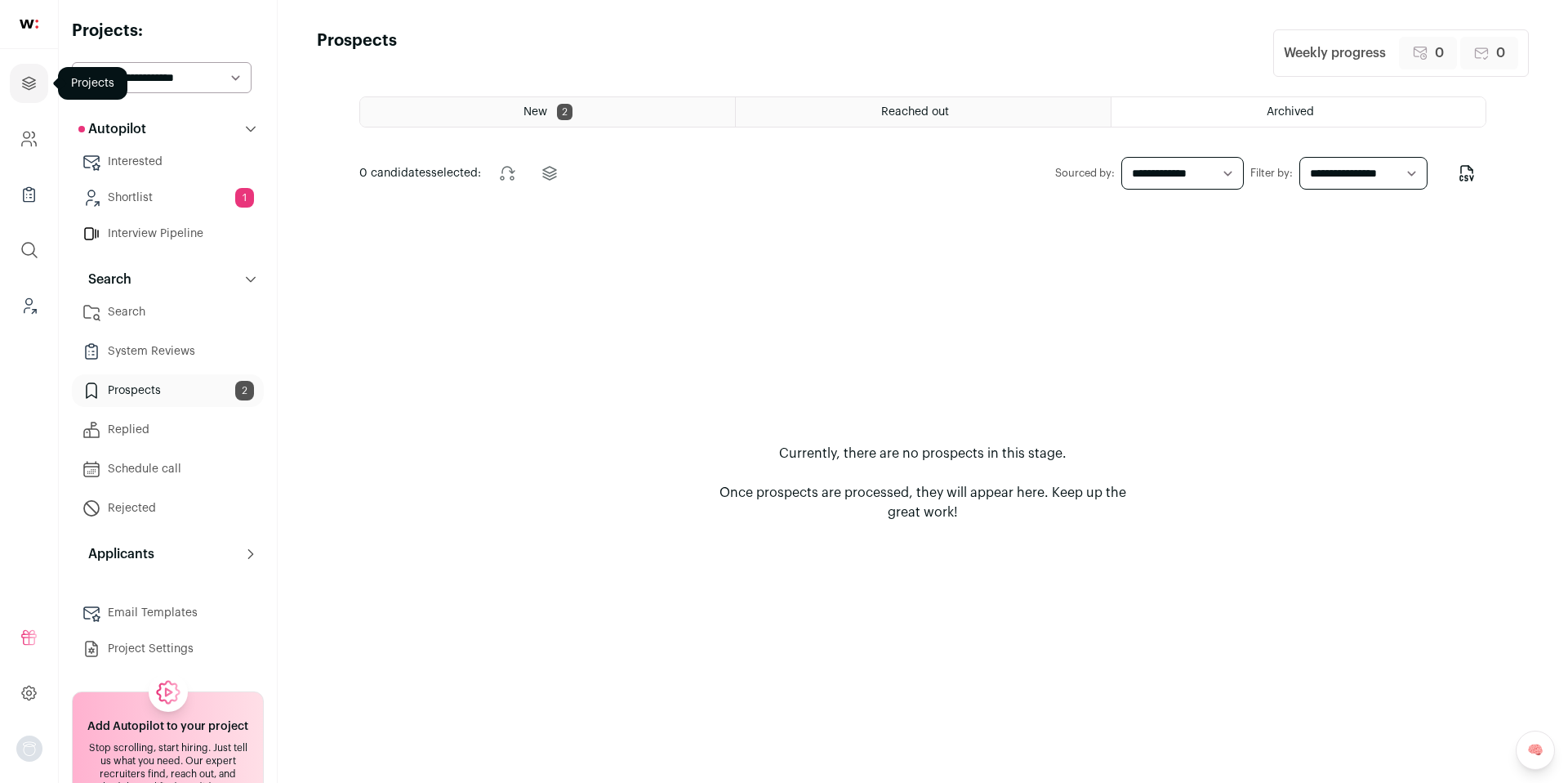
click at [33, 76] on icon "Projects" at bounding box center [29, 83] width 19 height 20
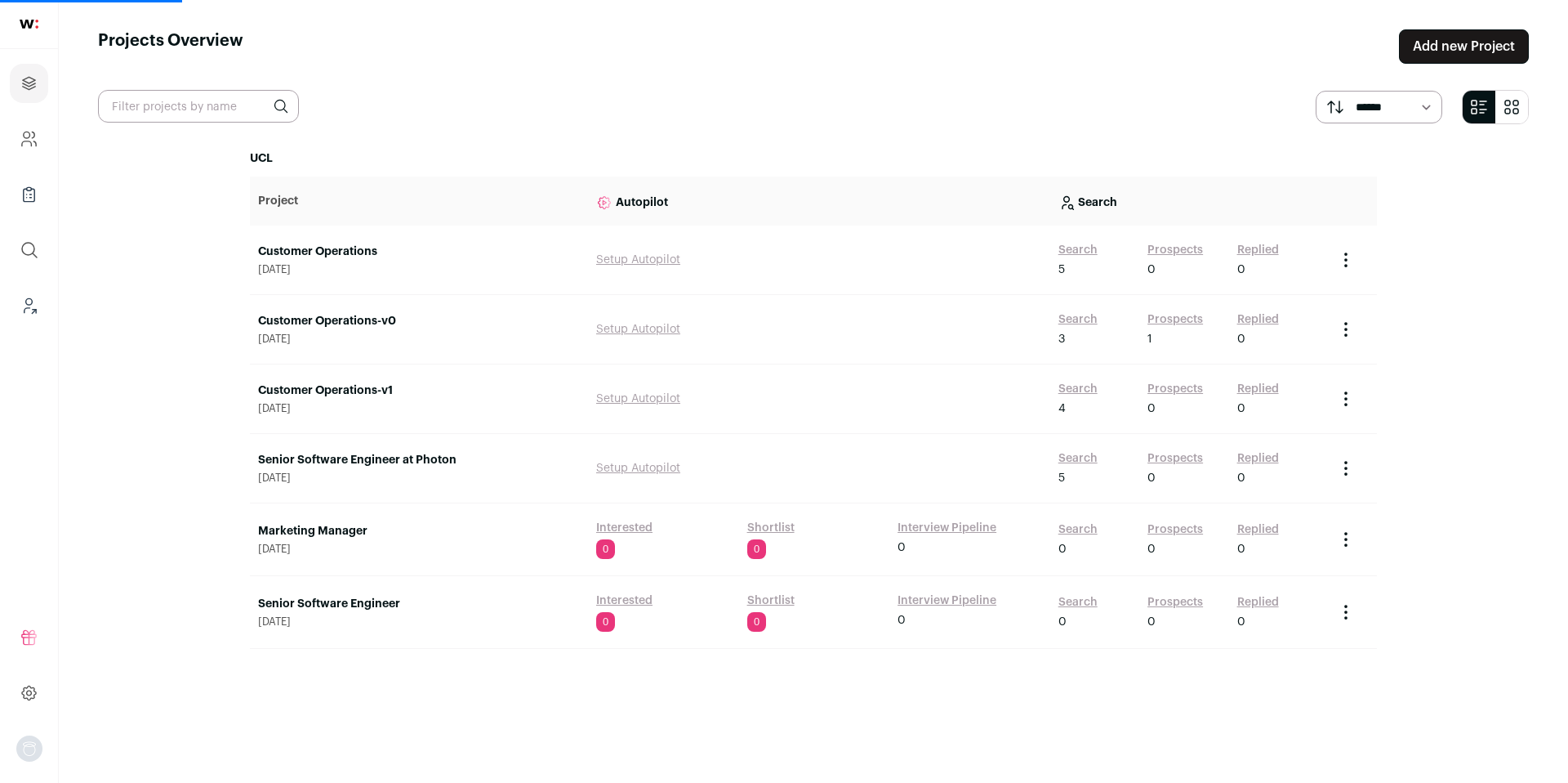
click at [337, 387] on link "Customer Operations-v1" at bounding box center [419, 390] width 322 height 16
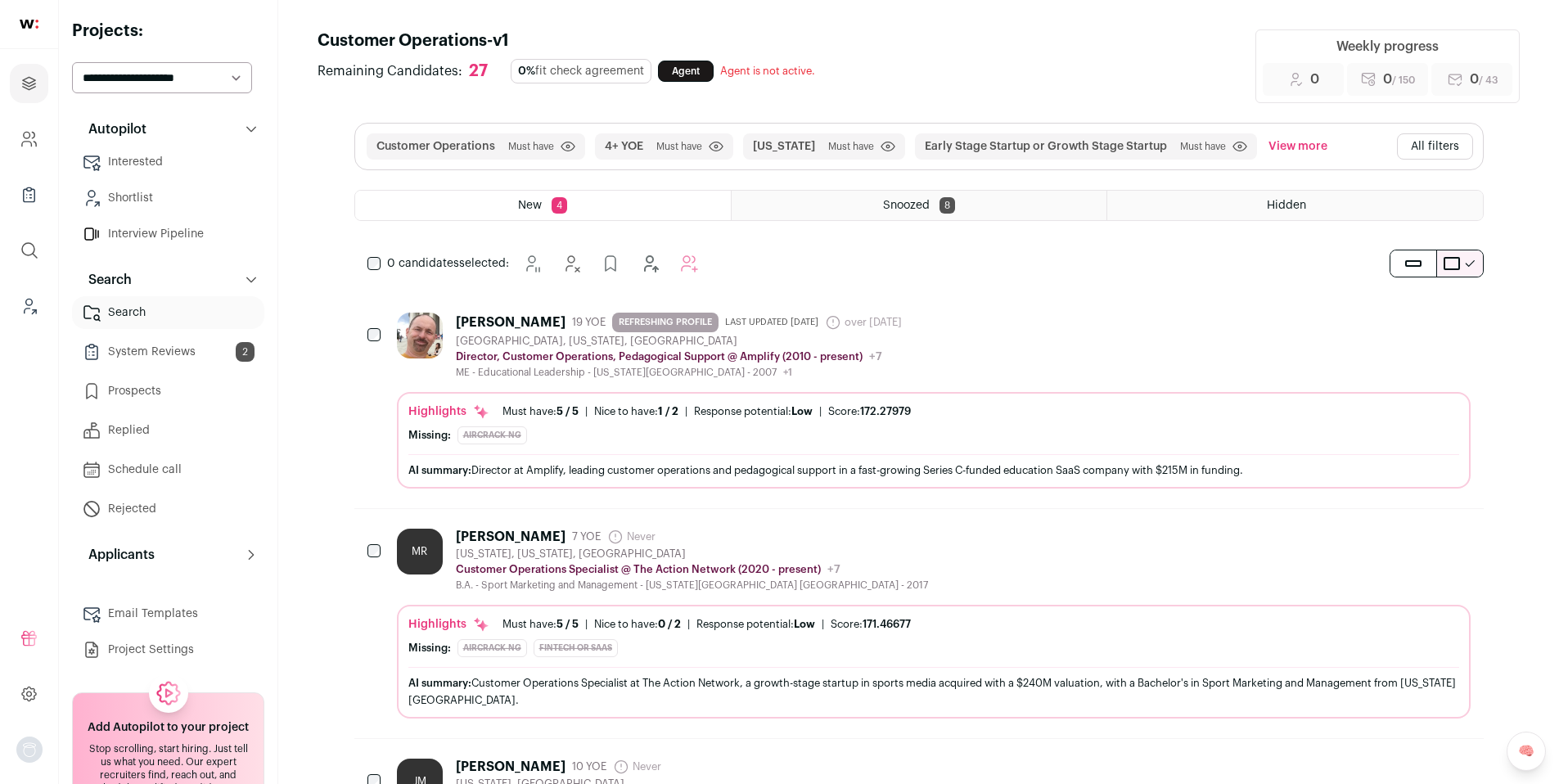
click at [152, 395] on link "Prospects" at bounding box center [169, 391] width 193 height 33
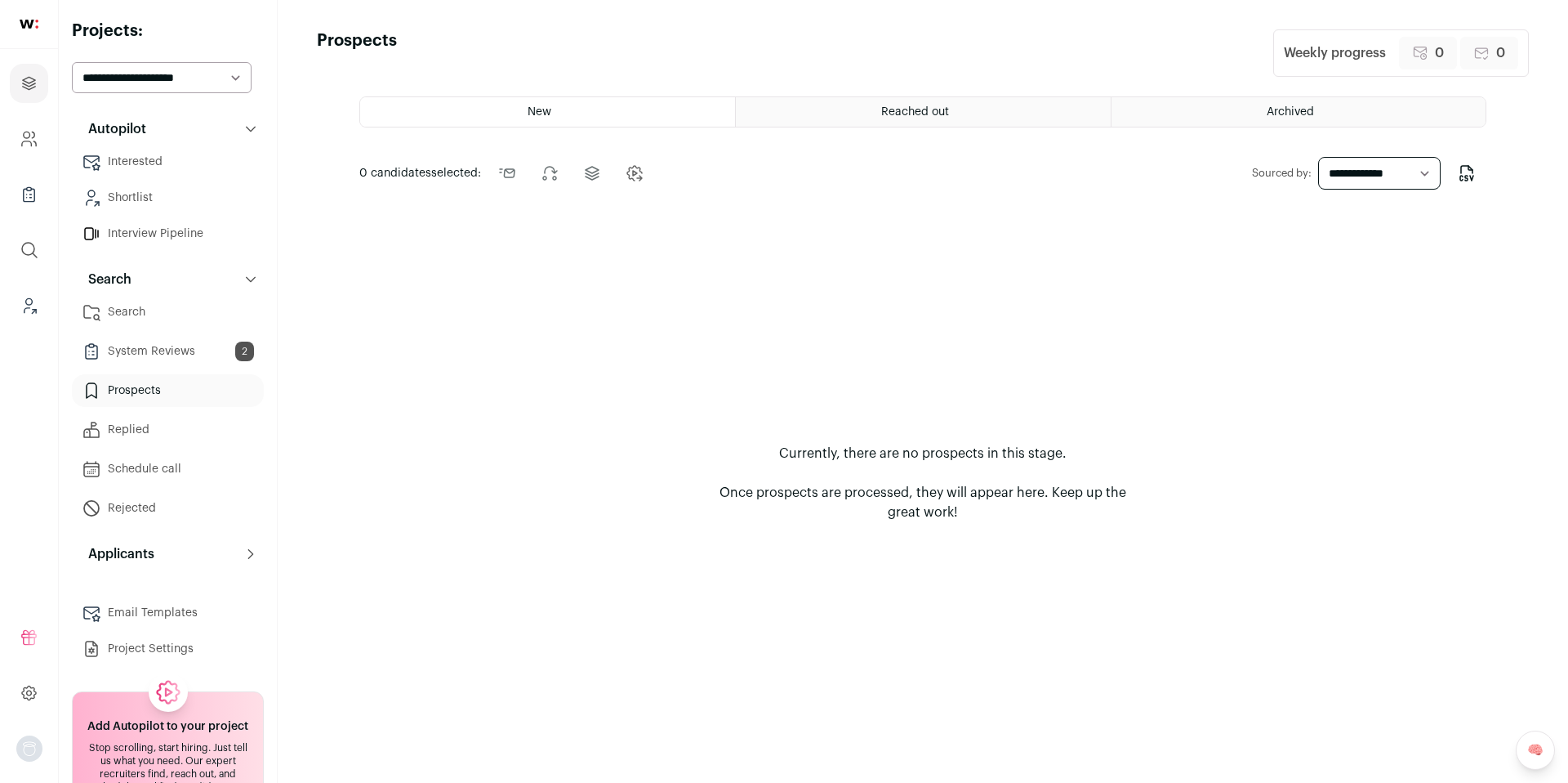
click at [1299, 104] on div "Archived" at bounding box center [1299, 112] width 374 height 29
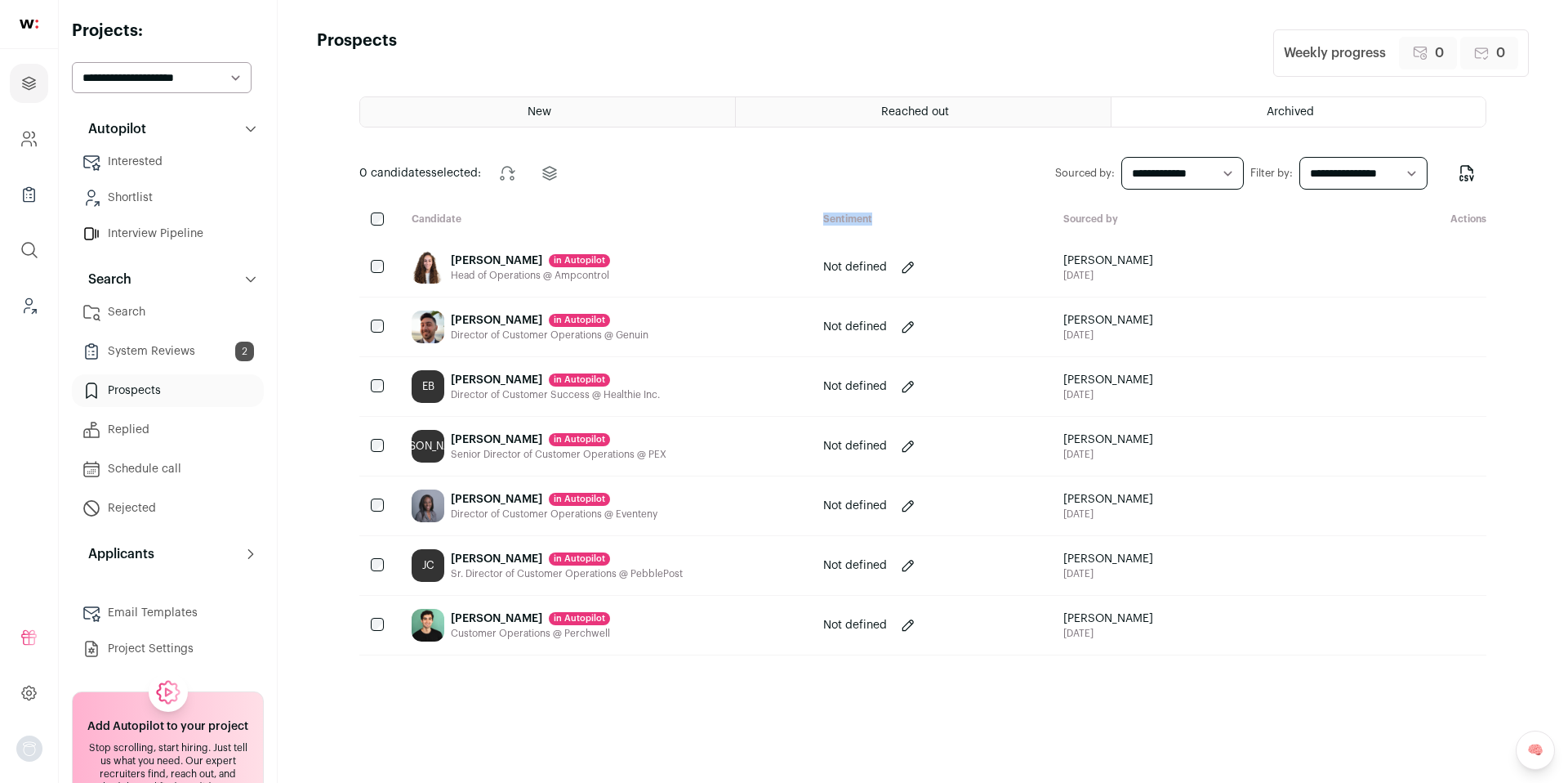
drag, startPoint x: 832, startPoint y: 218, endPoint x: 888, endPoint y: 218, distance: 56.0
click at [888, 218] on div "Sentiment" at bounding box center [930, 220] width 240 height 15
click at [712, 288] on div "Fadwa Kingsbury in Autopilot Head of Operations @ Ampcontrol" at bounding box center [604, 267] width 412 height 59
click at [1415, 173] on select "**********" at bounding box center [1363, 173] width 128 height 33
click at [1299, 157] on select "**********" at bounding box center [1363, 173] width 128 height 33
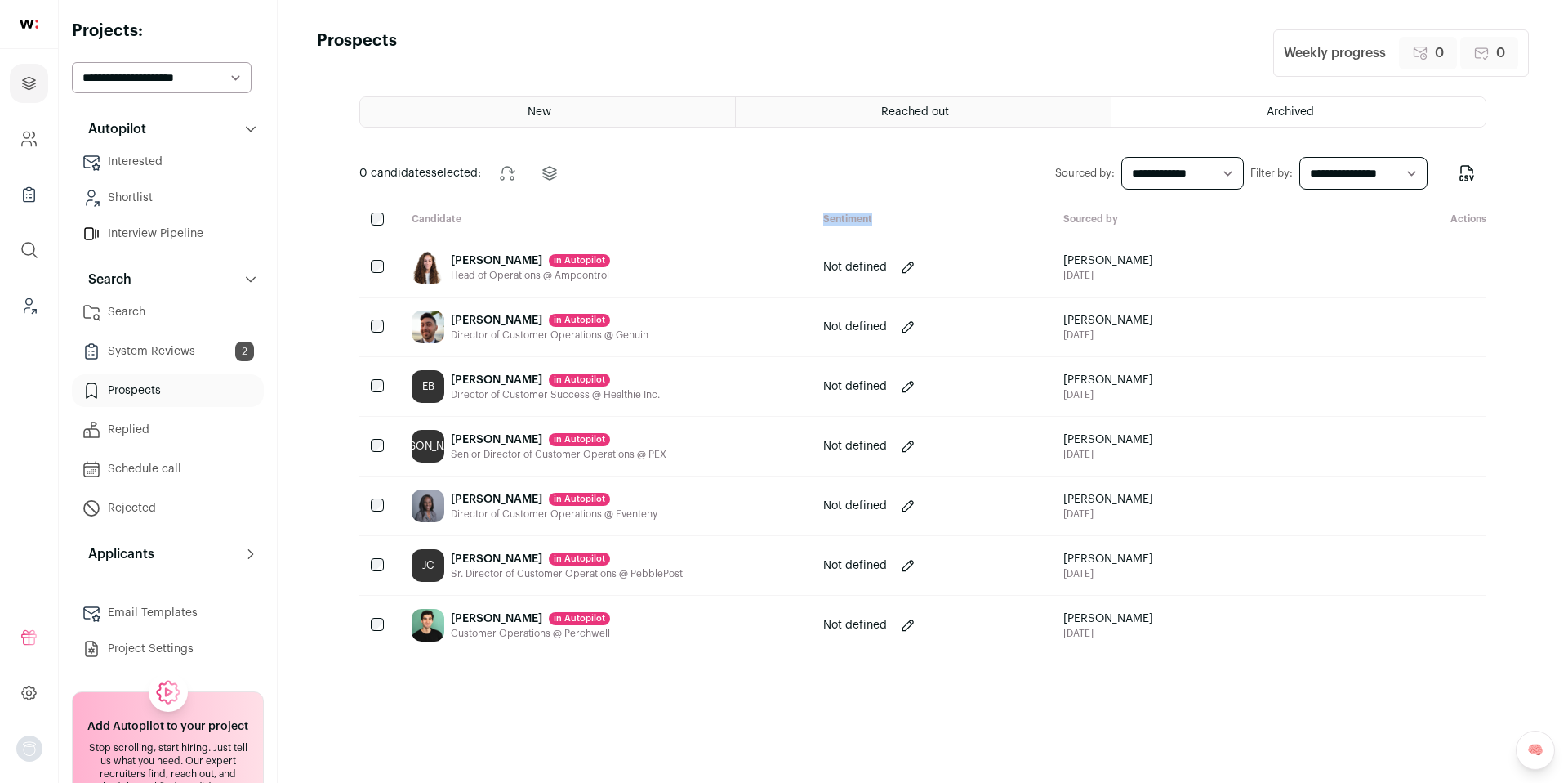
click at [179, 191] on link "Shortlist" at bounding box center [168, 197] width 192 height 33
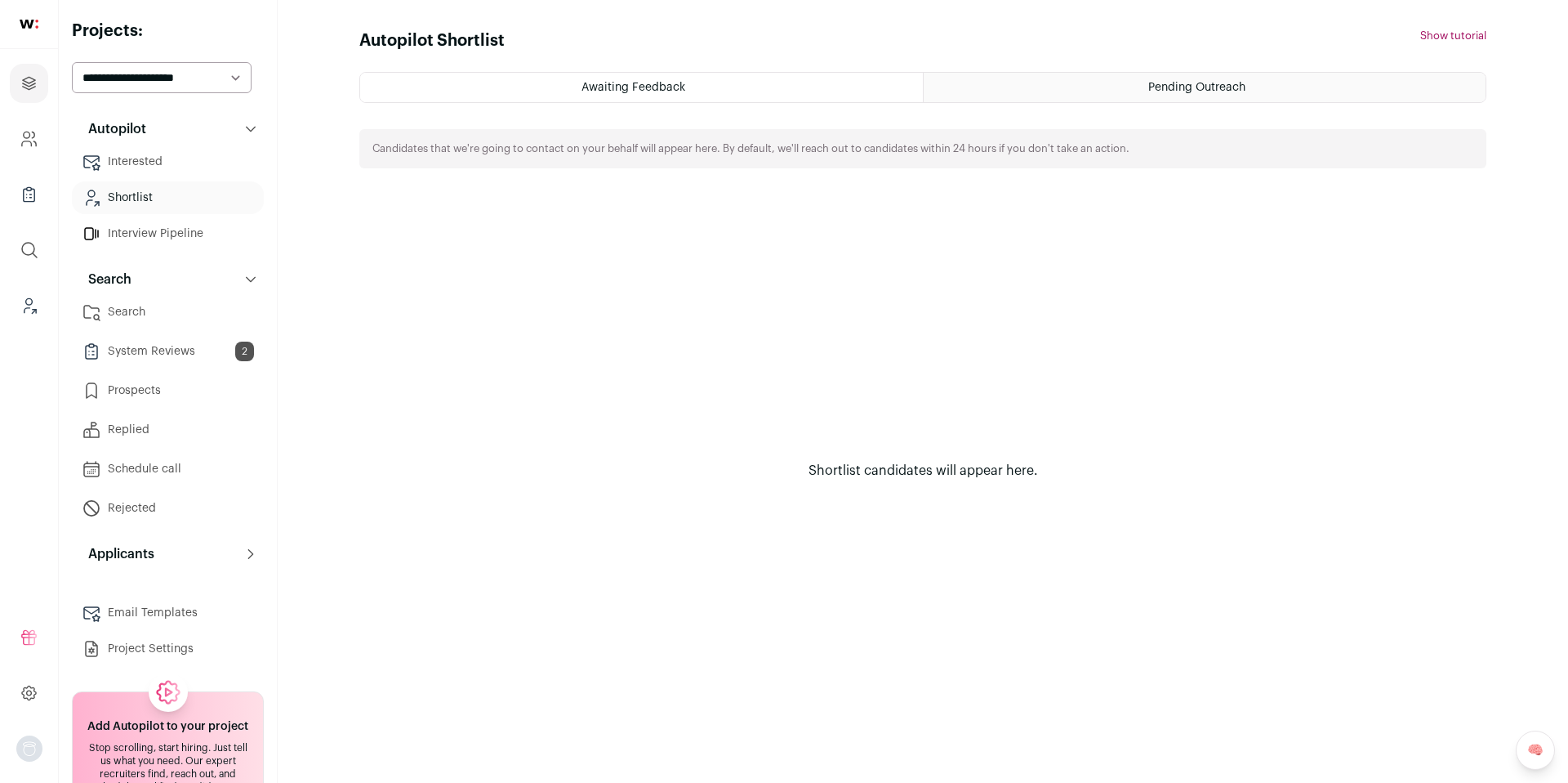
click at [179, 191] on html "Projects Company and ATS Settings Company Lists (Experimental) Global Search Le…" at bounding box center [784, 392] width 1568 height 783
click at [179, 191] on link "Shortlist" at bounding box center [168, 197] width 192 height 33
click at [171, 164] on html "Projects Company and ATS Settings Company Lists (Experimental) Global Search Le…" at bounding box center [784, 392] width 1568 height 783
click at [171, 164] on link "Interested" at bounding box center [168, 161] width 192 height 33
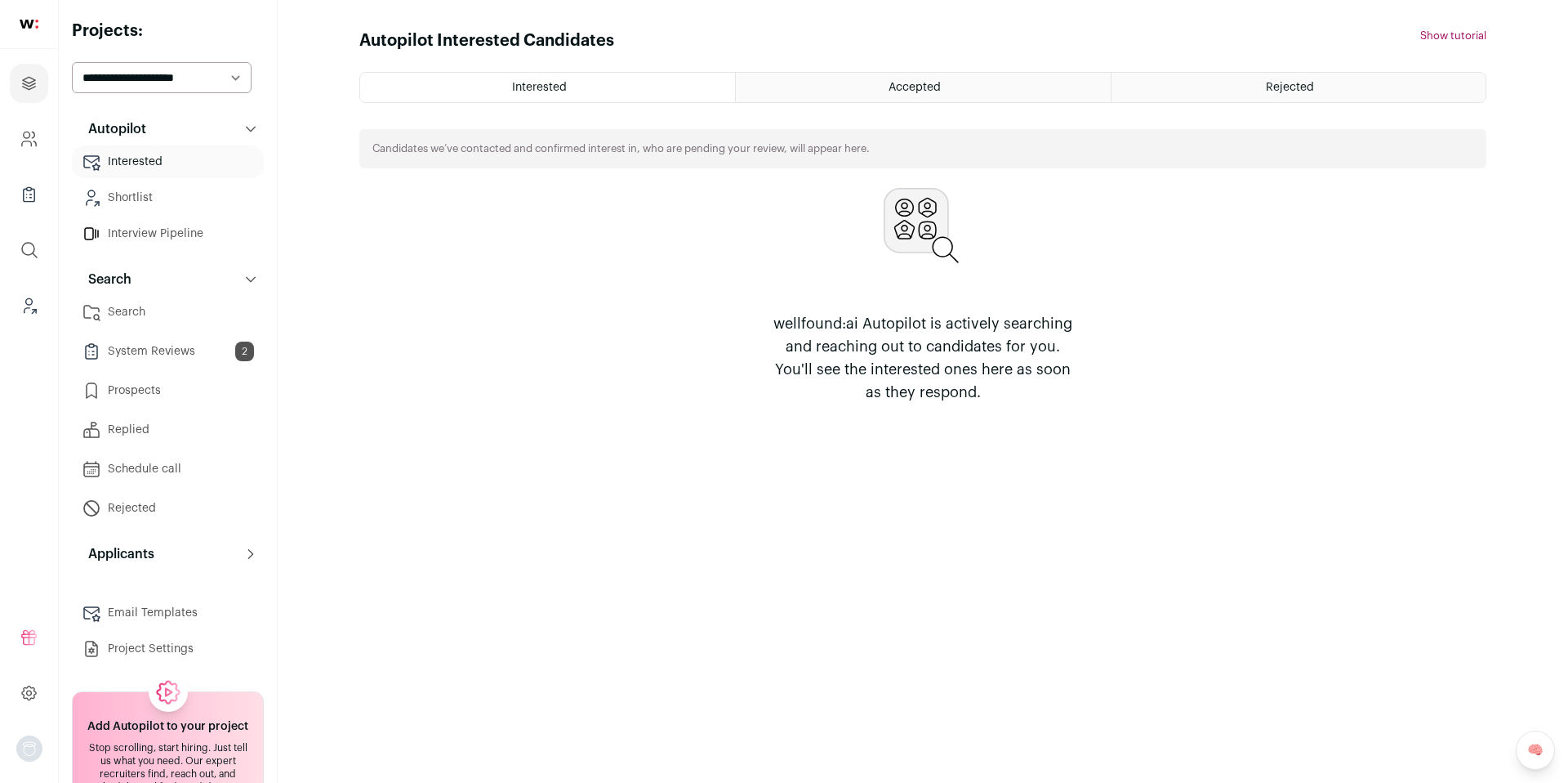
click at [166, 392] on link "Prospects" at bounding box center [168, 391] width 192 height 33
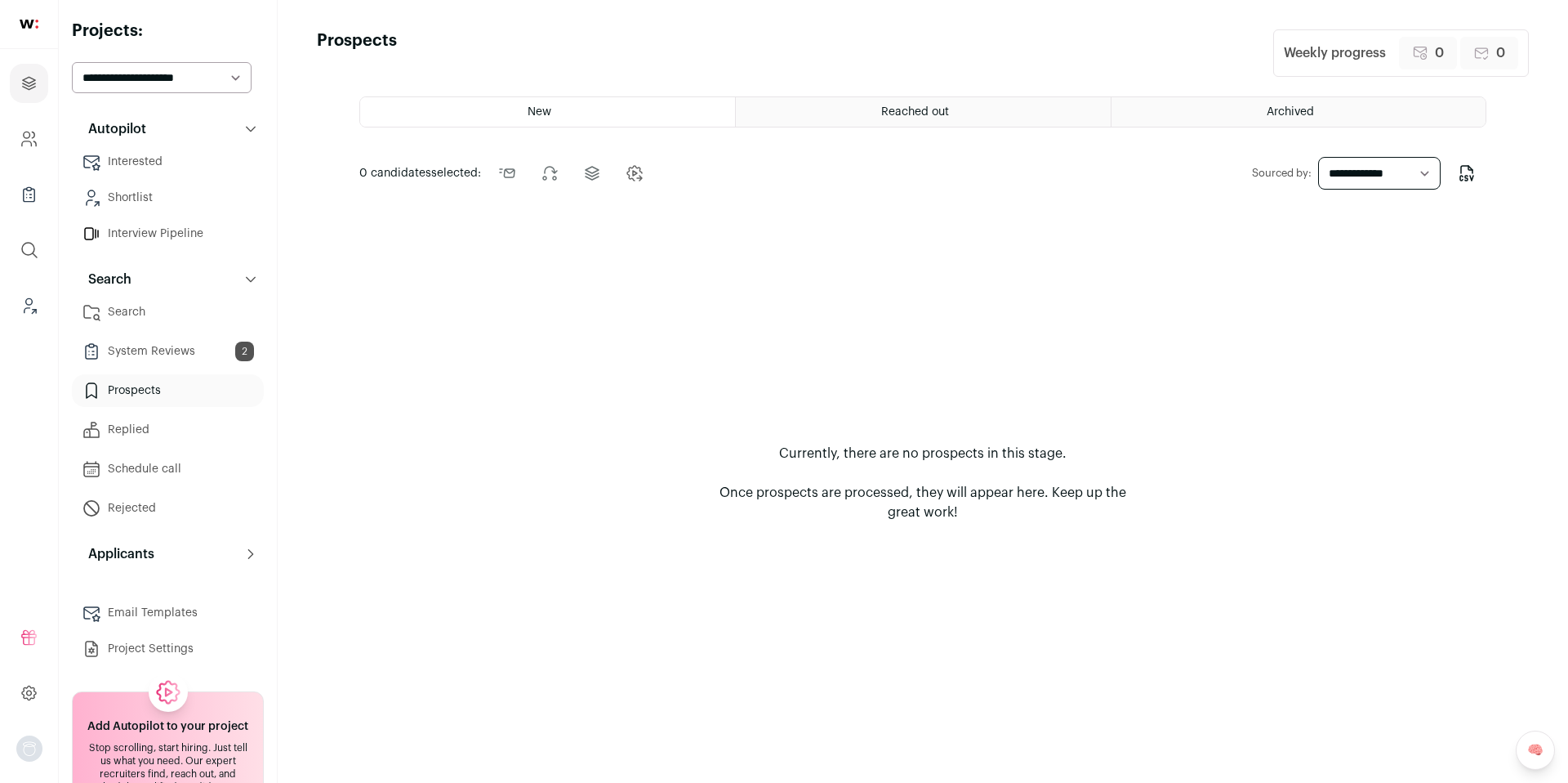
click at [1261, 118] on div "Archived" at bounding box center [1299, 112] width 374 height 29
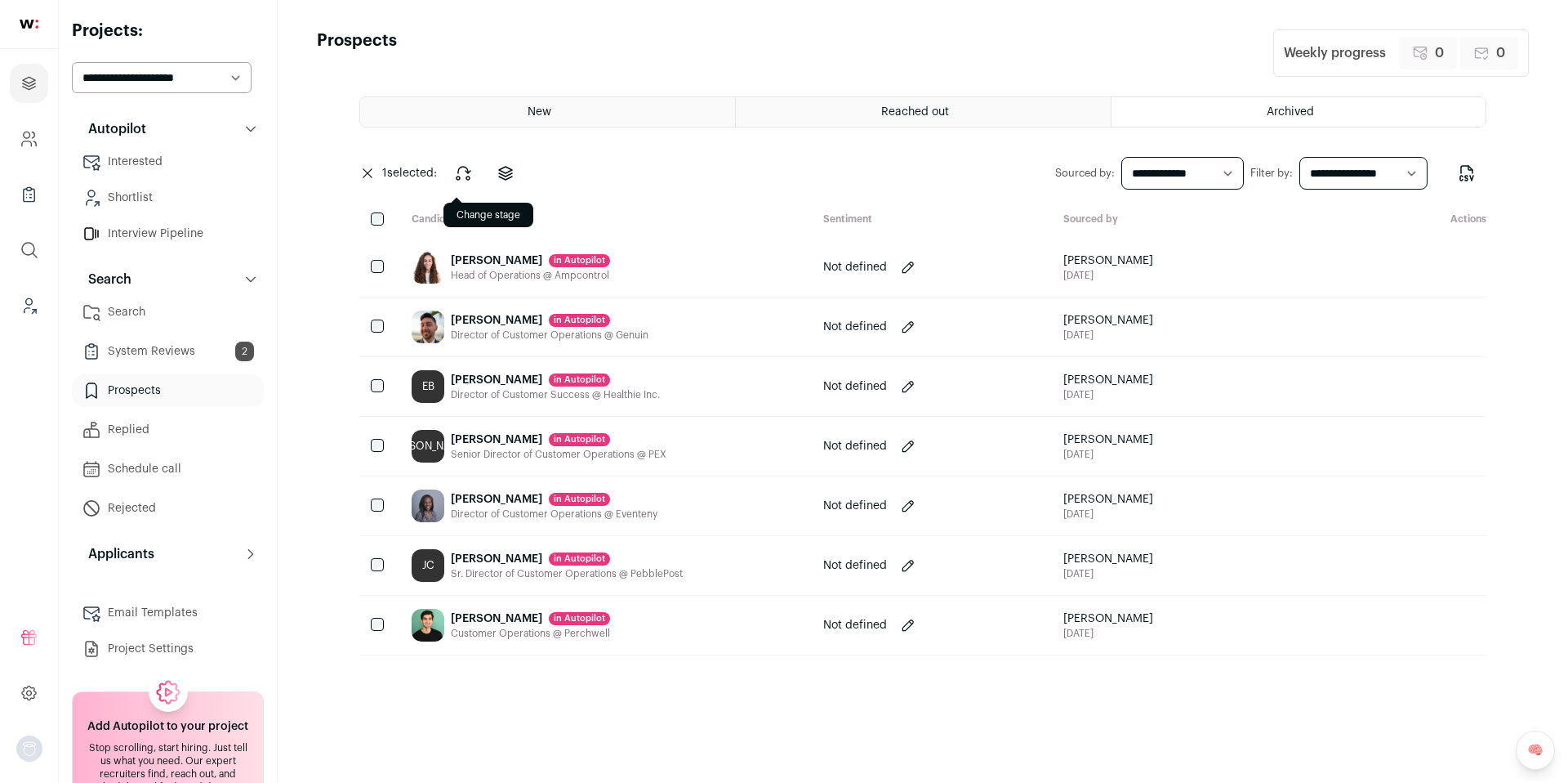
click at [465, 175] on icon at bounding box center [463, 173] width 20 height 20
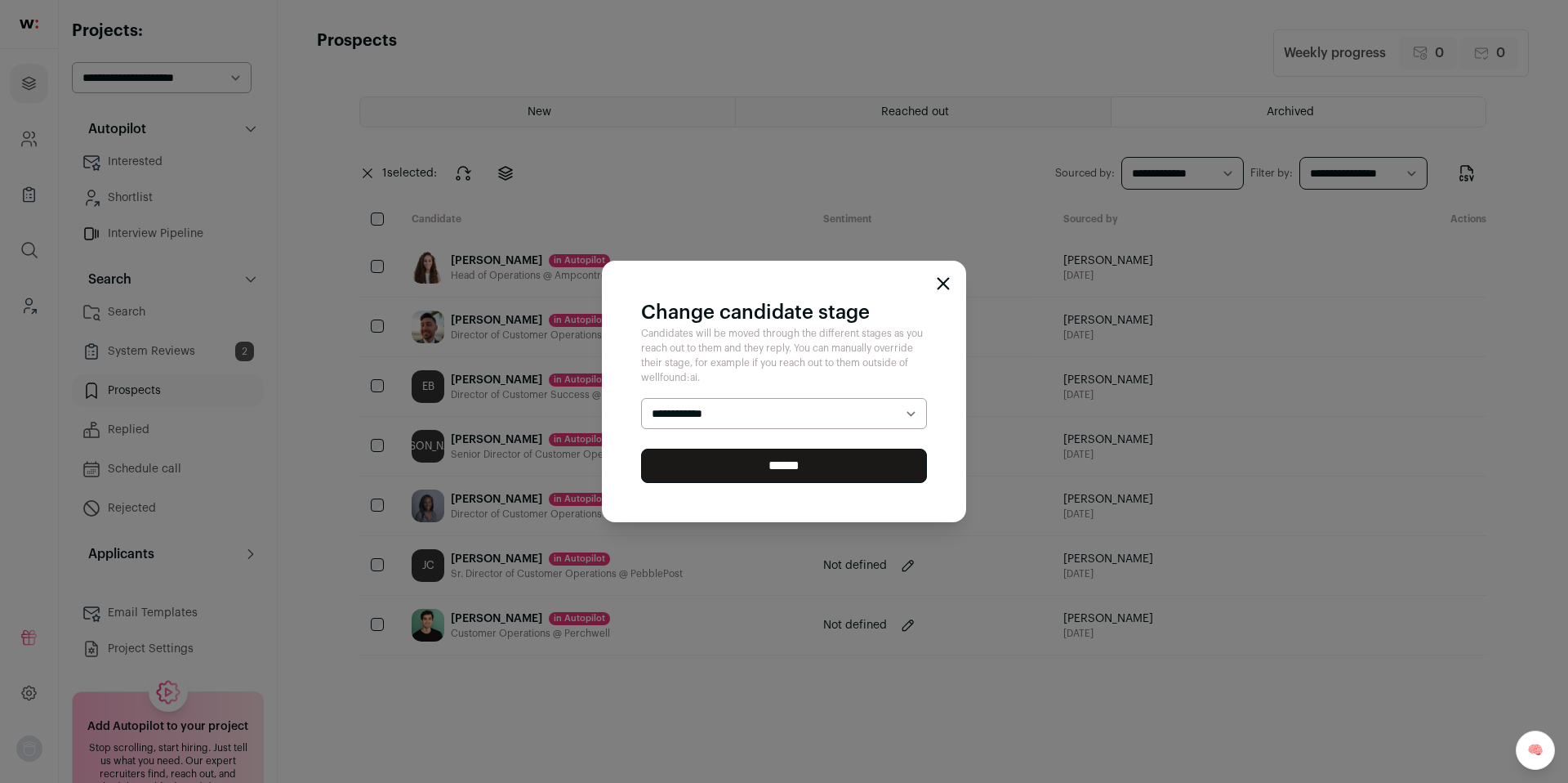
click at [677, 408] on select "**********" at bounding box center [784, 413] width 286 height 31
click at [561, 191] on div "**********" at bounding box center [784, 392] width 1568 height 783
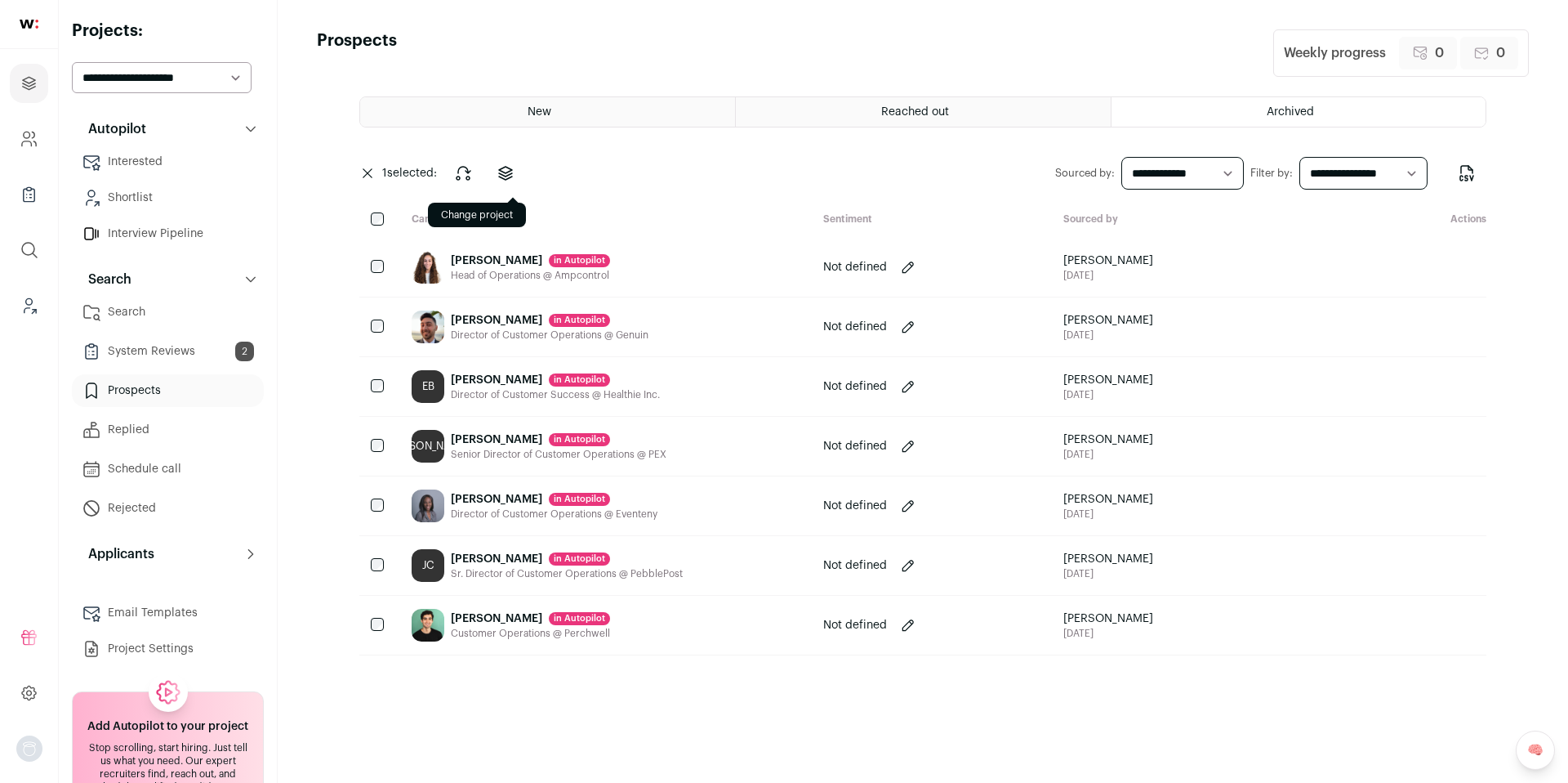
click at [515, 175] on icon at bounding box center [506, 173] width 20 height 20
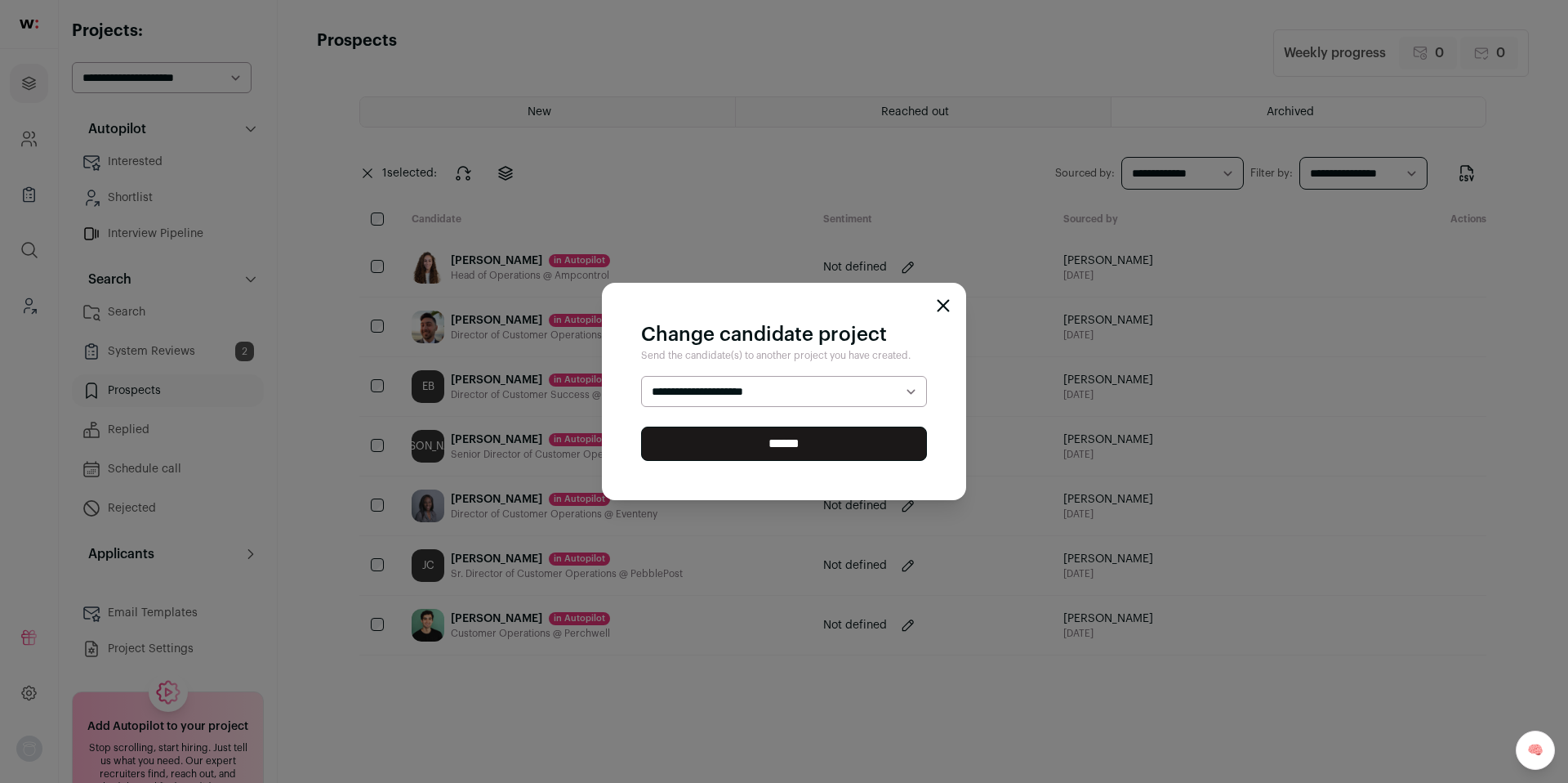
click at [747, 390] on select "**********" at bounding box center [784, 392] width 286 height 31
select select "*****"
click at [641, 376] on select "**********" at bounding box center [784, 392] width 286 height 31
click at [380, 215] on div "**********" at bounding box center [784, 392] width 1568 height 783
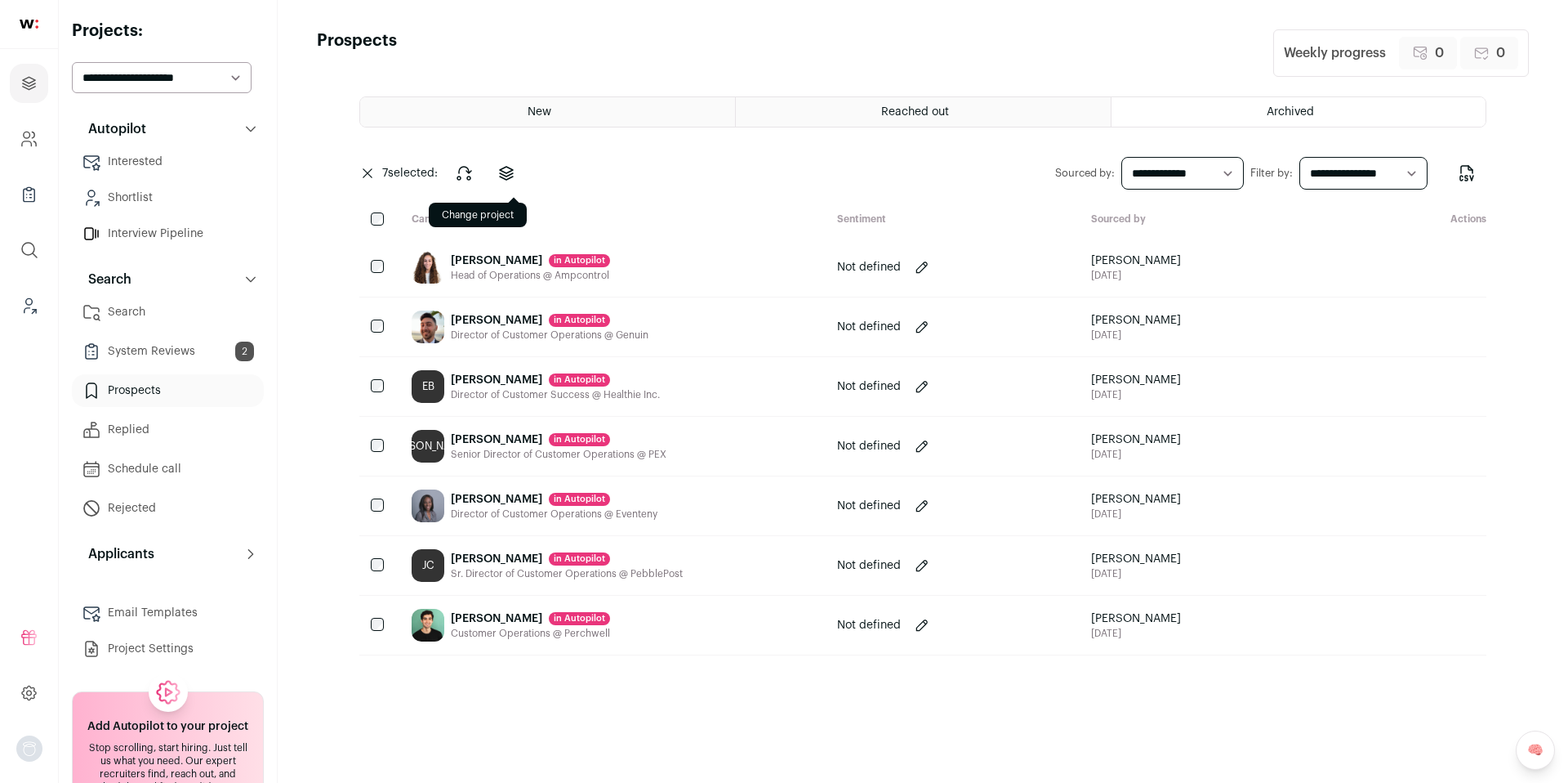
click at [515, 172] on icon at bounding box center [506, 173] width 20 height 20
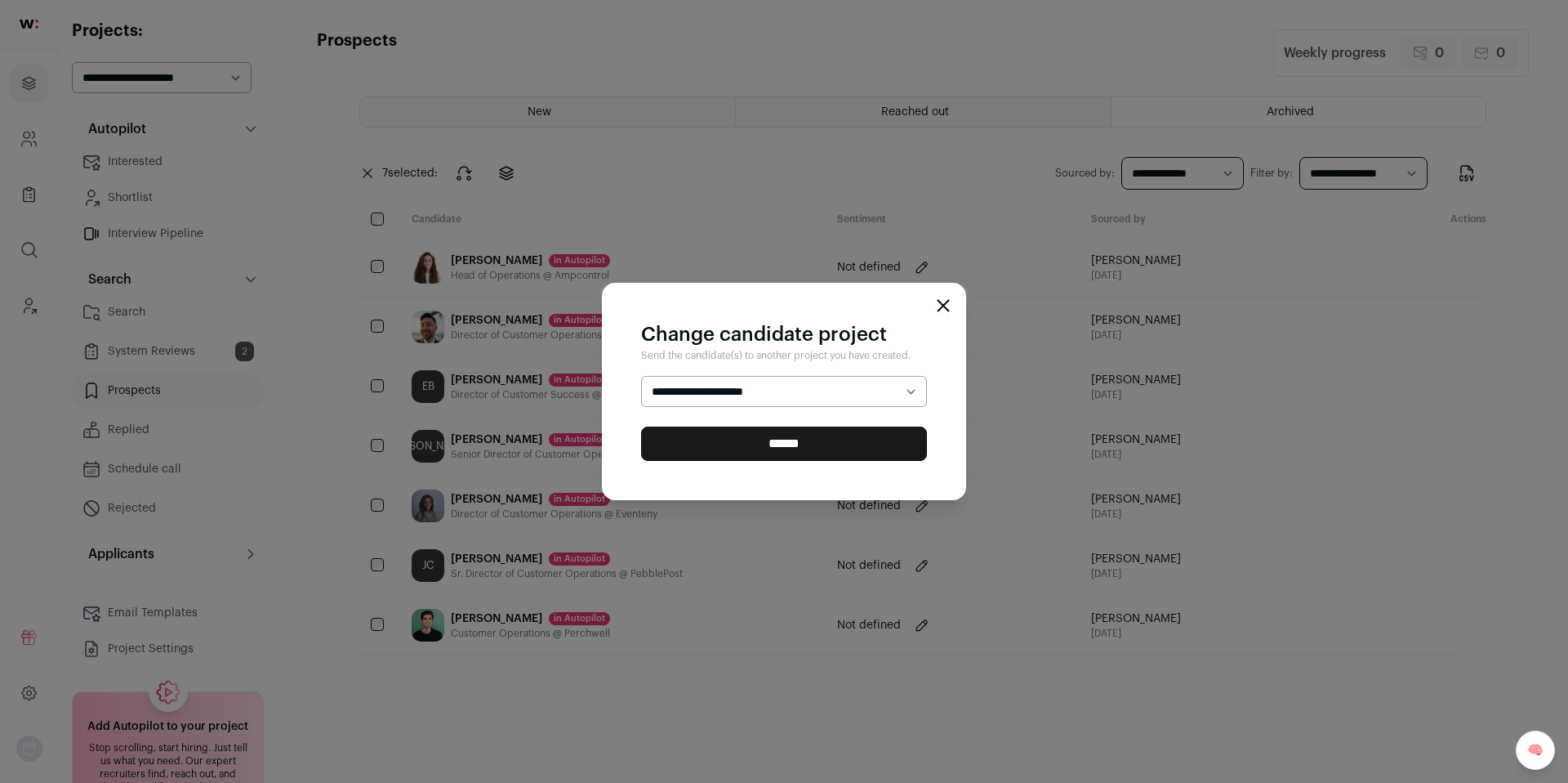
click at [760, 398] on select "**********" at bounding box center [784, 392] width 286 height 31
select select "*****"
click at [641, 376] on select "**********" at bounding box center [784, 392] width 286 height 31
click at [790, 442] on input "******" at bounding box center [784, 444] width 286 height 34
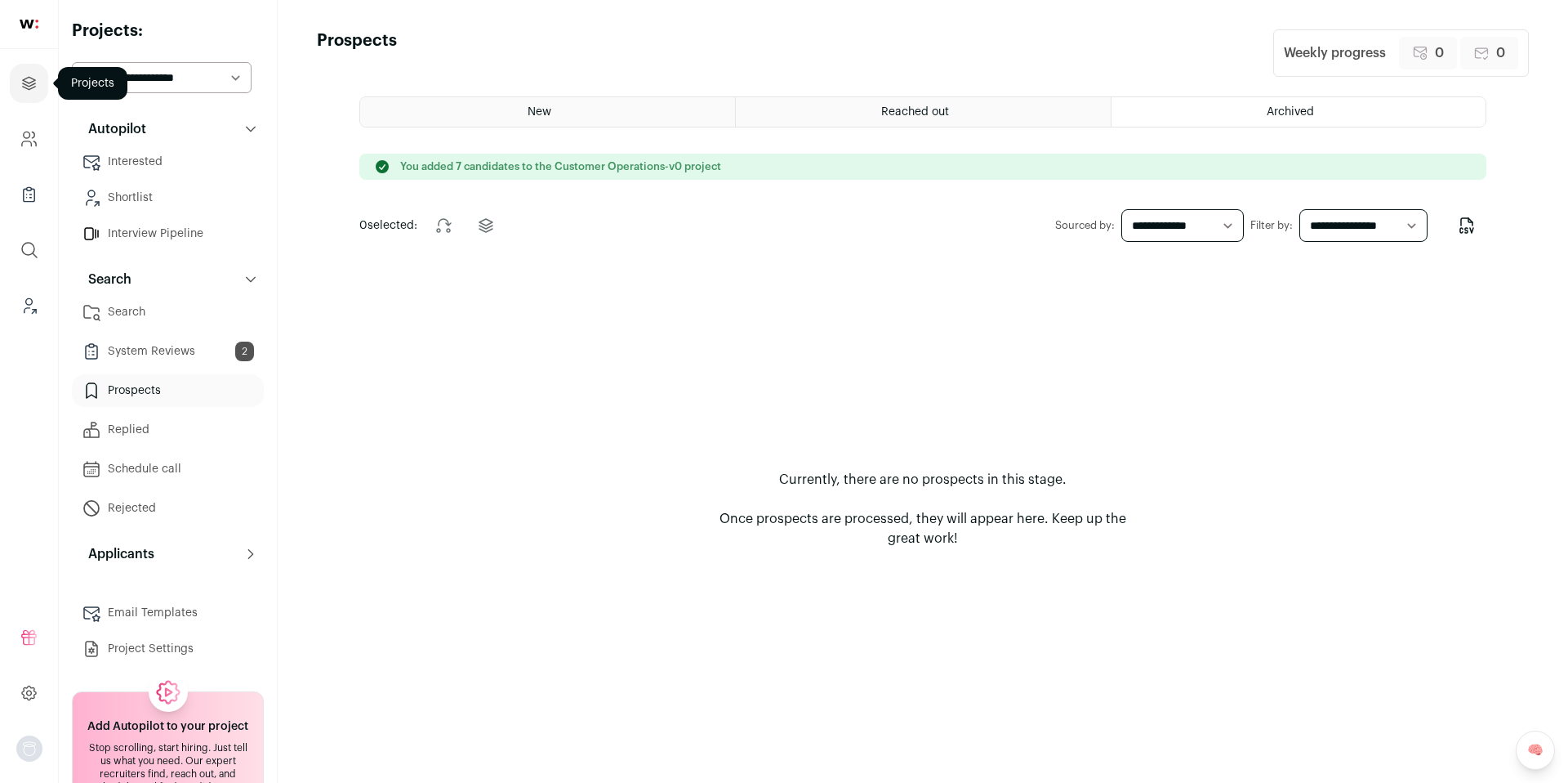
click at [40, 94] on link "Projects" at bounding box center [28, 83] width 39 height 39
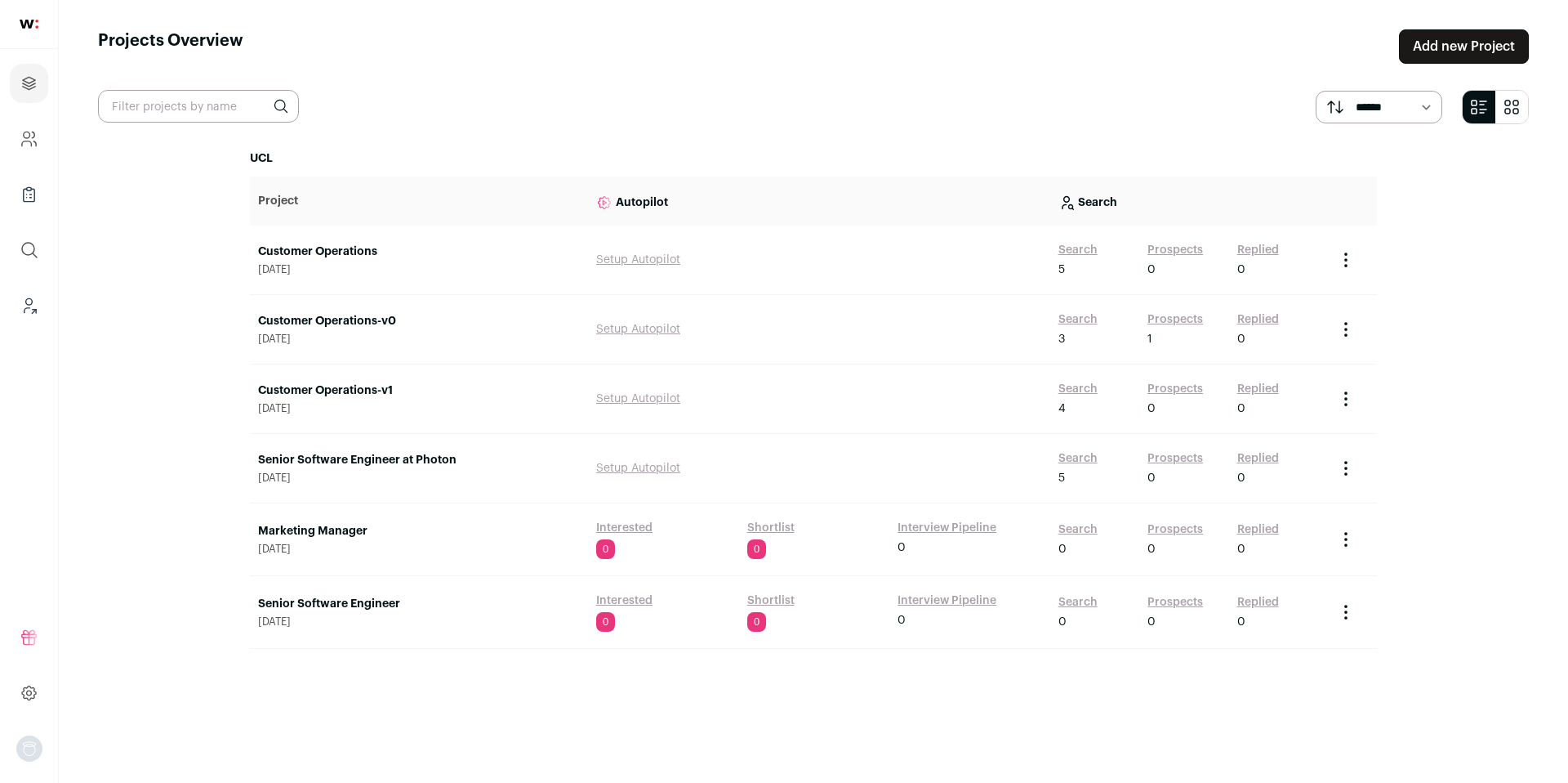
click at [354, 321] on link "Customer Operations-v0" at bounding box center [419, 321] width 322 height 16
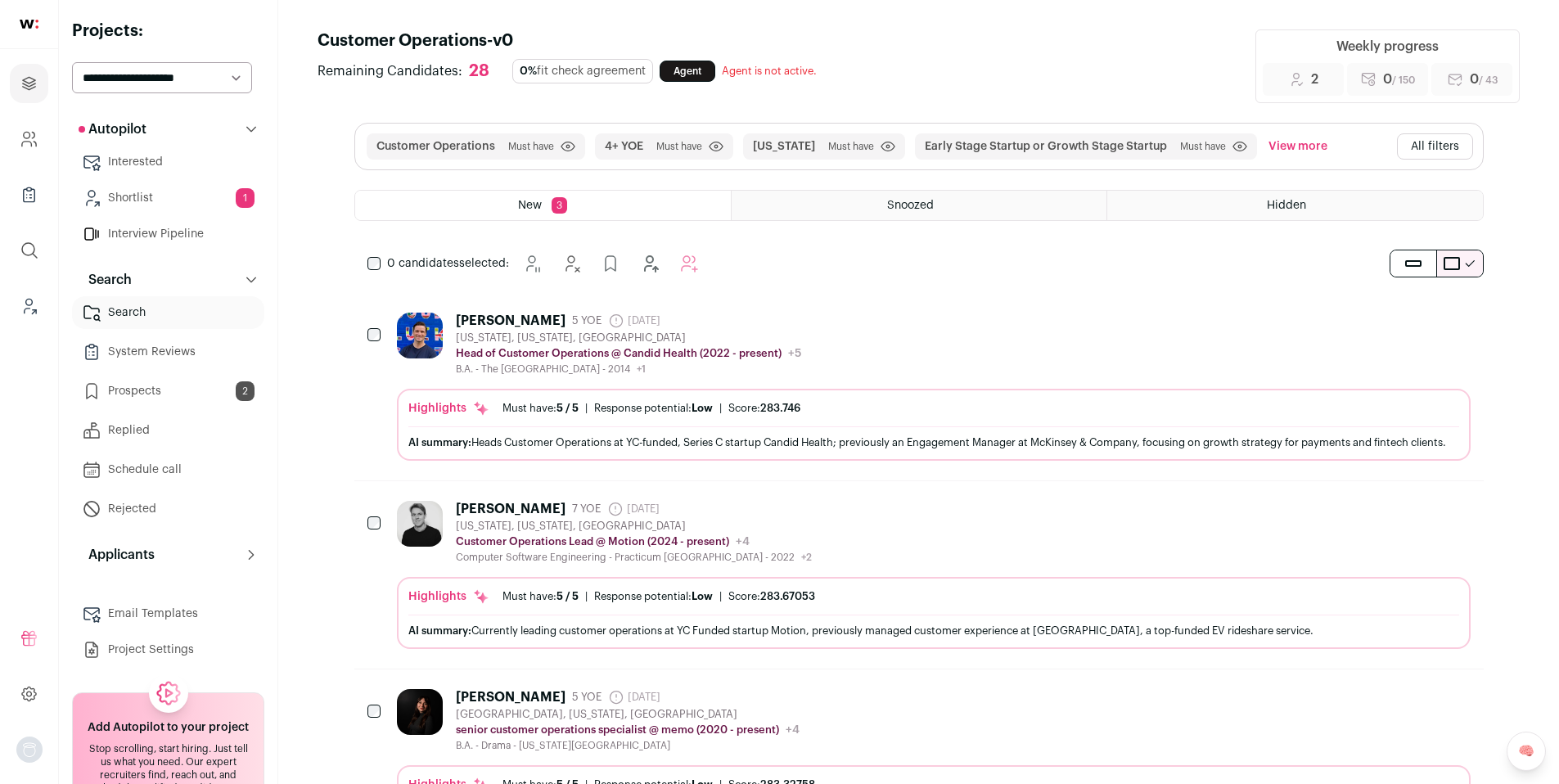
click at [173, 384] on link "Prospects 2" at bounding box center [169, 391] width 193 height 33
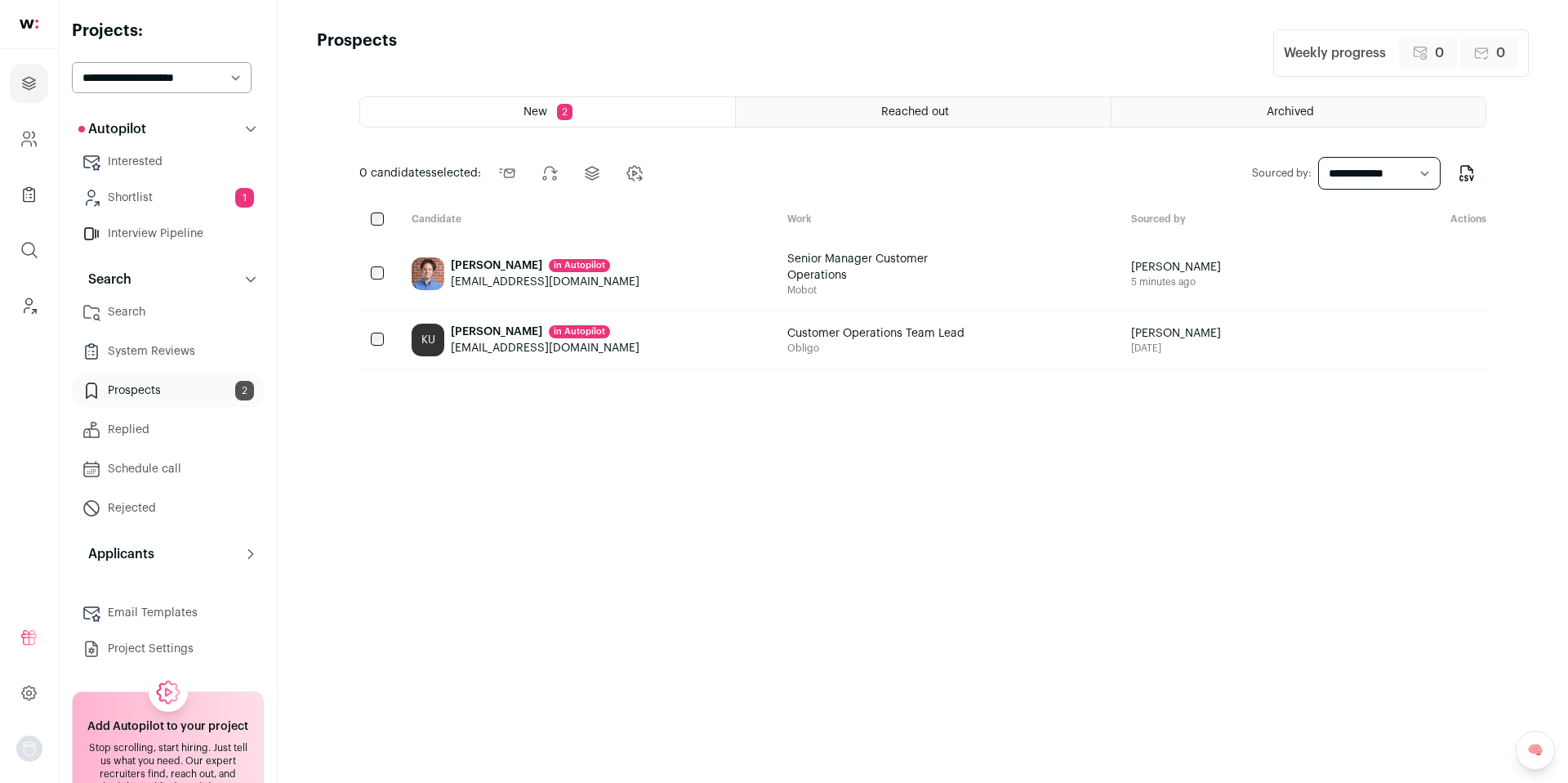
click at [1286, 121] on div "Archived" at bounding box center [1299, 112] width 374 height 29
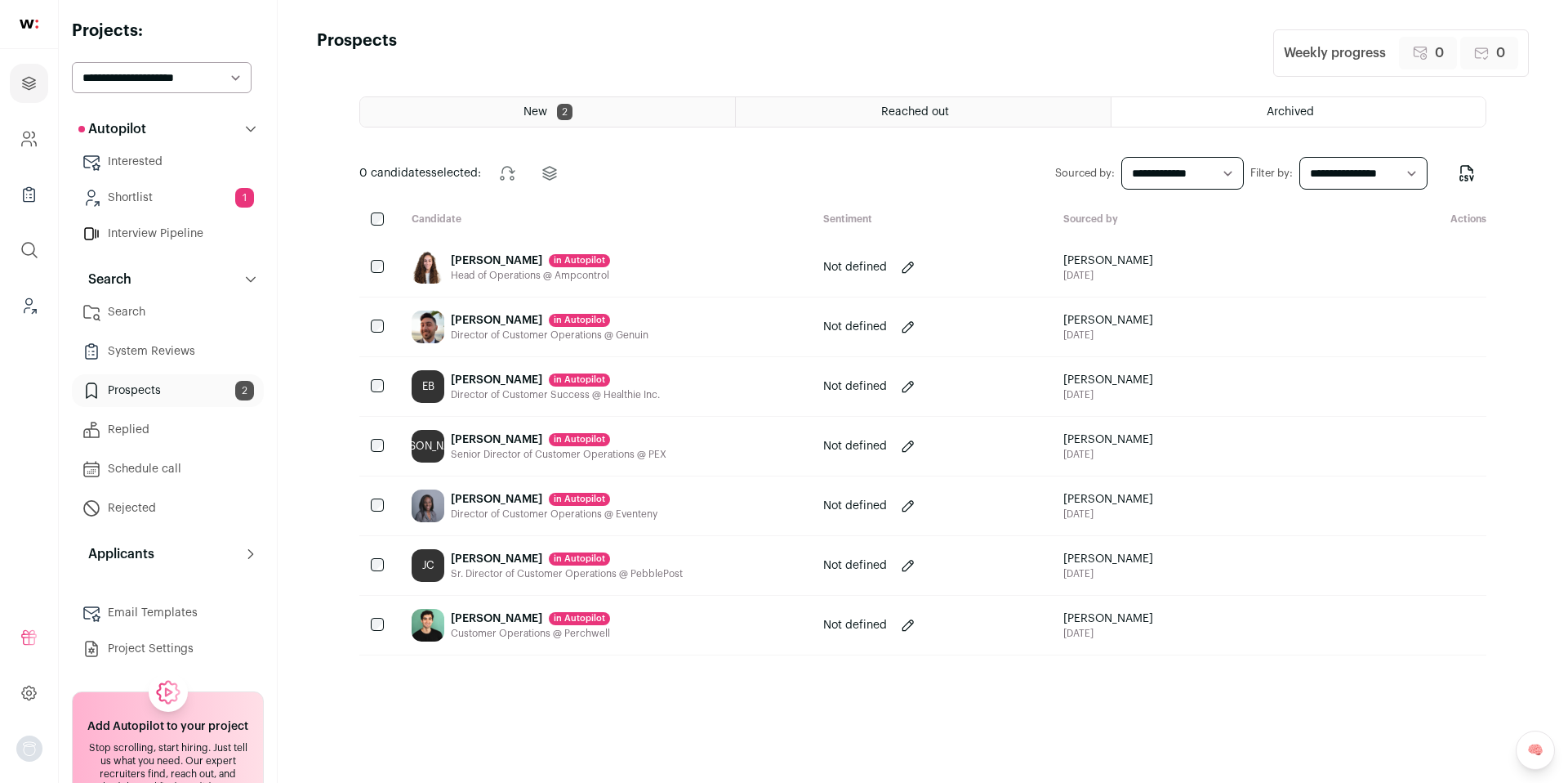
click at [1372, 263] on icon at bounding box center [1382, 267] width 20 height 20
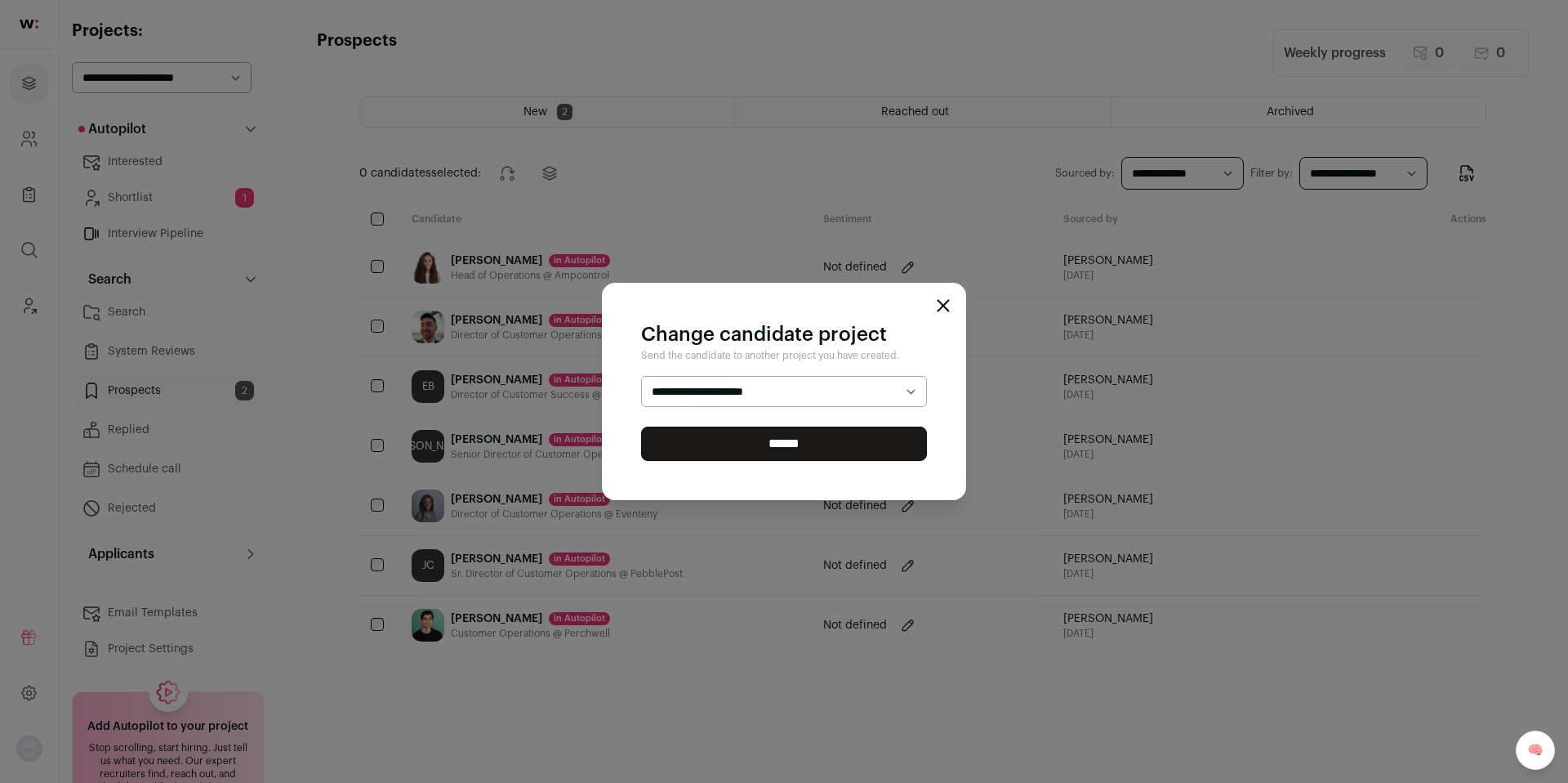
click at [895, 390] on select "**********" at bounding box center [784, 392] width 286 height 31
click at [941, 301] on icon "Close modal" at bounding box center [943, 305] width 13 height 13
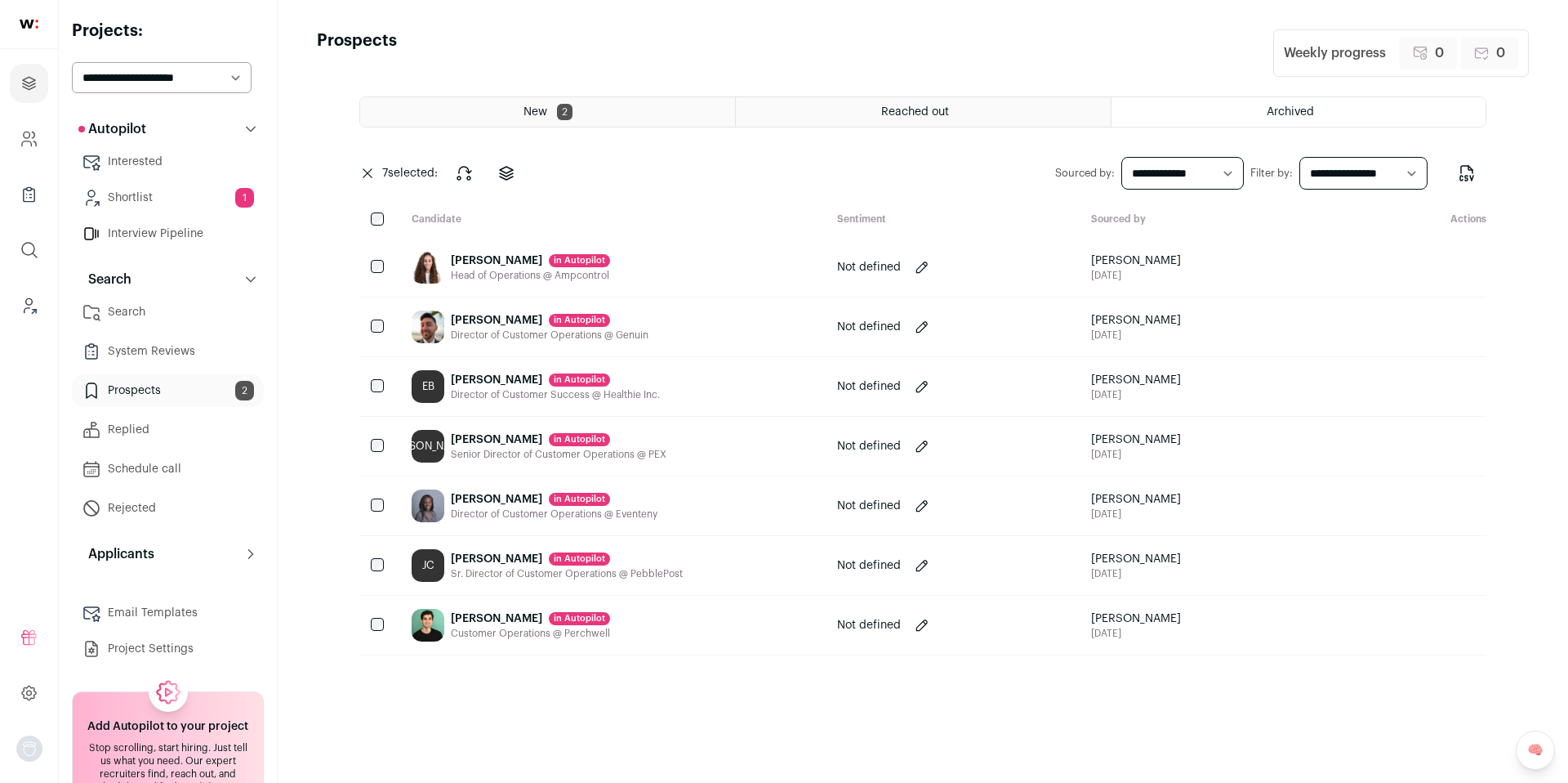
click at [481, 271] on div "Head of Operations @ Ampcontrol" at bounding box center [530, 275] width 160 height 13
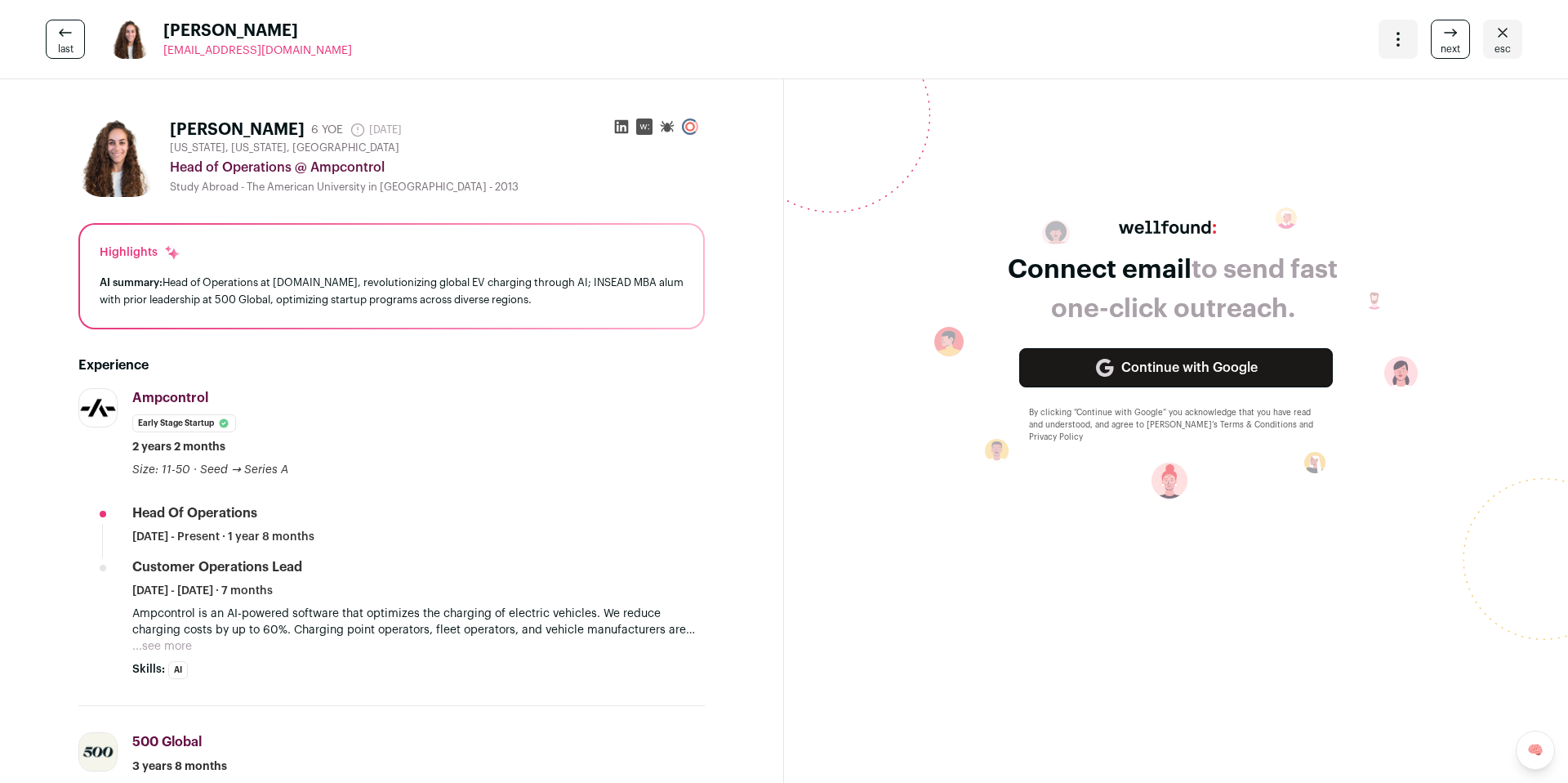
click at [1398, 31] on div "Open dropdown" at bounding box center [1398, 39] width 39 height 39
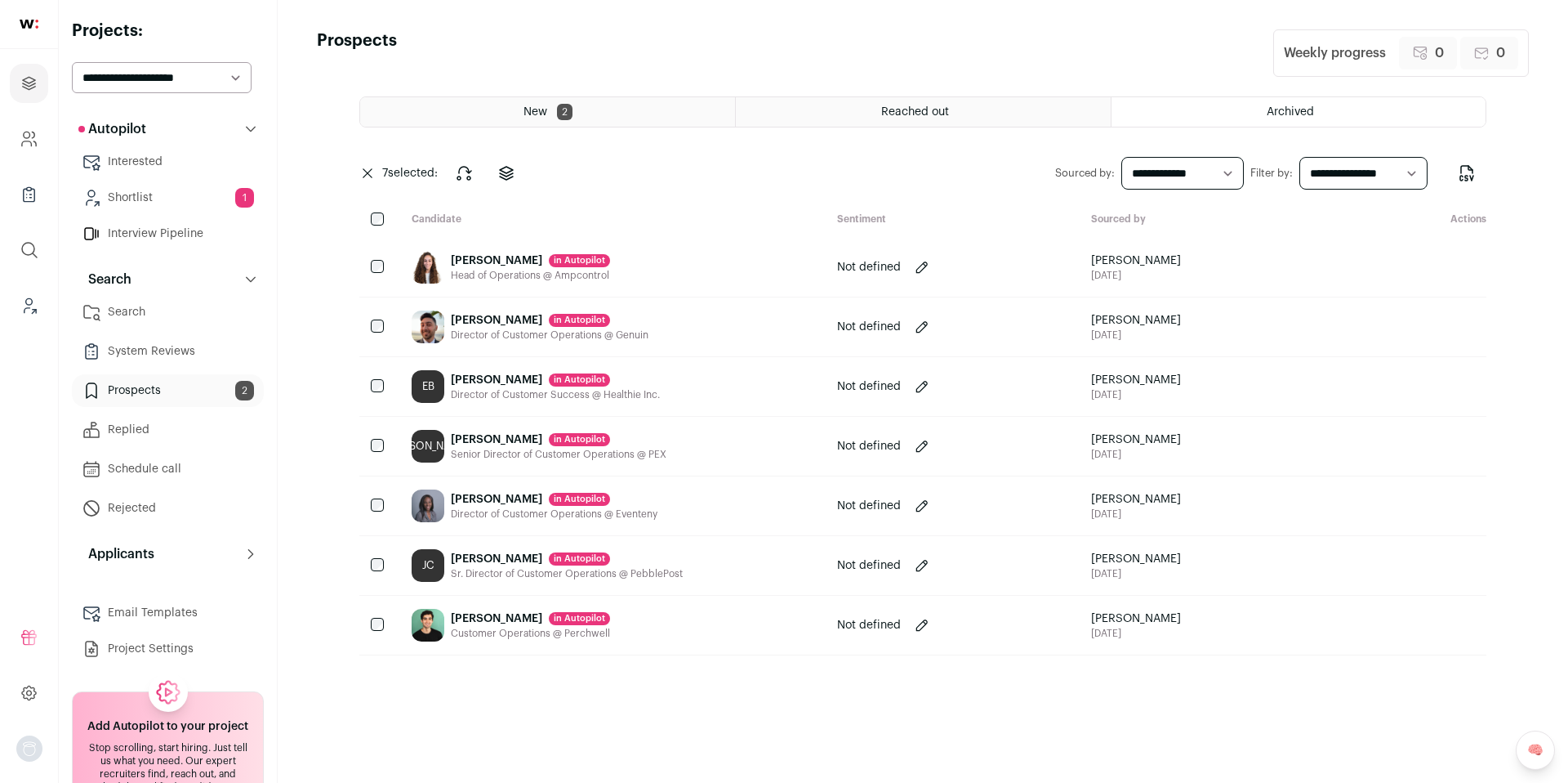
click at [154, 208] on link "Shortlist 1" at bounding box center [168, 197] width 192 height 33
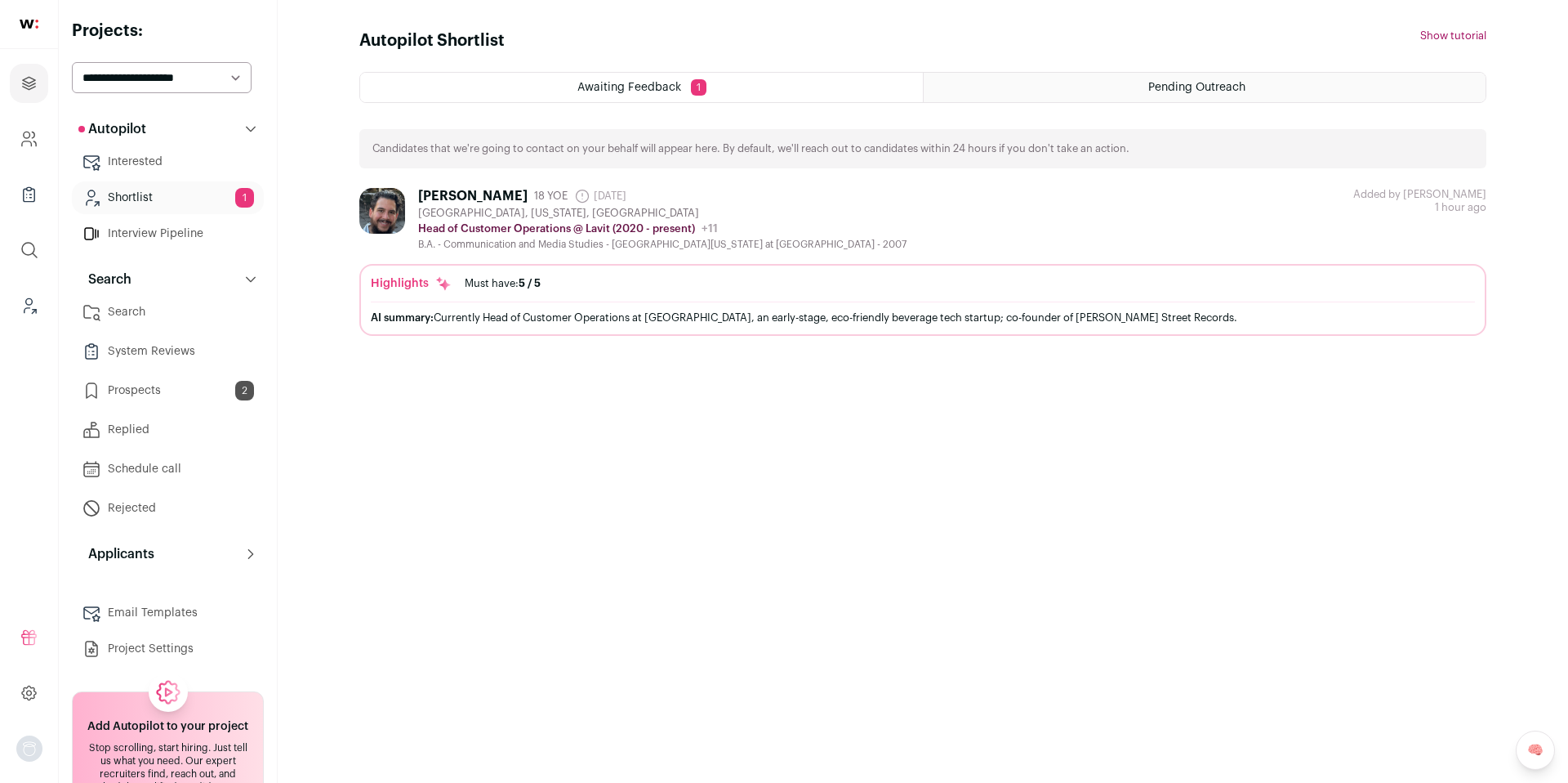
click at [159, 161] on link "Interested" at bounding box center [168, 161] width 192 height 33
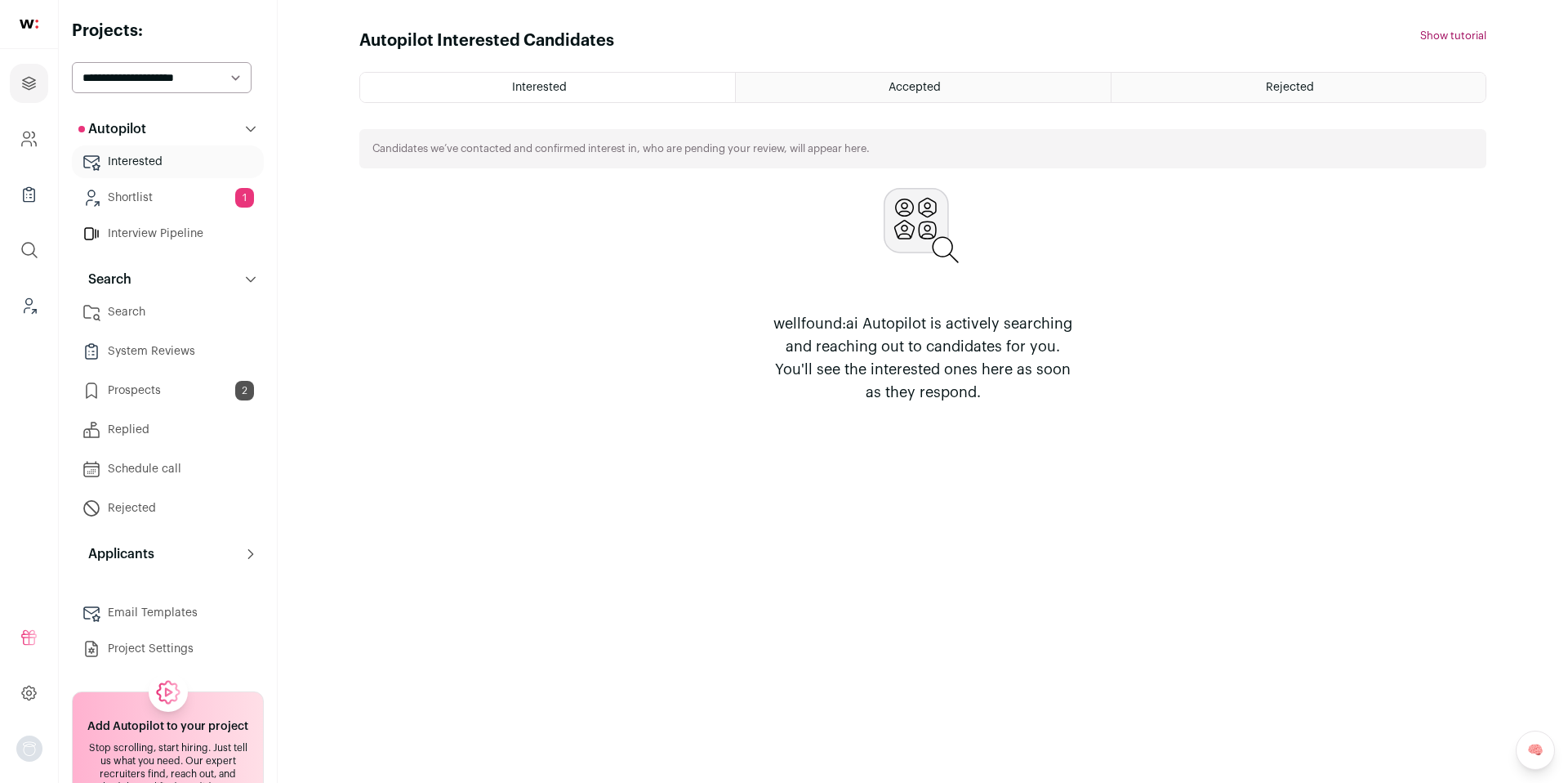
click at [169, 196] on html "Projects Company and ATS Settings Company Lists (Experimental) Global Search Le…" at bounding box center [784, 392] width 1568 height 783
click at [173, 204] on link "Shortlist 1" at bounding box center [168, 197] width 192 height 33
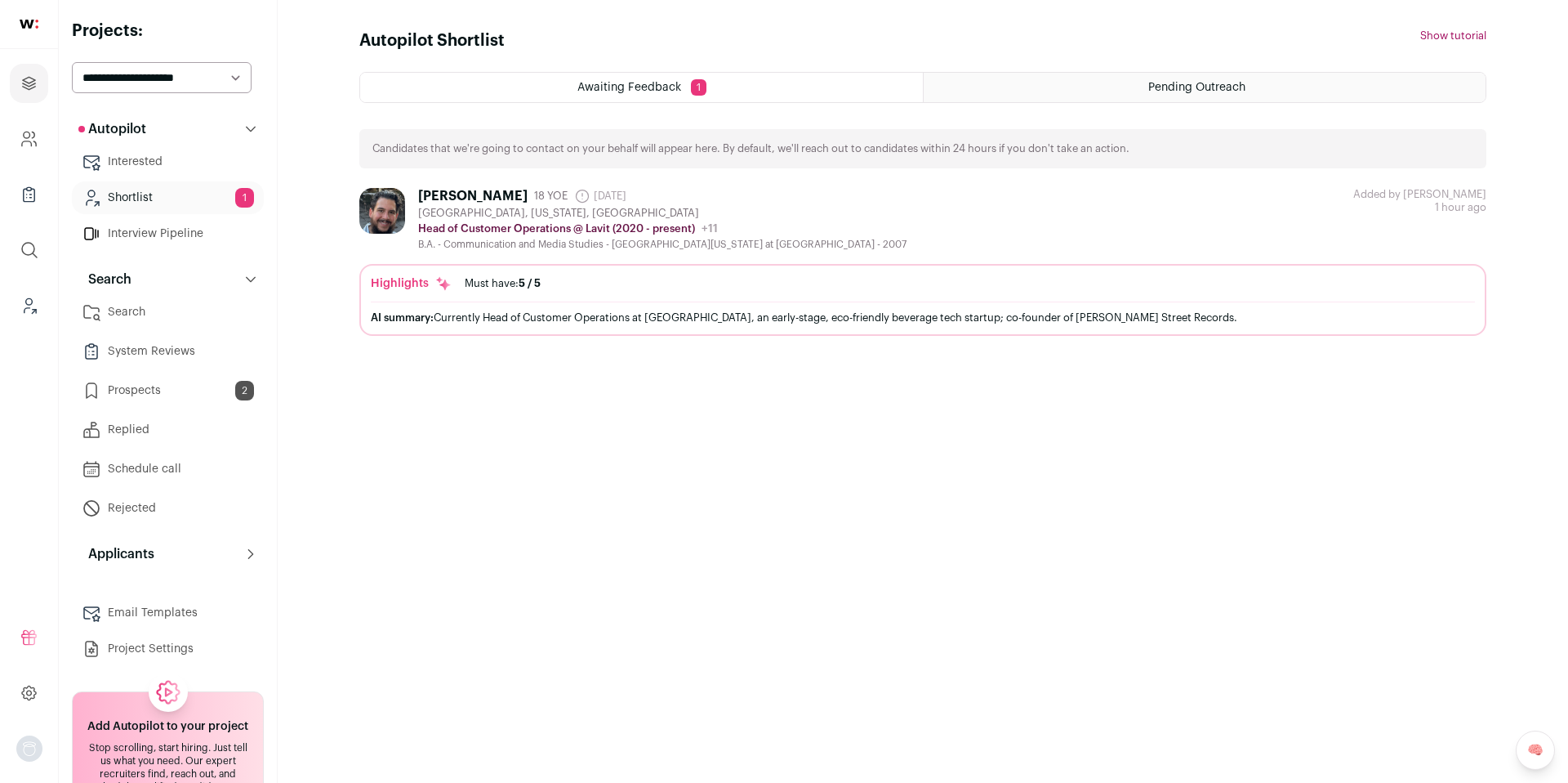
click at [178, 392] on link "Prospects 2" at bounding box center [168, 391] width 192 height 33
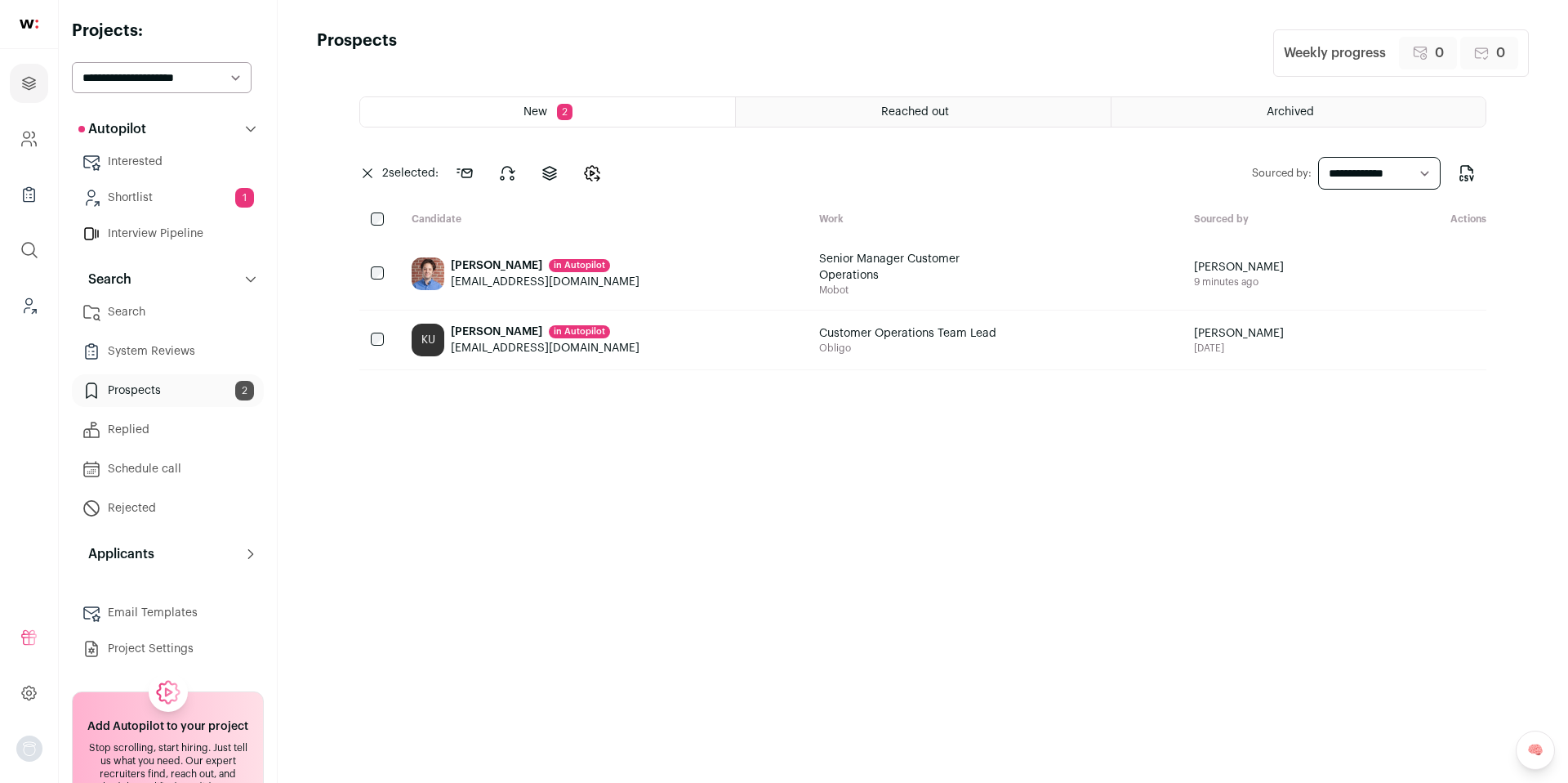
click at [144, 194] on link "Shortlist 1" at bounding box center [168, 197] width 192 height 33
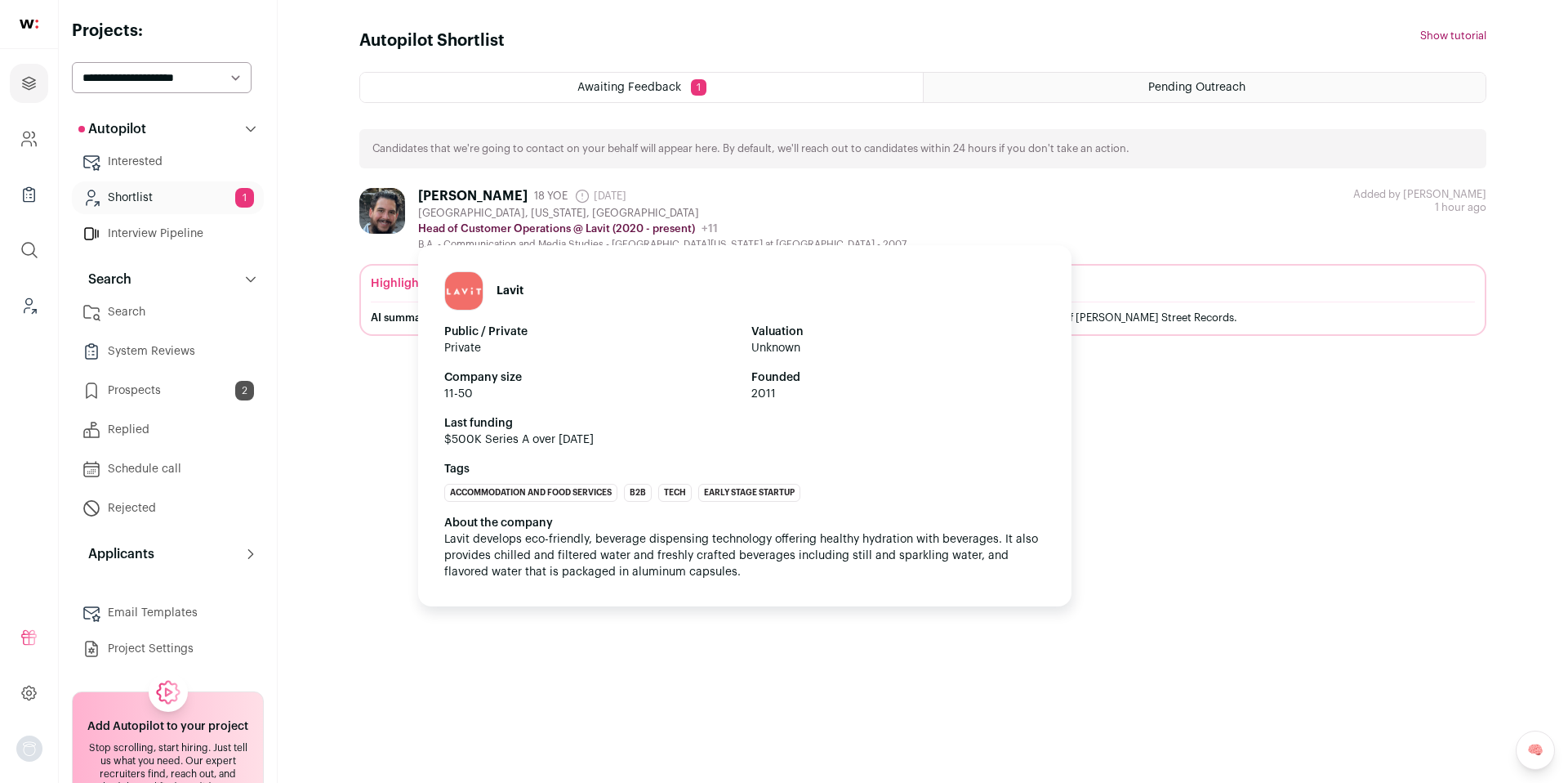
click at [664, 234] on p "Head of Customer Operations @ Lavit (2020 - present)" at bounding box center [556, 228] width 277 height 13
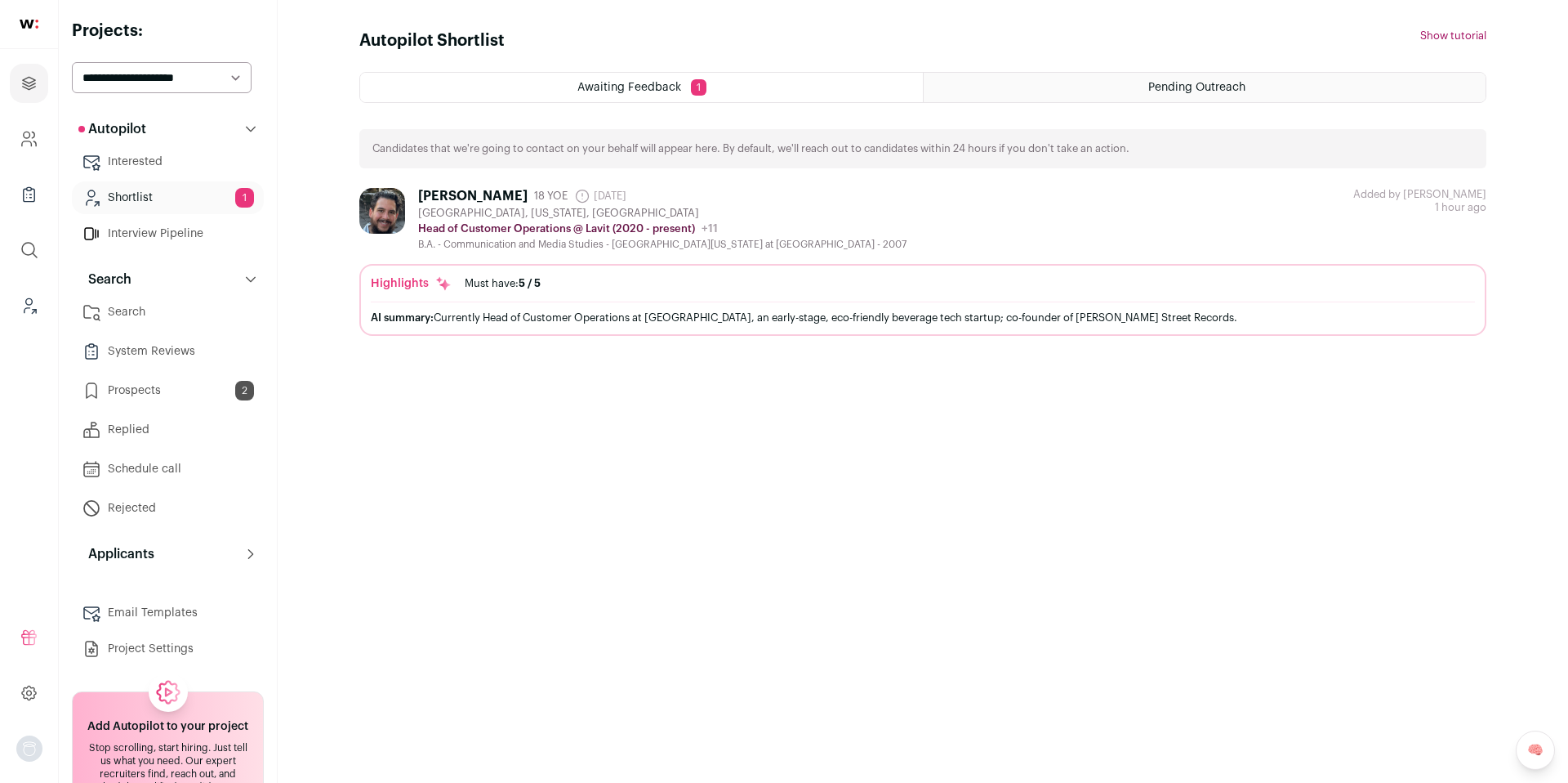
click at [651, 213] on div "Brooklyn, New York, United States" at bounding box center [662, 213] width 488 height 13
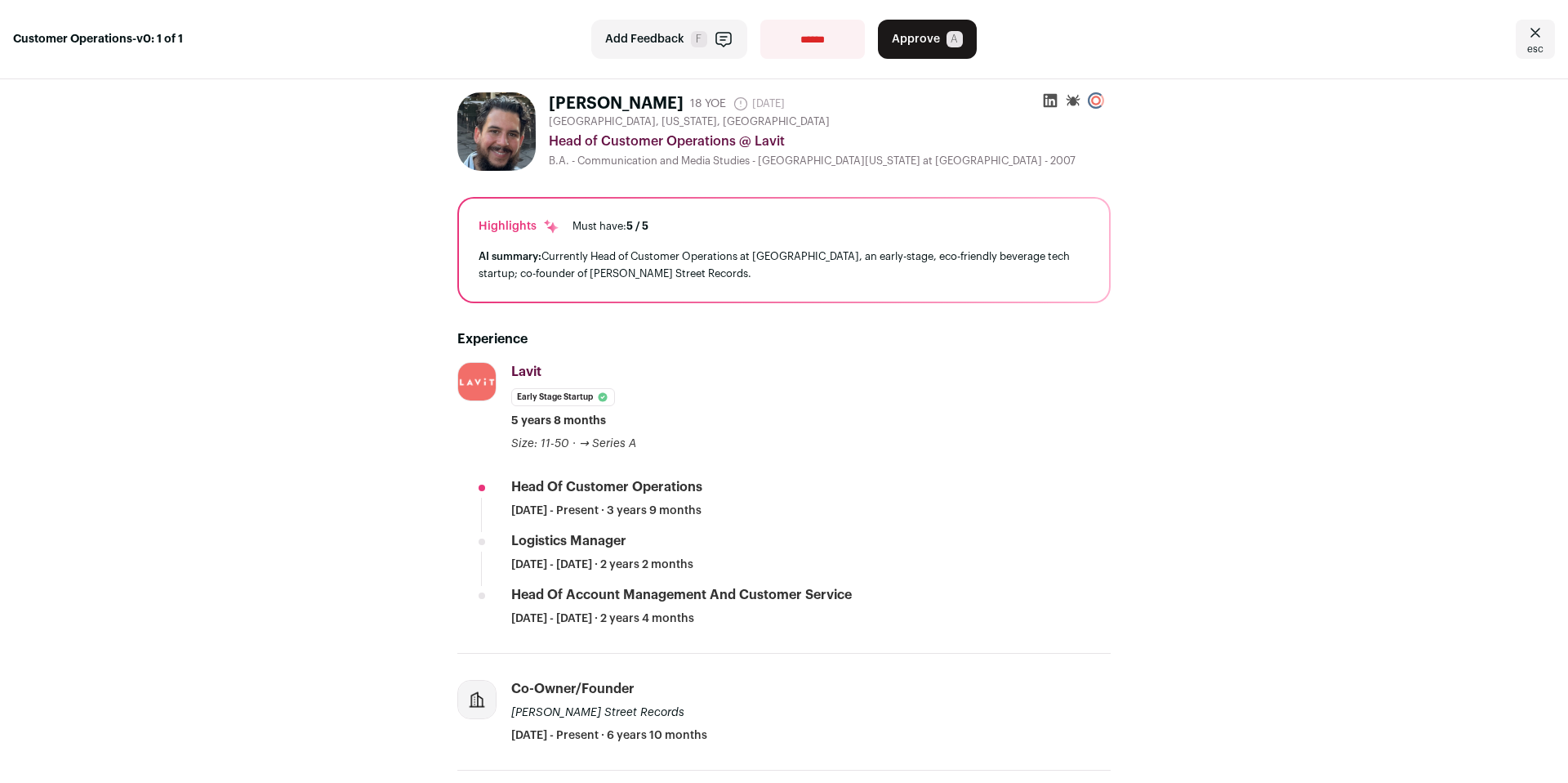
click at [1531, 42] on link "esc" at bounding box center [1535, 39] width 39 height 39
